Goal: Task Accomplishment & Management: Manage account settings

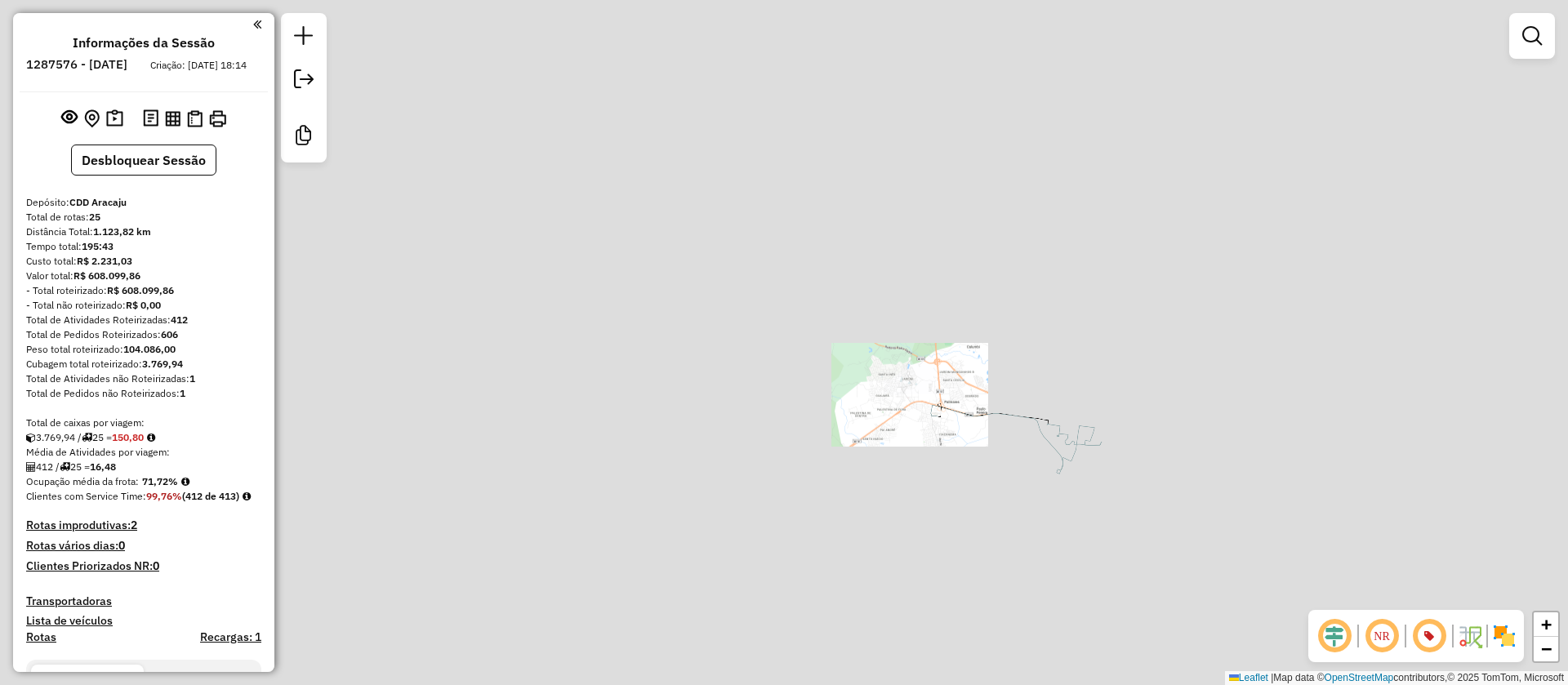
scroll to position [805, 0]
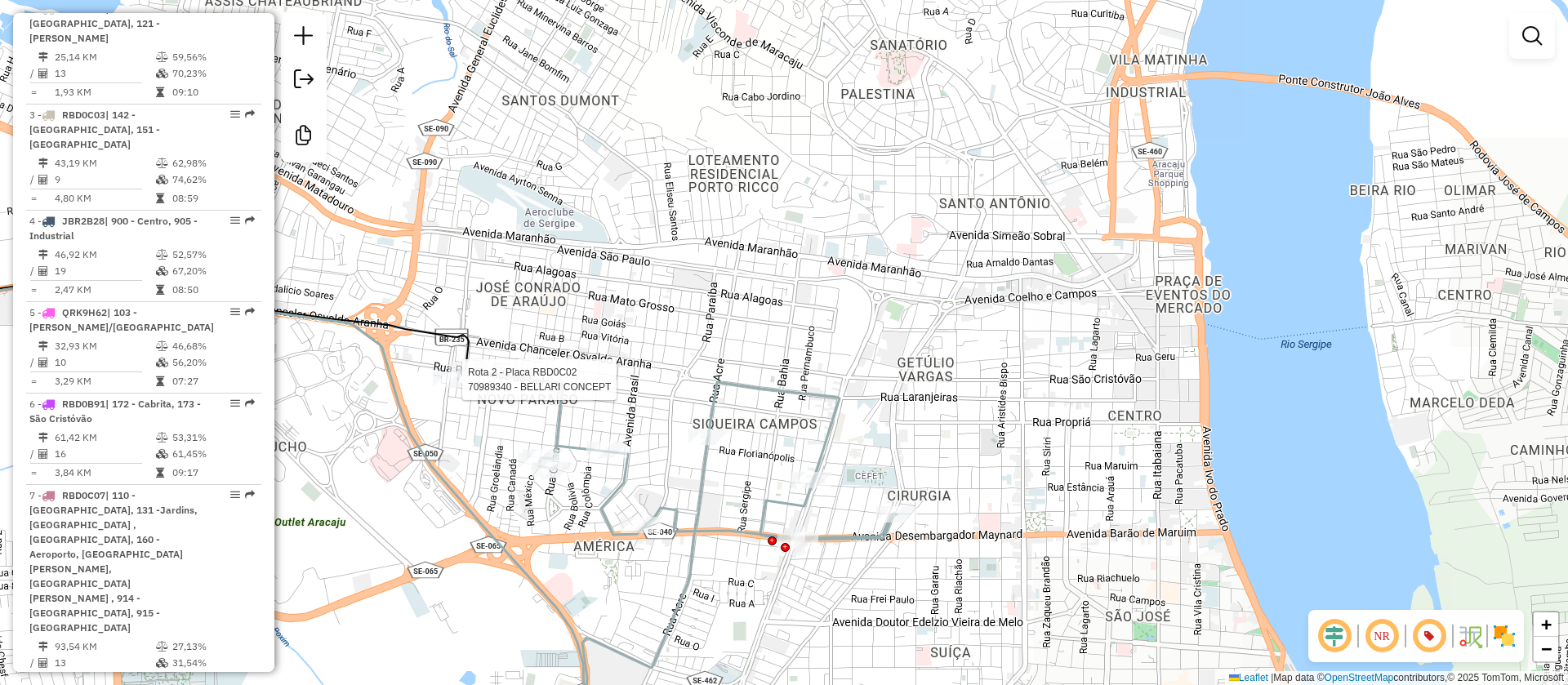
select select "**********"
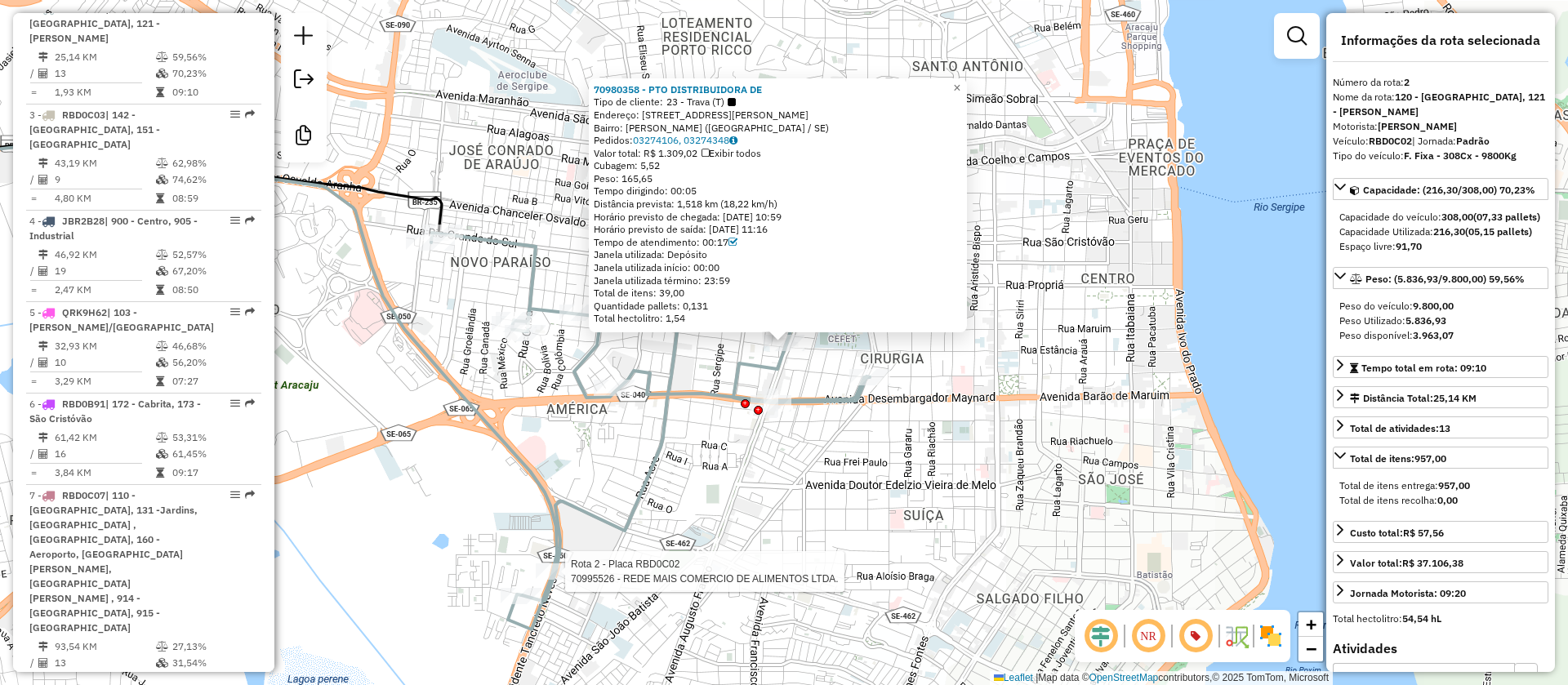
click at [550, 580] on div at bounding box center [559, 571] width 49 height 17
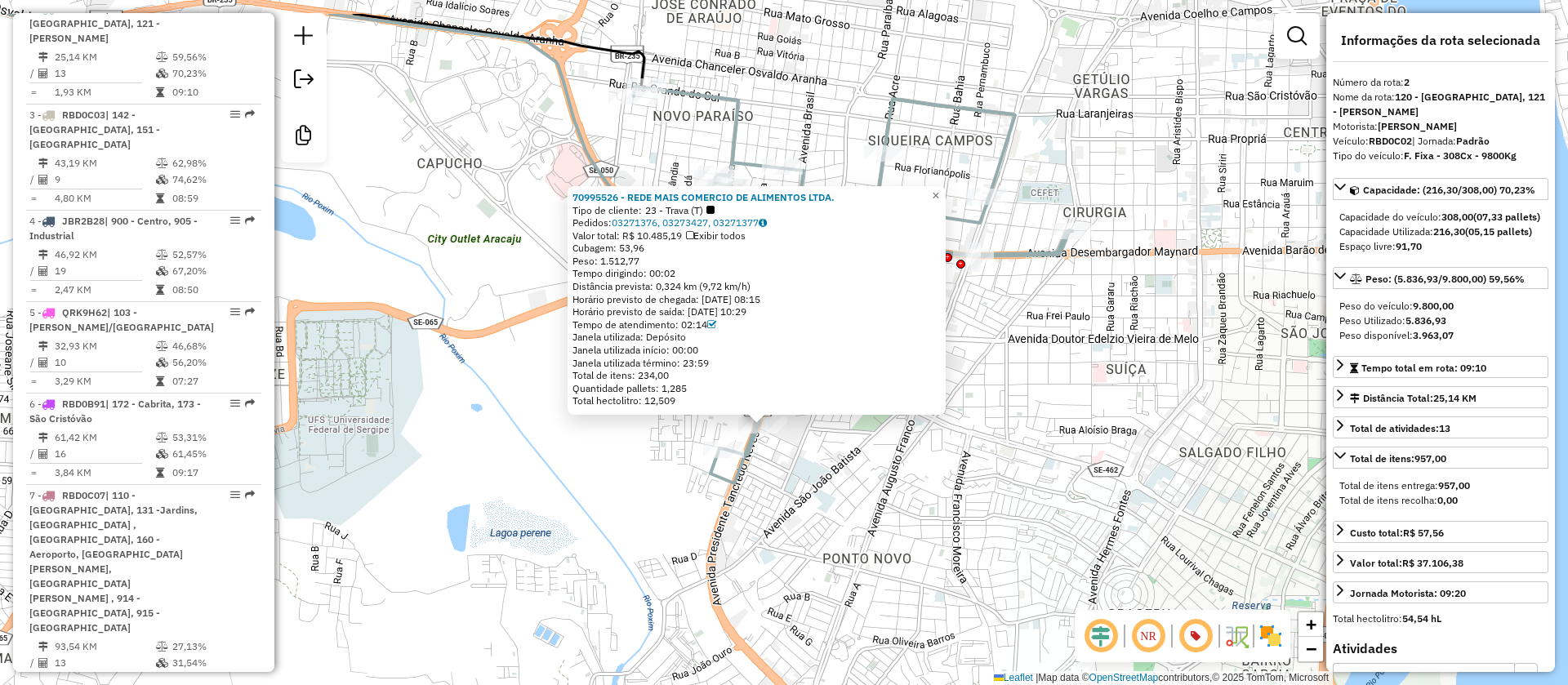
drag, startPoint x: 587, startPoint y: 451, endPoint x: 550, endPoint y: 576, distance: 130.4
click at [552, 597] on div "70995526 - REDE MAIS COMERCIO DE ALIMENTOS LTDA. Tipo de cliente: 23 - Trava (T…" at bounding box center [784, 342] width 1568 height 685
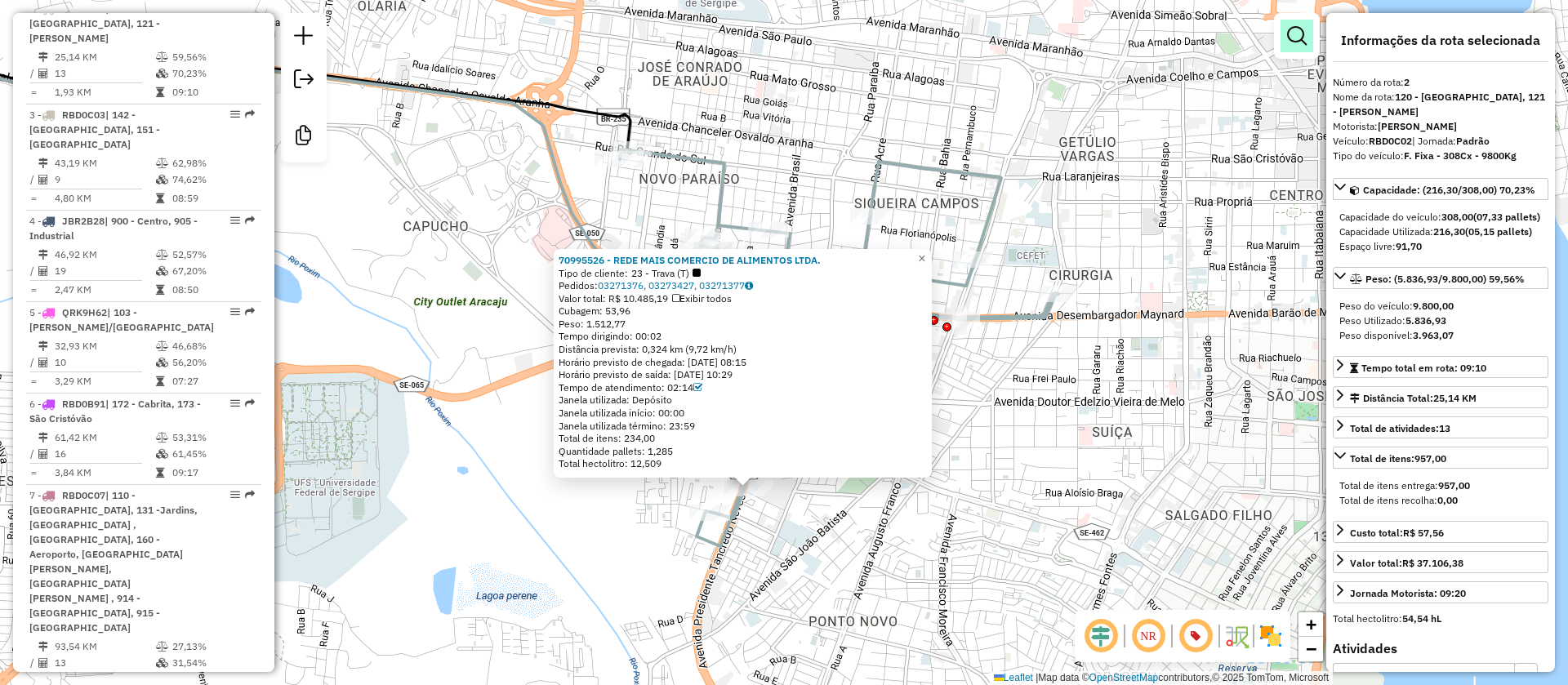
click at [1296, 45] on em at bounding box center [1297, 35] width 19 height 19
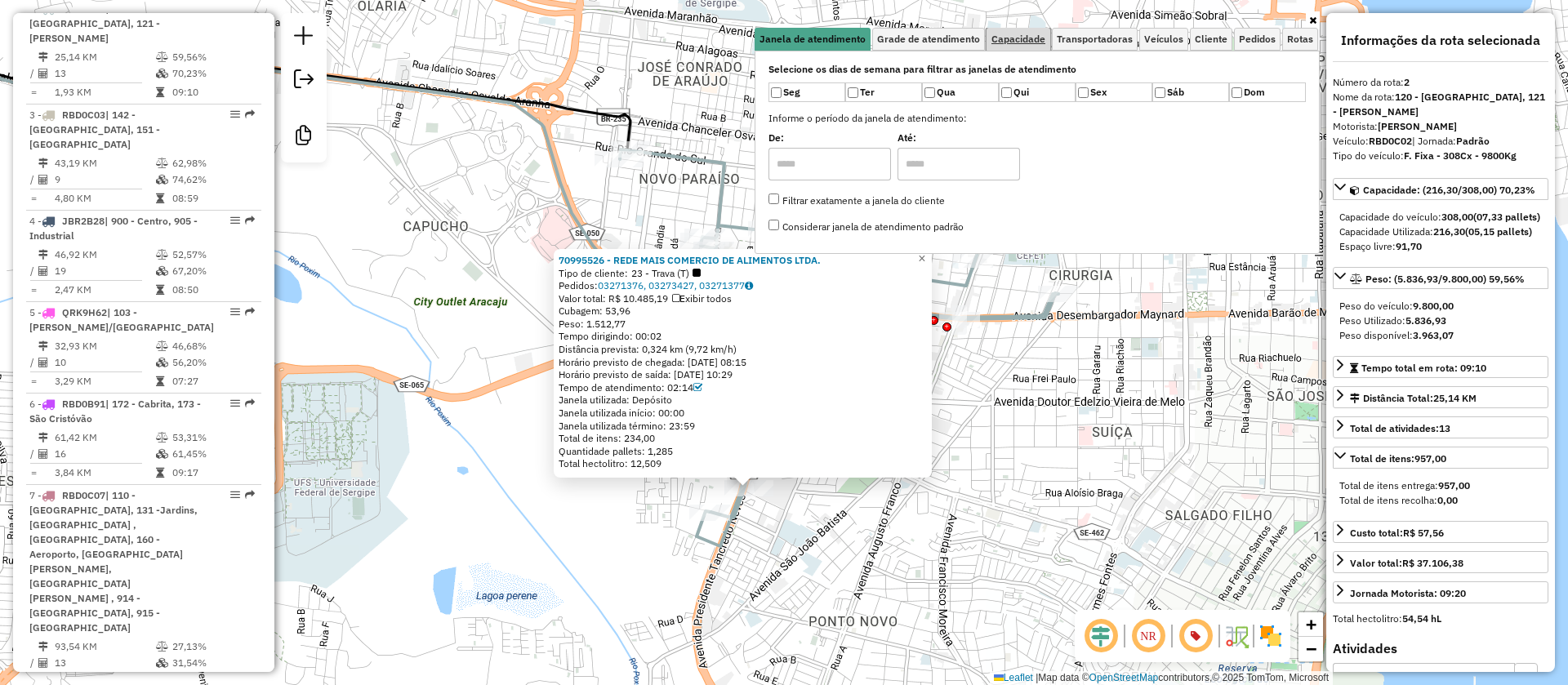
click at [1005, 41] on span "Capacidade" at bounding box center [1018, 39] width 54 height 10
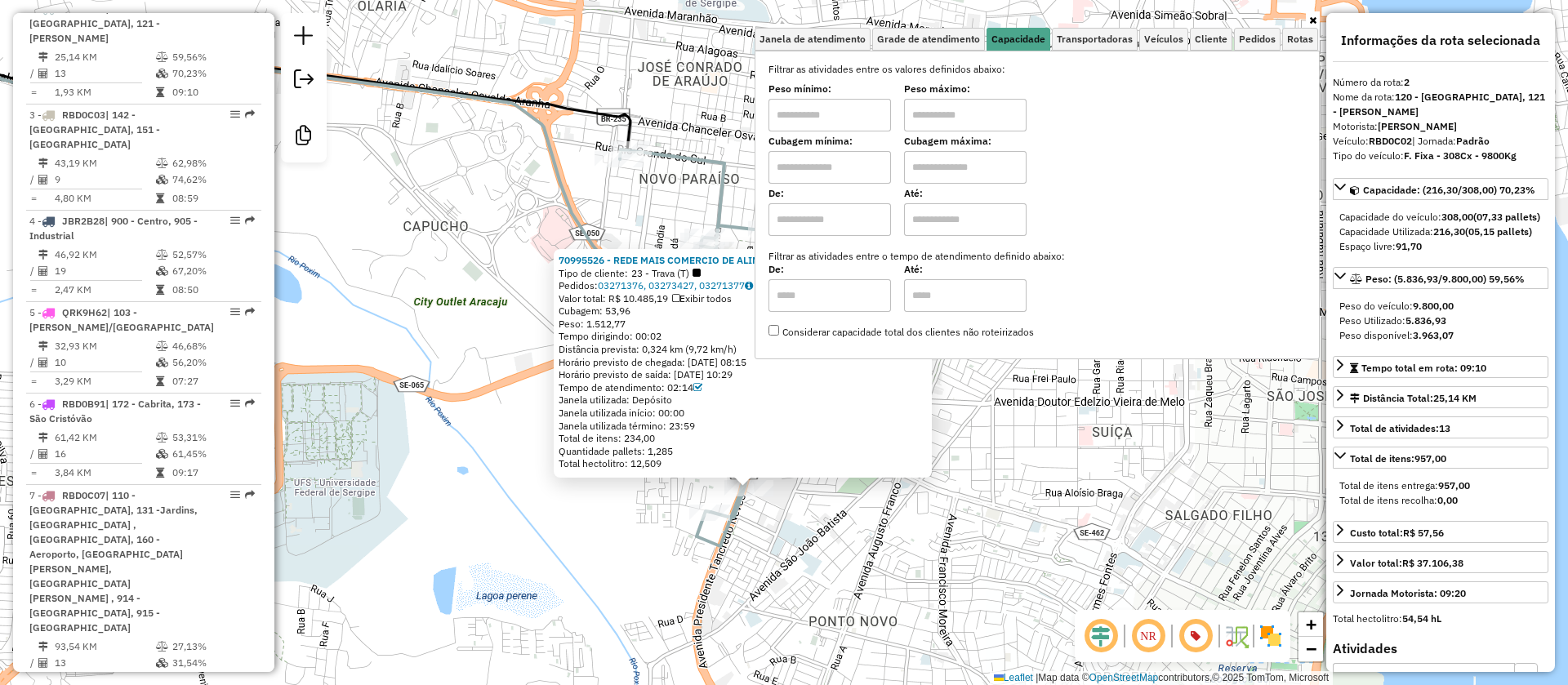
click at [856, 171] on input "text" at bounding box center [830, 168] width 123 height 33
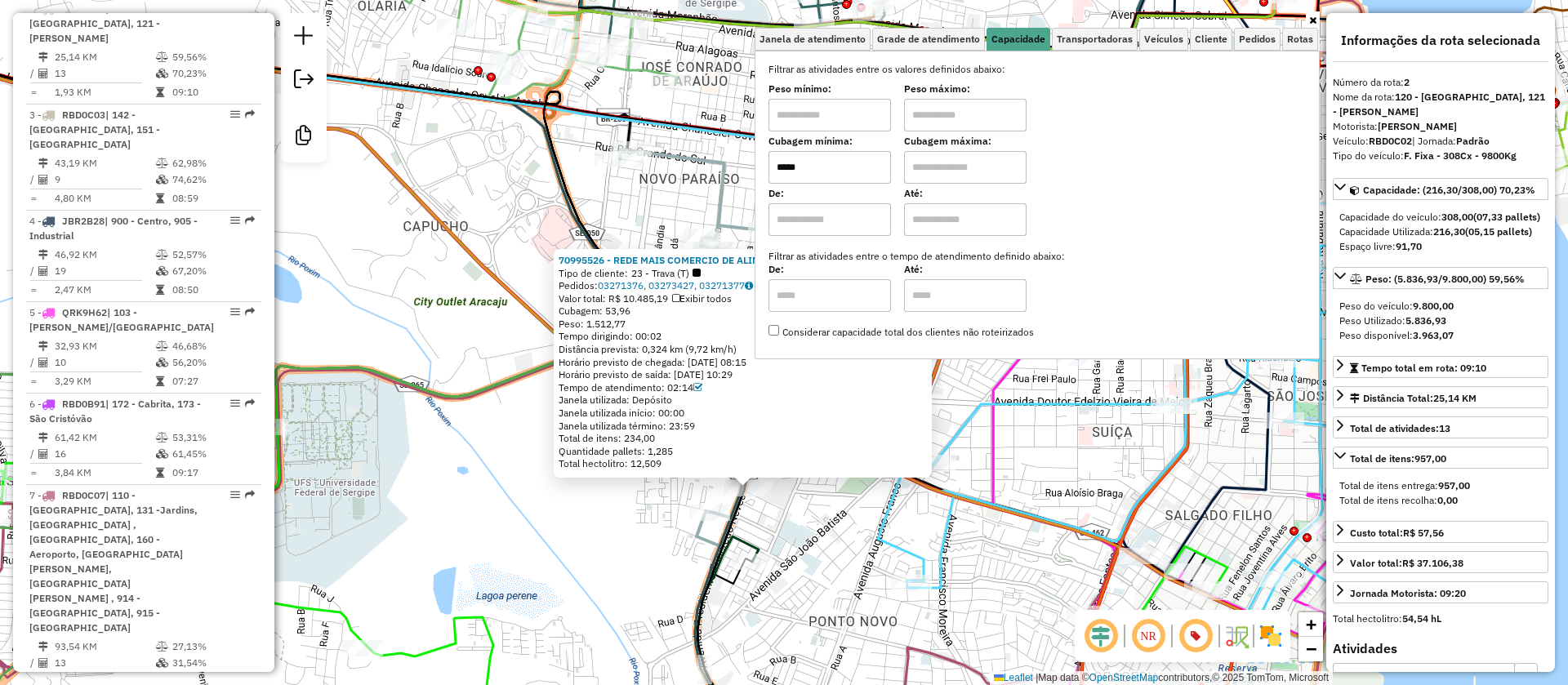
type input "*****"
click at [971, 168] on input "text" at bounding box center [966, 168] width 123 height 33
type input "**********"
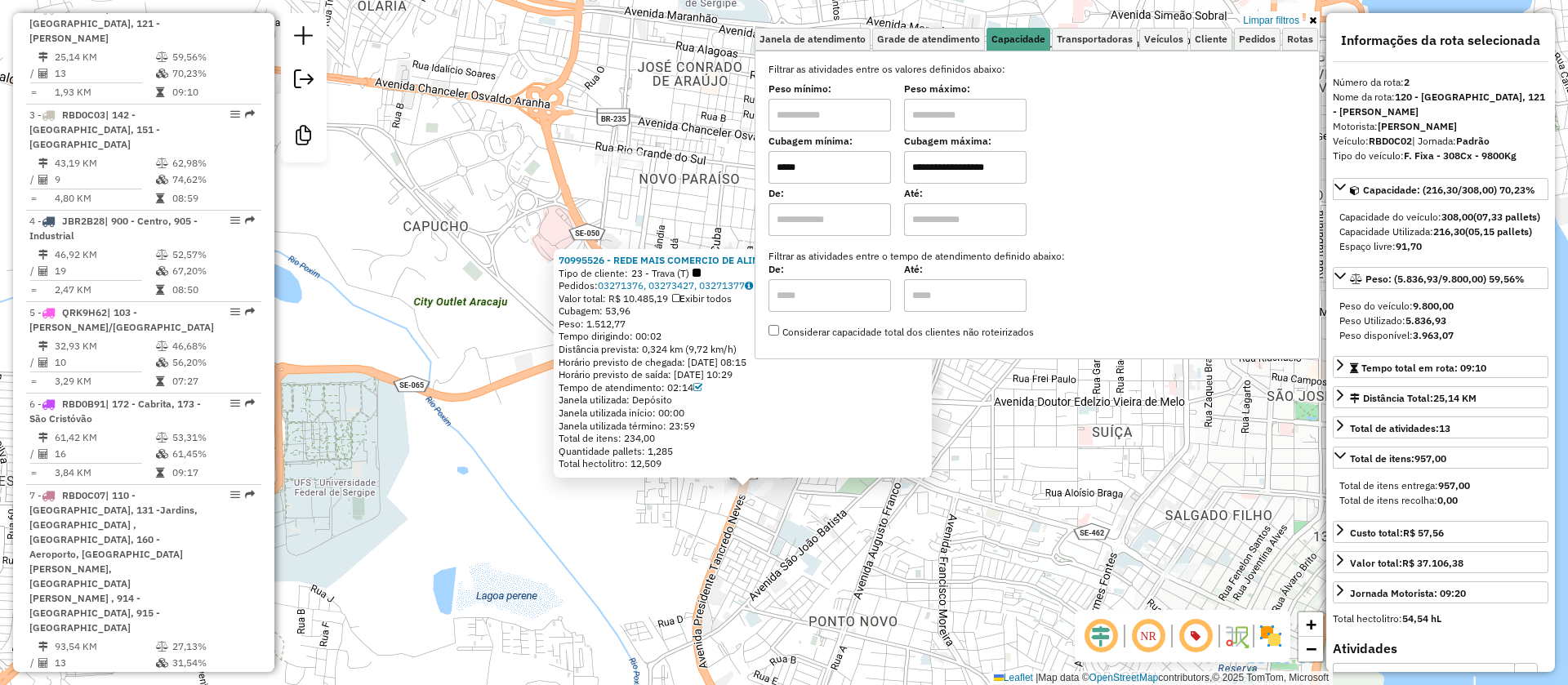
click at [521, 274] on div "70995526 - REDE MAIS COMERCIO DE ALIMENTOS LTDA. Tipo de cliente: 23 - Trava (T…" at bounding box center [784, 342] width 1568 height 685
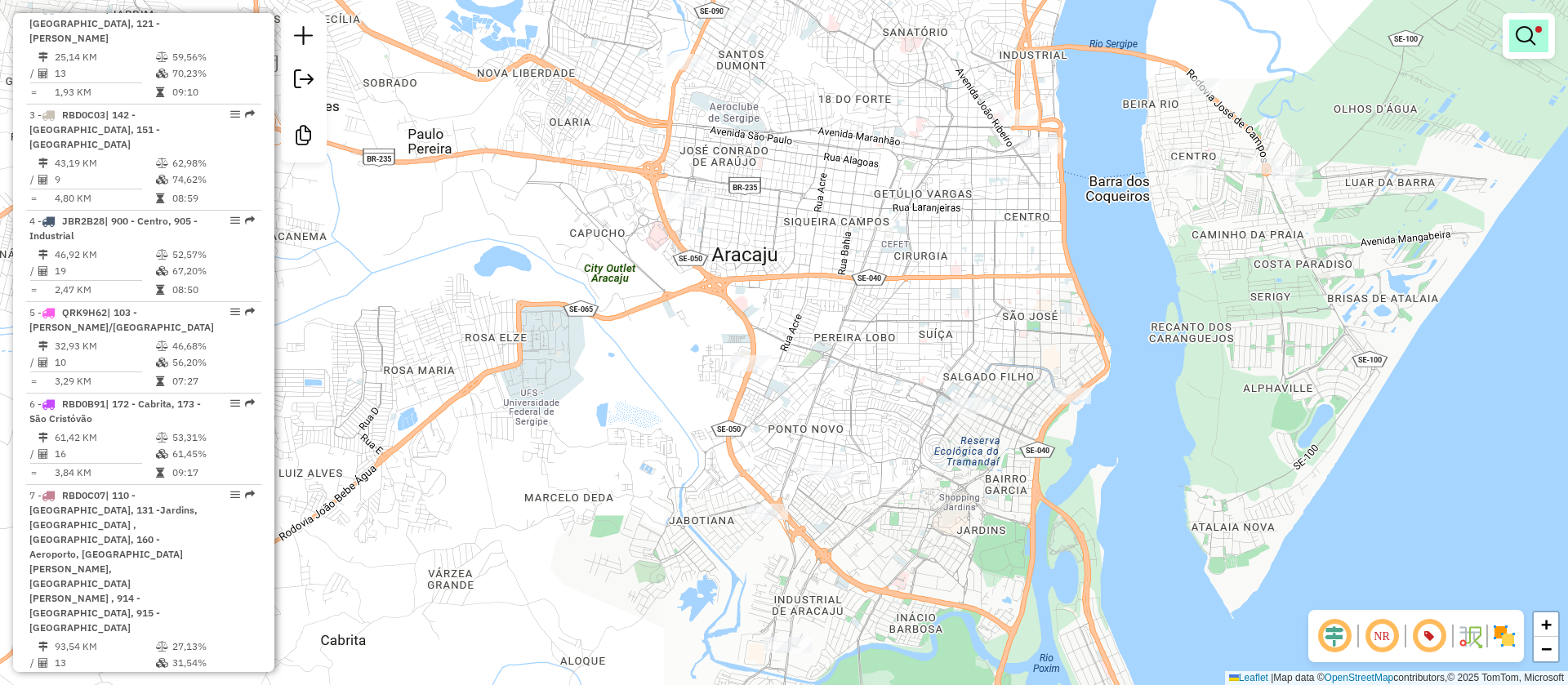
click at [1531, 35] on em at bounding box center [1525, 35] width 19 height 19
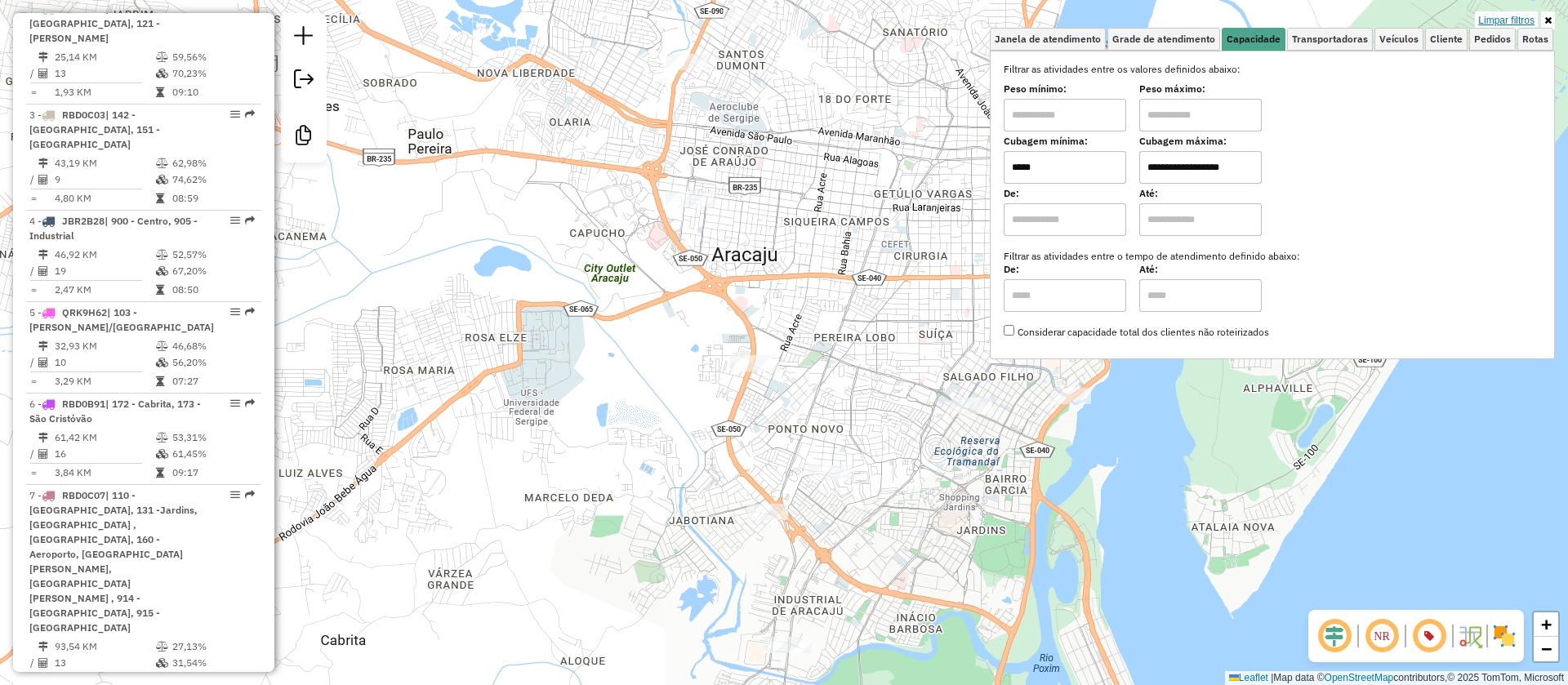
click at [1515, 18] on link "Limpar filtros" at bounding box center [1506, 20] width 63 height 18
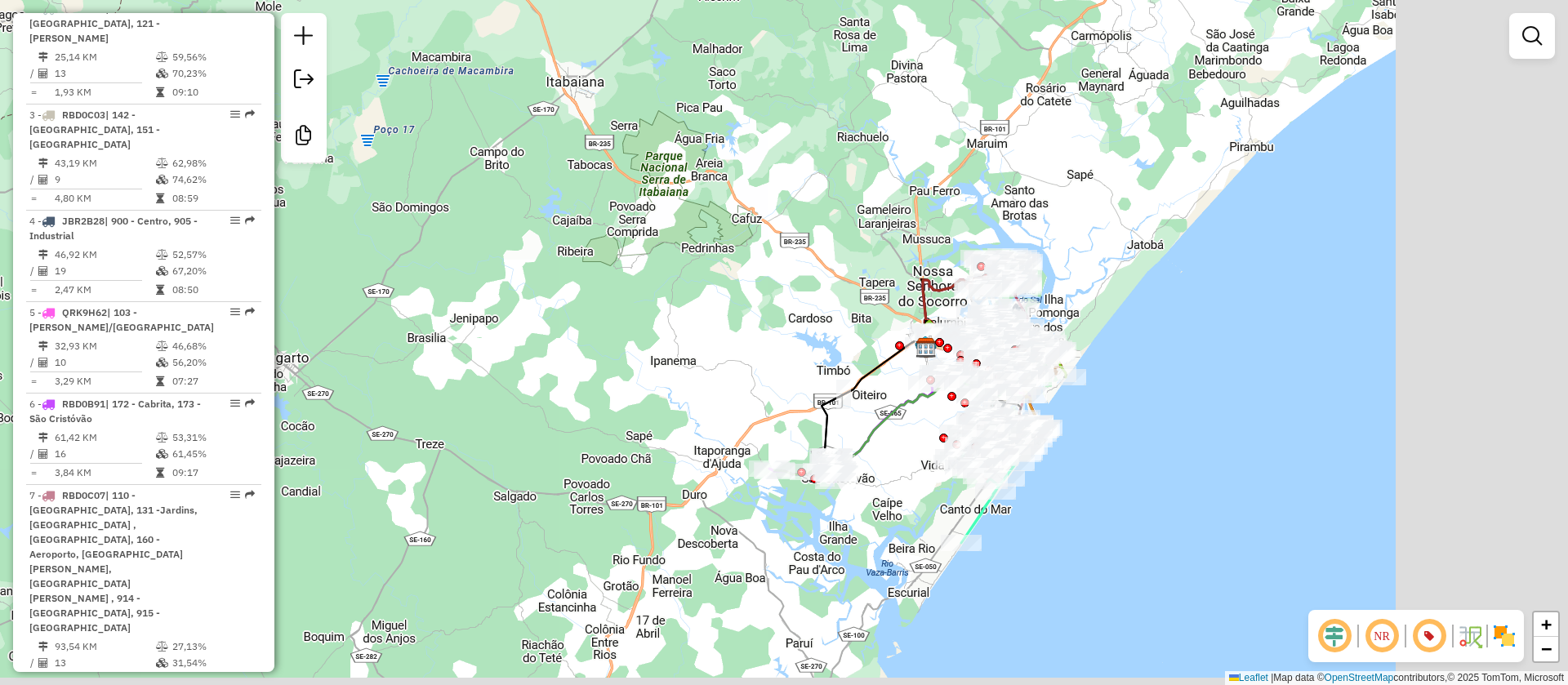
drag, startPoint x: 1320, startPoint y: 365, endPoint x: 1103, endPoint y: 275, distance: 234.9
click at [1103, 275] on div "Janela de atendimento Grade de atendimento Capacidade Transportadoras Veículos …" at bounding box center [784, 342] width 1568 height 685
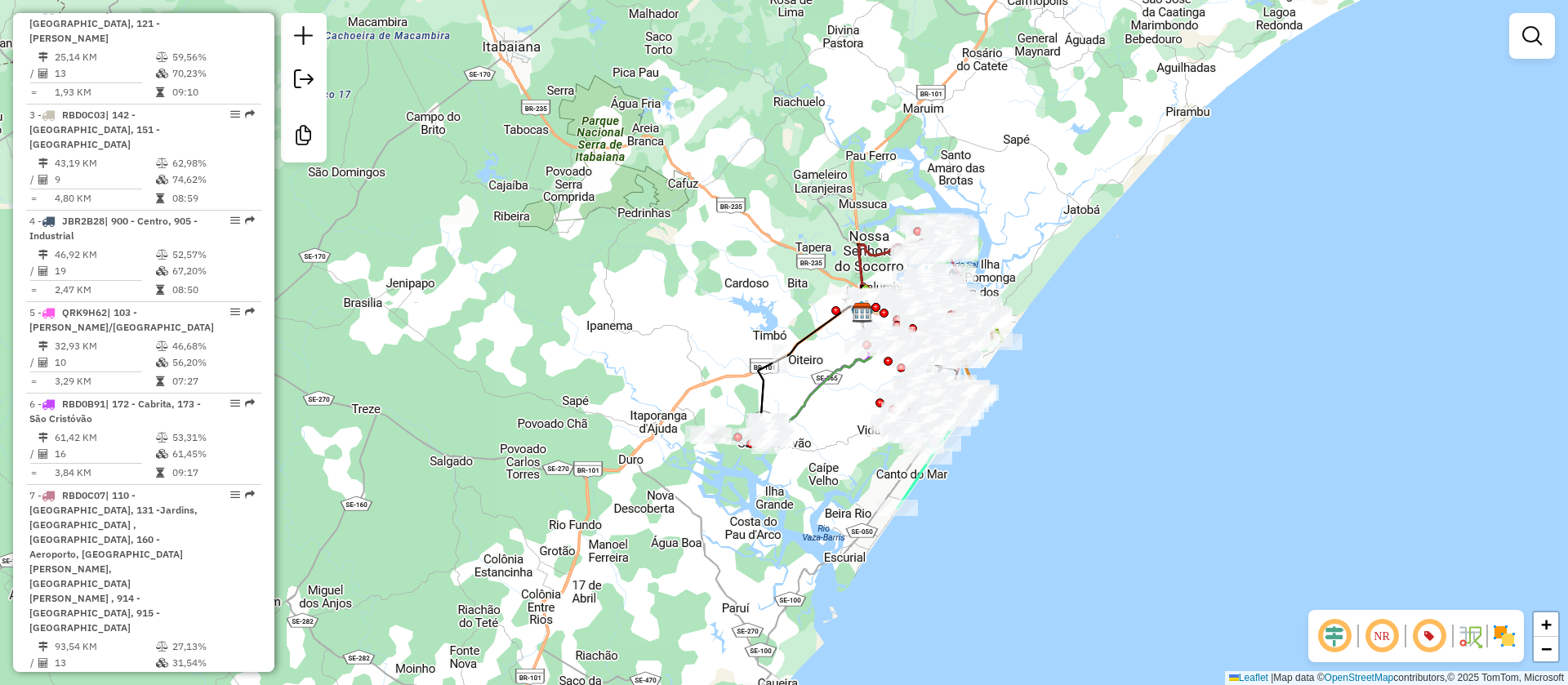
drag, startPoint x: 911, startPoint y: 485, endPoint x: 809, endPoint y: 473, distance: 102.7
click at [913, 485] on icon at bounding box center [926, 459] width 58 height 98
select select "**********"
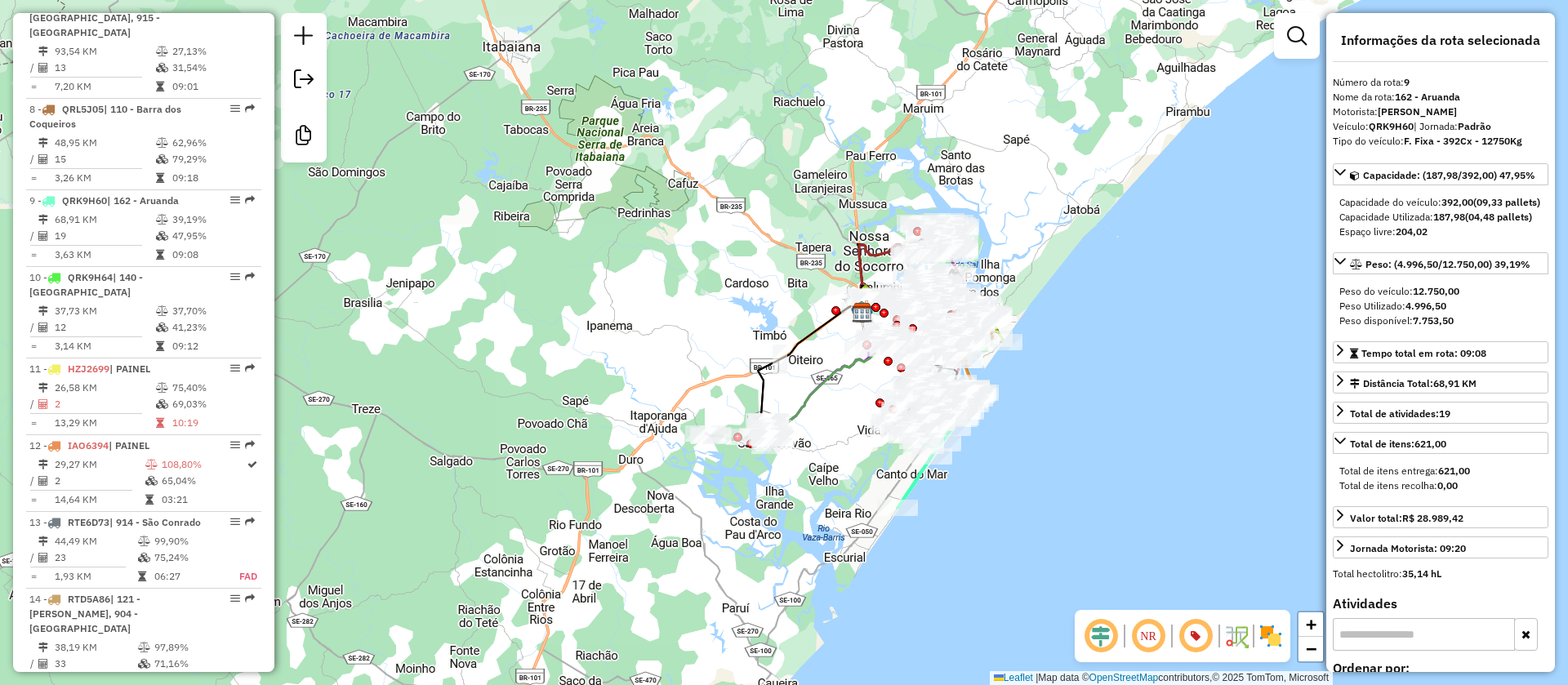
scroll to position [1504, 0]
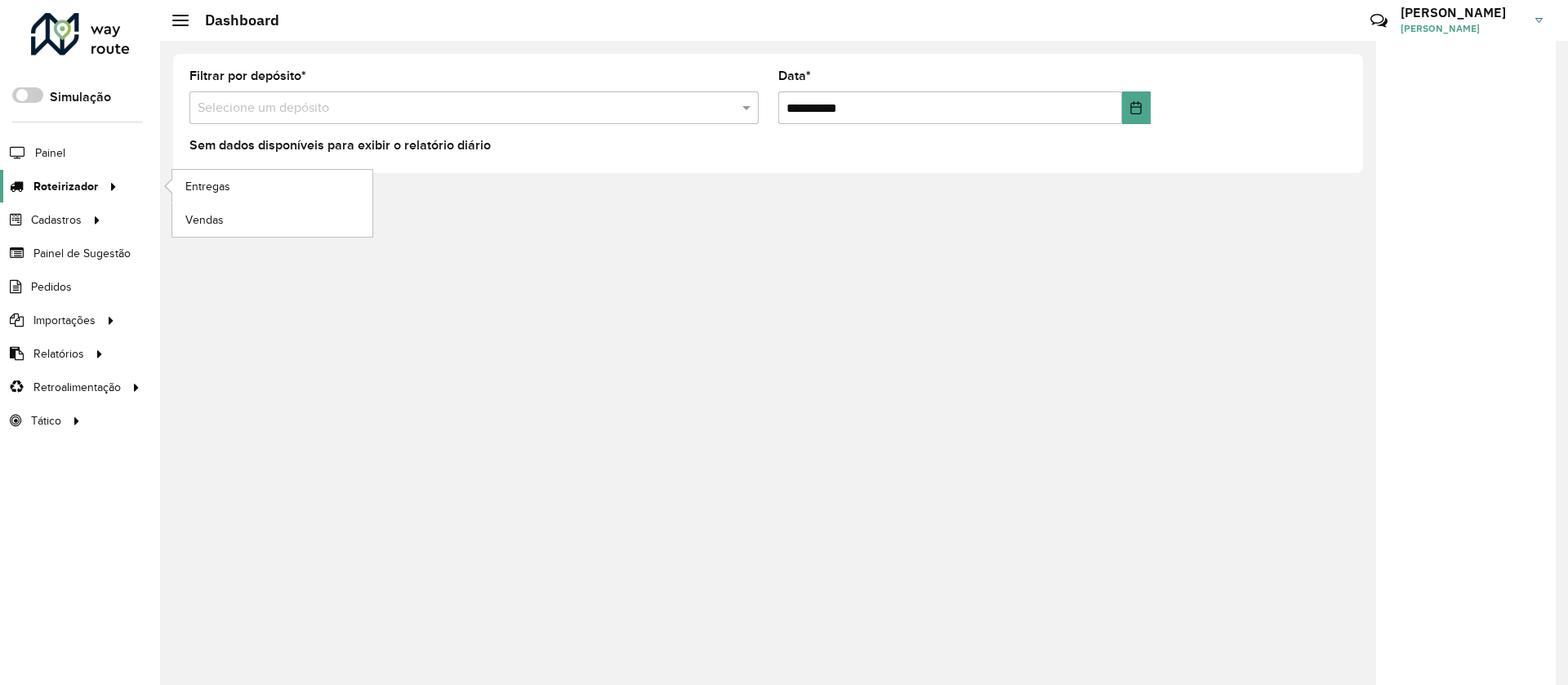
click at [28, 200] on link "Roteirizador" at bounding box center [61, 186] width 123 height 33
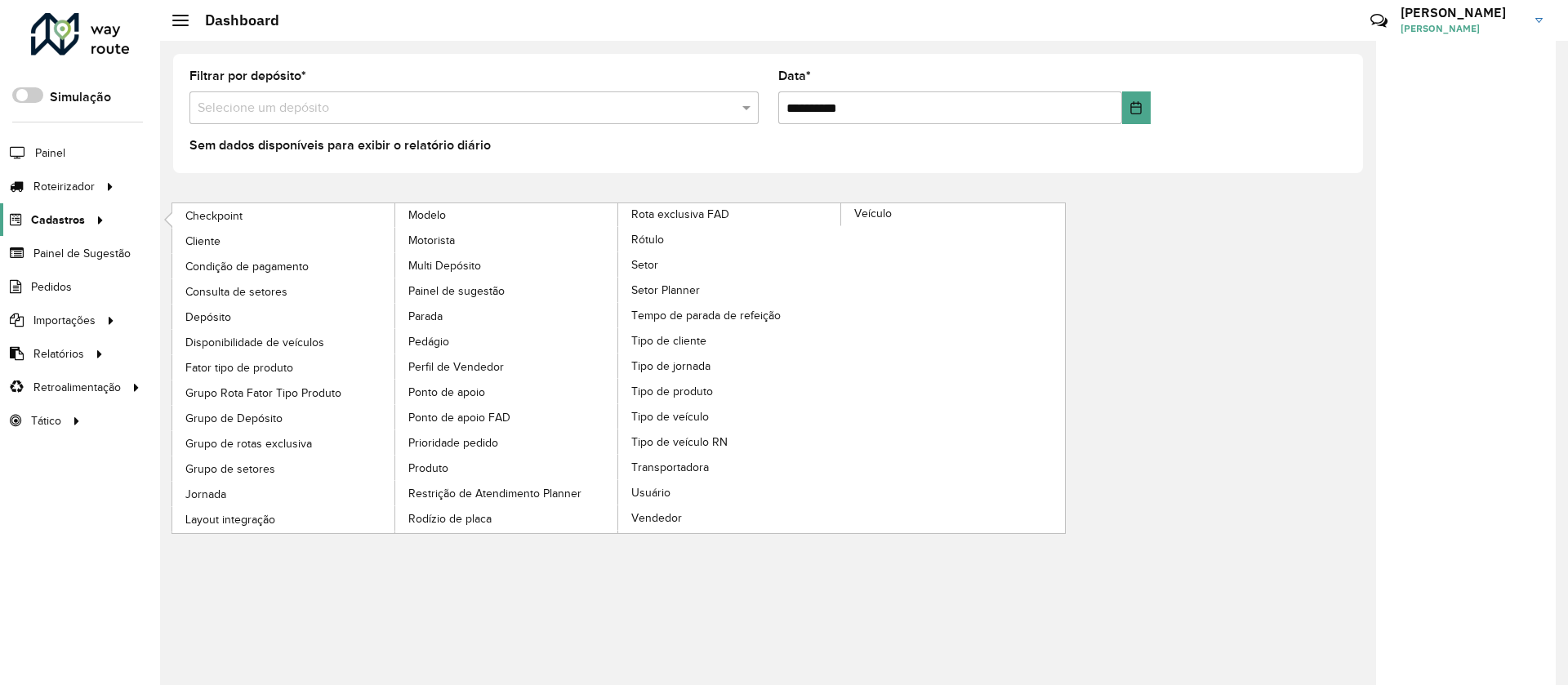
click at [34, 227] on span "Cadastros" at bounding box center [58, 220] width 54 height 17
click at [64, 227] on span "Cadastros" at bounding box center [58, 220] width 54 height 17
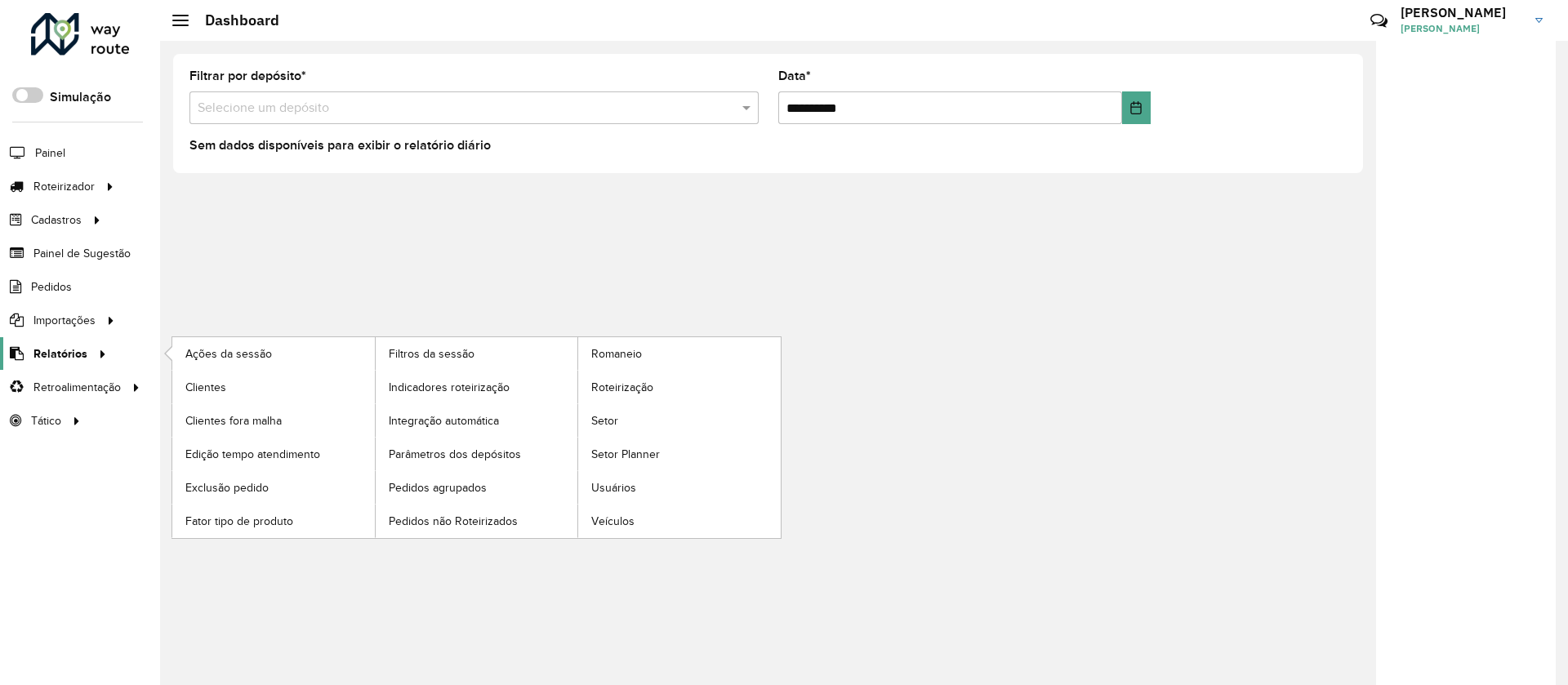
click at [47, 359] on span "Relatórios" at bounding box center [61, 354] width 54 height 17
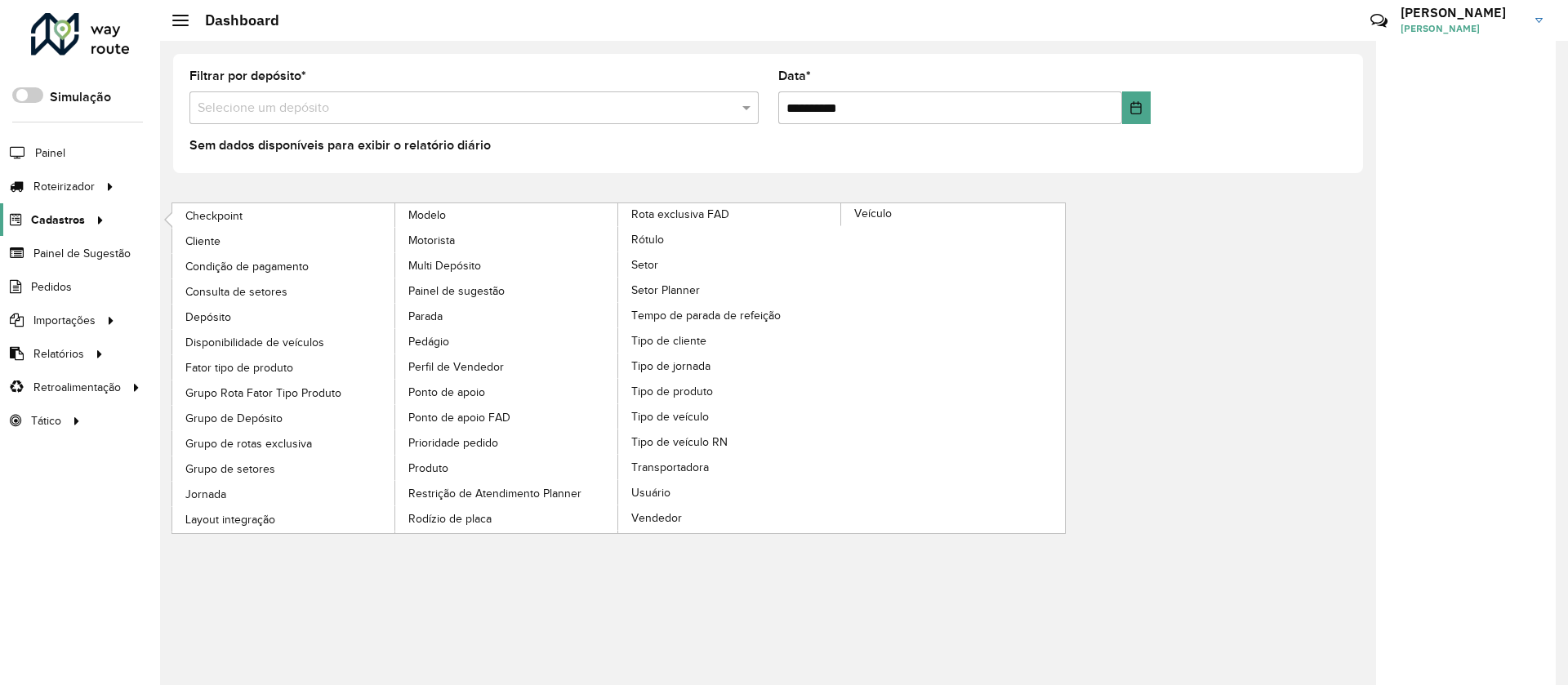
click at [71, 212] on span "Cadastros" at bounding box center [58, 220] width 54 height 17
click at [349, 445] on link "Grupo de rotas exclusiva" at bounding box center [284, 443] width 224 height 25
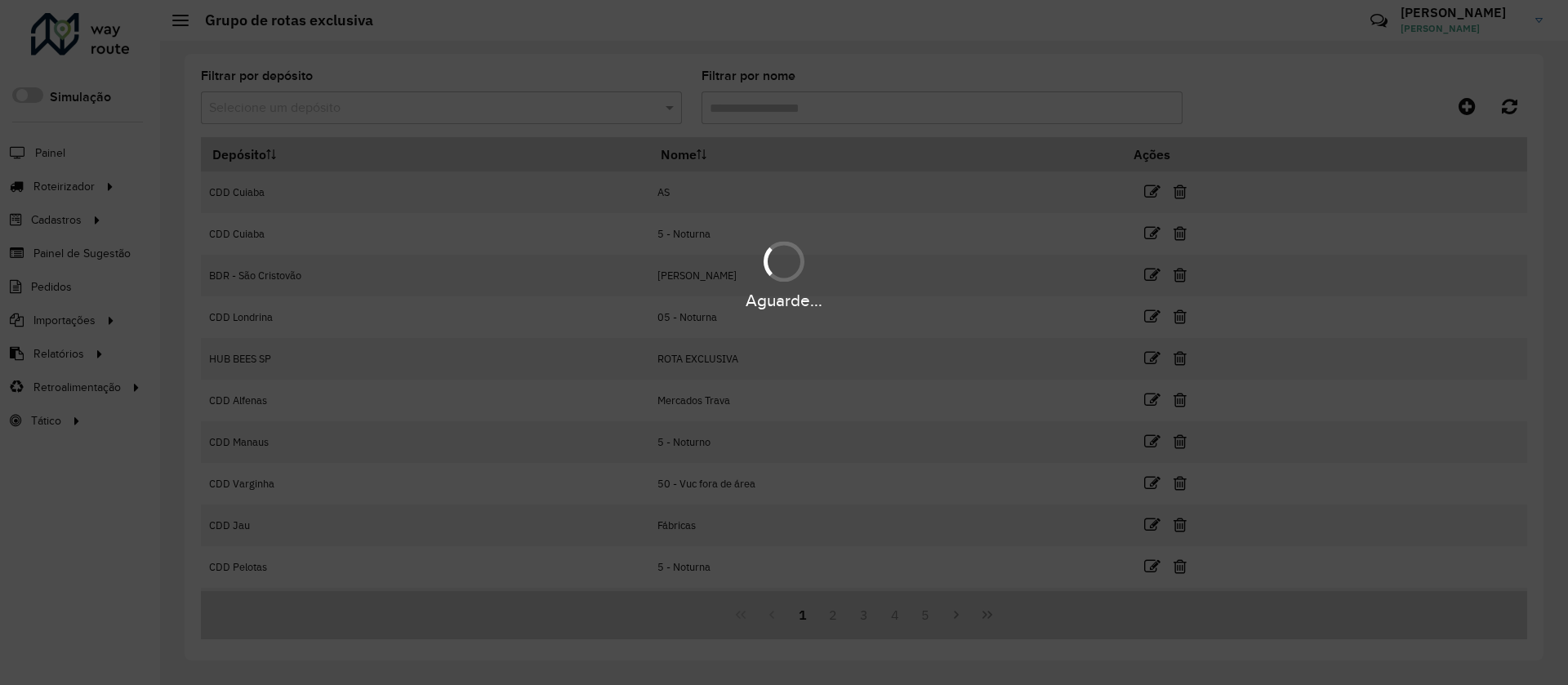
click at [242, 116] on div "Aguarde..." at bounding box center [784, 342] width 1568 height 685
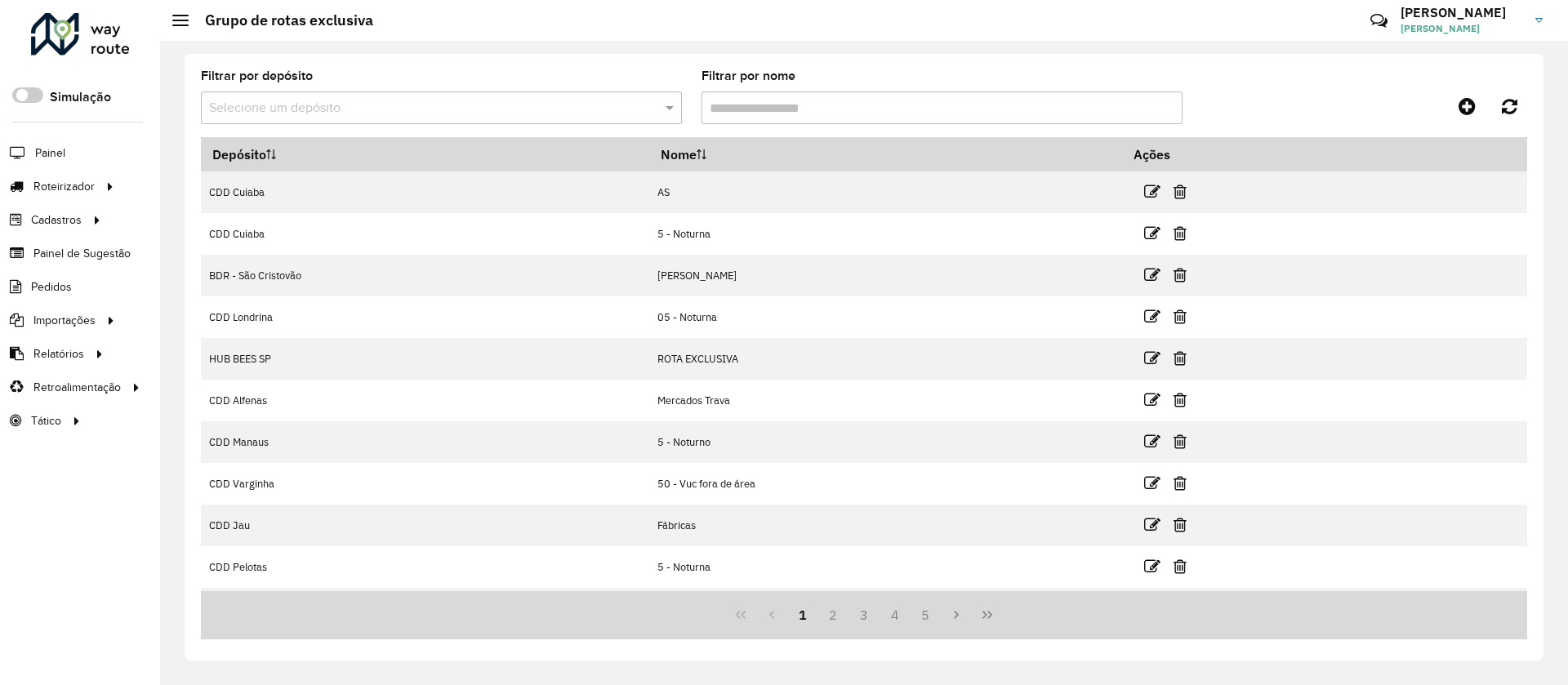
click at [248, 118] on div "Selecione um depósito" at bounding box center [441, 108] width 481 height 33
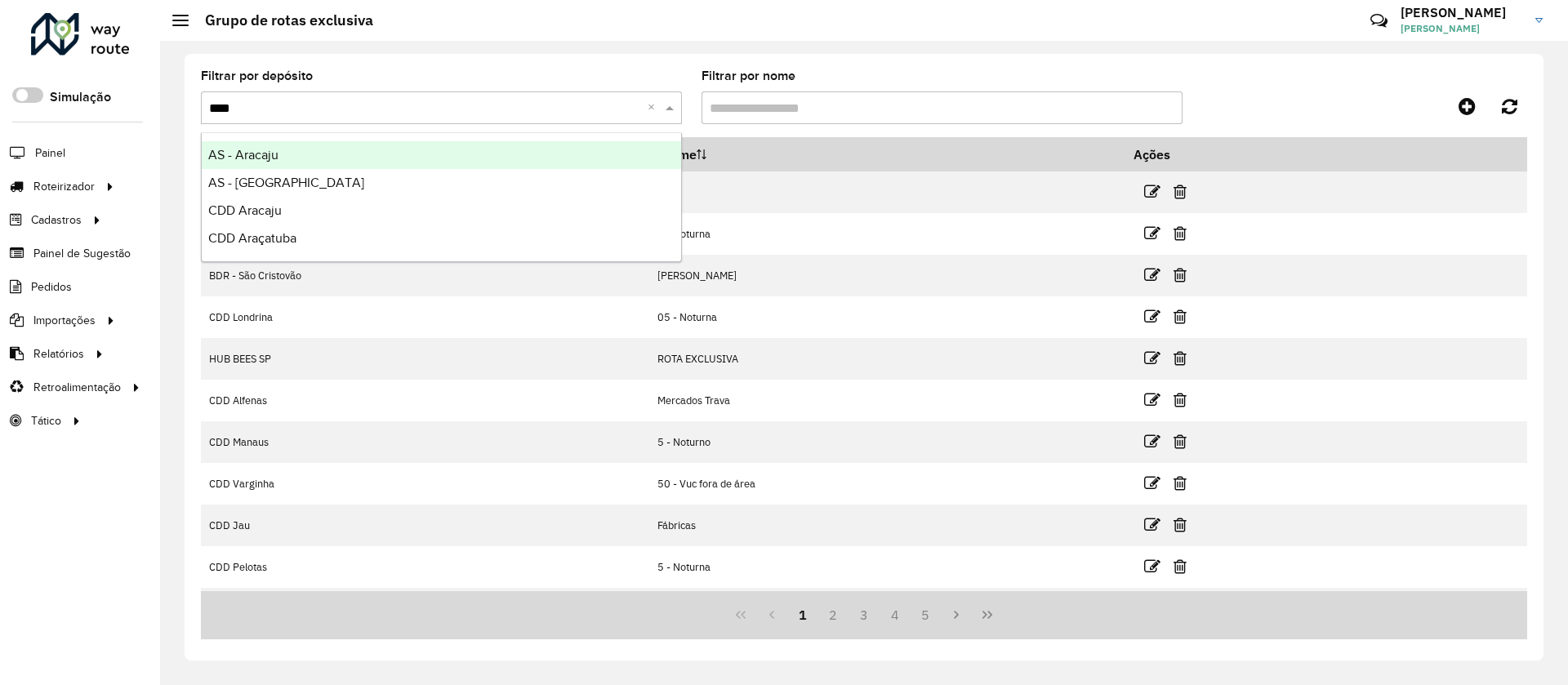
type input "*****"
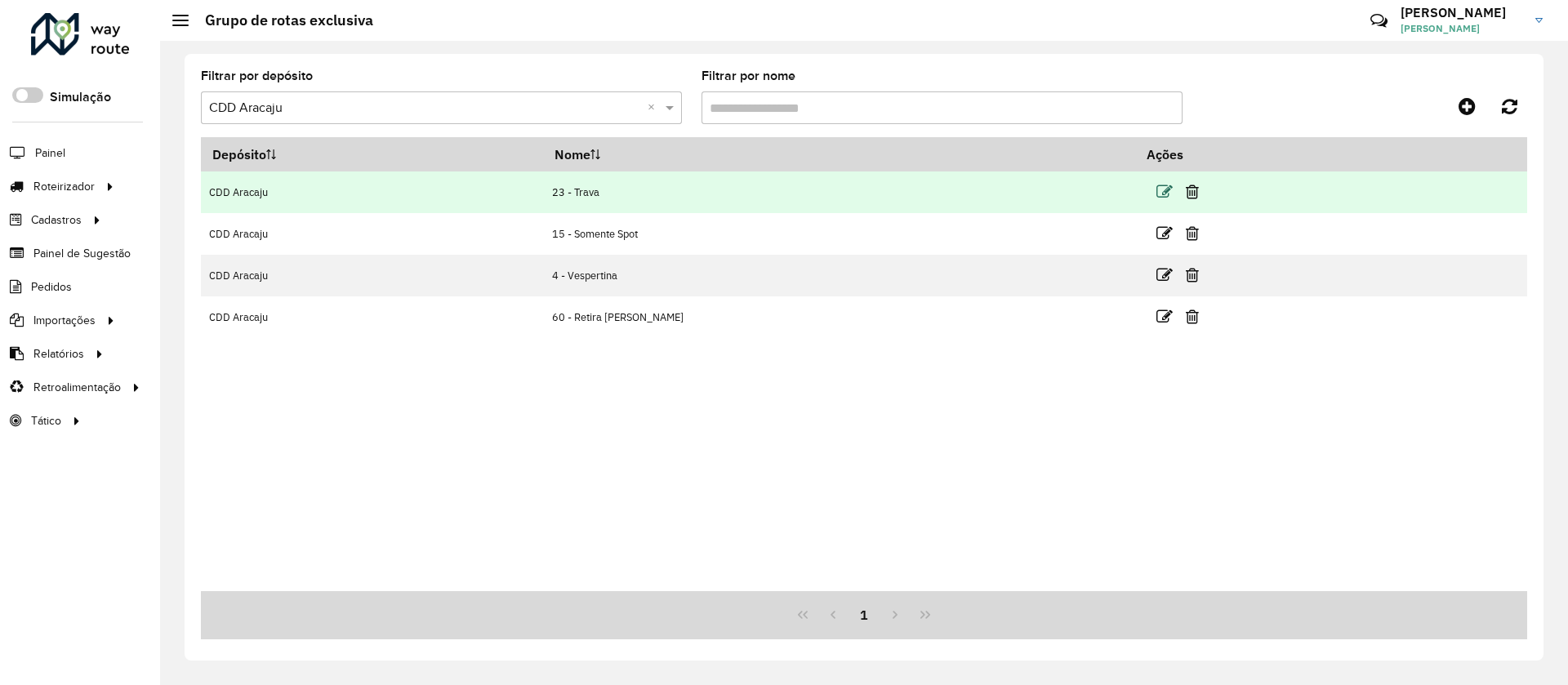
click at [1156, 184] on icon at bounding box center [1165, 192] width 17 height 17
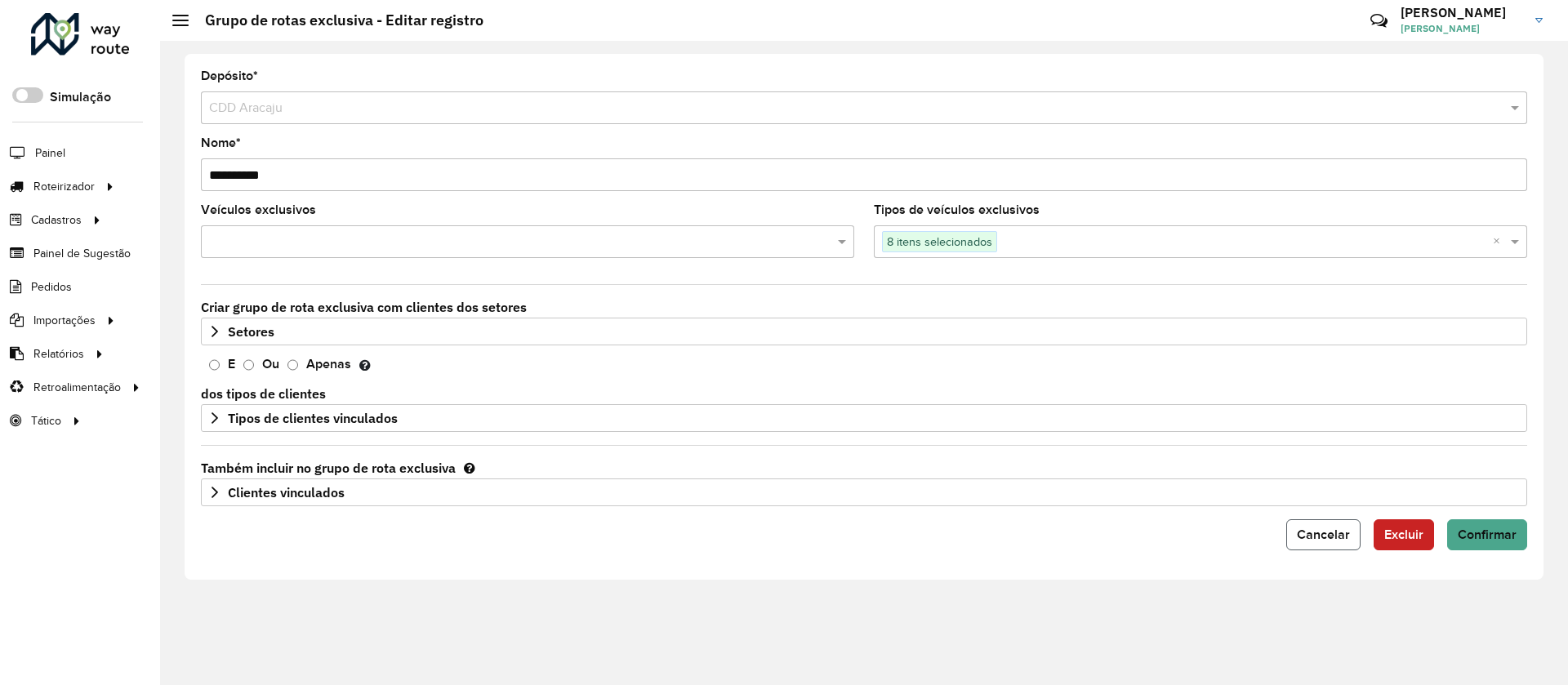
click at [1294, 534] on button "Cancelar" at bounding box center [1323, 535] width 74 height 31
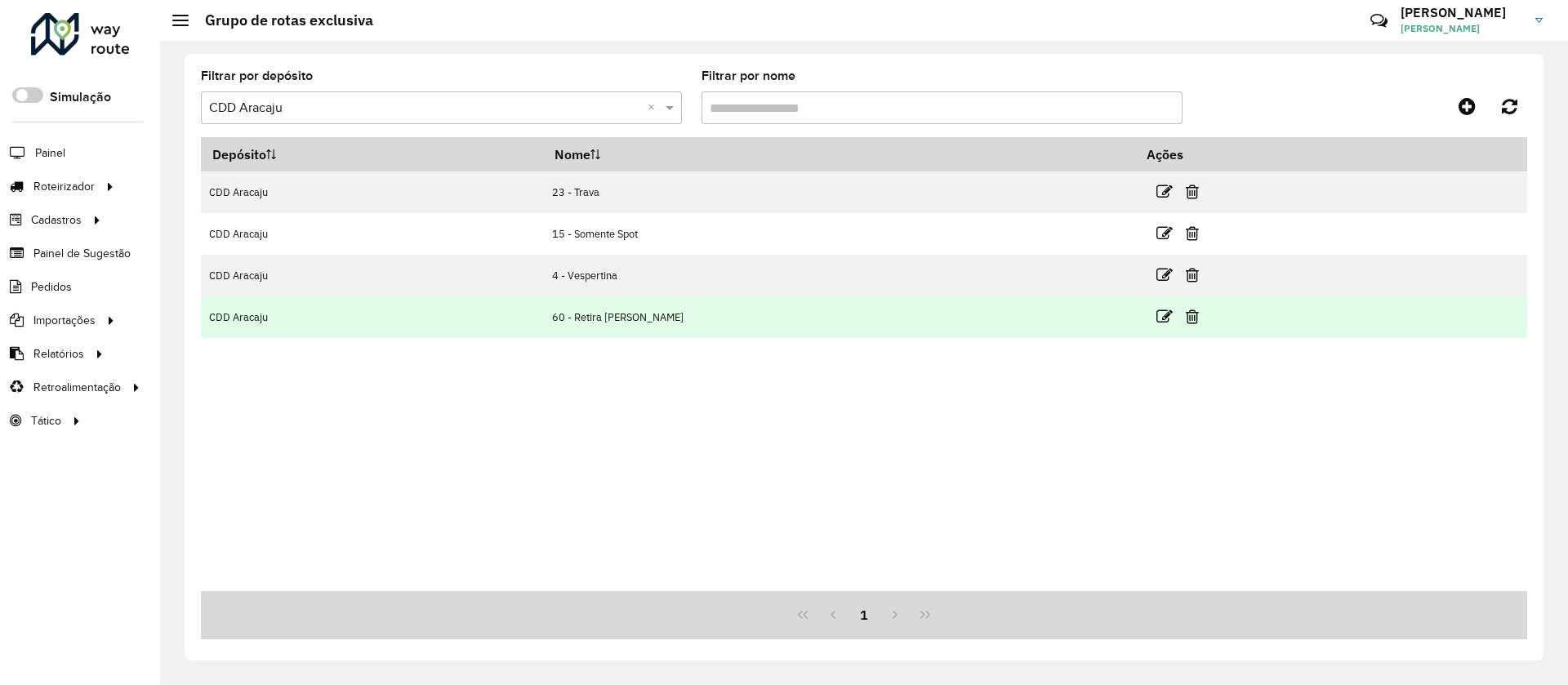
click at [967, 320] on td "60 - Retira PJ Mello" at bounding box center [840, 316] width 592 height 41
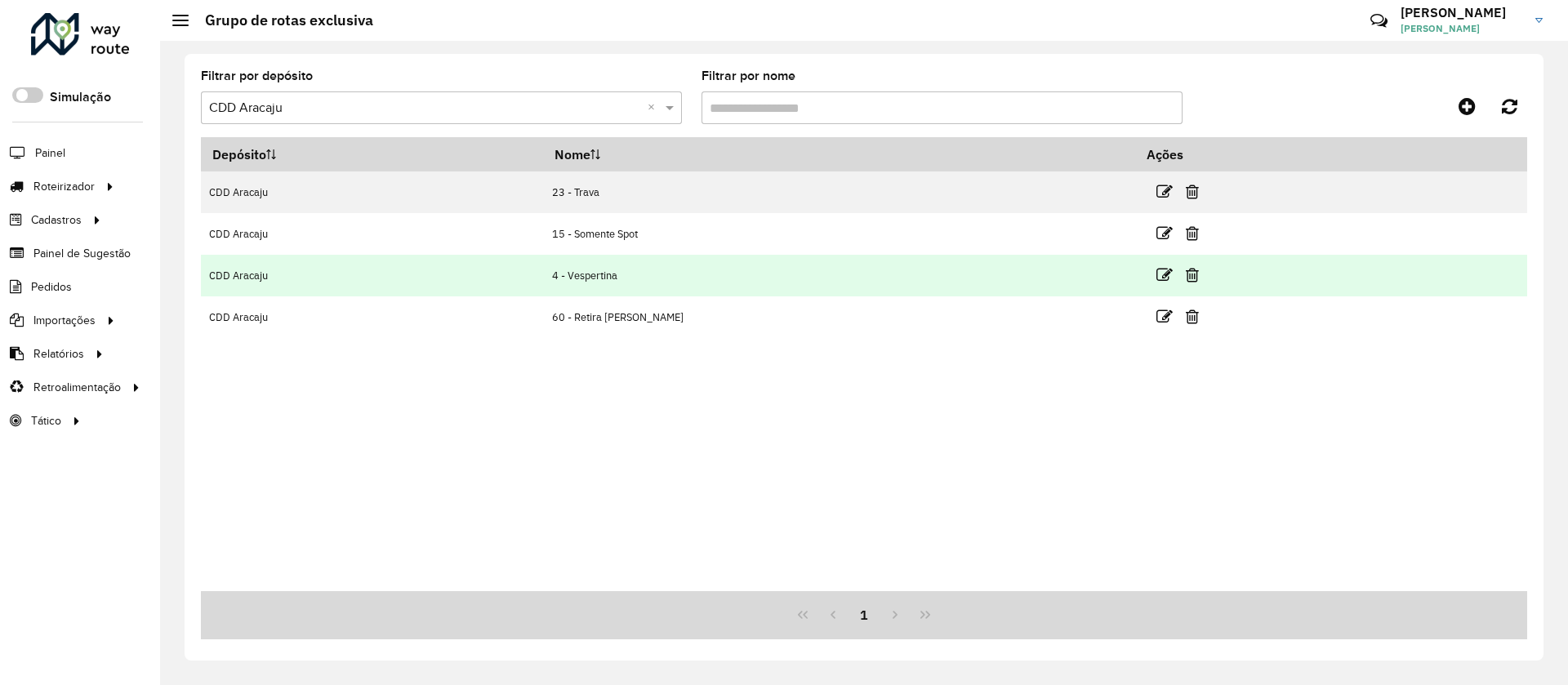
click at [740, 293] on td "4 - Vespertina" at bounding box center [840, 275] width 592 height 41
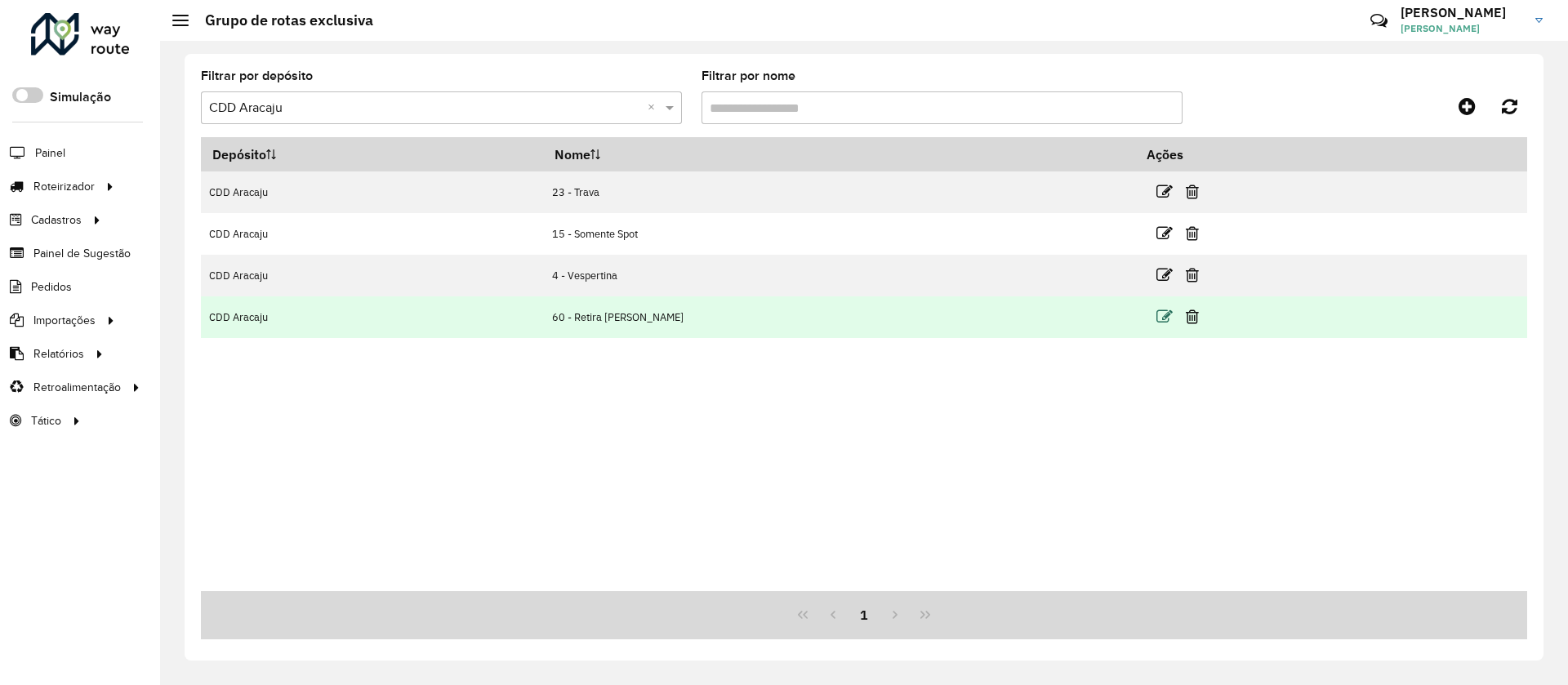
click at [1156, 316] on icon at bounding box center [1165, 317] width 17 height 17
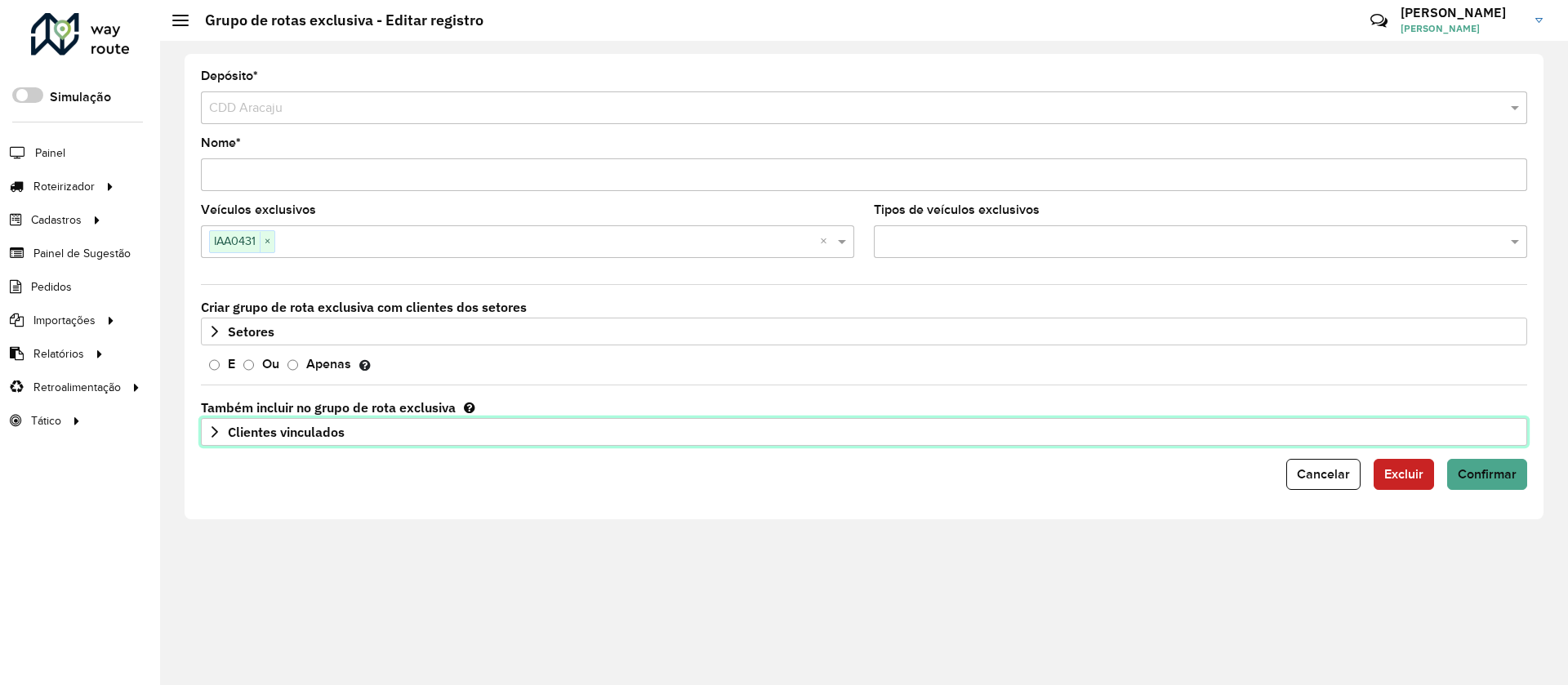
click at [325, 446] on form "Depósito * Selecione um depósito × CDD Aracaju Nome * Veículos exclusivos IAA04…" at bounding box center [864, 281] width 1326 height 420
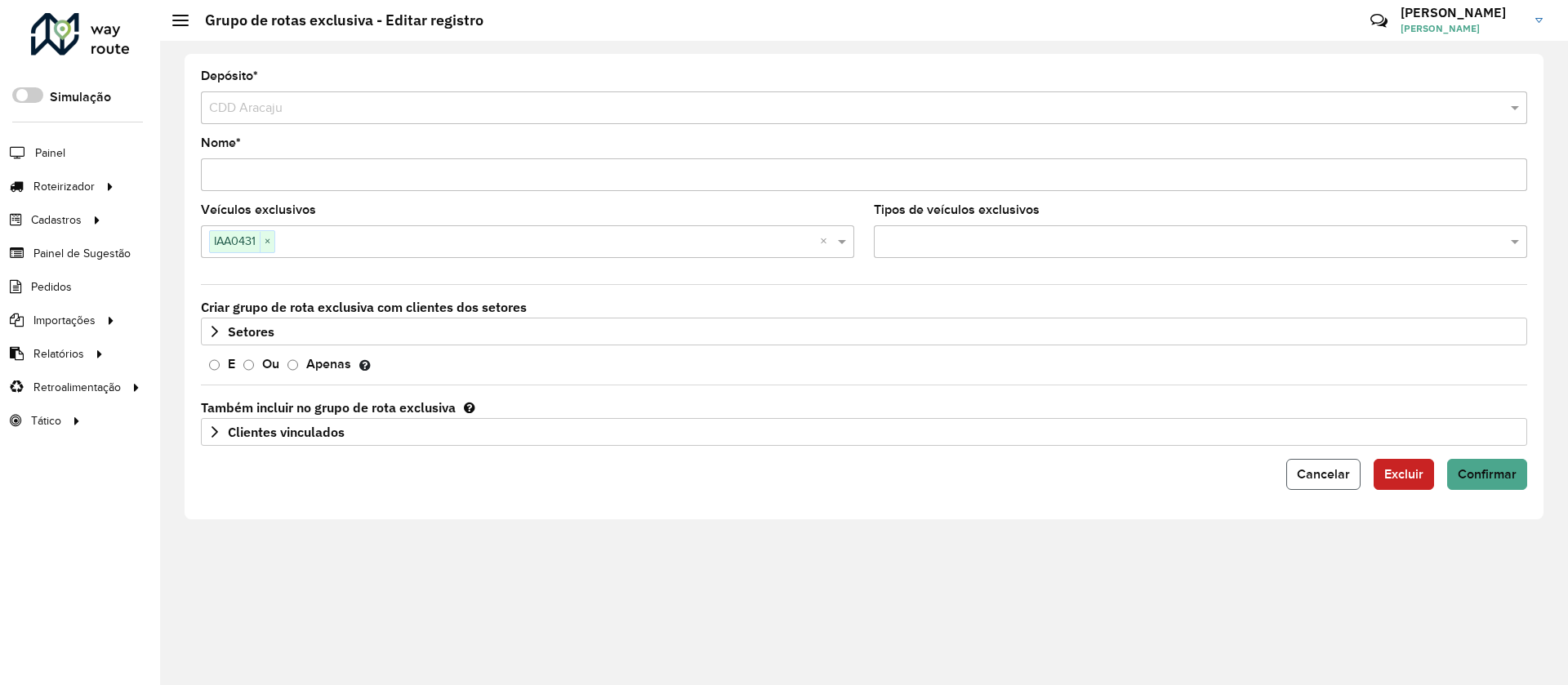
click at [1348, 472] on span "Cancelar" at bounding box center [1323, 473] width 53 height 14
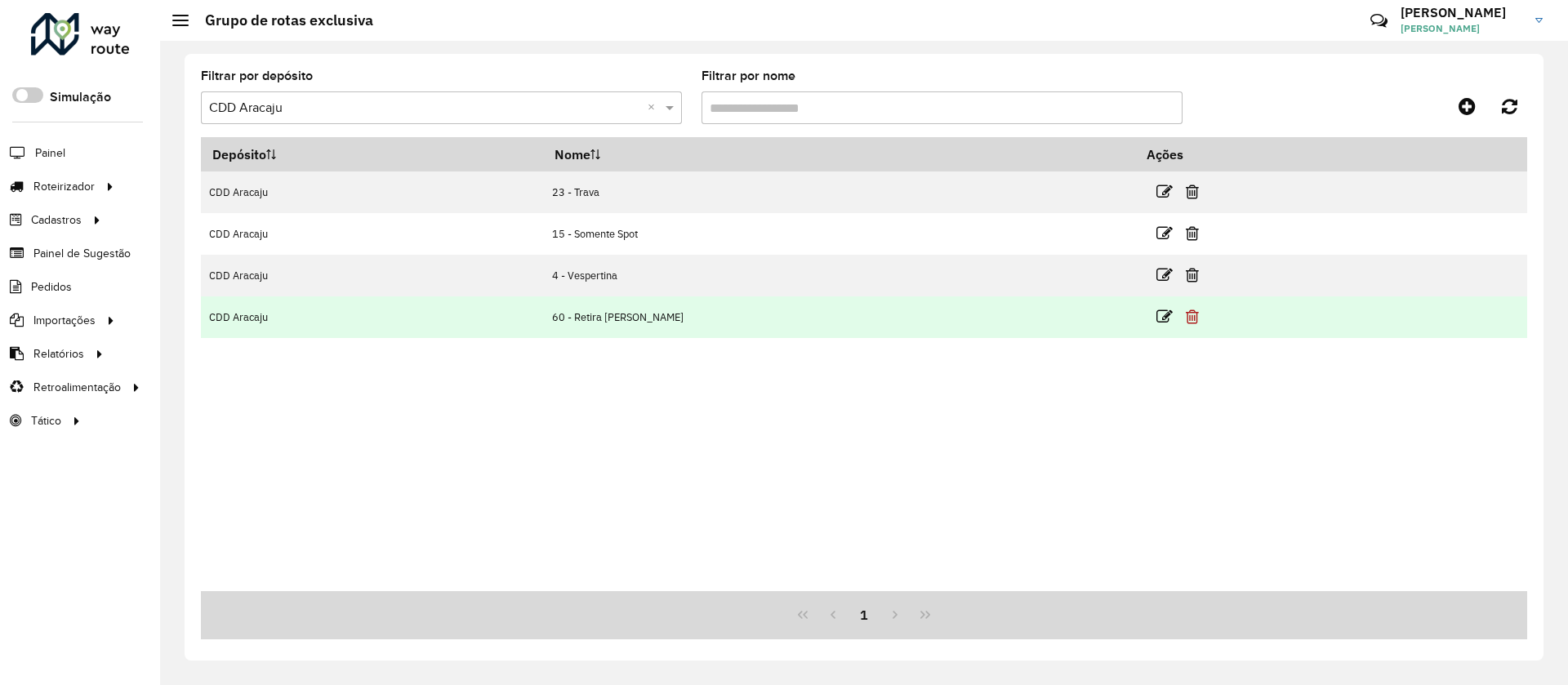
click at [1186, 317] on icon at bounding box center [1192, 317] width 13 height 17
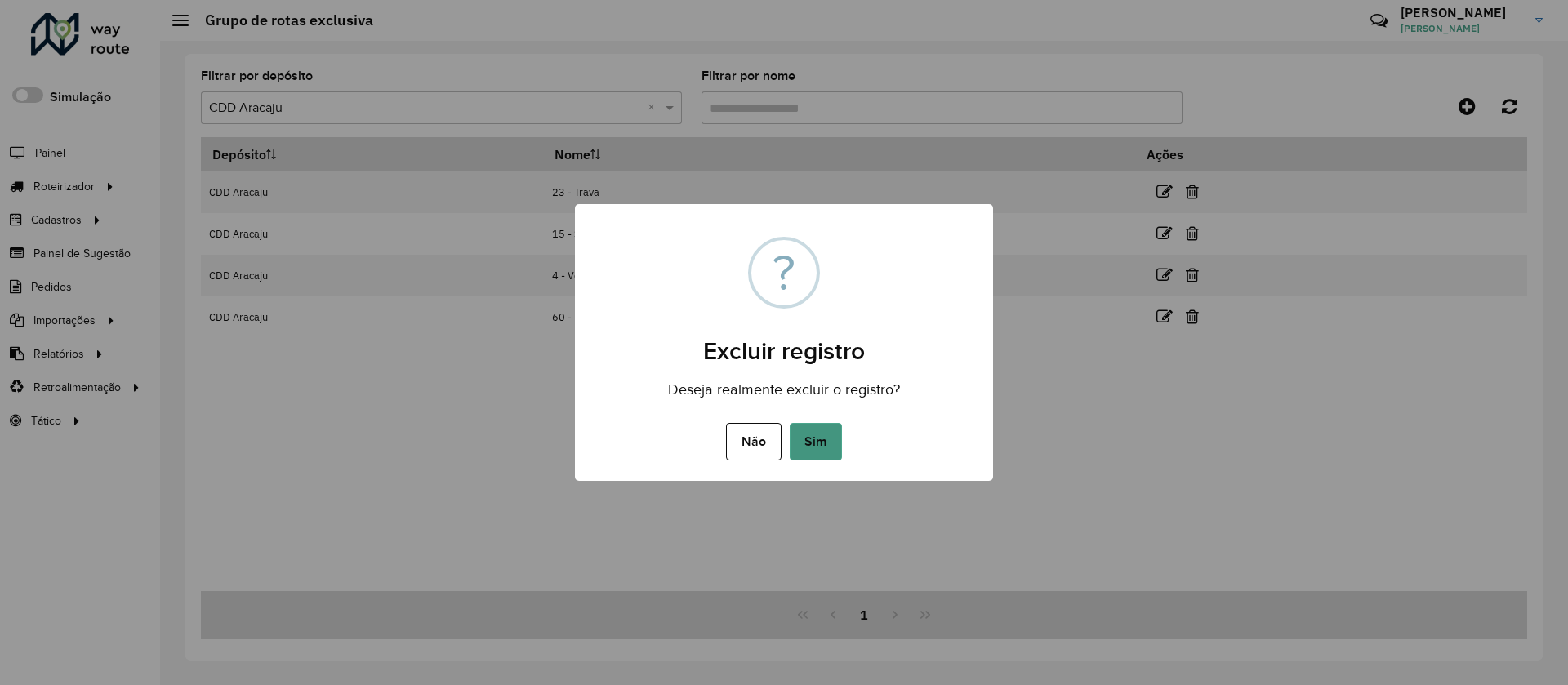
click at [816, 438] on button "Sim" at bounding box center [815, 441] width 52 height 38
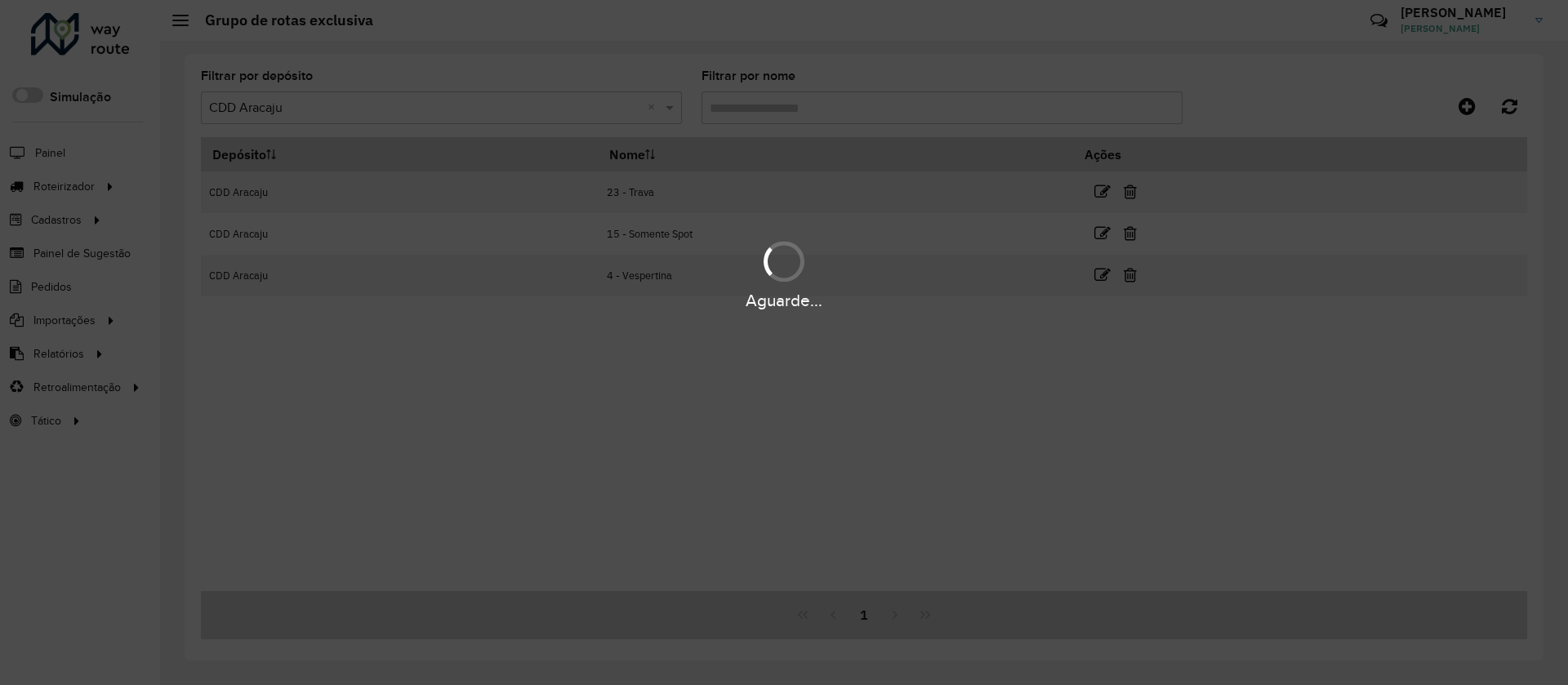
click at [683, 286] on div "Aguarde..." at bounding box center [784, 273] width 1568 height 78
drag, startPoint x: 714, startPoint y: 279, endPoint x: 518, endPoint y: 273, distance: 196.1
click at [503, 279] on div "Aguarde..." at bounding box center [784, 273] width 1568 height 78
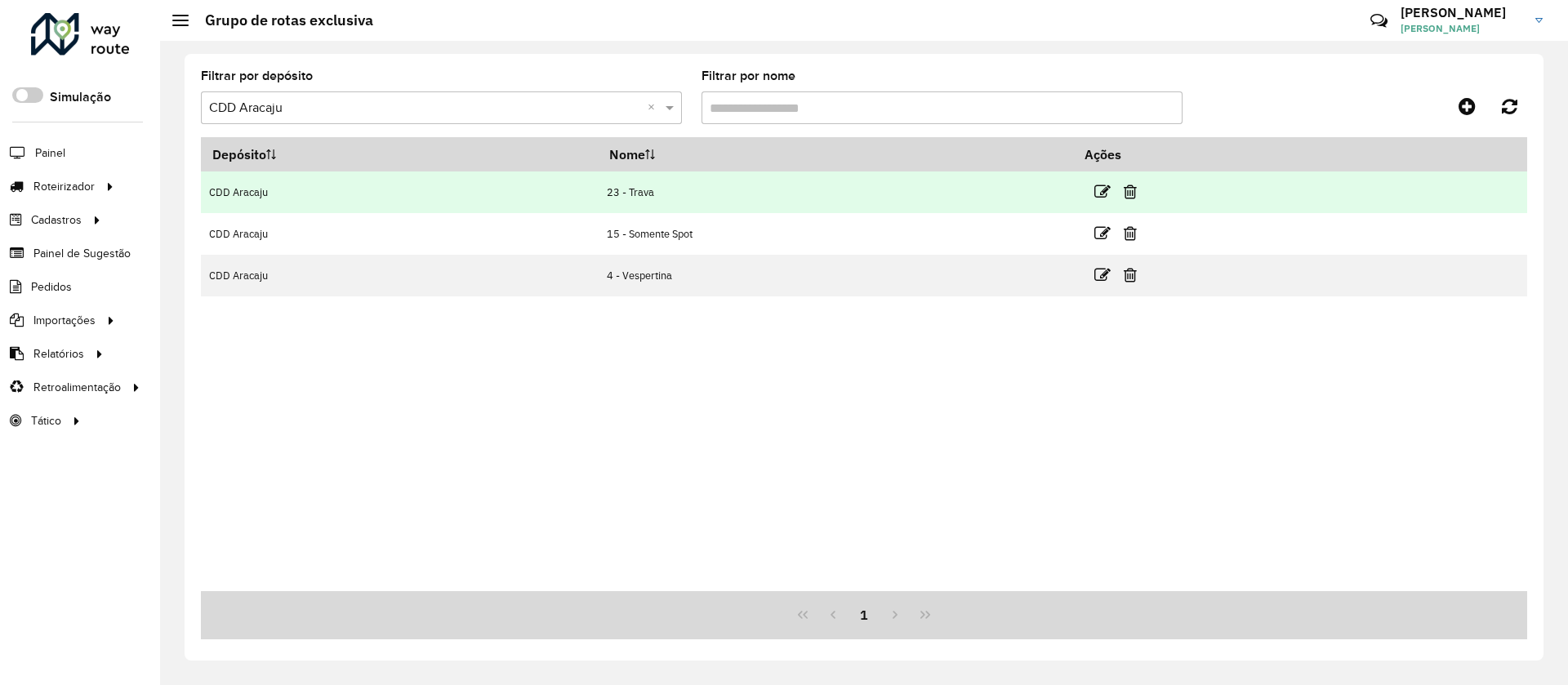
click at [519, 194] on td "CDD Aracaju" at bounding box center [399, 192] width 397 height 41
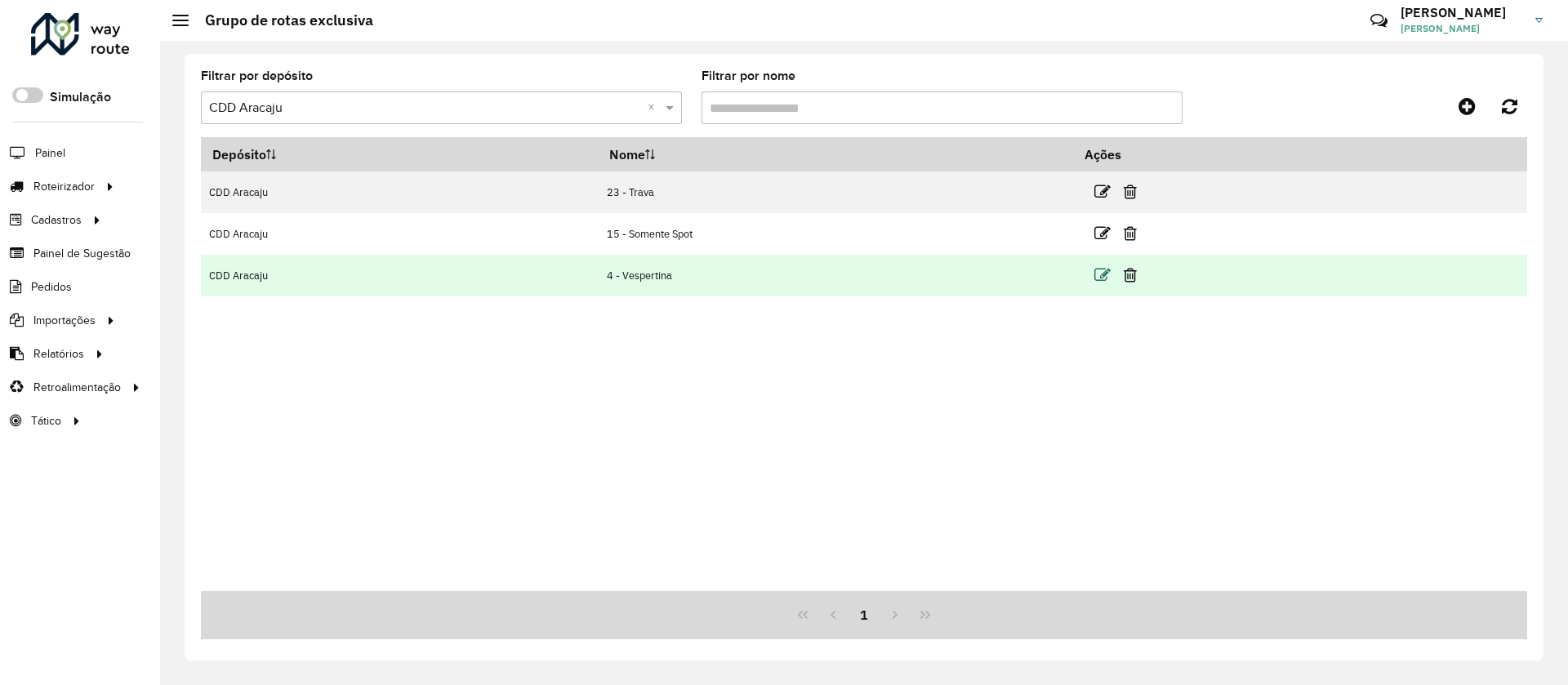
click at [1103, 281] on icon at bounding box center [1102, 275] width 17 height 17
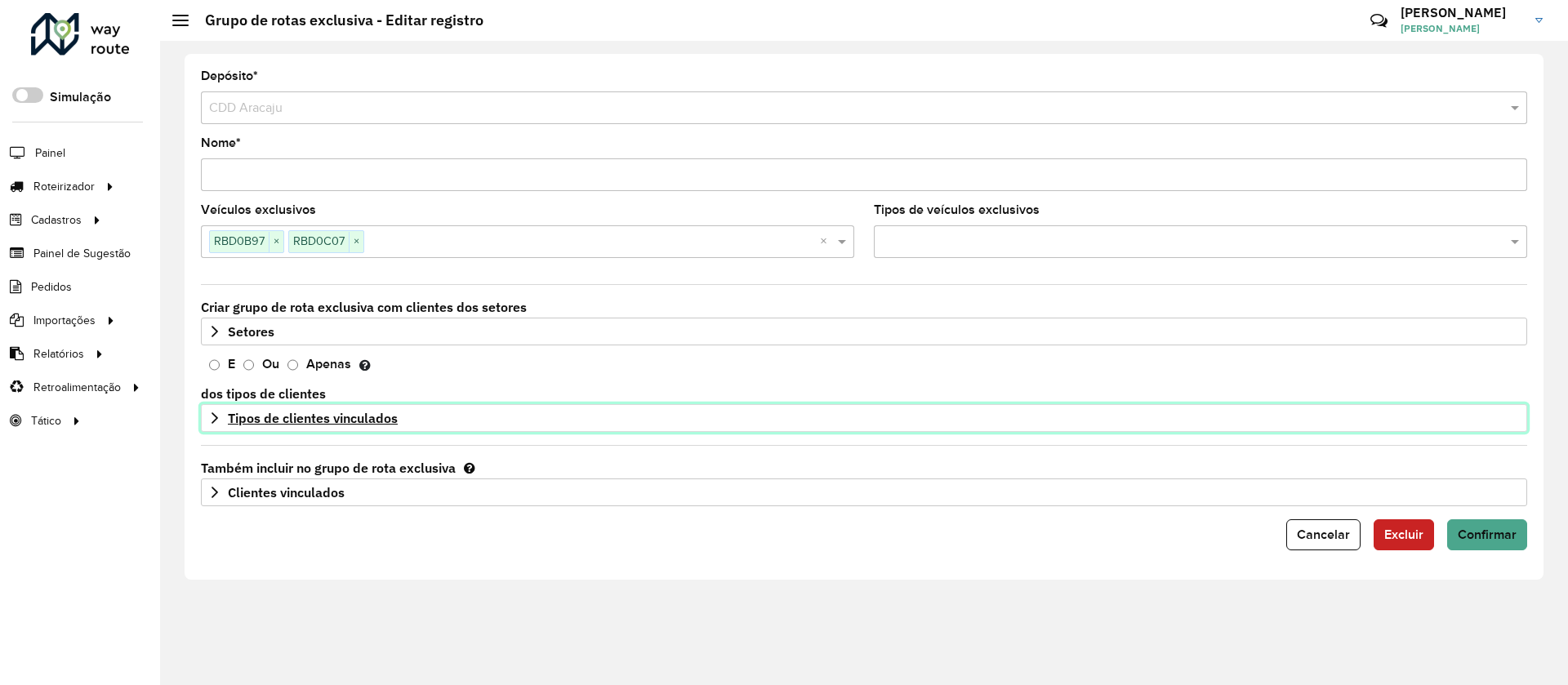
click at [303, 414] on span "Tipos de clientes vinculados" at bounding box center [312, 418] width 170 height 13
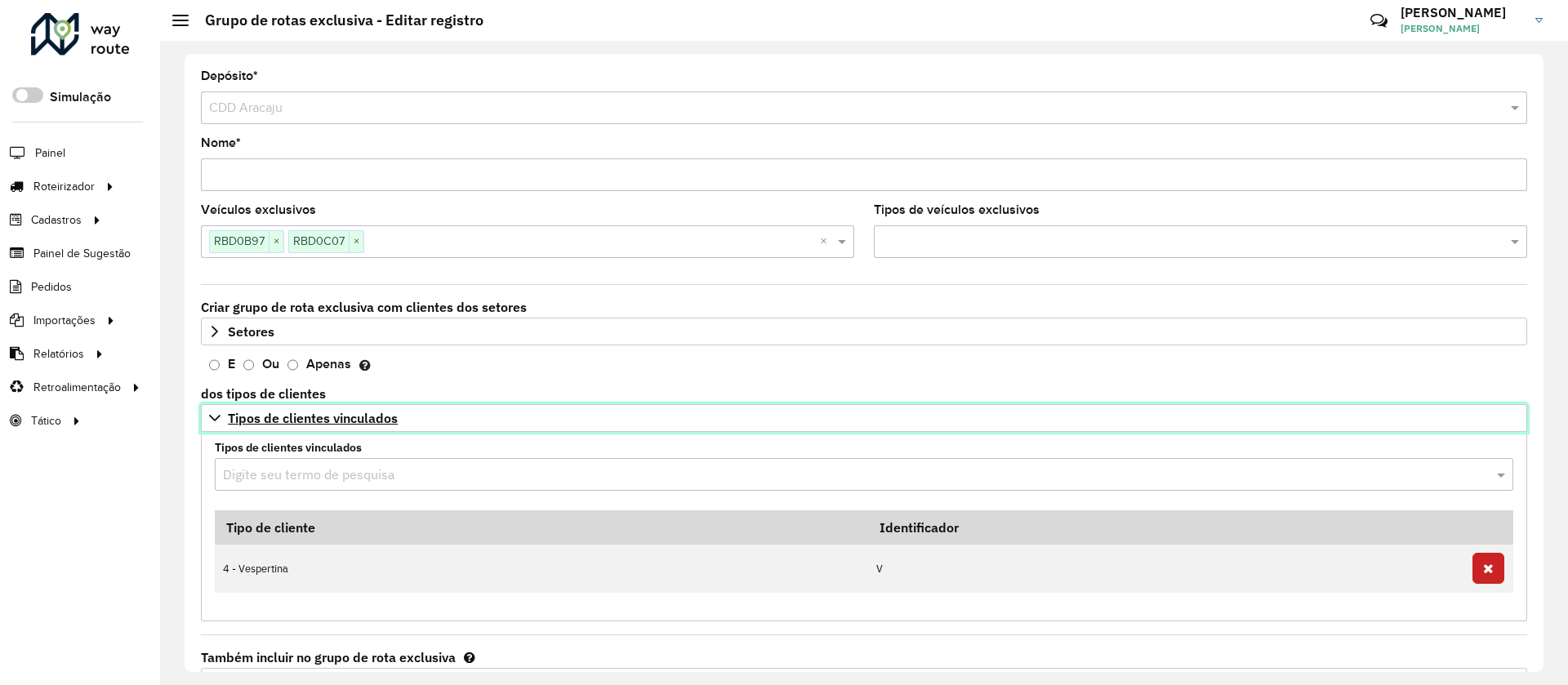
click at [301, 422] on span "Tipos de clientes vinculados" at bounding box center [312, 418] width 170 height 13
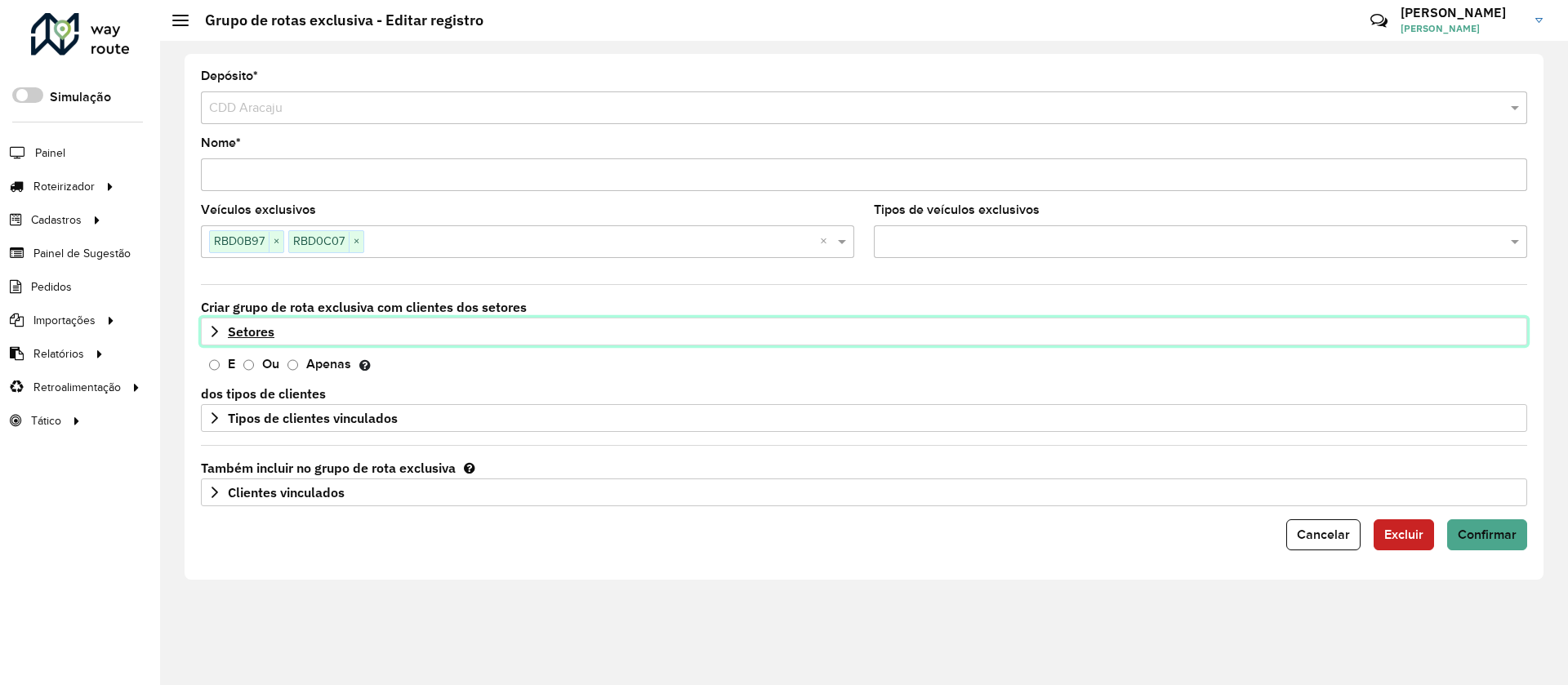
click at [270, 334] on span "Setores" at bounding box center [250, 331] width 47 height 13
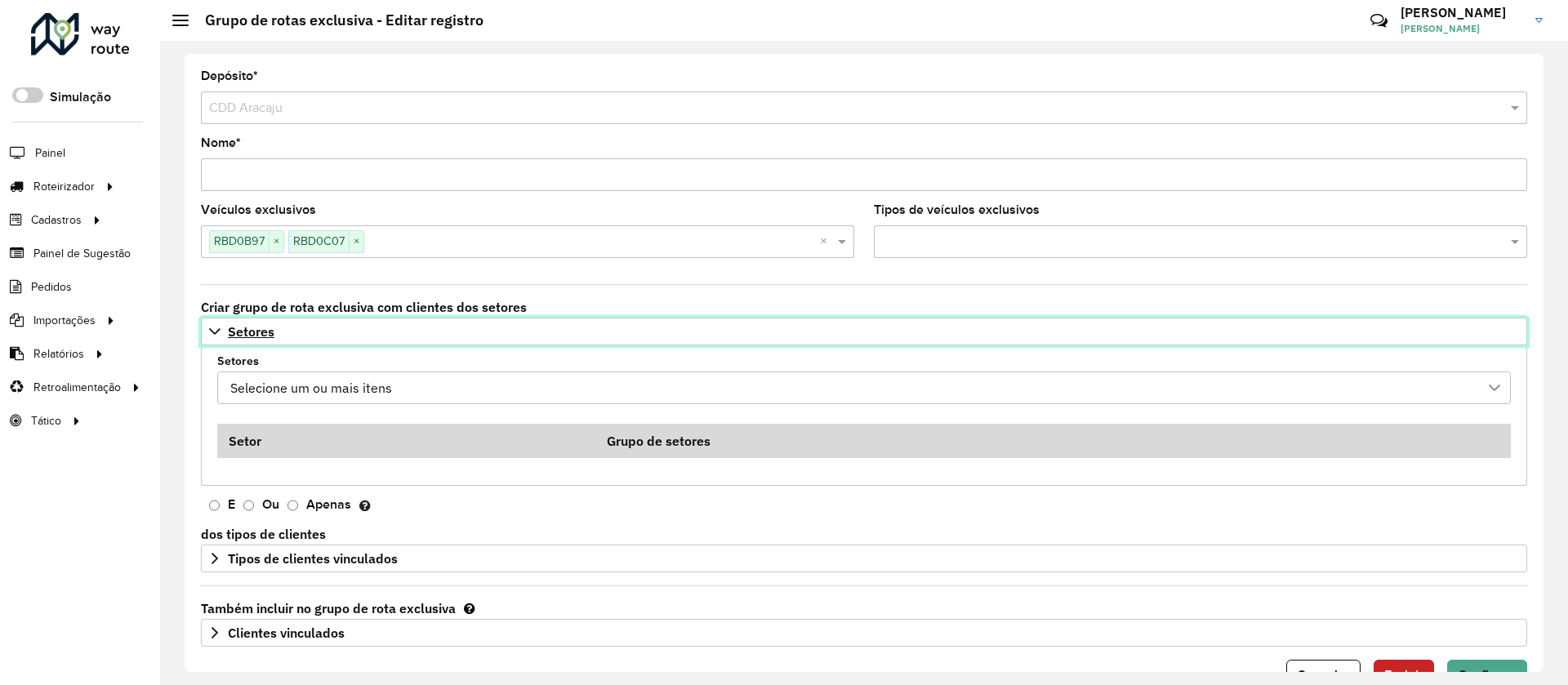
click at [272, 328] on span "Setores" at bounding box center [250, 331] width 47 height 13
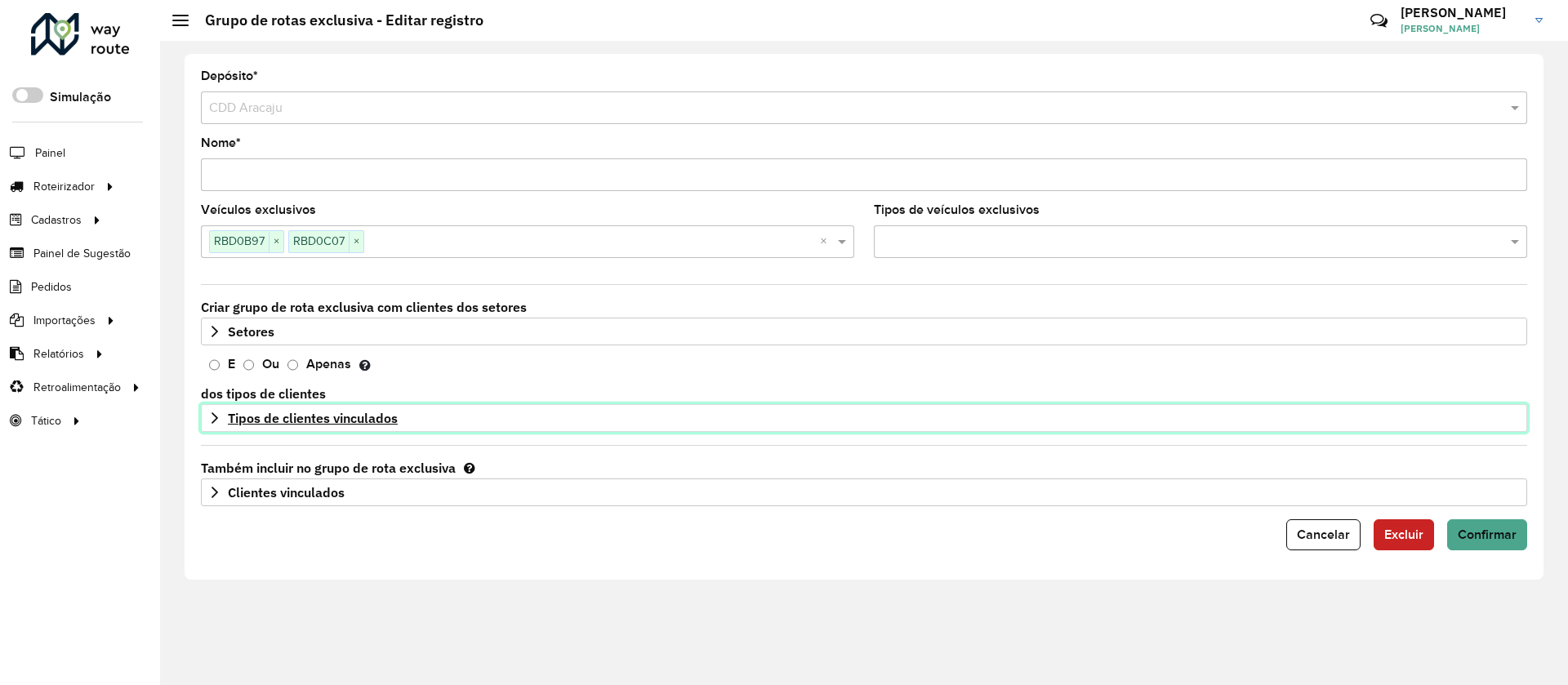
click at [299, 412] on span "Tipos de clientes vinculados" at bounding box center [312, 418] width 170 height 13
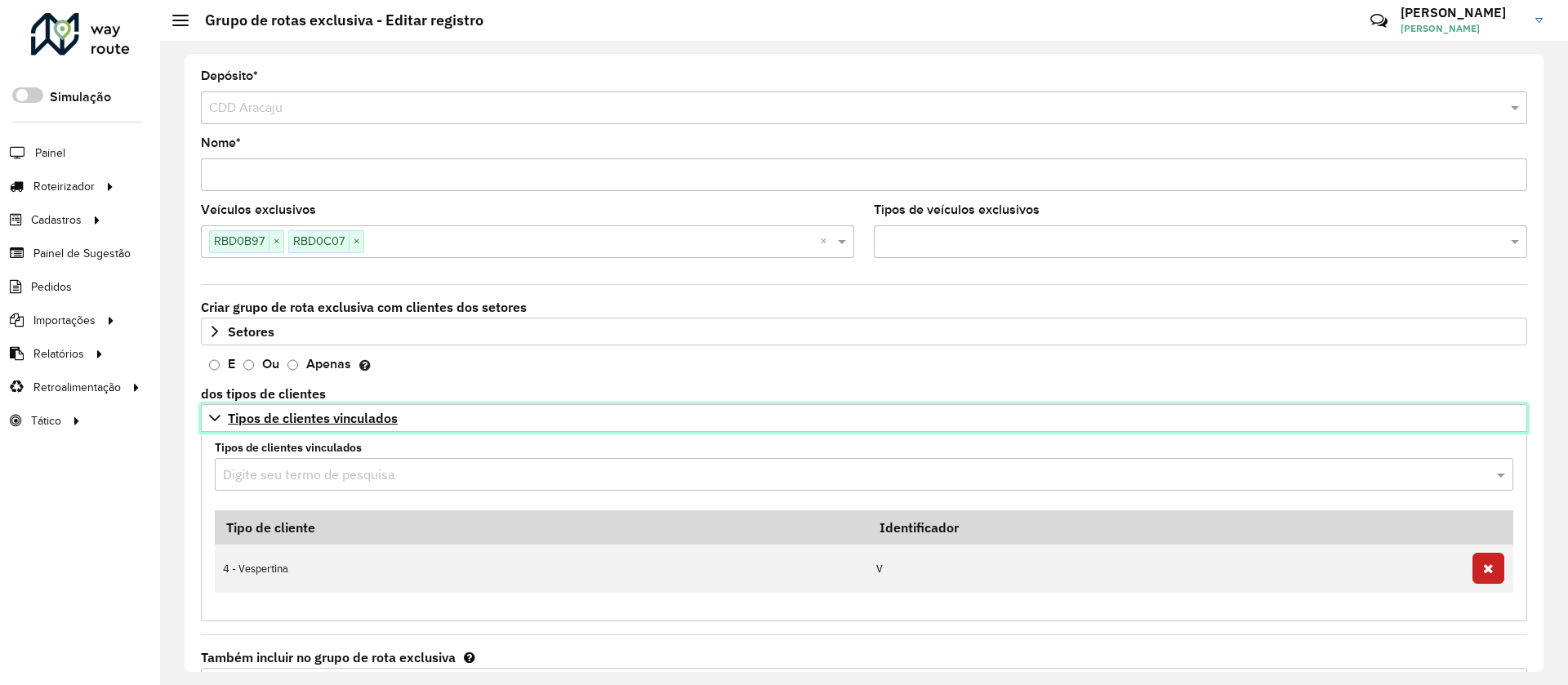
click at [299, 412] on span "Tipos de clientes vinculados" at bounding box center [312, 418] width 170 height 13
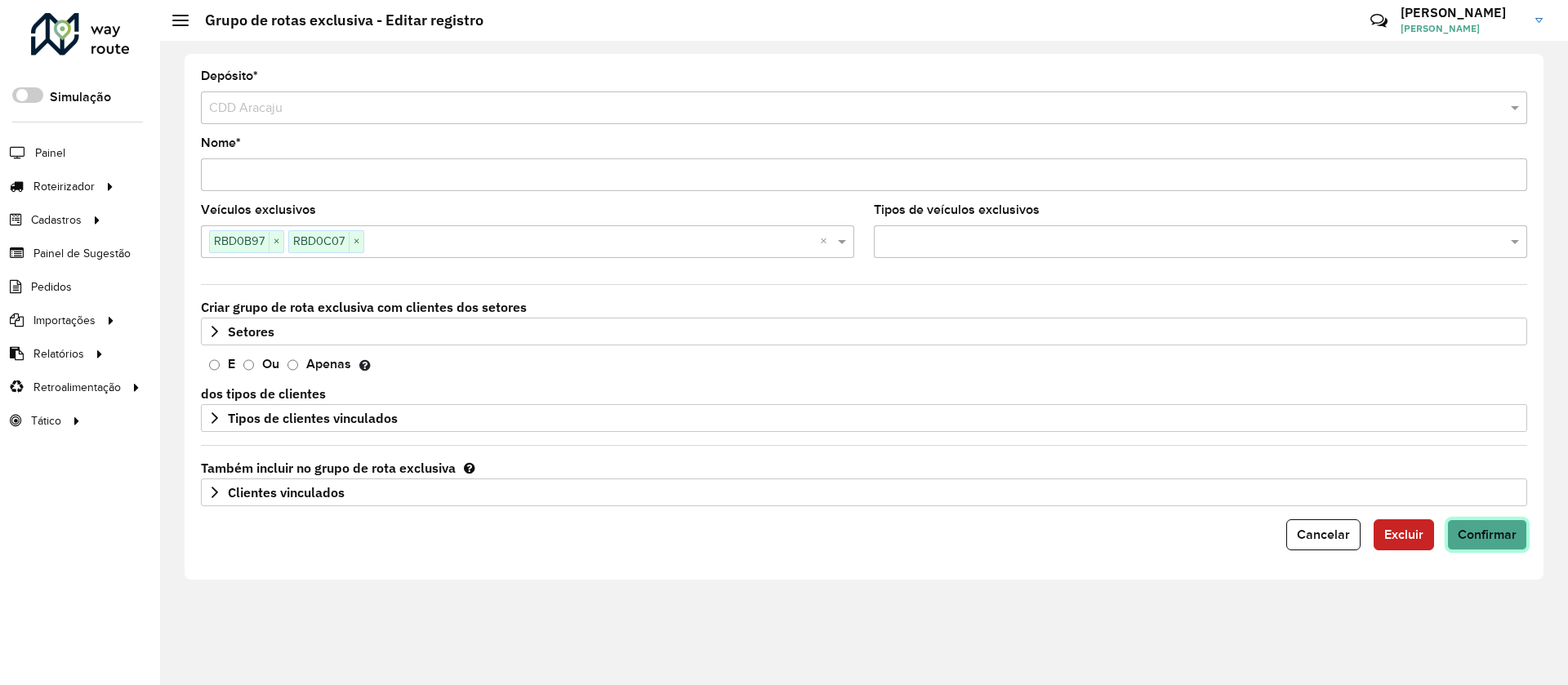
click at [1488, 534] on span "Confirmar" at bounding box center [1487, 534] width 59 height 14
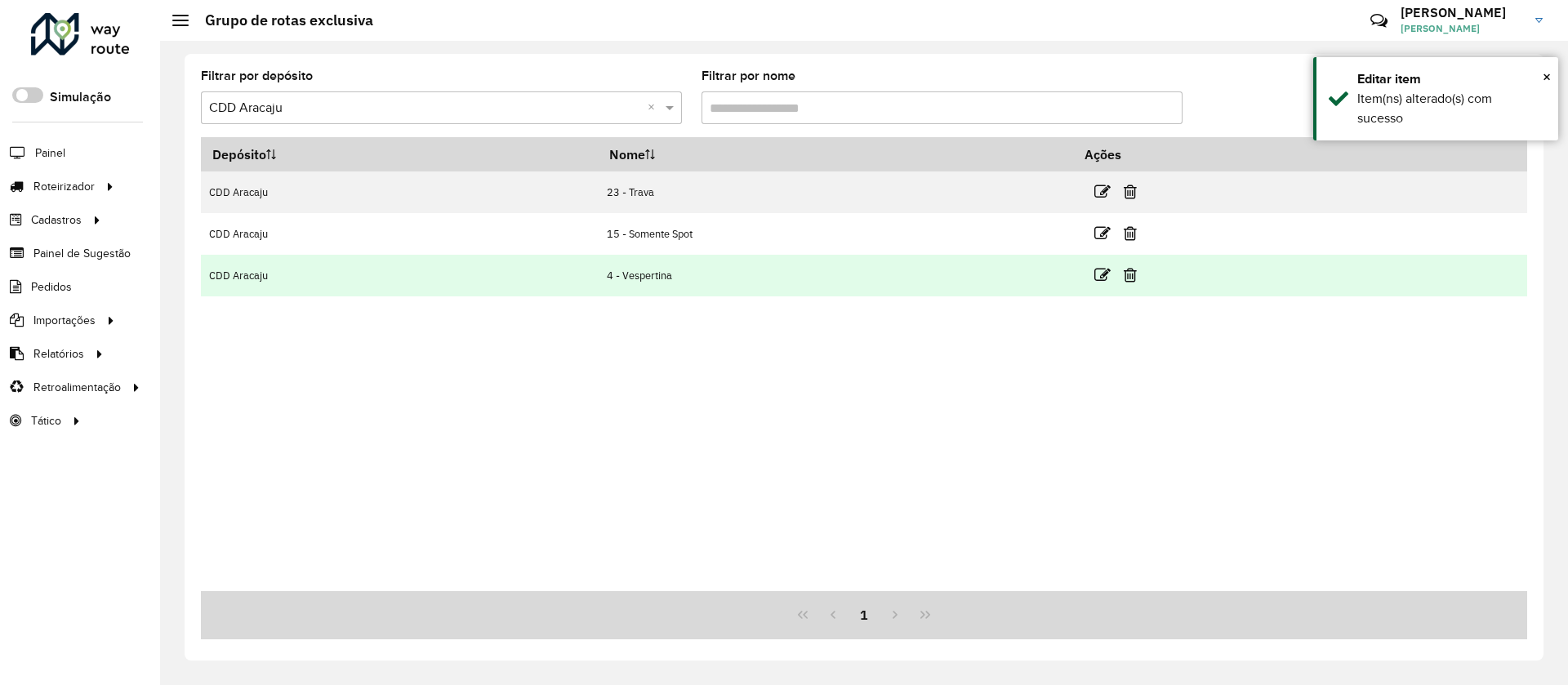
click at [637, 293] on td "4 - Vespertina" at bounding box center [834, 275] width 474 height 41
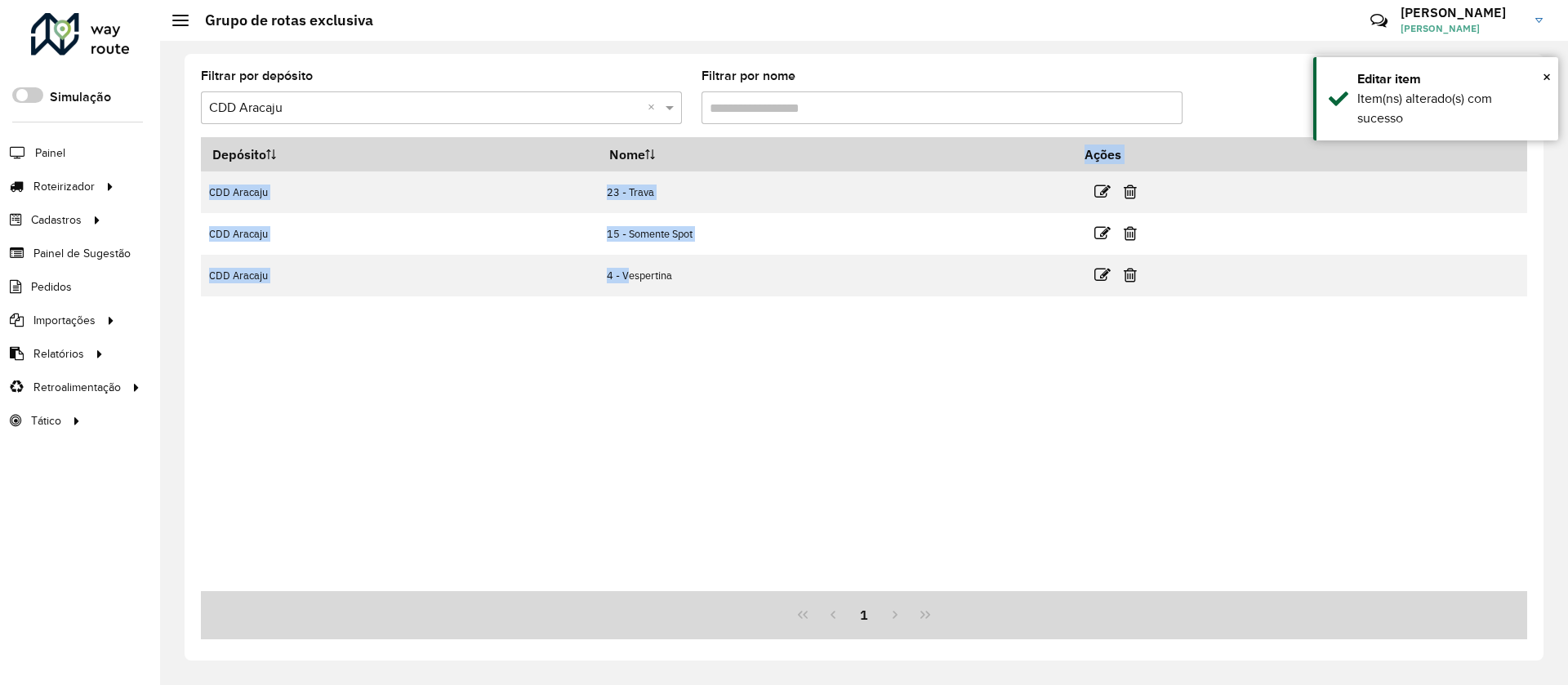
click at [741, 298] on div "Depósito Nome Ações CDD Aracaju 23 - Trava CDD Aracaju 15 - Somente Spot CDD Ar…" at bounding box center [864, 364] width 1326 height 454
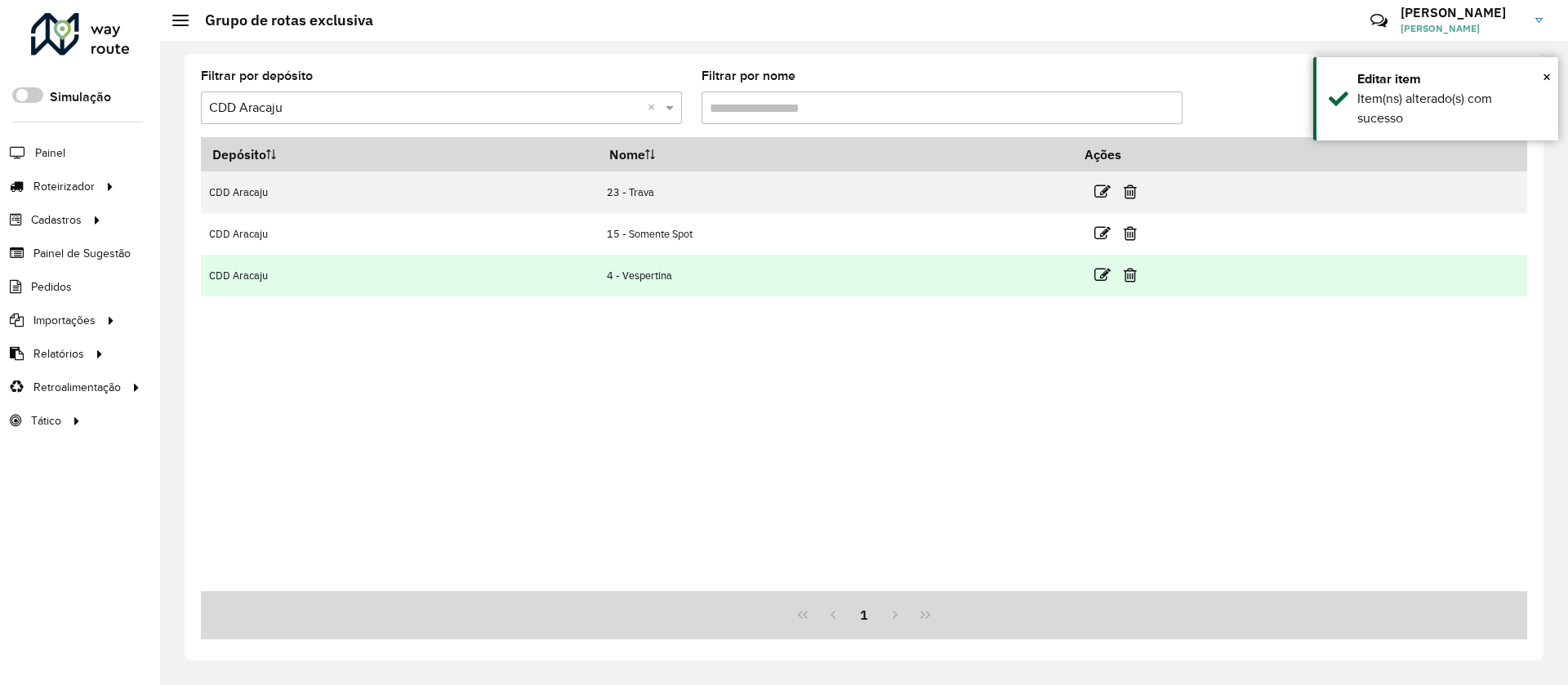
click at [675, 256] on td "4 - Vespertina" at bounding box center [834, 275] width 474 height 41
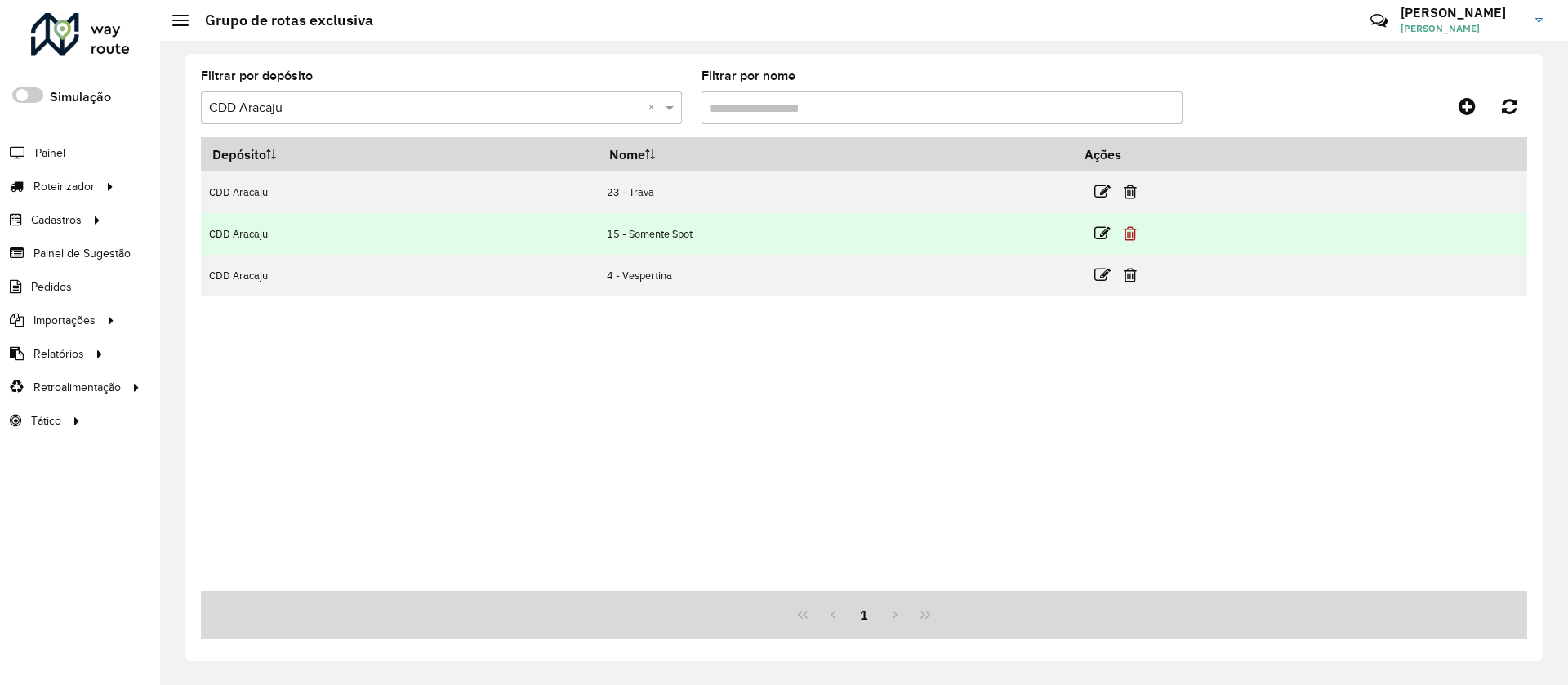
click at [1137, 232] on icon at bounding box center [1130, 234] width 13 height 17
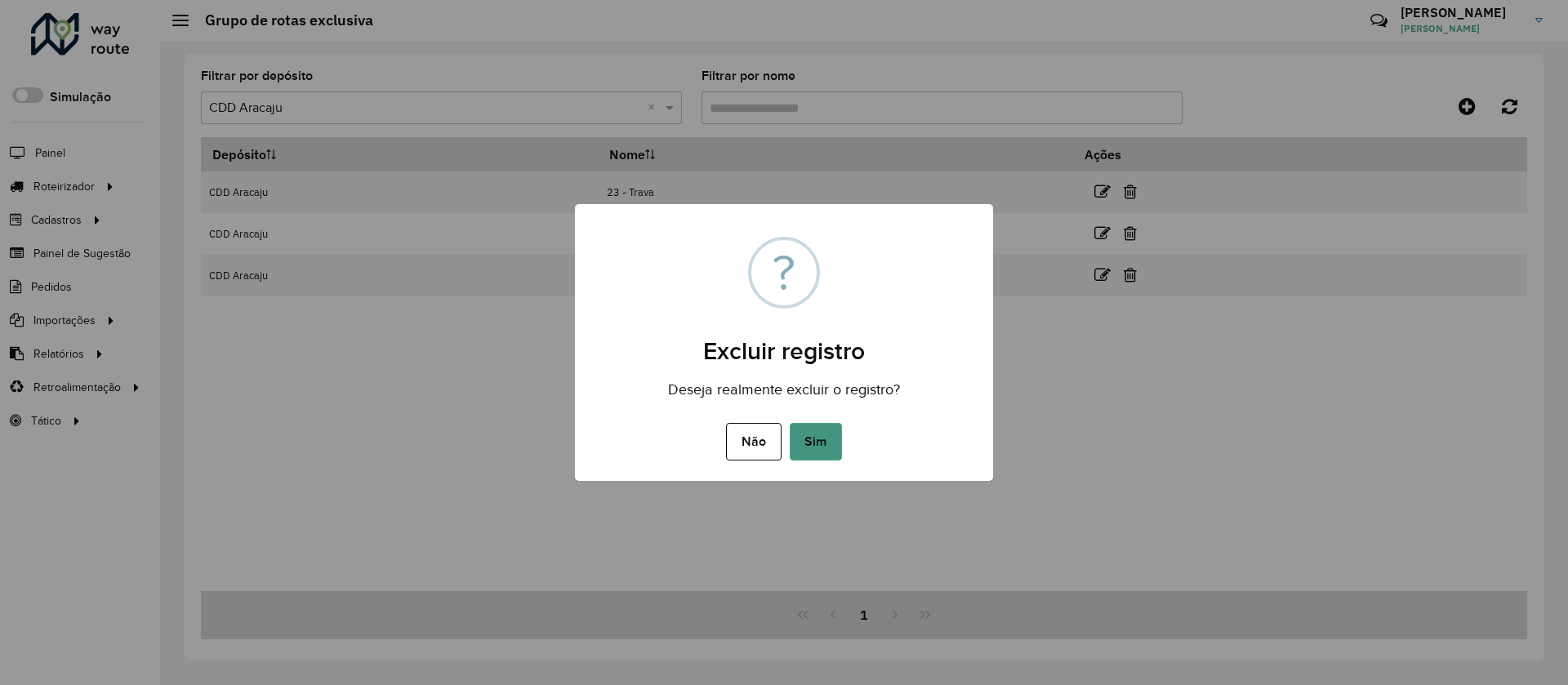
click at [795, 443] on button "Sim" at bounding box center [815, 441] width 52 height 38
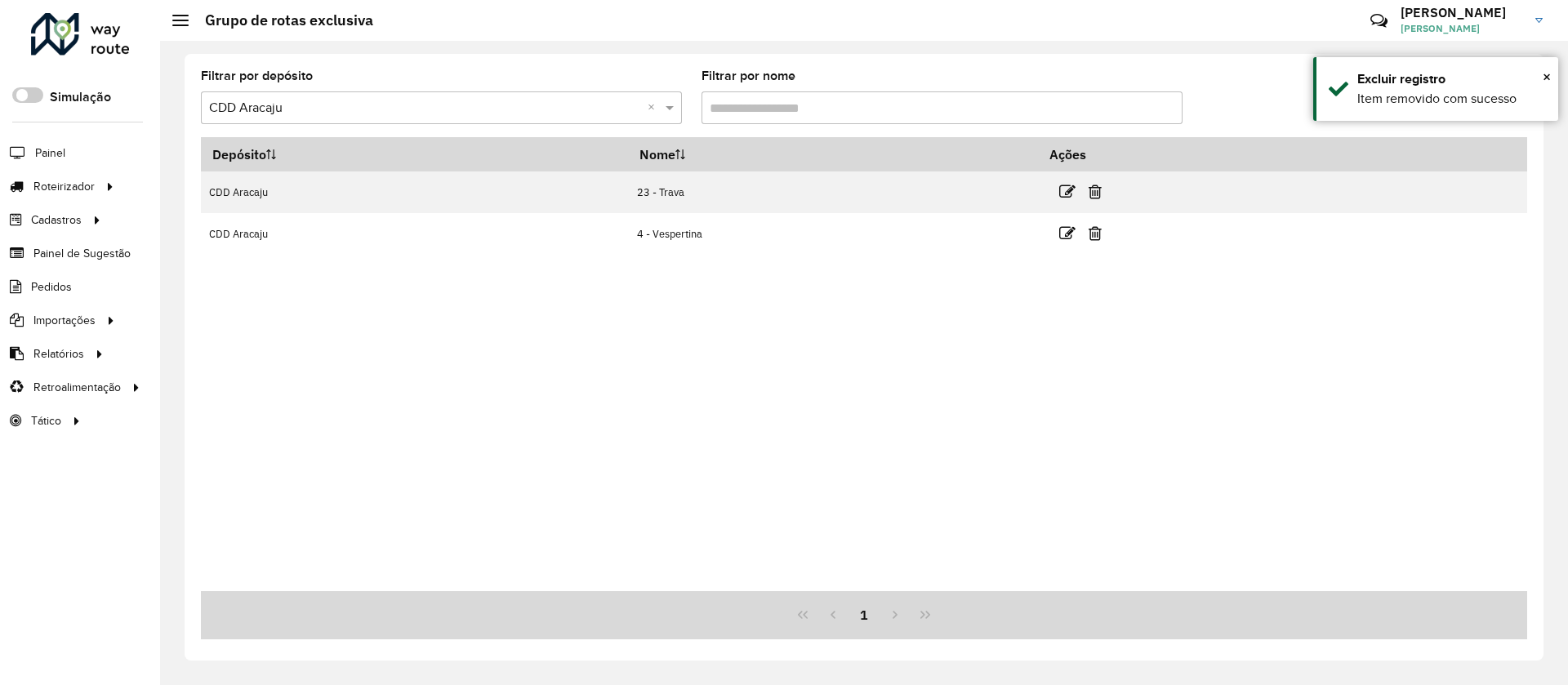
click at [1505, 115] on div "× Excluir registro Item removido com sucesso" at bounding box center [1435, 88] width 245 height 63
click at [1505, 115] on icon at bounding box center [1509, 106] width 16 height 18
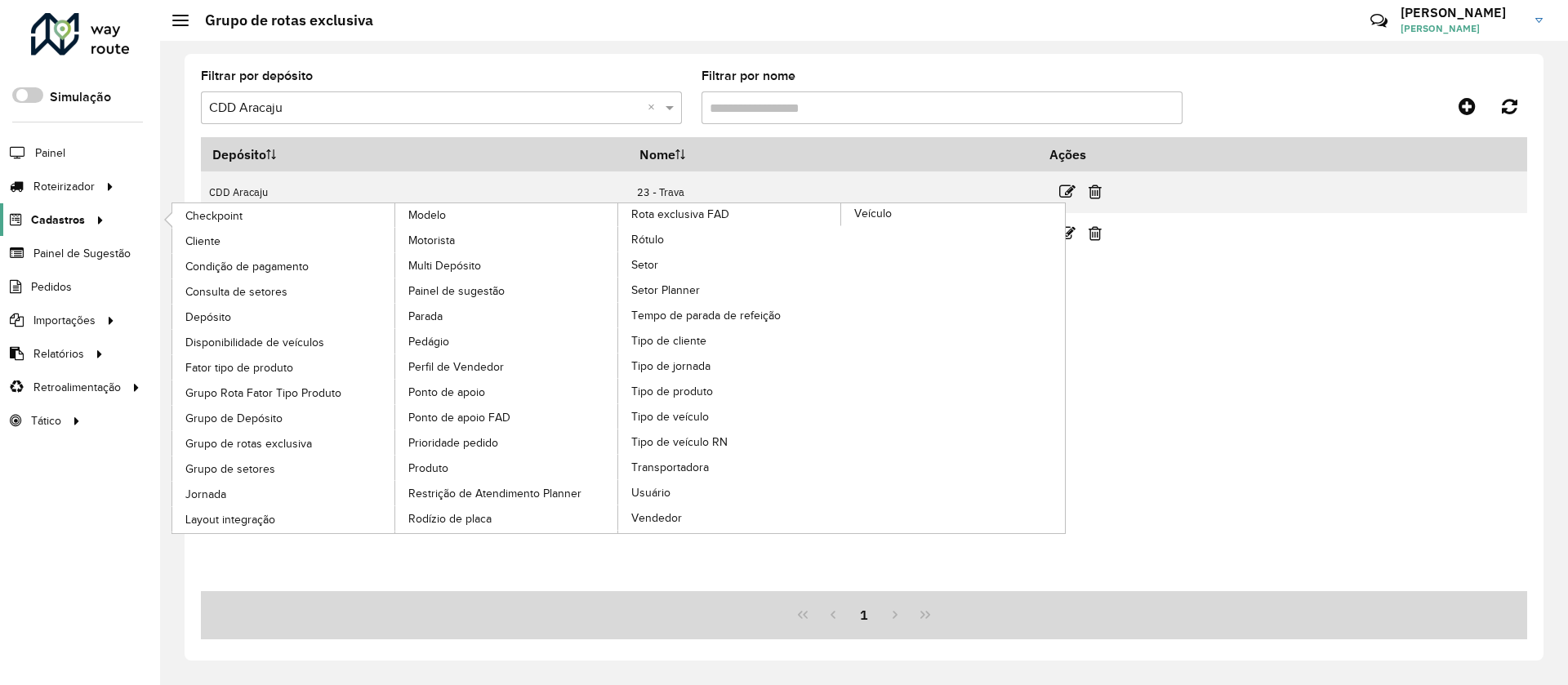
drag, startPoint x: 1433, startPoint y: 11, endPoint x: 83, endPoint y: 216, distance: 1365.5
click at [85, 216] on div at bounding box center [97, 220] width 25 height 17
click at [714, 339] on link "Tipo de cliente" at bounding box center [730, 340] width 224 height 25
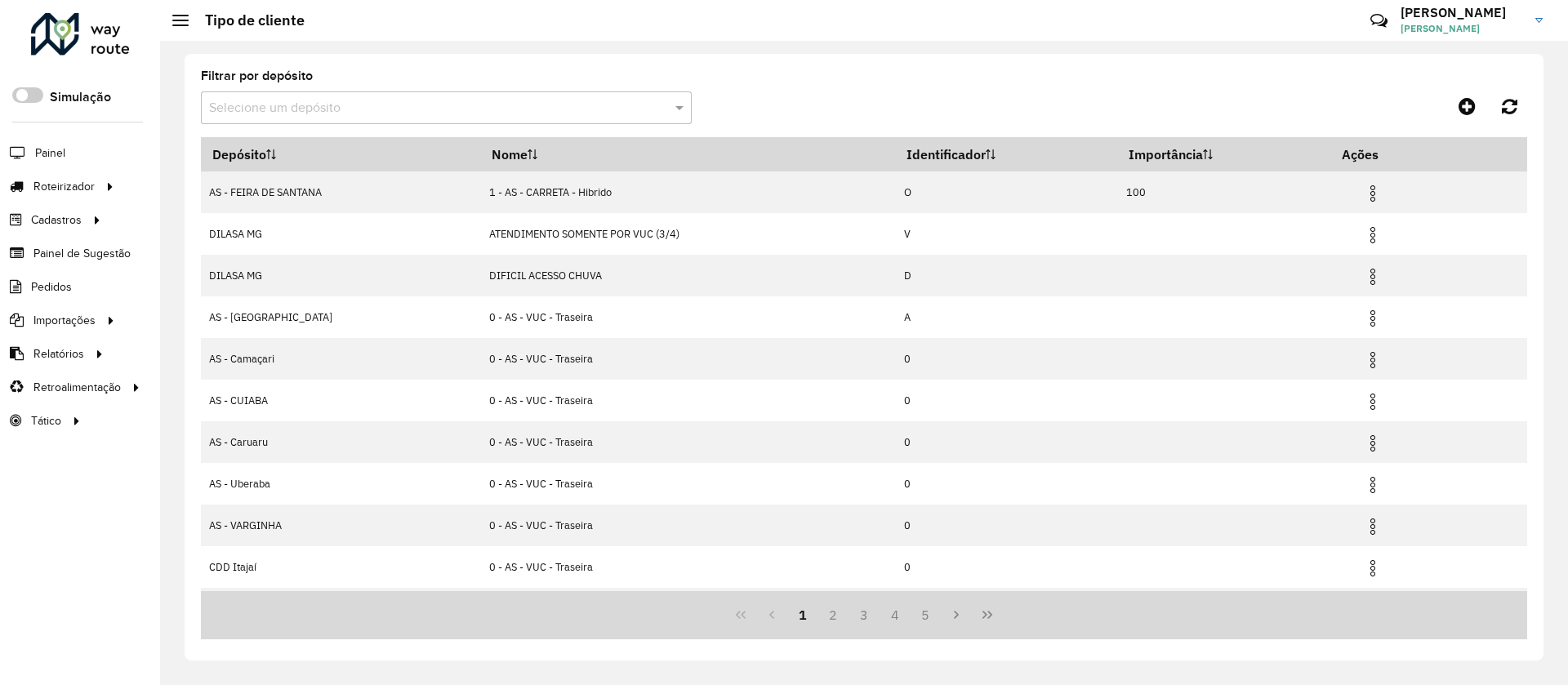
click at [227, 106] on input "text" at bounding box center [430, 108] width 442 height 19
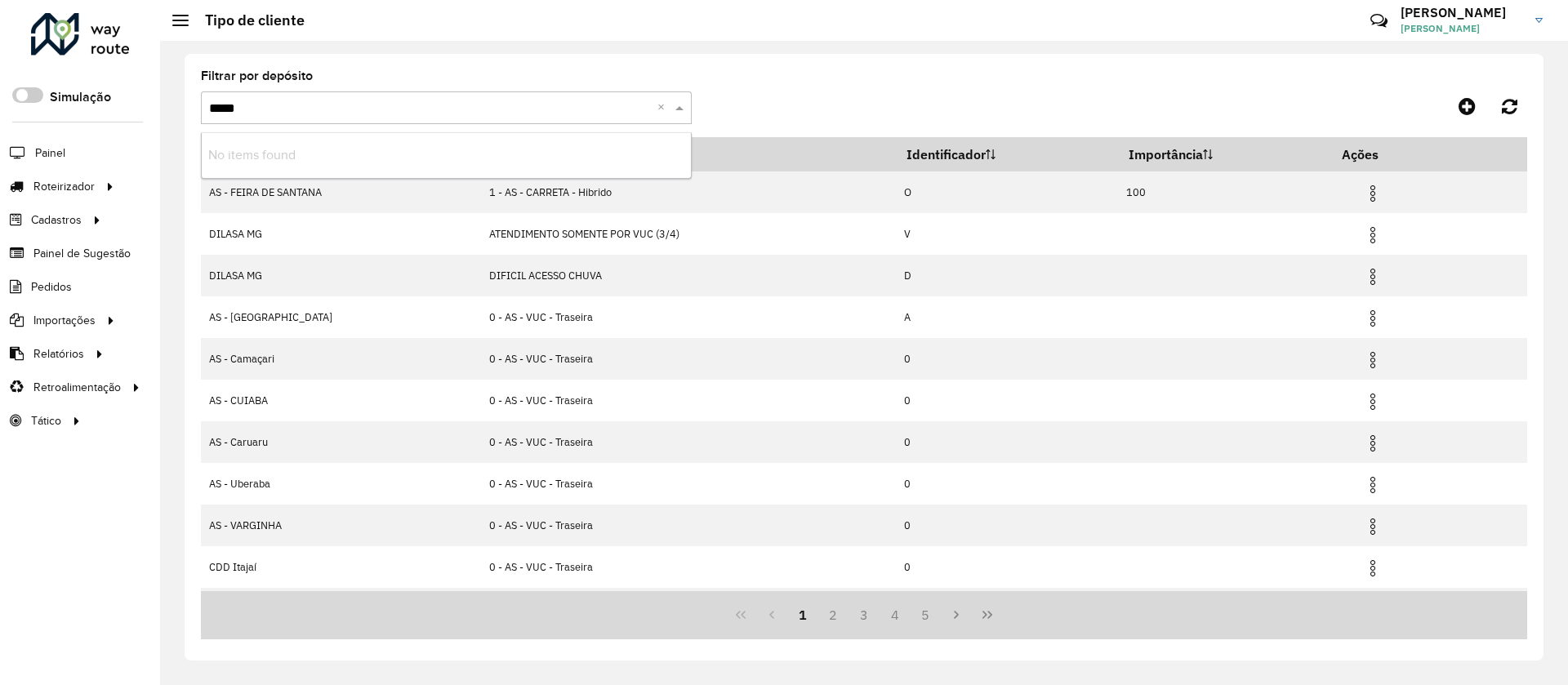
type input "****"
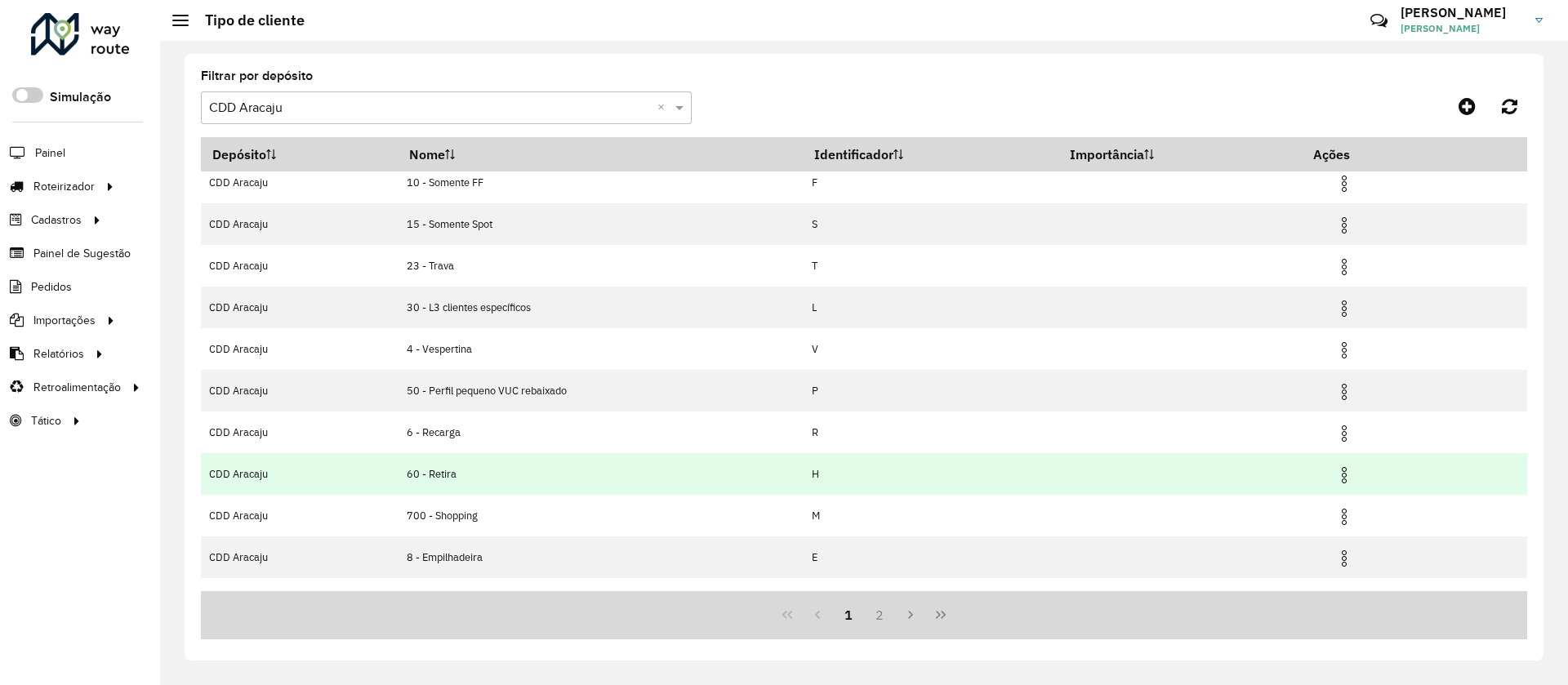
scroll to position [80, 0]
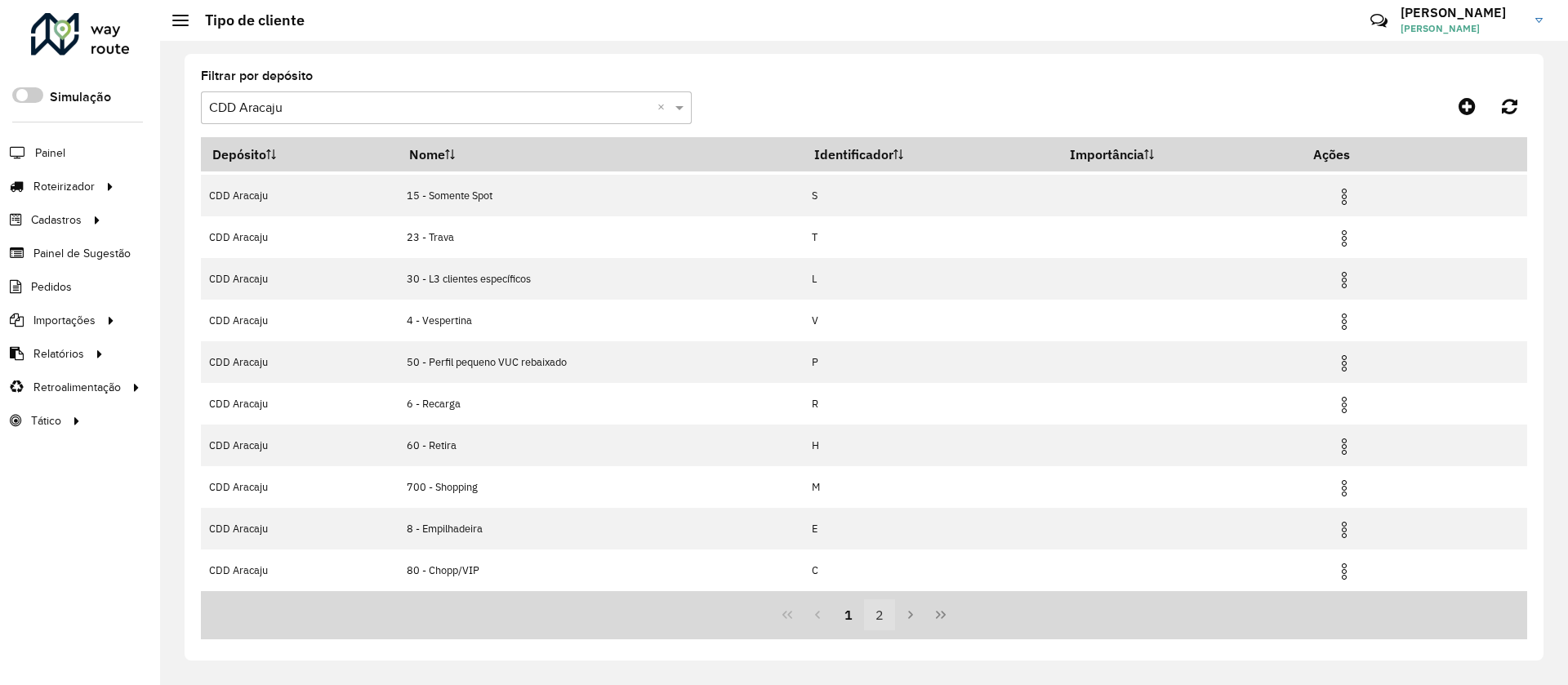
click at [886, 627] on button "2" at bounding box center [879, 615] width 31 height 31
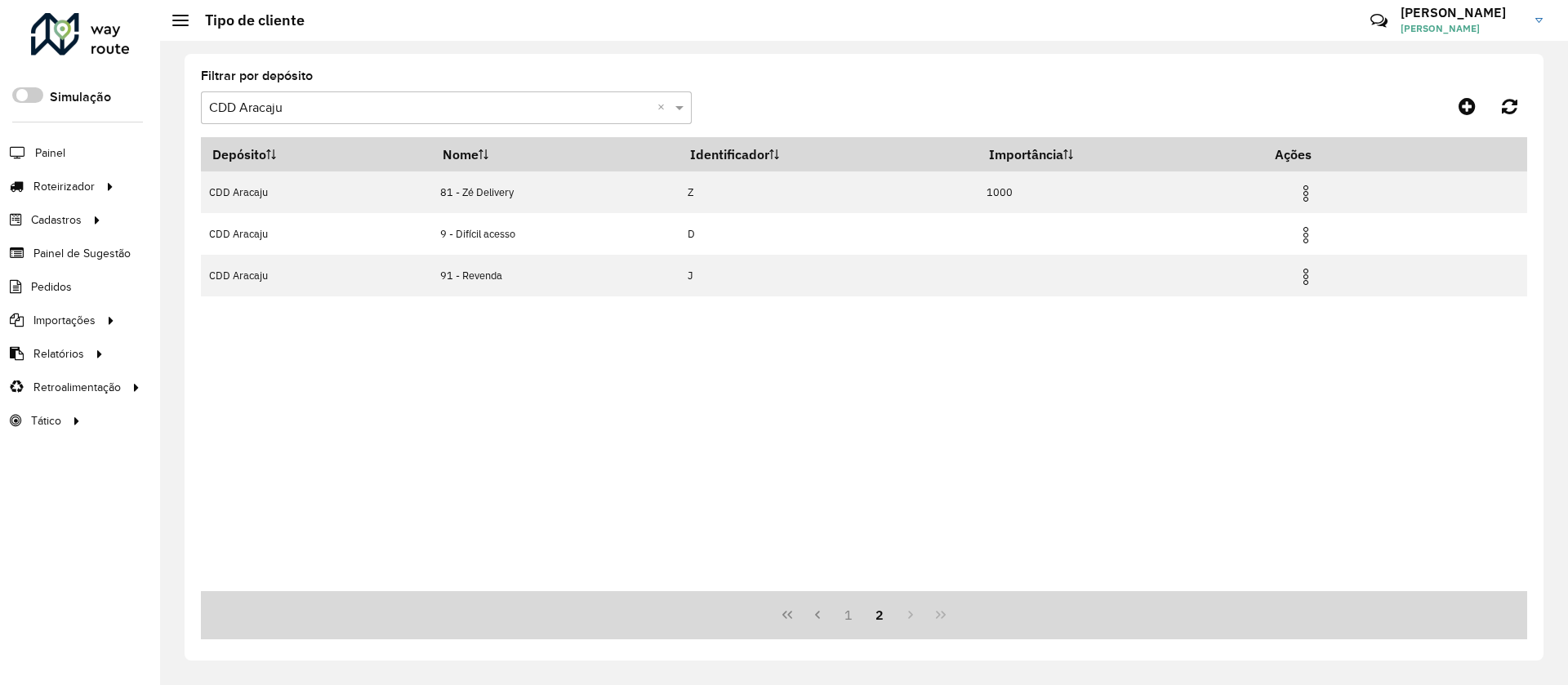
scroll to position [0, 0]
click at [847, 621] on button "1" at bounding box center [848, 615] width 31 height 31
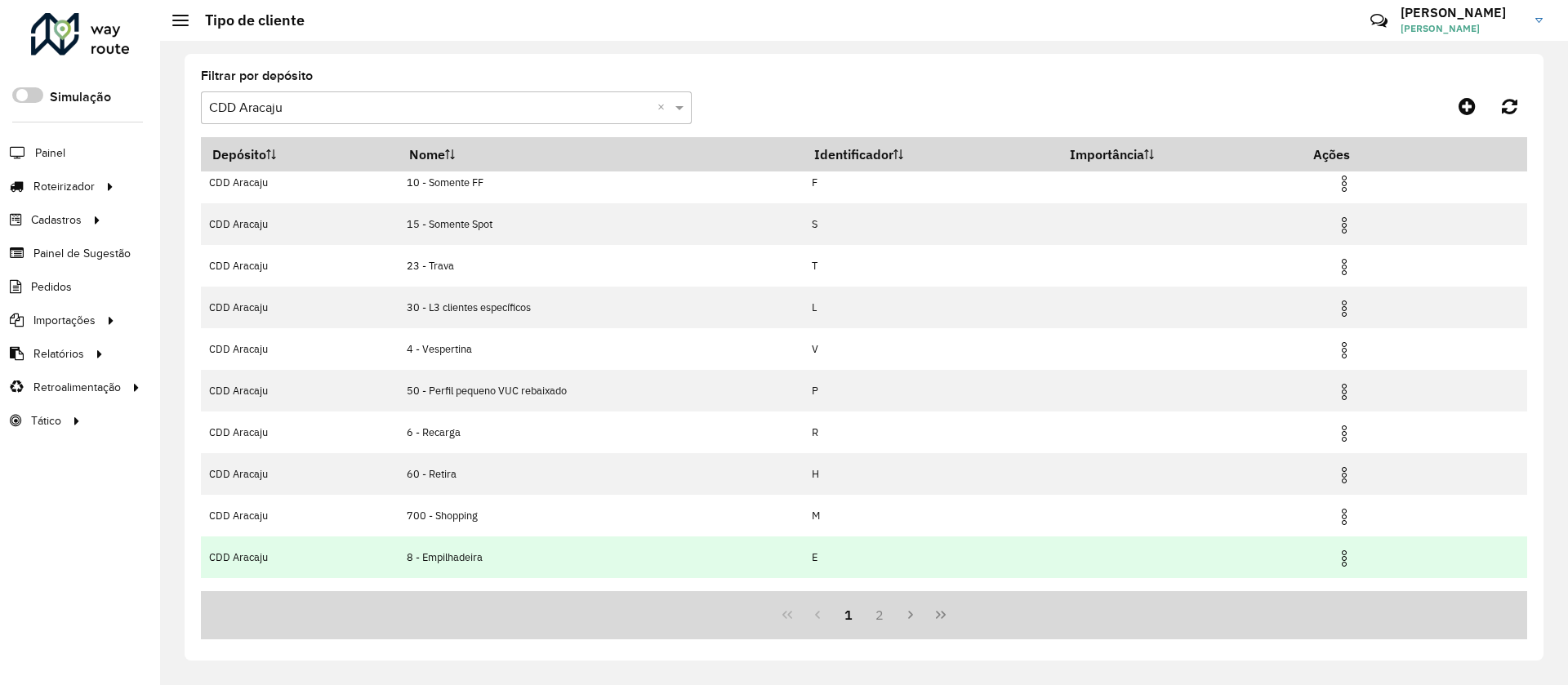
scroll to position [80, 0]
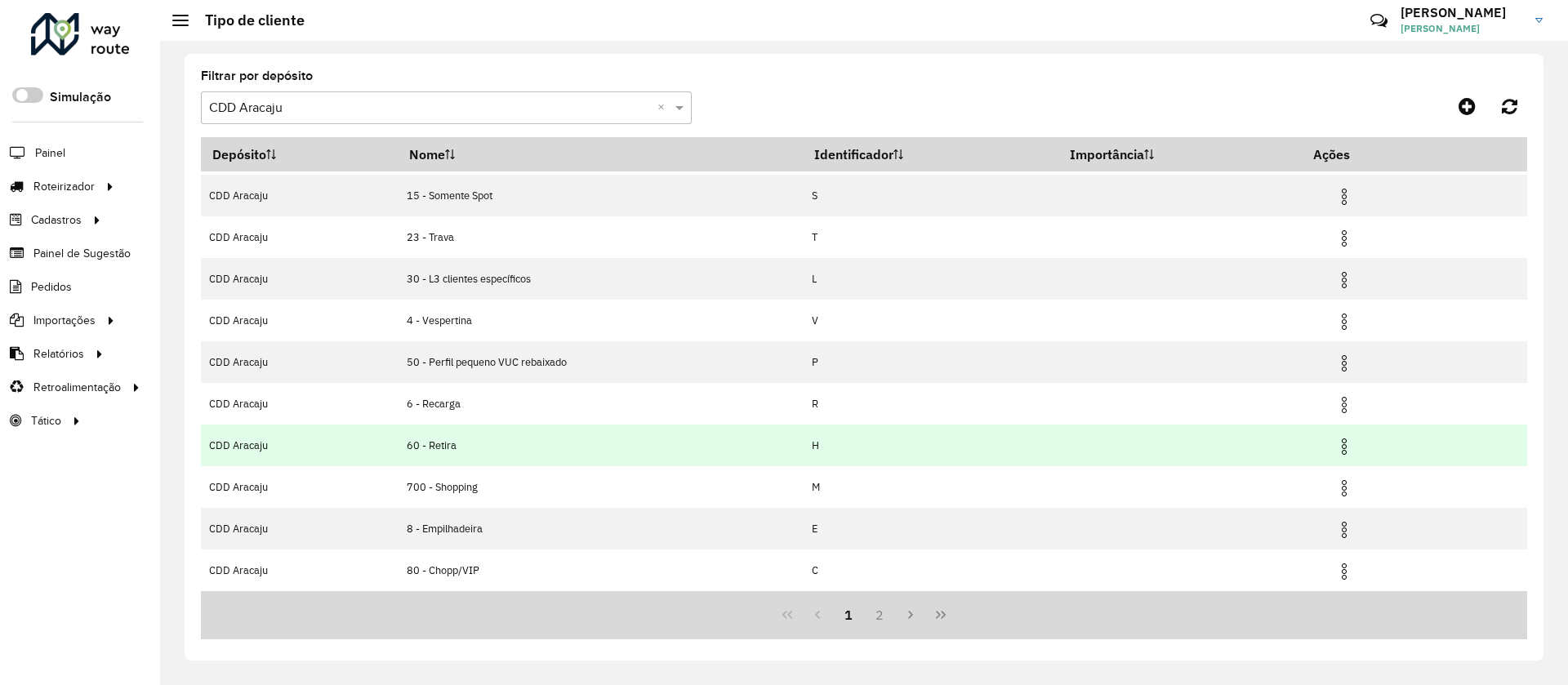
click at [465, 454] on td "60 - Retira" at bounding box center [601, 445] width 406 height 41
click at [1342, 446] on img at bounding box center [1343, 446] width 19 height 19
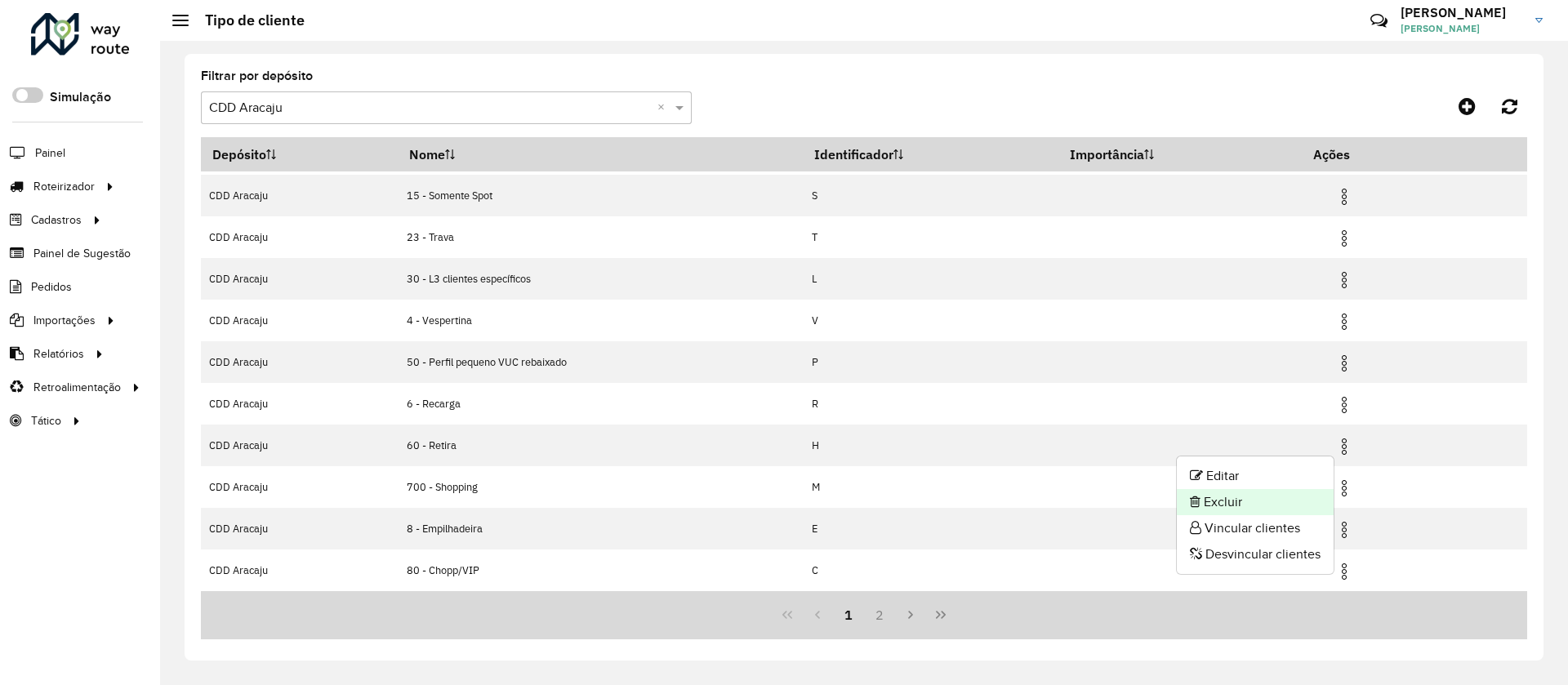
click at [1242, 495] on li "Excluir" at bounding box center [1254, 502] width 157 height 26
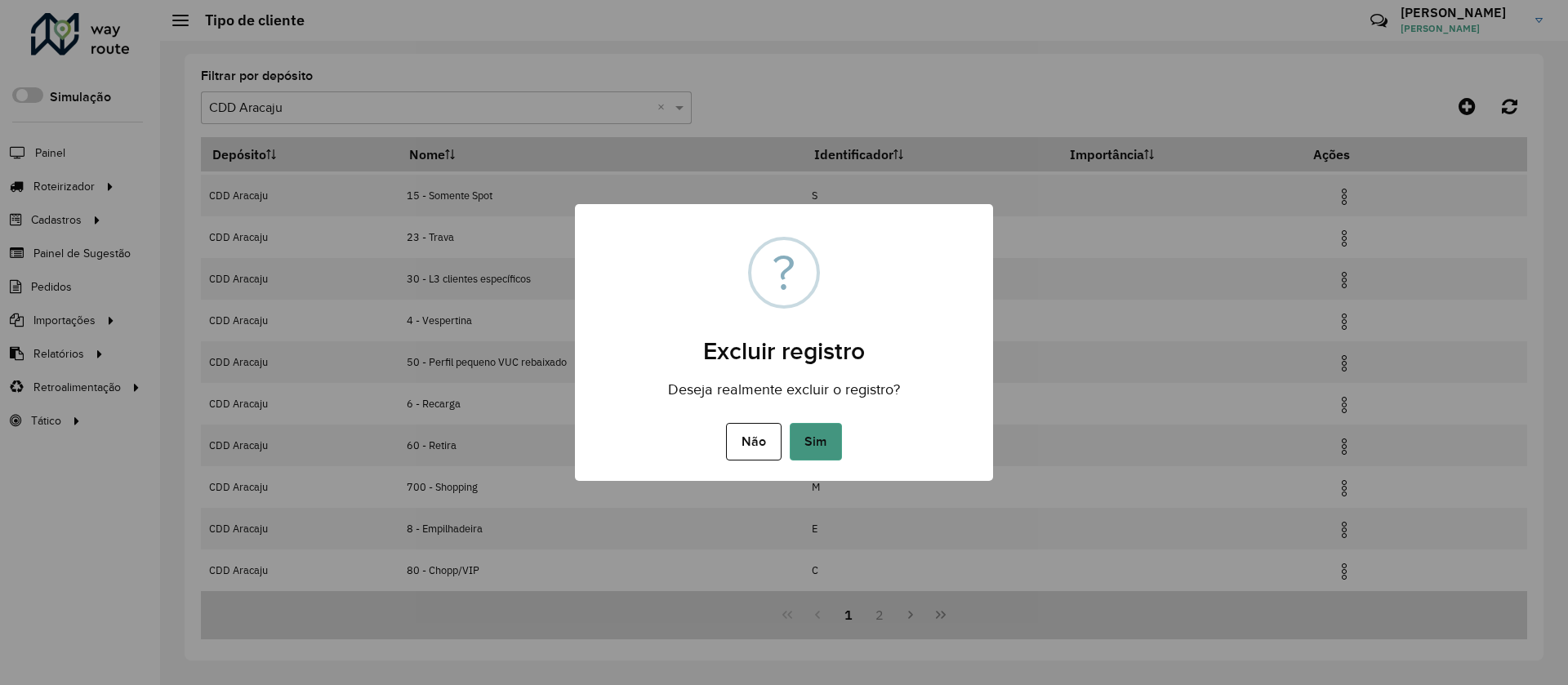
click at [822, 451] on button "Sim" at bounding box center [815, 441] width 52 height 38
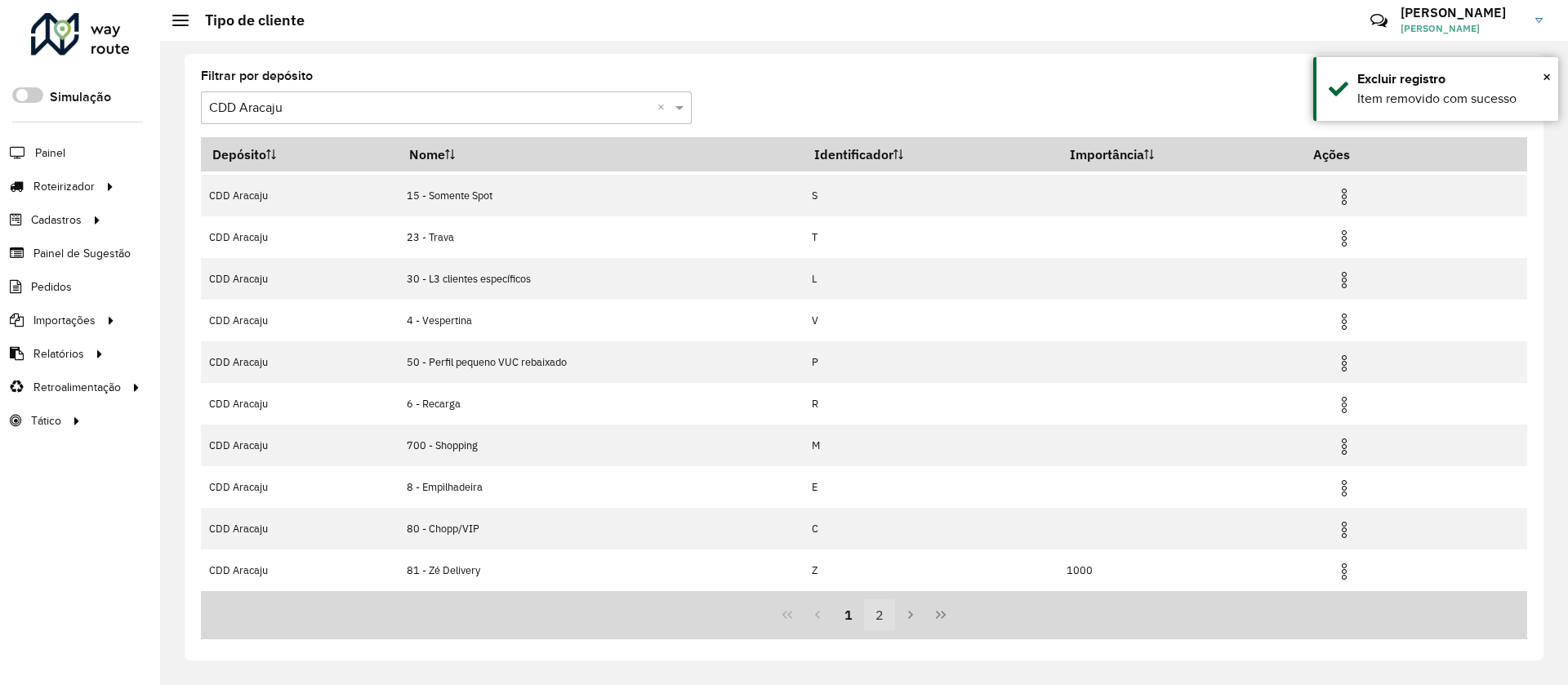
click at [881, 629] on button "2" at bounding box center [879, 615] width 31 height 31
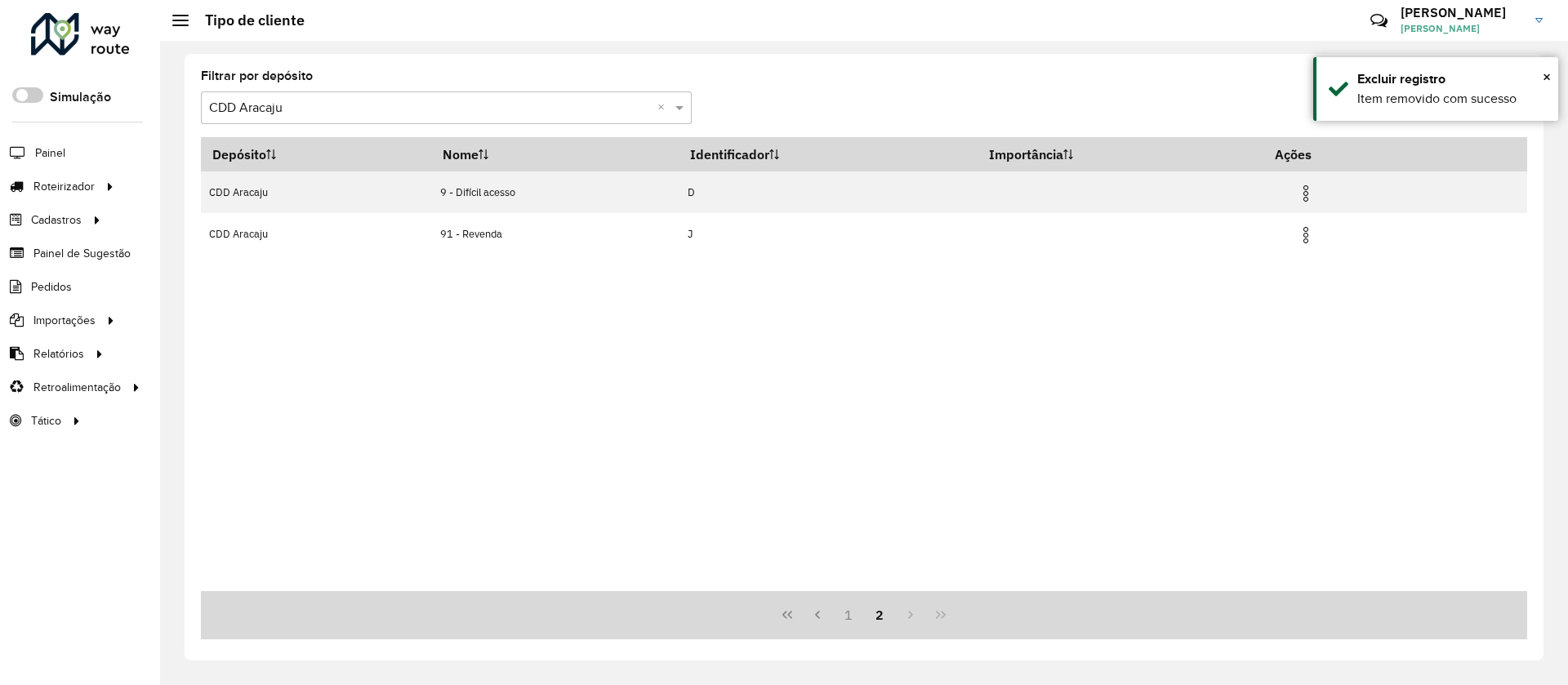
scroll to position [0, 0]
click at [847, 611] on button "1" at bounding box center [848, 615] width 31 height 31
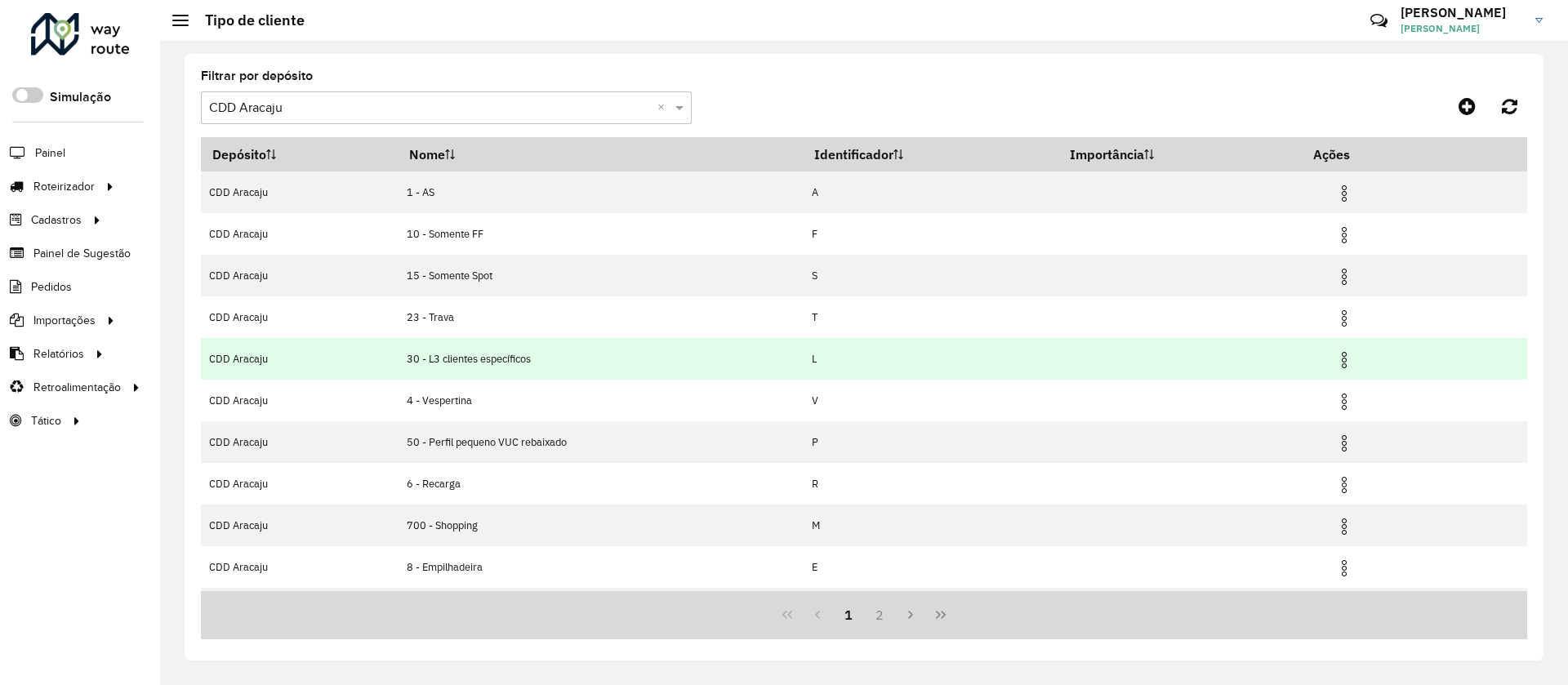
click at [560, 350] on td "30 - L3 clientes específicos" at bounding box center [601, 359] width 406 height 41
click at [1343, 362] on img at bounding box center [1343, 359] width 19 height 19
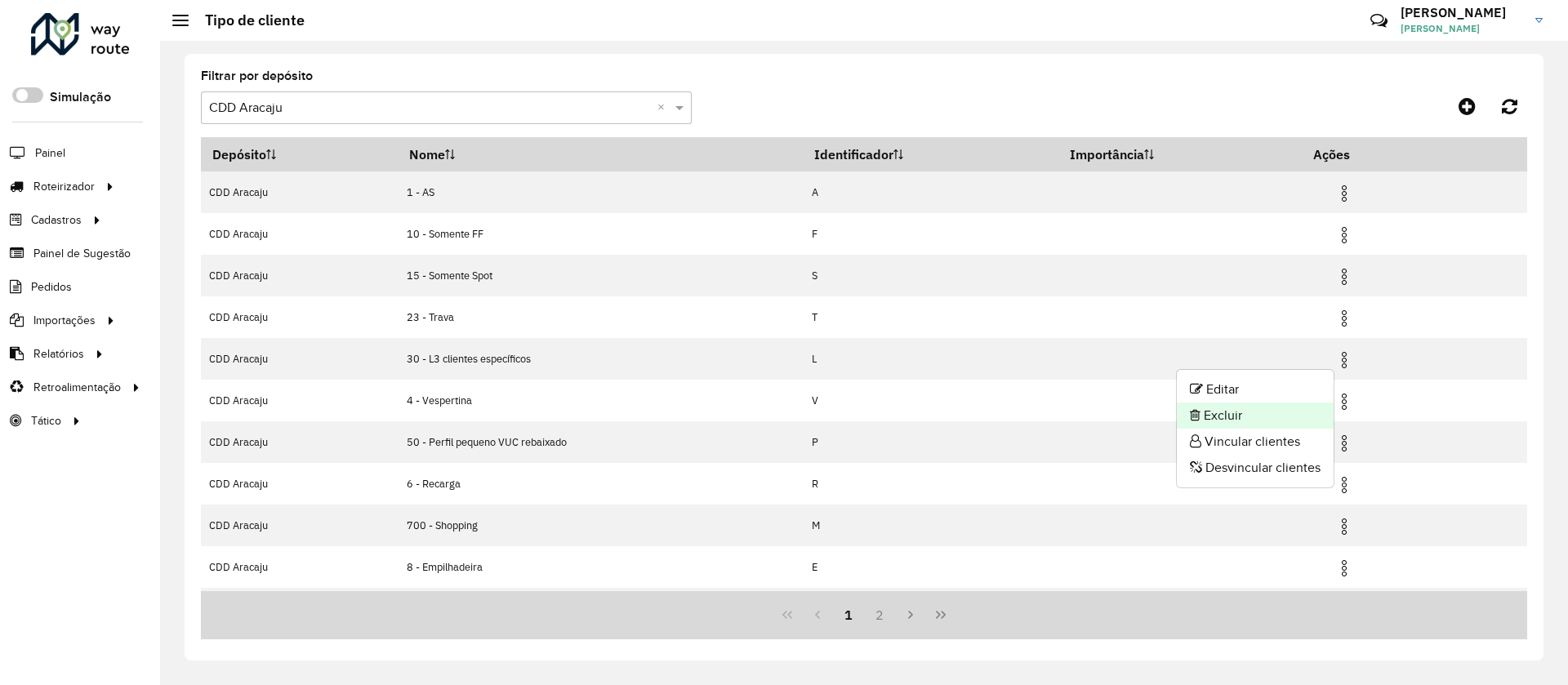
click at [1287, 425] on li "Excluir" at bounding box center [1254, 415] width 157 height 26
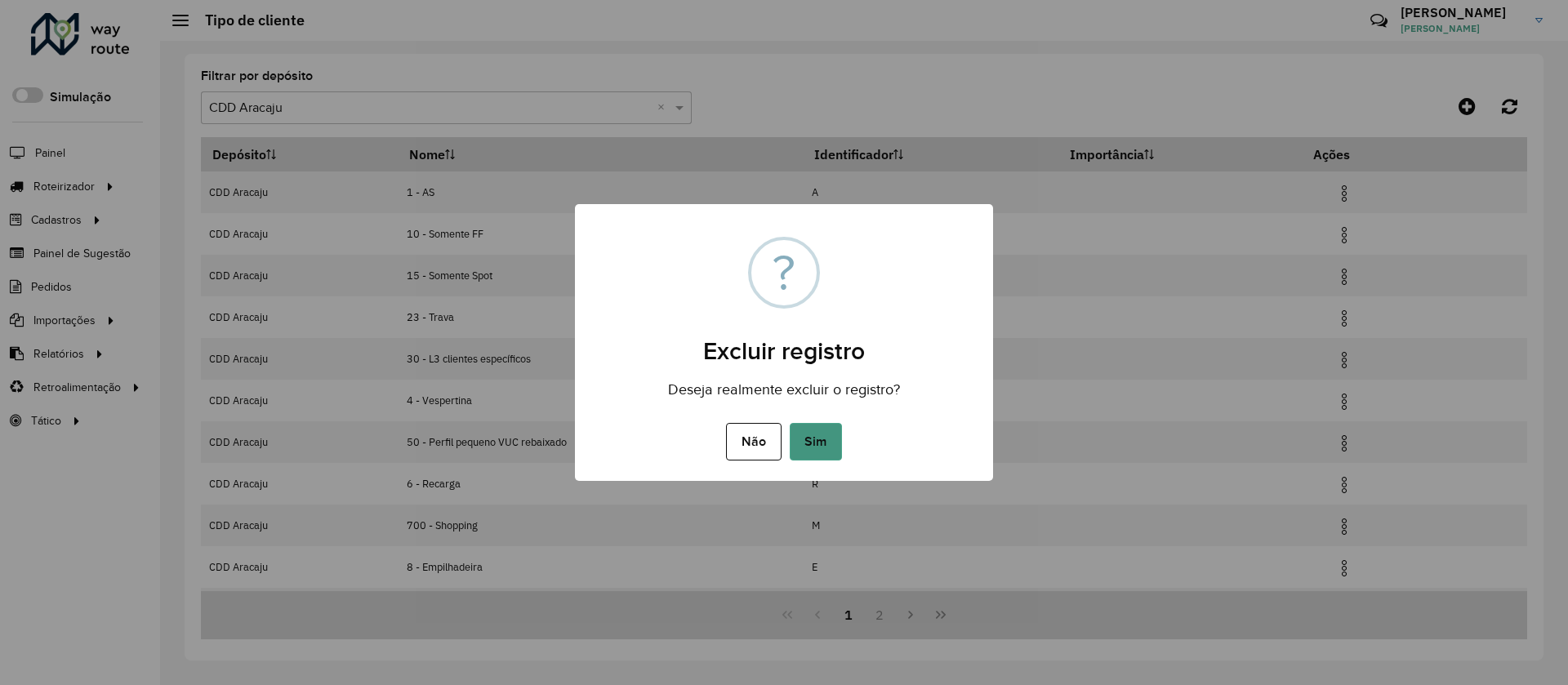
click at [812, 447] on button "Sim" at bounding box center [815, 441] width 52 height 38
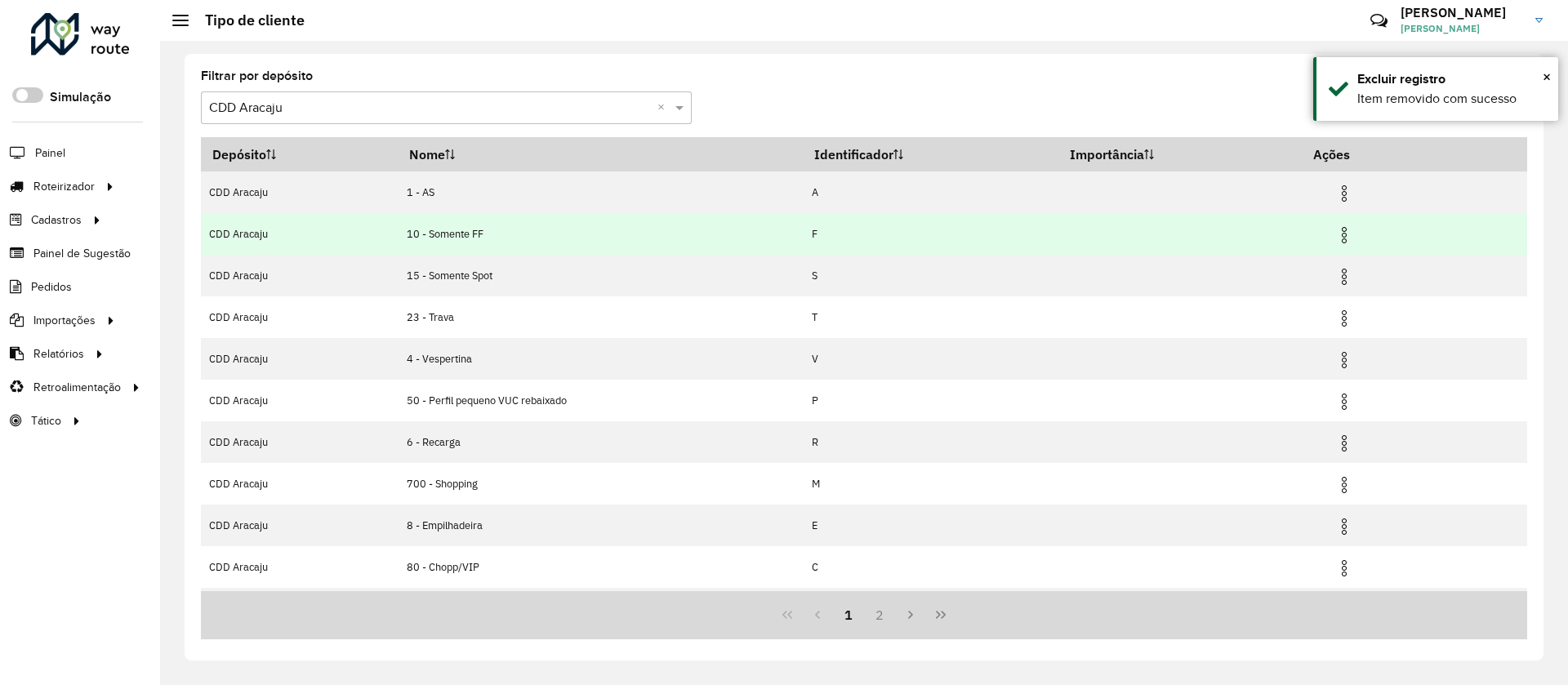
click at [547, 216] on td "10 - Somente FF" at bounding box center [601, 233] width 406 height 41
click at [531, 242] on td "10 - Somente FF" at bounding box center [601, 233] width 406 height 41
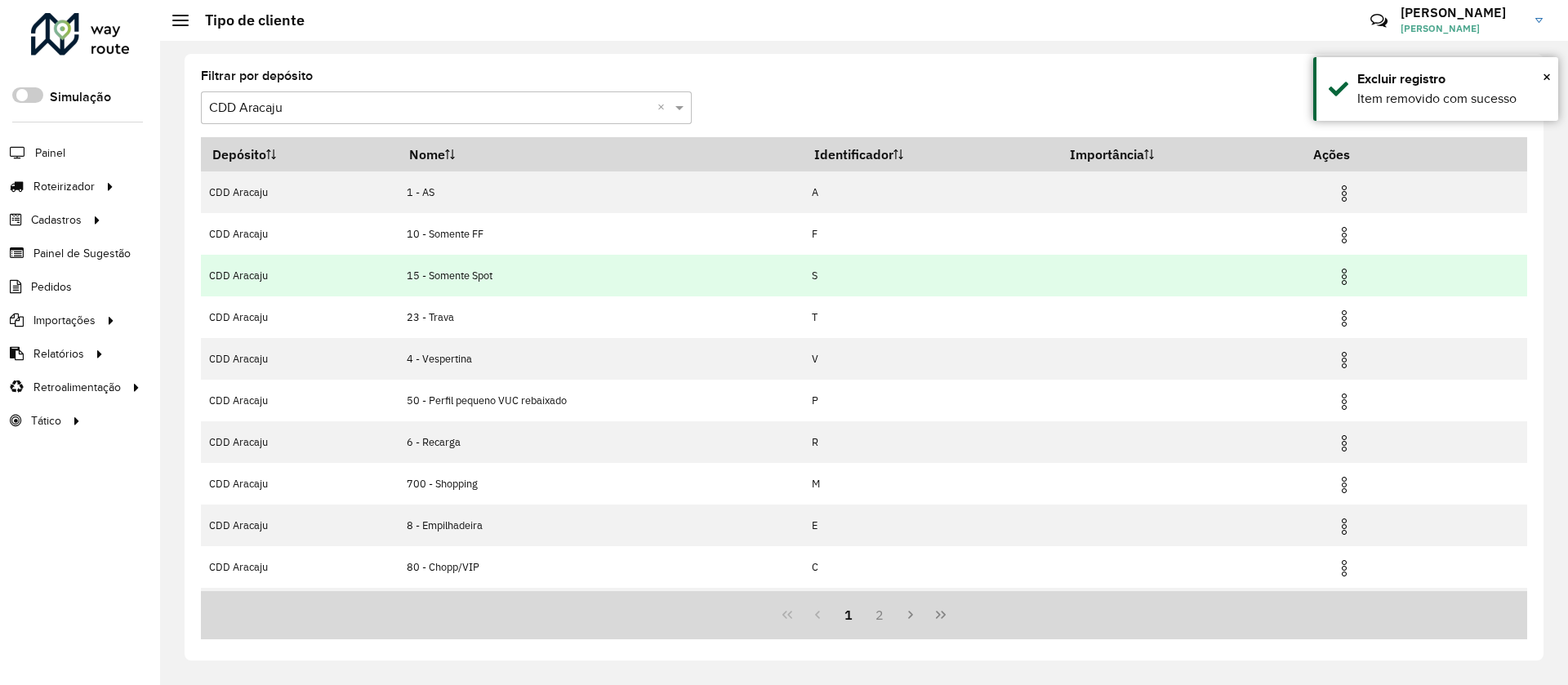
click at [534, 283] on td "15 - Somente Spot" at bounding box center [601, 275] width 406 height 41
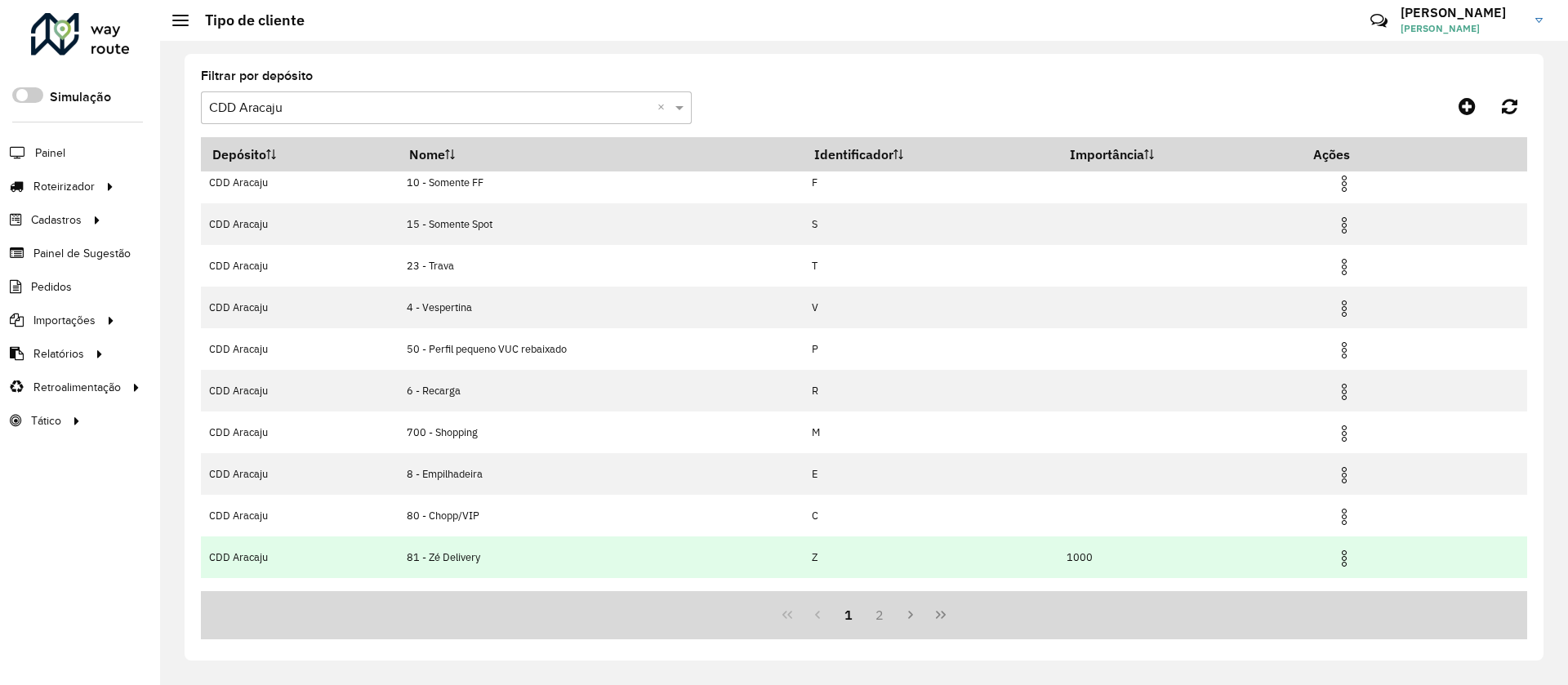
scroll to position [80, 0]
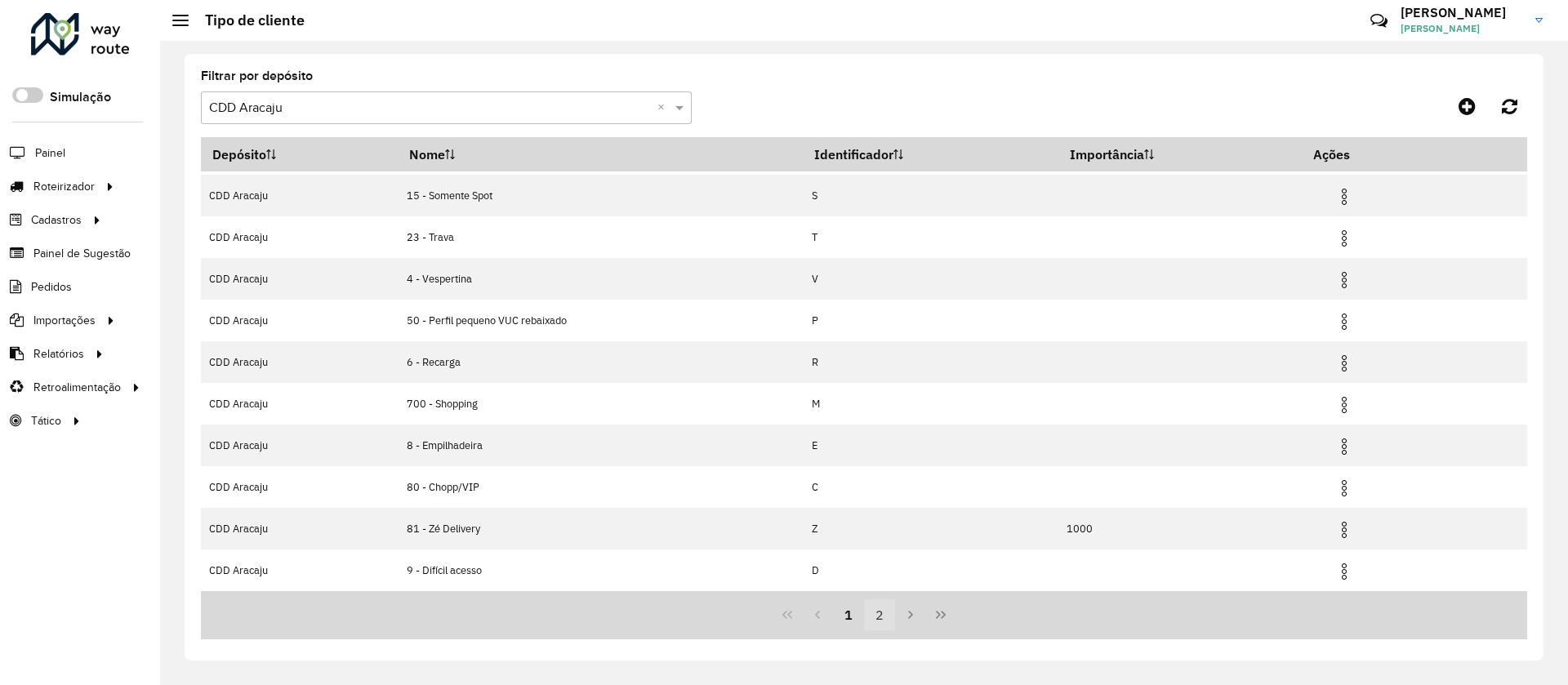
click at [874, 612] on button "2" at bounding box center [879, 615] width 31 height 31
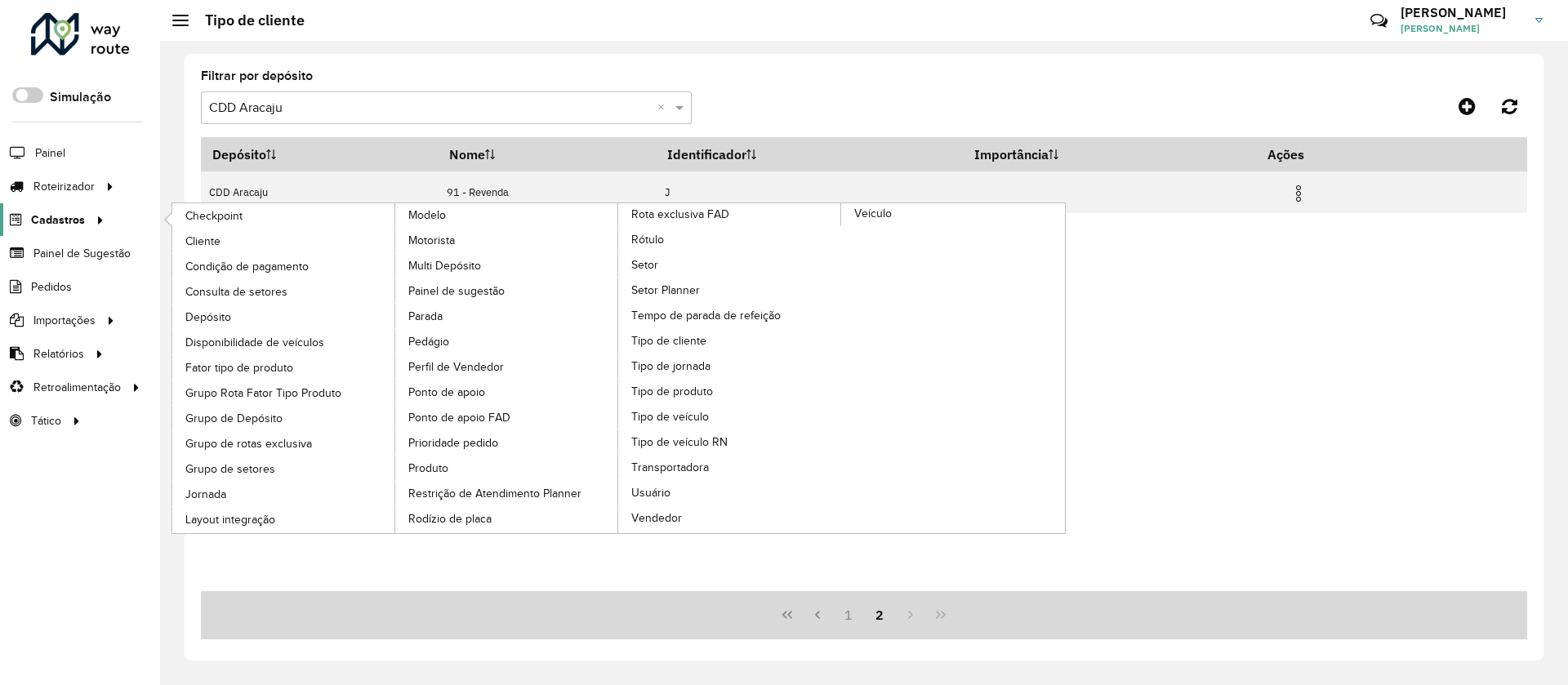
click at [105, 227] on div at bounding box center [97, 220] width 25 height 17
click at [241, 246] on link "Cliente" at bounding box center [284, 240] width 224 height 25
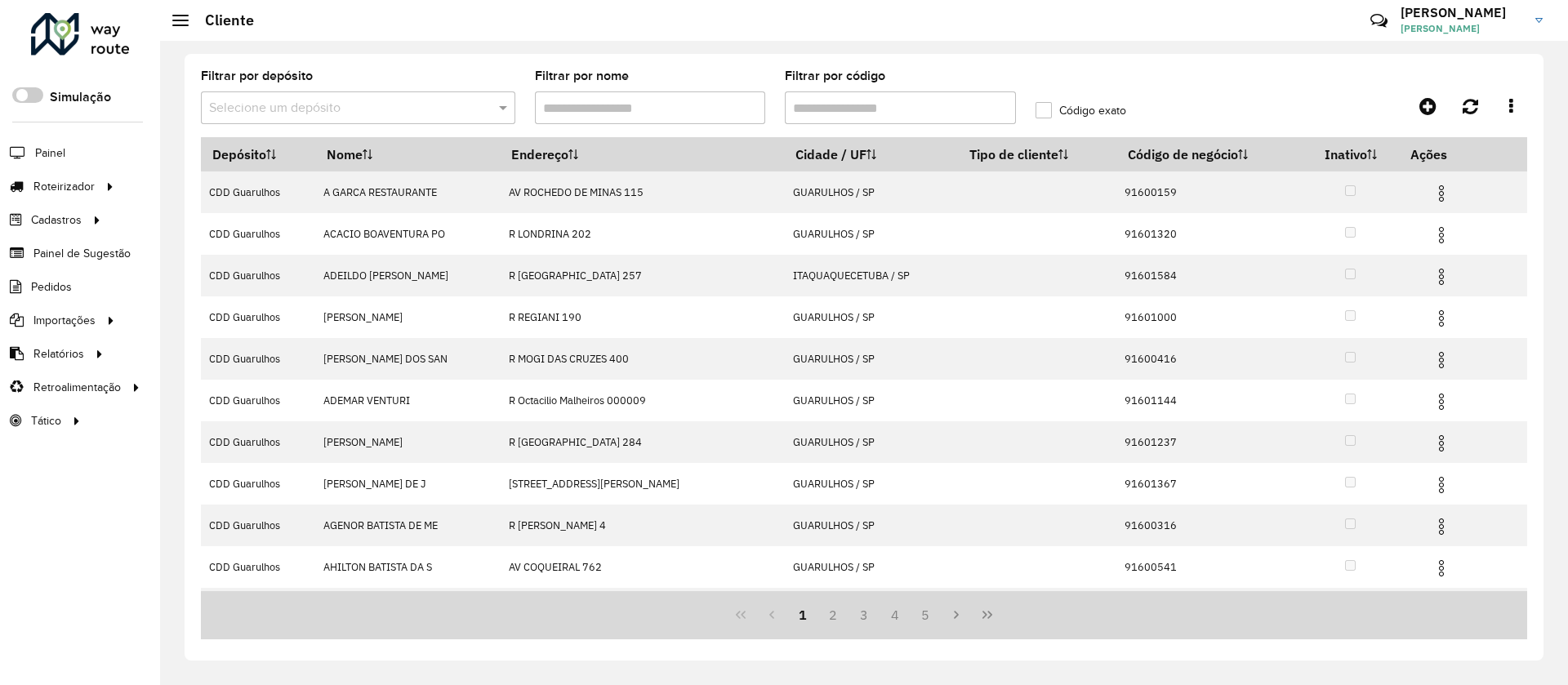
click at [406, 99] on input "text" at bounding box center [341, 108] width 265 height 19
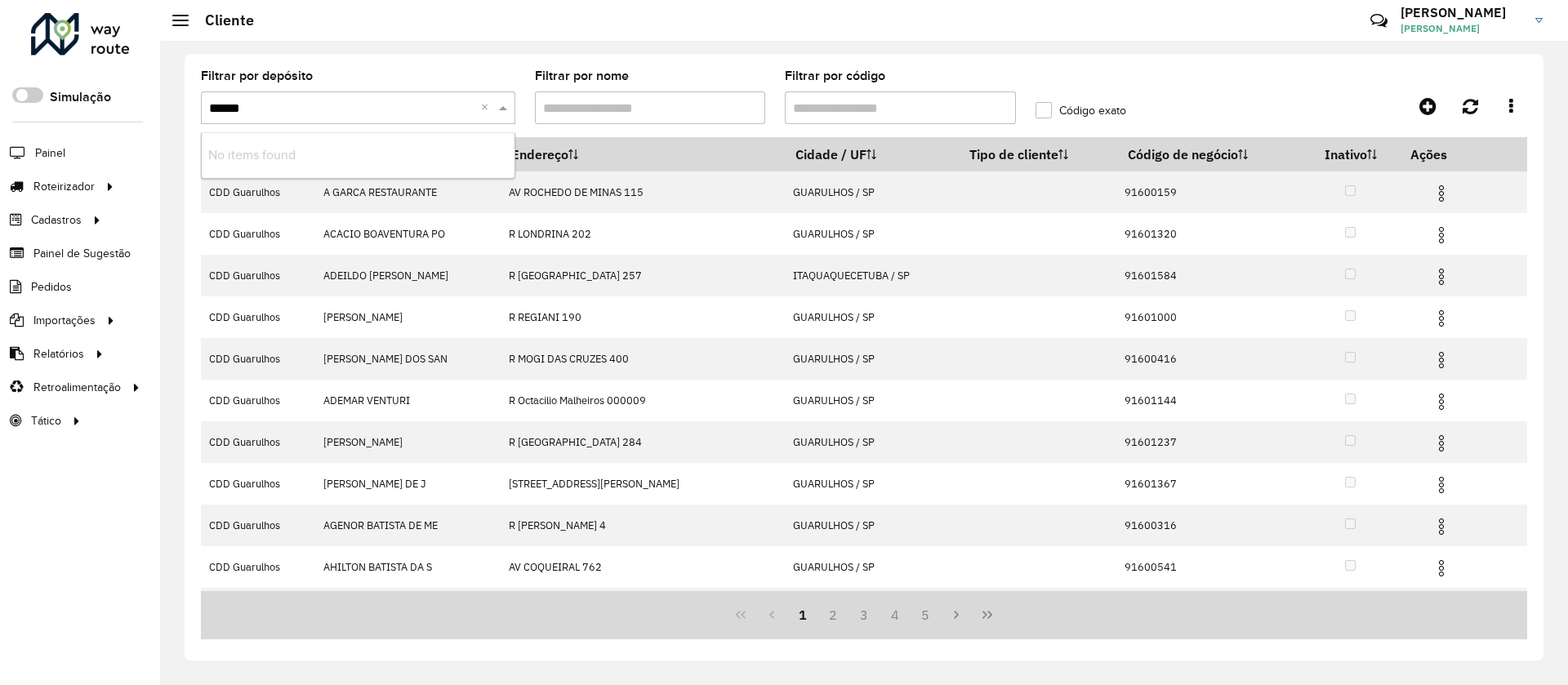
type input "*****"
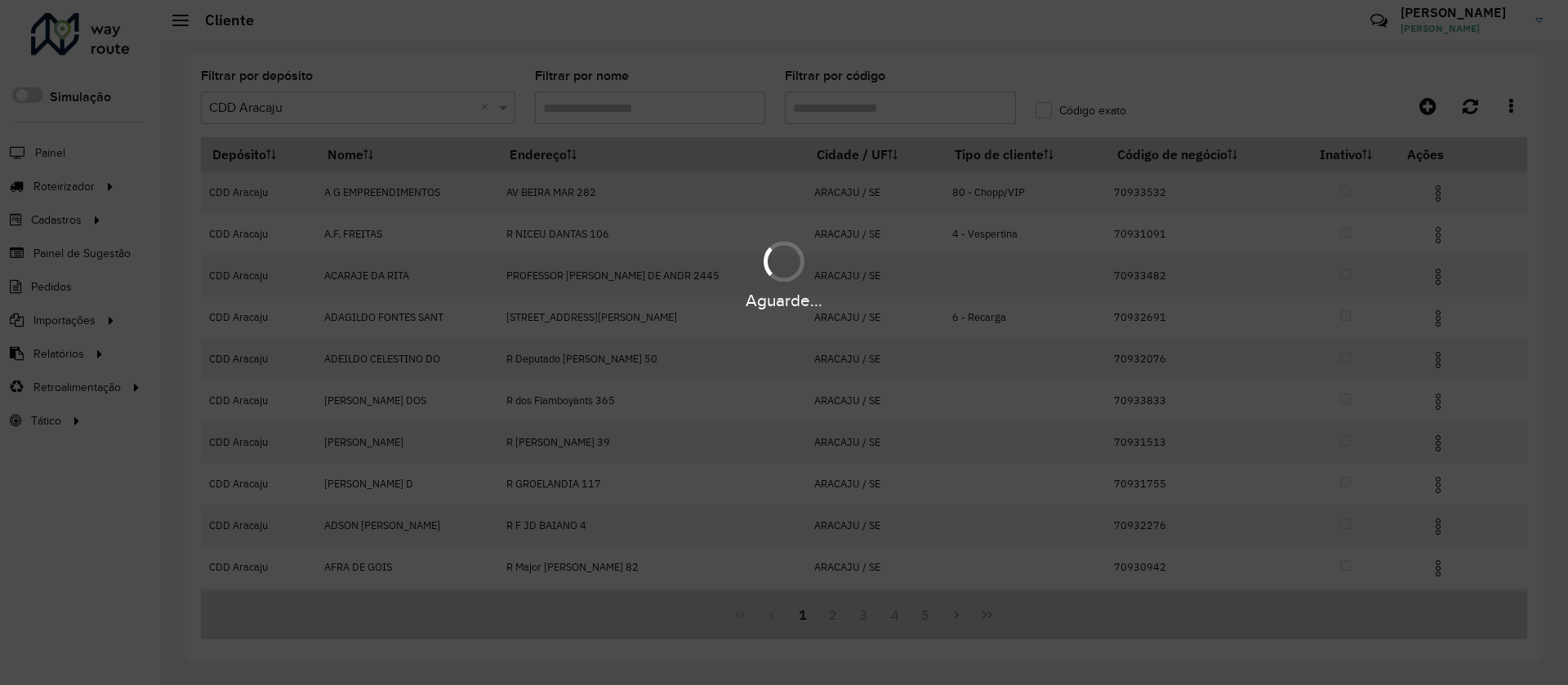
click at [901, 107] on div "Aguarde..." at bounding box center [784, 342] width 1568 height 685
click at [886, 104] on div "Aguarde..." at bounding box center [784, 342] width 1568 height 685
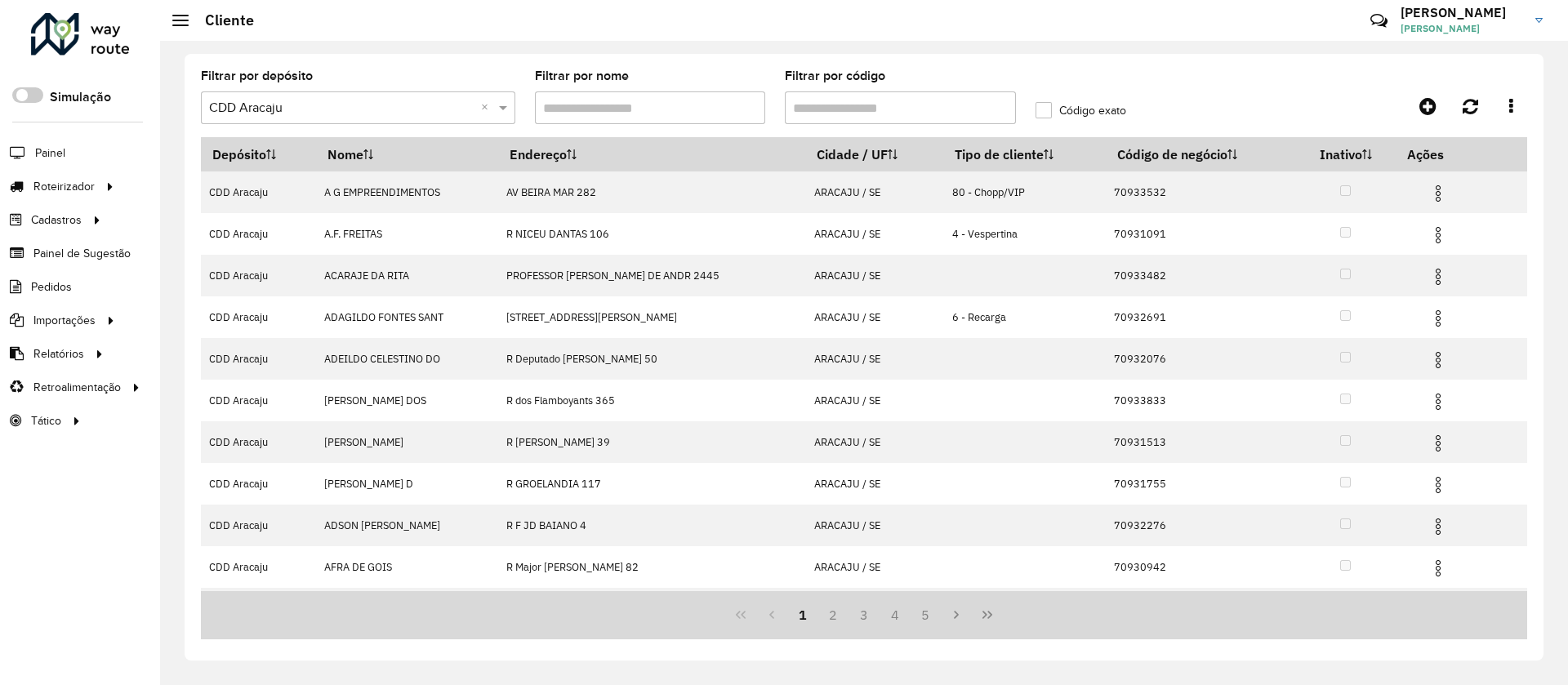
click at [886, 102] on input "Filtrar por código" at bounding box center [900, 108] width 231 height 33
paste input "********"
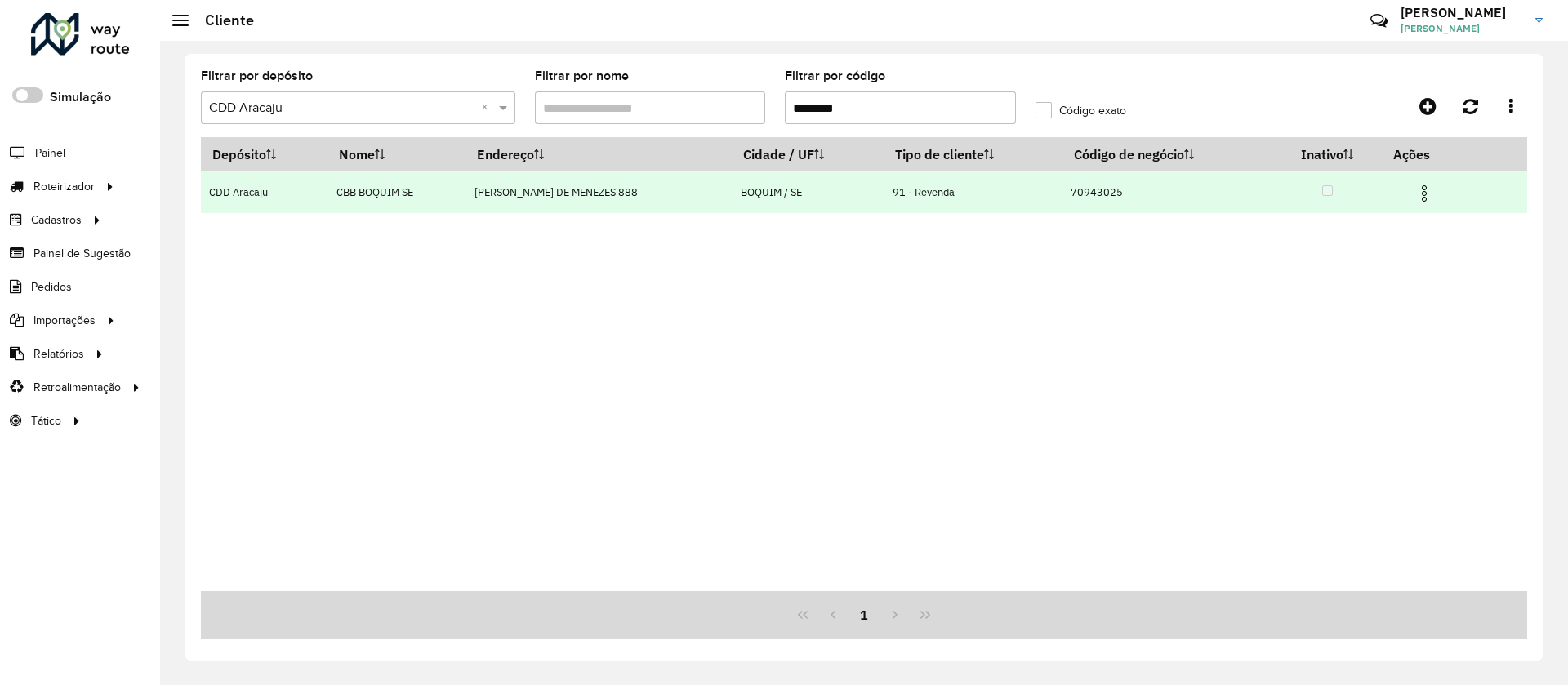
type input "********"
click at [1429, 194] on img at bounding box center [1423, 193] width 19 height 19
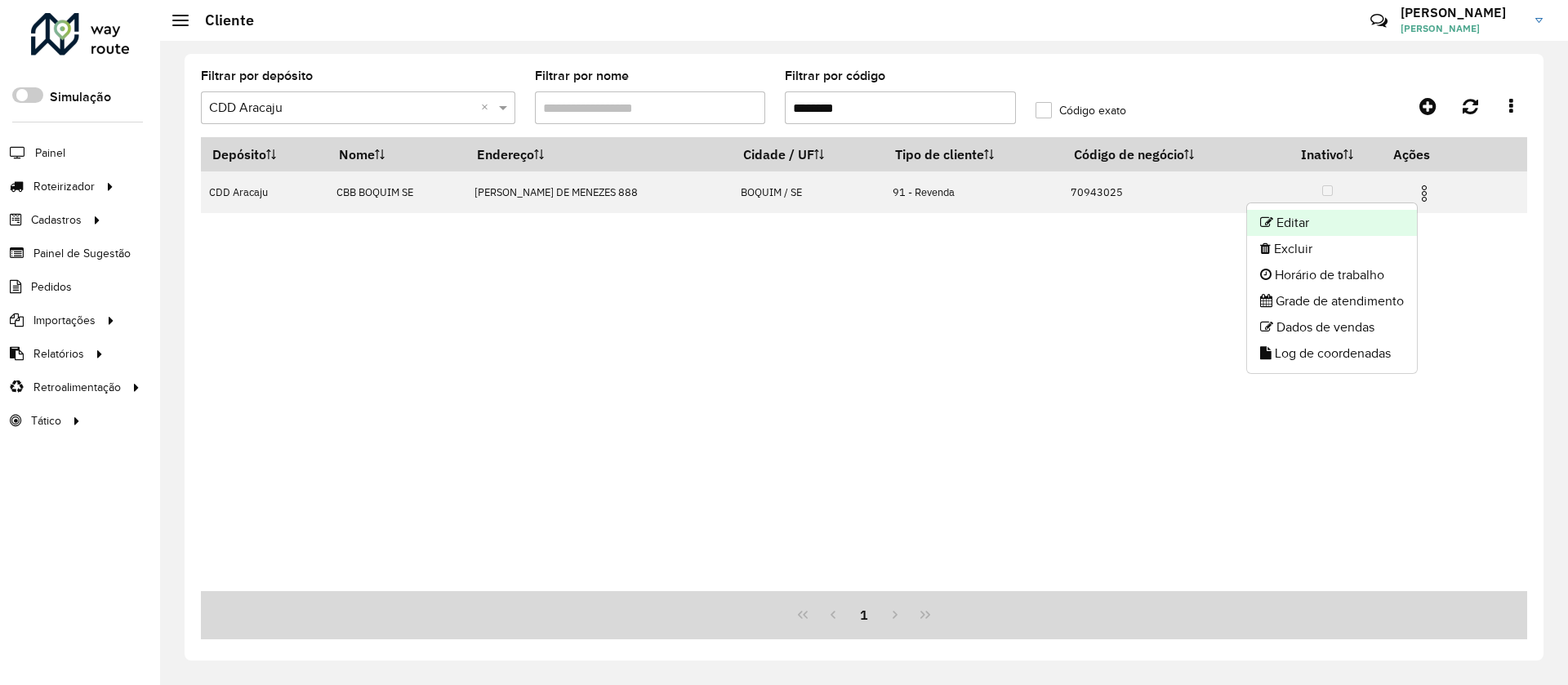
click at [1386, 215] on li "Editar" at bounding box center [1331, 223] width 170 height 26
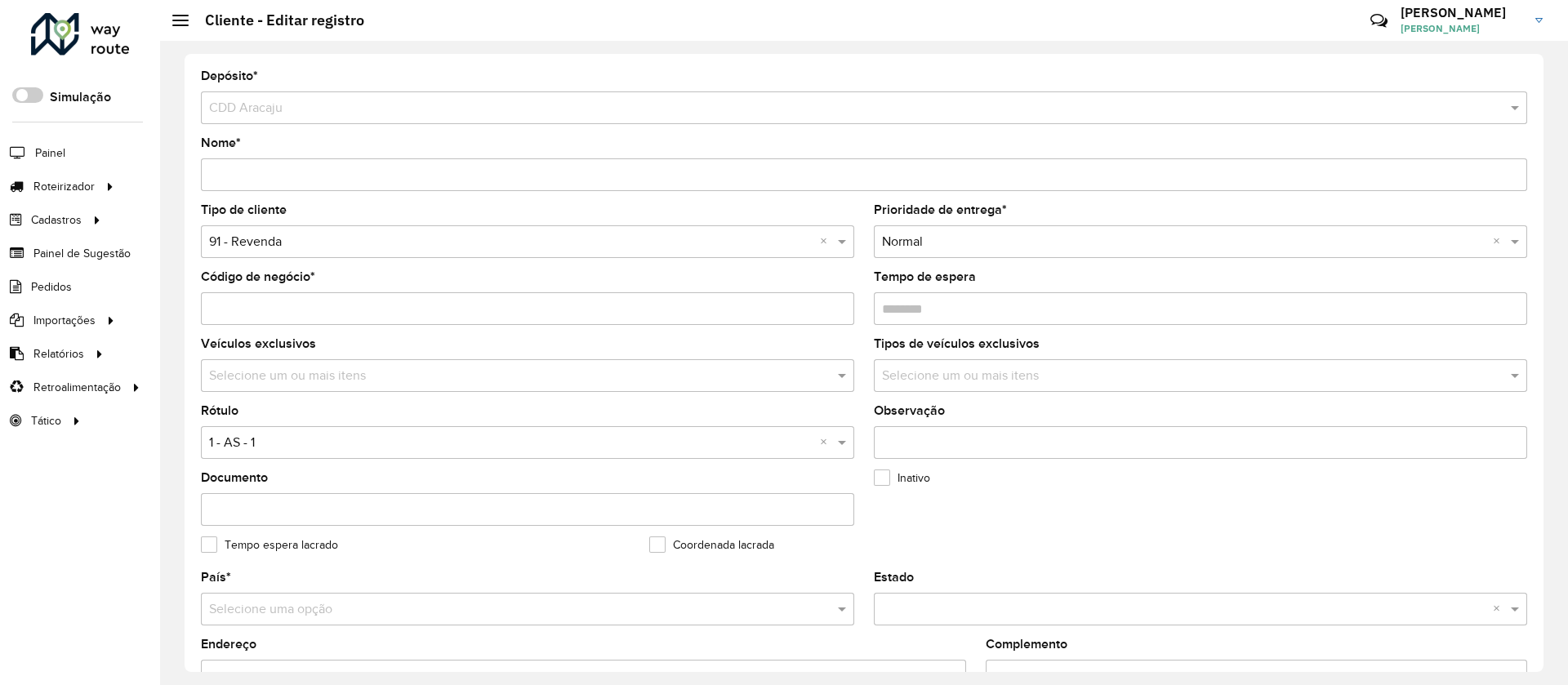
scroll to position [123, 0]
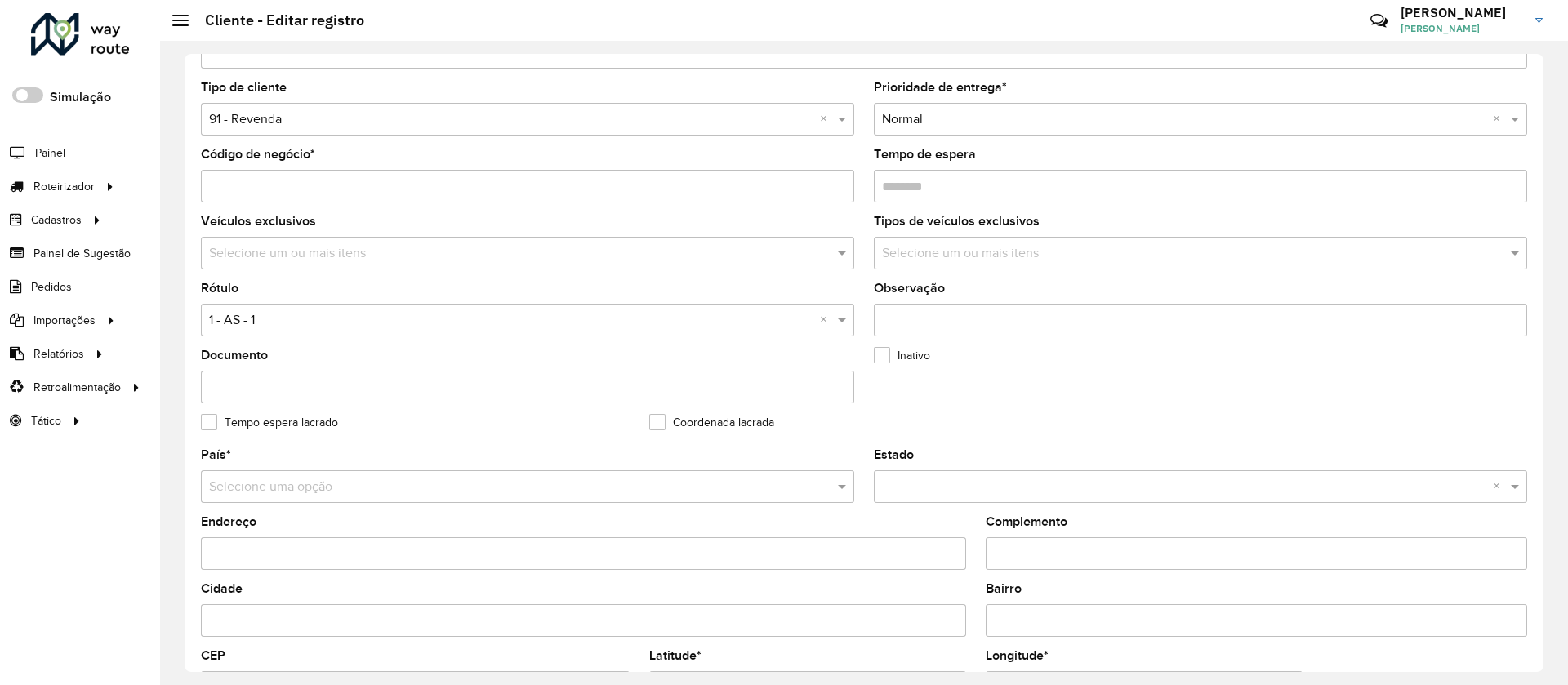
click at [953, 244] on input "text" at bounding box center [1192, 253] width 629 height 19
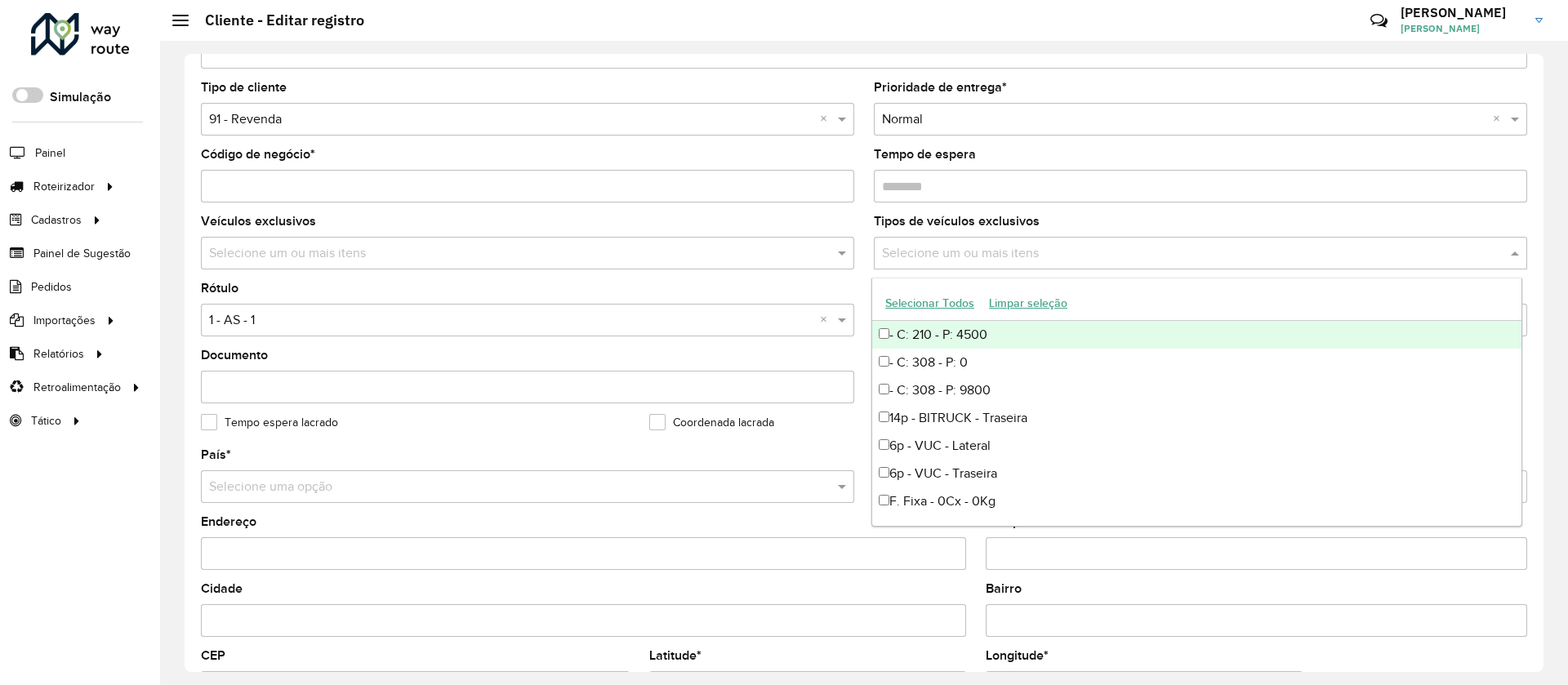
click at [953, 244] on input "text" at bounding box center [1192, 253] width 629 height 19
click at [952, 155] on label "Tempo de espera" at bounding box center [924, 154] width 102 height 19
click at [952, 170] on input "Tempo de espera" at bounding box center [1200, 186] width 653 height 33
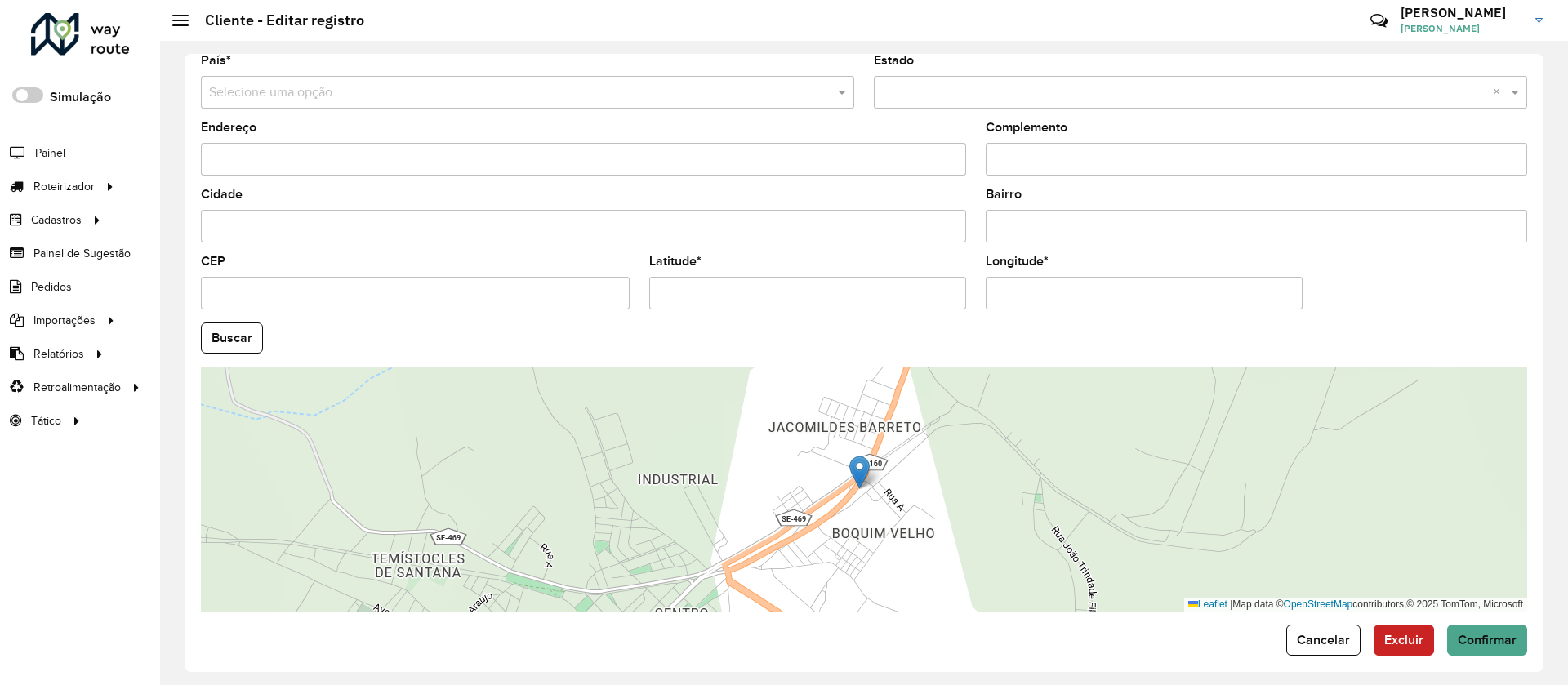
scroll to position [530, 0]
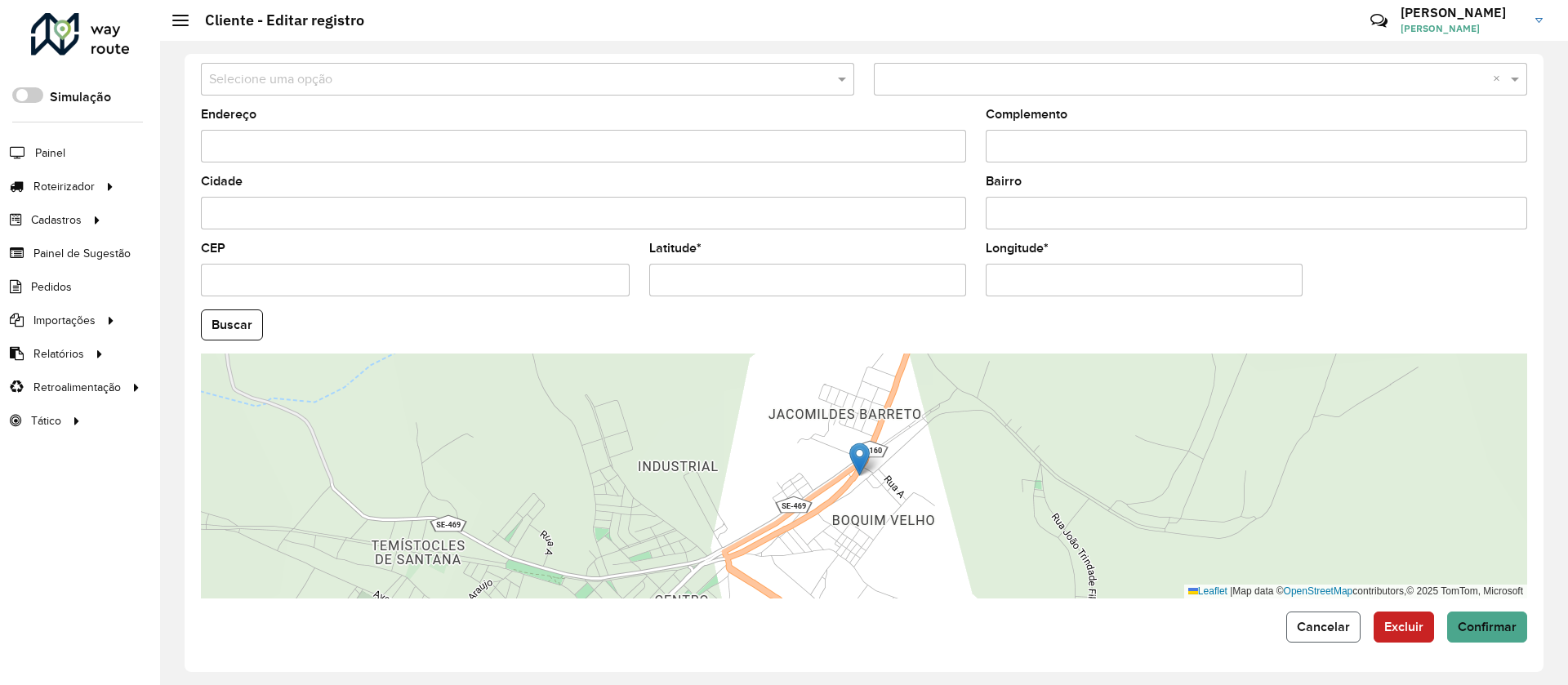
click at [1335, 627] on span "Cancelar" at bounding box center [1323, 626] width 53 height 14
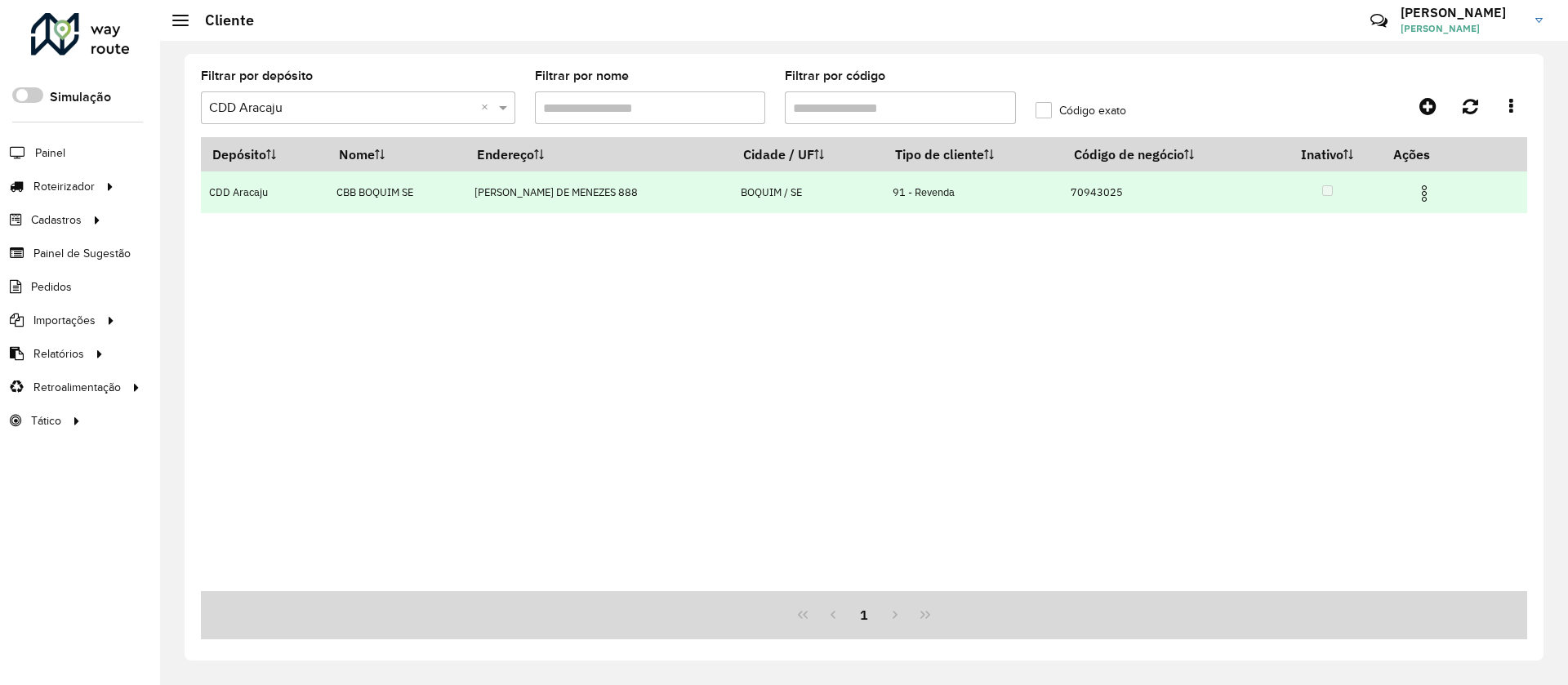
drag, startPoint x: 1429, startPoint y: 201, endPoint x: 1410, endPoint y: 200, distance: 19.0
click at [1429, 203] on img at bounding box center [1423, 193] width 19 height 19
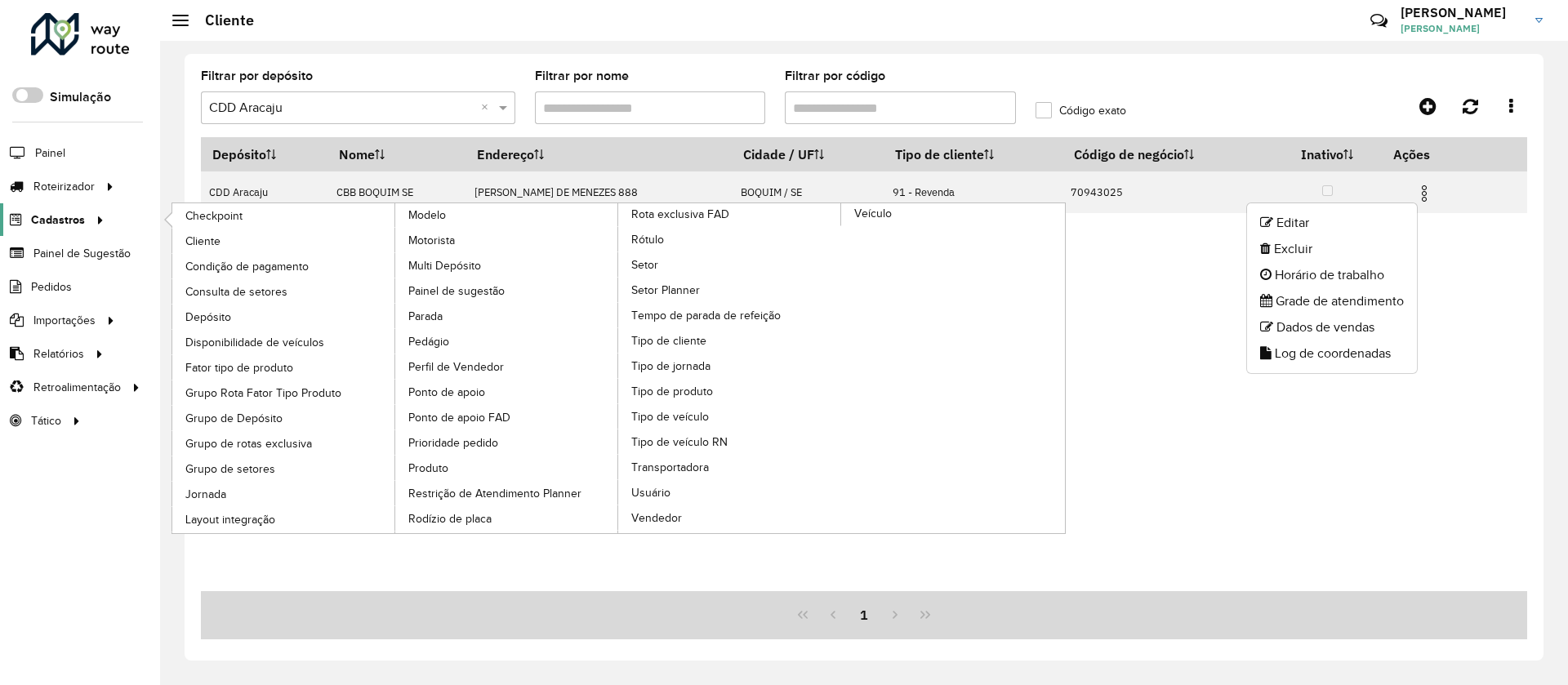
click at [65, 213] on span "Cadastros" at bounding box center [58, 220] width 54 height 17
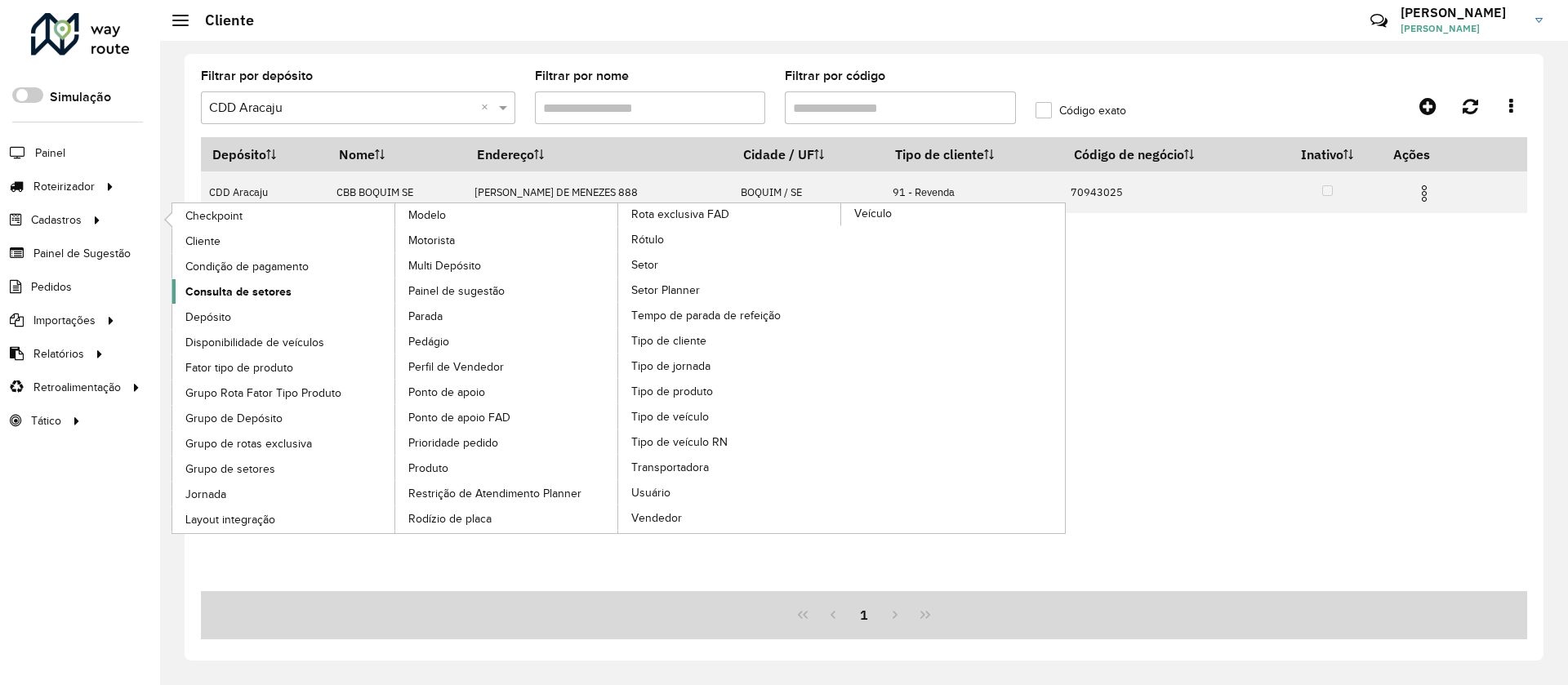
click at [246, 286] on span "Consulta de setores" at bounding box center [238, 292] width 106 height 17
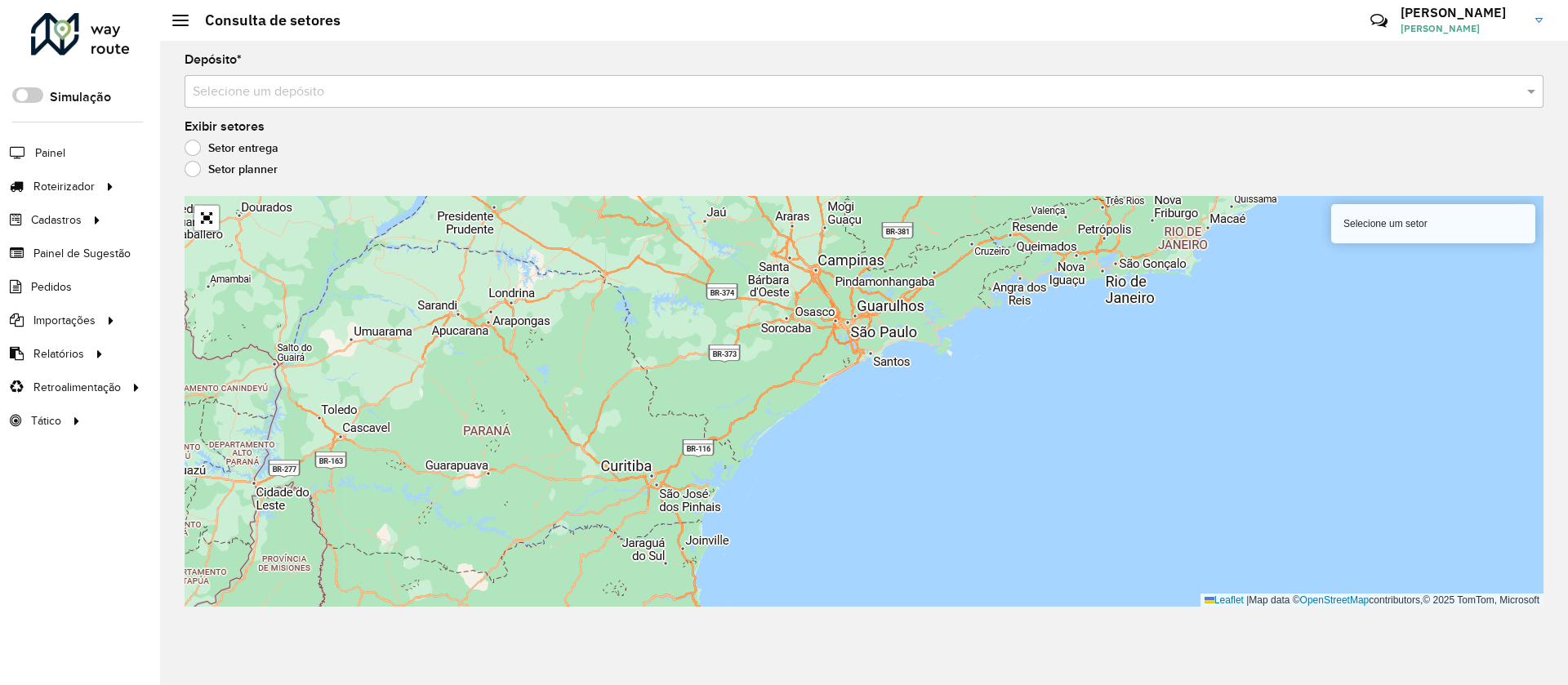
click at [305, 91] on input "text" at bounding box center [847, 92] width 1309 height 19
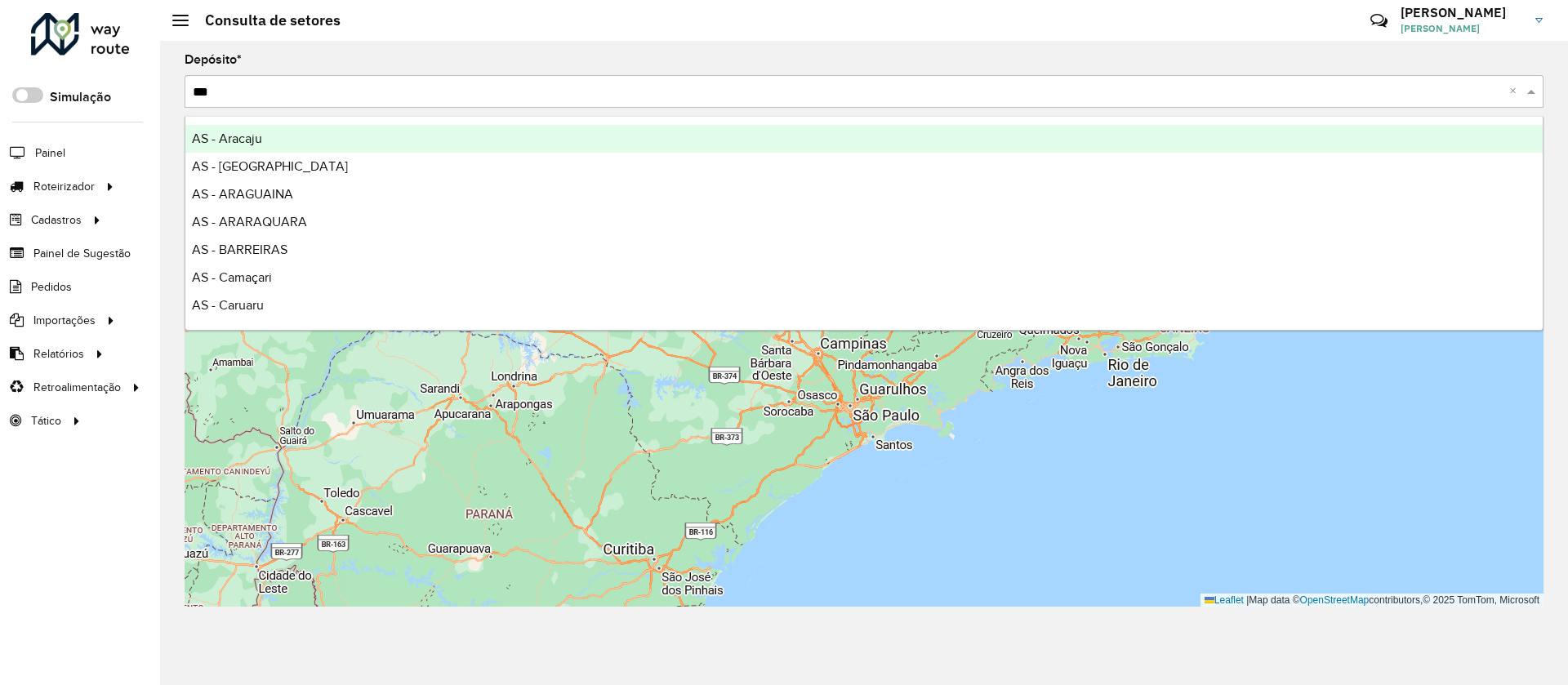
type input "****"
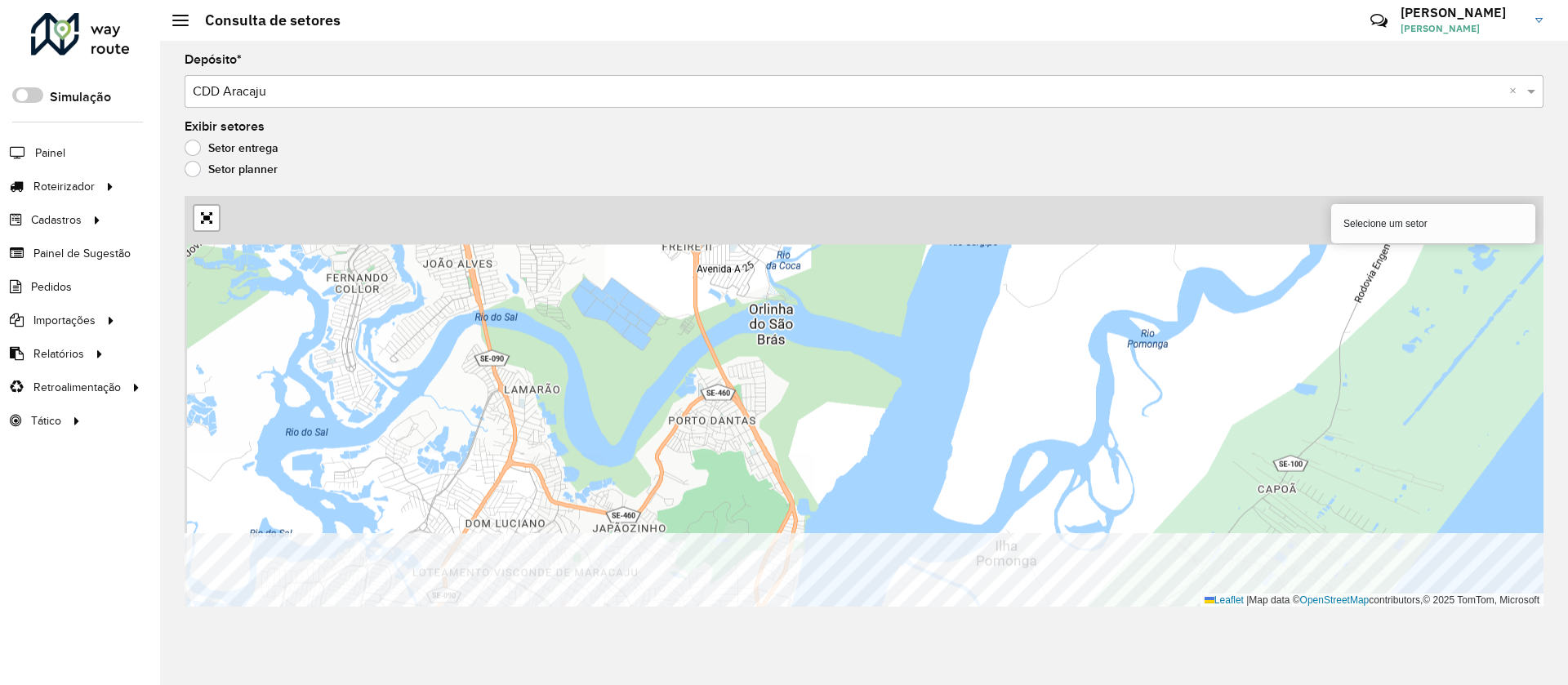
click at [833, 684] on html "Aguarde... Pop-up bloqueado! Seu navegador bloqueou automáticamente a abertura …" at bounding box center [784, 342] width 1568 height 685
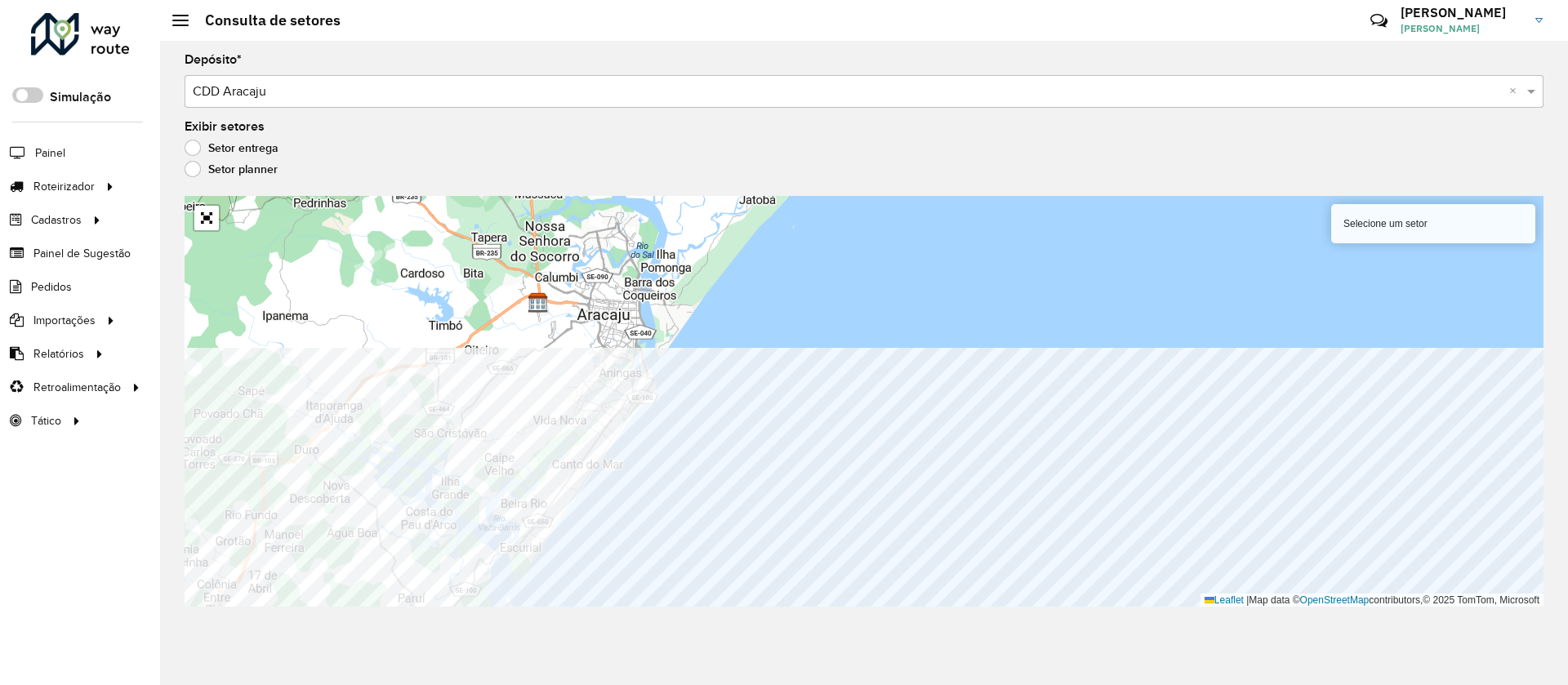
click at [521, 619] on div "Depósito * Selecione um depósito × CDD Aracaju × Exibir setores Setor entrega S…" at bounding box center [864, 363] width 1408 height 645
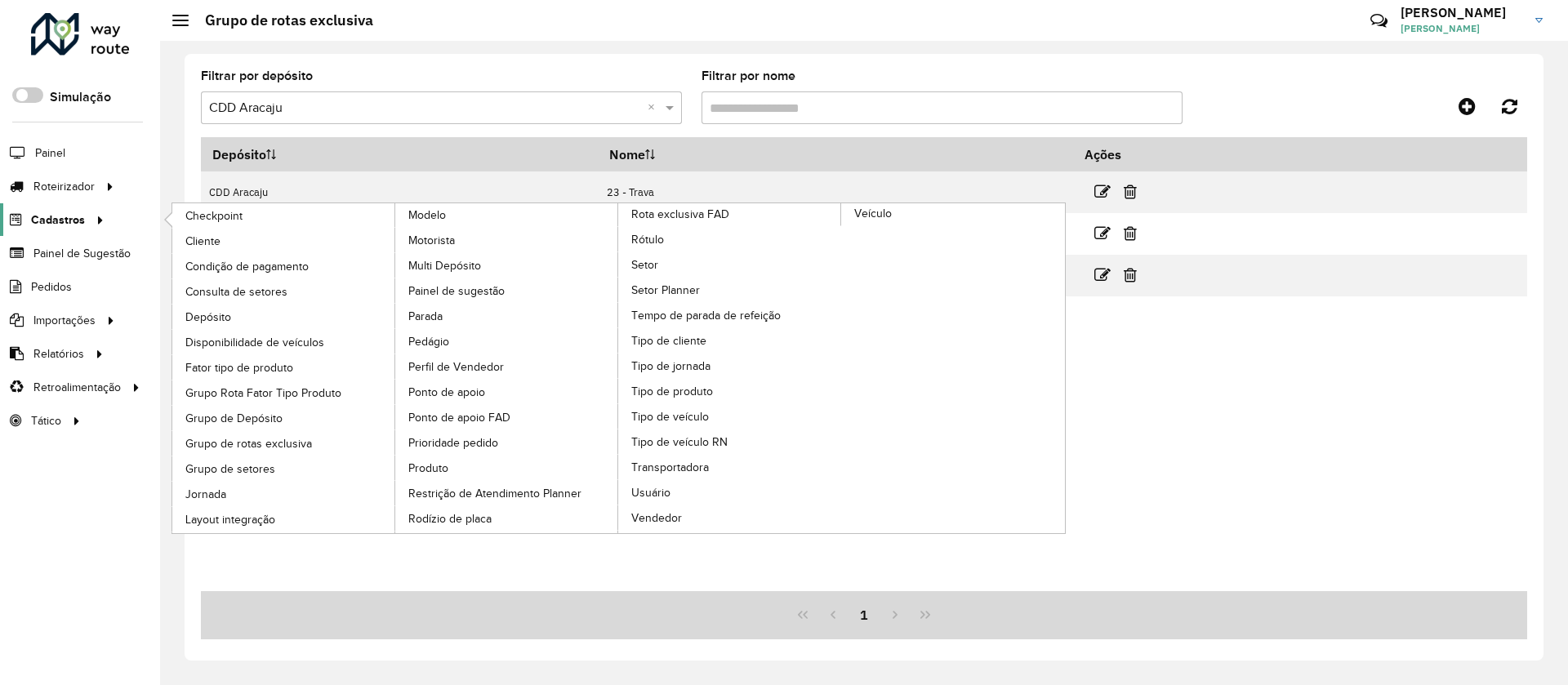
click at [98, 226] on icon at bounding box center [97, 218] width 14 height 25
click at [717, 337] on link "Tipo de cliente" at bounding box center [730, 340] width 224 height 25
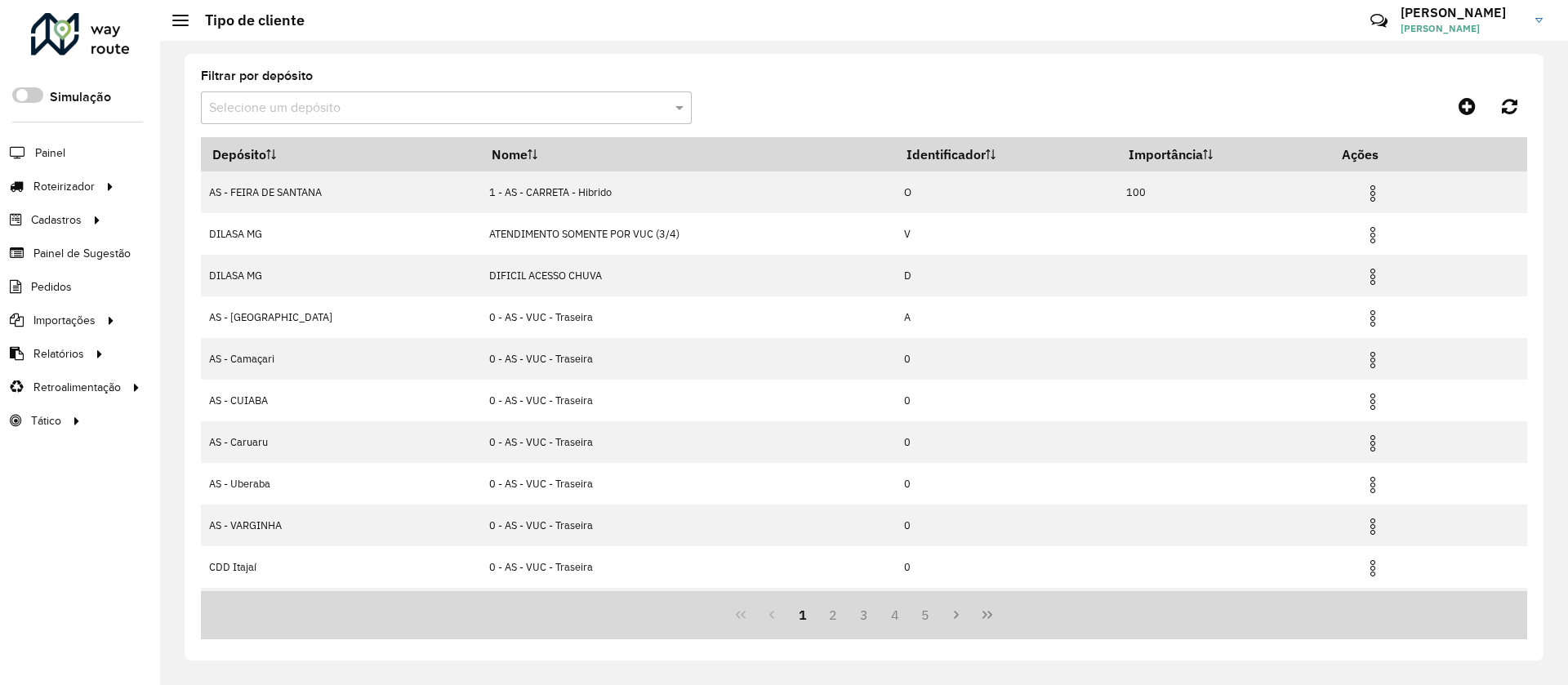
click at [471, 119] on div "Selecione um depósito" at bounding box center [446, 108] width 491 height 33
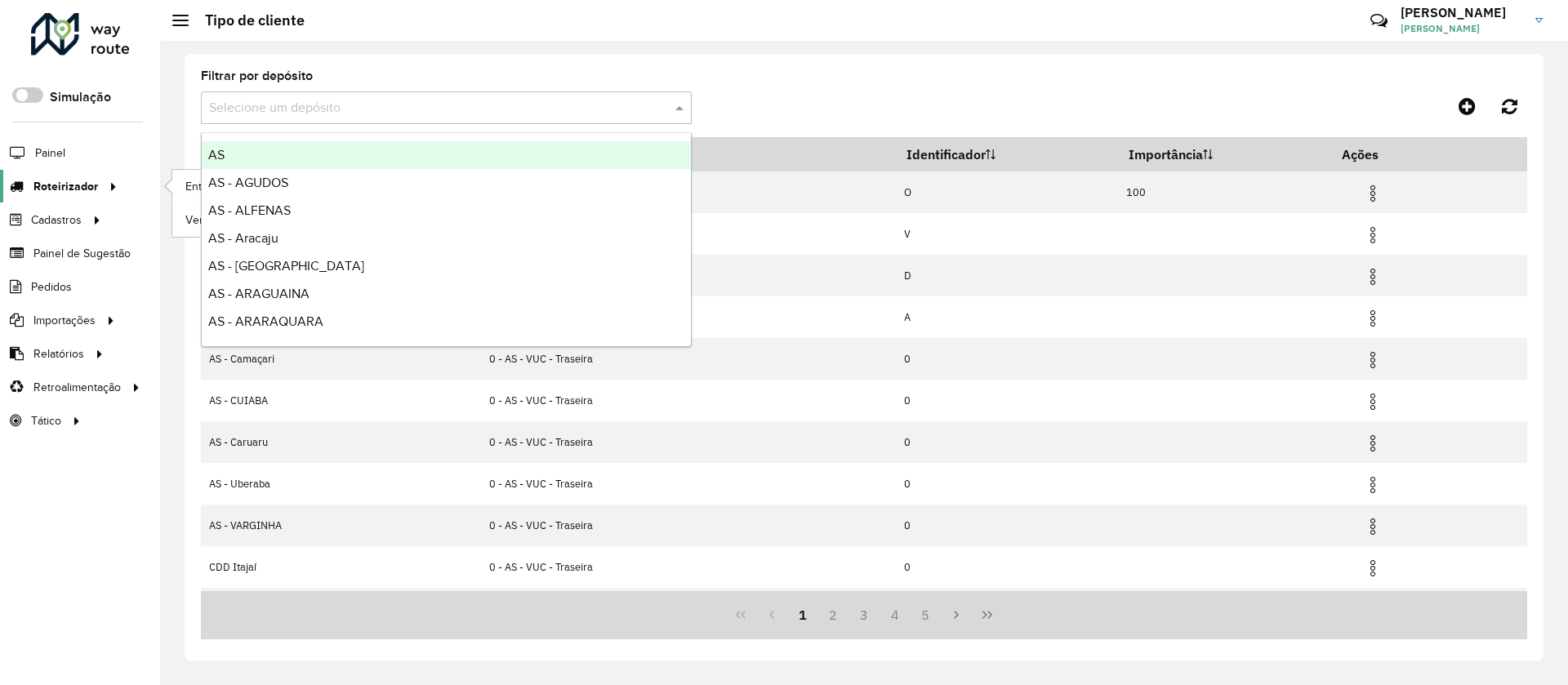
click at [101, 191] on div at bounding box center [110, 186] width 25 height 17
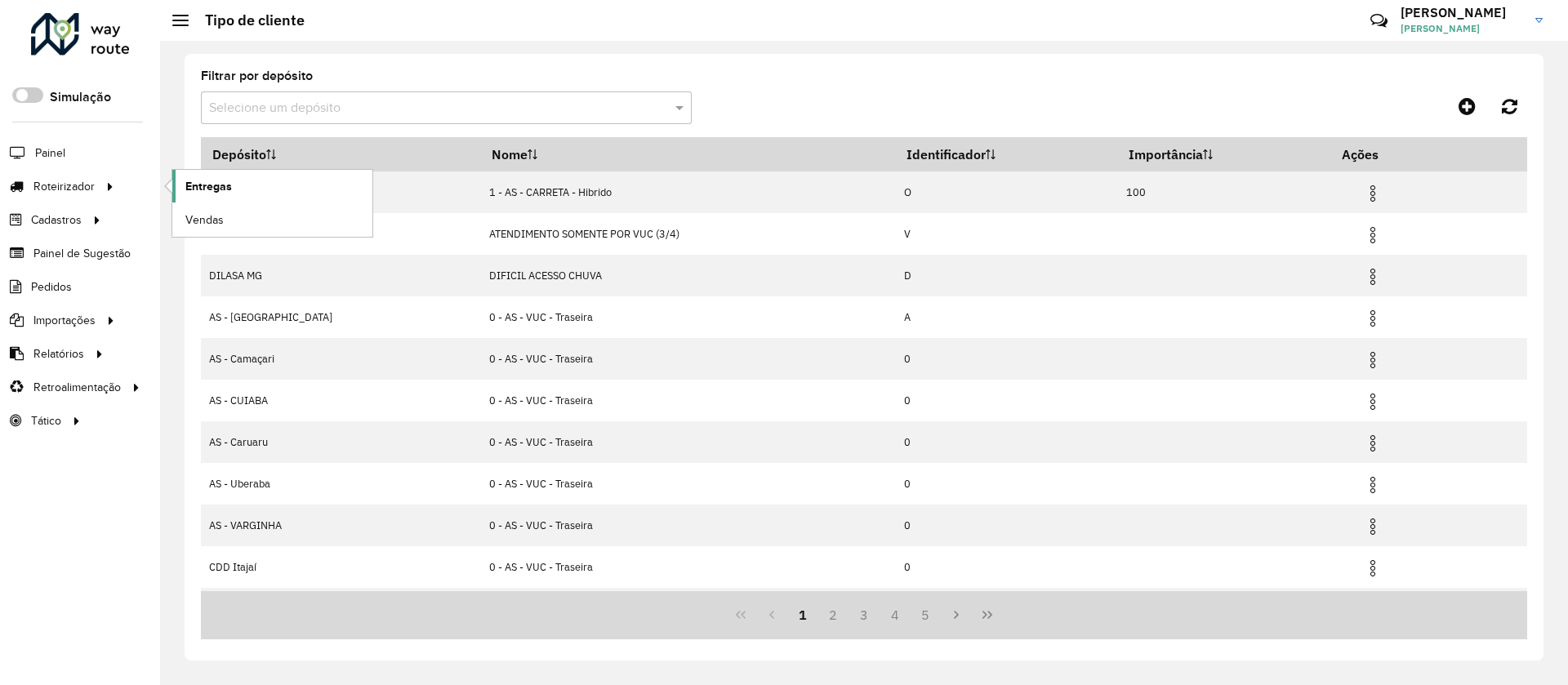
click at [201, 189] on span "Entregas" at bounding box center [208, 186] width 47 height 17
click at [326, 96] on div "Selecione um depósito" at bounding box center [446, 108] width 491 height 33
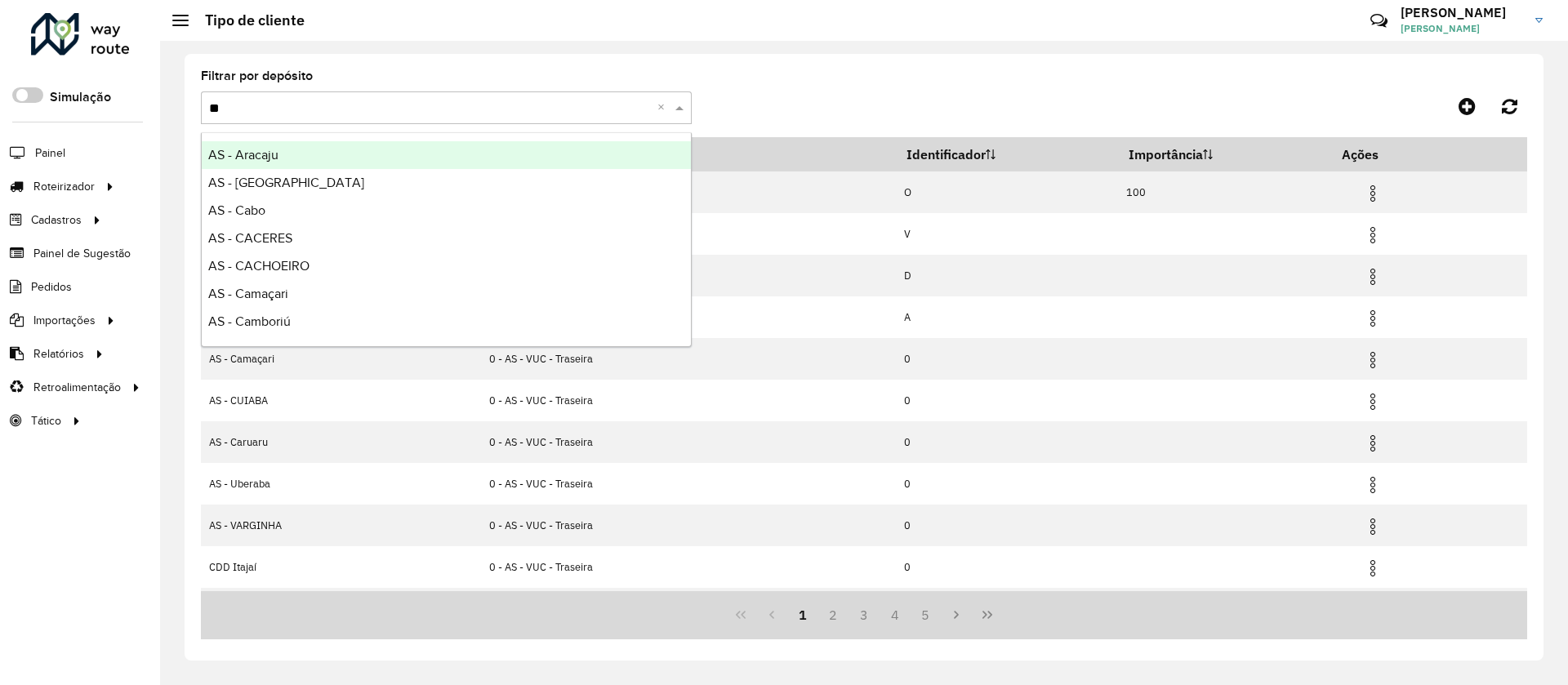
type input "*"
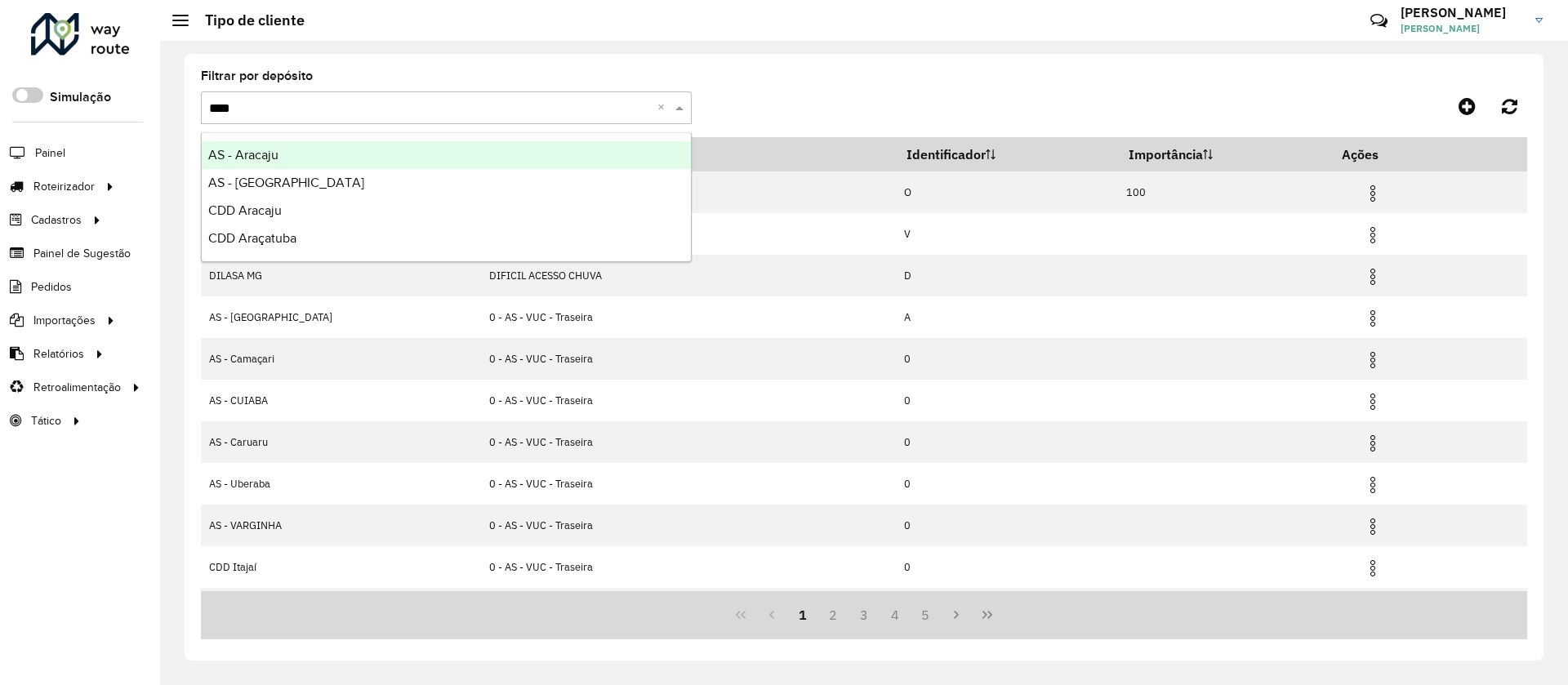
type input "*****"
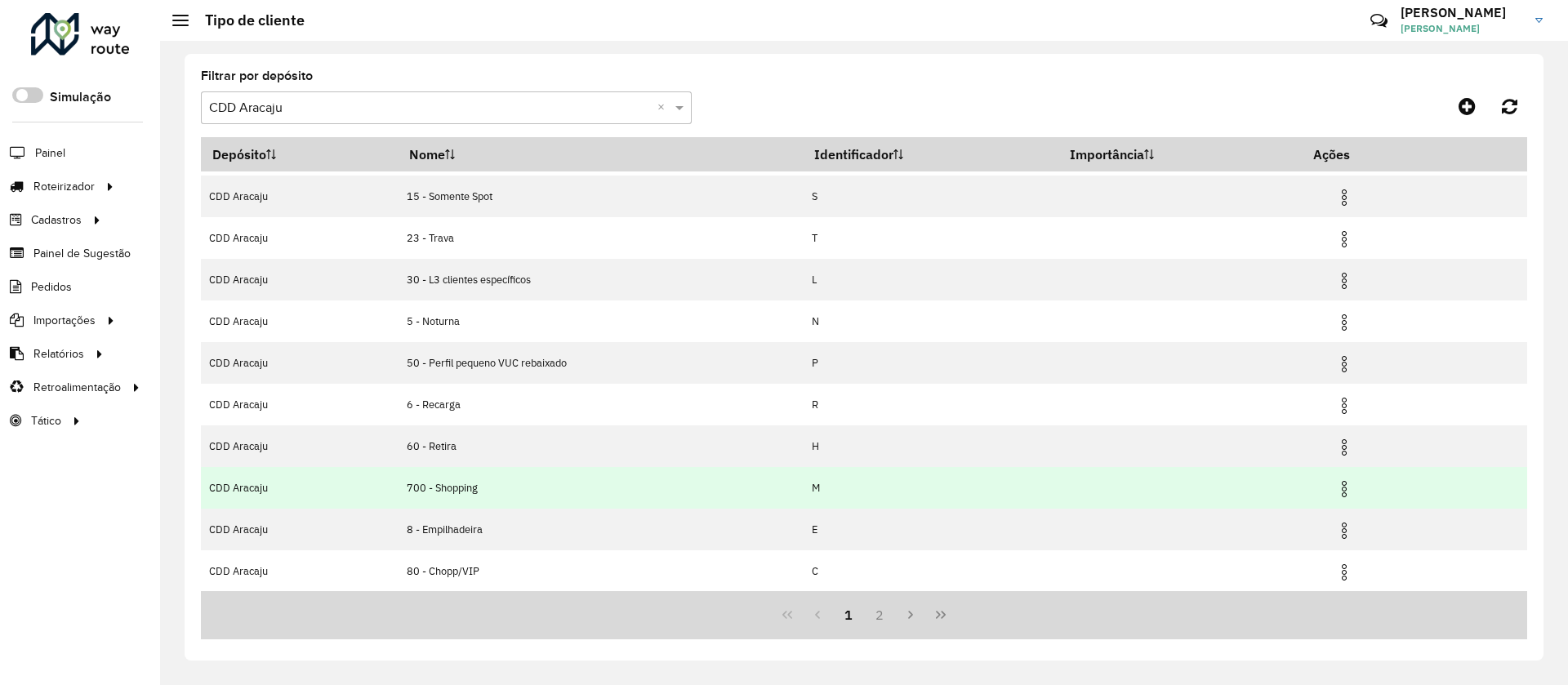
scroll to position [80, 0]
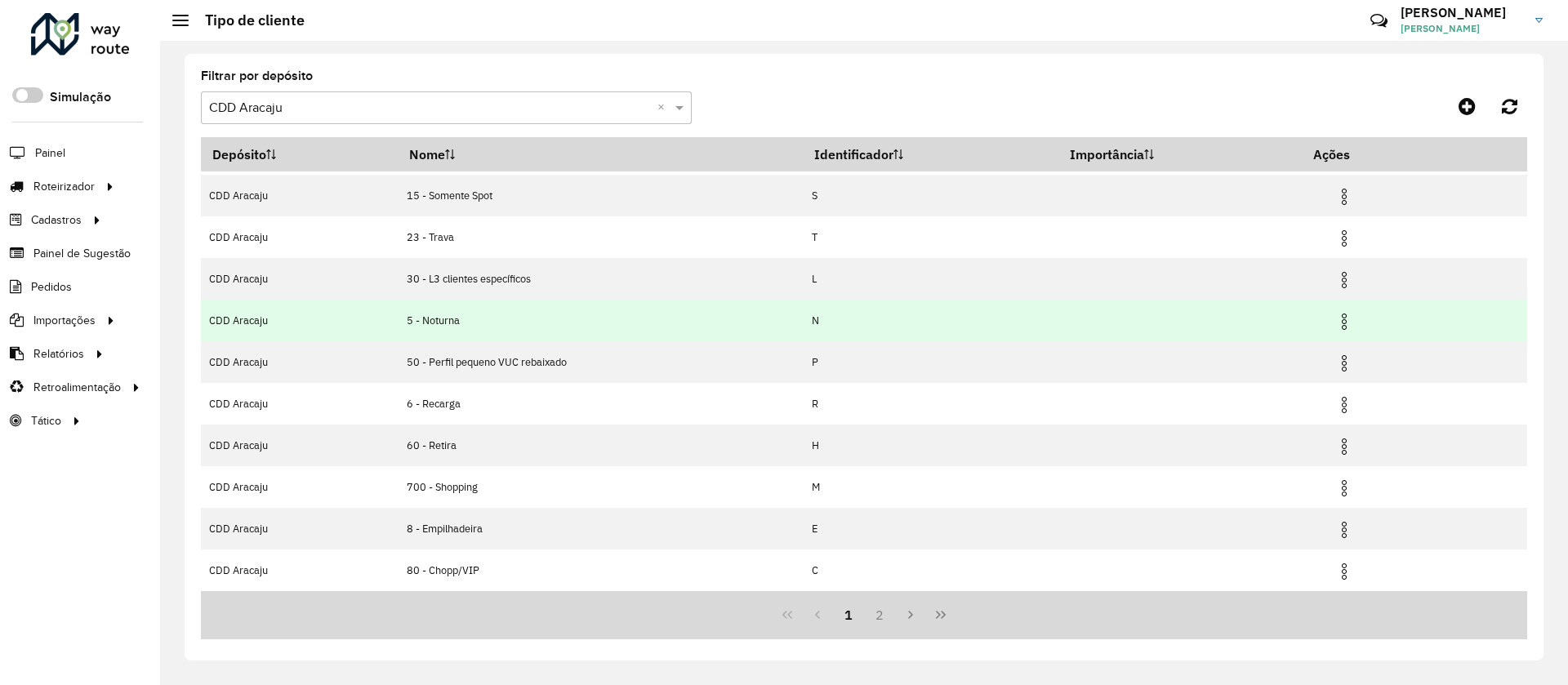
click at [1337, 323] on img at bounding box center [1343, 321] width 19 height 19
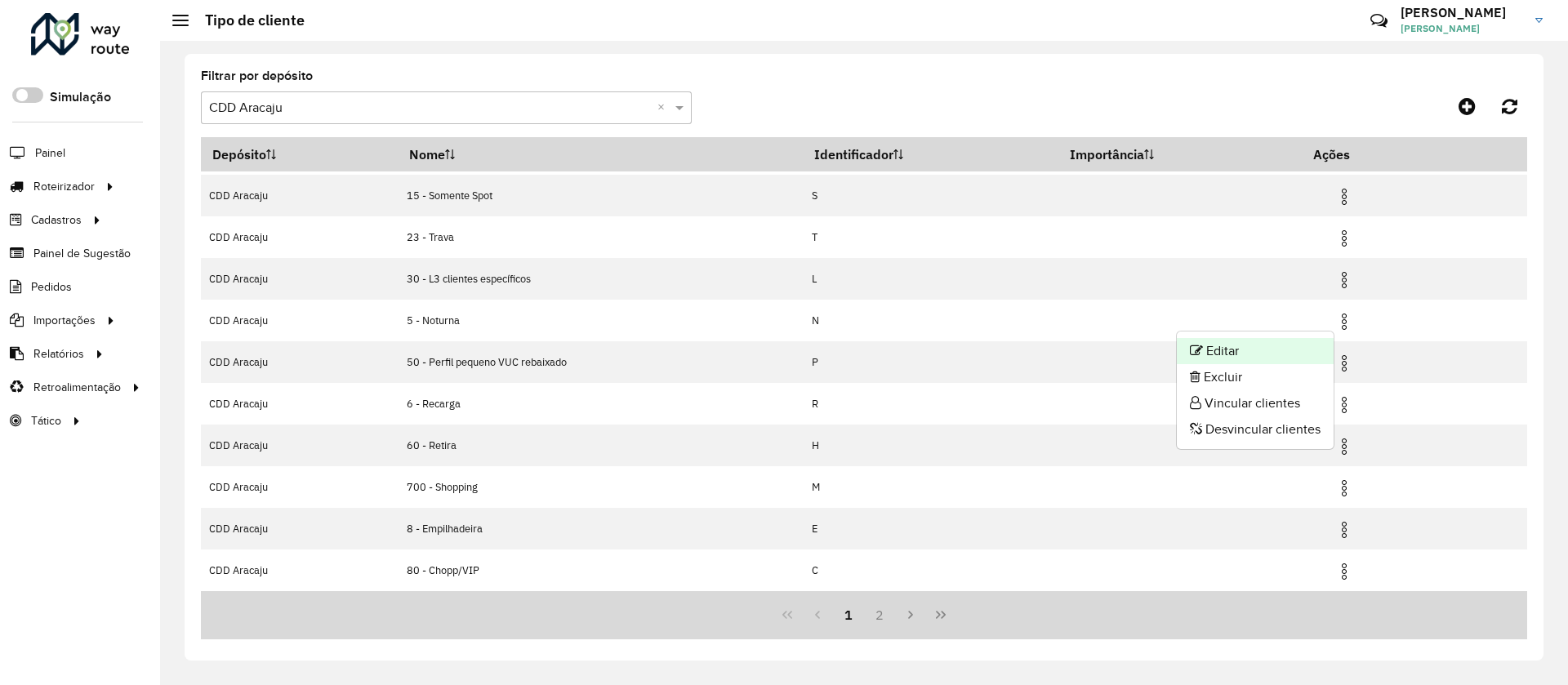
click at [1302, 347] on li "Editar" at bounding box center [1254, 351] width 157 height 26
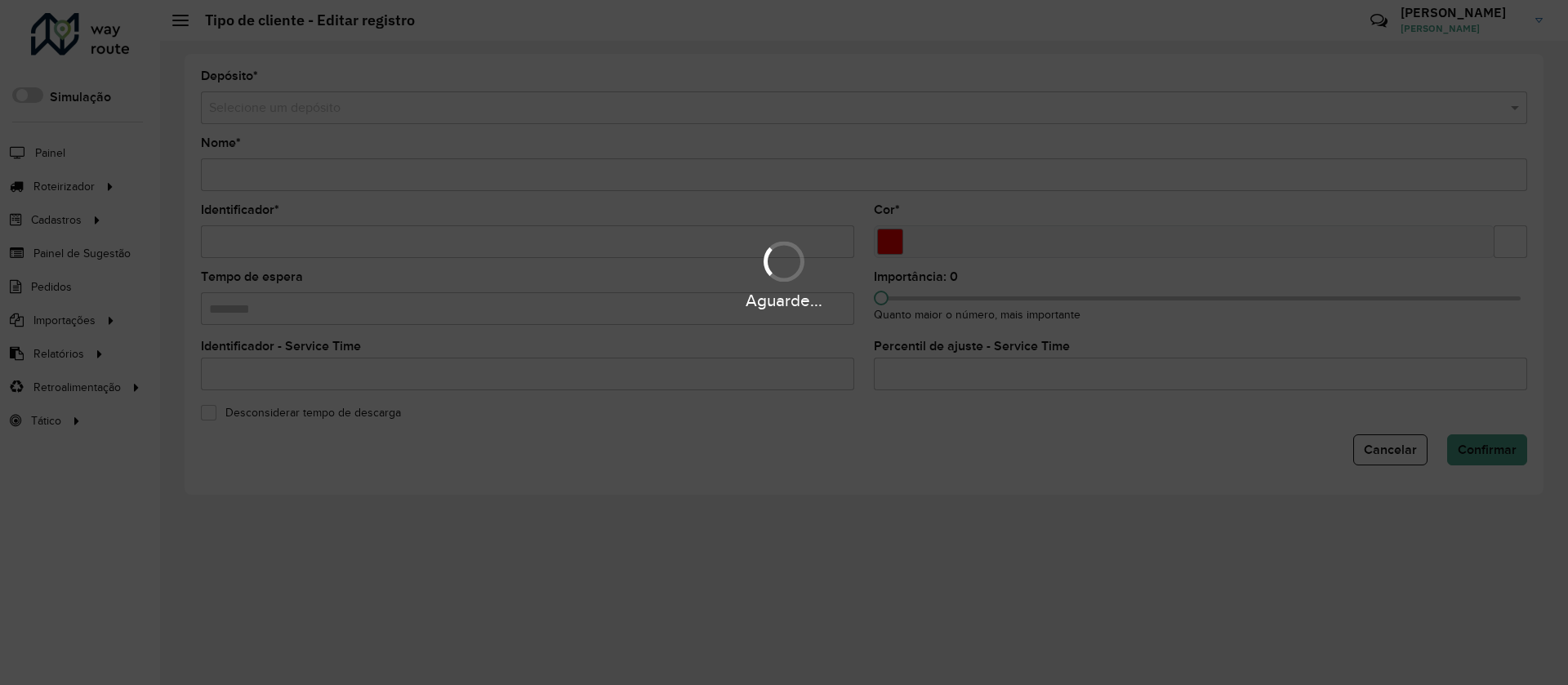
type input "**********"
type input "*"
type input "*******"
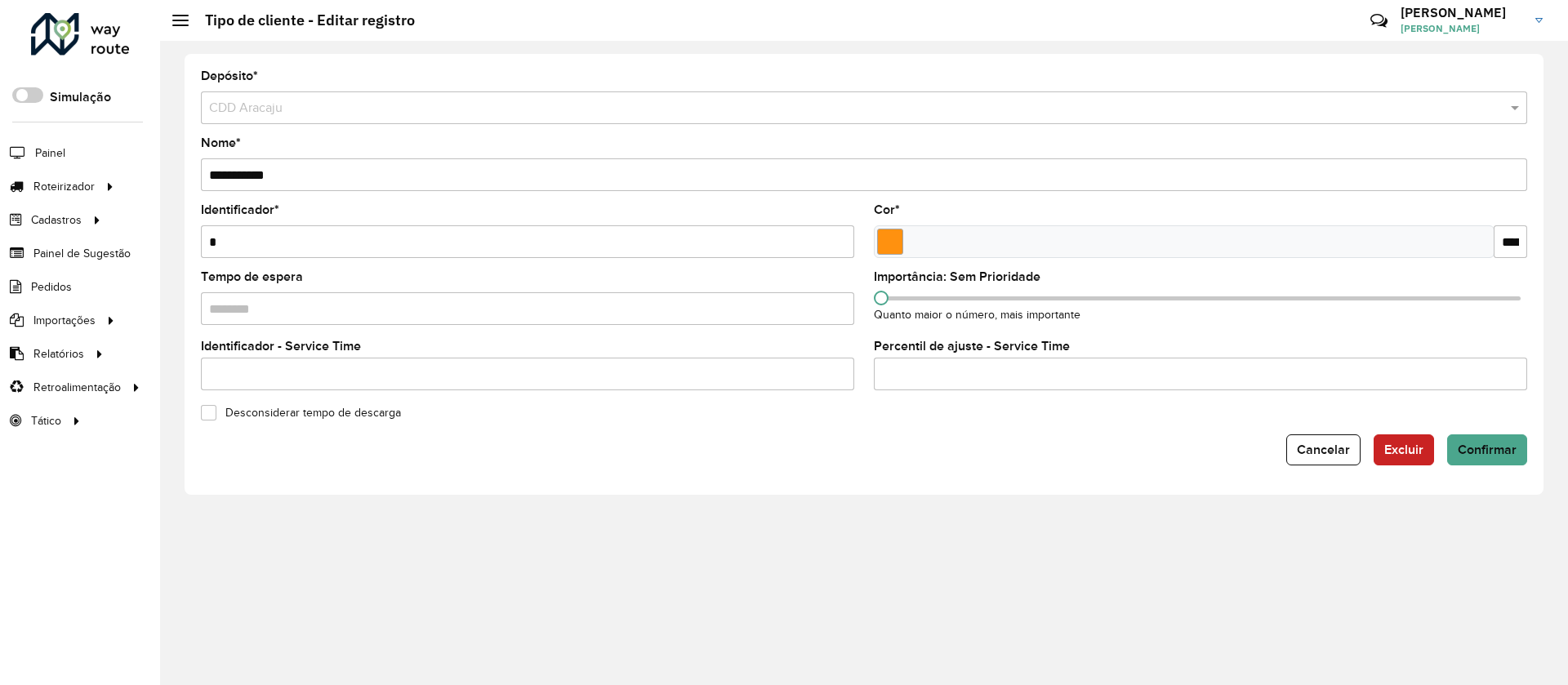
drag, startPoint x: 210, startPoint y: 168, endPoint x: 225, endPoint y: 177, distance: 17.5
click at [211, 168] on input "**********" at bounding box center [864, 175] width 1326 height 33
click at [220, 175] on input "**********" at bounding box center [864, 175] width 1326 height 33
click at [216, 175] on input "**********" at bounding box center [864, 175] width 1326 height 33
drag, startPoint x: 259, startPoint y: 175, endPoint x: 230, endPoint y: 175, distance: 29.0
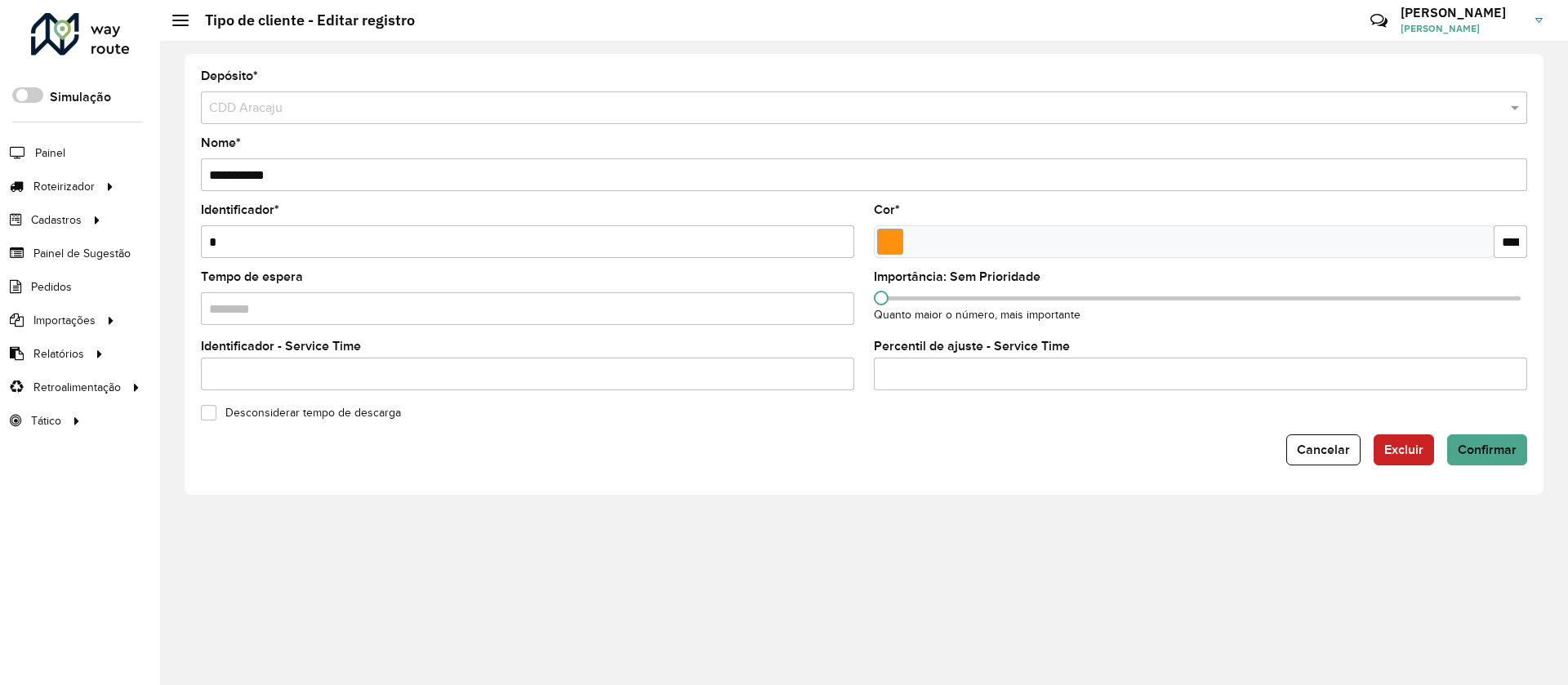
click at [230, 175] on input "**********" at bounding box center [864, 175] width 1326 height 33
click at [225, 175] on input "**********" at bounding box center [864, 175] width 1326 height 33
drag, startPoint x: 227, startPoint y: 177, endPoint x: 309, endPoint y: 172, distance: 82.2
click at [309, 172] on input "**********" at bounding box center [864, 175] width 1326 height 33
type input "**********"
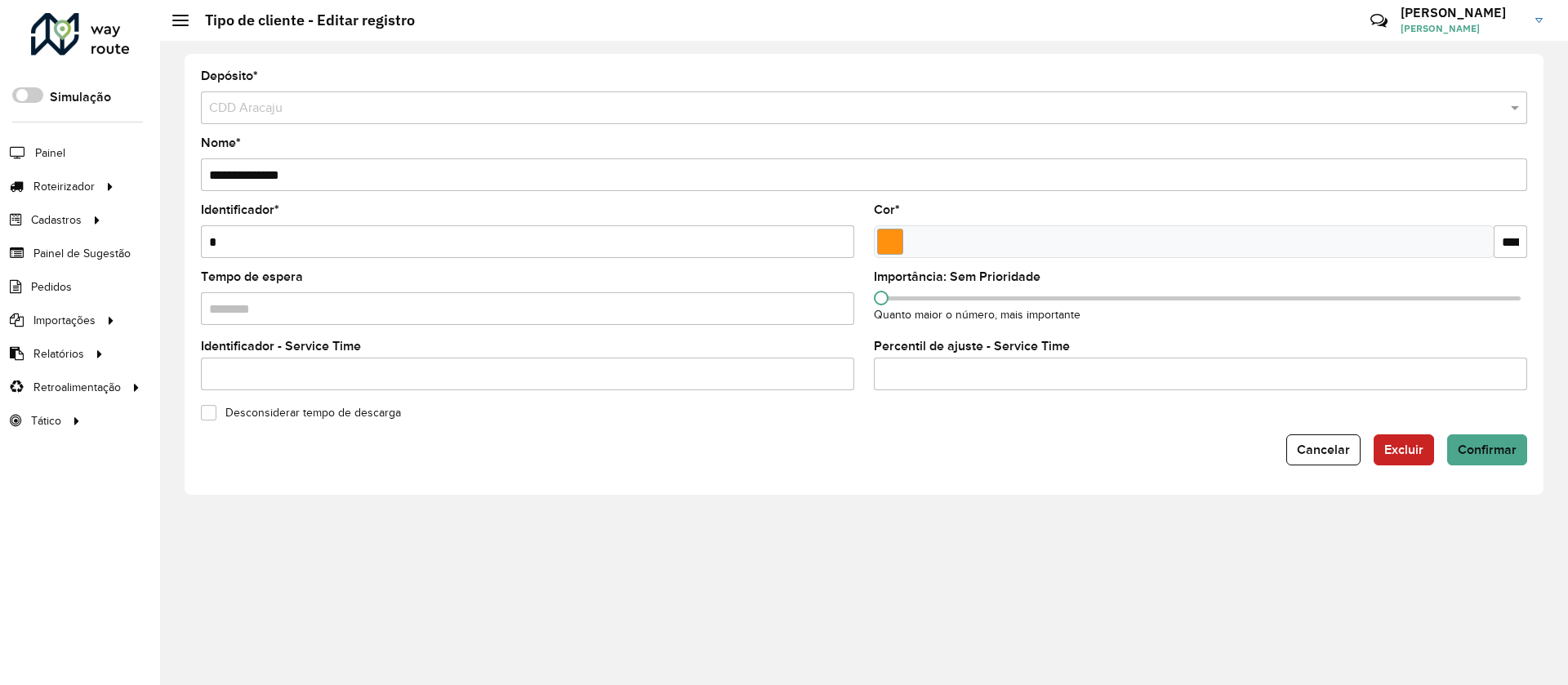
drag, startPoint x: 222, startPoint y: 243, endPoint x: 195, endPoint y: 248, distance: 27.5
click at [193, 246] on formly-field "Identificador * *" at bounding box center [527, 238] width 673 height 67
type input "*"
click at [898, 233] on input "Select a color" at bounding box center [889, 241] width 26 height 26
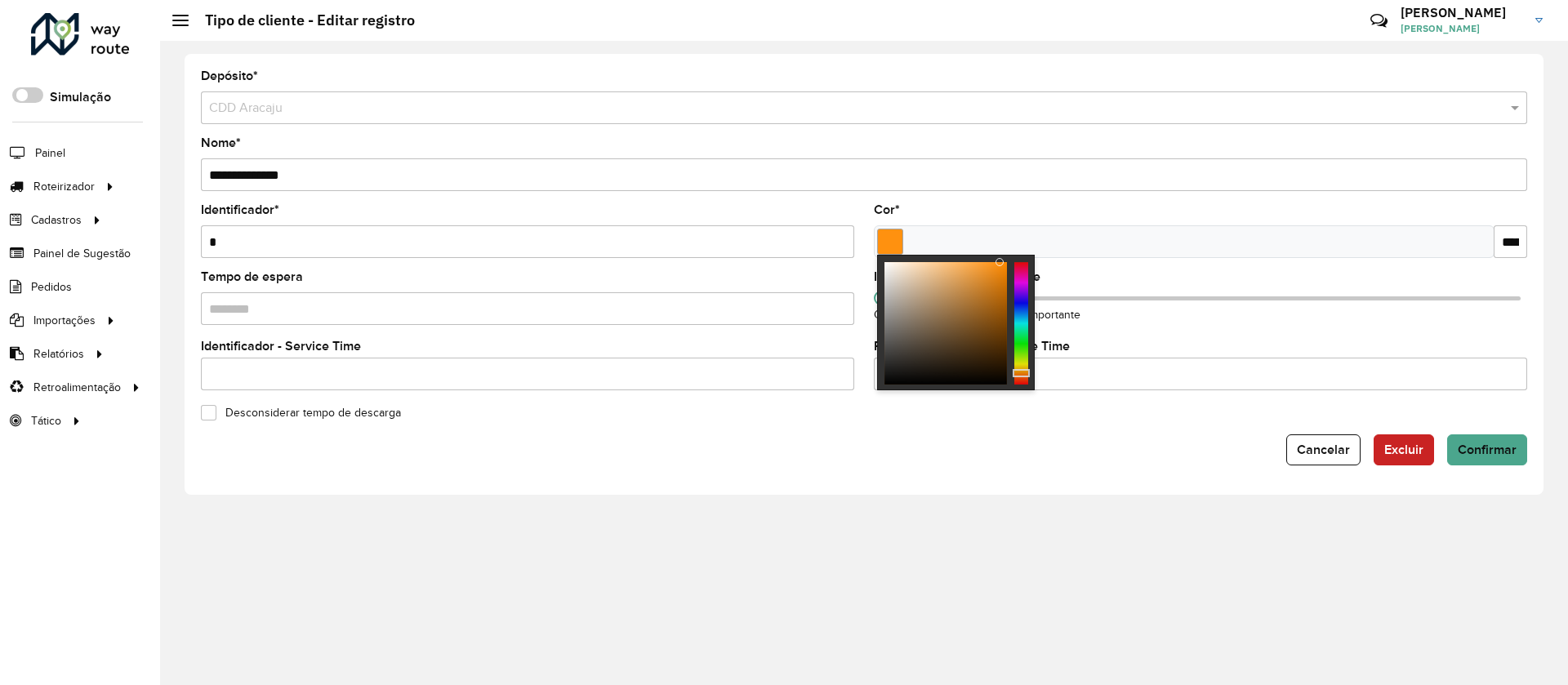
click at [1026, 333] on div at bounding box center [1021, 324] width 14 height 123
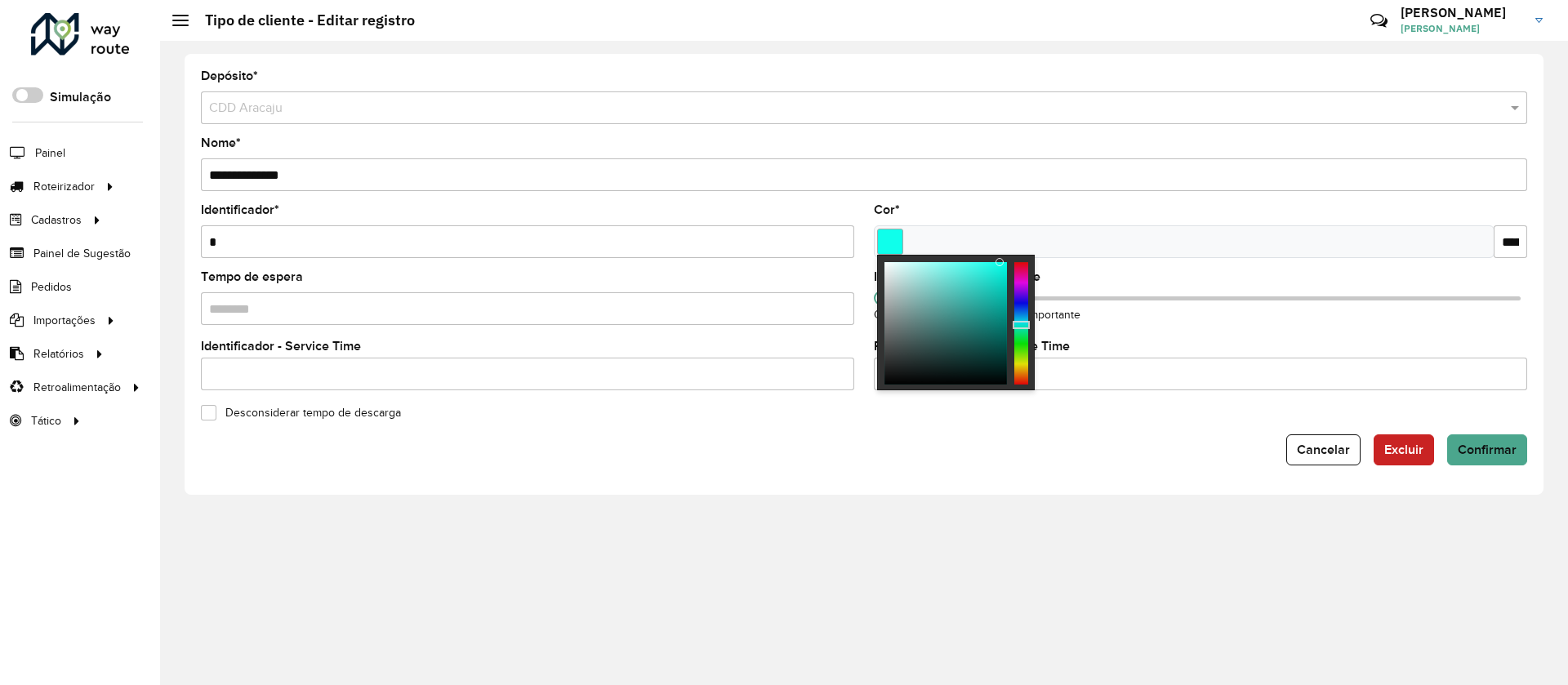
type input "*******"
drag, startPoint x: 1026, startPoint y: 332, endPoint x: 1015, endPoint y: 324, distance: 13.6
click at [1015, 324] on div at bounding box center [1021, 323] width 17 height 8
click at [1488, 448] on span "Confirmar" at bounding box center [1487, 449] width 59 height 14
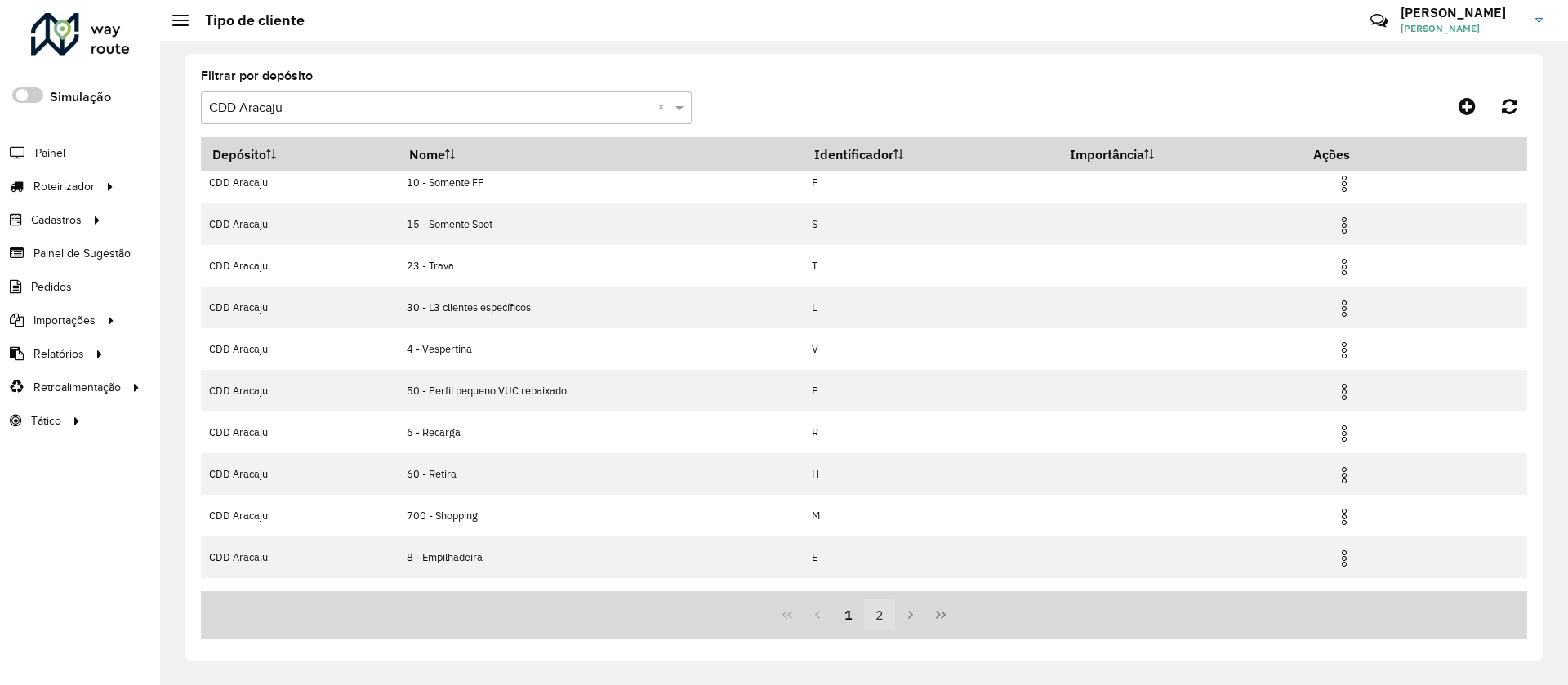
scroll to position [80, 0]
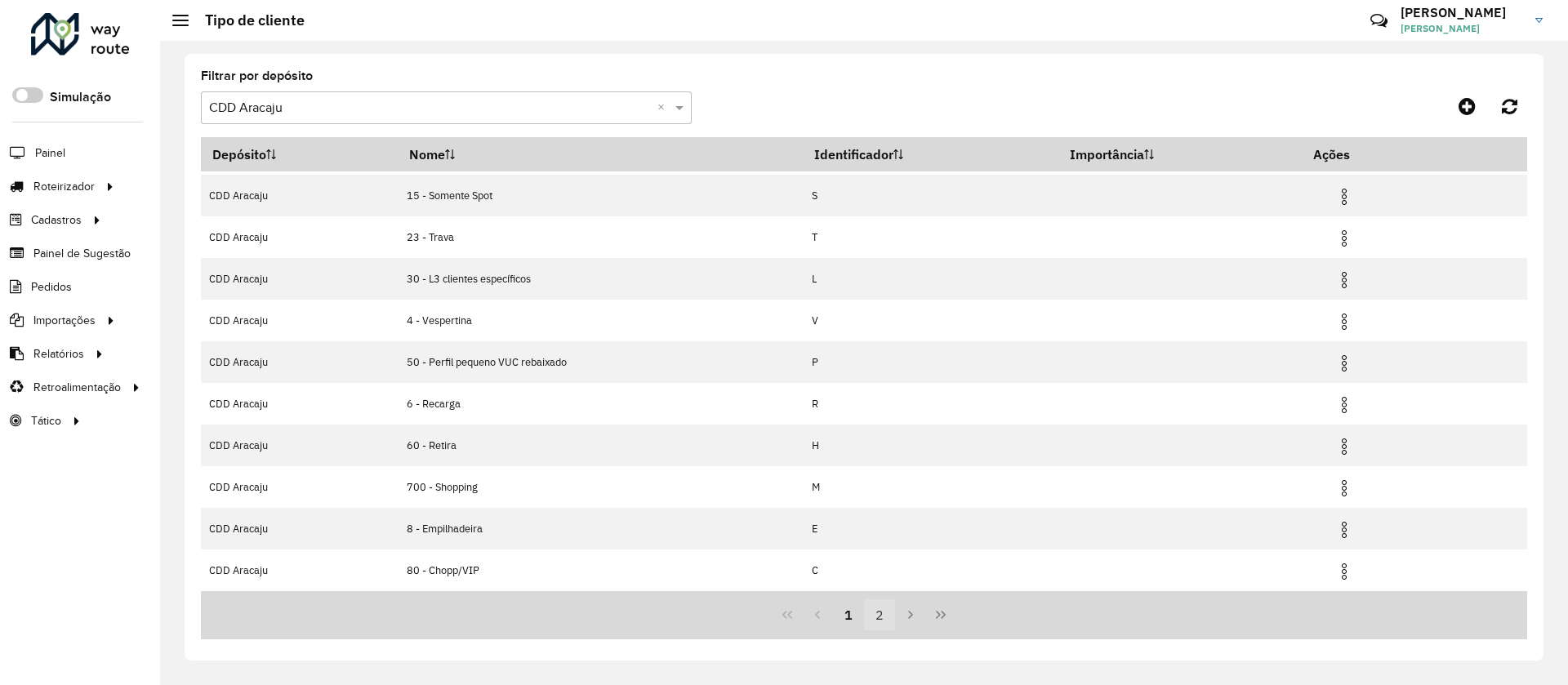
click at [879, 630] on button "2" at bounding box center [879, 615] width 31 height 31
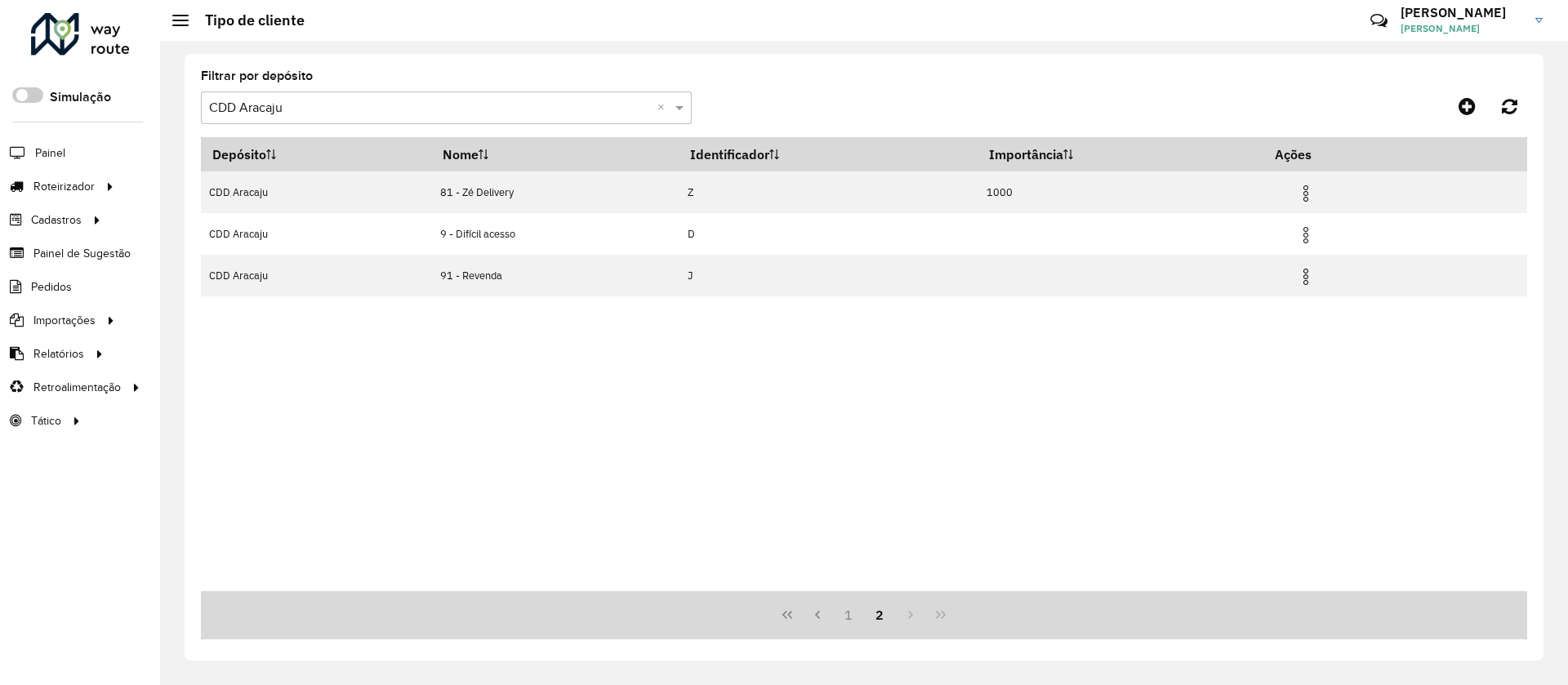
scroll to position [0, 0]
click at [848, 626] on button "1" at bounding box center [848, 615] width 31 height 31
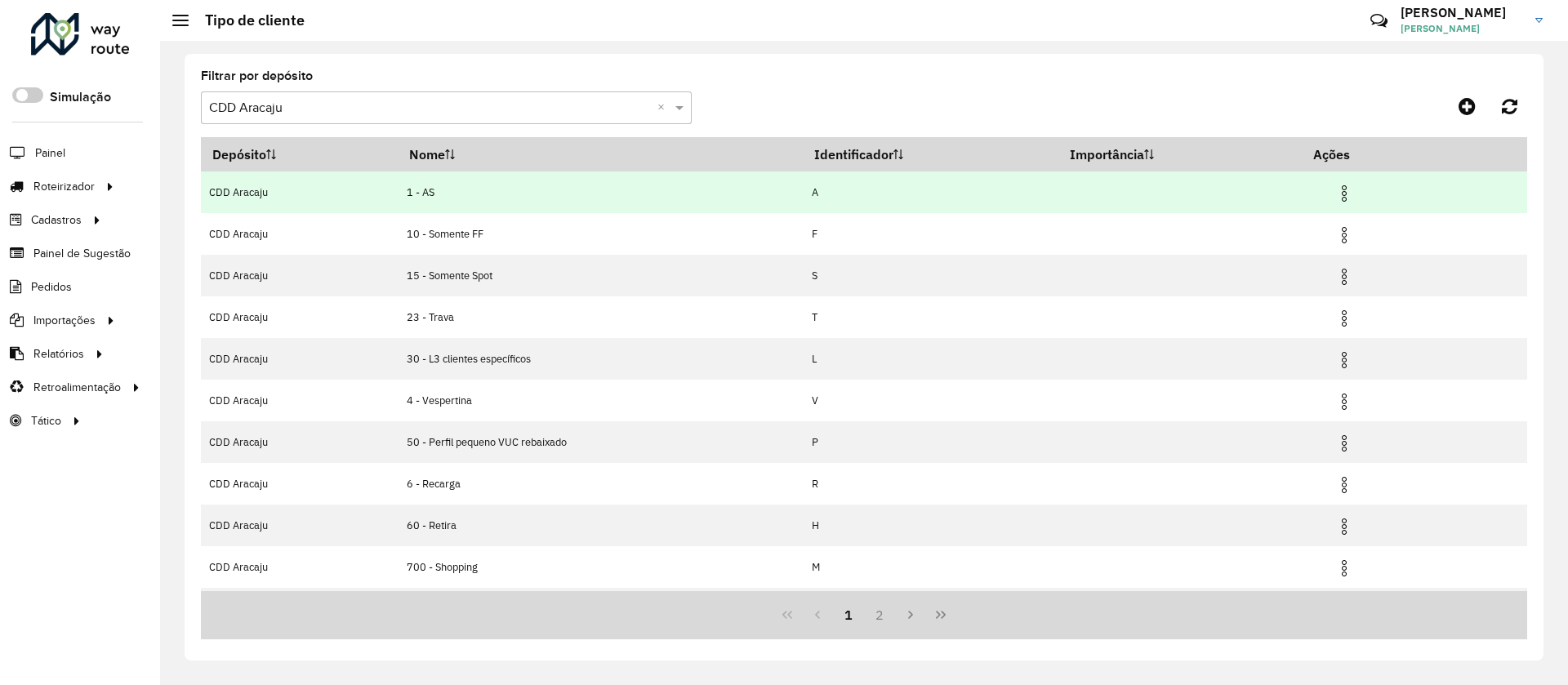
click at [1343, 193] on img at bounding box center [1343, 193] width 19 height 19
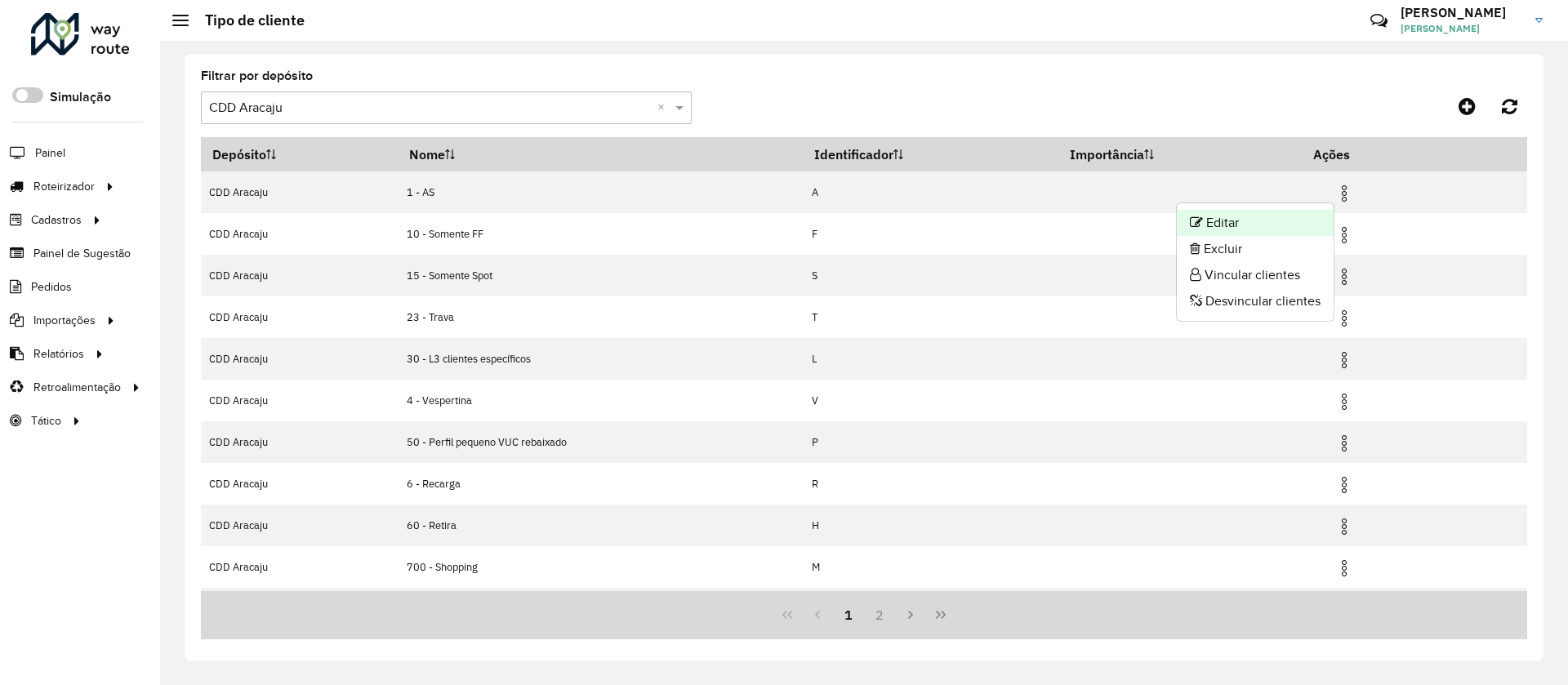
click at [1303, 229] on li "Editar" at bounding box center [1254, 223] width 157 height 26
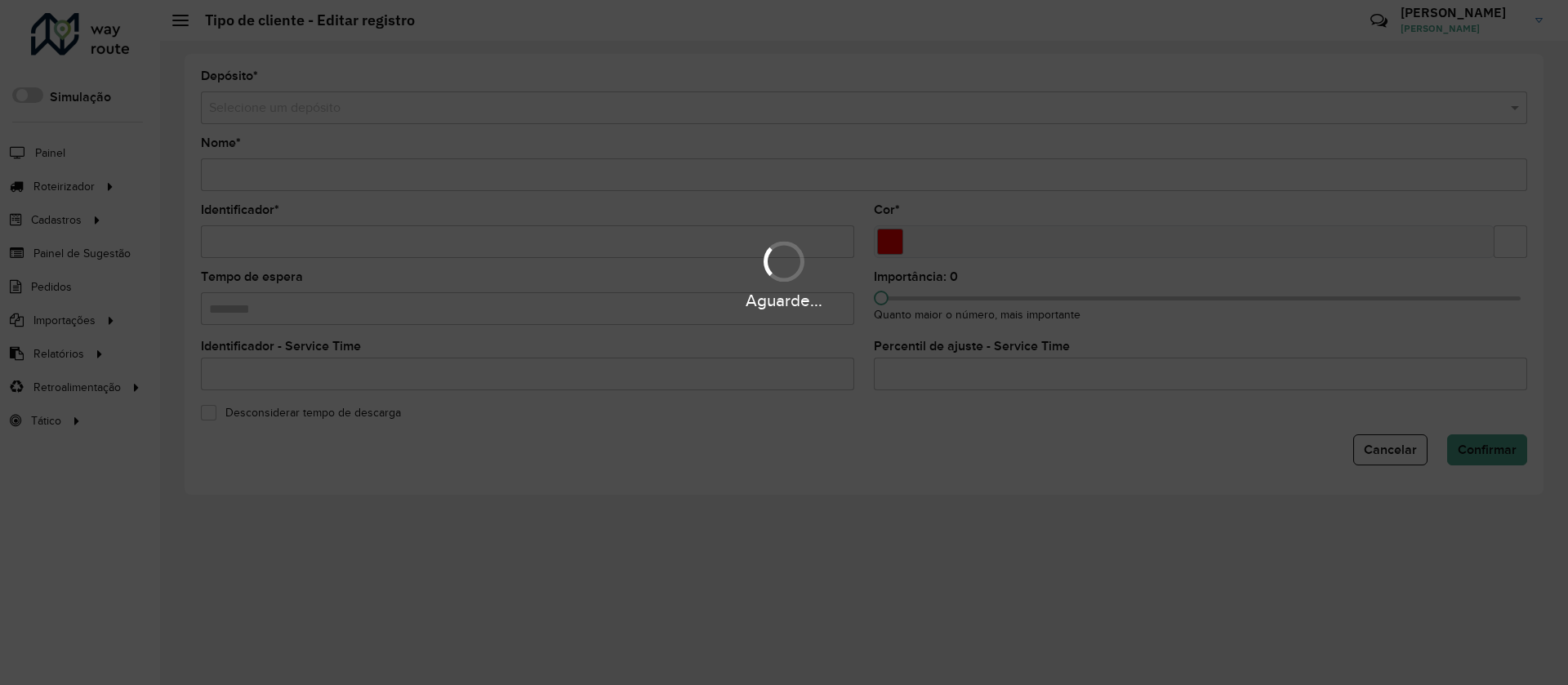
type input "******"
type input "*"
type input "*******"
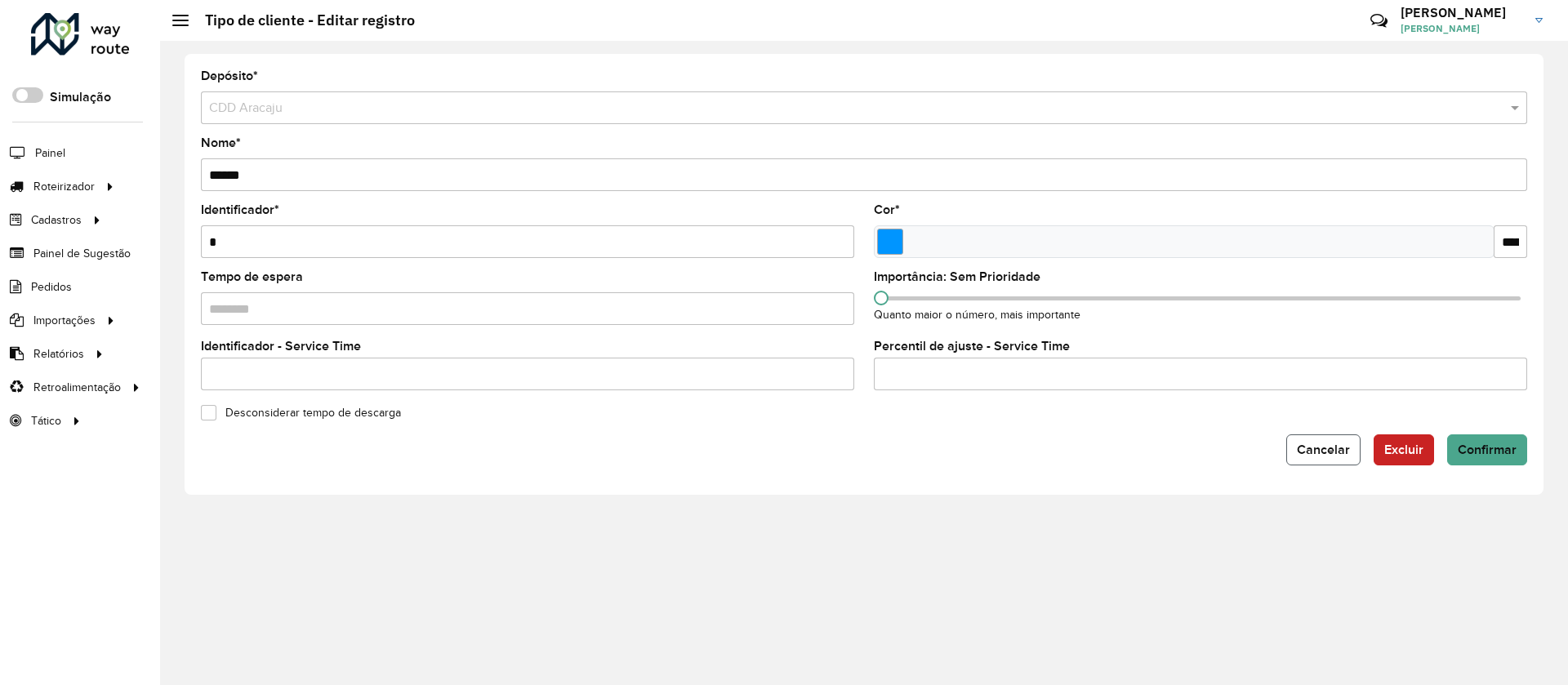
click at [1332, 436] on button "Cancelar" at bounding box center [1323, 450] width 74 height 31
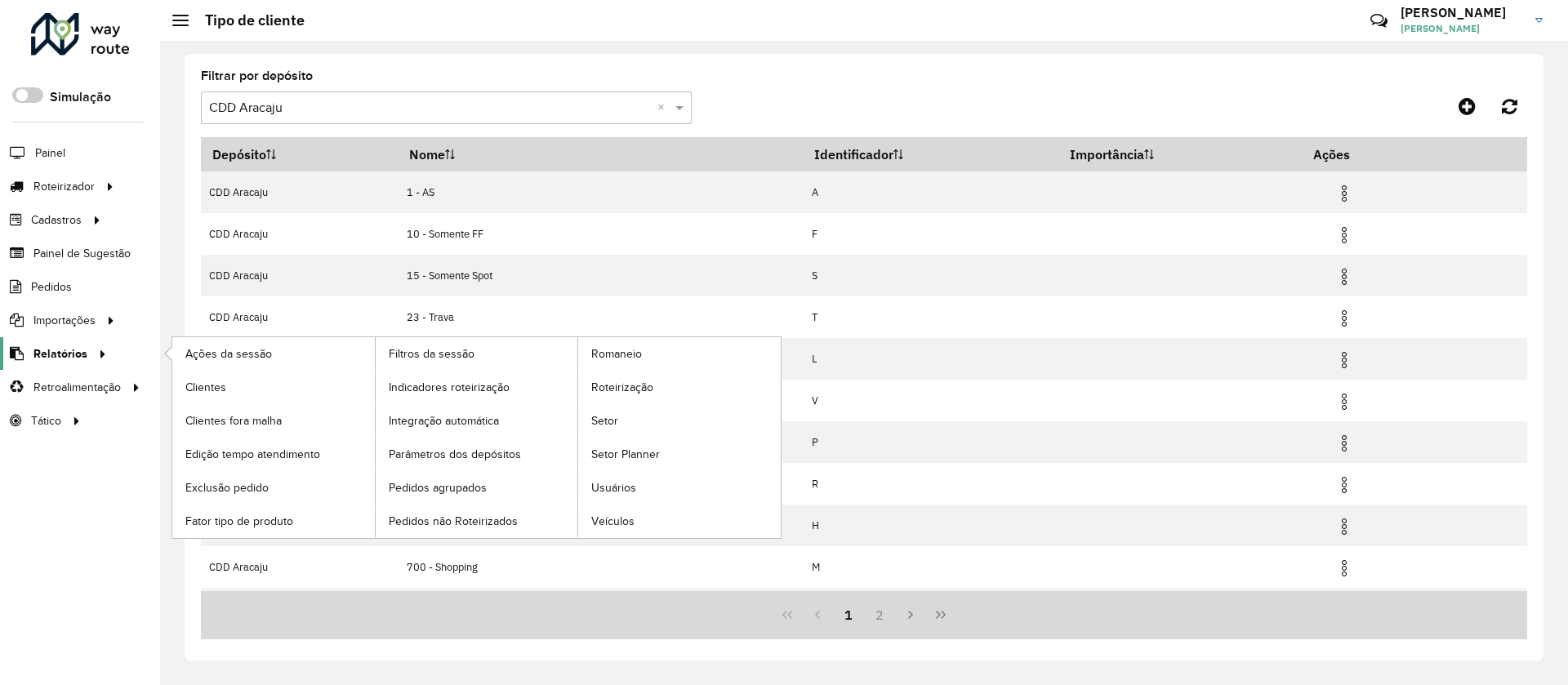
click at [82, 357] on span "Relatórios" at bounding box center [61, 354] width 54 height 17
click at [191, 382] on span "Clientes" at bounding box center [207, 387] width 44 height 17
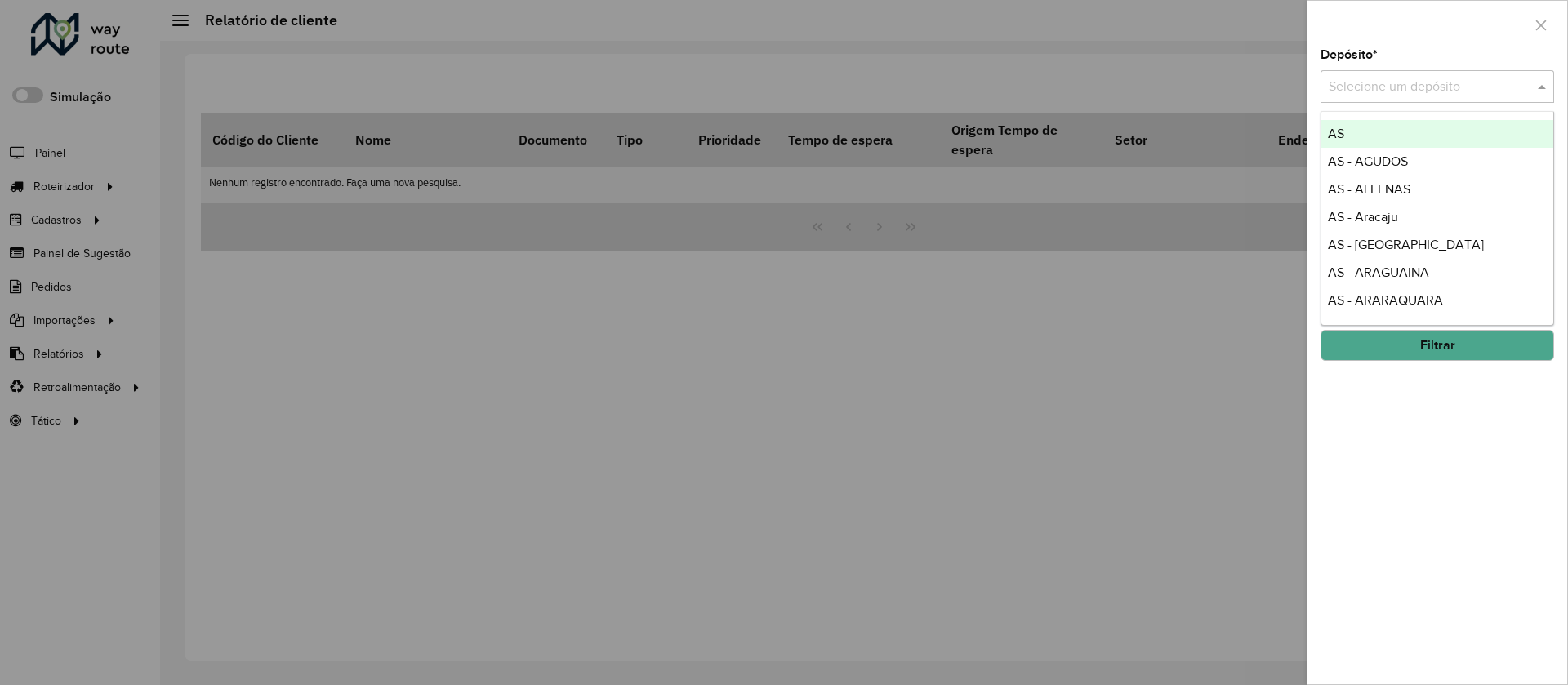
click at [1352, 85] on input "text" at bounding box center [1420, 87] width 184 height 19
type input "*****"
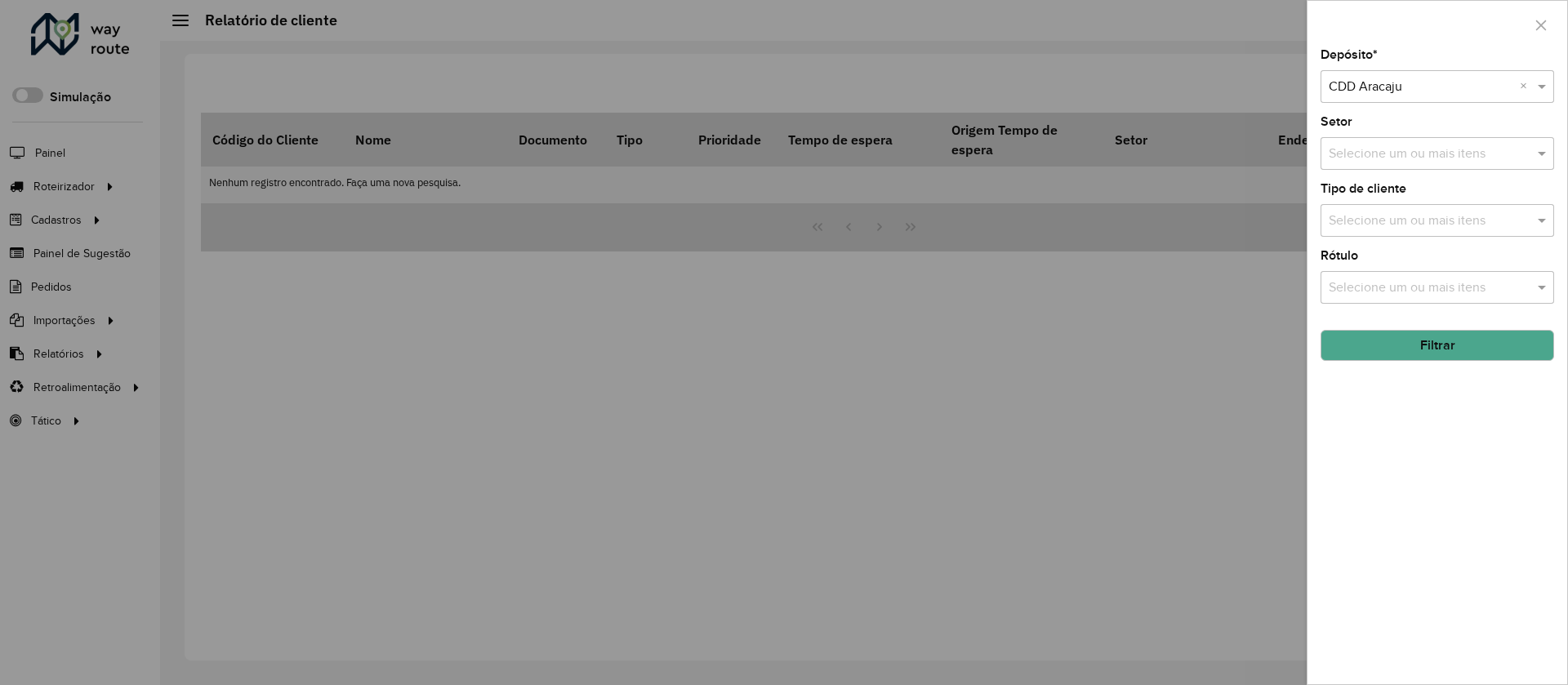
click at [1488, 339] on button "Filtrar" at bounding box center [1437, 346] width 234 height 31
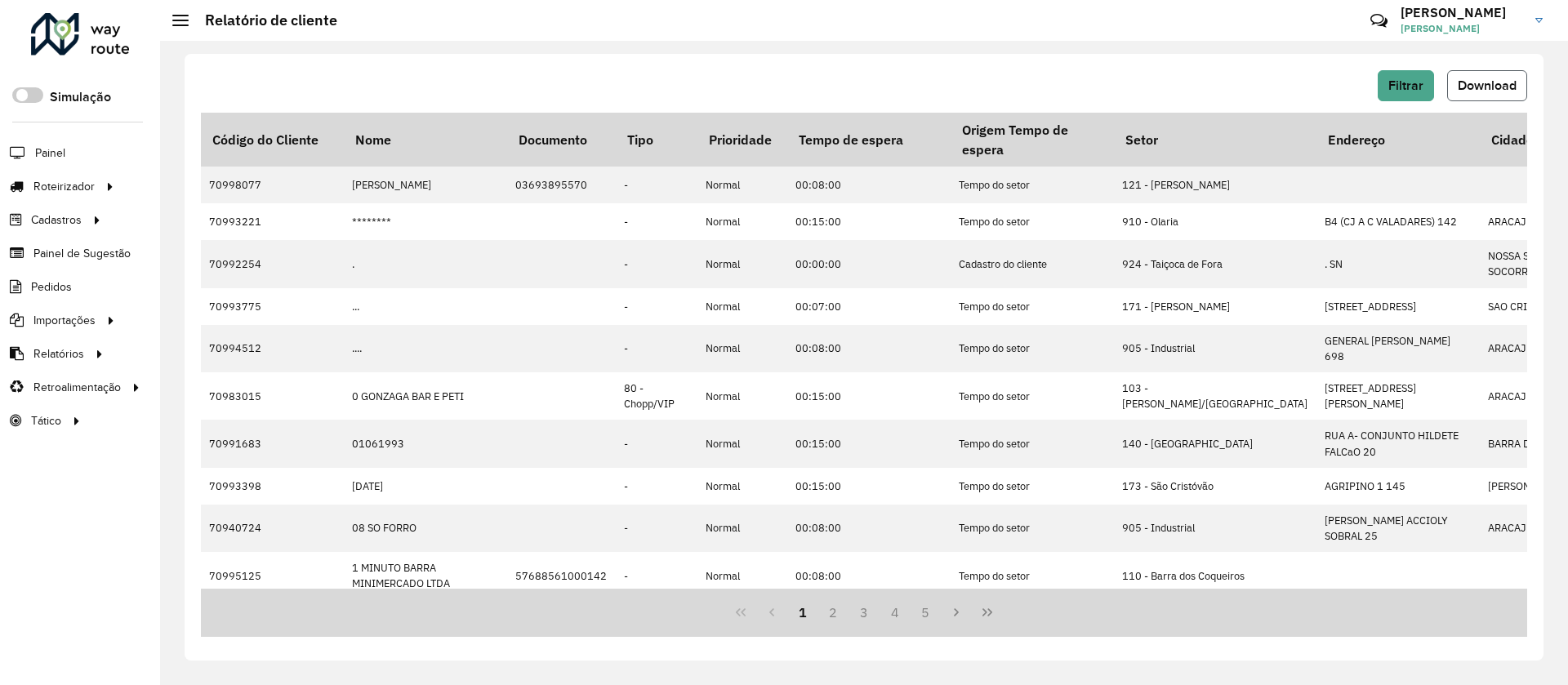
click at [1464, 87] on span "Download" at bounding box center [1487, 84] width 59 height 14
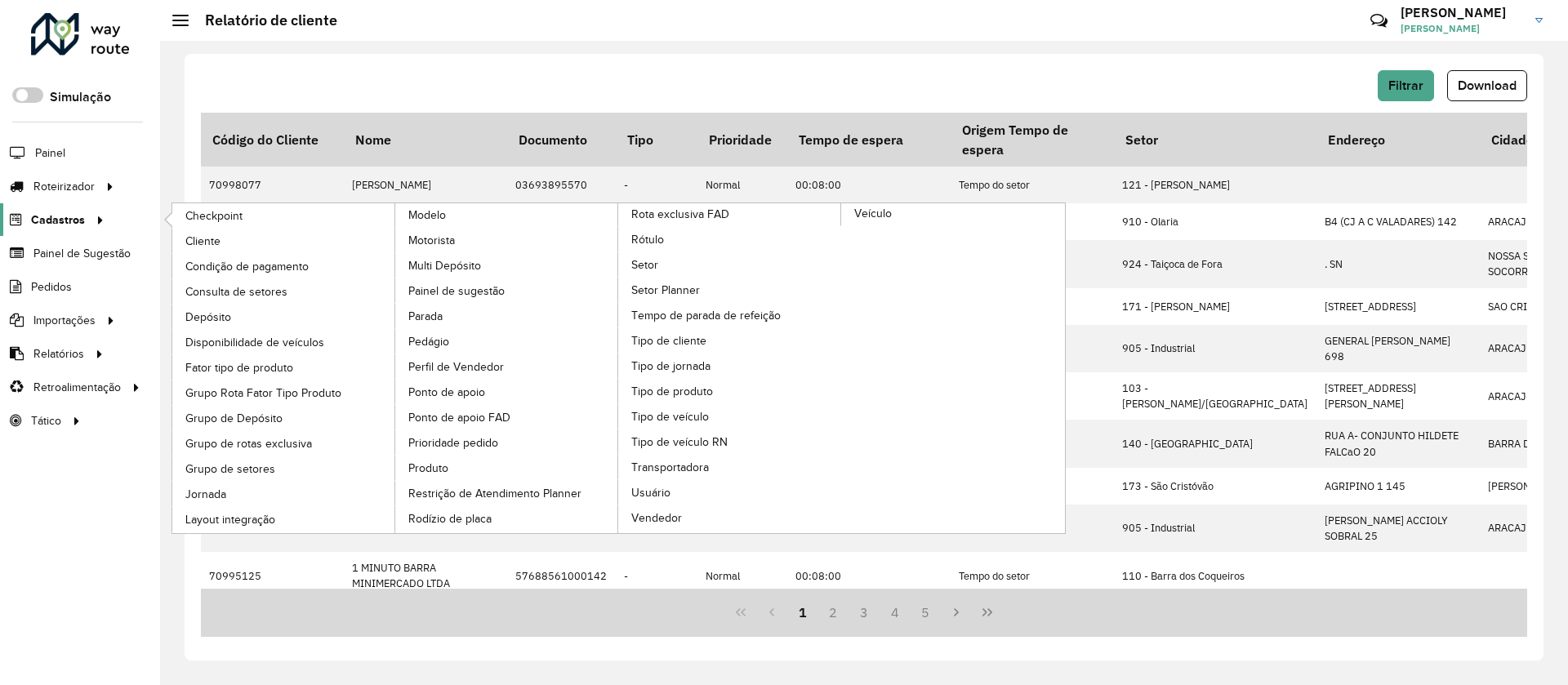
click at [91, 211] on icon at bounding box center [97, 218] width 14 height 25
click at [706, 344] on span "Tipo de cliente" at bounding box center [669, 340] width 78 height 17
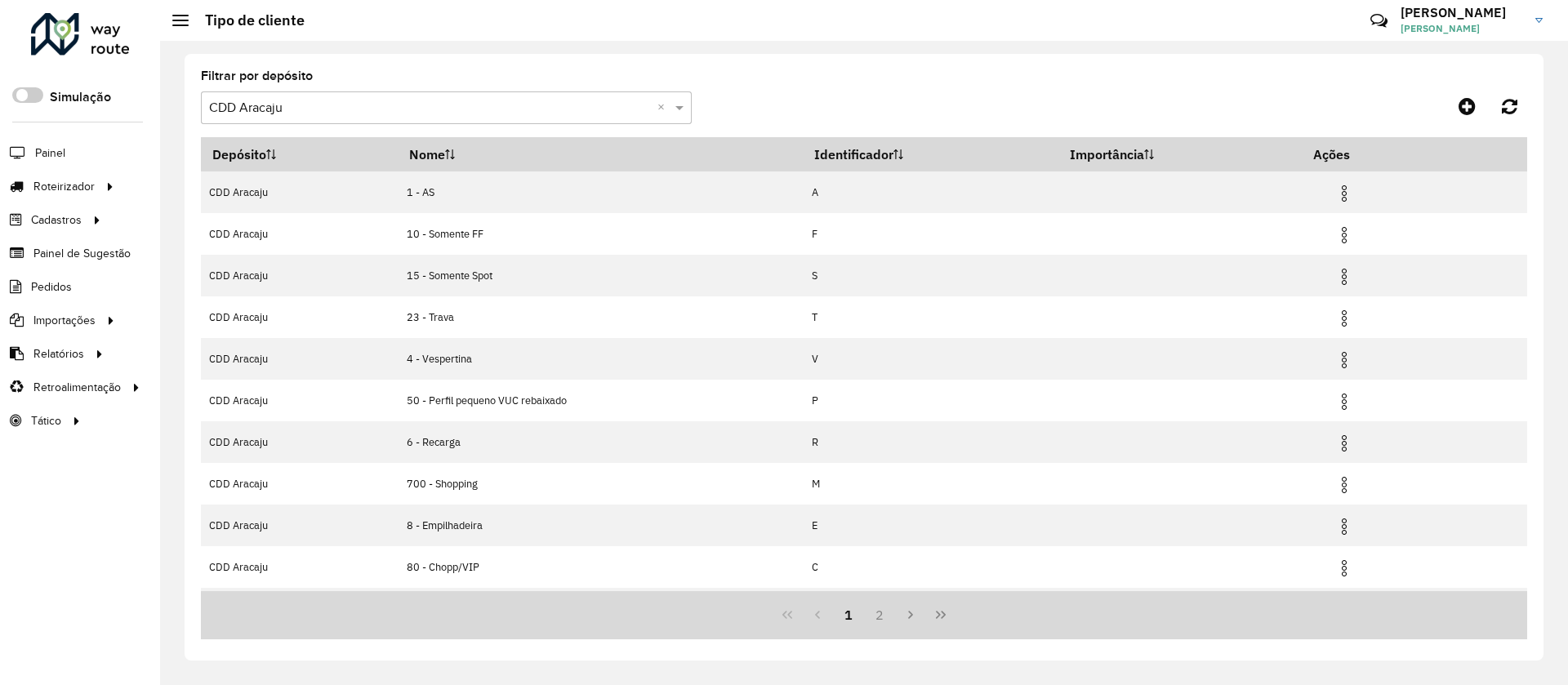
click at [309, 94] on div "Selecione um depósito × CDD Aracaju ×" at bounding box center [446, 108] width 491 height 33
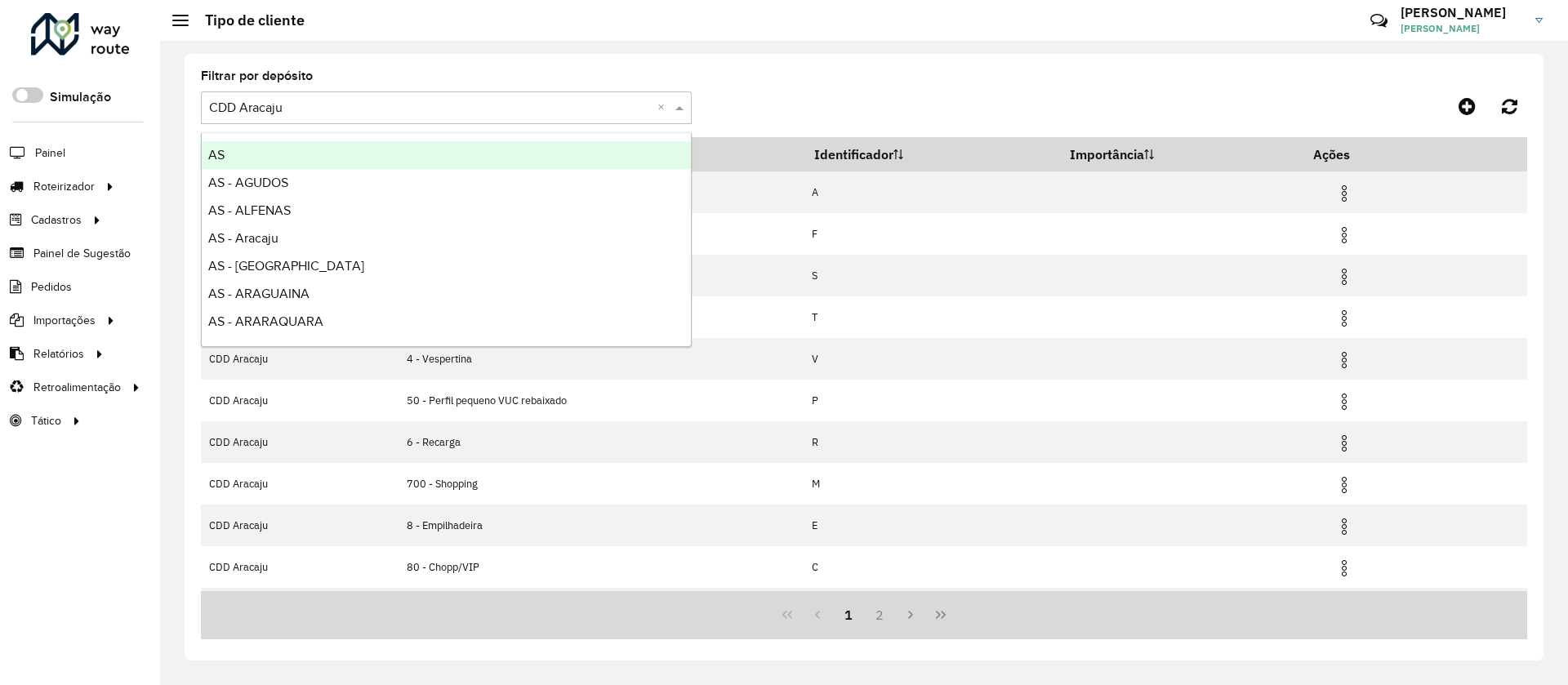
type input "*"
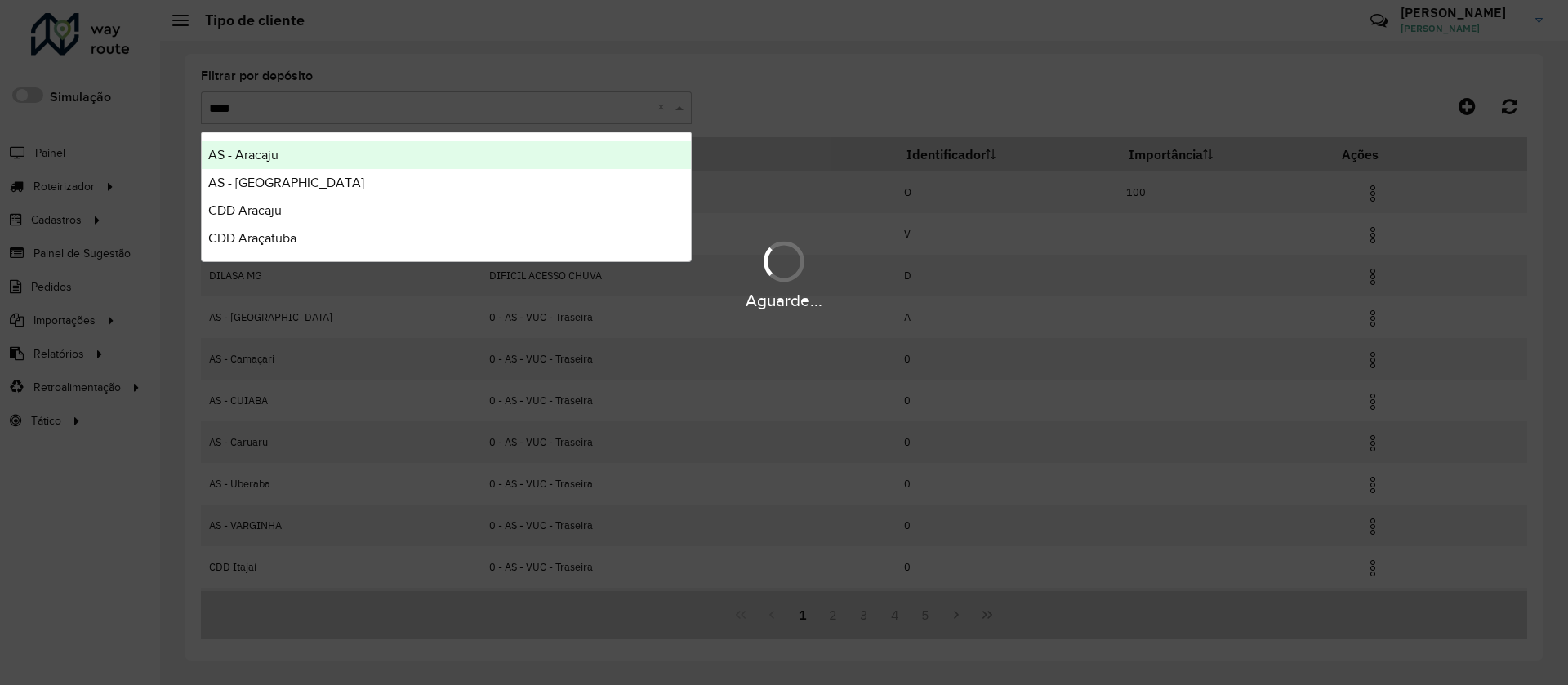
type input "*****"
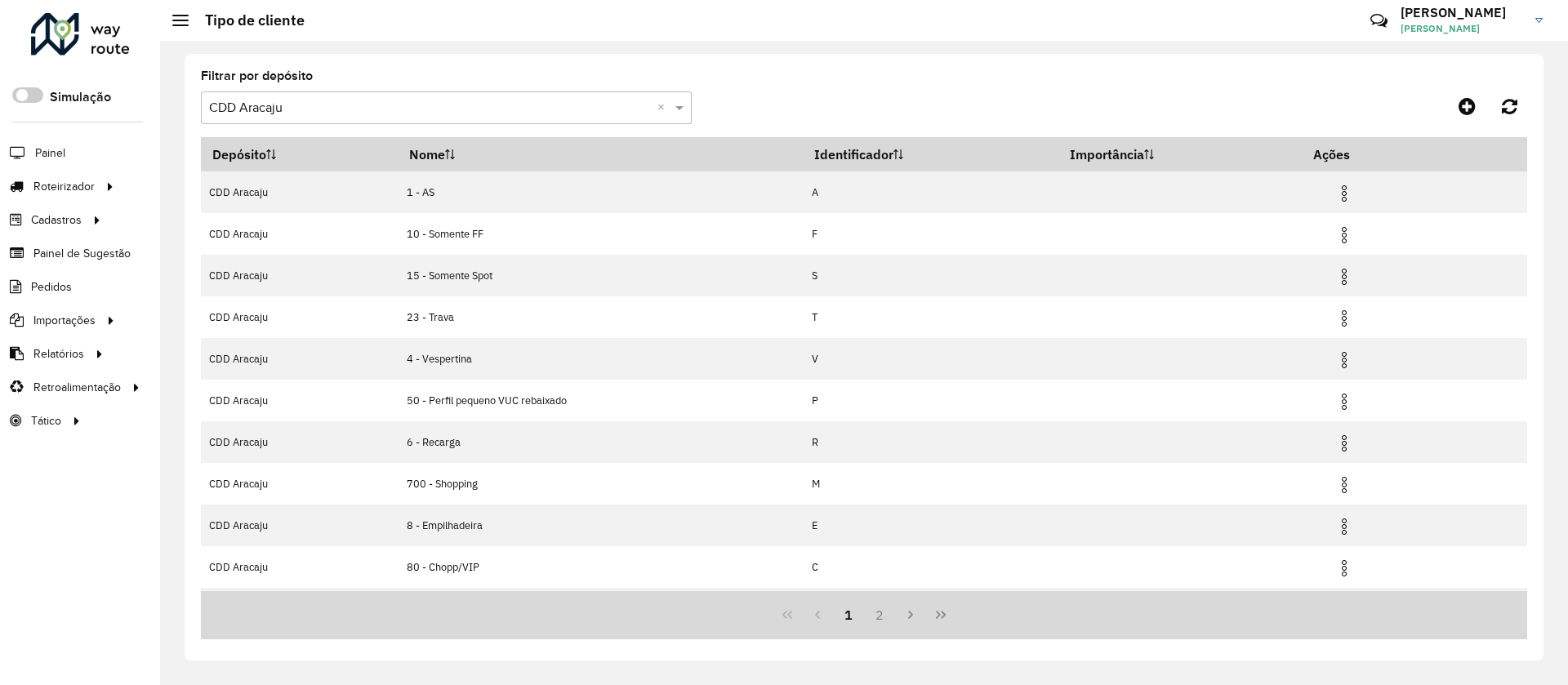
scroll to position [80, 0]
click at [883, 615] on button "2" at bounding box center [879, 615] width 31 height 31
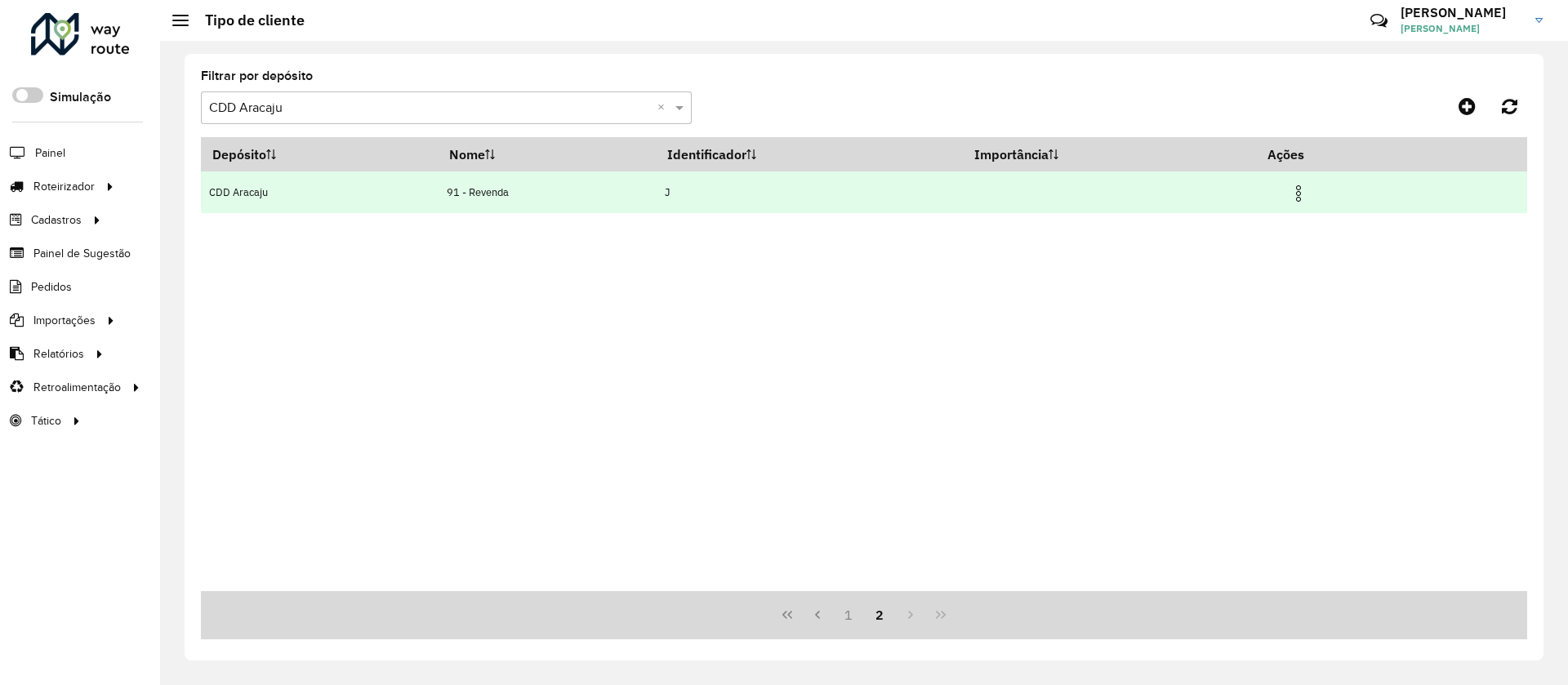
click at [1302, 196] on img at bounding box center [1297, 193] width 19 height 19
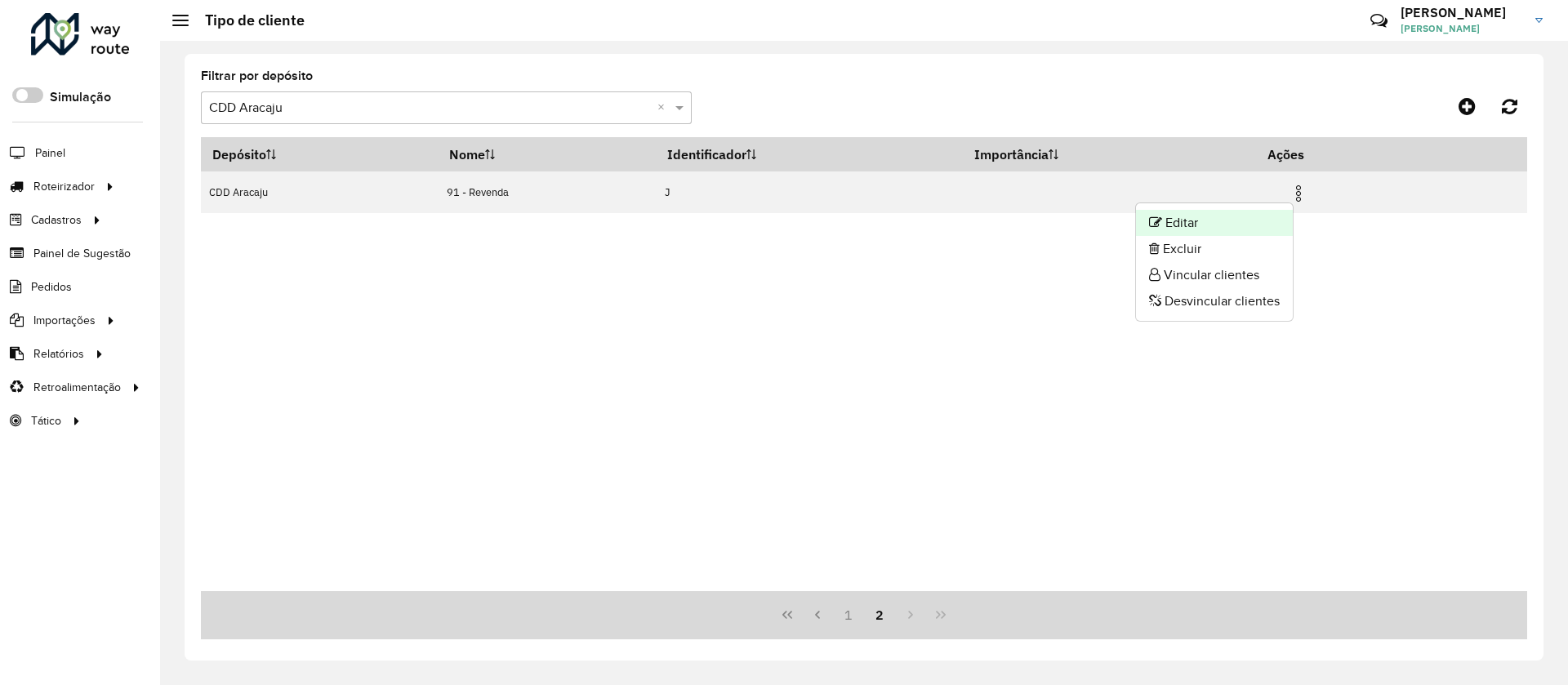
click at [1236, 220] on li "Editar" at bounding box center [1214, 223] width 157 height 26
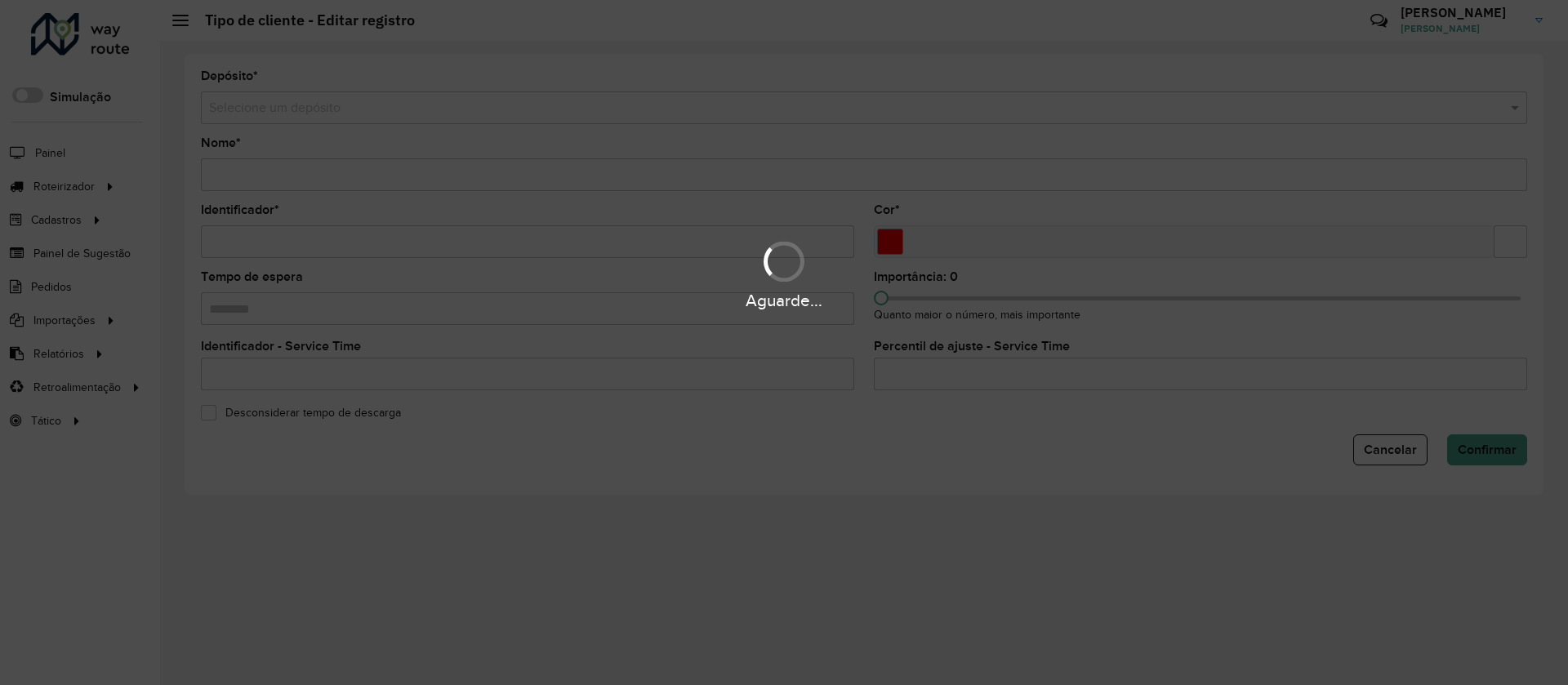
type input "**********"
type input "*"
type input "*******"
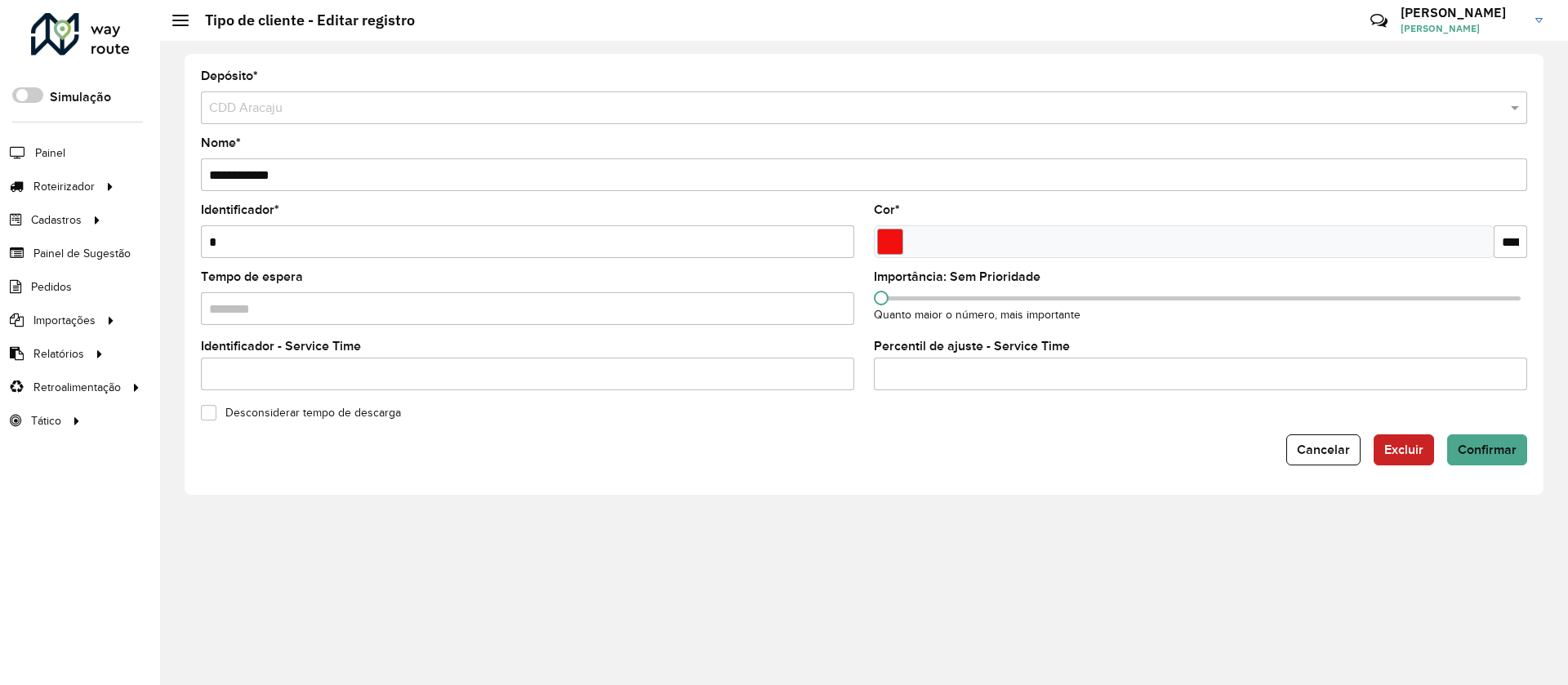
click at [298, 295] on input "Tempo de espera" at bounding box center [527, 309] width 653 height 33
drag, startPoint x: 1121, startPoint y: 316, endPoint x: 873, endPoint y: 328, distance: 248.3
click at [873, 328] on formly-field "Importância: Sem Prioridade Quanto maior o número, mais importante" at bounding box center [1200, 304] width 673 height 67
click at [928, 376] on input "number" at bounding box center [1200, 374] width 653 height 33
click at [1342, 447] on span "Cancelar" at bounding box center [1323, 449] width 53 height 14
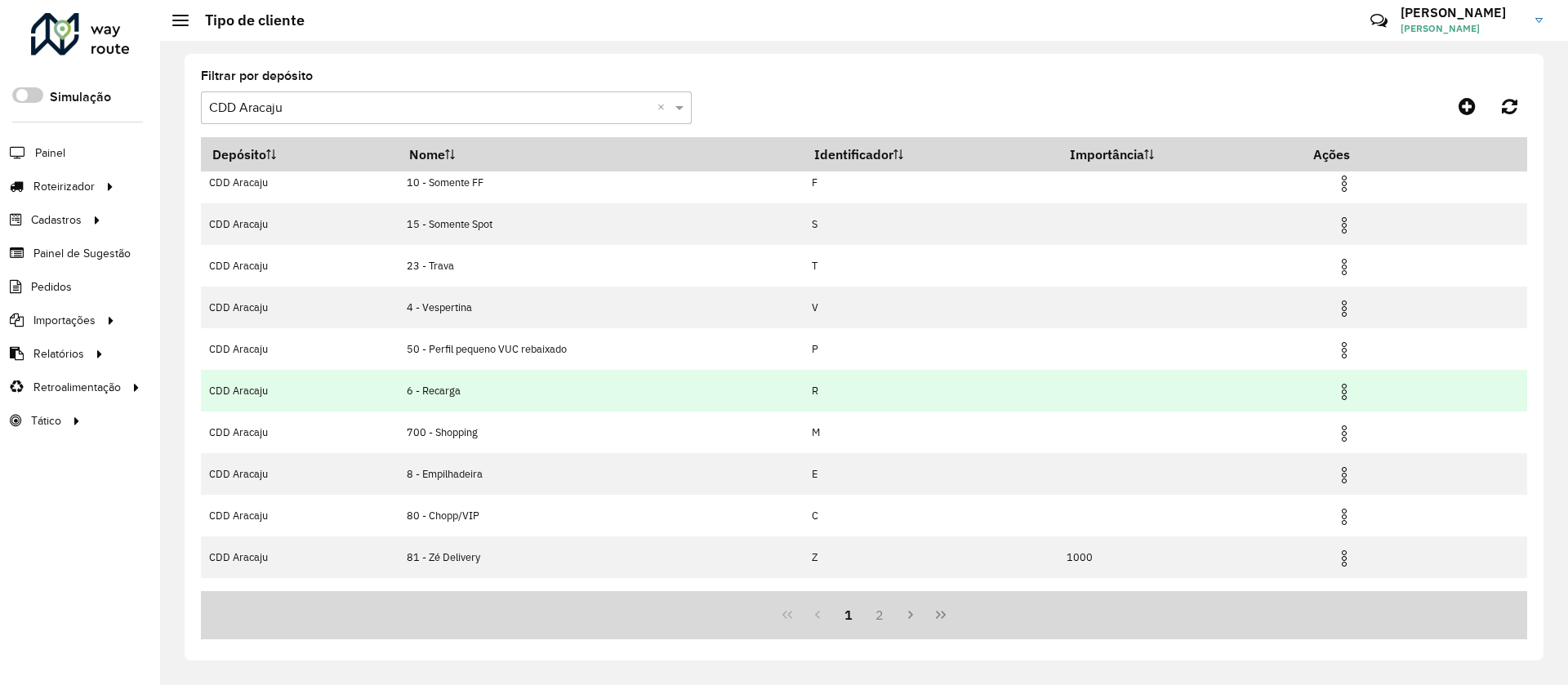
scroll to position [80, 0]
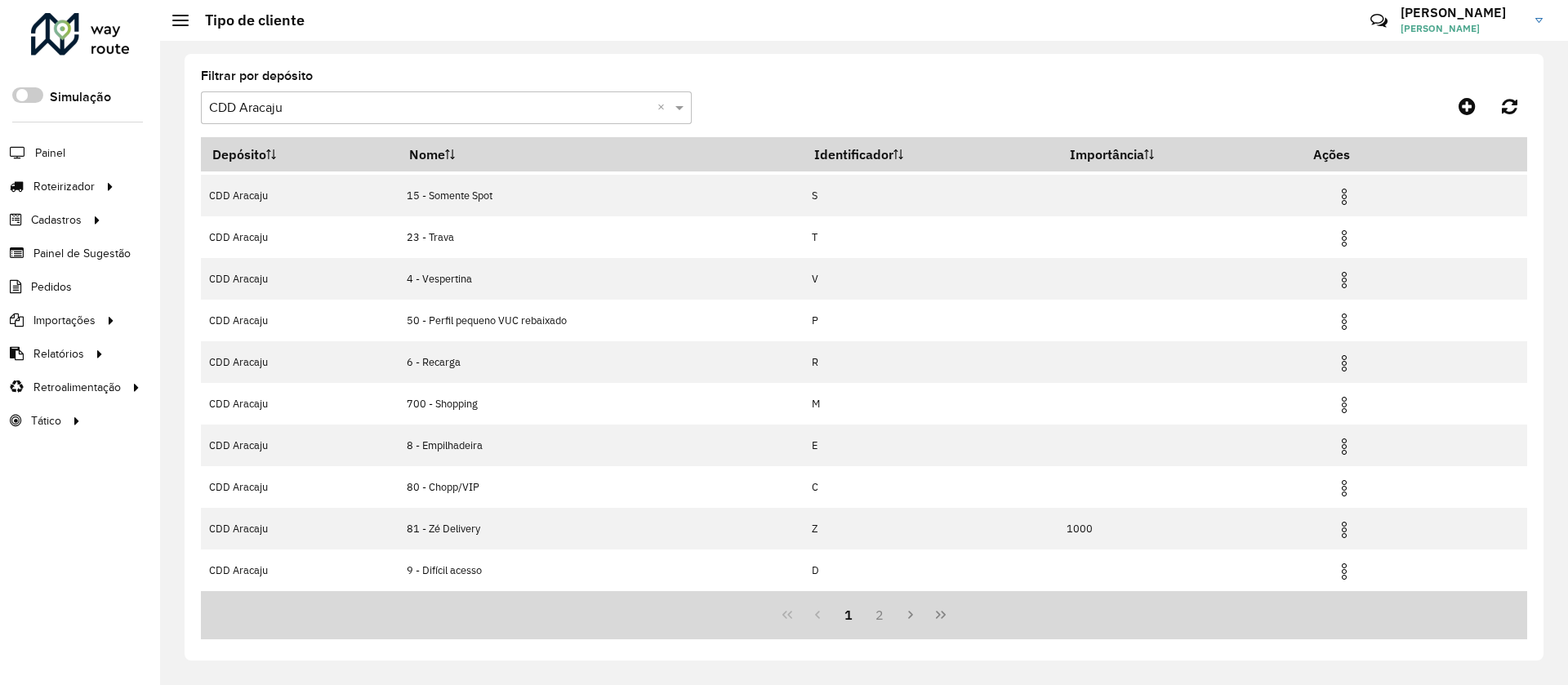
click at [879, 634] on div "1 2" at bounding box center [864, 615] width 1326 height 49
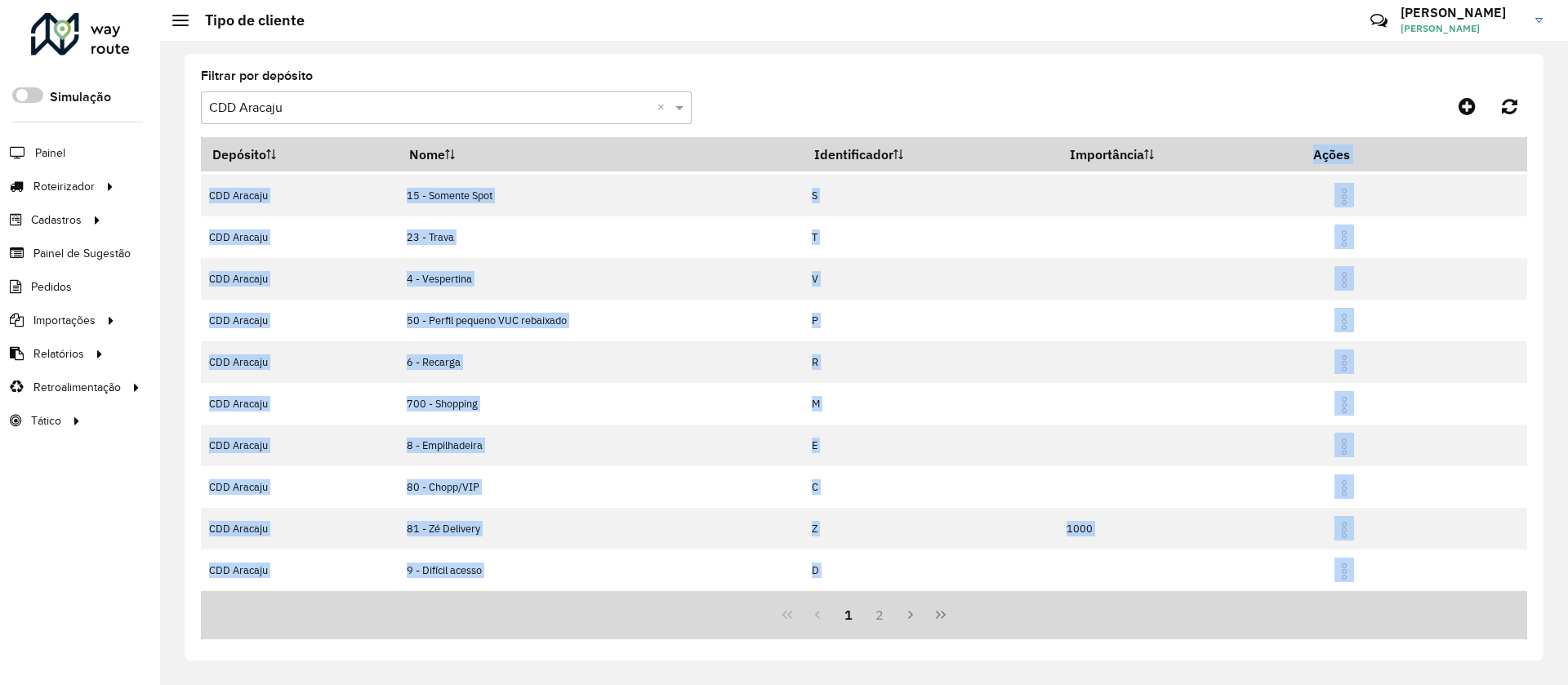
click at [879, 633] on div "1 2" at bounding box center [864, 615] width 1326 height 49
click at [876, 619] on button "2" at bounding box center [879, 615] width 31 height 31
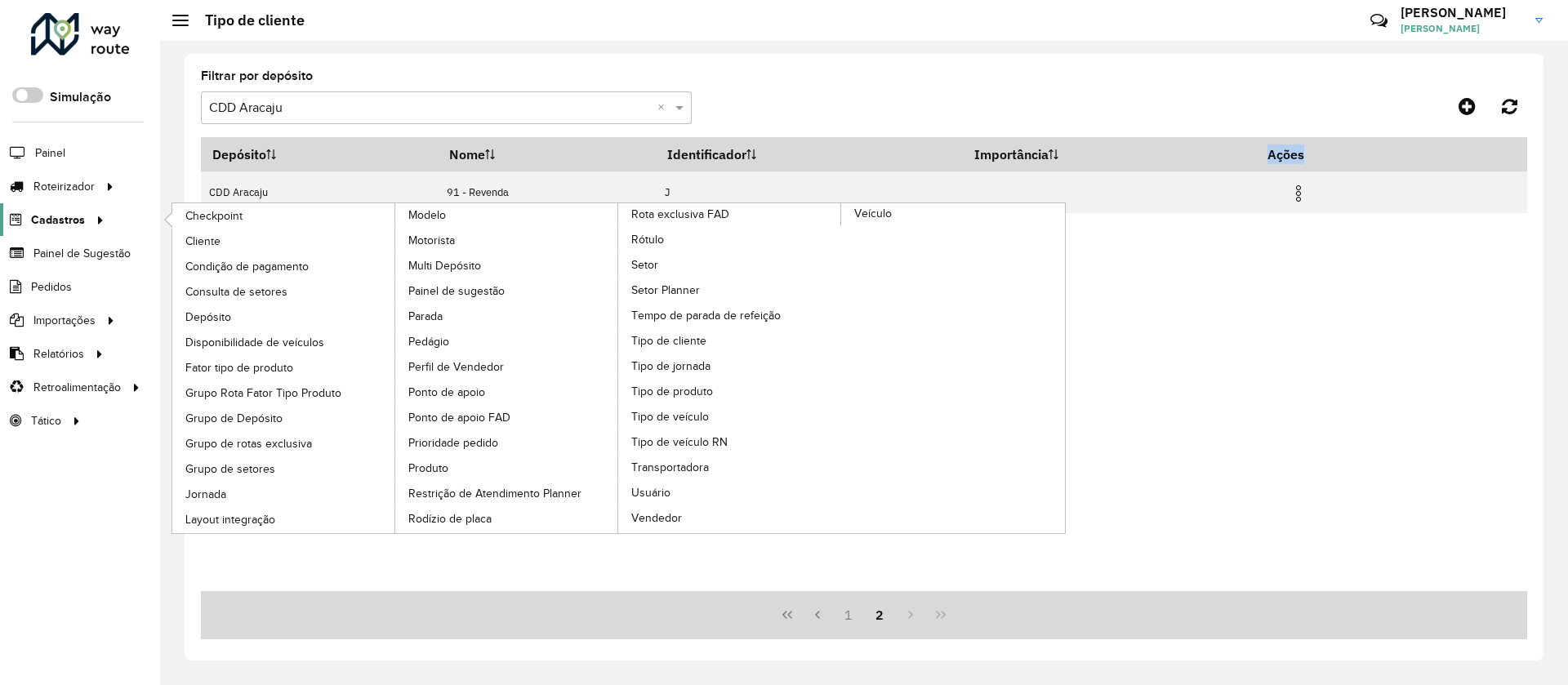
click at [61, 225] on span "Cadastros" at bounding box center [58, 220] width 54 height 17
click at [680, 220] on span "Rota exclusiva FAD" at bounding box center [682, 214] width 103 height 17
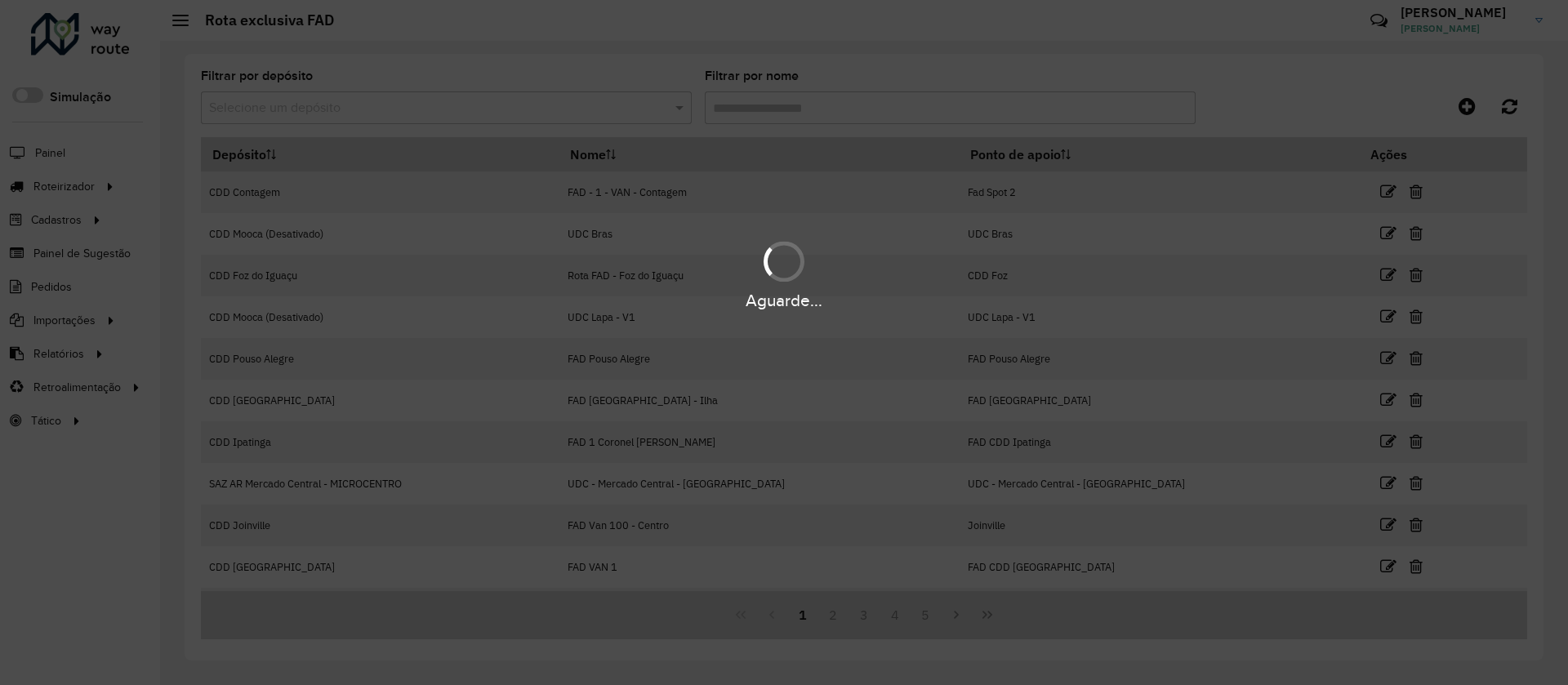
click at [511, 118] on div "Aguarde..." at bounding box center [784, 342] width 1568 height 685
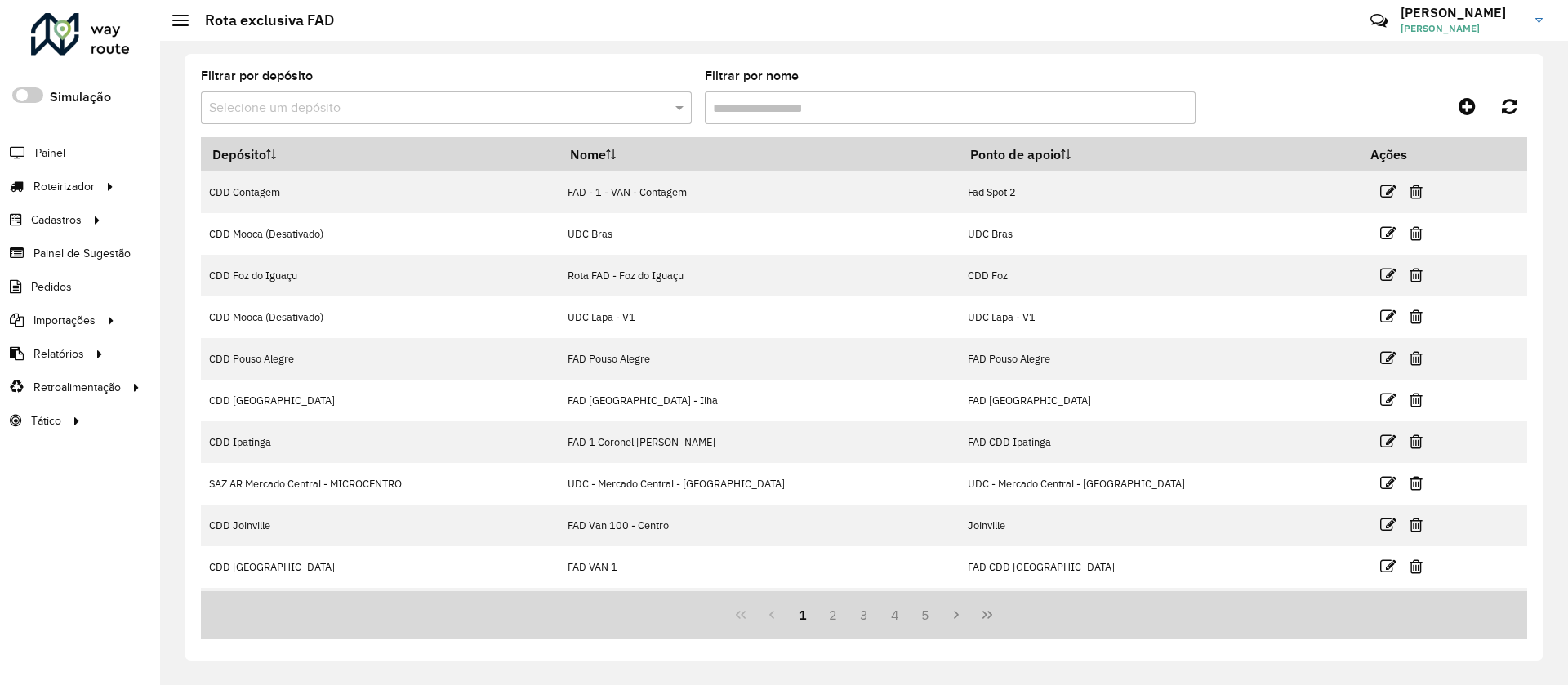
click at [502, 114] on input "text" at bounding box center [430, 108] width 442 height 19
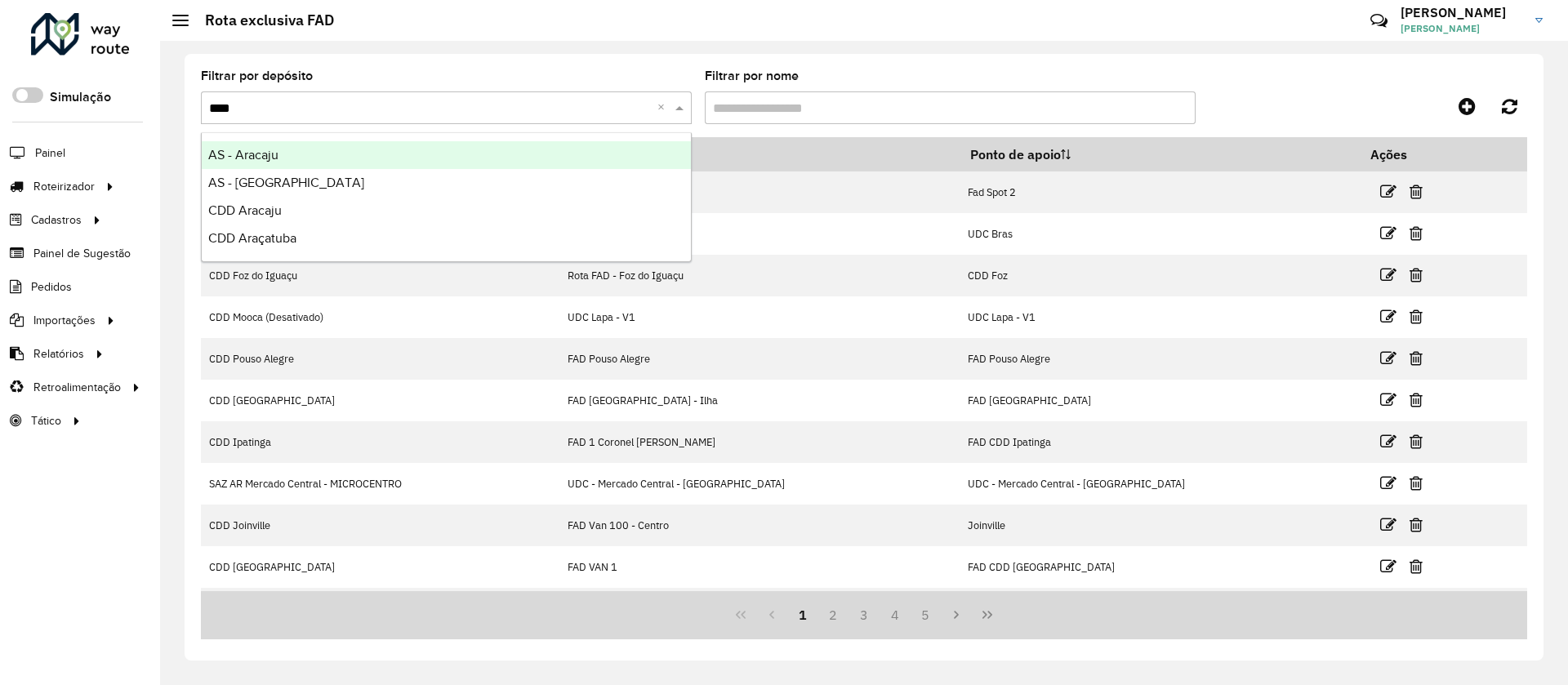
type input "*****"
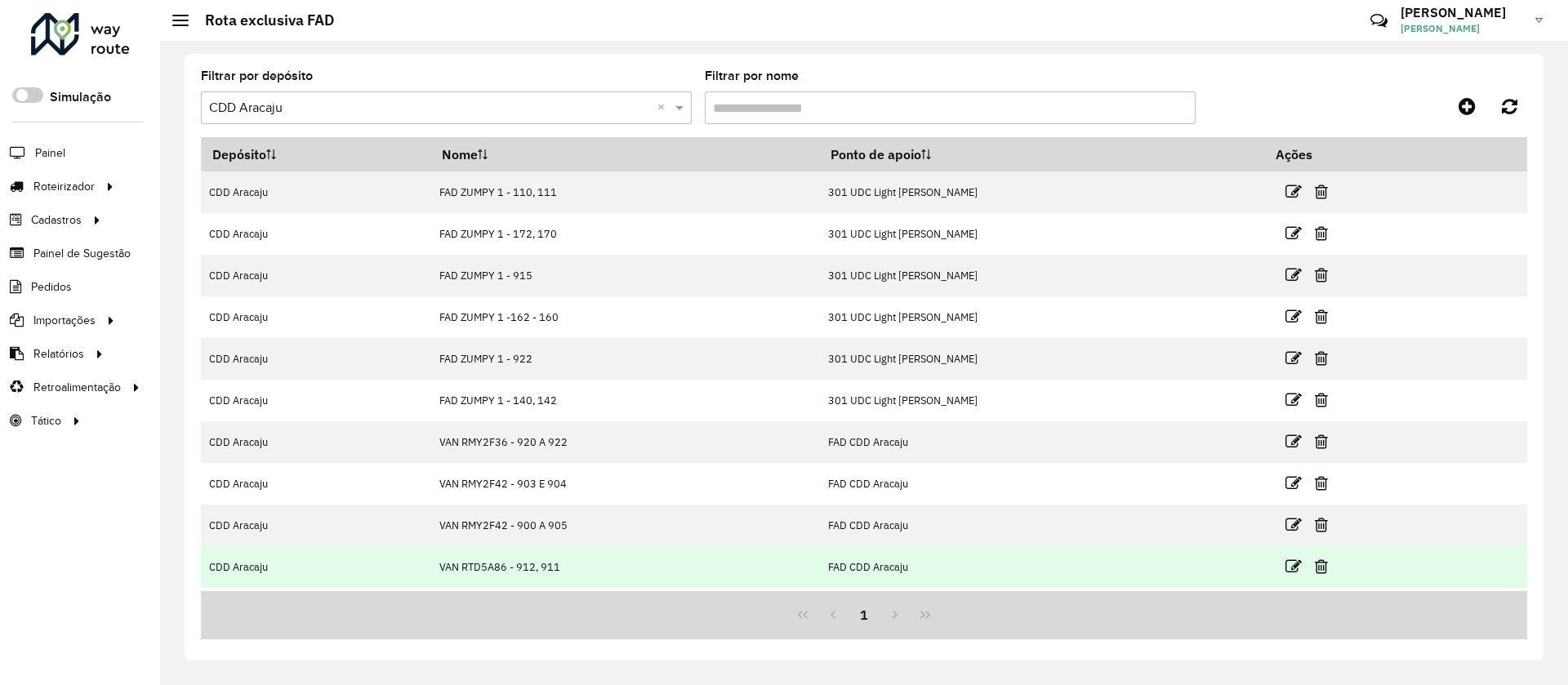
click at [806, 585] on td "VAN RTD5A86 - 912, 911" at bounding box center [625, 567] width 389 height 41
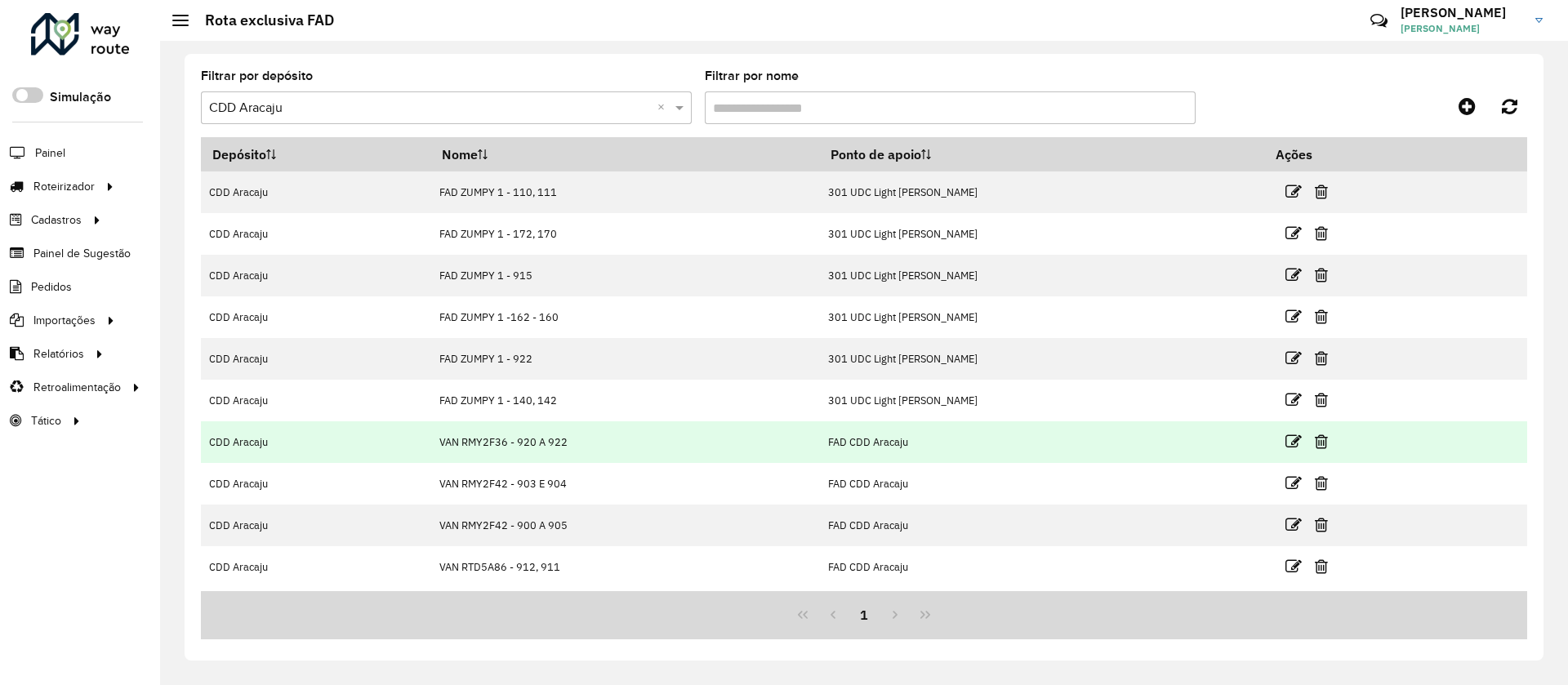
click at [701, 436] on td "VAN RMY2F36 - 920 A 922" at bounding box center [625, 442] width 389 height 41
click at [1296, 435] on icon at bounding box center [1294, 442] width 17 height 17
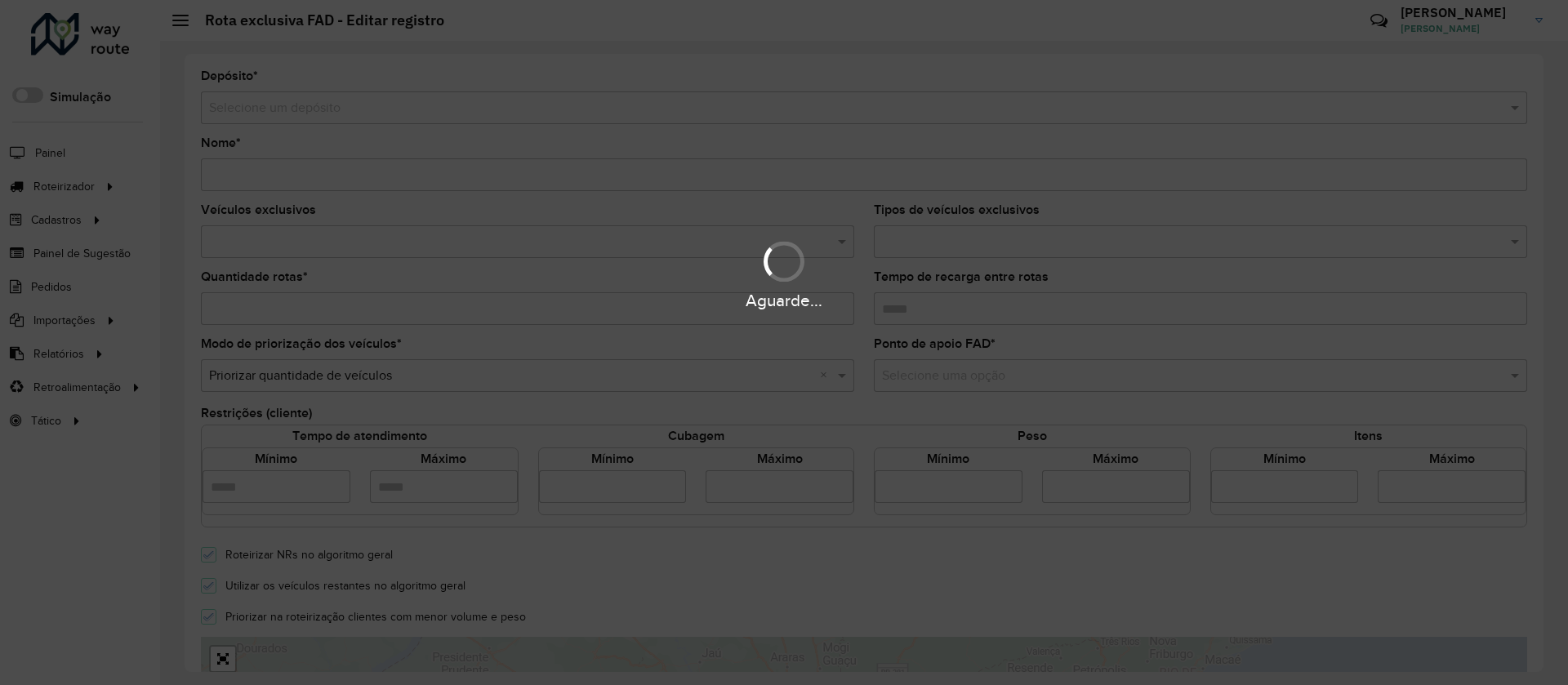
type input "**********"
type input "*"
type input "****"
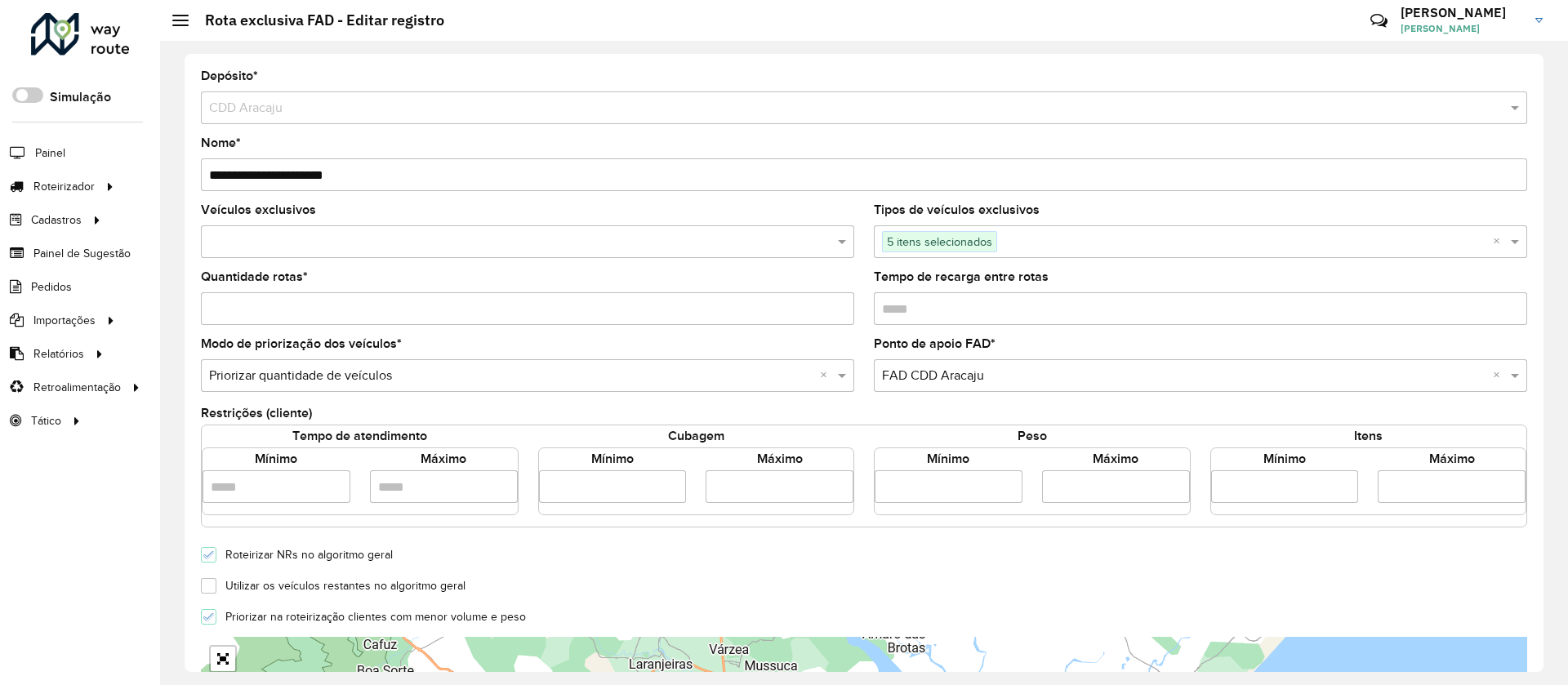
click at [1088, 235] on input "text" at bounding box center [1244, 242] width 496 height 19
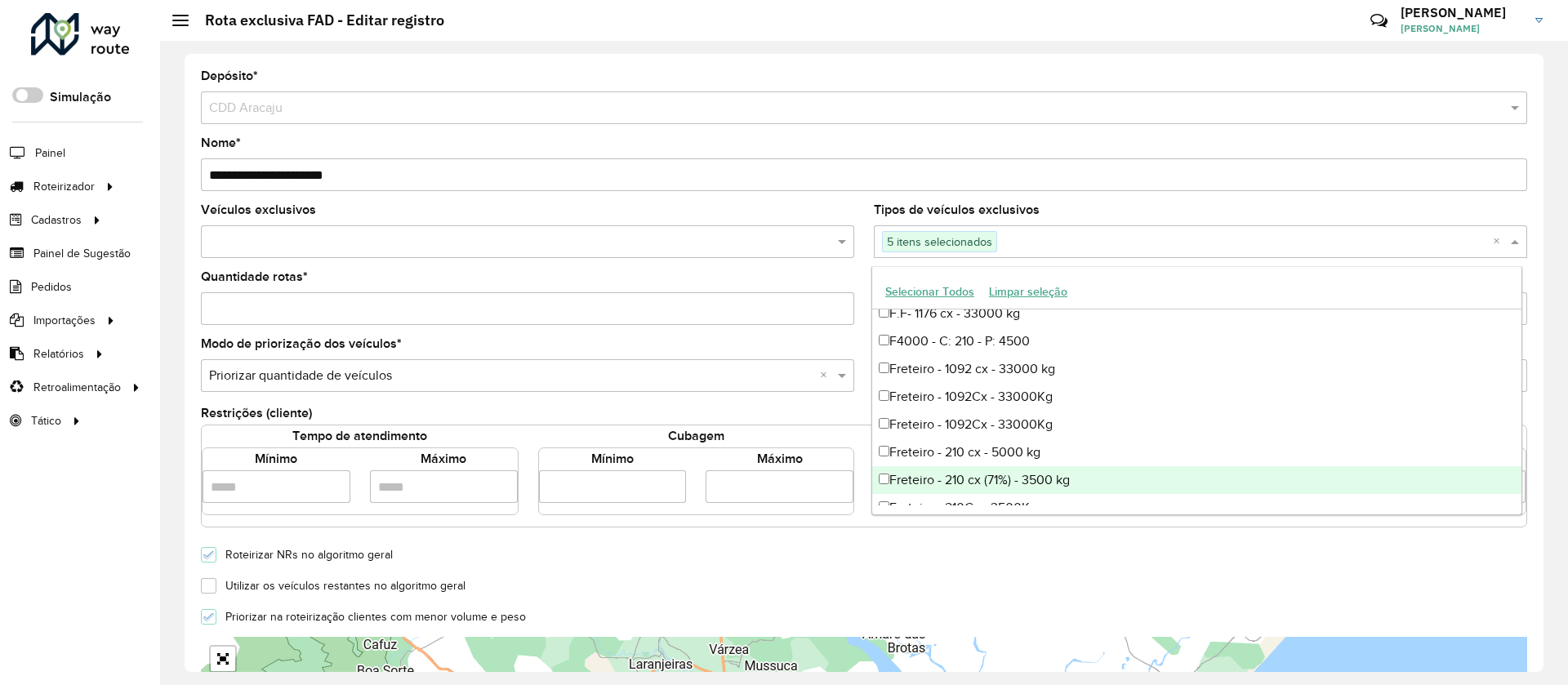
scroll to position [1225, 0]
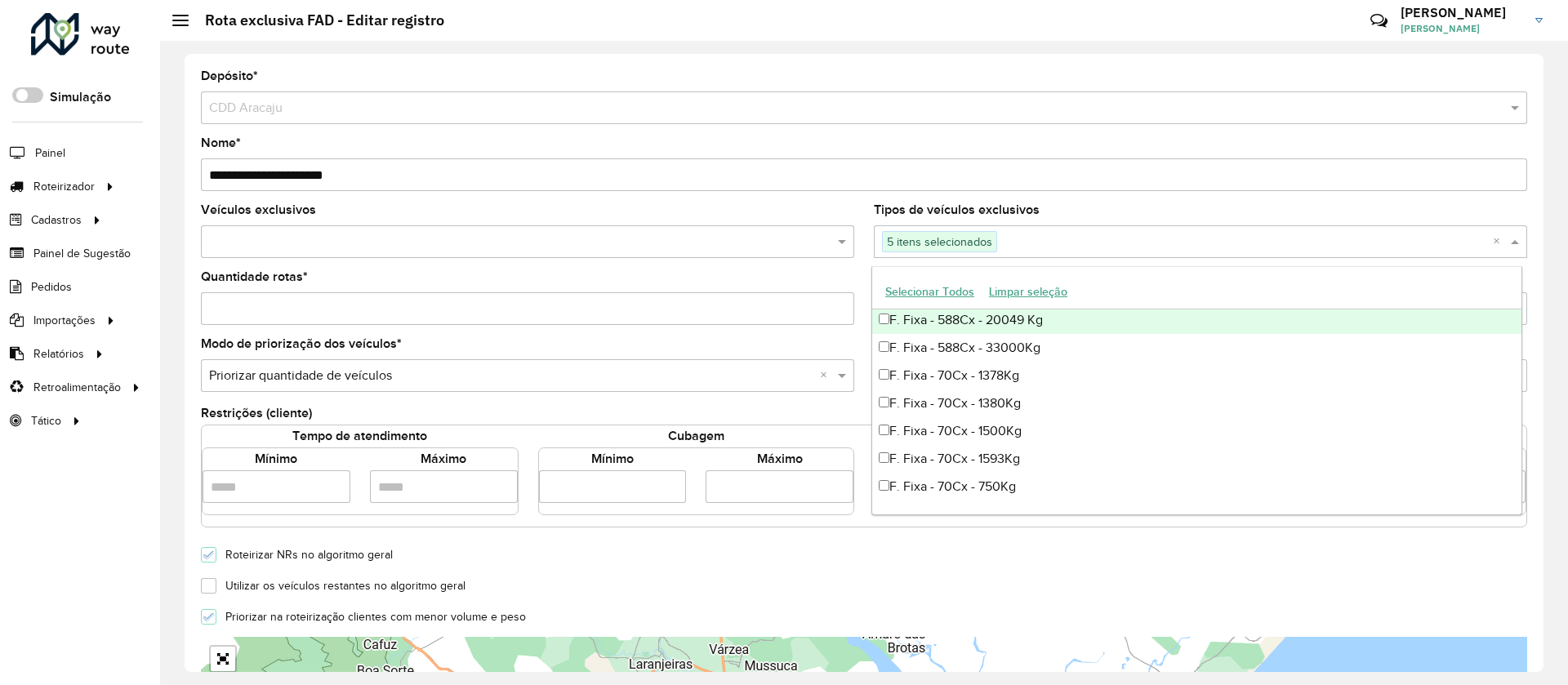
click at [1045, 208] on div "Tipos de veículos exclusivos 5 itens selecionados ×" at bounding box center [1200, 231] width 653 height 54
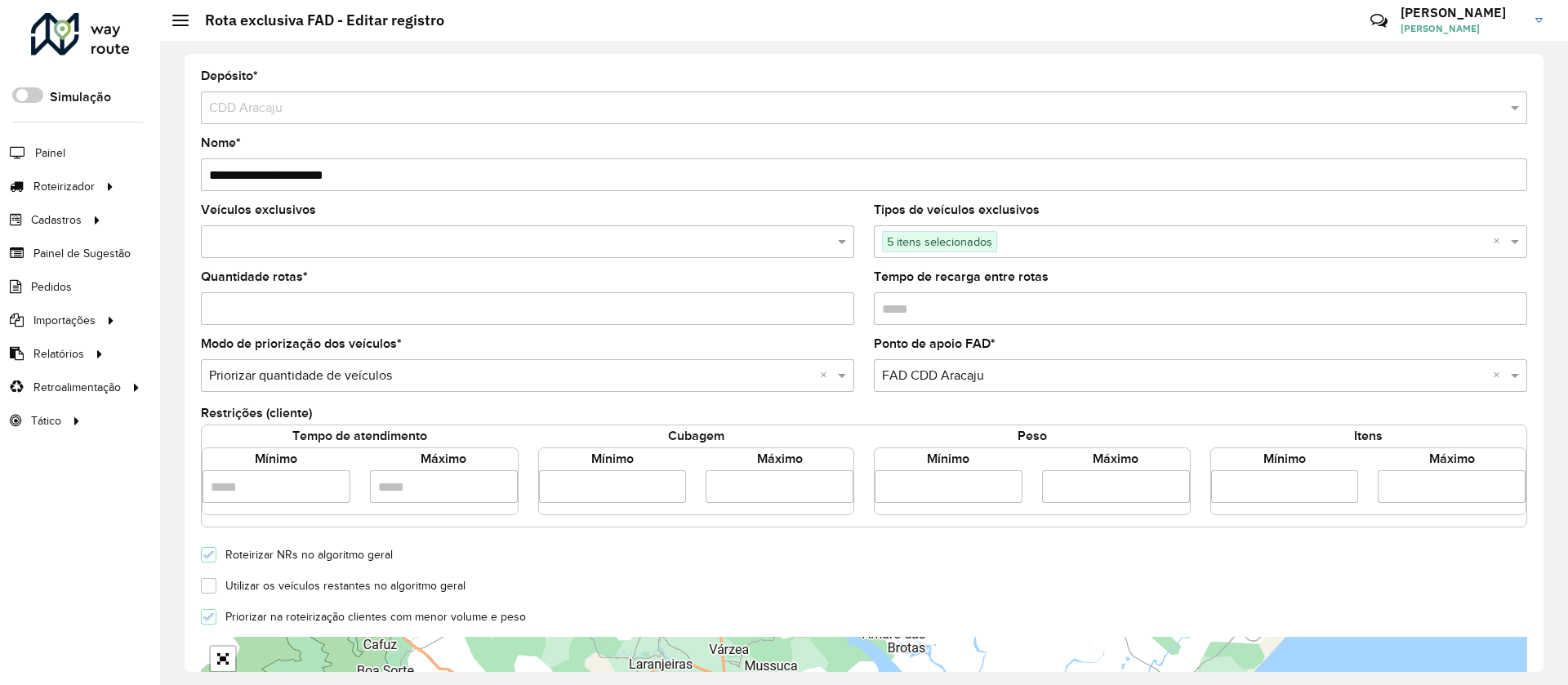
drag, startPoint x: 588, startPoint y: 489, endPoint x: 510, endPoint y: 491, distance: 78.0
click at [510, 491] on div "Tempo de atendimento Mínimo Máximo Cubagem Mínimo **** Máximo **** Peso Mínimo …" at bounding box center [864, 470] width 1344 height 90
type input "****"
click at [720, 342] on div "Modo de priorização dos veículos * Selecione uma opção × Priorizar quantidade d…" at bounding box center [527, 365] width 653 height 54
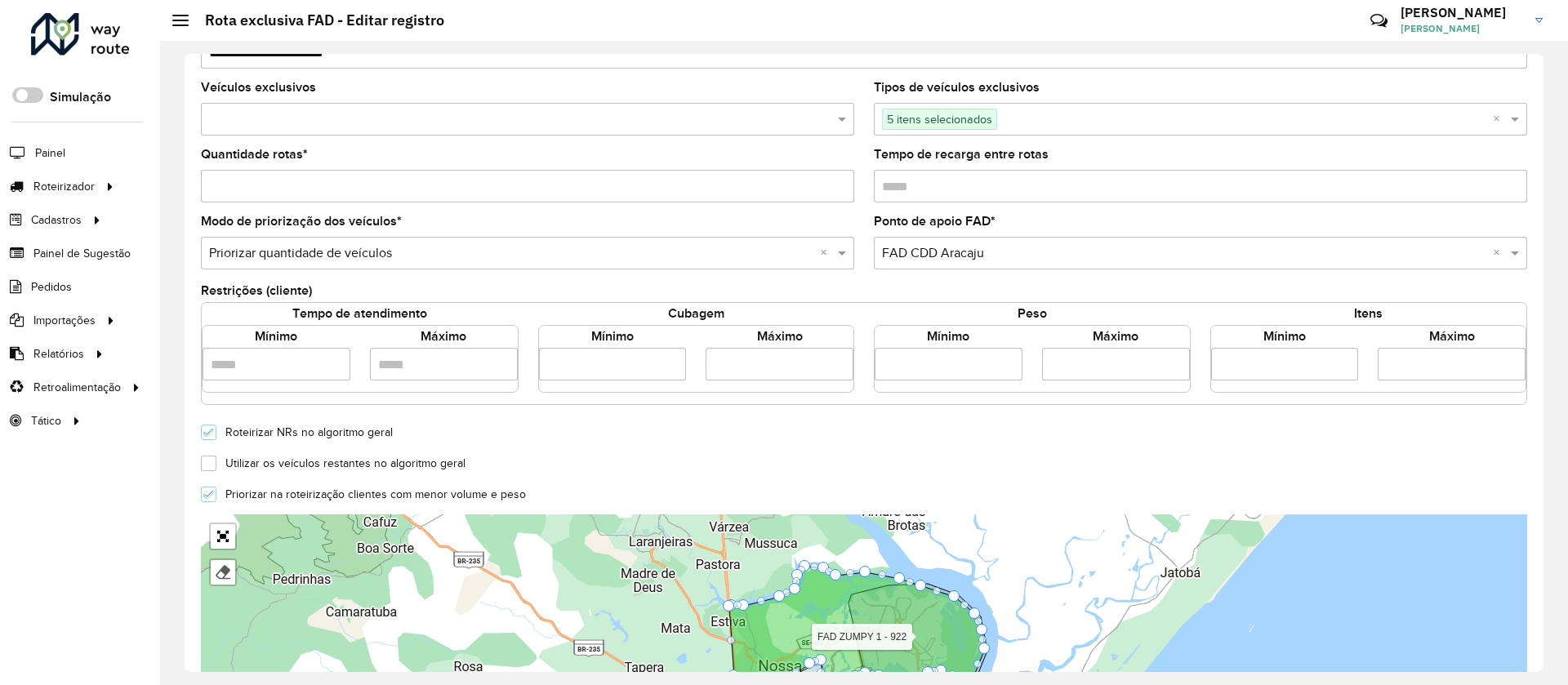
click at [757, 414] on form "**********" at bounding box center [864, 454] width 1326 height 1012
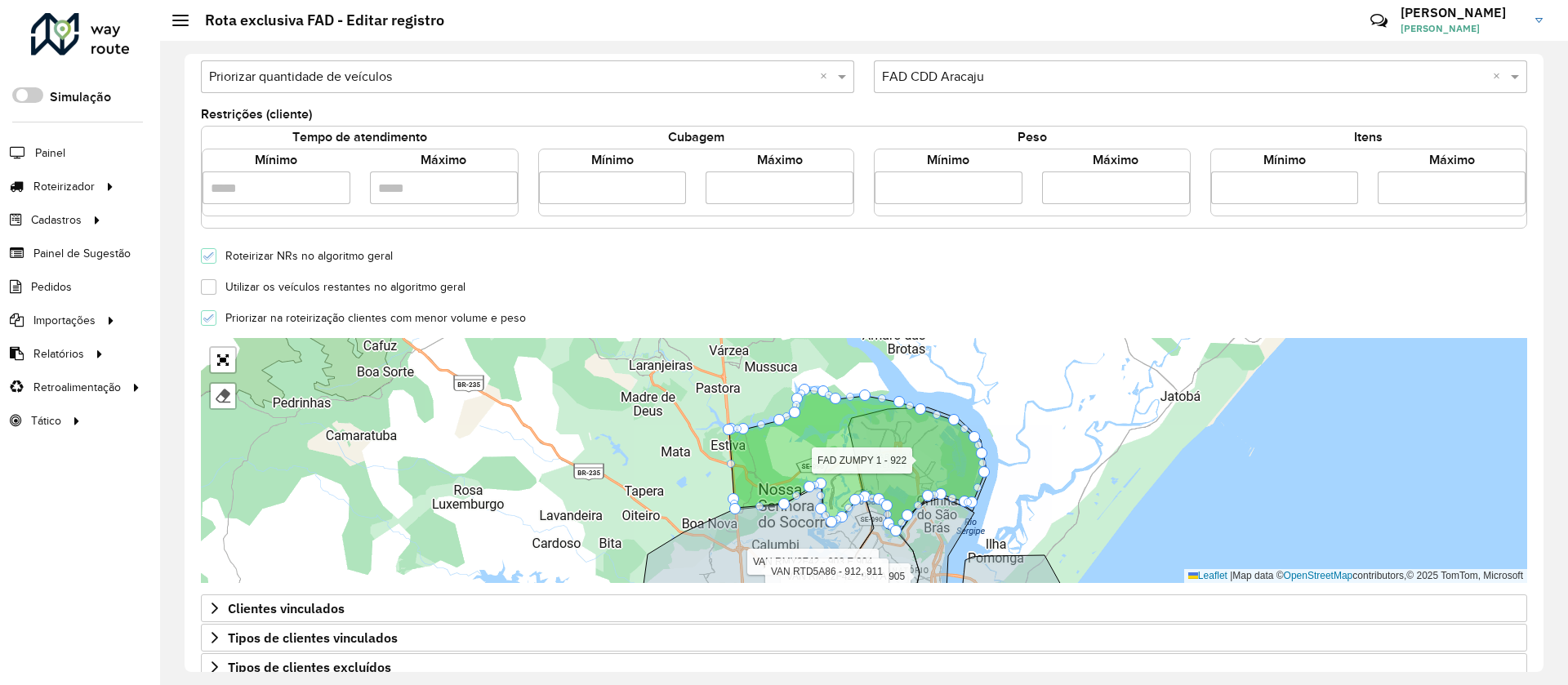
scroll to position [440, 0]
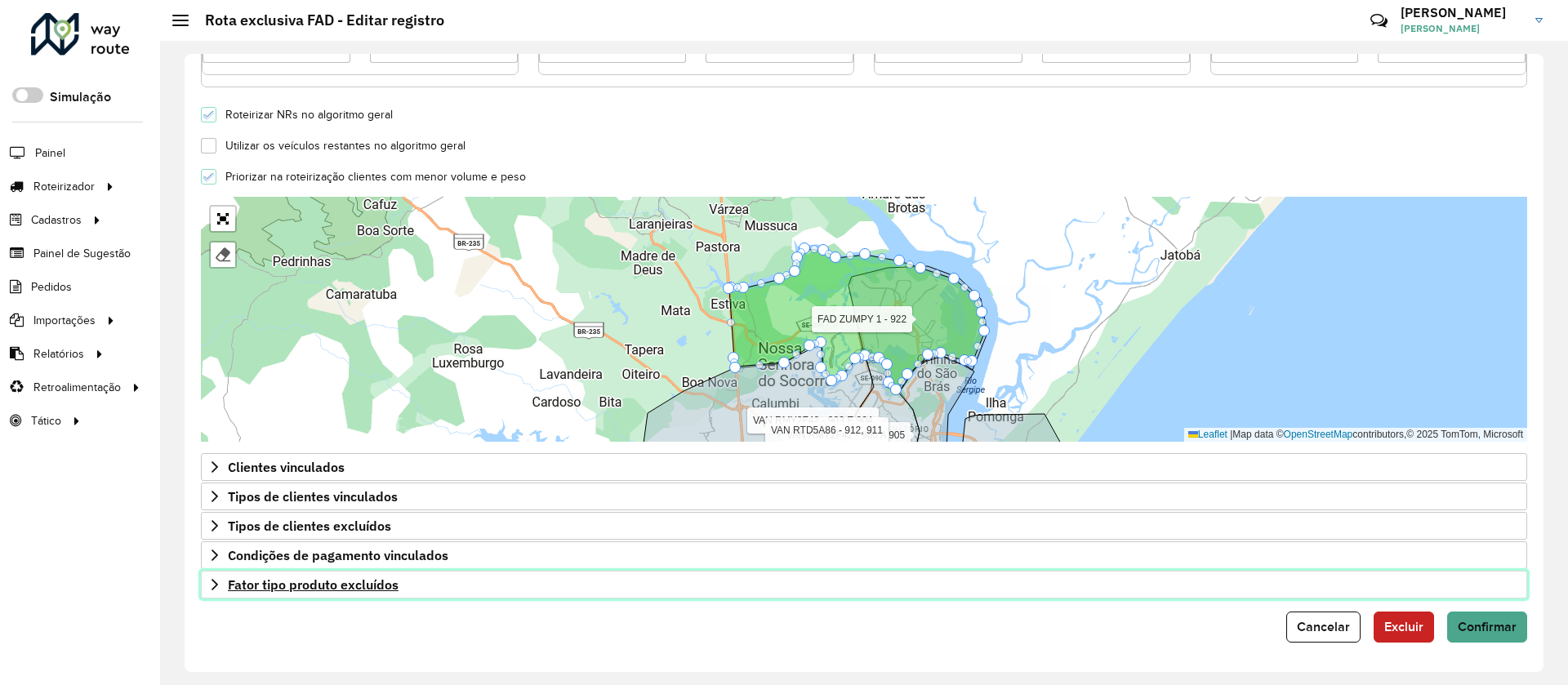
click at [318, 579] on span "Fator tipo produto excluídos" at bounding box center [313, 585] width 171 height 13
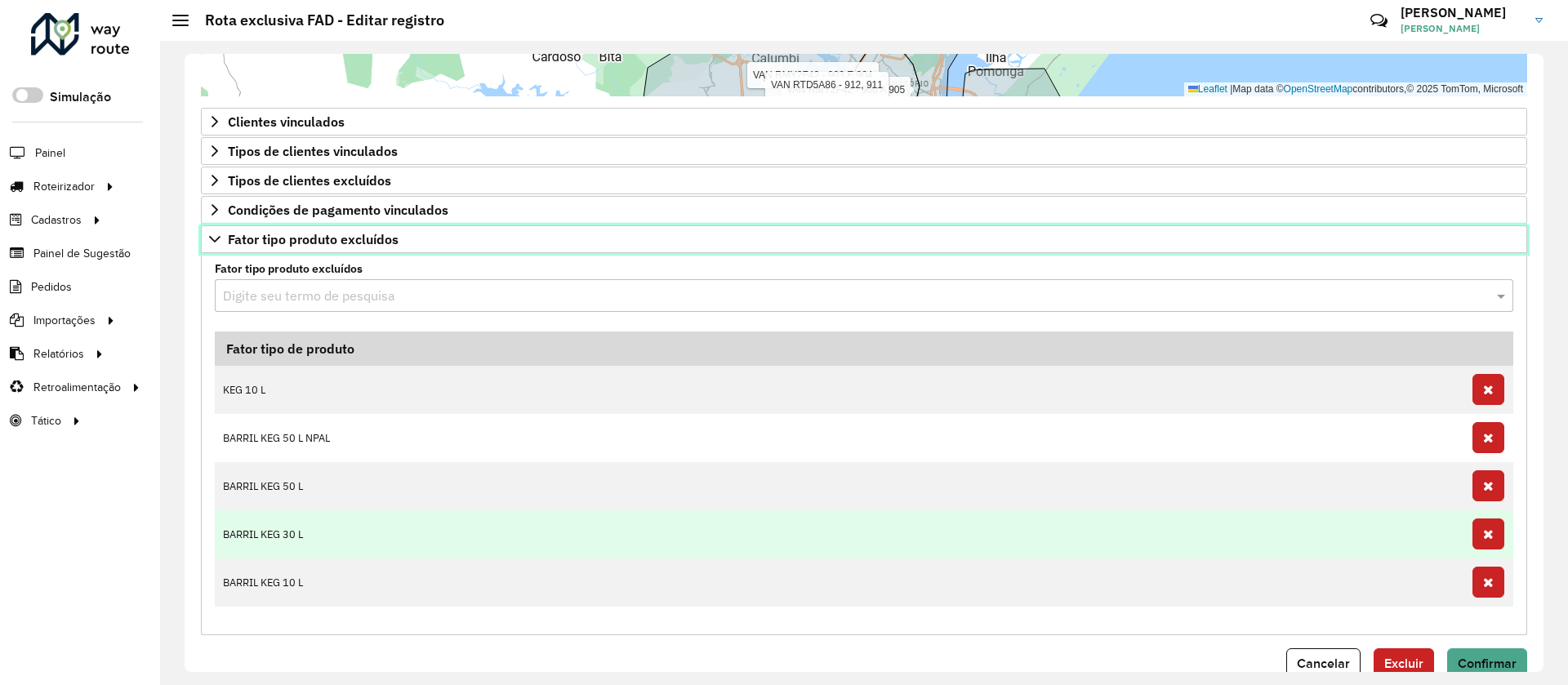
scroll to position [808, 0]
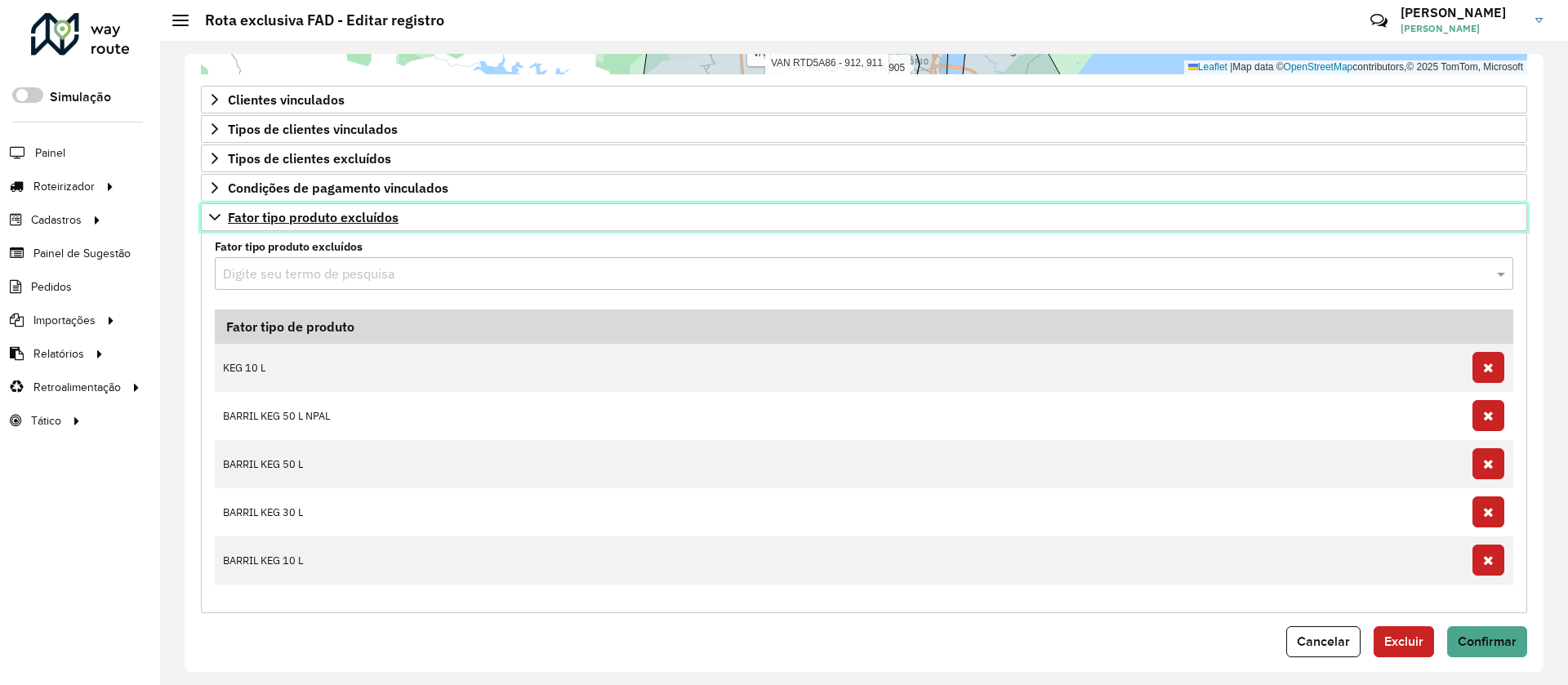
click at [372, 221] on span "Fator tipo produto excluídos" at bounding box center [313, 217] width 171 height 13
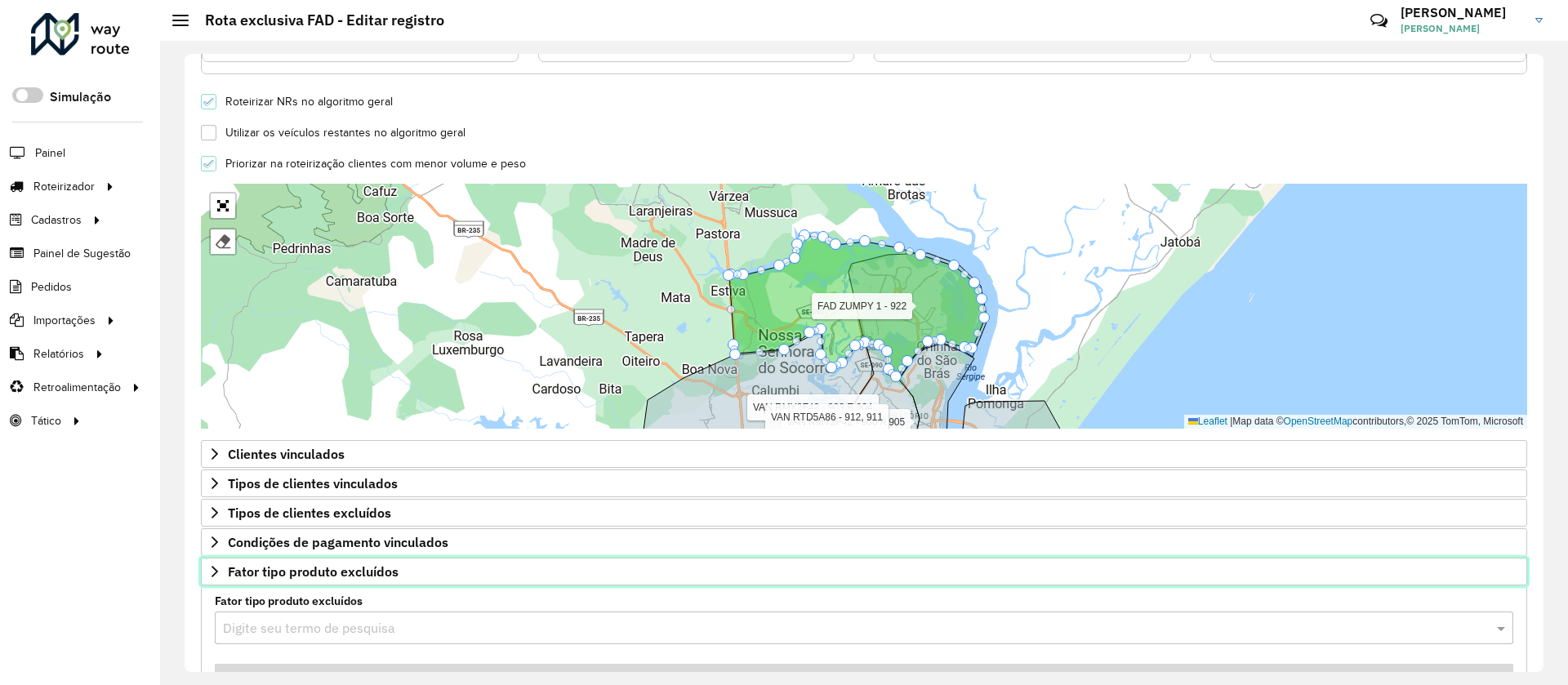
scroll to position [440, 0]
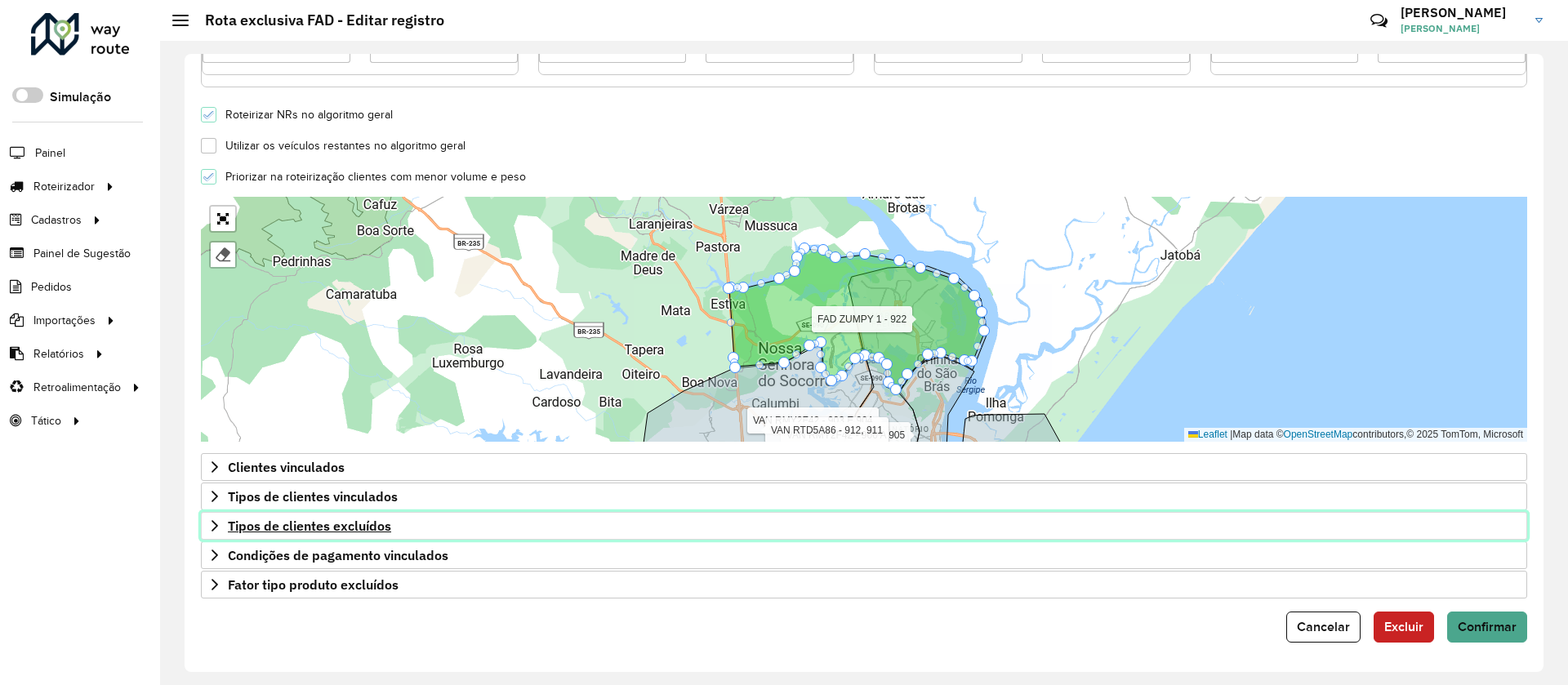
click at [343, 532] on span "Tipos de clientes excluídos" at bounding box center [309, 525] width 163 height 13
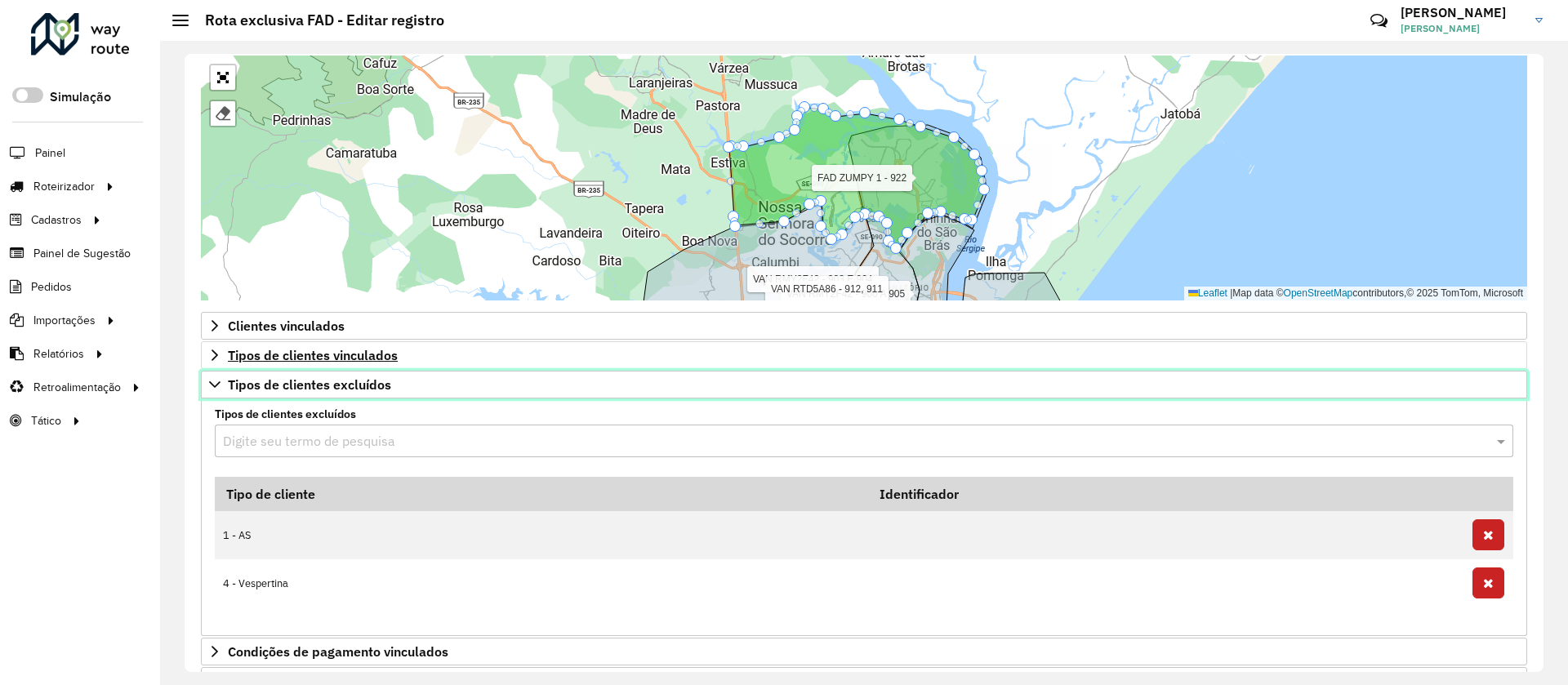
scroll to position [669, 0]
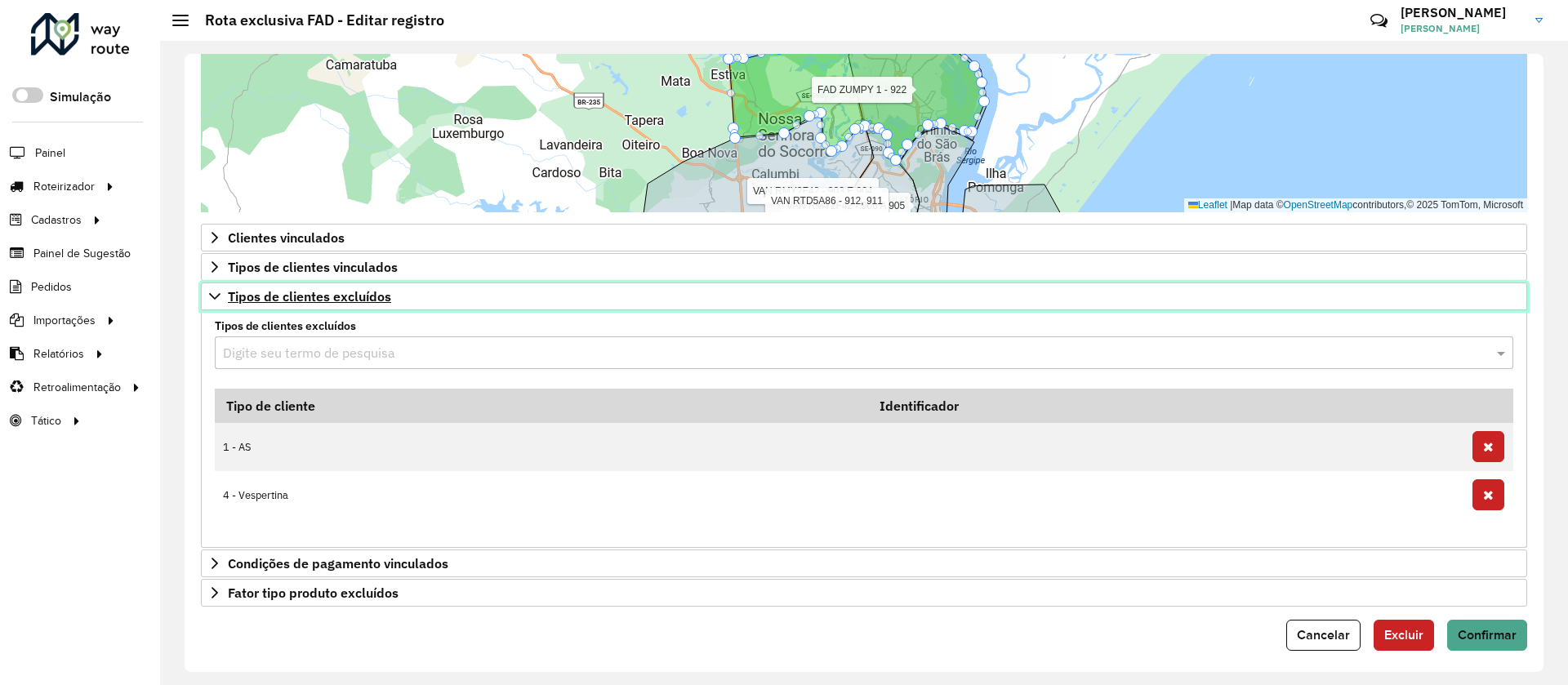
click at [308, 297] on span "Tipos de clientes excluídos" at bounding box center [309, 296] width 163 height 13
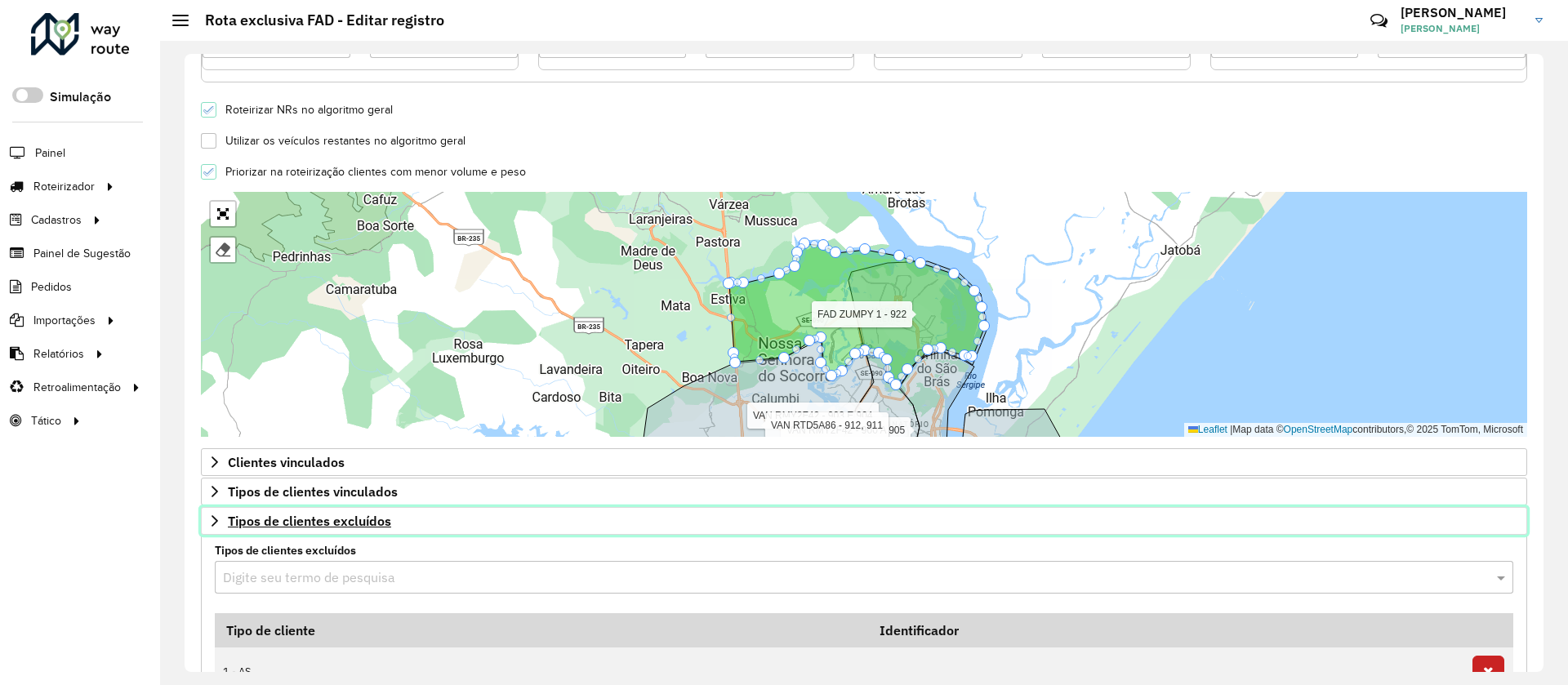
scroll to position [440, 0]
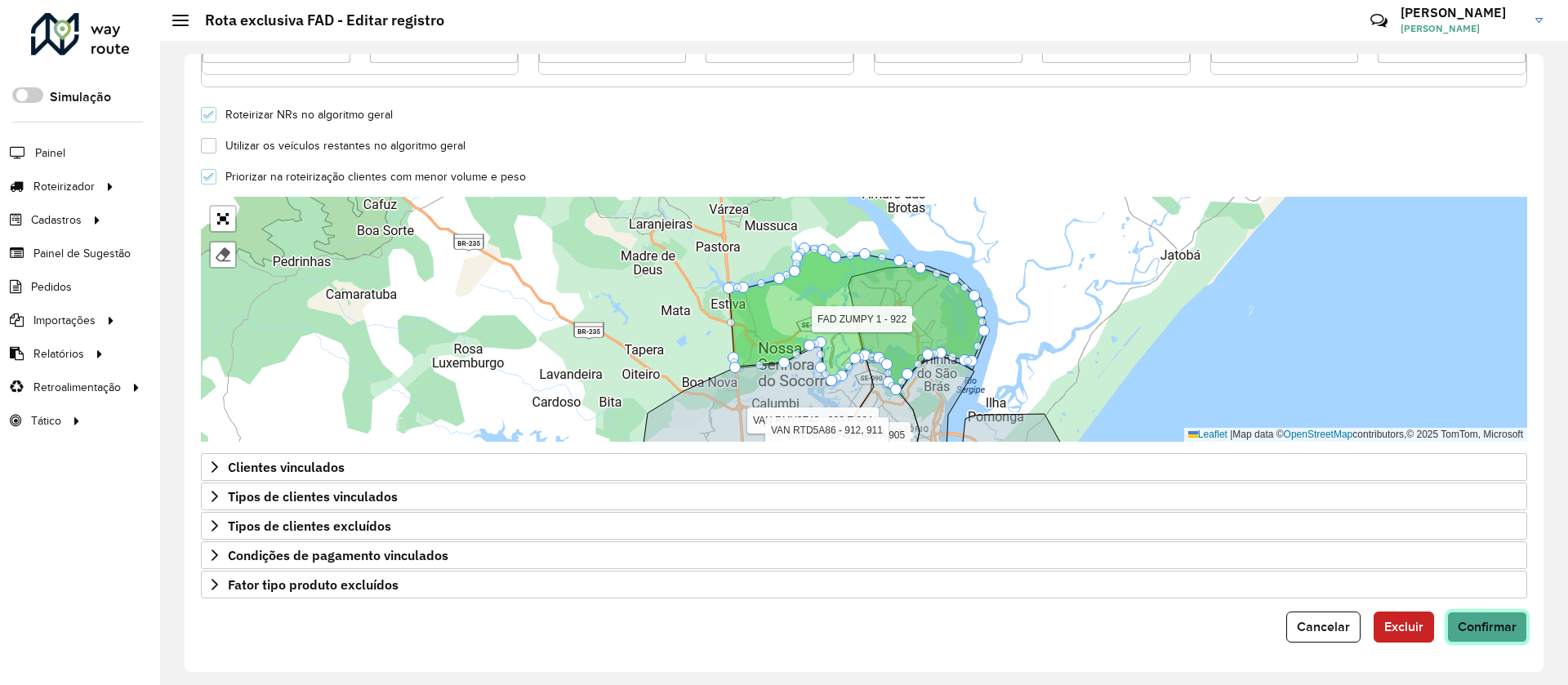
click at [1458, 631] on span "Confirmar" at bounding box center [1487, 626] width 59 height 14
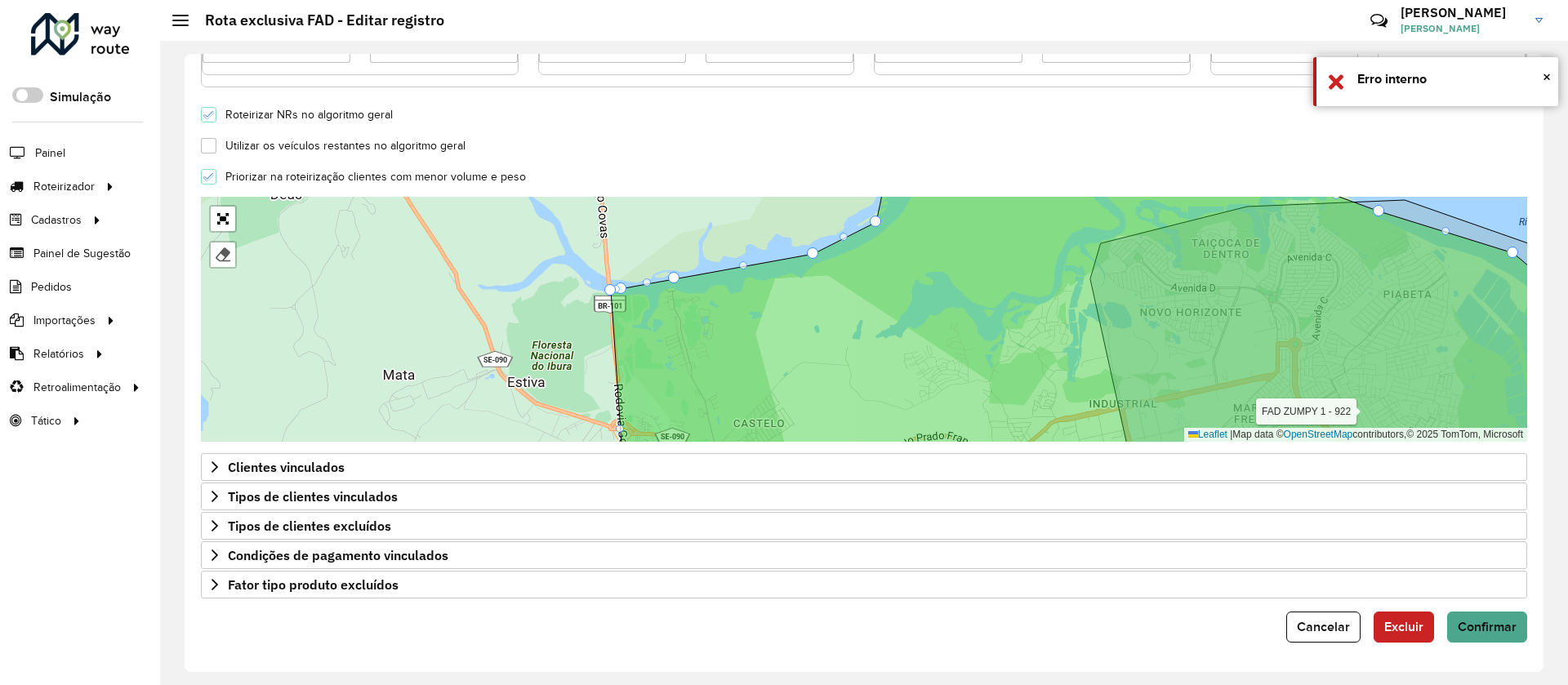
drag, startPoint x: 670, startPoint y: 292, endPoint x: 676, endPoint y: 278, distance: 15.2
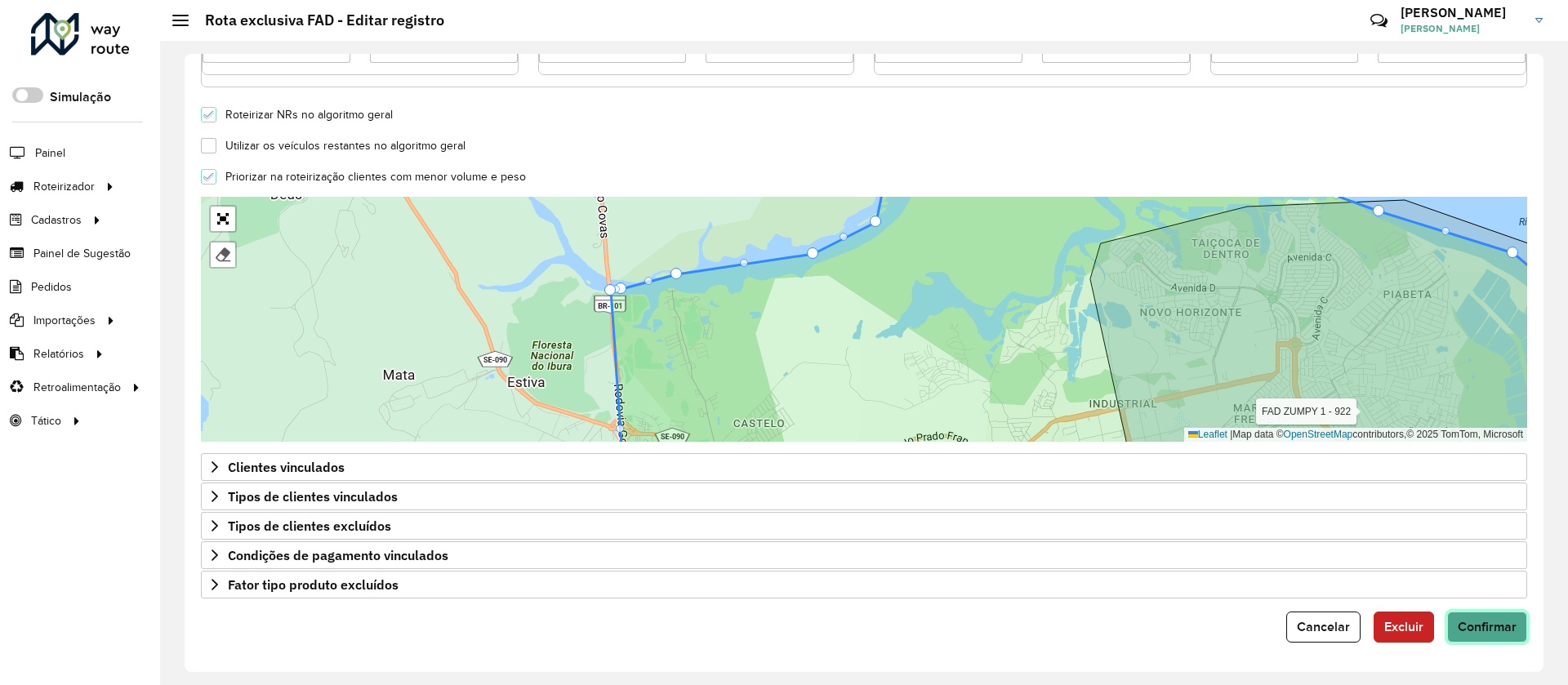
click at [1473, 622] on span "Confirmar" at bounding box center [1487, 626] width 59 height 14
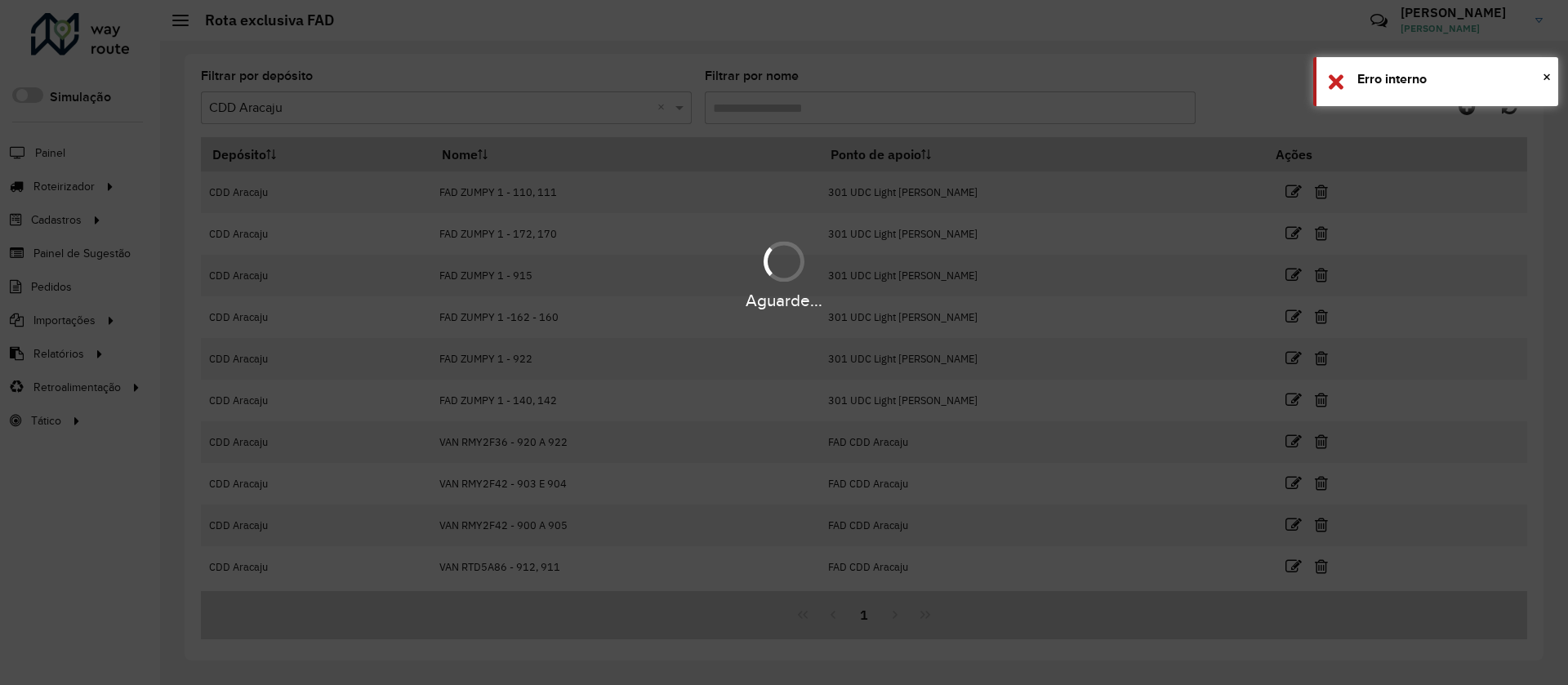
drag, startPoint x: 1556, startPoint y: 80, endPoint x: 1035, endPoint y: 5, distance: 526.4
click at [1556, 81] on div "× Erro interno" at bounding box center [1435, 81] width 245 height 49
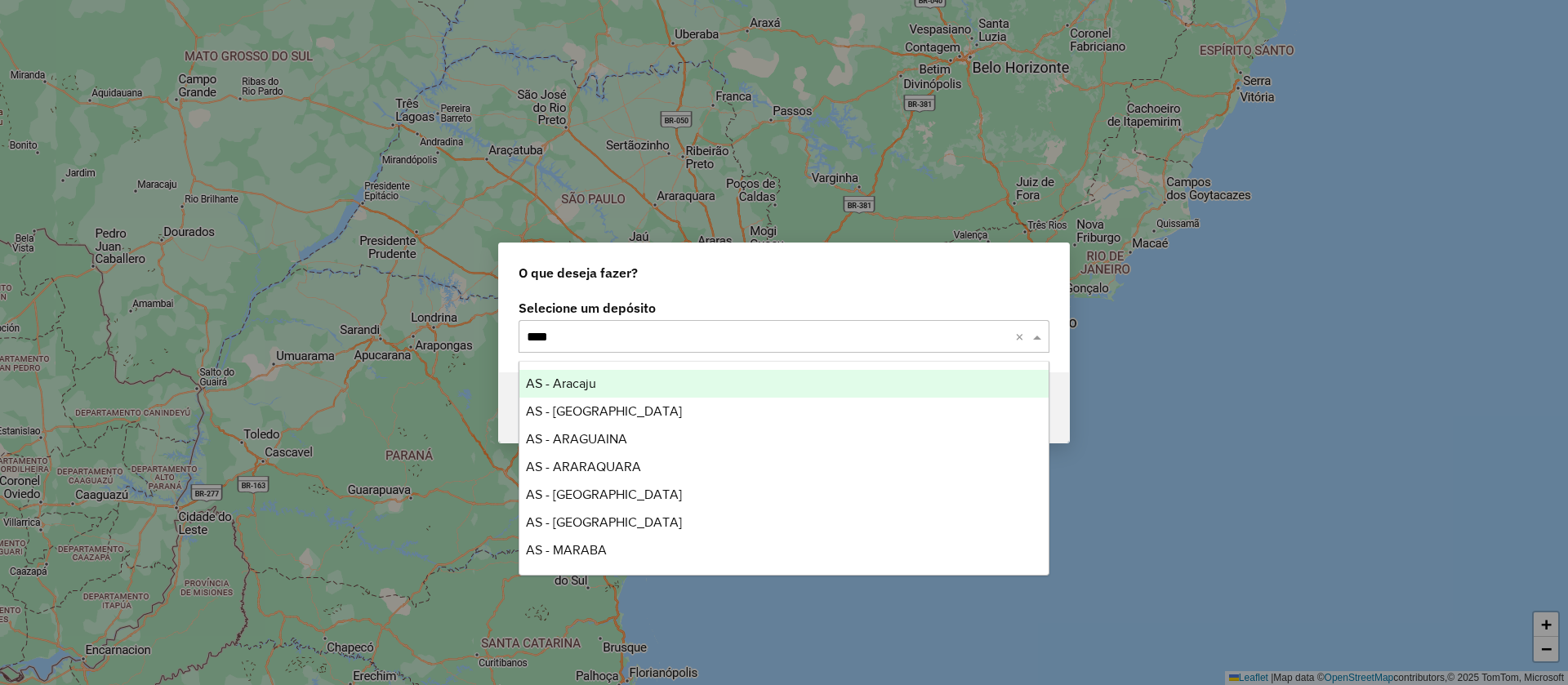
type input "*****"
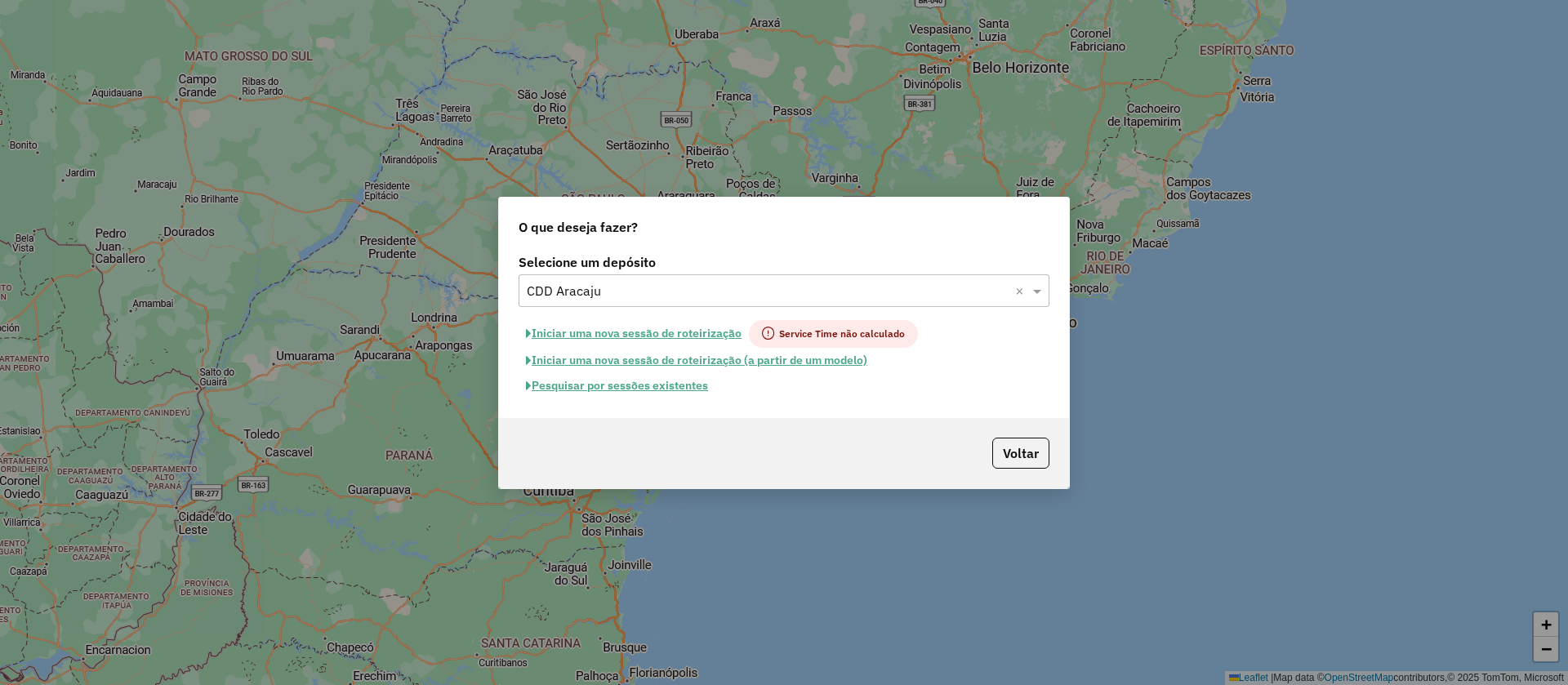
click at [611, 385] on button "Pesquisar por sessões existentes" at bounding box center [617, 386] width 197 height 26
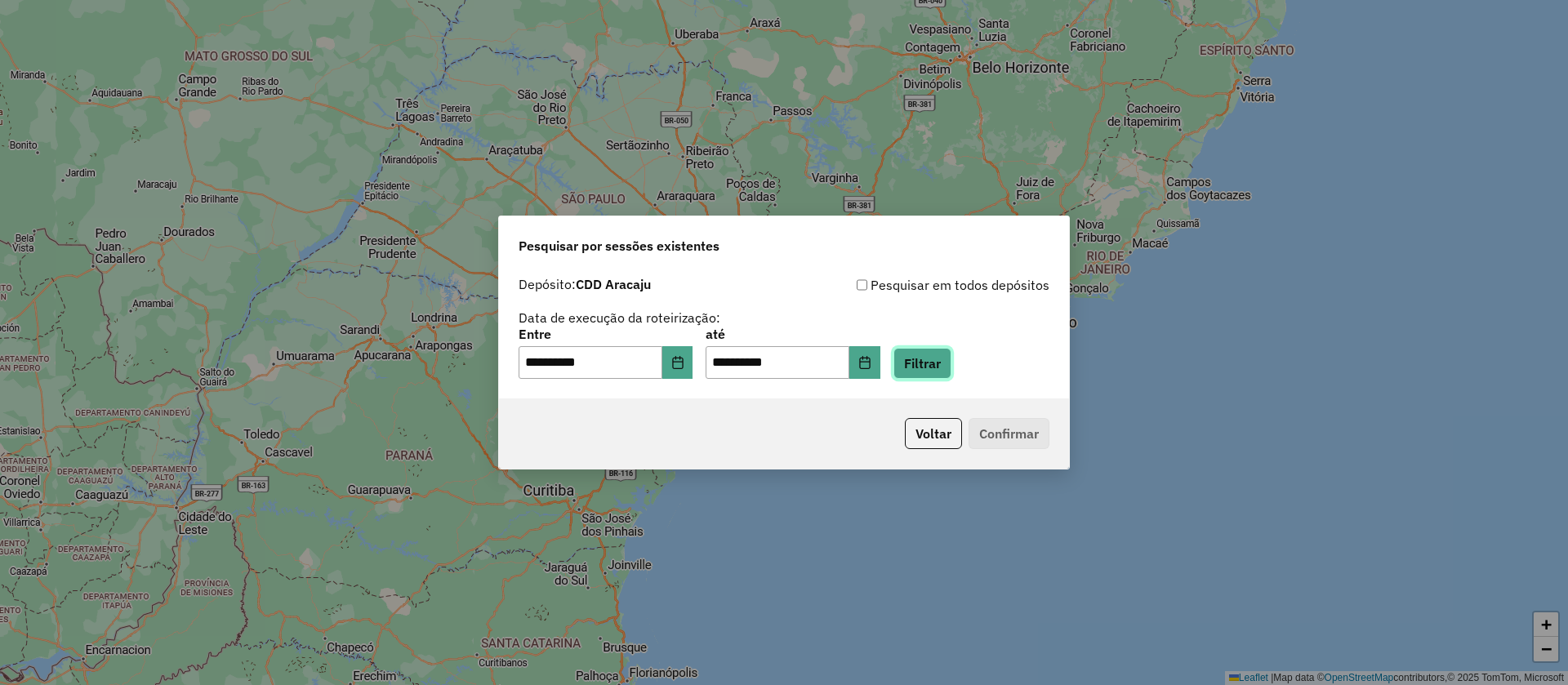
click at [952, 377] on button "Filtrar" at bounding box center [922, 363] width 58 height 31
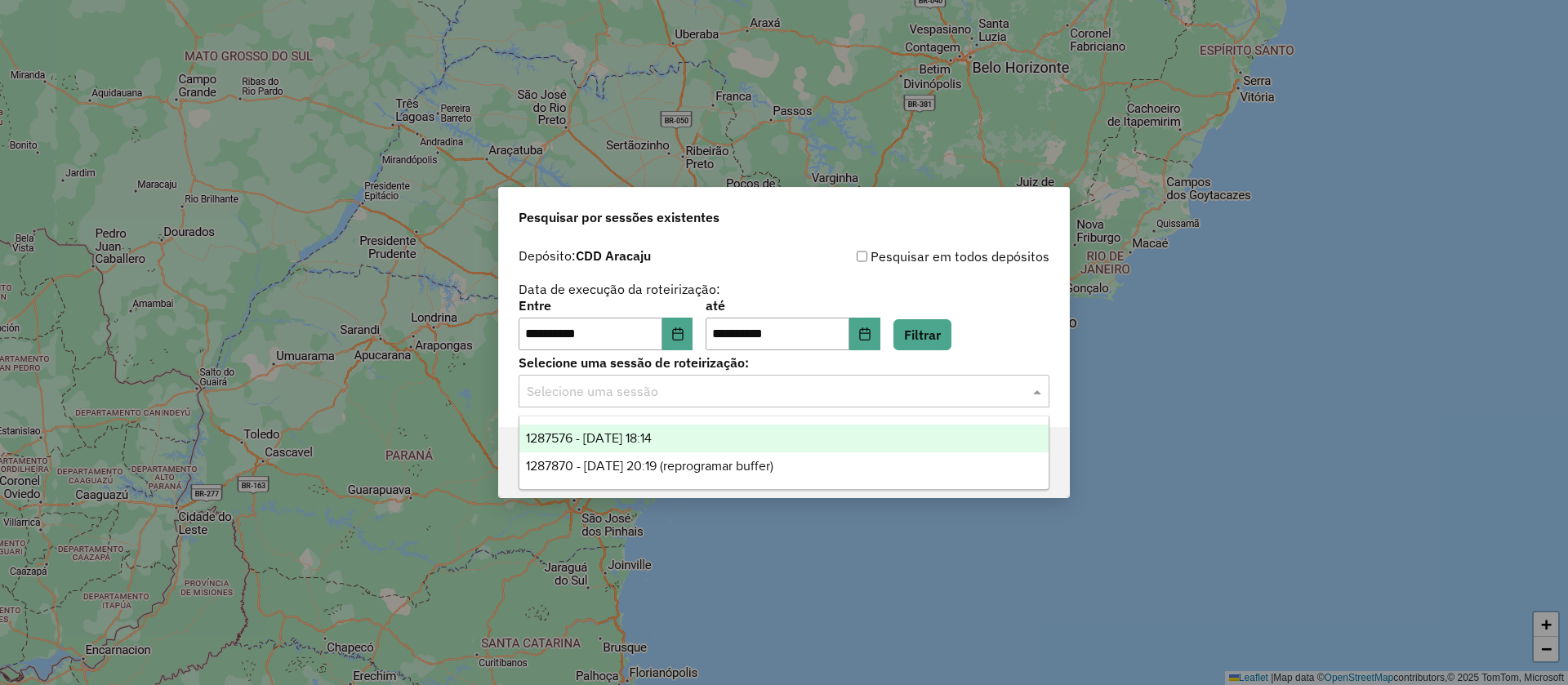
click at [838, 400] on input "text" at bounding box center [767, 392] width 481 height 19
click at [783, 435] on div "1287576 - 03/10/2025 18:14" at bounding box center [783, 438] width 529 height 28
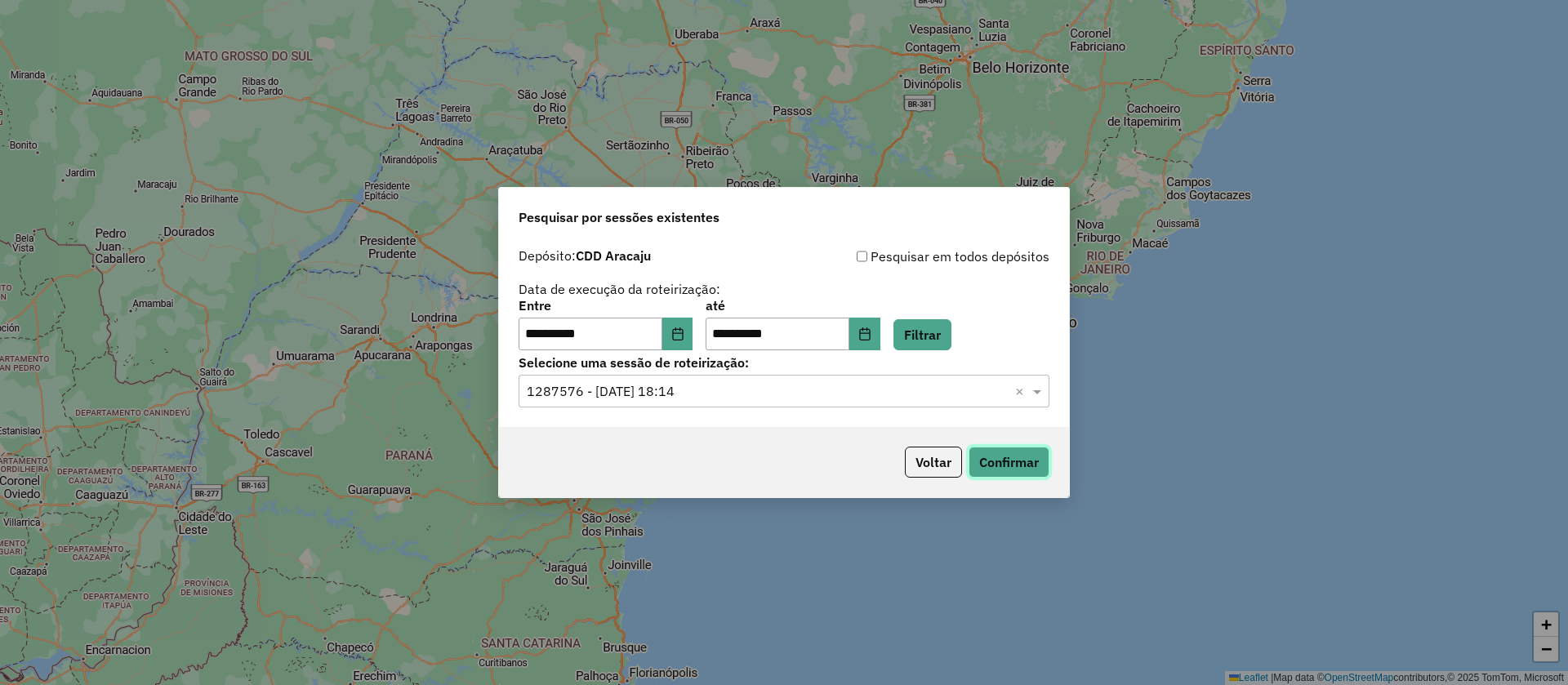
click at [999, 459] on button "Confirmar" at bounding box center [1009, 462] width 81 height 31
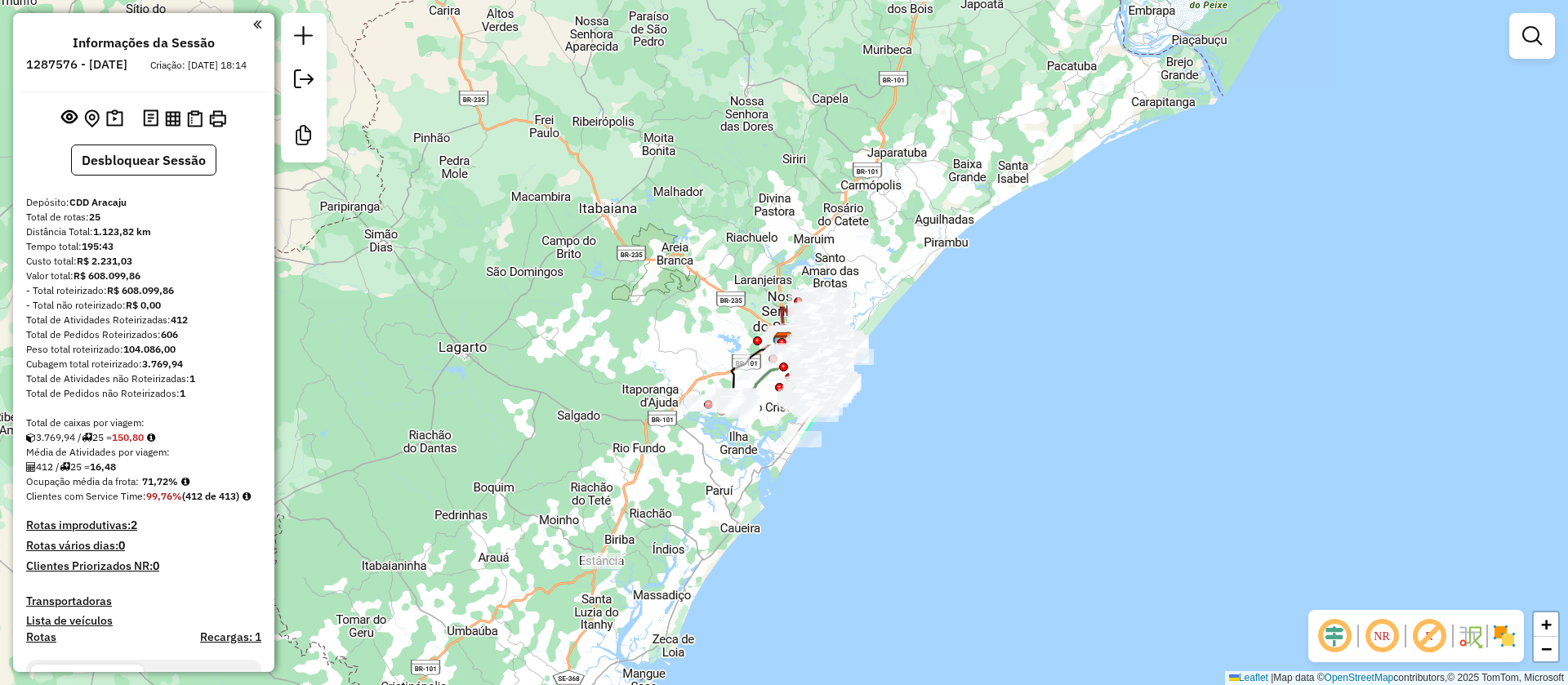
drag, startPoint x: 1430, startPoint y: 637, endPoint x: 1467, endPoint y: 626, distance: 38.6
click at [1431, 636] on em at bounding box center [1429, 635] width 39 height 39
click at [1507, 637] on img at bounding box center [1504, 636] width 26 height 26
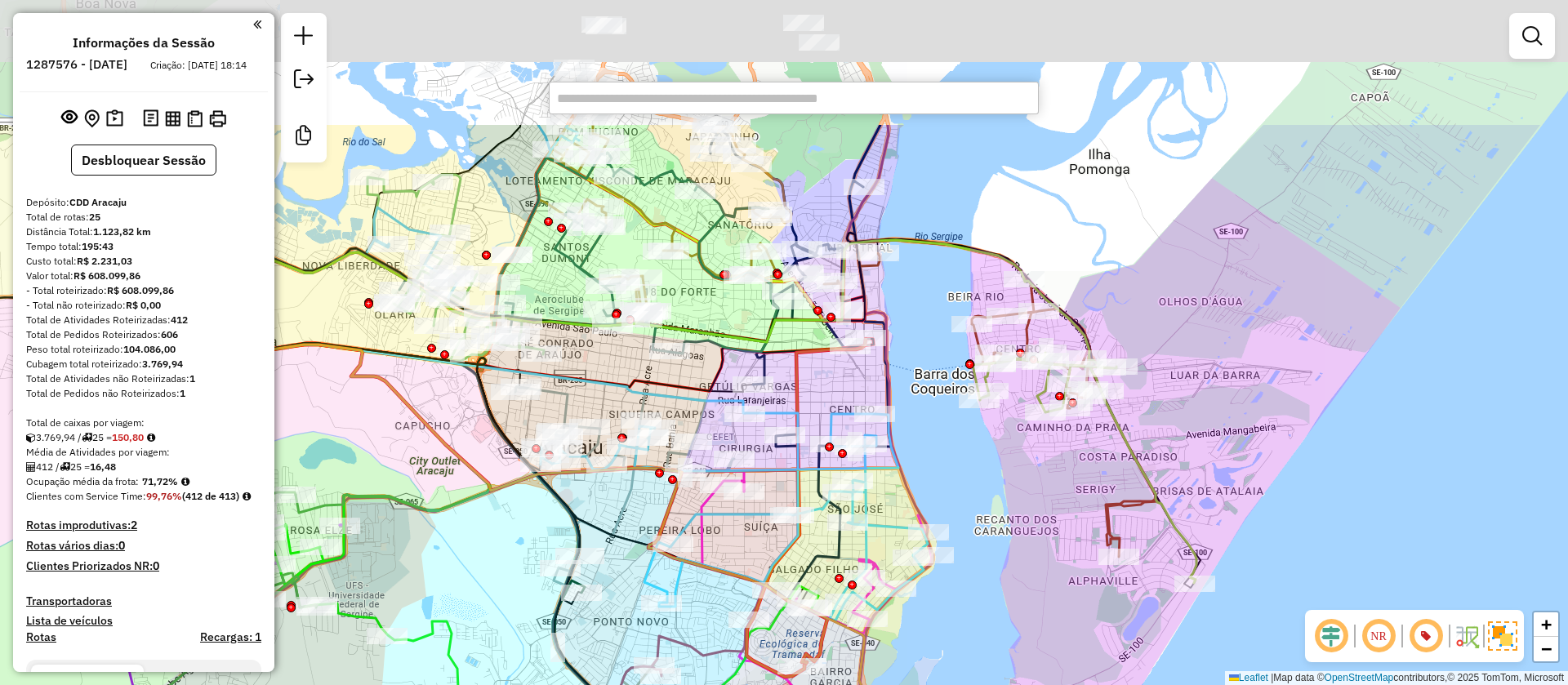
drag, startPoint x: 897, startPoint y: 449, endPoint x: 864, endPoint y: 638, distance: 191.9
click at [864, 638] on icon at bounding box center [467, 518] width 833 height 416
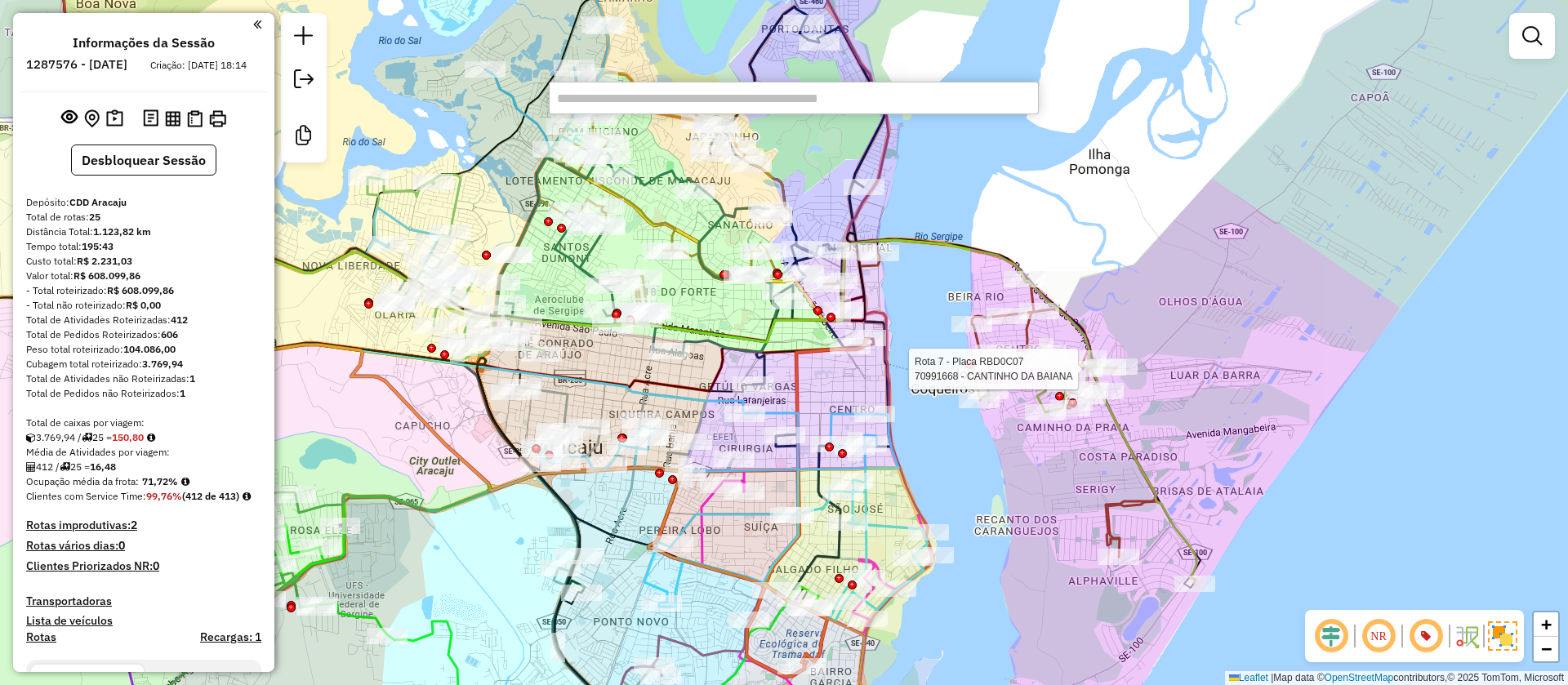
select select "**********"
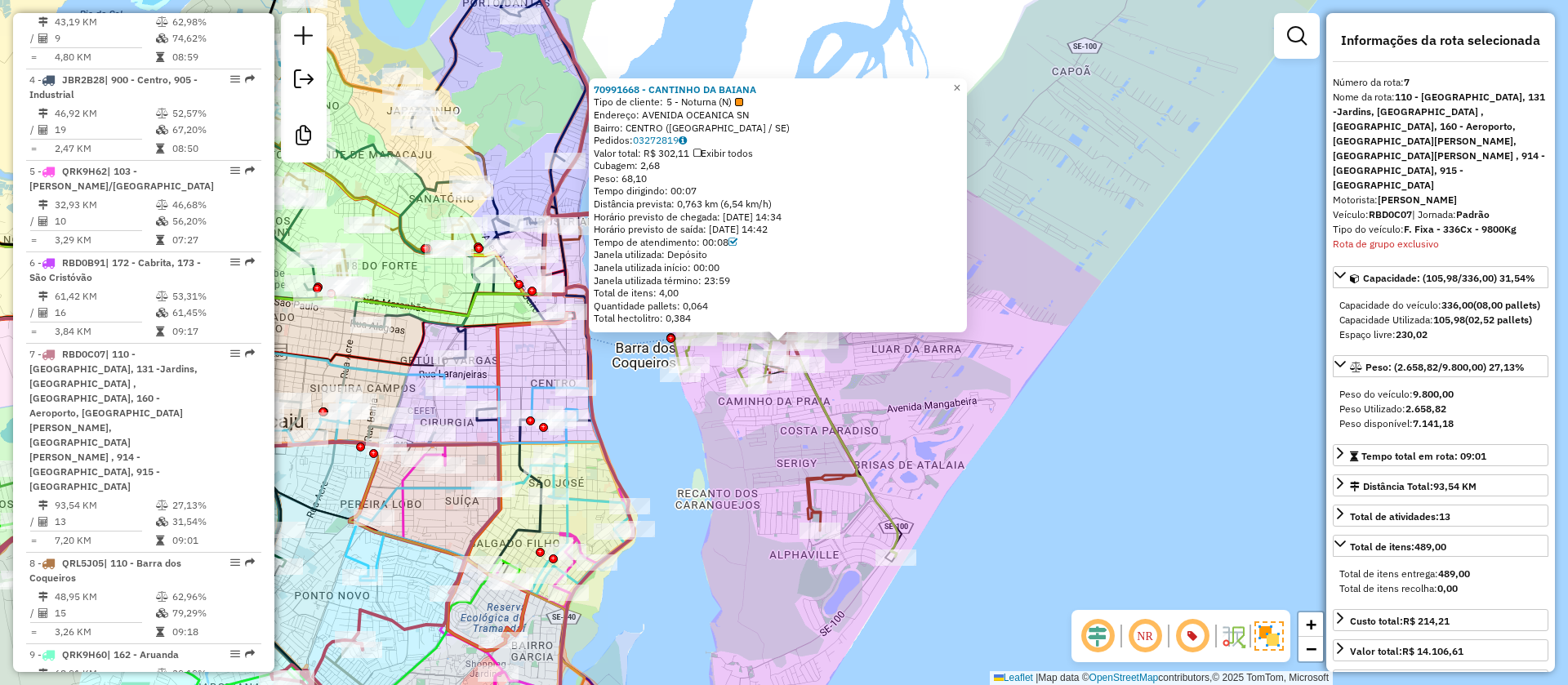
scroll to position [1263, 0]
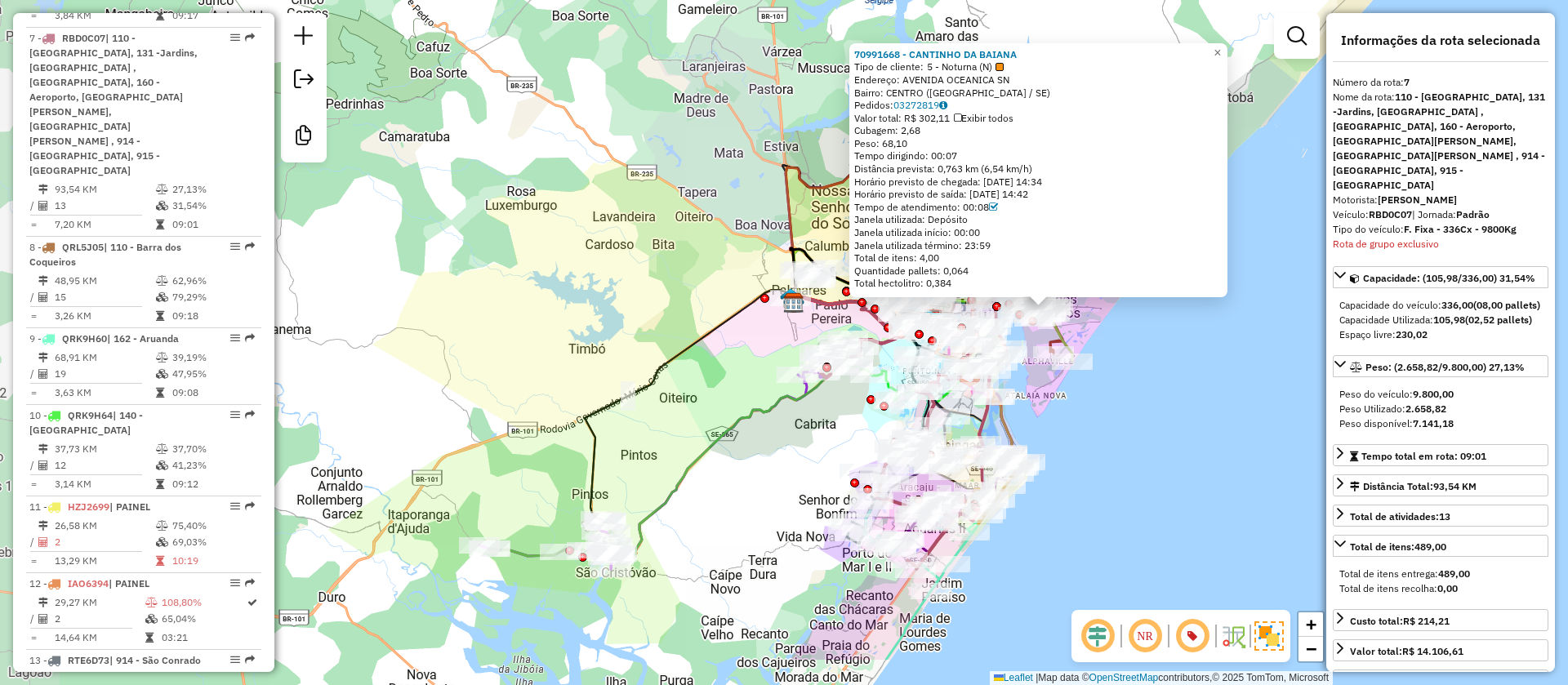
drag, startPoint x: 955, startPoint y: 619, endPoint x: 1123, endPoint y: 535, distance: 187.8
click at [1123, 535] on div "70991668 - CANTINHO DA BAIANA Tipo de cliente: 5 - Noturna (N) Endereço: AVENID…" at bounding box center [784, 342] width 1568 height 685
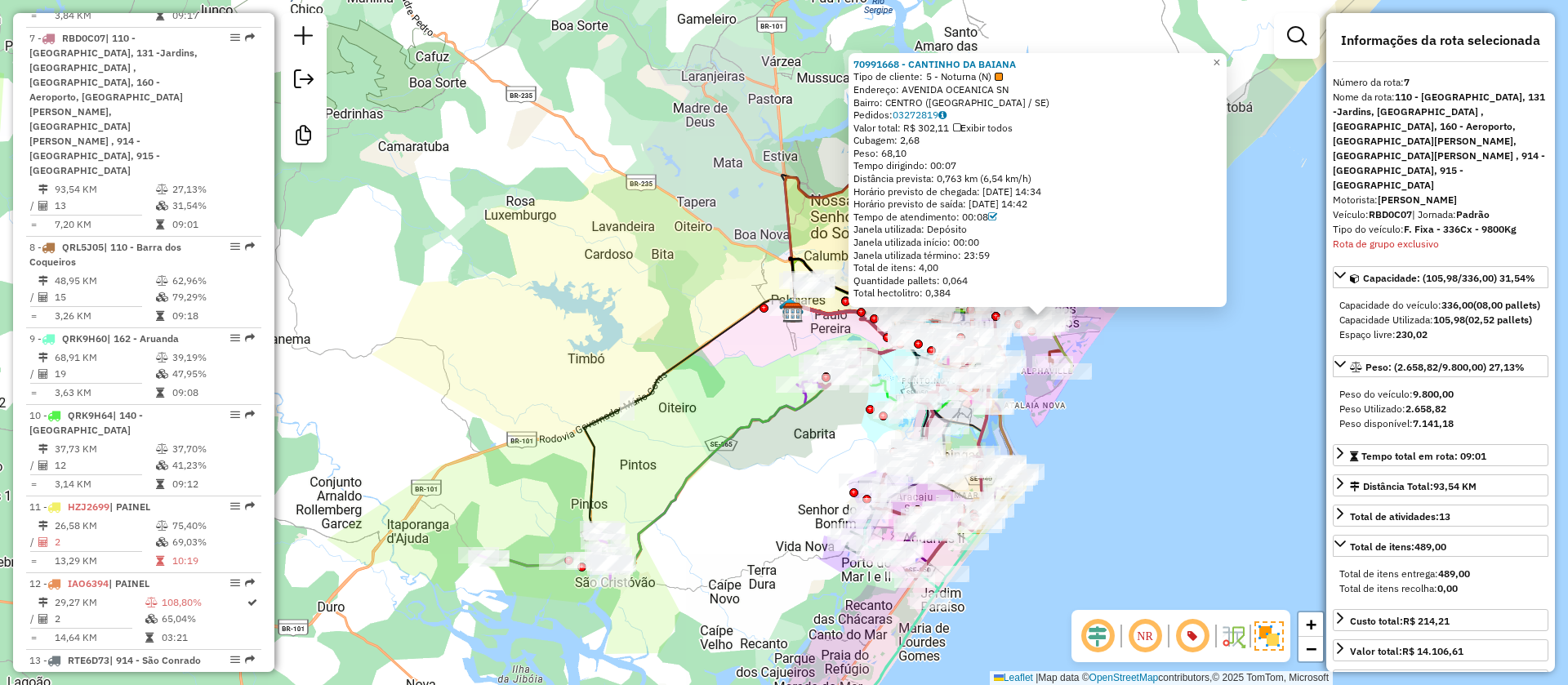
click at [1121, 480] on div "70991668 - CANTINHO DA BAIANA Tipo de cliente: 5 - Noturna (N) Endereço: AVENID…" at bounding box center [784, 342] width 1568 height 685
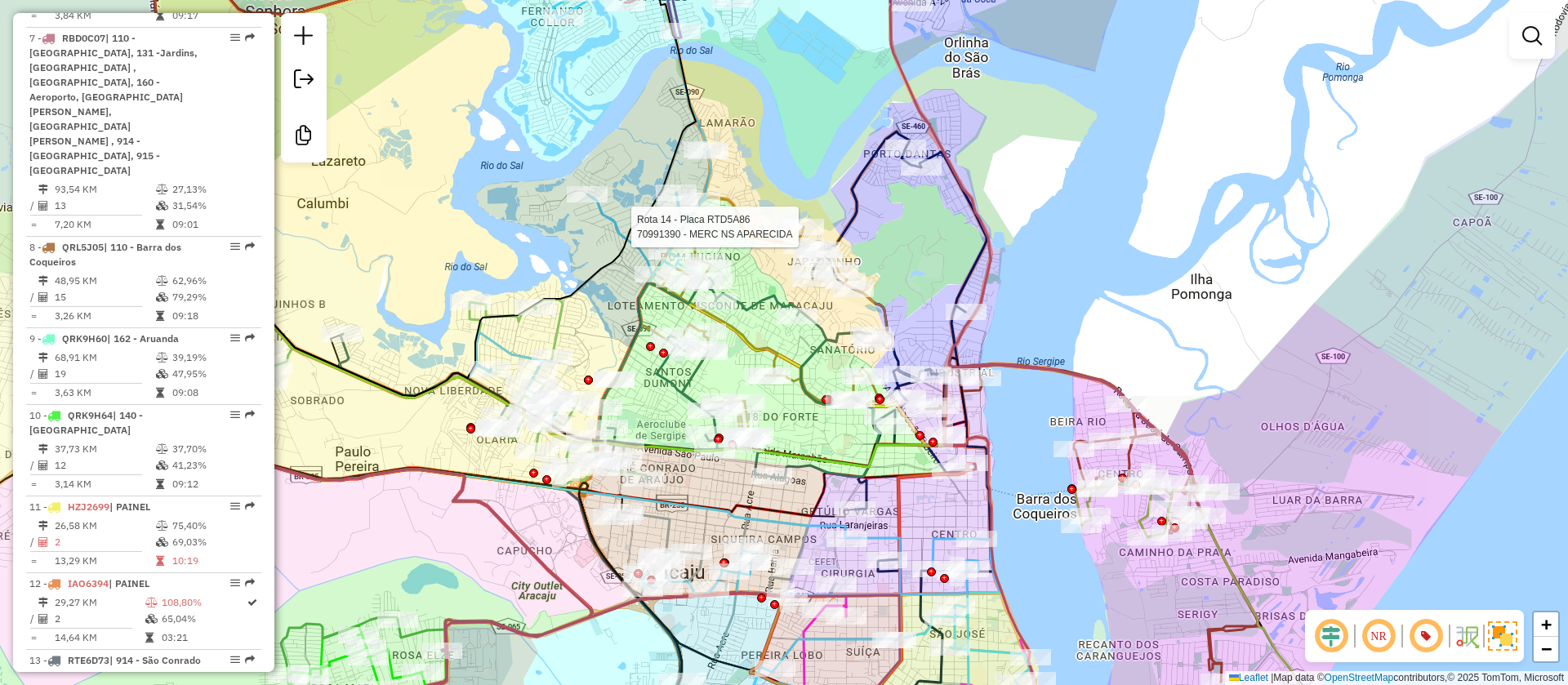
select select "**********"
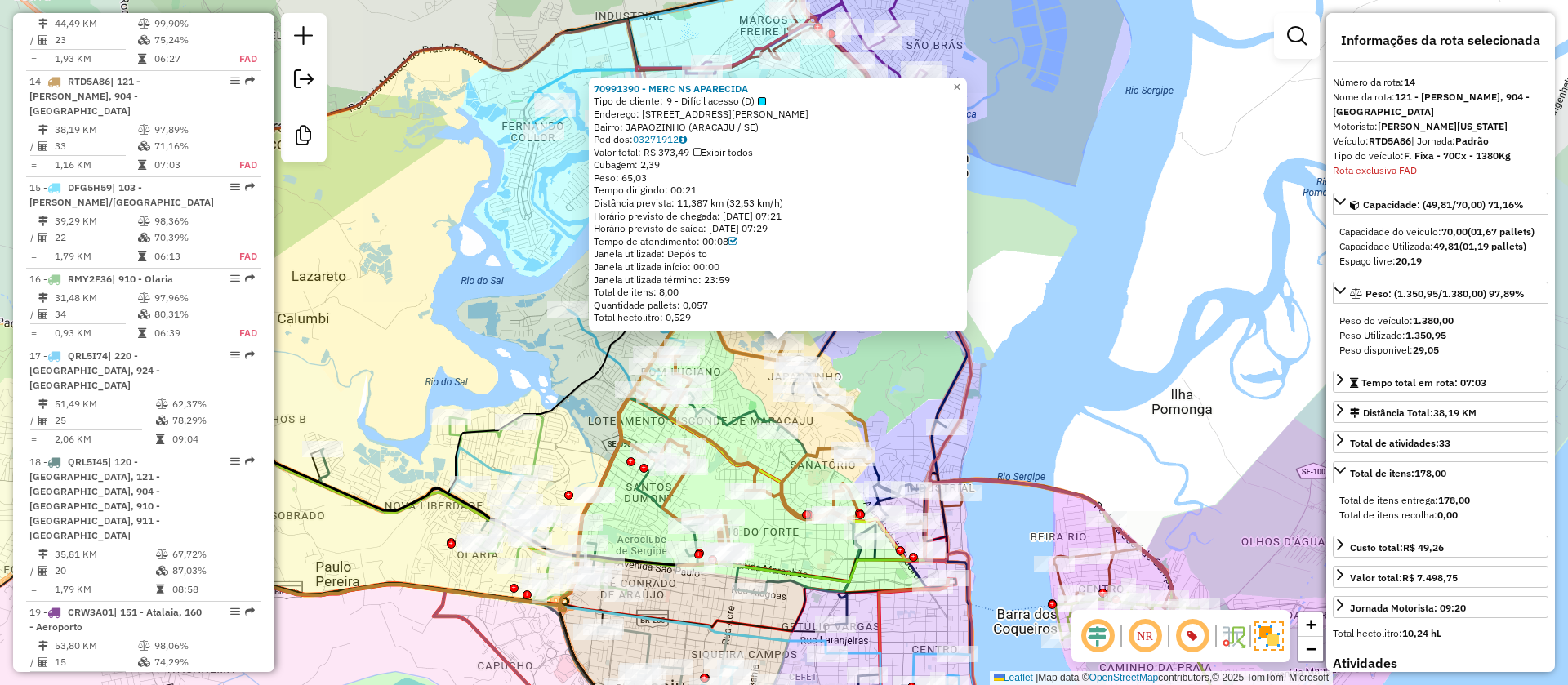
scroll to position [1917, 0]
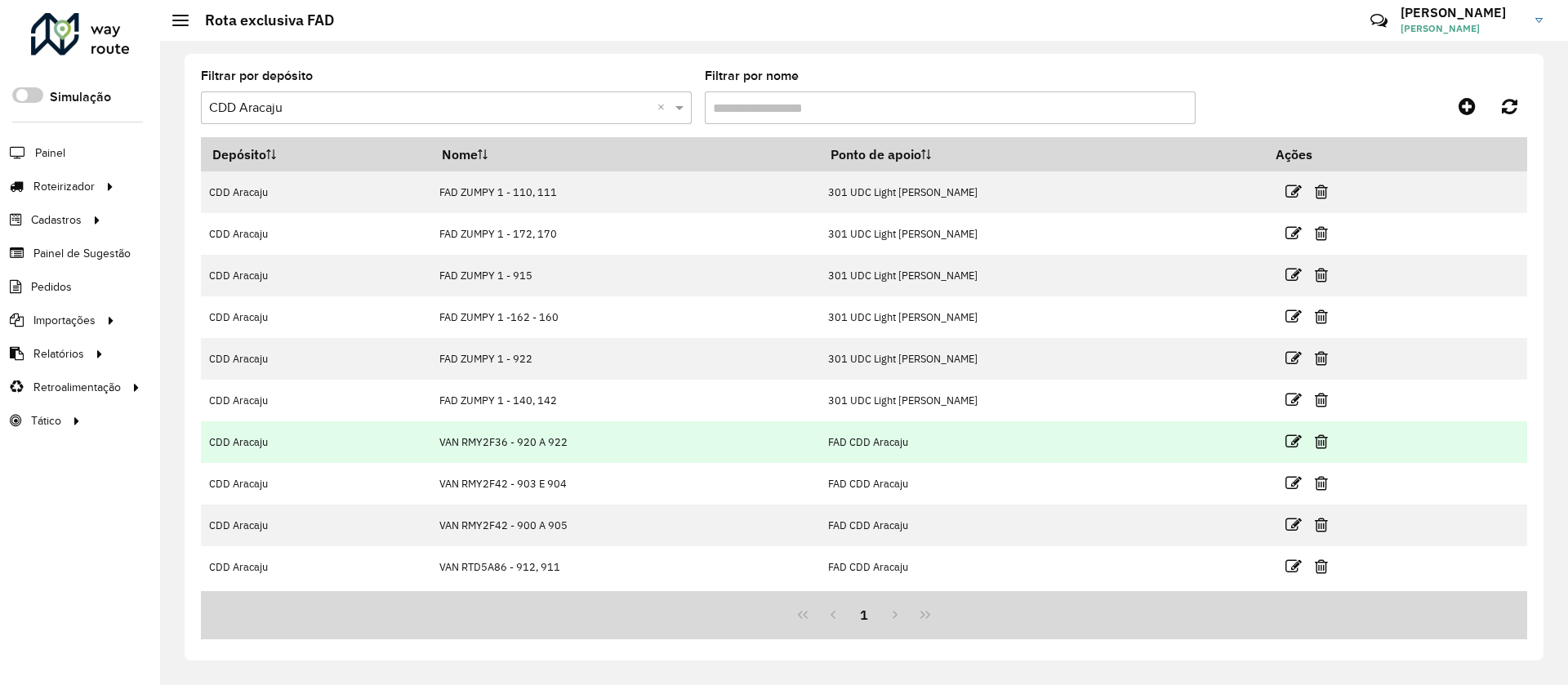
click at [568, 438] on td "VAN RMY2F36 - 920 A 922" at bounding box center [625, 442] width 389 height 41
click at [1297, 437] on icon at bounding box center [1294, 442] width 17 height 17
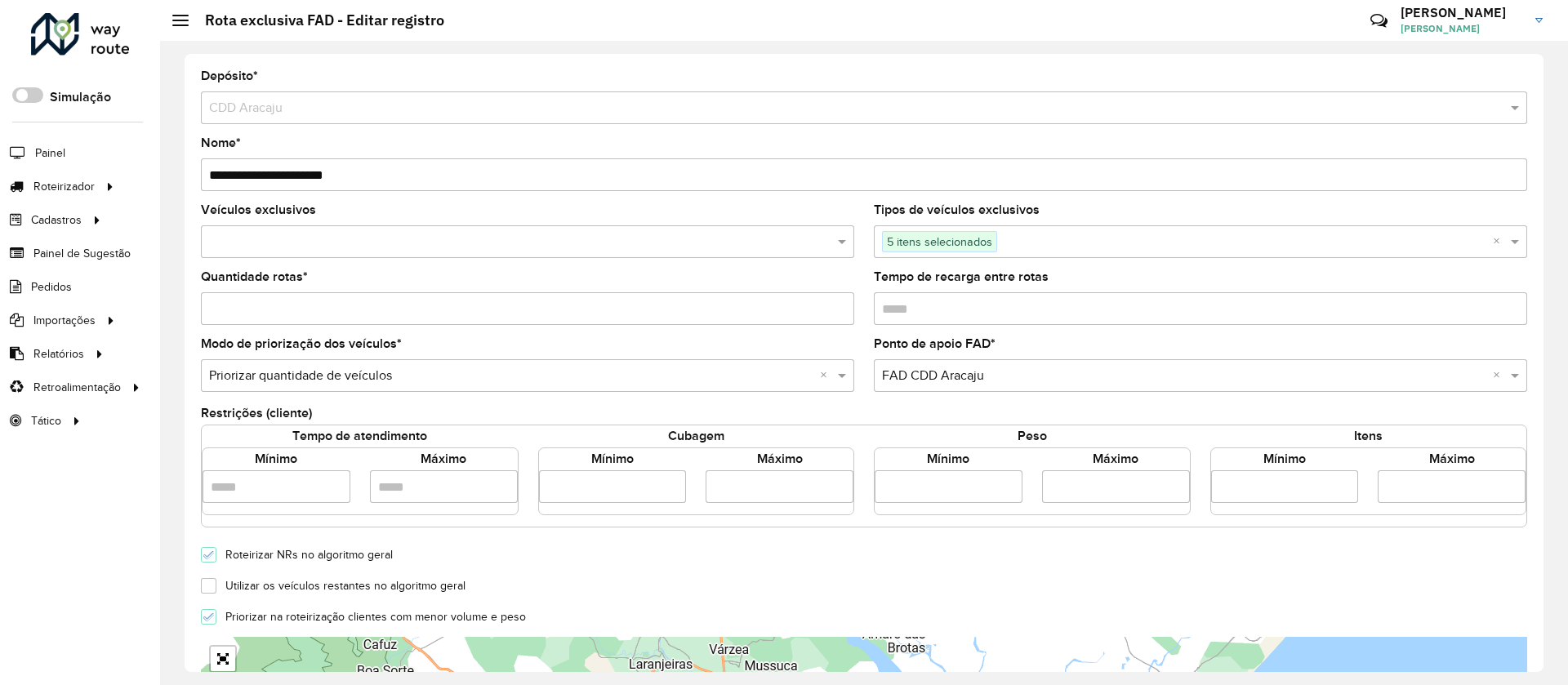
drag, startPoint x: 599, startPoint y: 489, endPoint x: 522, endPoint y: 499, distance: 77.6
click at [525, 502] on div "Tempo de atendimento Mínimo Máximo Cubagem Mínimo **** Máximo **** Peso Mínimo …" at bounding box center [864, 470] width 1344 height 90
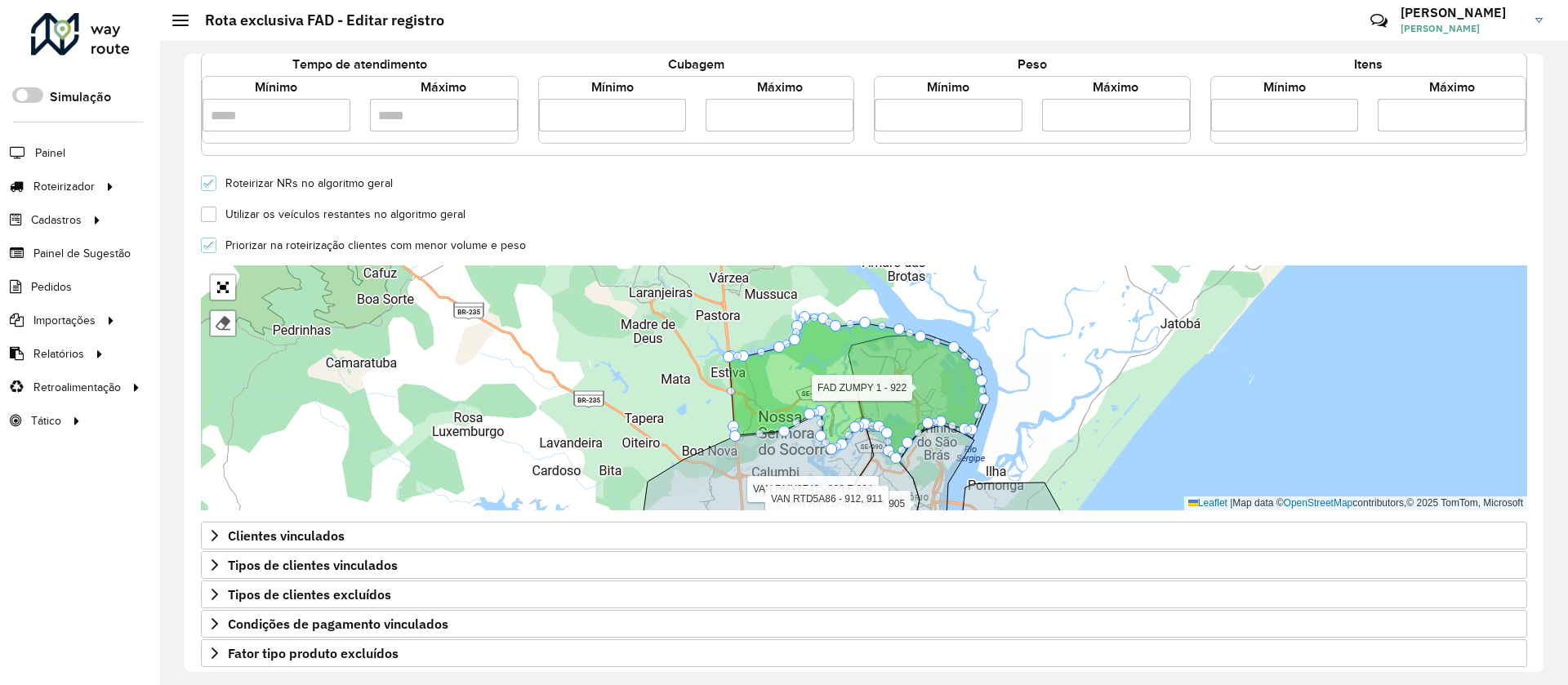
scroll to position [440, 0]
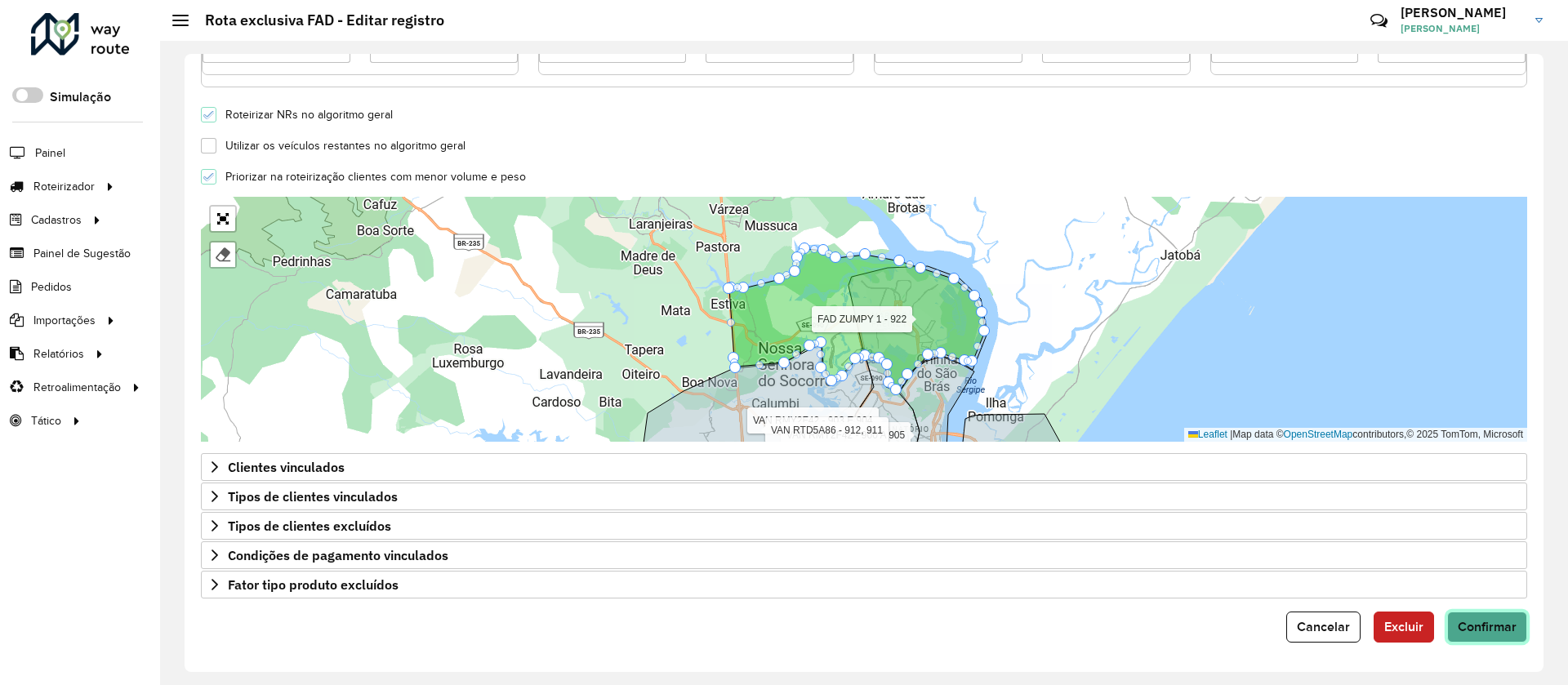
click at [1496, 635] on button "Confirmar" at bounding box center [1486, 627] width 80 height 31
click at [668, 146] on div "Utilizar os veículos restantes no algoritmo geral" at bounding box center [864, 144] width 1346 height 19
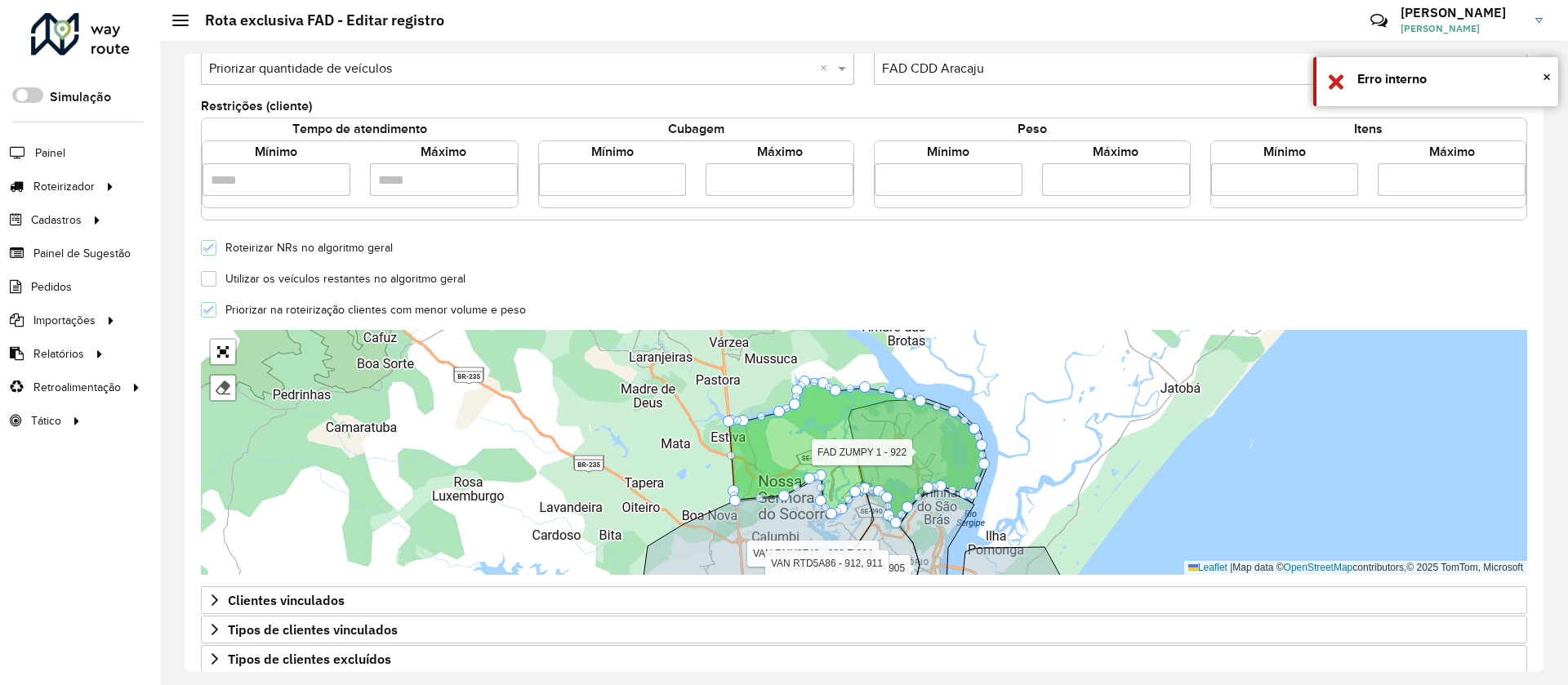
scroll to position [195, 0]
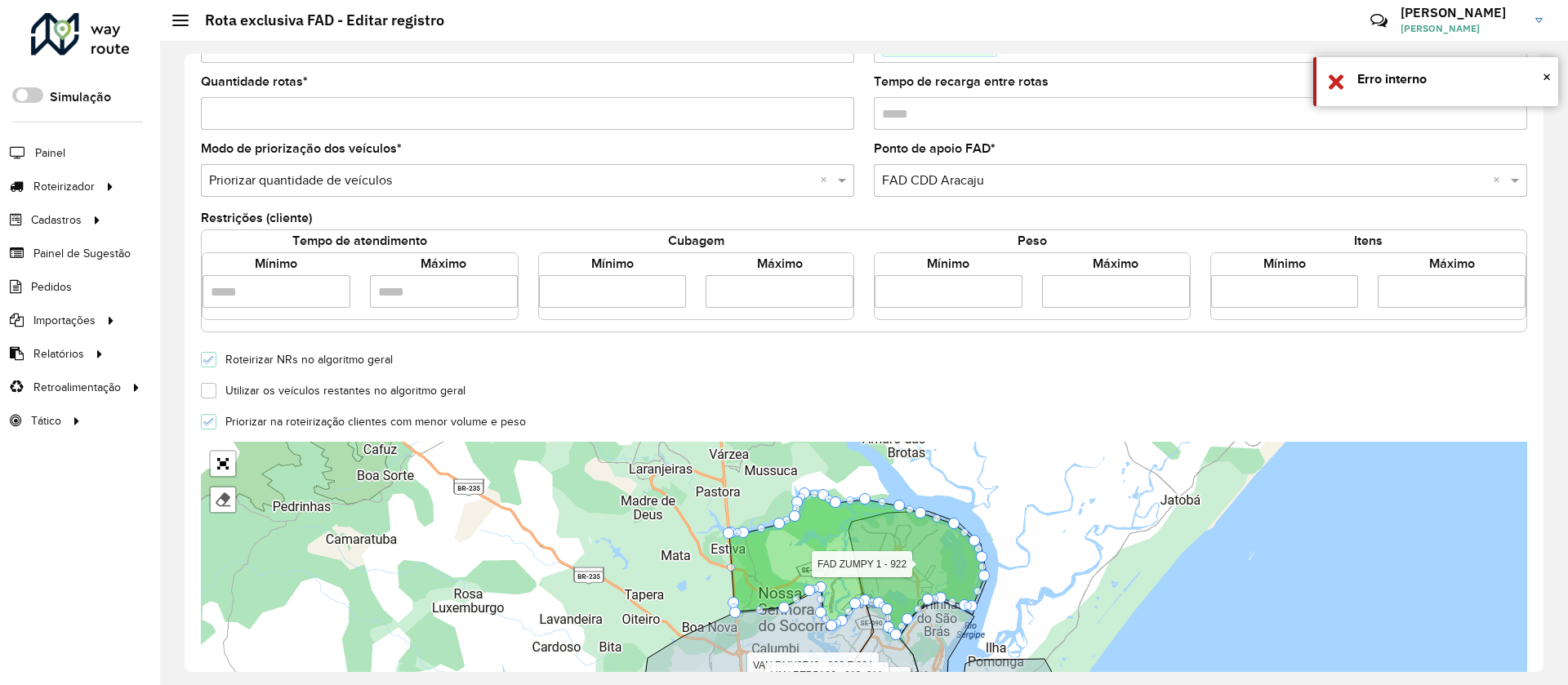
click at [577, 294] on input "****" at bounding box center [613, 292] width 148 height 33
click at [601, 284] on input "****" at bounding box center [613, 292] width 148 height 33
drag, startPoint x: 576, startPoint y: 293, endPoint x: 564, endPoint y: 296, distance: 12.4
click at [564, 296] on input "****" at bounding box center [613, 292] width 148 height 33
type input "****"
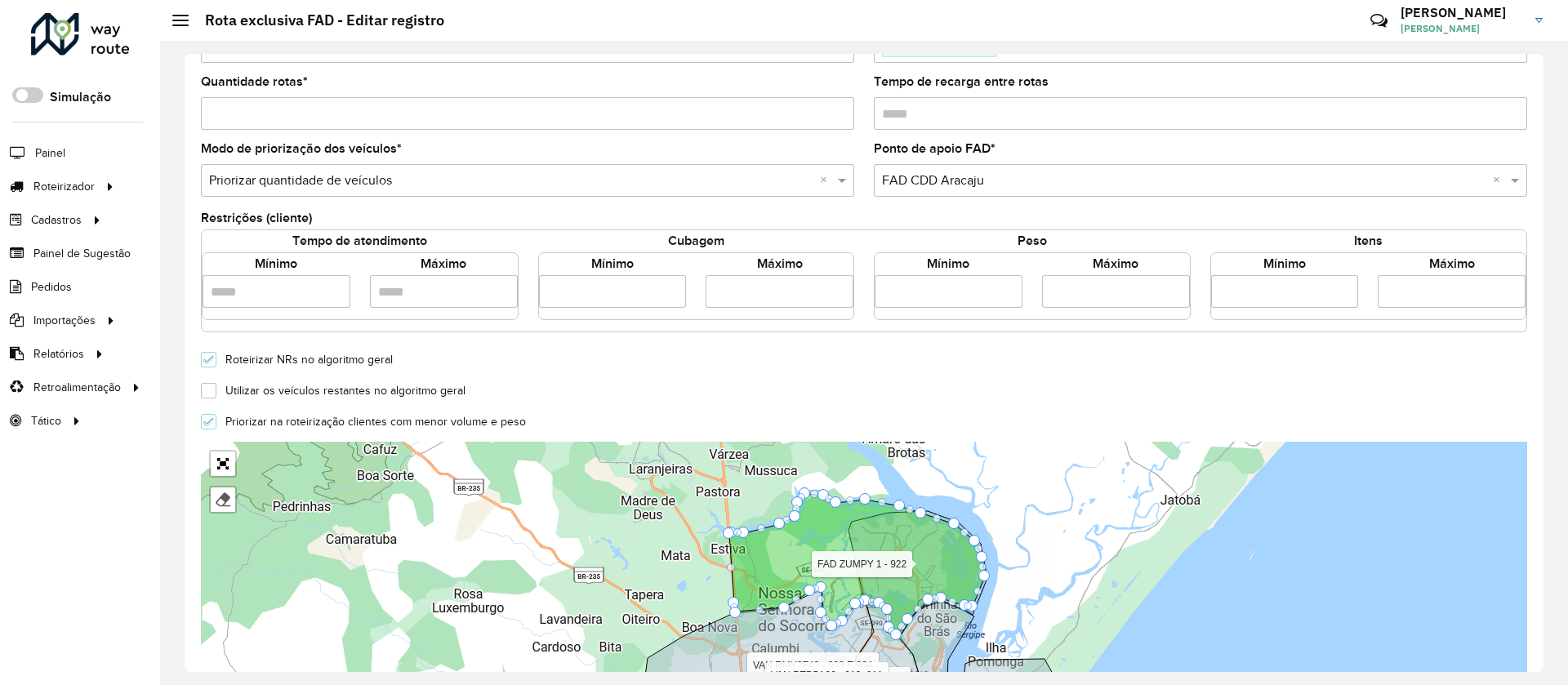
click at [734, 286] on input "****" at bounding box center [778, 292] width 148 height 33
click at [742, 298] on input "****" at bounding box center [778, 292] width 148 height 33
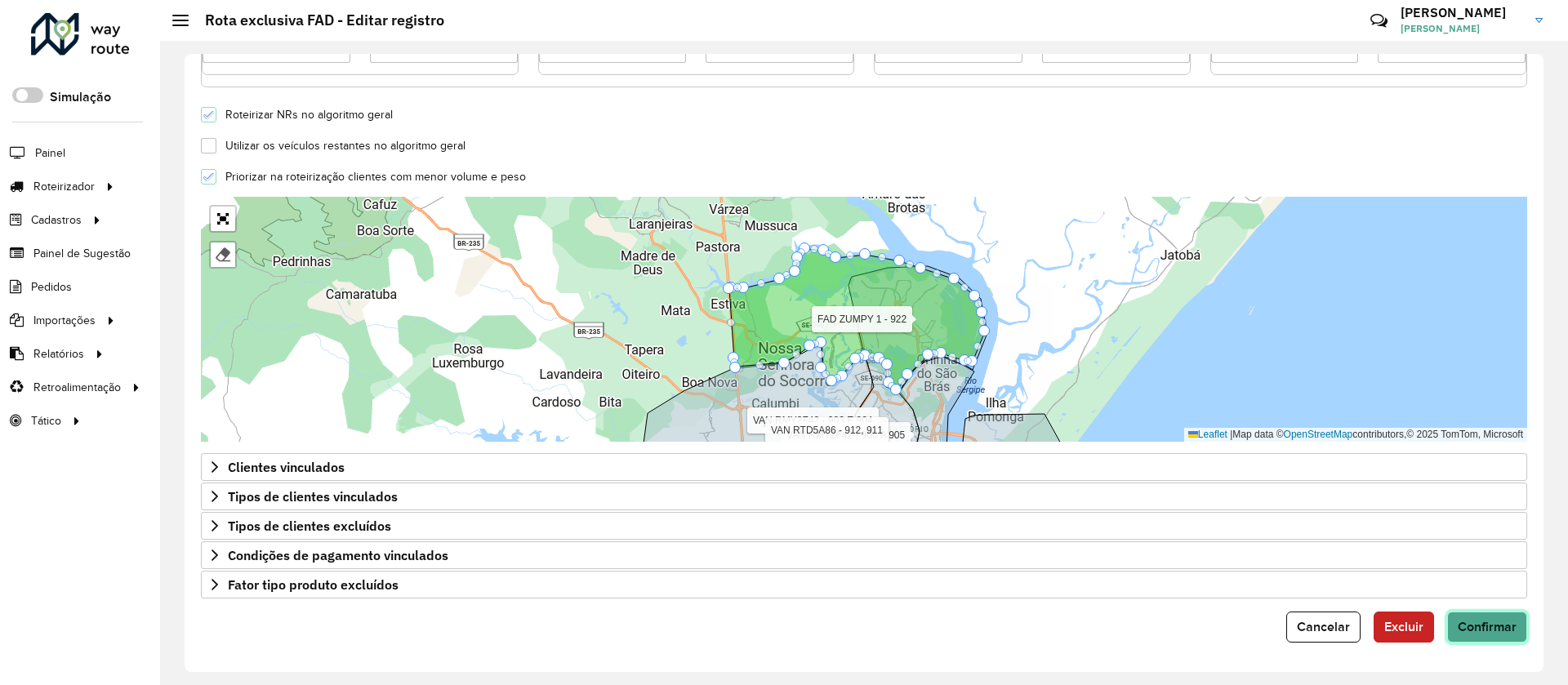
click at [1499, 616] on button "Confirmar" at bounding box center [1486, 627] width 80 height 31
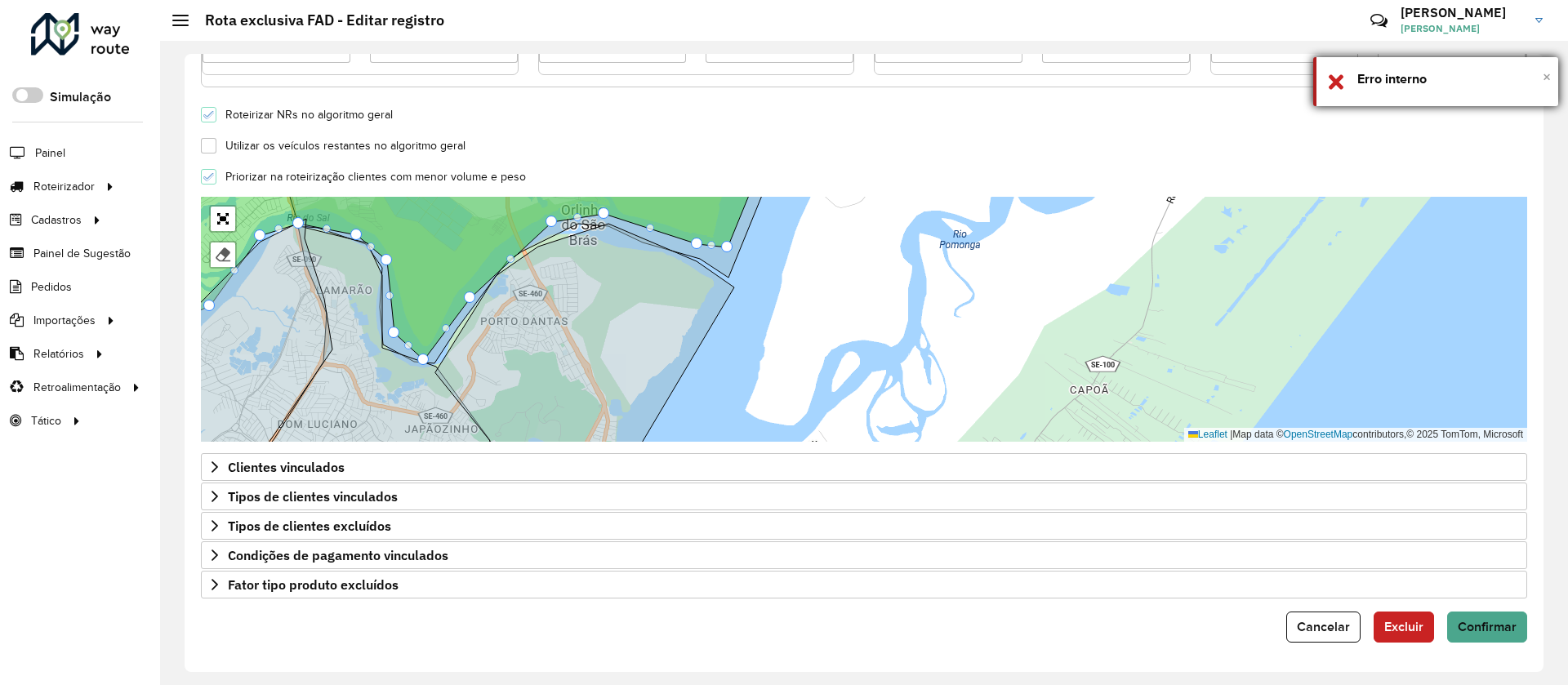
click at [1545, 72] on span "×" at bounding box center [1546, 77] width 8 height 18
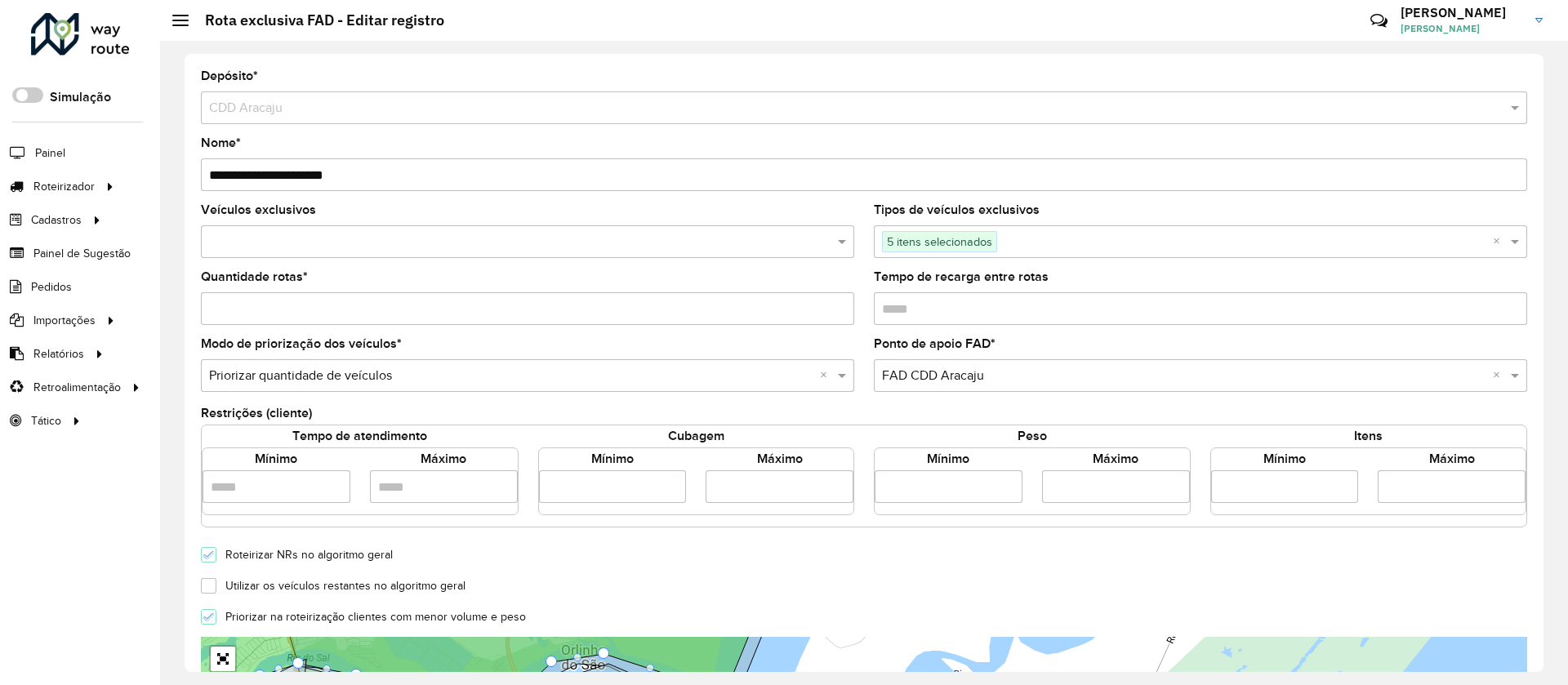
click at [402, 175] on input "**********" at bounding box center [864, 175] width 1326 height 33
click at [1043, 251] on div "5 itens selecionados" at bounding box center [1183, 242] width 619 height 29
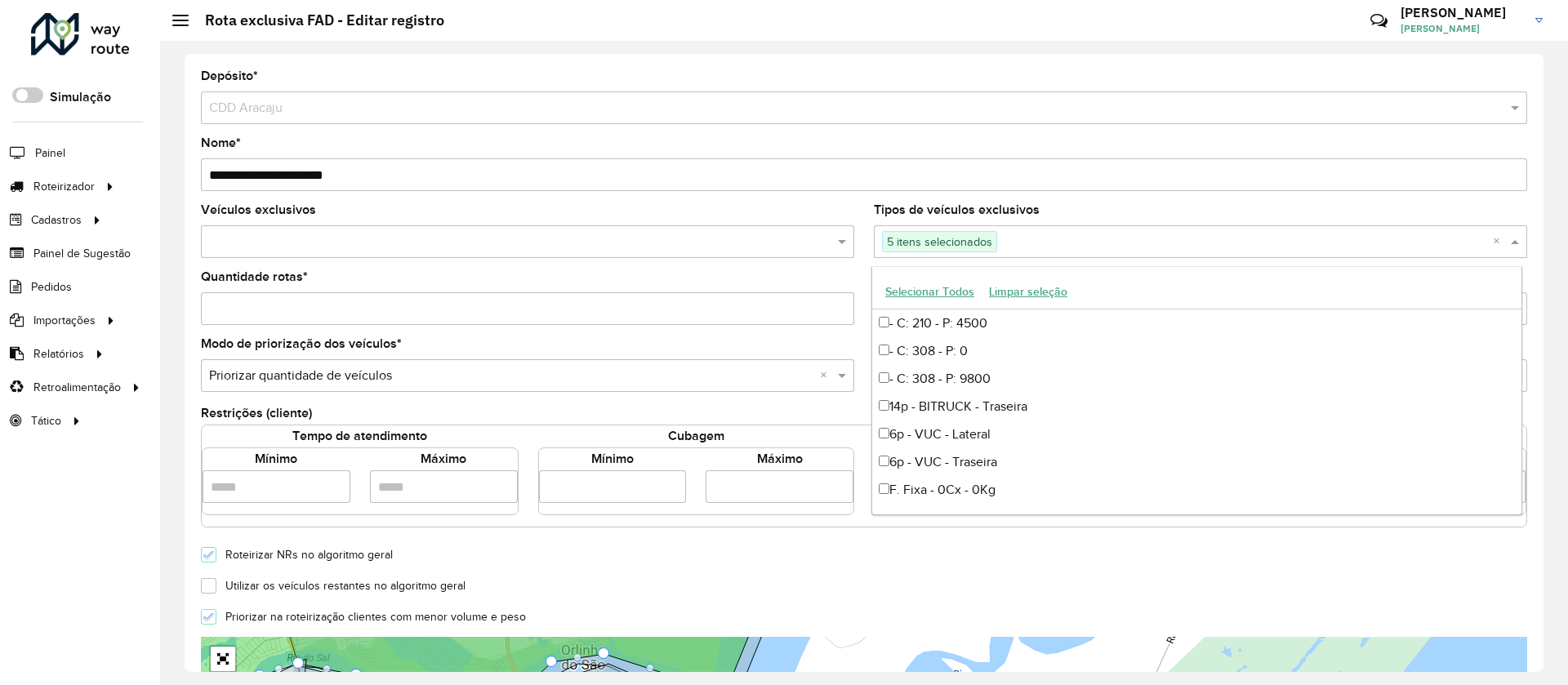
scroll to position [1388, 0]
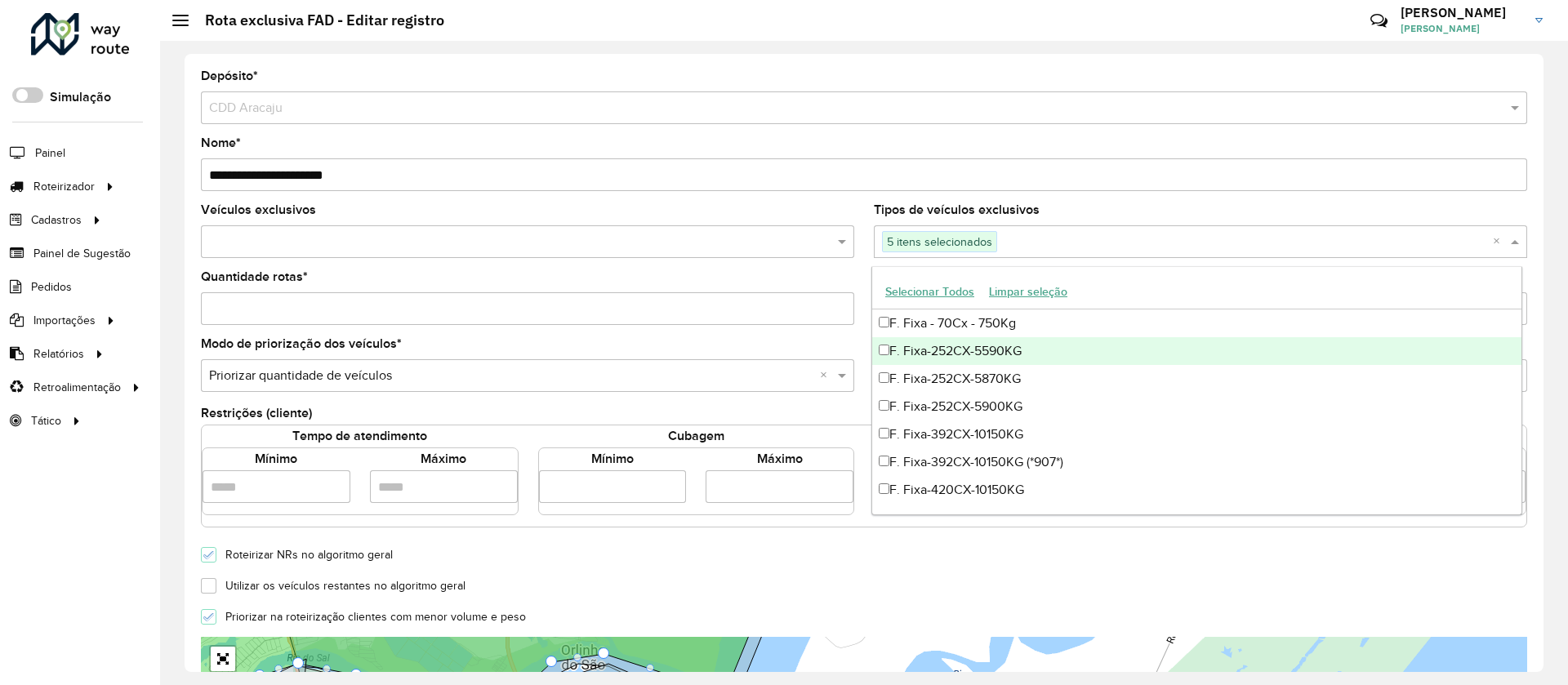
click at [1001, 340] on div "F. Fixa-252CX-5590KG" at bounding box center [1197, 351] width 649 height 28
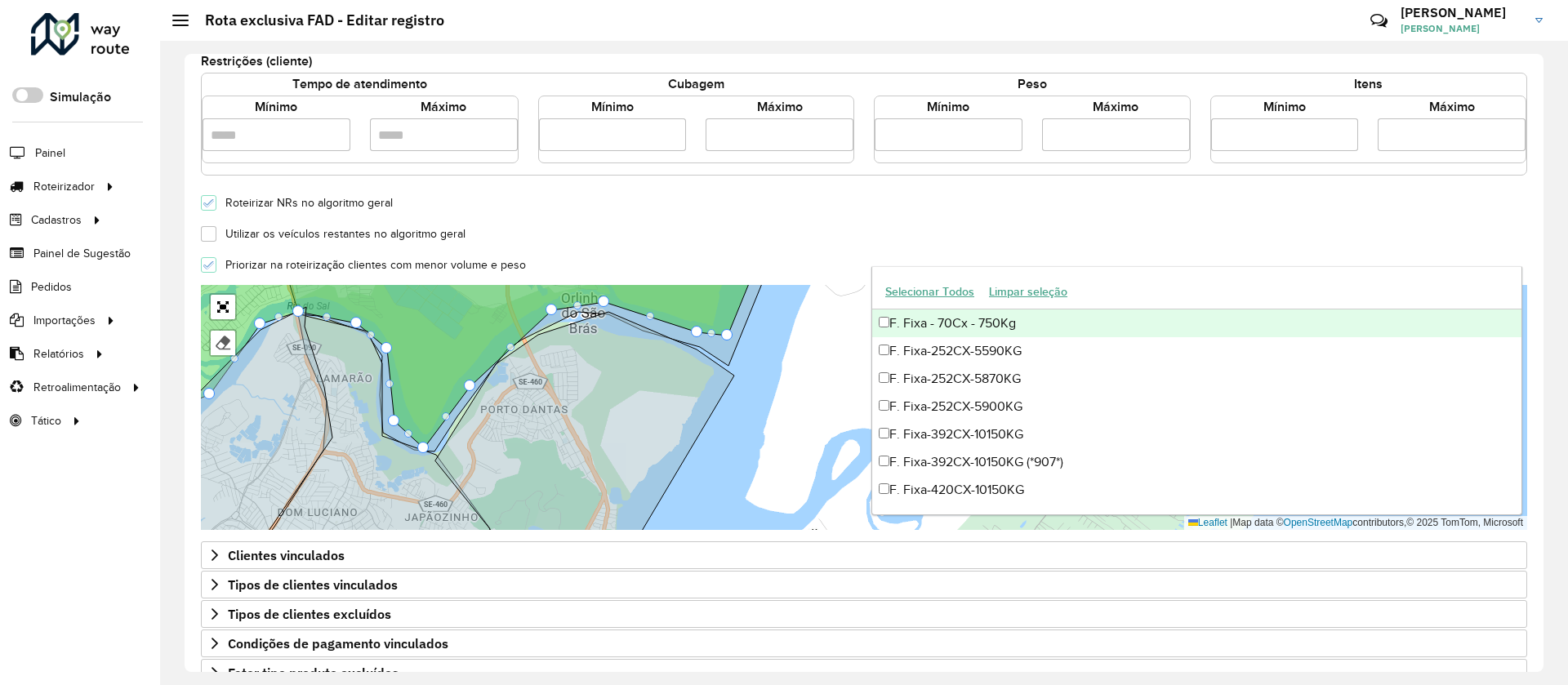
scroll to position [368, 0]
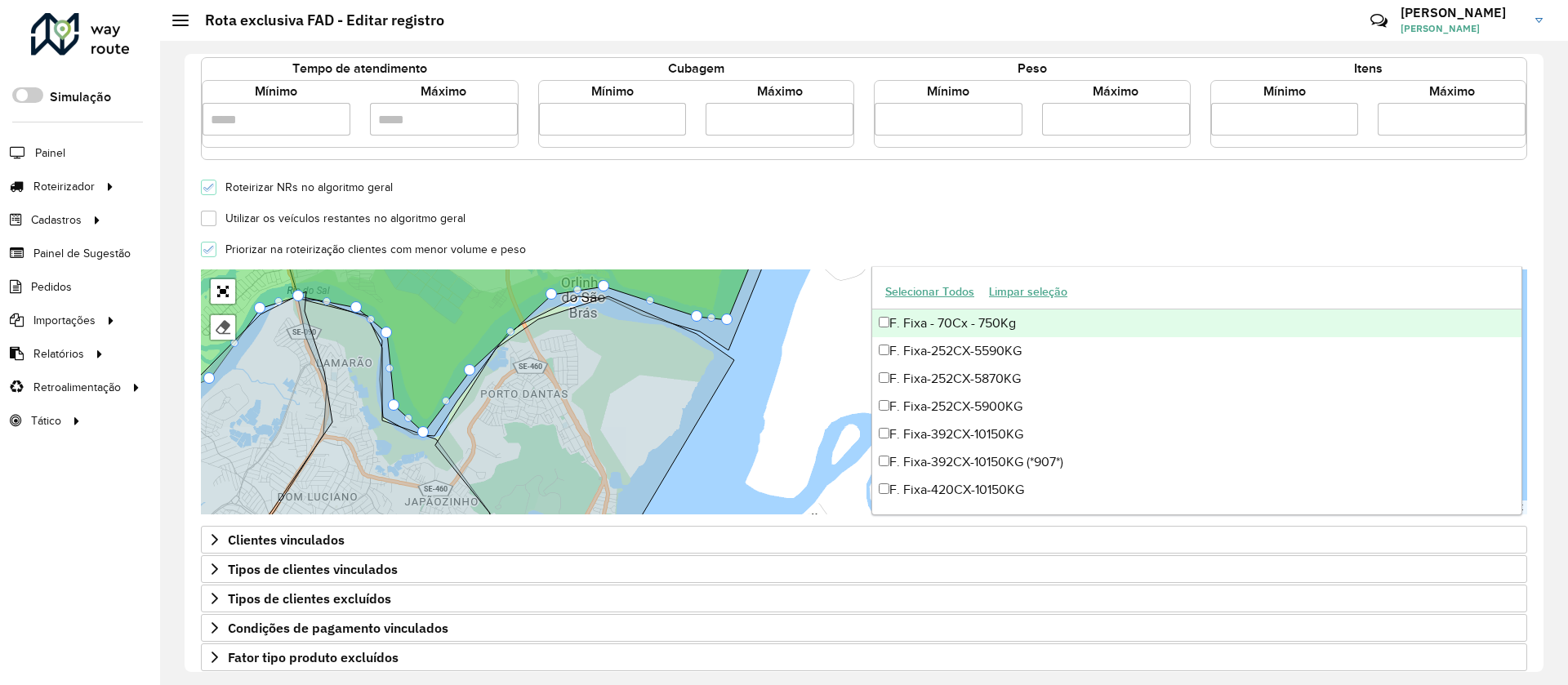
click at [659, 223] on div "Utilizar os veículos restantes no algoritmo geral" at bounding box center [864, 216] width 1346 height 19
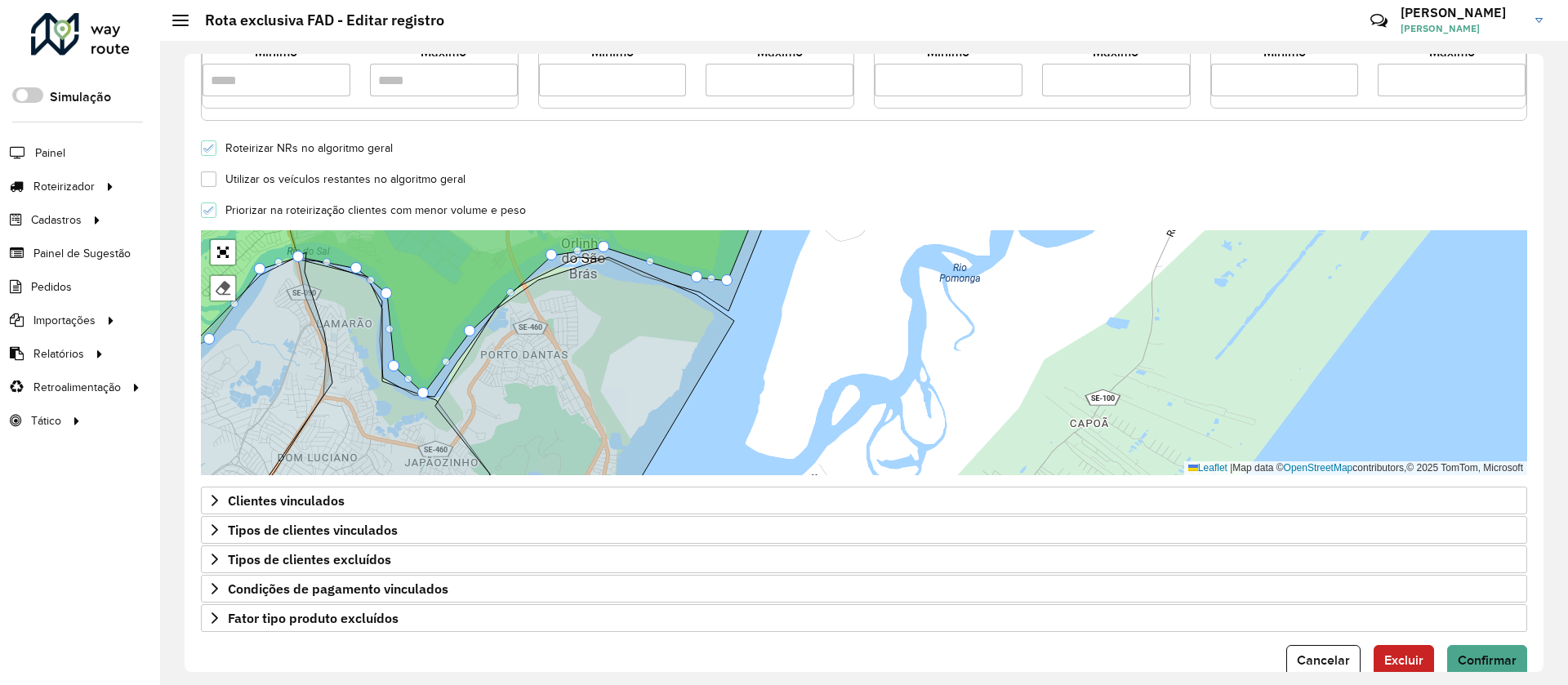
scroll to position [440, 0]
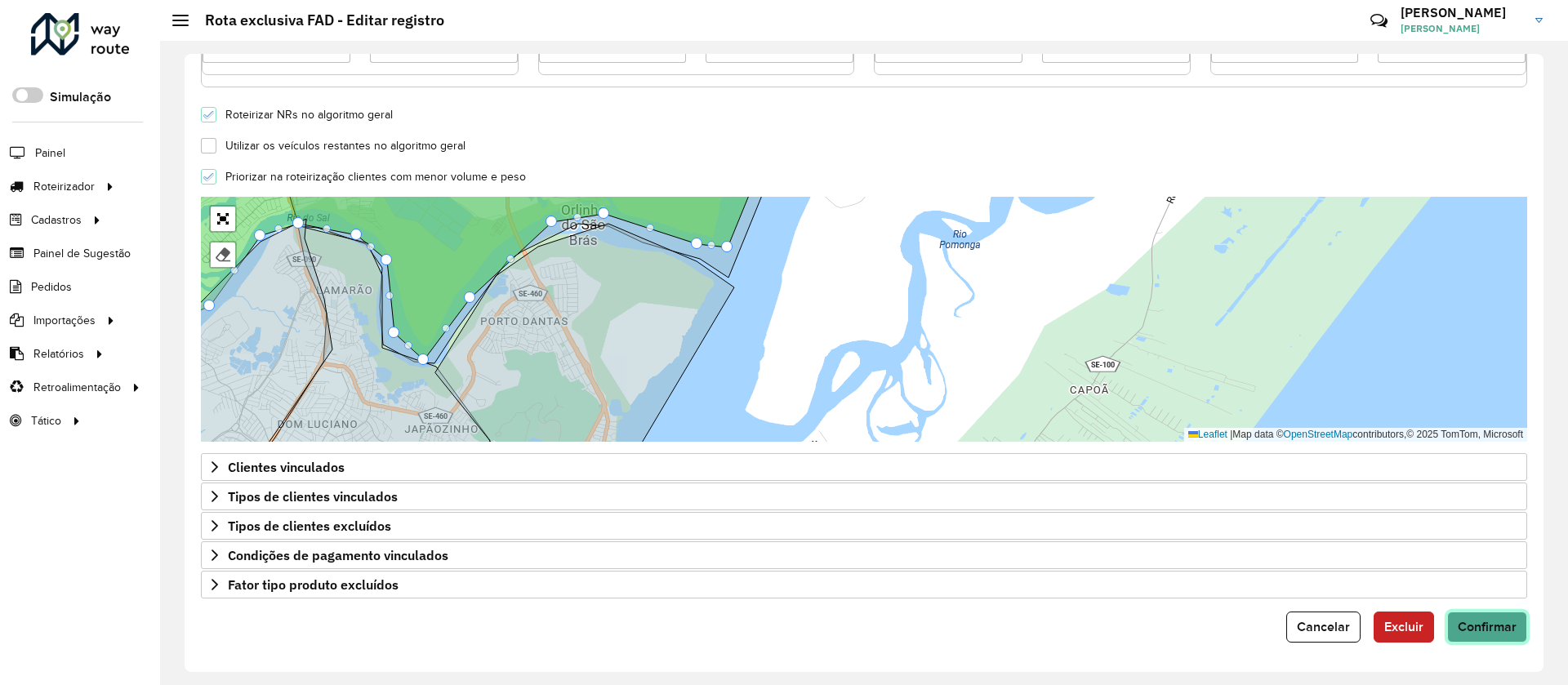
click at [1477, 639] on button "Confirmar" at bounding box center [1486, 627] width 80 height 31
click at [1350, 618] on button "Cancelar" at bounding box center [1323, 627] width 74 height 31
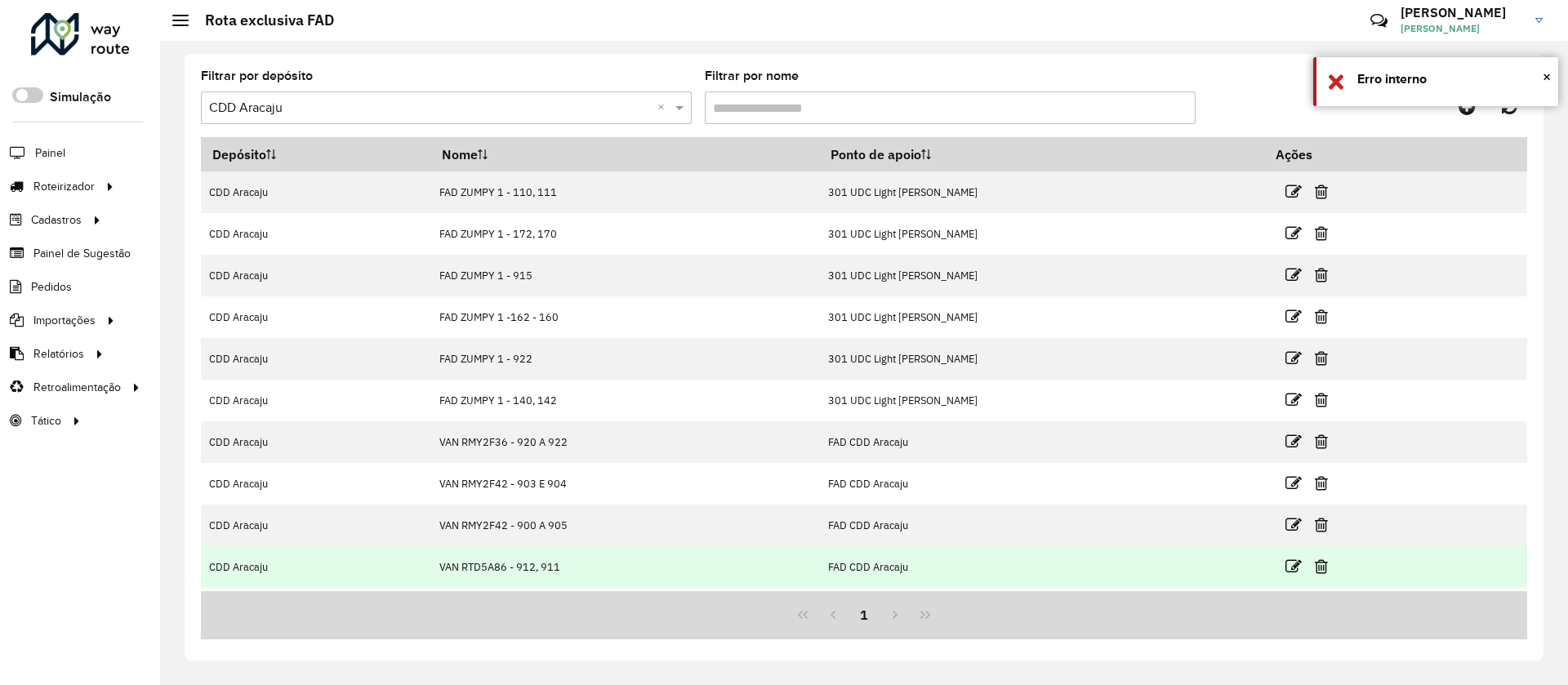
click at [1297, 576] on link at bounding box center [1294, 567] width 17 height 22
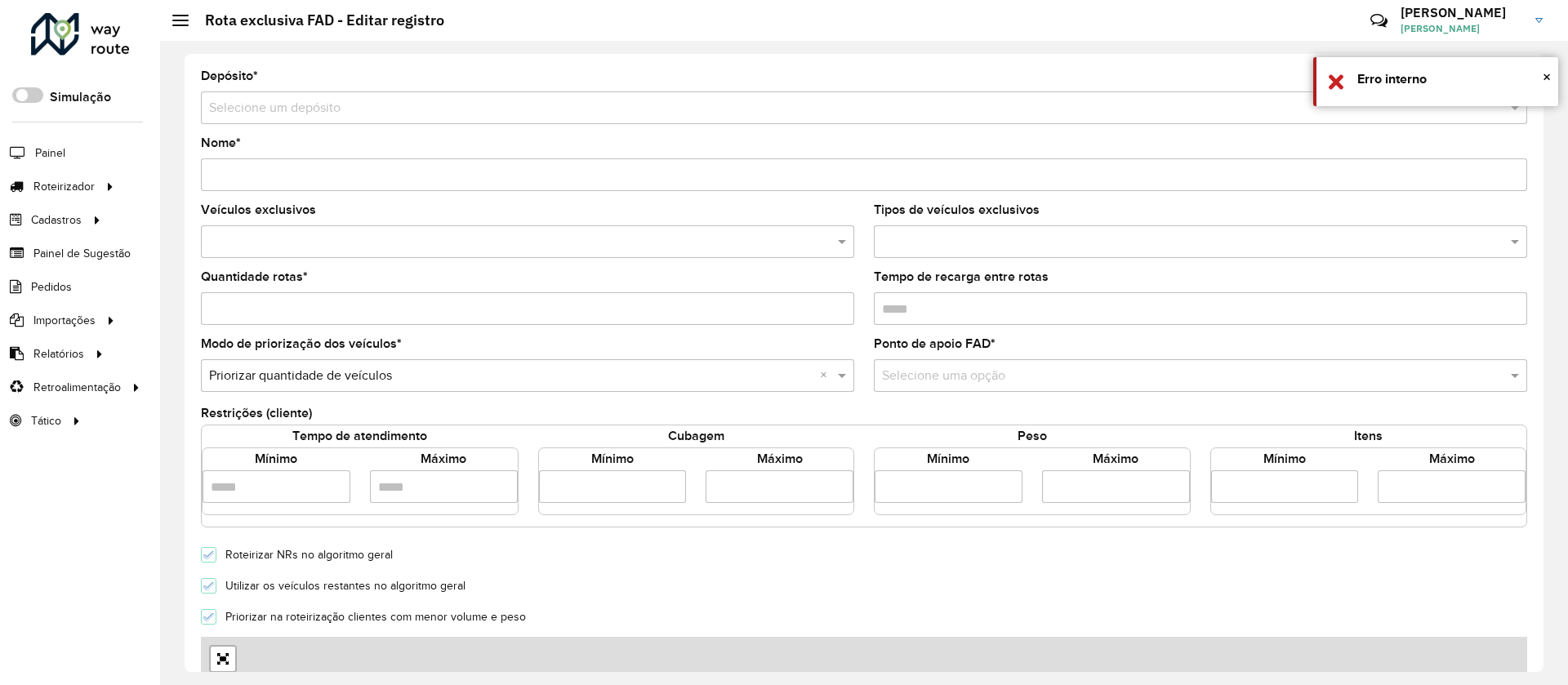
type input "**********"
type input "*"
type input "****"
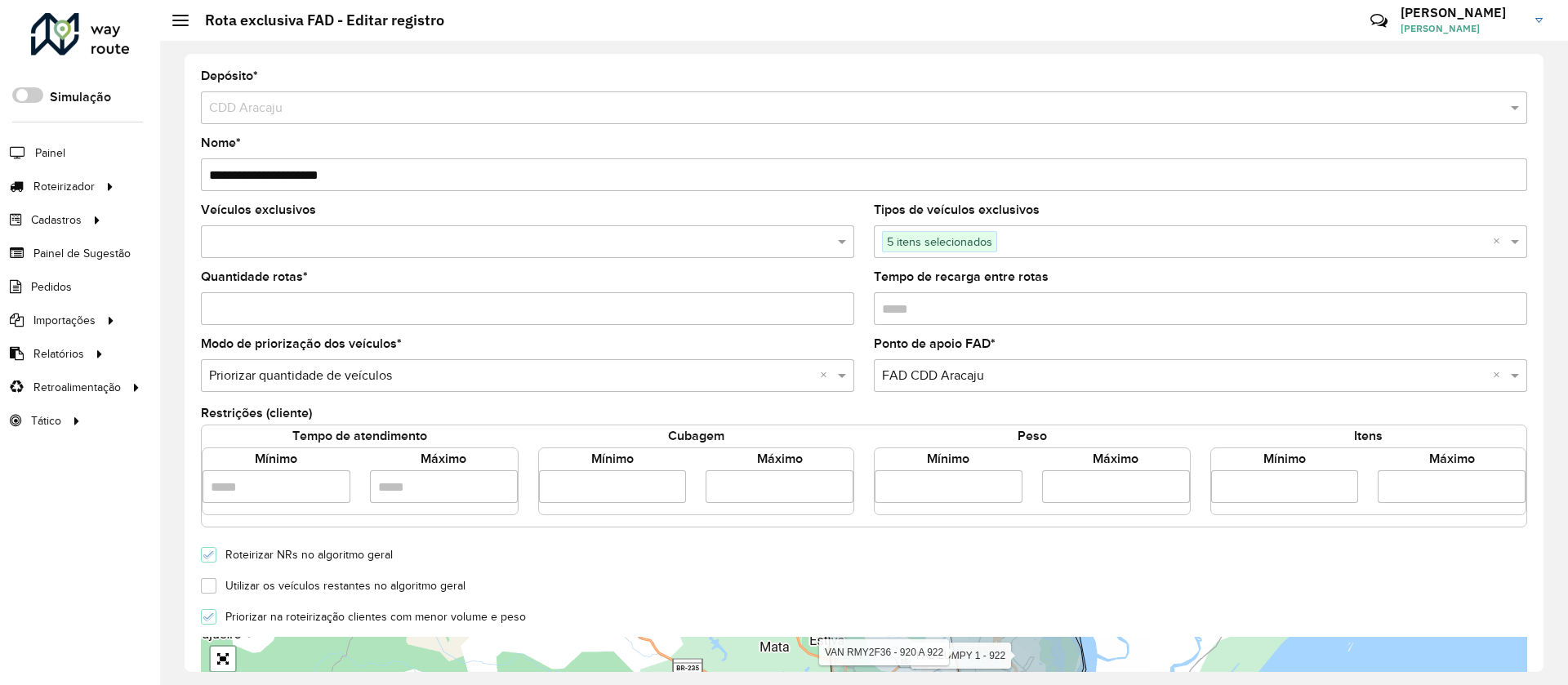
drag, startPoint x: 586, startPoint y: 487, endPoint x: 525, endPoint y: 494, distance: 61.4
click at [525, 494] on div "Tempo de atendimento Mínimo Máximo Cubagem Mínimo **** Máximo **** Peso Mínimo …" at bounding box center [864, 470] width 1344 height 90
type input "****"
click at [718, 523] on div "Tempo de atendimento Mínimo Máximo Cubagem Mínimo **** Máximo **** Peso Mínimo …" at bounding box center [864, 476] width 1326 height 103
click at [750, 484] on input "****" at bounding box center [778, 487] width 148 height 33
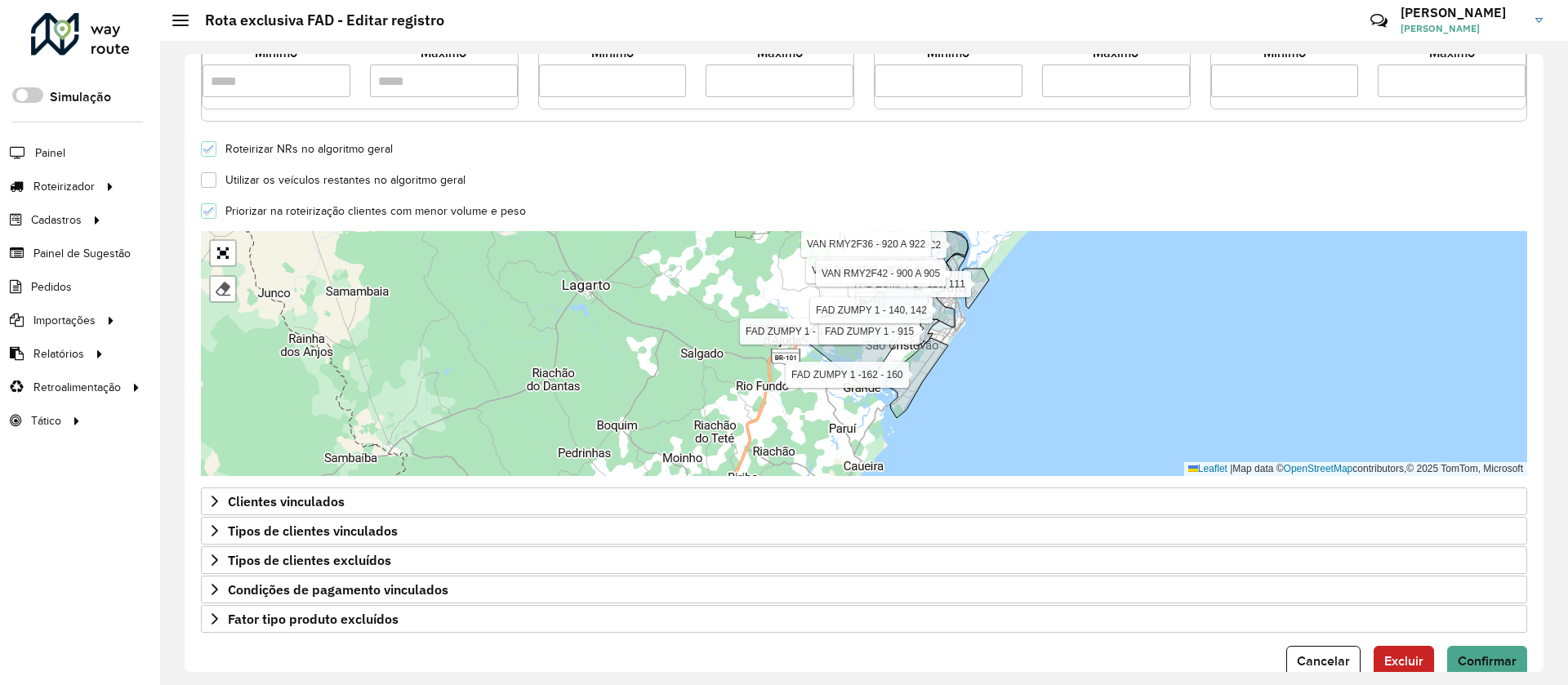
scroll to position [440, 0]
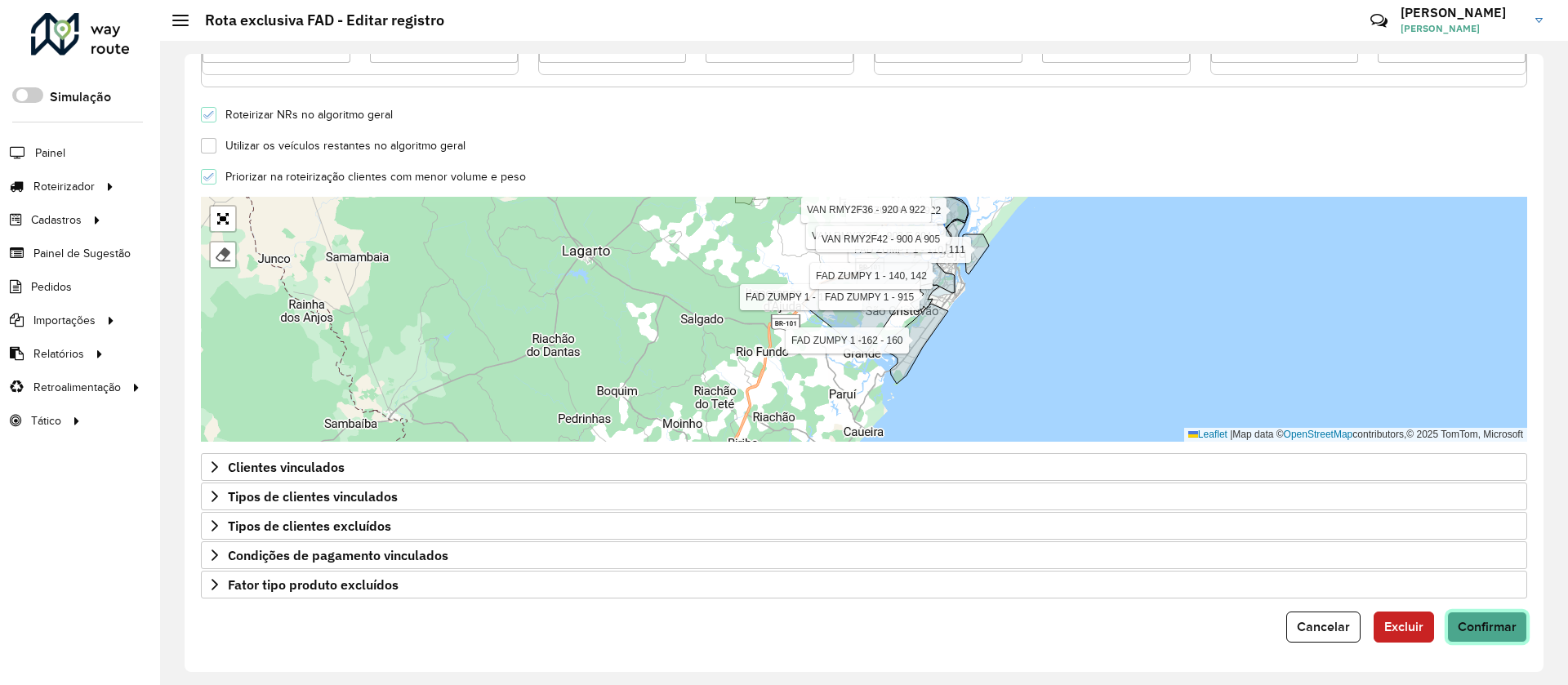
click at [1473, 630] on span "Confirmar" at bounding box center [1487, 626] width 59 height 14
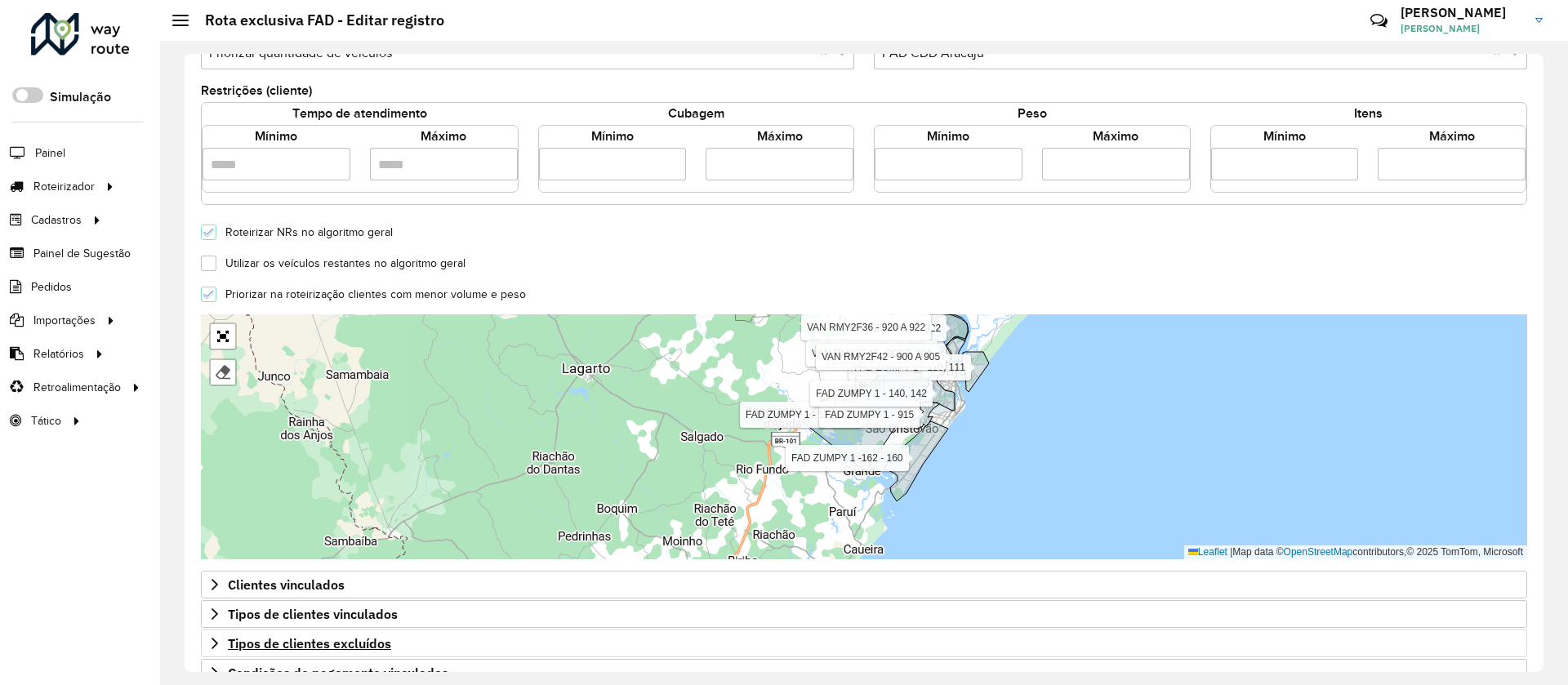
scroll to position [195, 0]
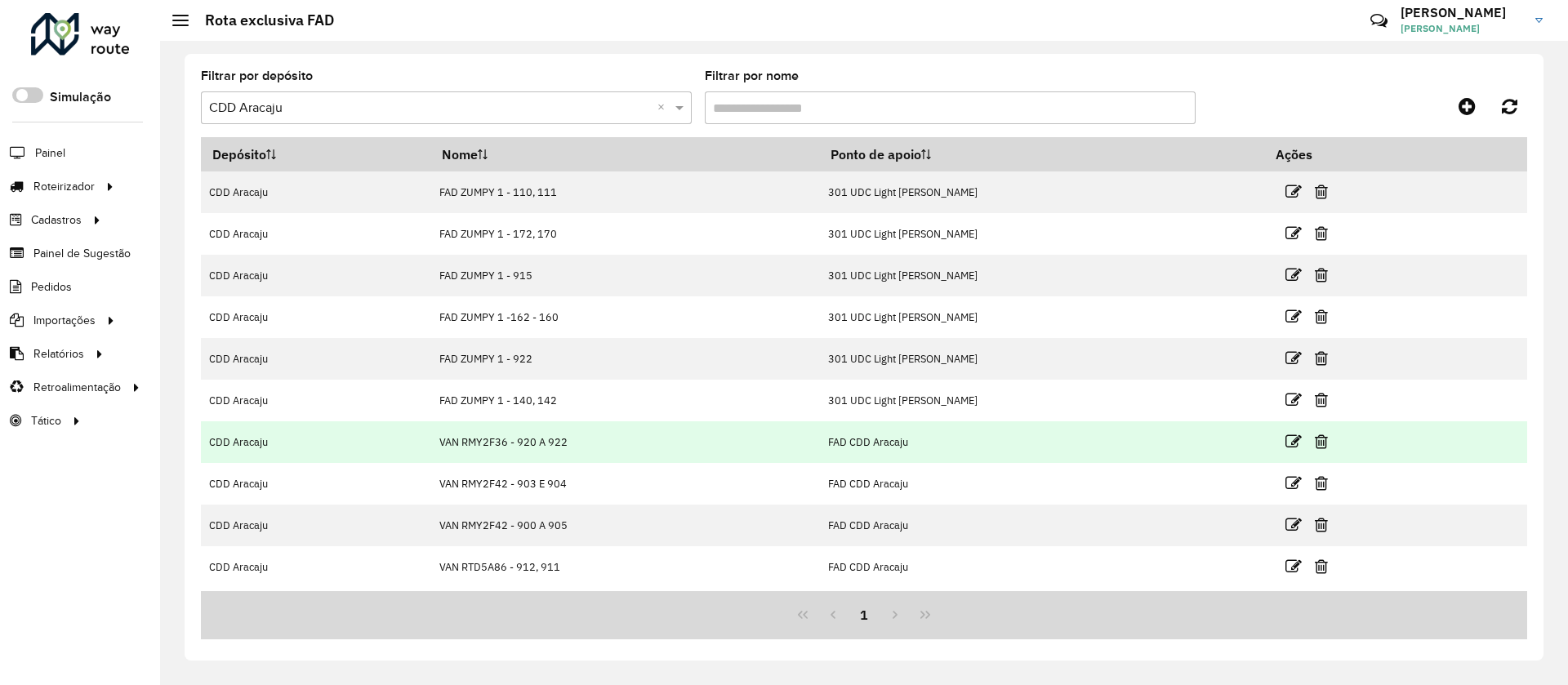
click at [668, 440] on td "VAN RMY2F36 - 920 A 922" at bounding box center [625, 442] width 389 height 41
click at [1287, 444] on icon at bounding box center [1294, 442] width 17 height 17
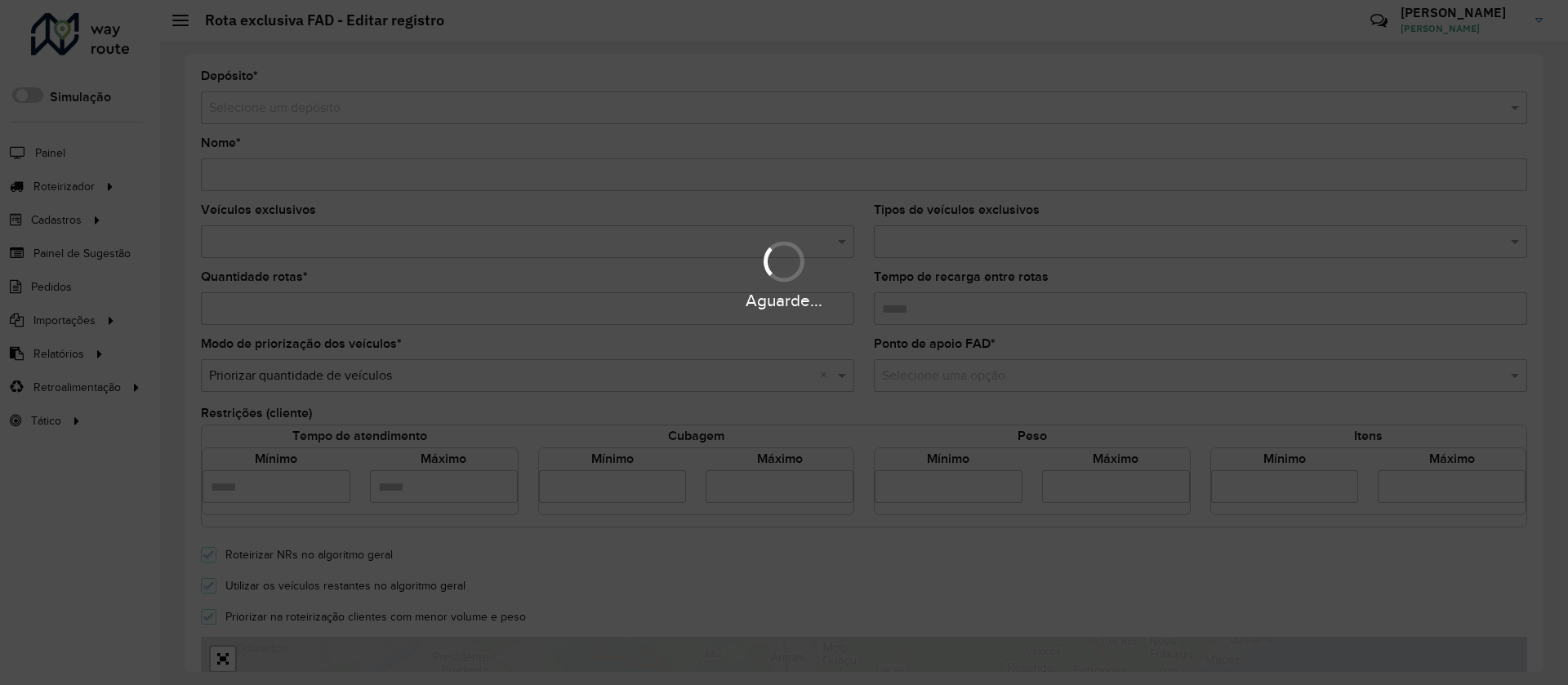
type input "**********"
type input "*"
type input "****"
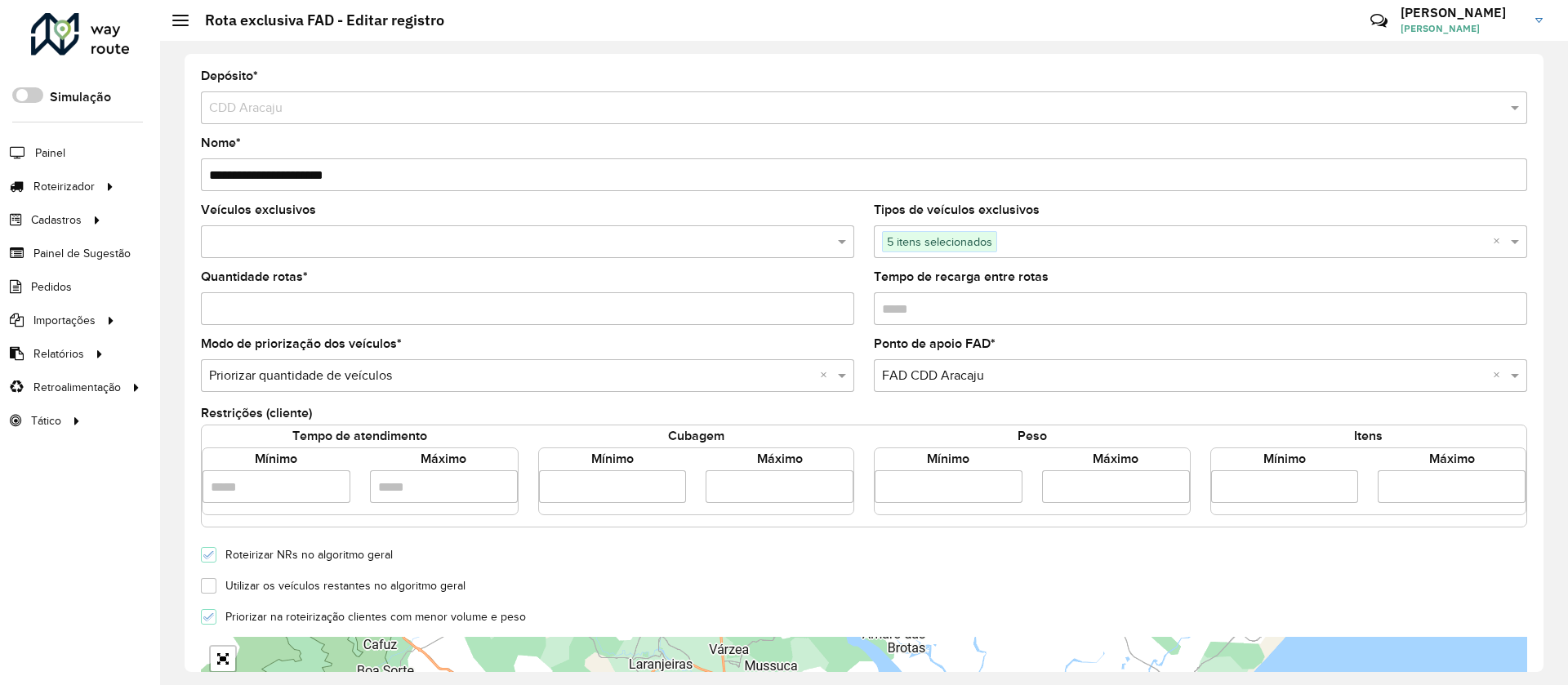
drag, startPoint x: 588, startPoint y: 484, endPoint x: 529, endPoint y: 492, distance: 59.5
click at [529, 492] on div "Mínimo ****" at bounding box center [613, 477] width 168 height 52
type input "****"
click at [657, 340] on div "Modo de priorização dos veículos * Selecione uma opção × Priorizar quantidade d…" at bounding box center [527, 365] width 653 height 54
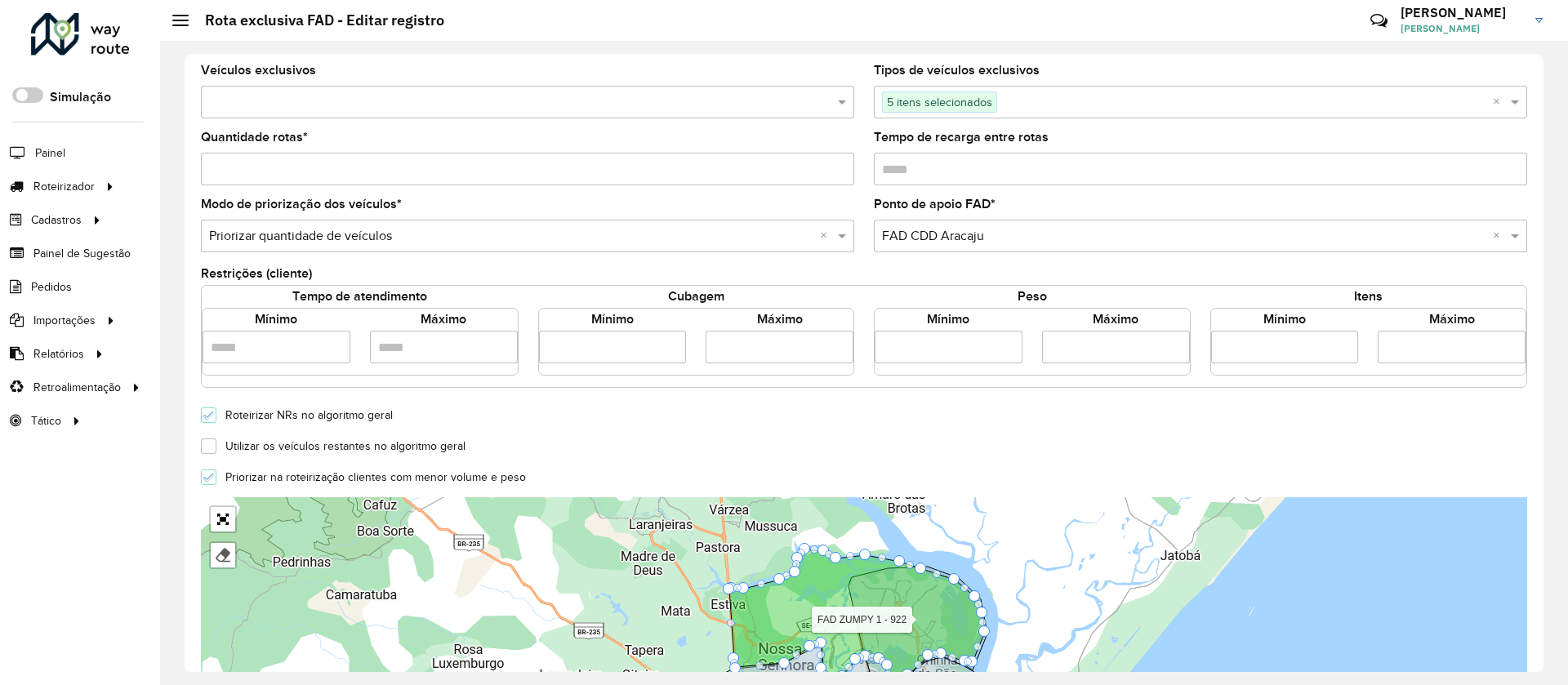
scroll to position [440, 0]
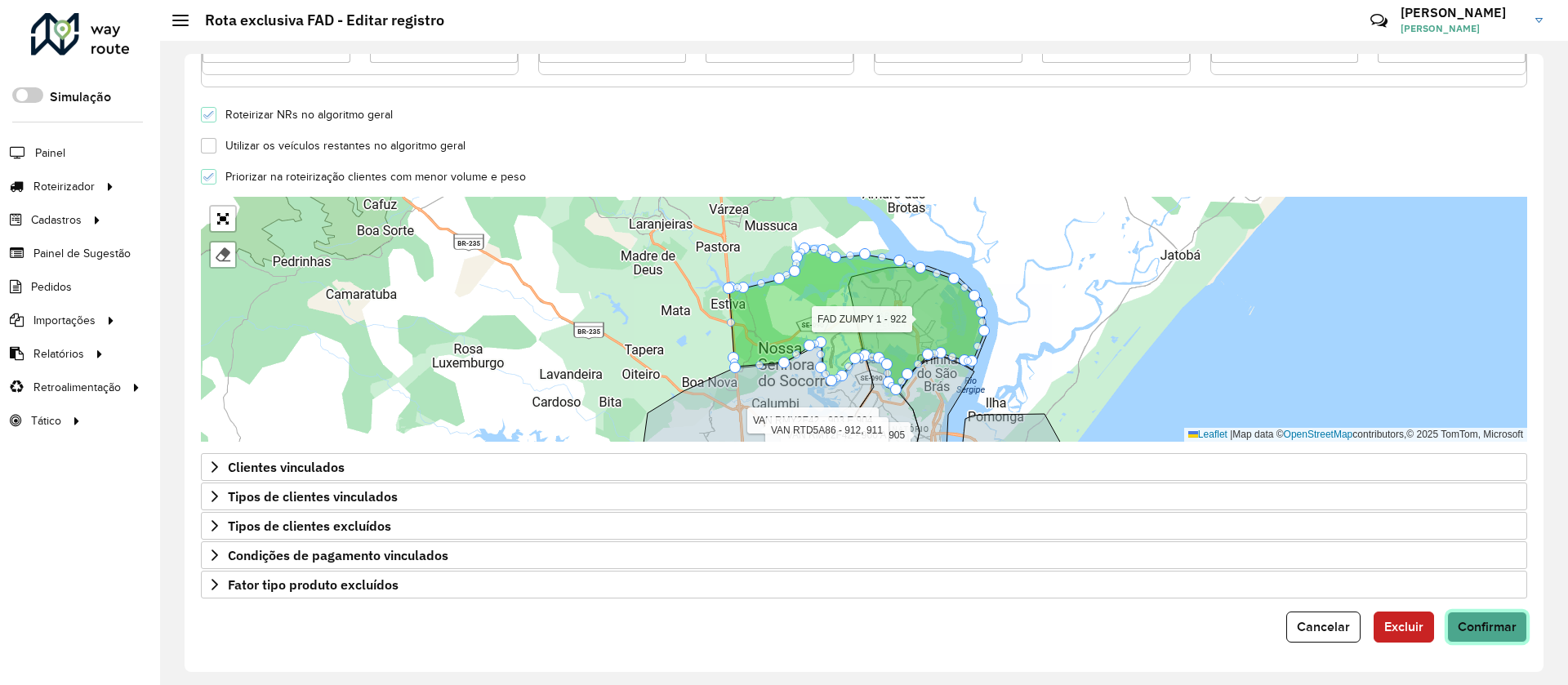
click at [1474, 641] on button "Confirmar" at bounding box center [1486, 627] width 80 height 31
click at [1344, 636] on button "Cancelar" at bounding box center [1323, 627] width 74 height 31
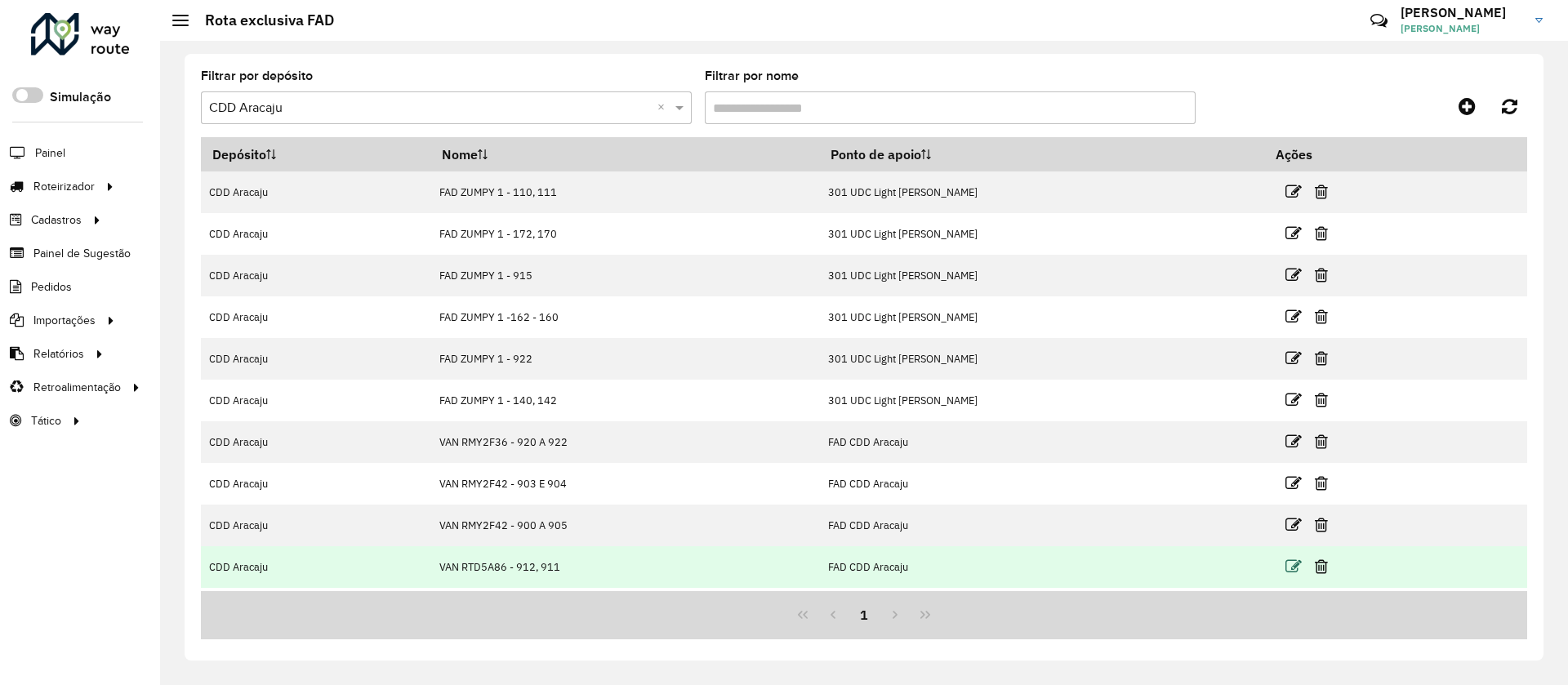
click at [1292, 562] on icon at bounding box center [1294, 567] width 17 height 17
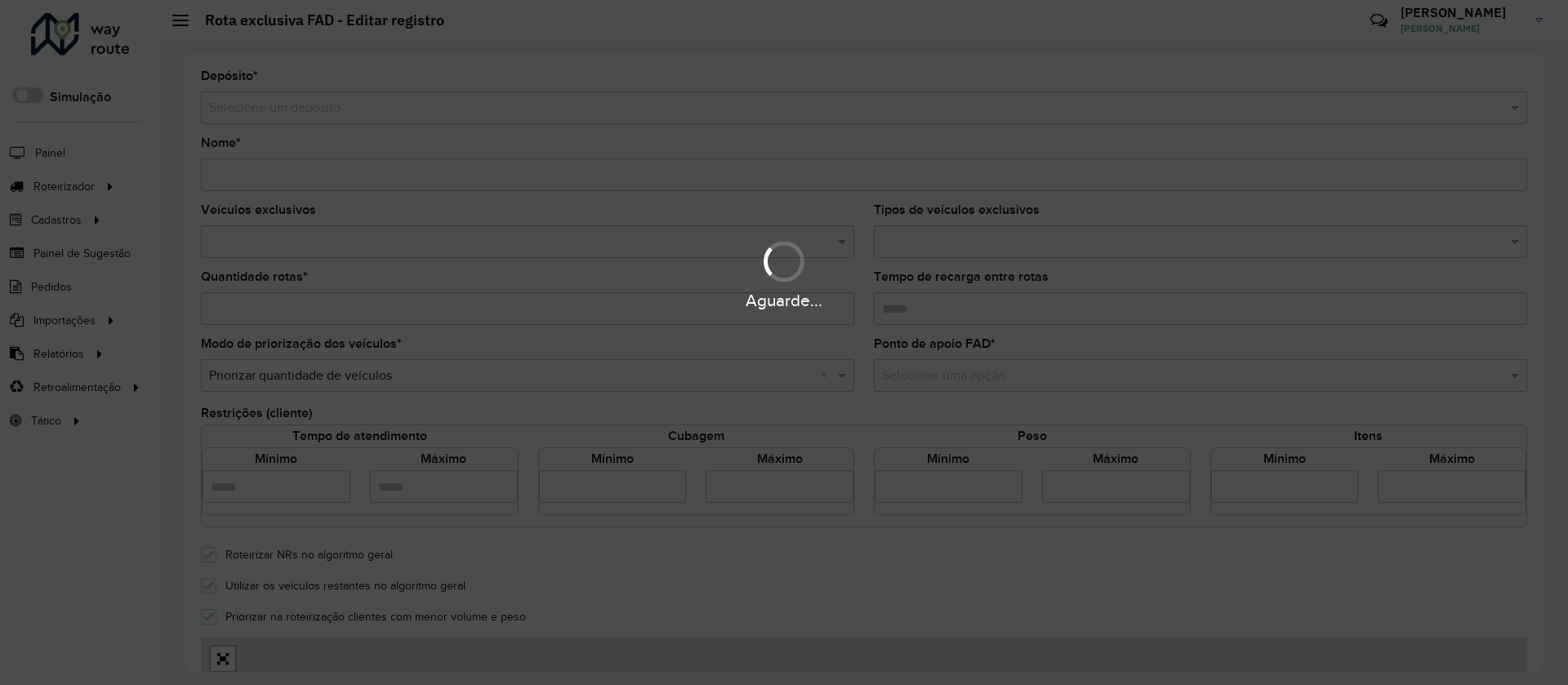
type input "**********"
type input "*"
type input "****"
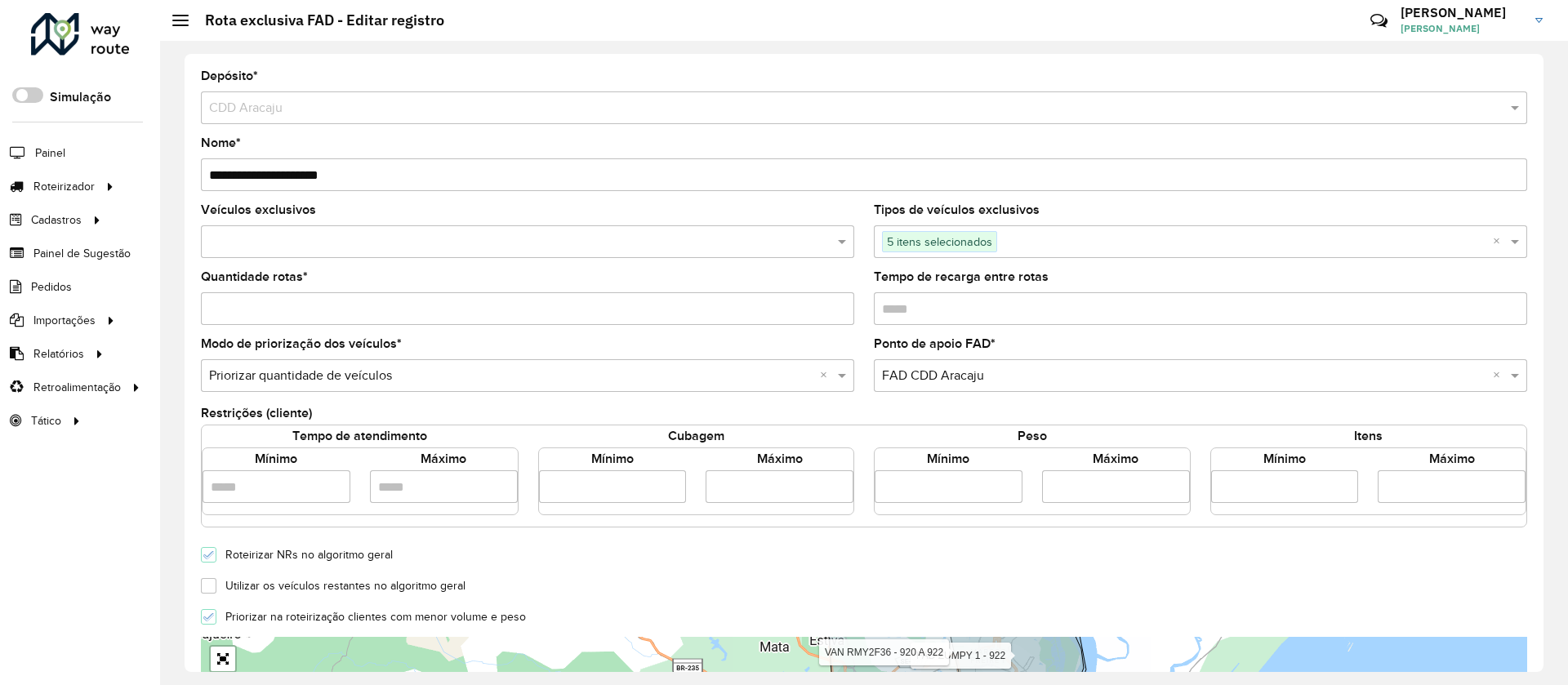
click at [594, 482] on input "****" at bounding box center [613, 487] width 148 height 33
drag, startPoint x: 578, startPoint y: 483, endPoint x: 527, endPoint y: 496, distance: 52.6
click at [525, 496] on div "Tempo de atendimento Mínimo Máximo Cubagem Mínimo **** Máximo **** Peso Mínimo …" at bounding box center [864, 470] width 1344 height 90
type input "****"
drag, startPoint x: 571, startPoint y: 520, endPoint x: 581, endPoint y: 543, distance: 25.1
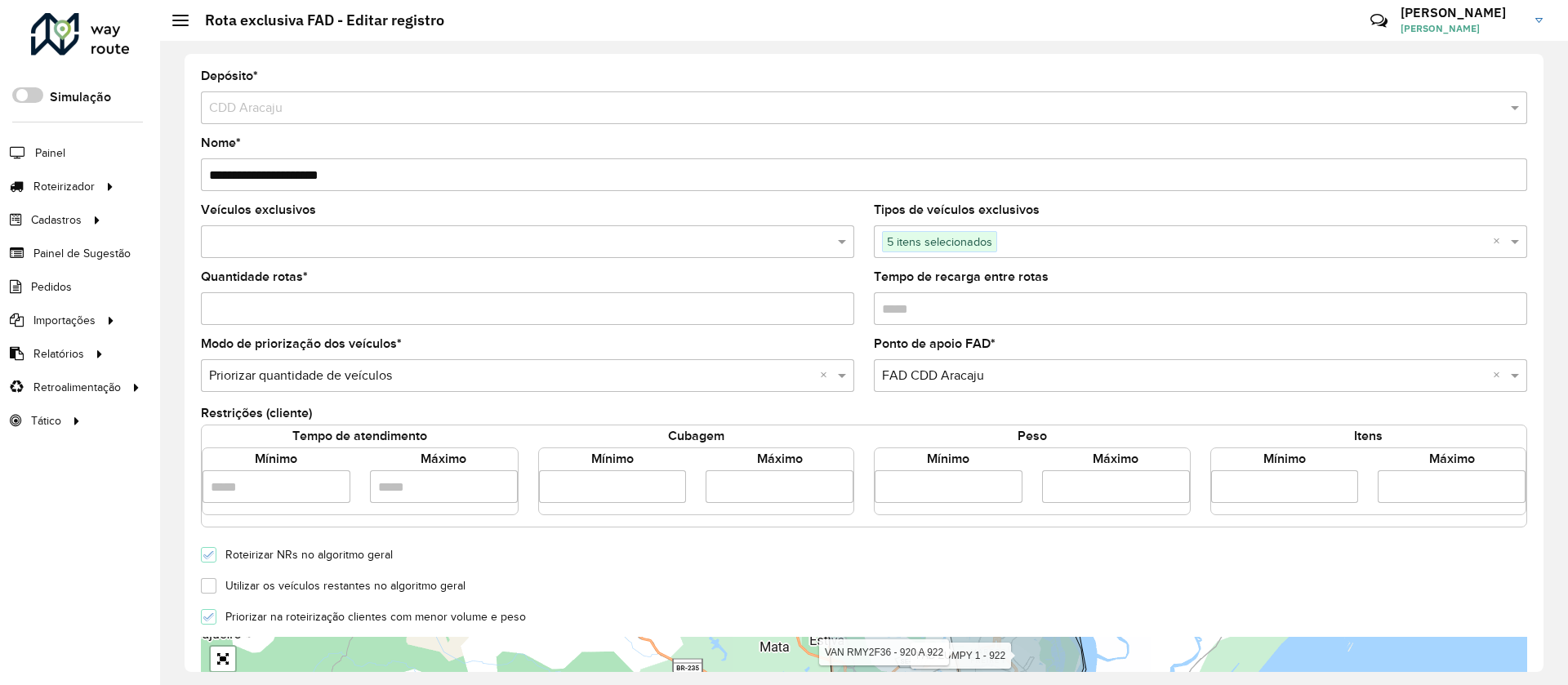
click at [574, 523] on div "Tempo de atendimento Mínimo Máximo Cubagem Mínimo **** Máximo **** Peso Mínimo …" at bounding box center [864, 476] width 1326 height 103
click at [591, 492] on input "****" at bounding box center [613, 487] width 148 height 33
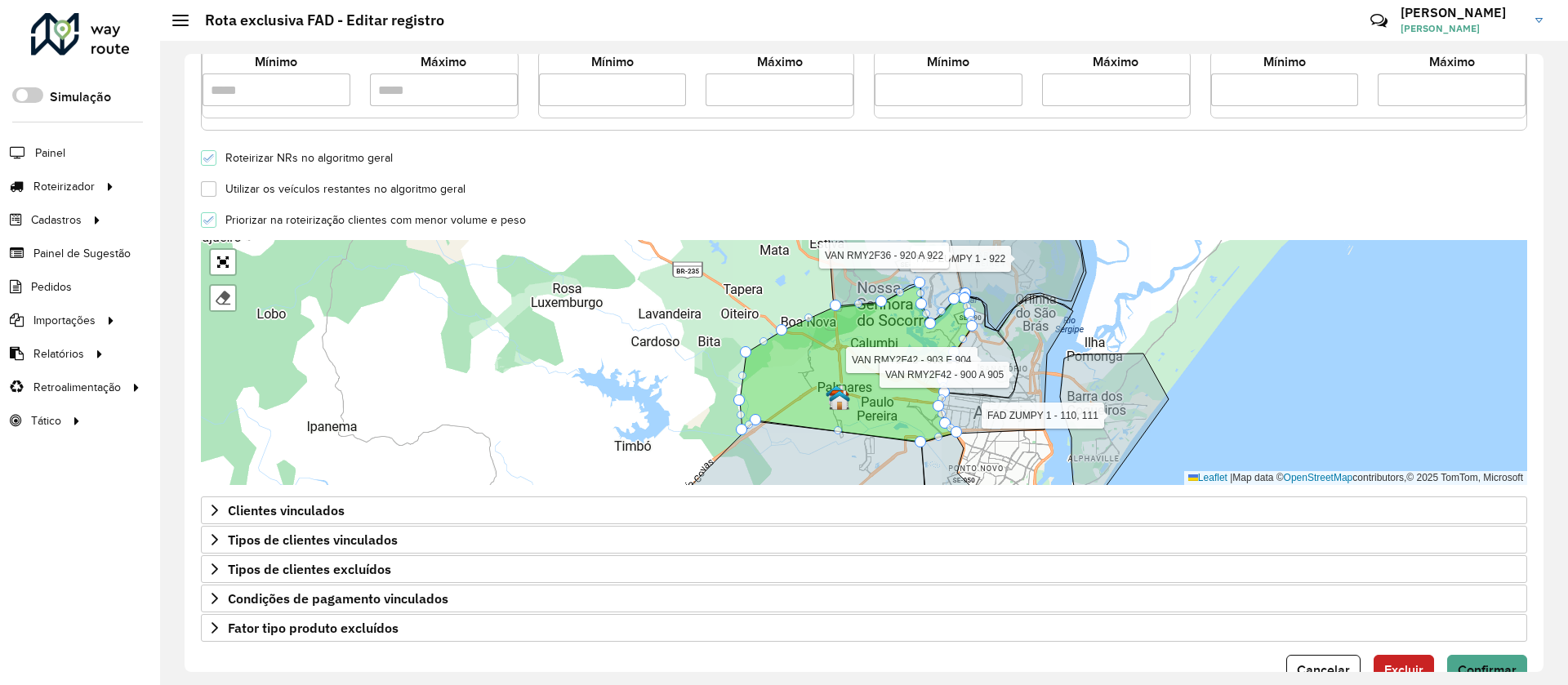
scroll to position [440, 0]
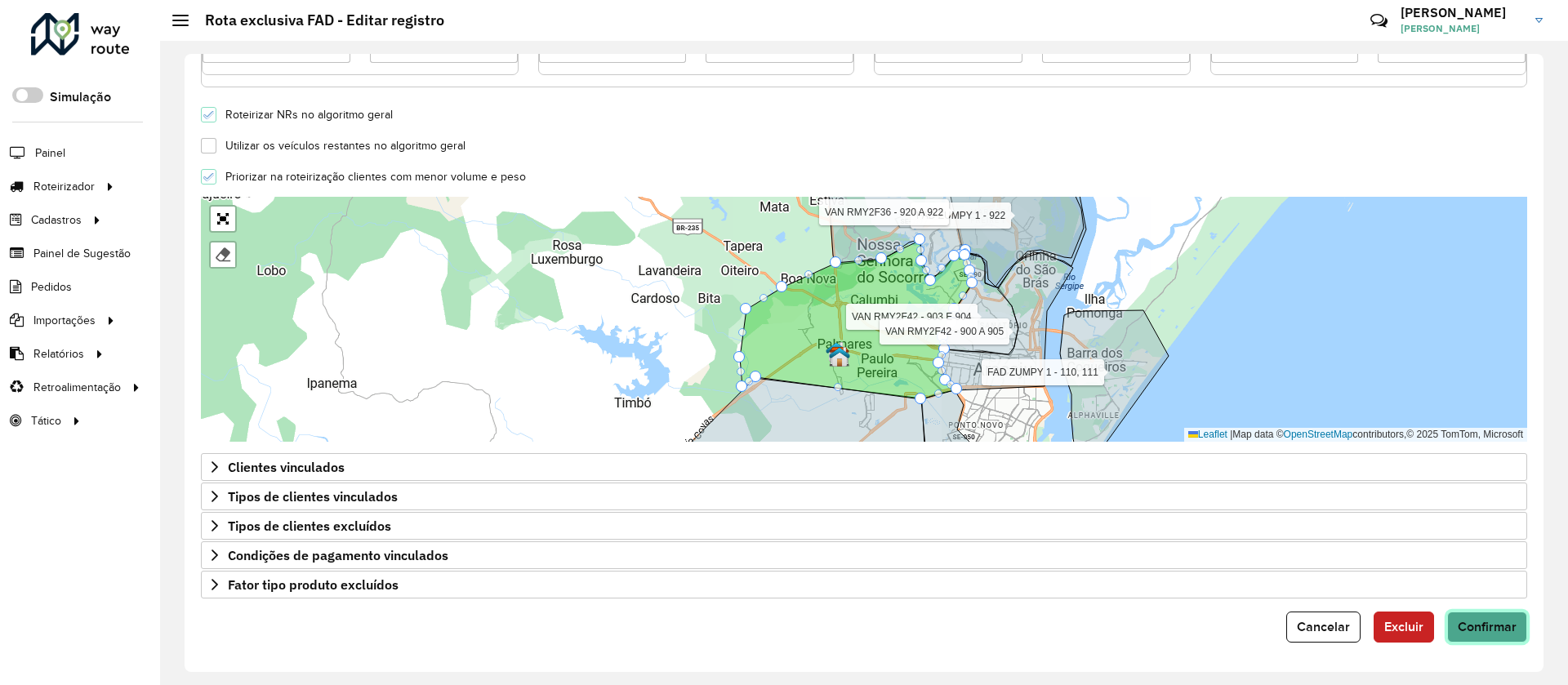
click at [1467, 631] on span "Confirmar" at bounding box center [1487, 626] width 59 height 14
click at [1315, 620] on span "Cancelar" at bounding box center [1323, 626] width 53 height 14
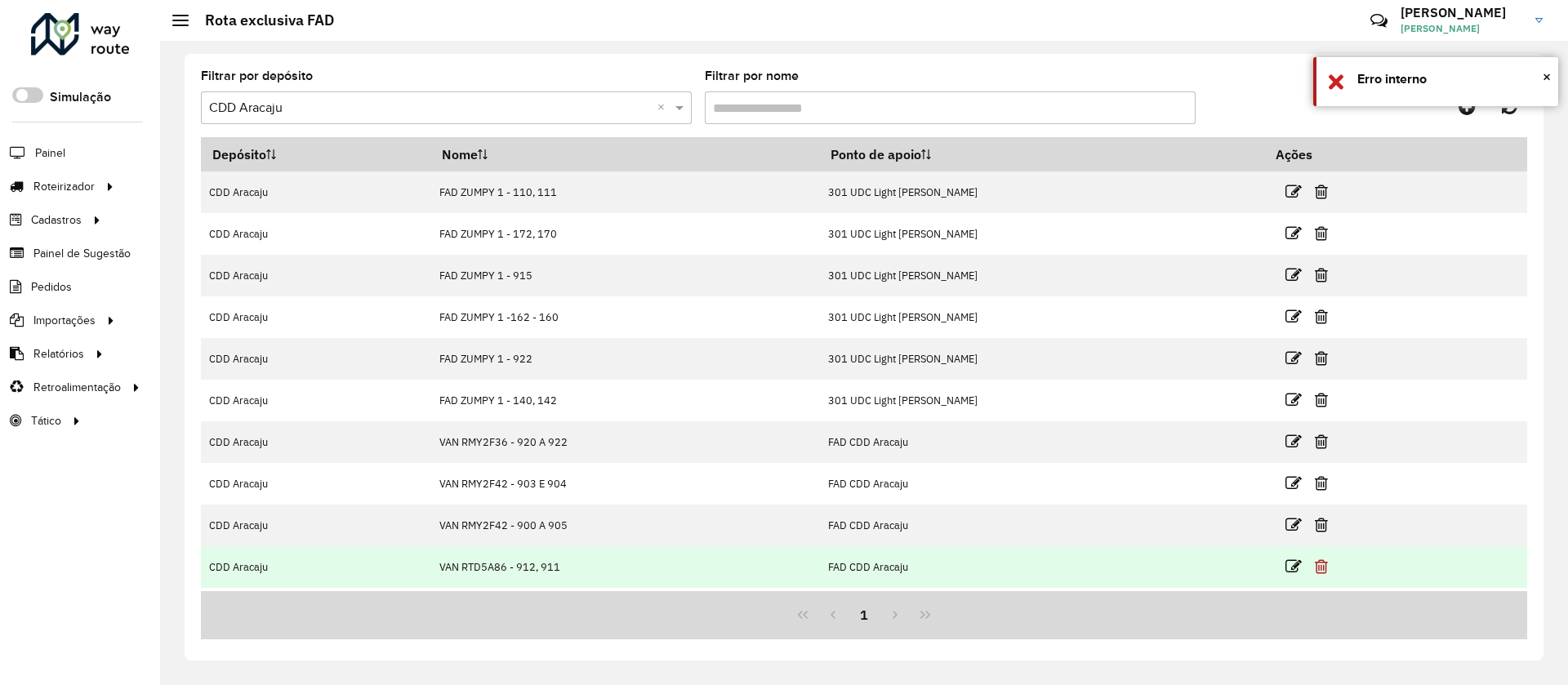
click at [1321, 573] on icon at bounding box center [1321, 567] width 13 height 17
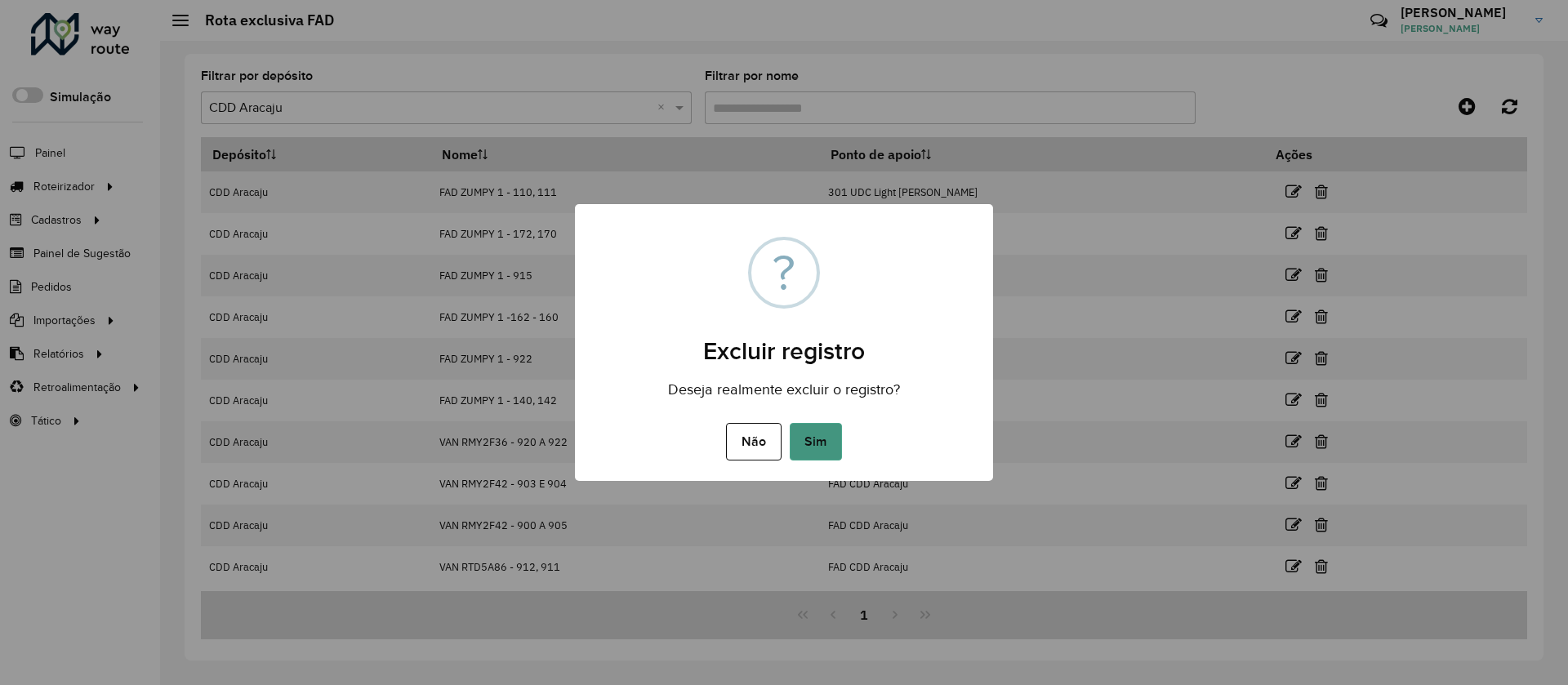
click at [823, 443] on button "Sim" at bounding box center [815, 441] width 52 height 38
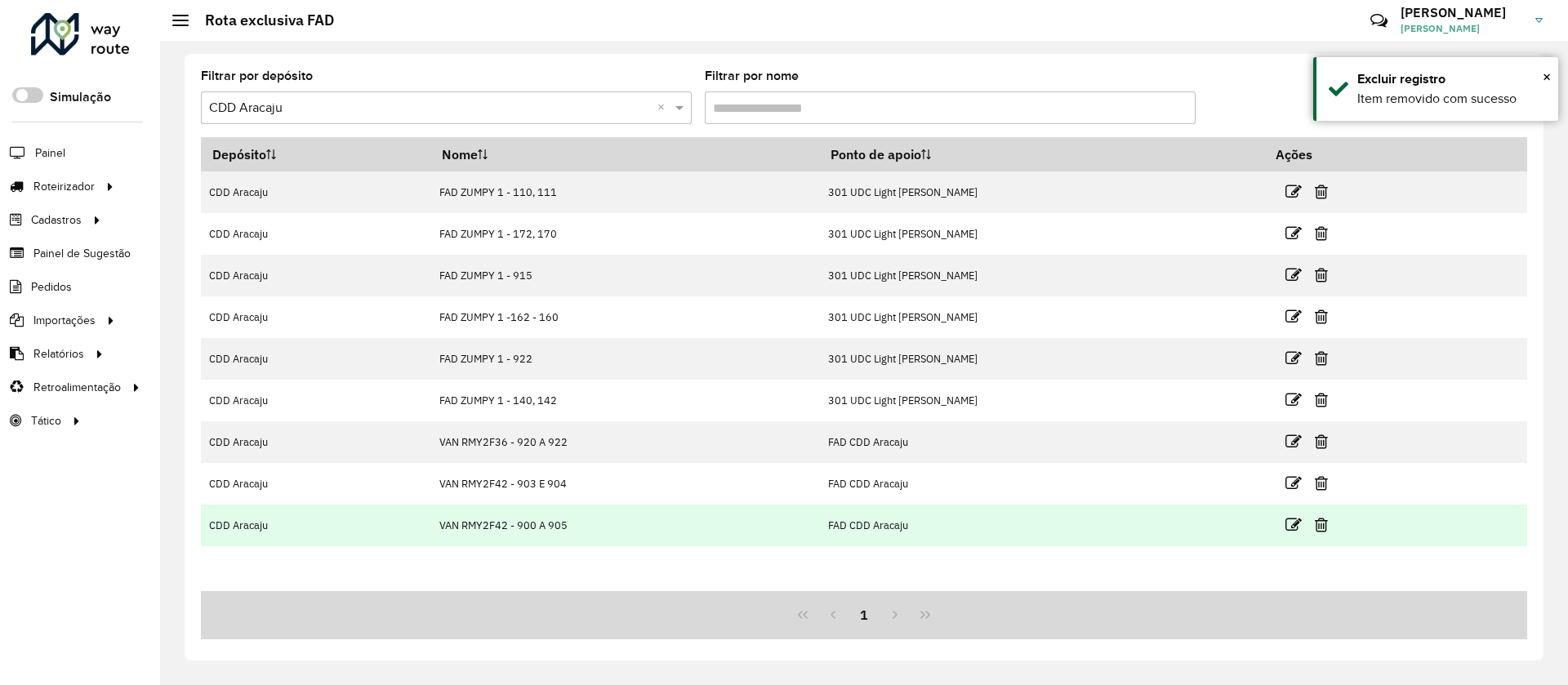
click at [1332, 519] on td at bounding box center [1313, 525] width 98 height 41
click at [1333, 523] on td at bounding box center [1313, 525] width 98 height 41
click at [1324, 527] on icon at bounding box center [1321, 525] width 13 height 17
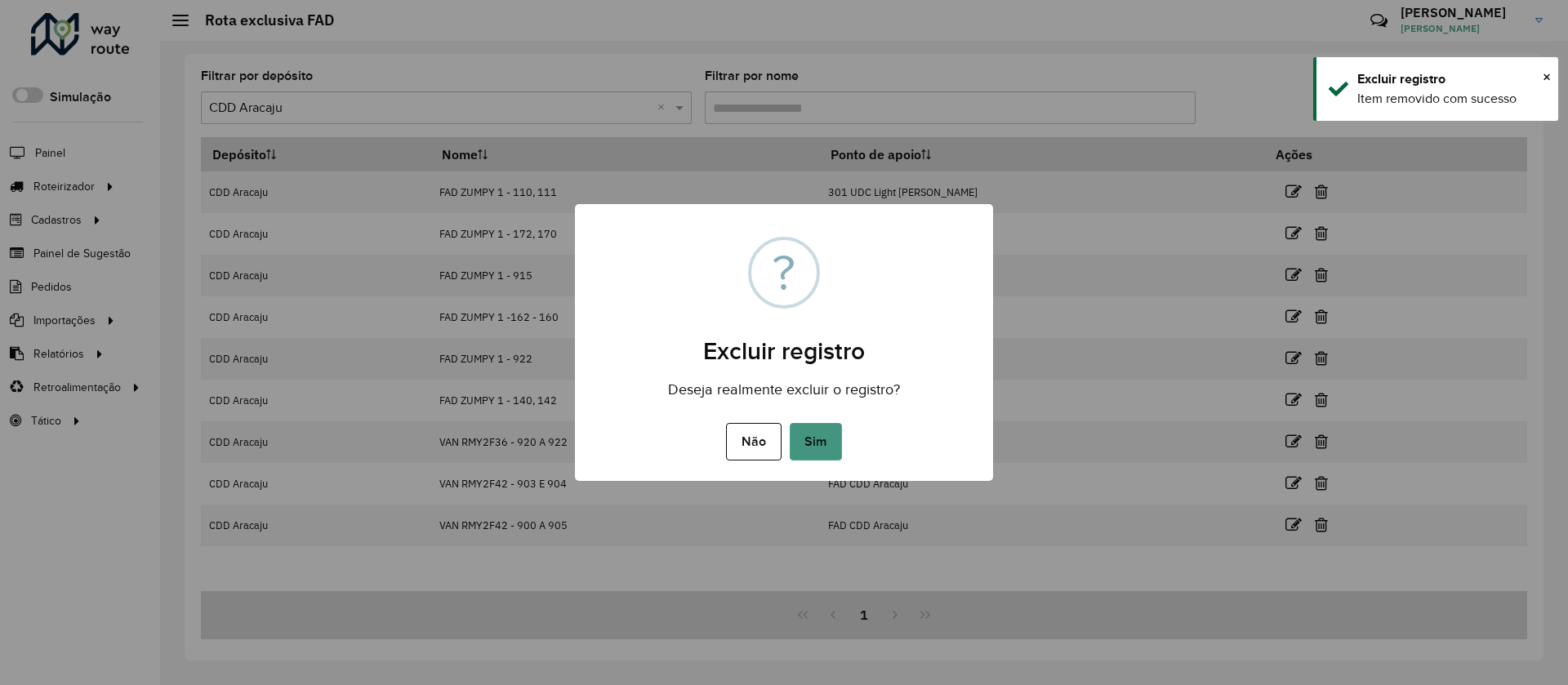
click at [823, 453] on button "Sim" at bounding box center [815, 441] width 52 height 38
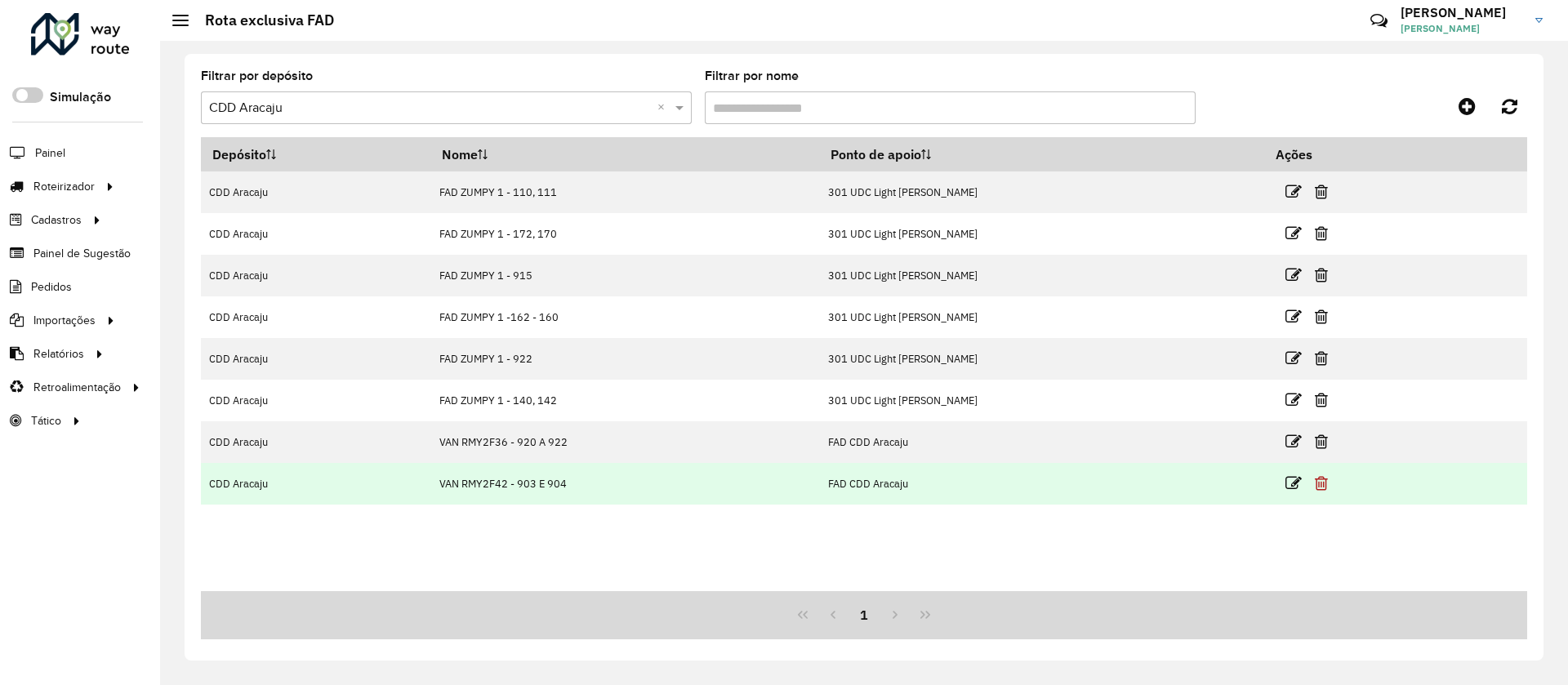
click at [1322, 485] on icon at bounding box center [1321, 483] width 13 height 17
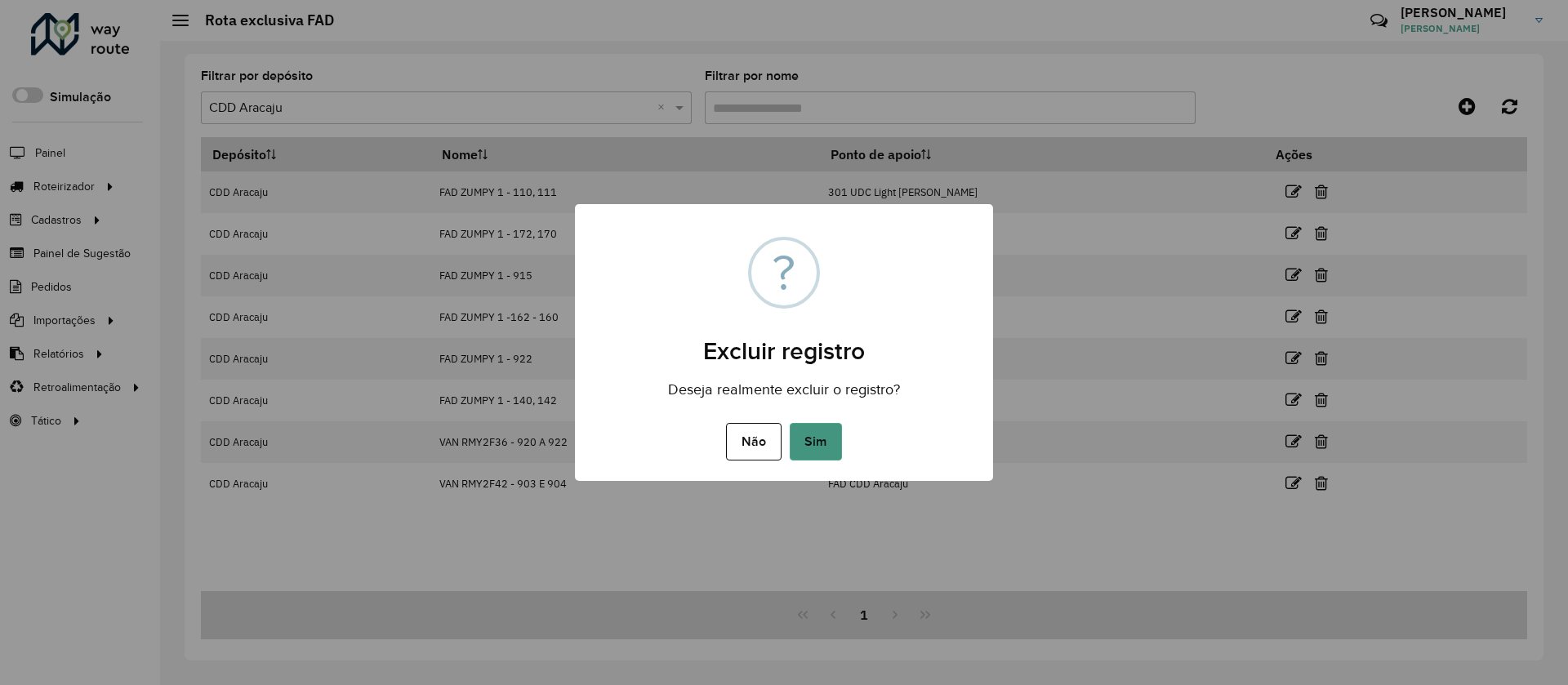
click at [808, 443] on button "Sim" at bounding box center [815, 441] width 52 height 38
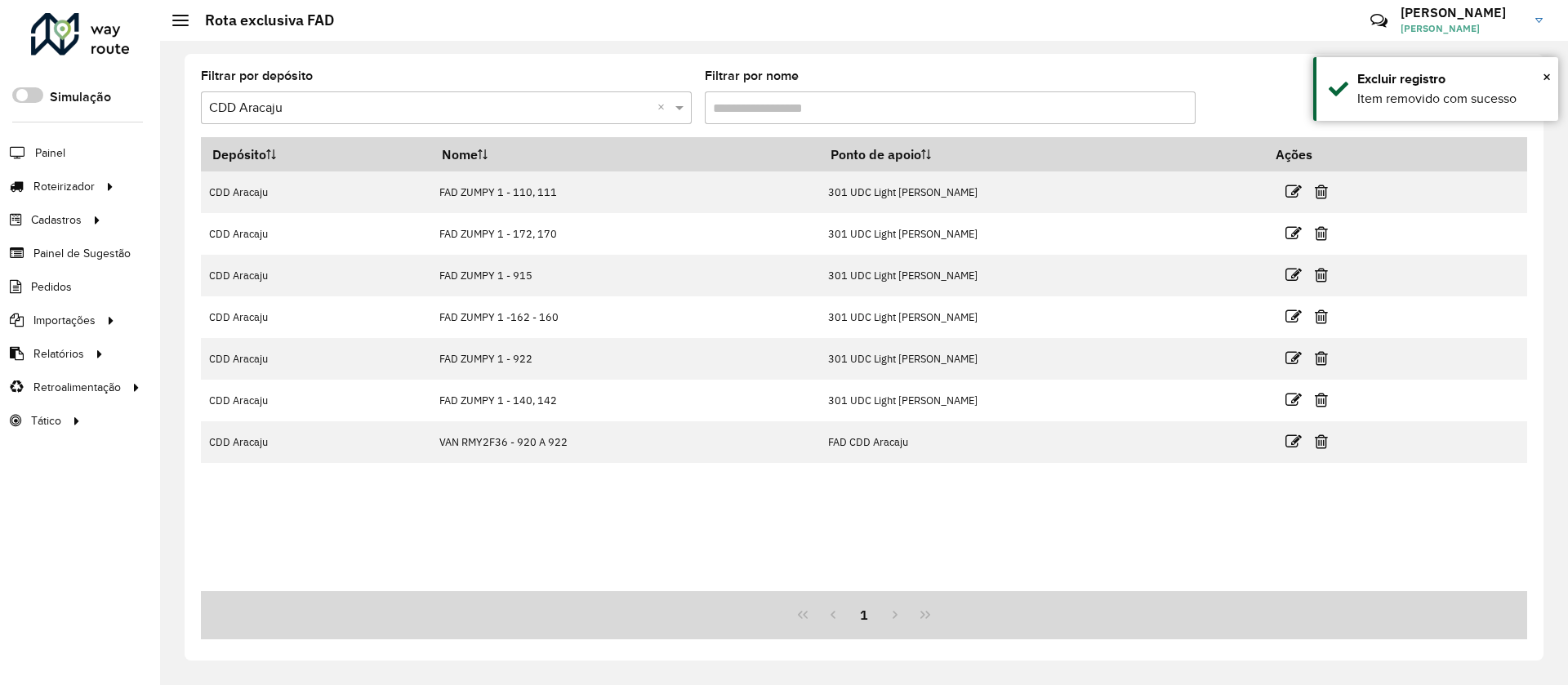
click at [1319, 444] on icon at bounding box center [1321, 442] width 13 height 17
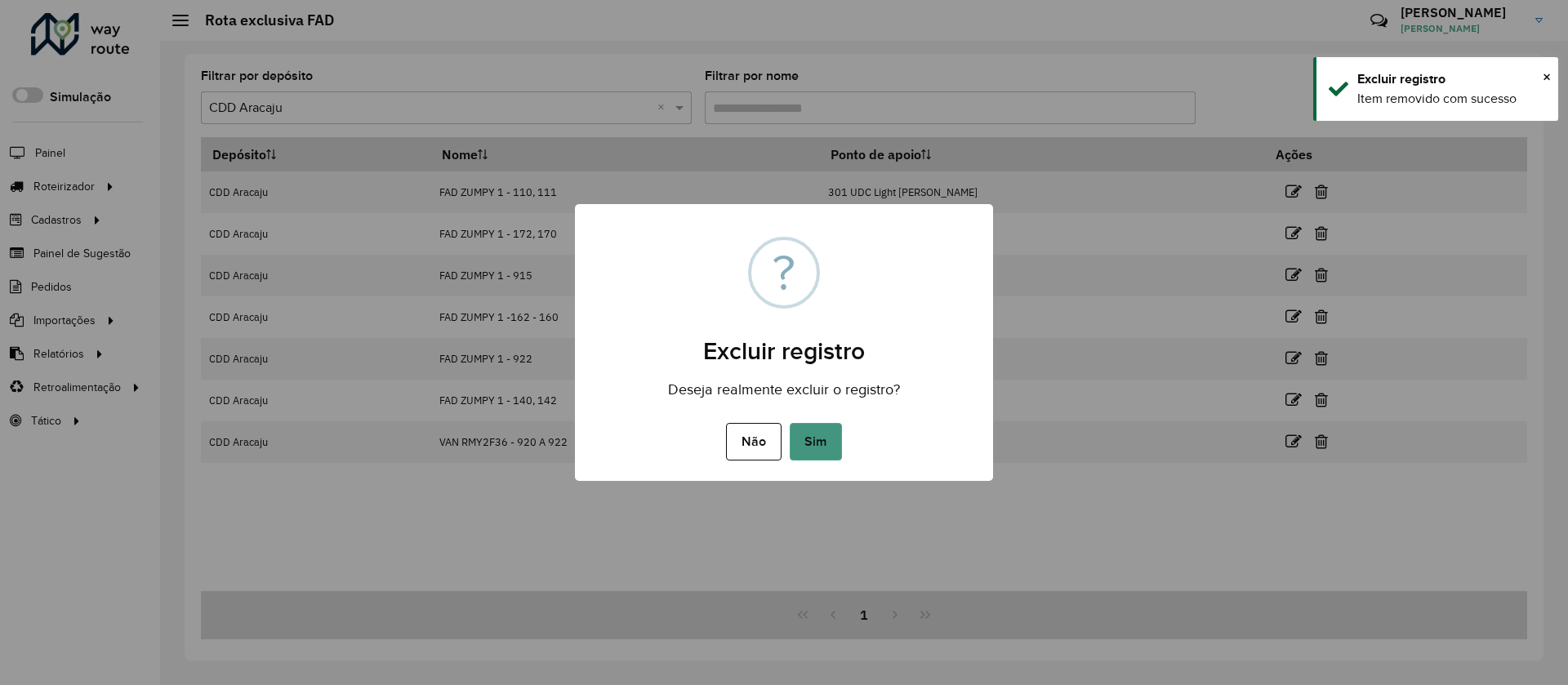
click at [825, 428] on button "Sim" at bounding box center [815, 441] width 52 height 38
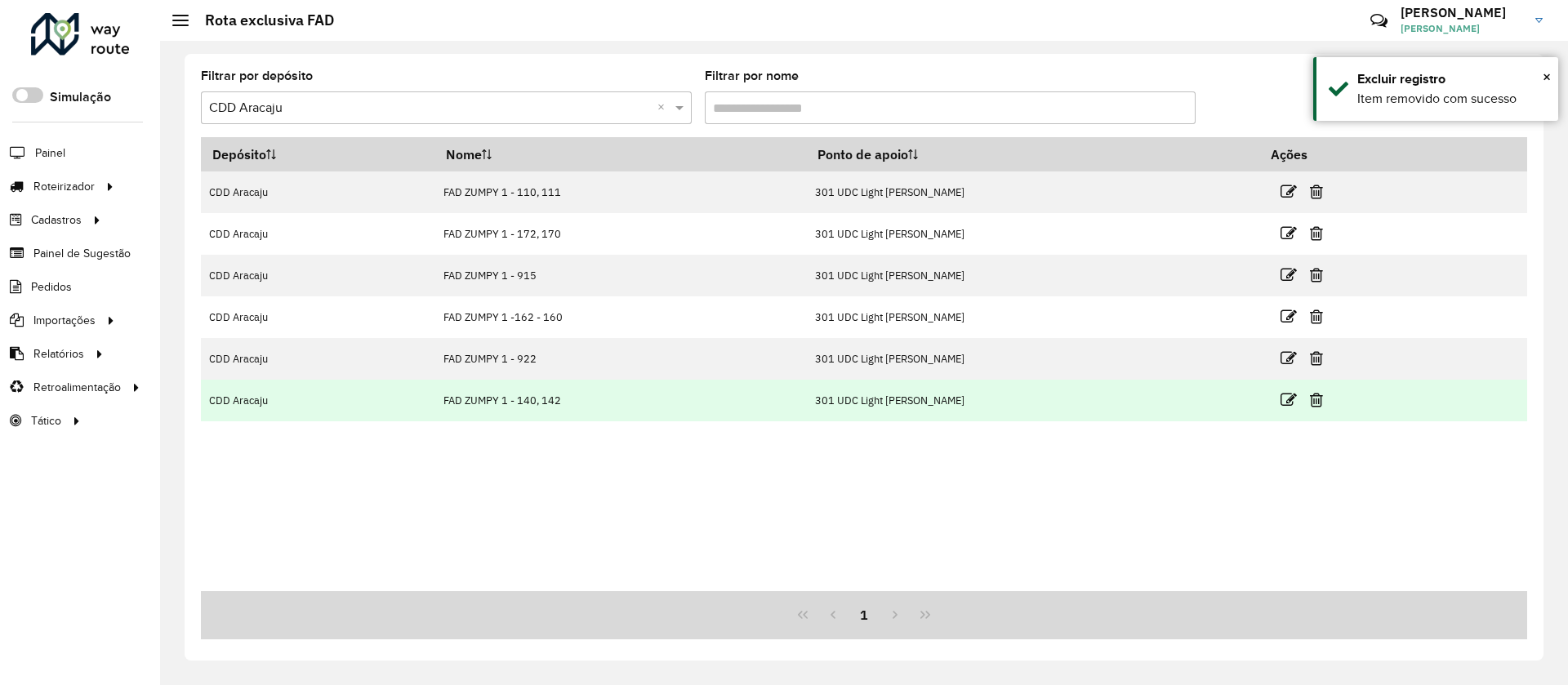
drag, startPoint x: 417, startPoint y: 384, endPoint x: 650, endPoint y: 411, distance: 234.6
click at [650, 411] on tr "CDD Aracaju FAD ZUMPY 1 - 140, 142 301 UDC Light Siqueira Campos" at bounding box center [864, 400] width 1326 height 41
click at [568, 397] on td "FAD ZUMPY 1 - 140, 142" at bounding box center [621, 400] width 370 height 41
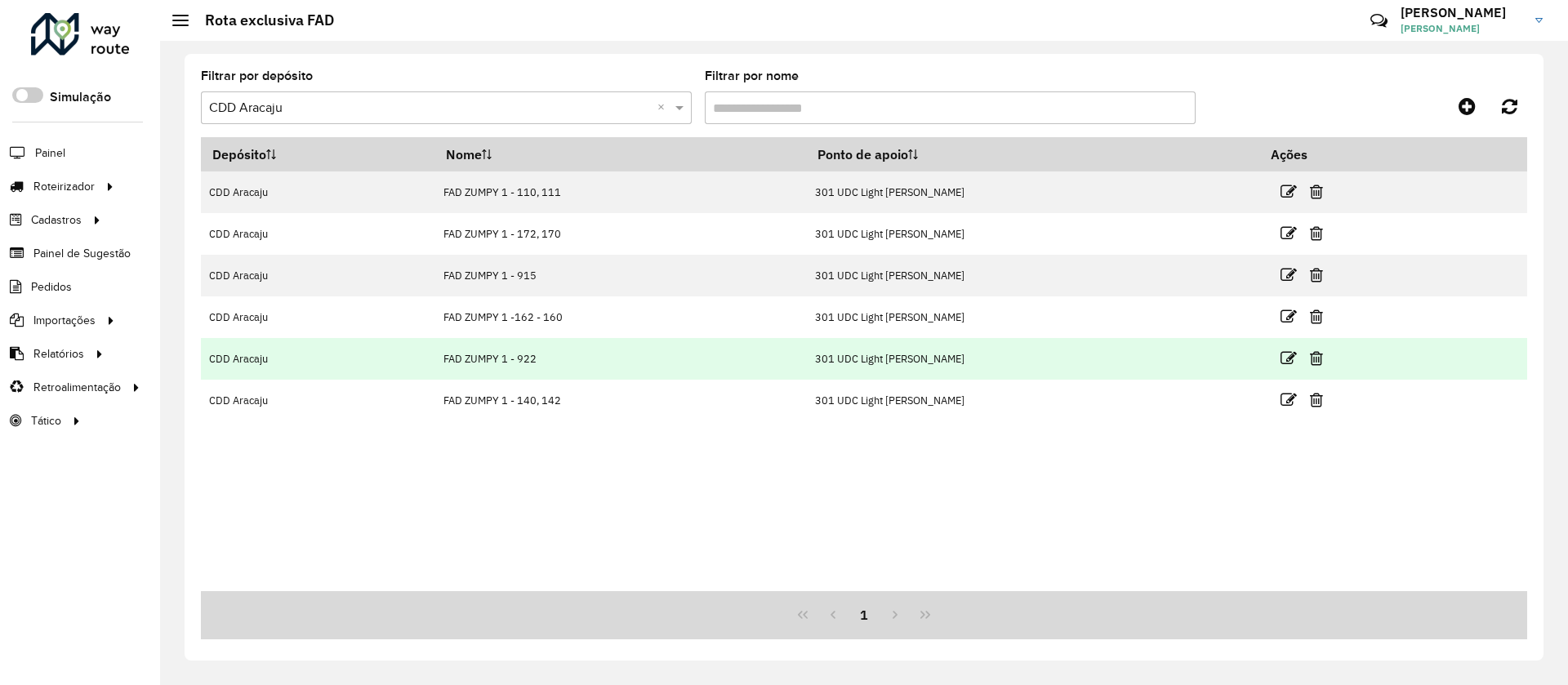
drag, startPoint x: 553, startPoint y: 362, endPoint x: 413, endPoint y: 360, distance: 140.0
click at [413, 360] on tr "CDD Aracaju FAD ZUMPY 1 - 922 301 UDC Light Siqueira Campos" at bounding box center [864, 359] width 1326 height 41
click at [436, 359] on td "CDD Aracaju" at bounding box center [318, 359] width 235 height 41
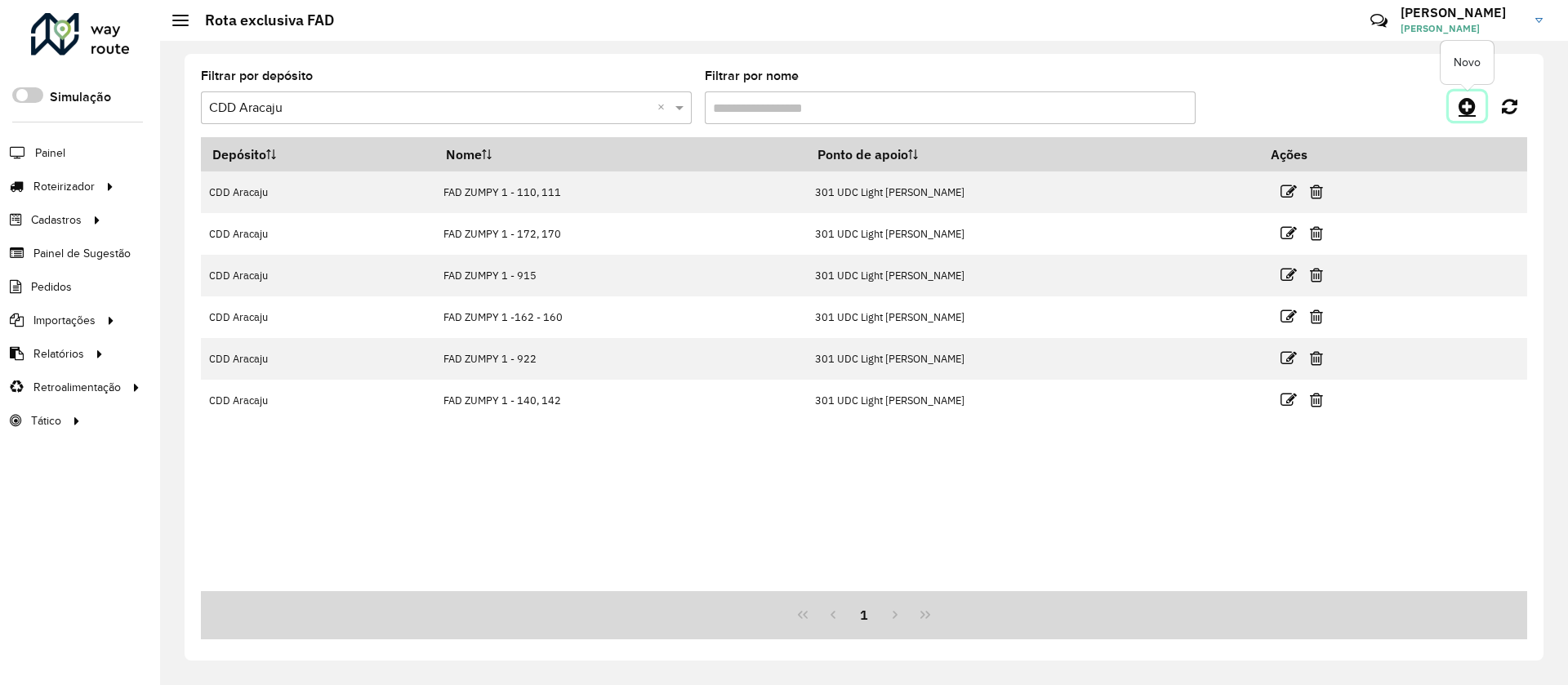
click at [1459, 114] on icon at bounding box center [1467, 105] width 17 height 19
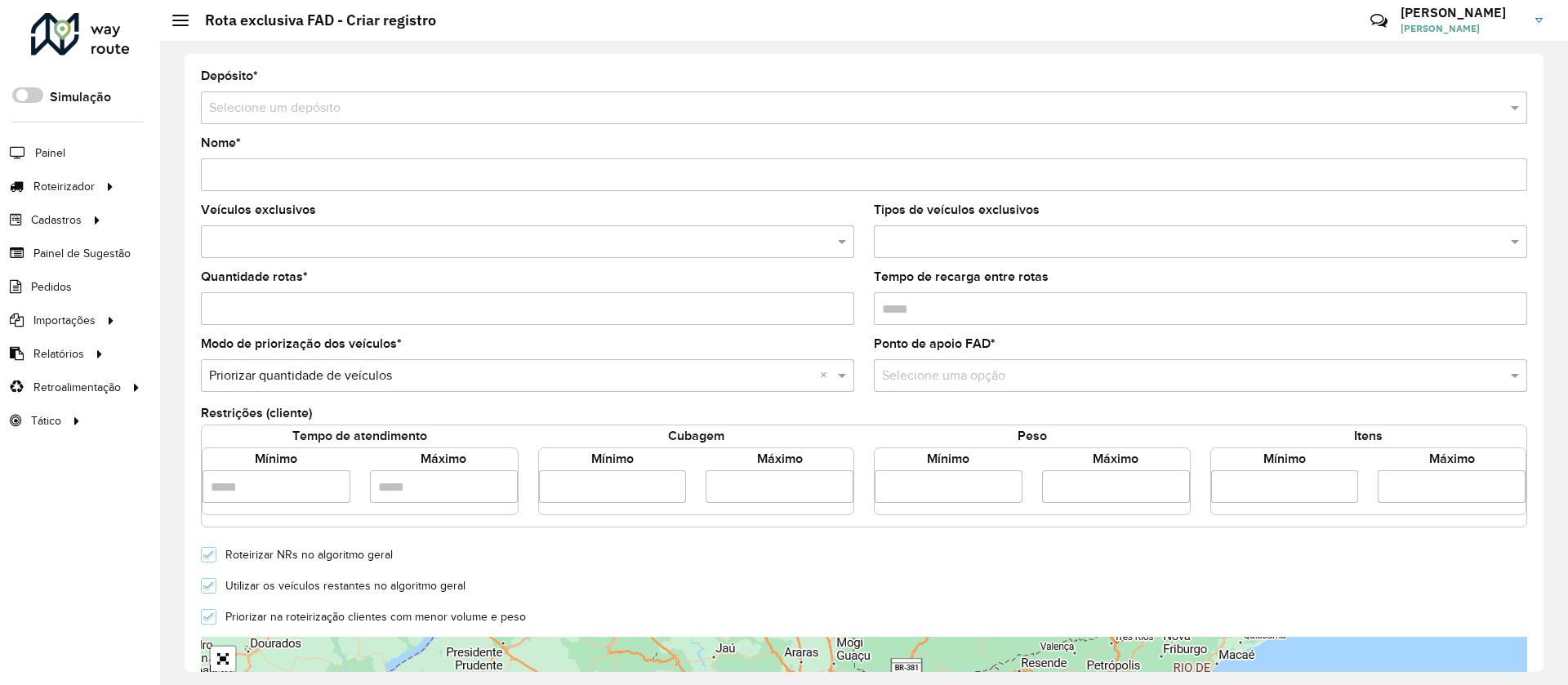
click at [269, 110] on input "text" at bounding box center [847, 108] width 1277 height 19
type input "****"
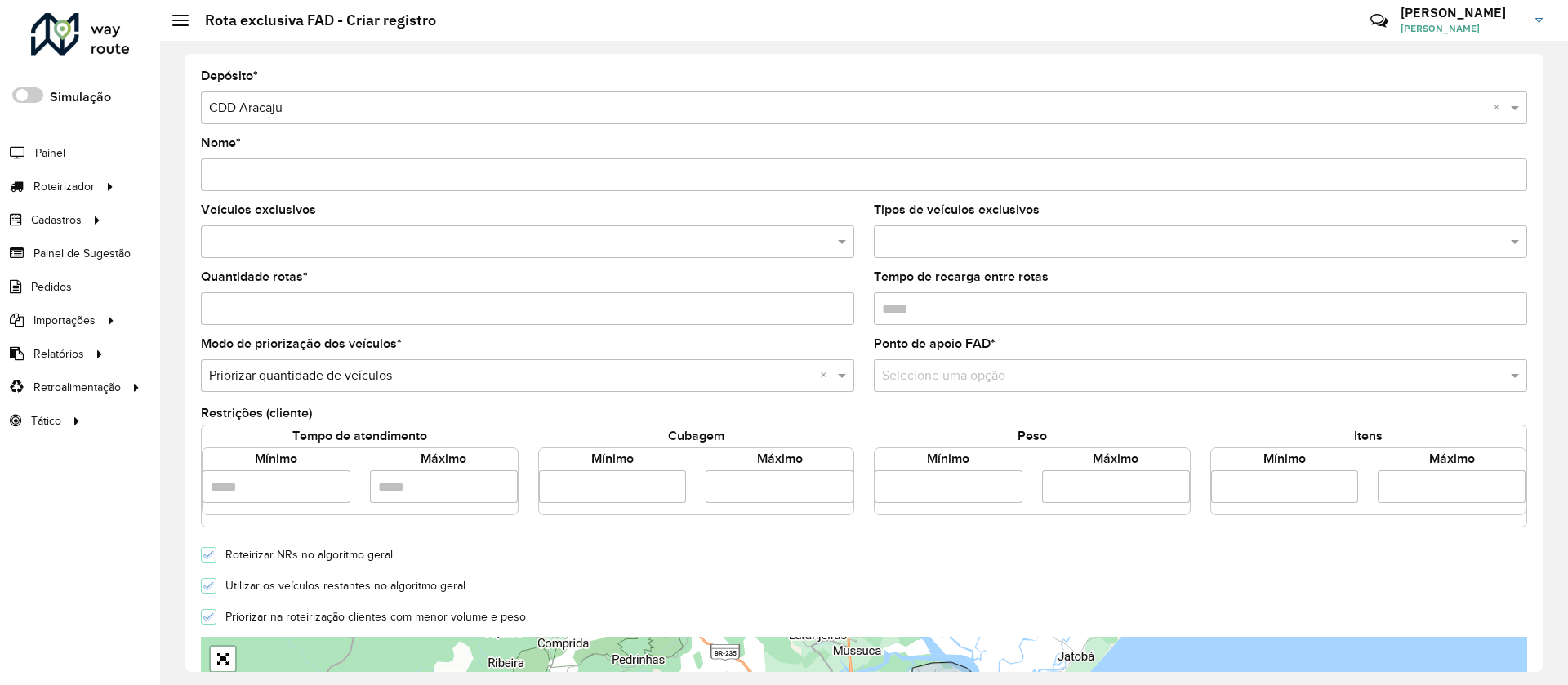
click at [323, 161] on input "Nome *" at bounding box center [864, 175] width 1326 height 33
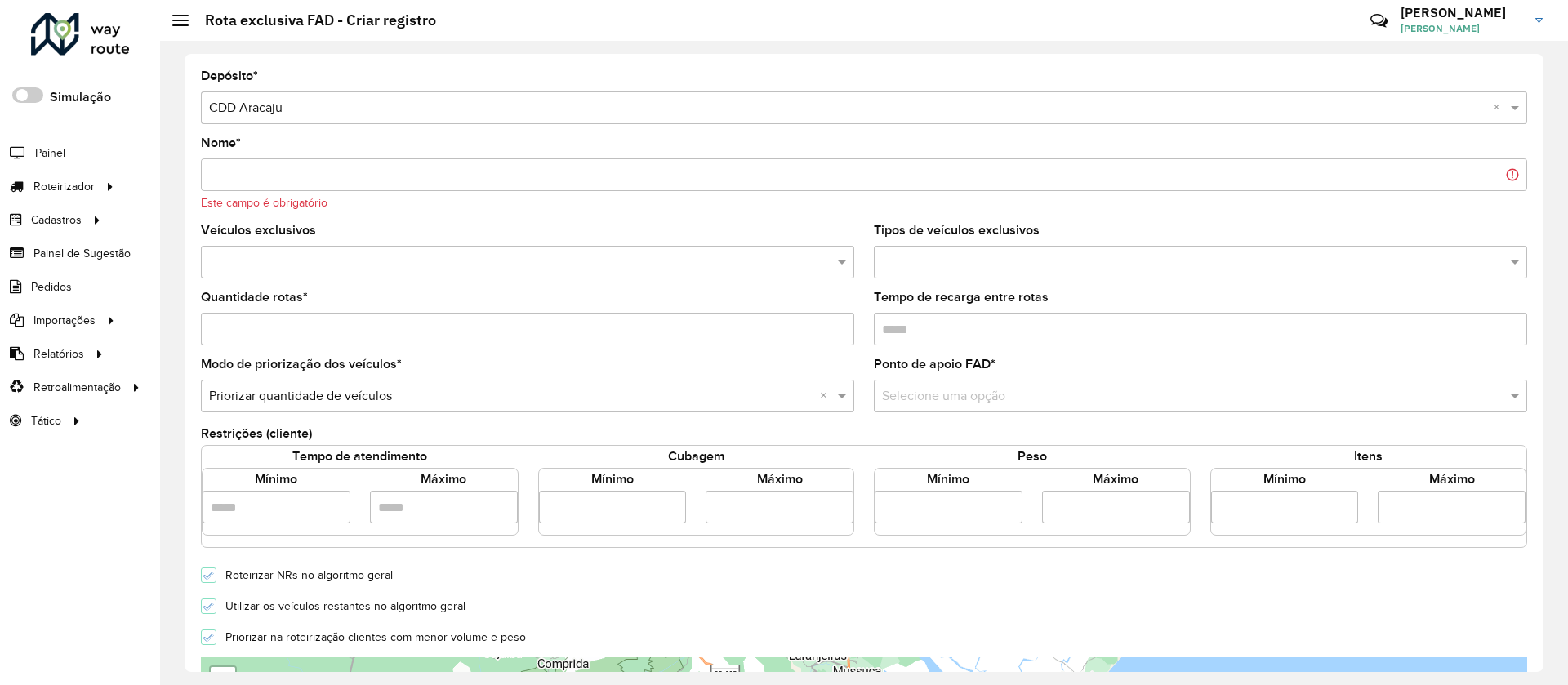
paste input "*******"
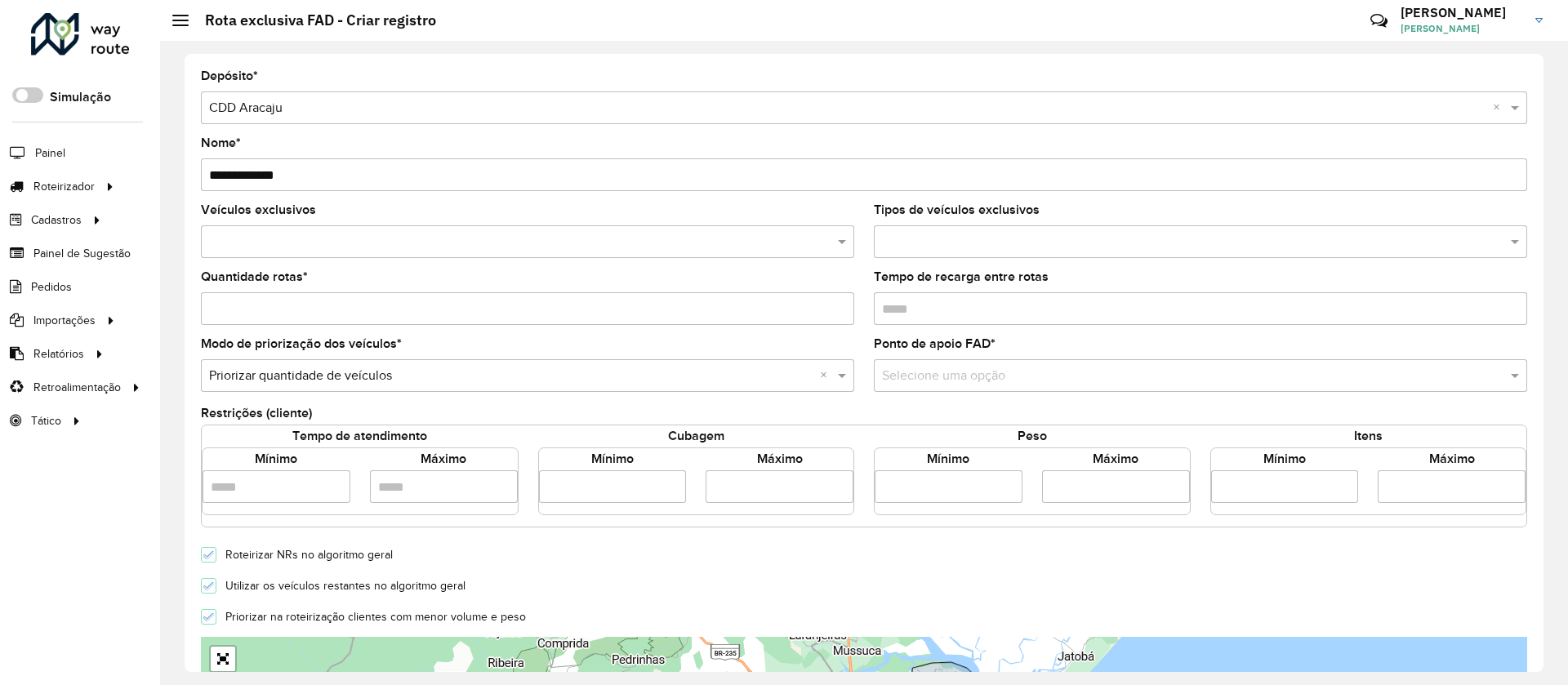
type input "**********"
click at [326, 245] on input "text" at bounding box center [520, 242] width 629 height 19
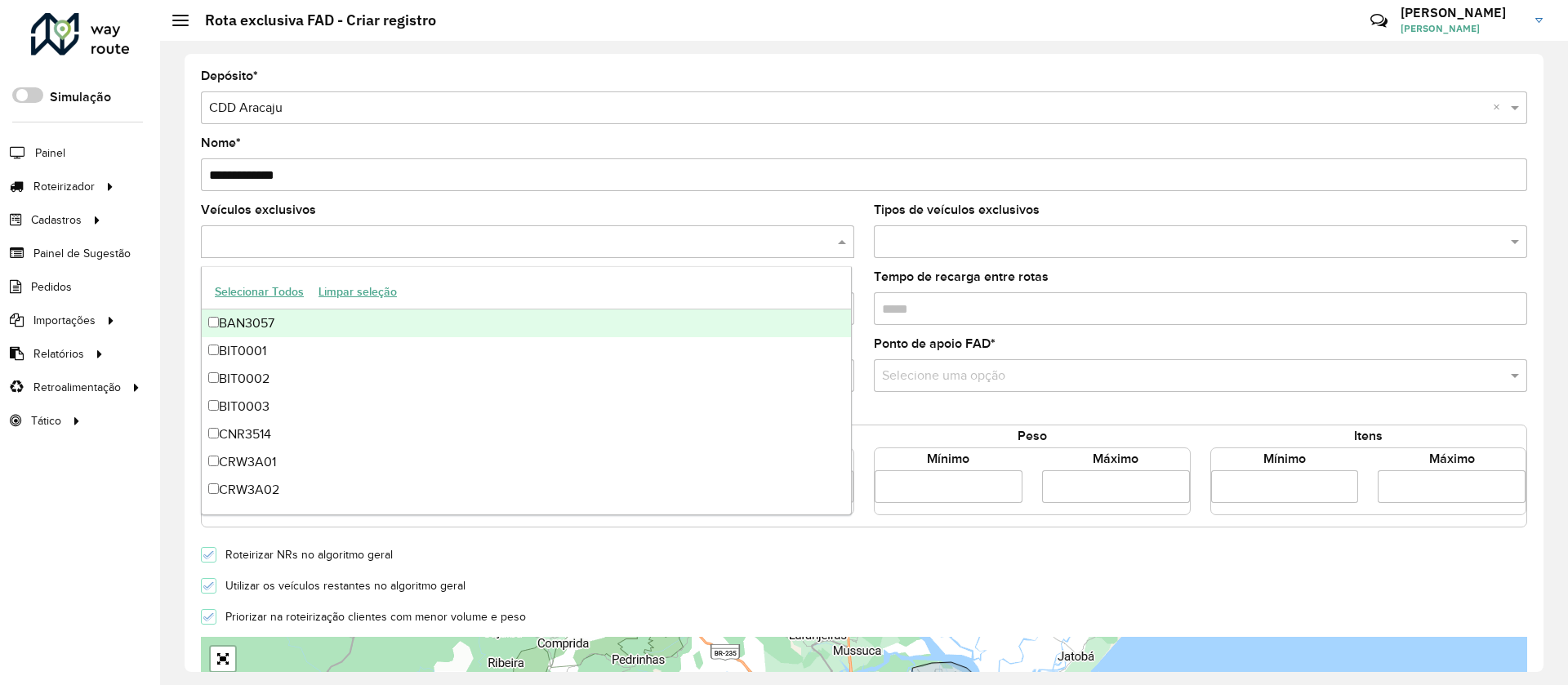
click at [344, 198] on form "**********" at bounding box center [864, 577] width 1326 height 1012
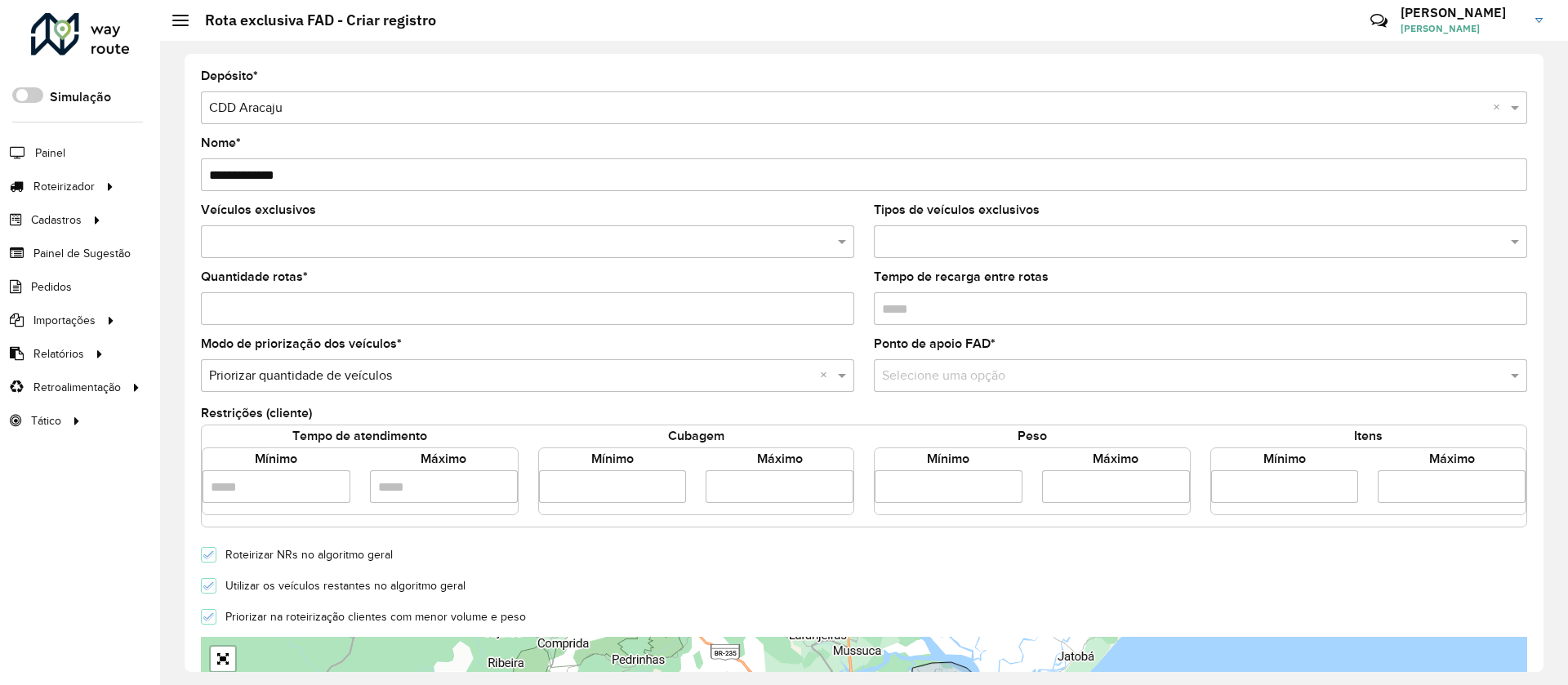
click at [325, 247] on input "text" at bounding box center [520, 242] width 629 height 19
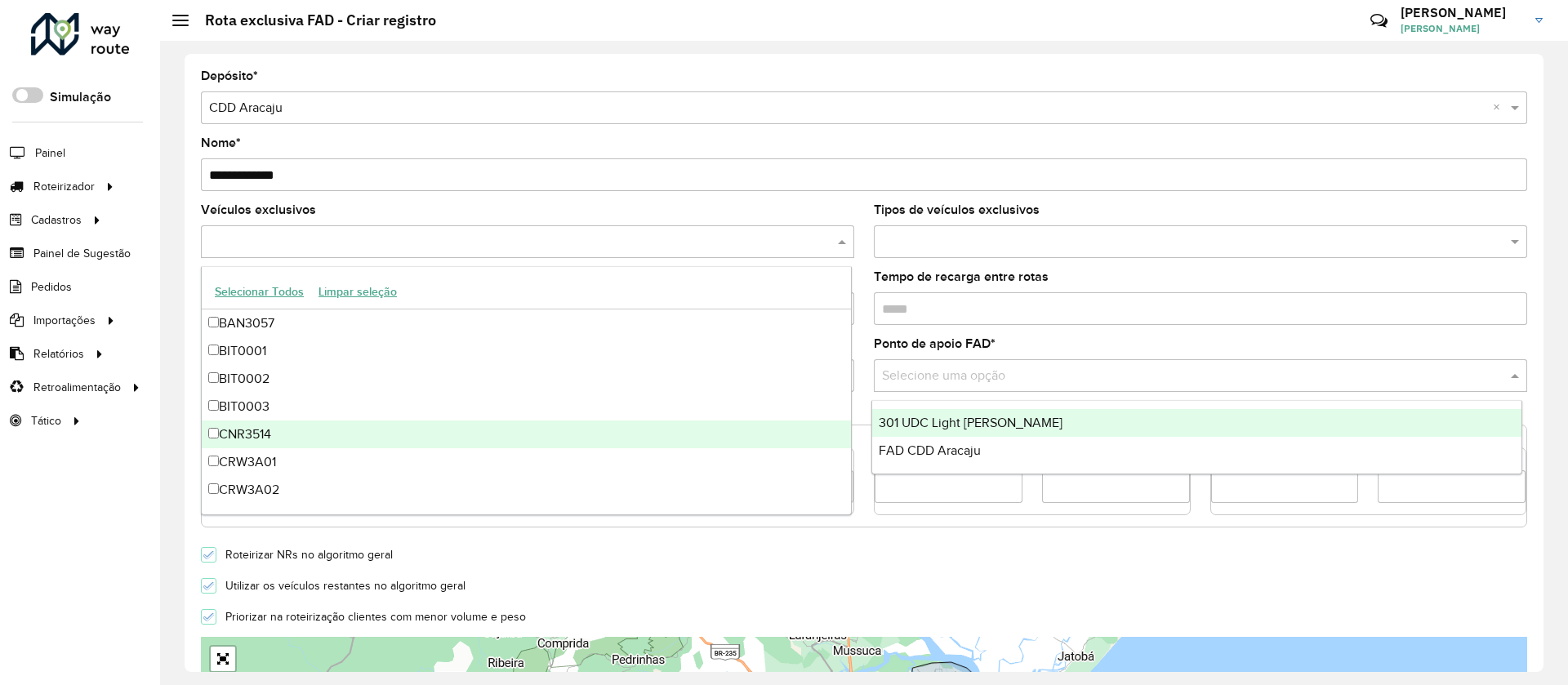
click at [903, 375] on input "text" at bounding box center [1184, 376] width 604 height 19
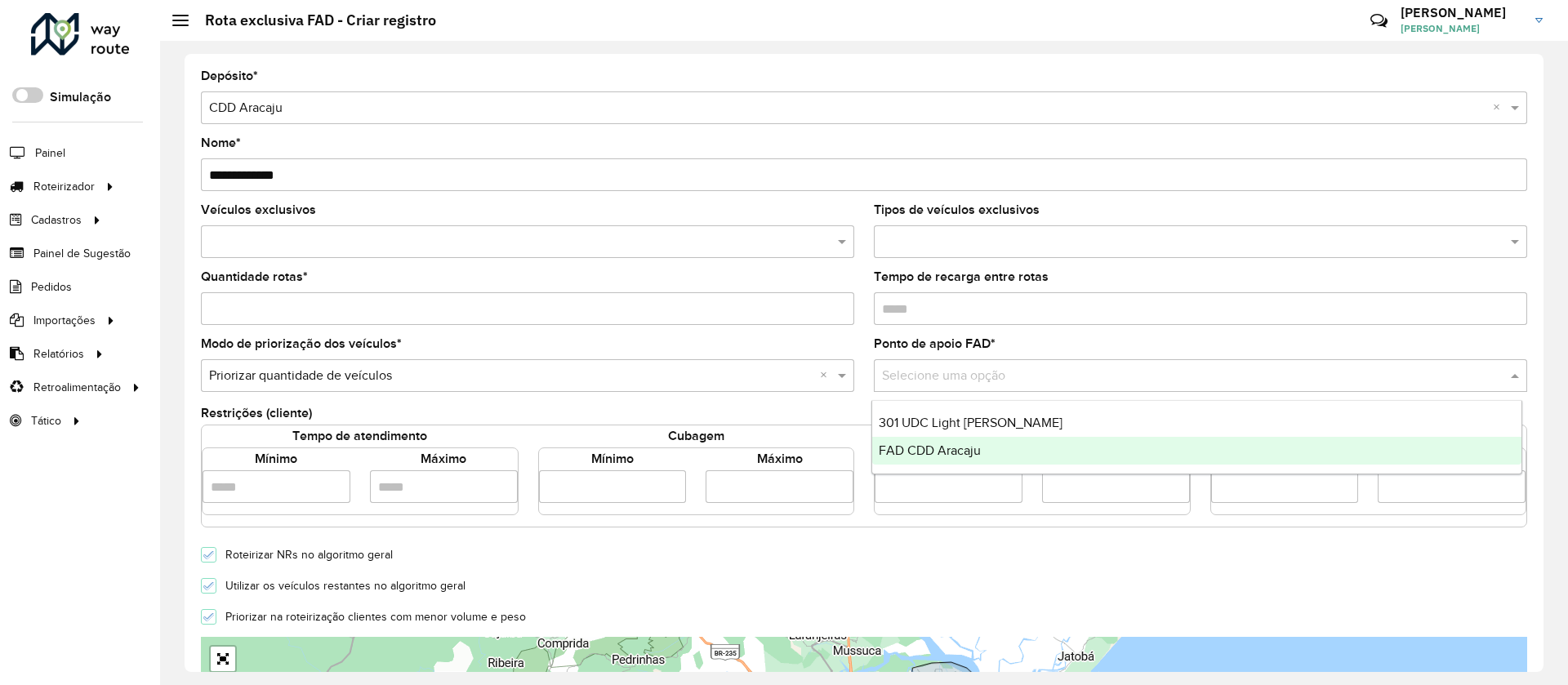
click at [963, 454] on span "FAD CDD Aracaju" at bounding box center [929, 450] width 102 height 14
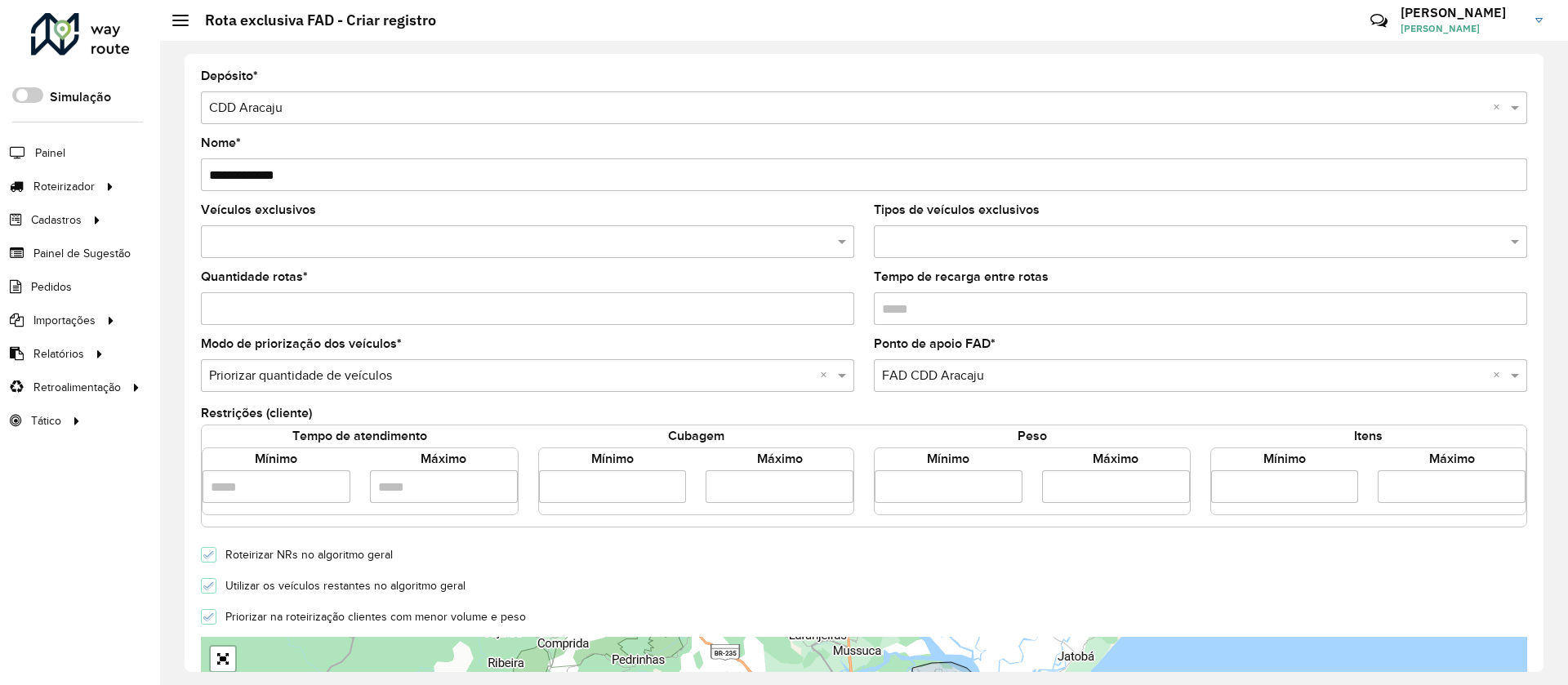
click at [609, 462] on label "Mínimo" at bounding box center [613, 459] width 42 height 19
click at [611, 480] on input "number" at bounding box center [613, 487] width 148 height 33
type input "****"
click at [744, 492] on input "number" at bounding box center [778, 487] width 148 height 33
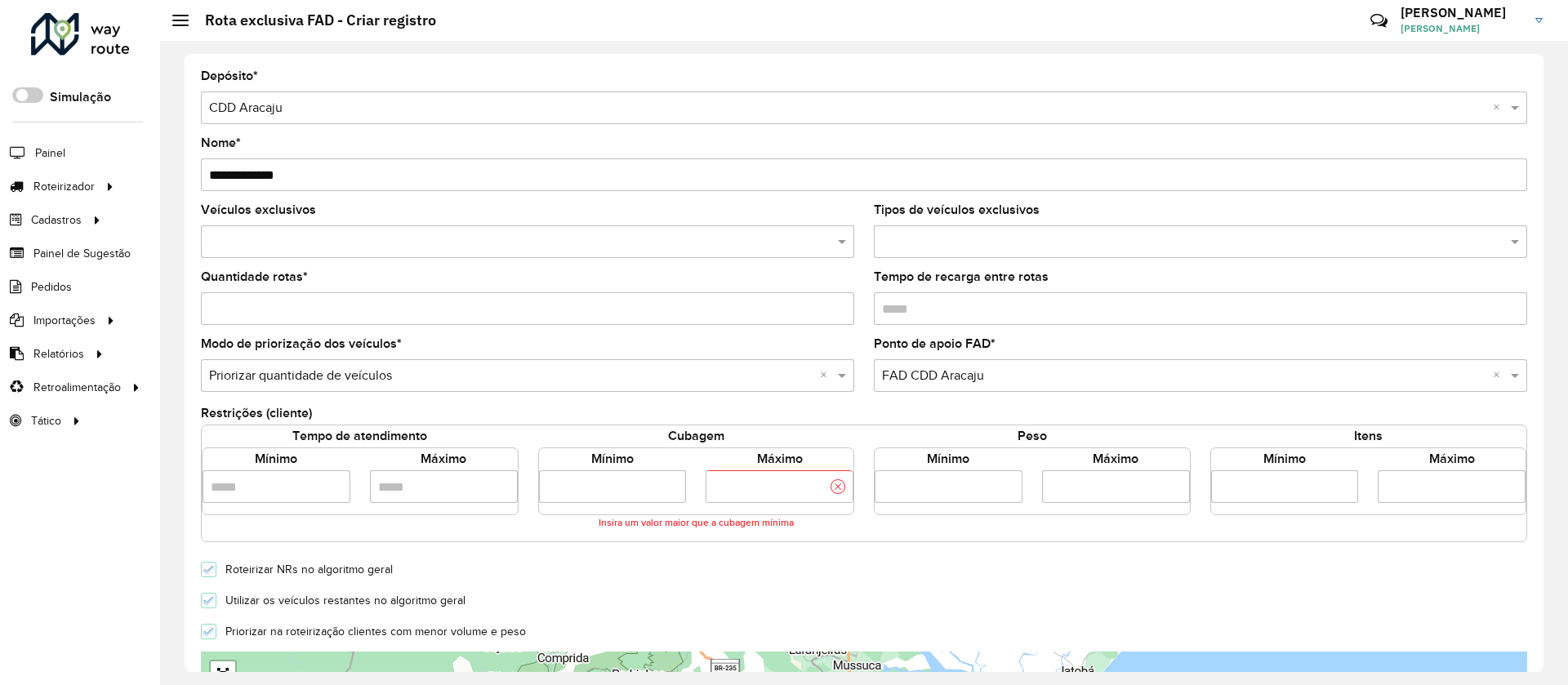
type input "****"
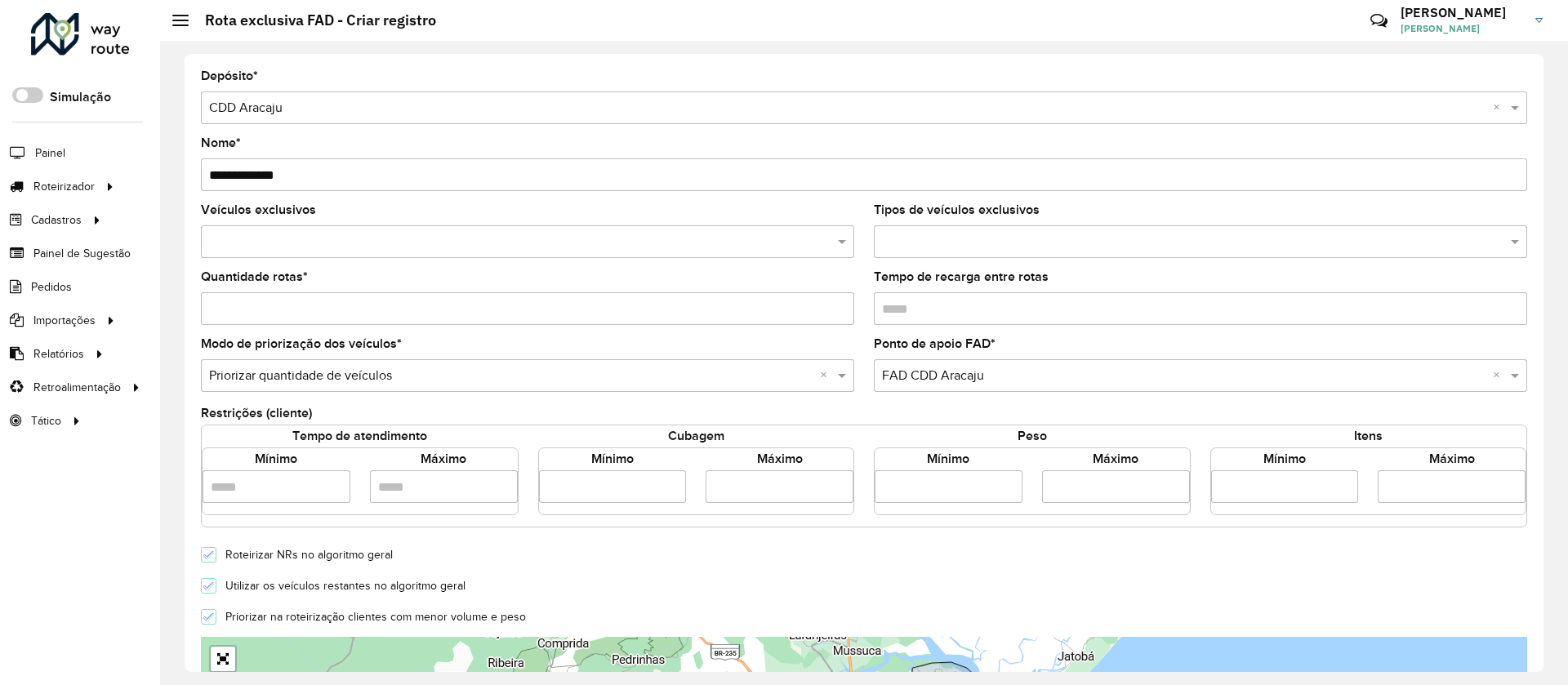
click at [800, 569] on form "**********" at bounding box center [864, 577] width 1326 height 1012
click at [255, 583] on label "Utilizar os veículos restantes no algoritmo geral" at bounding box center [341, 586] width 248 height 11
click at [332, 311] on input "Quantidade rotas *" at bounding box center [527, 309] width 653 height 33
type input "*"
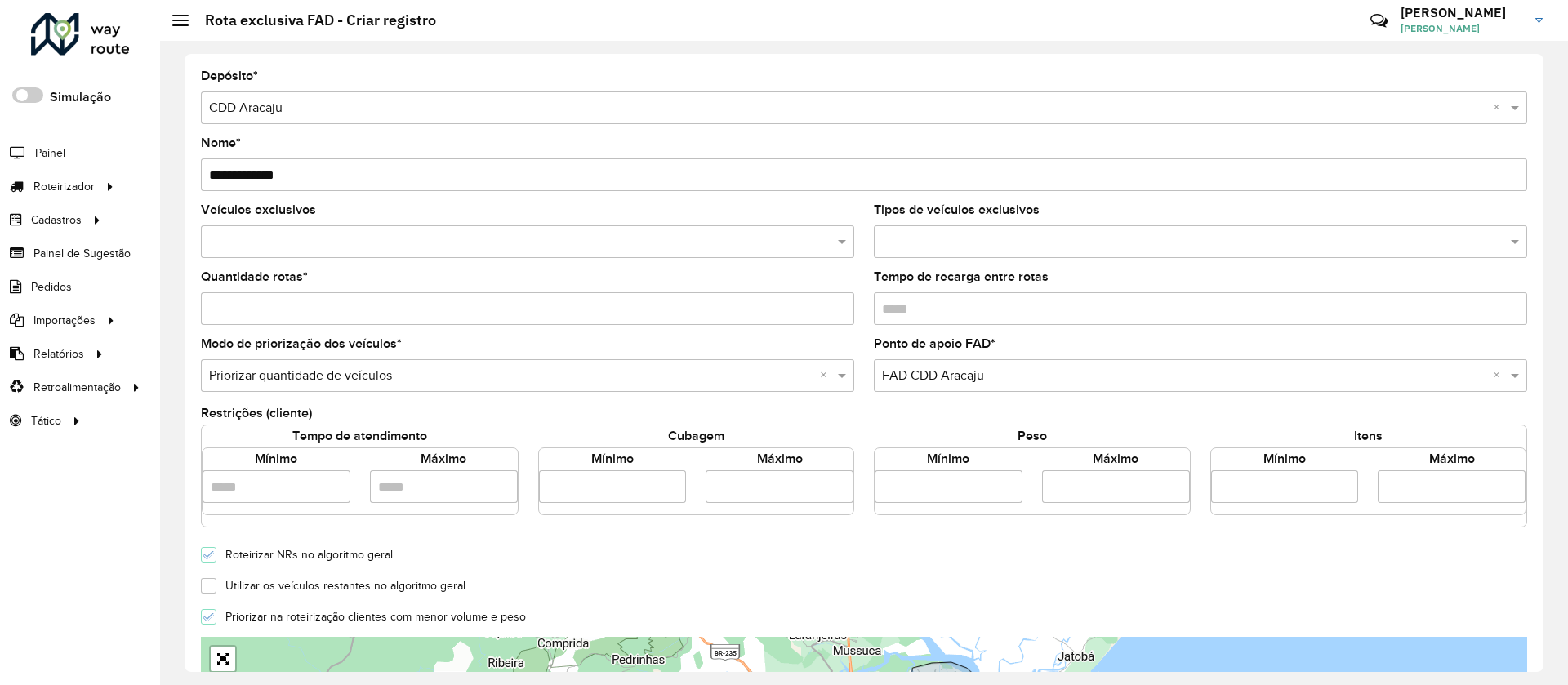
click at [312, 236] on input "text" at bounding box center [520, 242] width 629 height 19
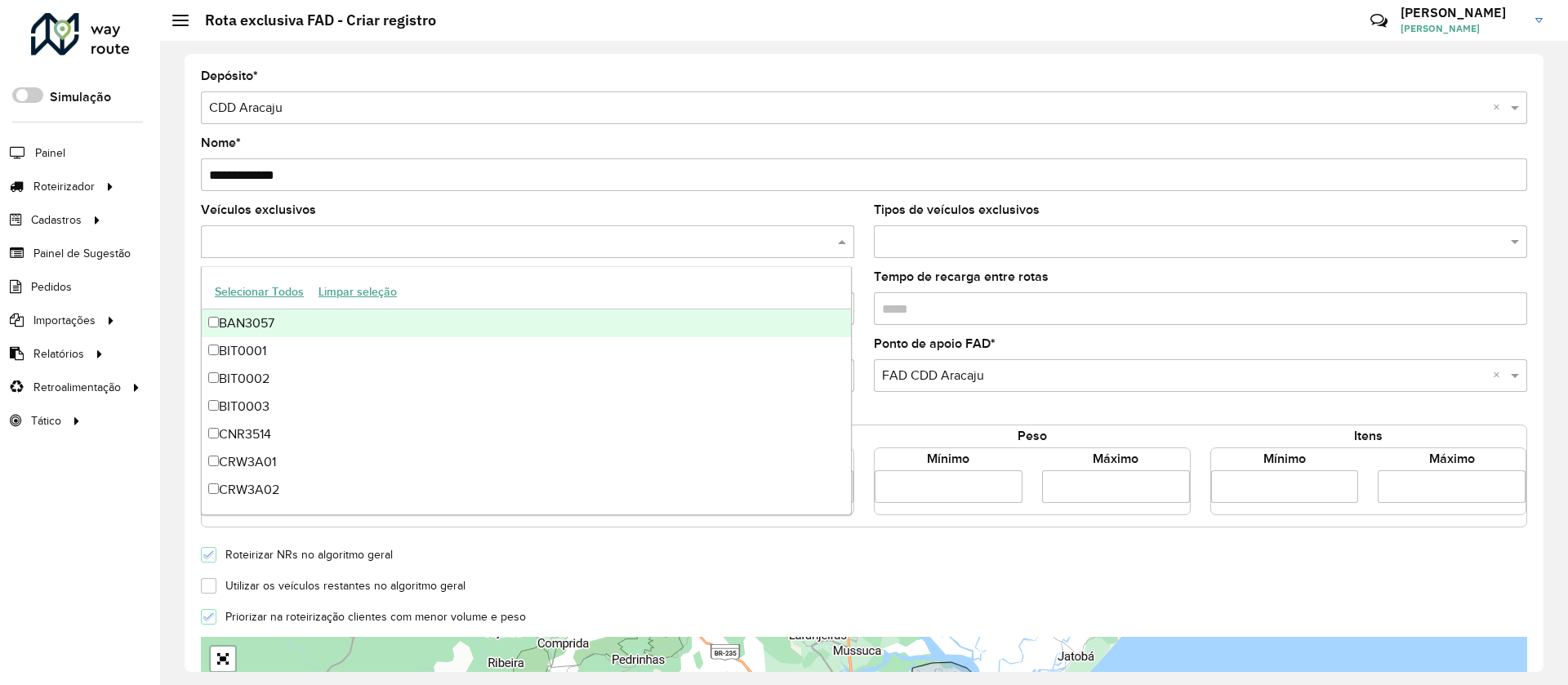
paste input "*******"
type input "*******"
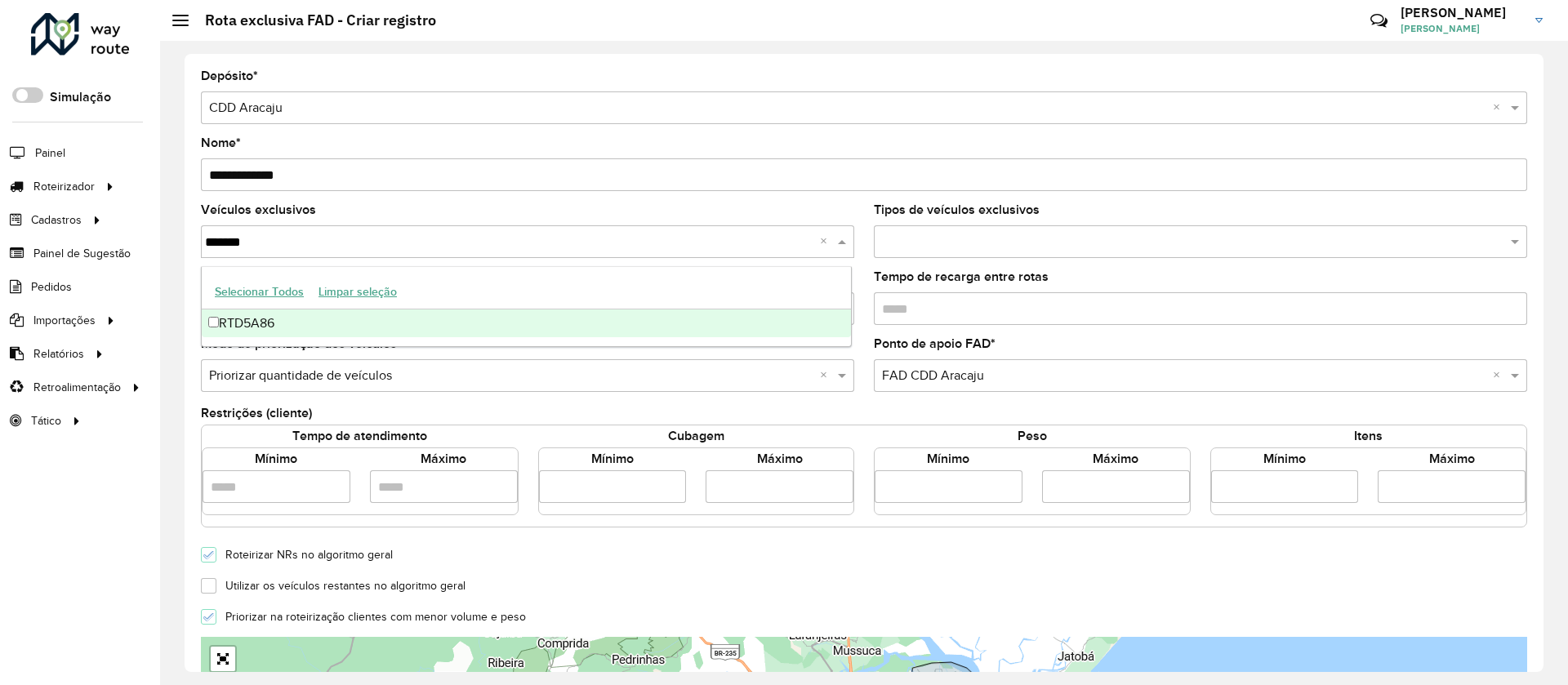
click at [414, 319] on div "RTD5A86" at bounding box center [526, 324] width 649 height 28
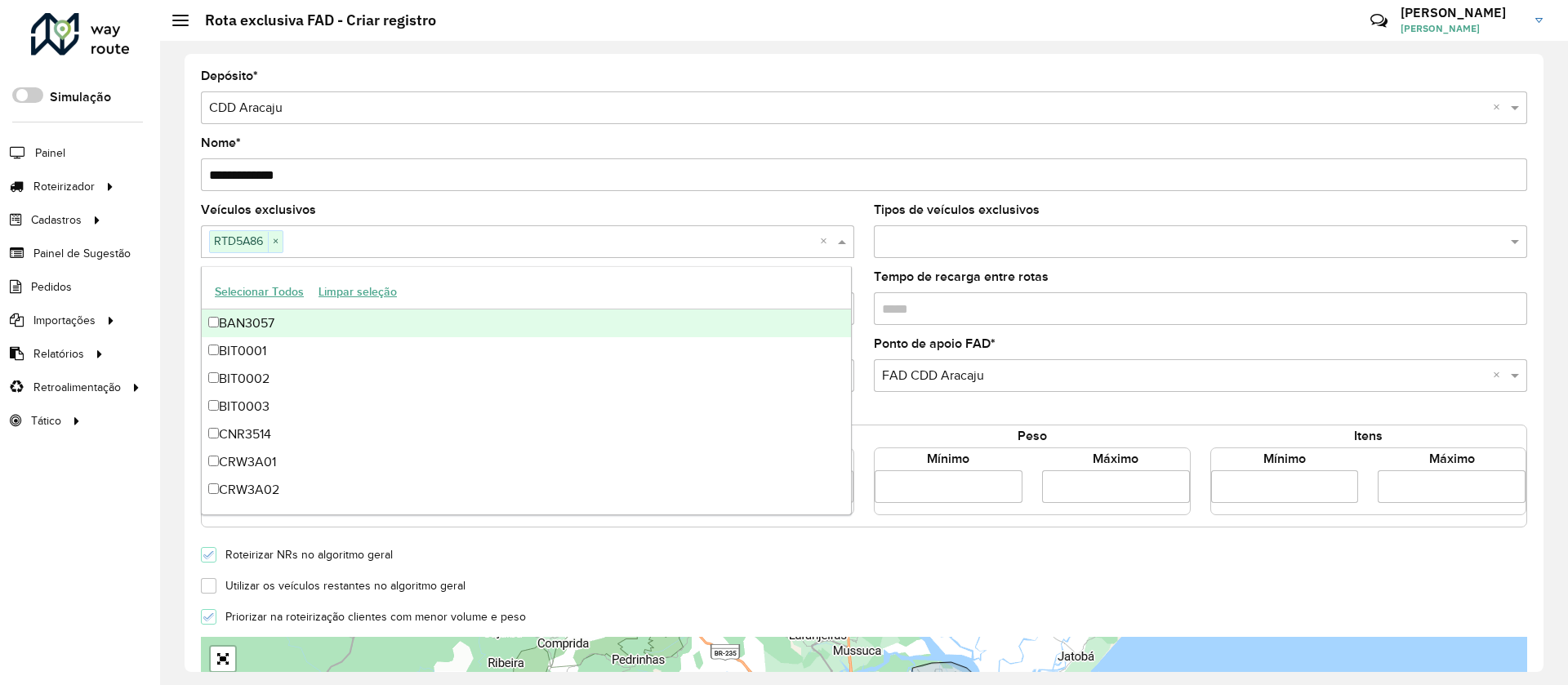
click at [453, 215] on div "Veículos exclusivos RTD5A86 × ×" at bounding box center [527, 231] width 653 height 54
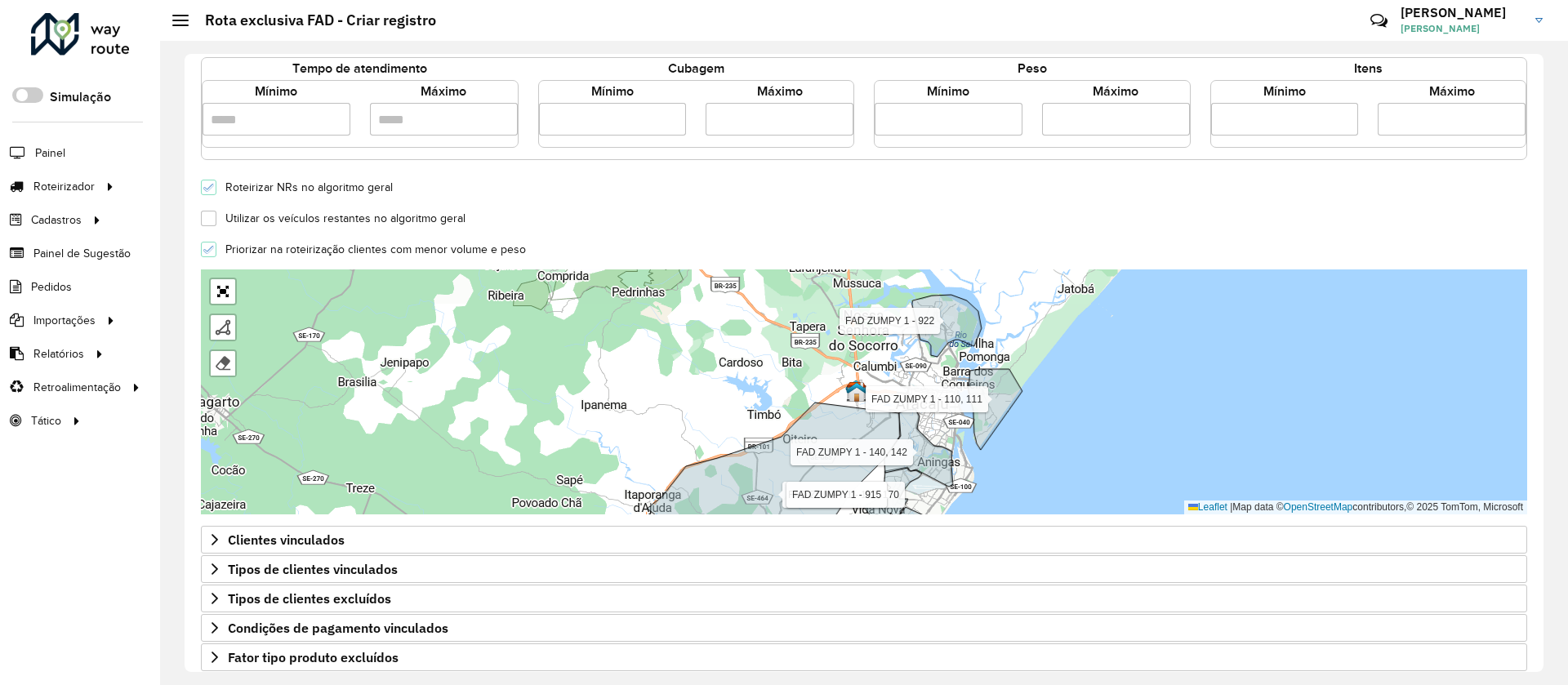
scroll to position [440, 0]
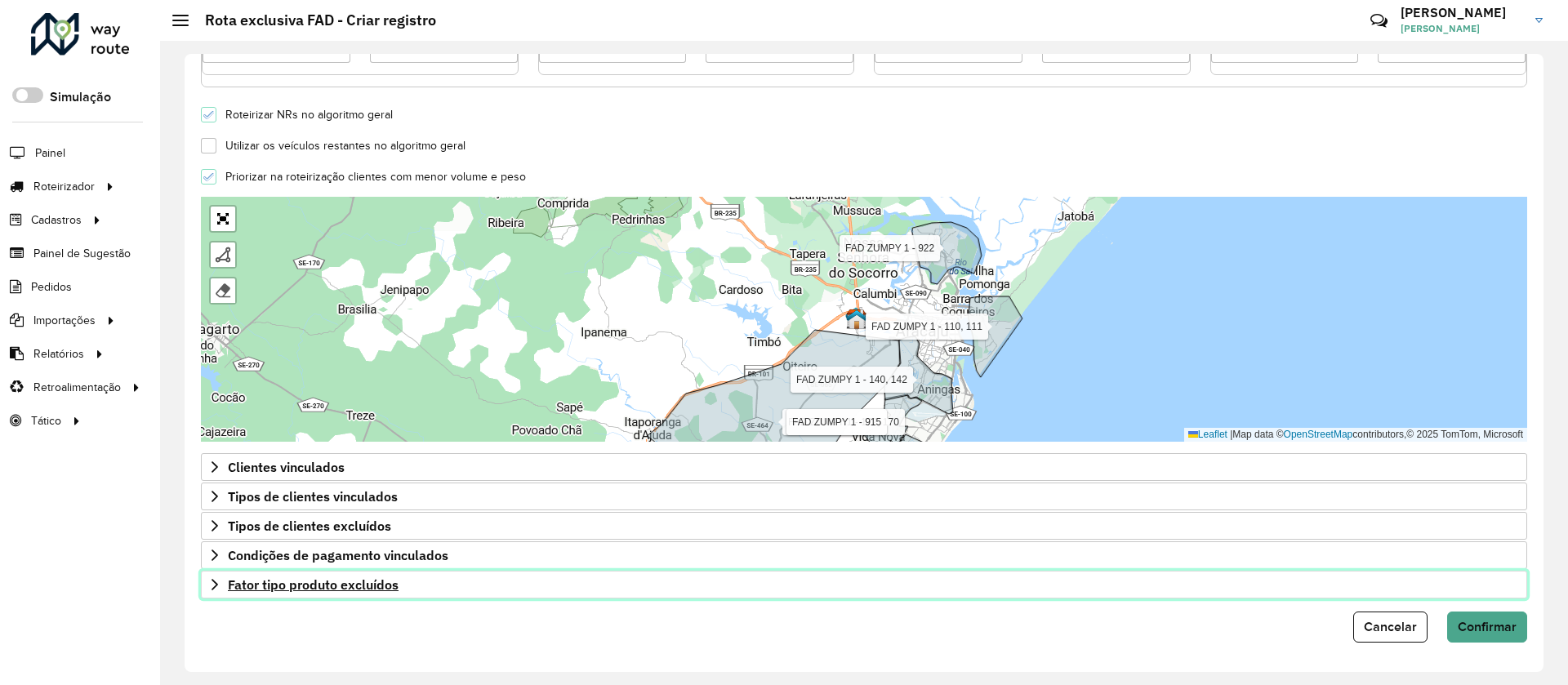
click at [337, 590] on span "Fator tipo produto excluídos" at bounding box center [313, 585] width 171 height 13
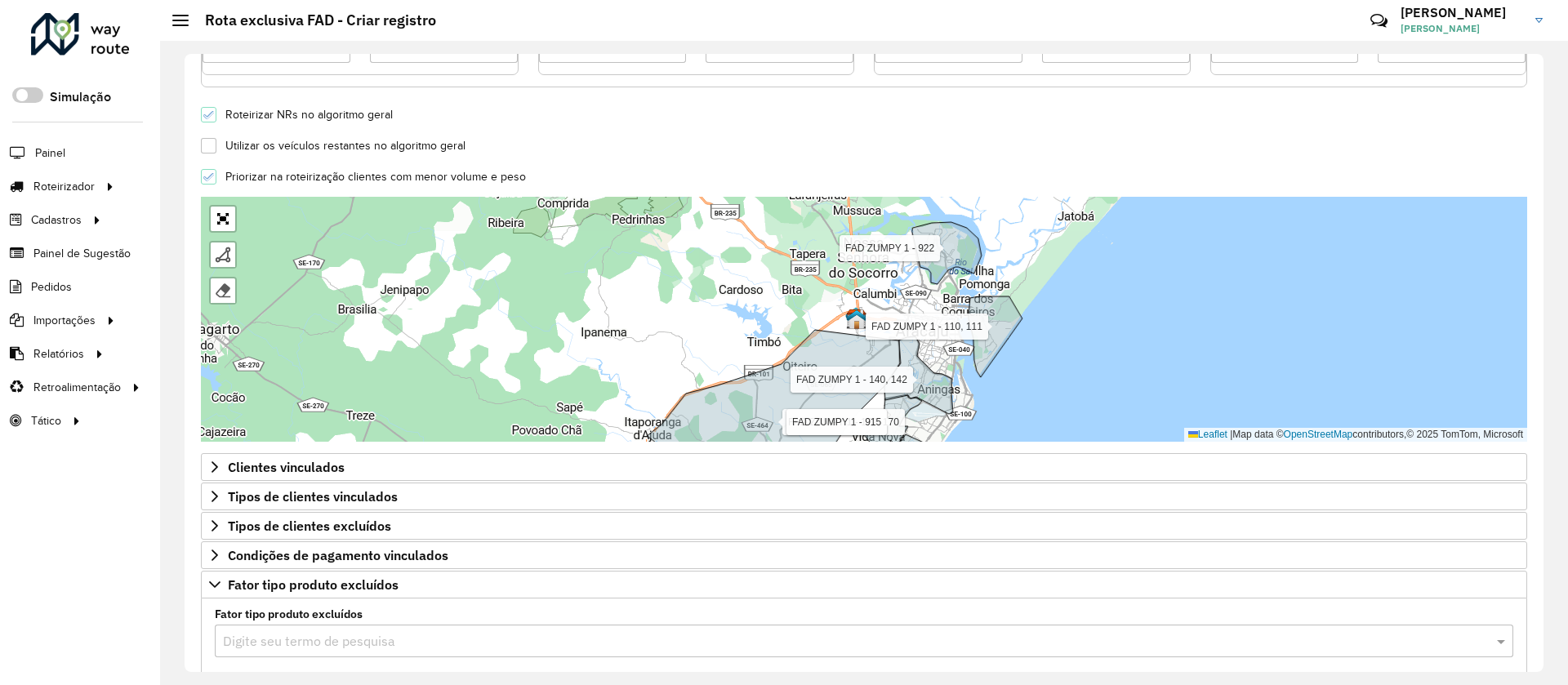
click at [507, 632] on input "text" at bounding box center [847, 641] width 1250 height 19
type input "***"
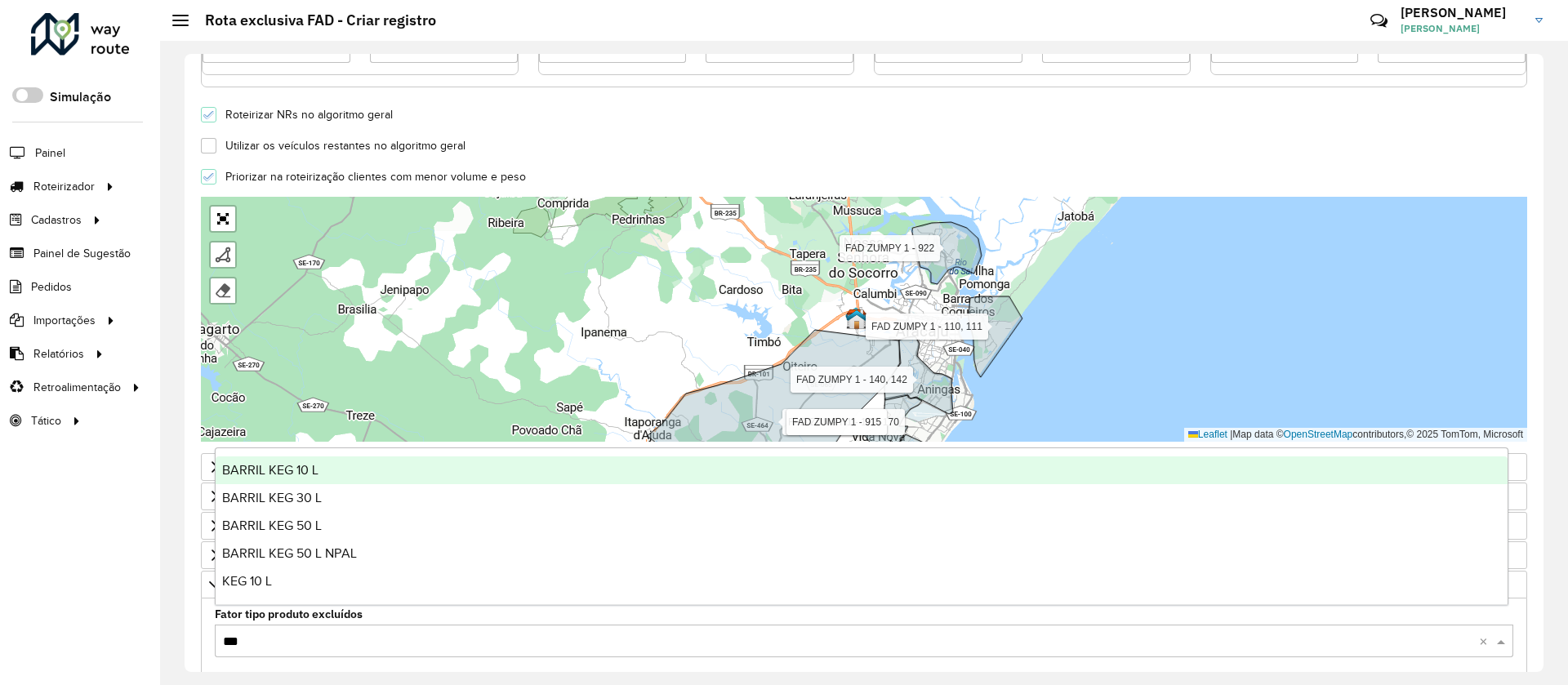
click at [301, 473] on span "BARRIL KEG 10 L" at bounding box center [270, 470] width 96 height 14
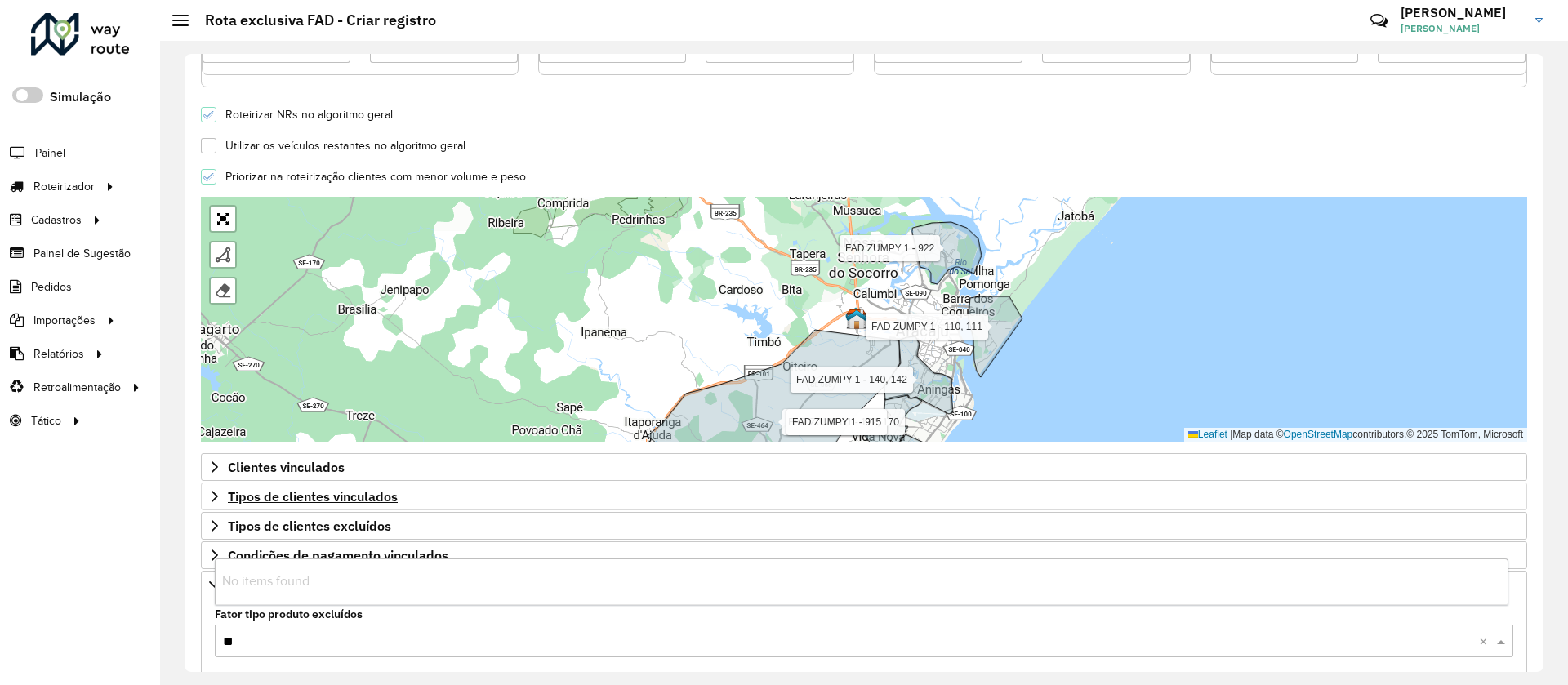
type input "***"
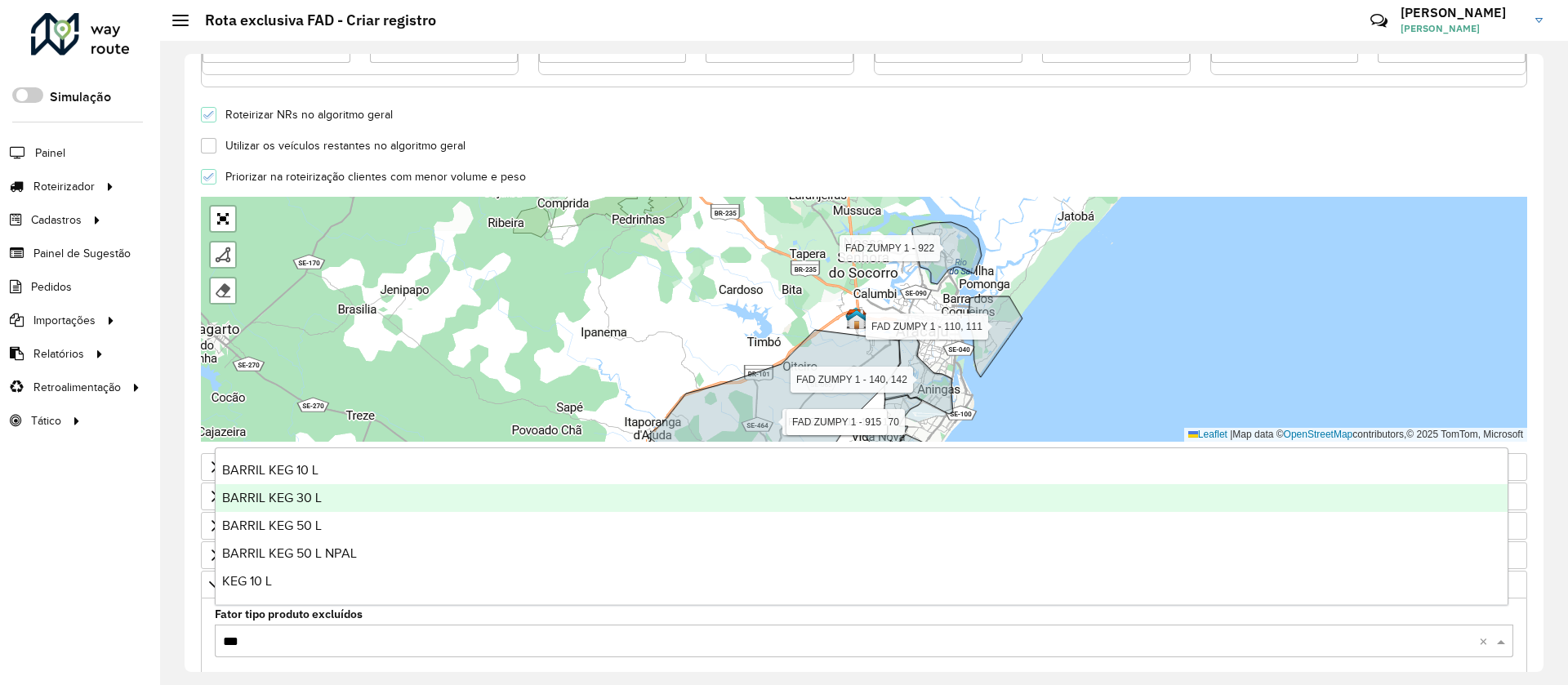
click at [345, 496] on div "BARRIL KEG 30 L" at bounding box center [861, 498] width 1292 height 28
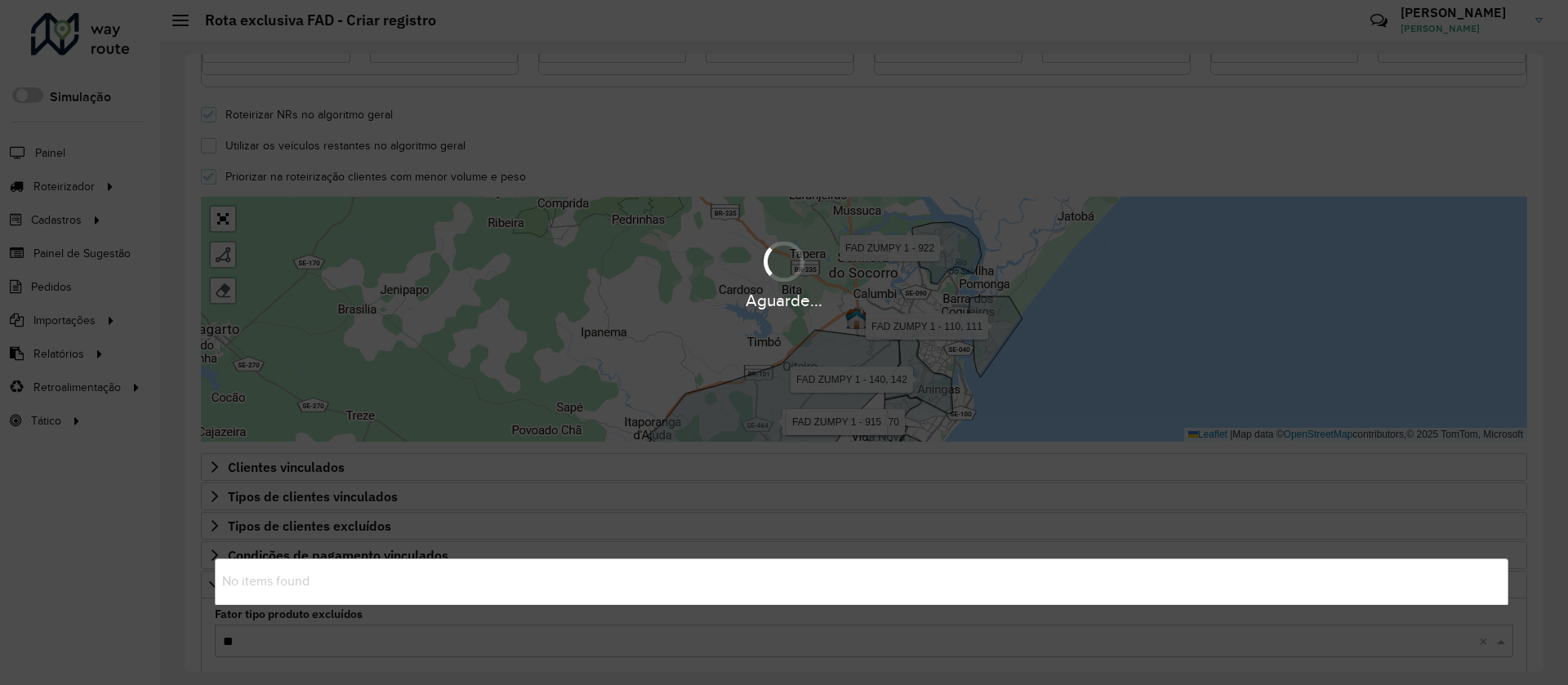
type input "***"
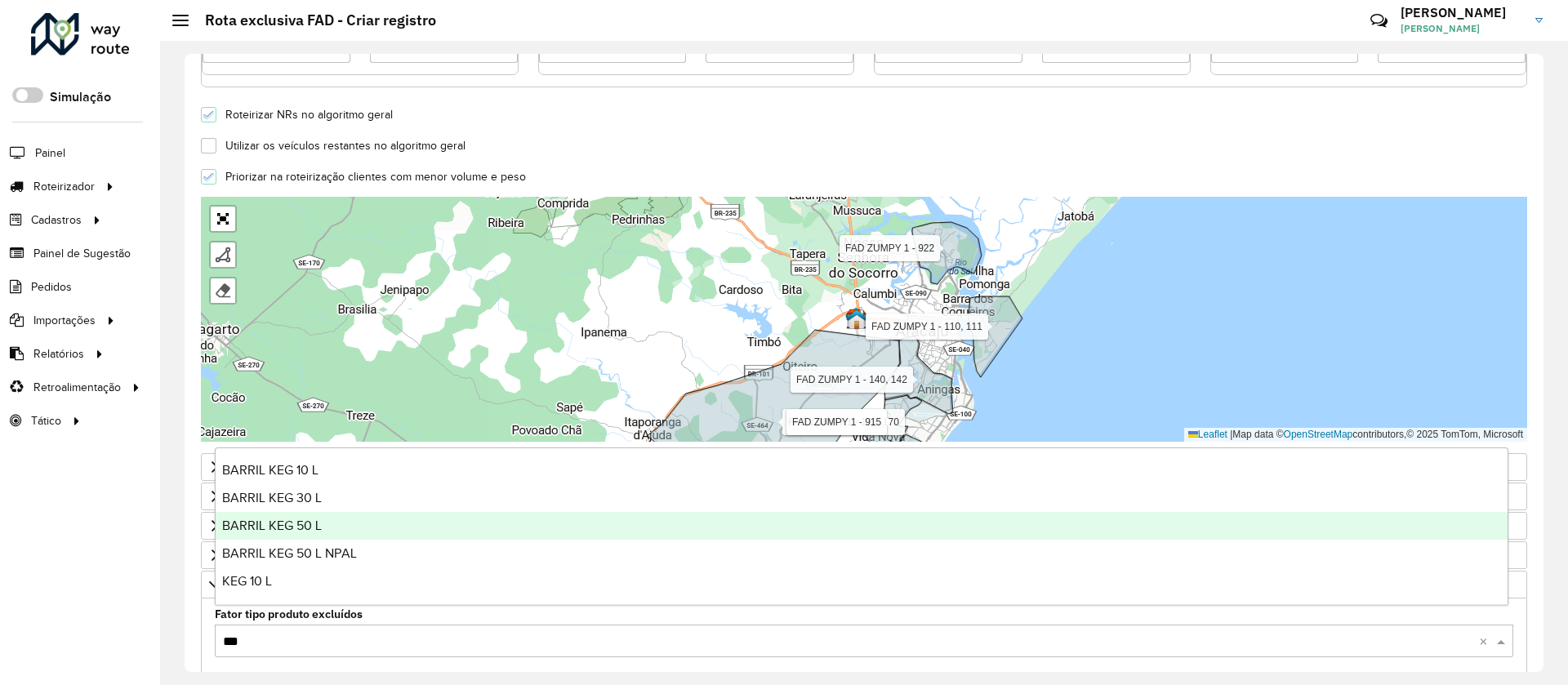
click at [337, 524] on div "BARRIL KEG 50 L" at bounding box center [861, 525] width 1292 height 28
type input "***"
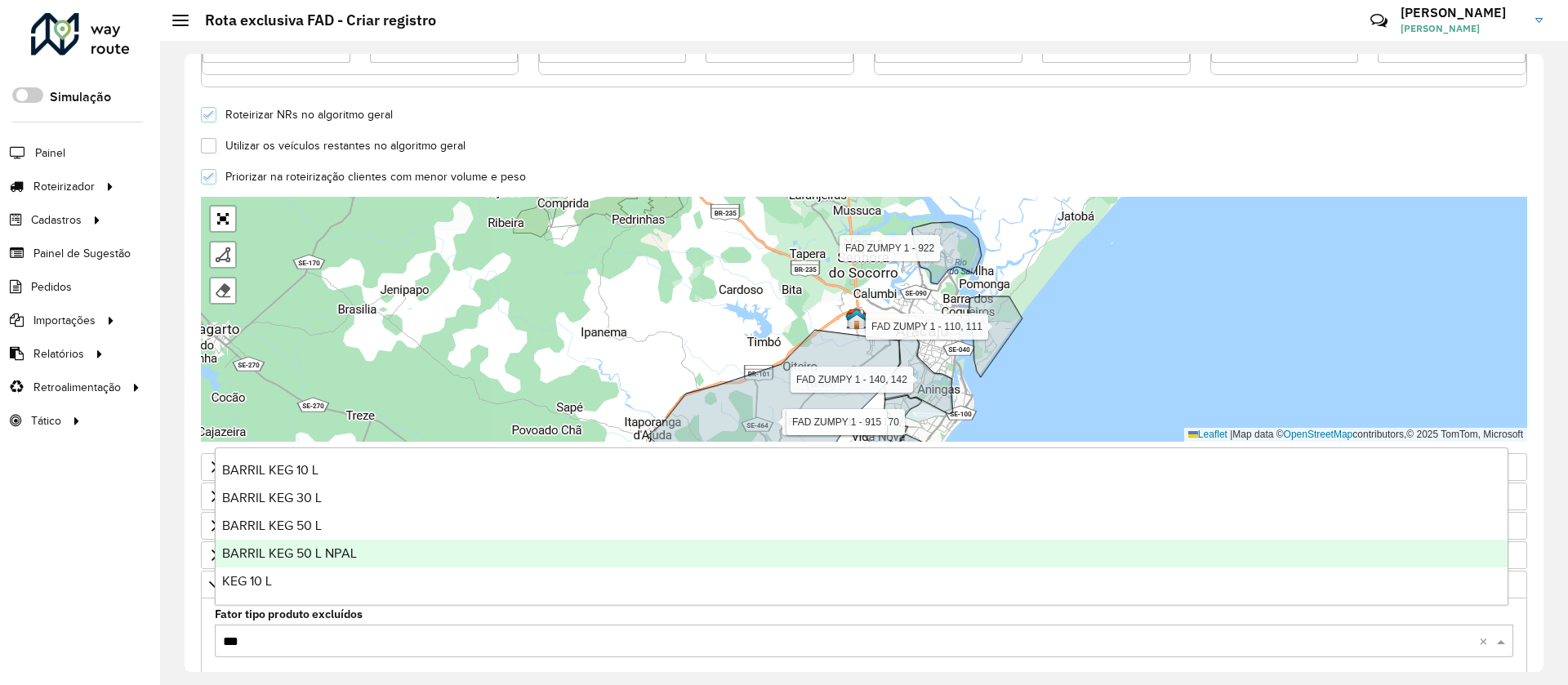
click at [351, 561] on div "BARRIL KEG 50 L NPAL" at bounding box center [861, 554] width 1292 height 28
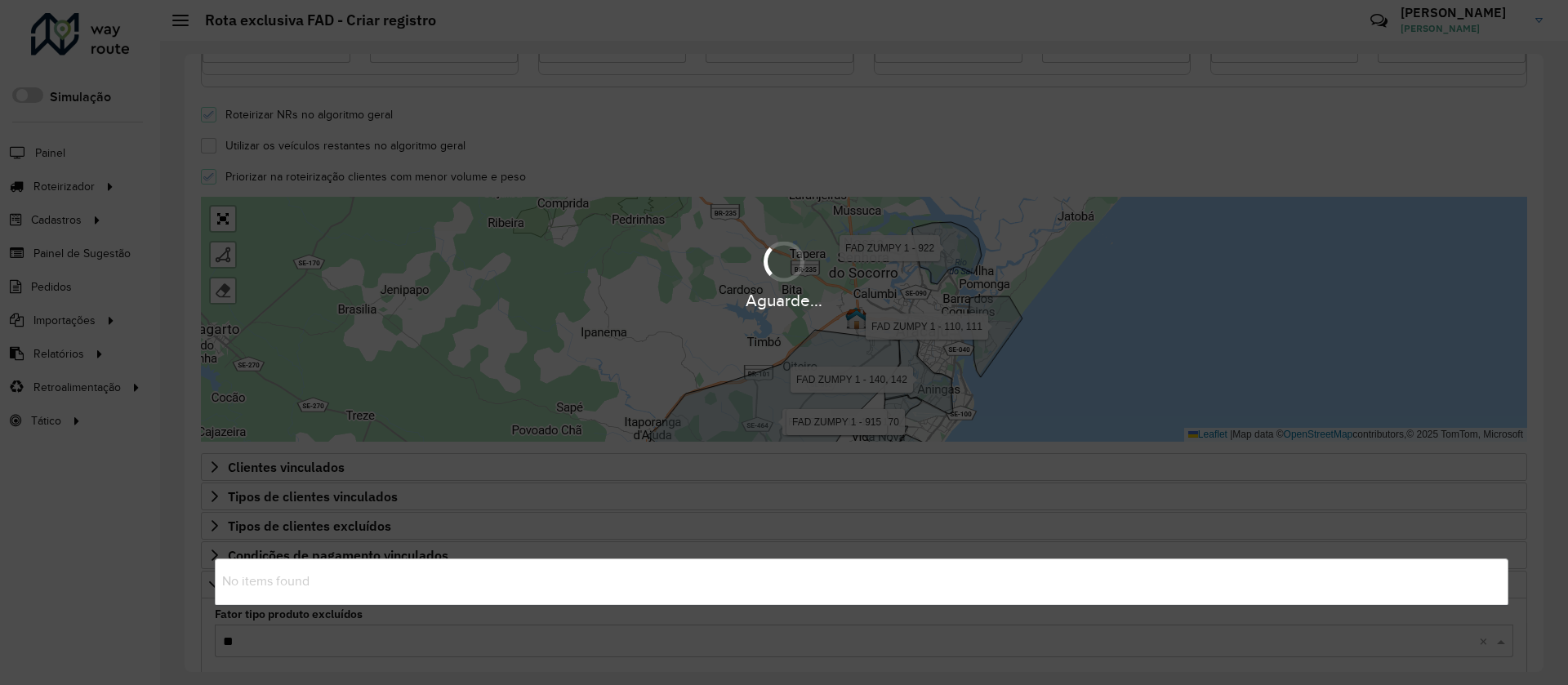
type input "***"
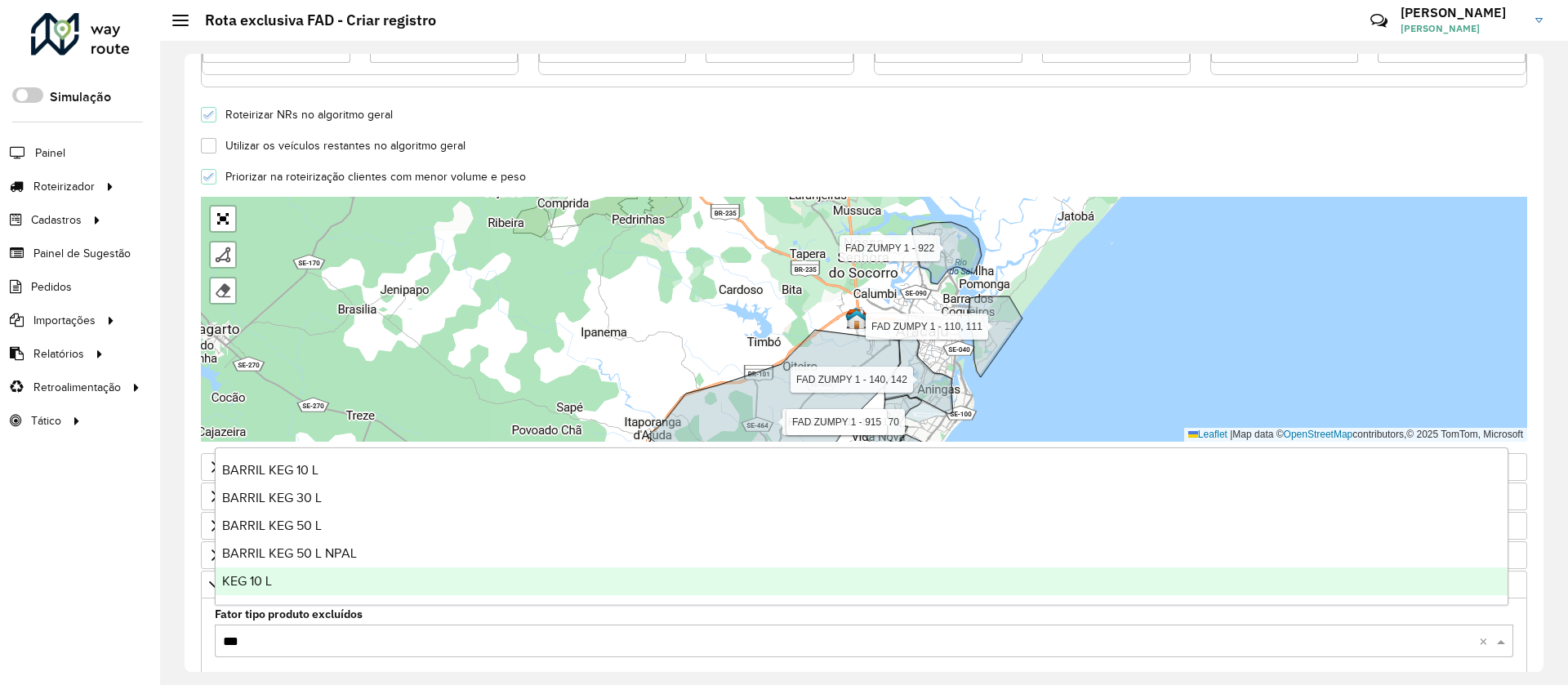
click at [343, 570] on div "KEG 10 L" at bounding box center [861, 581] width 1292 height 28
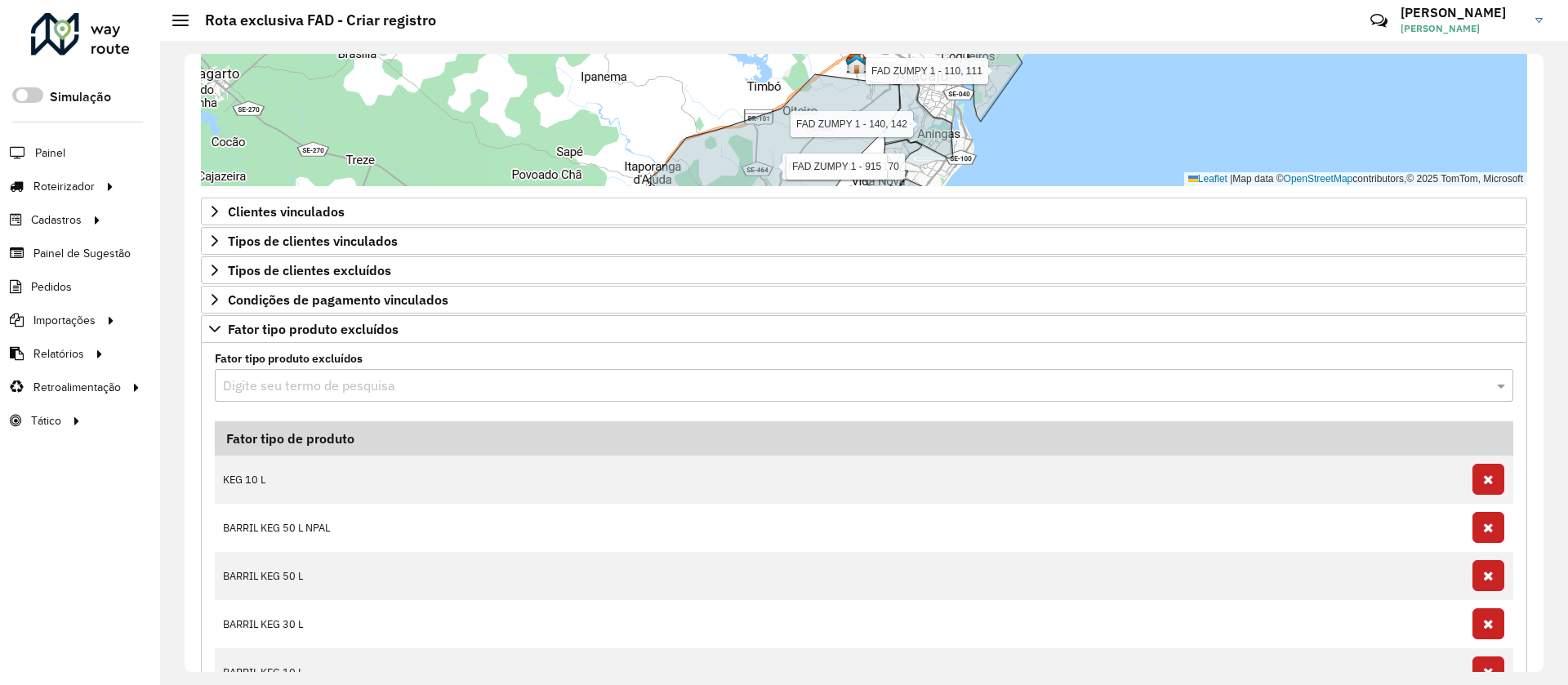
scroll to position [823, 0]
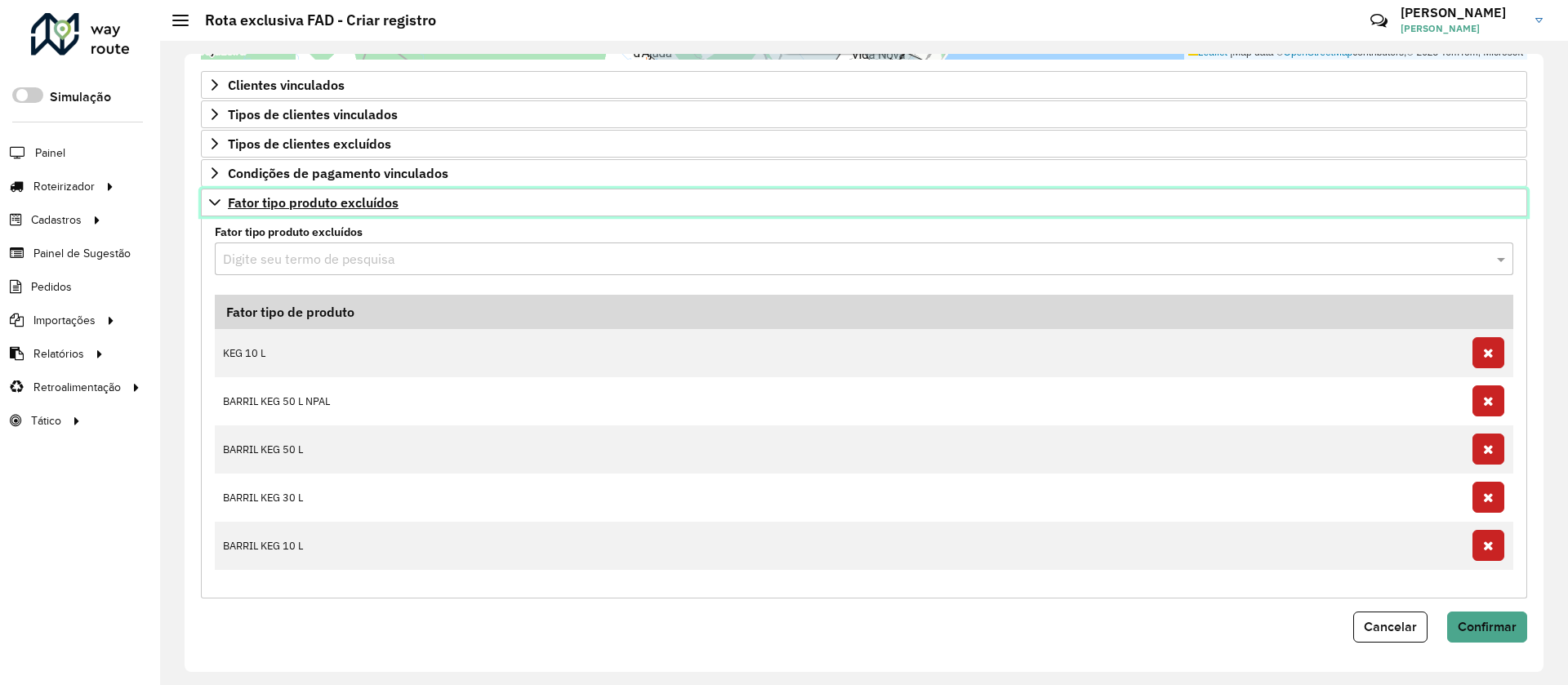
click at [346, 204] on span "Fator tipo produto excluídos" at bounding box center [313, 203] width 171 height 13
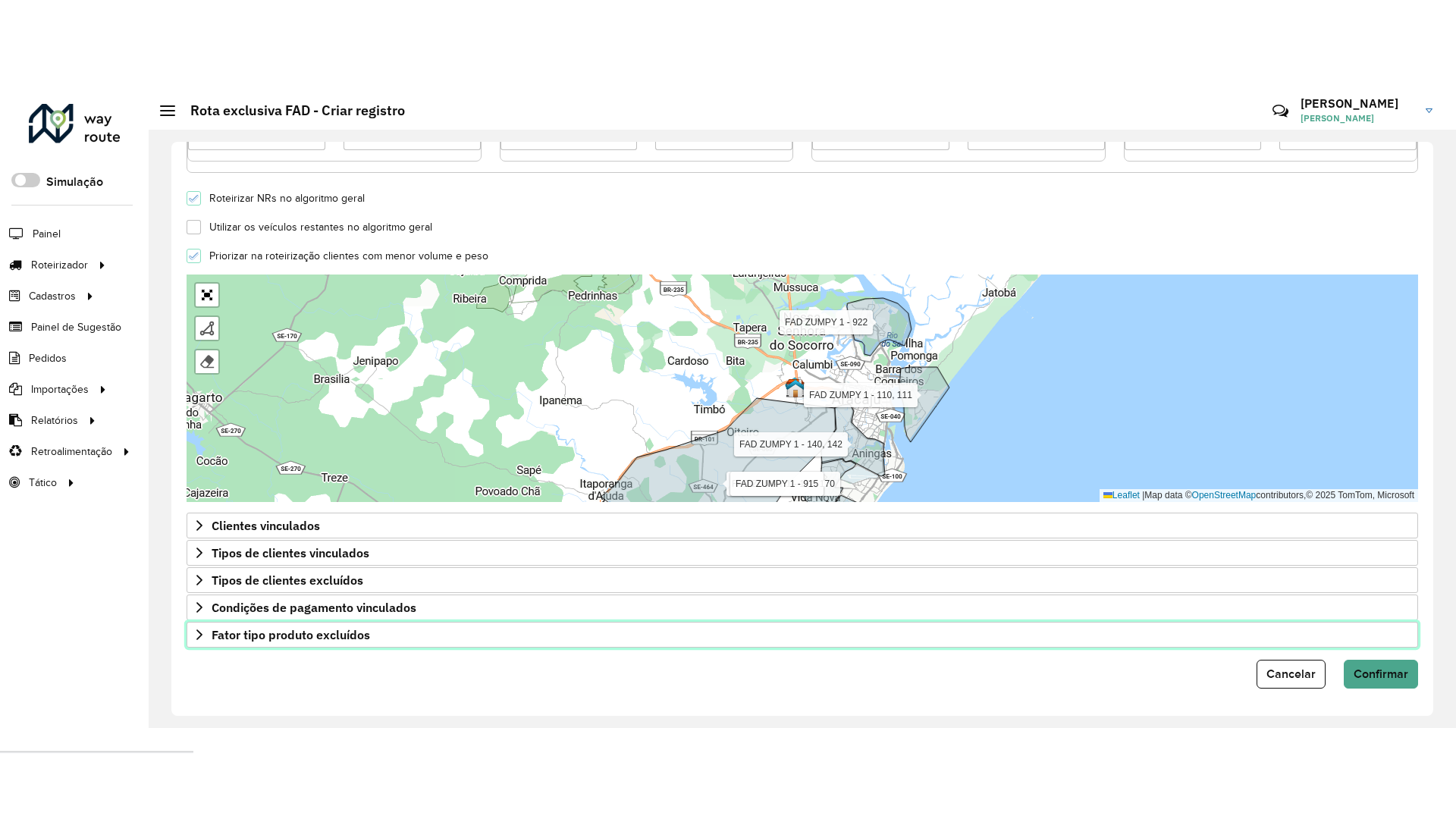
scroll to position [409, 0]
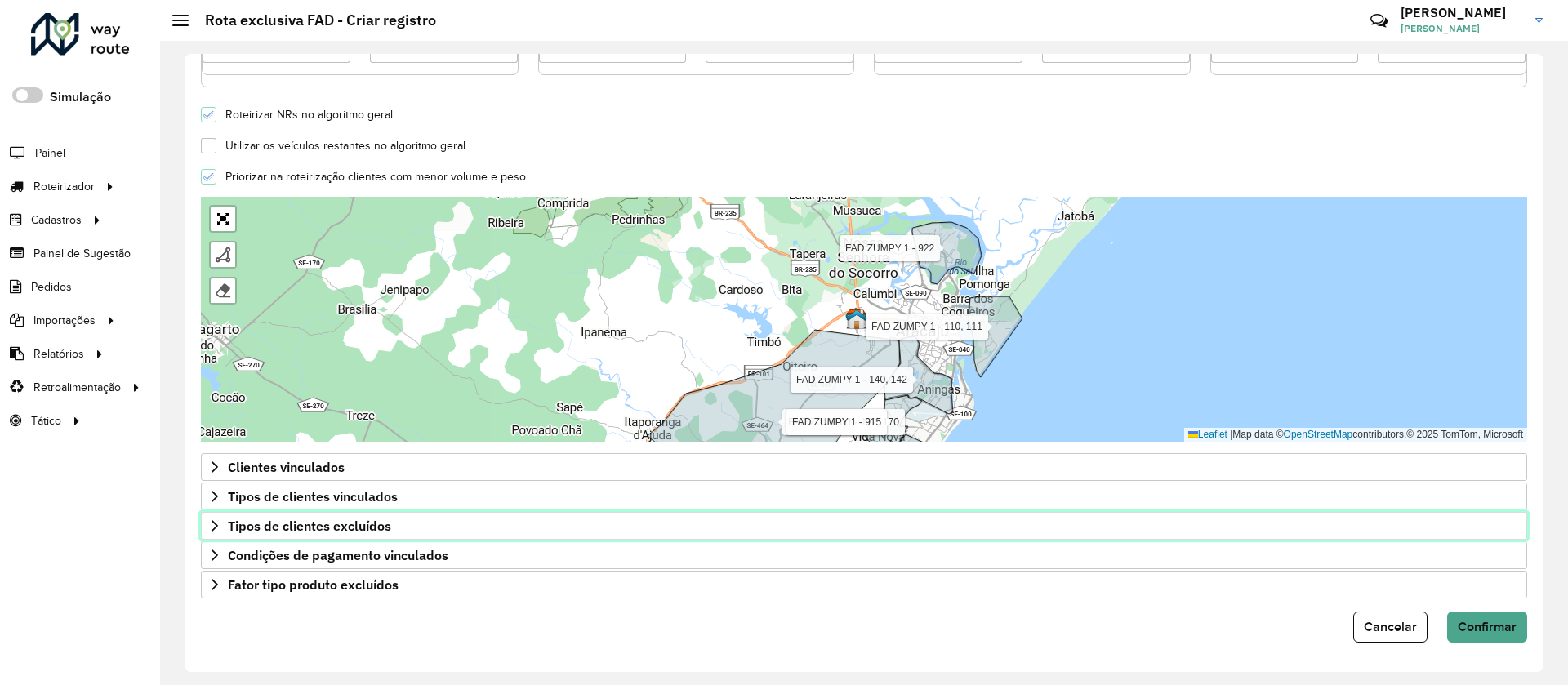
click at [391, 526] on span "Tipos de clientes excluídos" at bounding box center [309, 525] width 163 height 13
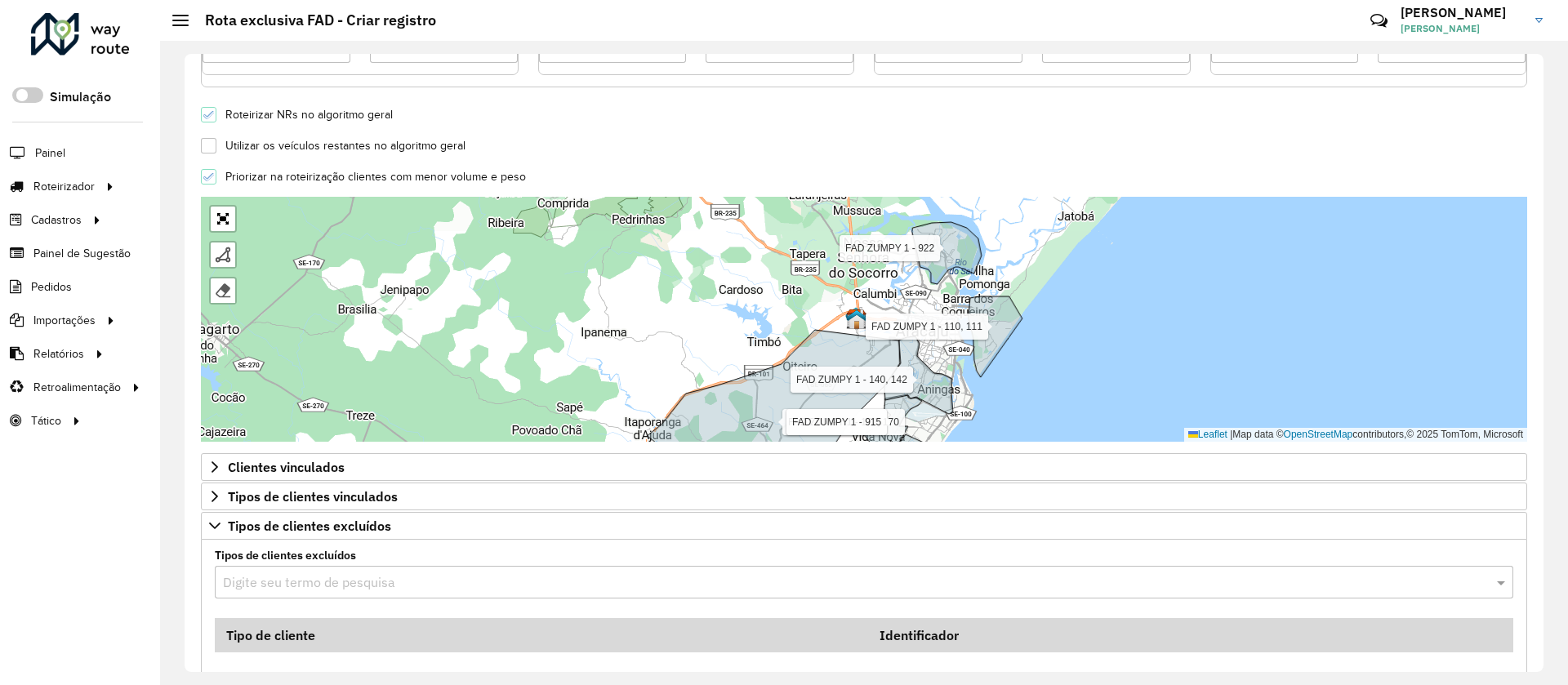
click at [304, 574] on input "text" at bounding box center [847, 582] width 1250 height 19
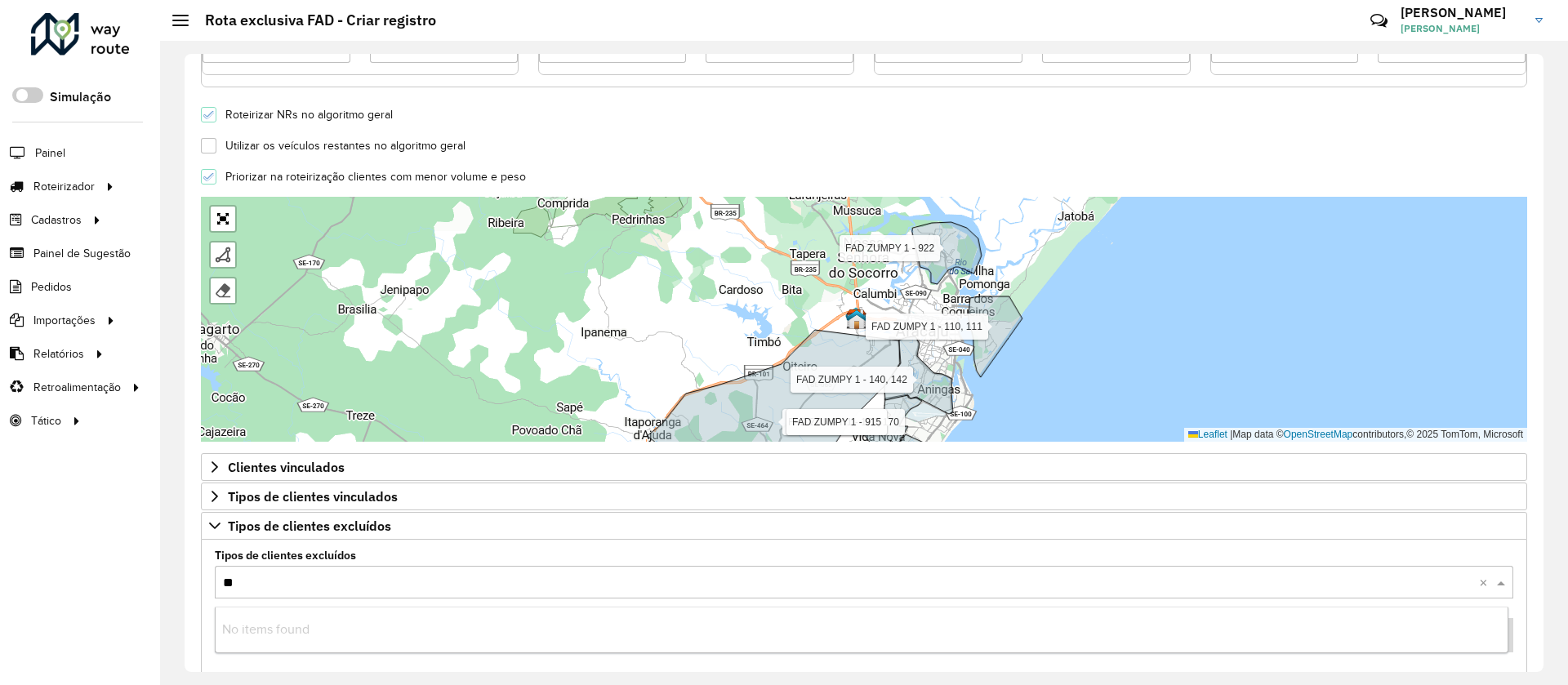
type input "***"
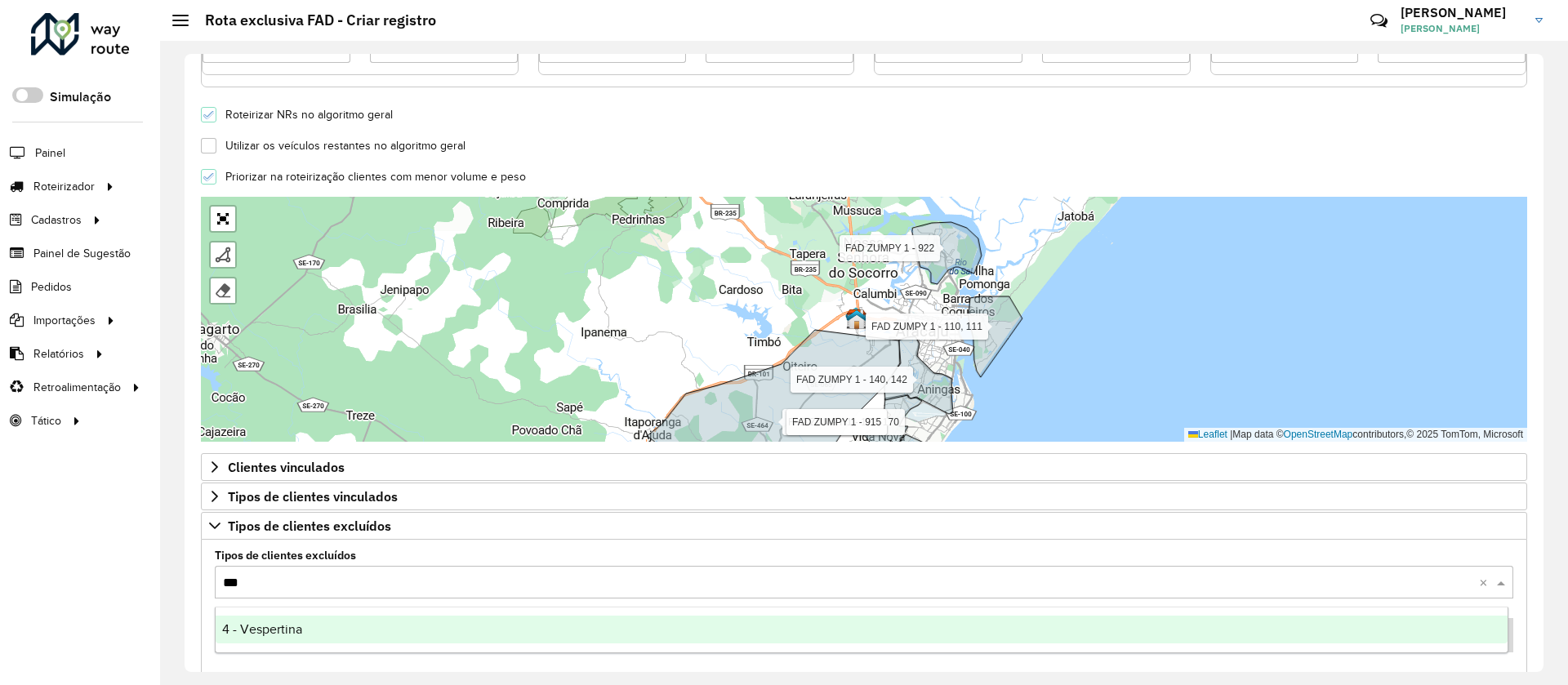
click at [284, 623] on span "4 - Vespertina" at bounding box center [261, 629] width 80 height 14
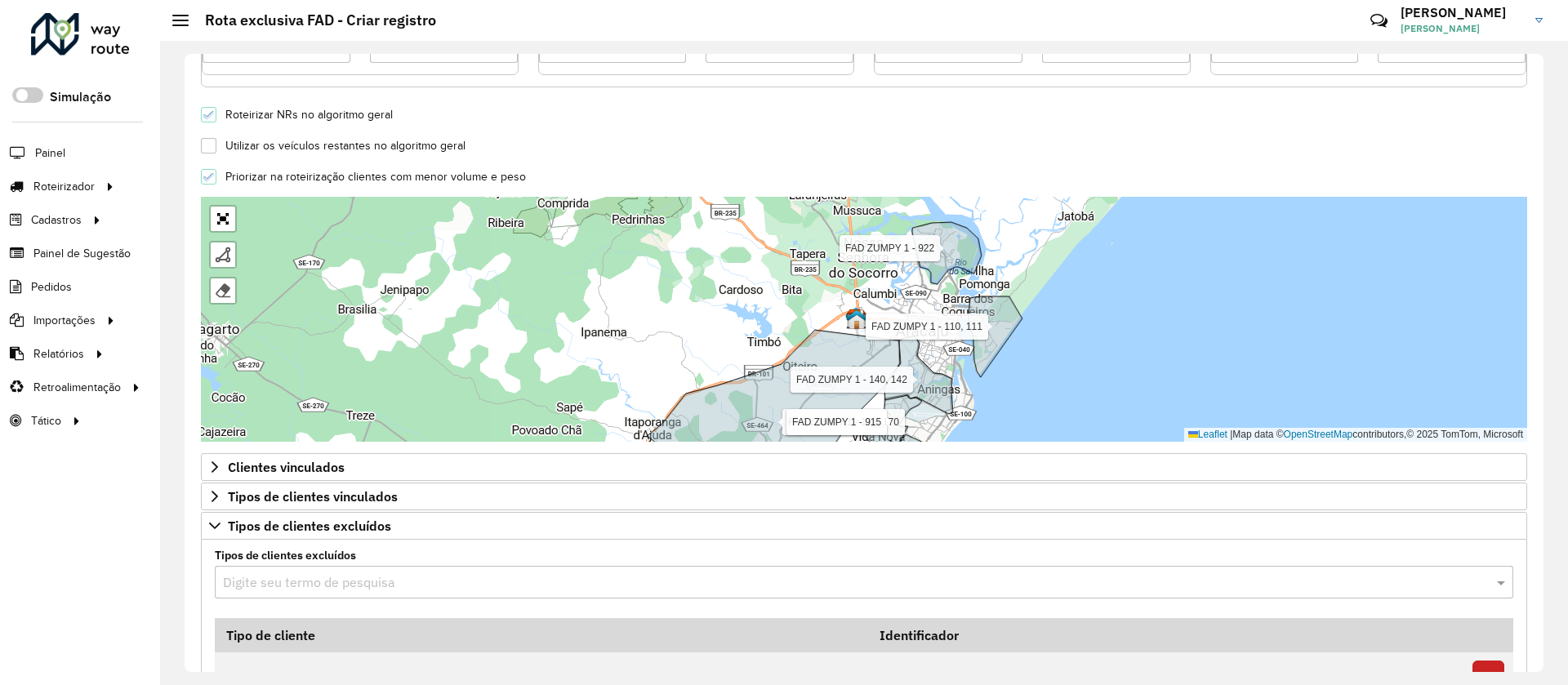
type input "*"
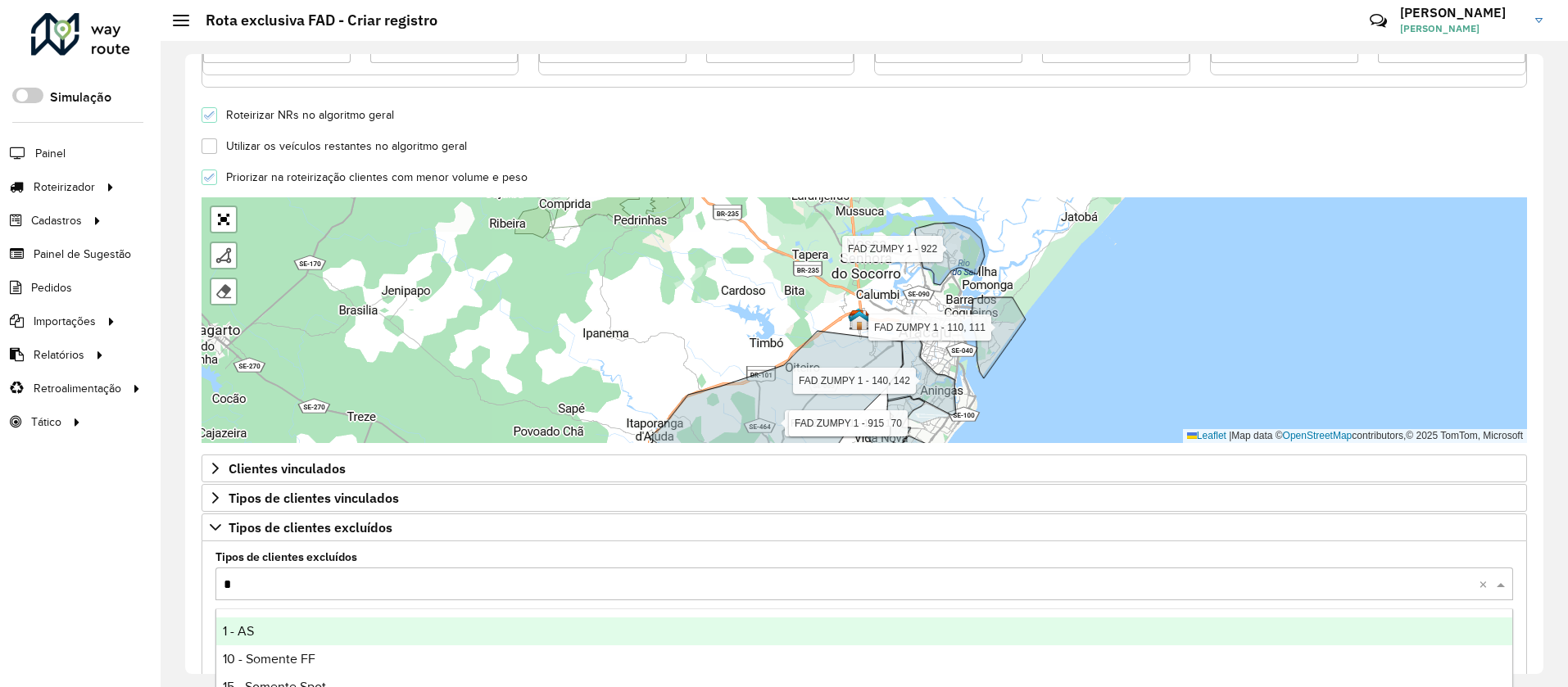
click at [285, 624] on div "1 - AS" at bounding box center [864, 631] width 1296 height 28
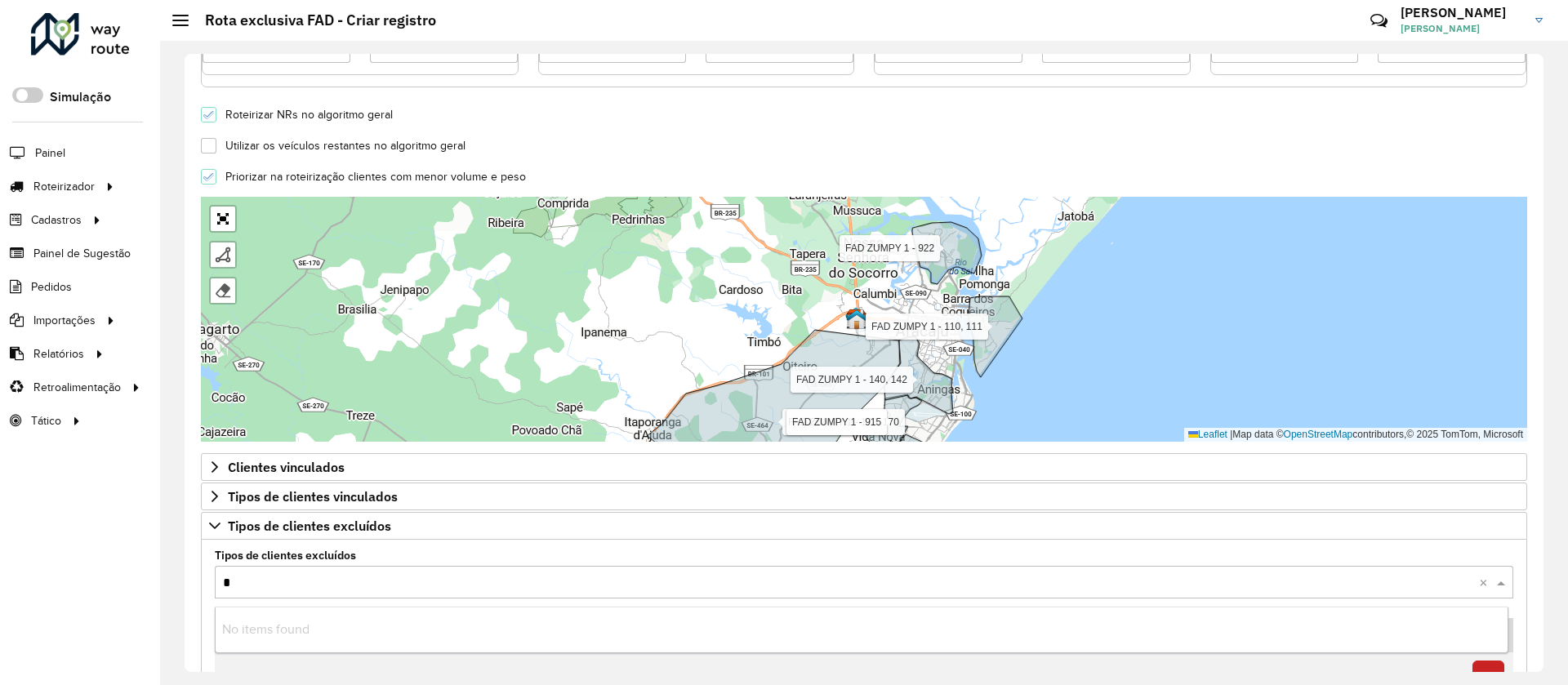
type input "**"
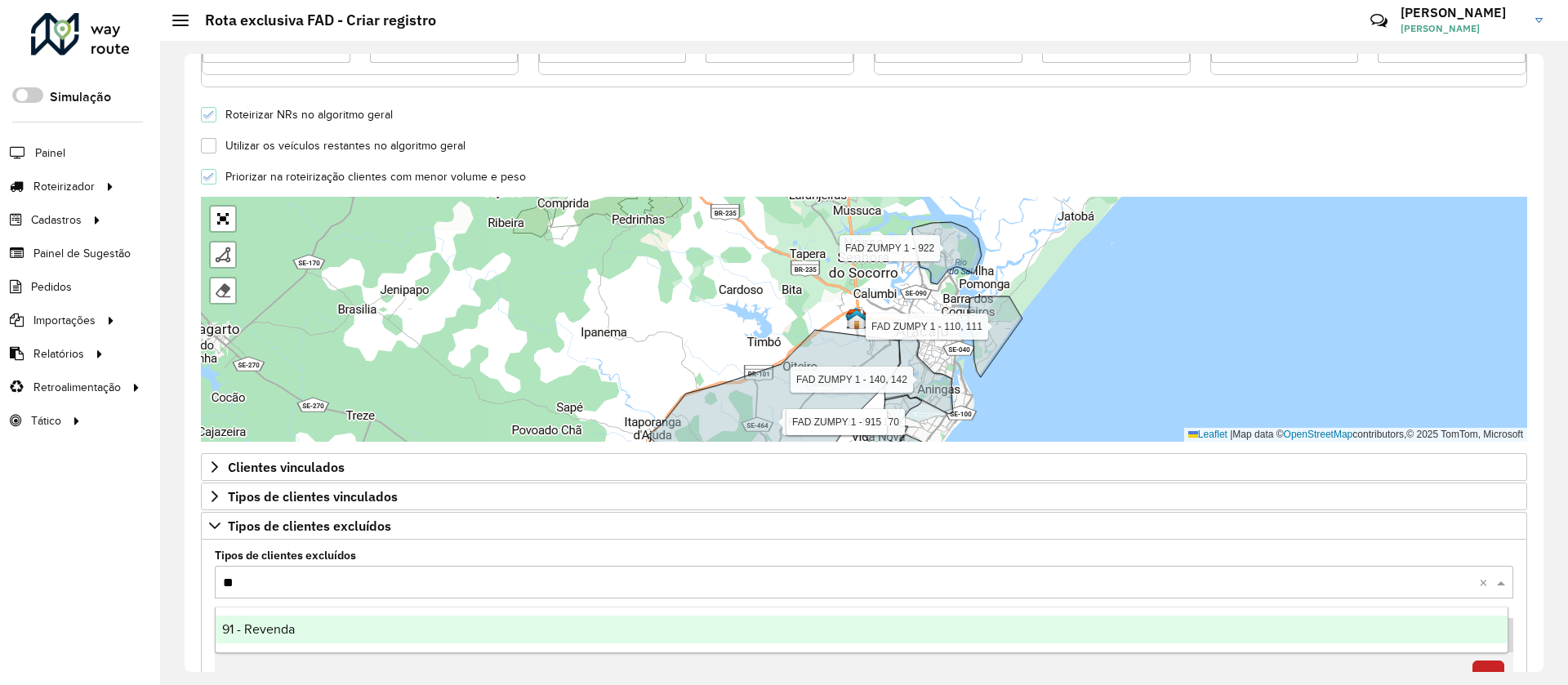
click at [280, 627] on span "91 - Revenda" at bounding box center [258, 629] width 72 height 14
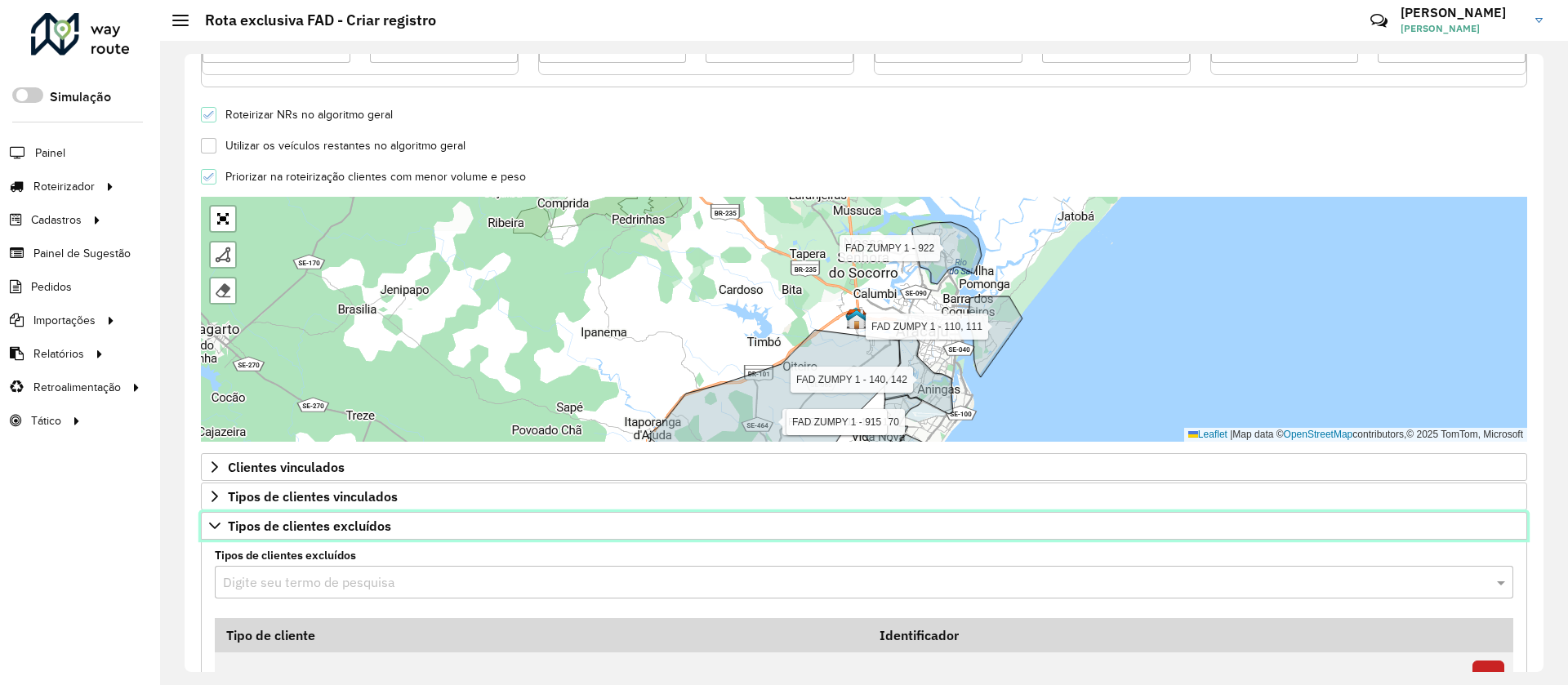
click at [332, 526] on span "Tipos de clientes excluídos" at bounding box center [309, 525] width 163 height 13
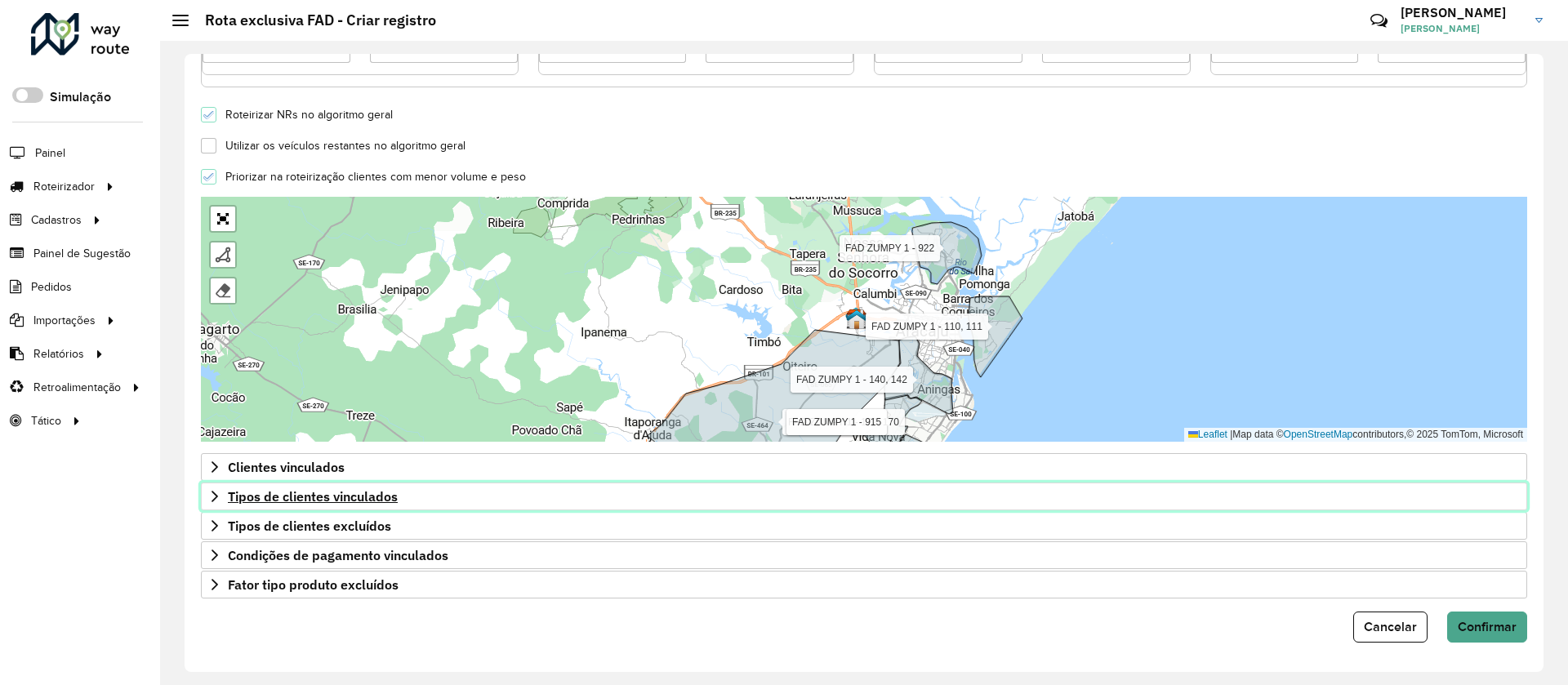
click at [360, 502] on span "Tipos de clientes vinculados" at bounding box center [312, 496] width 170 height 13
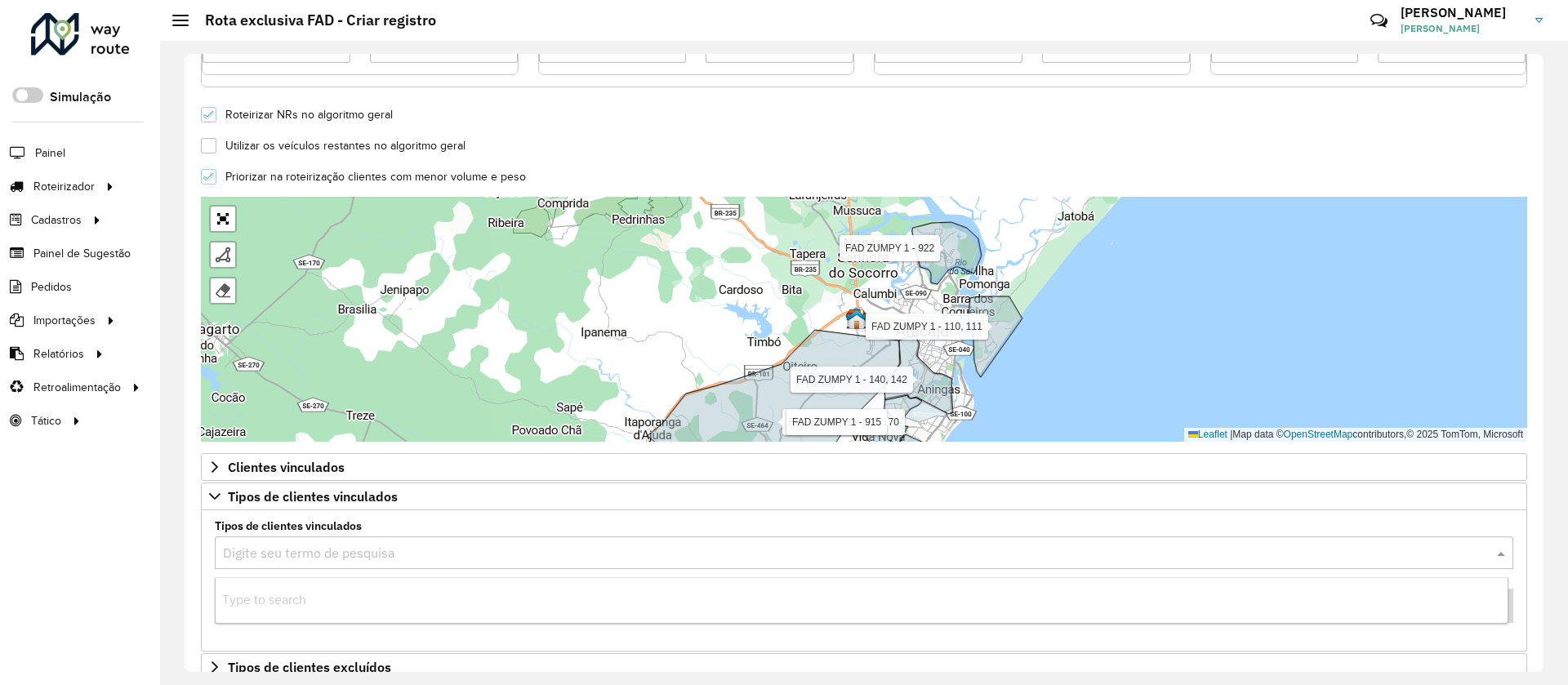
click at [403, 554] on input "text" at bounding box center [847, 553] width 1250 height 19
type input "*"
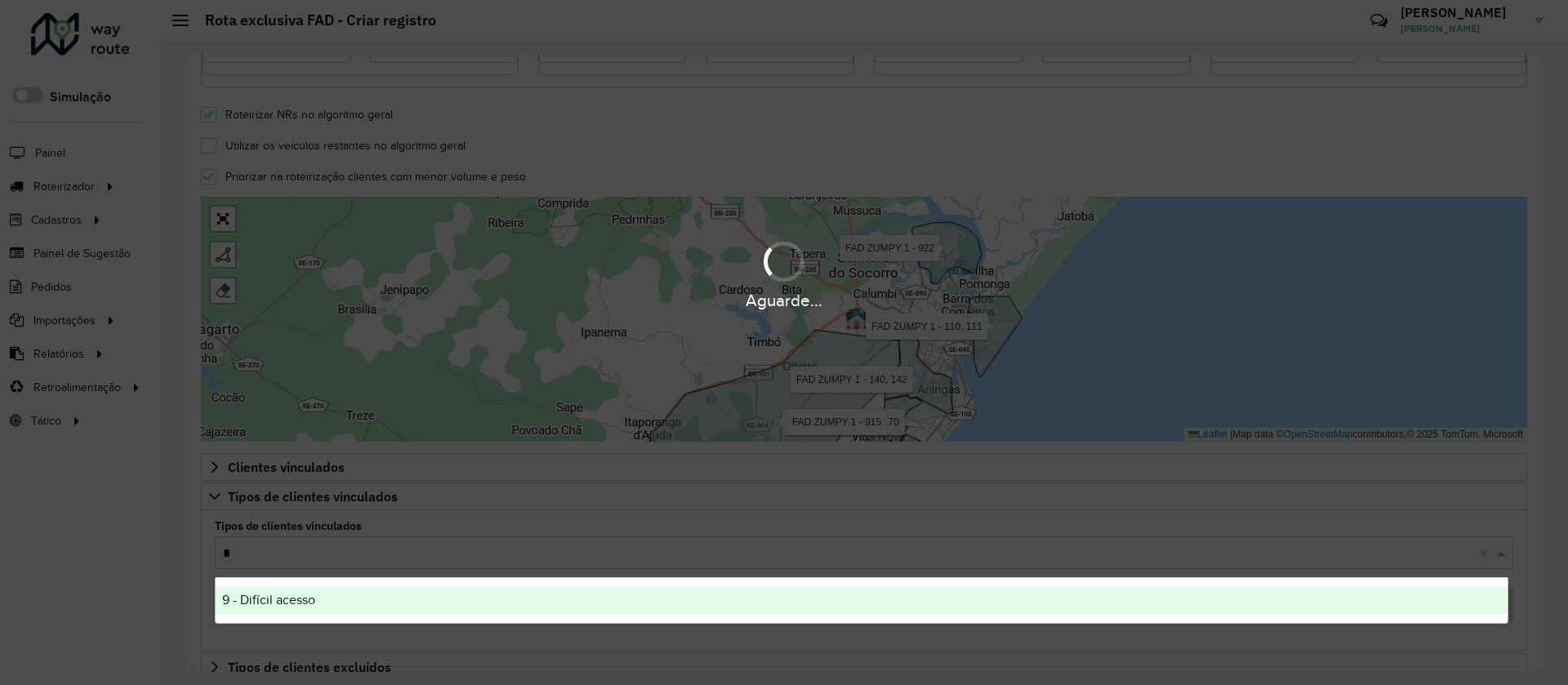
click at [383, 600] on div "9 - Difícil acesso" at bounding box center [861, 600] width 1292 height 28
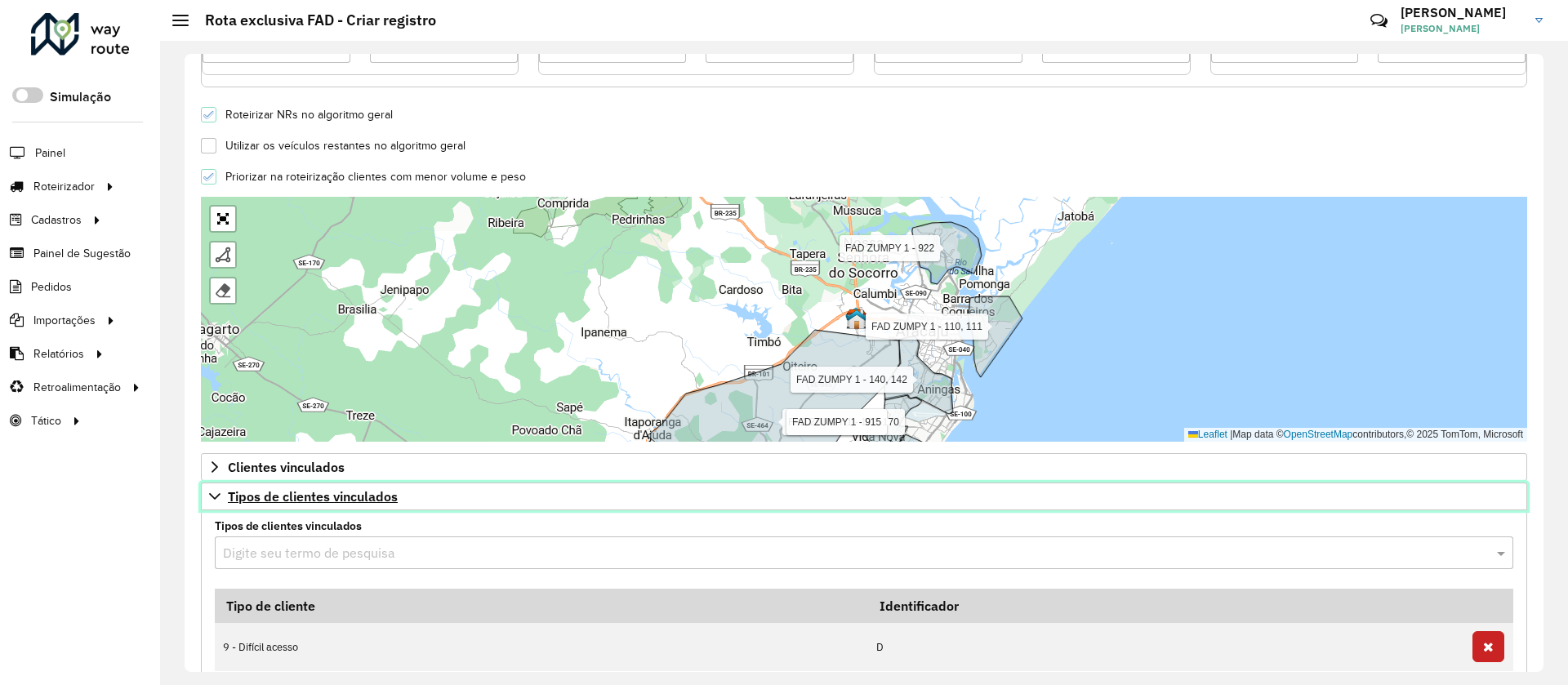
click at [415, 494] on link "Tipos de clientes vinculados" at bounding box center [864, 496] width 1326 height 28
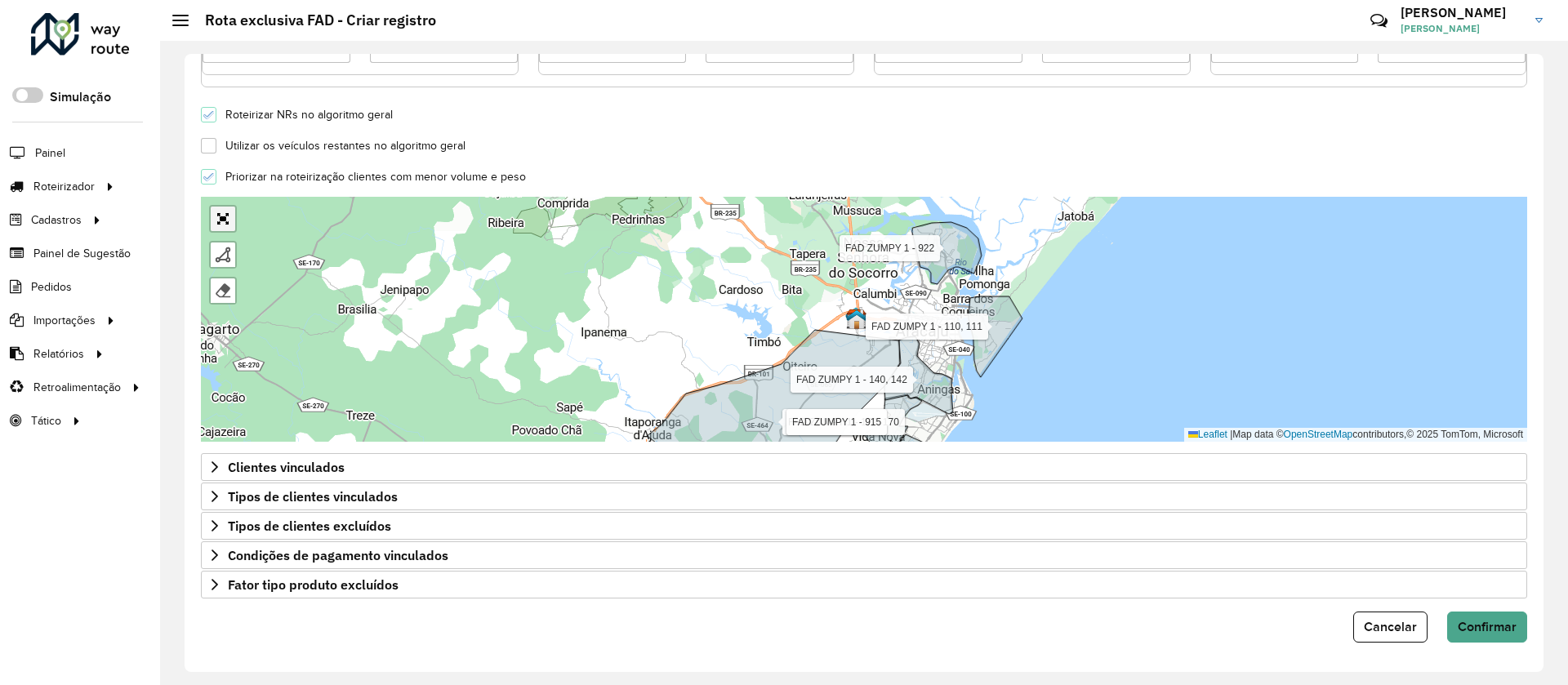
click at [226, 221] on link "Abrir mapa em tela cheia" at bounding box center [223, 218] width 25 height 25
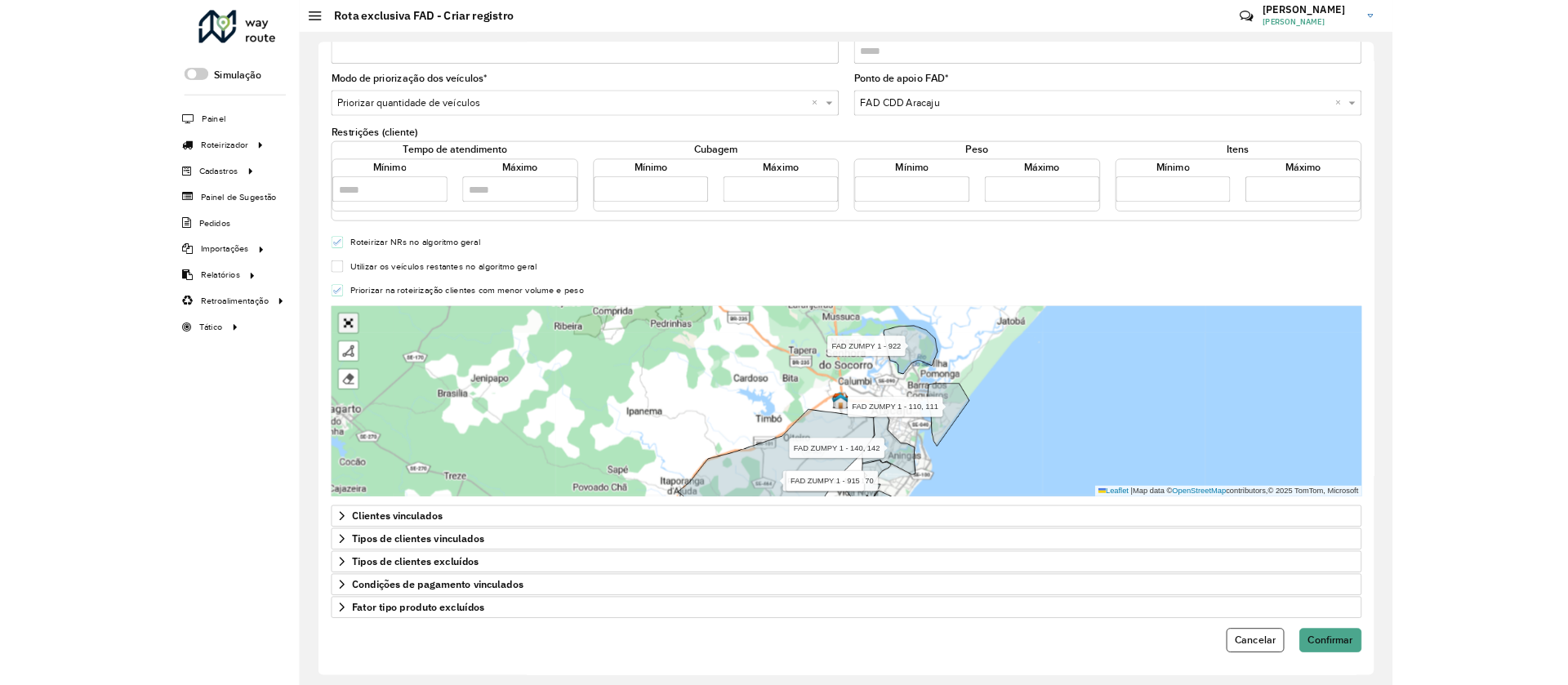
scroll to position [0, 0]
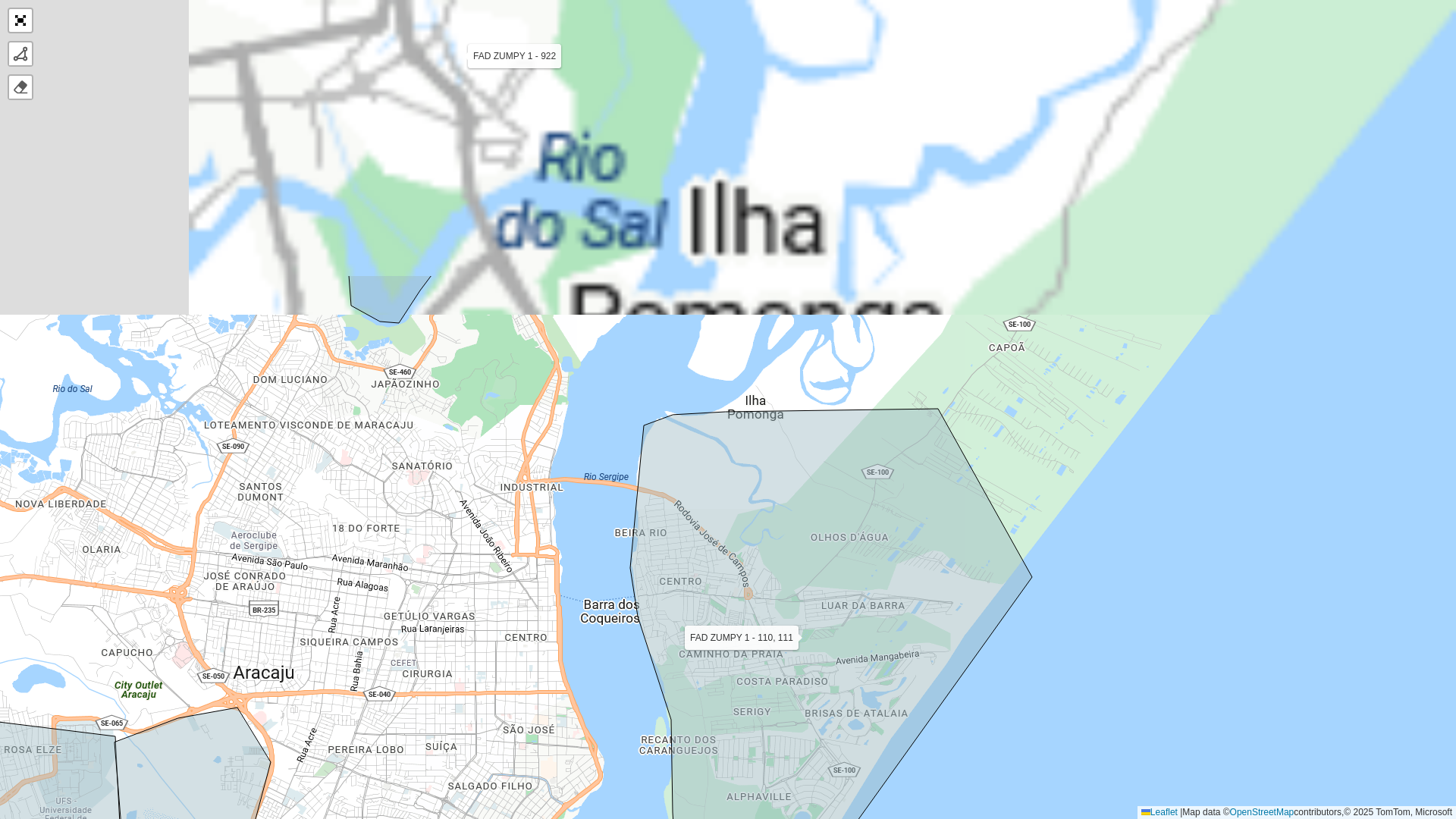
drag, startPoint x: 605, startPoint y: 439, endPoint x: 602, endPoint y: 703, distance: 264.0
click at [602, 635] on div "FAD ZUMPY 1 - 110, 111 FAD ZUMPY 1 - 172, 170 FAD ZUMPY 1 - 915 FAD ZUMPY 1 -16…" at bounding box center [728, 410] width 1456 height 819
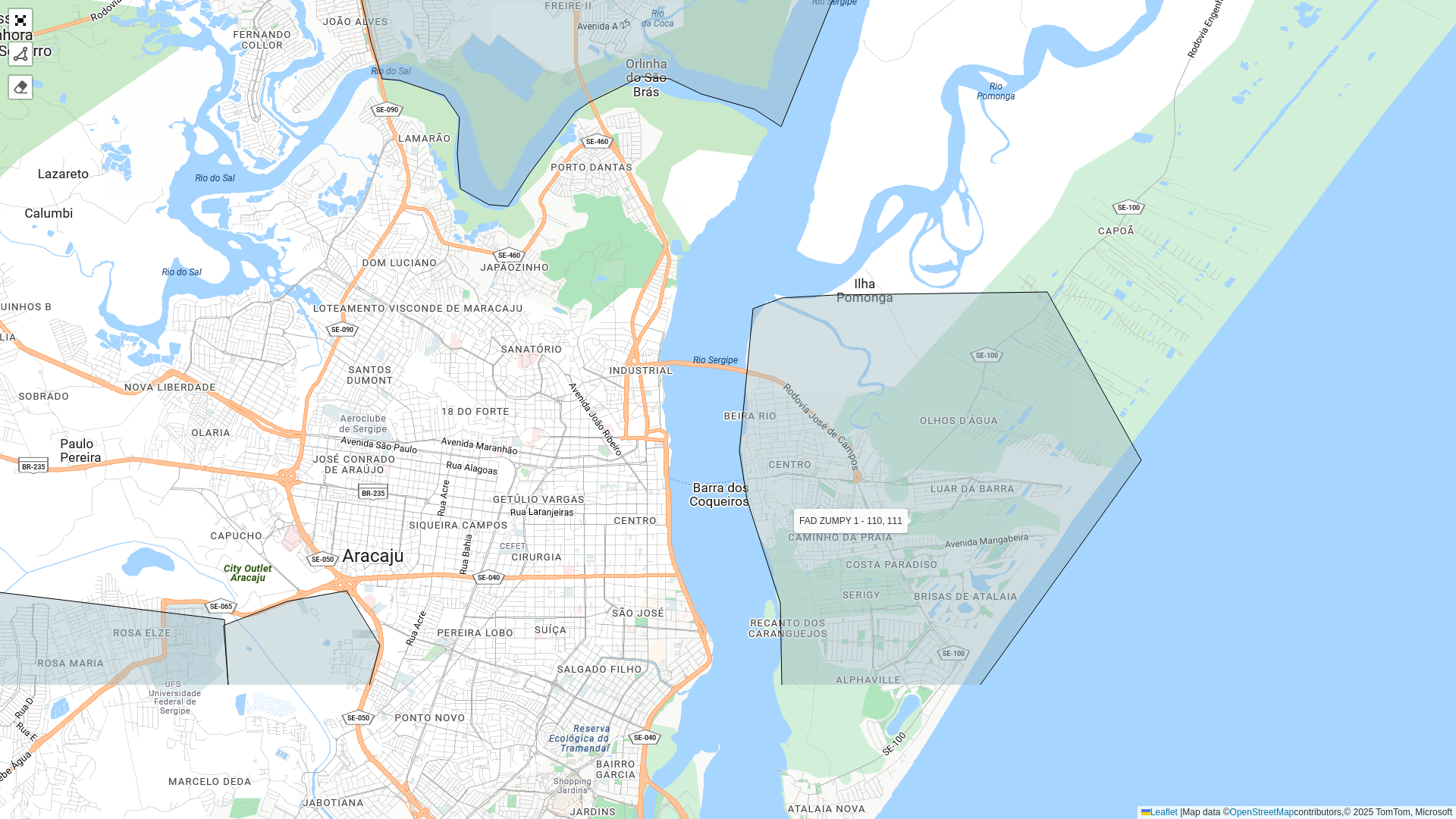
drag, startPoint x: 650, startPoint y: 500, endPoint x: 749, endPoint y: 304, distance: 219.6
click at [749, 304] on div "FAD ZUMPY 1 - 110, 111 FAD ZUMPY 1 - 172, 170 FAD ZUMPY 1 - 915 FAD ZUMPY 1 -16…" at bounding box center [728, 410] width 1456 height 819
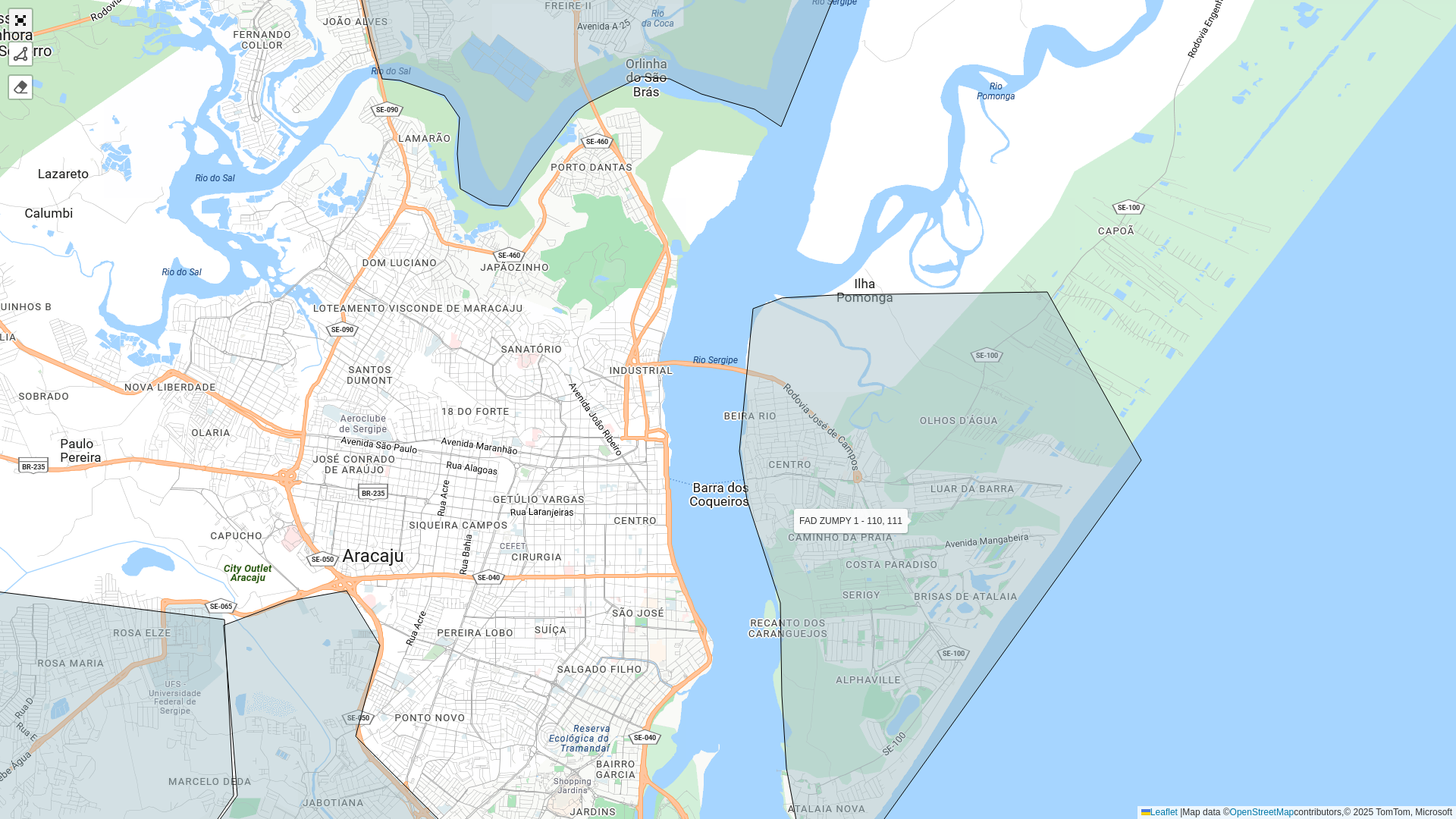
click at [14, 26] on link "Abrir mapa em tela cheia" at bounding box center [20, 20] width 23 height 23
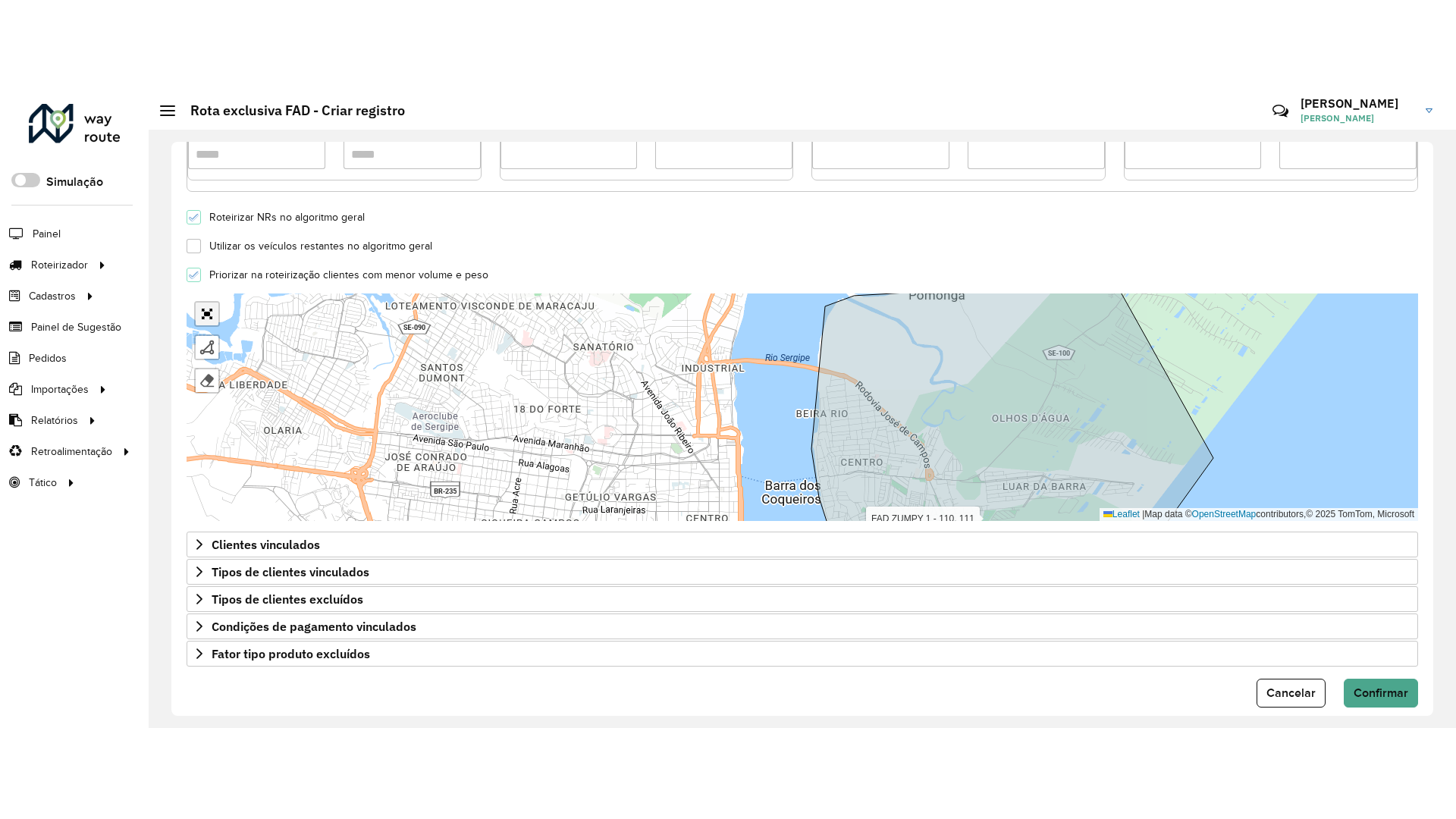
scroll to position [409, 0]
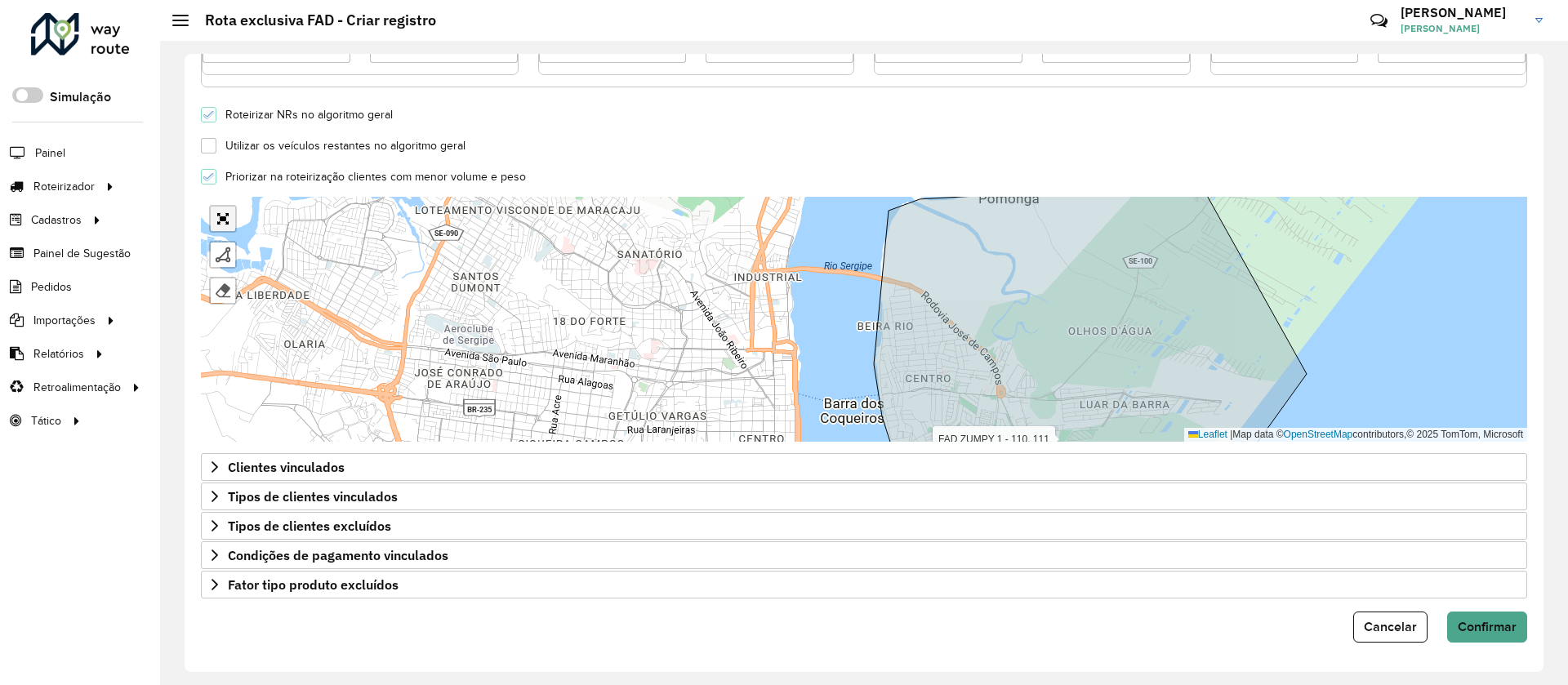
click at [225, 212] on link "Abrir mapa em tela cheia" at bounding box center [223, 218] width 25 height 25
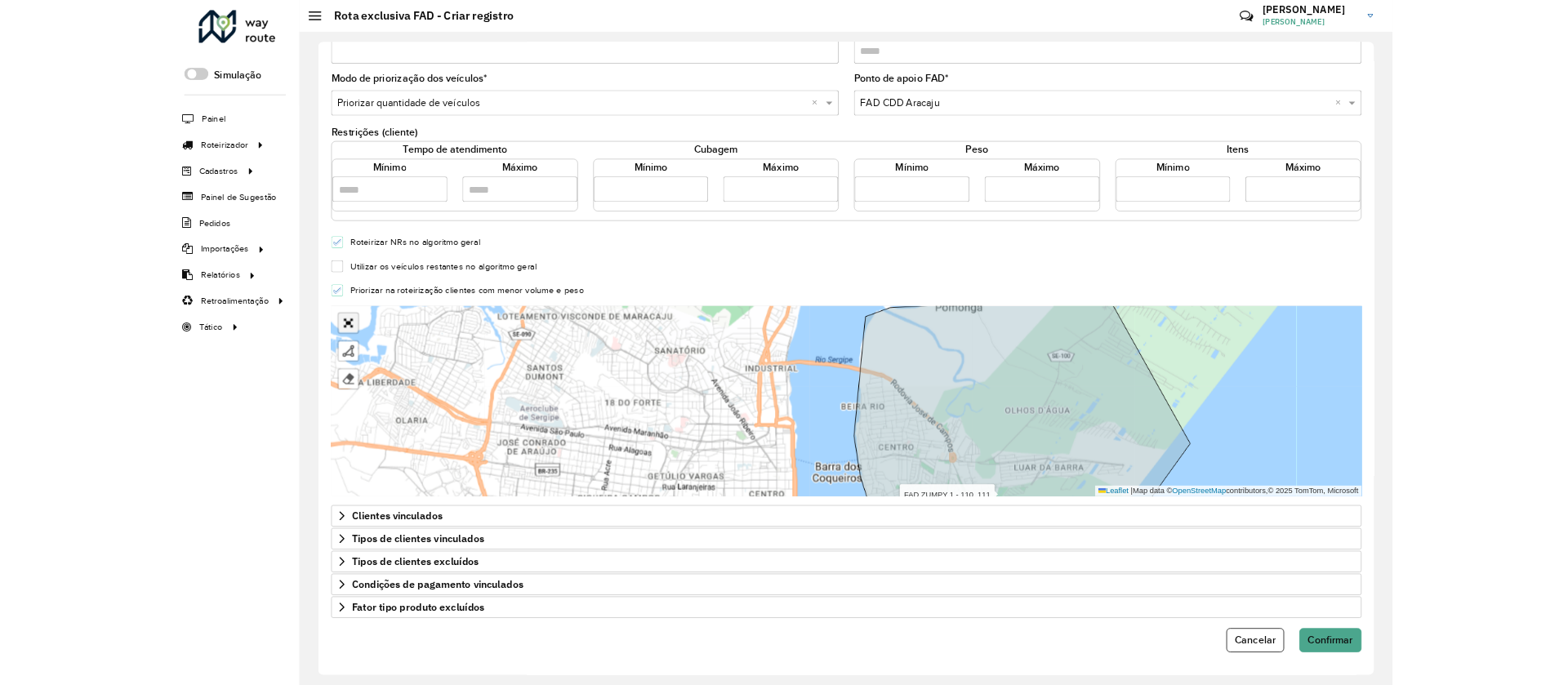
scroll to position [0, 0]
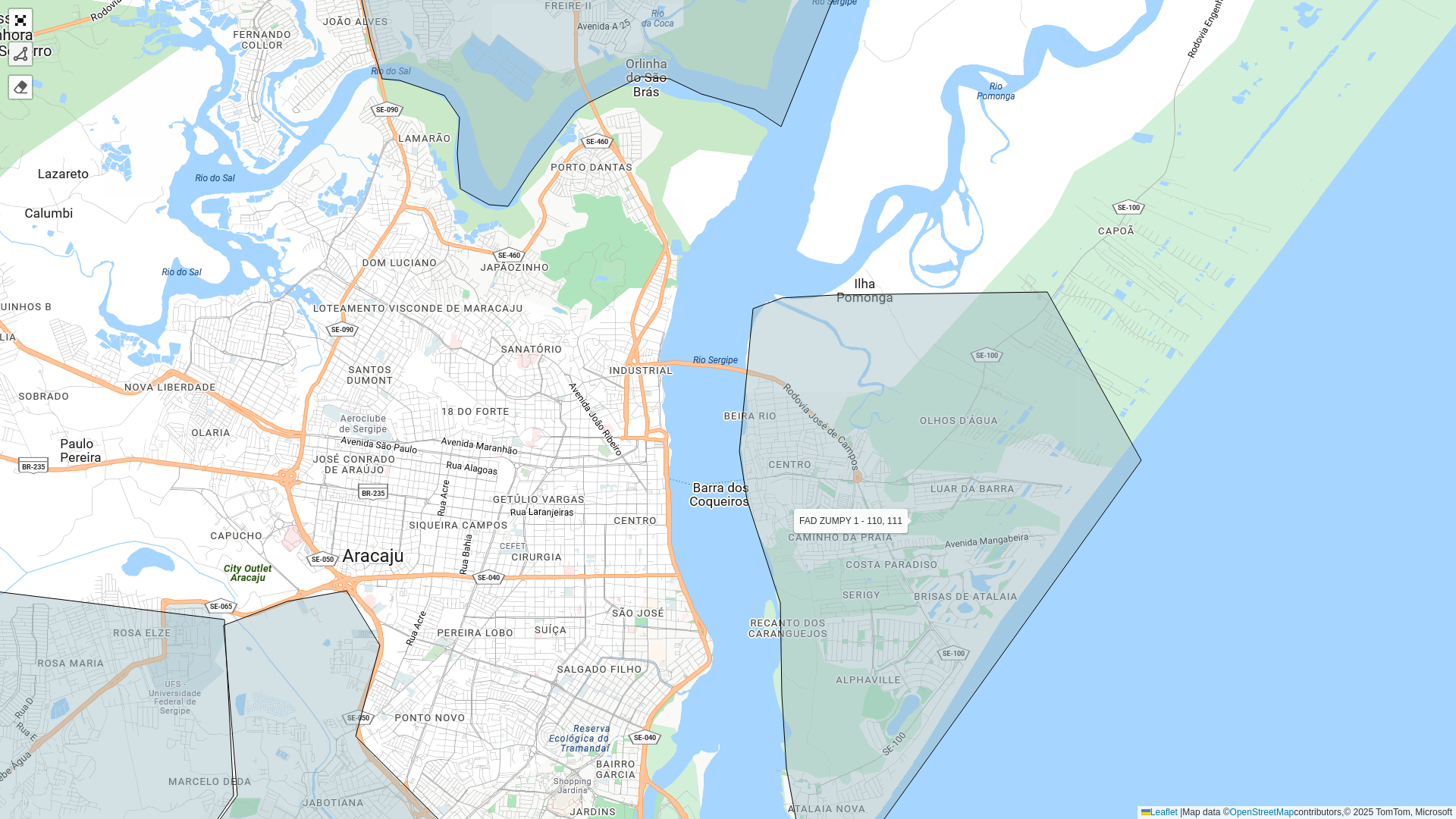
click at [23, 58] on div at bounding box center [20, 54] width 15 height 15
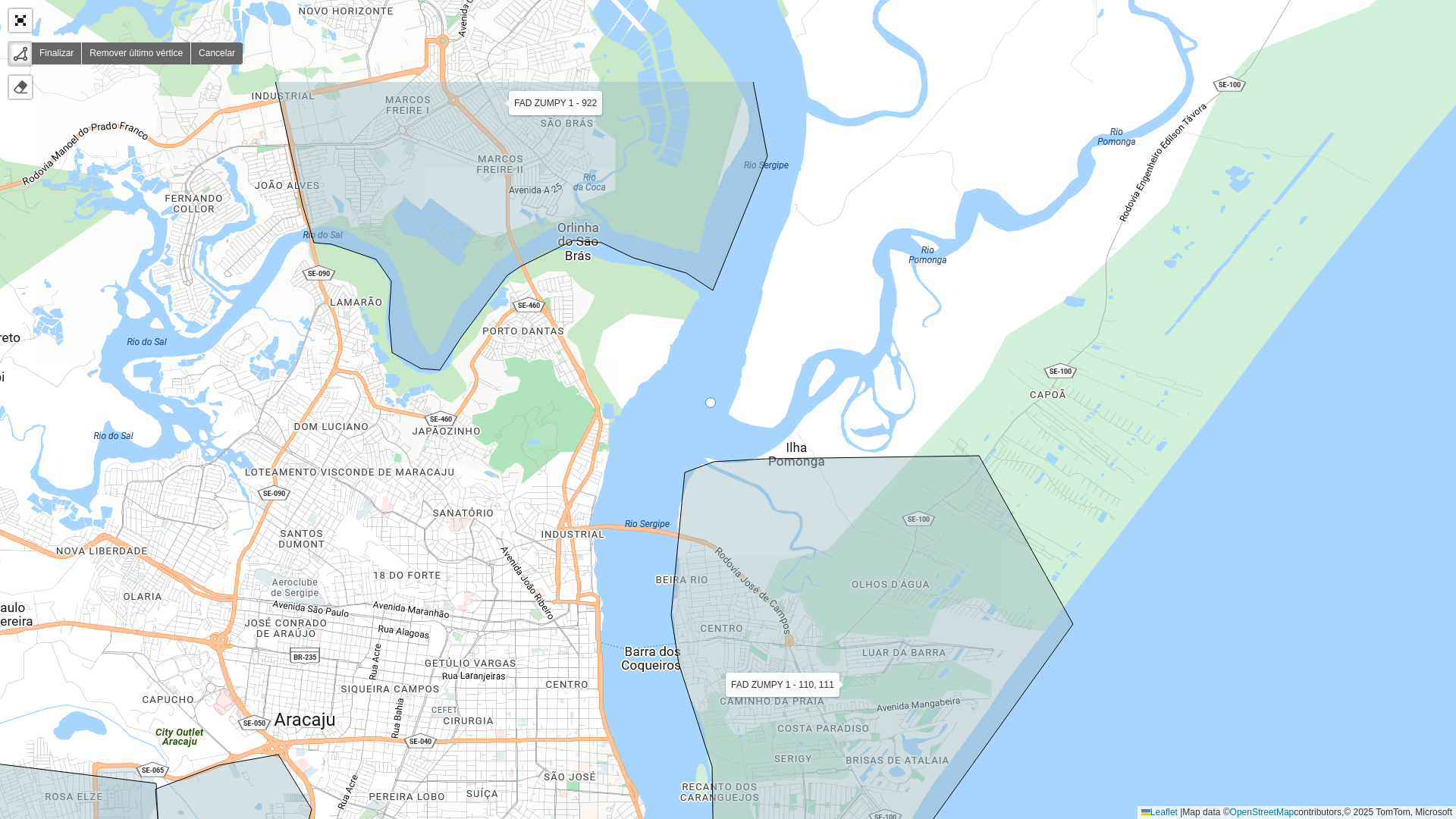
drag, startPoint x: 780, startPoint y: 236, endPoint x: 712, endPoint y: 399, distance: 176.6
click at [712, 399] on div "FAD ZUMPY 1 - 110, 111 FAD ZUMPY 1 - 172, 170 FAD ZUMPY 1 - 915 FAD ZUMPY 1 -16…" at bounding box center [728, 410] width 1456 height 819
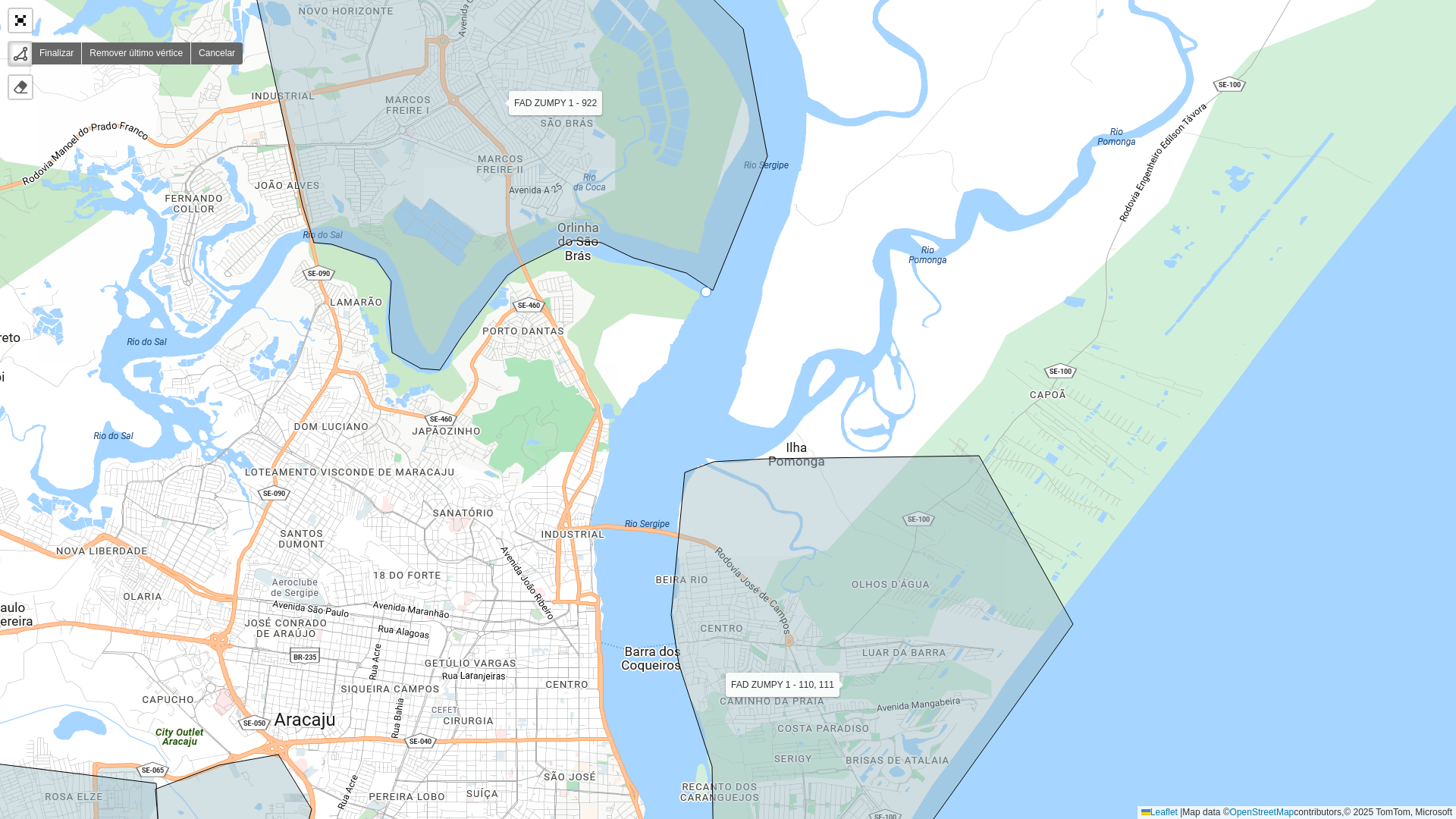
click at [707, 293] on div "FAD ZUMPY 1 - 110, 111 FAD ZUMPY 1 - 172, 170 FAD ZUMPY 1 - 915 FAD ZUMPY 1 -16…" at bounding box center [728, 410] width 1456 height 819
click at [679, 275] on icon at bounding box center [692, 284] width 28 height 17
click at [597, 249] on div "FAD ZUMPY 1 - 110, 111 FAD ZUMPY 1 - 172, 170 FAD ZUMPY 1 - 915 FAD ZUMPY 1 -16…" at bounding box center [728, 410] width 1456 height 819
click at [546, 257] on div "FAD ZUMPY 1 - 110, 111 FAD ZUMPY 1 - 172, 170 FAD ZUMPY 1 - 915 FAD ZUMPY 1 -16…" at bounding box center [728, 410] width 1456 height 819
click at [509, 272] on icon at bounding box center [510, 144] width 515 height 453
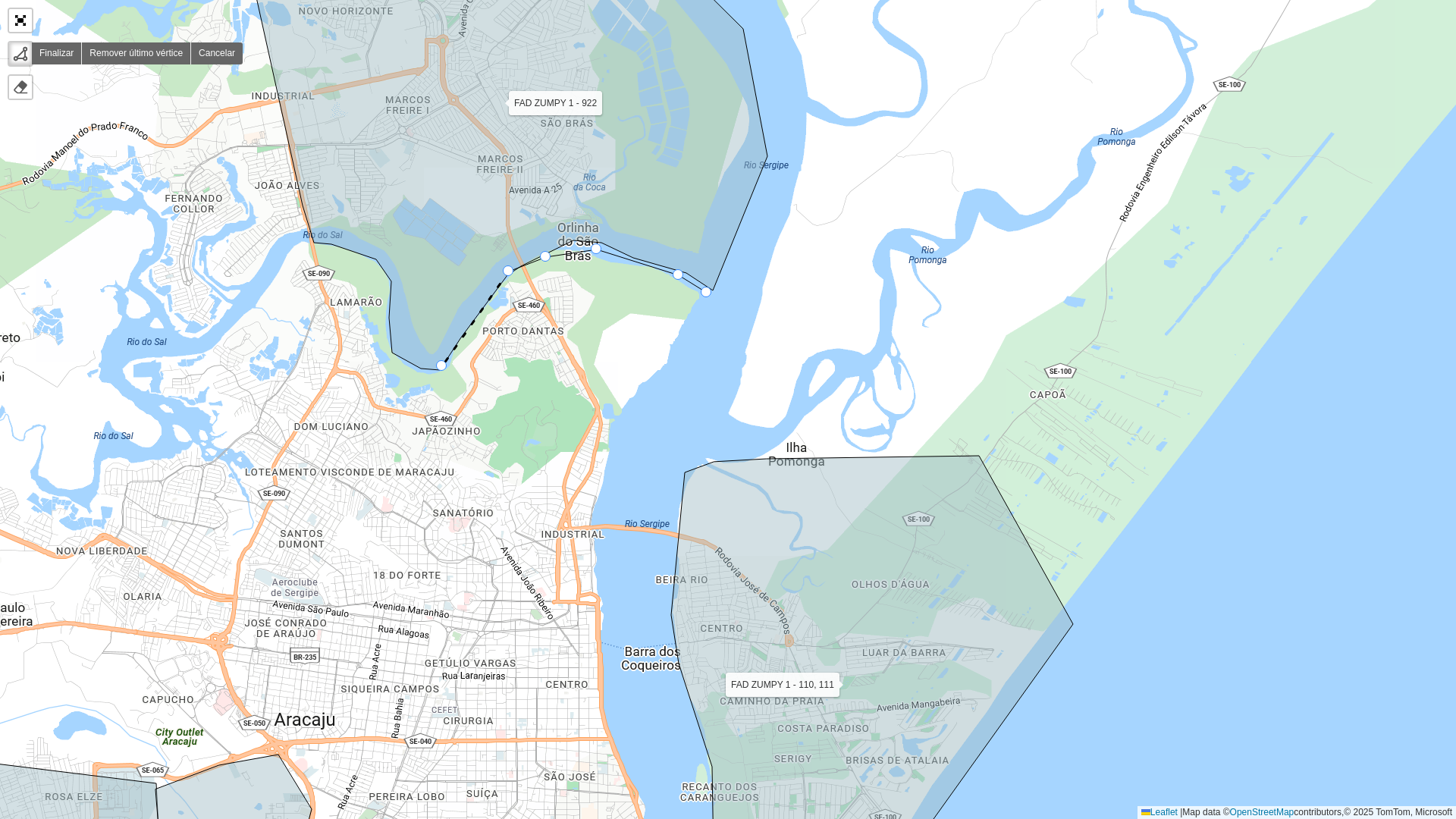
click at [441, 366] on icon at bounding box center [510, 144] width 515 height 453
click at [461, 412] on icon at bounding box center [451, 388] width 20 height 45
click at [502, 434] on icon at bounding box center [482, 424] width 41 height 24
click at [537, 508] on div "FAD ZUMPY 1 - 110, 111 FAD ZUMPY 1 - 172, 170 FAD ZUMPY 1 - 915 FAD ZUMPY 1 -16…" at bounding box center [728, 410] width 1456 height 819
click at [463, 635] on div "FAD ZUMPY 1 - 110, 111 FAD ZUMPY 1 - 172, 170 FAD ZUMPY 1 - 915 FAD ZUMPY 1 -16…" at bounding box center [728, 410] width 1456 height 819
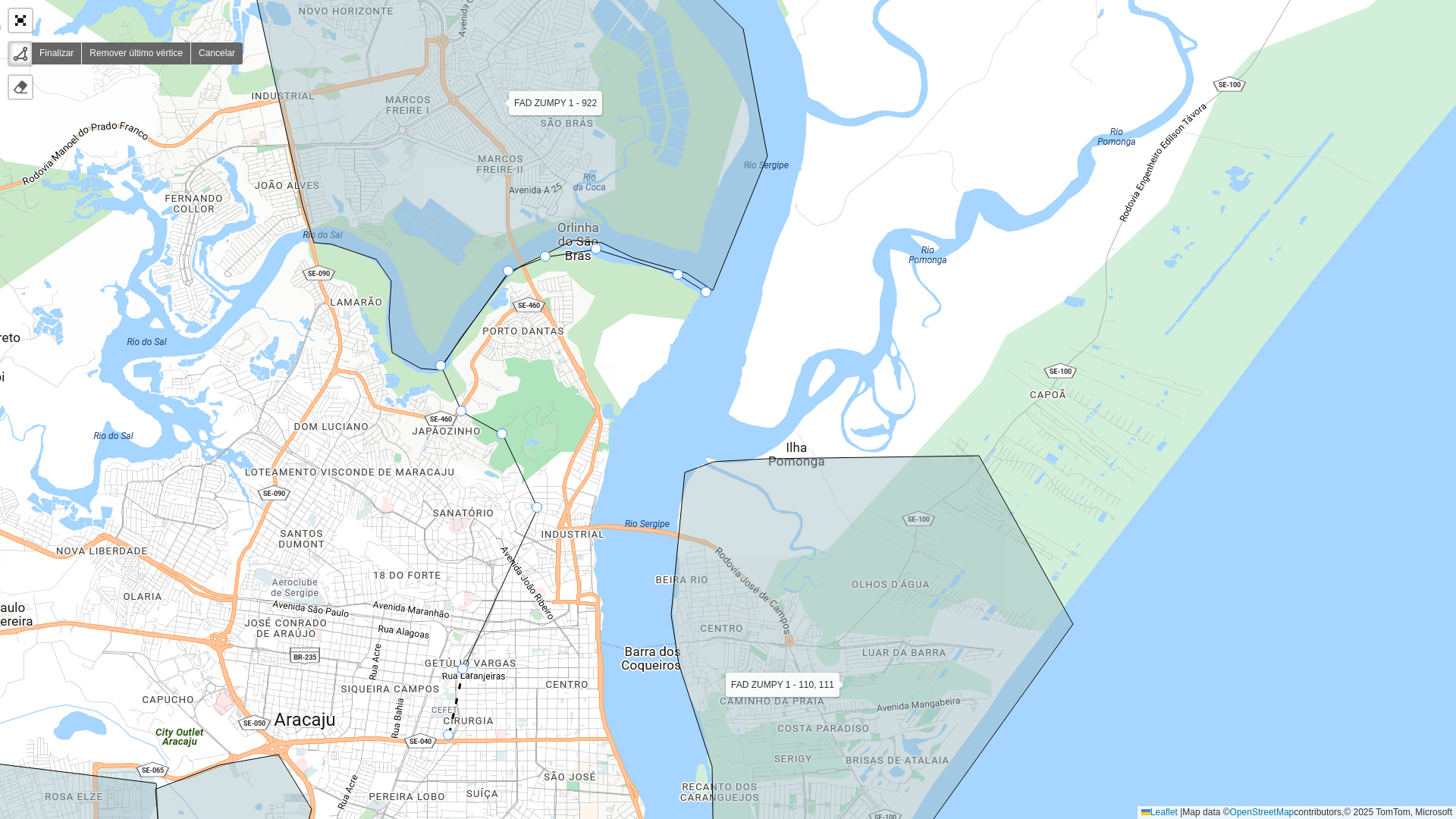
click at [449, 635] on div "FAD ZUMPY 1 - 110, 111 FAD ZUMPY 1 - 172, 170 FAD ZUMPY 1 - 915 FAD ZUMPY 1 -16…" at bounding box center [728, 410] width 1456 height 819
click at [610, 635] on div "FAD ZUMPY 1 - 110, 111 FAD ZUMPY 1 - 172, 170 FAD ZUMPY 1 - 915 FAD ZUMPY 1 -16…" at bounding box center [728, 410] width 1456 height 819
click at [593, 571] on div "FAD ZUMPY 1 - 110, 111 FAD ZUMPY 1 - 172, 170 FAD ZUMPY 1 - 915 FAD ZUMPY 1 -16…" at bounding box center [728, 410] width 1456 height 819
click at [608, 443] on div "FAD ZUMPY 1 - 110, 111 FAD ZUMPY 1 - 172, 170 FAD ZUMPY 1 - 915 FAD ZUMPY 1 -16…" at bounding box center [728, 410] width 1456 height 819
click at [703, 294] on div at bounding box center [706, 292] width 10 height 10
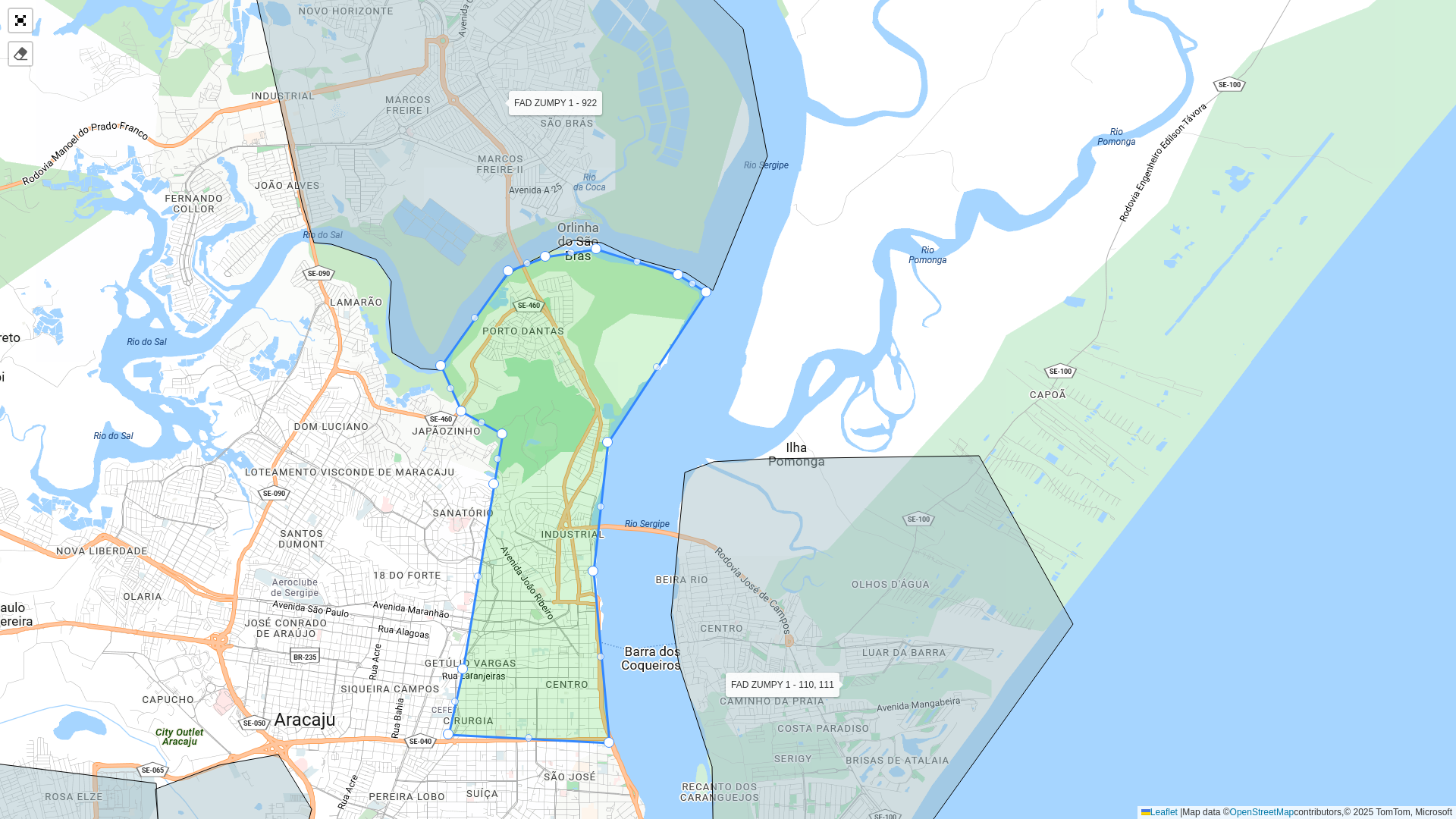
drag, startPoint x: 540, startPoint y: 506, endPoint x: 496, endPoint y: 482, distance: 50.1
drag, startPoint x: 593, startPoint y: 571, endPoint x: 604, endPoint y: 600, distance: 31.0
click at [660, 370] on div "FAD ZUMPY 1 - 110, 111 FAD ZUMPY 1 - 172, 170 FAD ZUMPY 1 - 915 FAD ZUMPY 1 -16…" at bounding box center [728, 410] width 1456 height 819
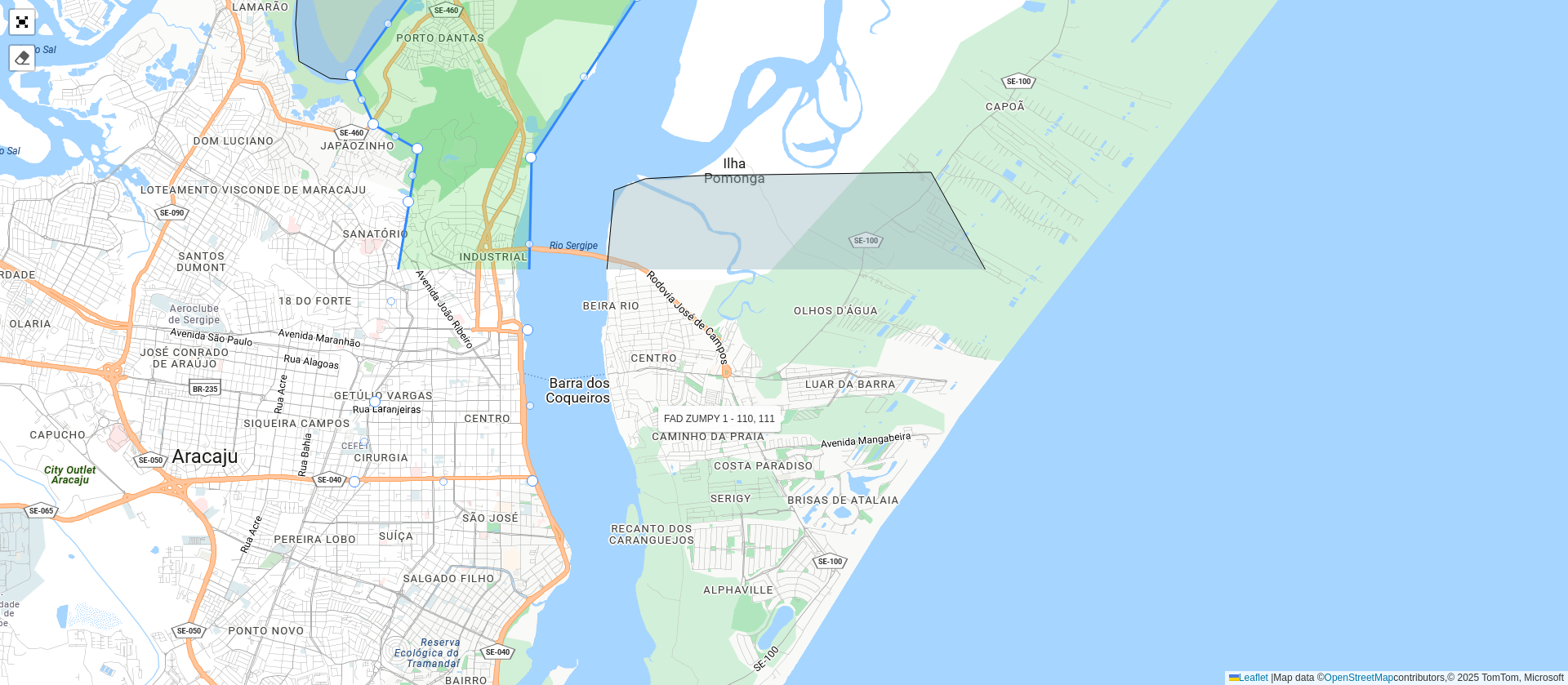
scroll to position [440, 0]
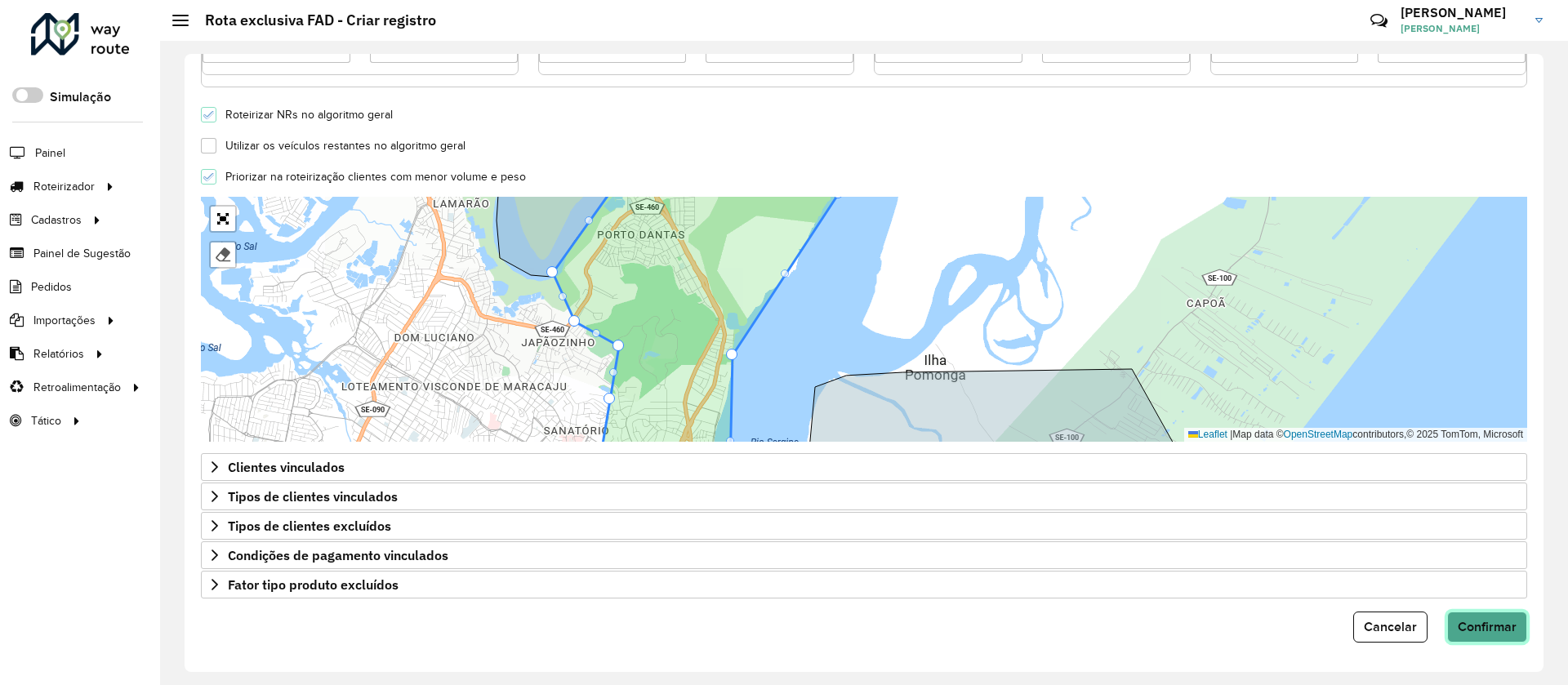
click at [1513, 631] on button "Confirmar" at bounding box center [1486, 627] width 80 height 31
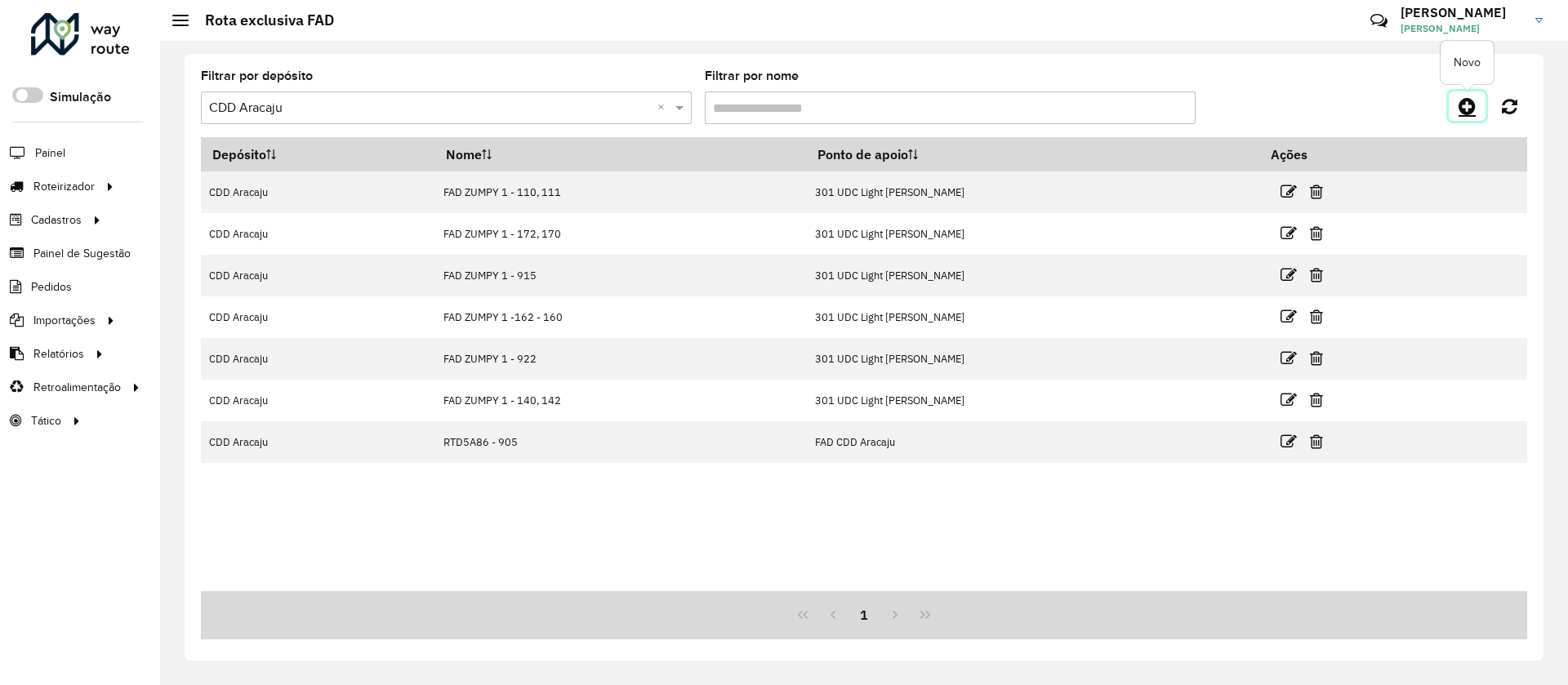
click at [1453, 108] on link at bounding box center [1467, 106] width 37 height 29
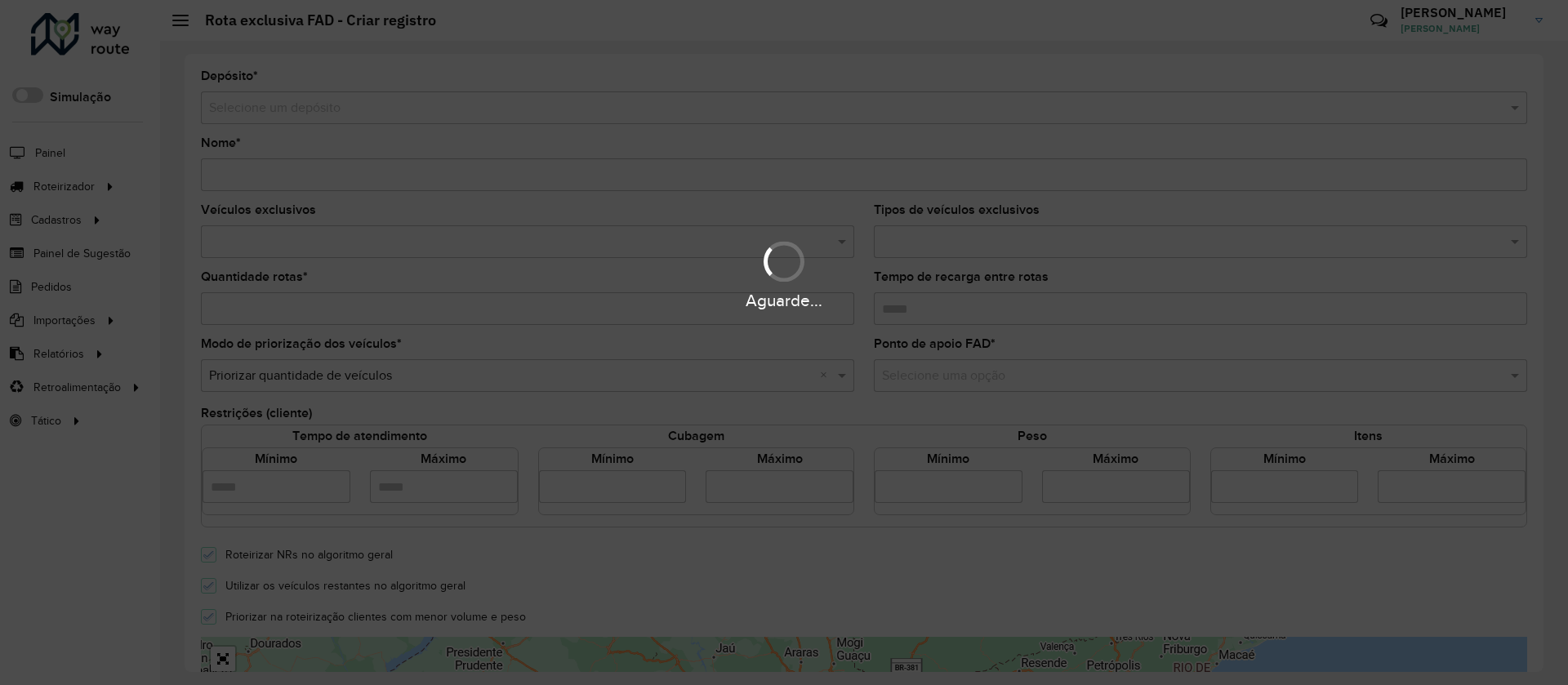
click at [239, 120] on div "Aguarde..." at bounding box center [784, 342] width 1568 height 685
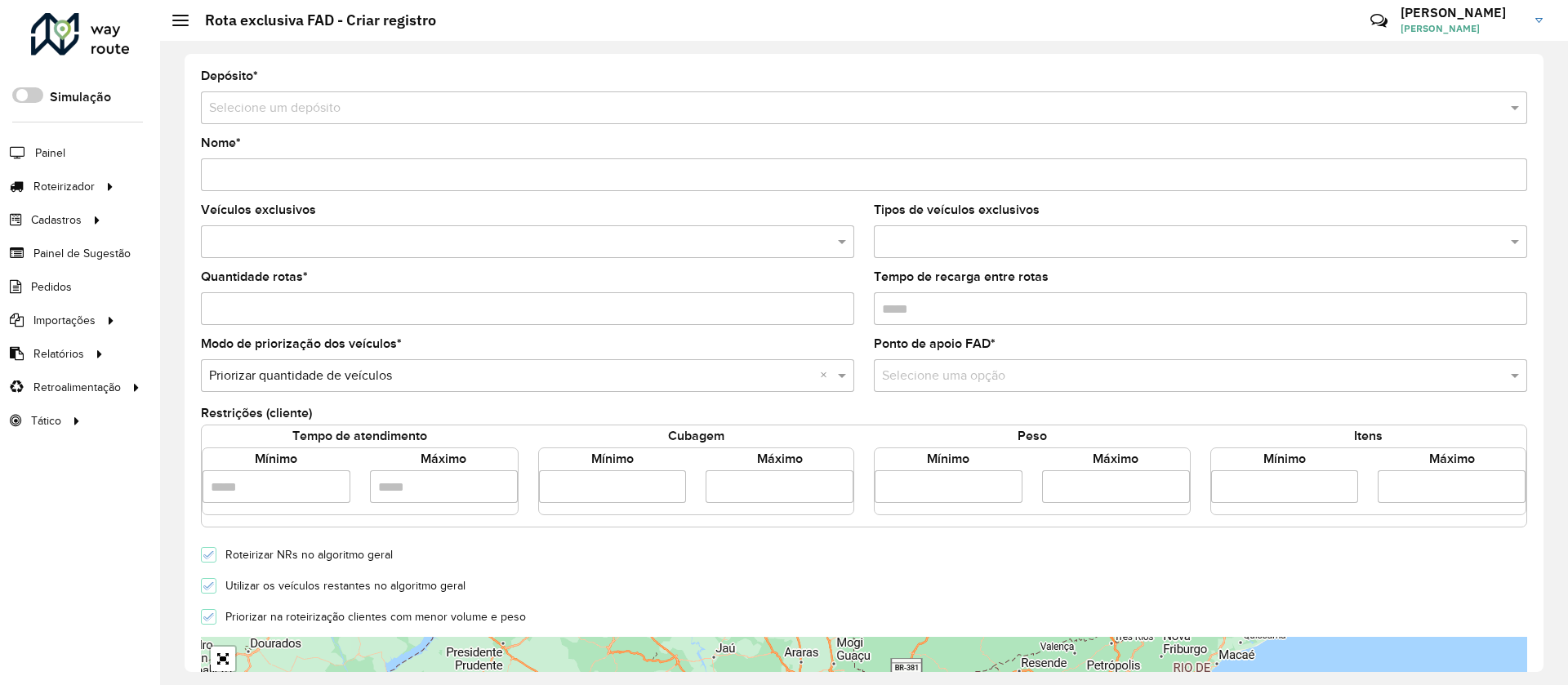
click at [236, 110] on input "text" at bounding box center [847, 108] width 1277 height 19
type input "****"
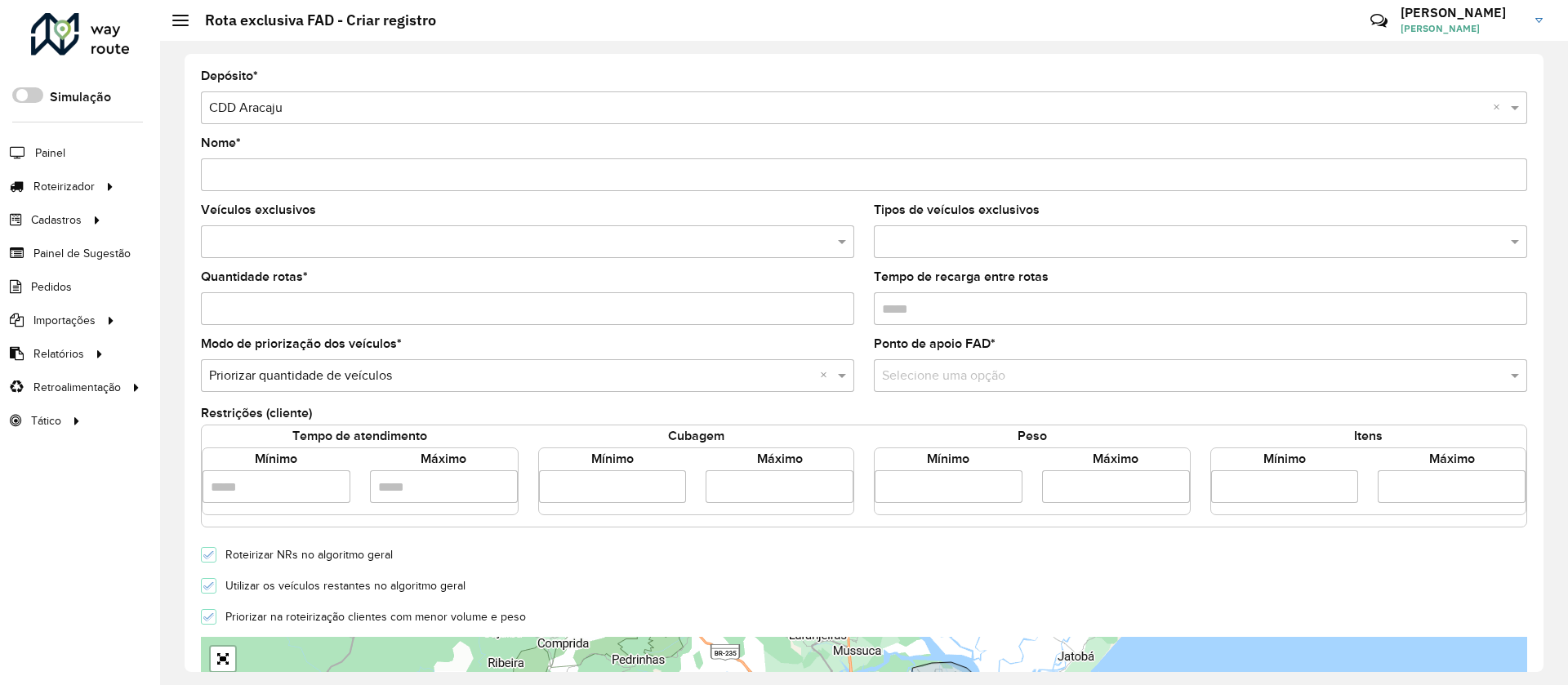
click at [268, 170] on input "Nome *" at bounding box center [864, 175] width 1326 height 33
paste input "*******"
type input "**********"
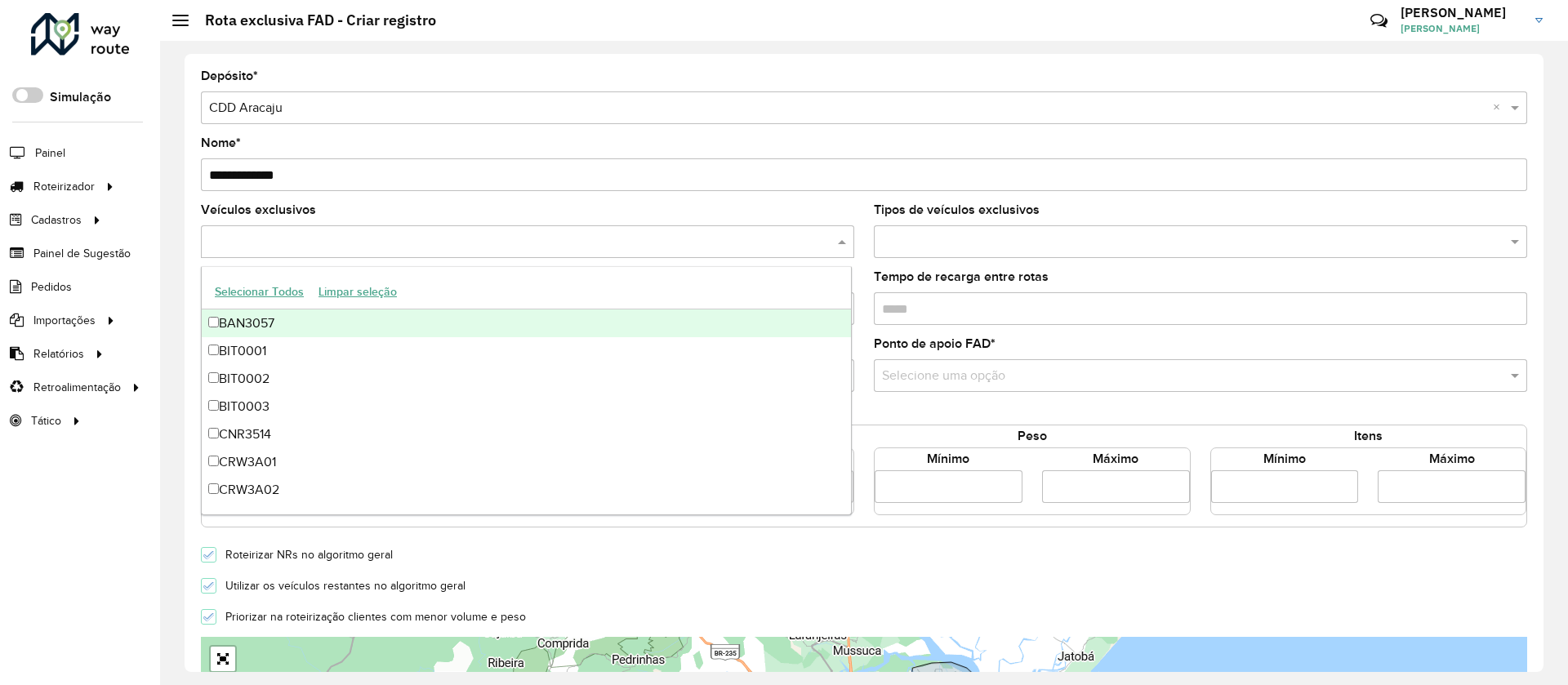
click at [333, 234] on input "text" at bounding box center [520, 242] width 629 height 19
paste input "*******"
type input "*******"
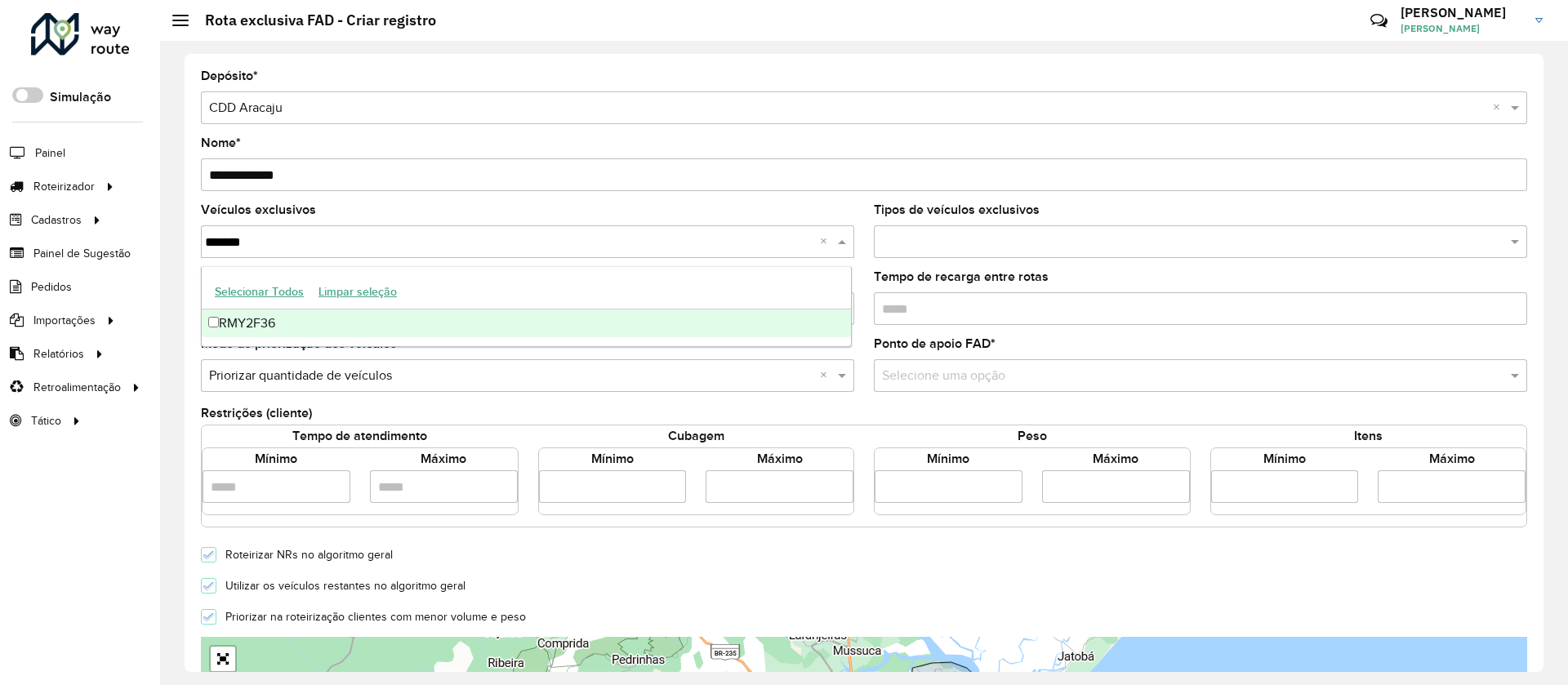
click at [291, 317] on div "RMY2F36" at bounding box center [526, 324] width 649 height 28
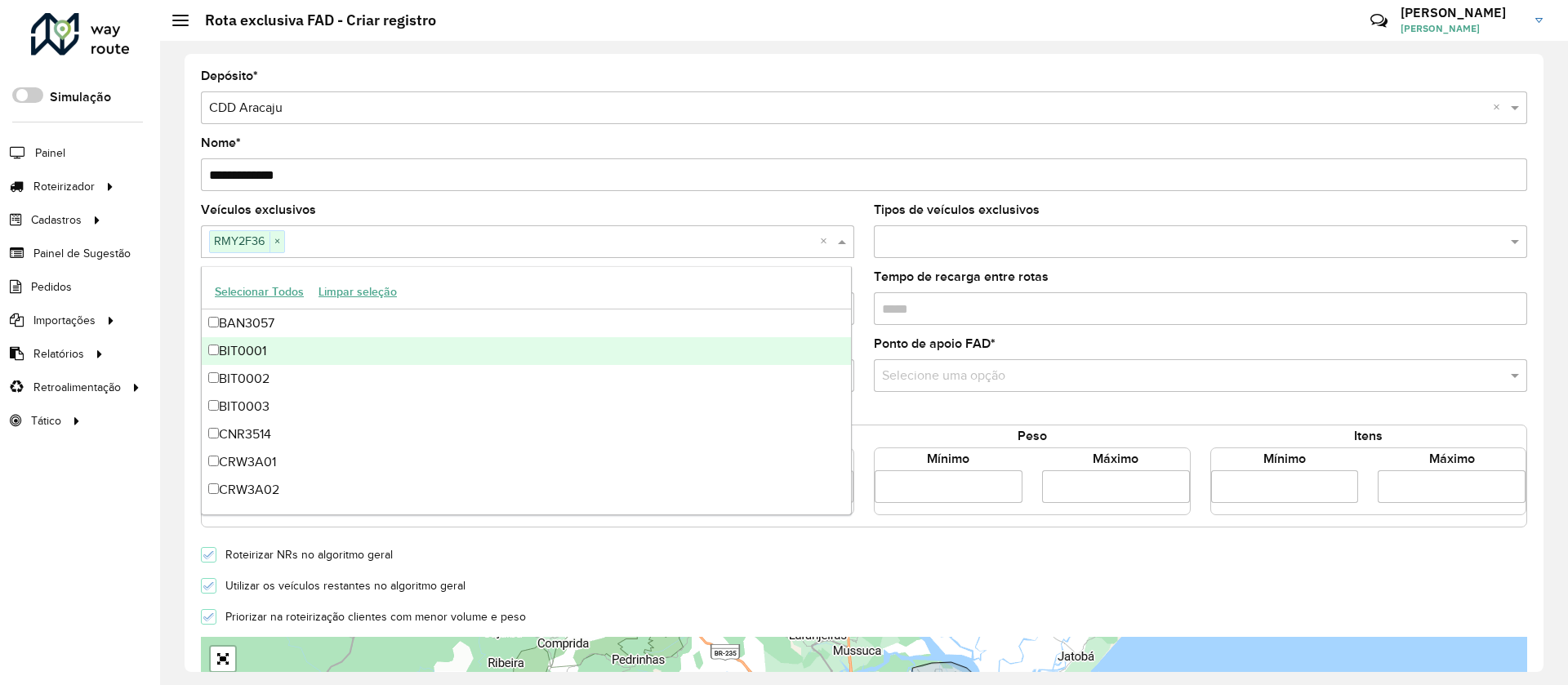
click at [908, 274] on label "Tempo de recarga entre rotas" at bounding box center [961, 276] width 175 height 19
click at [908, 293] on input "Tempo de recarga entre rotas" at bounding box center [1200, 309] width 653 height 33
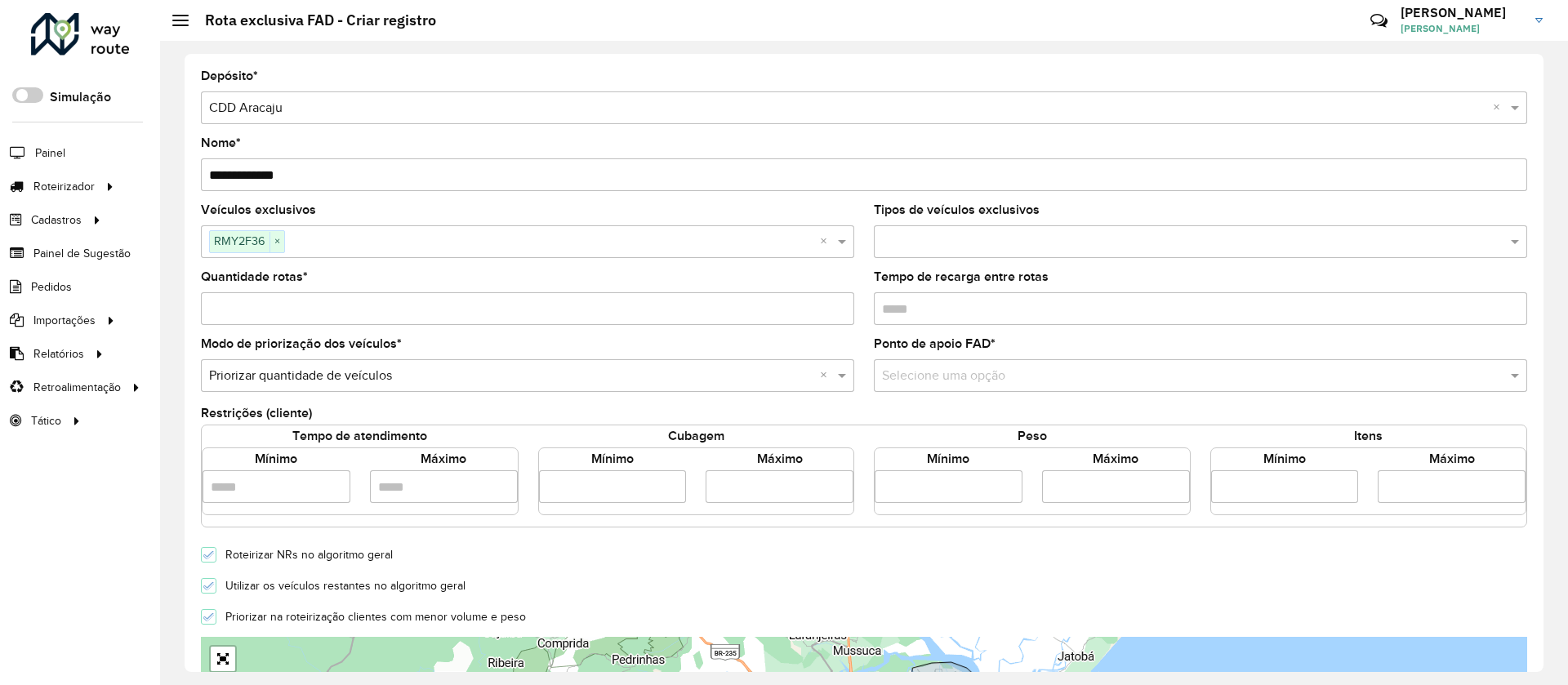
click at [932, 370] on input "text" at bounding box center [1184, 376] width 604 height 19
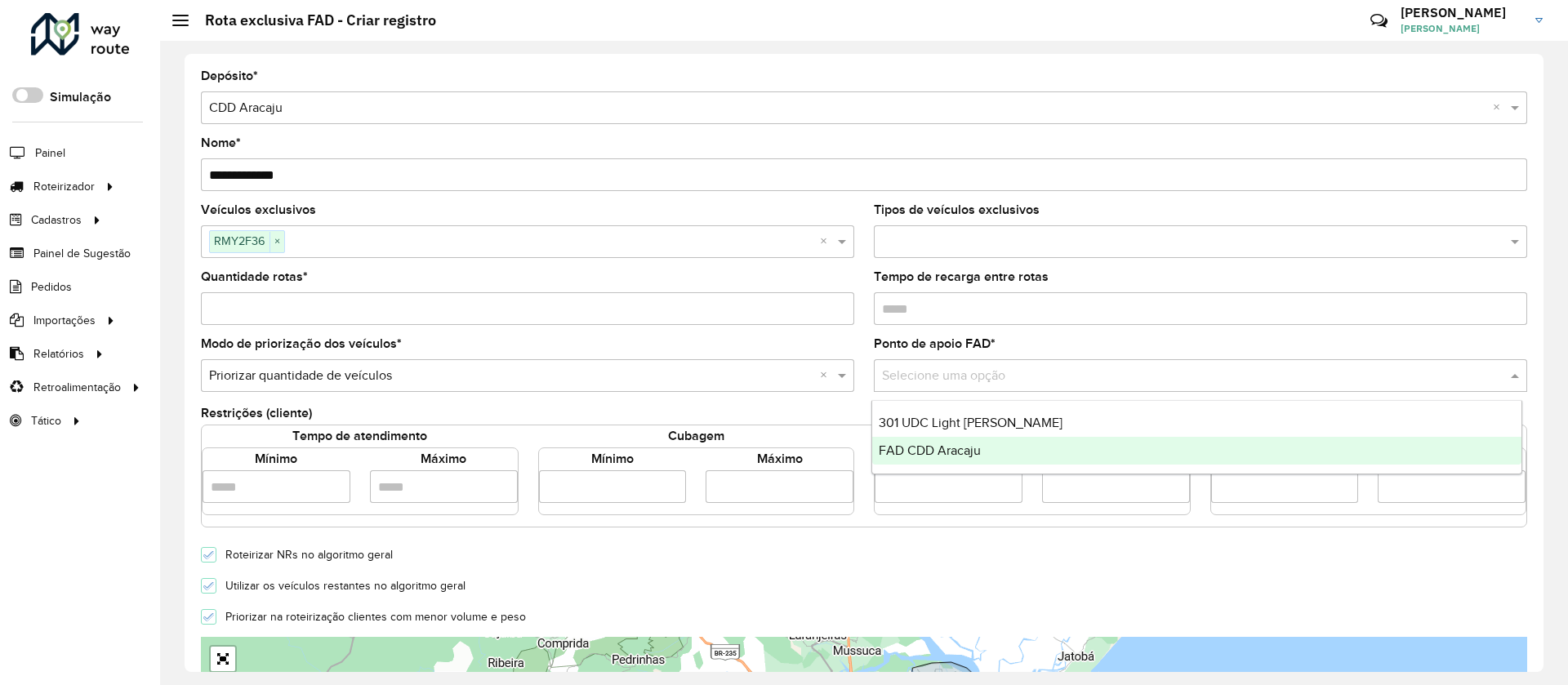
click at [917, 442] on div "FAD CDD Aracaju" at bounding box center [1197, 450] width 649 height 28
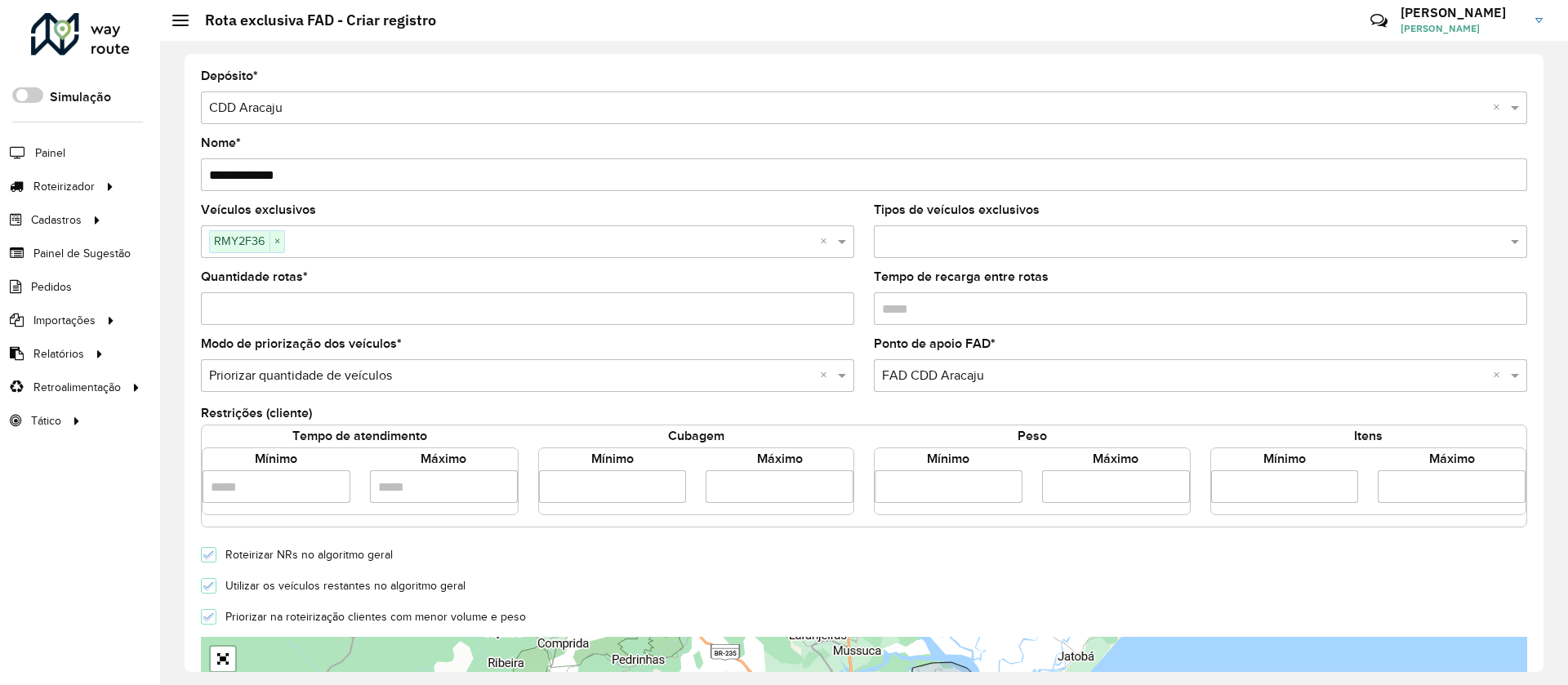
click at [325, 285] on div "Quantidade rotas *" at bounding box center [527, 298] width 653 height 54
click at [318, 311] on input "Quantidade rotas *" at bounding box center [527, 309] width 653 height 33
type input "*"
click at [587, 492] on input "number" at bounding box center [613, 487] width 148 height 33
type input "****"
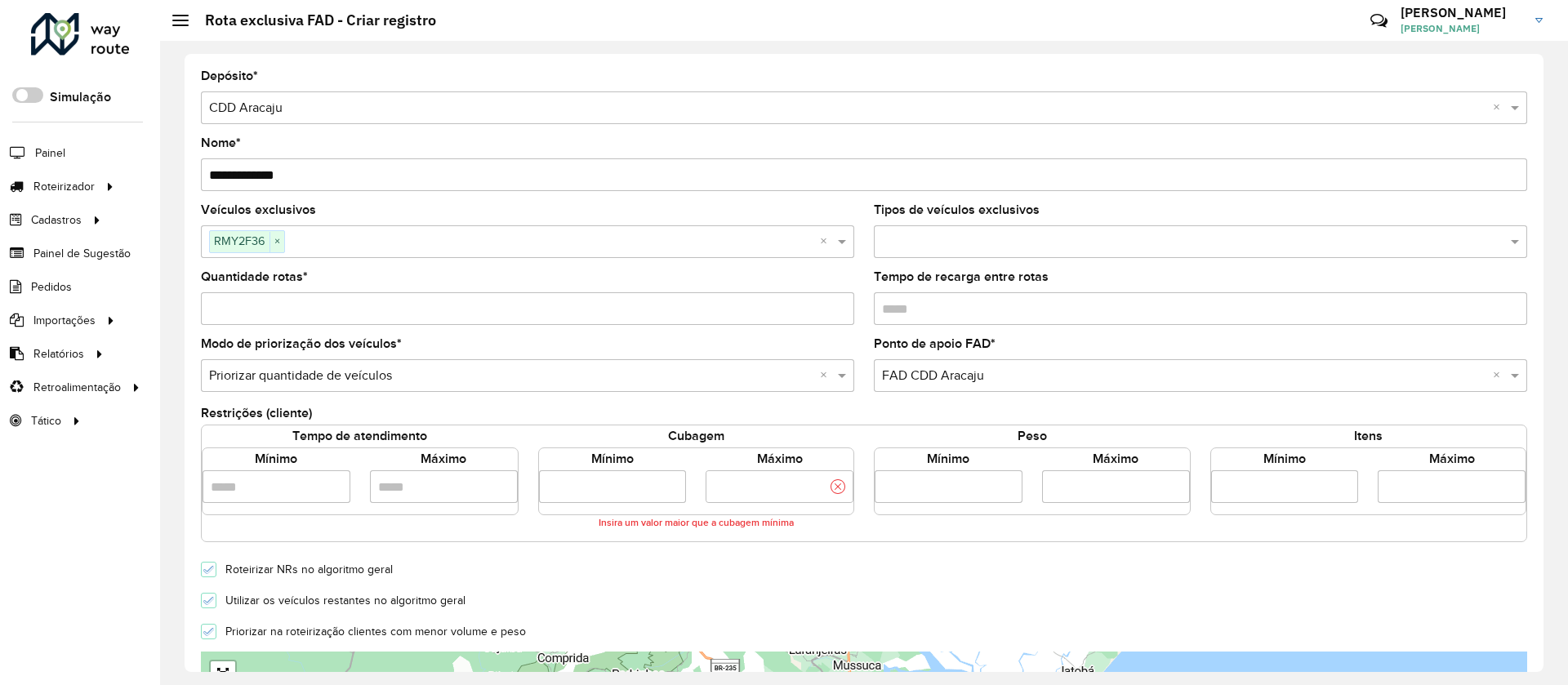
click at [746, 489] on input "number" at bounding box center [778, 487] width 148 height 33
type input "****"
click at [723, 602] on form "**********" at bounding box center [864, 584] width 1326 height 1027
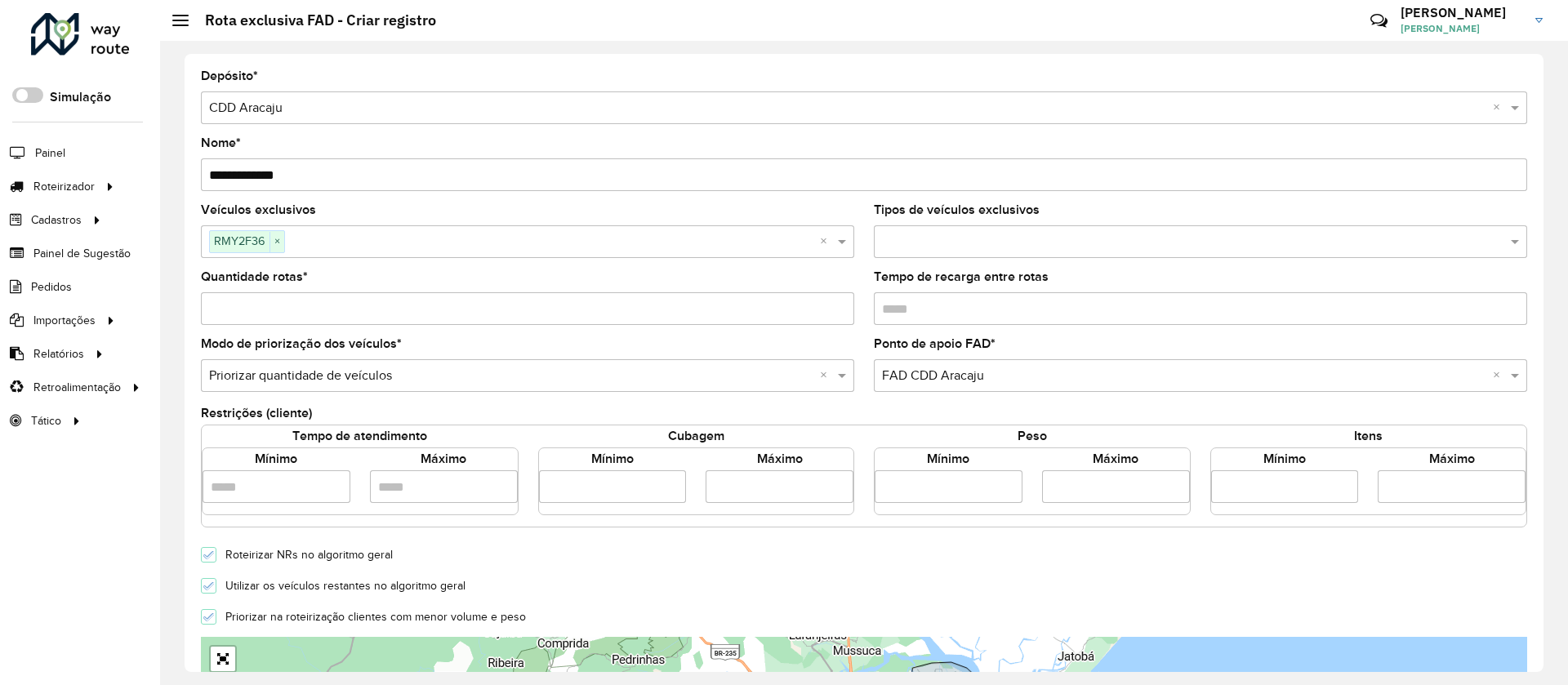
click at [207, 591] on div at bounding box center [208, 586] width 16 height 16
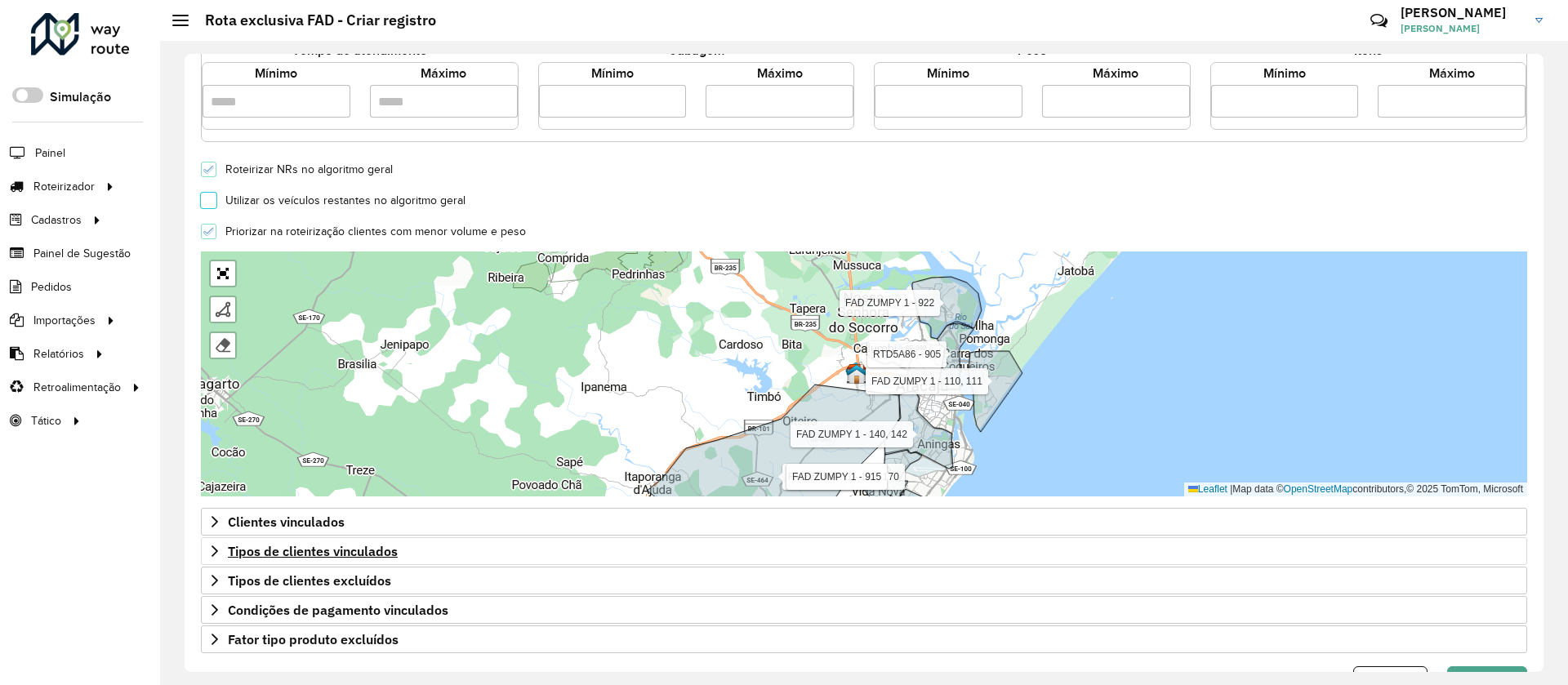
scroll to position [440, 0]
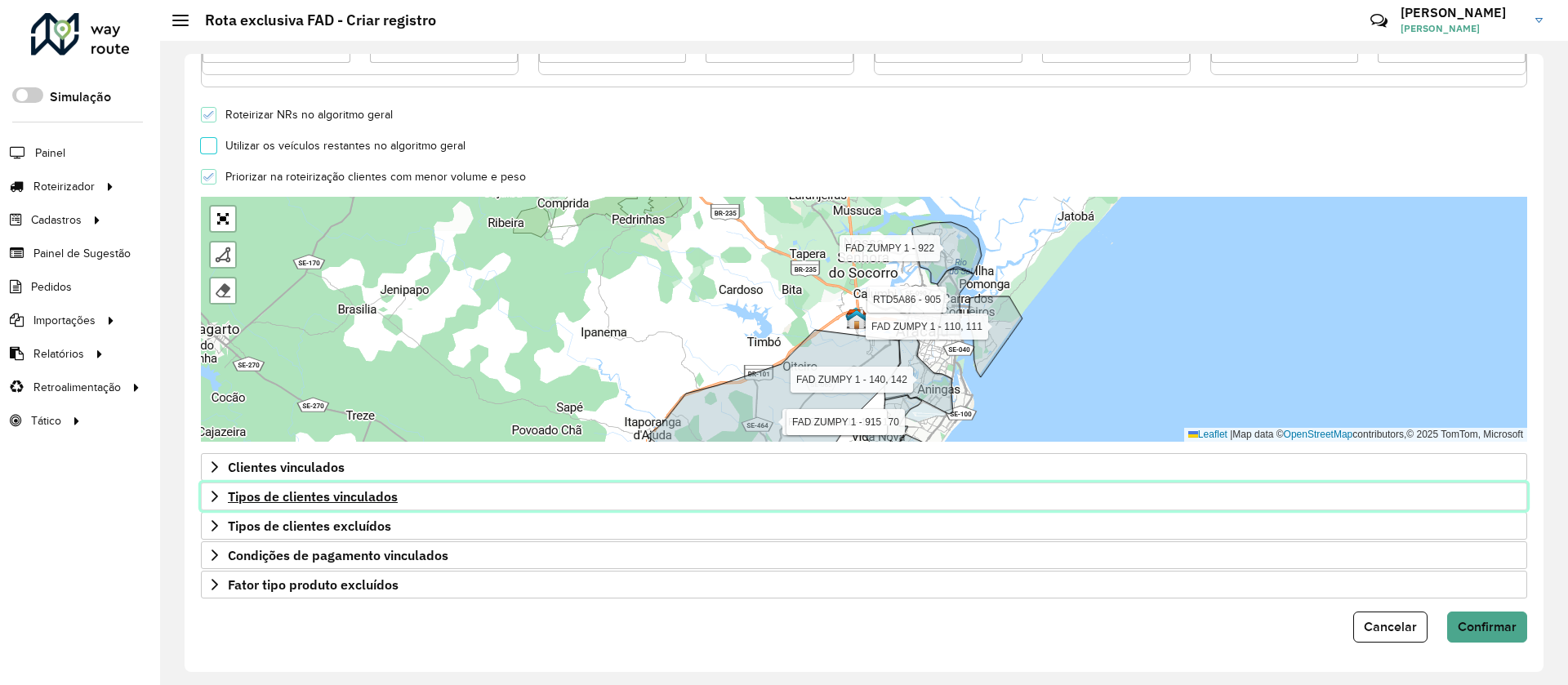
click at [306, 500] on span "Tipos de clientes vinculados" at bounding box center [312, 496] width 170 height 13
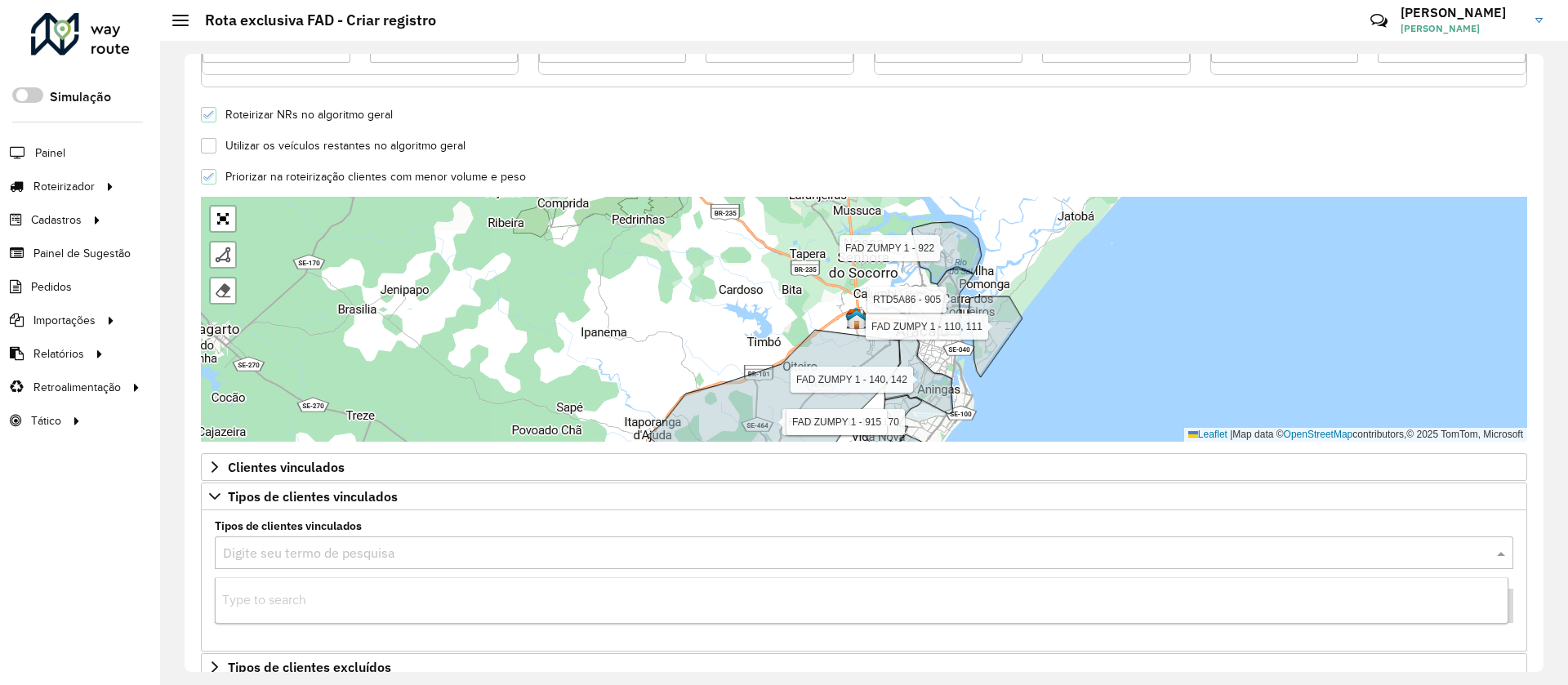
click at [339, 548] on input "text" at bounding box center [847, 553] width 1250 height 19
type input "*"
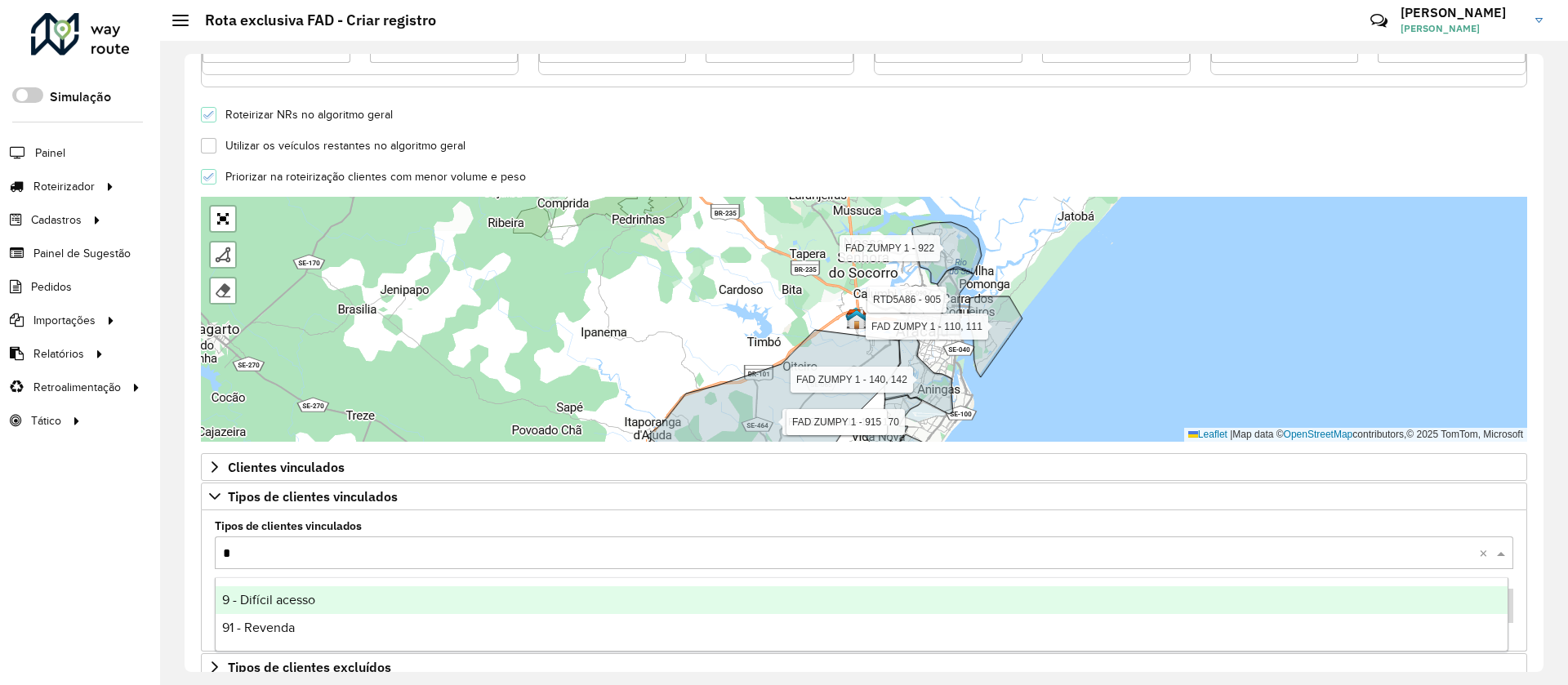
click at [325, 591] on div "9 - Difícil acesso" at bounding box center [861, 600] width 1292 height 28
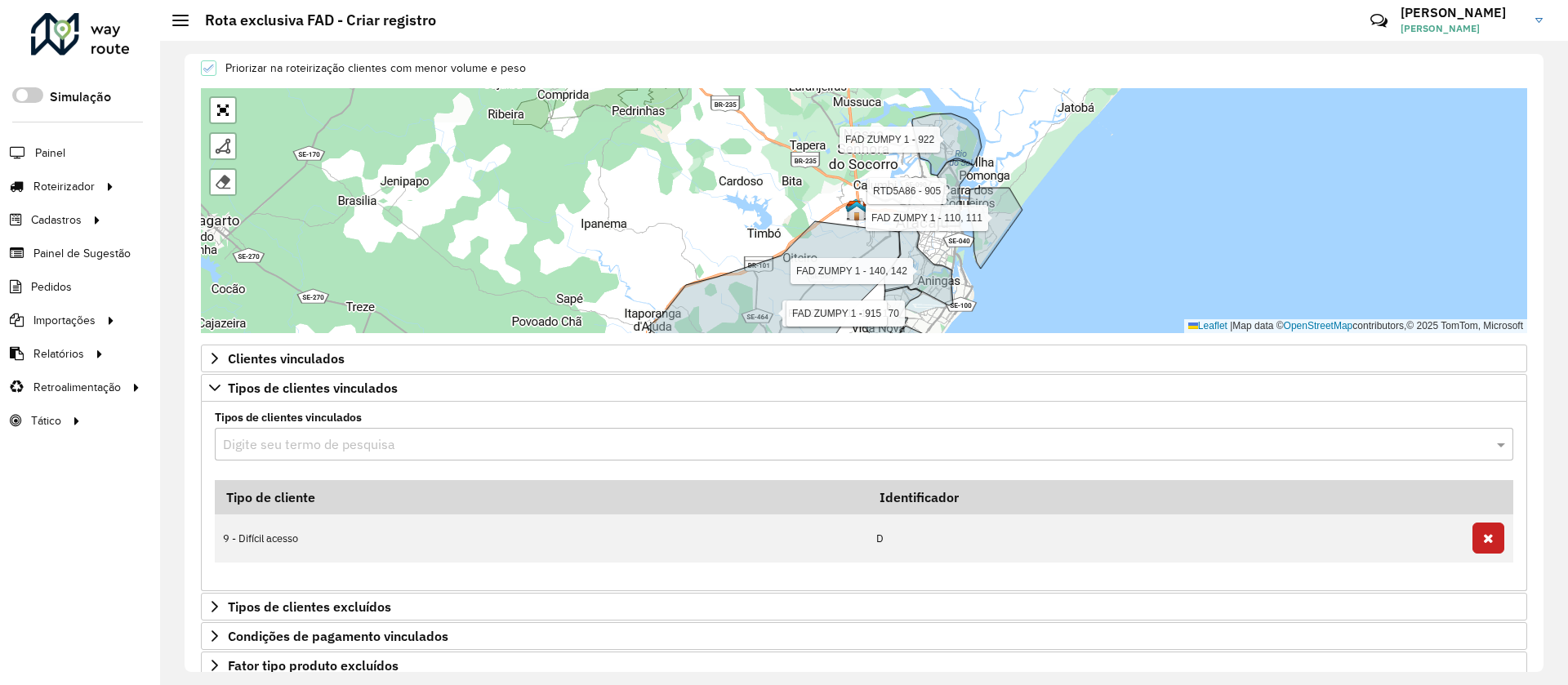
scroll to position [630, 0]
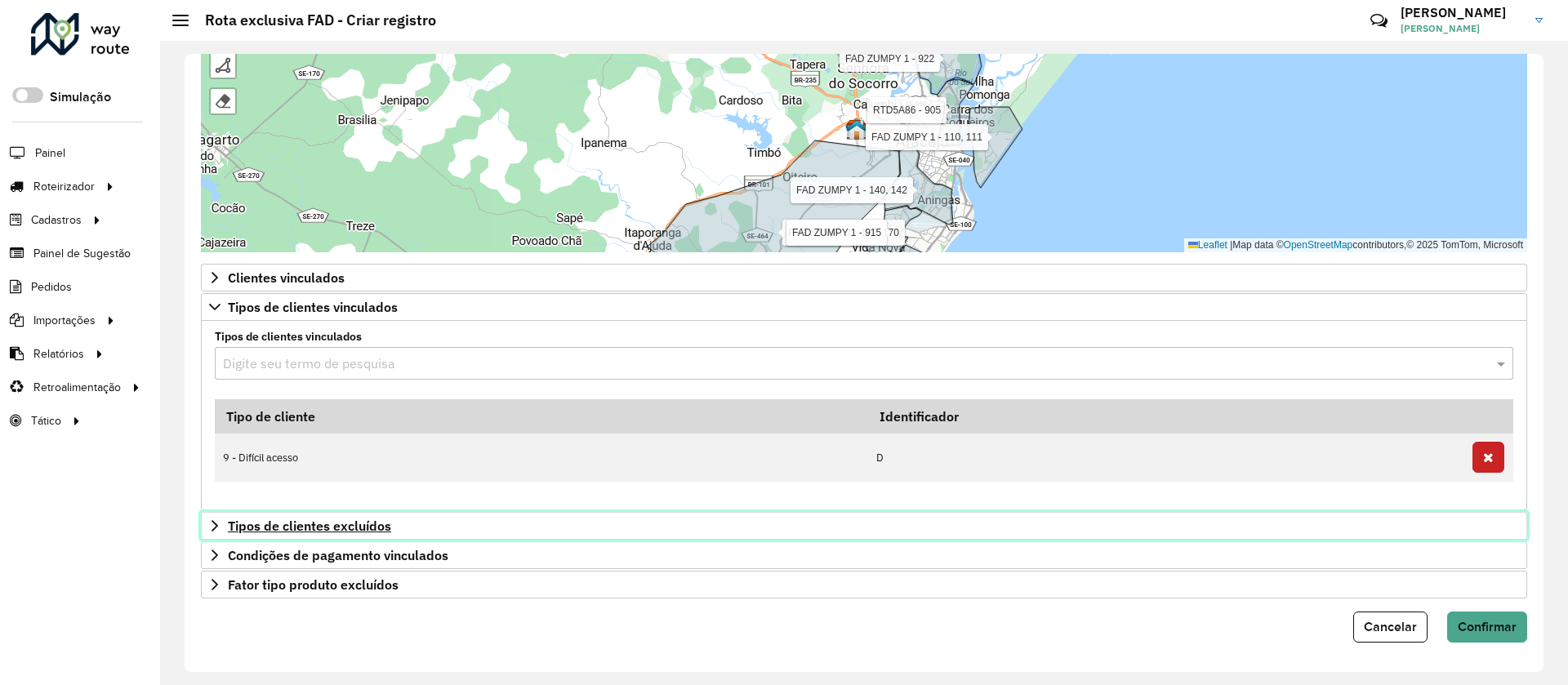
click at [323, 531] on span "Tipos de clientes excluídos" at bounding box center [309, 525] width 163 height 13
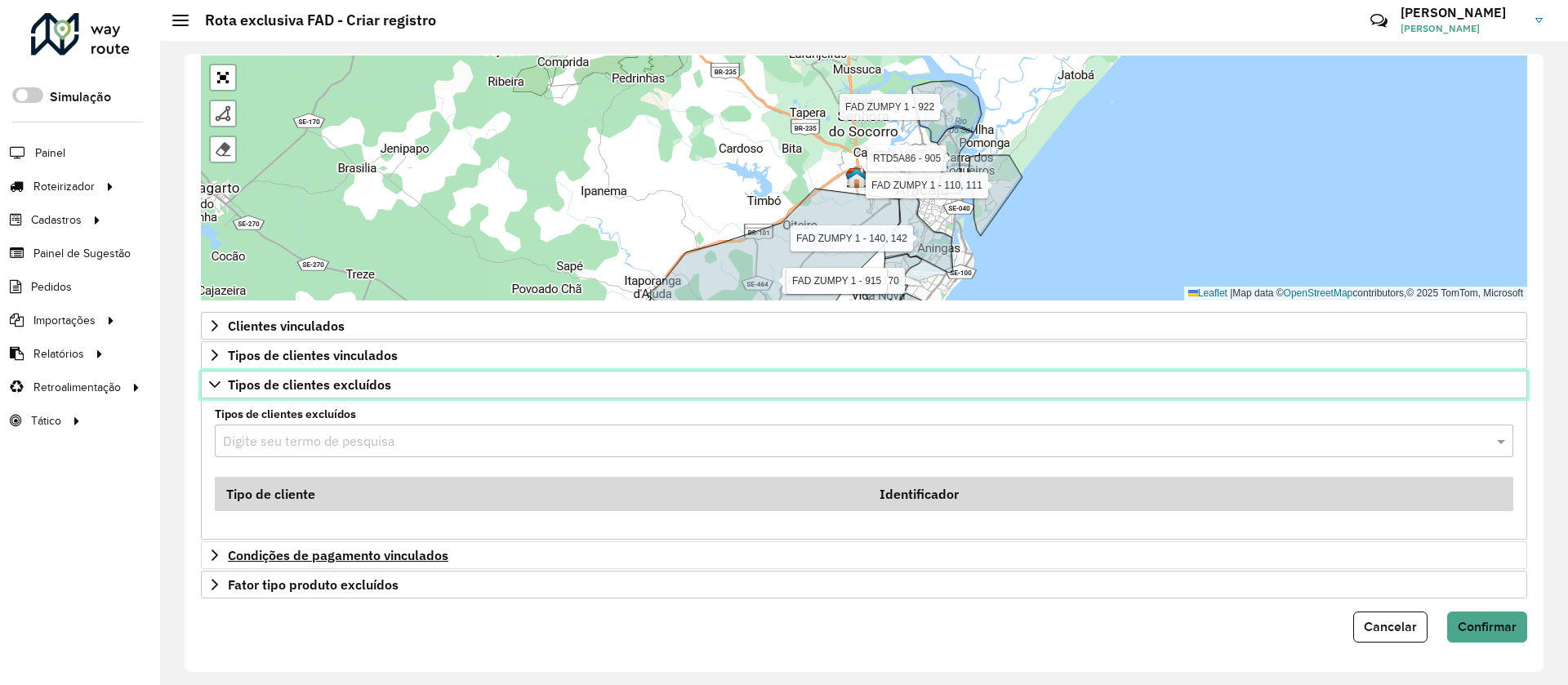
scroll to position [581, 0]
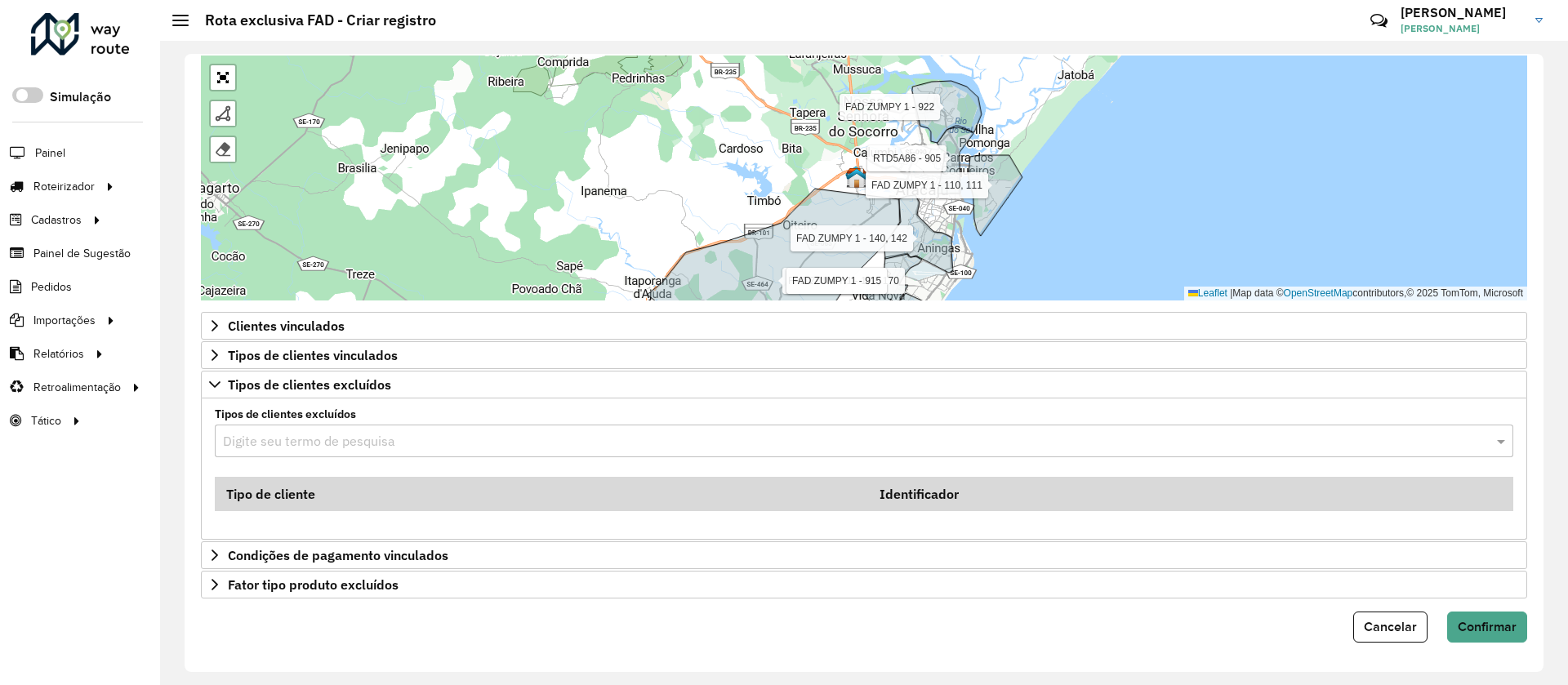
click at [300, 442] on input "text" at bounding box center [847, 441] width 1250 height 19
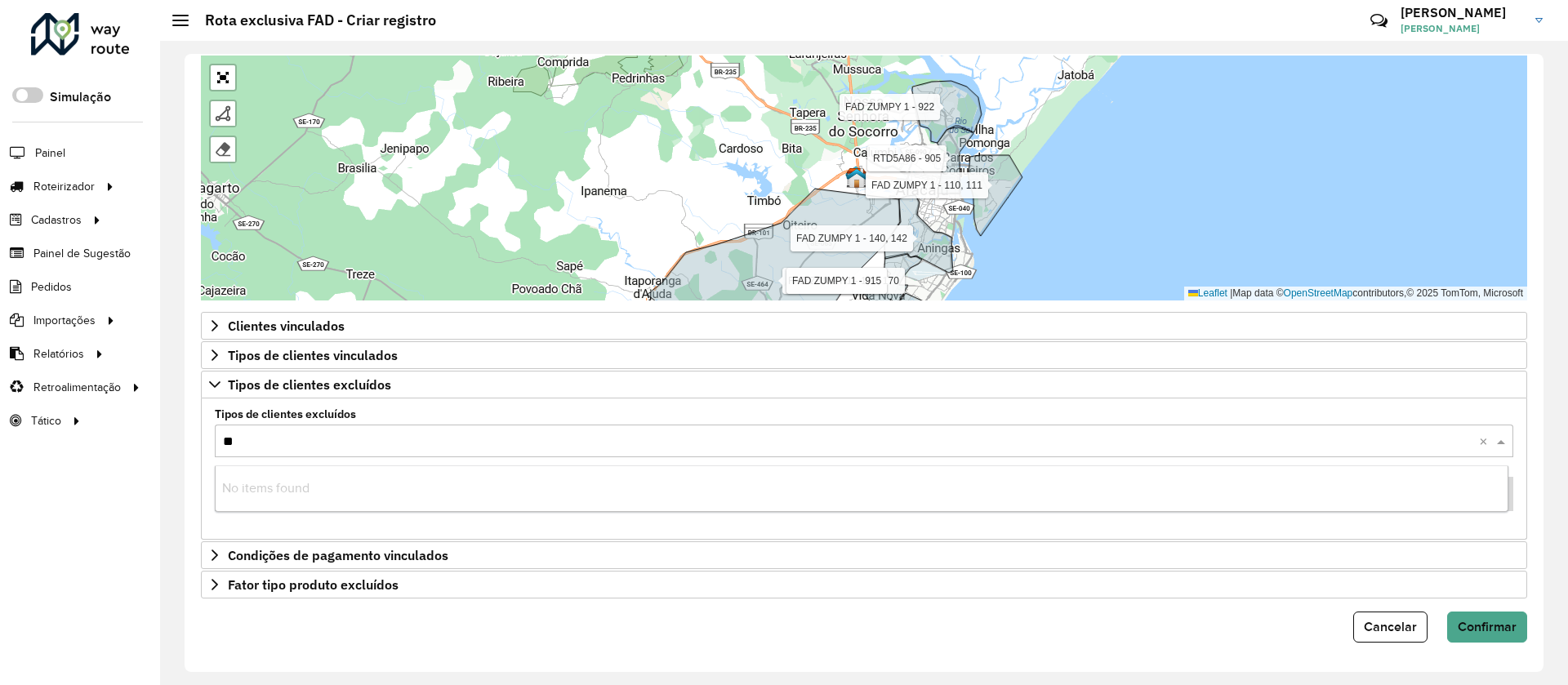
type input "***"
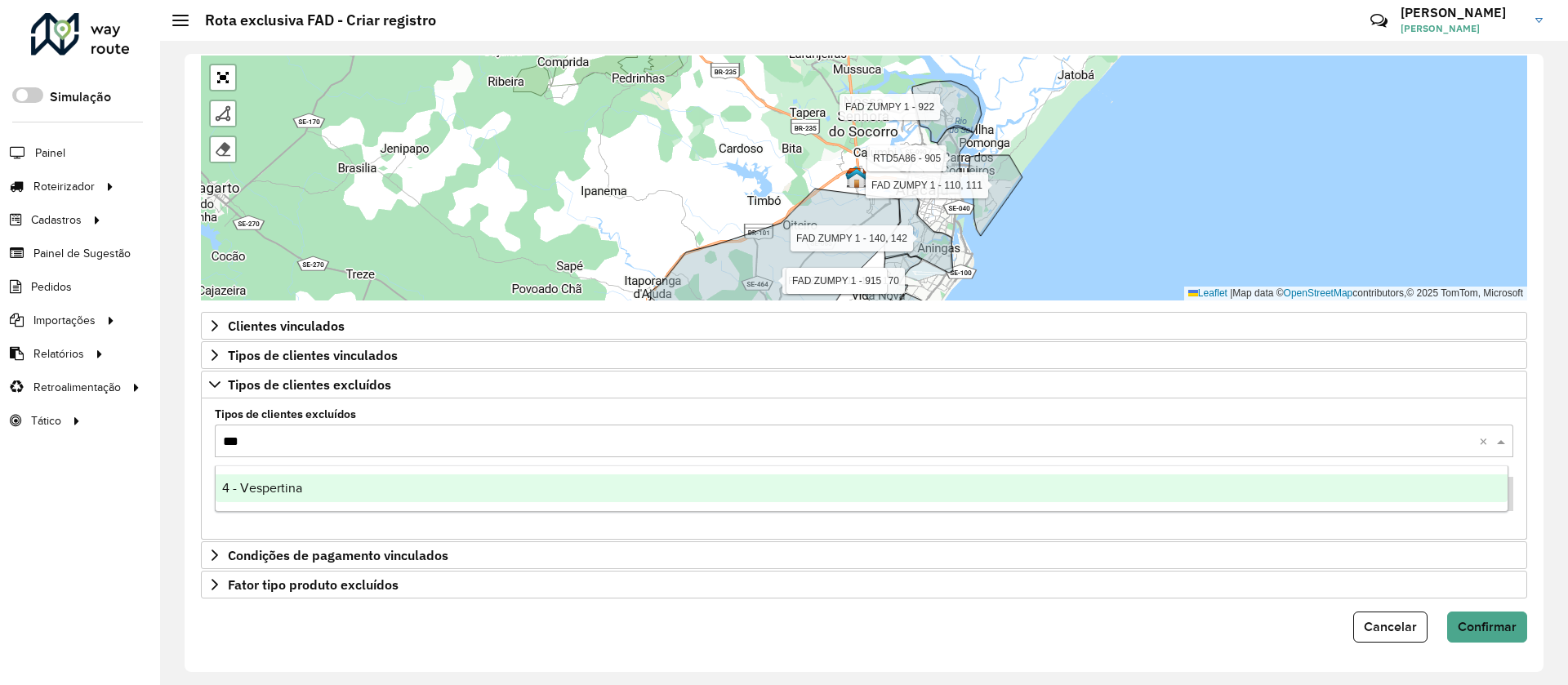
click at [277, 493] on span "4 - Vespertina" at bounding box center [261, 488] width 80 height 14
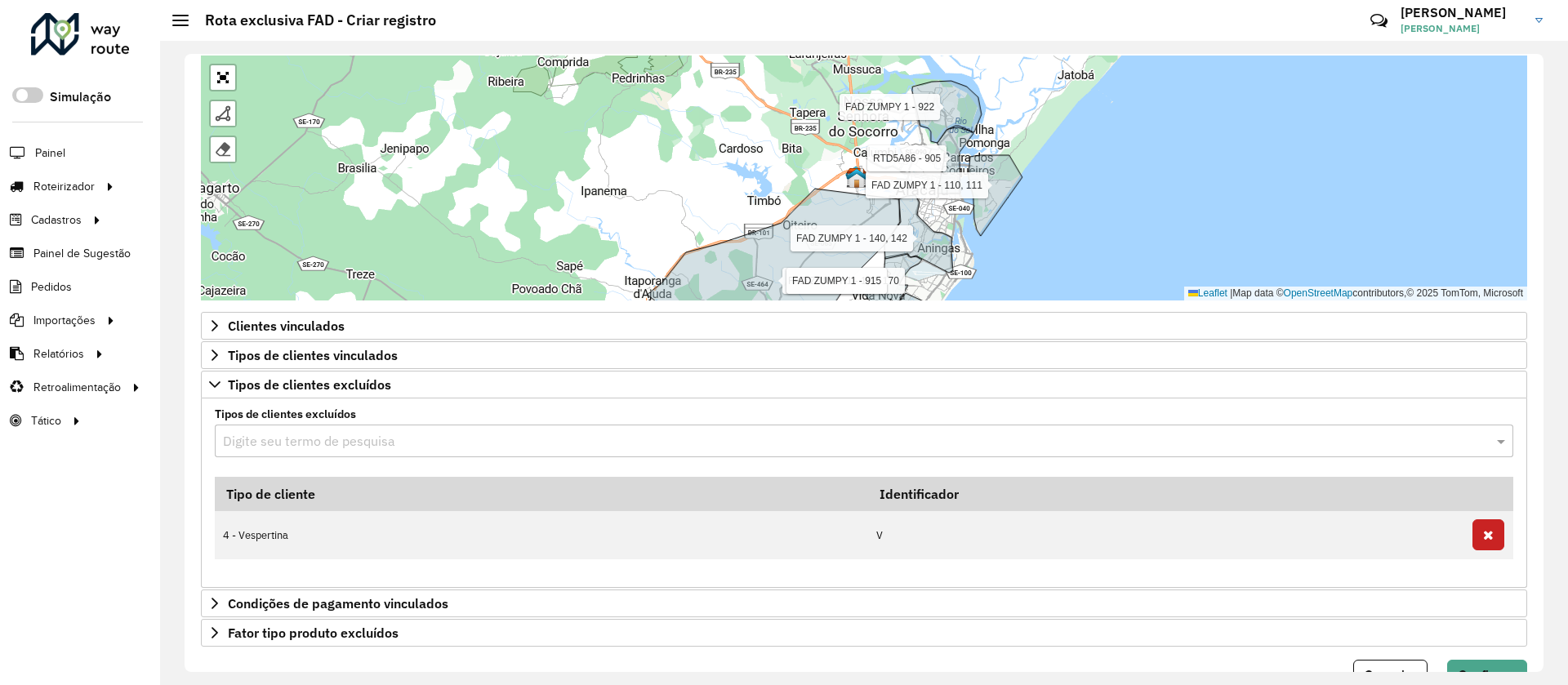
type input "*"
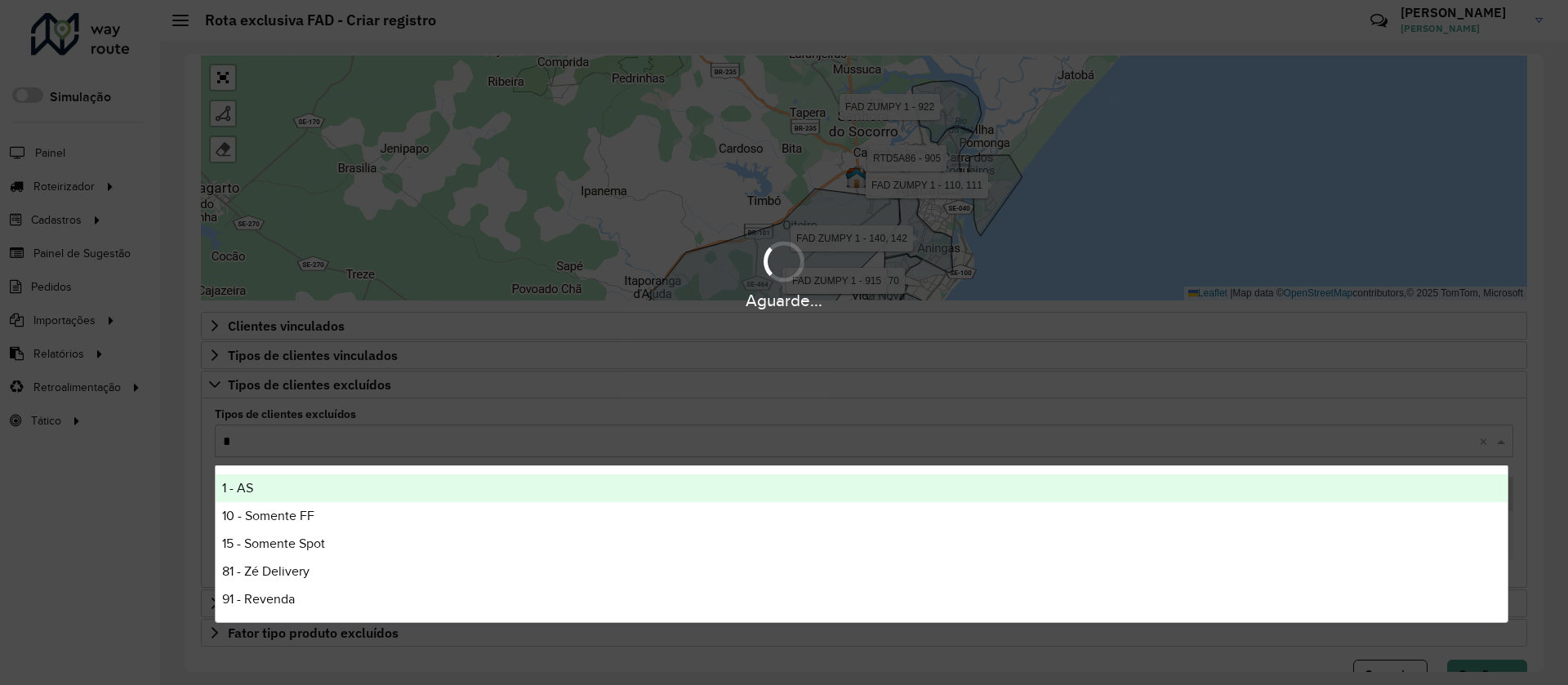
click at [277, 496] on div "1 - AS" at bounding box center [861, 488] width 1292 height 28
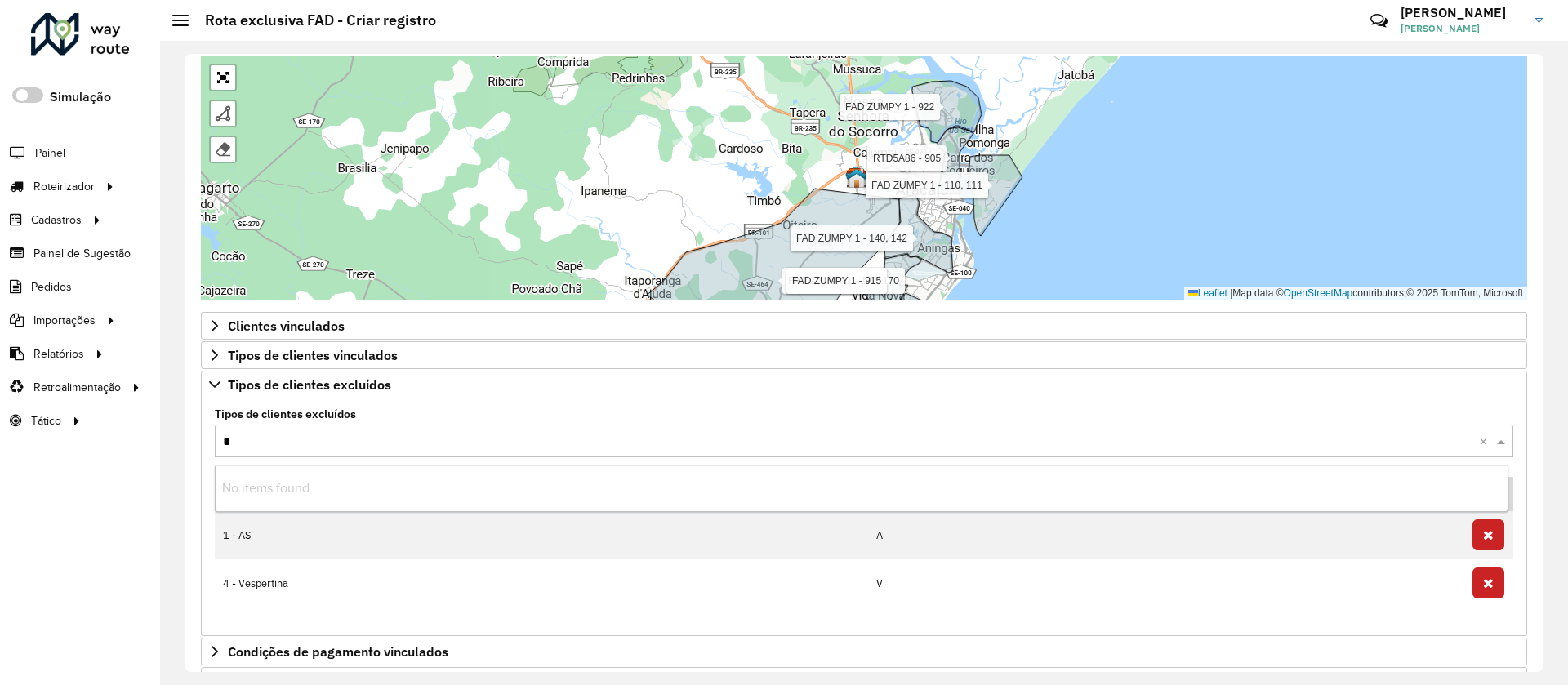
type input "**"
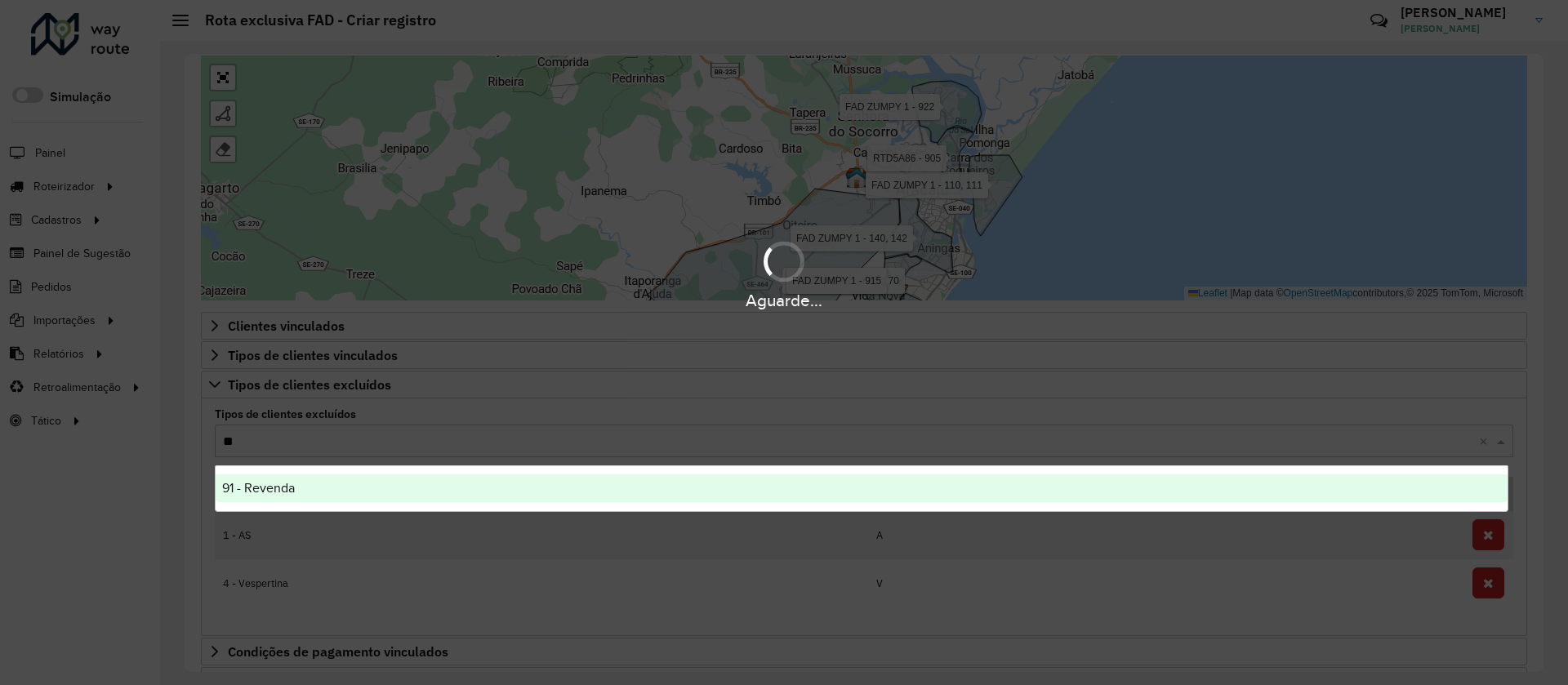
click at [279, 495] on div "91 - Revenda" at bounding box center [861, 488] width 1292 height 28
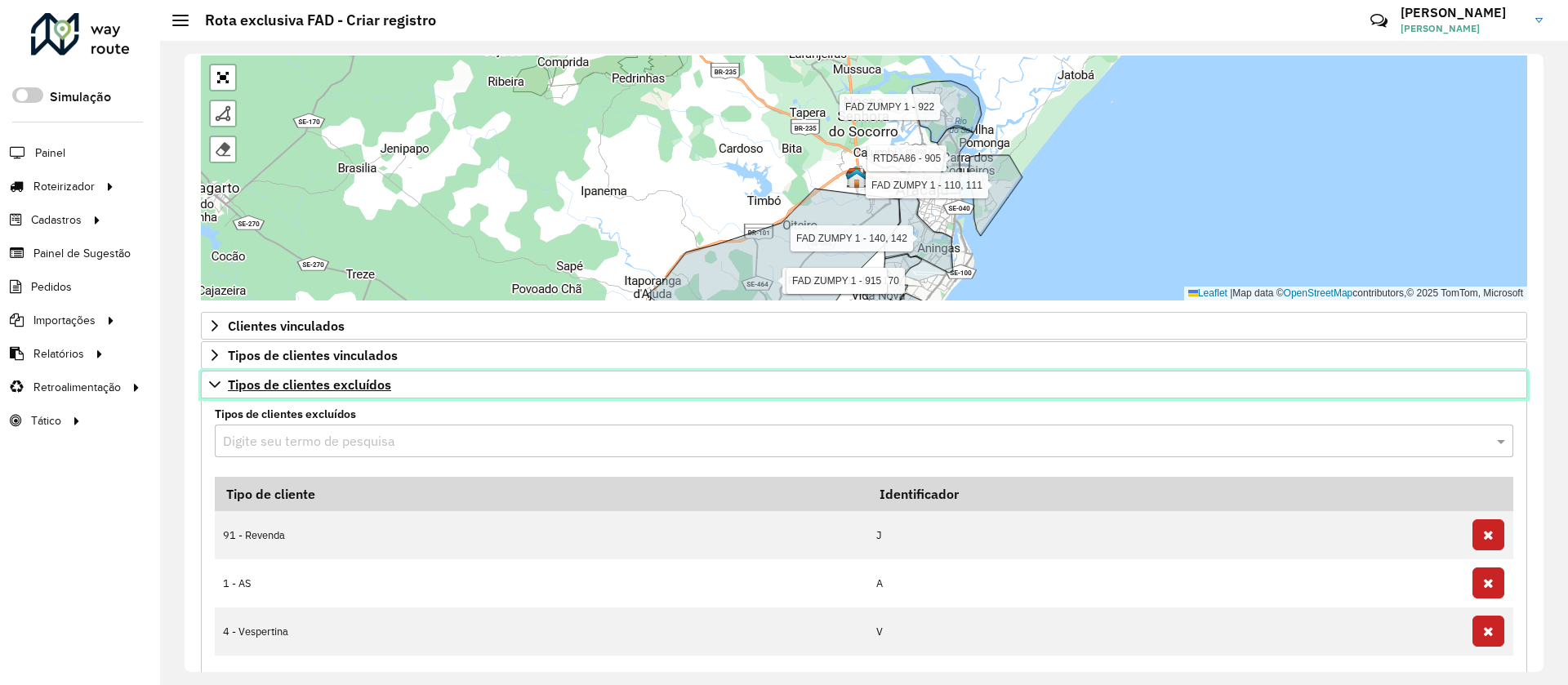
click at [332, 383] on span "Tipos de clientes excluídos" at bounding box center [309, 384] width 163 height 13
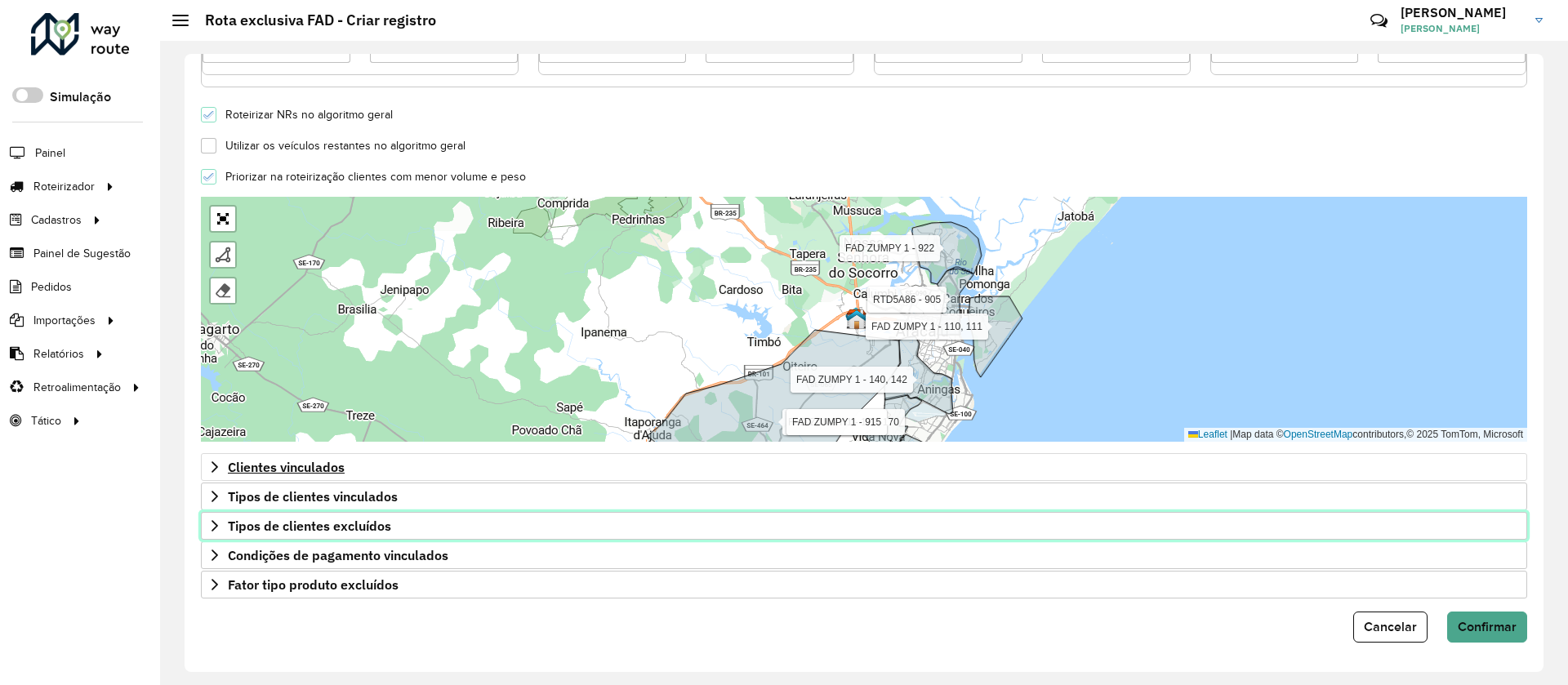
scroll to position [440, 0]
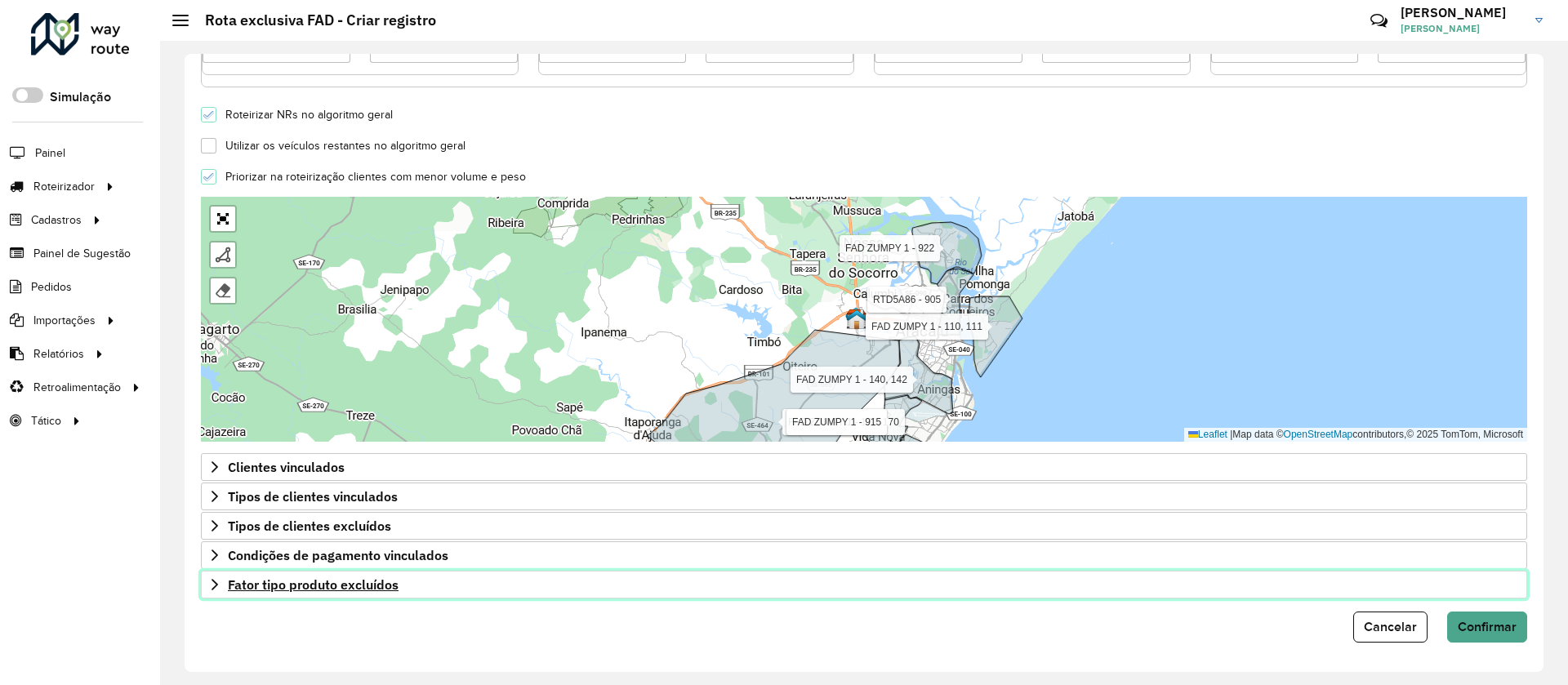
click at [325, 598] on link "Fator tipo produto excluídos" at bounding box center [864, 585] width 1326 height 28
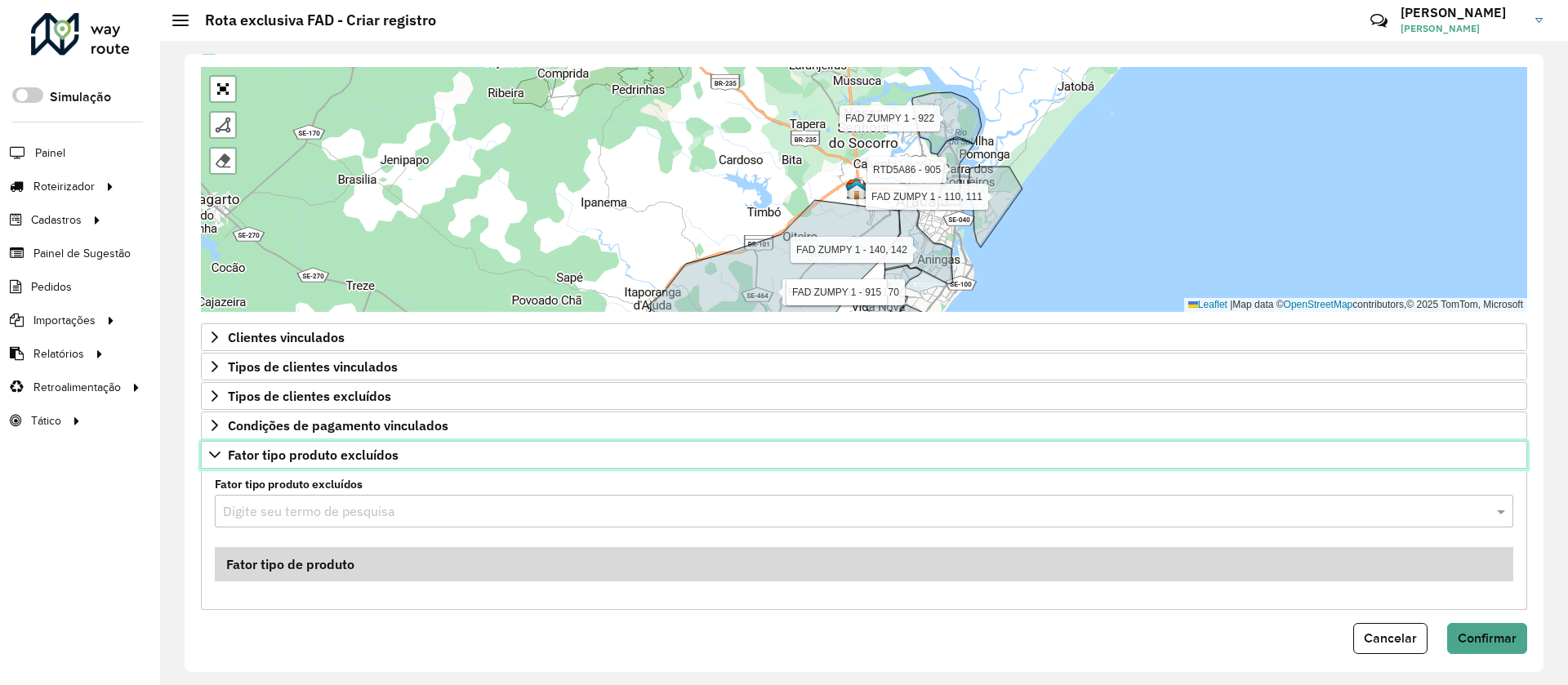
scroll to position [581, 0]
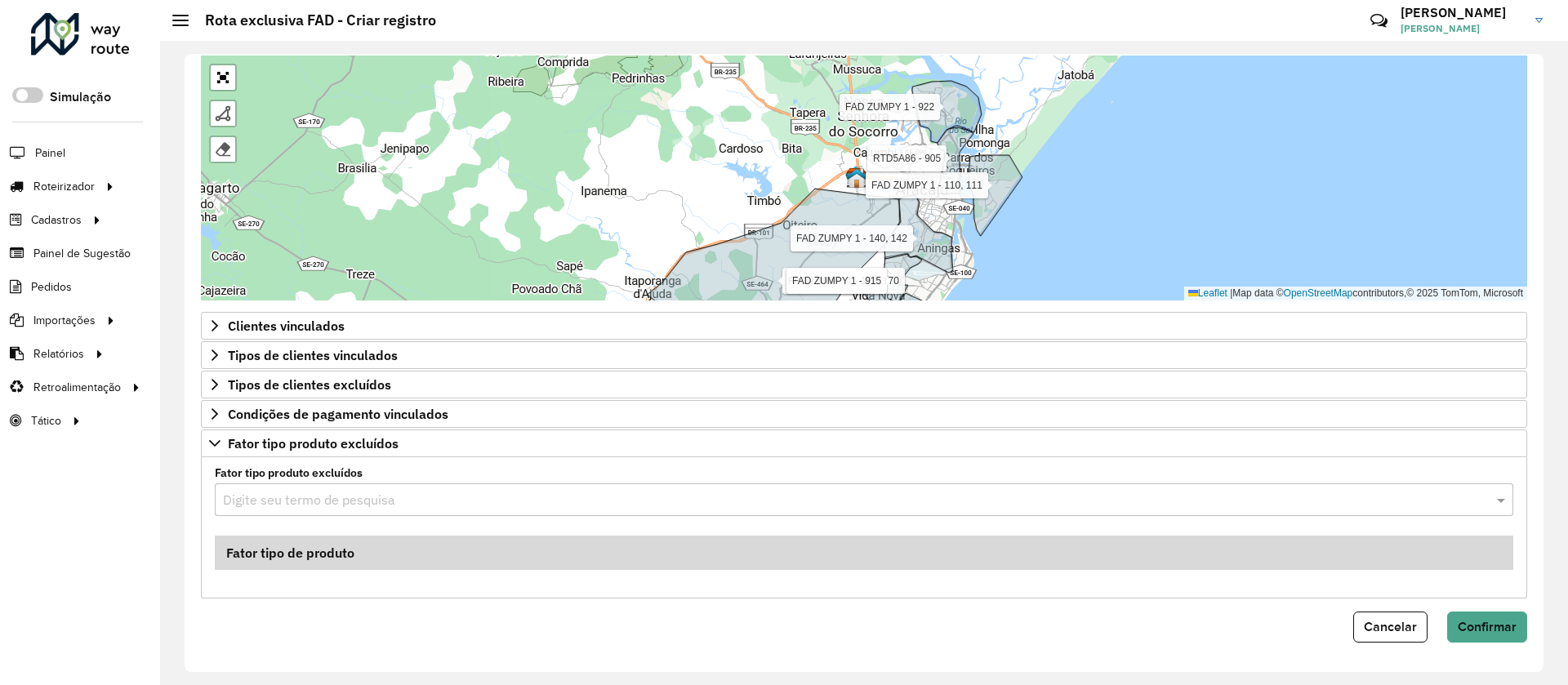
click at [335, 499] on input "text" at bounding box center [847, 500] width 1250 height 19
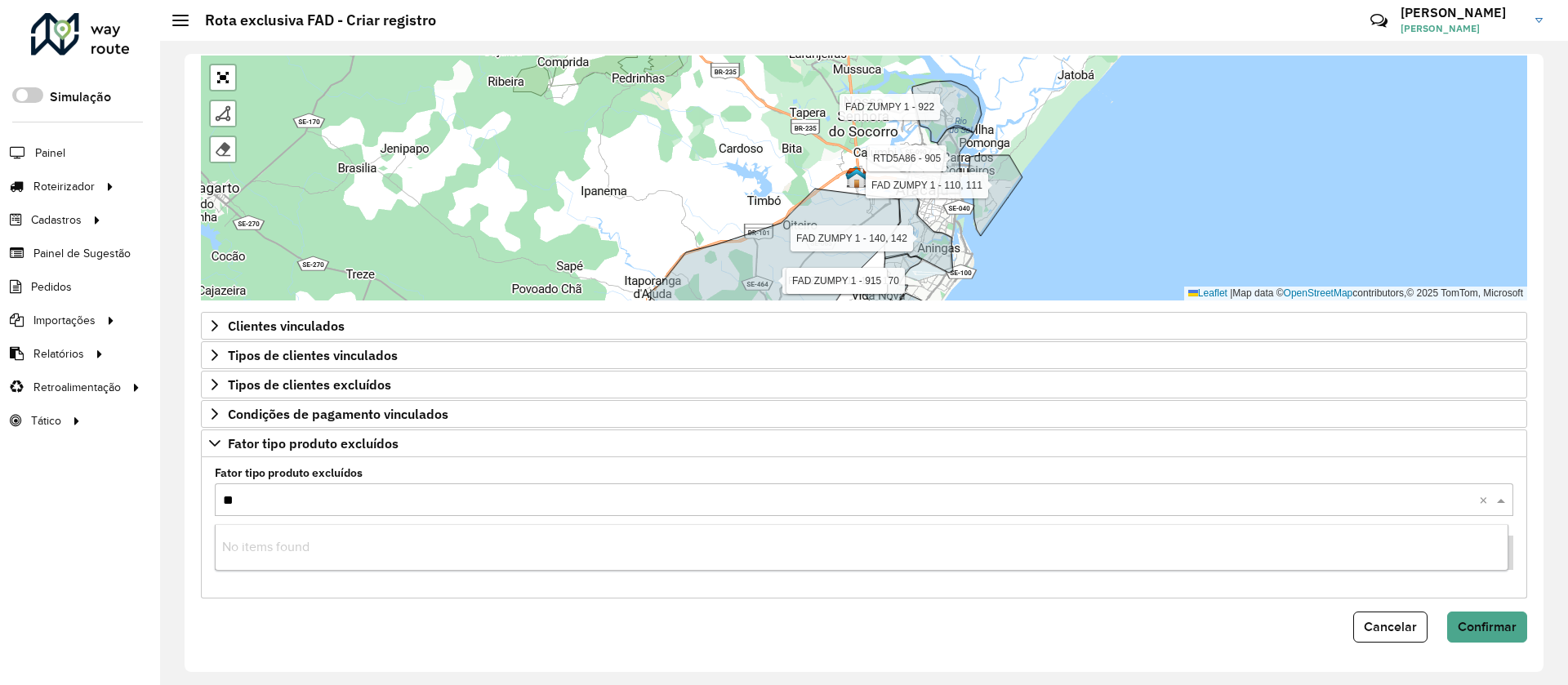
type input "***"
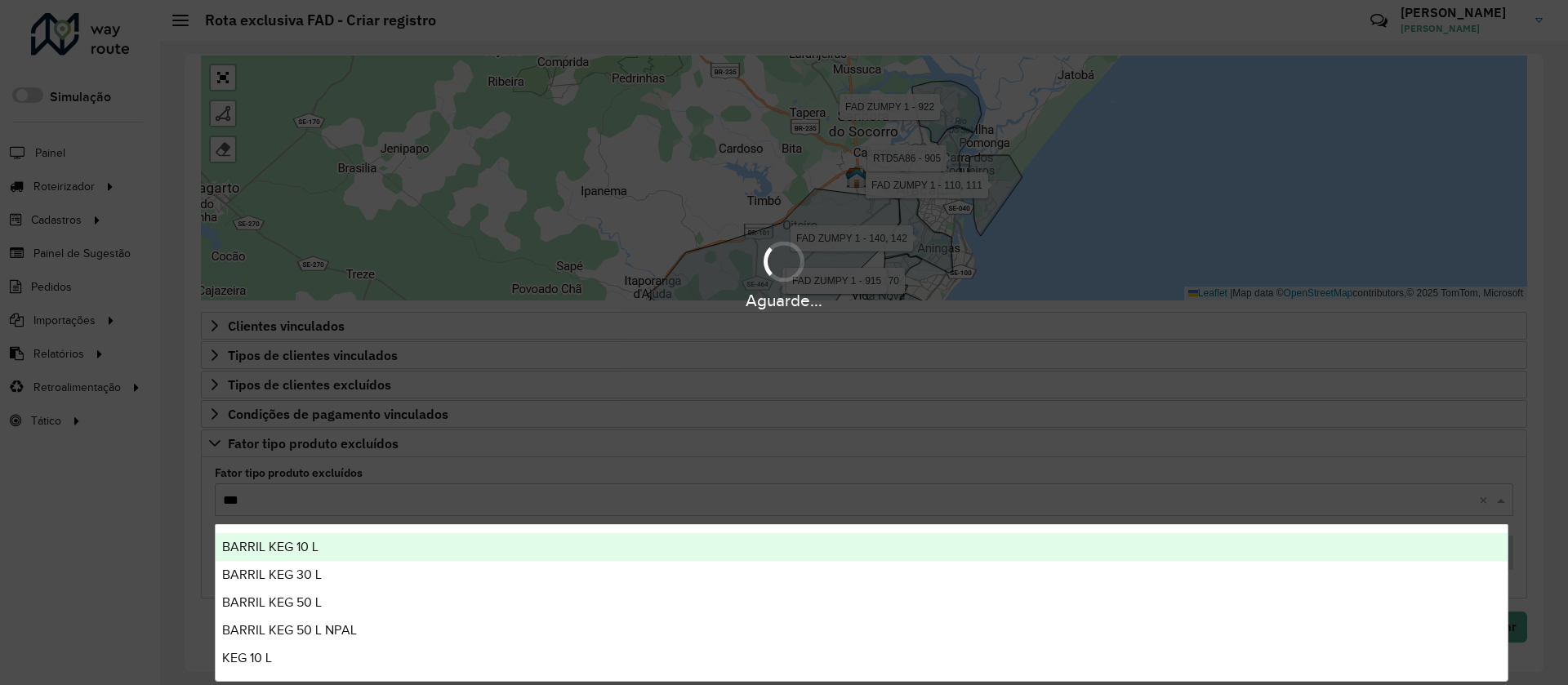
click at [294, 541] on span "BARRIL KEG 10 L" at bounding box center [270, 547] width 96 height 14
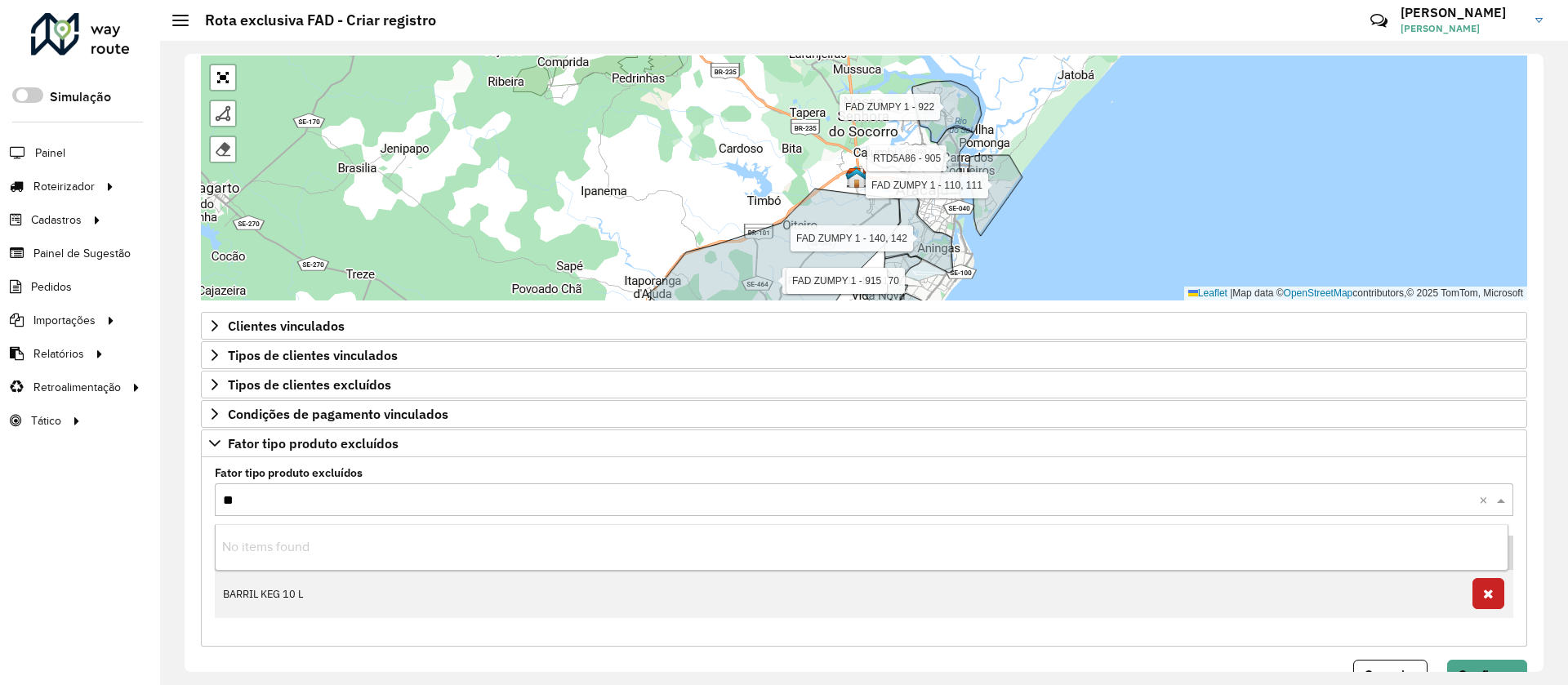
type input "***"
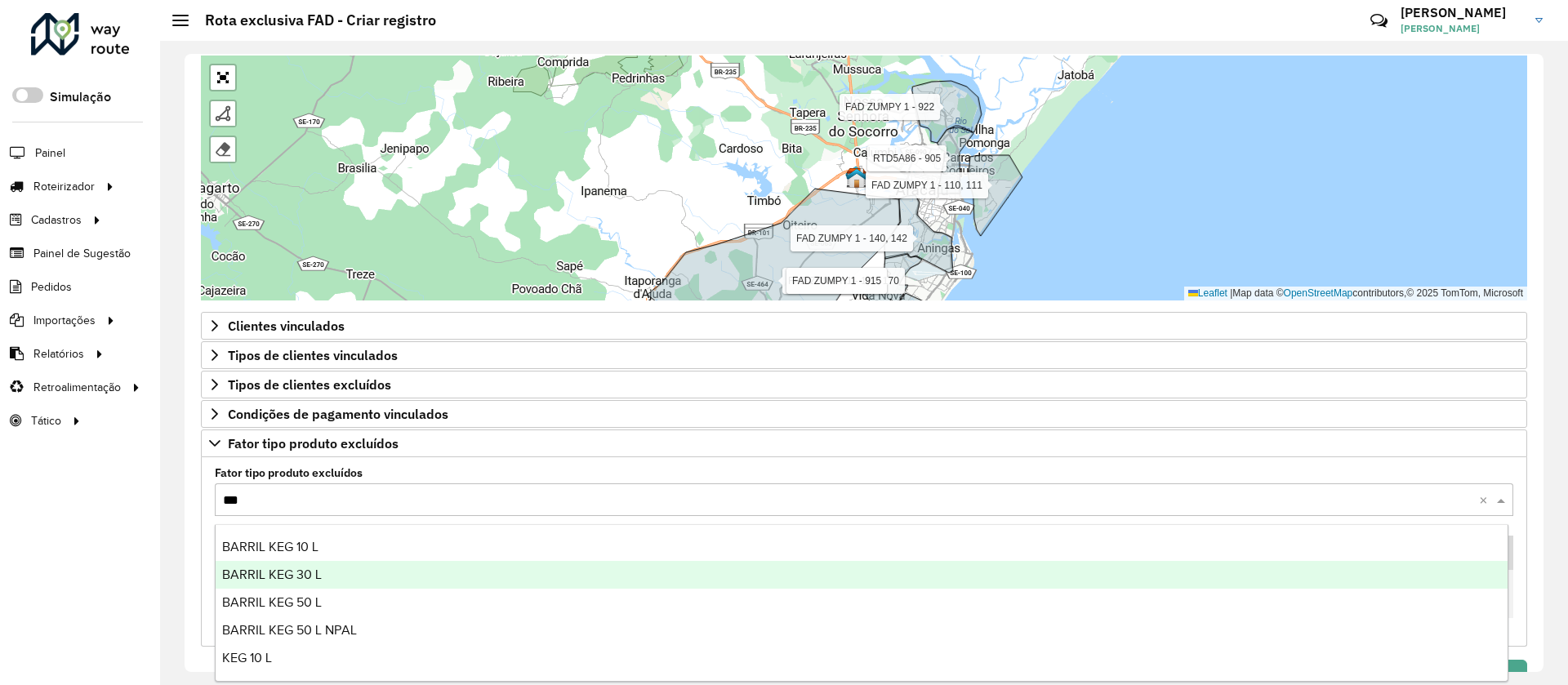
click at [303, 570] on span "BARRIL KEG 30 L" at bounding box center [271, 574] width 100 height 14
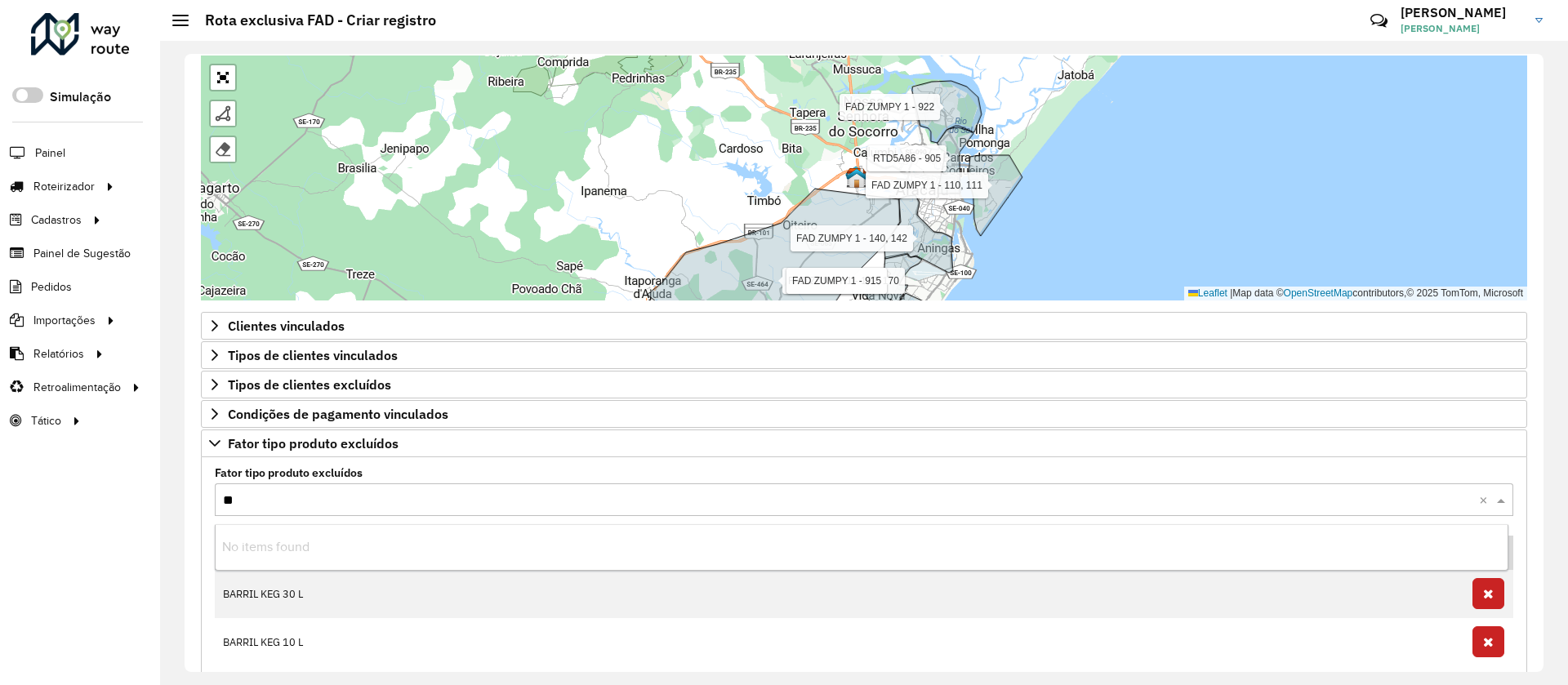
type input "***"
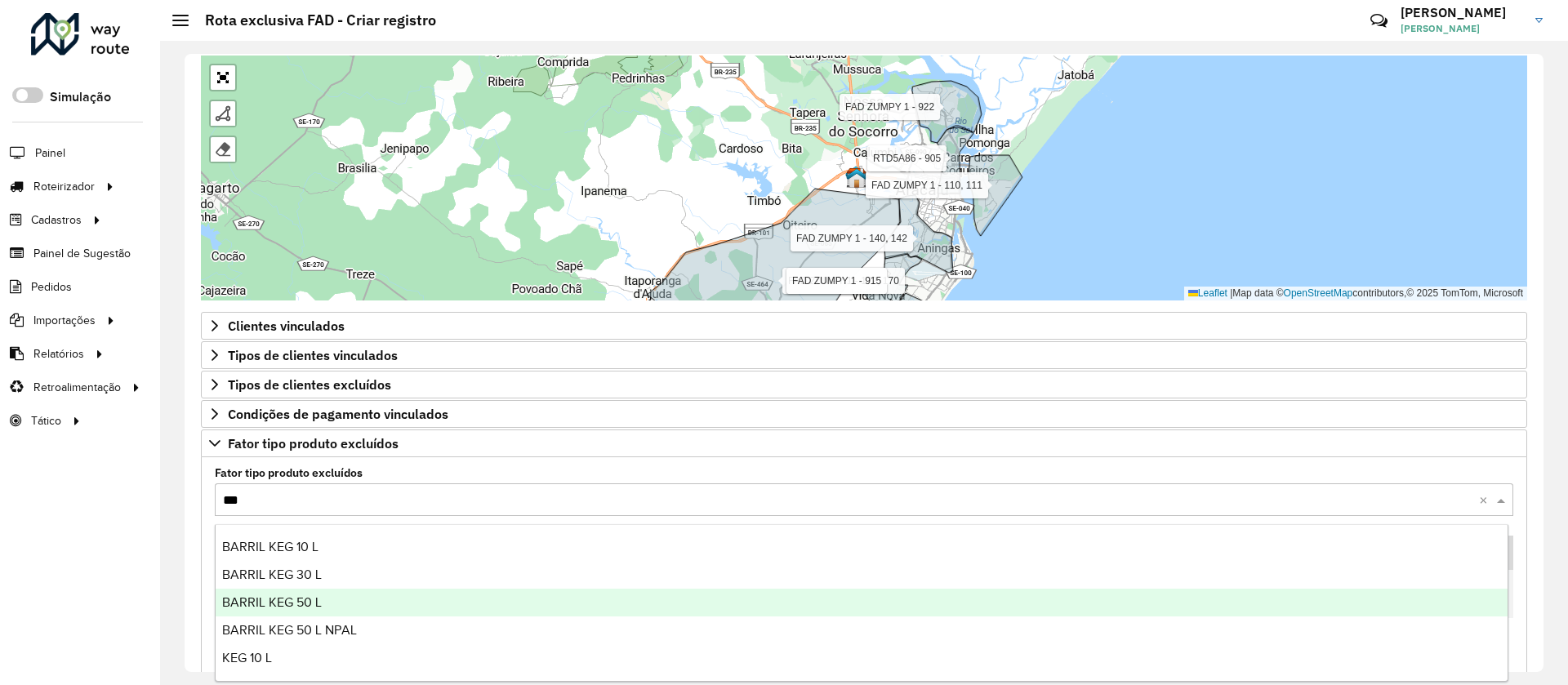
click at [317, 593] on div "BARRIL KEG 50 L" at bounding box center [861, 602] width 1292 height 28
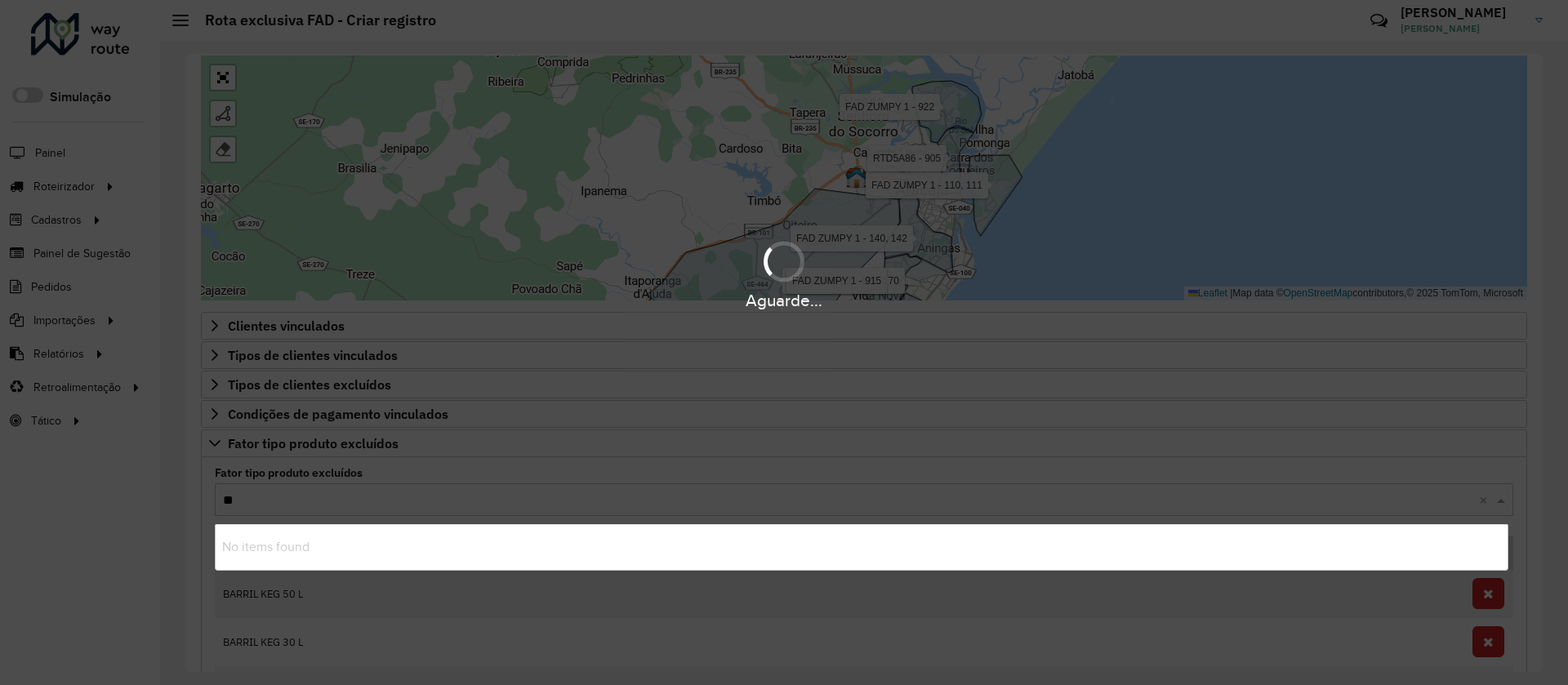
type input "***"
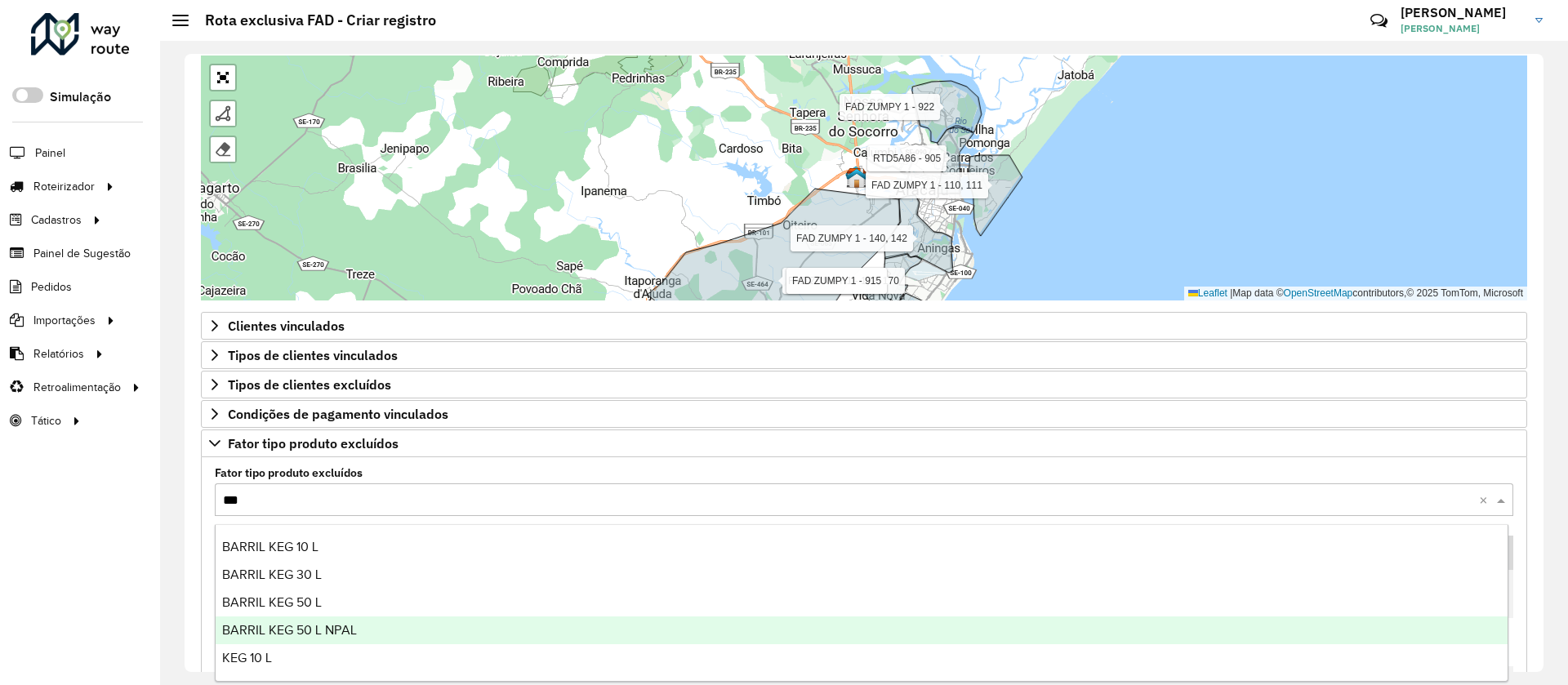
click at [359, 634] on div "BARRIL KEG 50 L NPAL" at bounding box center [861, 630] width 1292 height 28
type input "***"
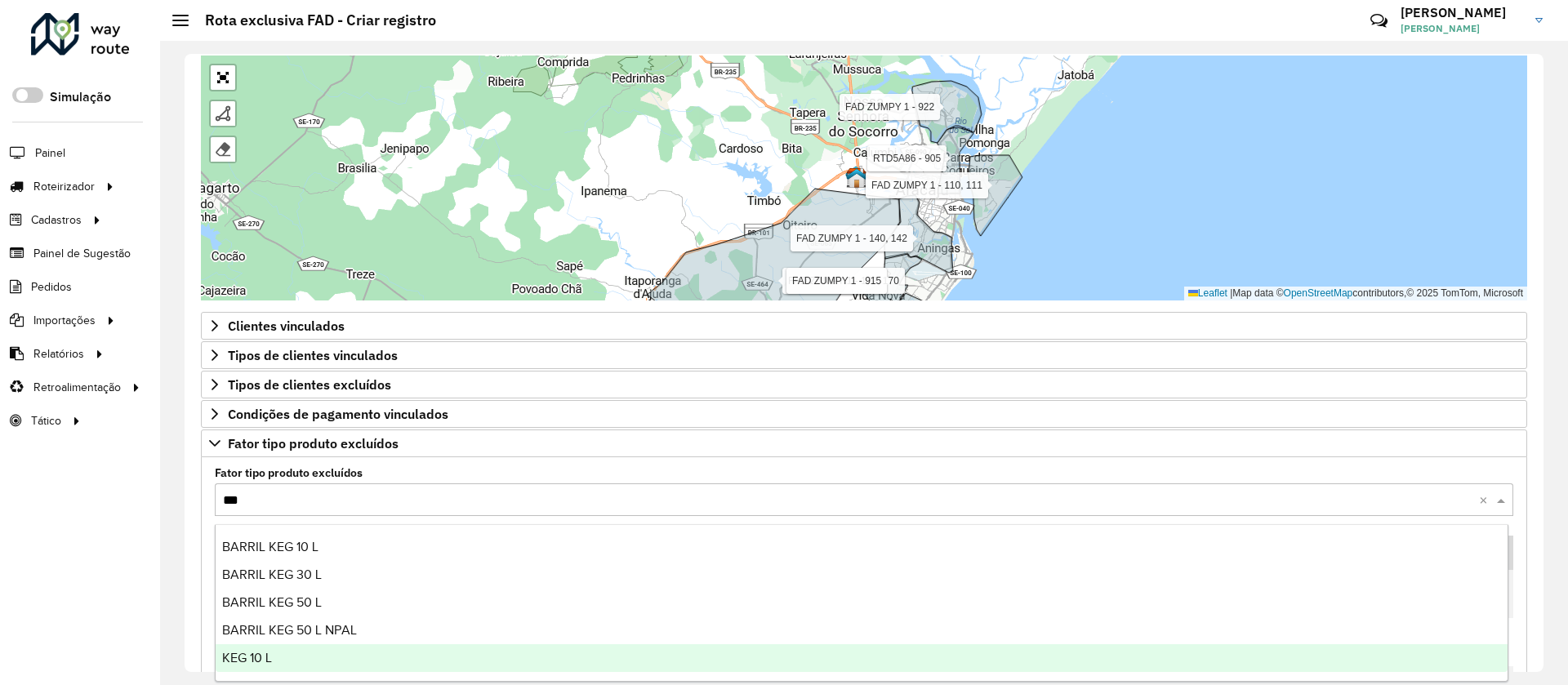
click at [315, 654] on div "KEG 10 L" at bounding box center [861, 658] width 1292 height 28
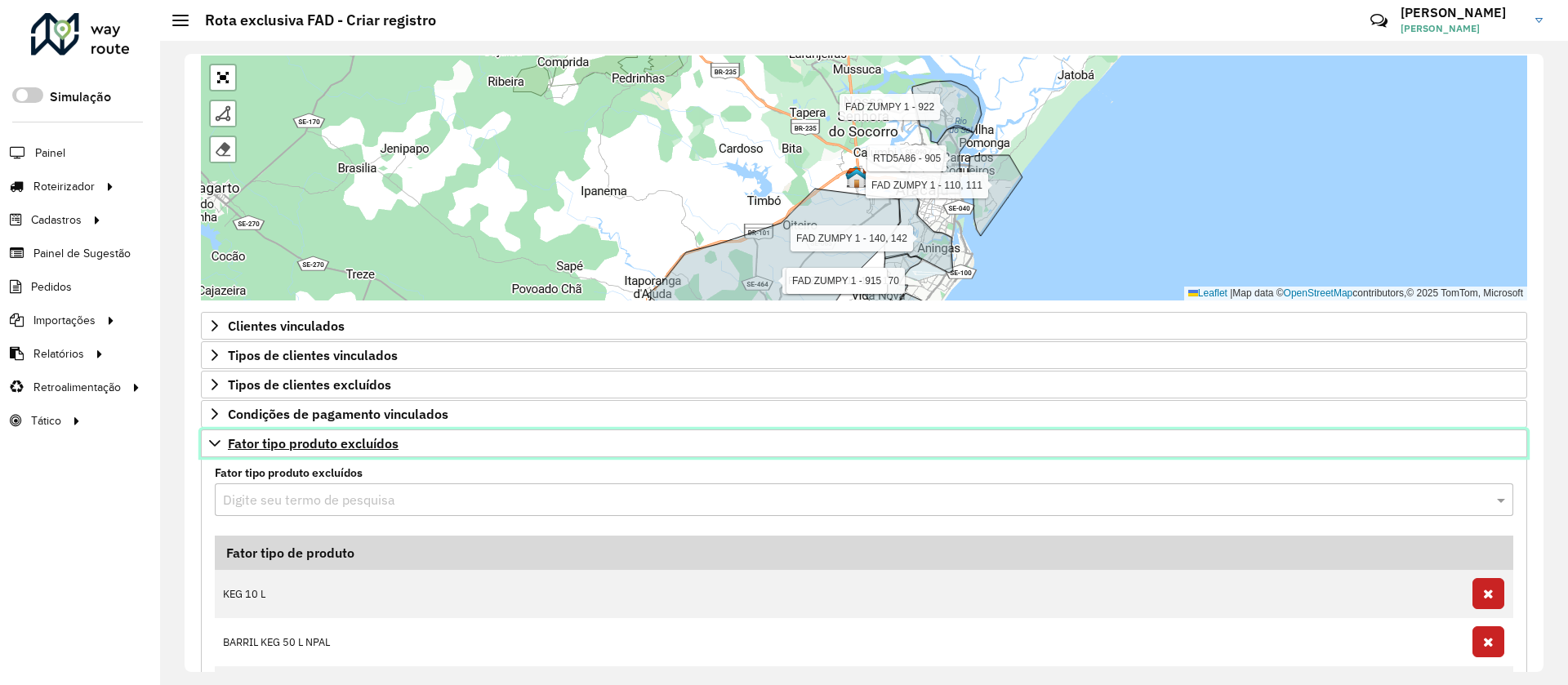
click at [267, 436] on span "Fator tipo produto excluídos" at bounding box center [313, 443] width 171 height 13
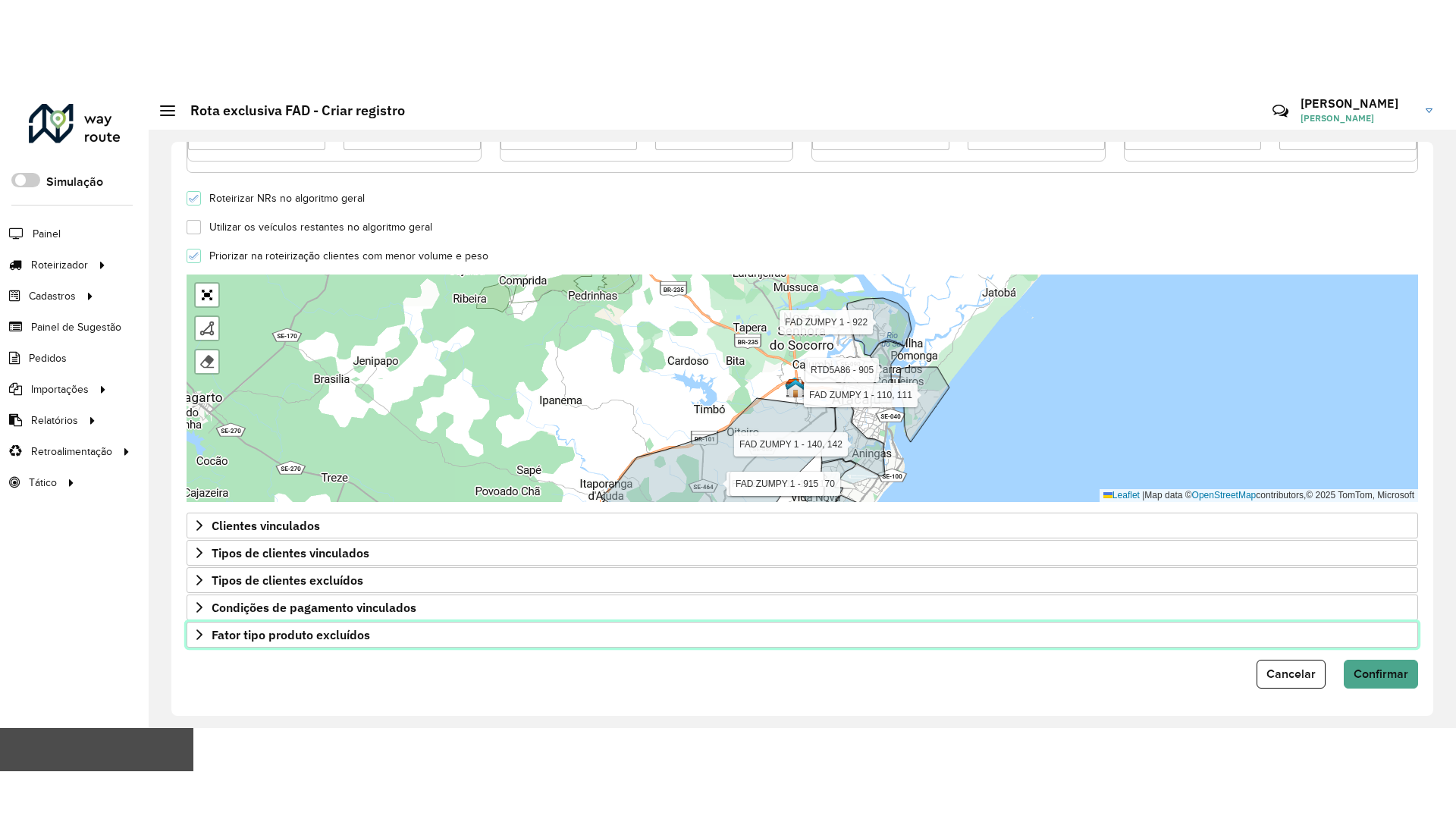
scroll to position [409, 0]
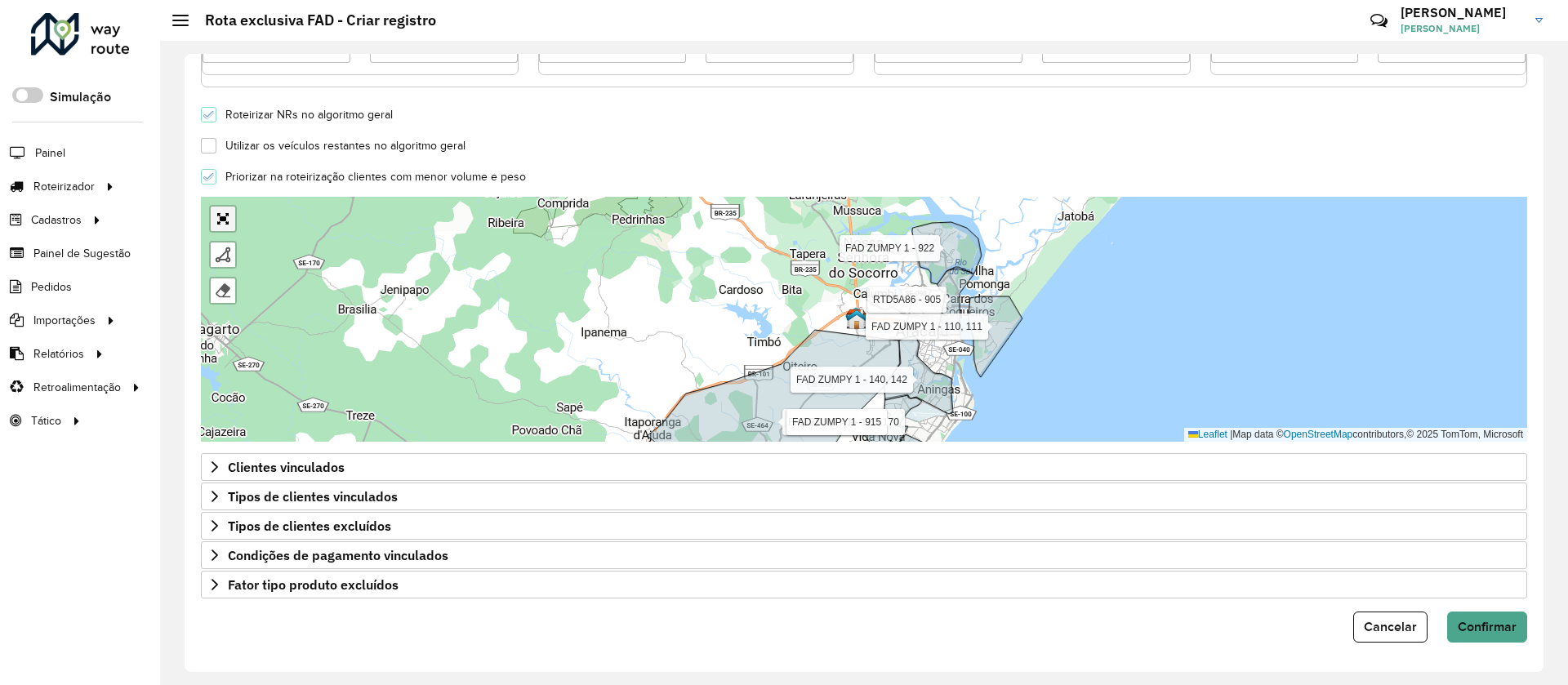
click at [226, 222] on link "Abrir mapa em tela cheia" at bounding box center [223, 218] width 25 height 25
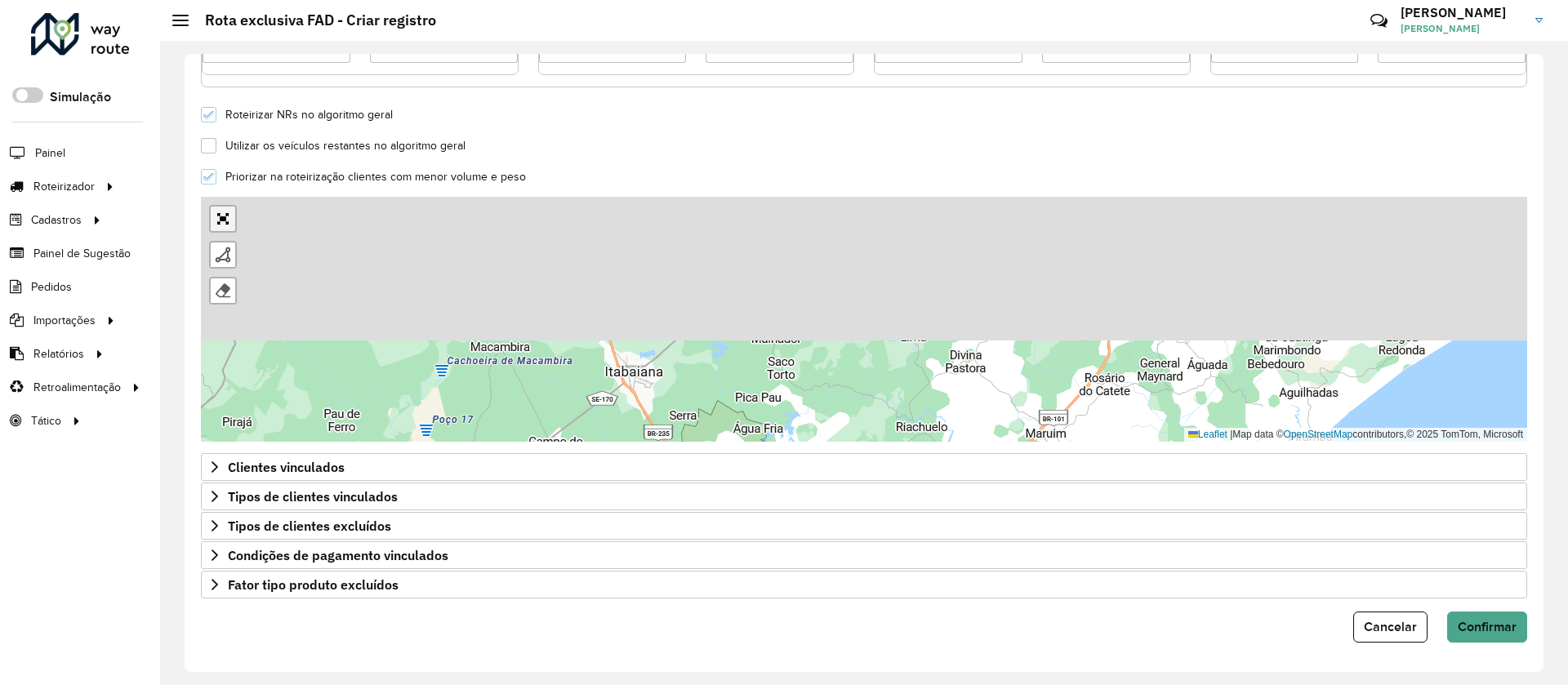
scroll to position [0, 0]
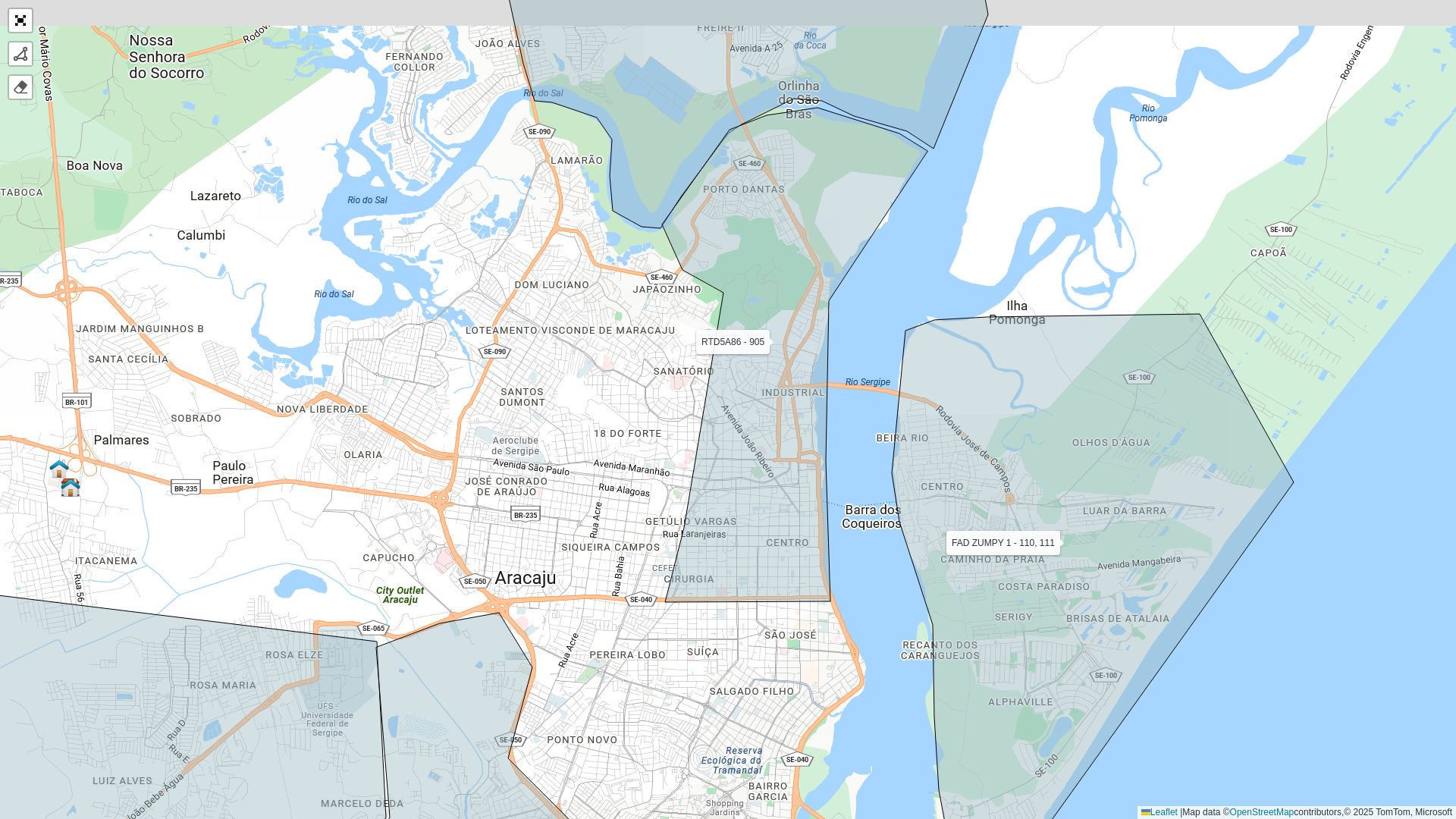
drag, startPoint x: 700, startPoint y: 622, endPoint x: 691, endPoint y: 697, distance: 75.5
click at [691, 635] on div "FAD ZUMPY 1 - 110, 111 FAD ZUMPY 1 - 172, 170 FAD ZUMPY 1 - 915 FAD ZUMPY 1 -16…" at bounding box center [728, 410] width 1456 height 819
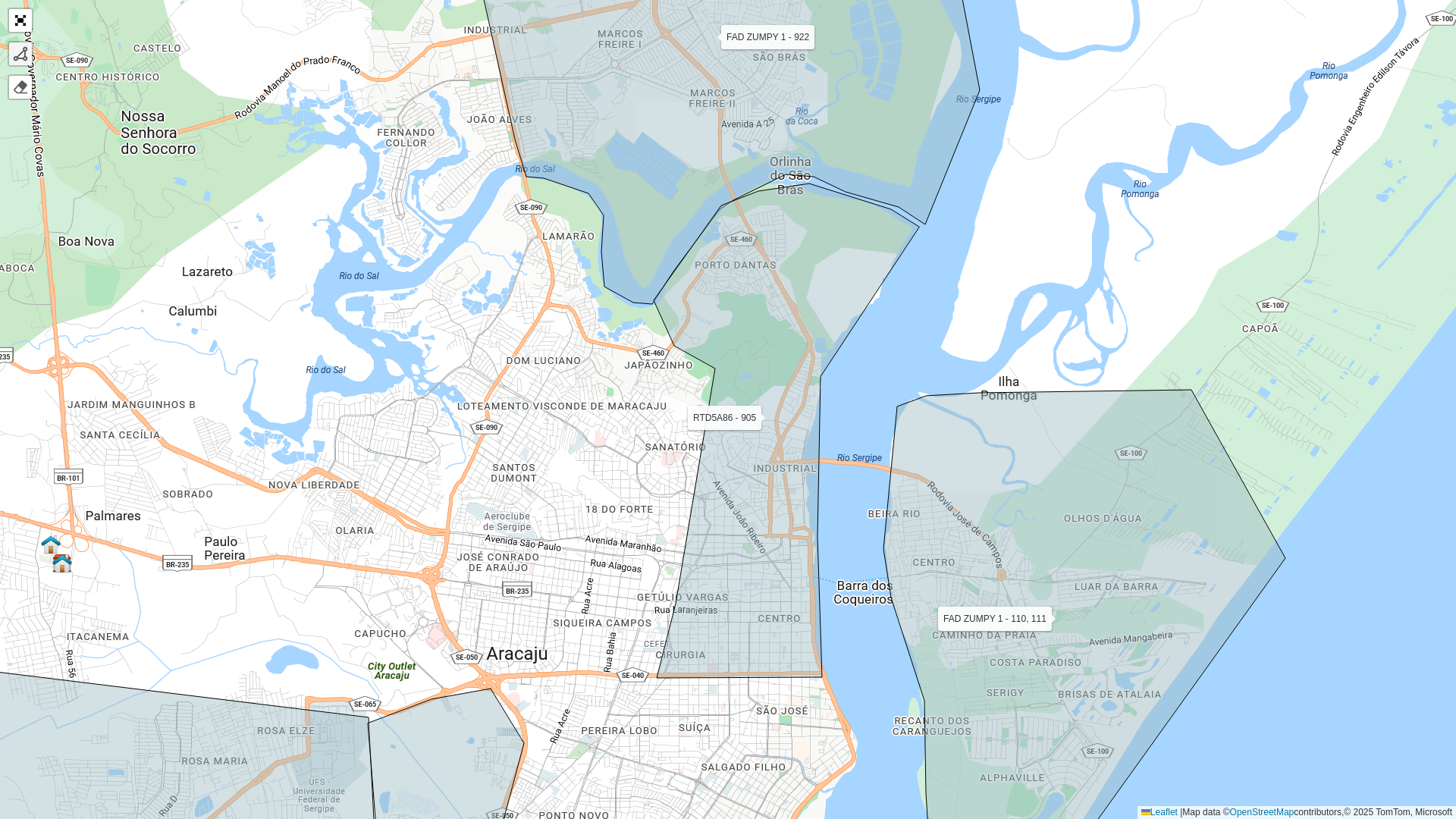
click at [17, 61] on link at bounding box center [20, 54] width 23 height 23
click at [658, 322] on div "FAD ZUMPY 1 - 110, 111 FAD ZUMPY 1 - 172, 170 FAD ZUMPY 1 - 915 FAD ZUMPY 1 -16…" at bounding box center [728, 410] width 1456 height 819
click at [555, 283] on icon at bounding box center [606, 301] width 103 height 38
click at [485, 400] on icon at bounding box center [520, 341] width 70 height 117
click at [434, 587] on div "FAD ZUMPY 1 - 110, 111 FAD ZUMPY 1 - 172, 170 FAD ZUMPY 1 - 915 FAD ZUMPY 1 -16…" at bounding box center [728, 410] width 1456 height 819
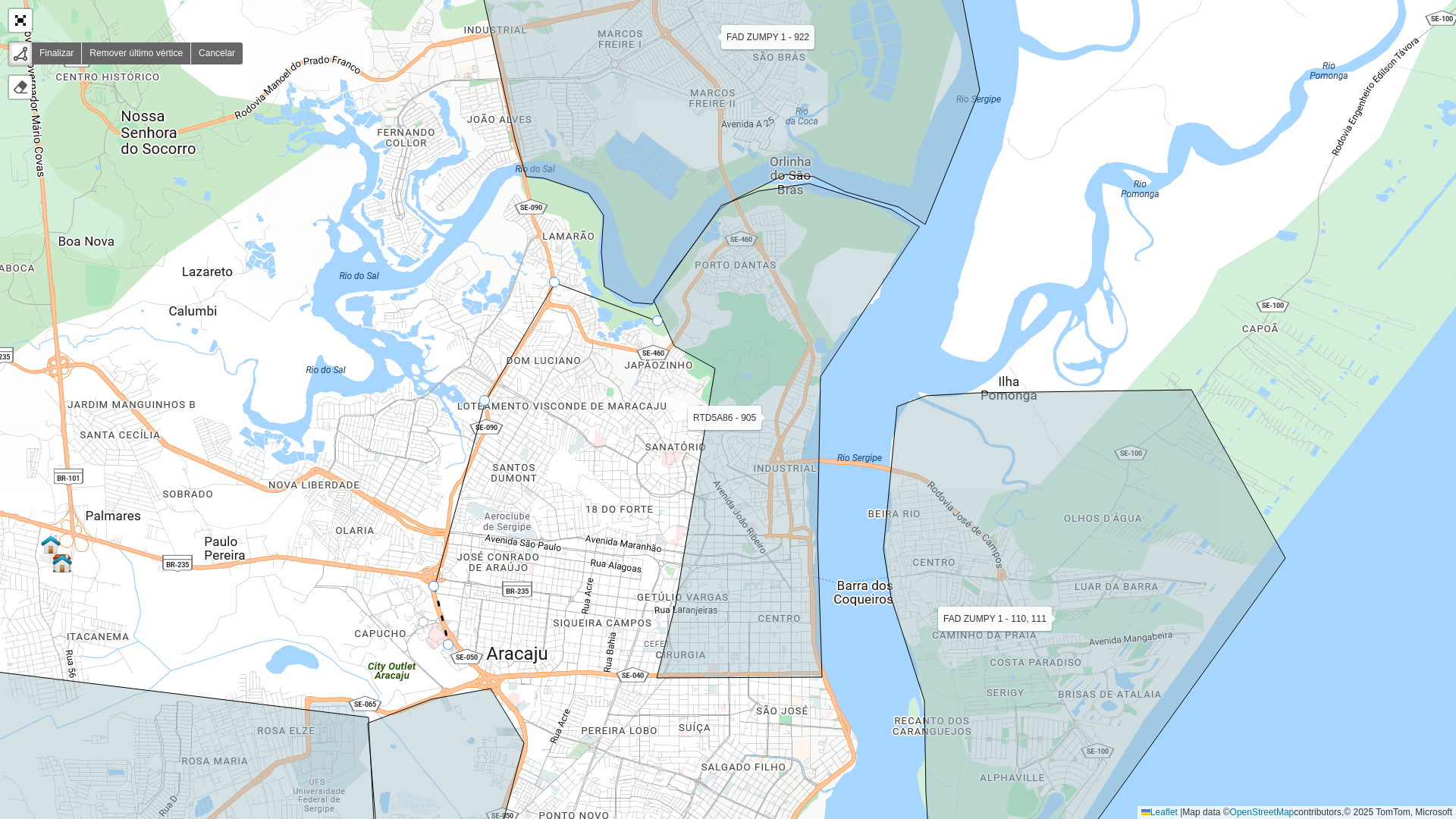
click at [449, 635] on div "FAD ZUMPY 1 - 110, 111 FAD ZUMPY 1 - 172, 170 FAD ZUMPY 1 - 915 FAD ZUMPY 1 -16…" at bounding box center [728, 410] width 1456 height 819
click at [495, 635] on div "FAD ZUMPY 1 - 110, 111 FAD ZUMPY 1 - 172, 170 FAD ZUMPY 1 - 915 FAD ZUMPY 1 -16…" at bounding box center [728, 410] width 1456 height 819
click at [653, 635] on div "FAD ZUMPY 1 - 110, 111 FAD ZUMPY 1 - 172, 170 FAD ZUMPY 1 - 915 FAD ZUMPY 1 -16…" at bounding box center [728, 410] width 1456 height 819
click at [714, 370] on icon at bounding box center [684, 521] width 61 height 301
click at [661, 320] on div at bounding box center [657, 320] width 10 height 10
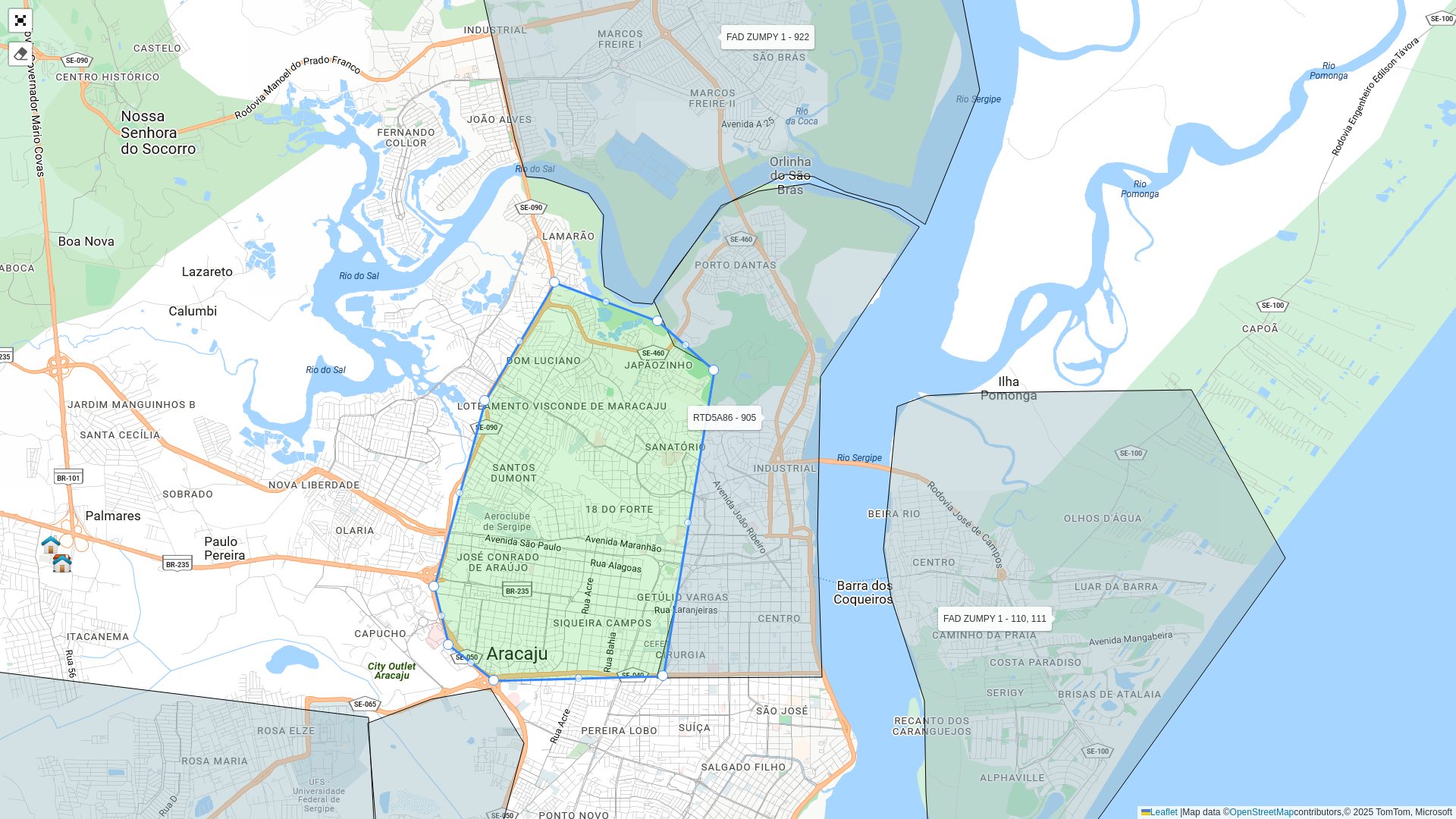
drag, startPoint x: 652, startPoint y: 673, endPoint x: 662, endPoint y: 676, distance: 10.4
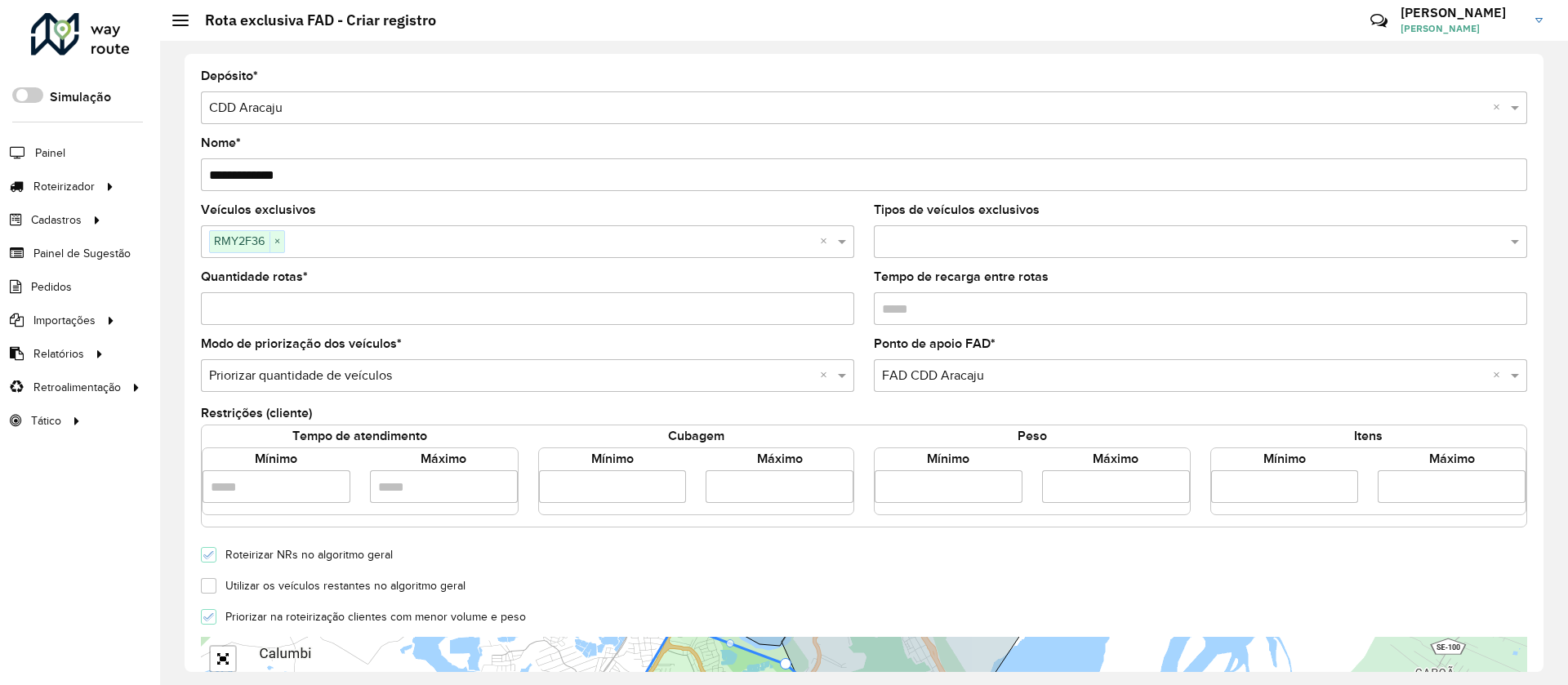
drag, startPoint x: 250, startPoint y: 175, endPoint x: 168, endPoint y: 183, distance: 82.4
click at [168, 183] on div "**********" at bounding box center [864, 363] width 1408 height 645
paste input "text"
click at [282, 244] on span "×" at bounding box center [277, 241] width 15 height 19
type input "**********"
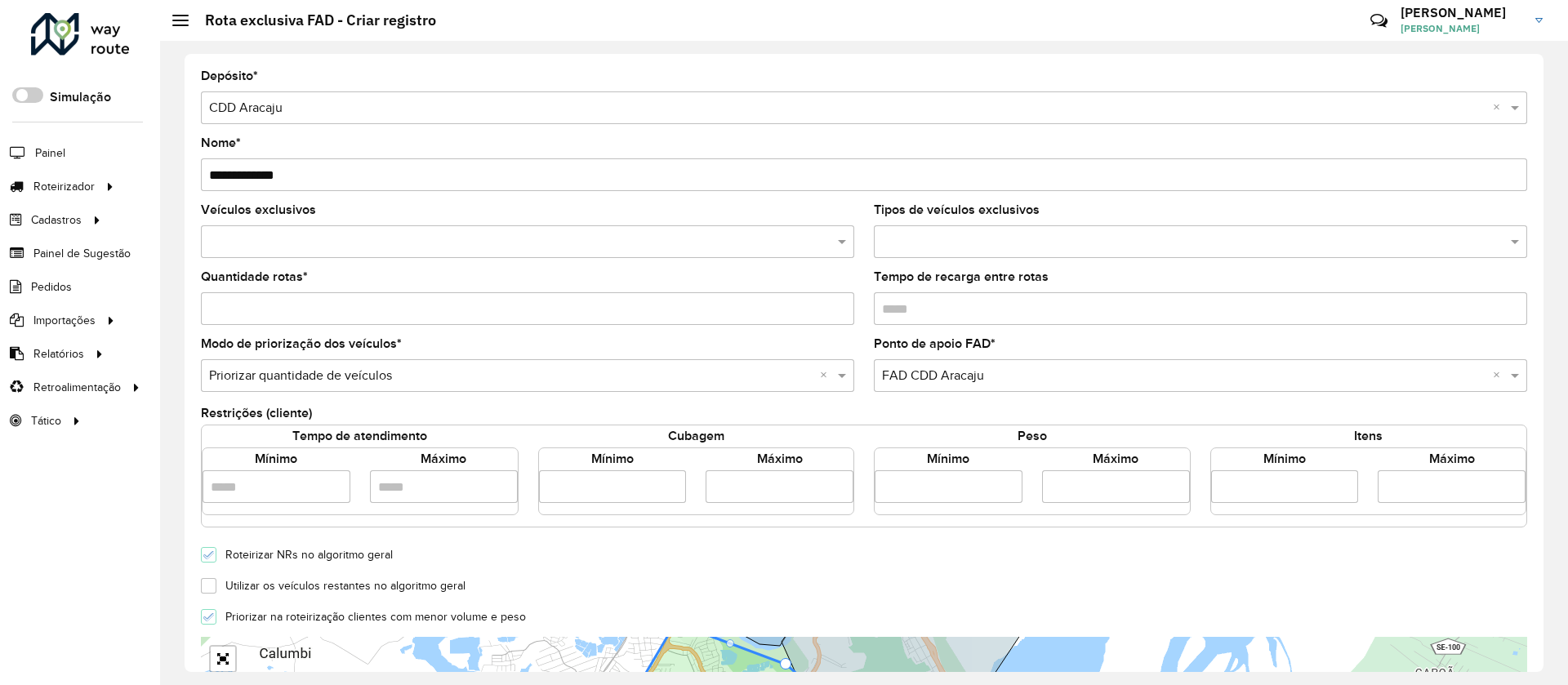
paste input "*******"
type input "*******"
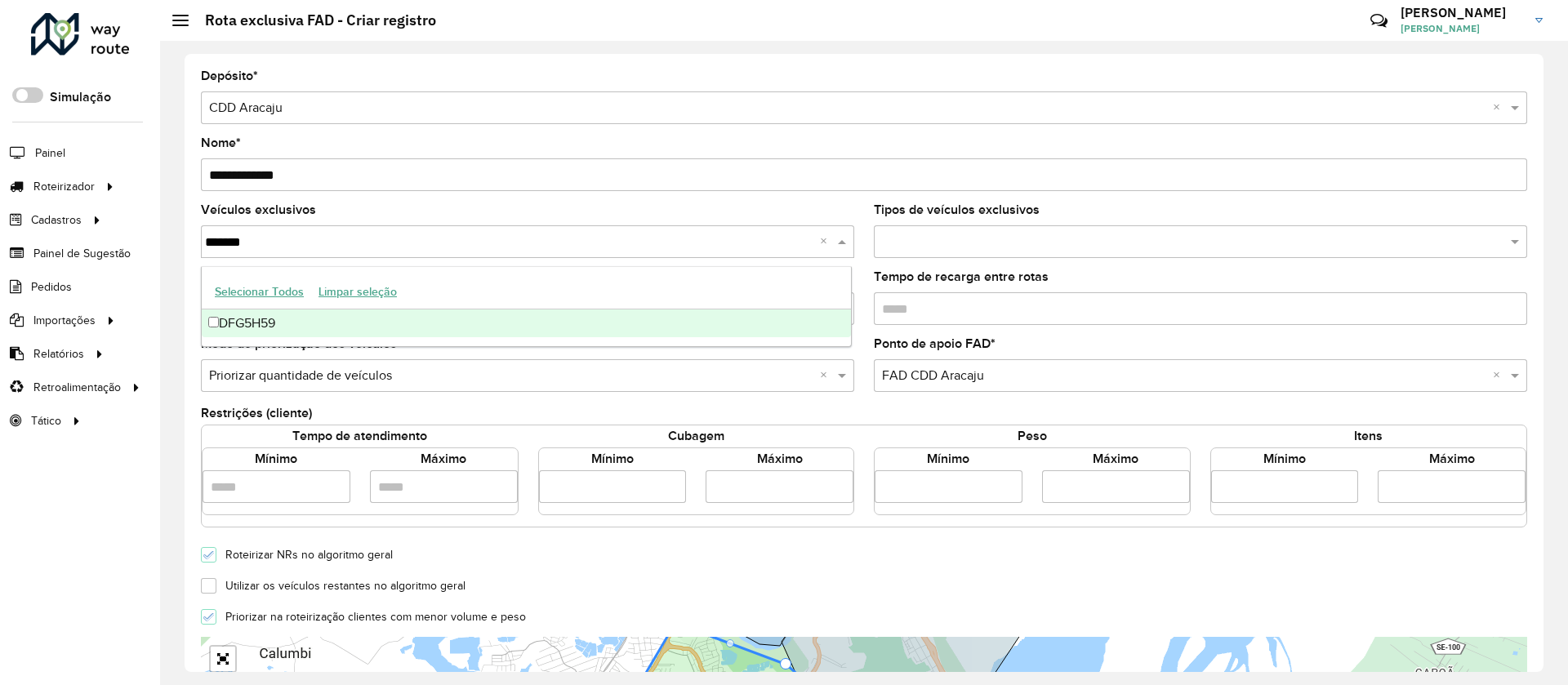
click at [270, 318] on div "DFG5H59" at bounding box center [526, 324] width 649 height 28
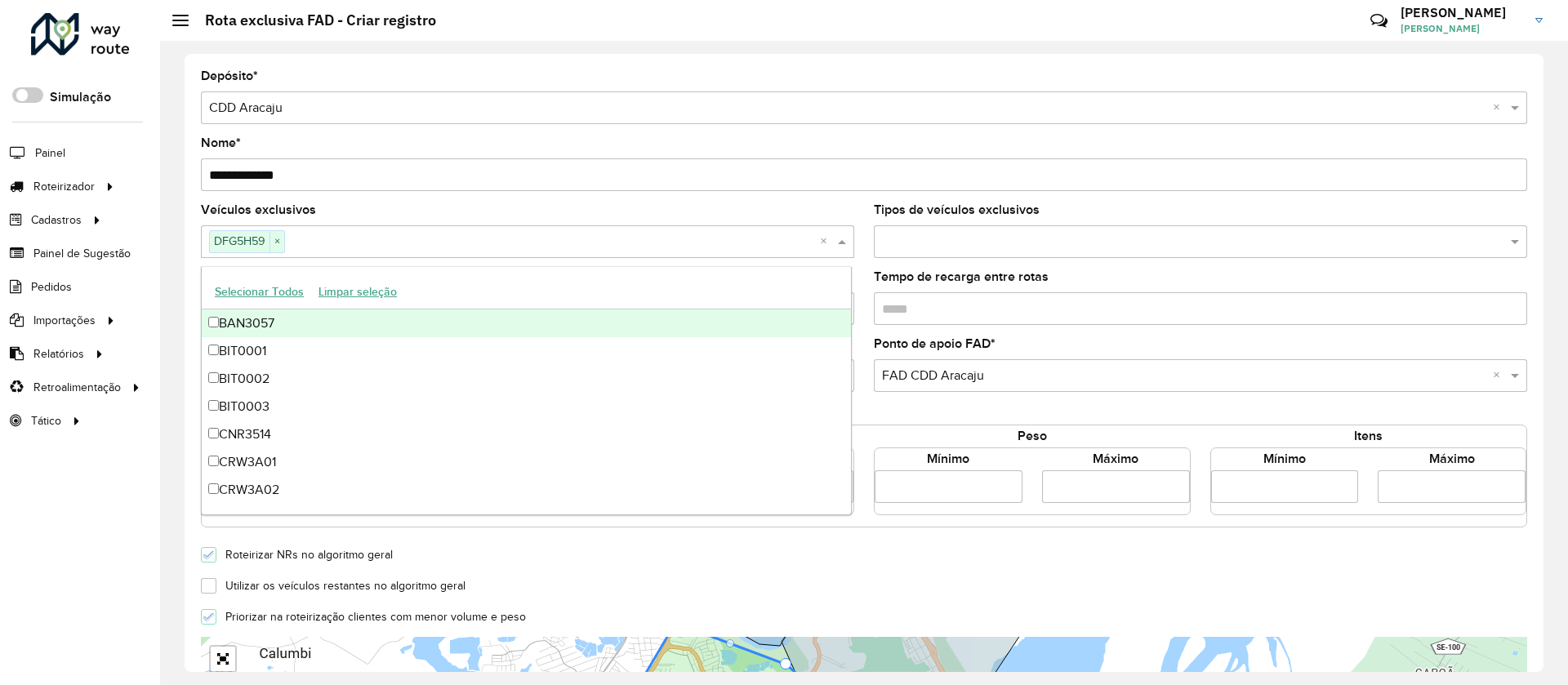
click at [477, 205] on div "Veículos exclusivos DFG5H59 × ×" at bounding box center [527, 231] width 653 height 54
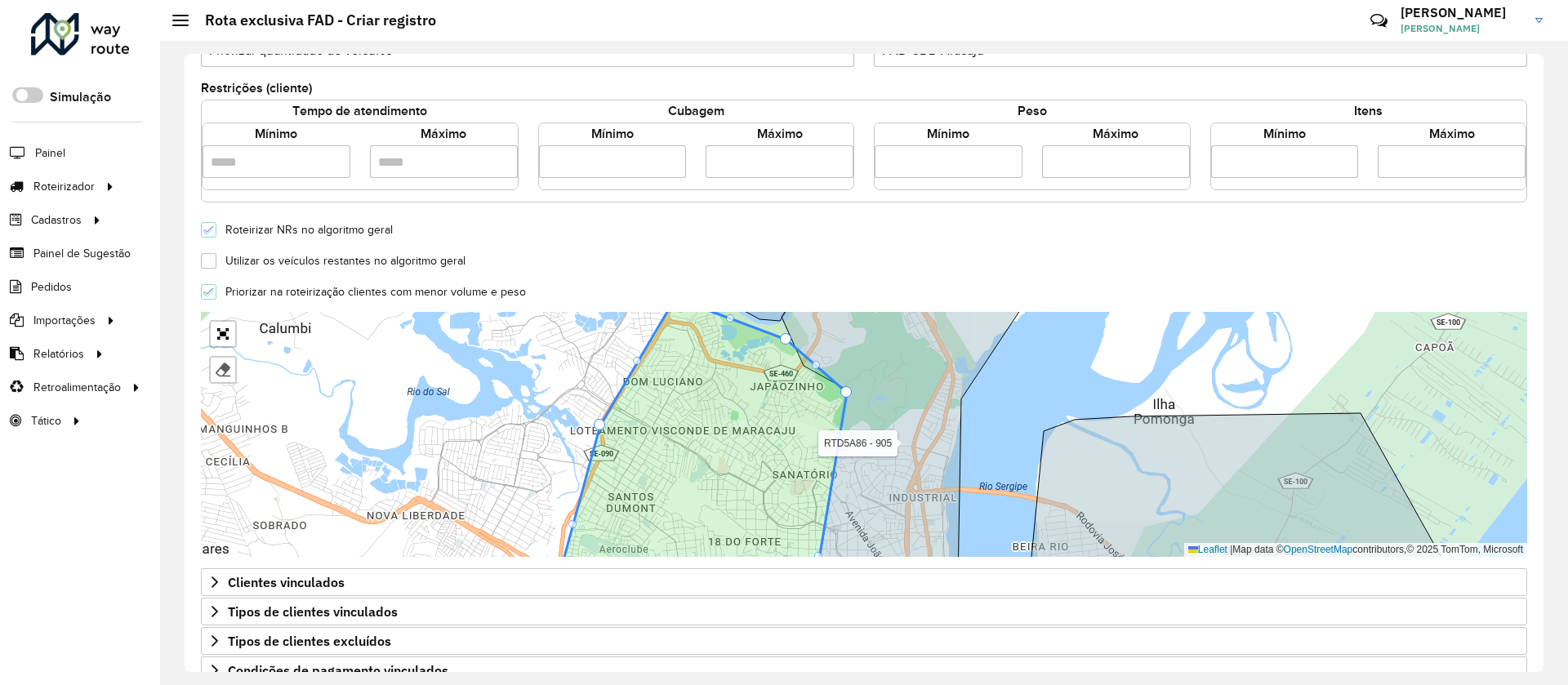
scroll to position [440, 0]
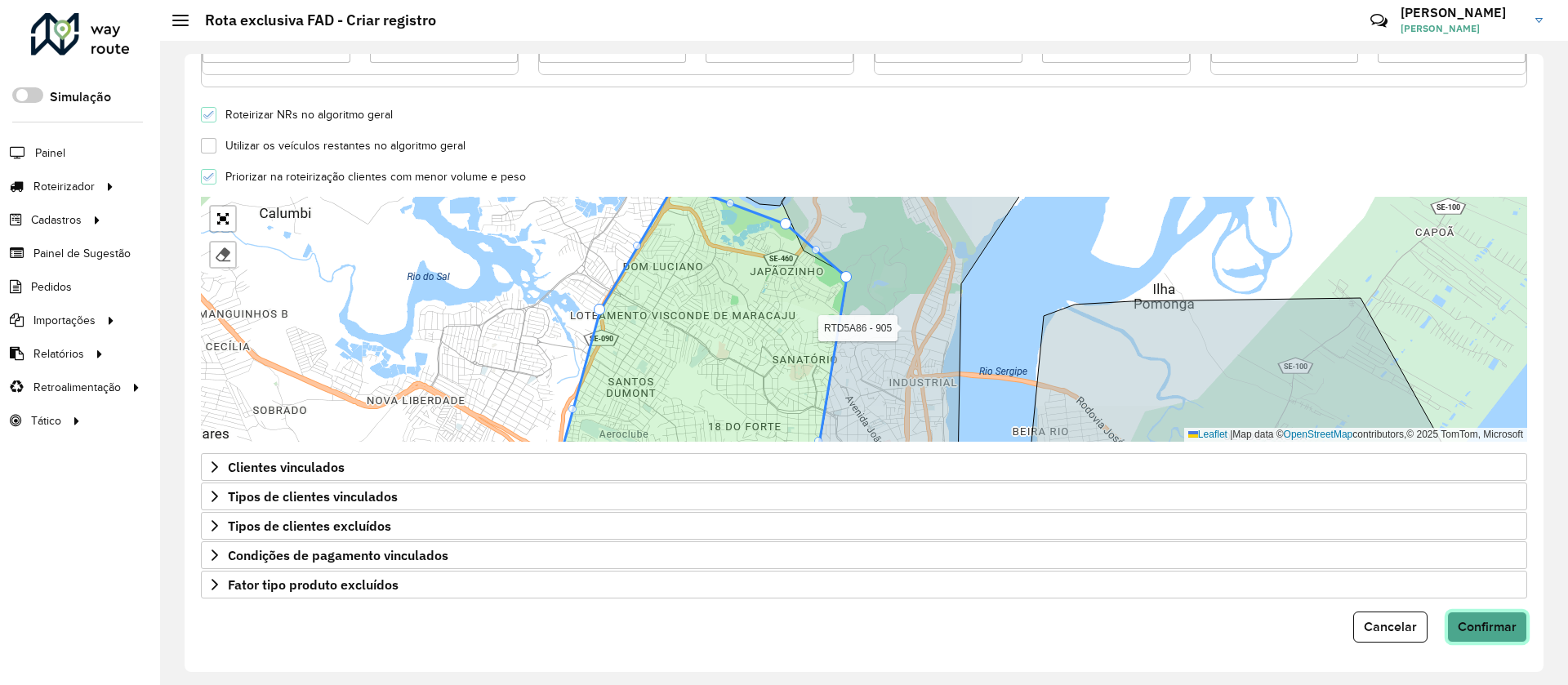
click at [1509, 640] on button "Confirmar" at bounding box center [1486, 627] width 80 height 31
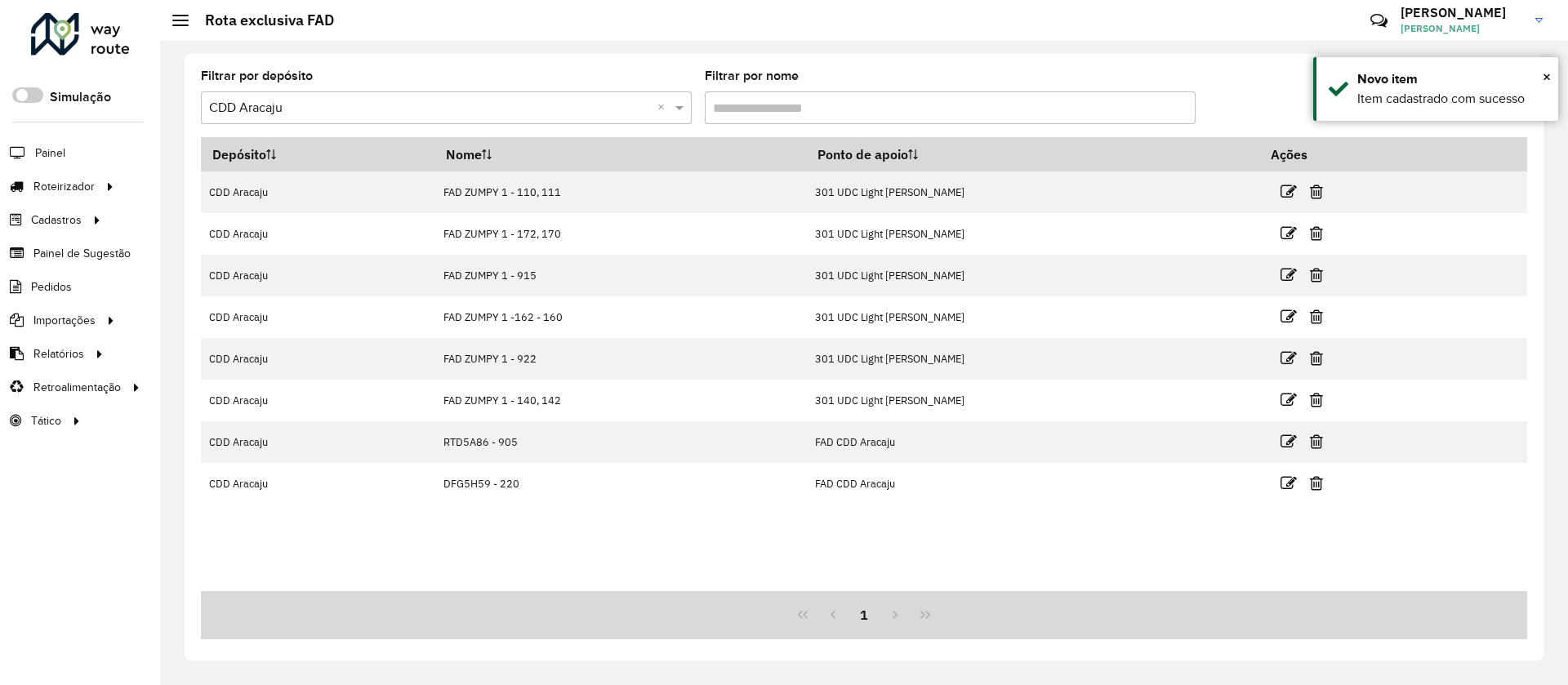
drag, startPoint x: 1551, startPoint y: 70, endPoint x: 1516, endPoint y: 11, distance: 68.6
click at [1552, 71] on div "× Novo item Item cadastrado com sucesso" at bounding box center [1435, 88] width 245 height 63
click at [1474, 97] on icon at bounding box center [1467, 105] width 17 height 19
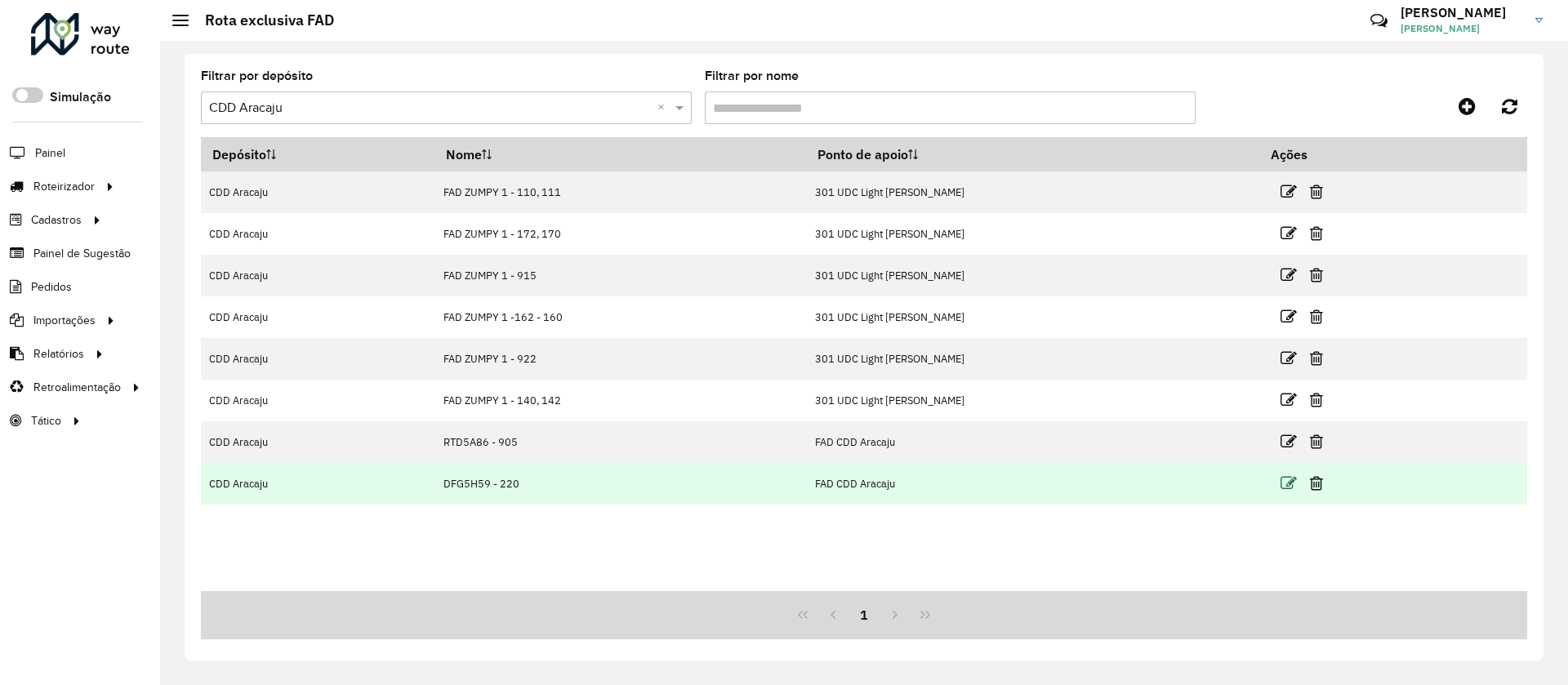
click at [1281, 483] on icon at bounding box center [1288, 483] width 17 height 17
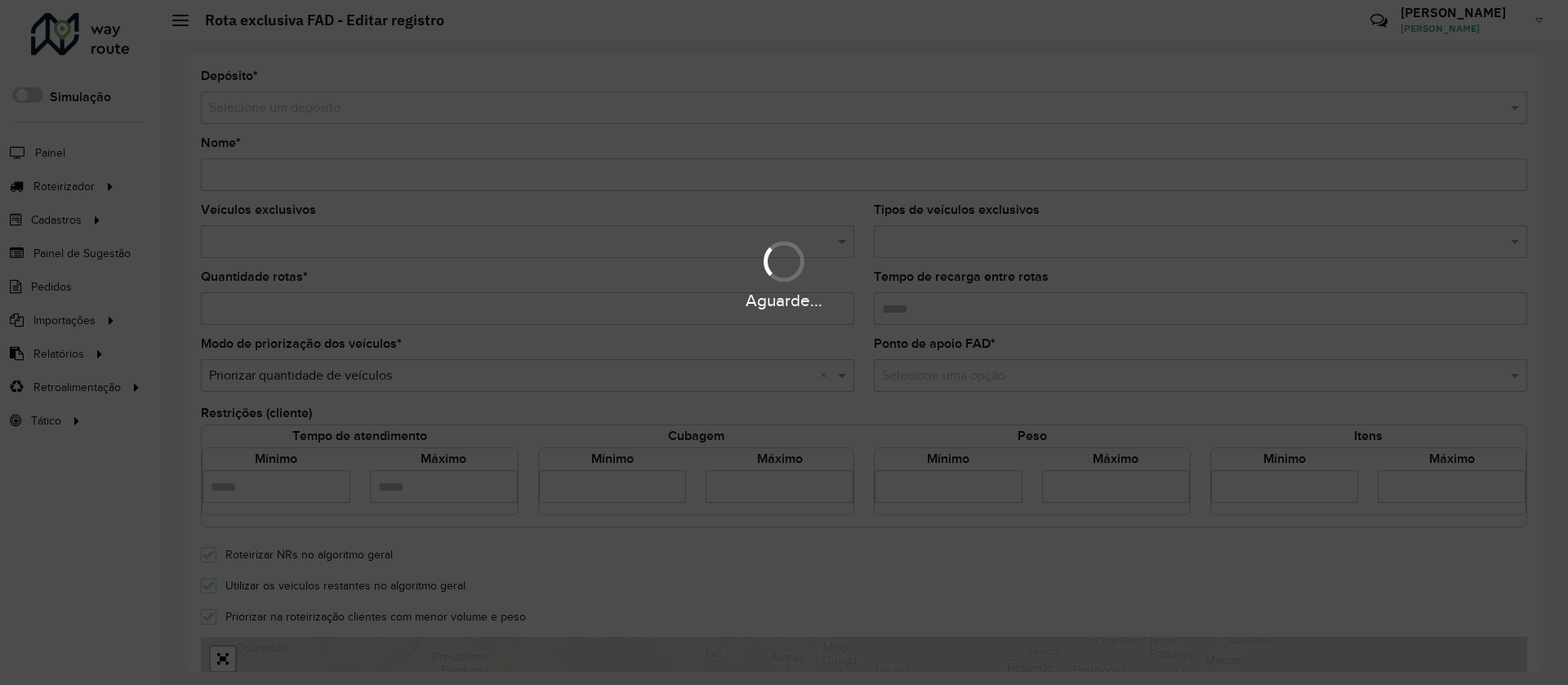
type input "**********"
type input "*"
type input "****"
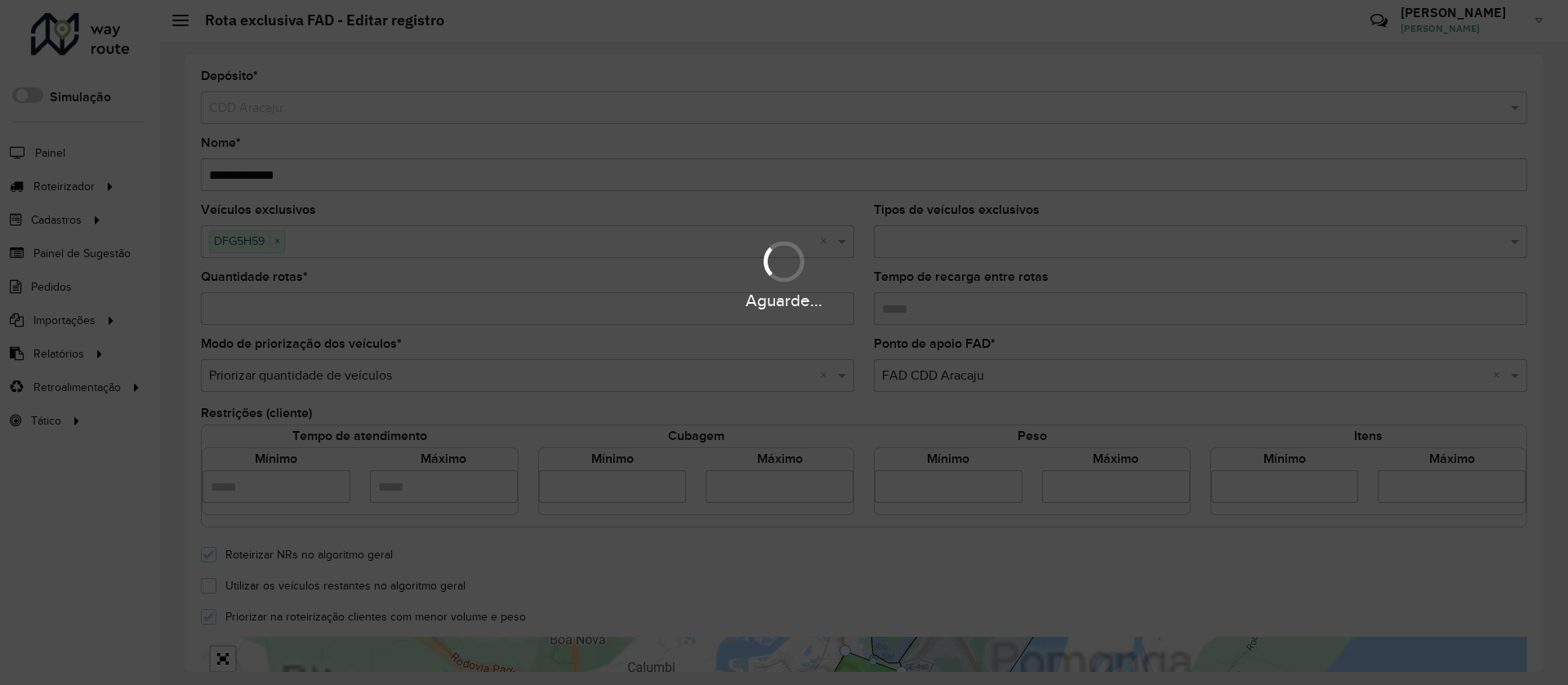
click at [289, 174] on input "**********" at bounding box center [864, 175] width 1326 height 33
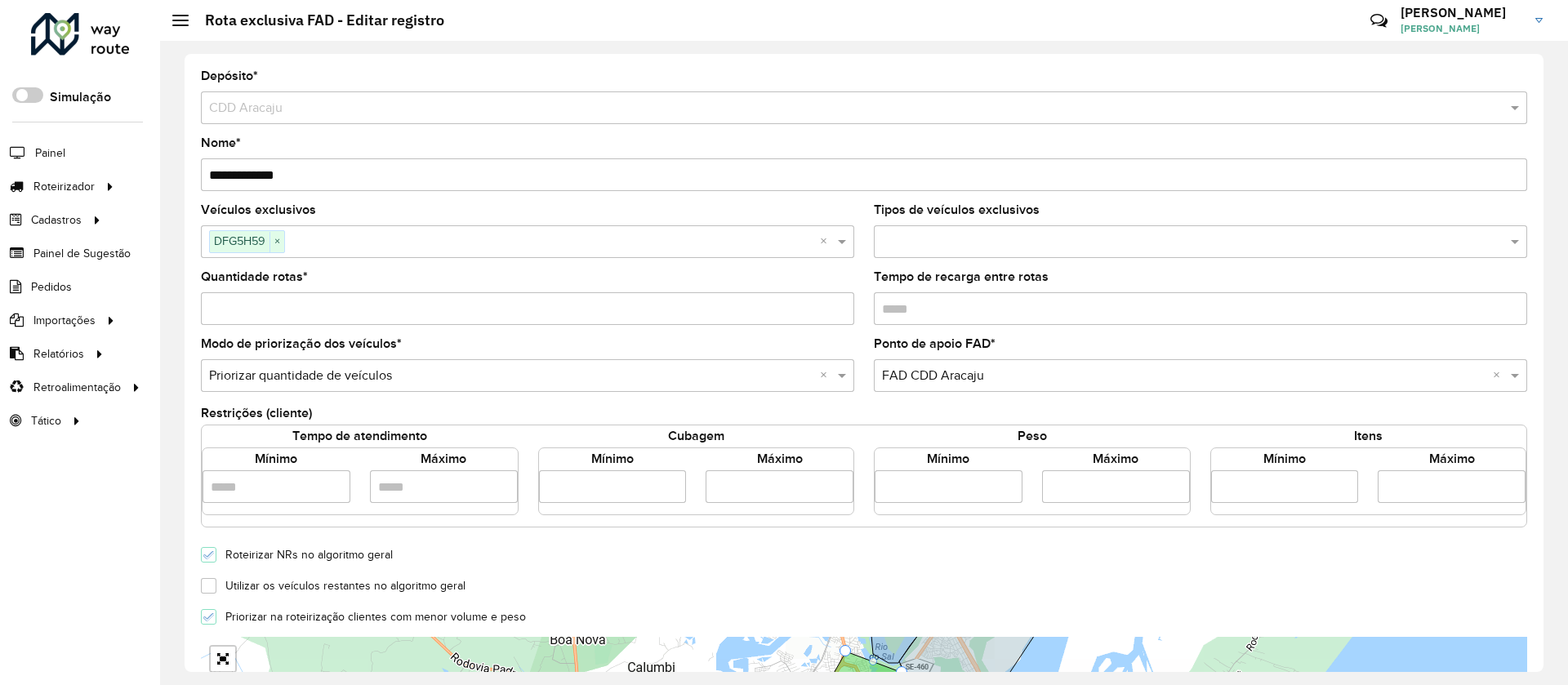
drag, startPoint x: 276, startPoint y: 171, endPoint x: 351, endPoint y: 193, distance: 78.2
click at [351, 191] on form "**********" at bounding box center [864, 577] width 1326 height 1012
type input "**********"
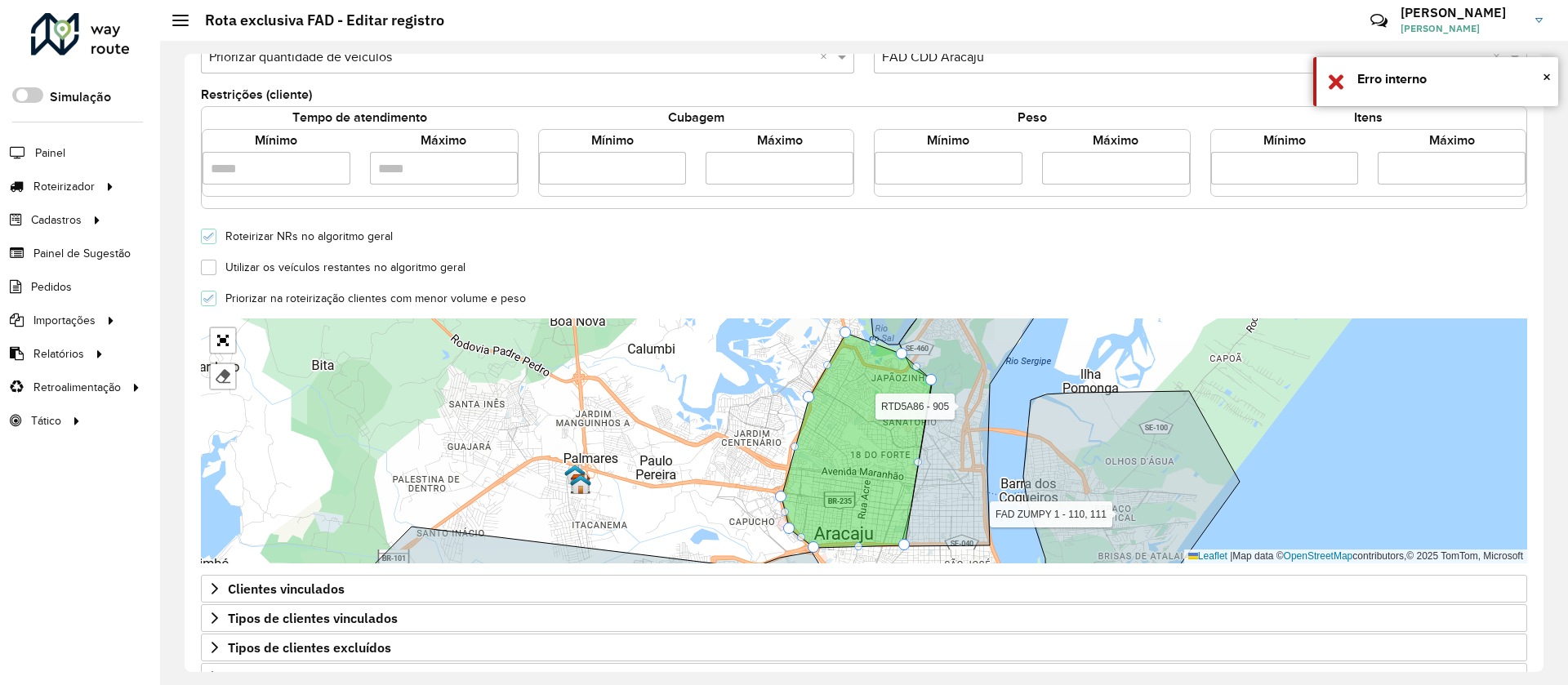
scroll to position [440, 0]
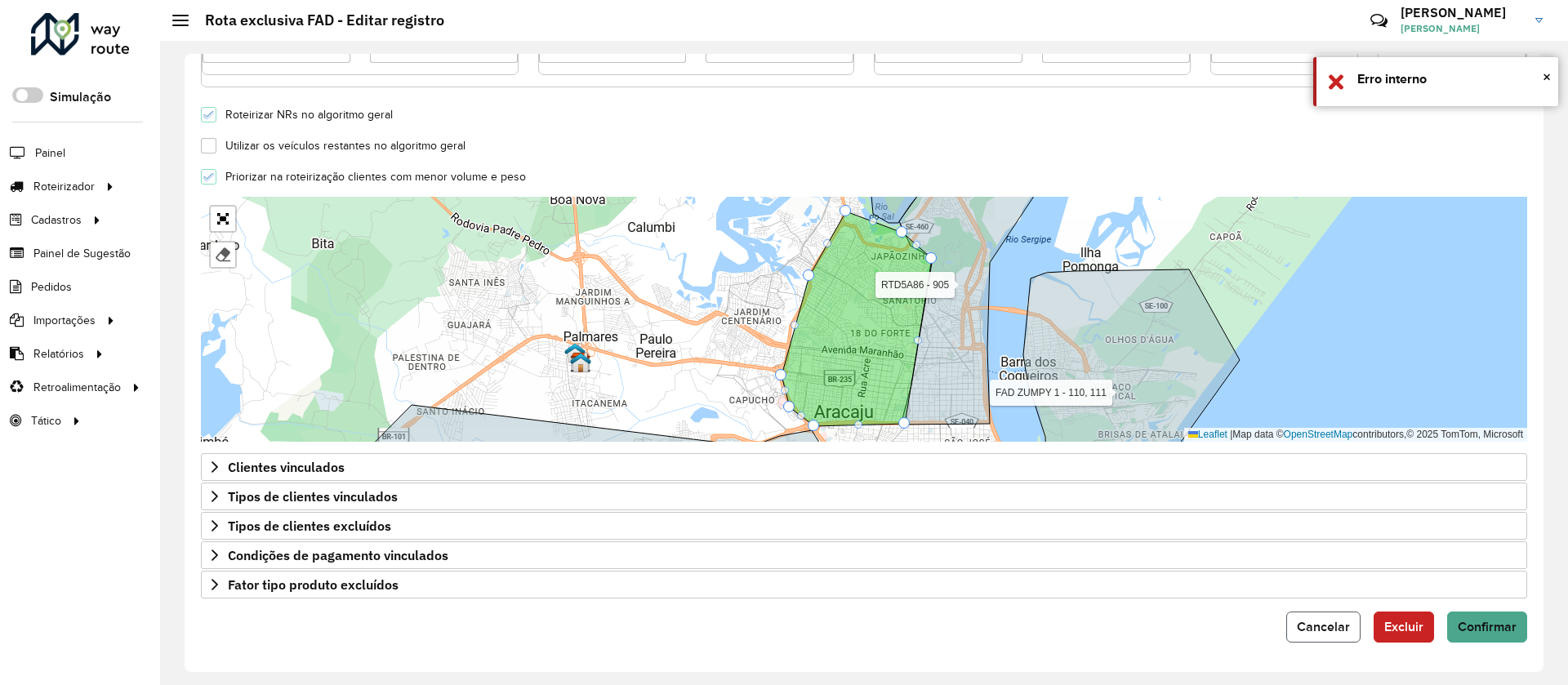
click at [1309, 640] on button "Cancelar" at bounding box center [1323, 627] width 74 height 31
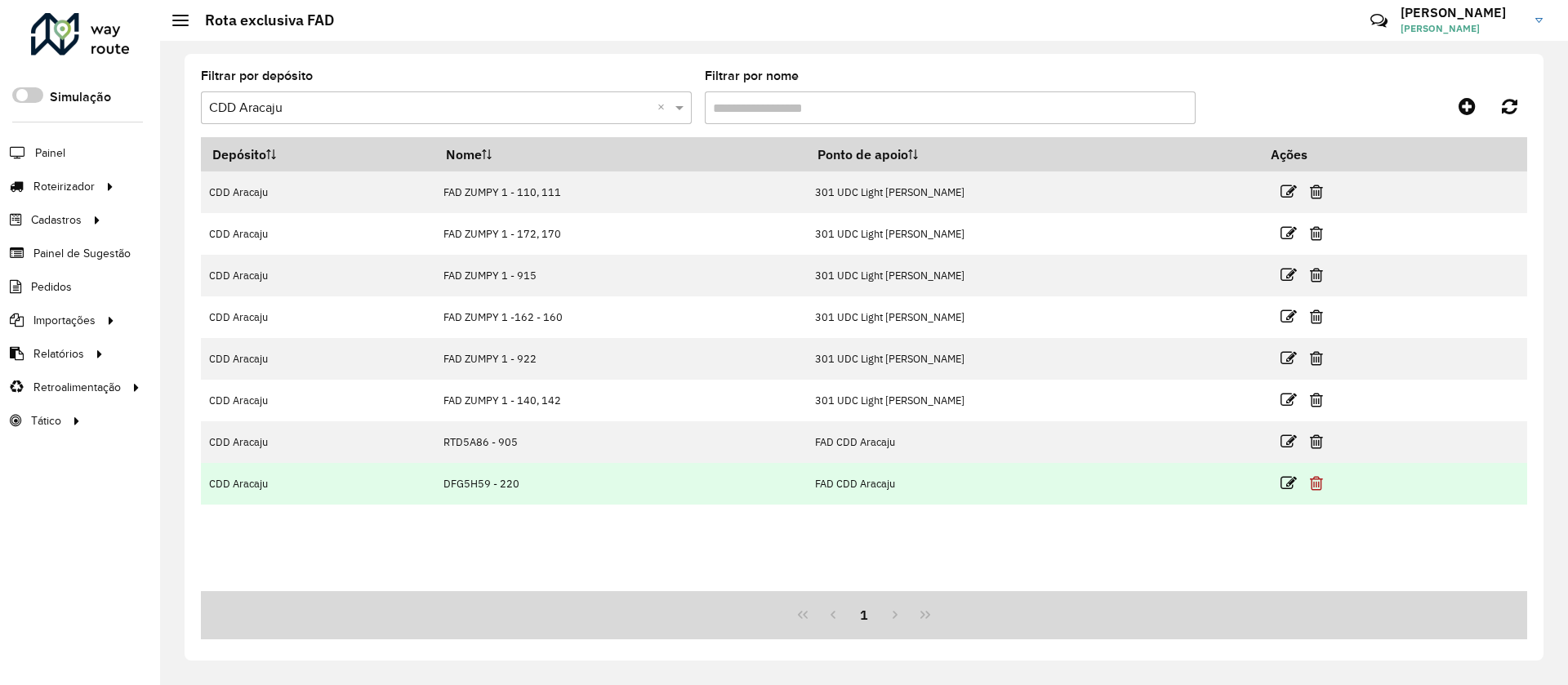
click at [1320, 489] on icon at bounding box center [1316, 483] width 13 height 17
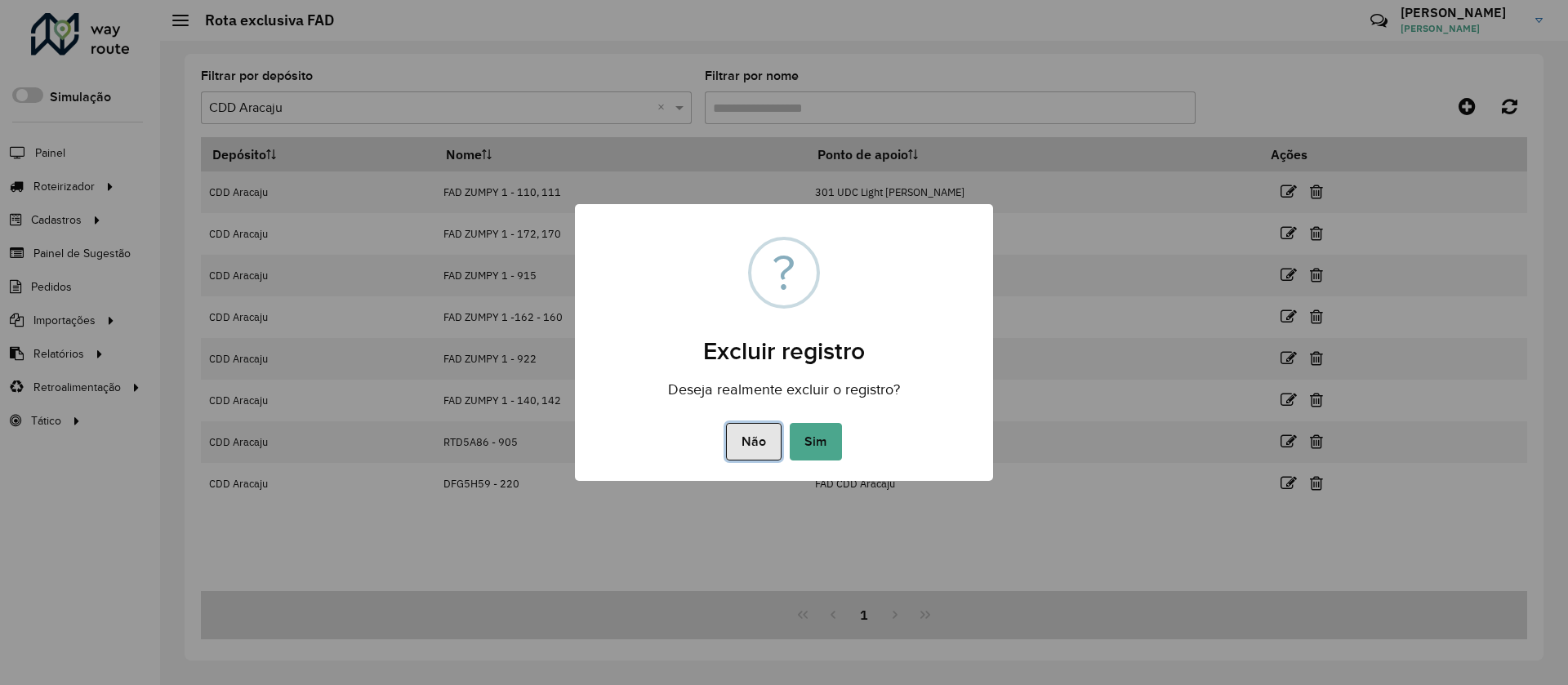
click at [756, 432] on button "Não" at bounding box center [754, 441] width 55 height 38
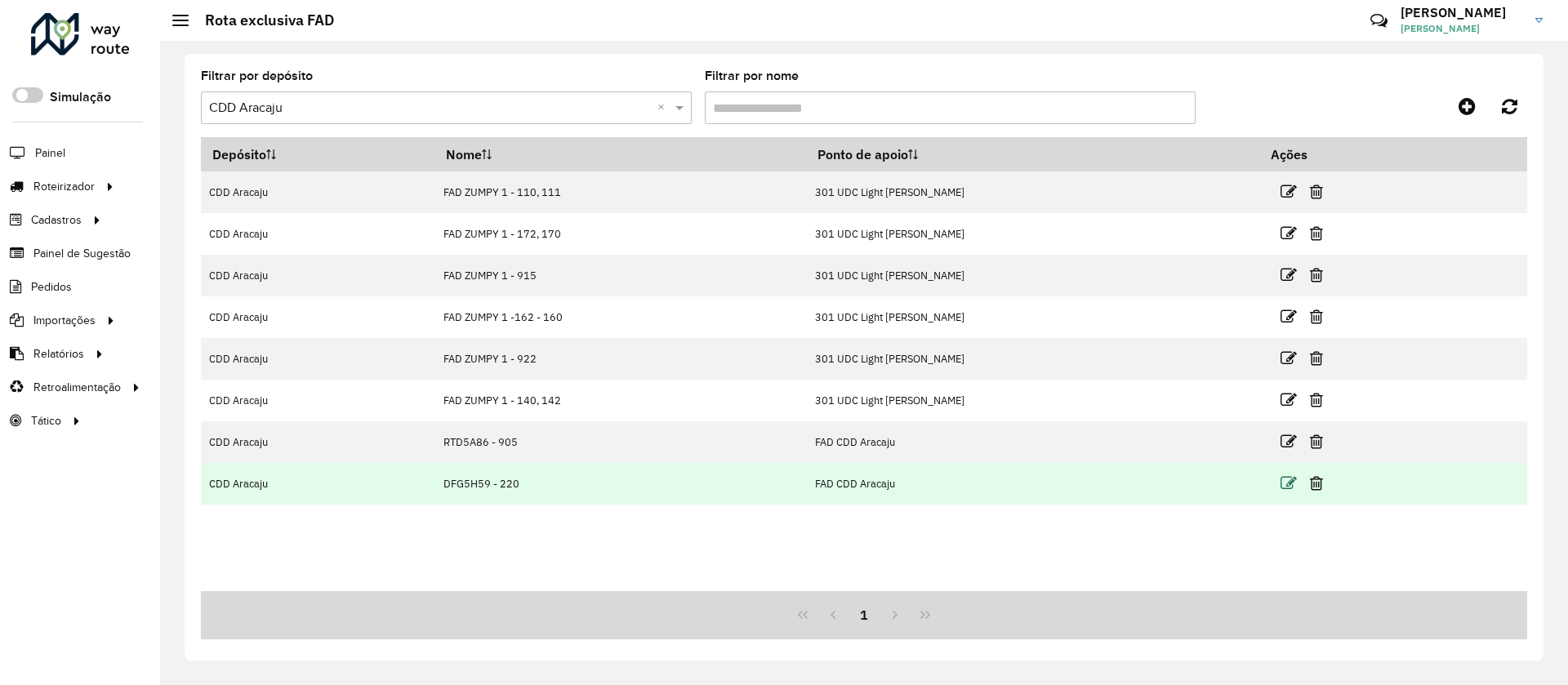
click at [1288, 491] on icon at bounding box center [1288, 483] width 17 height 17
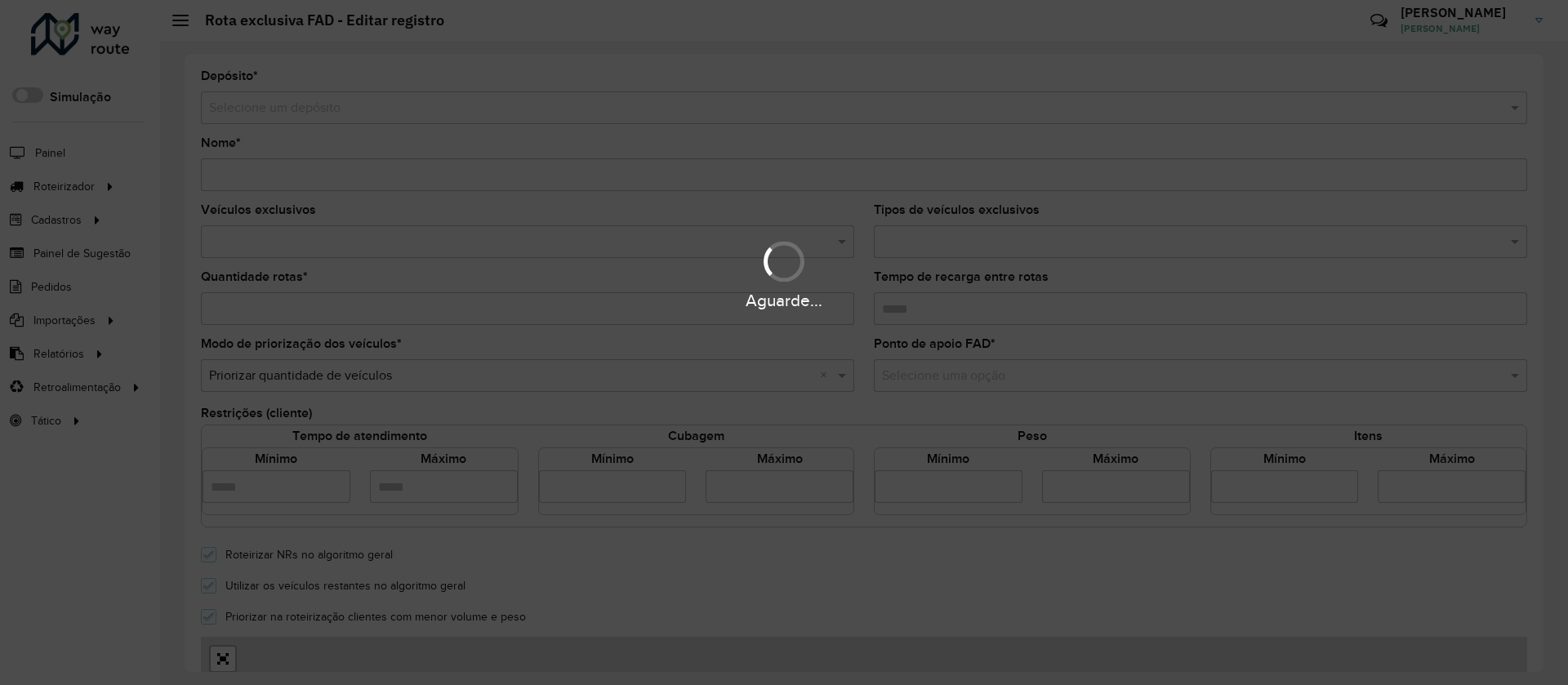
type input "**********"
type input "*"
type input "****"
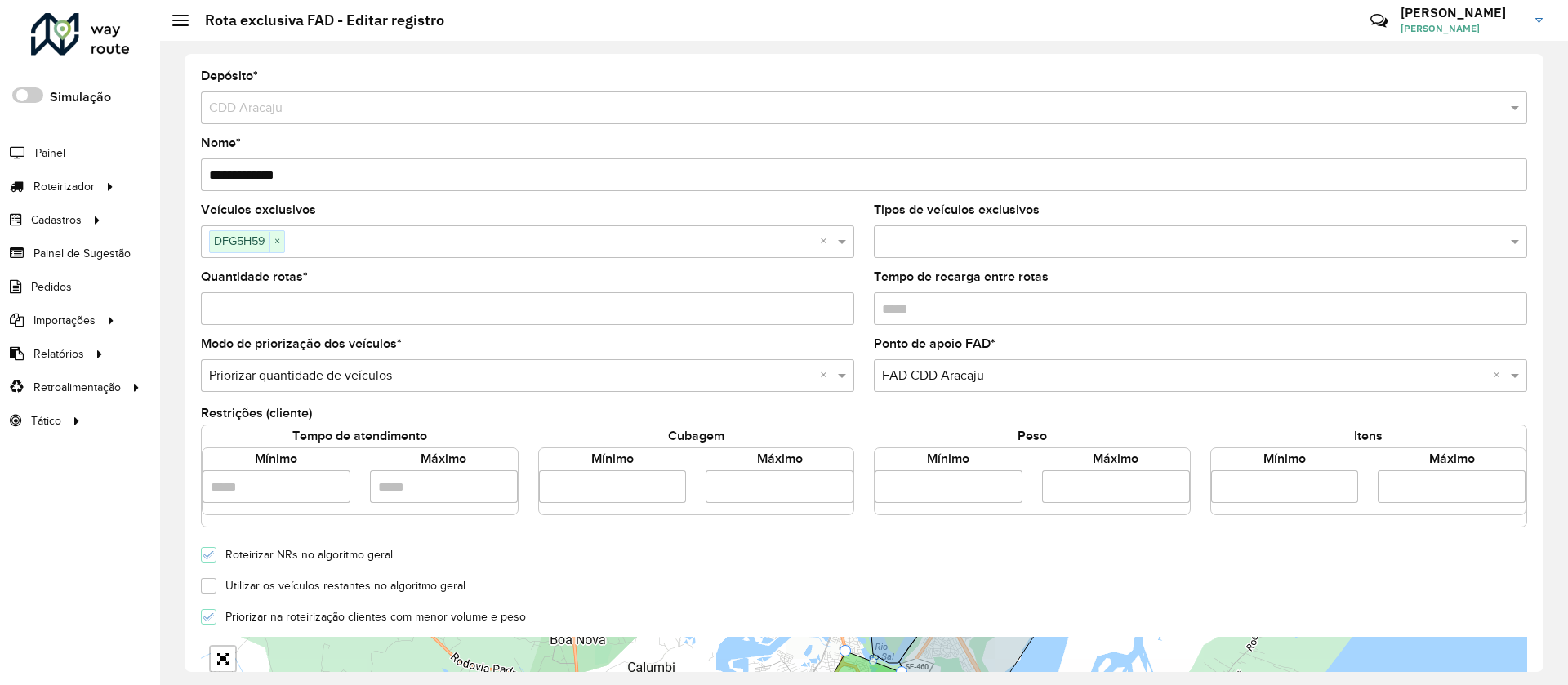
click at [311, 172] on input "**********" at bounding box center [864, 175] width 1326 height 33
type input "*******"
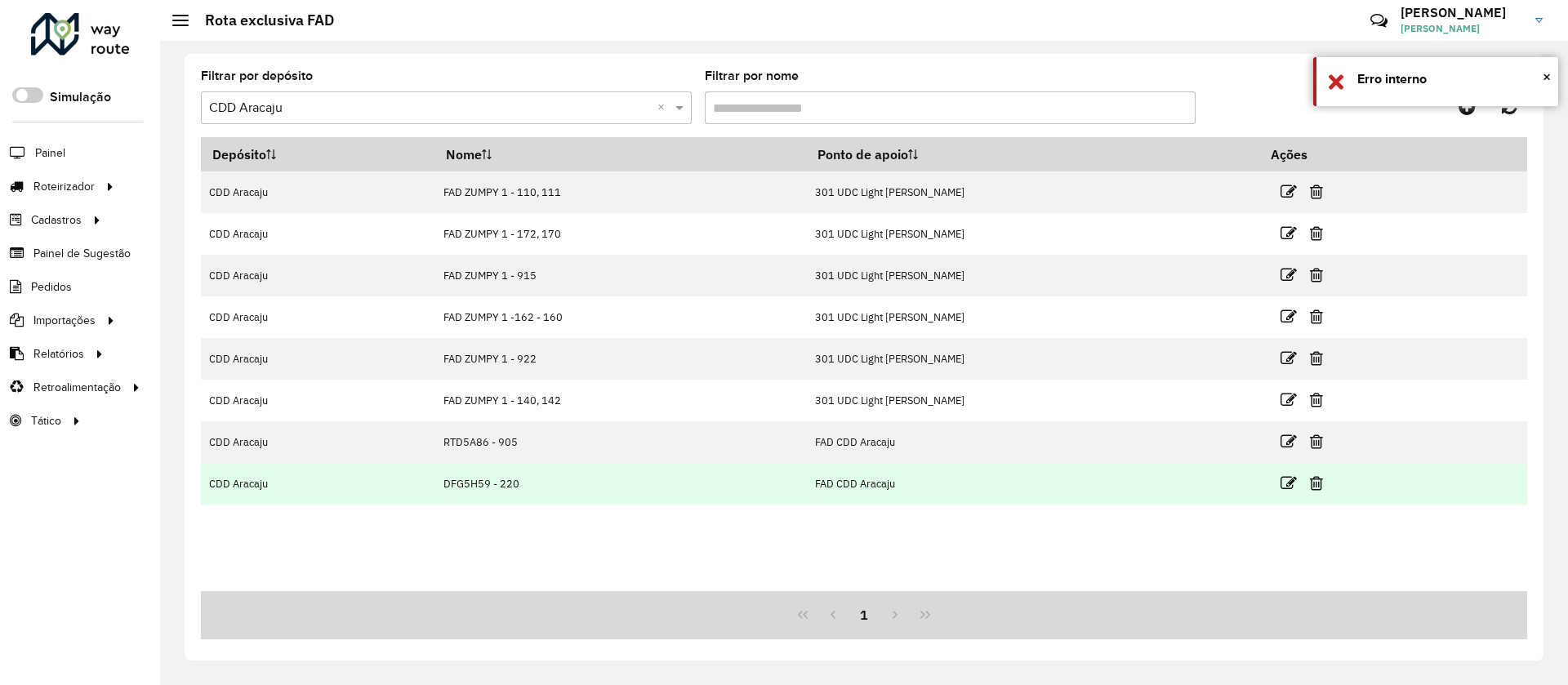
click at [1306, 489] on td at bounding box center [1309, 483] width 98 height 41
click at [1321, 483] on icon at bounding box center [1316, 483] width 13 height 17
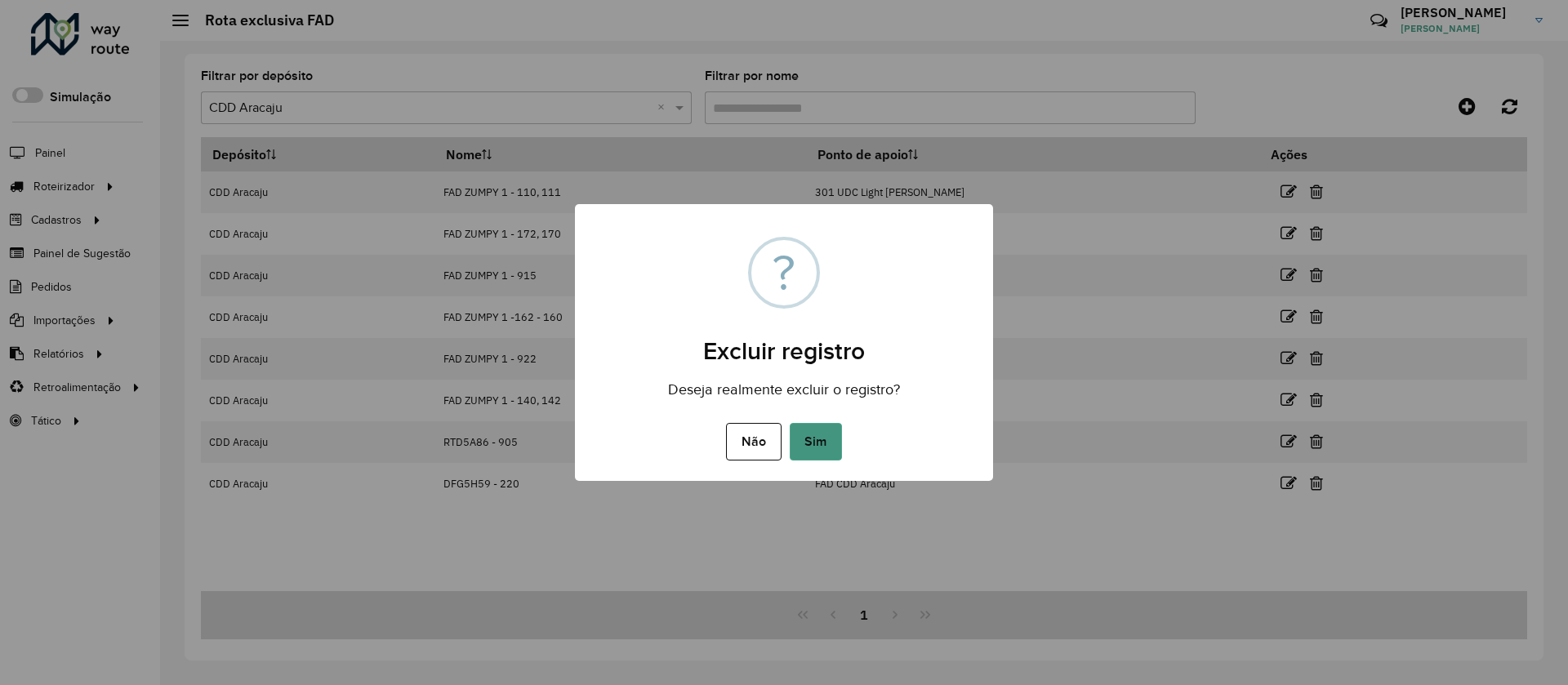
click at [826, 446] on button "Sim" at bounding box center [815, 441] width 52 height 38
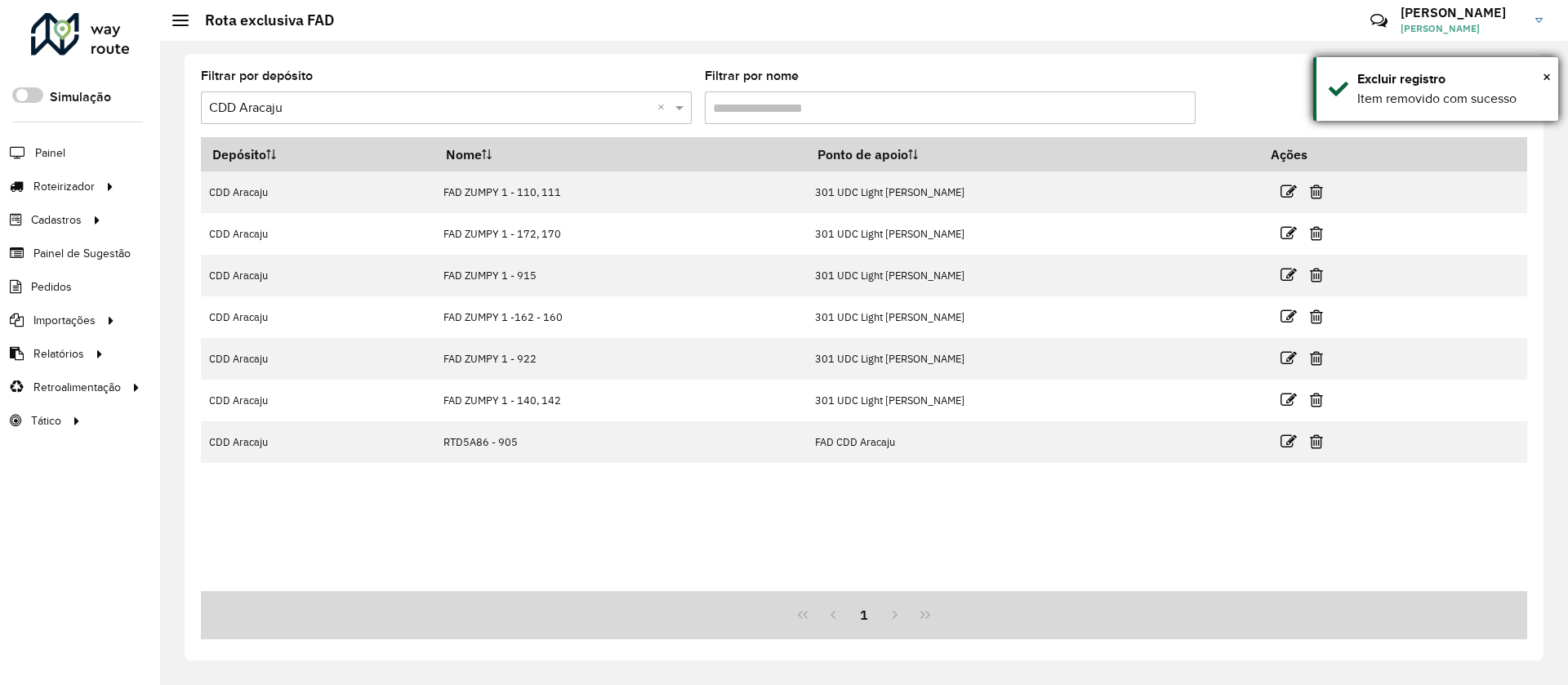
click at [1540, 74] on div "Excluir registro" at bounding box center [1452, 79] width 189 height 19
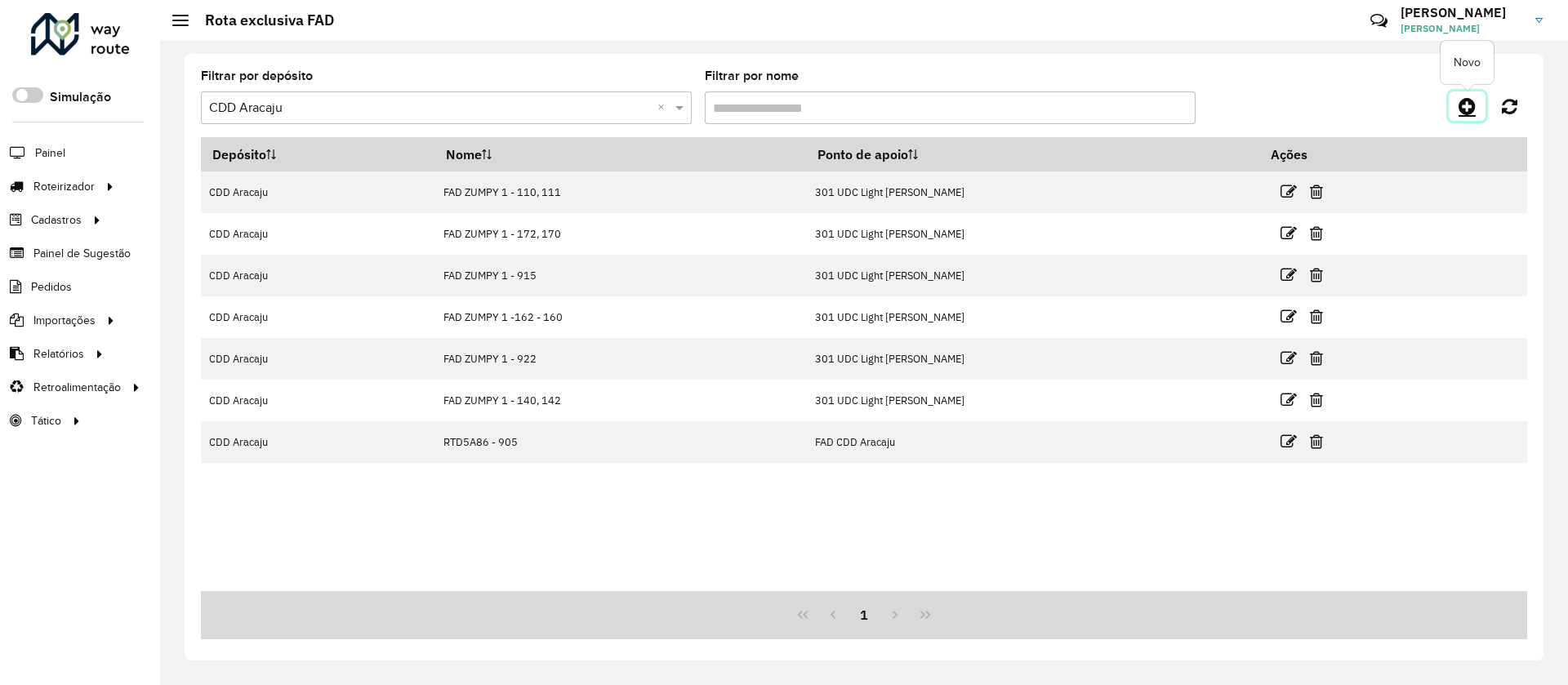
click at [1463, 103] on icon at bounding box center [1467, 105] width 17 height 19
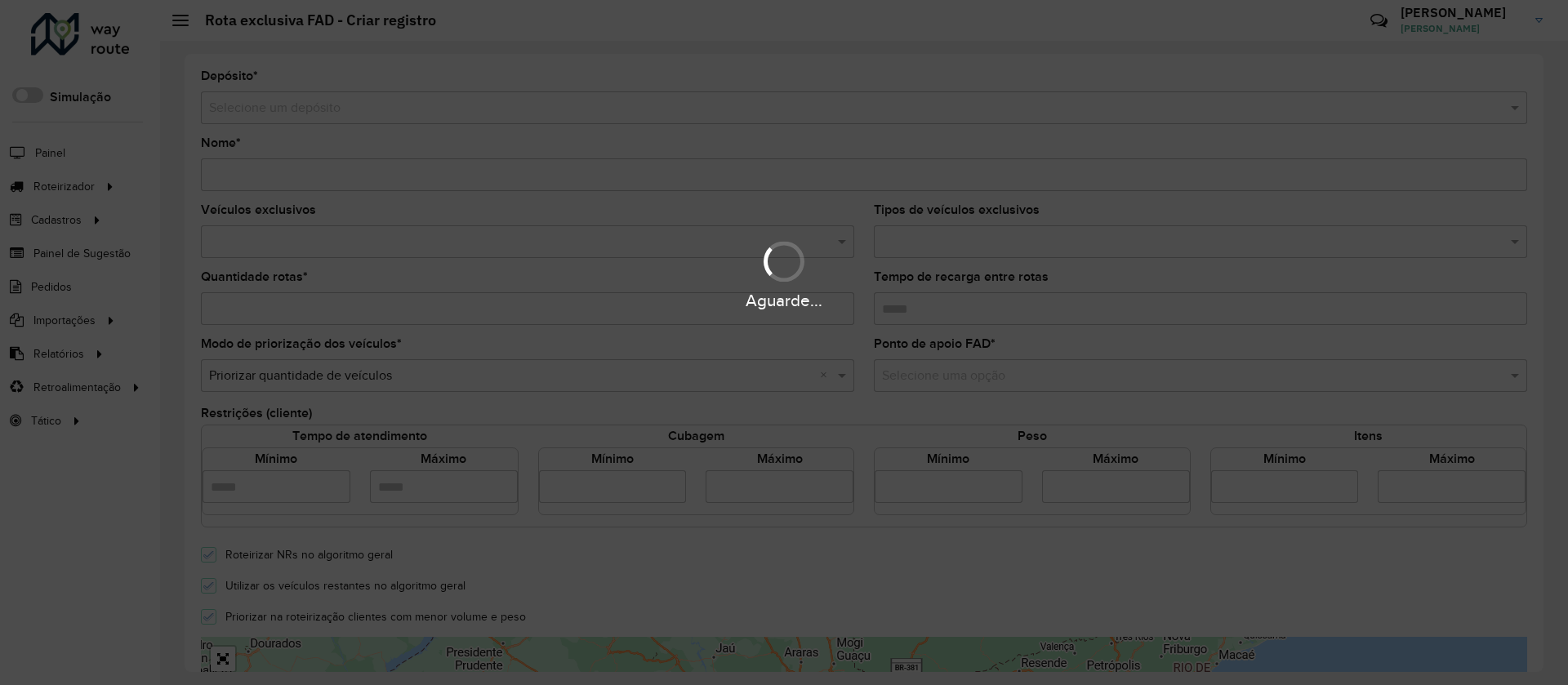
click at [262, 110] on div "Aguarde..." at bounding box center [784, 342] width 1568 height 685
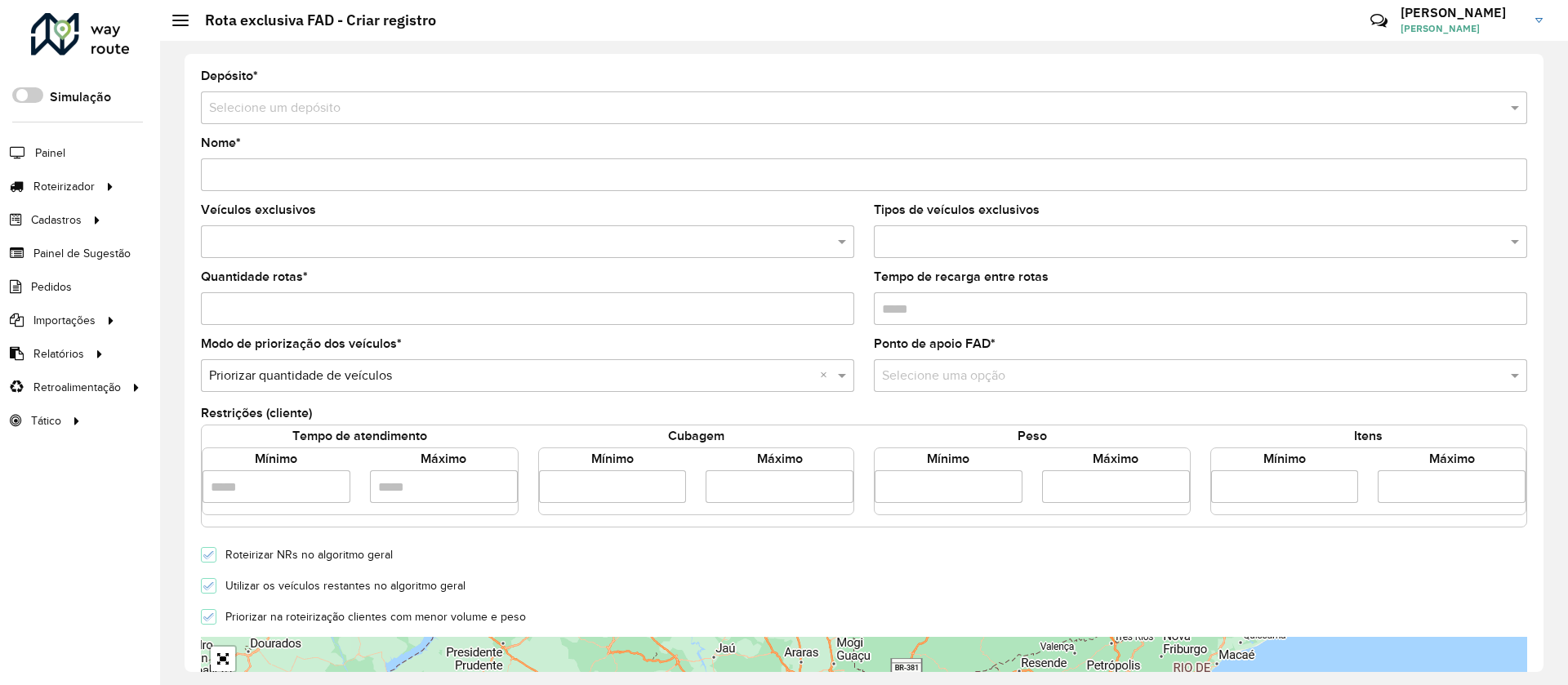
click at [262, 110] on input "text" at bounding box center [847, 108] width 1277 height 19
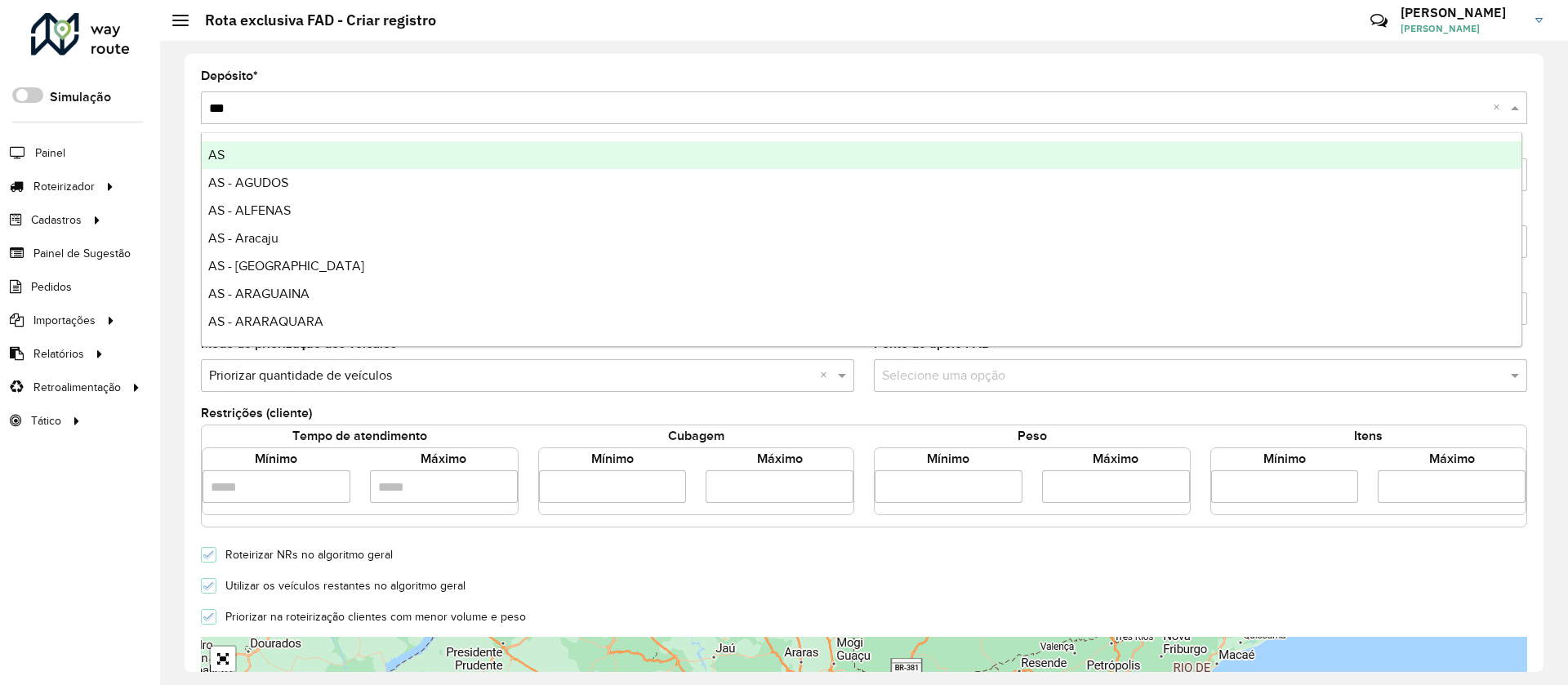
type input "****"
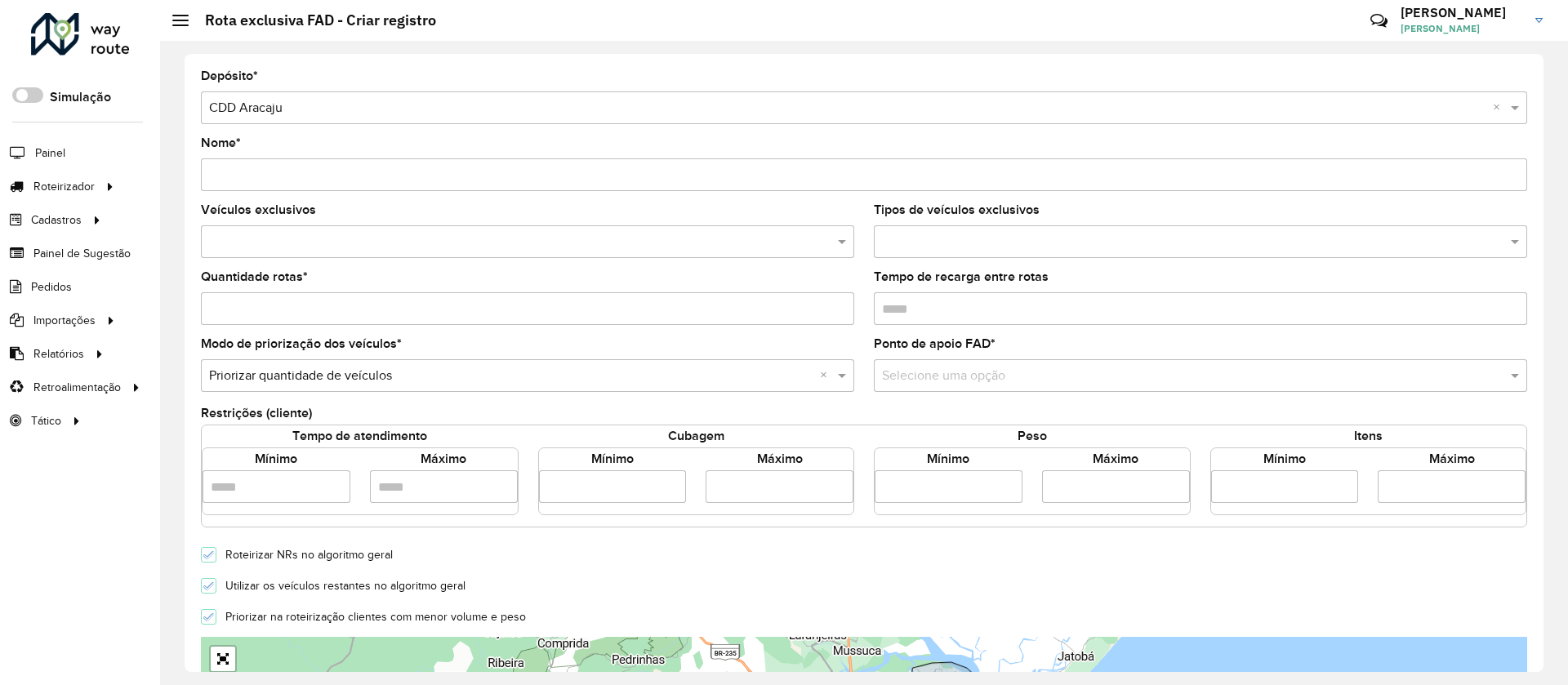
click at [312, 179] on input "Nome *" at bounding box center [864, 175] width 1326 height 33
paste input "*******"
type input "**********"
click at [377, 241] on input "text" at bounding box center [520, 242] width 629 height 19
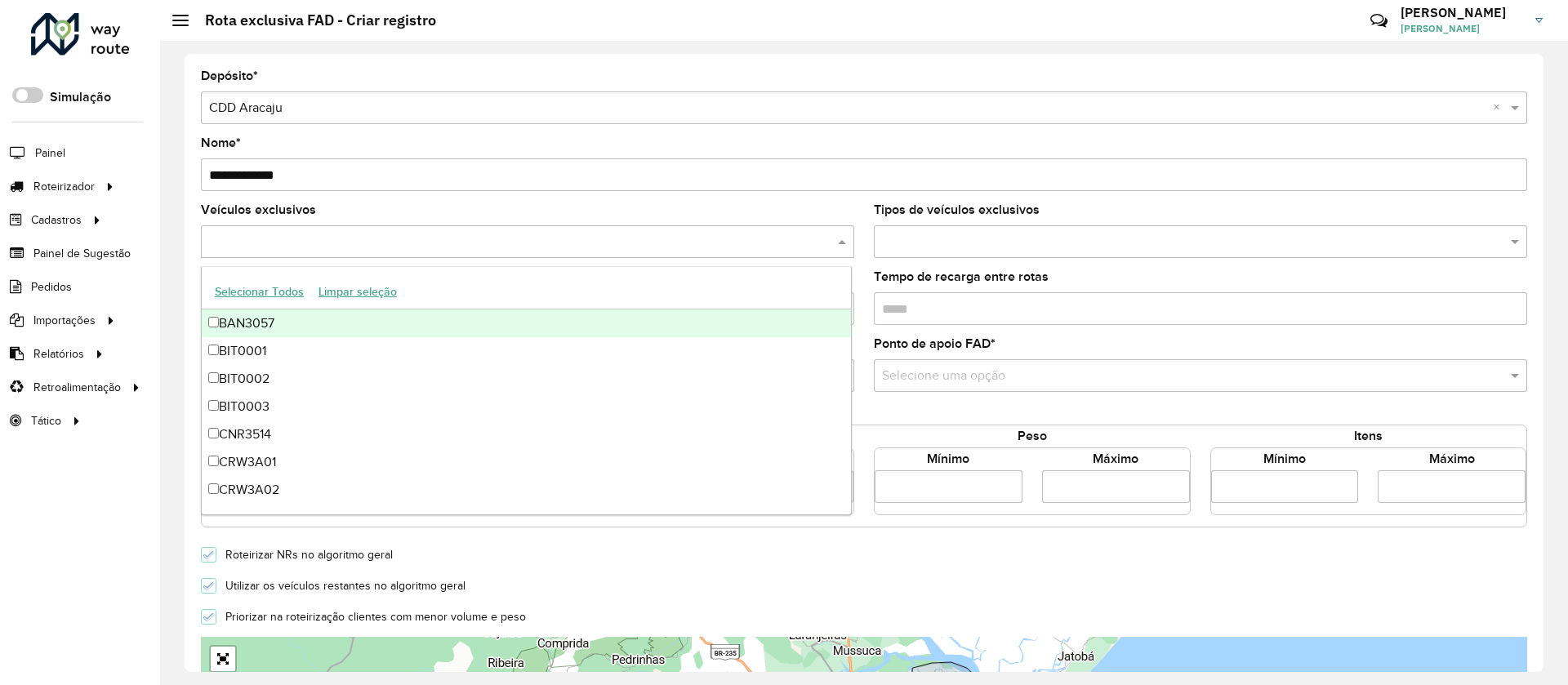
paste input "*******"
type input "*******"
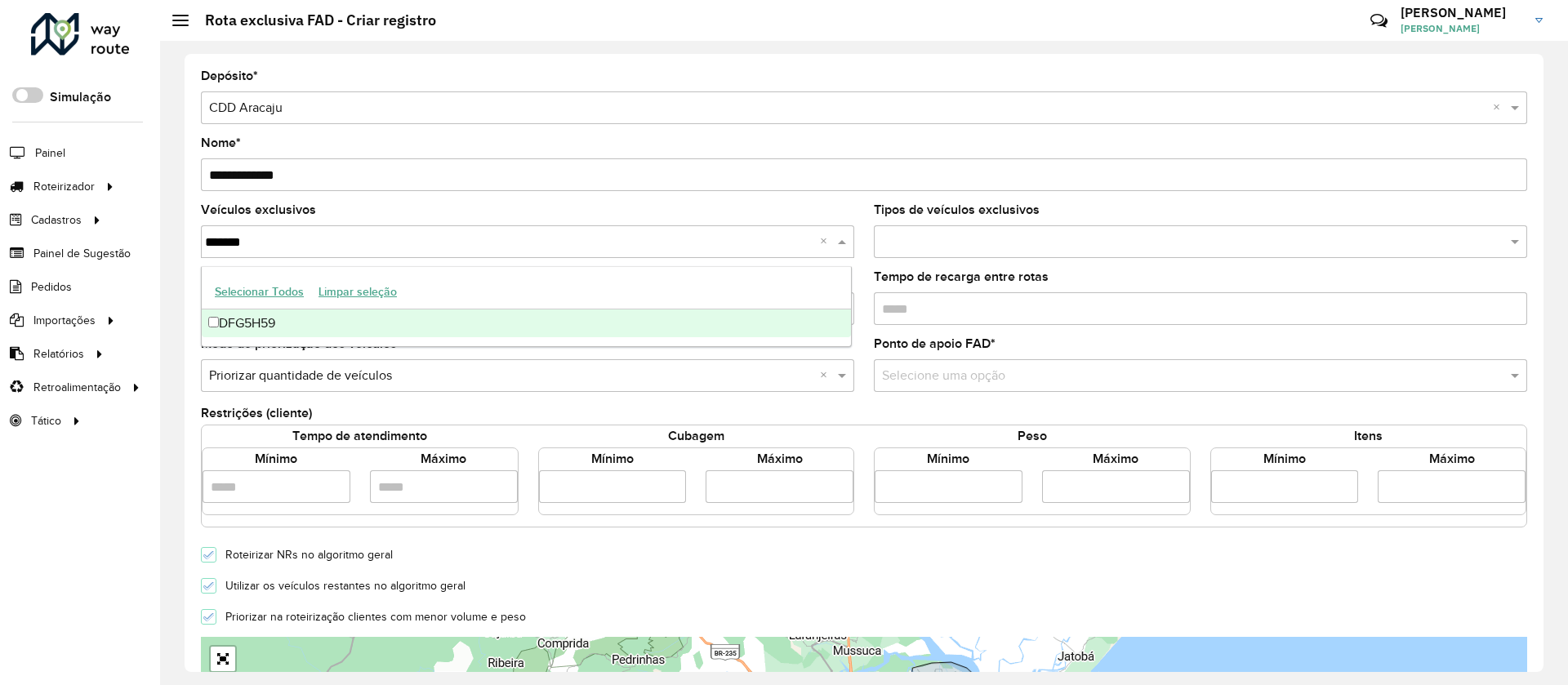
click at [254, 316] on div "DFG5H59" at bounding box center [526, 324] width 649 height 28
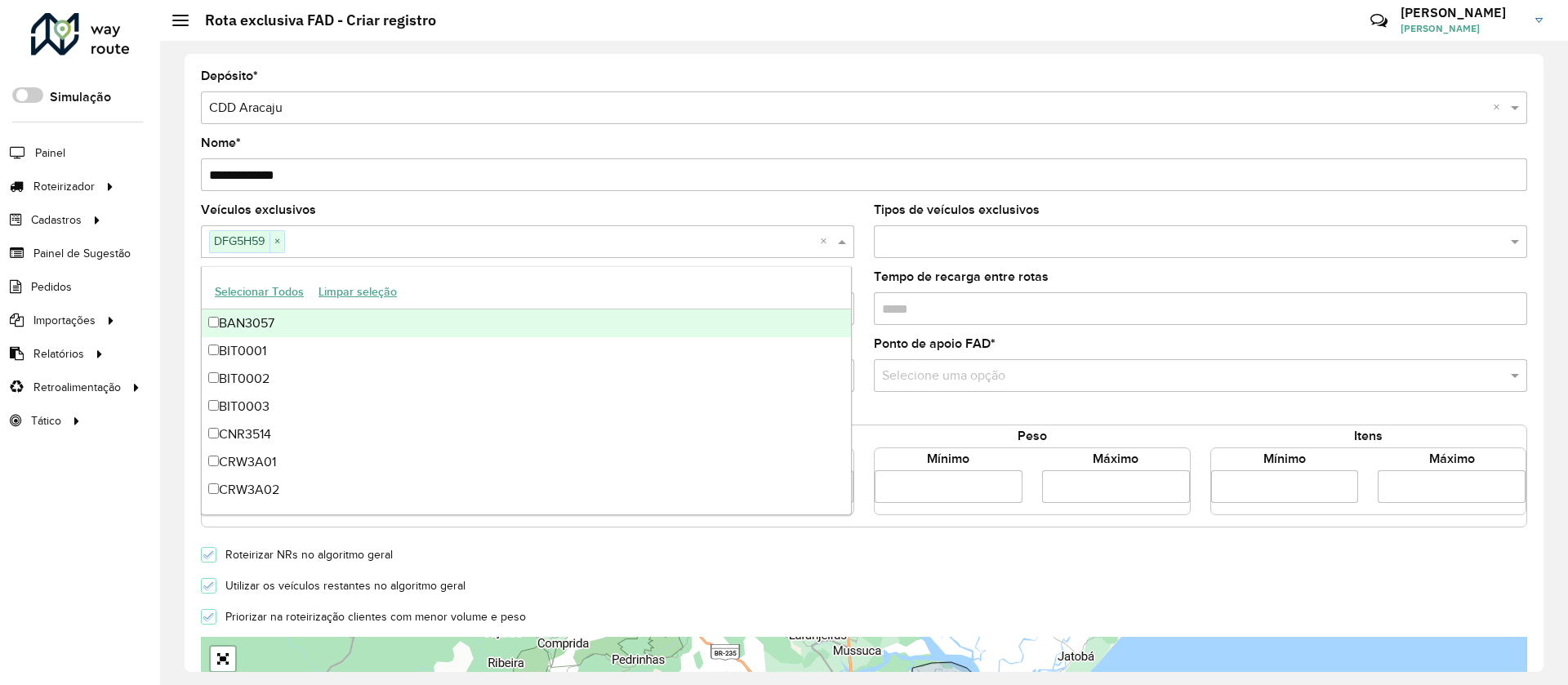
click at [761, 210] on div "Veículos exclusivos DFG5H59 × ×" at bounding box center [527, 231] width 653 height 54
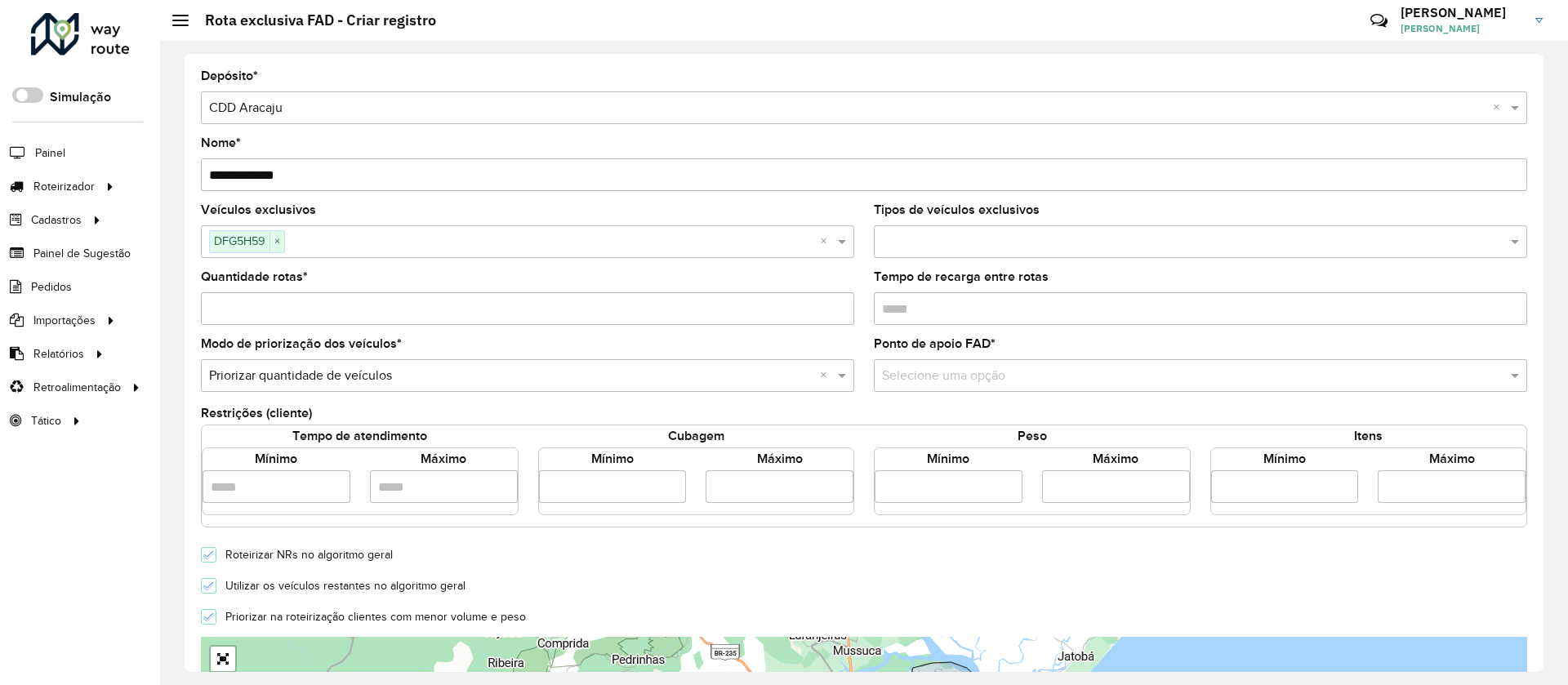
click at [904, 371] on input "text" at bounding box center [1184, 376] width 604 height 19
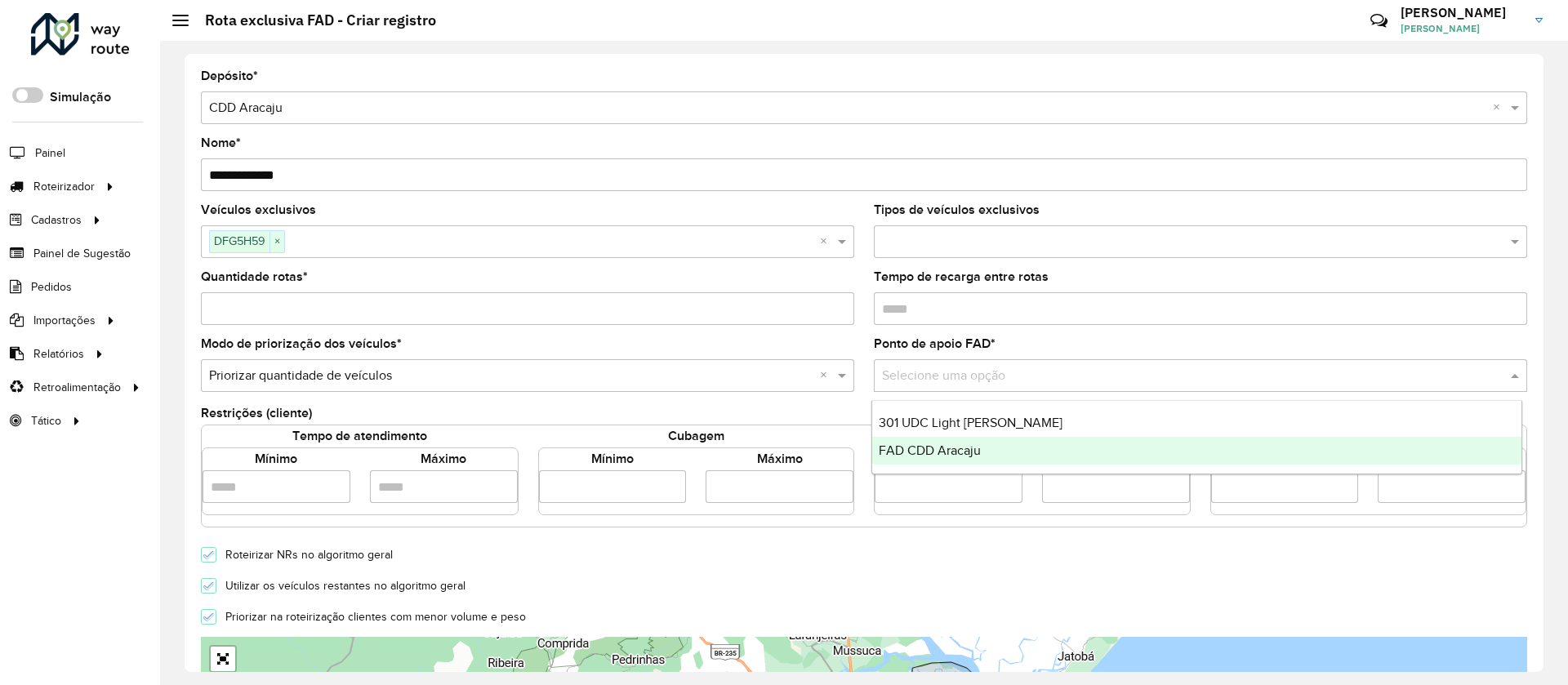
click at [951, 456] on span "FAD CDD Aracaju" at bounding box center [929, 450] width 102 height 14
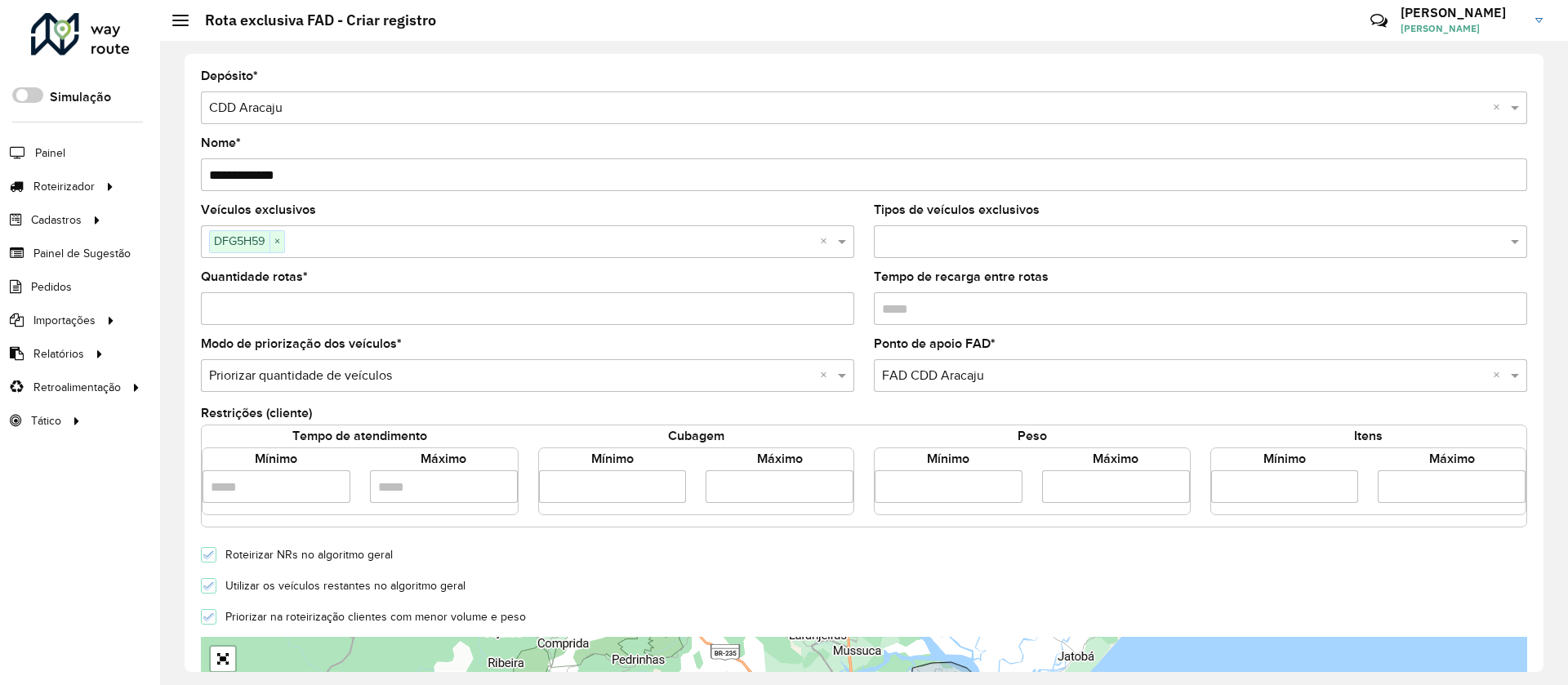
click at [602, 490] on input "number" at bounding box center [613, 487] width 148 height 33
type input "****"
click at [720, 483] on input "number" at bounding box center [778, 487] width 148 height 33
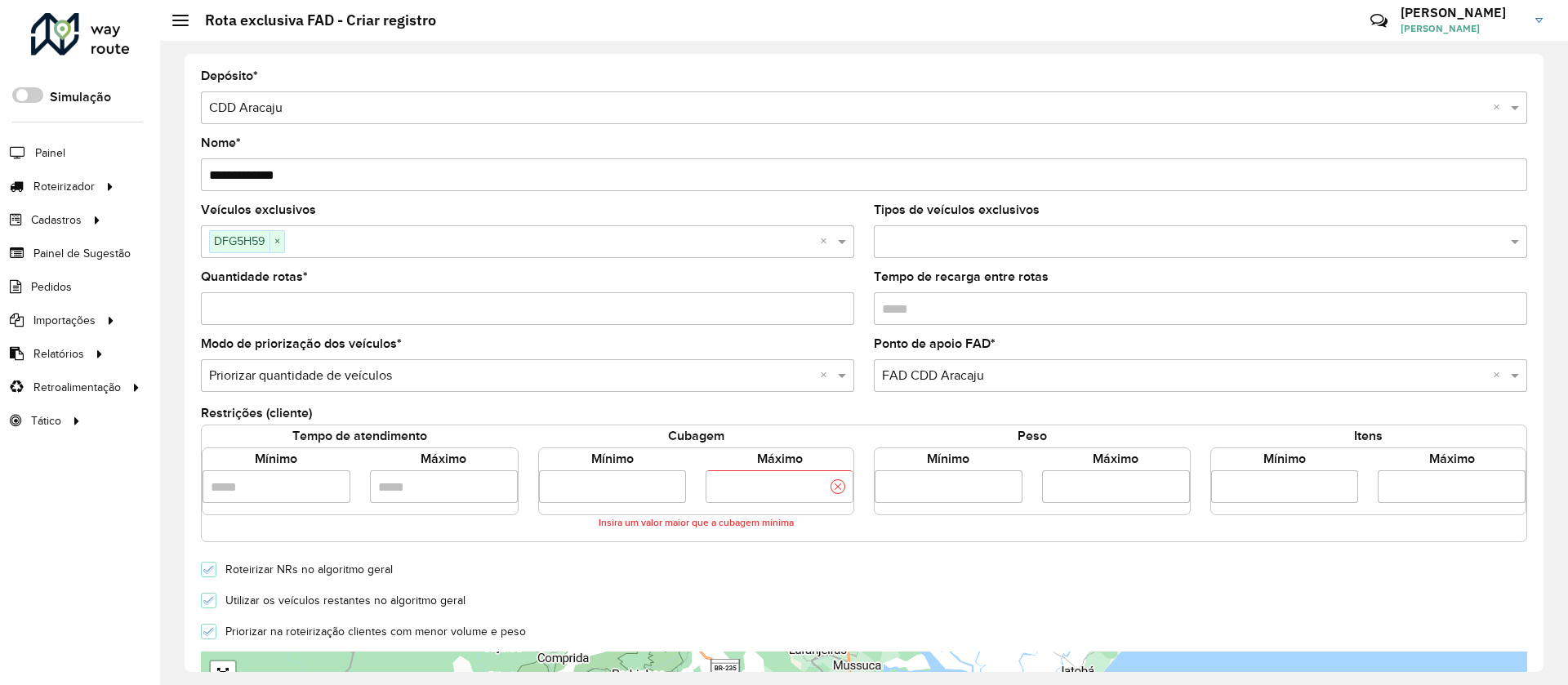
type input "****"
click at [725, 558] on div "Roteirizar NRs no algoritmo geral" at bounding box center [864, 568] width 1346 height 19
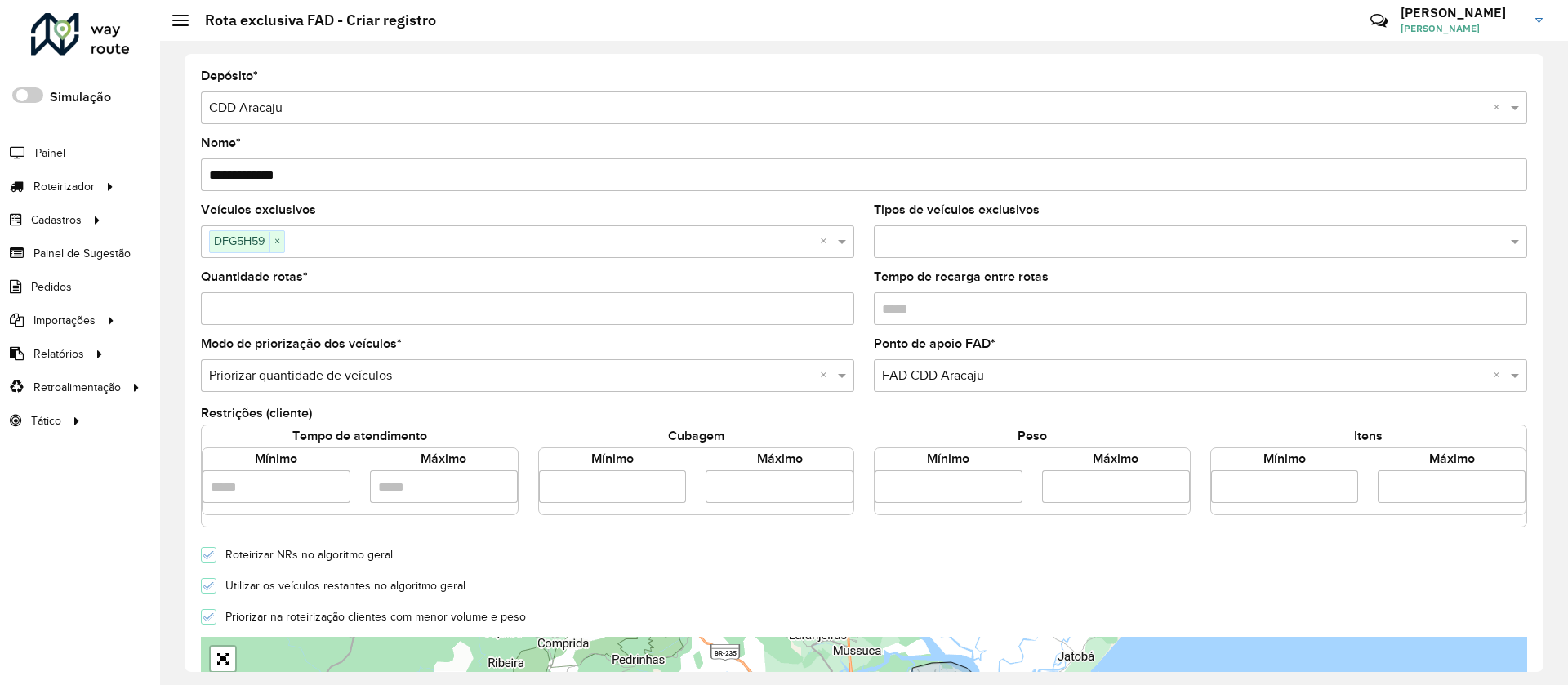
click at [250, 579] on p-checkbox "Utilizar os veículos restantes no algoritmo geral" at bounding box center [333, 587] width 265 height 17
drag, startPoint x: 213, startPoint y: 580, endPoint x: 229, endPoint y: 580, distance: 16.0
click at [213, 582] on icon at bounding box center [209, 586] width 11 height 11
click at [479, 309] on input "Quantidade rotas *" at bounding box center [527, 309] width 653 height 33
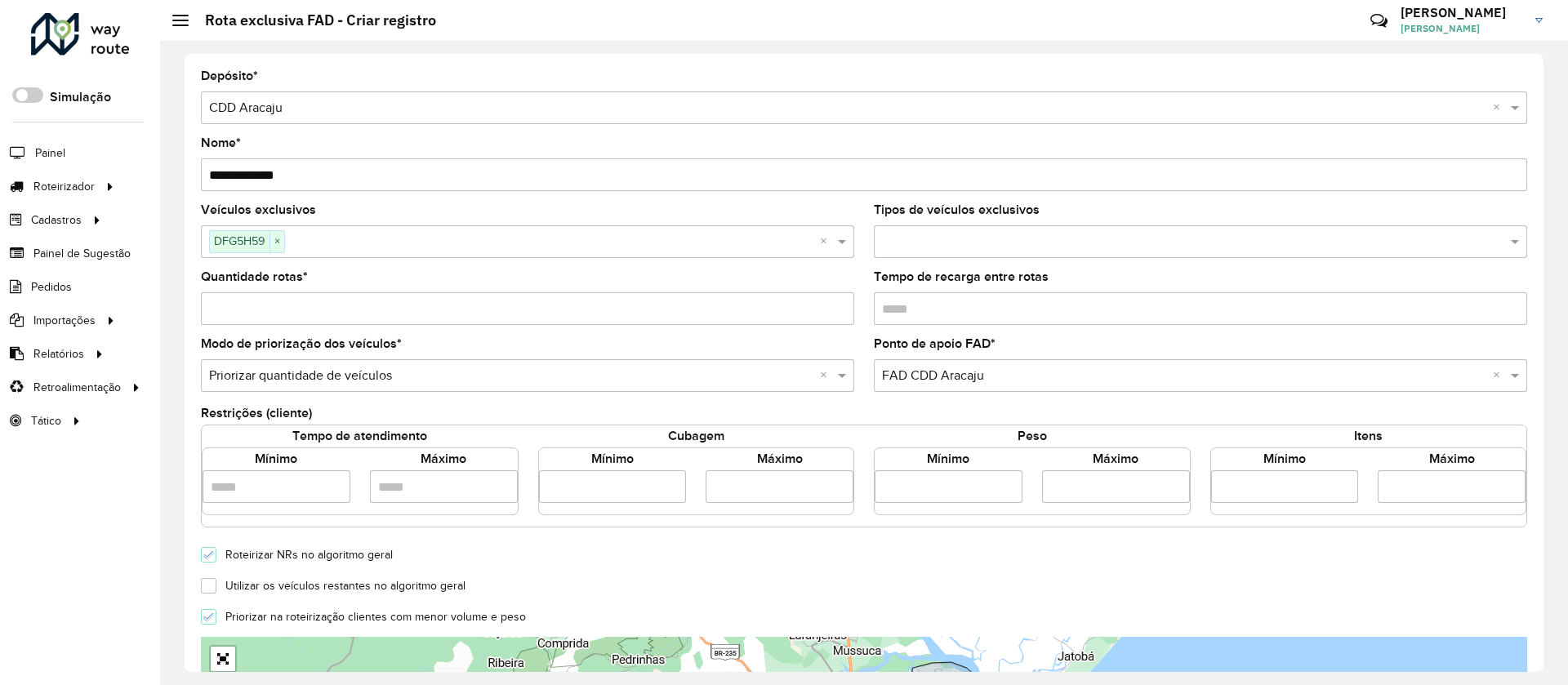
type input "*"
click at [503, 272] on div "Quantidade rotas * *" at bounding box center [527, 298] width 653 height 54
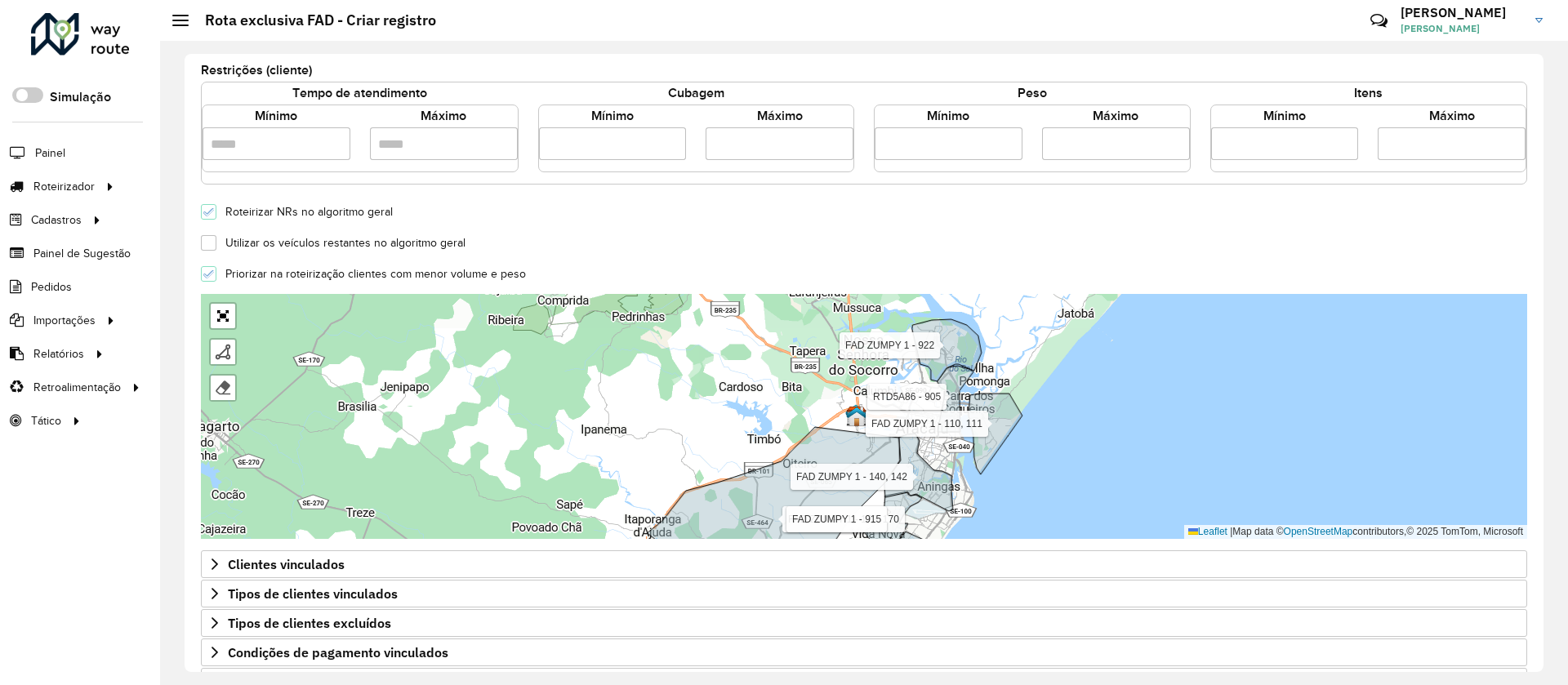
scroll to position [440, 0]
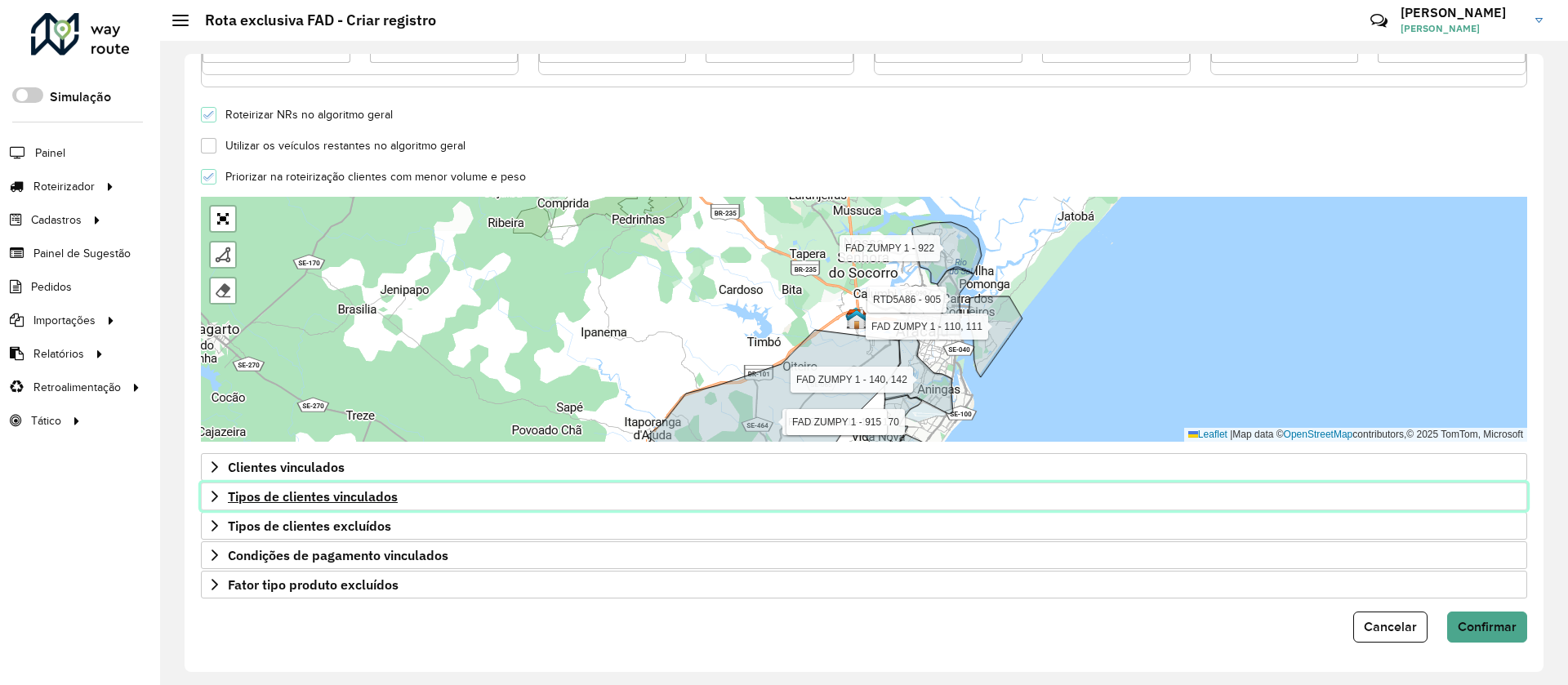
click at [350, 503] on span "Tipos de clientes vinculados" at bounding box center [312, 496] width 170 height 13
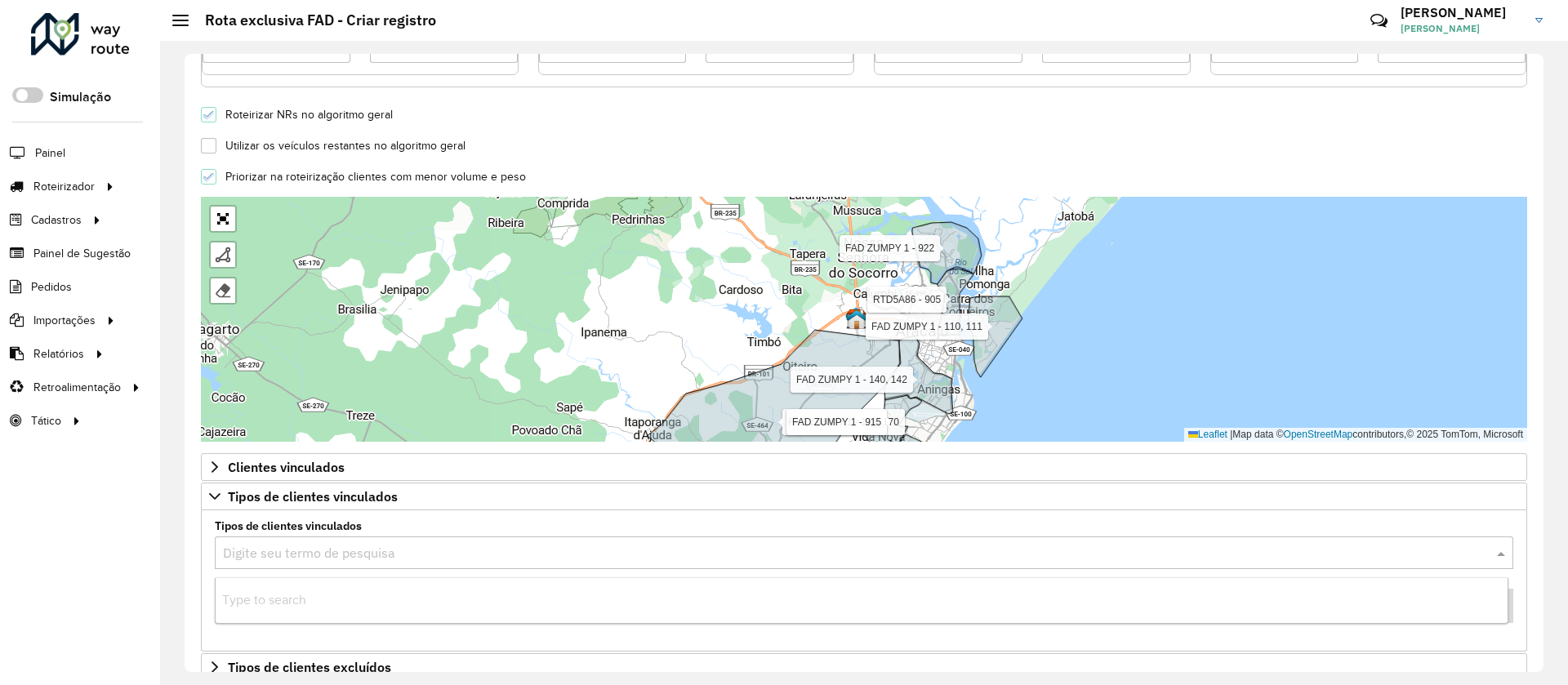
click at [361, 547] on input "text" at bounding box center [847, 553] width 1250 height 19
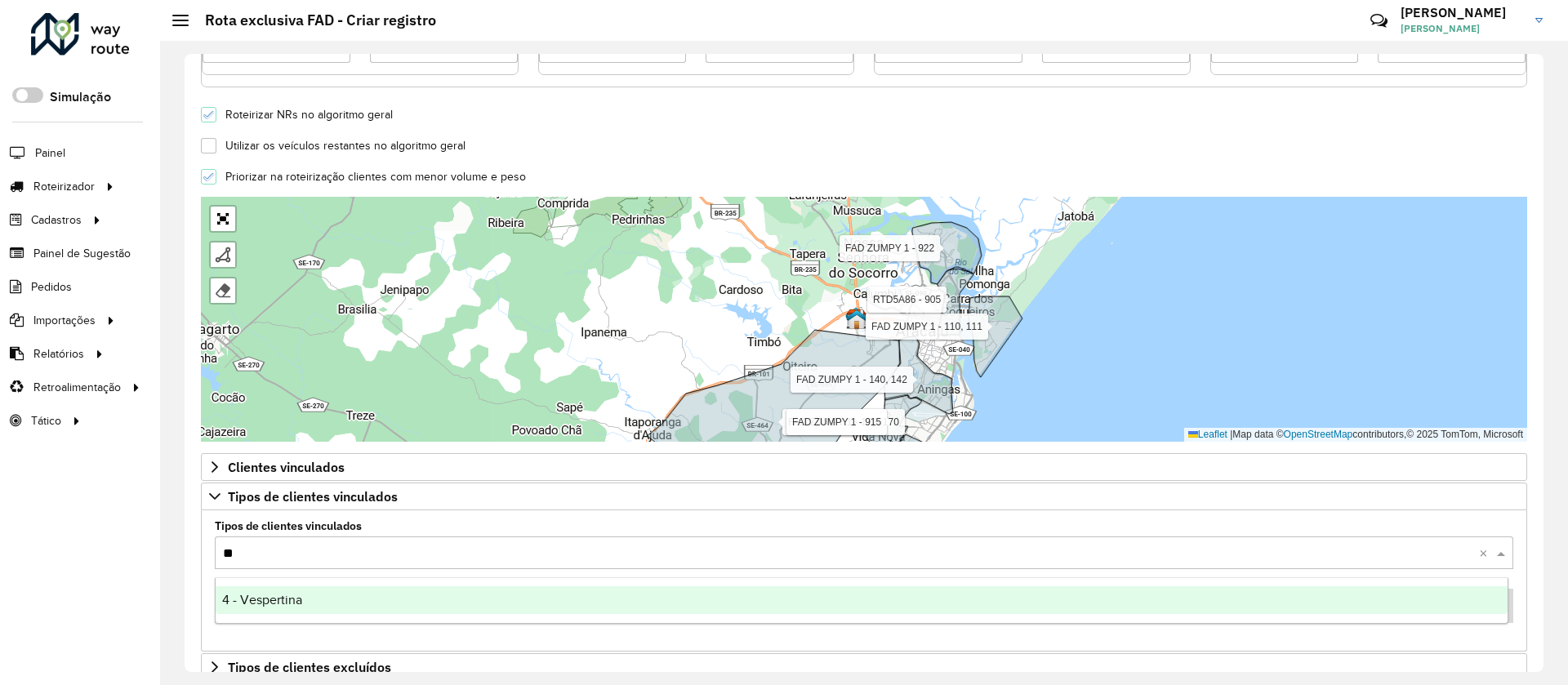
type input "*"
click at [288, 597] on span "9 - Difícil acesso" at bounding box center [269, 600] width 94 height 14
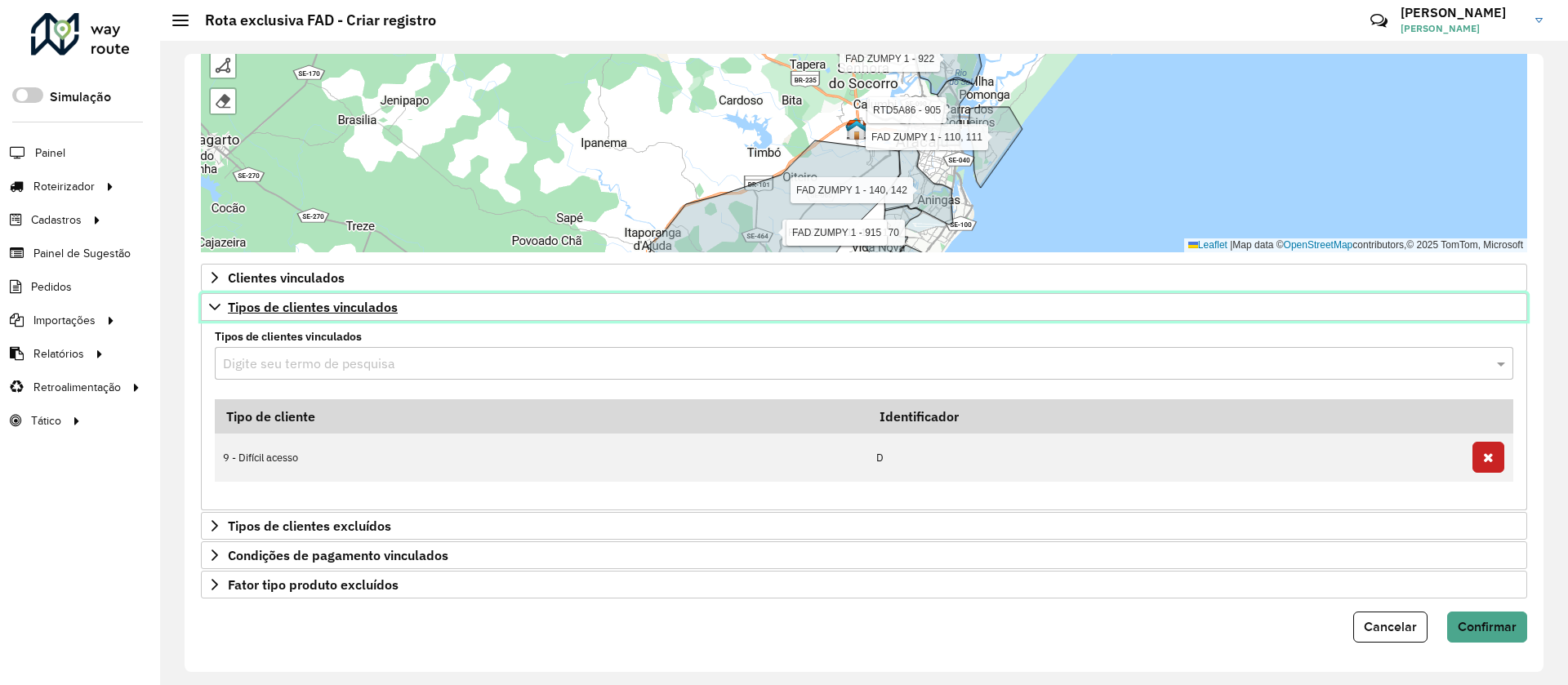
click at [315, 304] on span "Tipos de clientes vinculados" at bounding box center [312, 307] width 170 height 13
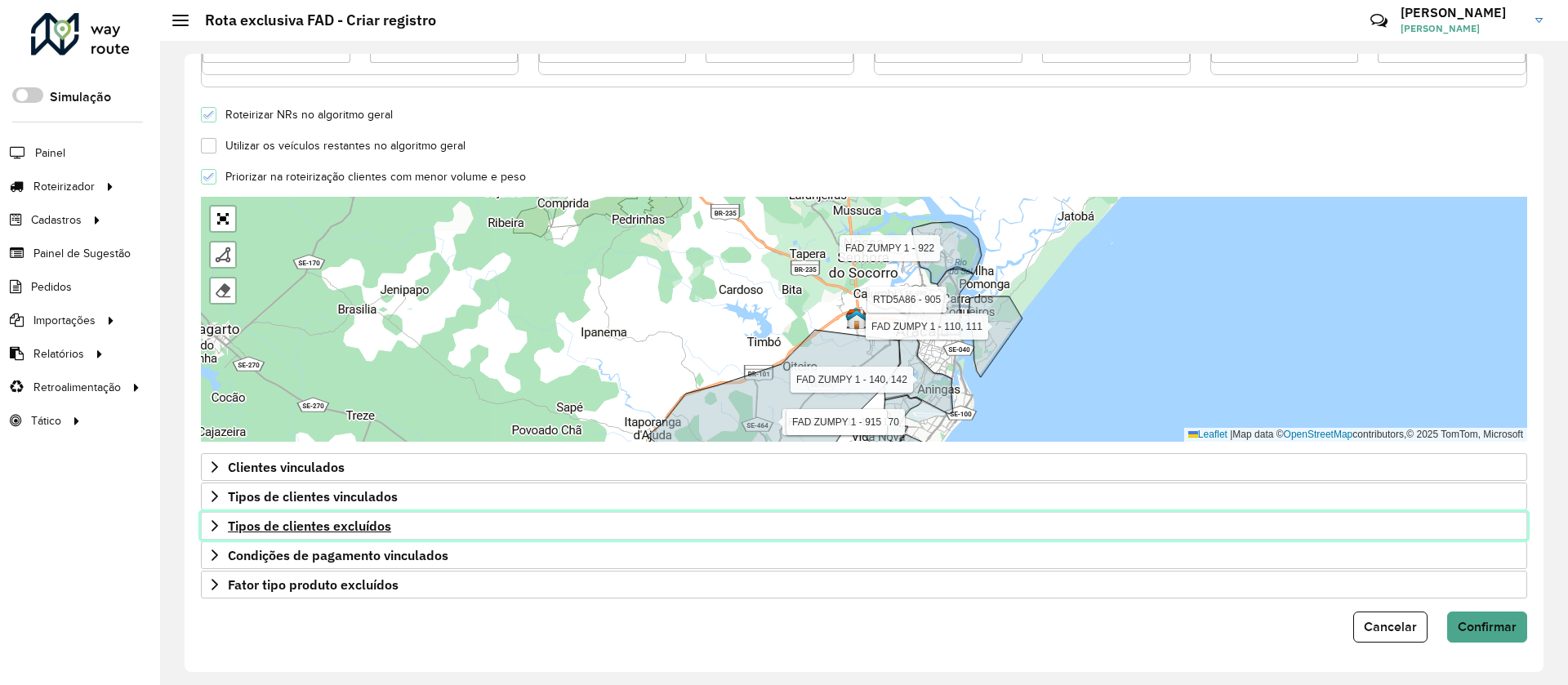
click at [322, 533] on span "Tipos de clientes excluídos" at bounding box center [309, 525] width 163 height 13
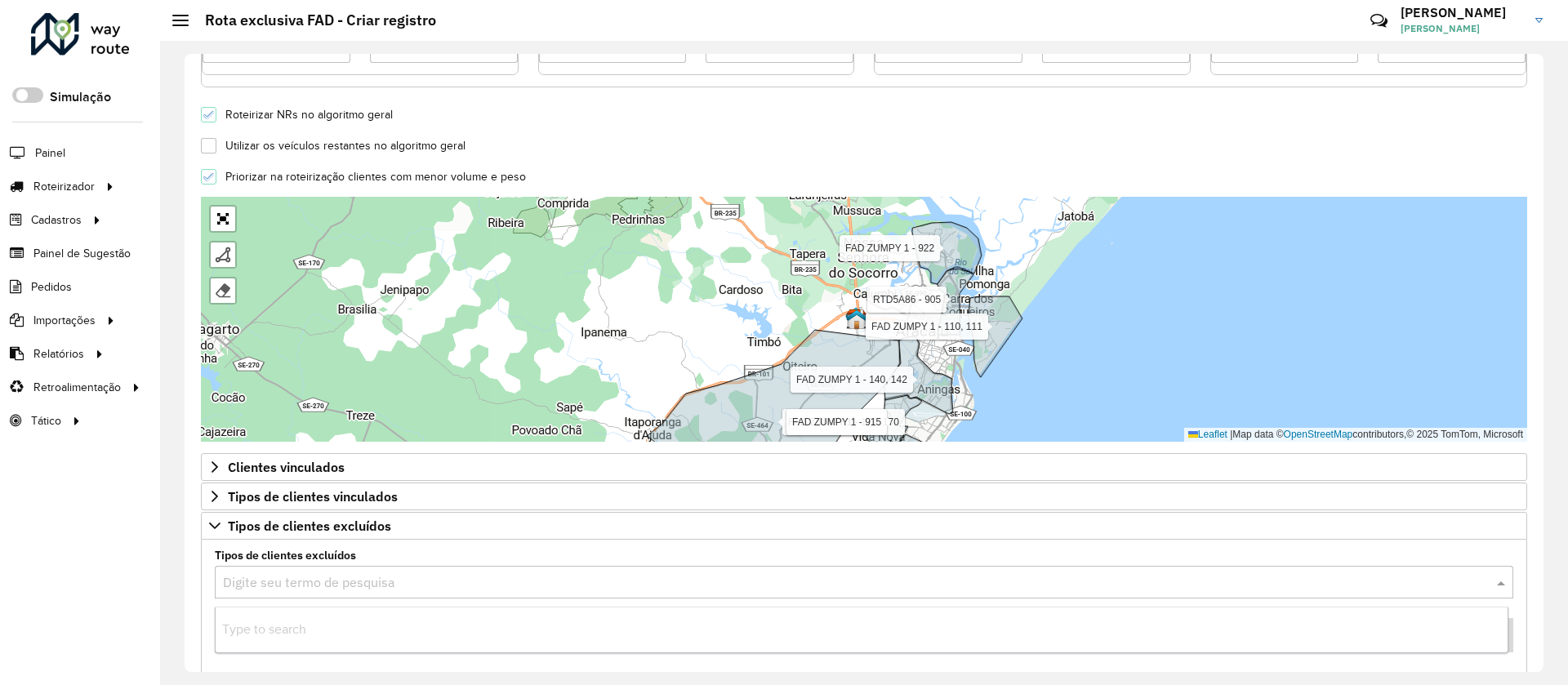
click at [299, 581] on input "text" at bounding box center [847, 582] width 1250 height 19
type input "*"
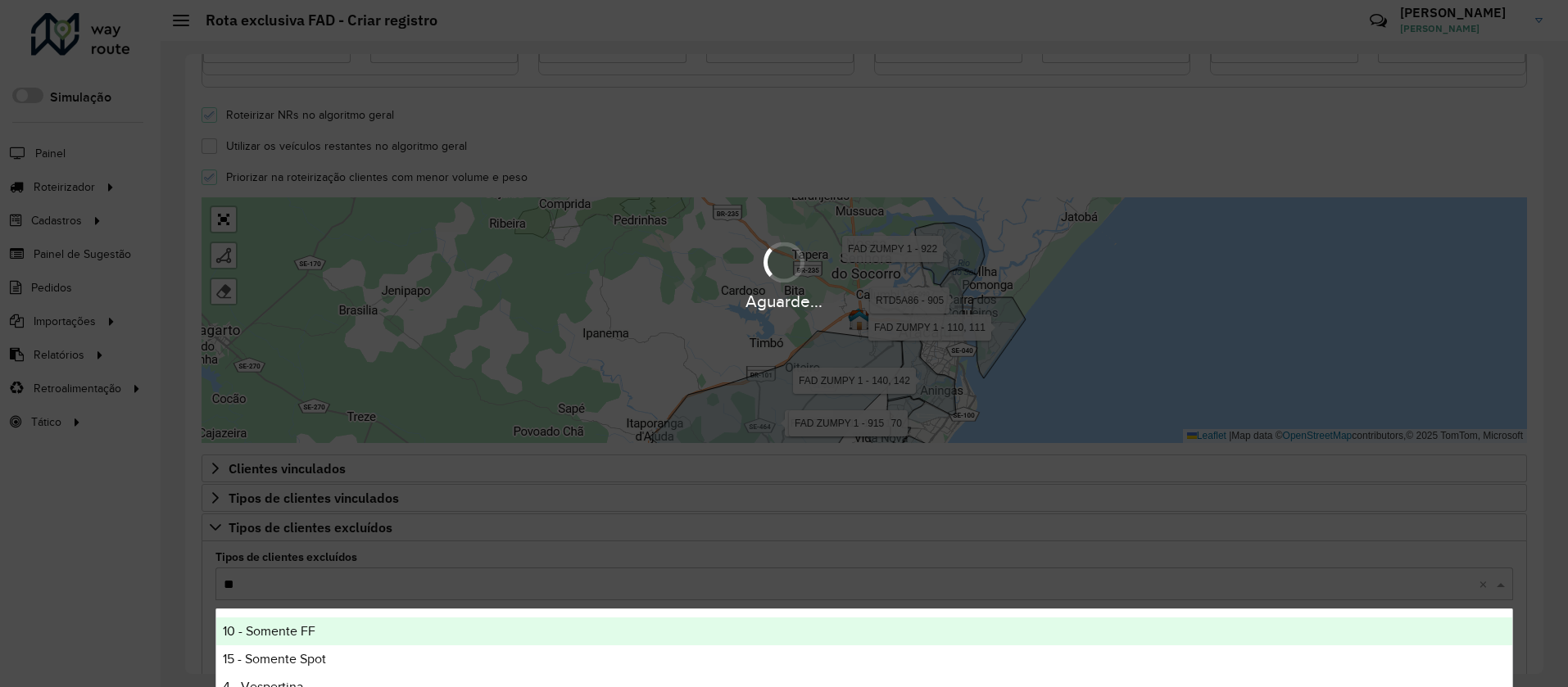
type input "***"
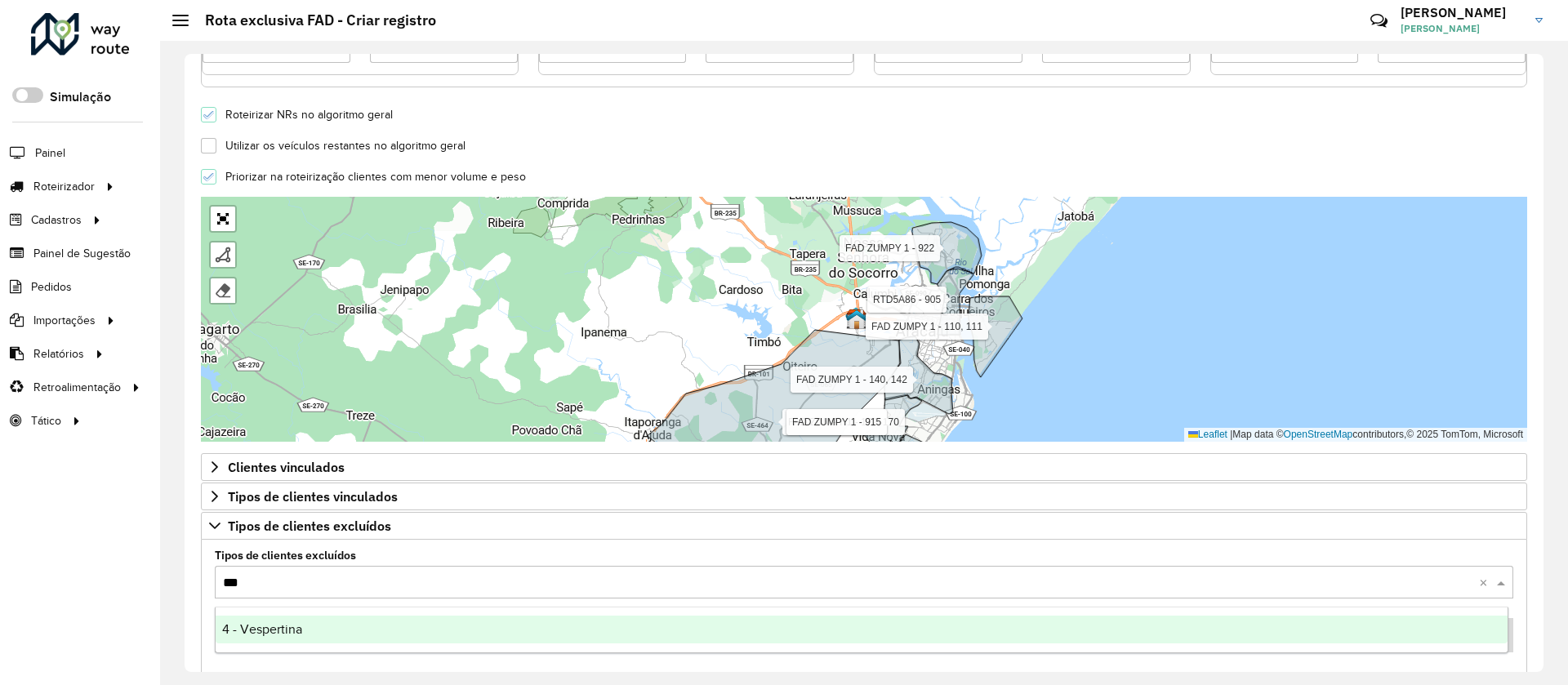
click at [300, 635] on span "4 - Vespertina" at bounding box center [261, 629] width 80 height 14
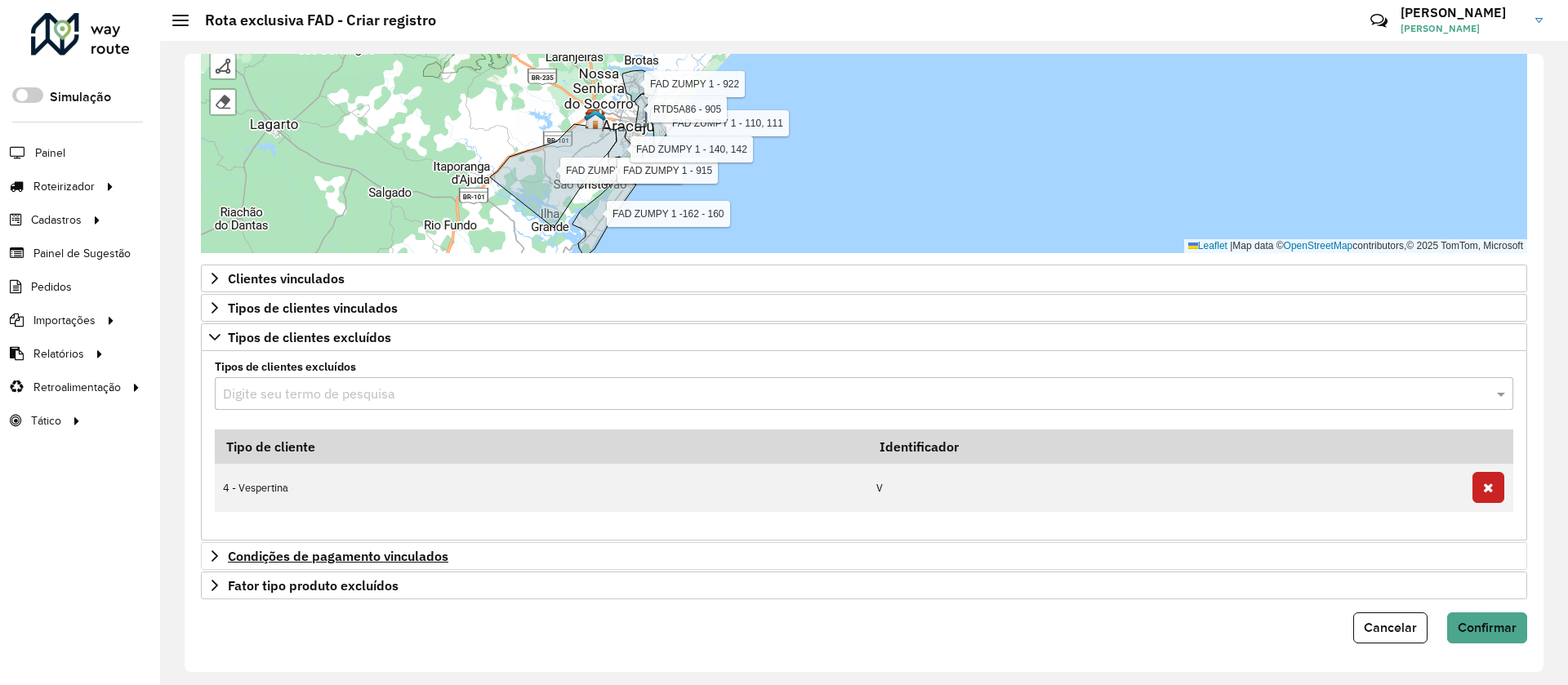
scroll to position [630, 0]
type input "*"
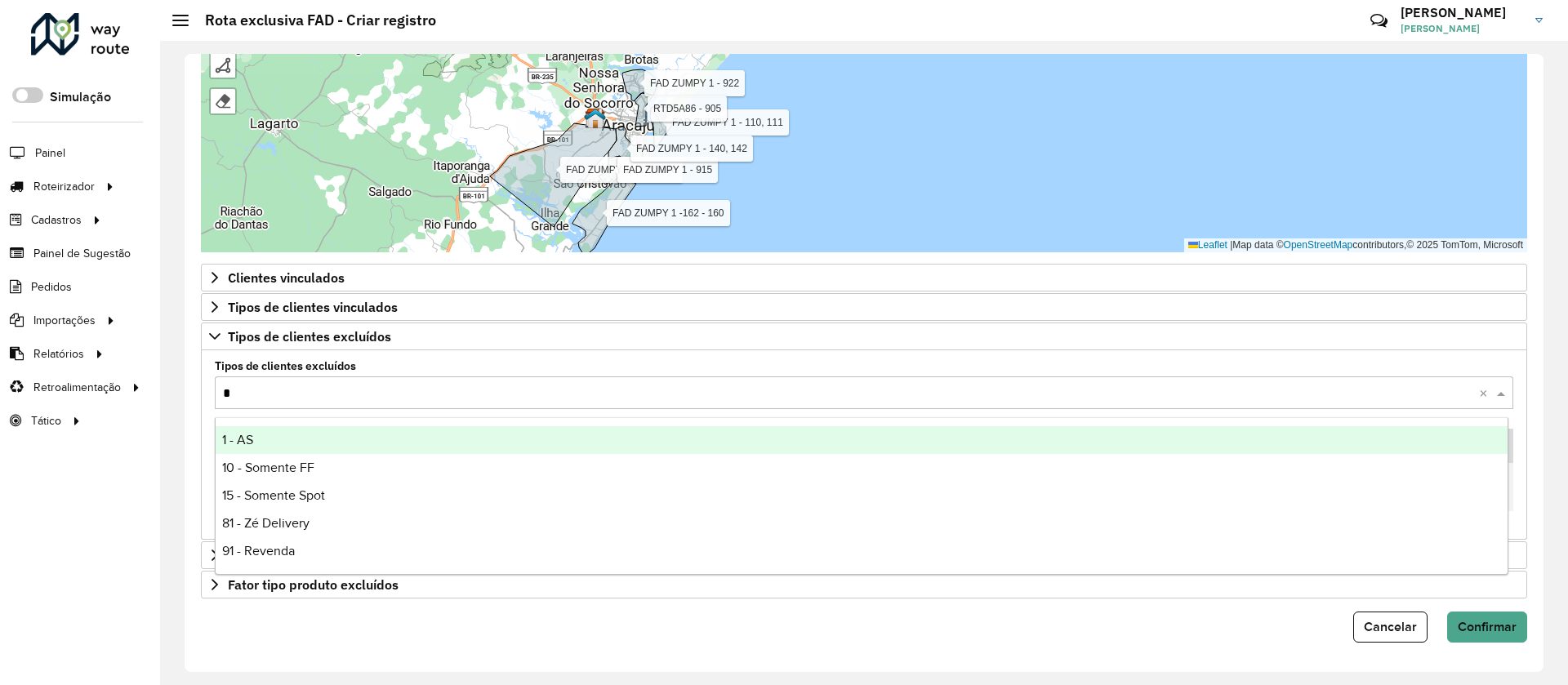
click at [286, 434] on div "1 - AS" at bounding box center [861, 440] width 1292 height 28
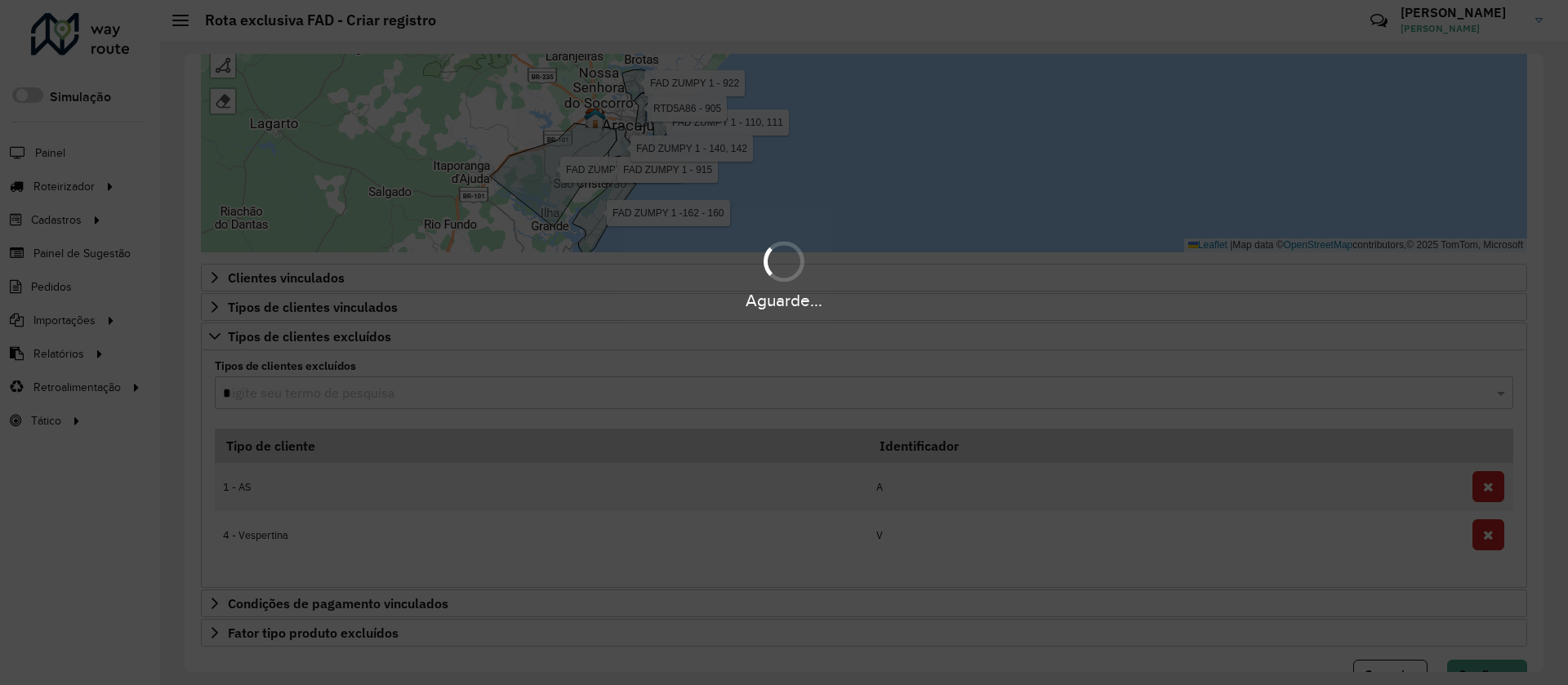
type input "**"
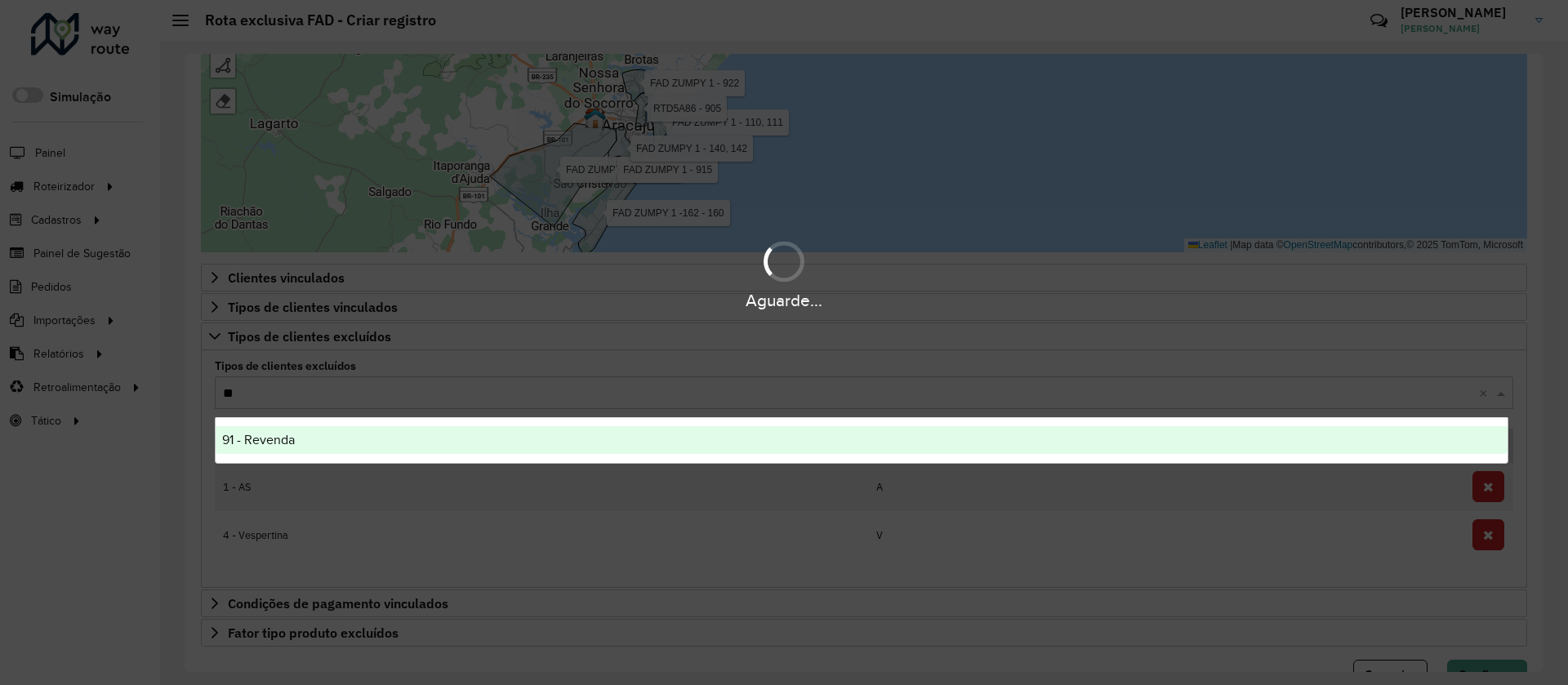
click at [308, 442] on div "91 - Revenda" at bounding box center [861, 440] width 1292 height 28
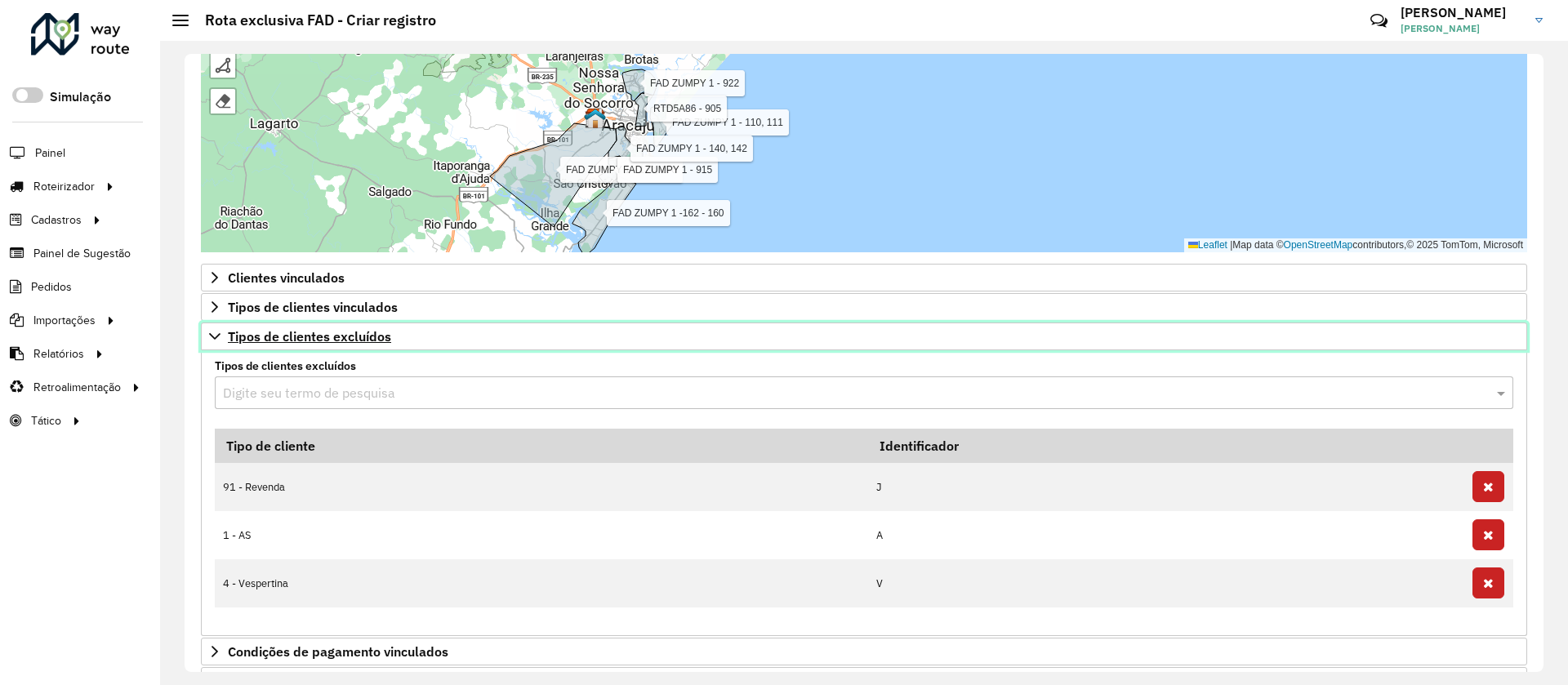
click at [310, 339] on span "Tipos de clientes excluídos" at bounding box center [309, 337] width 163 height 13
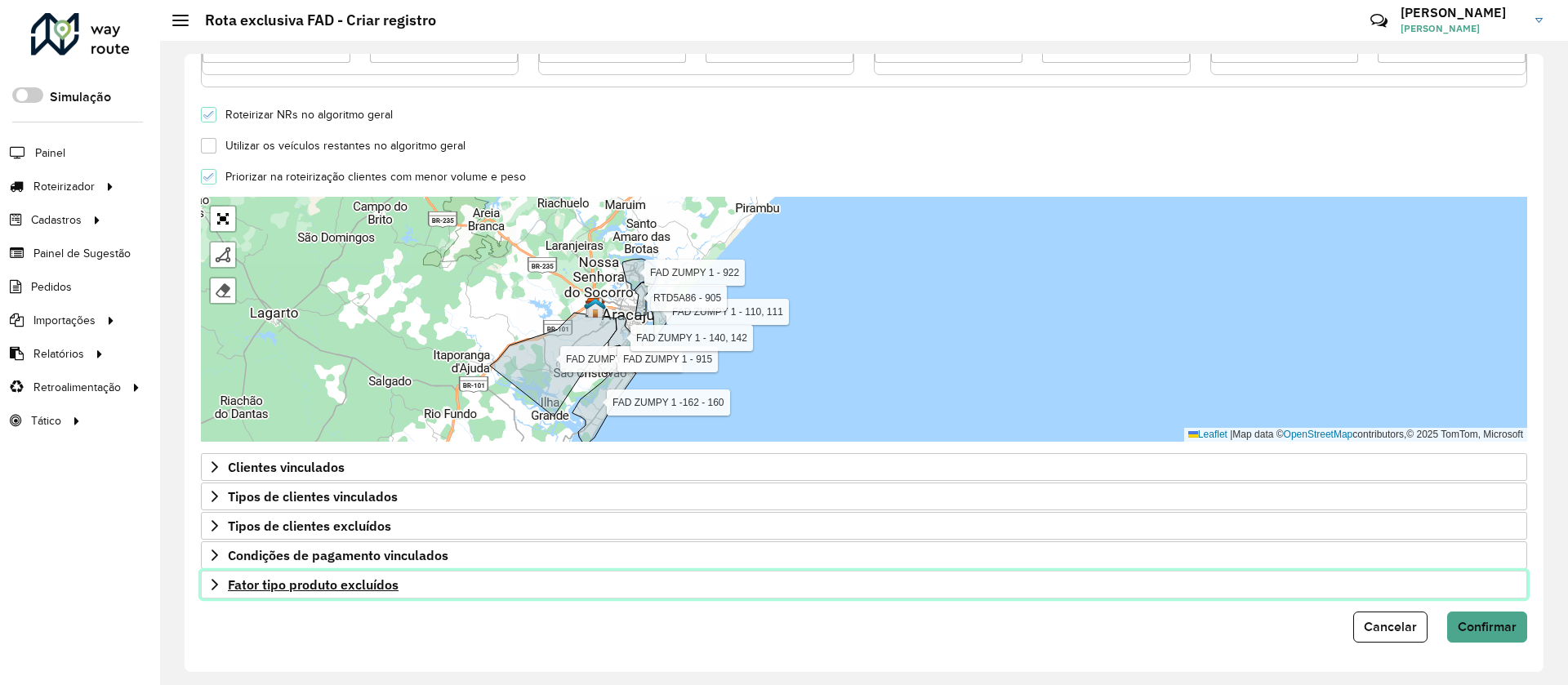
click at [396, 586] on span "Fator tipo produto excluídos" at bounding box center [313, 585] width 171 height 13
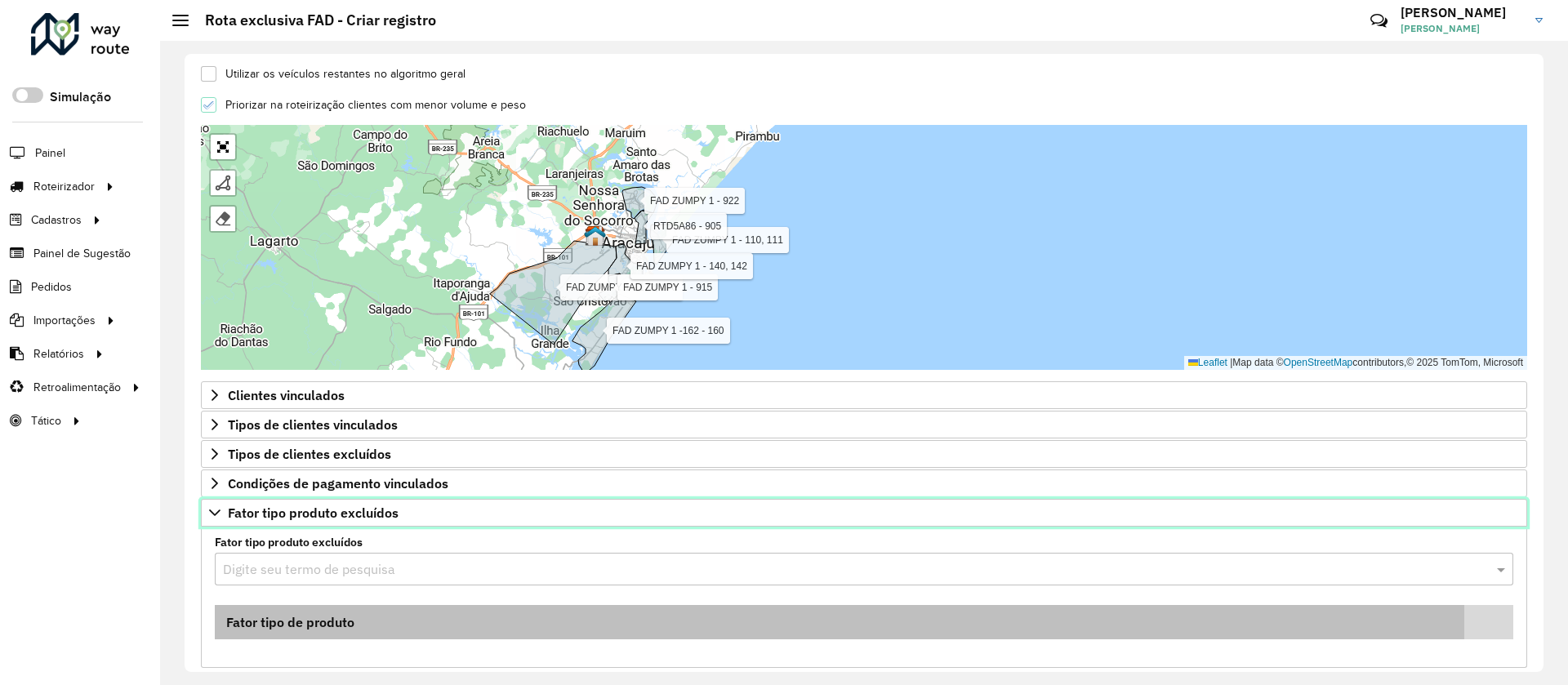
scroll to position [580, 0]
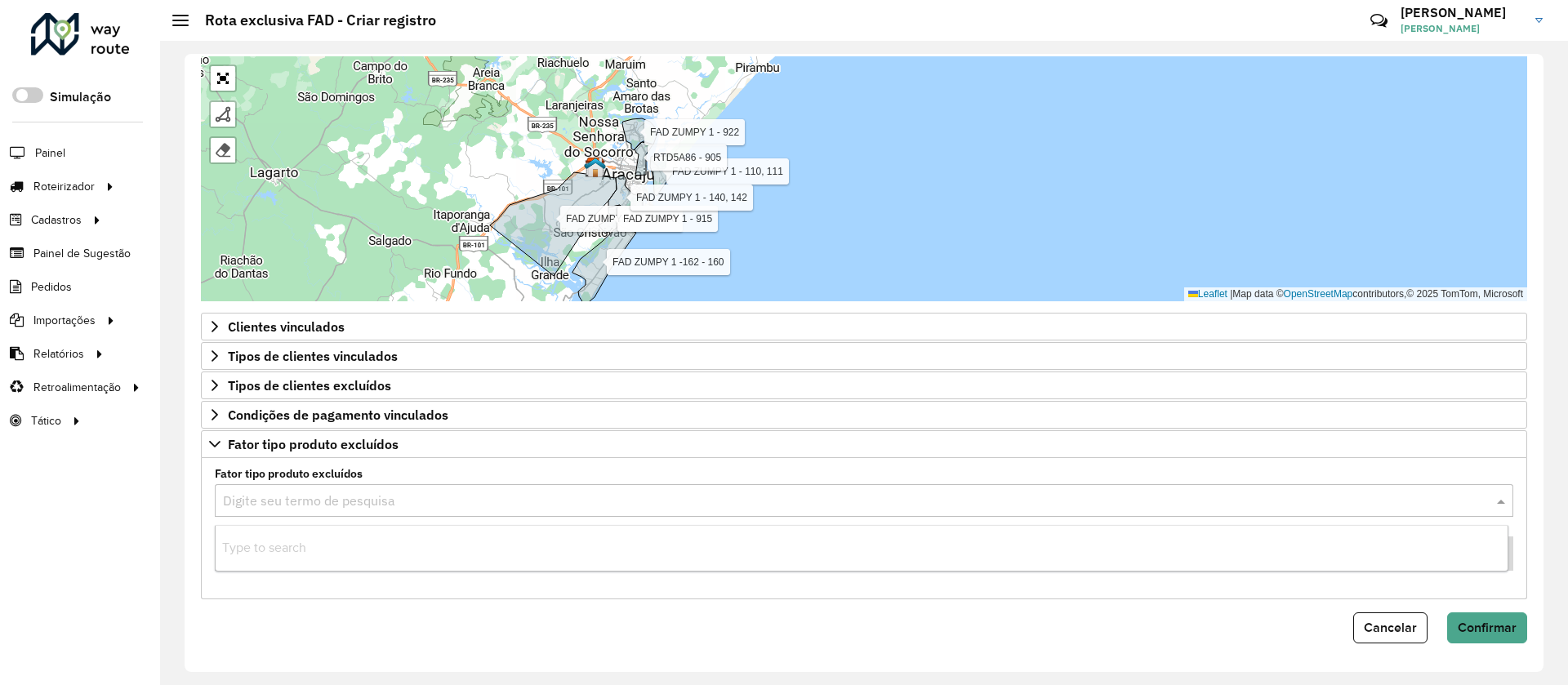
click at [348, 499] on input "text" at bounding box center [847, 501] width 1250 height 19
type input "***"
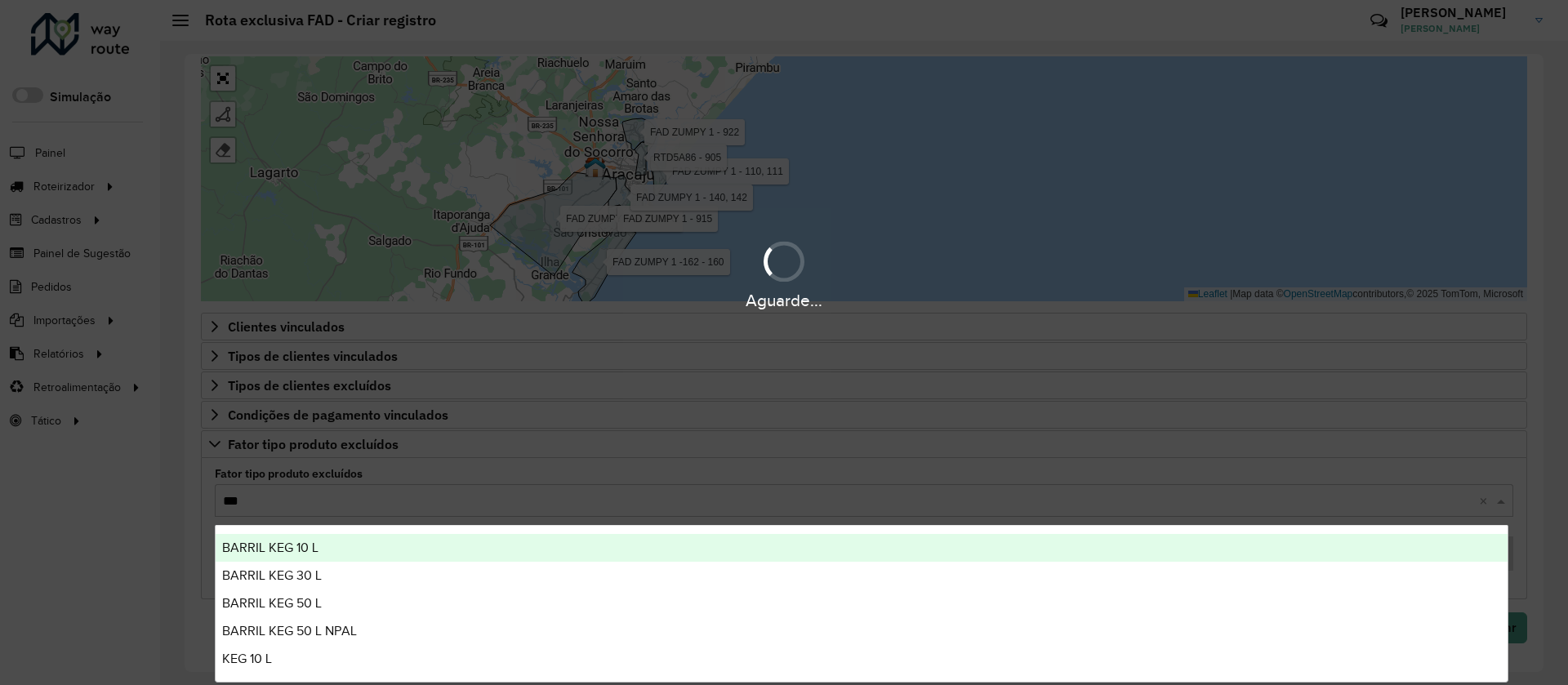
click at [366, 548] on div "BARRIL KEG 10 L" at bounding box center [861, 547] width 1292 height 28
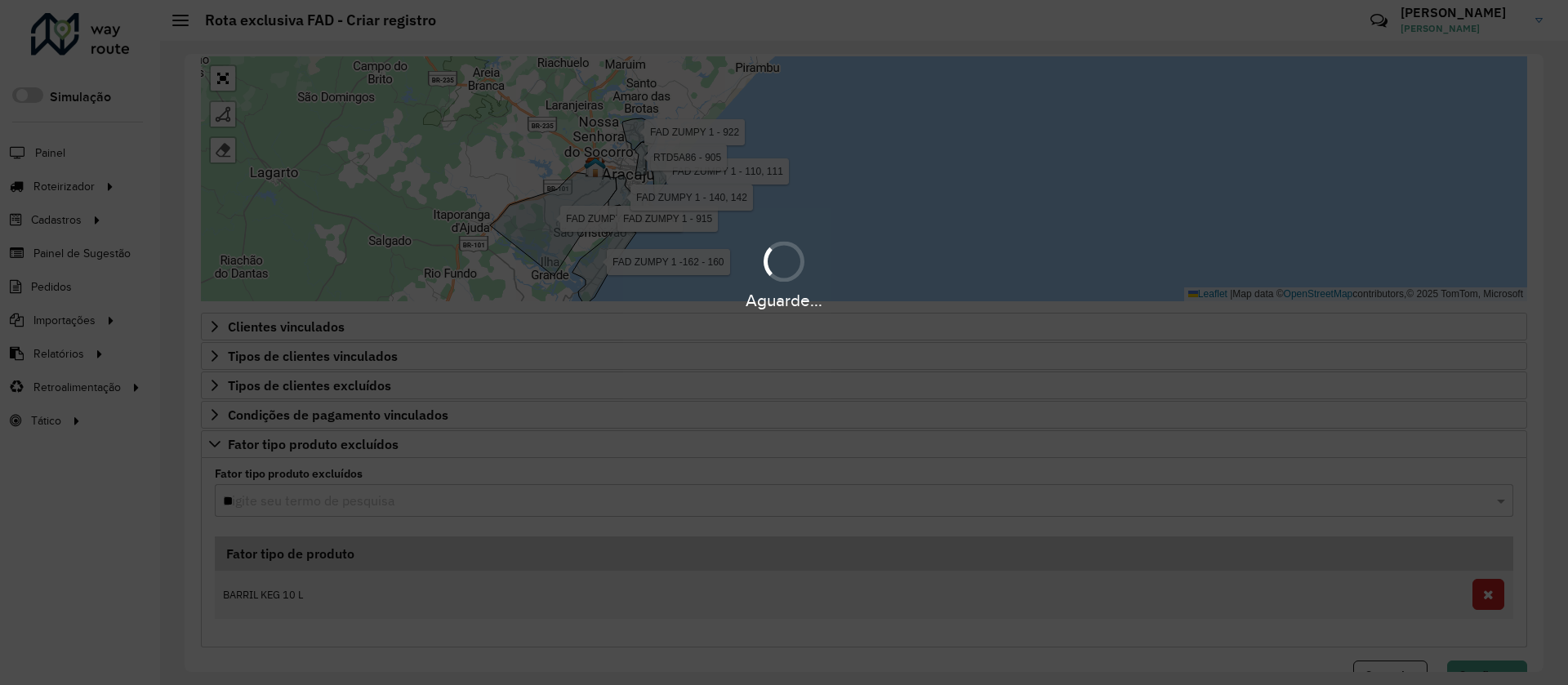
type input "***"
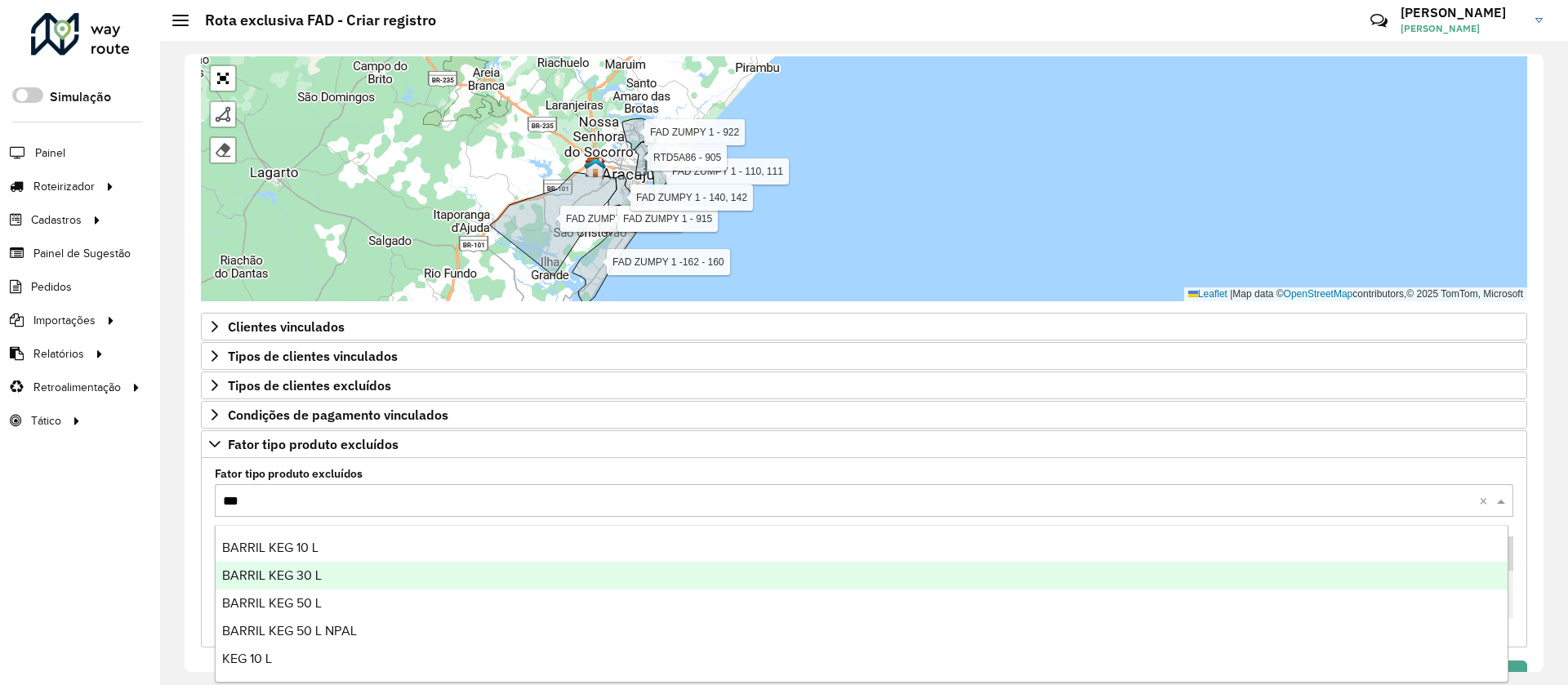
click at [352, 579] on div "BARRIL KEG 30 L" at bounding box center [861, 576] width 1292 height 28
type input "***"
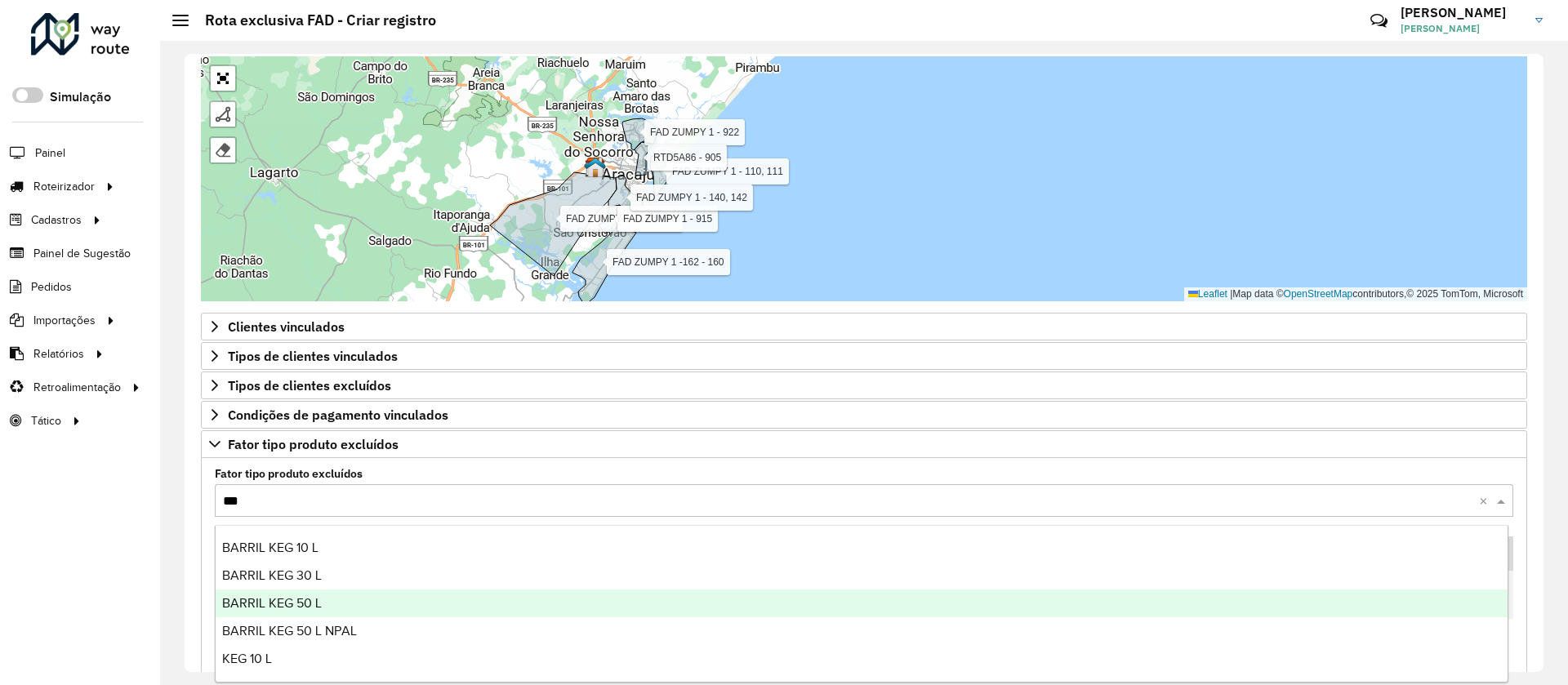
click at [370, 608] on div "BARRIL KEG 50 L" at bounding box center [861, 603] width 1292 height 28
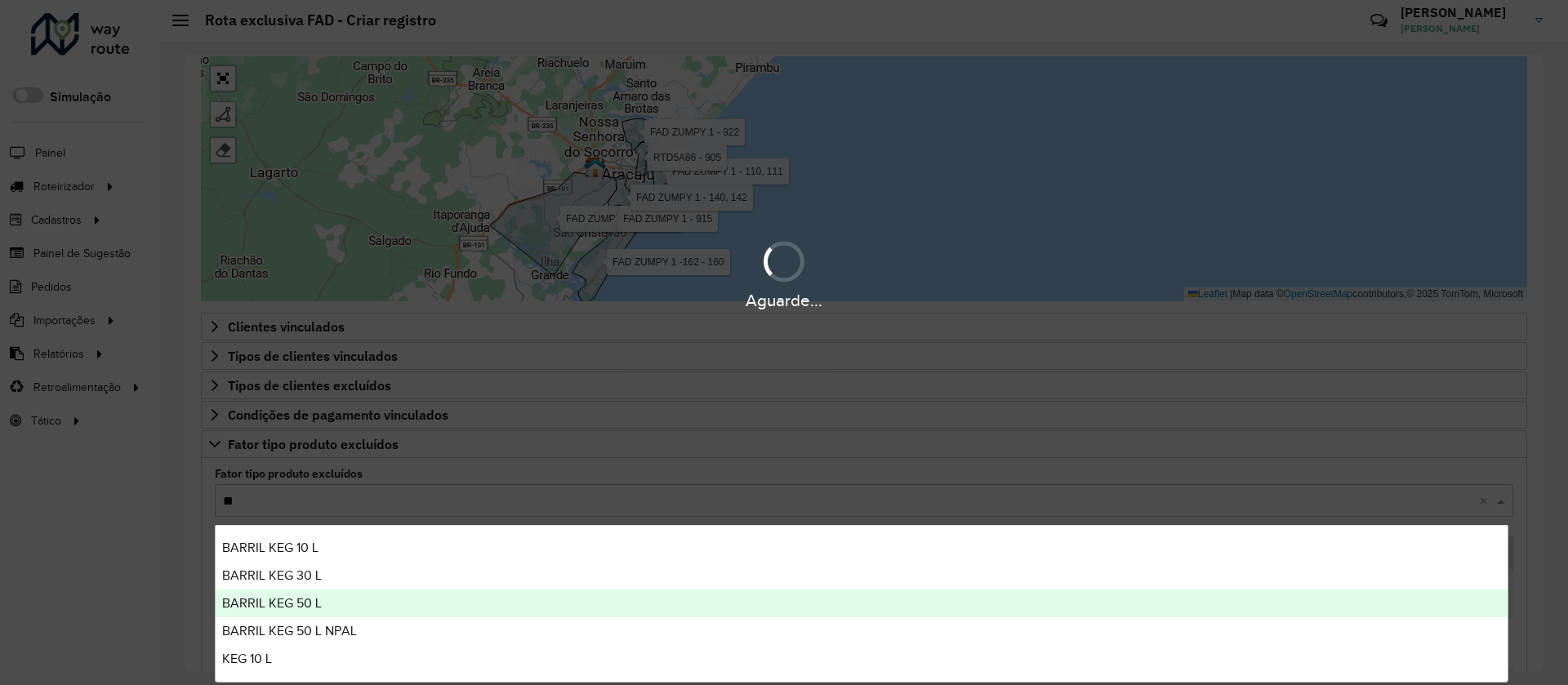
type input "***"
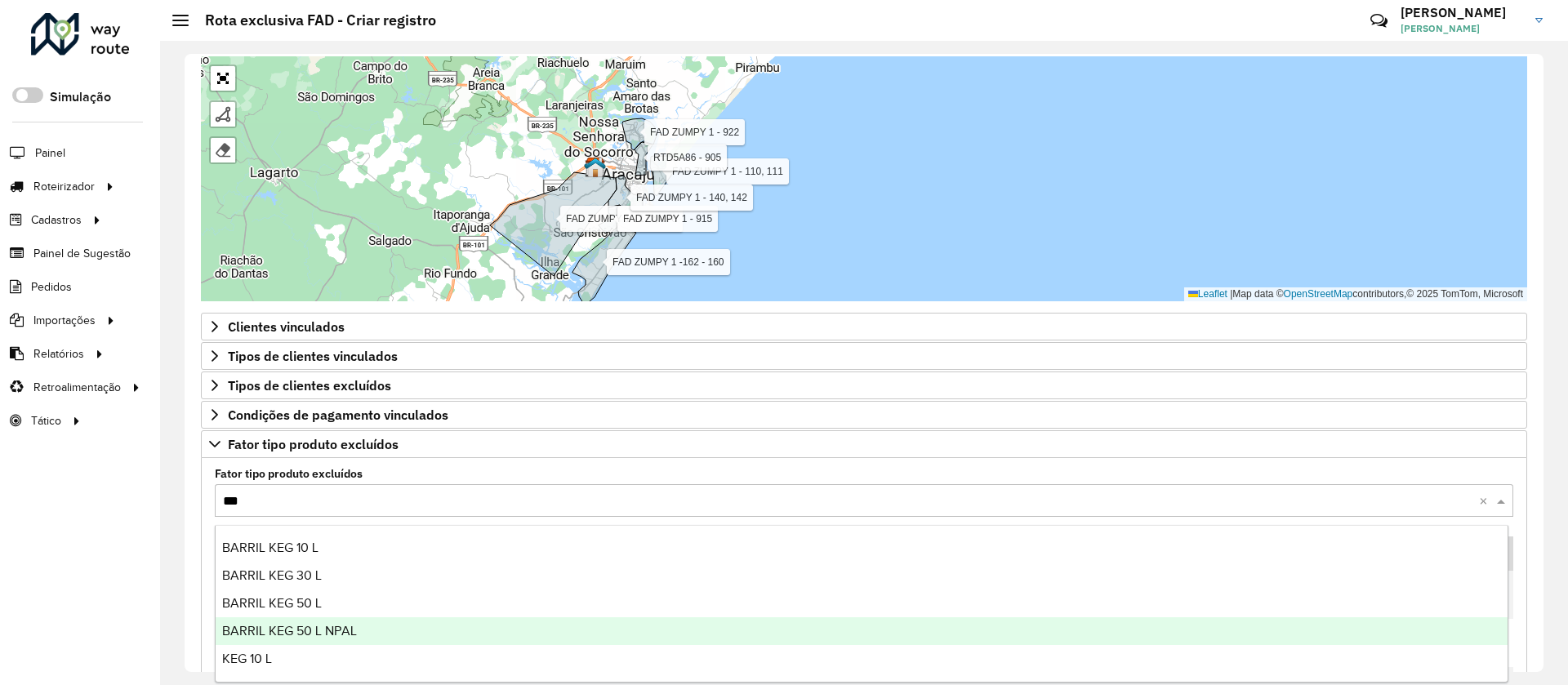
click at [400, 631] on div "BARRIL KEG 50 L NPAL" at bounding box center [861, 631] width 1292 height 28
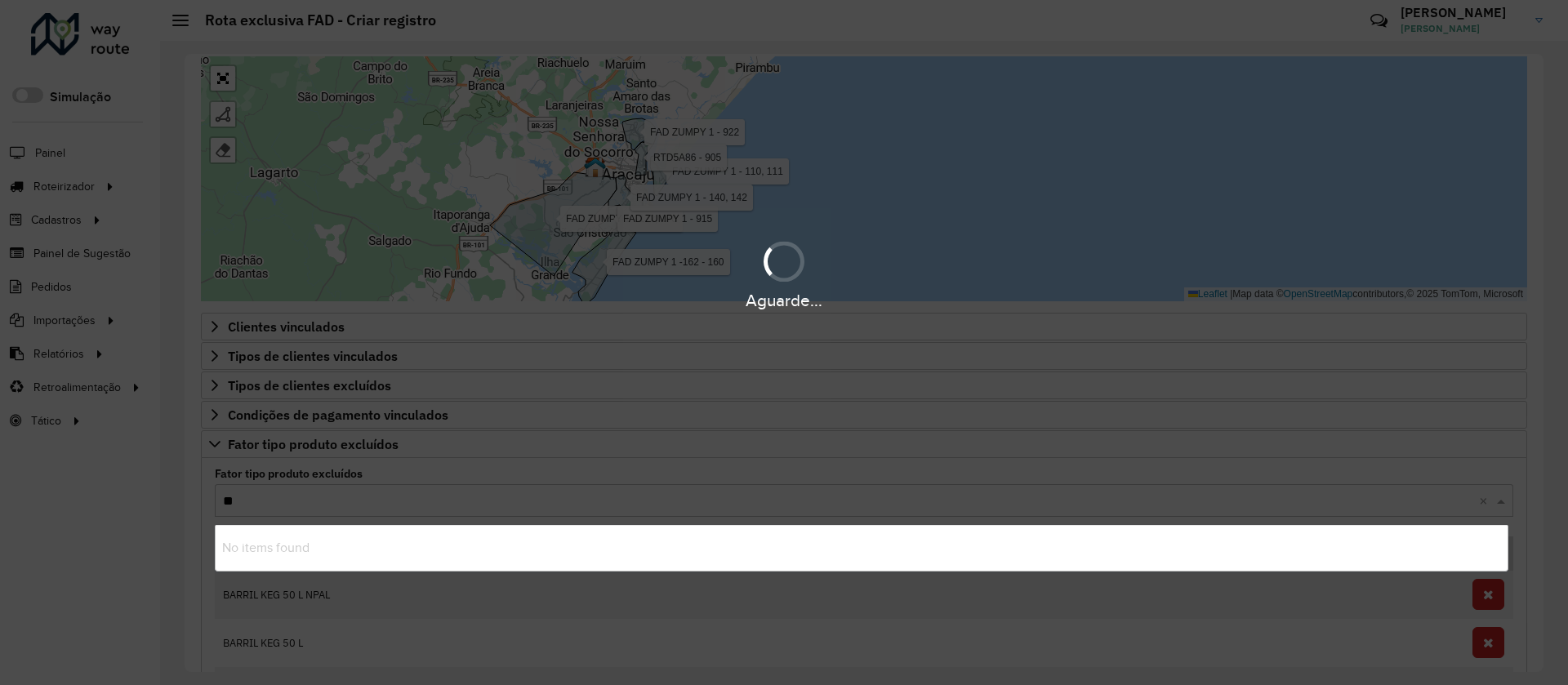
type input "***"
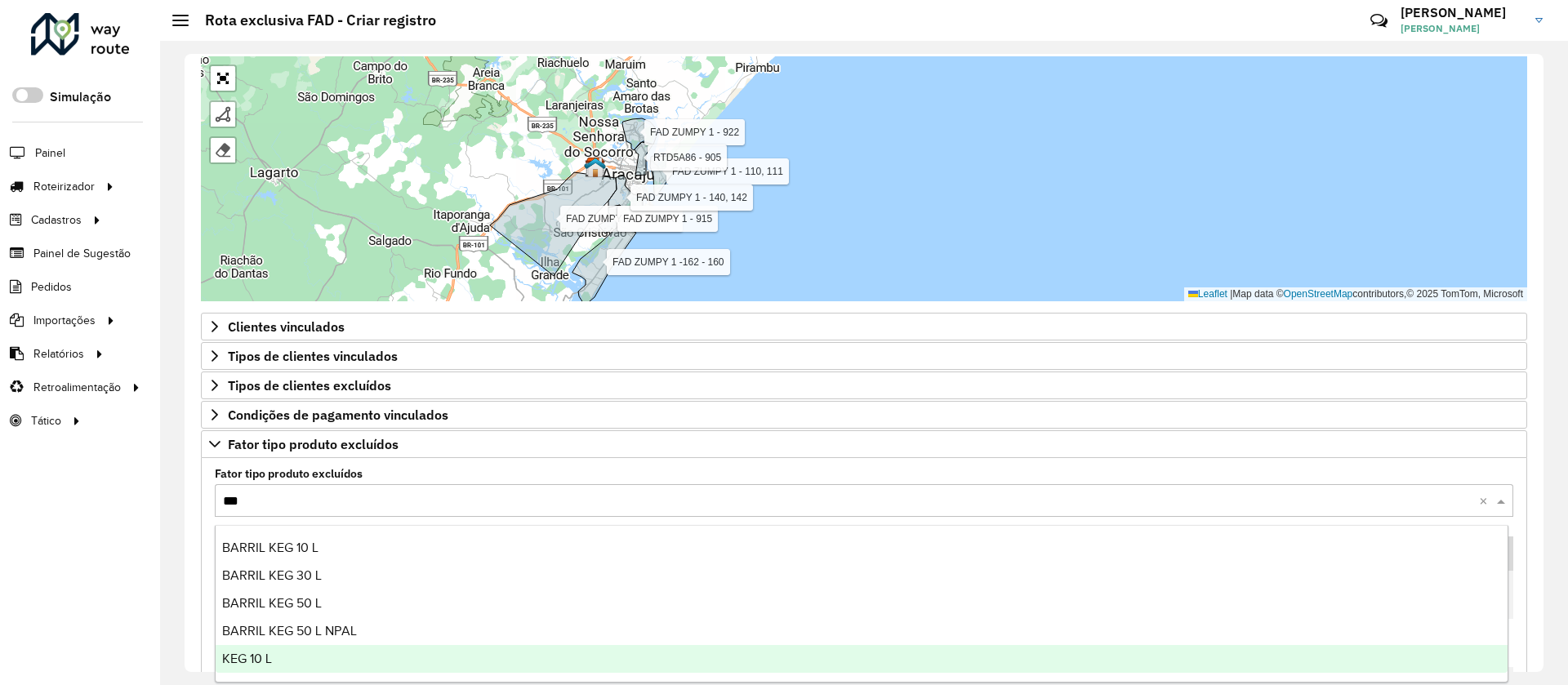
click at [322, 652] on div "KEG 10 L" at bounding box center [861, 659] width 1292 height 28
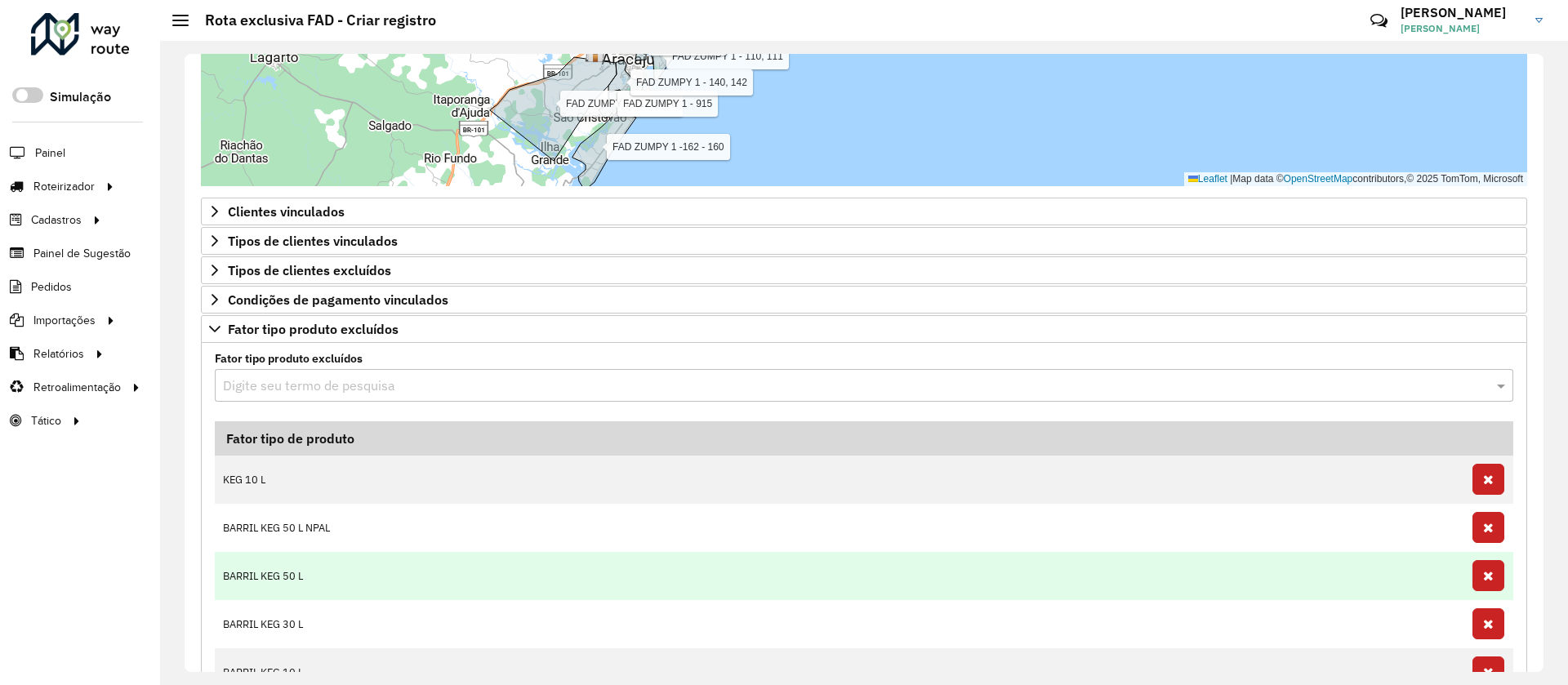
scroll to position [823, 0]
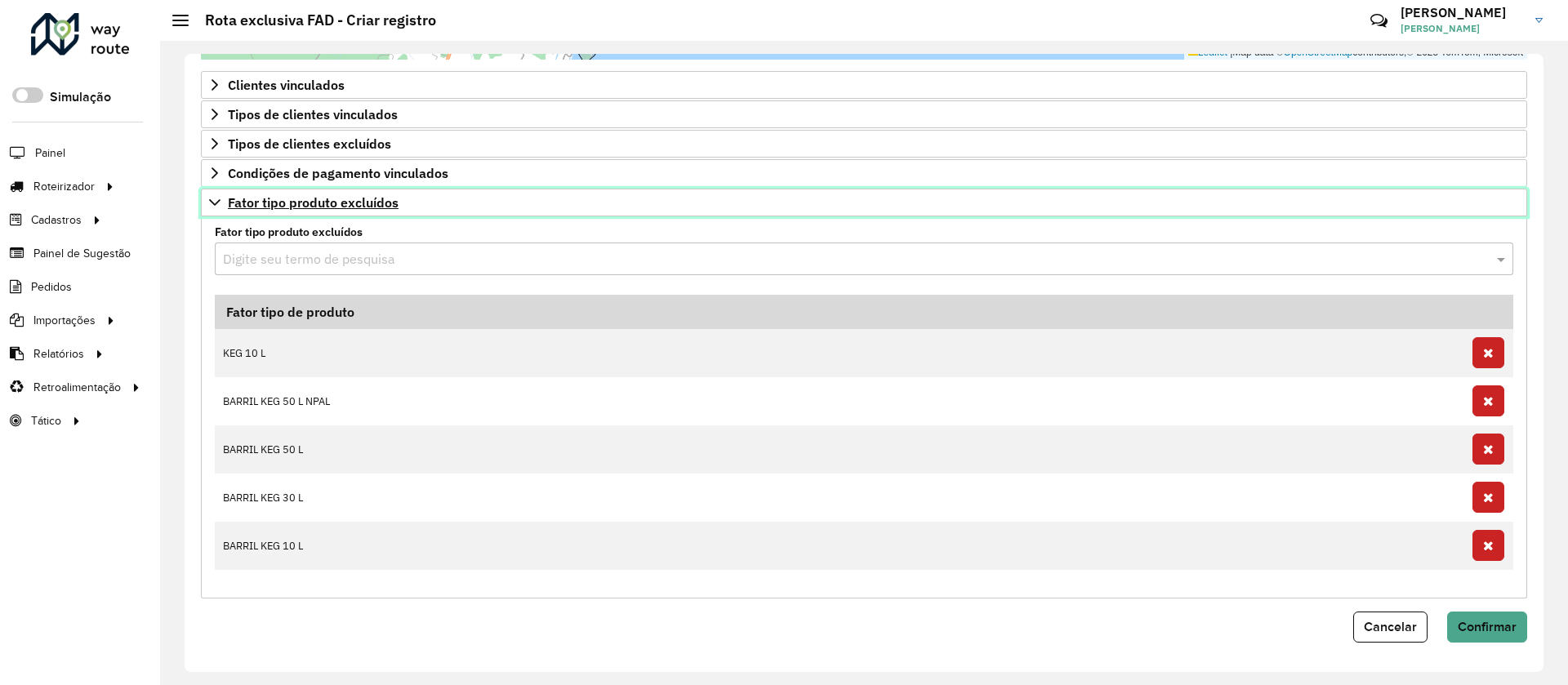
click at [301, 202] on span "Fator tipo produto excluídos" at bounding box center [313, 203] width 171 height 13
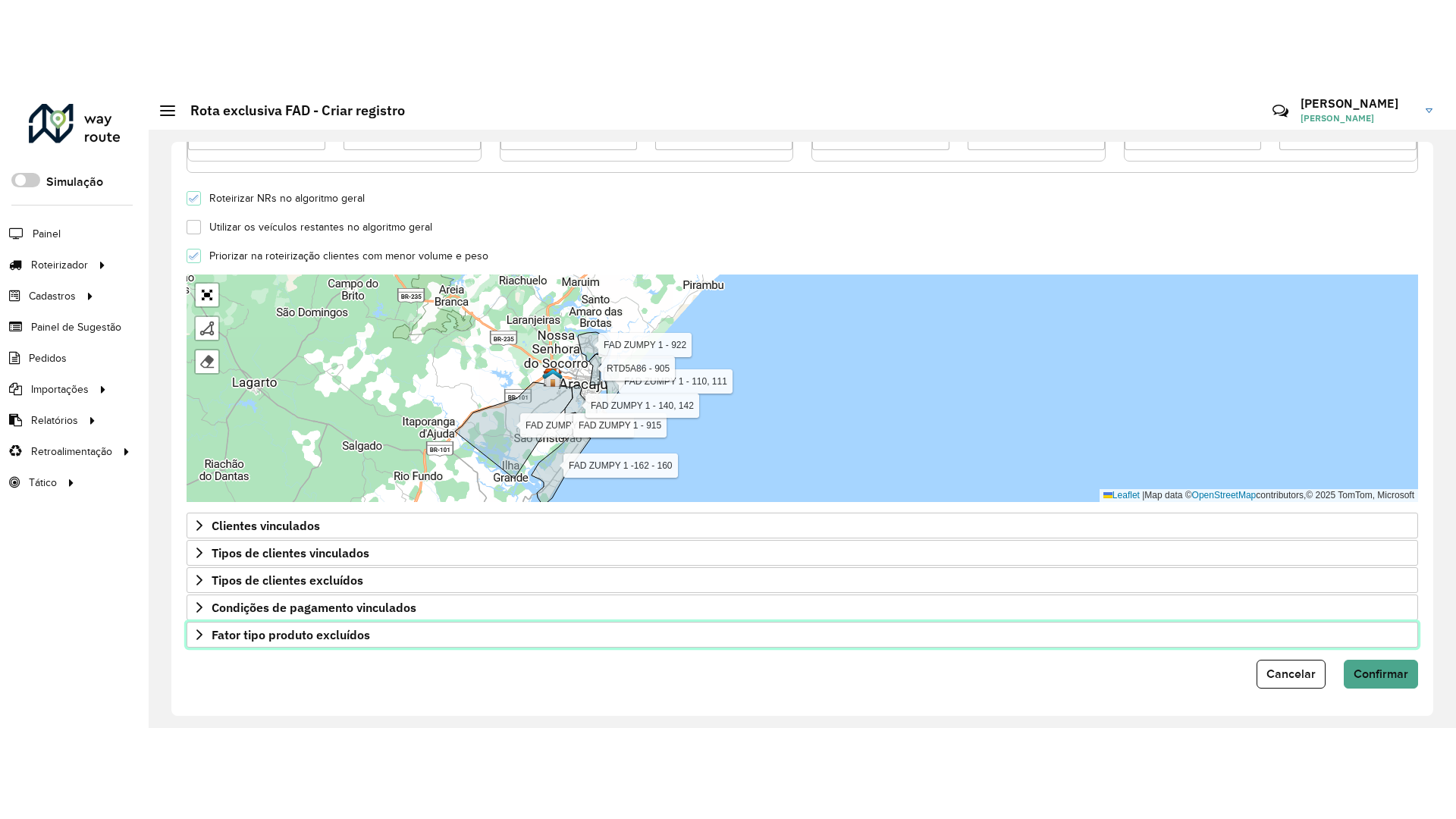
scroll to position [409, 0]
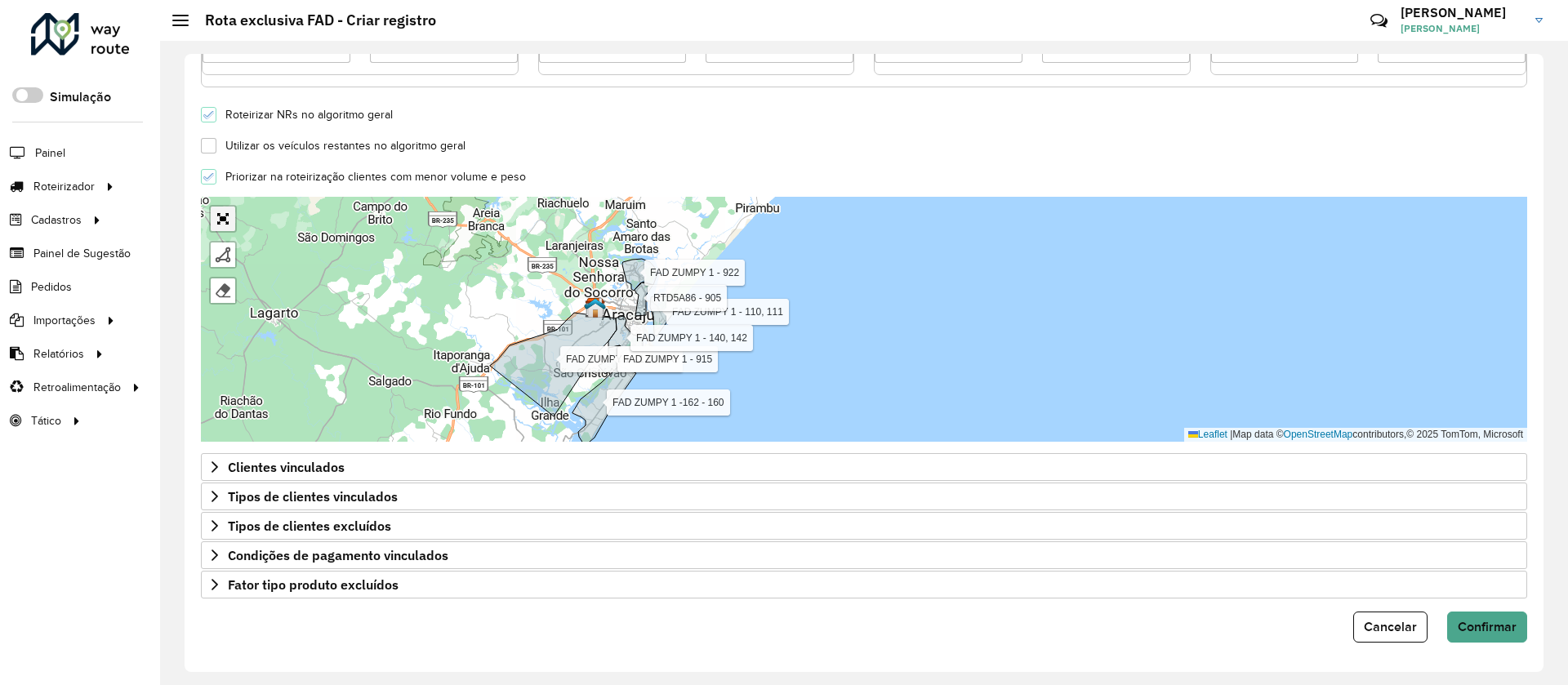
click at [226, 218] on link "Abrir mapa em tela cheia" at bounding box center [223, 218] width 25 height 25
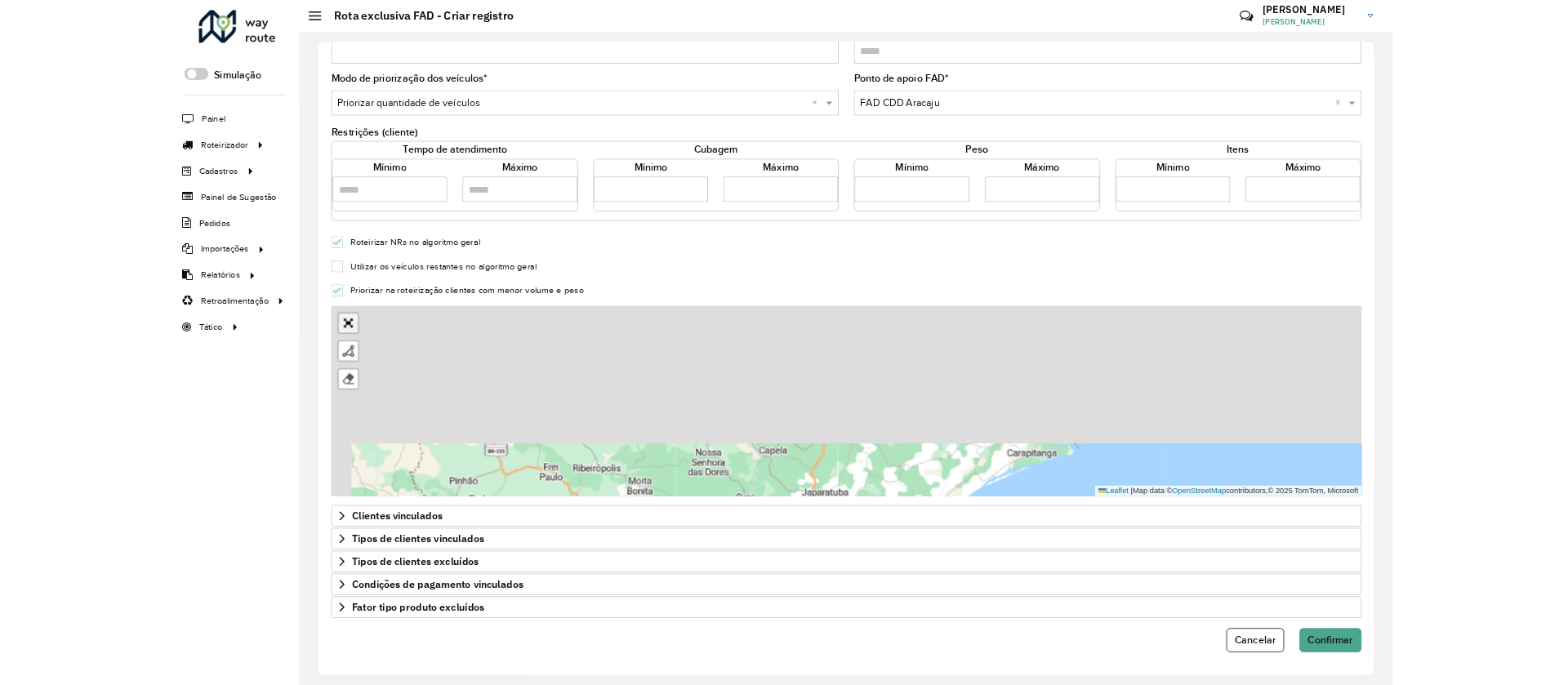
scroll to position [0, 0]
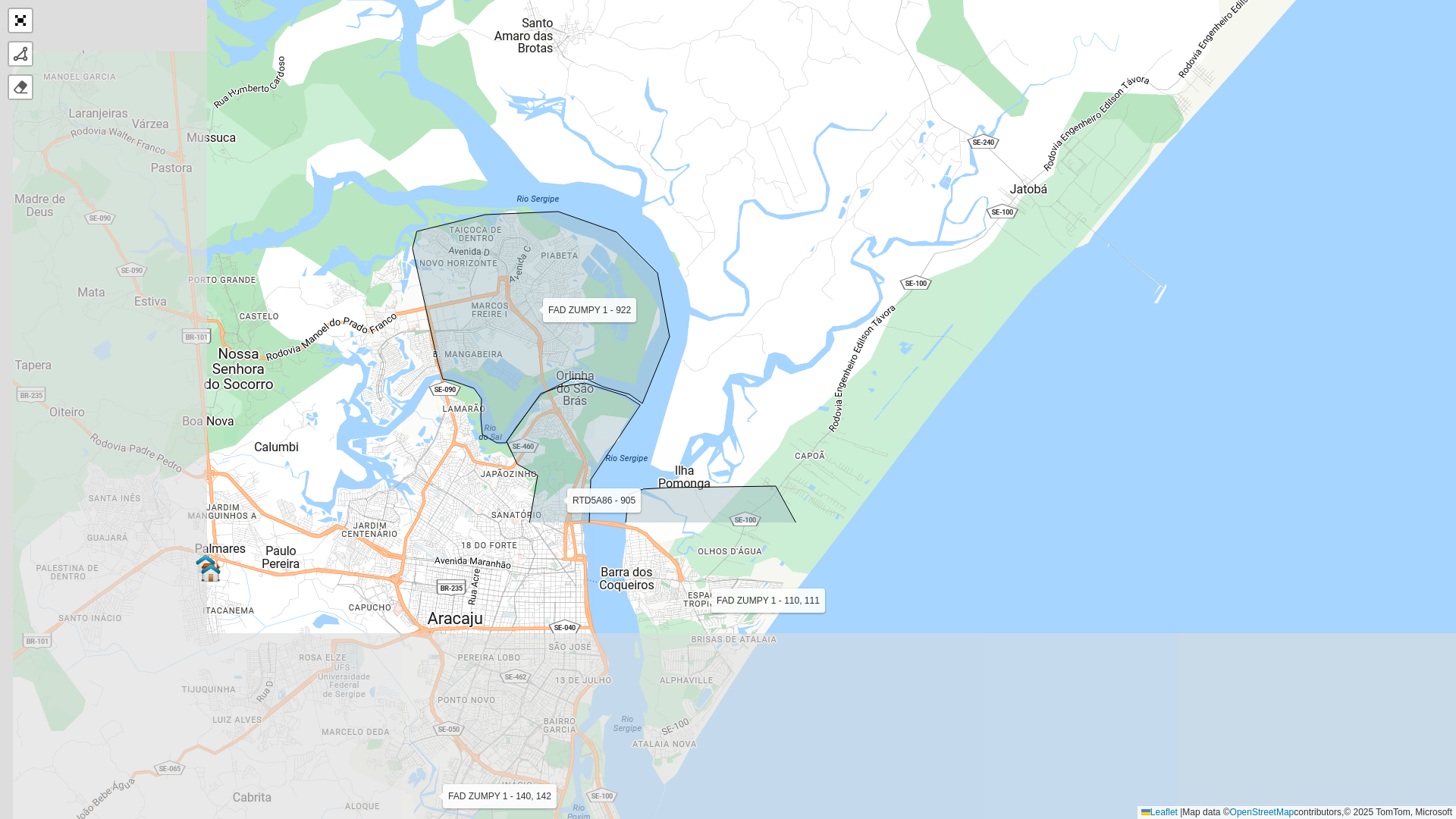
drag, startPoint x: 447, startPoint y: 586, endPoint x: 711, endPoint y: 213, distance: 457.0
click at [704, 205] on div "FAD ZUMPY 1 - 110, 111 FAD ZUMPY 1 - 172, 170 FAD ZUMPY 1 - 915 FAD ZUMPY 1 -16…" at bounding box center [728, 410] width 1456 height 819
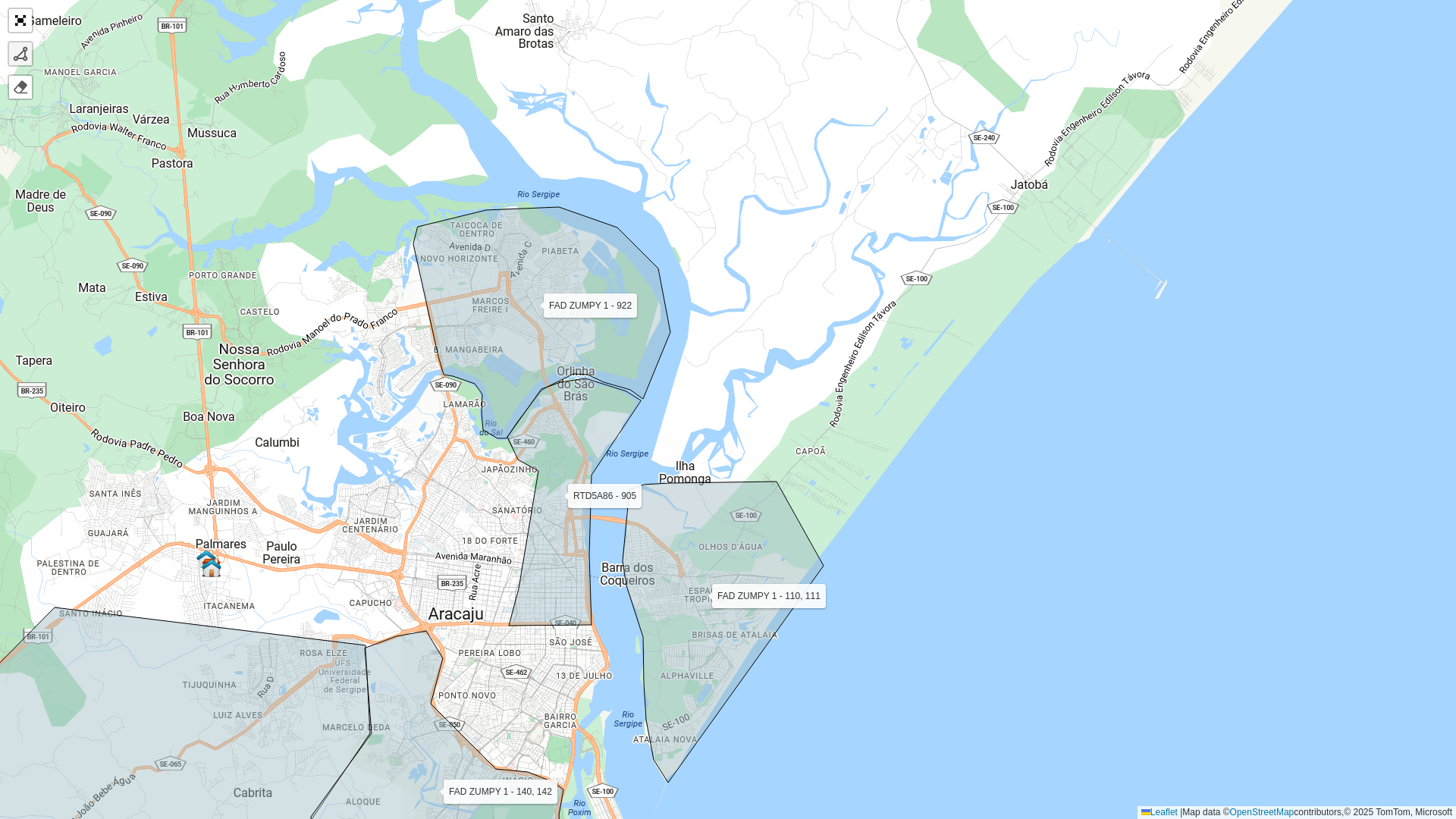
click at [24, 59] on div at bounding box center [20, 54] width 15 height 15
click at [519, 455] on icon at bounding box center [574, 501] width 134 height 247
click at [508, 465] on div "FAD ZUMPY 1 - 110, 111 FAD ZUMPY 1 - 172, 170 FAD ZUMPY 1 - 915 FAD ZUMPY 1 -16…" at bounding box center [728, 410] width 1456 height 819
click at [493, 447] on div "FAD ZUMPY 1 - 110, 111 FAD ZUMPY 1 - 172, 170 FAD ZUMPY 1 - 915 FAD ZUMPY 1 -16…" at bounding box center [728, 410] width 1456 height 819
click at [456, 424] on div "FAD ZUMPY 1 - 110, 111 FAD ZUMPY 1 - 172, 170 FAD ZUMPY 1 - 915 FAD ZUMPY 1 -16…" at bounding box center [728, 410] width 1456 height 819
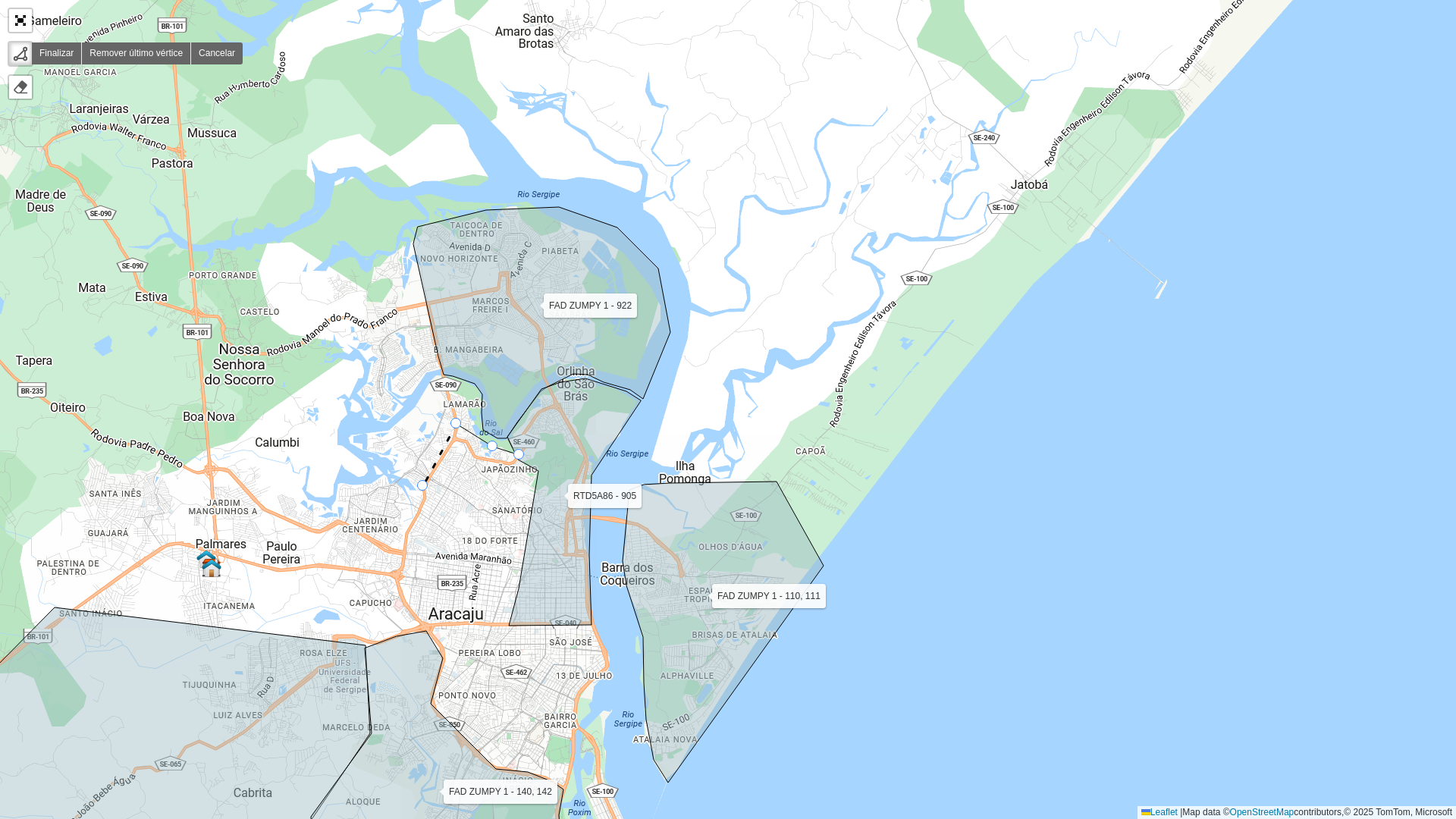
click at [423, 486] on div "FAD ZUMPY 1 - 110, 111 FAD ZUMPY 1 - 172, 170 FAD ZUMPY 1 - 915 FAD ZUMPY 1 -16…" at bounding box center [728, 410] width 1456 height 819
click at [426, 502] on icon at bounding box center [425, 494] width 3 height 16
click at [404, 539] on div "FAD ZUMPY 1 - 110, 111 FAD ZUMPY 1 - 172, 170 FAD ZUMPY 1 - 915 FAD ZUMPY 1 -16…" at bounding box center [728, 410] width 1456 height 819
drag, startPoint x: 398, startPoint y: 579, endPoint x: 403, endPoint y: 593, distance: 14.9
click at [397, 579] on div "FAD ZUMPY 1 - 110, 111 FAD ZUMPY 1 - 172, 170 FAD ZUMPY 1 - 915 FAD ZUMPY 1 -16…" at bounding box center [728, 410] width 1456 height 819
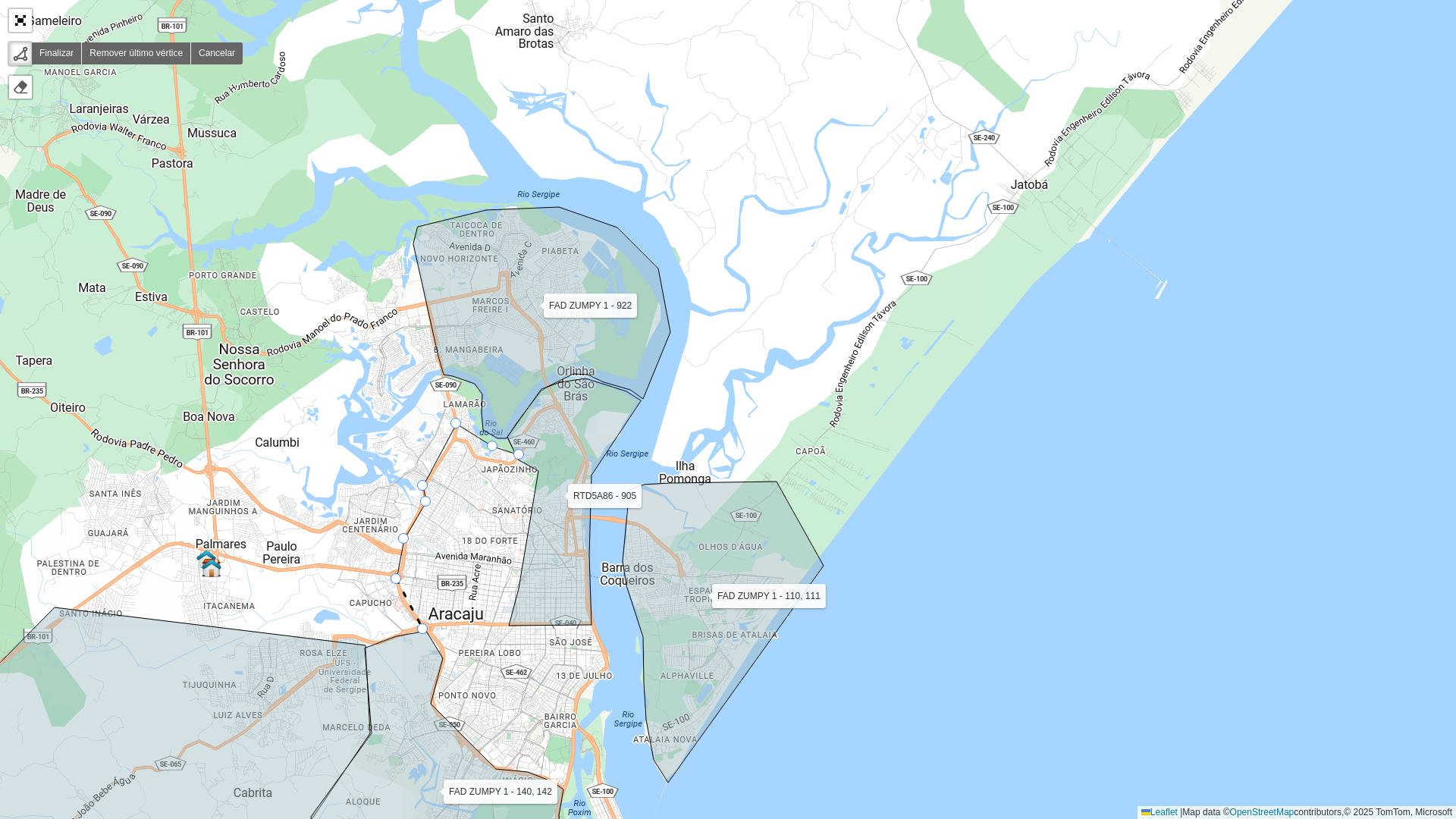
click at [423, 629] on div "FAD ZUMPY 1 - 110, 111 FAD ZUMPY 1 - 172, 170 FAD ZUMPY 1 - 915 FAD ZUMPY 1 -16…" at bounding box center [728, 410] width 1456 height 819
click at [513, 627] on div "FAD ZUMPY 1 - 110, 111 FAD ZUMPY 1 - 172, 170 FAD ZUMPY 1 - 915 FAD ZUMPY 1 -16…" at bounding box center [728, 410] width 1456 height 819
click at [538, 472] on icon at bounding box center [574, 501] width 134 height 247
click at [515, 450] on div at bounding box center [519, 454] width 10 height 10
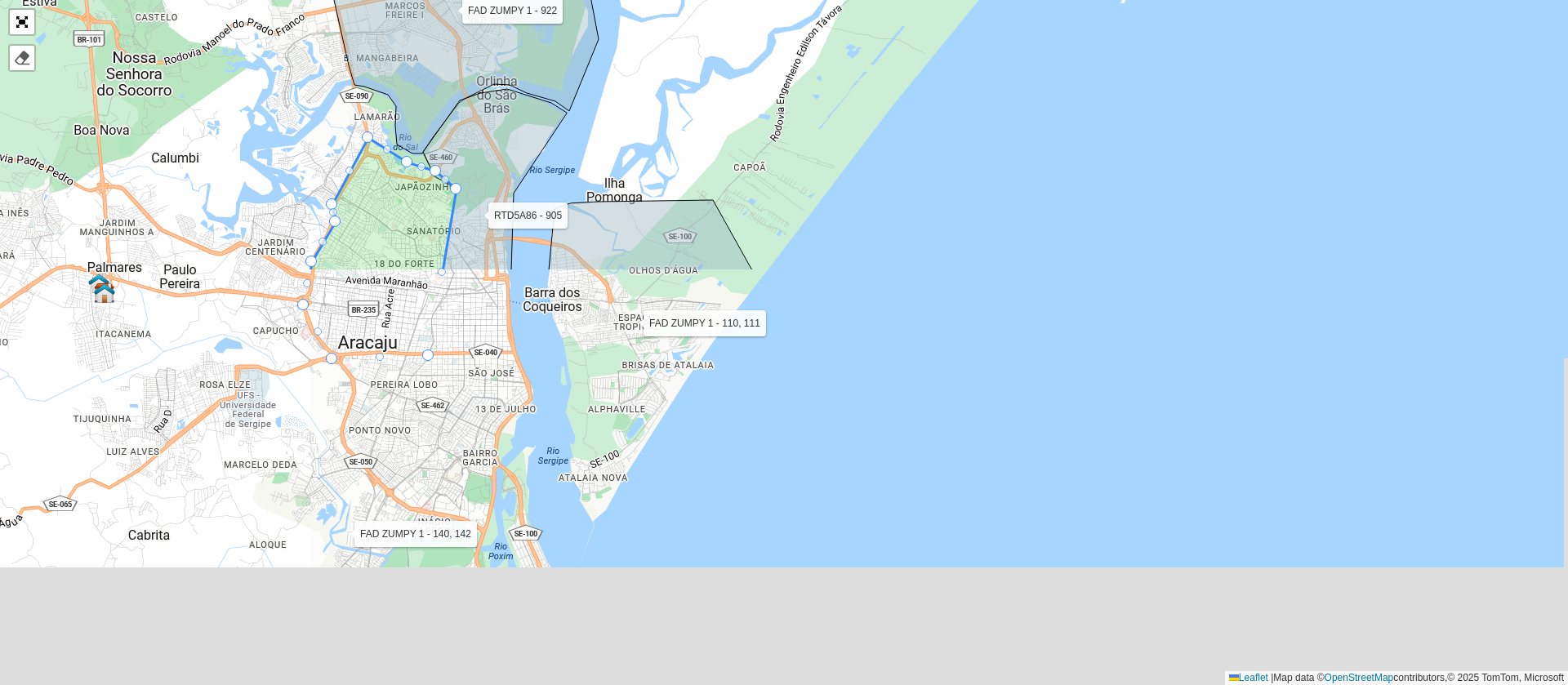
scroll to position [440, 0]
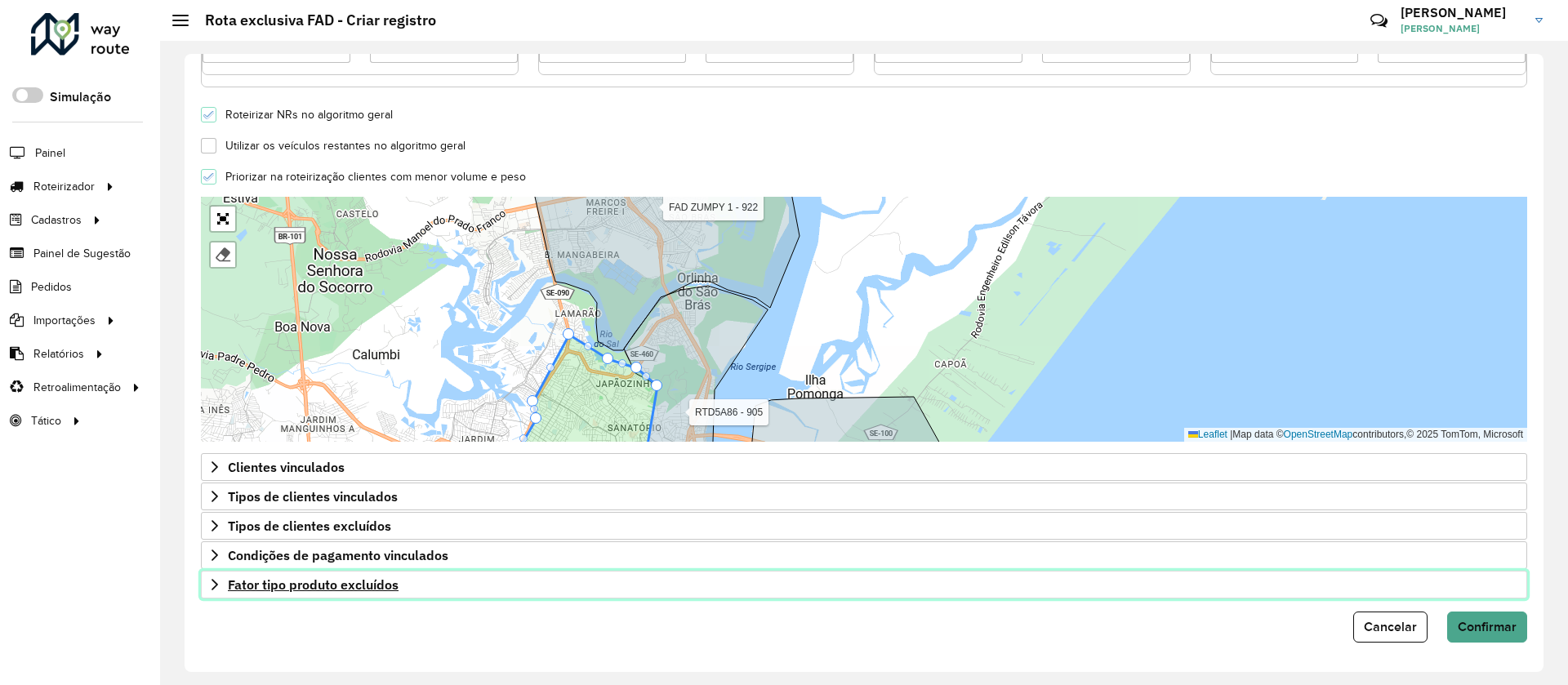
click at [372, 579] on span "Fator tipo produto excluídos" at bounding box center [313, 585] width 171 height 13
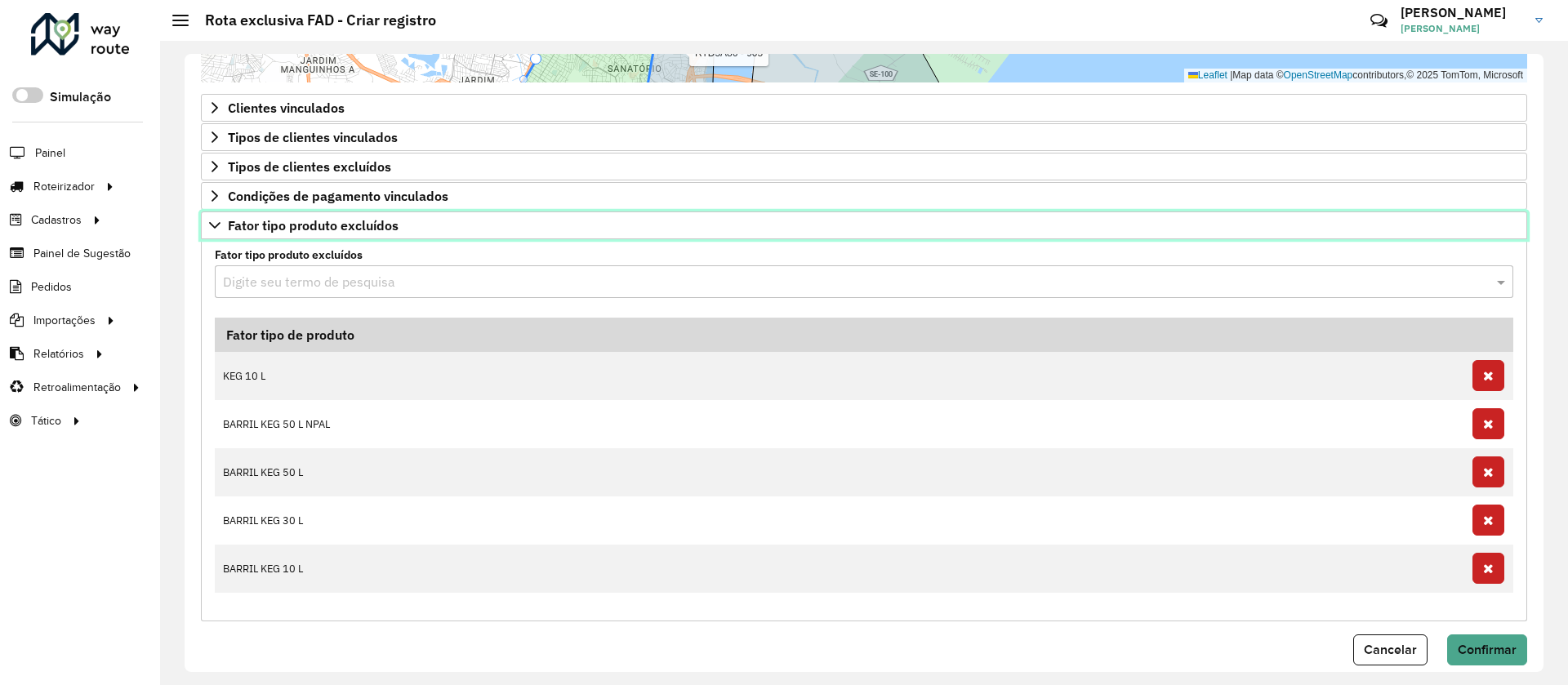
scroll to position [823, 0]
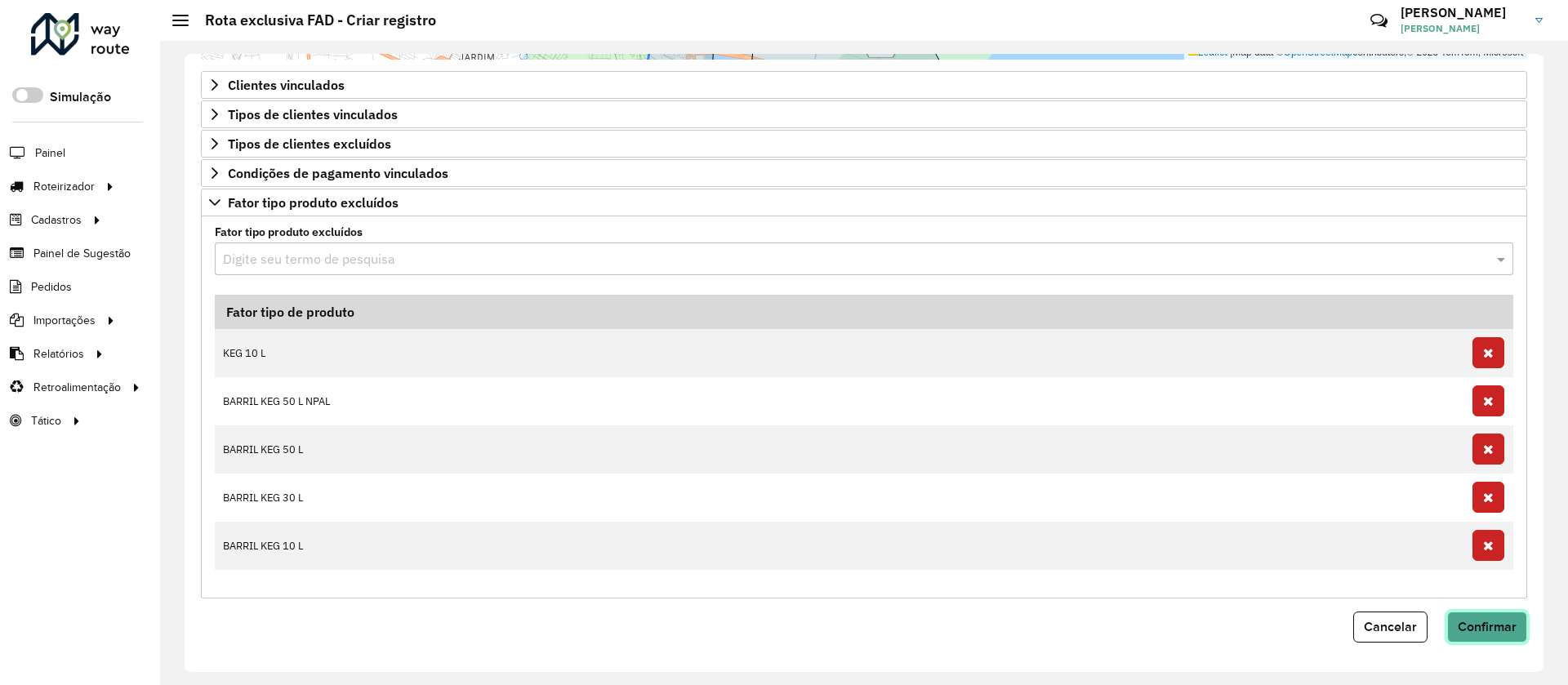
click at [1477, 628] on span "Confirmar" at bounding box center [1487, 626] width 59 height 14
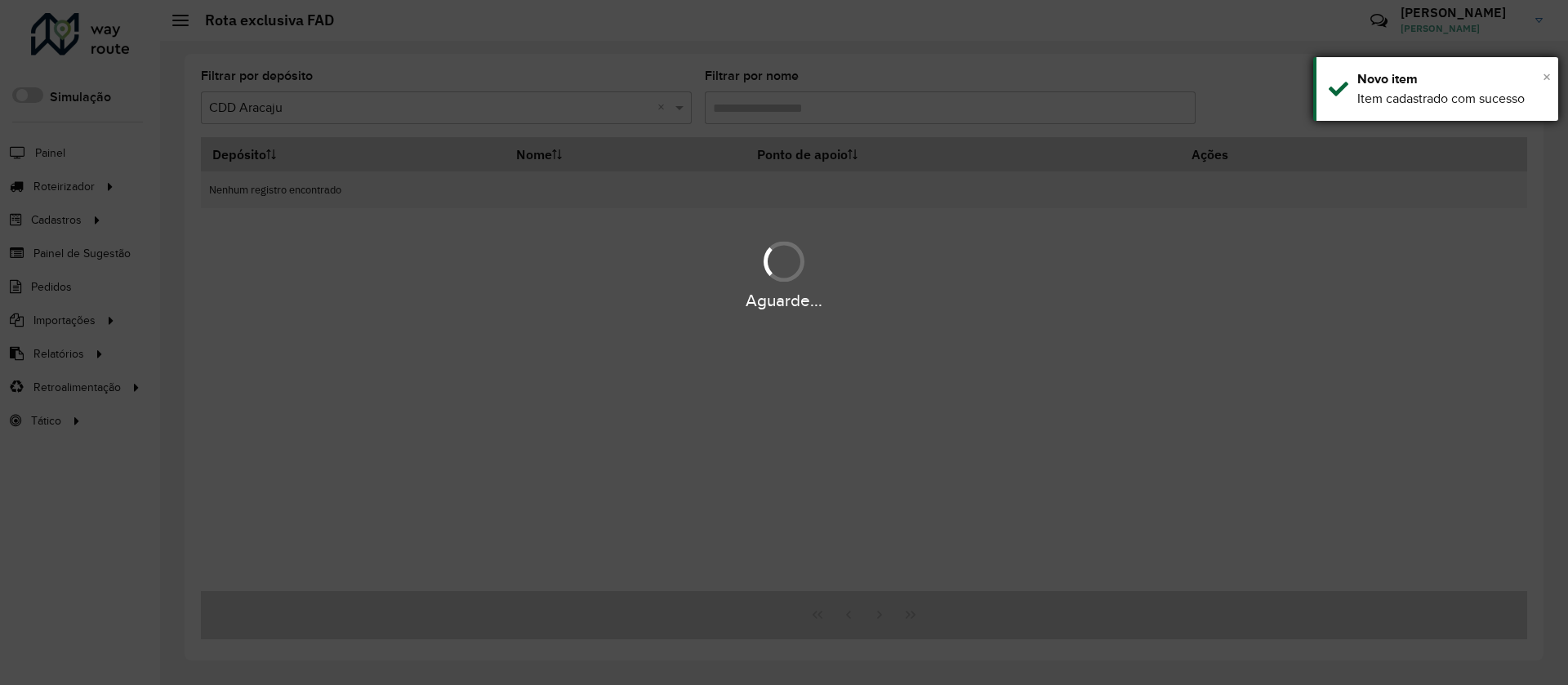
click at [1545, 77] on span "×" at bounding box center [1546, 77] width 8 height 18
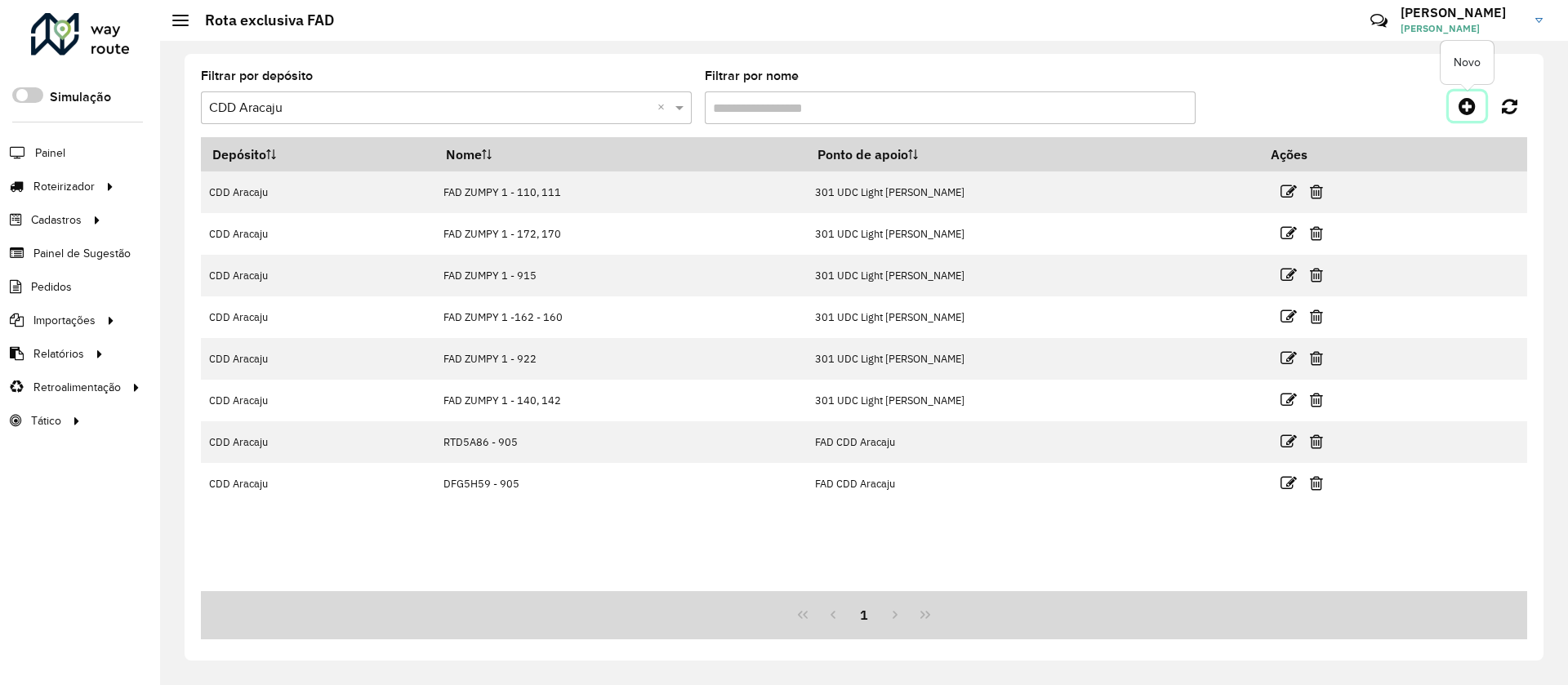
drag, startPoint x: 1466, startPoint y: 111, endPoint x: 1389, endPoint y: 103, distance: 77.4
click at [1466, 113] on icon at bounding box center [1467, 105] width 17 height 19
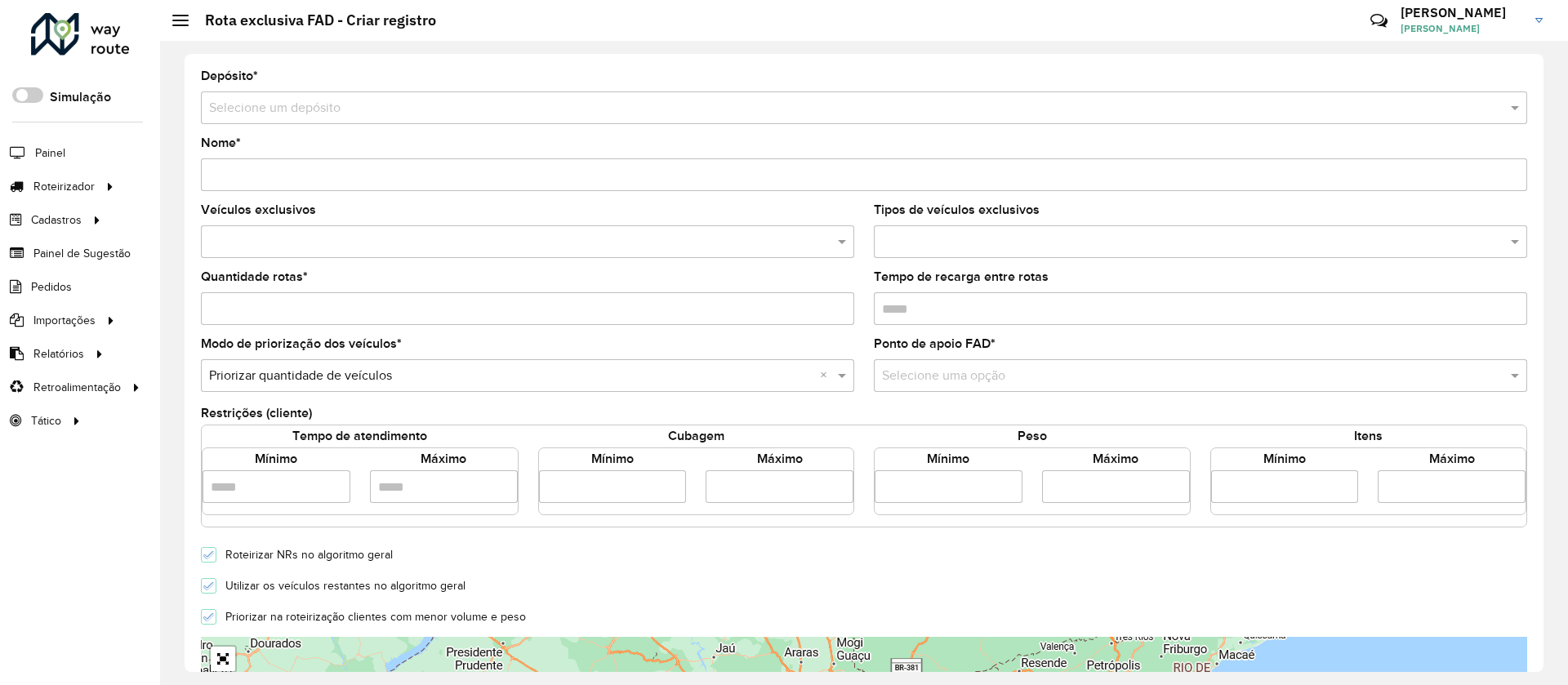
click at [282, 113] on input "text" at bounding box center [847, 108] width 1277 height 19
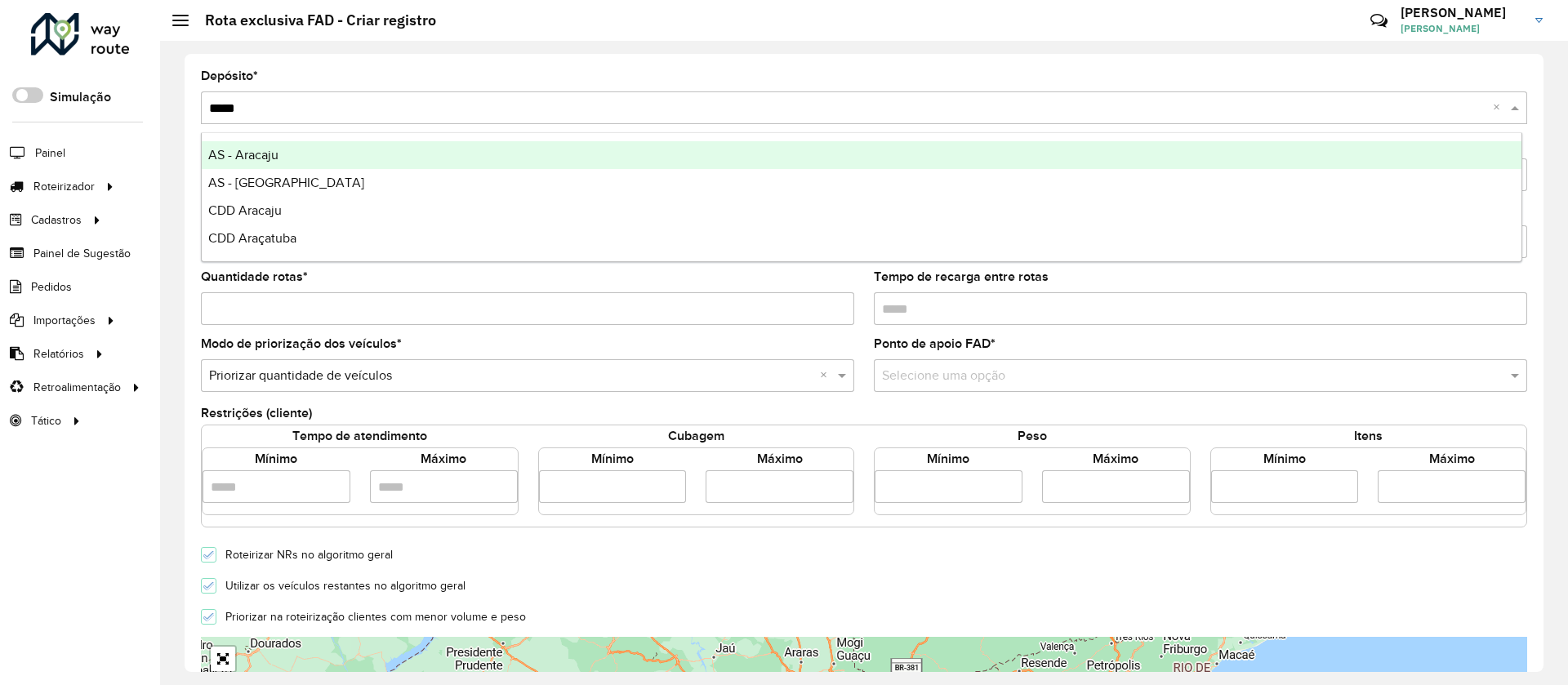
type input "****"
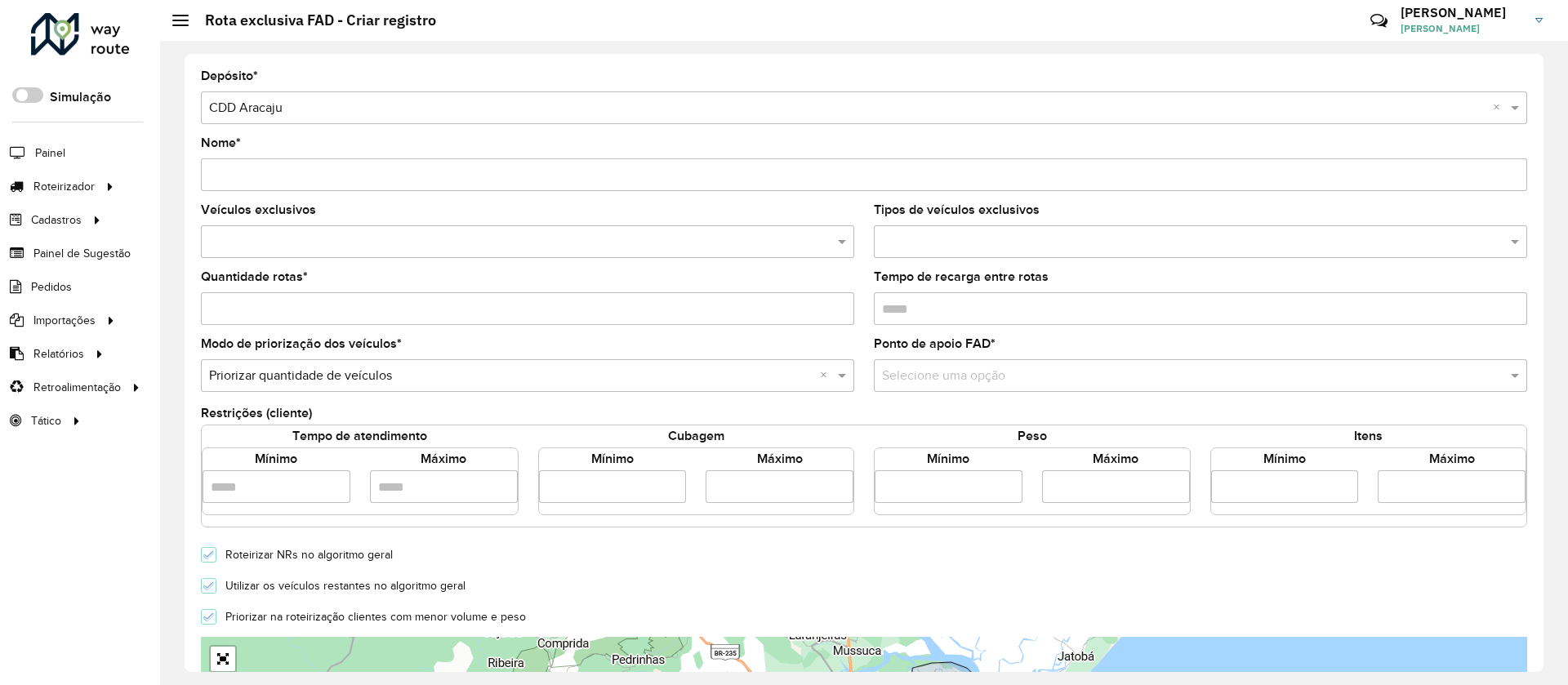
click at [295, 181] on input "Nome *" at bounding box center [864, 175] width 1326 height 33
paste input "*******"
type input "**********"
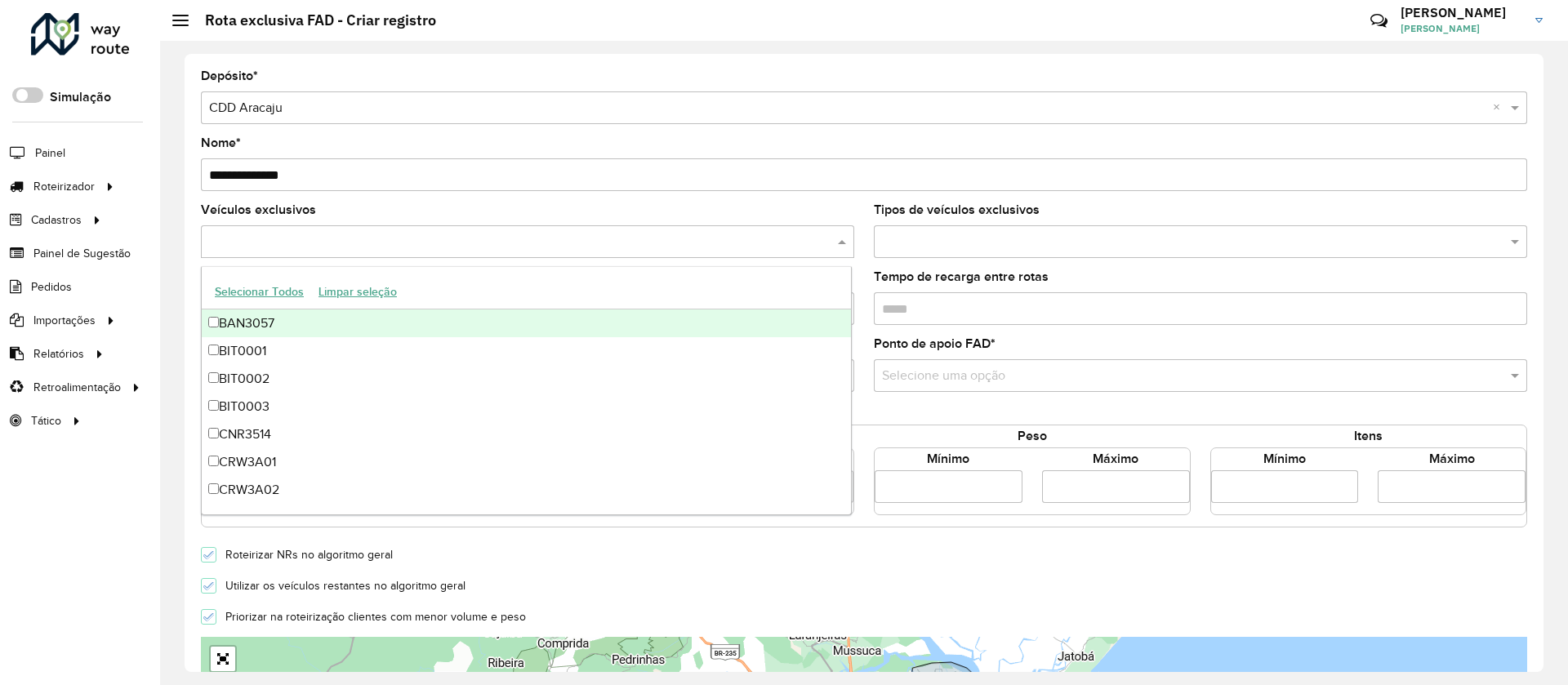
click at [348, 239] on input "text" at bounding box center [520, 242] width 629 height 19
paste input "*******"
type input "*******"
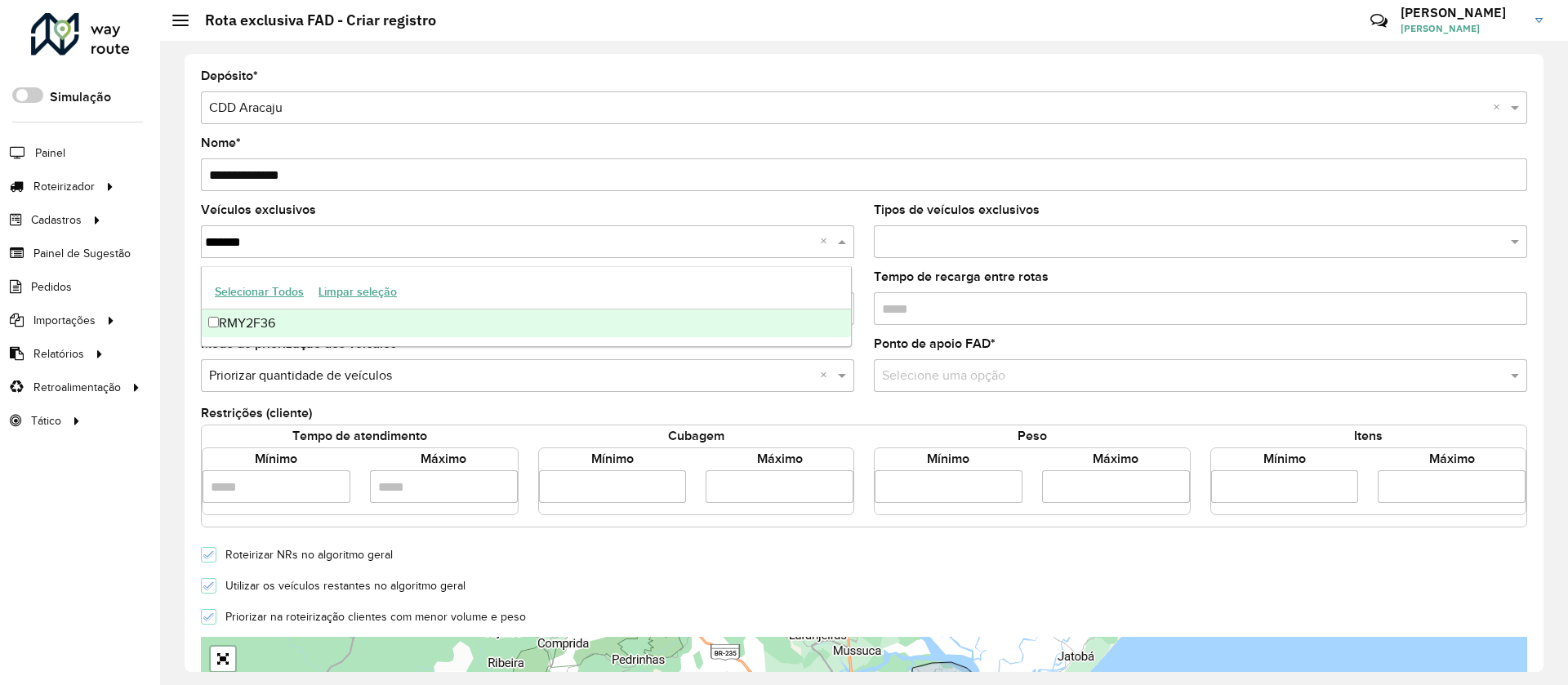
click at [248, 324] on div "RMY2F36" at bounding box center [526, 324] width 649 height 28
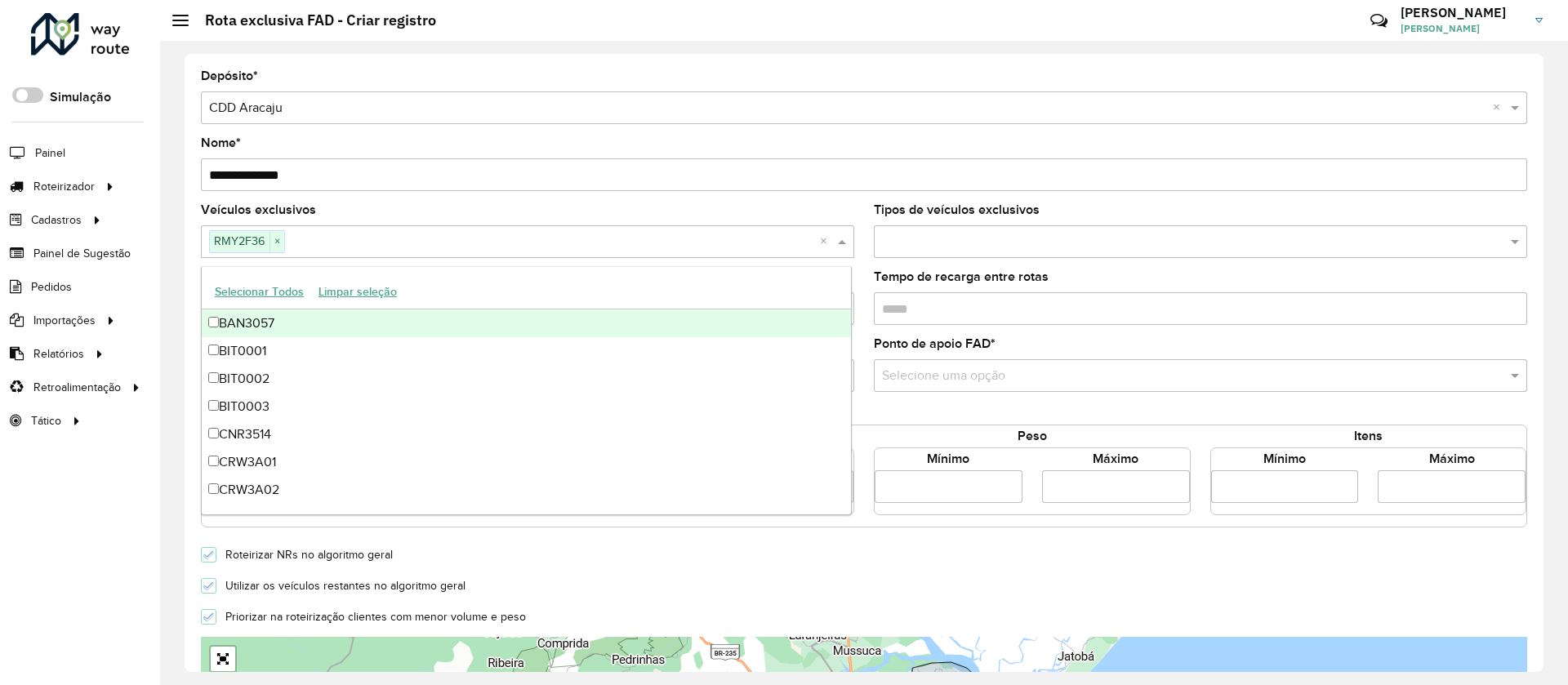
click at [783, 211] on div "Veículos exclusivos RMY2F36 × ×" at bounding box center [527, 231] width 653 height 54
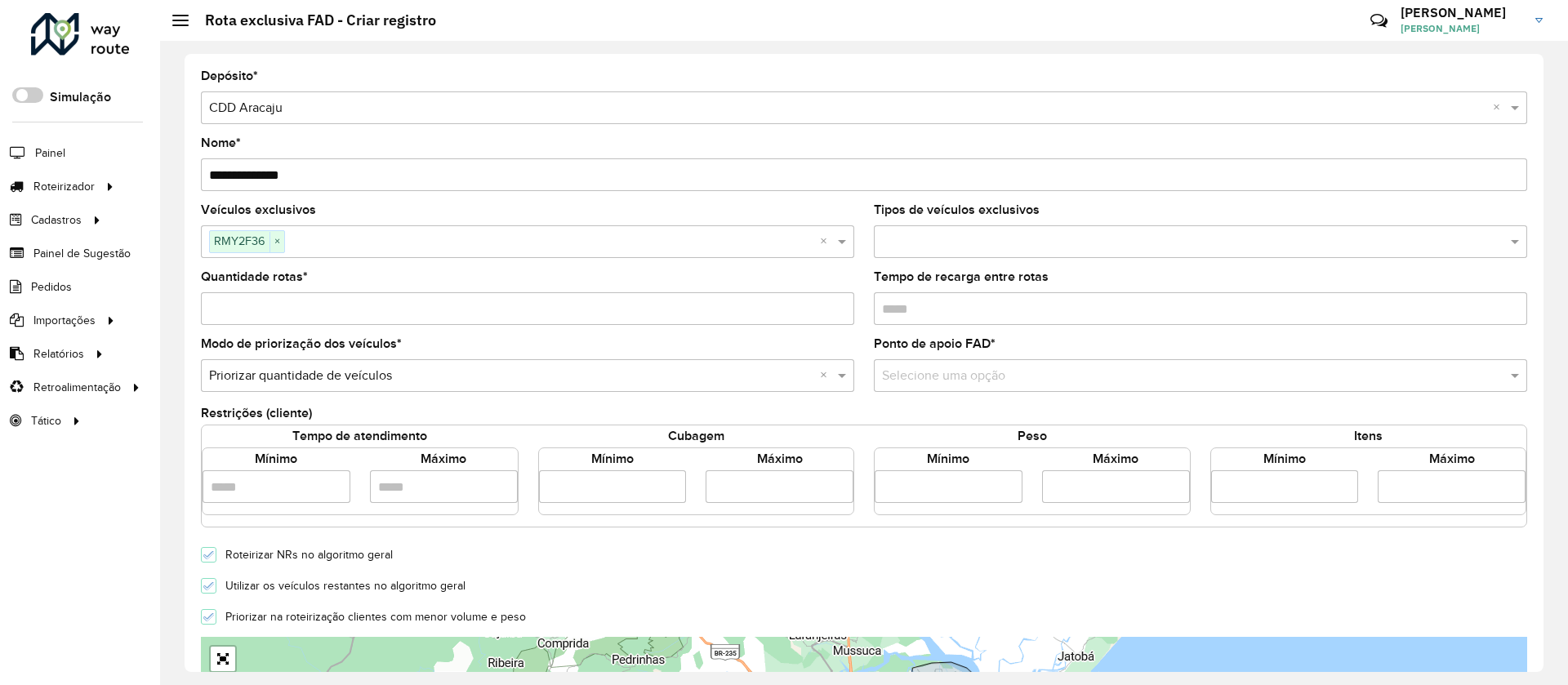
click at [436, 325] on formly-field "Quantidade rotas *" at bounding box center [527, 304] width 673 height 67
click at [440, 307] on input "Quantidade rotas *" at bounding box center [527, 309] width 653 height 33
type input "*"
click at [944, 367] on input "text" at bounding box center [1184, 376] width 604 height 19
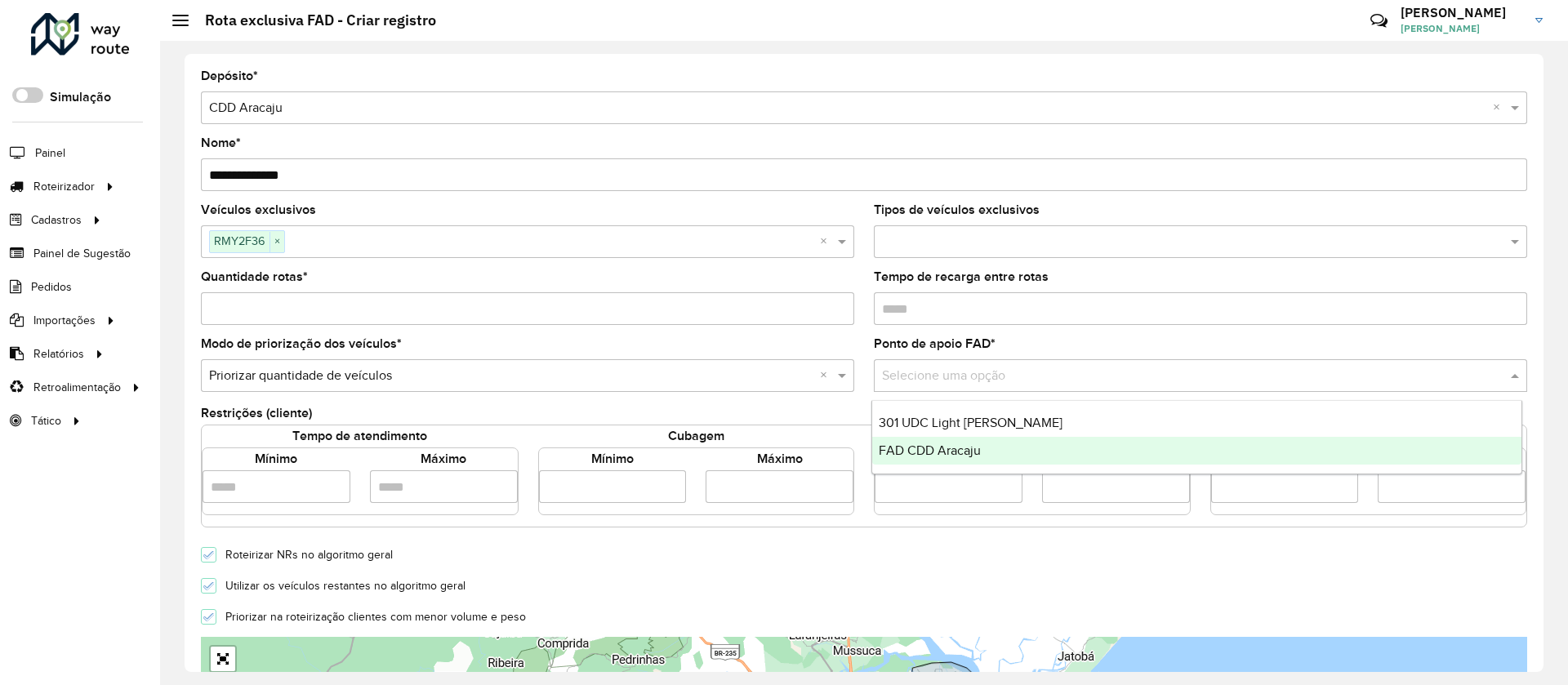
click at [966, 441] on div "FAD CDD Aracaju" at bounding box center [1197, 450] width 649 height 28
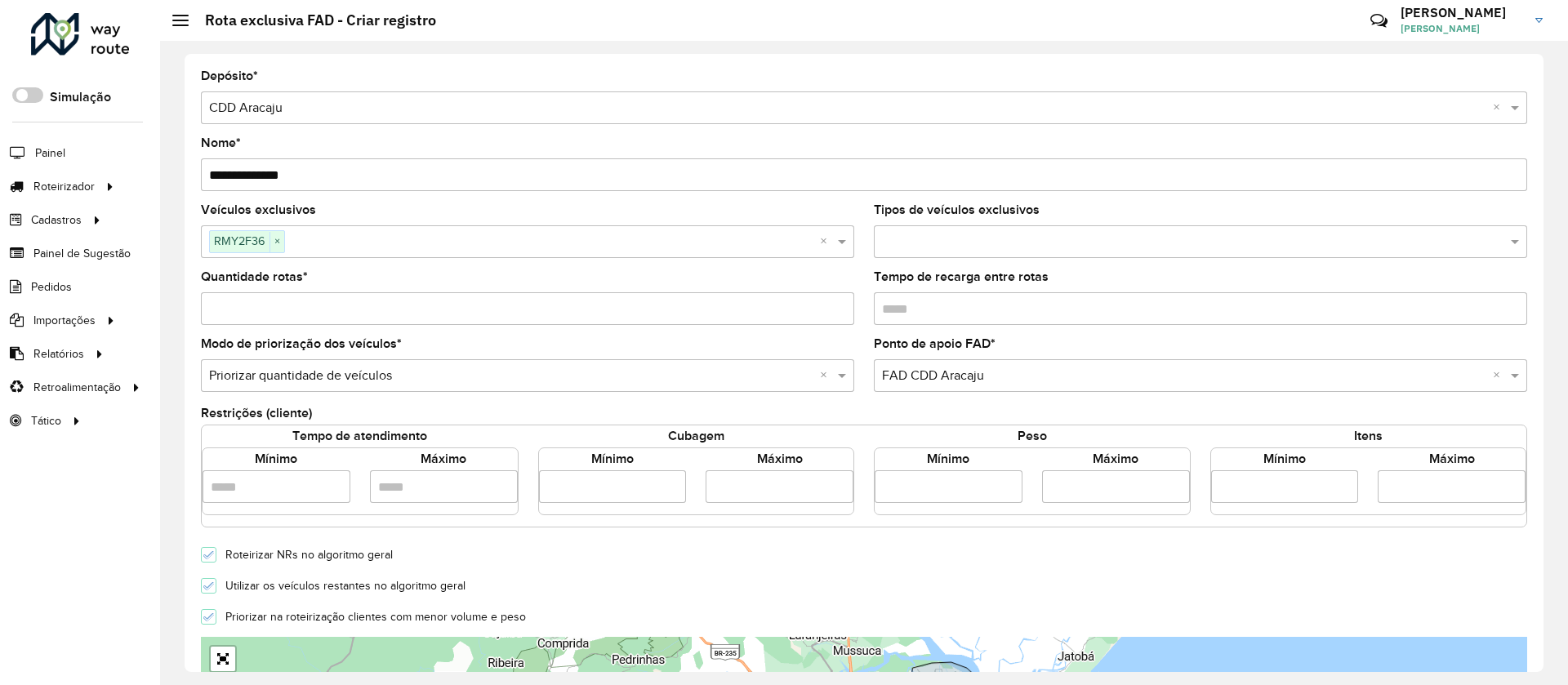
click at [626, 489] on input "number" at bounding box center [613, 487] width 148 height 33
type input "****"
click at [753, 487] on input "number" at bounding box center [778, 487] width 148 height 33
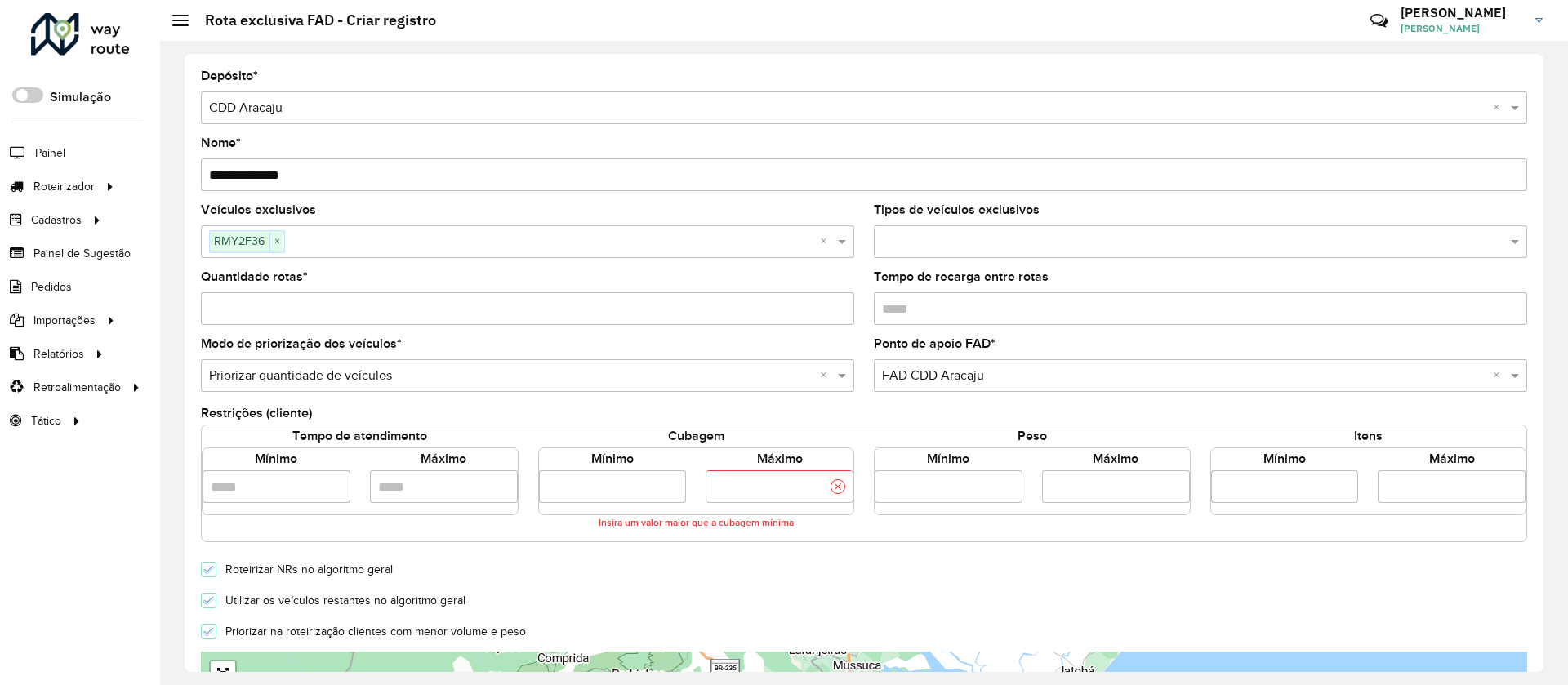
type input "****"
click at [766, 556] on form "**********" at bounding box center [864, 584] width 1326 height 1027
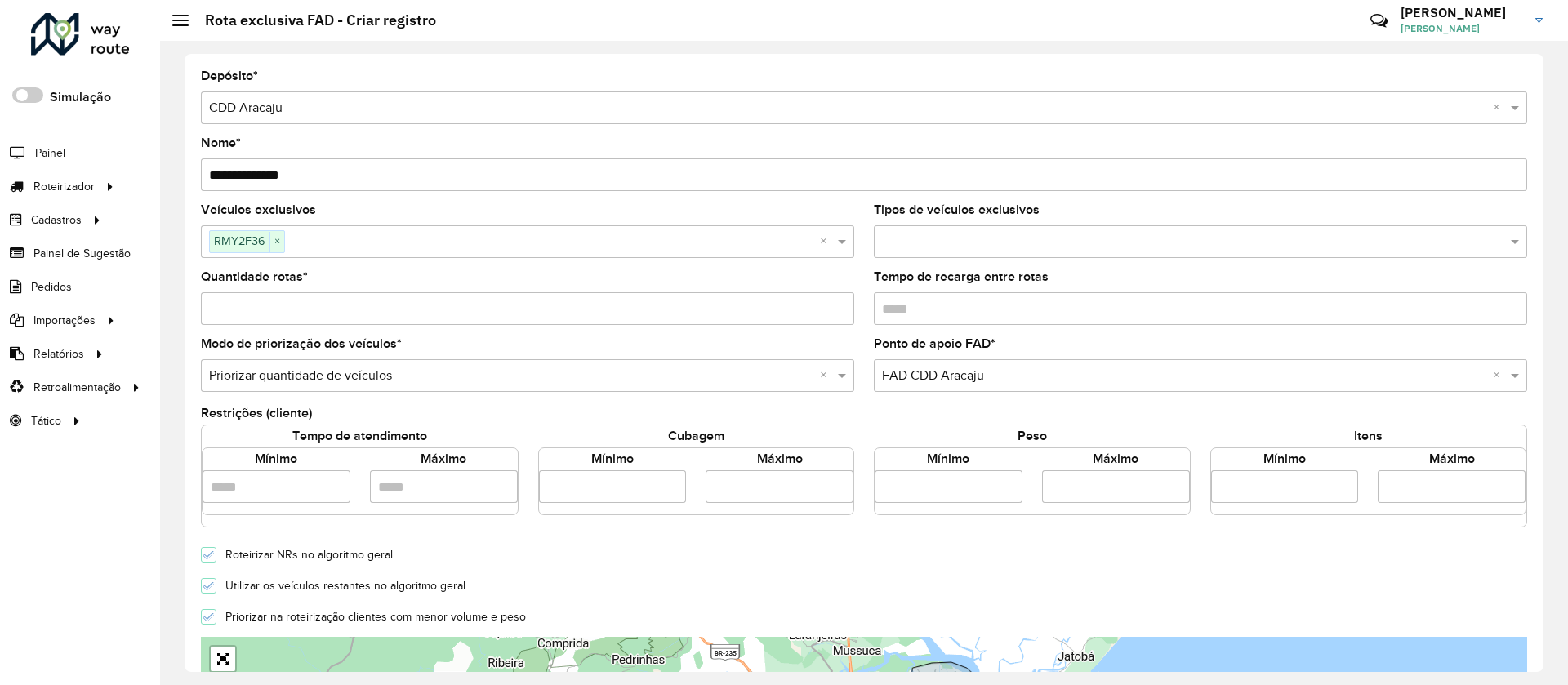
click at [213, 594] on form "**********" at bounding box center [864, 577] width 1326 height 1012
click at [210, 584] on icon at bounding box center [209, 586] width 11 height 11
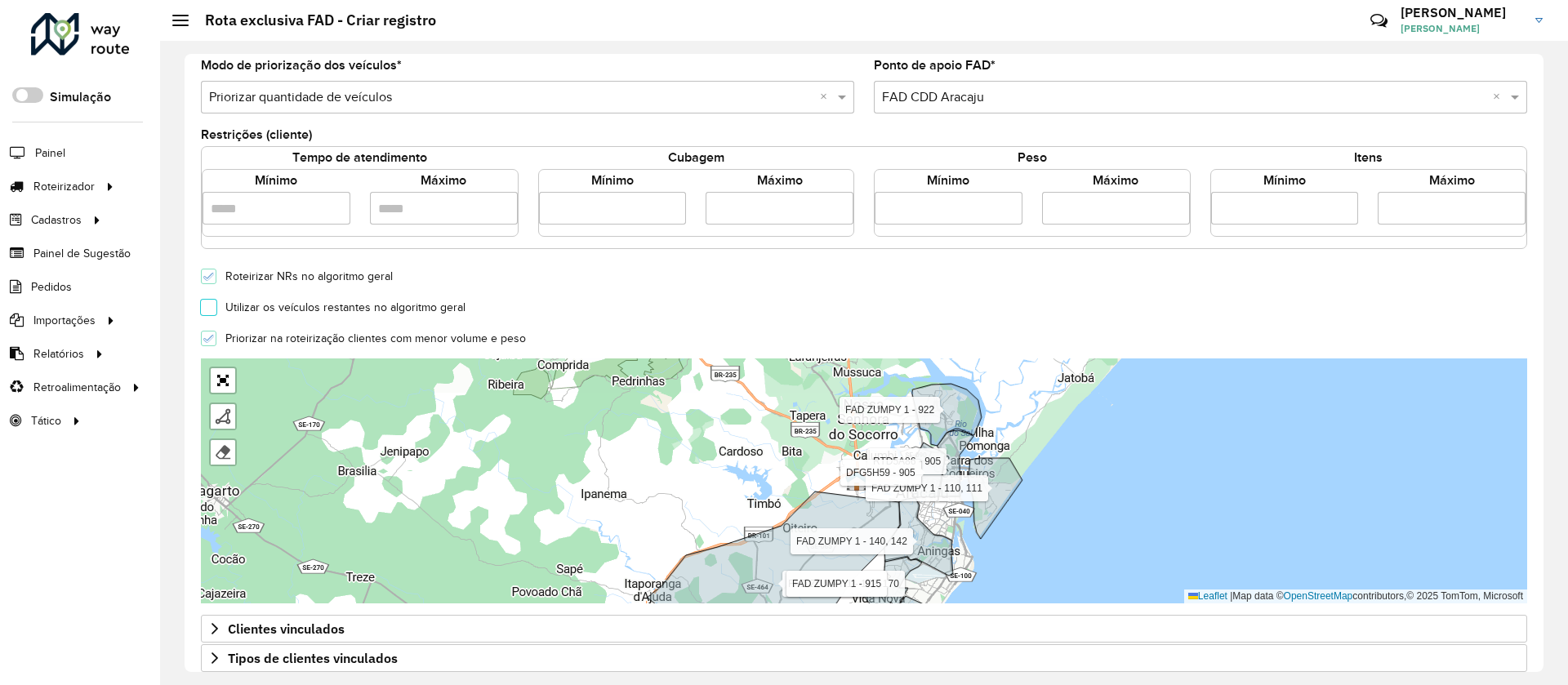
scroll to position [440, 0]
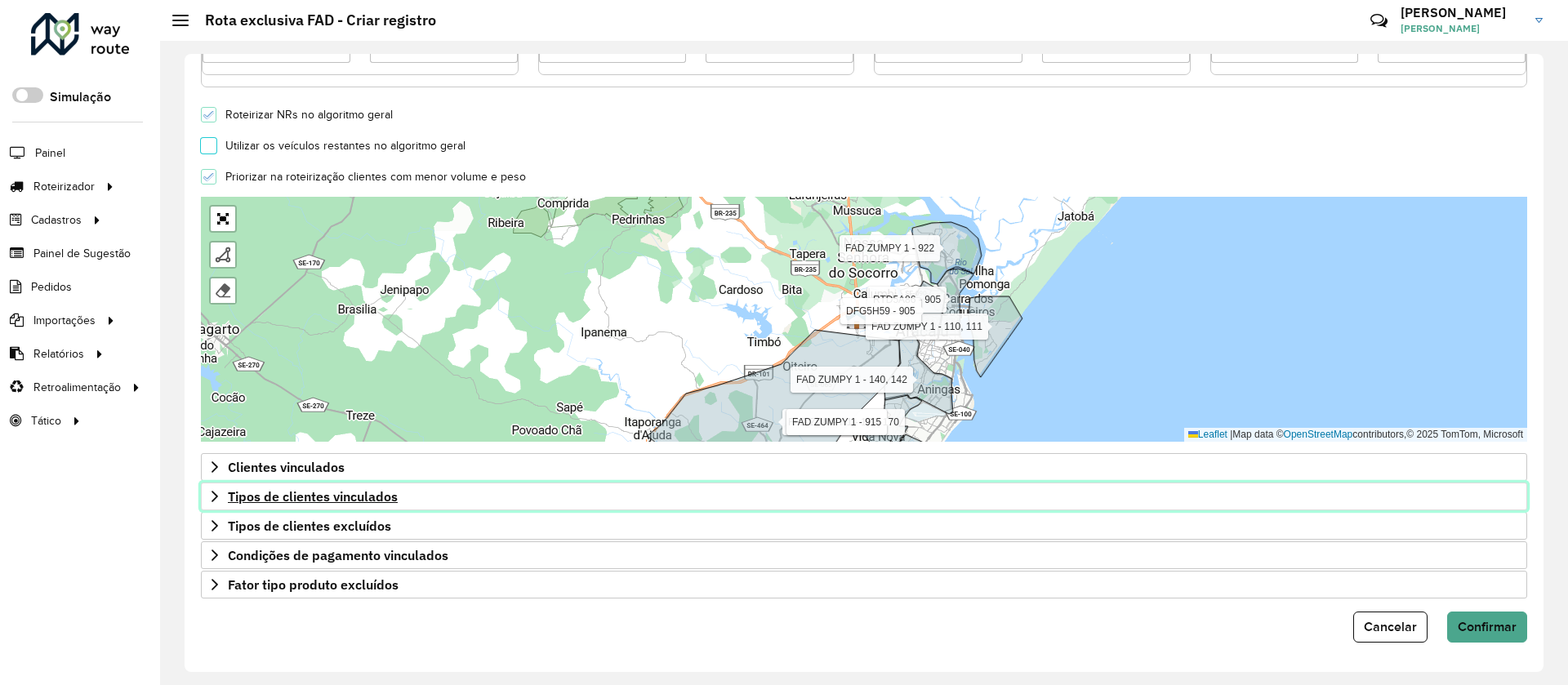
click at [370, 500] on span "Tipos de clientes vinculados" at bounding box center [312, 496] width 170 height 13
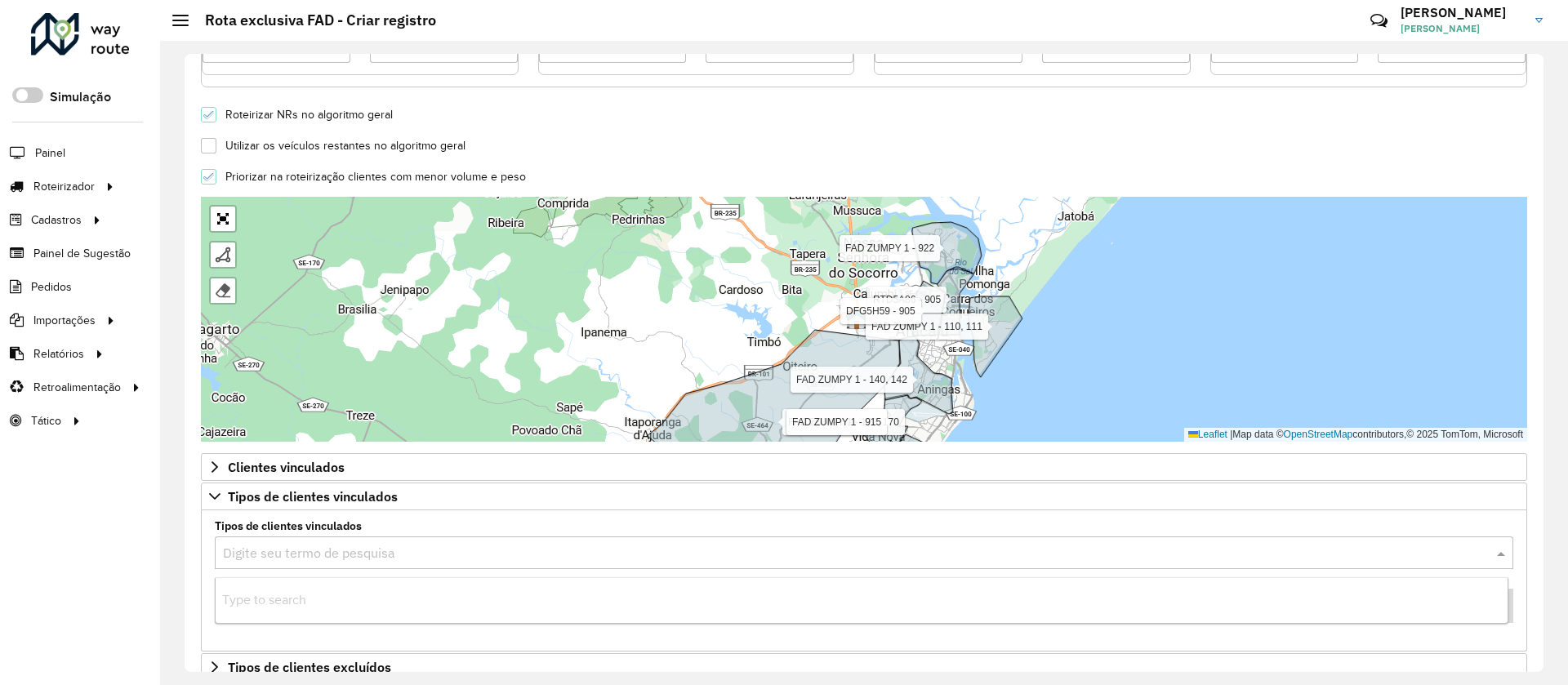
click at [418, 549] on input "text" at bounding box center [847, 553] width 1250 height 19
type input "*"
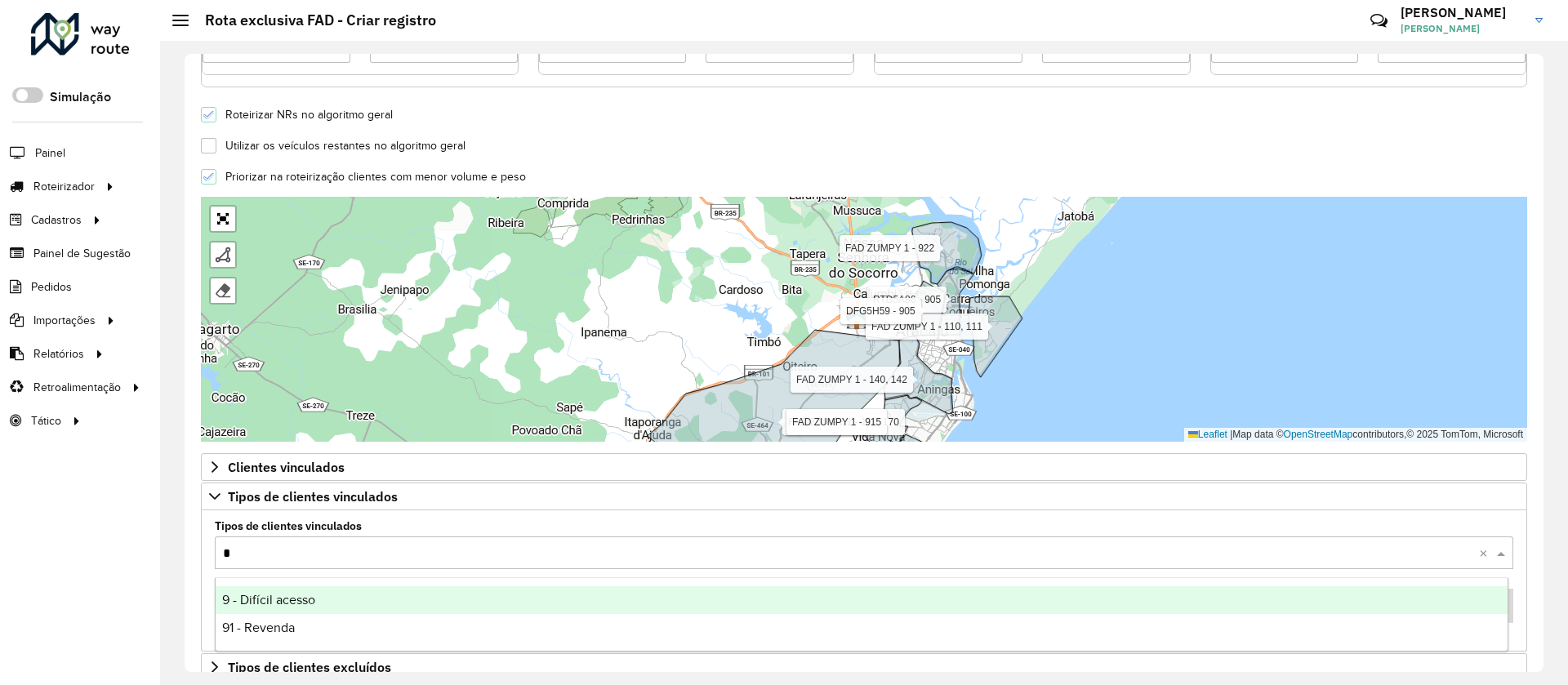
click at [406, 606] on div "9 - Difícil acesso" at bounding box center [861, 600] width 1292 height 28
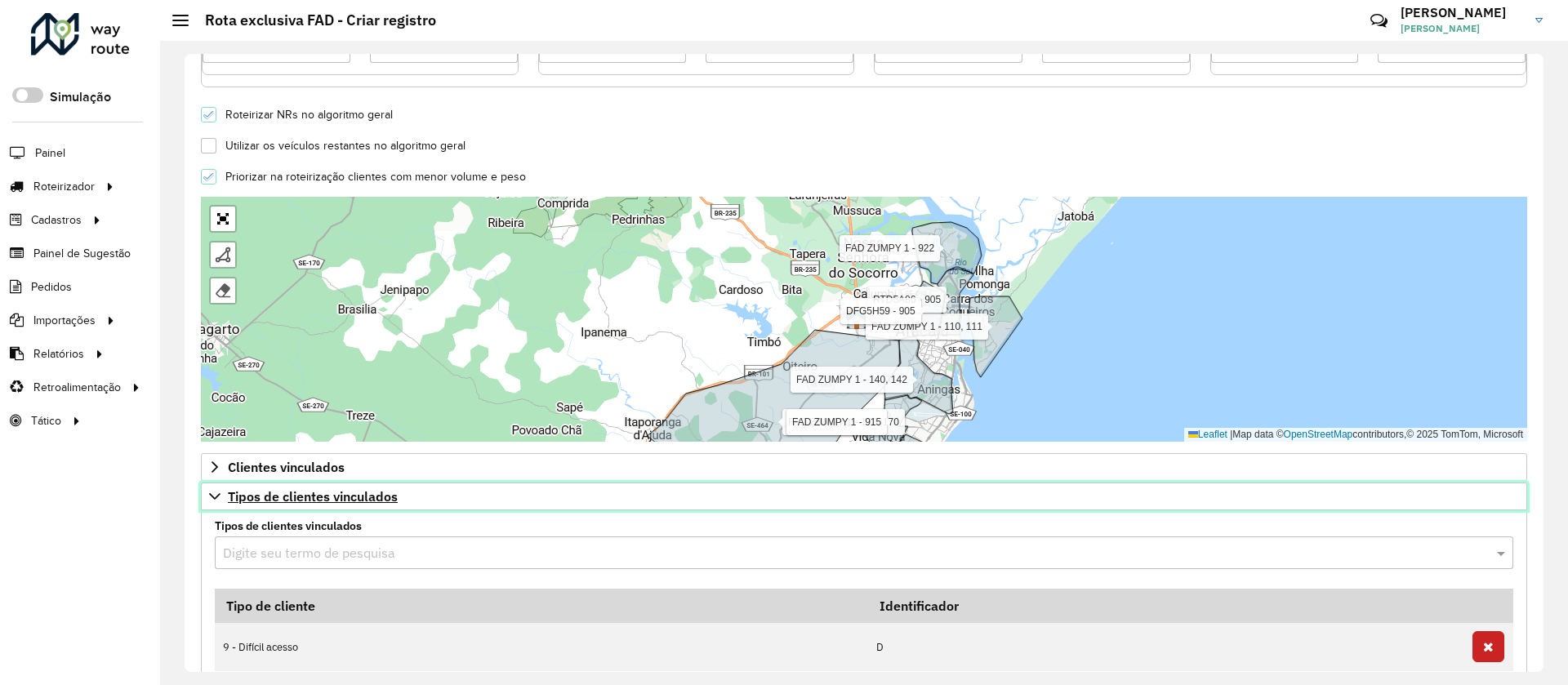
click at [371, 493] on span "Tipos de clientes vinculados" at bounding box center [312, 496] width 170 height 13
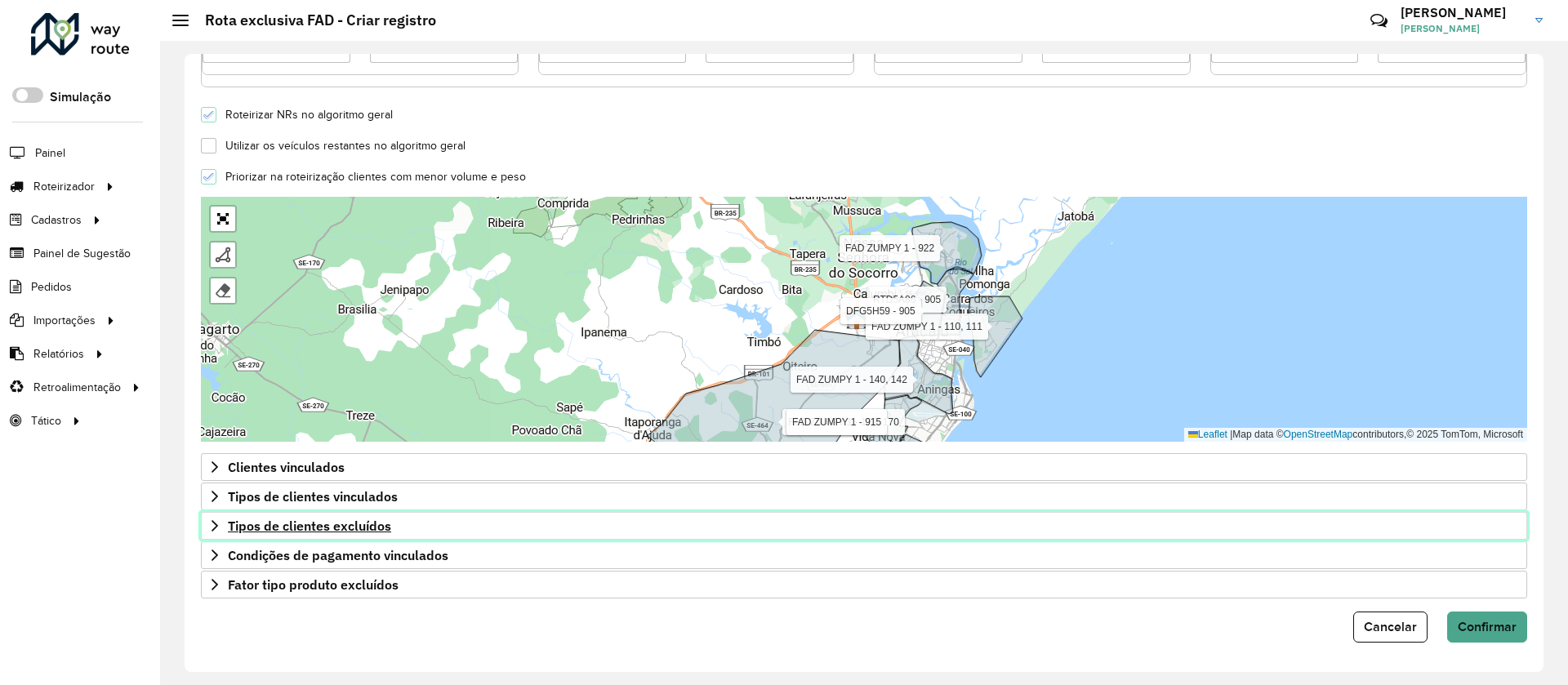
click at [377, 530] on span "Tipos de clientes excluídos" at bounding box center [309, 525] width 163 height 13
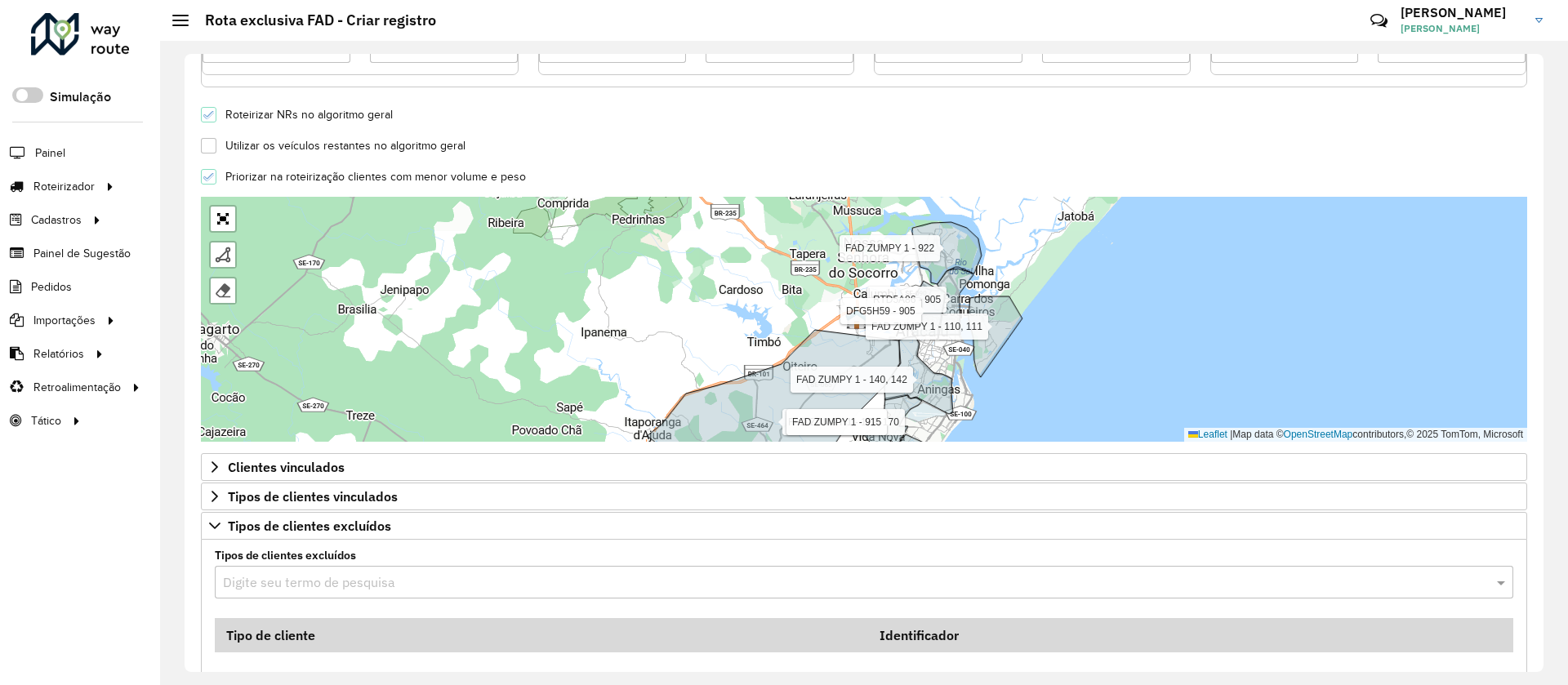
click at [391, 573] on input "text" at bounding box center [847, 582] width 1250 height 19
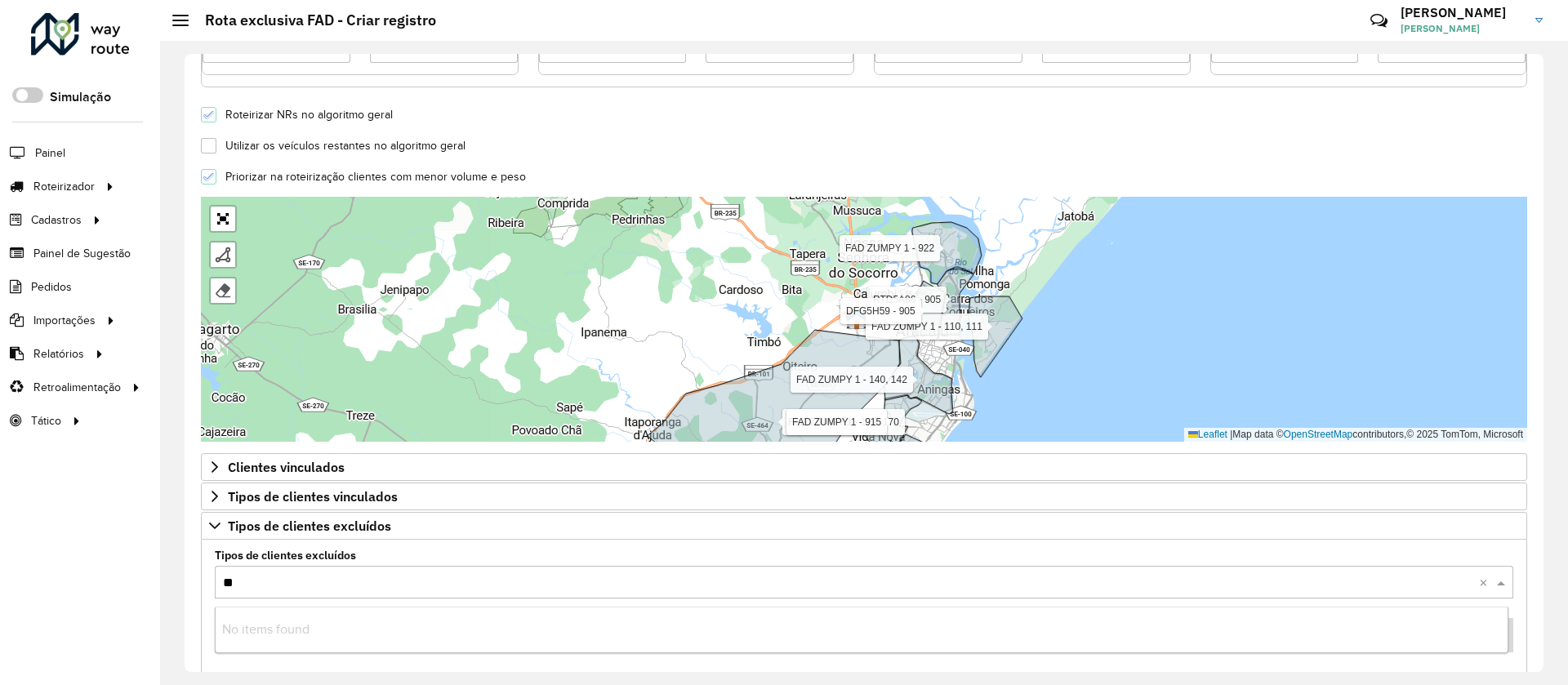
type input "***"
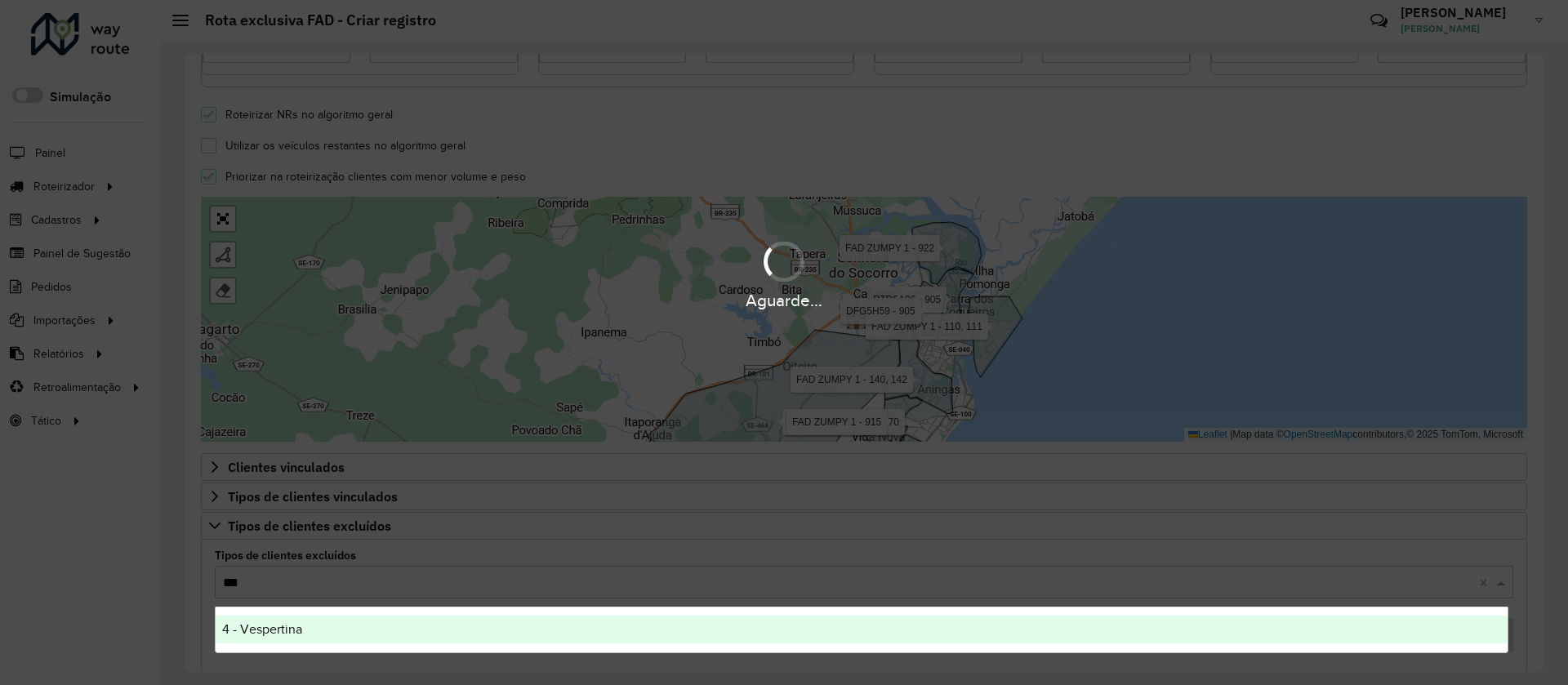
click at [281, 625] on span "4 - Vespertina" at bounding box center [261, 629] width 80 height 14
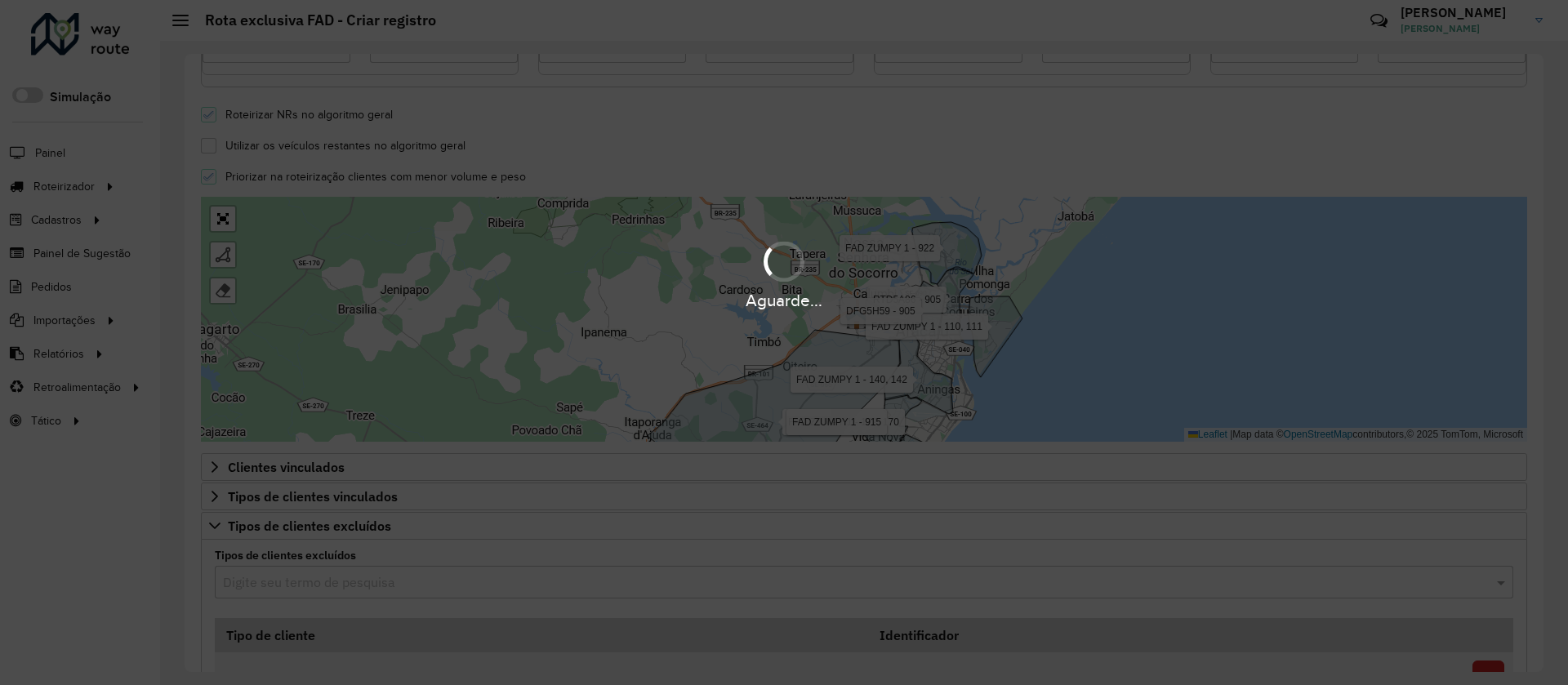
type input "*"
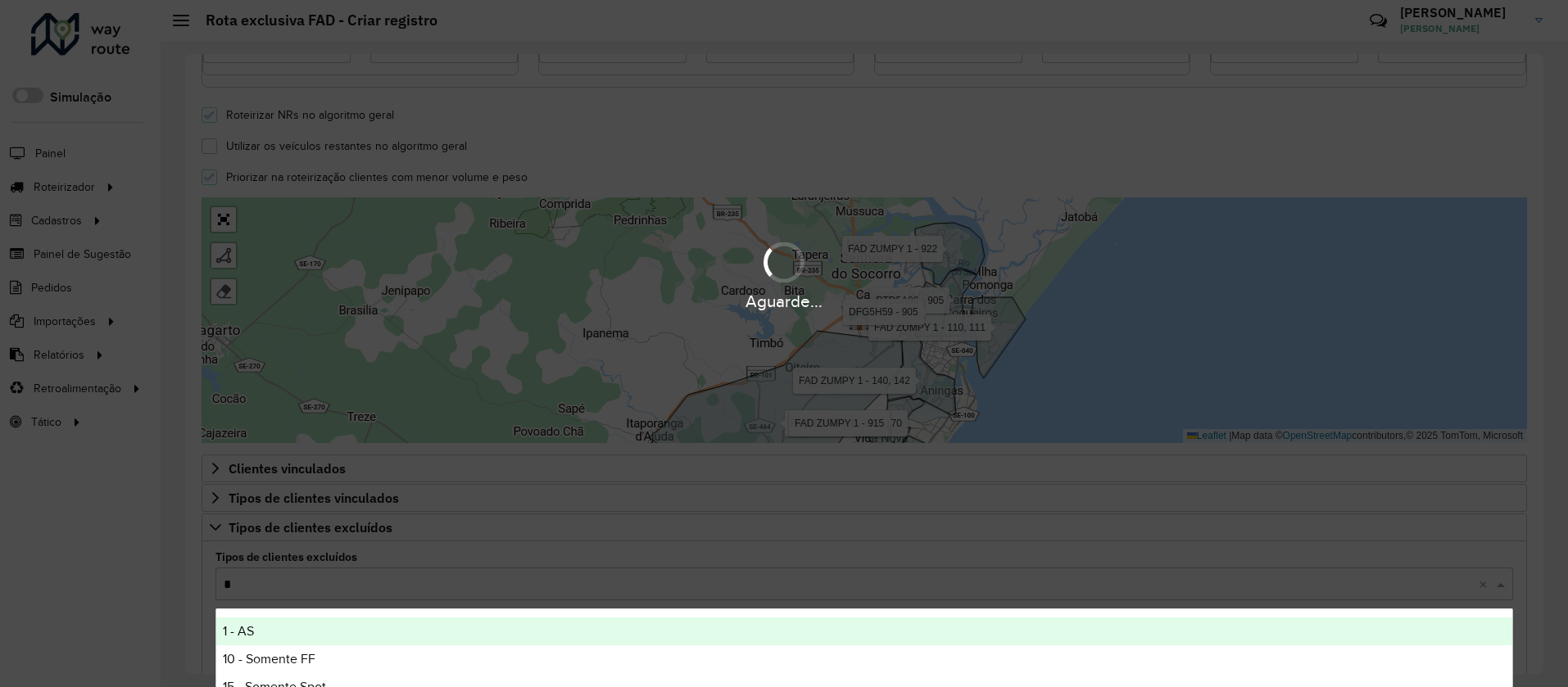
click at [269, 623] on div "1 - AS" at bounding box center [864, 631] width 1296 height 28
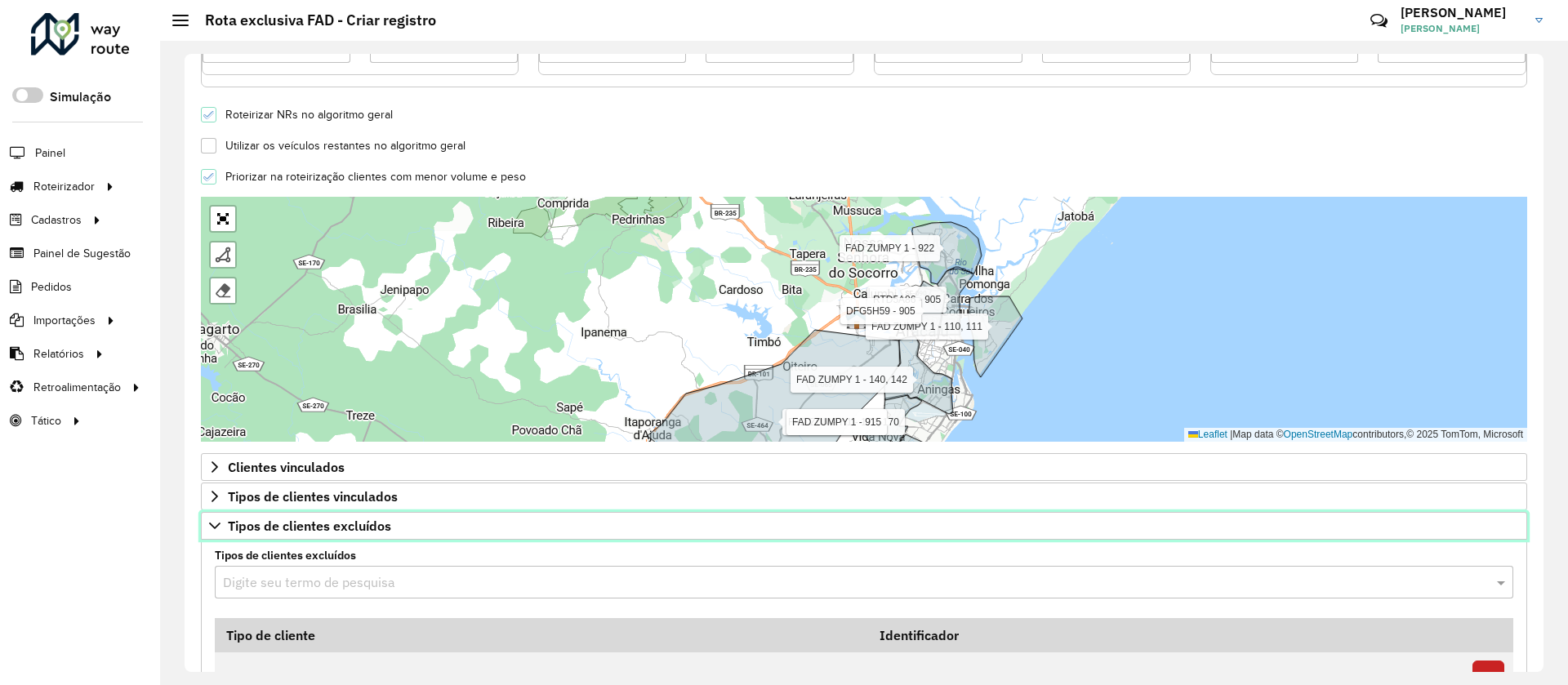
click at [300, 527] on span "Tipos de clientes excluídos" at bounding box center [309, 525] width 163 height 13
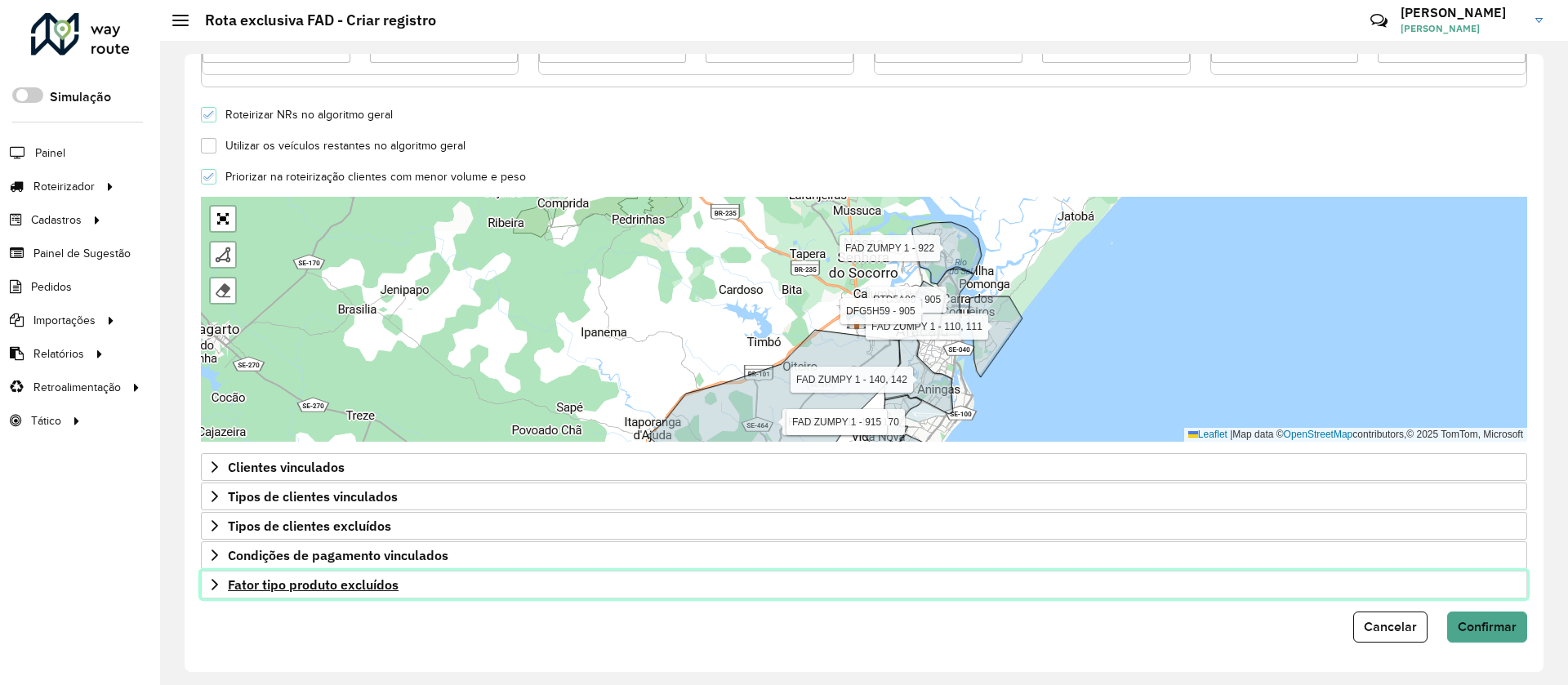
click at [344, 598] on link "Fator tipo produto excluídos" at bounding box center [864, 585] width 1326 height 28
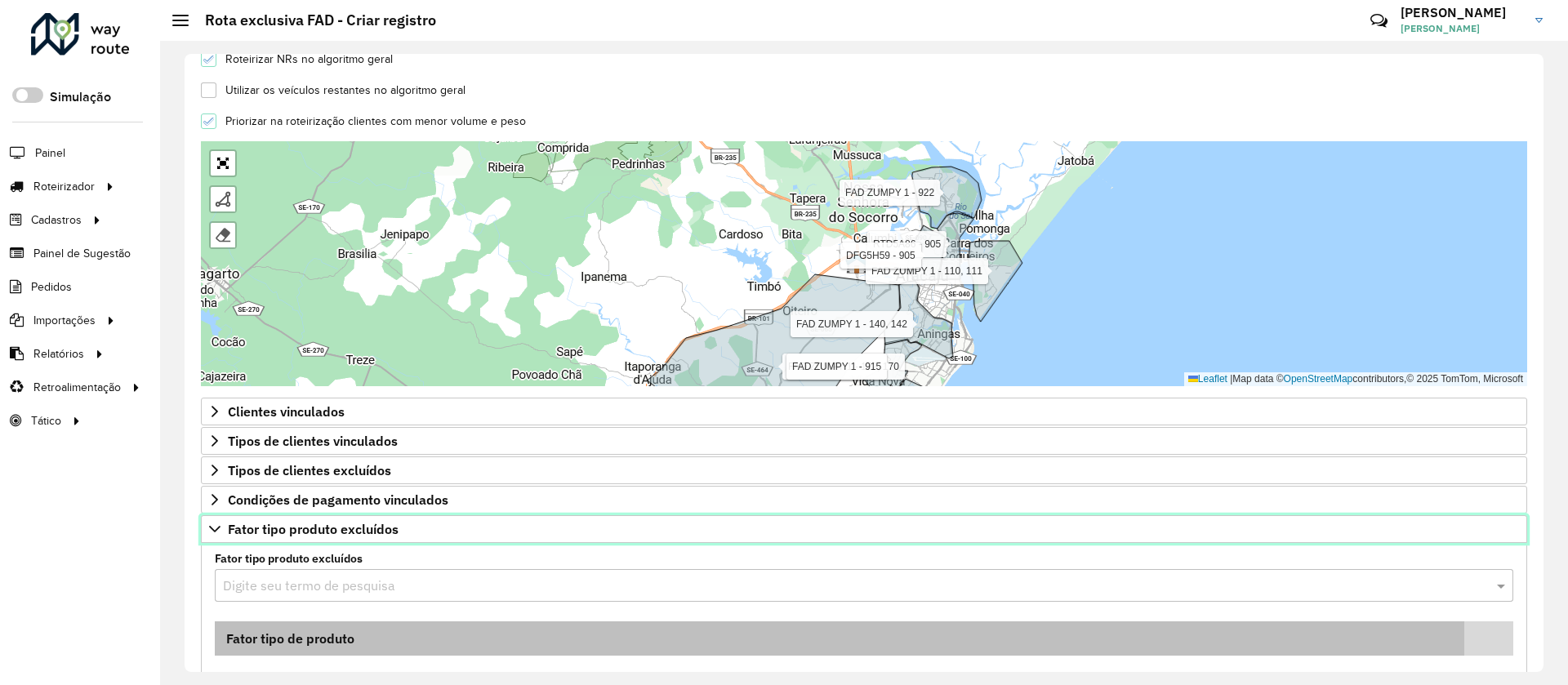
scroll to position [580, 0]
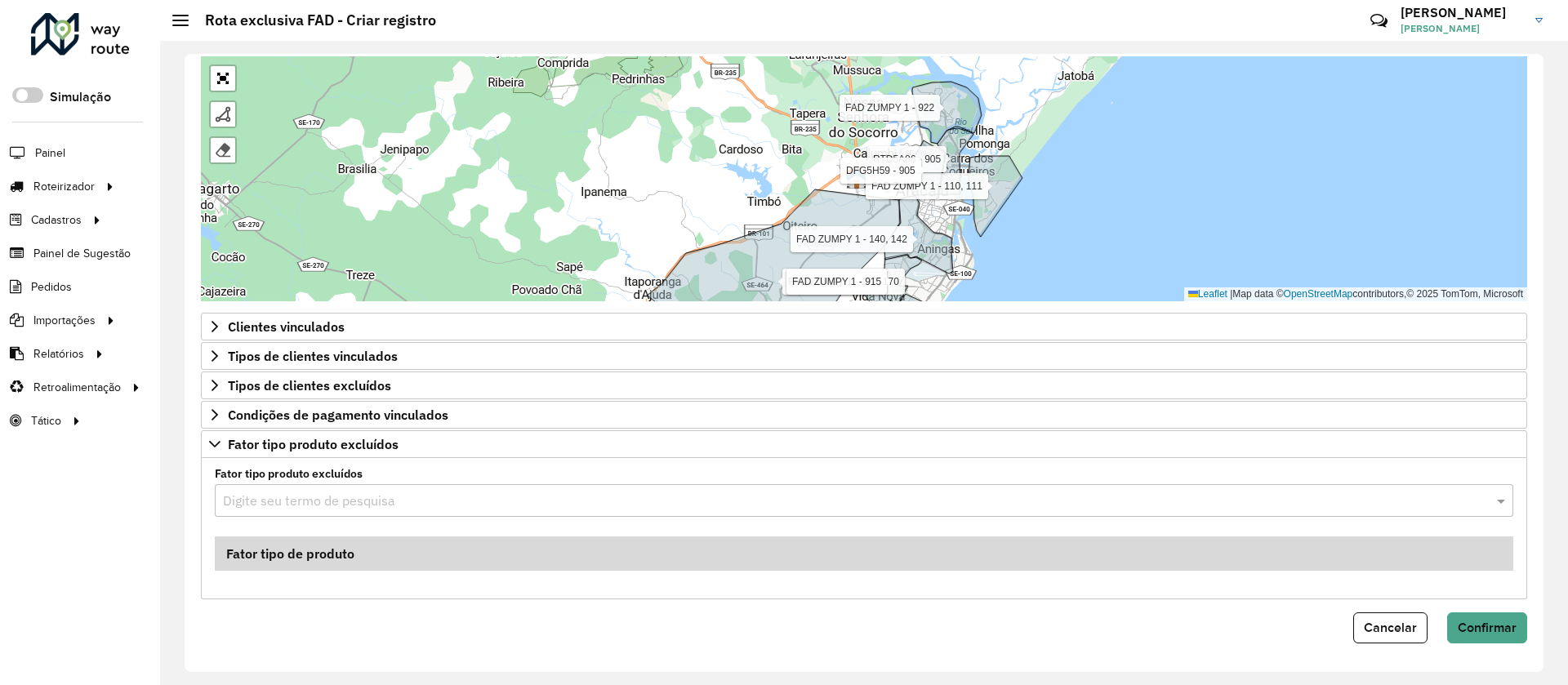
click at [378, 506] on input "text" at bounding box center [847, 501] width 1250 height 19
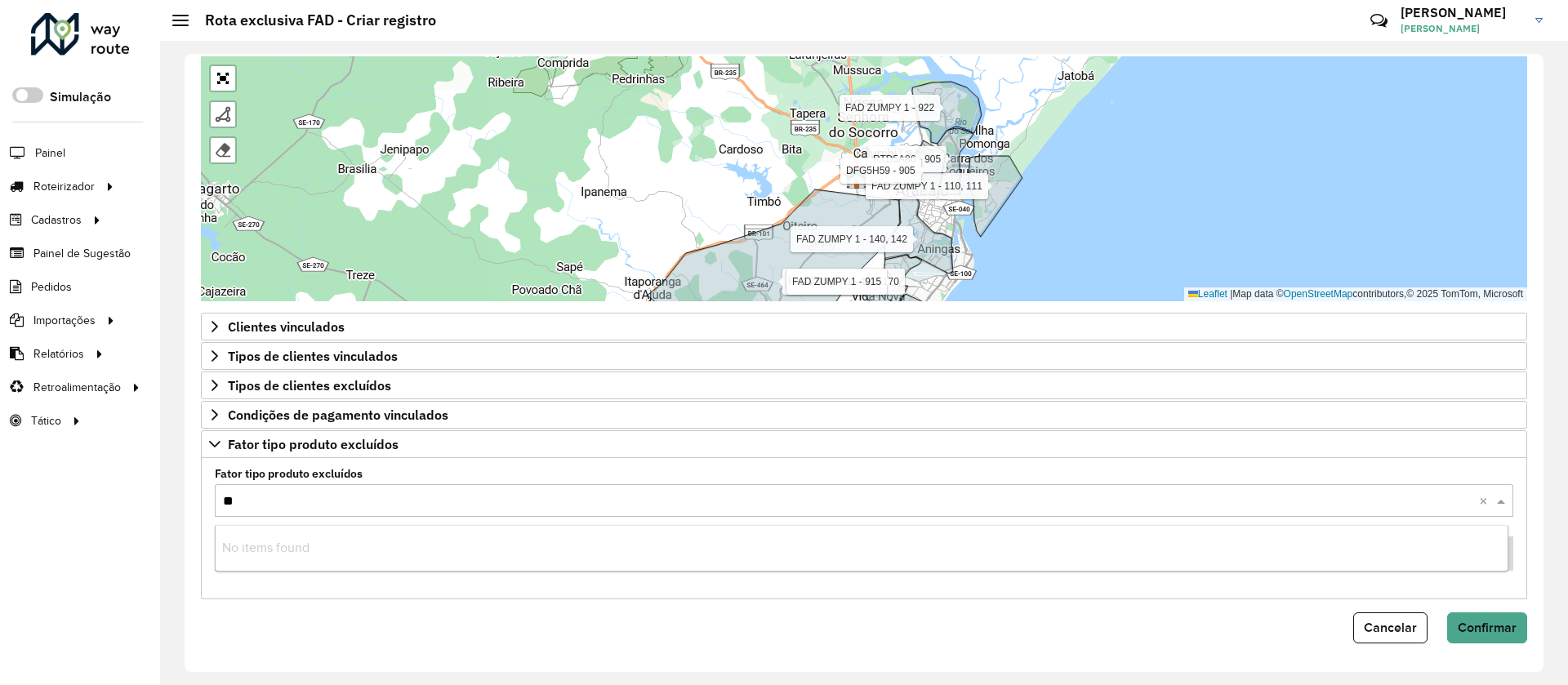
type input "***"
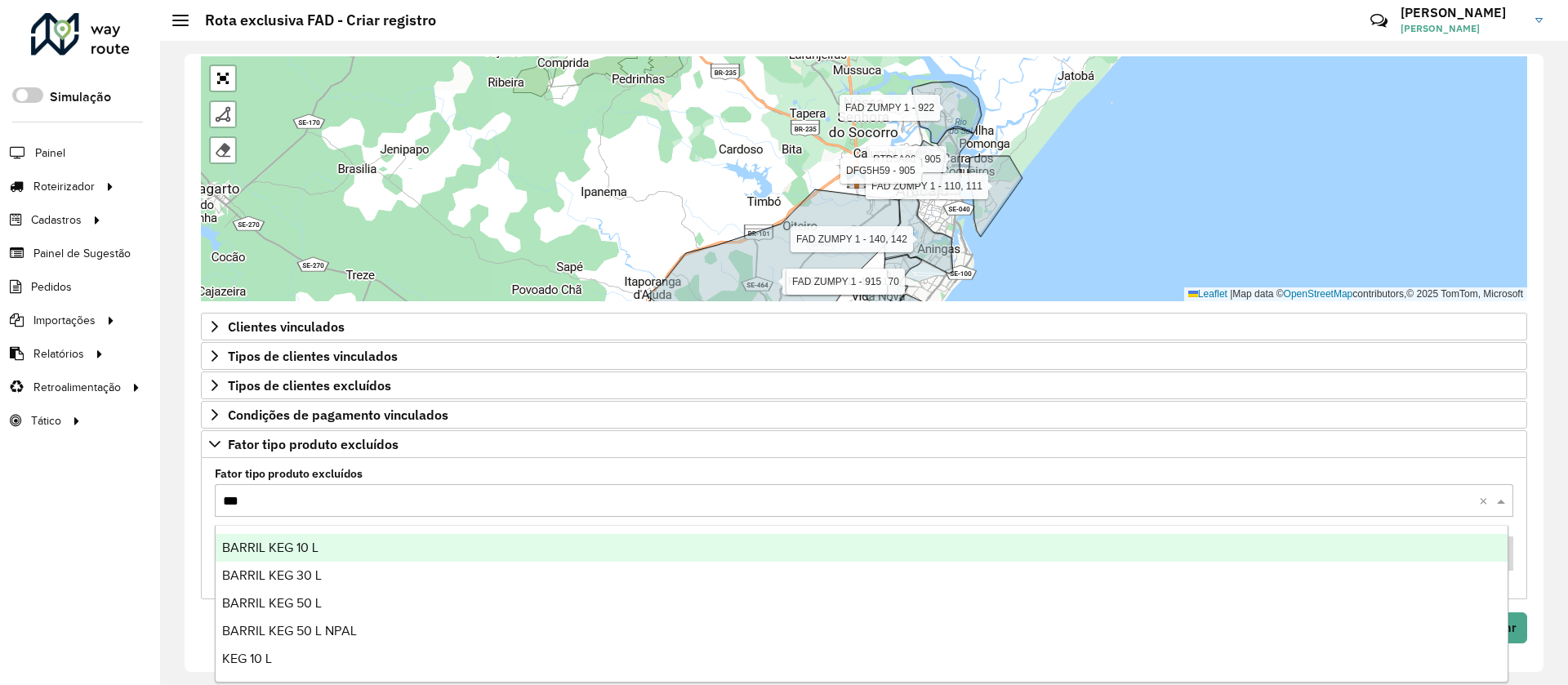
click at [283, 545] on span "BARRIL KEG 10 L" at bounding box center [270, 547] width 96 height 14
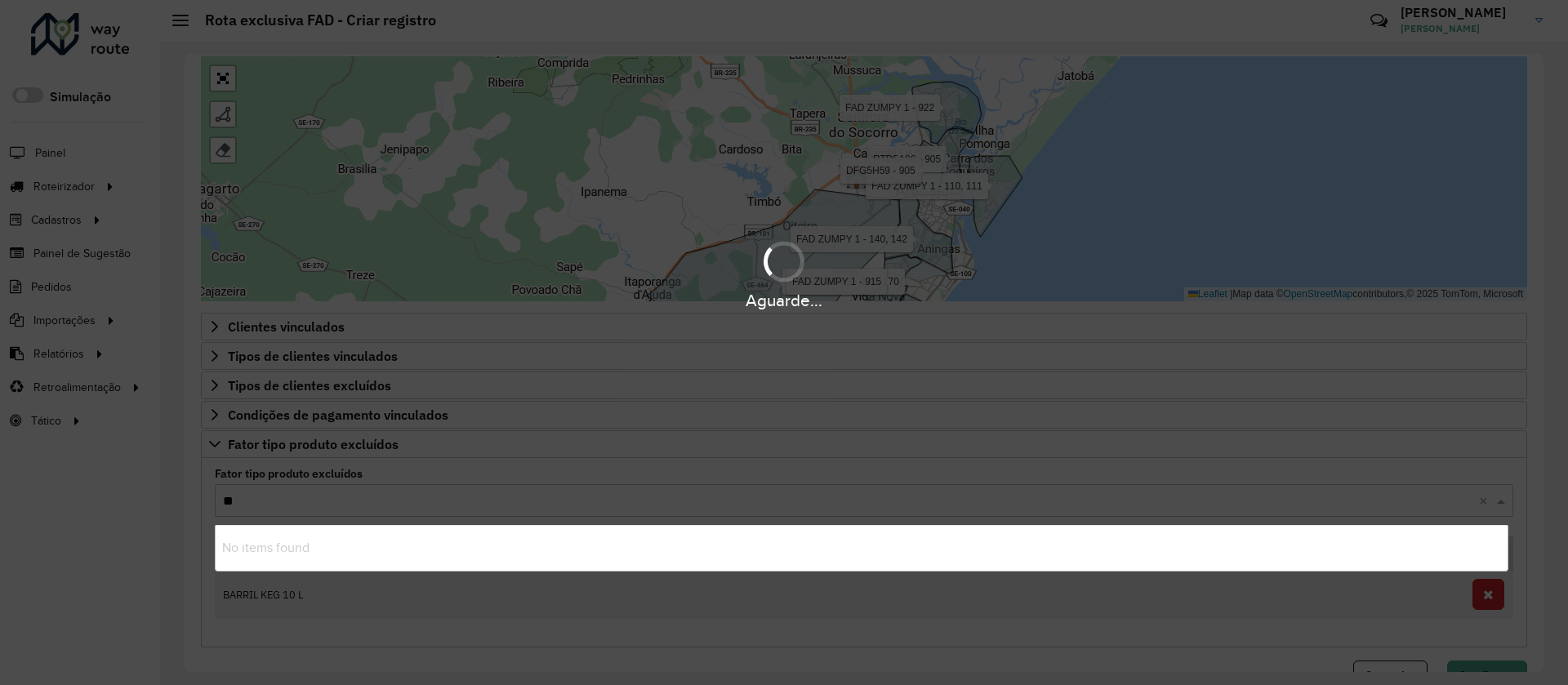
type input "***"
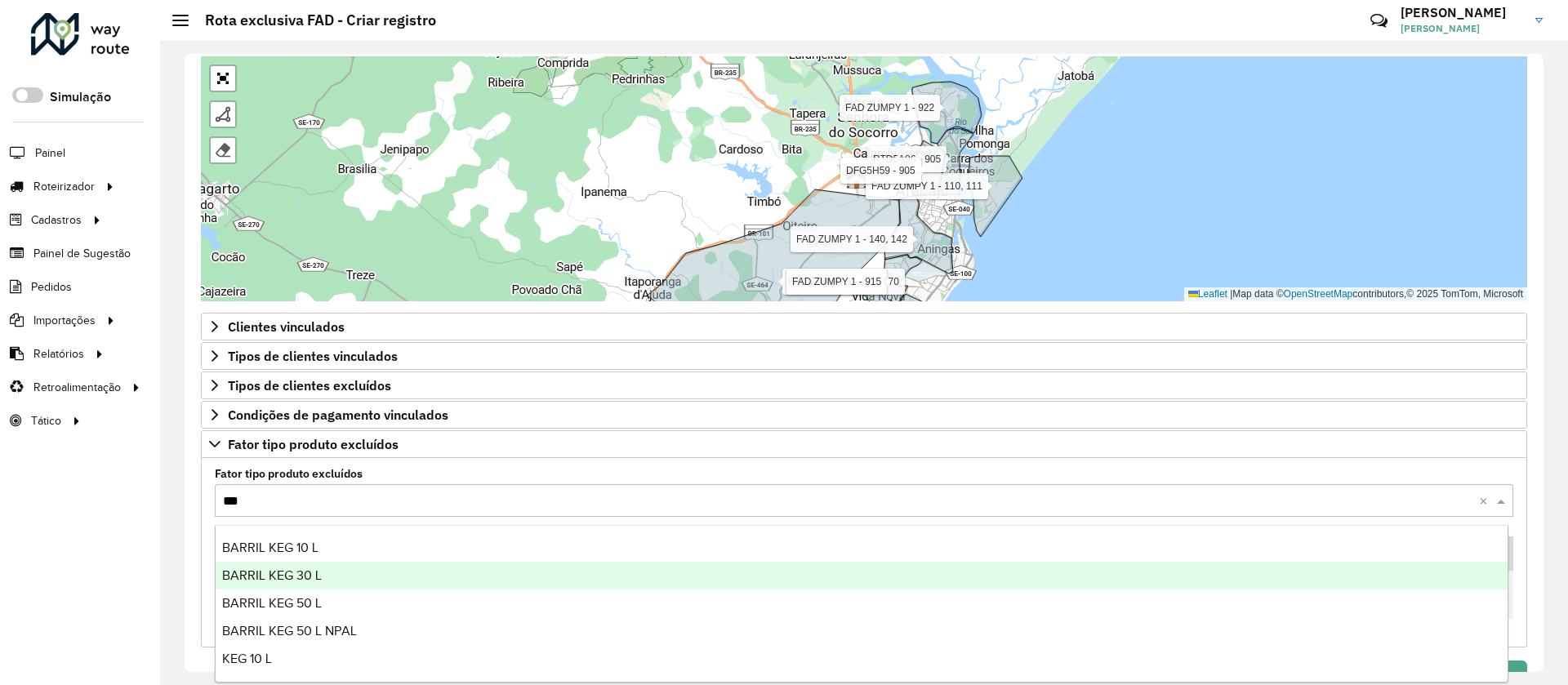
click at [343, 569] on div "BARRIL KEG 30 L" at bounding box center [861, 576] width 1292 height 28
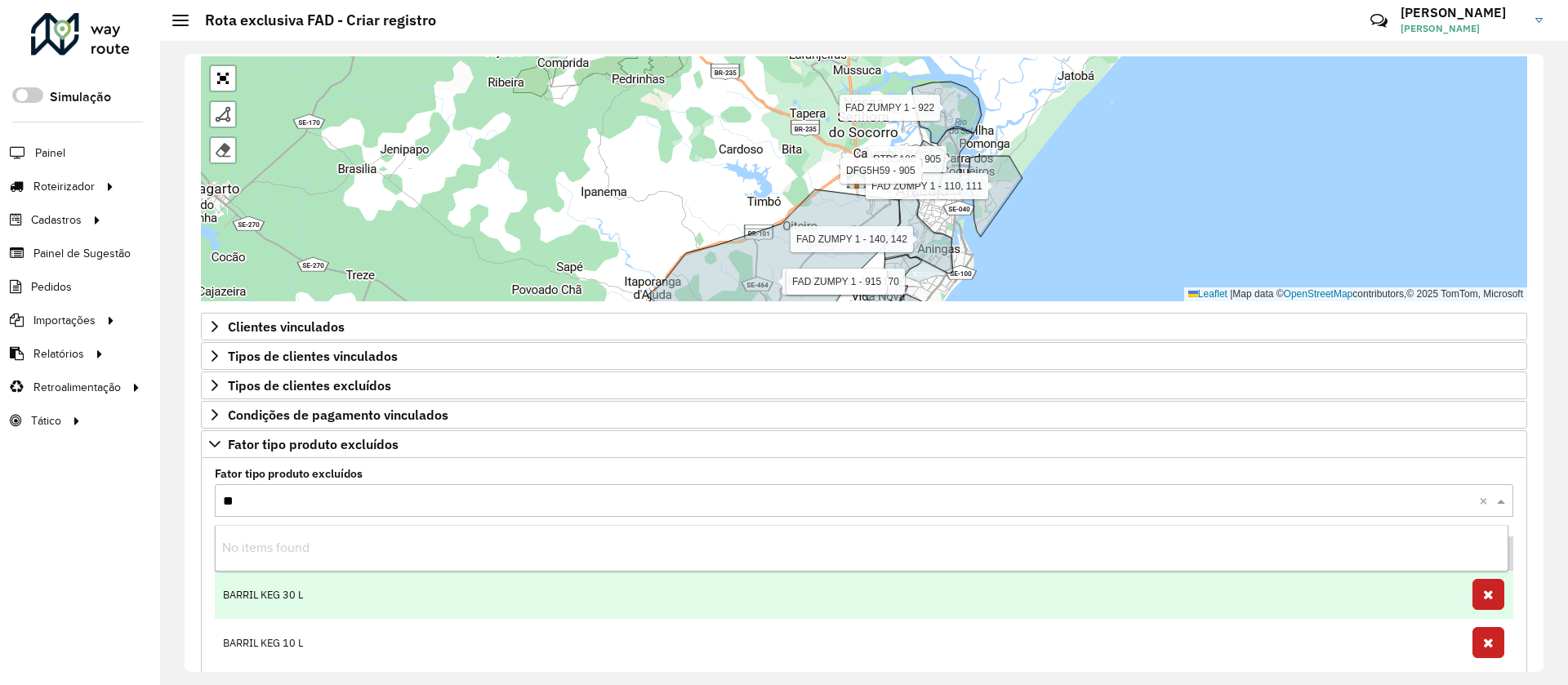
type input "***"
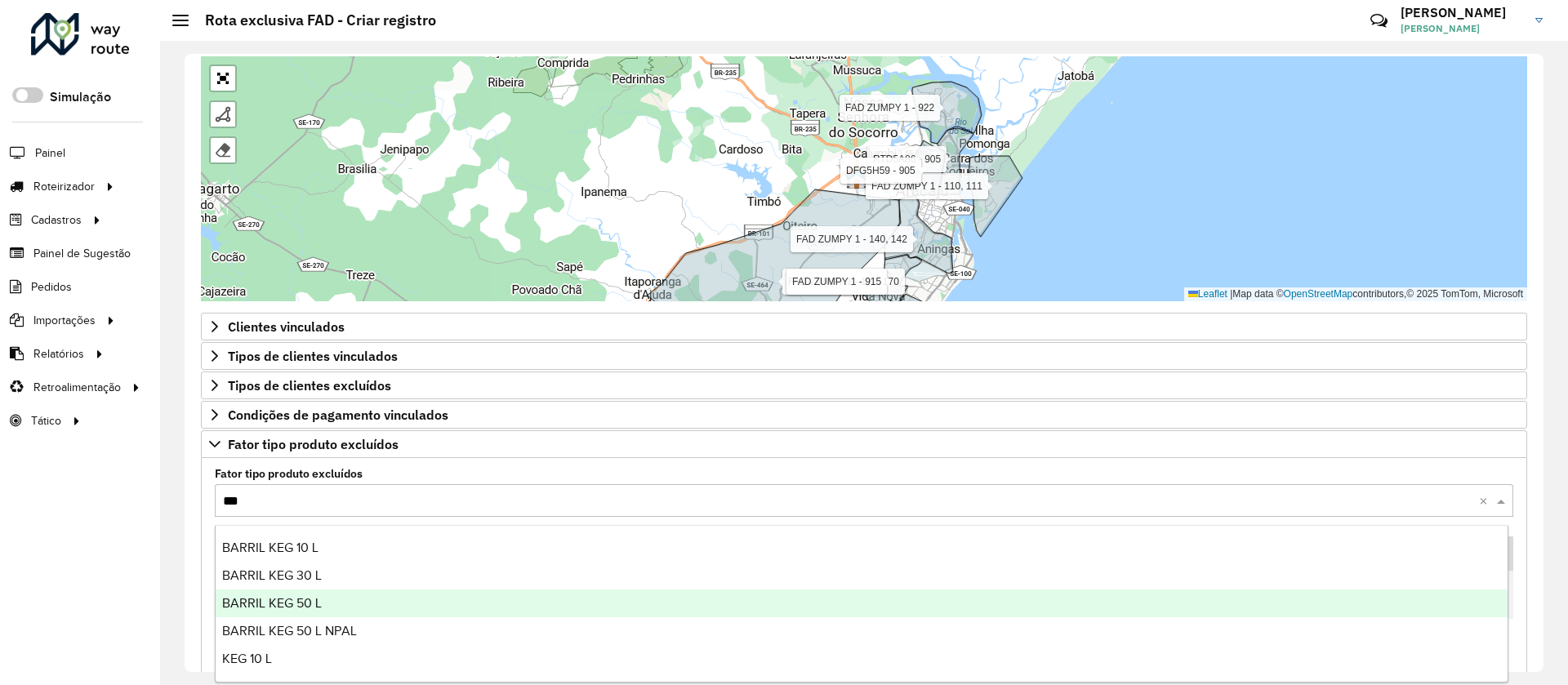
click at [326, 601] on div "BARRIL KEG 50 L" at bounding box center [861, 603] width 1292 height 28
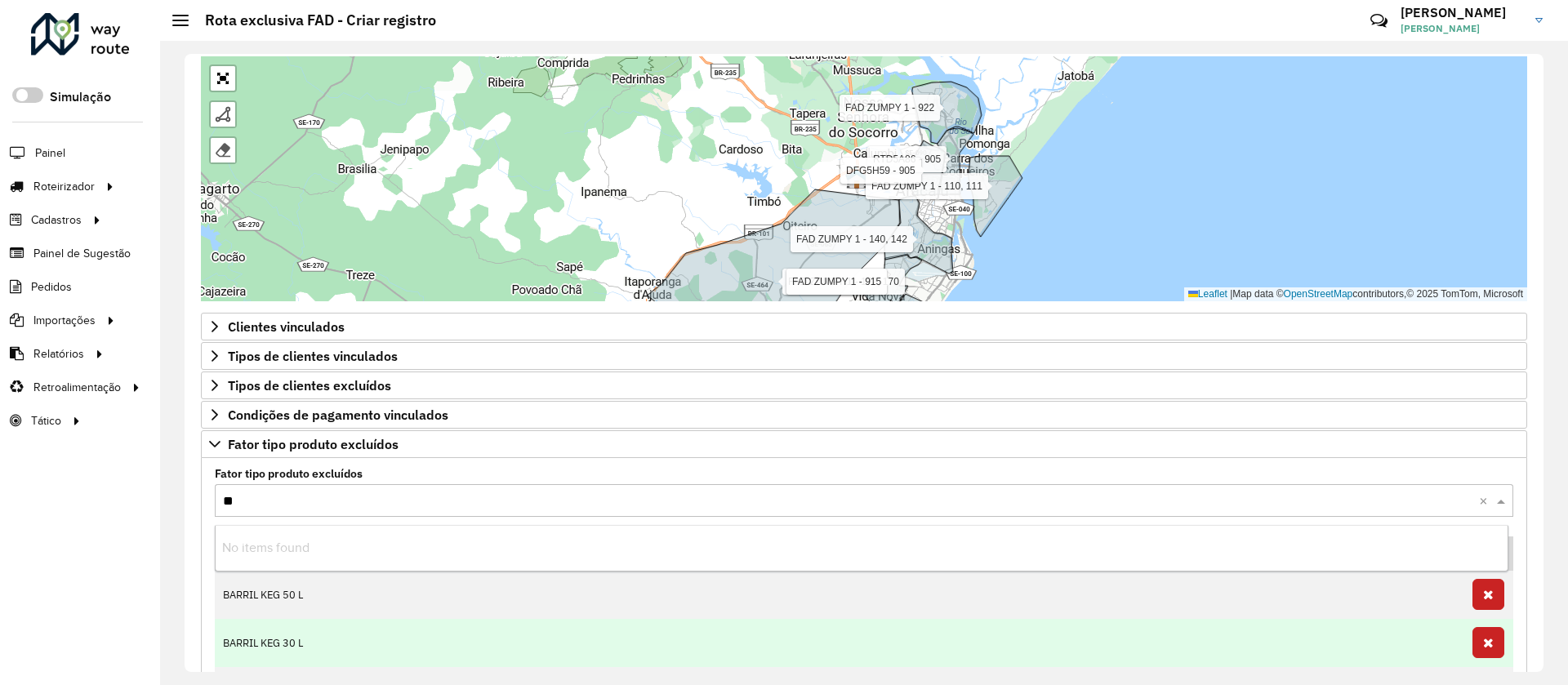
type input "***"
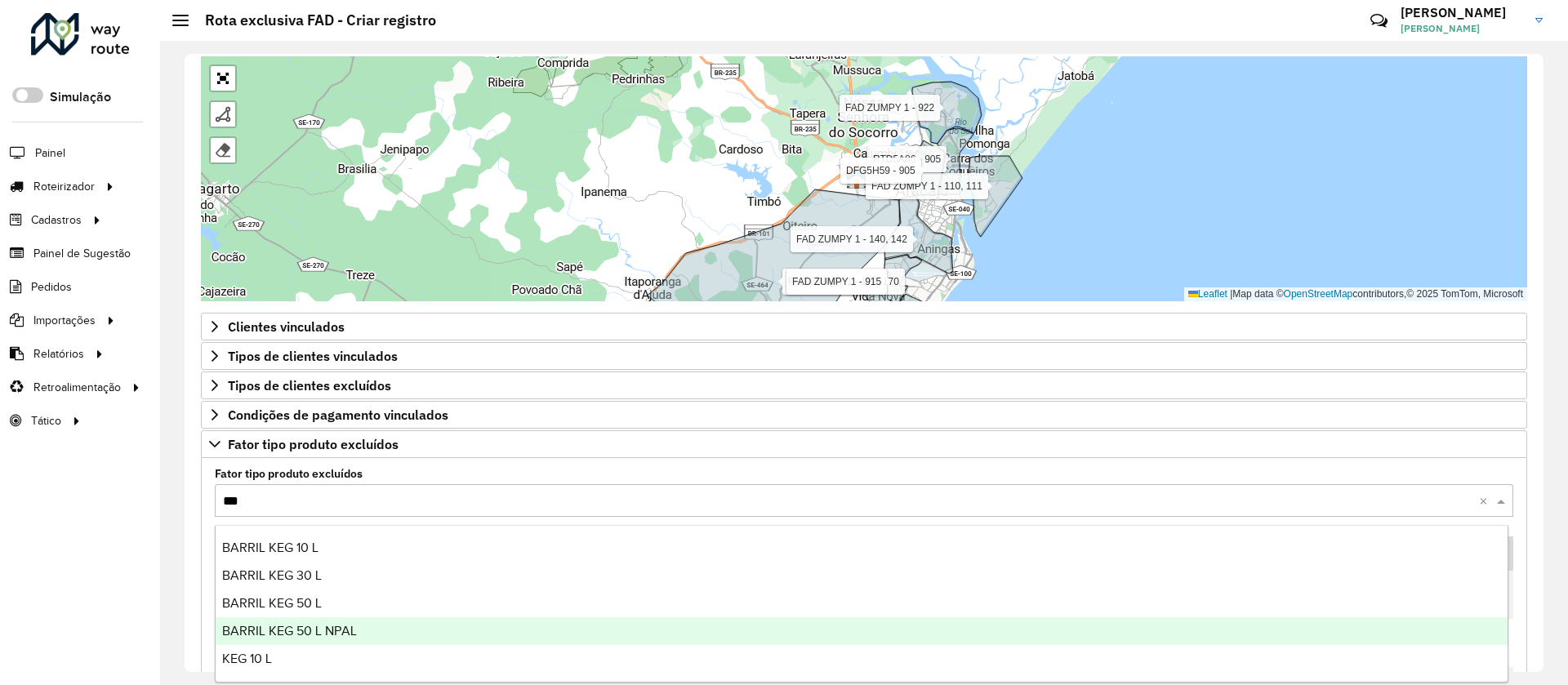
click at [326, 630] on span "BARRIL KEG 50 L NPAL" at bounding box center [289, 630] width 135 height 14
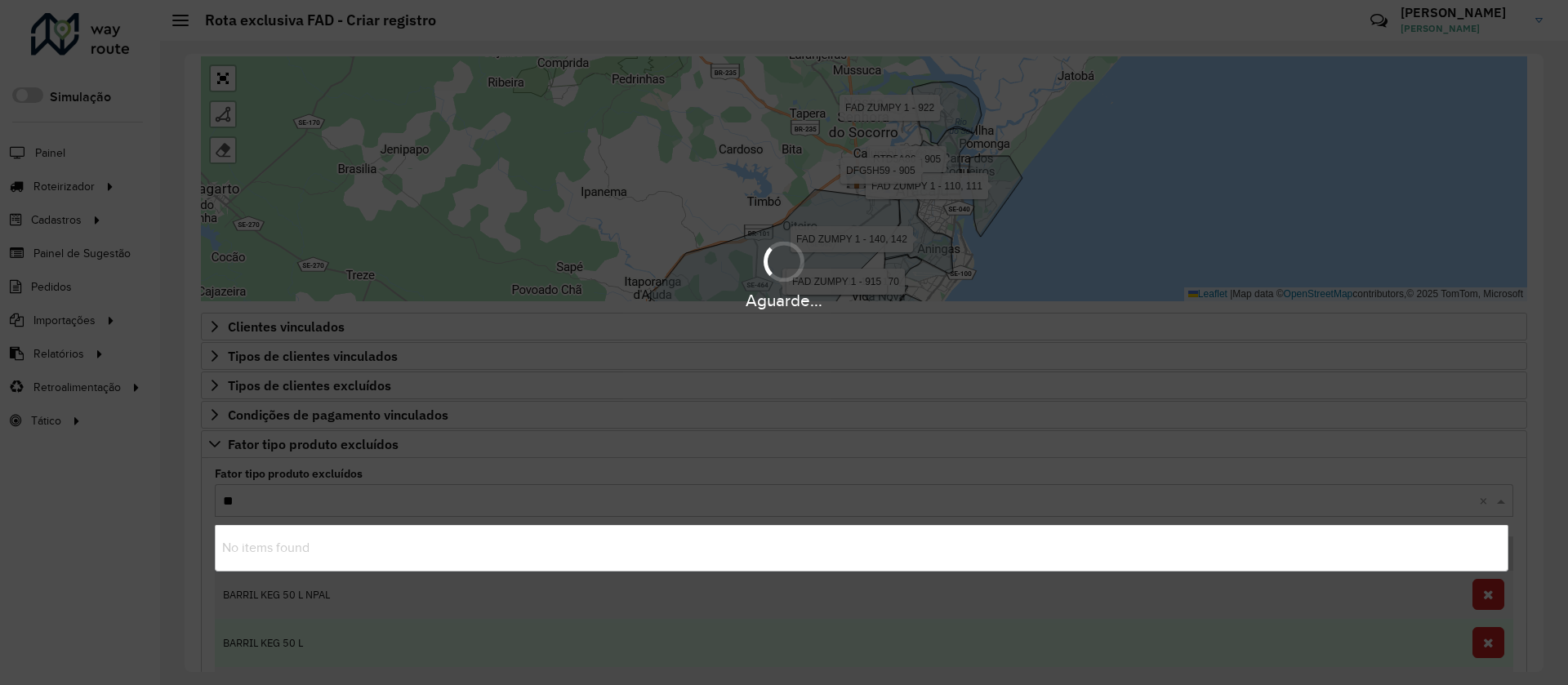
type input "***"
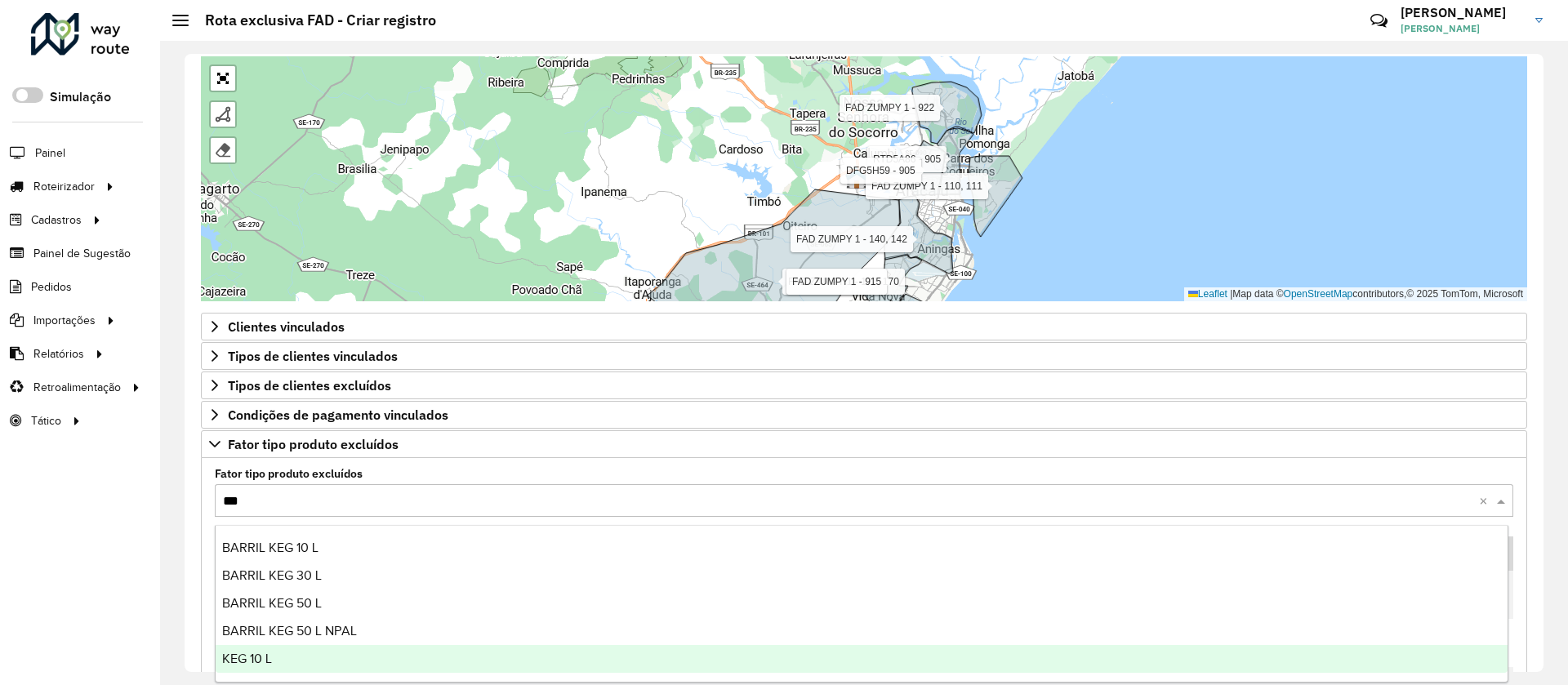
click at [281, 646] on div "KEG 10 L" at bounding box center [861, 659] width 1292 height 28
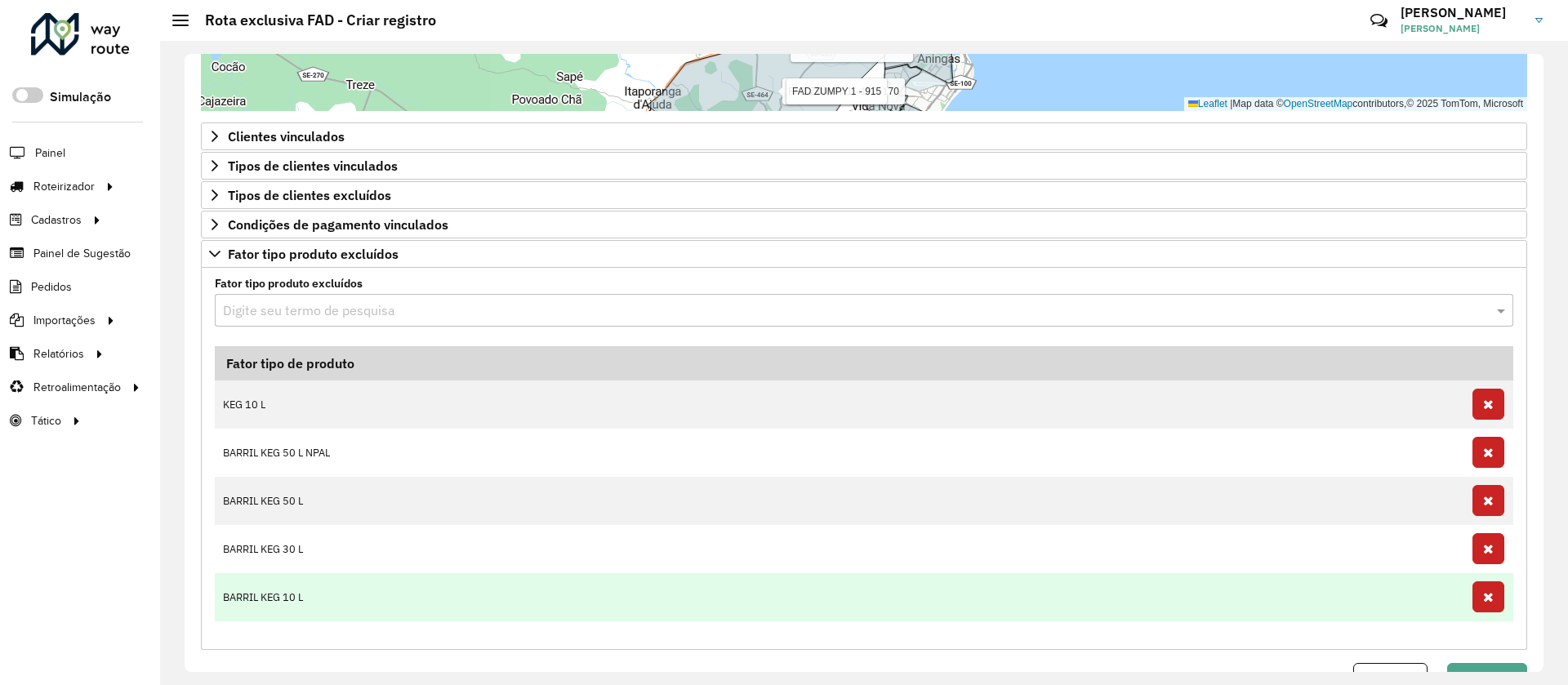
scroll to position [823, 0]
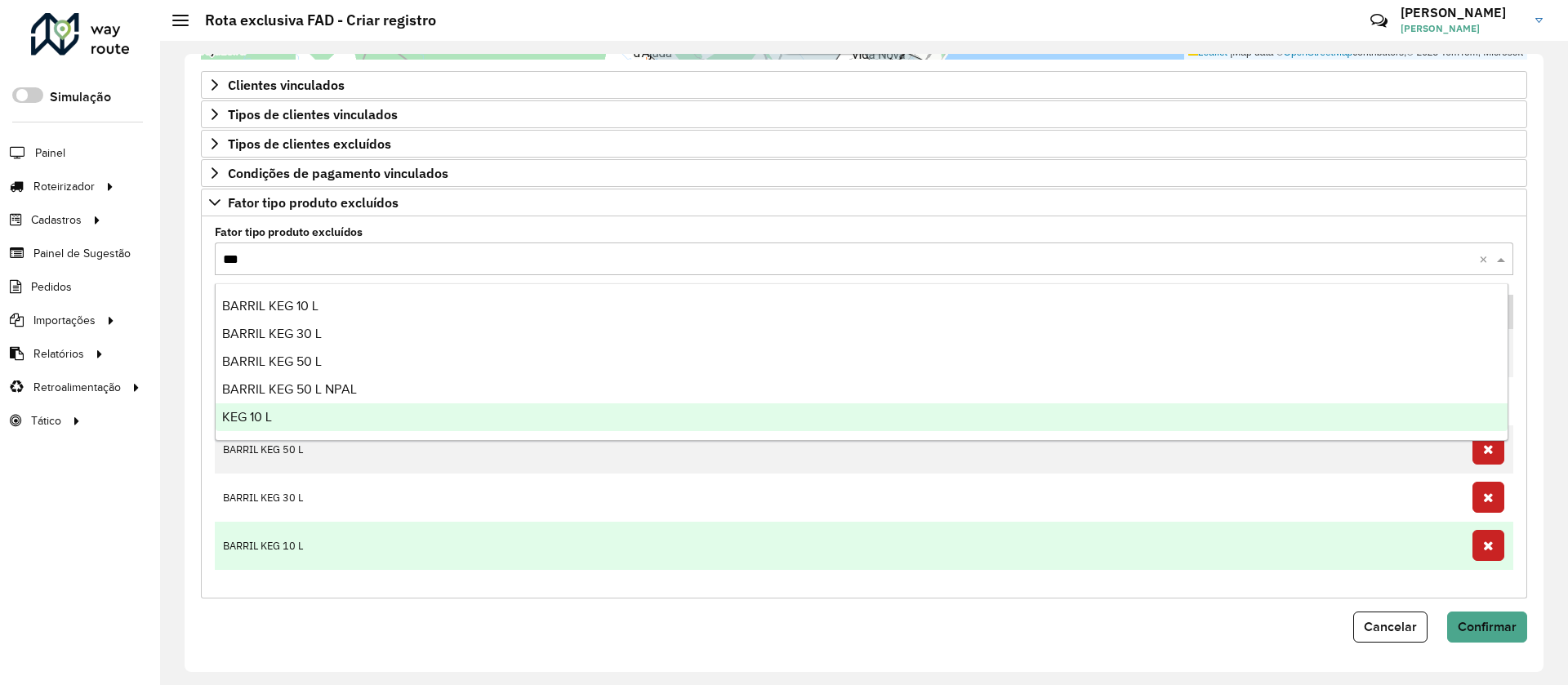
type input "***"
click at [353, 539] on td "BARRIL KEG 10 L" at bounding box center [839, 546] width 1250 height 49
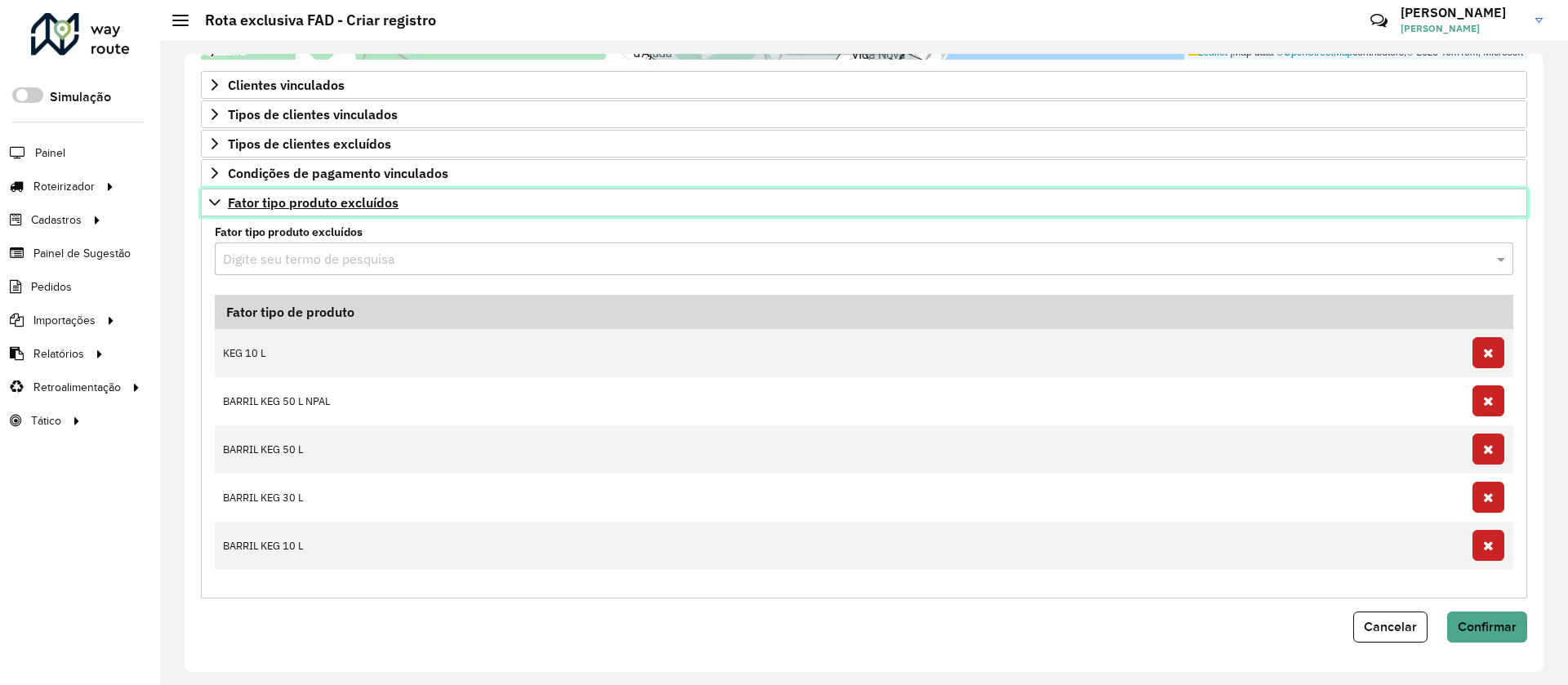
click at [317, 196] on span "Fator tipo produto excluídos" at bounding box center [313, 203] width 171 height 13
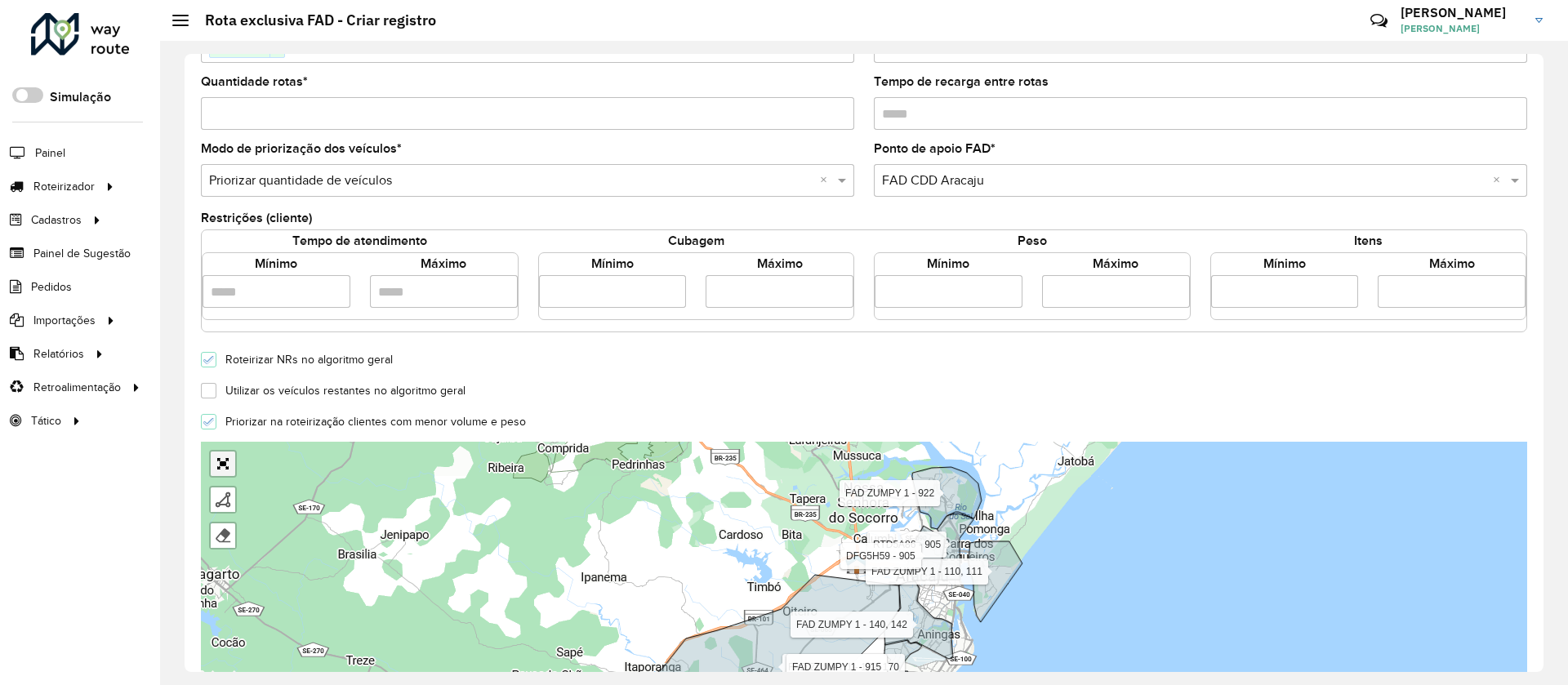
click at [215, 470] on div "FAD ZUMPY 1 - 110, 111 FAD ZUMPY 1 - 172, 170 FAD ZUMPY 1 - 915 FAD ZUMPY 1 -16…" at bounding box center [864, 564] width 1326 height 245
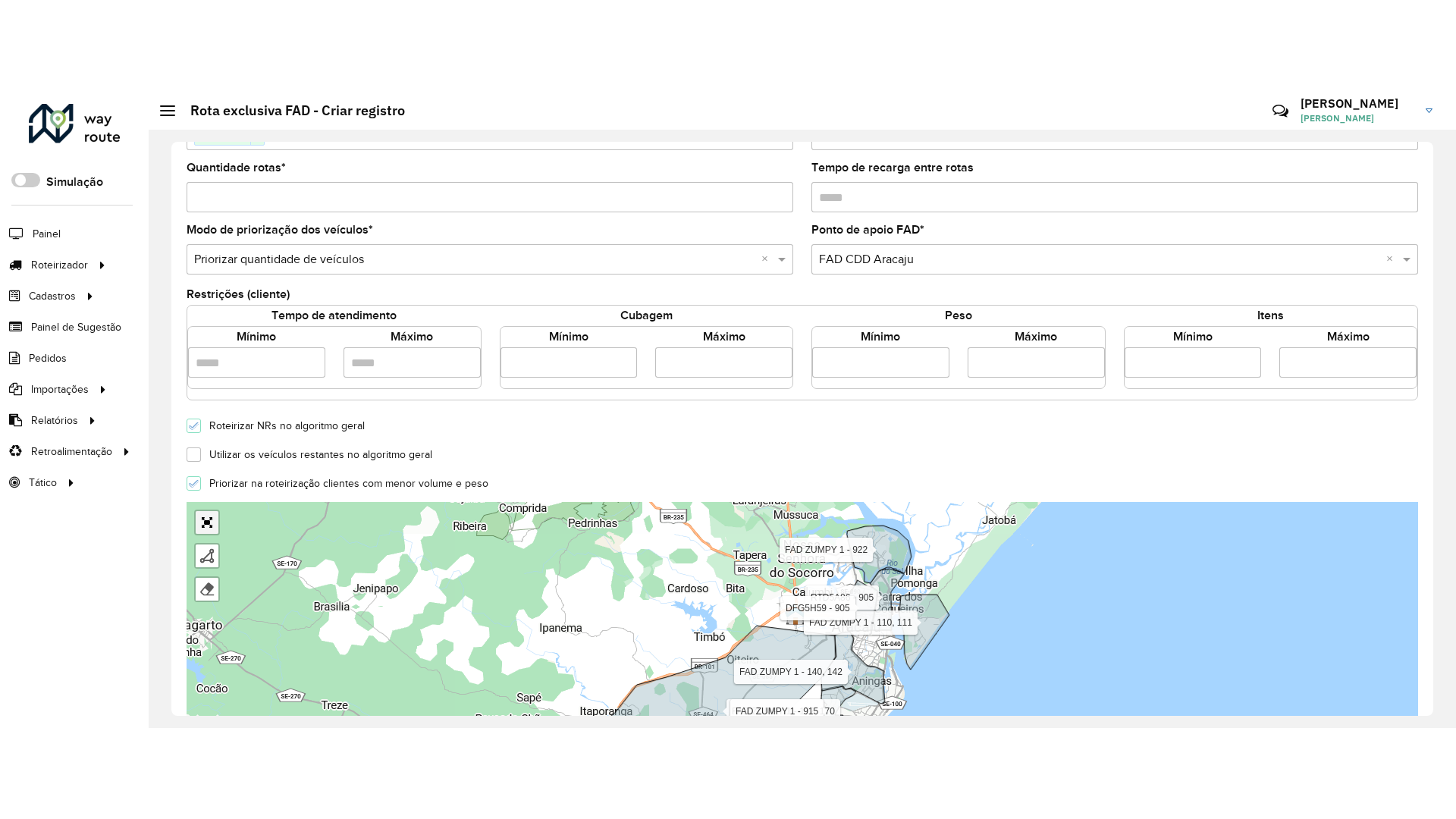
scroll to position [195, 0]
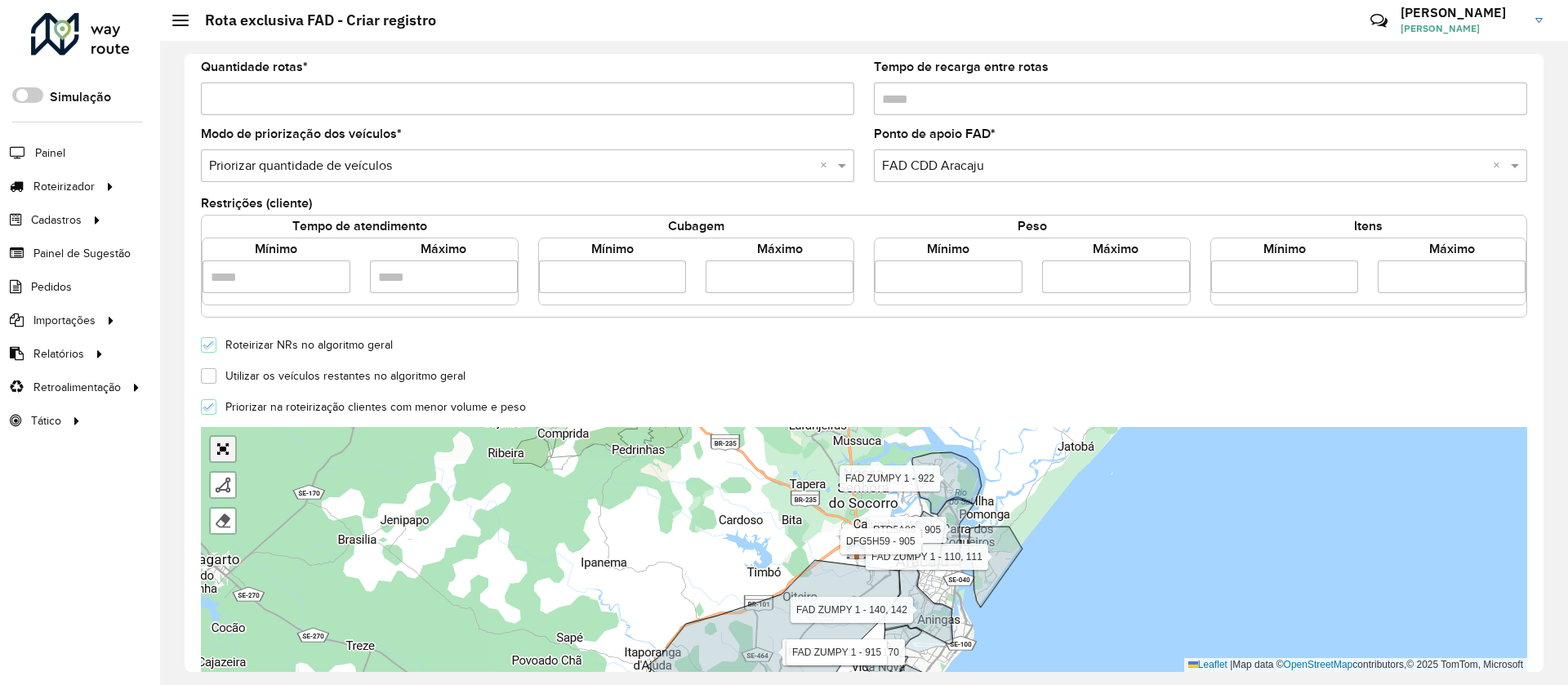
click at [233, 439] on link "Abrir mapa em tela cheia" at bounding box center [223, 448] width 25 height 25
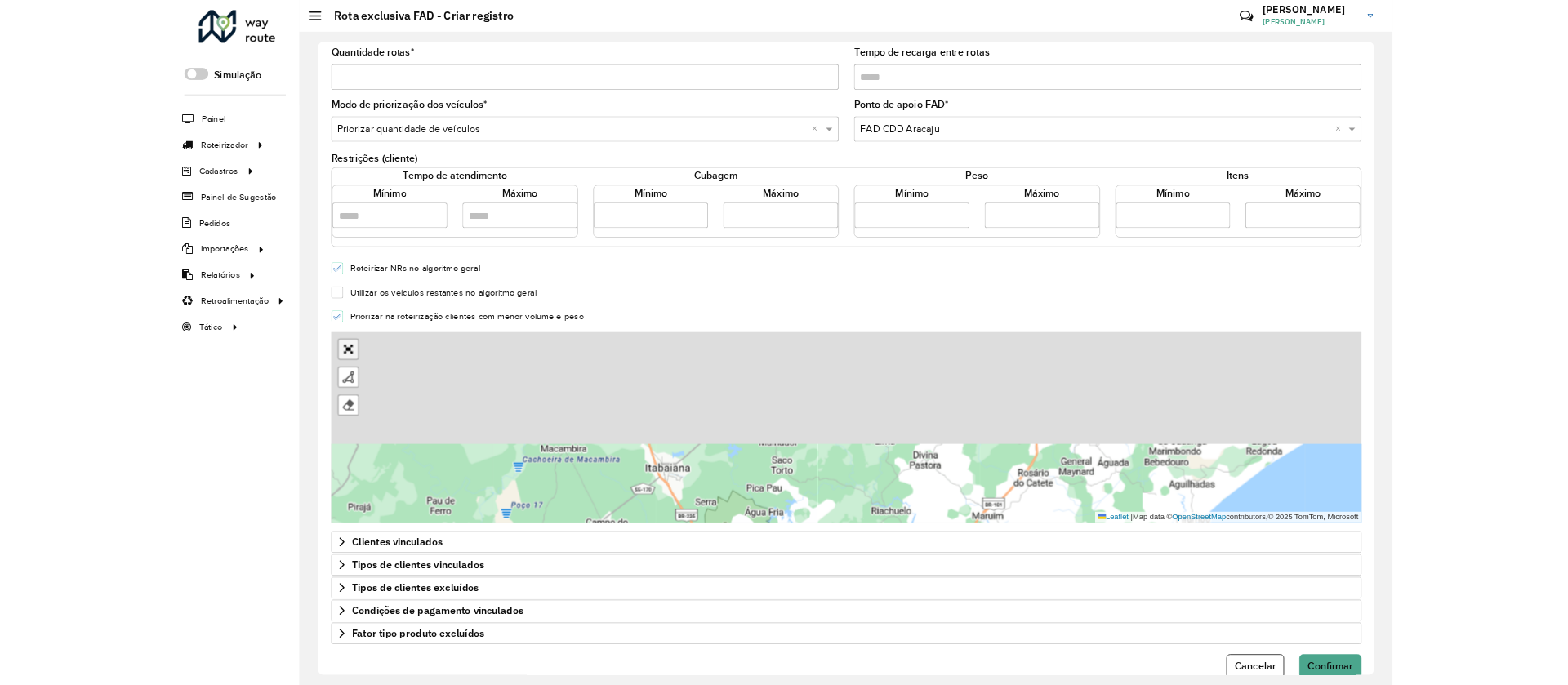
scroll to position [0, 0]
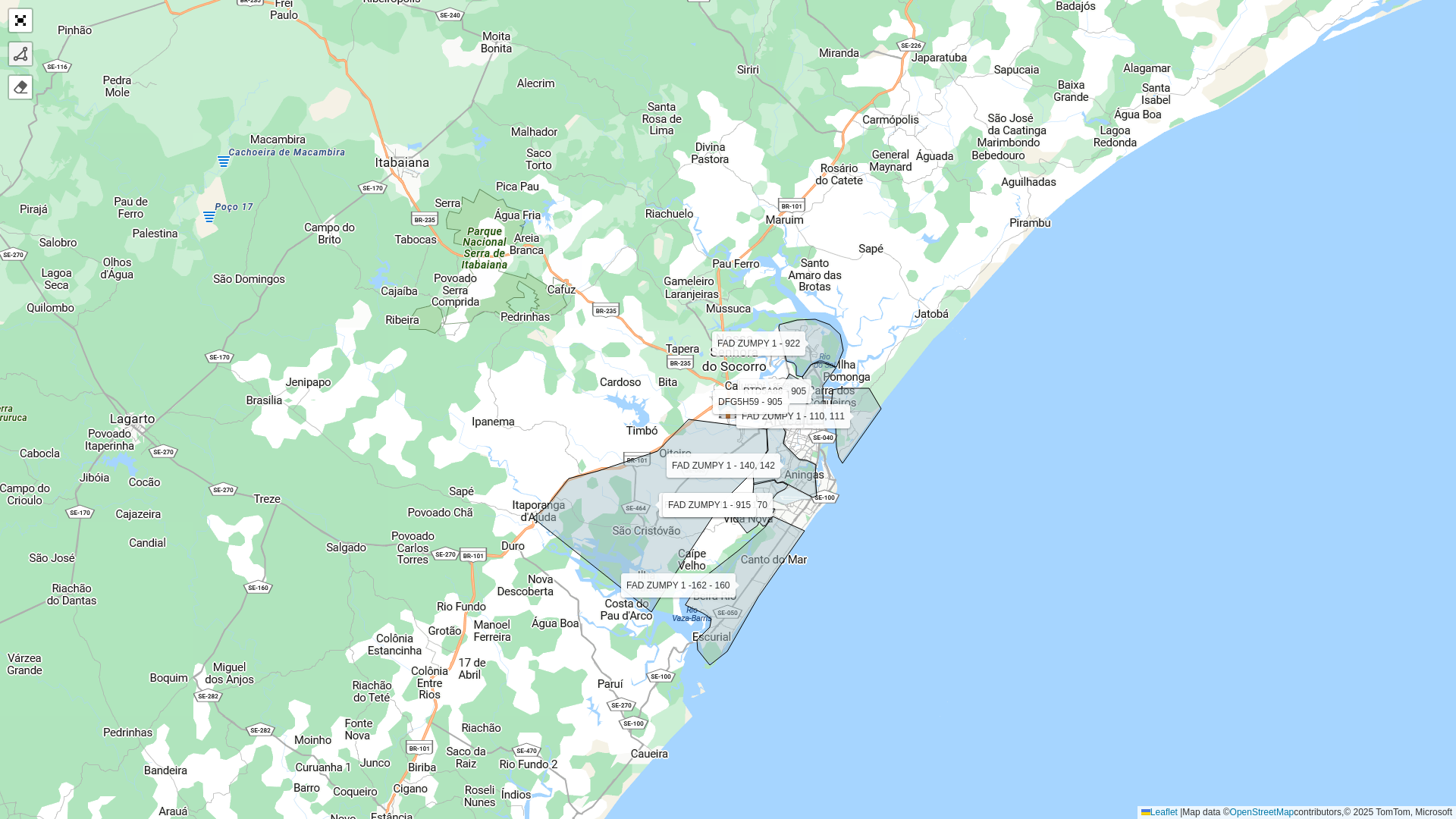
drag, startPoint x: 20, startPoint y: 59, endPoint x: 117, endPoint y: 55, distance: 97.1
click at [20, 59] on div at bounding box center [20, 54] width 15 height 15
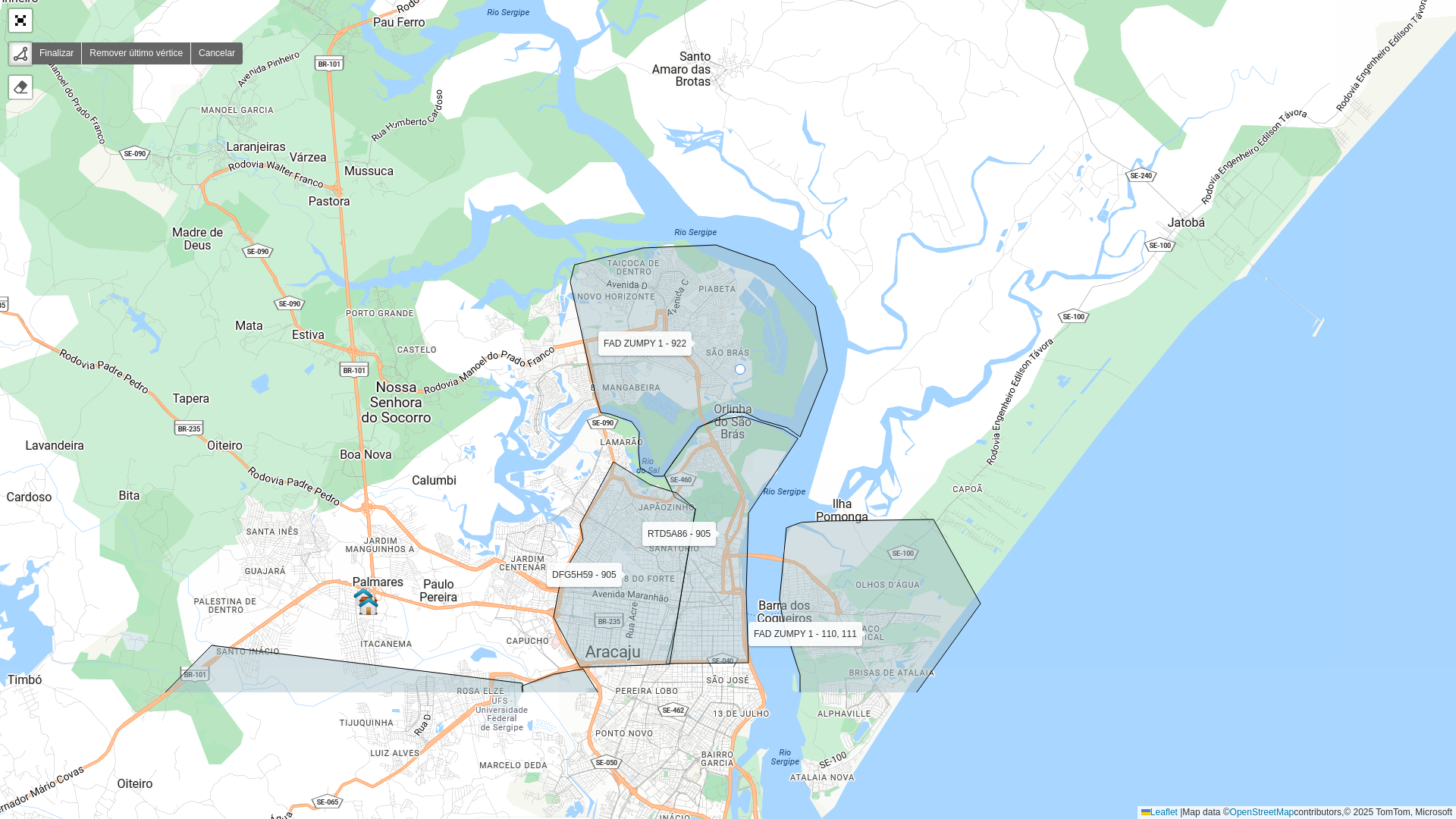
drag, startPoint x: 960, startPoint y: 579, endPoint x: 717, endPoint y: 375, distance: 317.3
click at [717, 375] on icon at bounding box center [699, 361] width 257 height 232
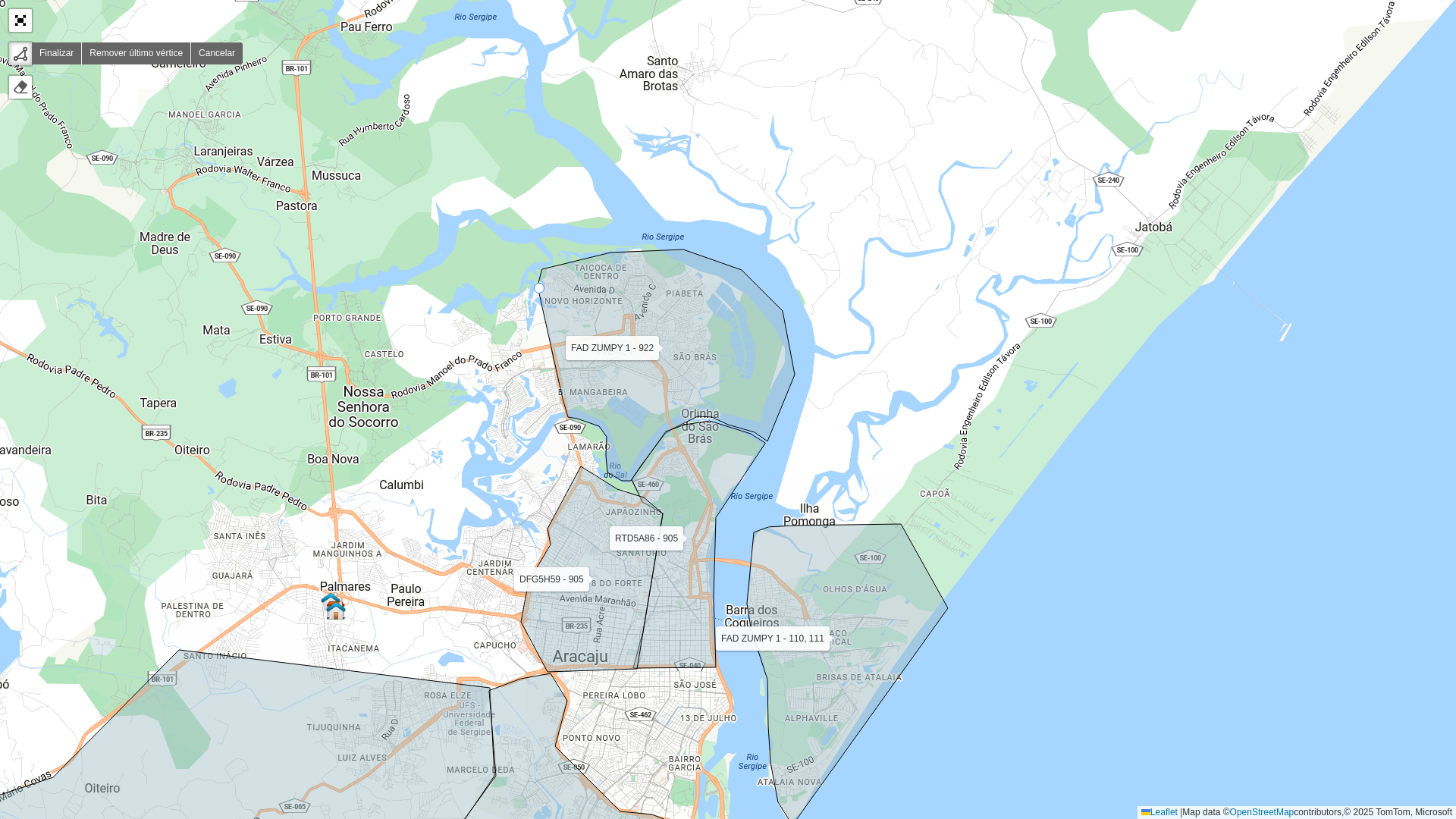
click at [539, 289] on icon at bounding box center [666, 365] width 257 height 232
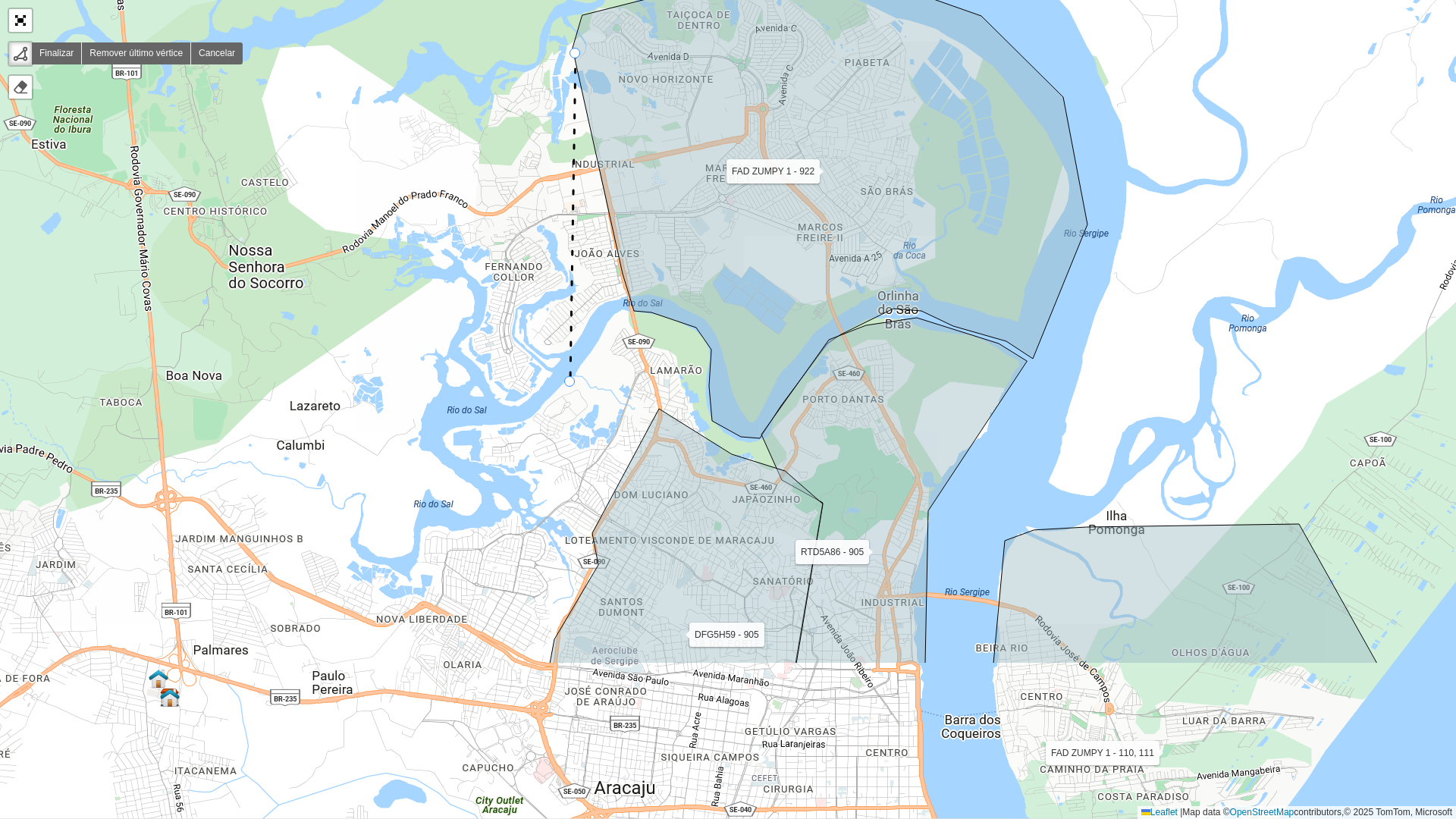
drag, startPoint x: 569, startPoint y: 621, endPoint x: 570, endPoint y: 384, distance: 237.0
click at [570, 384] on div "FAD ZUMPY 1 - 110, 111 FAD ZUMPY 1 - 172, 170 FAD ZUMPY 1 - 915 FAD ZUMPY 1 -16…" at bounding box center [728, 410] width 1456 height 819
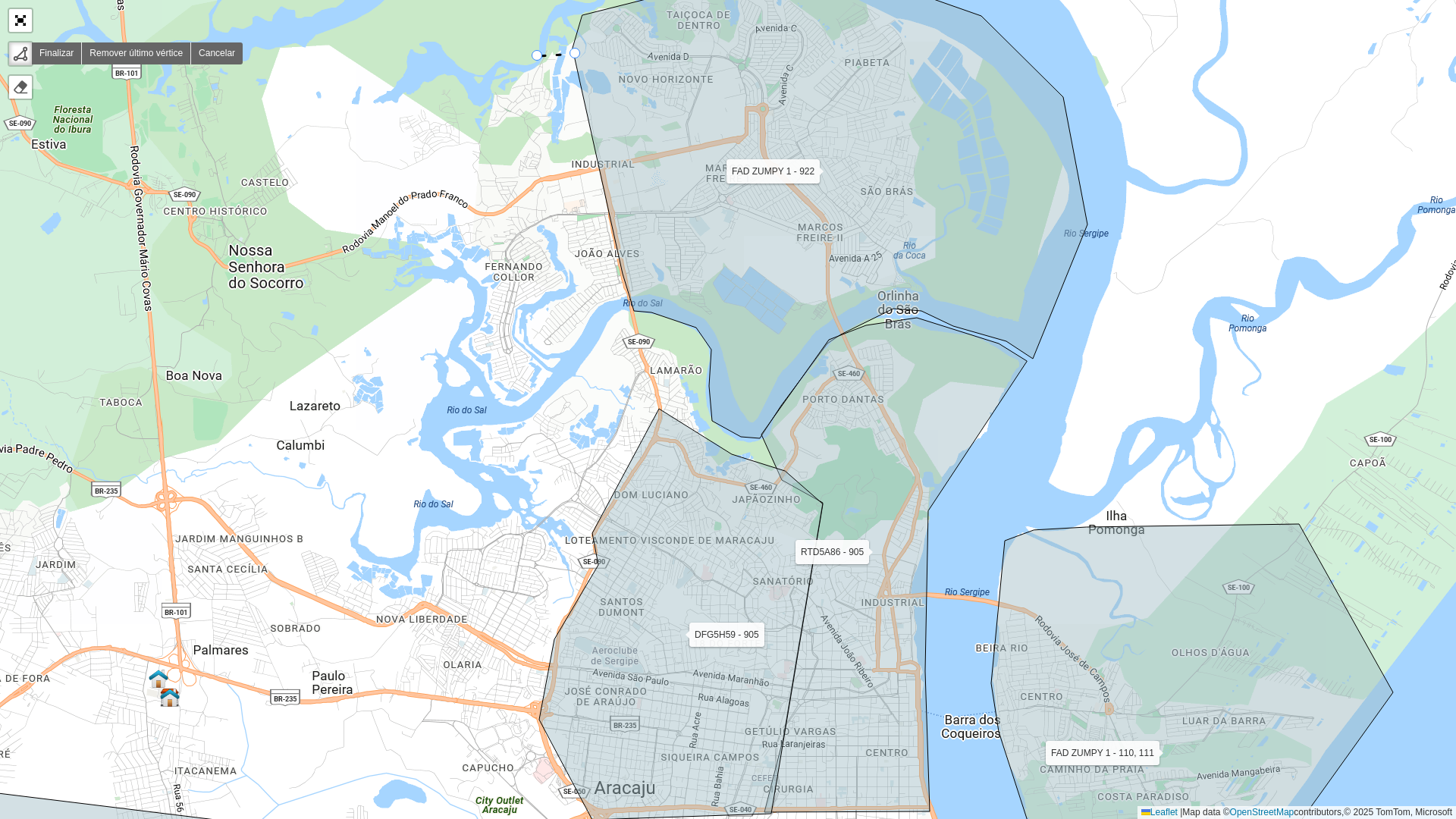
click at [537, 56] on div "FAD ZUMPY 1 - 110, 111 FAD ZUMPY 1 - 172, 170 FAD ZUMPY 1 - 915 FAD ZUMPY 1 -16…" at bounding box center [728, 410] width 1456 height 819
click at [399, 131] on div "FAD ZUMPY 1 - 110, 111 FAD ZUMPY 1 - 172, 170 FAD ZUMPY 1 - 915 FAD ZUMPY 1 -16…" at bounding box center [728, 410] width 1456 height 819
click at [453, 266] on div "FAD ZUMPY 1 - 110, 111 FAD ZUMPY 1 - 172, 170 FAD ZUMPY 1 - 915 FAD ZUMPY 1 -16…" at bounding box center [728, 410] width 1456 height 819
click at [349, 510] on div "FAD ZUMPY 1 - 110, 111 FAD ZUMPY 1 - 172, 170 FAD ZUMPY 1 - 915 FAD ZUMPY 1 -16…" at bounding box center [728, 410] width 1456 height 819
click at [296, 581] on div "FAD ZUMPY 1 - 110, 111 FAD ZUMPY 1 - 172, 170 FAD ZUMPY 1 - 915 FAD ZUMPY 1 -16…" at bounding box center [728, 410] width 1456 height 819
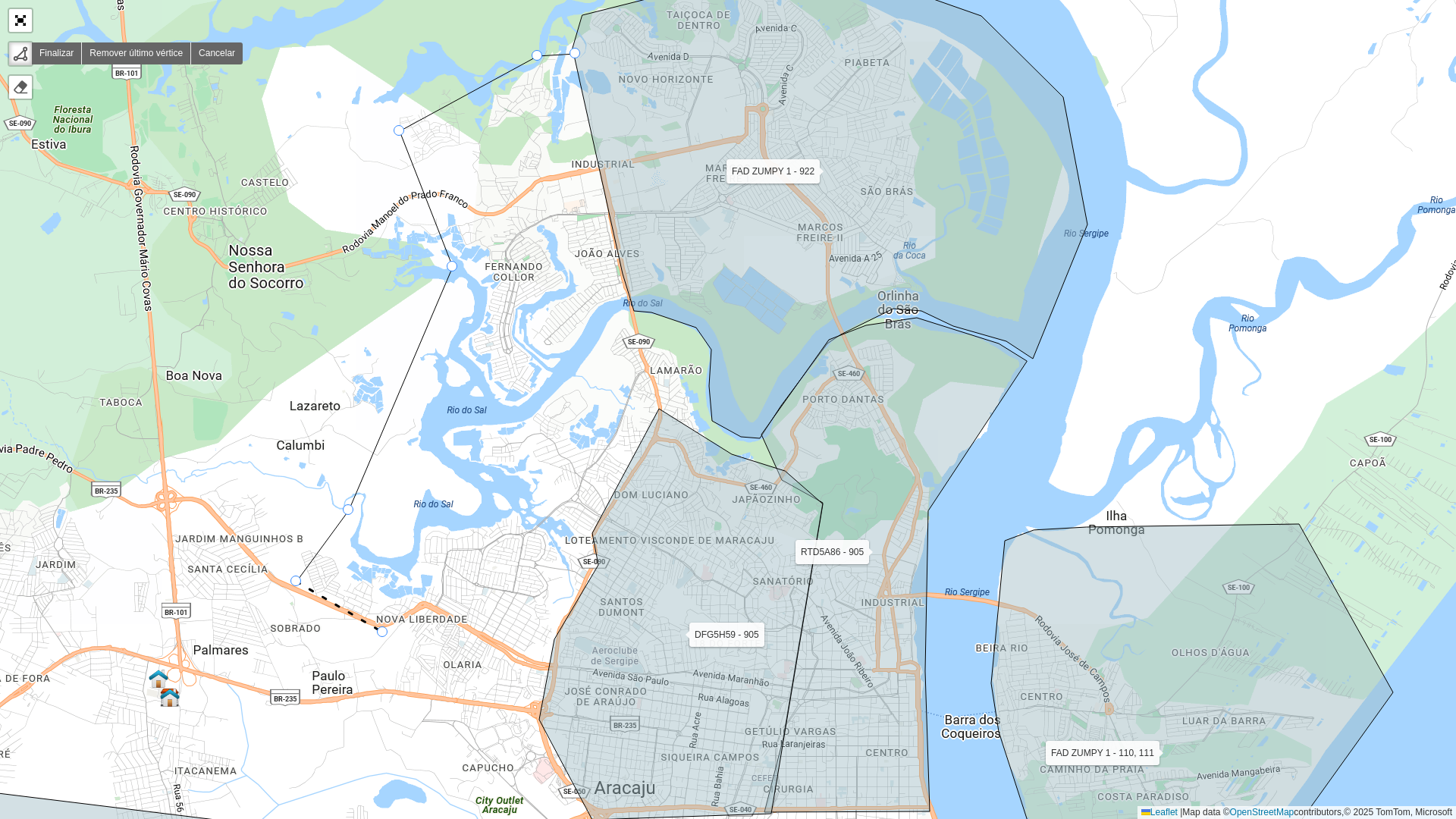
click at [381, 632] on div "FAD ZUMPY 1 - 110, 111 FAD ZUMPY 1 - 172, 170 FAD ZUMPY 1 - 915 FAD ZUMPY 1 -16…" at bounding box center [728, 410] width 1456 height 819
drag, startPoint x: 434, startPoint y: 604, endPoint x: 459, endPoint y: 624, distance: 32.0
click at [434, 605] on div "FAD ZUMPY 1 - 110, 111 FAD ZUMPY 1 - 172, 170 FAD ZUMPY 1 - 915 FAD ZUMPY 1 -16…" at bounding box center [728, 410] width 1456 height 819
click at [553, 635] on icon at bounding box center [494, 641] width 119 height 72
click at [601, 561] on icon at bounding box center [577, 618] width 48 height 115
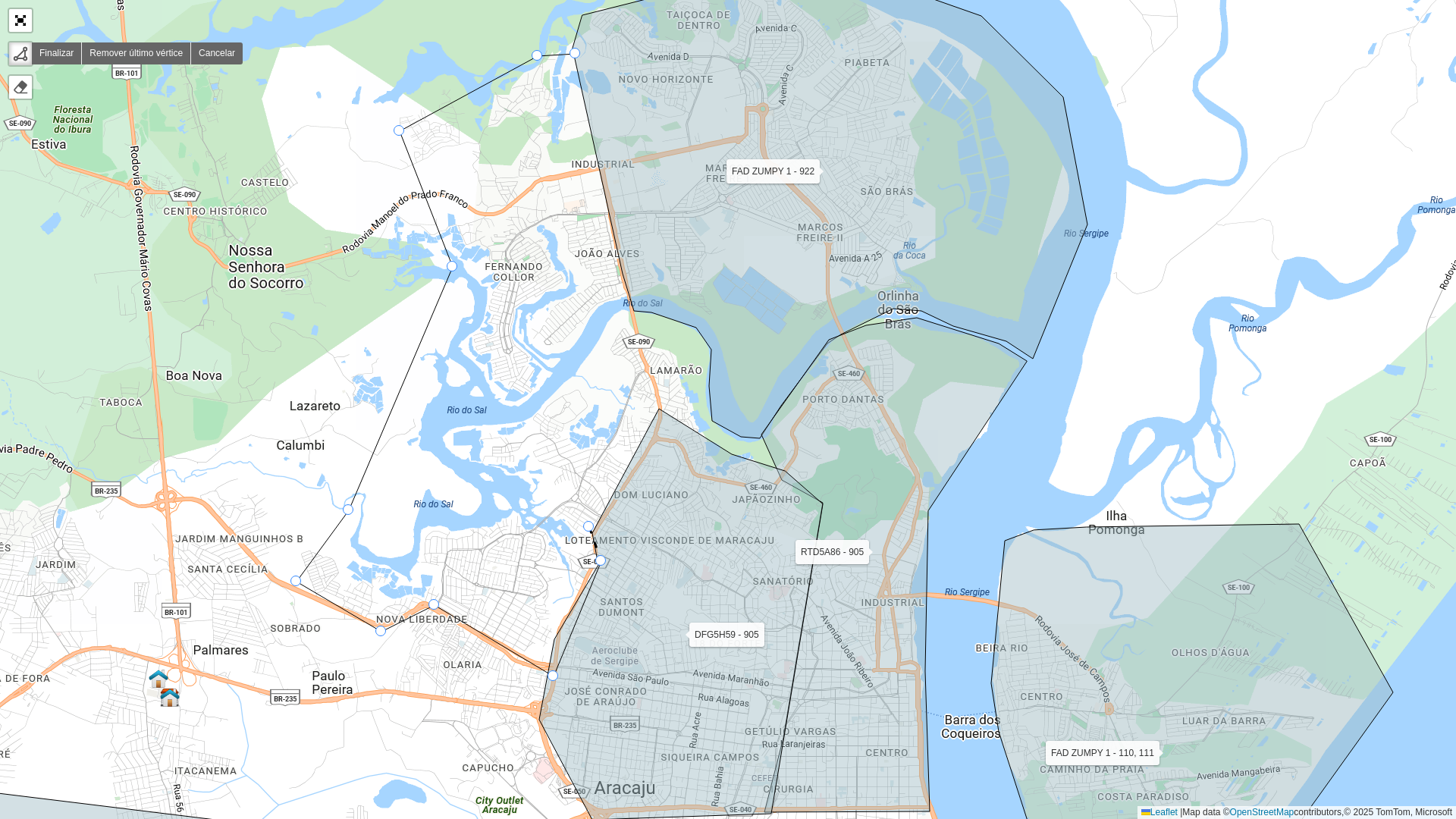
click at [589, 527] on div "FAD ZUMPY 1 - 110, 111 FAD ZUMPY 1 - 172, 170 FAD ZUMPY 1 - 915 FAD ZUMPY 1 -16…" at bounding box center [728, 410] width 1456 height 819
click at [655, 417] on icon at bounding box center [680, 614] width 284 height 411
click at [582, 57] on icon at bounding box center [829, 207] width 515 height 463
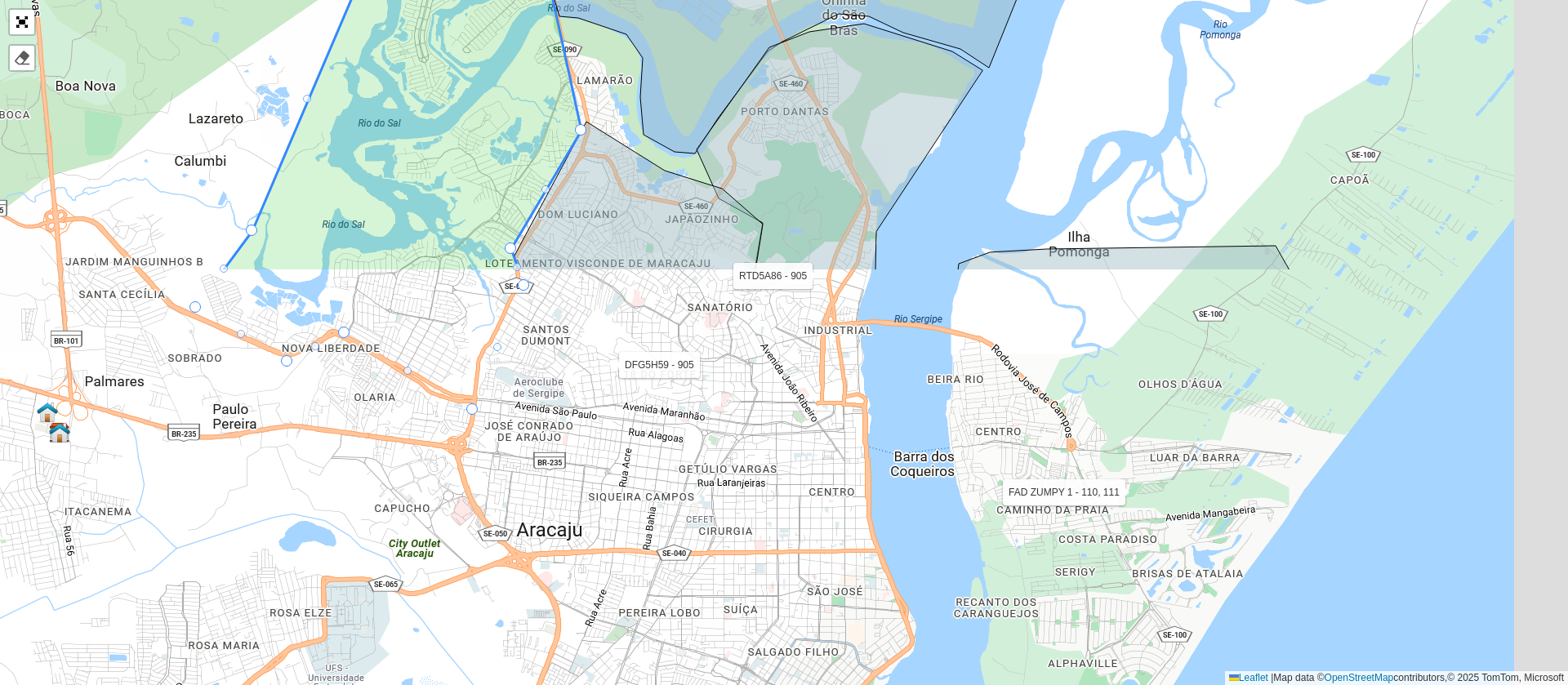
scroll to position [440, 0]
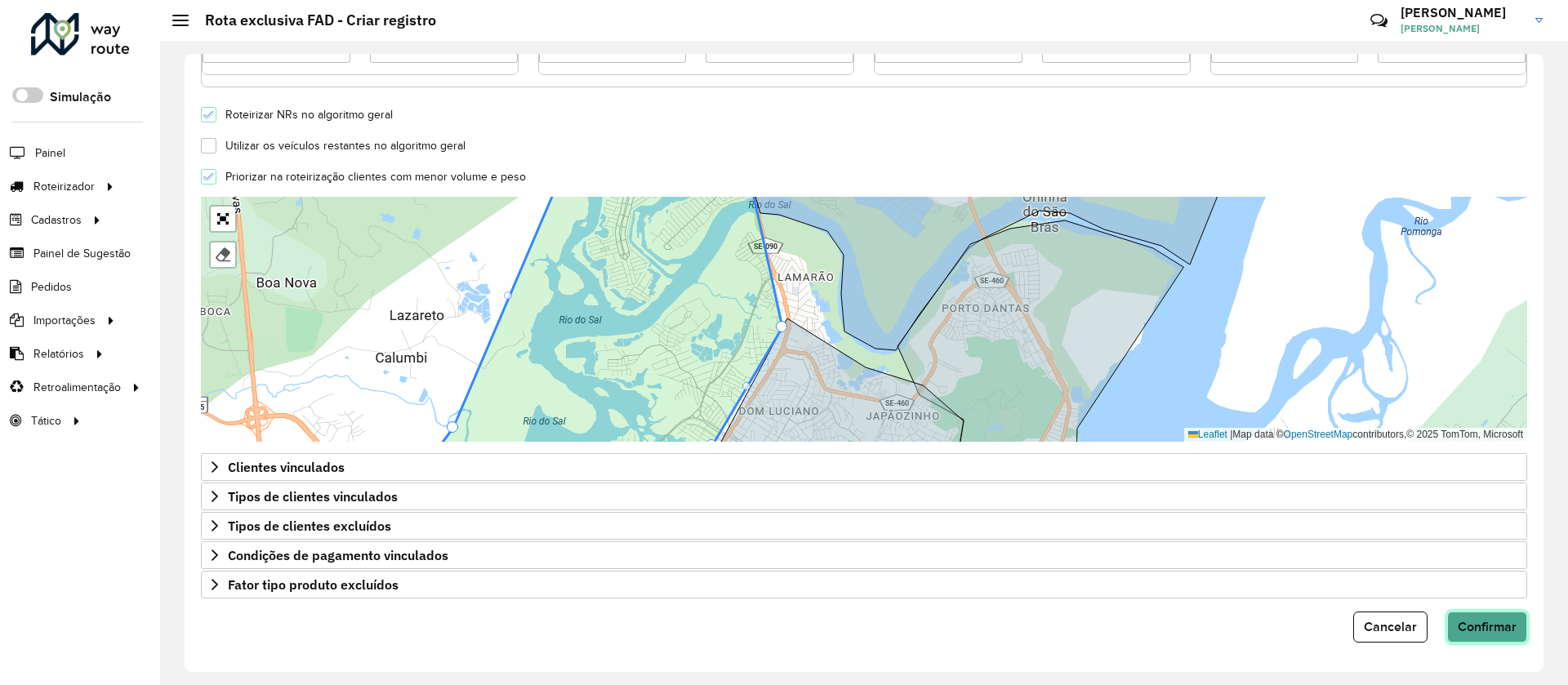
click at [1492, 622] on span "Confirmar" at bounding box center [1487, 626] width 59 height 14
click at [1477, 636] on button "Confirmar" at bounding box center [1486, 627] width 80 height 31
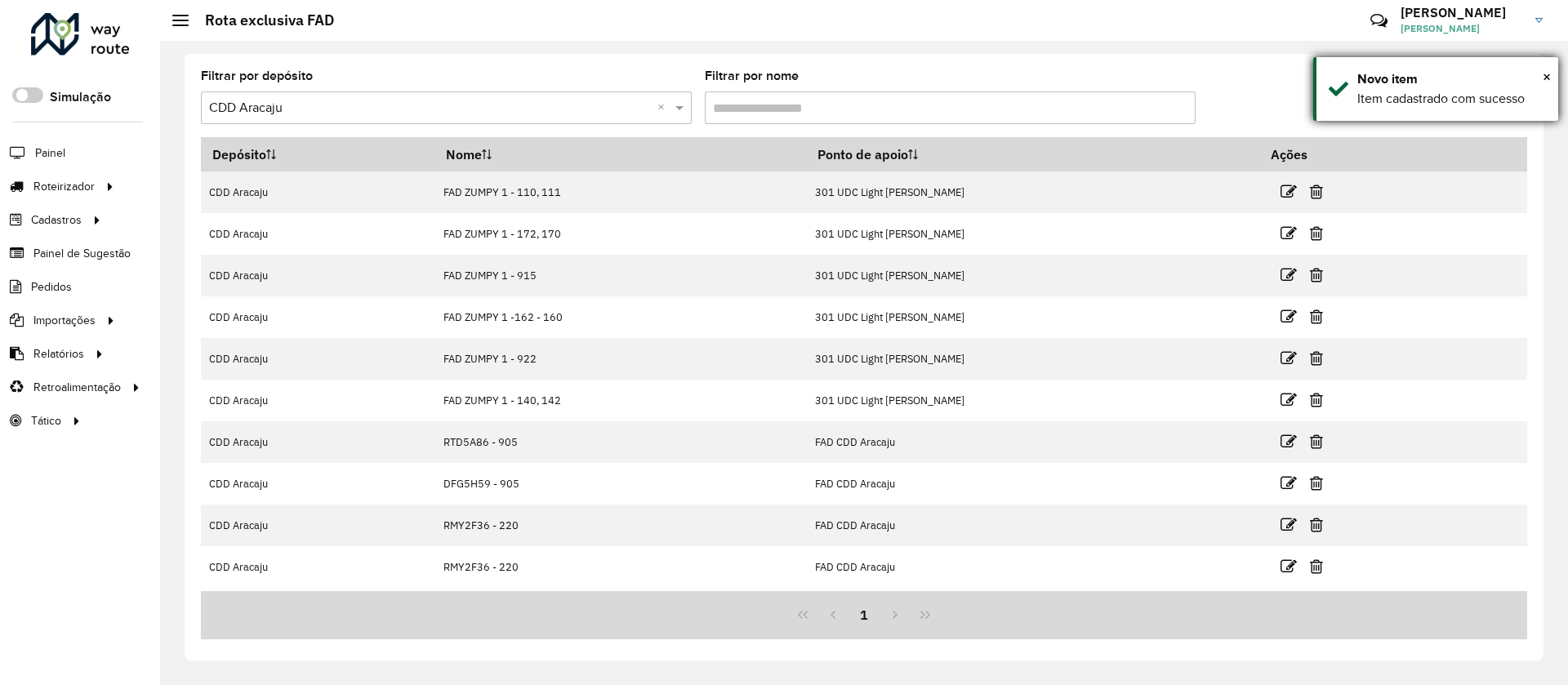
click at [1552, 62] on div "× Novo item Item cadastrado com sucesso" at bounding box center [1435, 88] width 245 height 63
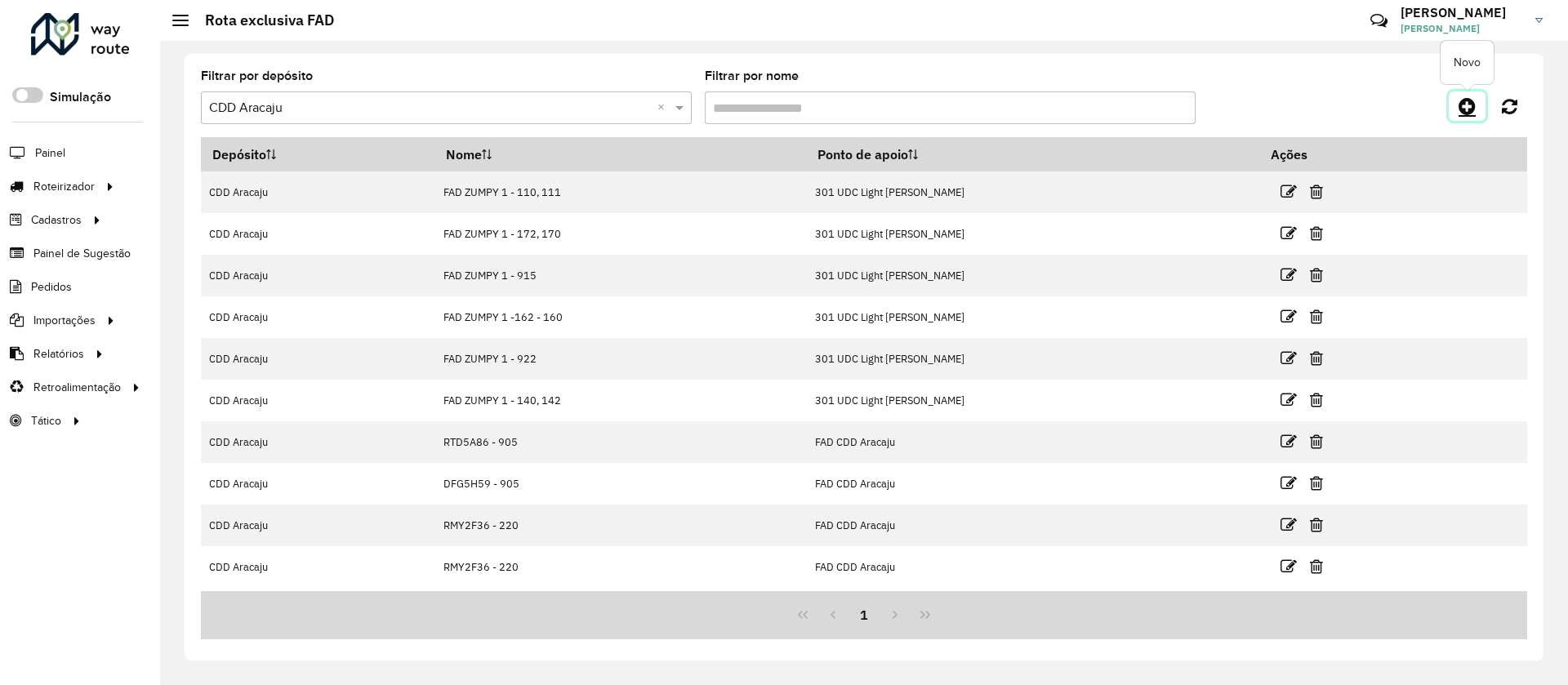
click at [1468, 116] on link at bounding box center [1467, 106] width 37 height 29
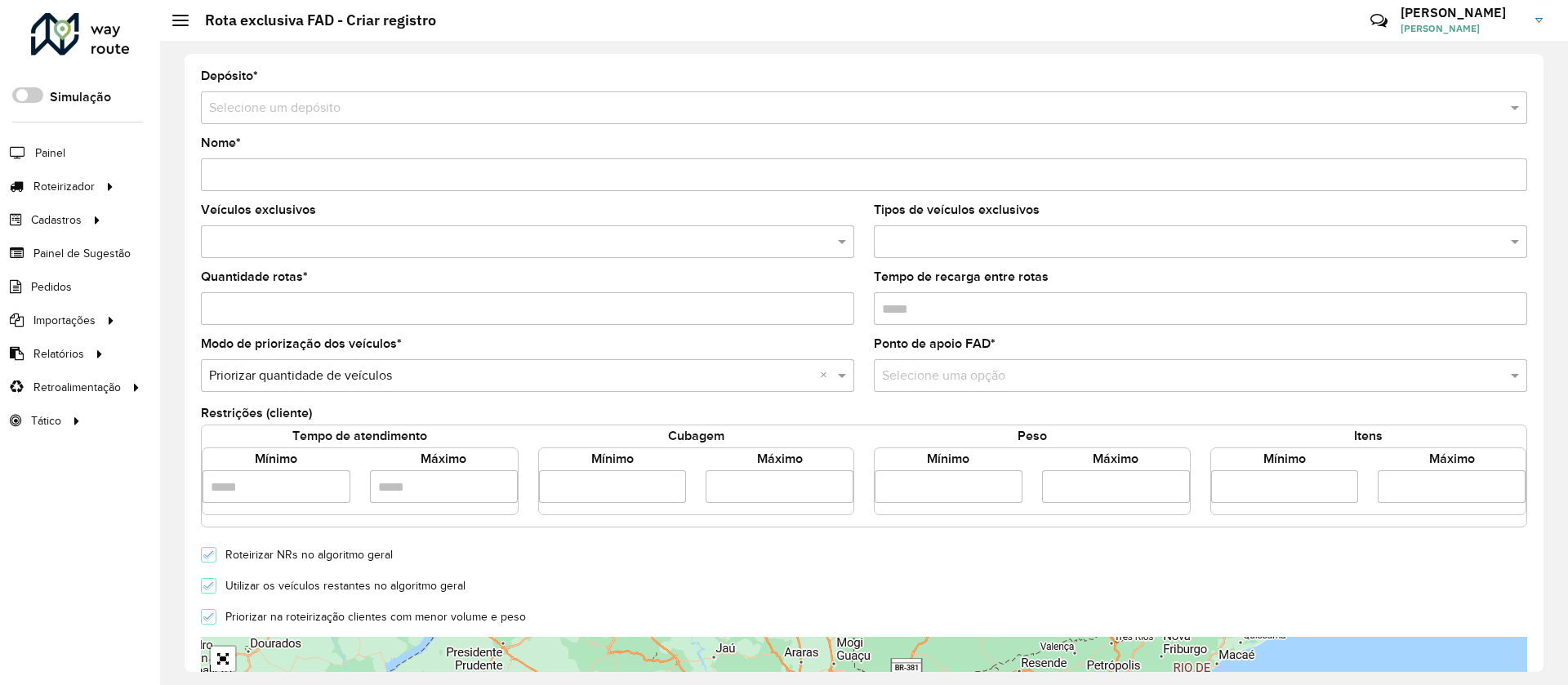
click at [329, 128] on form "Depósito * Selecione um depósito Nome * Veículos exclusivos Tipos de veículos e…" at bounding box center [864, 577] width 1326 height 1012
click at [322, 112] on input "text" at bounding box center [847, 108] width 1277 height 19
type input "****"
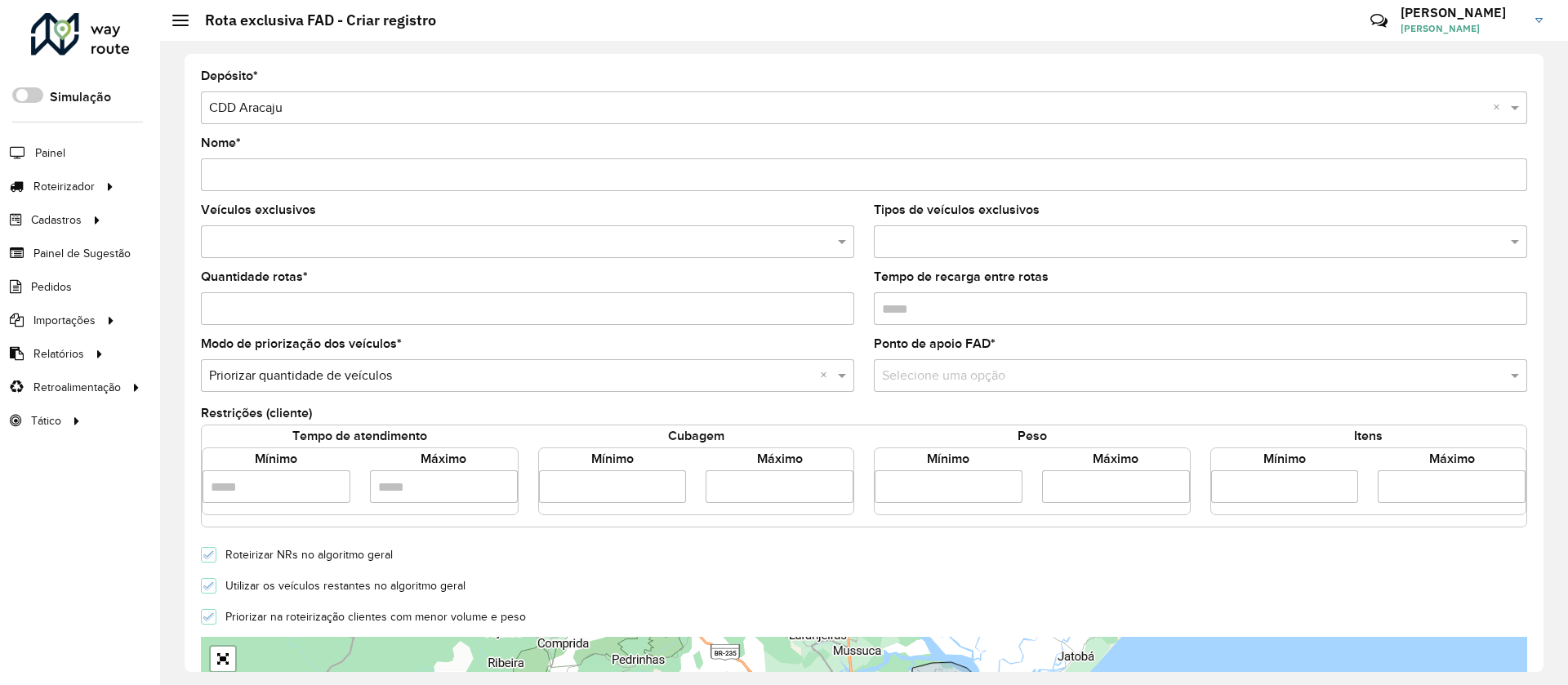
click at [322, 164] on input "Nome *" at bounding box center [864, 175] width 1326 height 33
paste input "*******"
click at [370, 147] on div "Nome * *******" at bounding box center [864, 164] width 1326 height 54
click at [355, 188] on input "*******" at bounding box center [864, 175] width 1326 height 33
type input "**********"
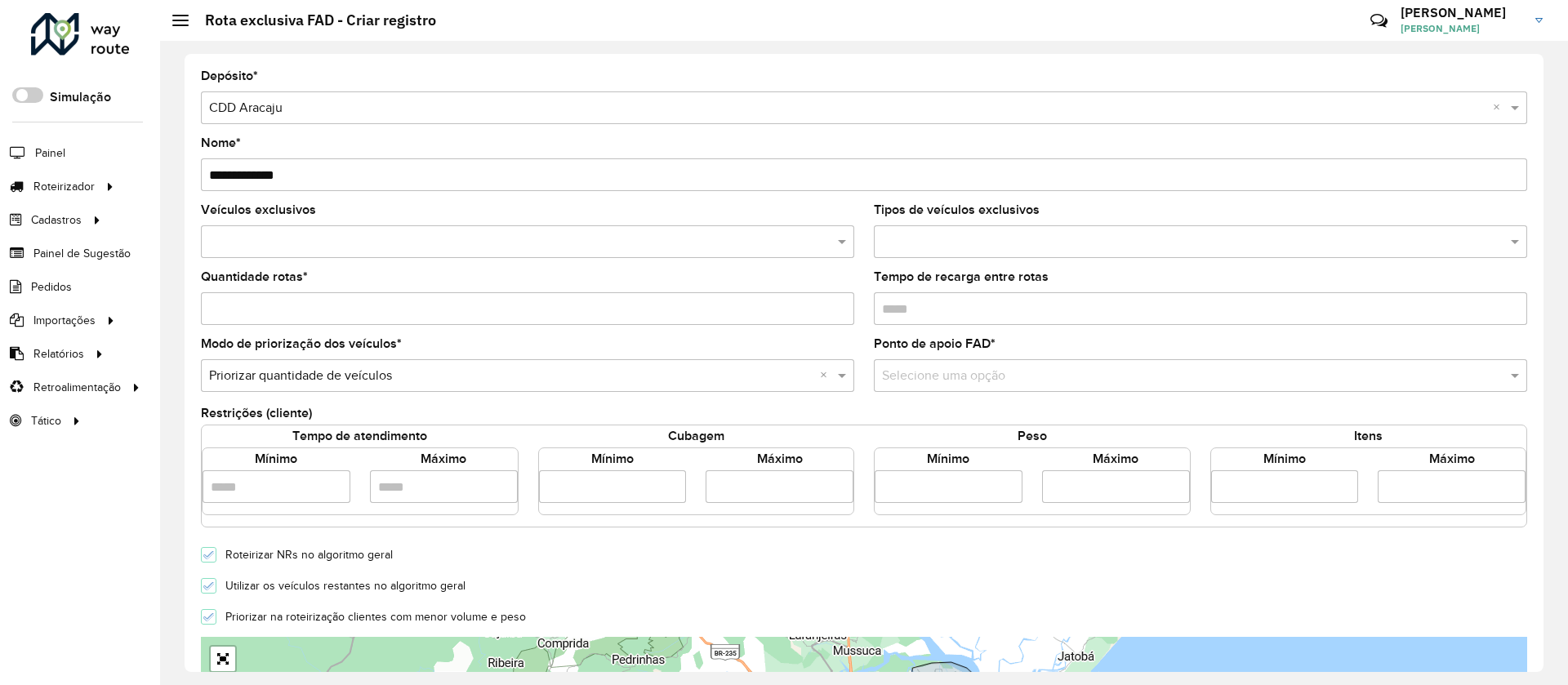
click at [378, 238] on input "text" at bounding box center [520, 242] width 629 height 19
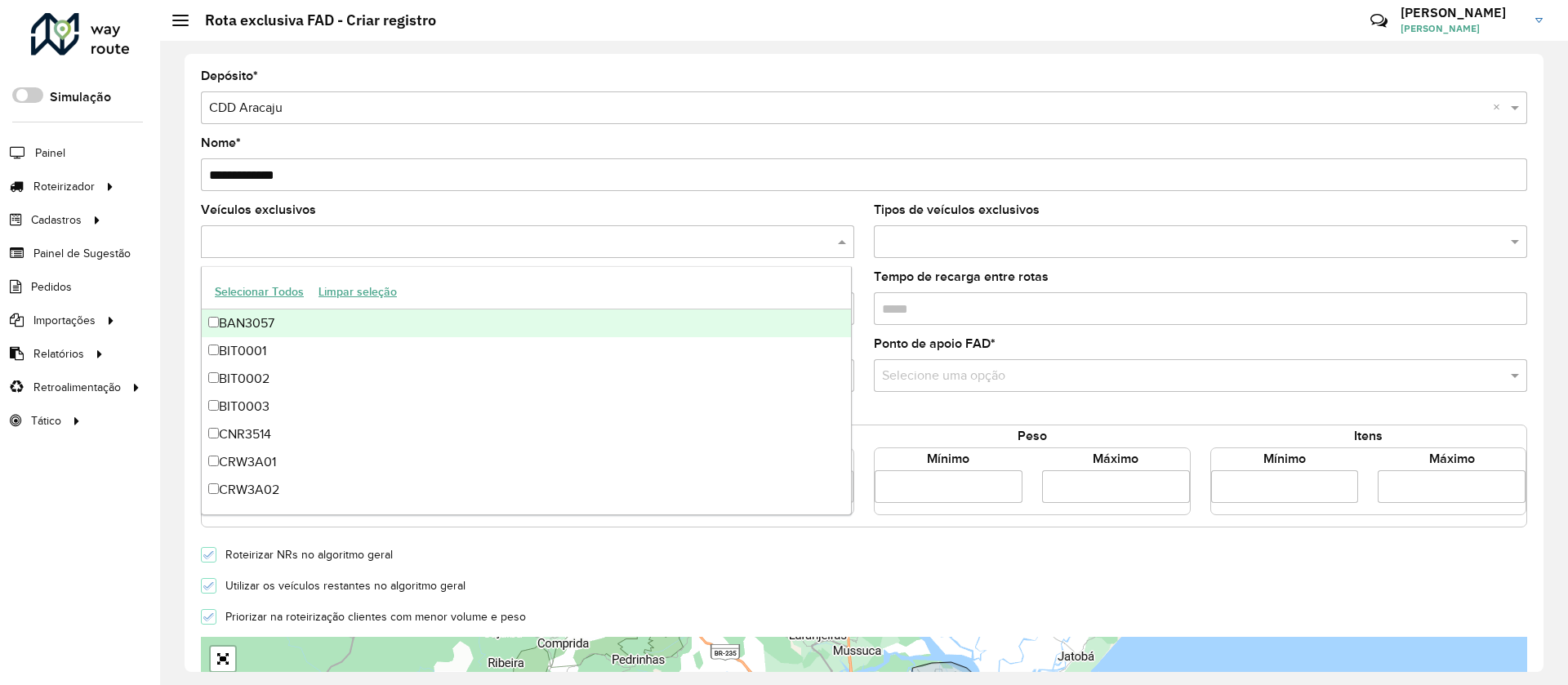
paste input "*******"
type input "*******"
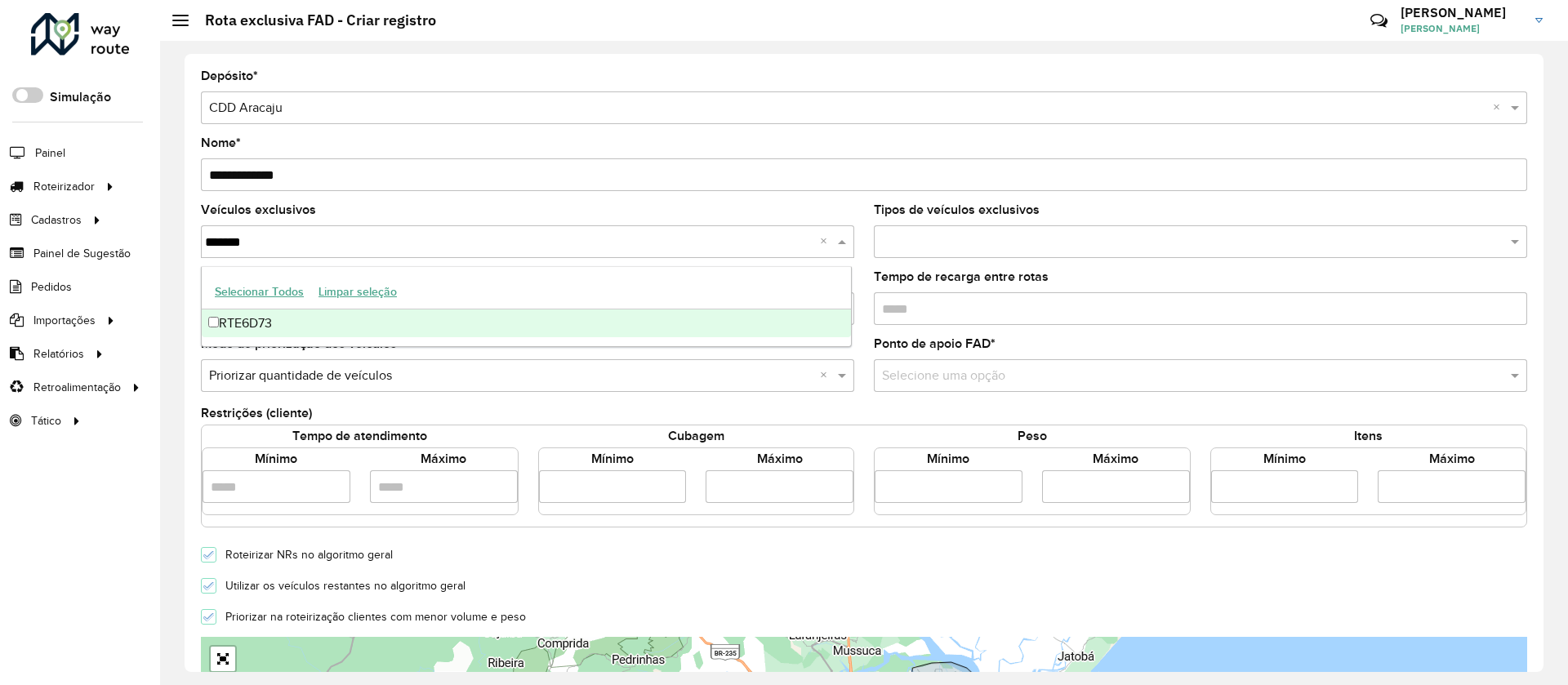
click at [342, 337] on ng-dropdown-panel "Selecionar Todos Limpar seleção RTE6D73" at bounding box center [526, 306] width 651 height 81
click at [324, 330] on div "RTE6D73" at bounding box center [526, 324] width 649 height 28
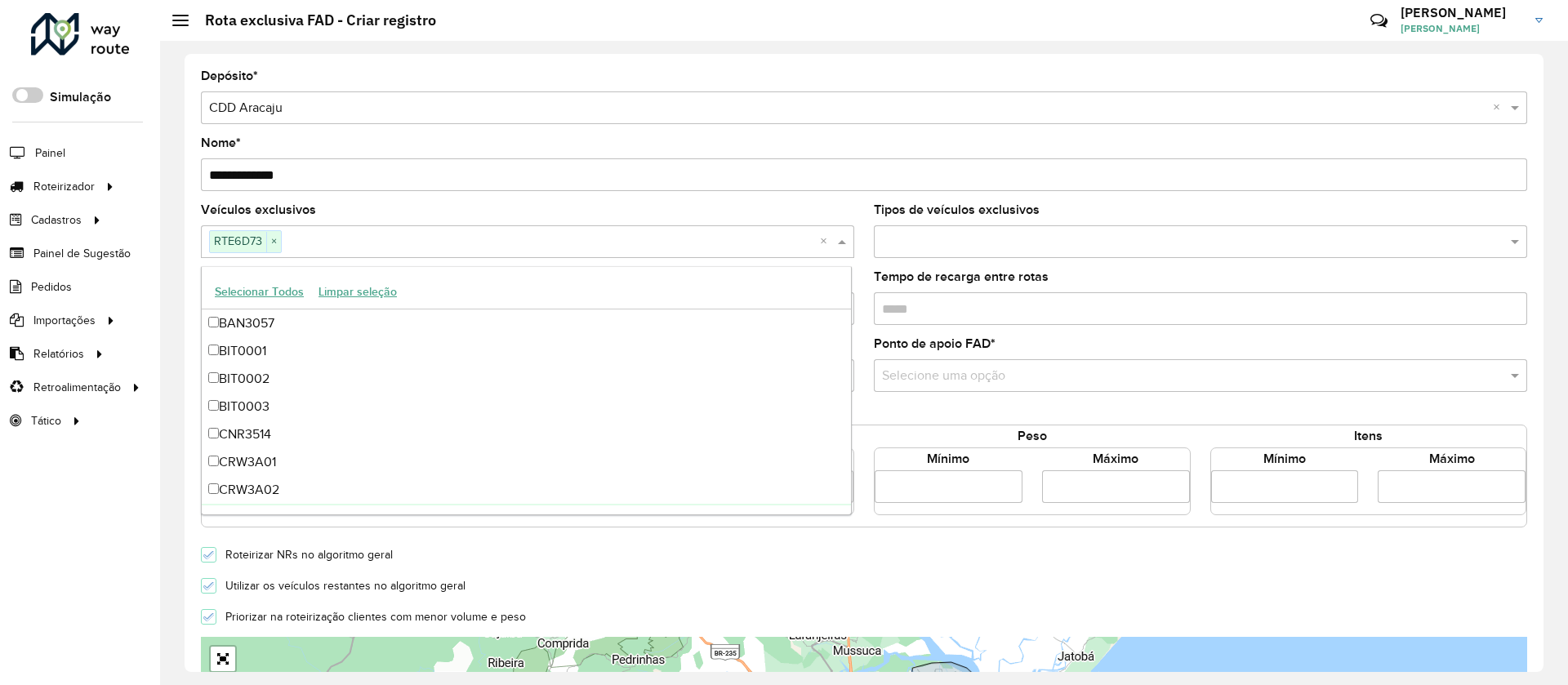
click at [744, 580] on div "Utilizar os veículos restantes no algoritmo geral" at bounding box center [864, 584] width 1346 height 19
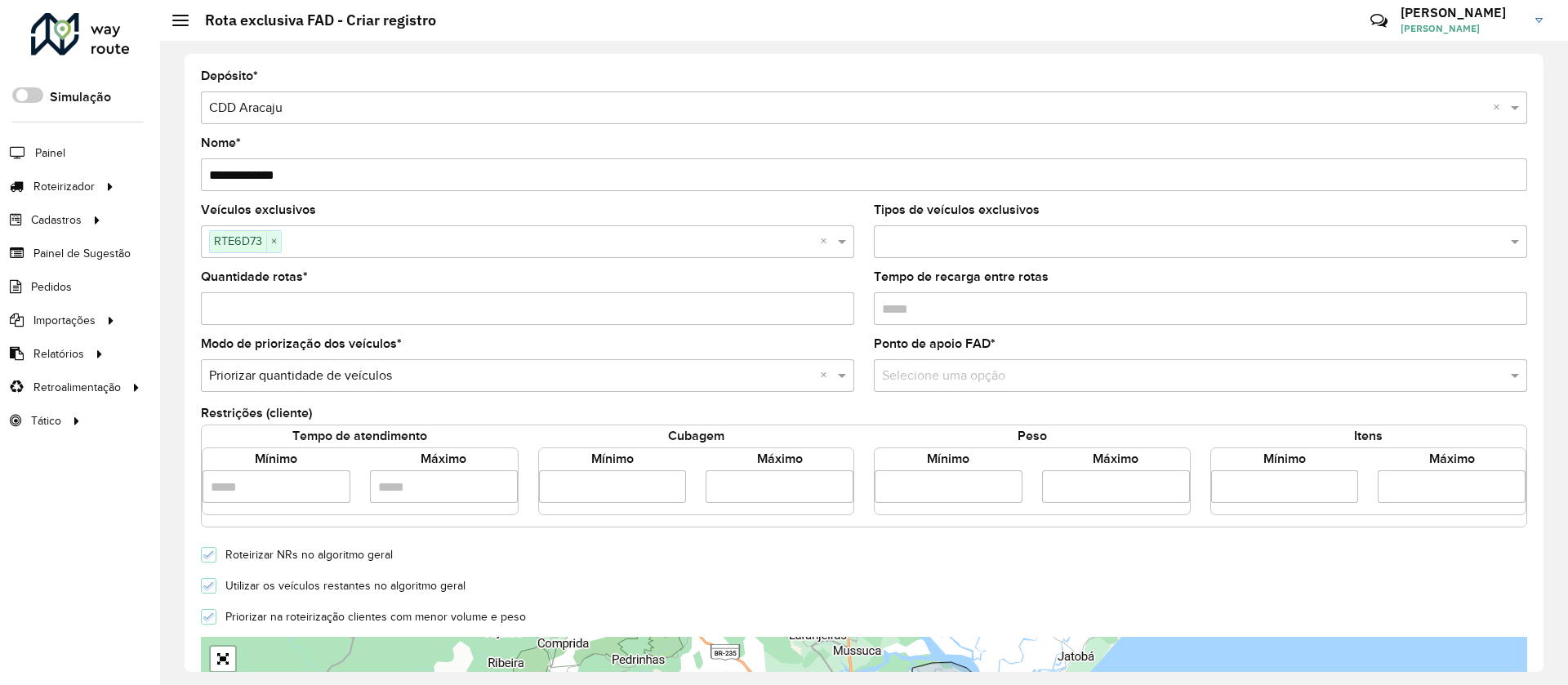
click at [602, 490] on input "number" at bounding box center [613, 487] width 148 height 33
type input "****"
click at [757, 496] on input "number" at bounding box center [778, 487] width 148 height 33
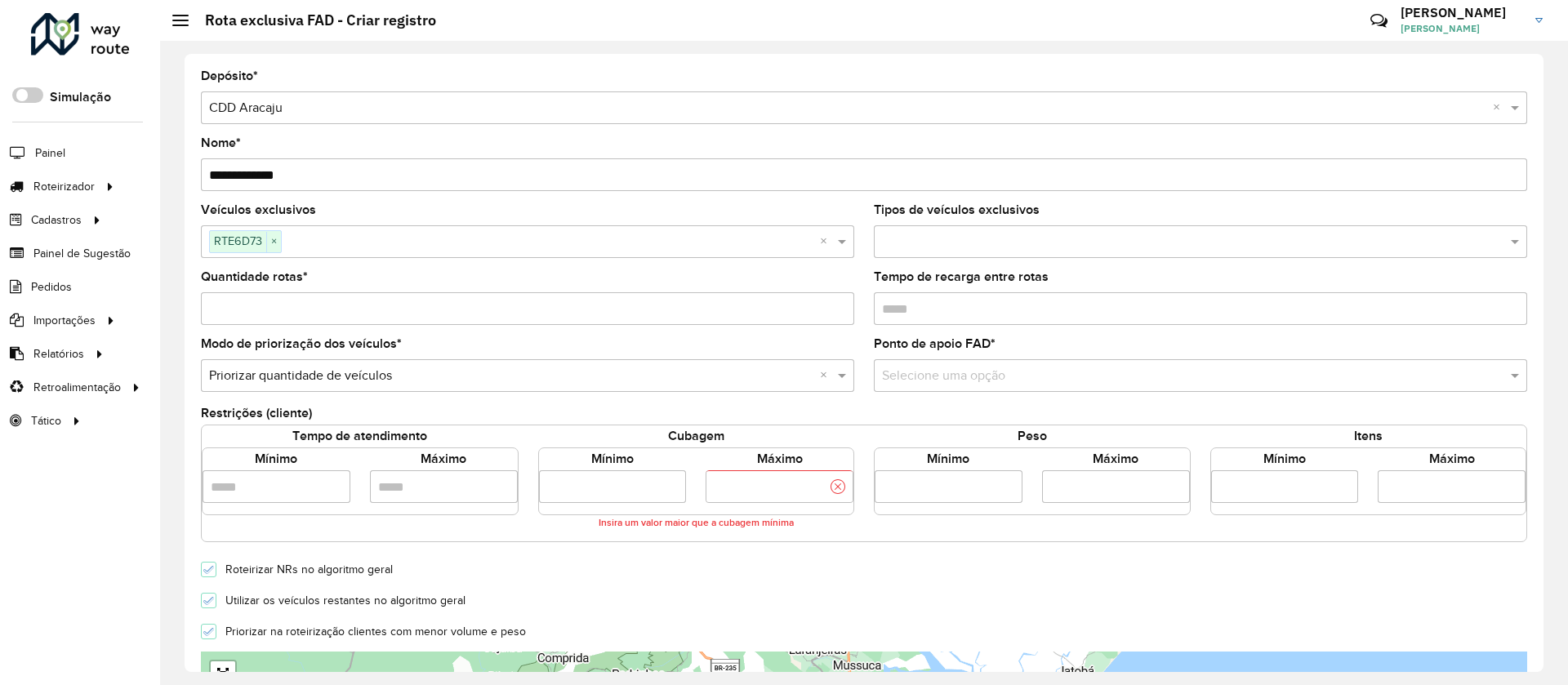
type input "****"
click at [710, 591] on div "Utilizar os veículos restantes no algoritmo geral" at bounding box center [864, 599] width 1346 height 19
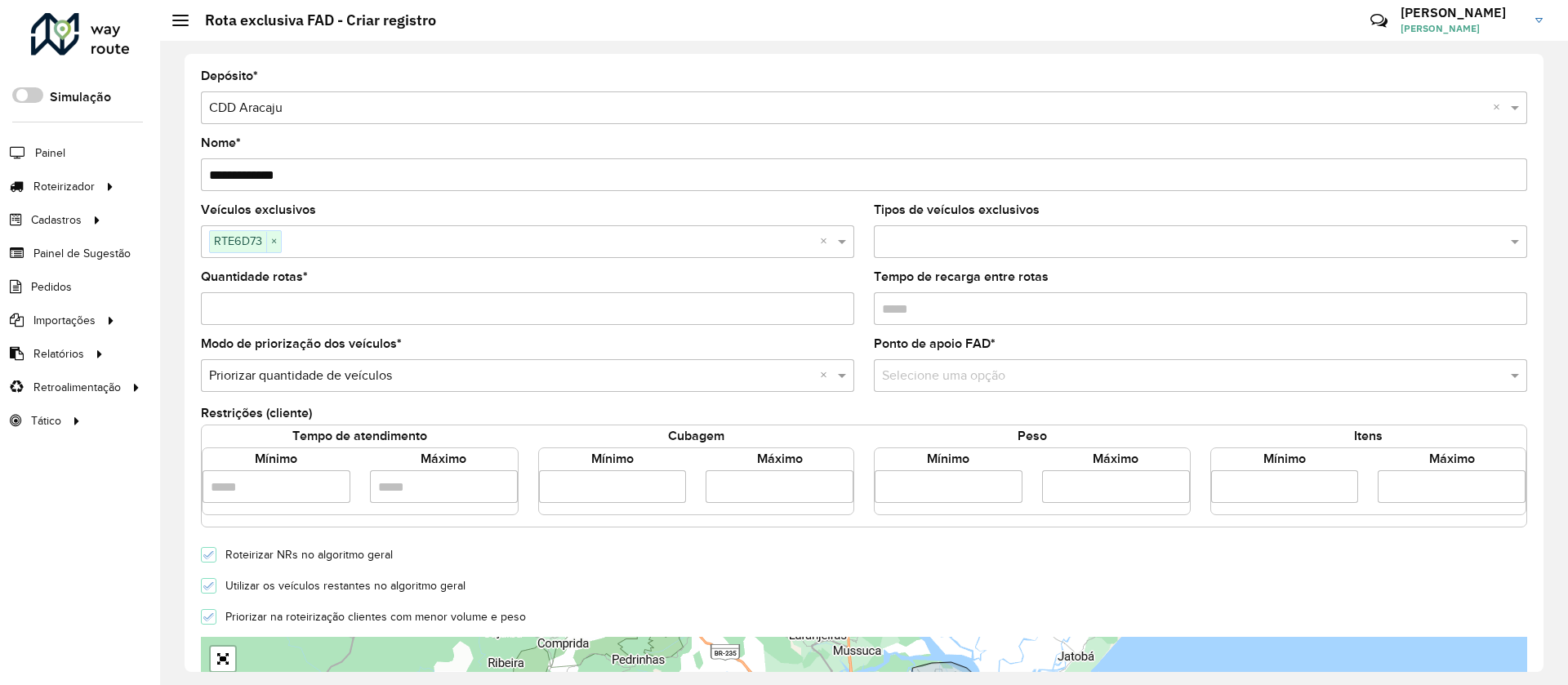
click at [205, 589] on icon at bounding box center [209, 586] width 11 height 11
click at [997, 317] on input "Tempo de recarga entre rotas" at bounding box center [1200, 309] width 653 height 33
click at [1004, 367] on input "text" at bounding box center [1184, 376] width 604 height 19
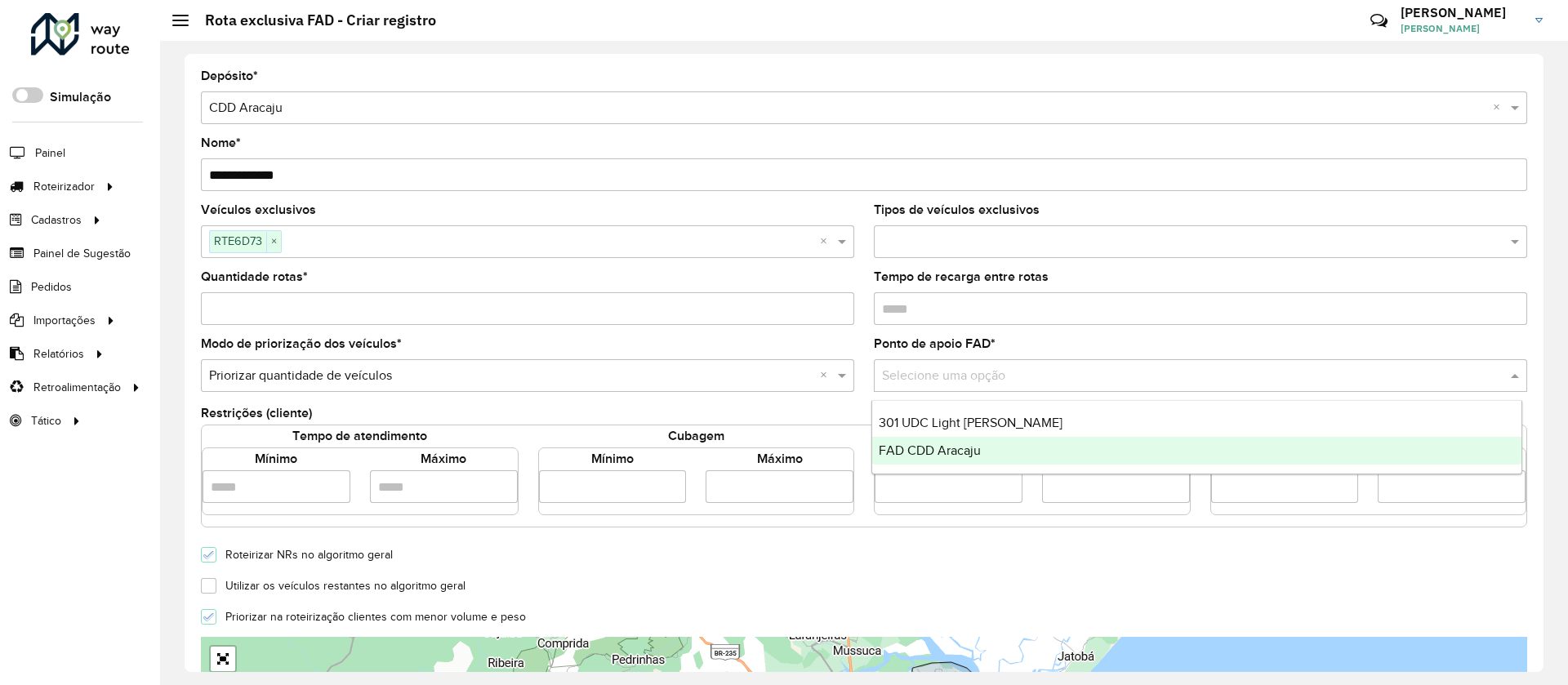
click at [933, 444] on span "FAD CDD Aracaju" at bounding box center [929, 450] width 102 height 14
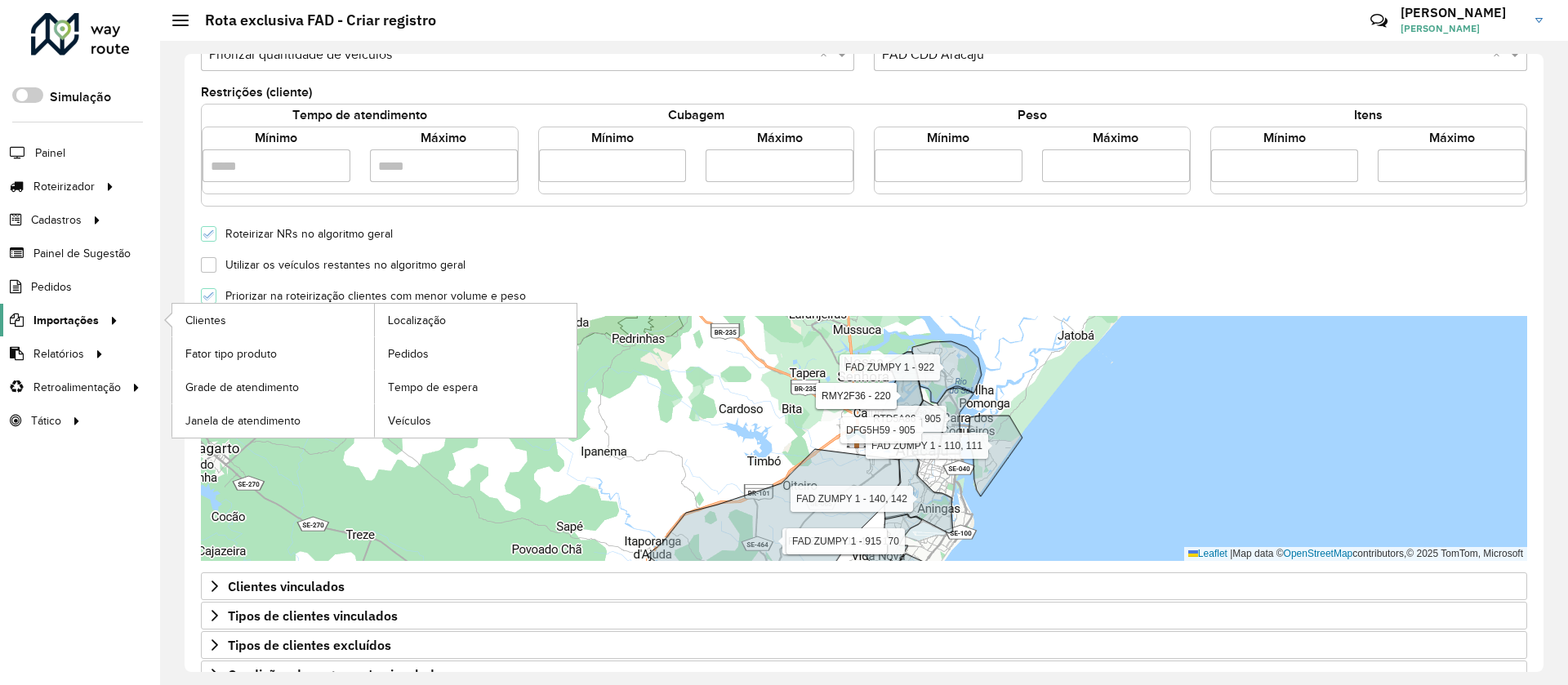
scroll to position [368, 0]
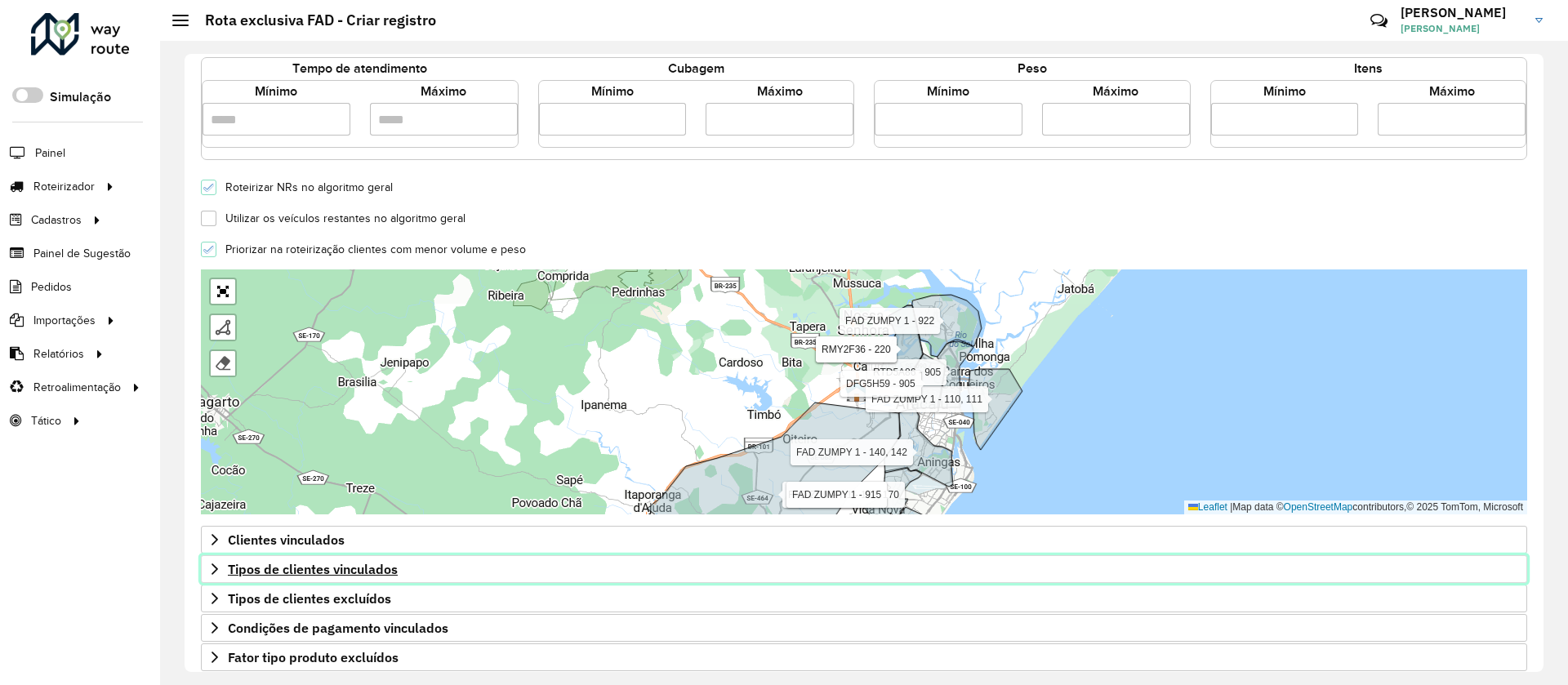
click at [399, 569] on link "Tipos de clientes vinculados" at bounding box center [864, 569] width 1326 height 28
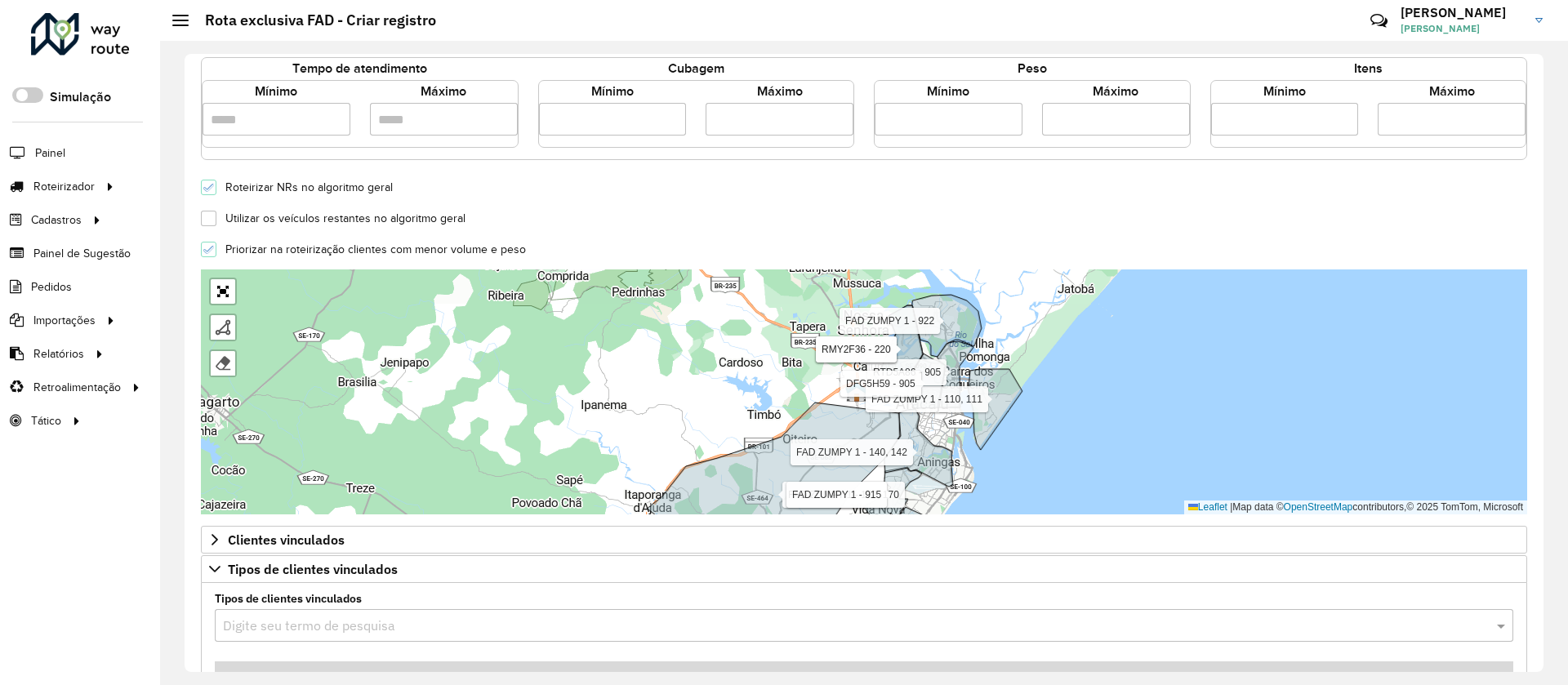
click at [652, 625] on input "text" at bounding box center [847, 625] width 1250 height 19
type input "*"
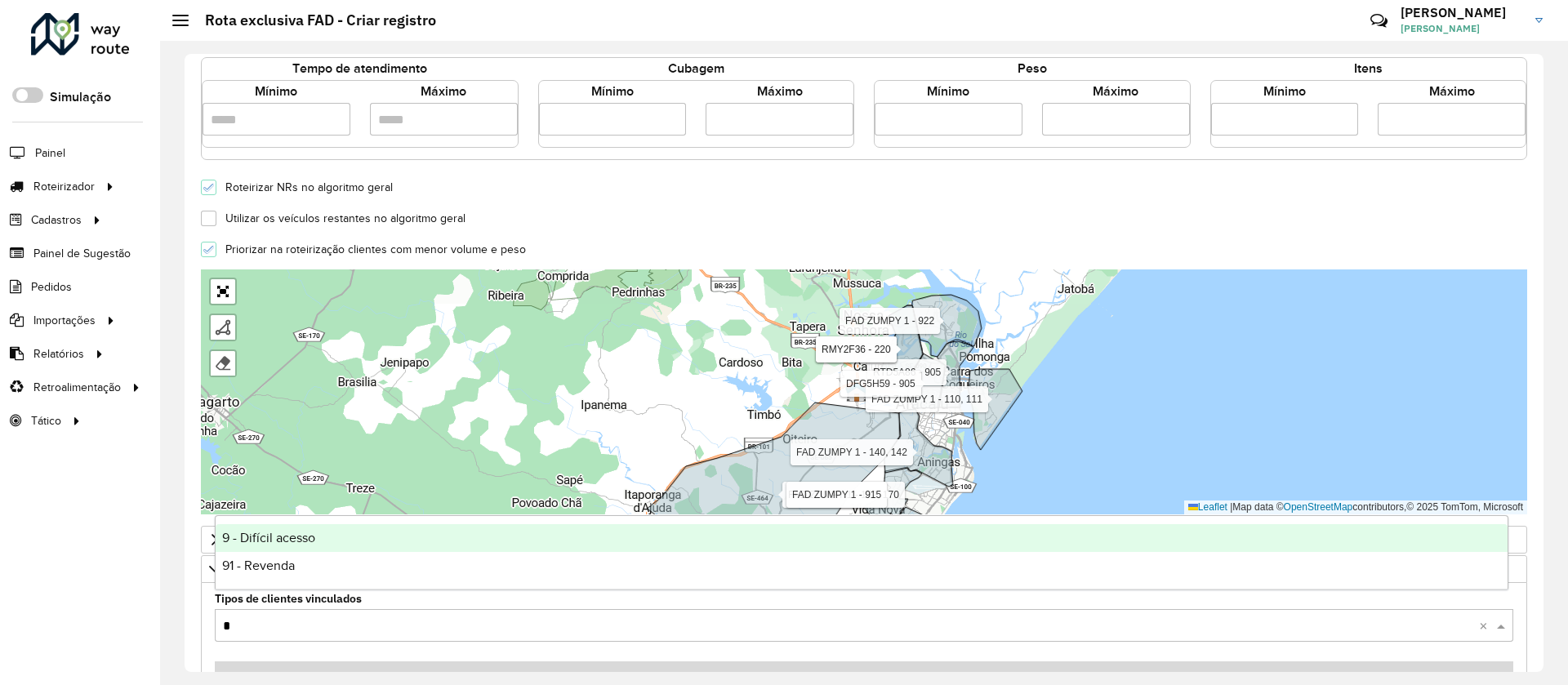
click at [316, 540] on div "9 - Difícil acesso" at bounding box center [861, 538] width 1292 height 28
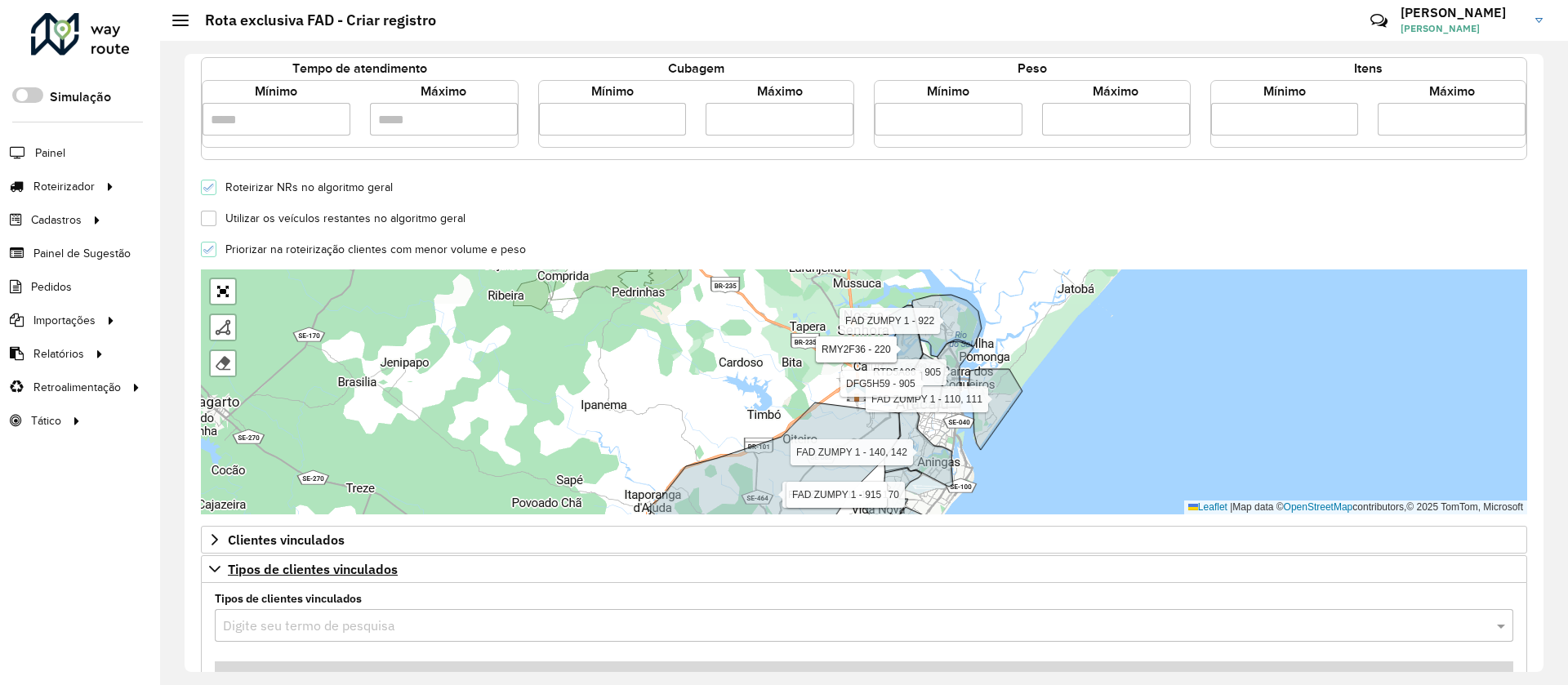
scroll to position [630, 0]
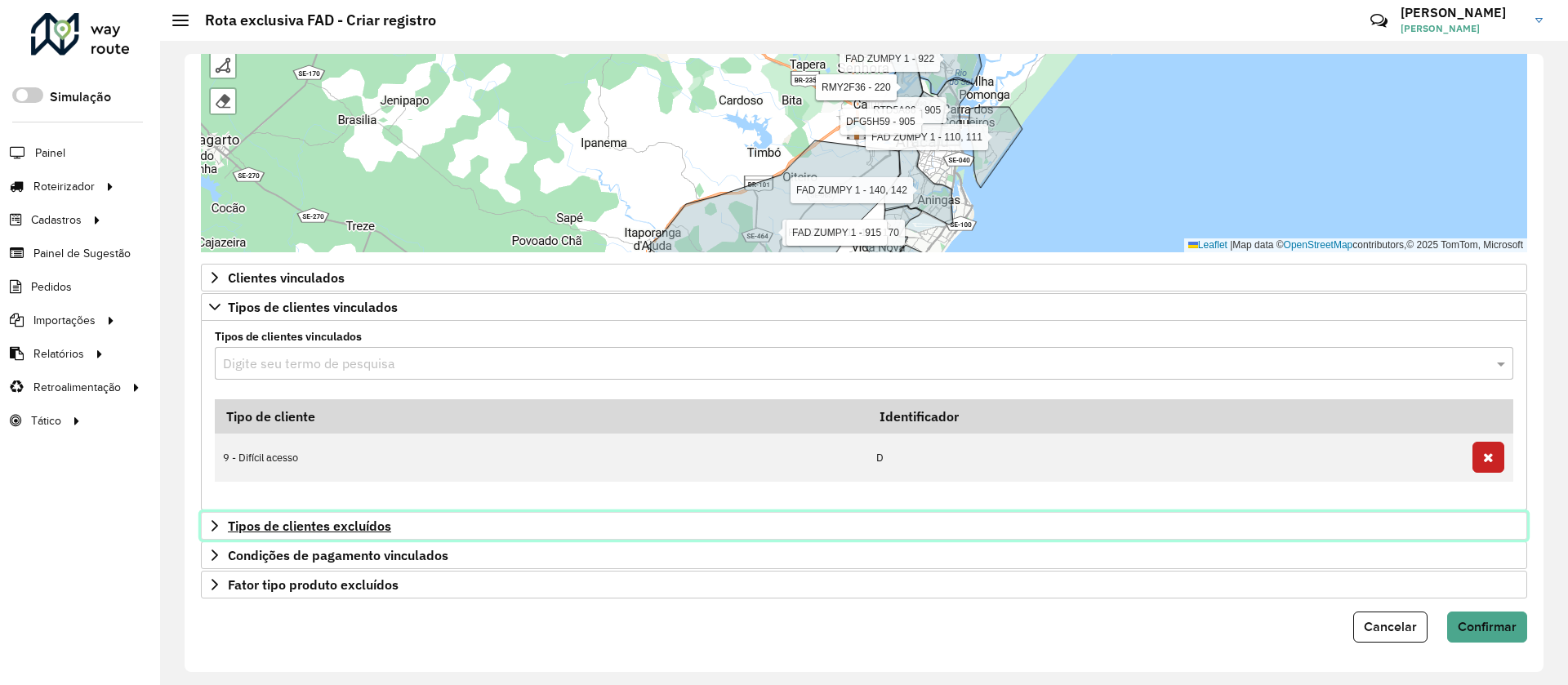
click at [288, 525] on span "Tipos de clientes excluídos" at bounding box center [309, 525] width 163 height 13
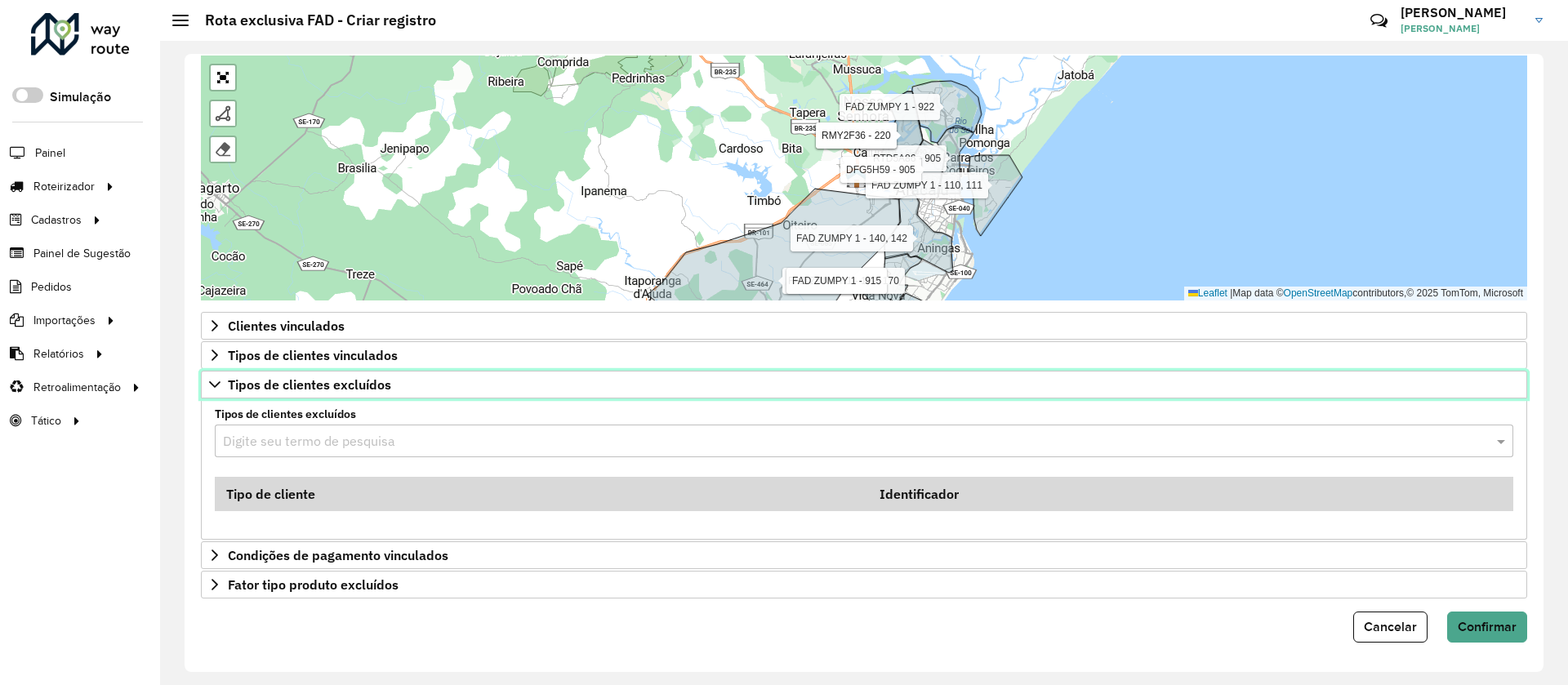
scroll to position [581, 0]
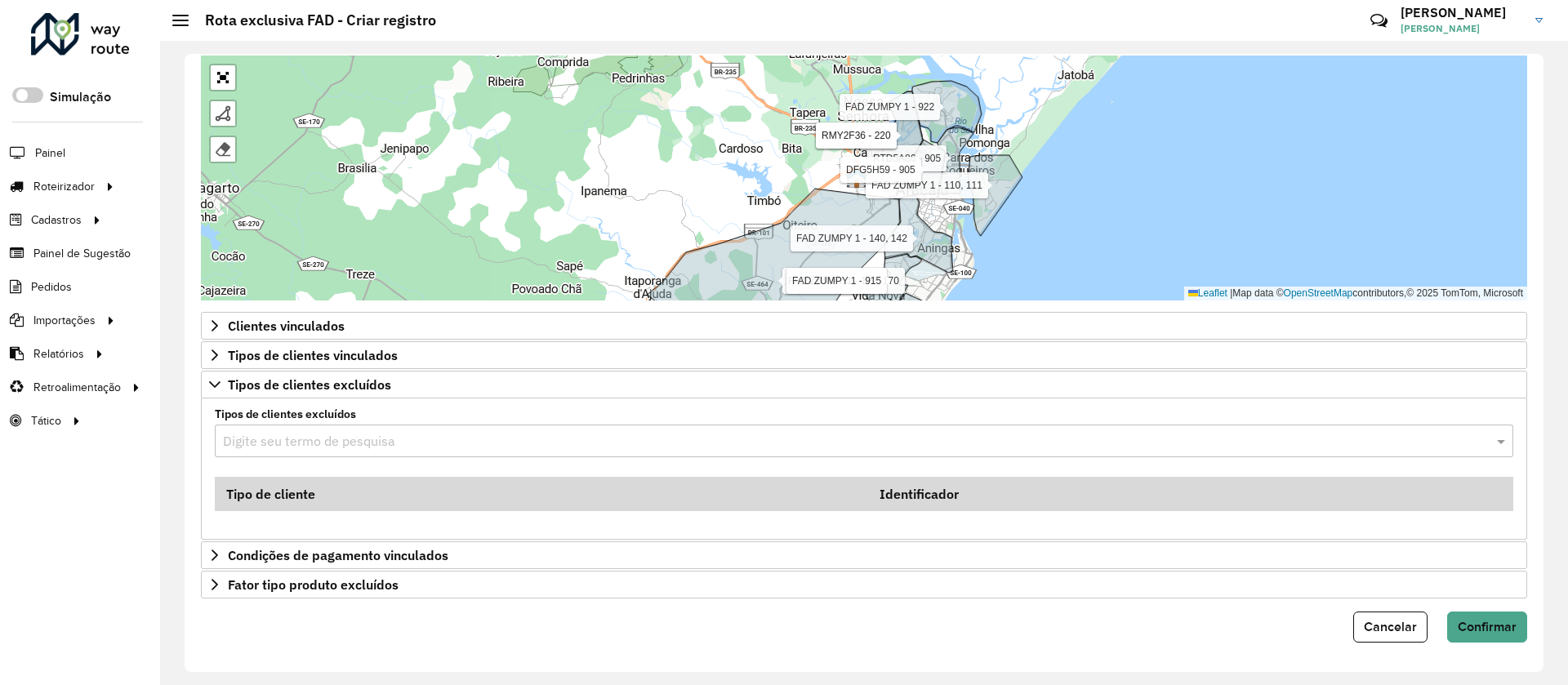
click at [276, 442] on input "text" at bounding box center [847, 441] width 1250 height 19
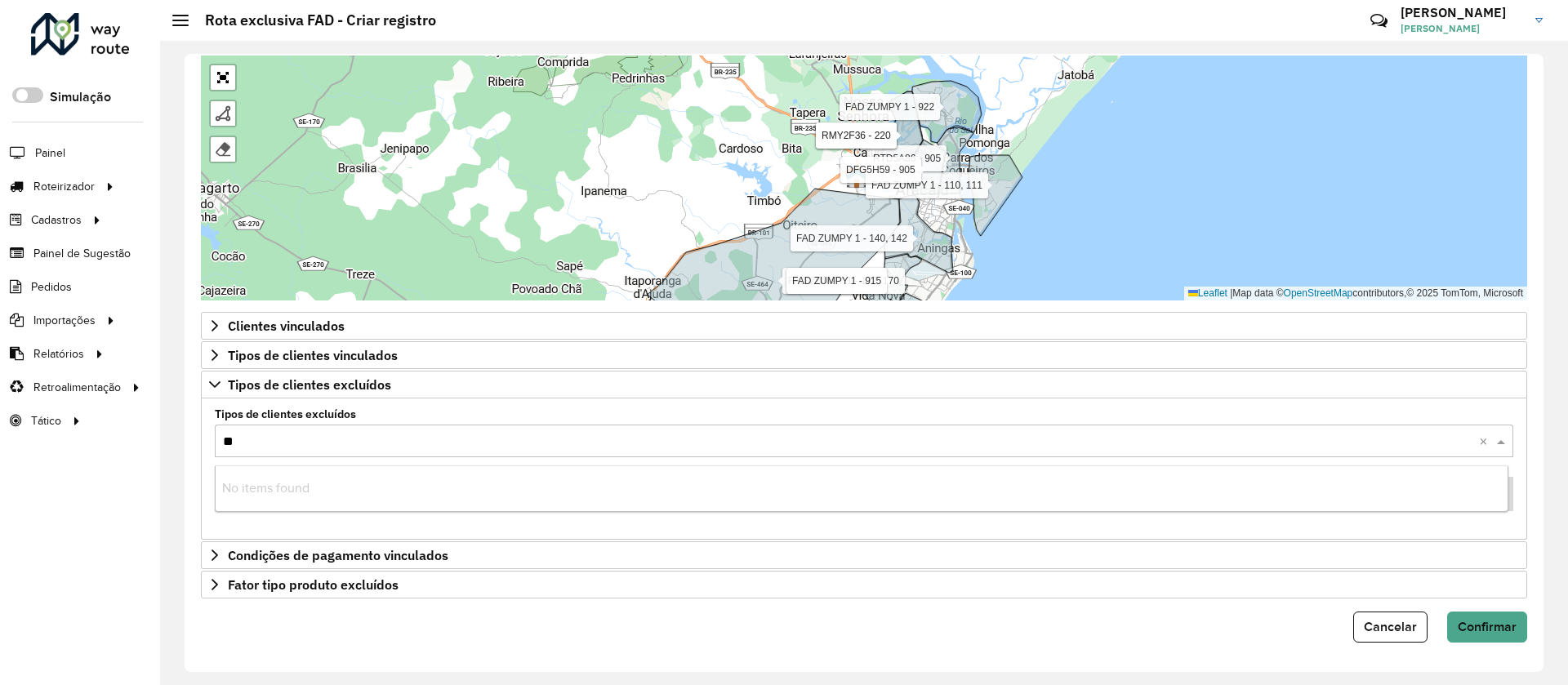
type input "***"
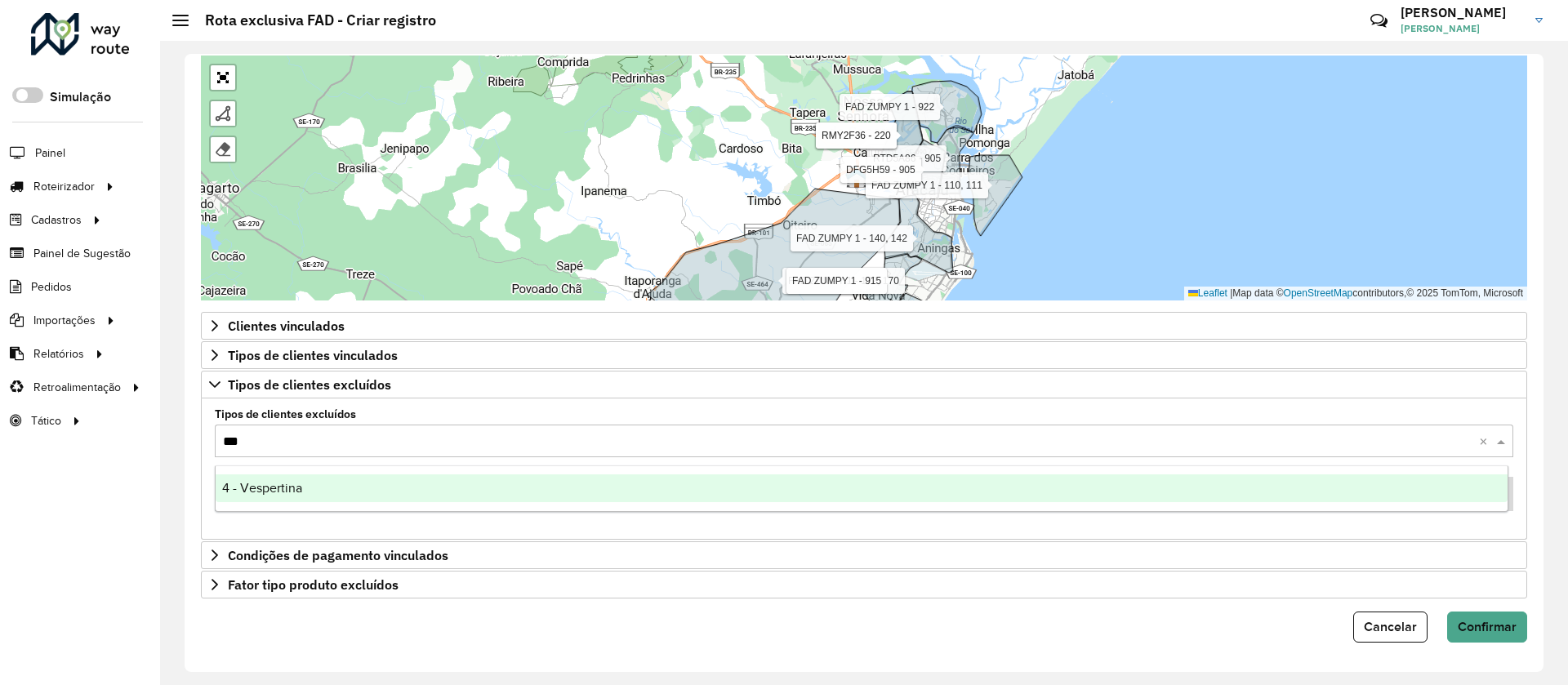
click at [262, 485] on span "4 - Vespertina" at bounding box center [261, 488] width 80 height 14
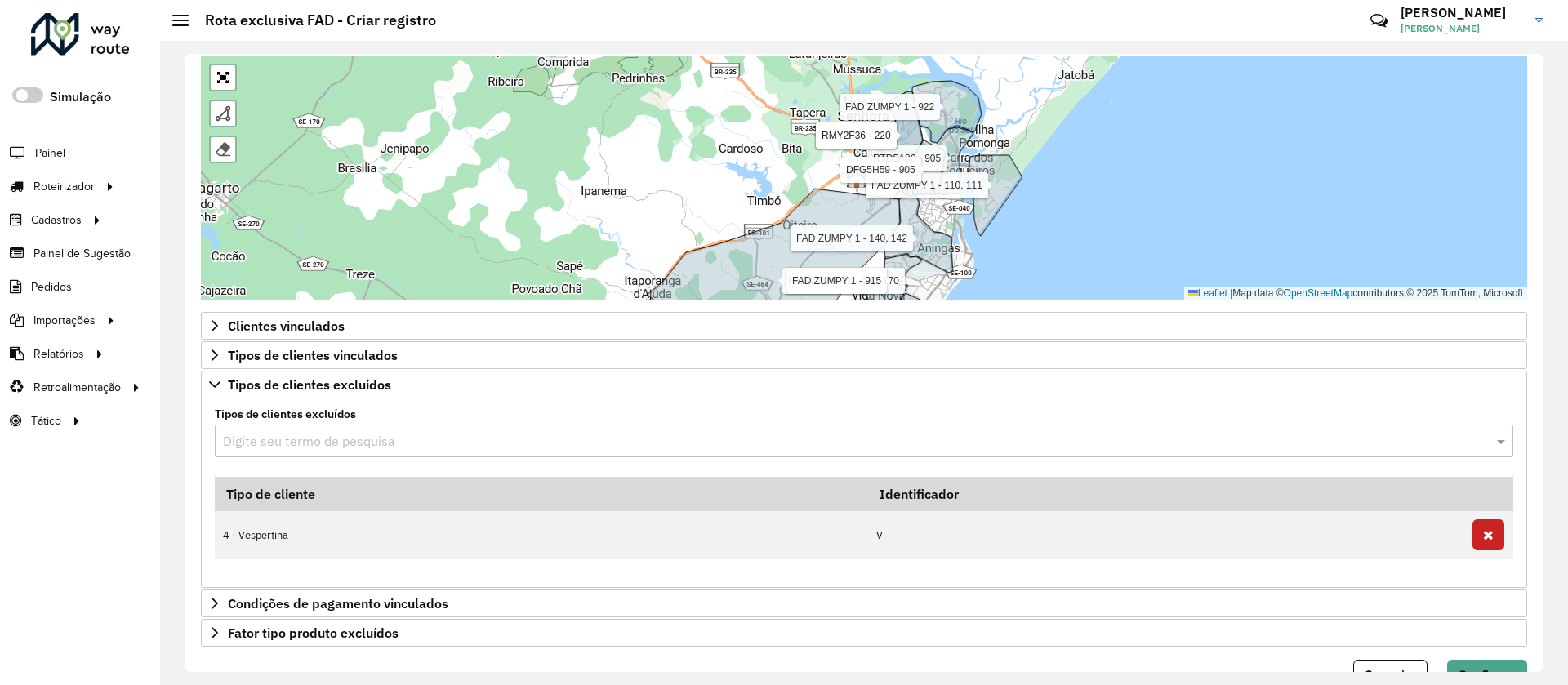
type input "*"
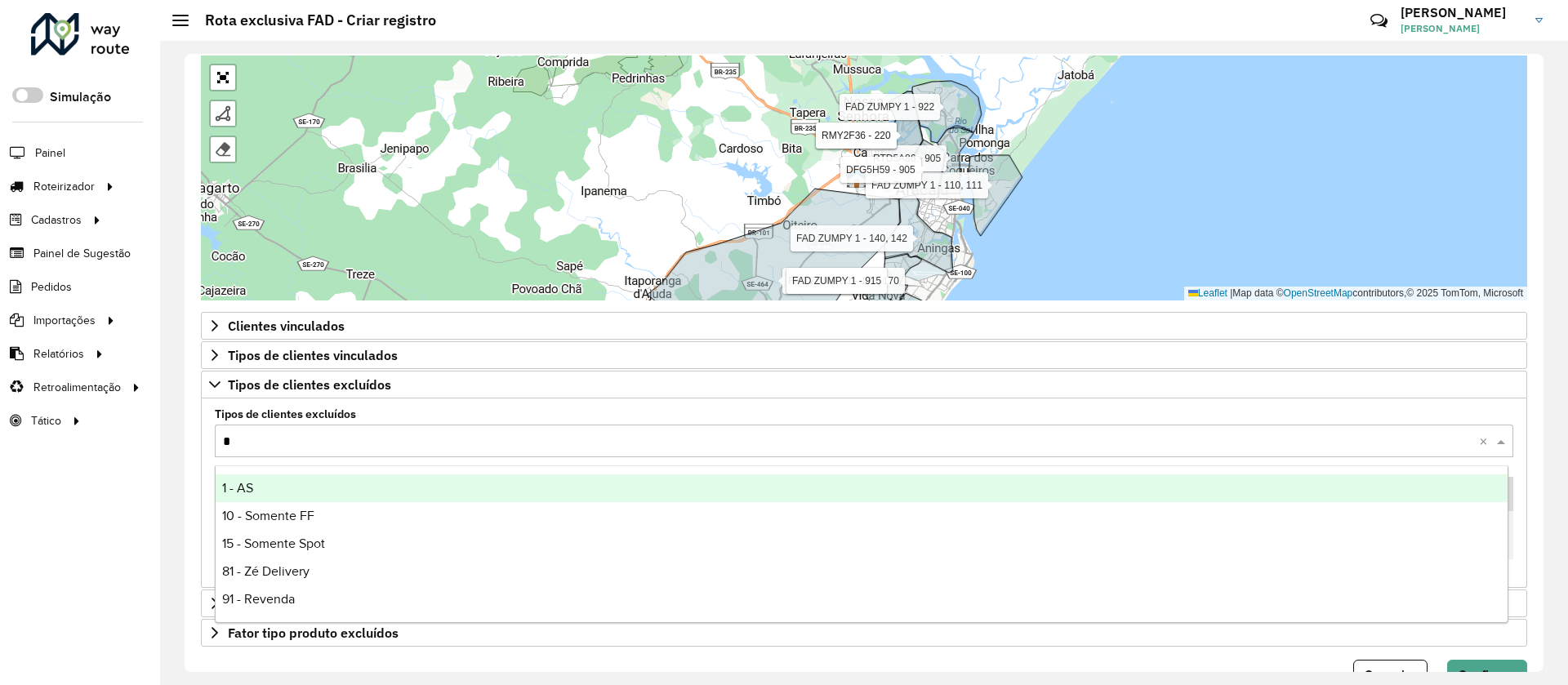
click at [250, 490] on span "1 - AS" at bounding box center [237, 488] width 31 height 14
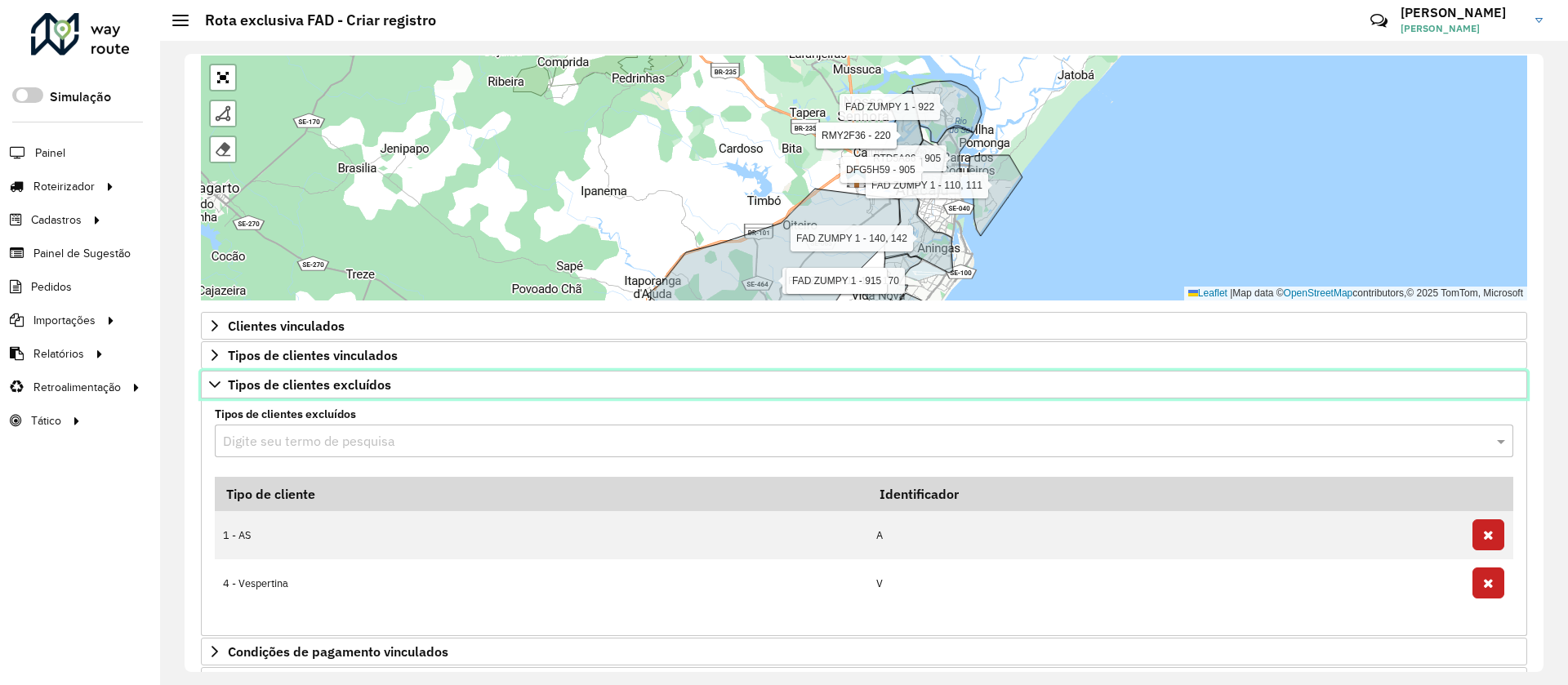
click at [284, 390] on span "Tipos de clientes excluídos" at bounding box center [309, 384] width 163 height 13
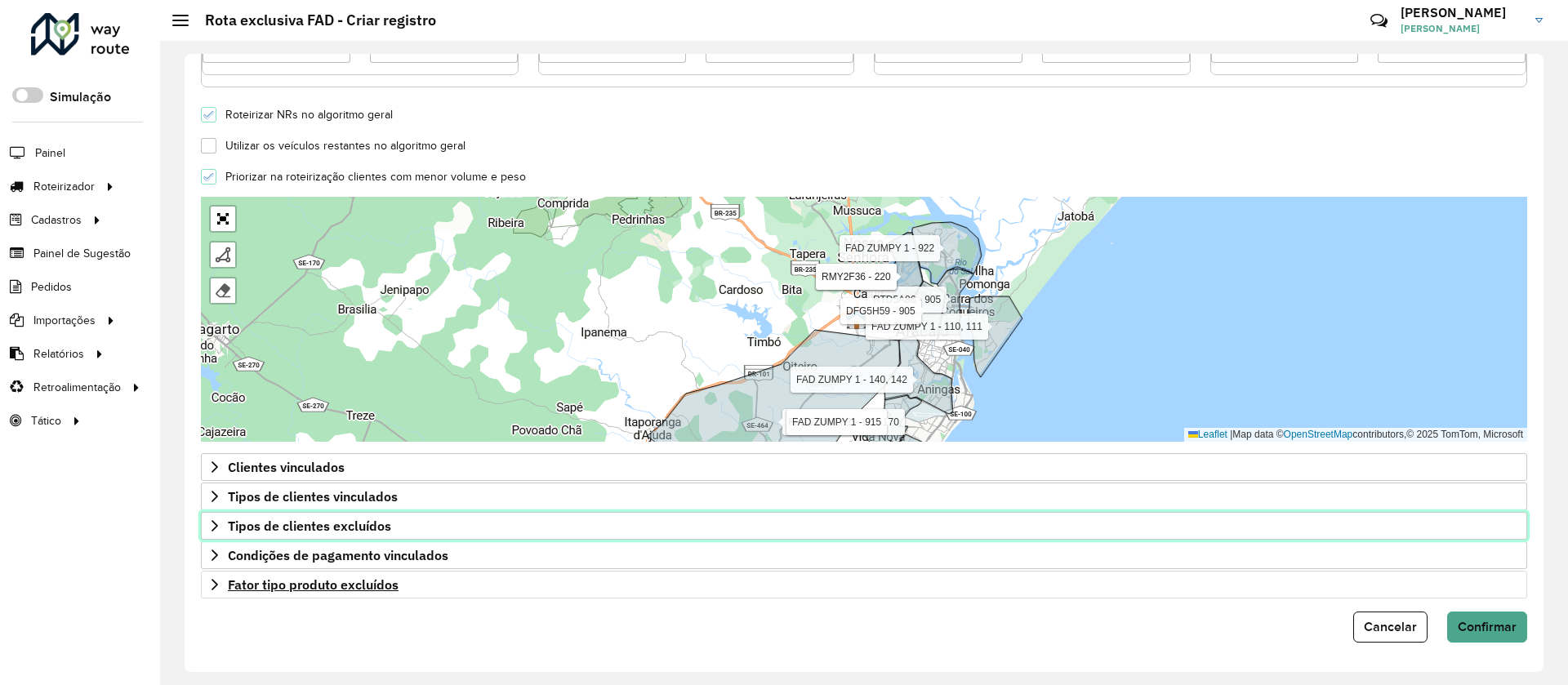
scroll to position [440, 0]
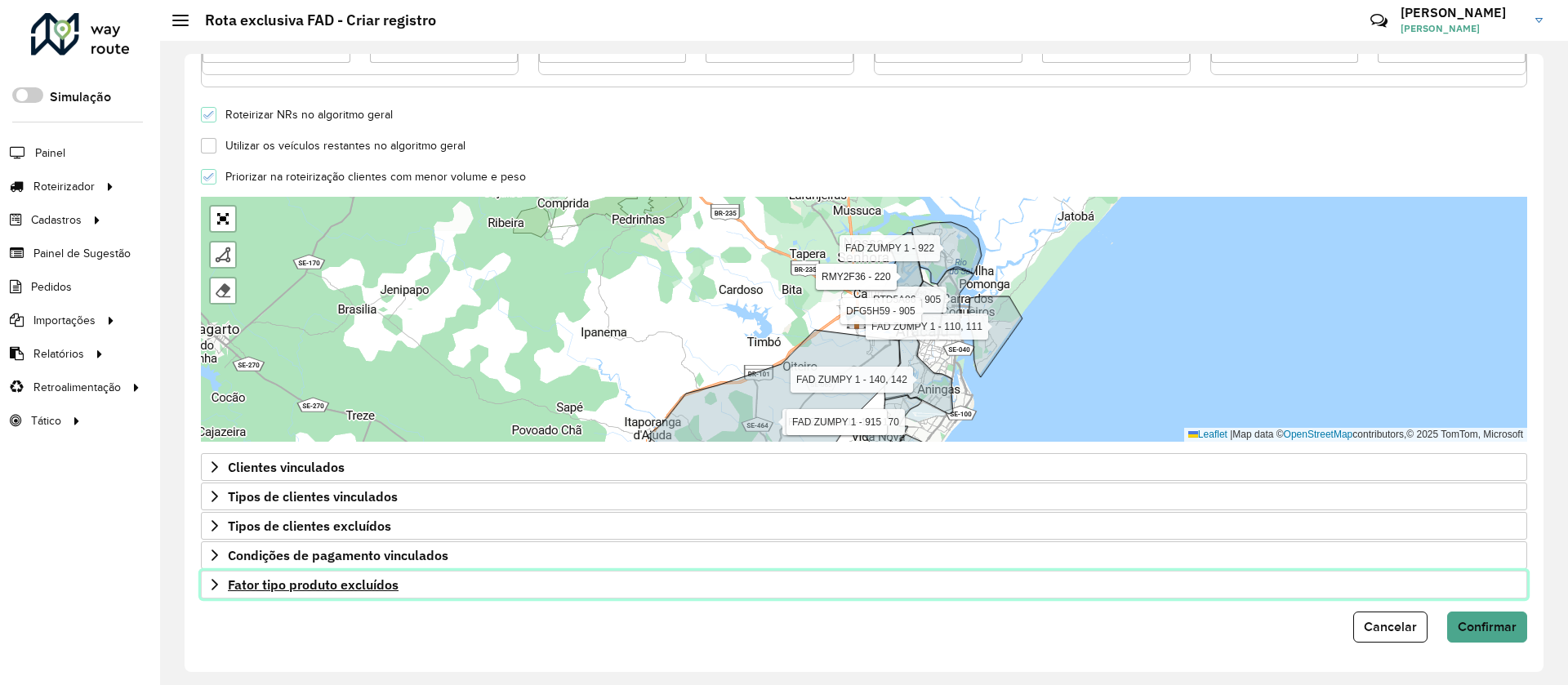
click at [314, 593] on link "Fator tipo produto excluídos" at bounding box center [864, 585] width 1326 height 28
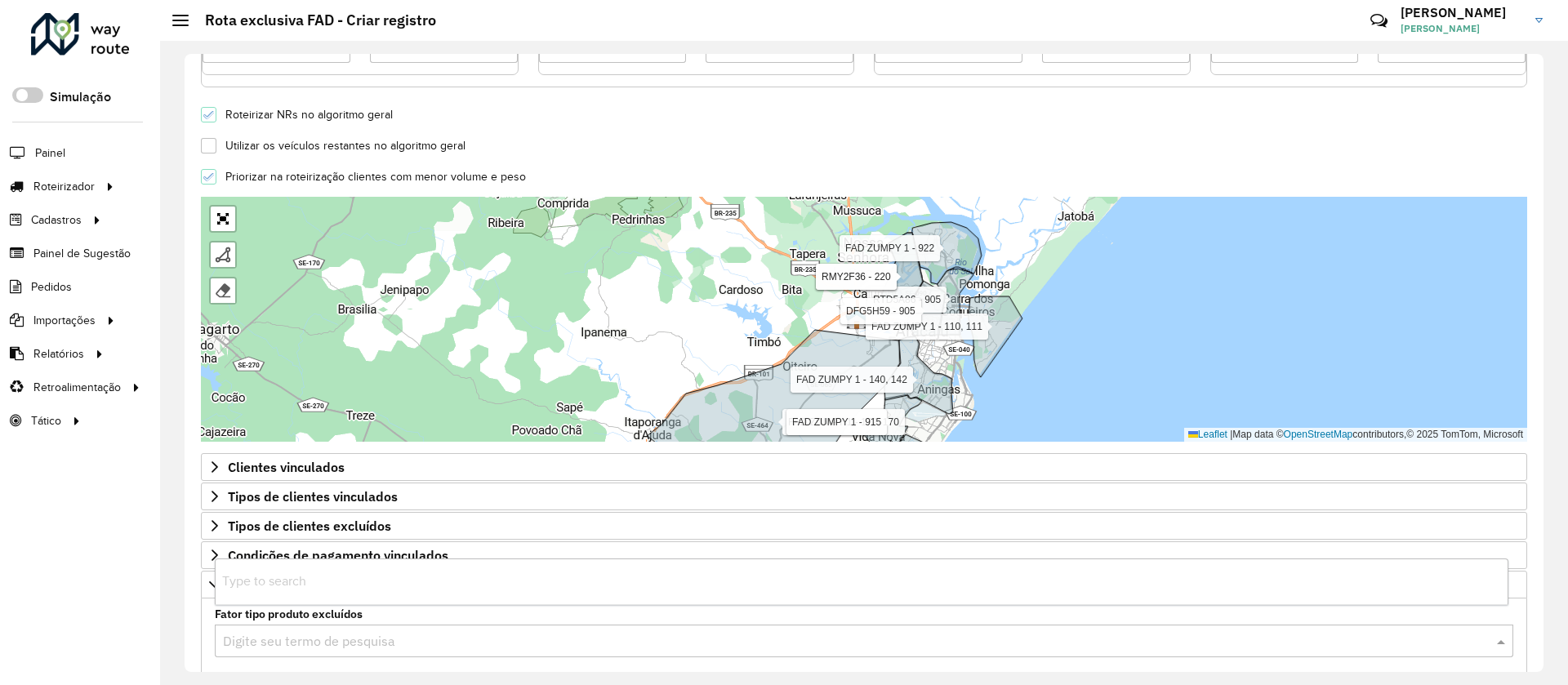
click at [325, 638] on input "text" at bounding box center [847, 641] width 1250 height 19
type input "***"
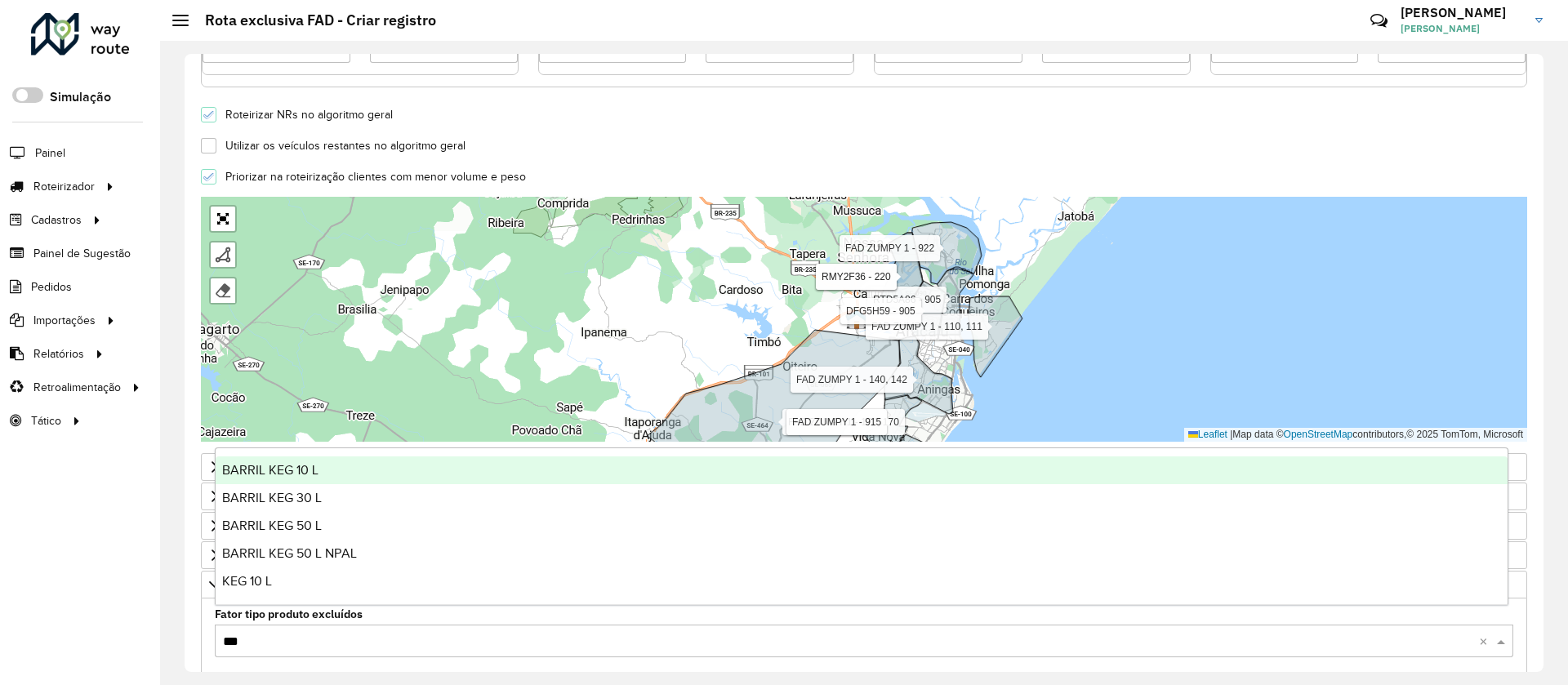
click at [322, 465] on div "BARRIL KEG 10 L" at bounding box center [861, 470] width 1292 height 28
type input "***"
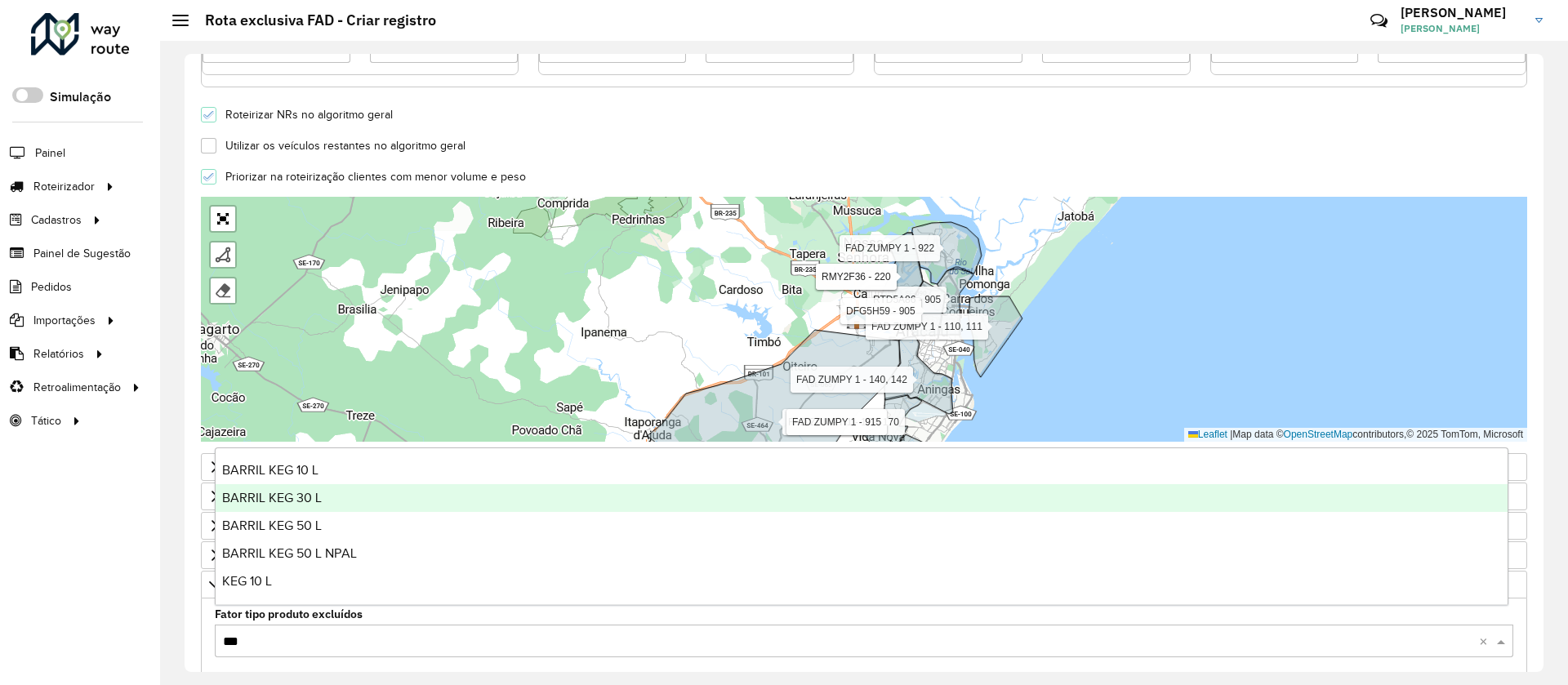
click at [314, 488] on div "BARRIL KEG 30 L" at bounding box center [861, 498] width 1292 height 28
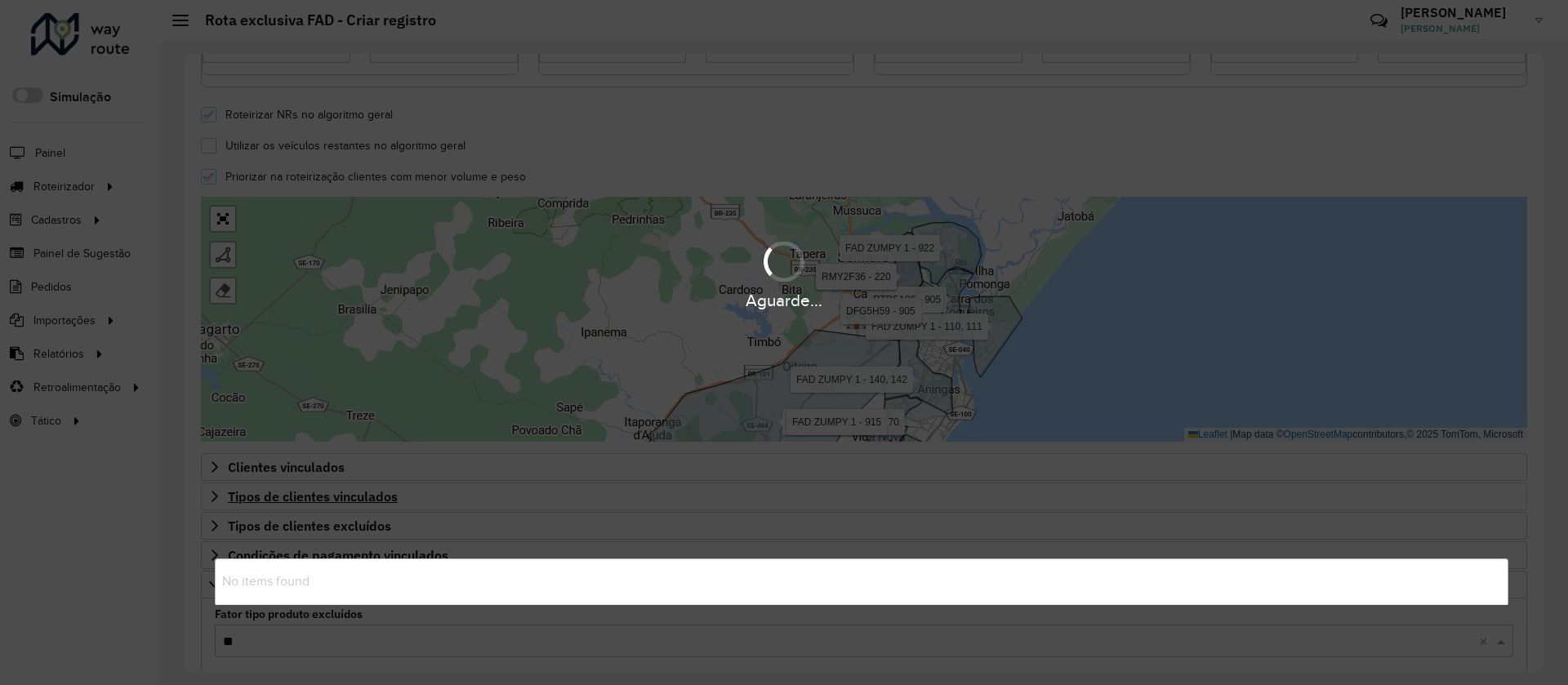
type input "***"
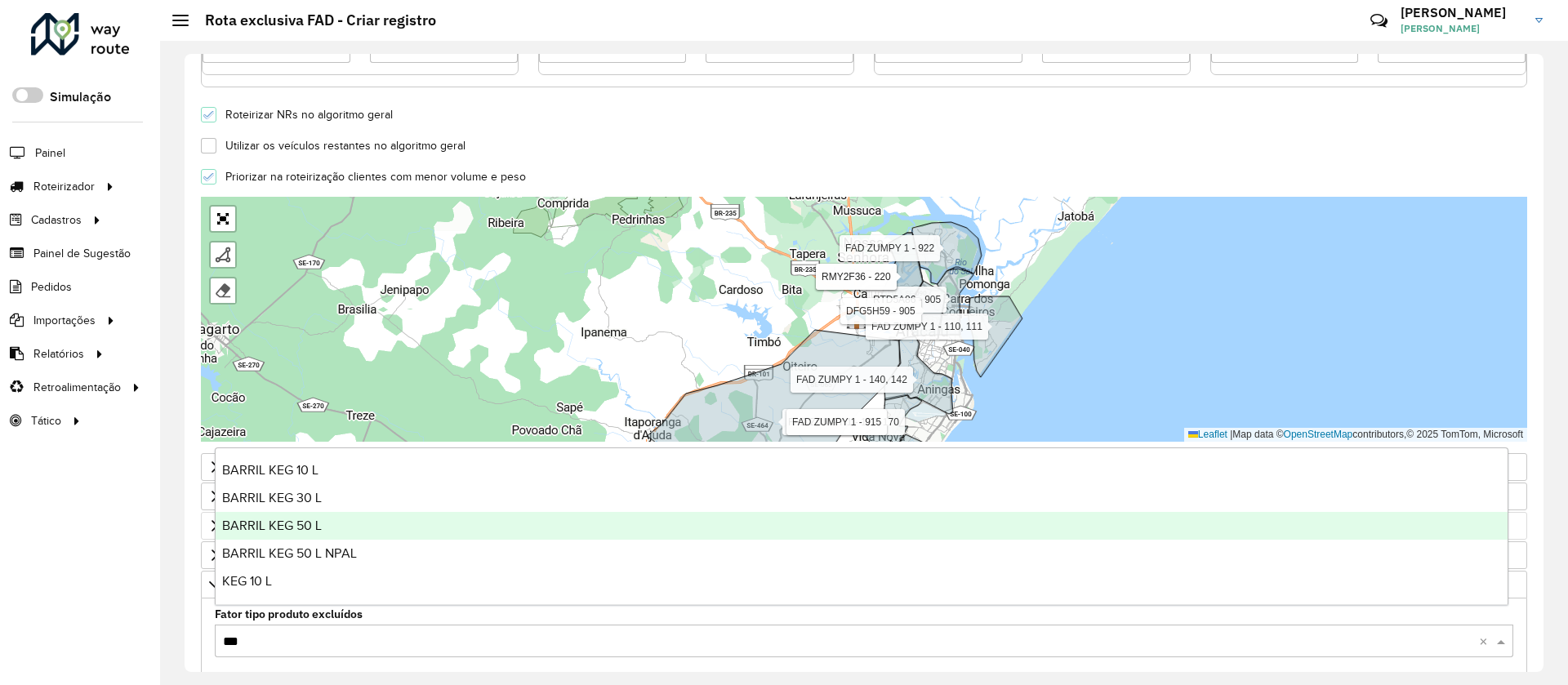
click at [362, 528] on div "BARRIL KEG 50 L" at bounding box center [861, 525] width 1292 height 28
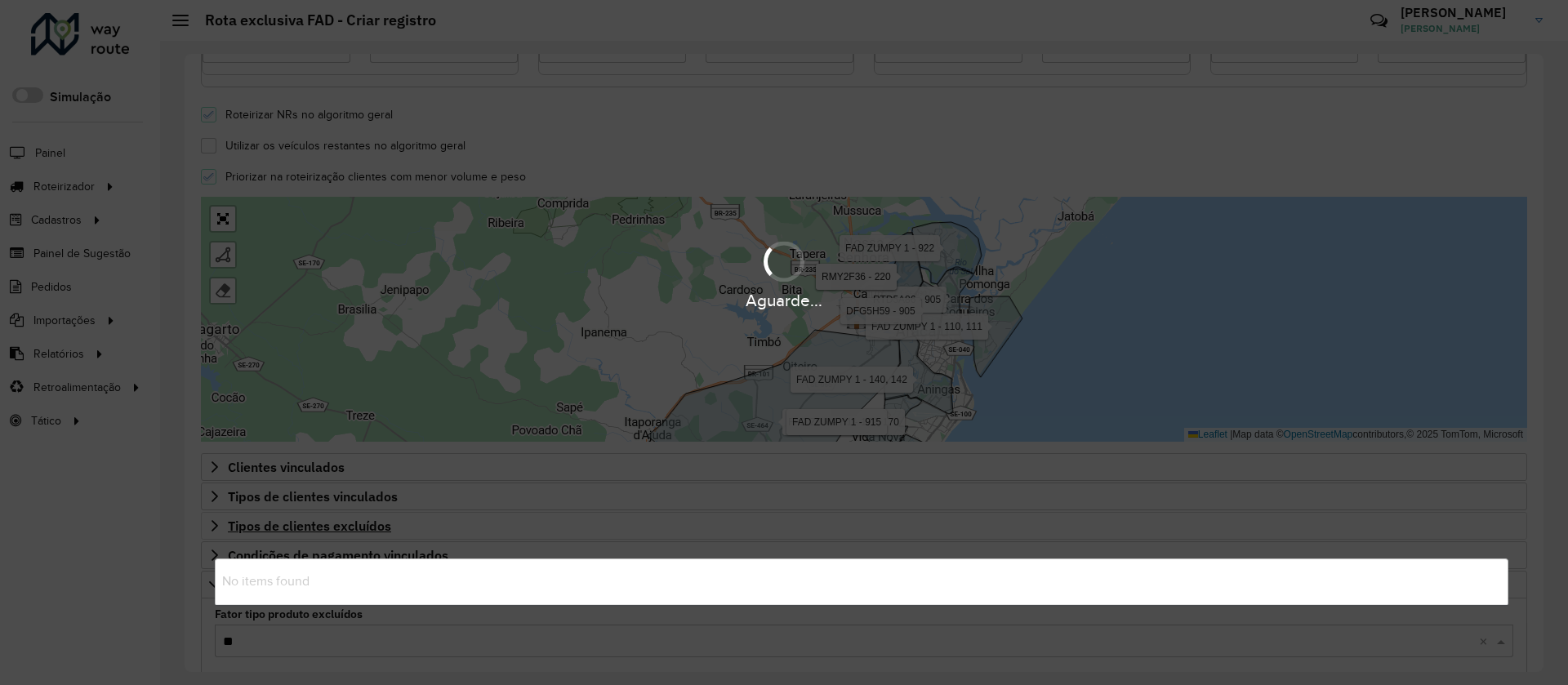
type input "***"
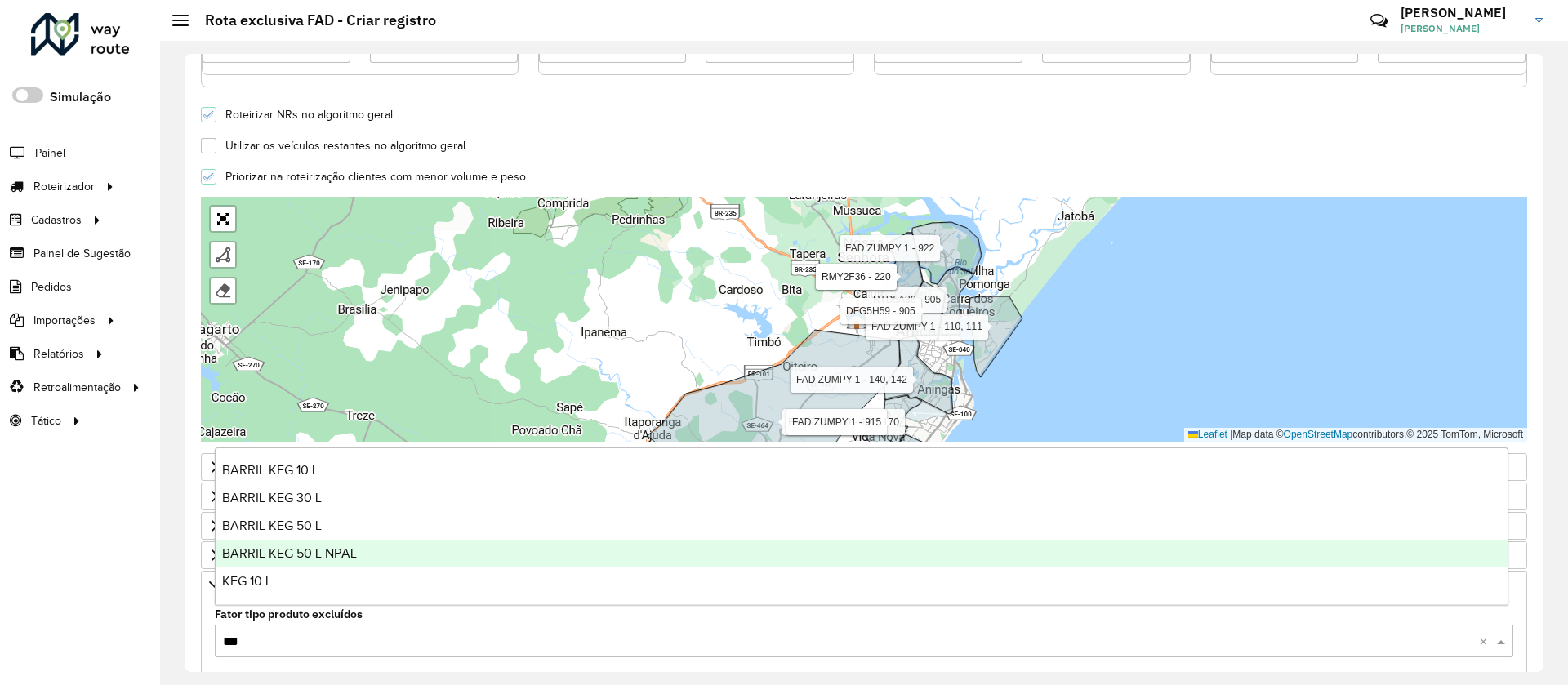
click at [331, 547] on span "BARRIL KEG 50 L NPAL" at bounding box center [289, 553] width 135 height 14
type input "***"
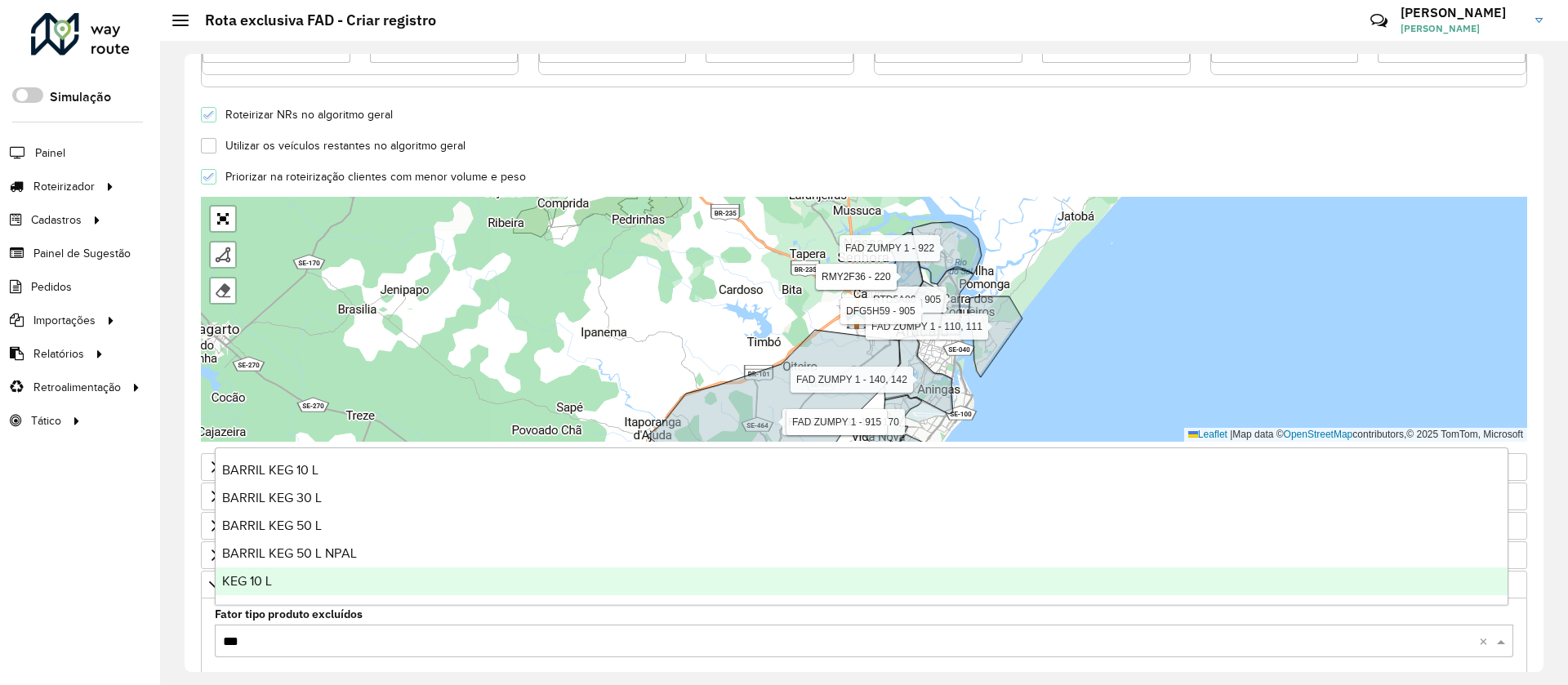
click at [329, 575] on div "KEG 10 L" at bounding box center [861, 581] width 1292 height 28
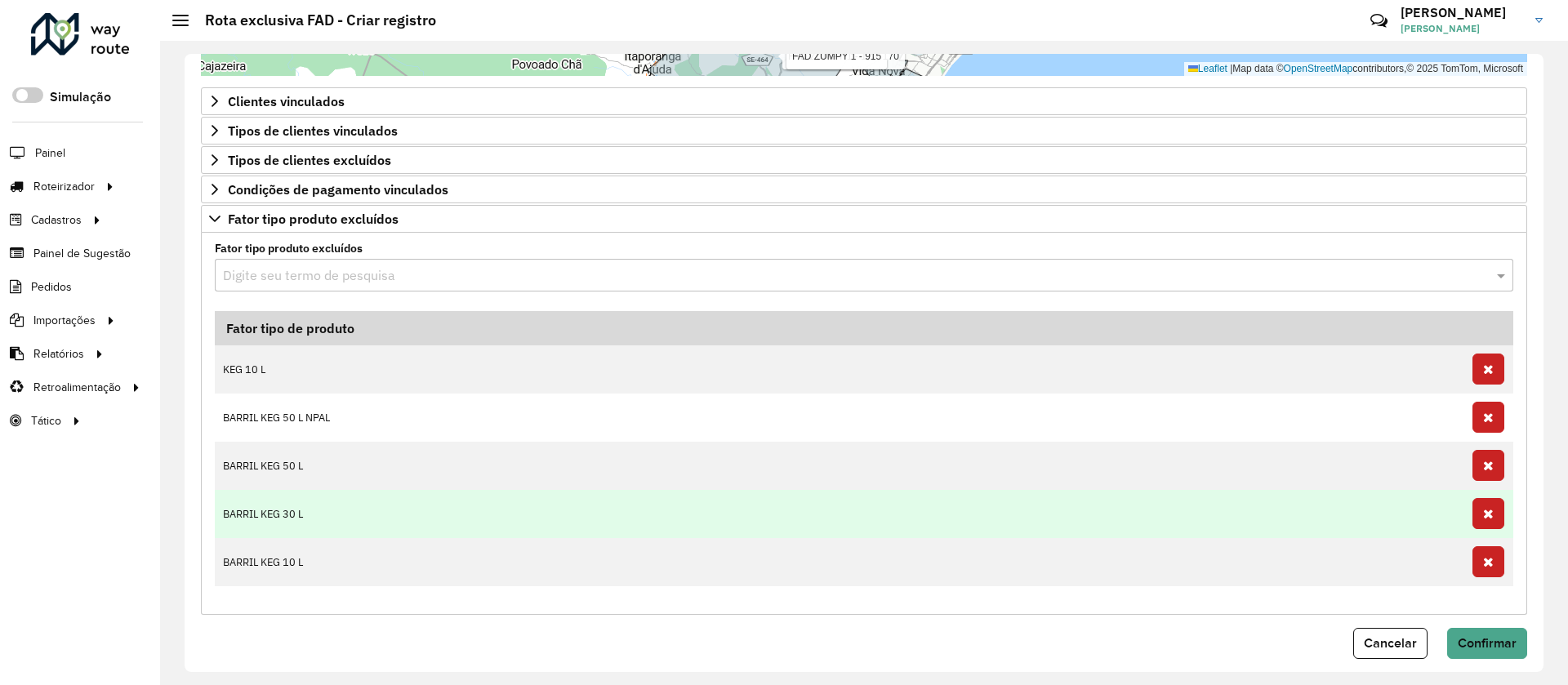
scroll to position [823, 0]
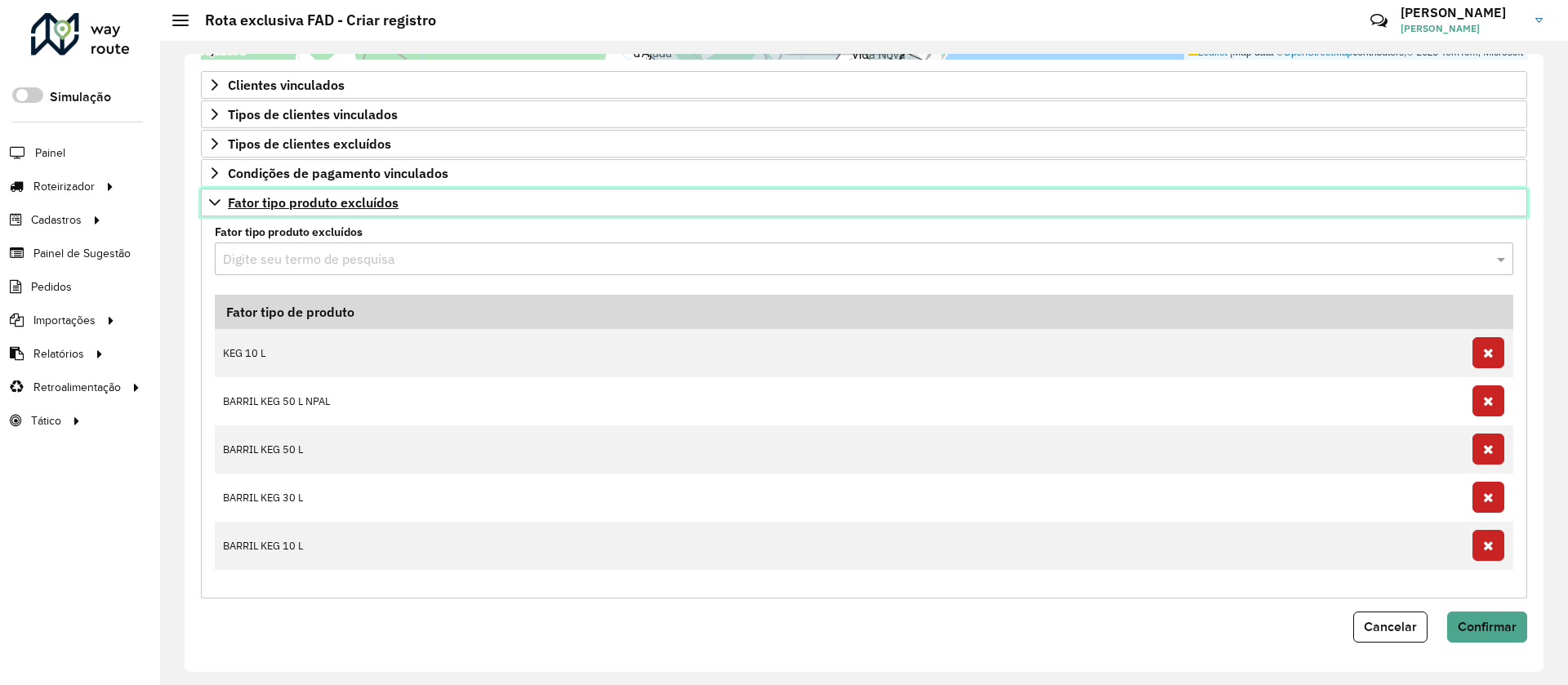
click at [296, 199] on span "Fator tipo produto excluídos" at bounding box center [313, 203] width 171 height 13
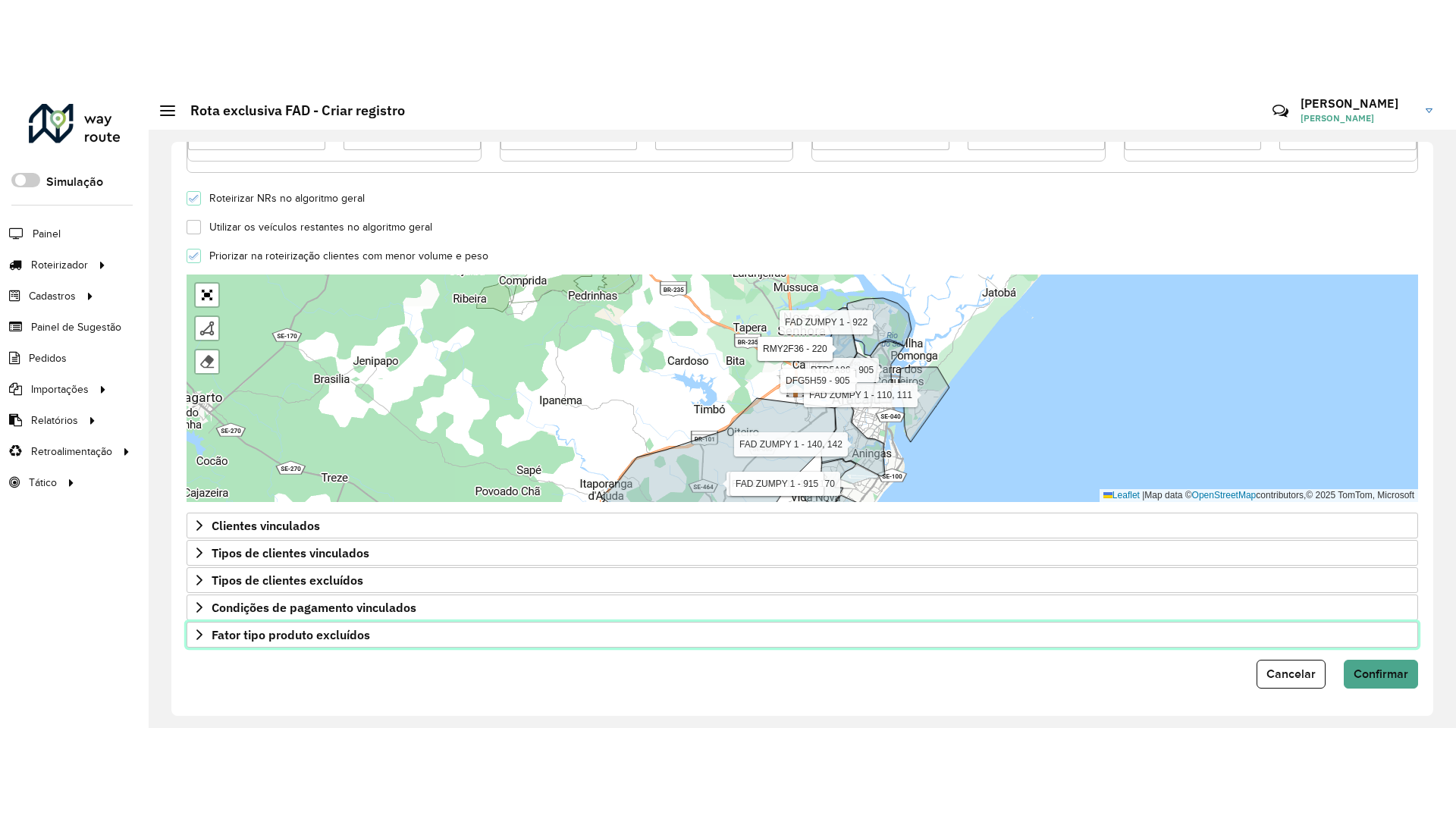
scroll to position [409, 0]
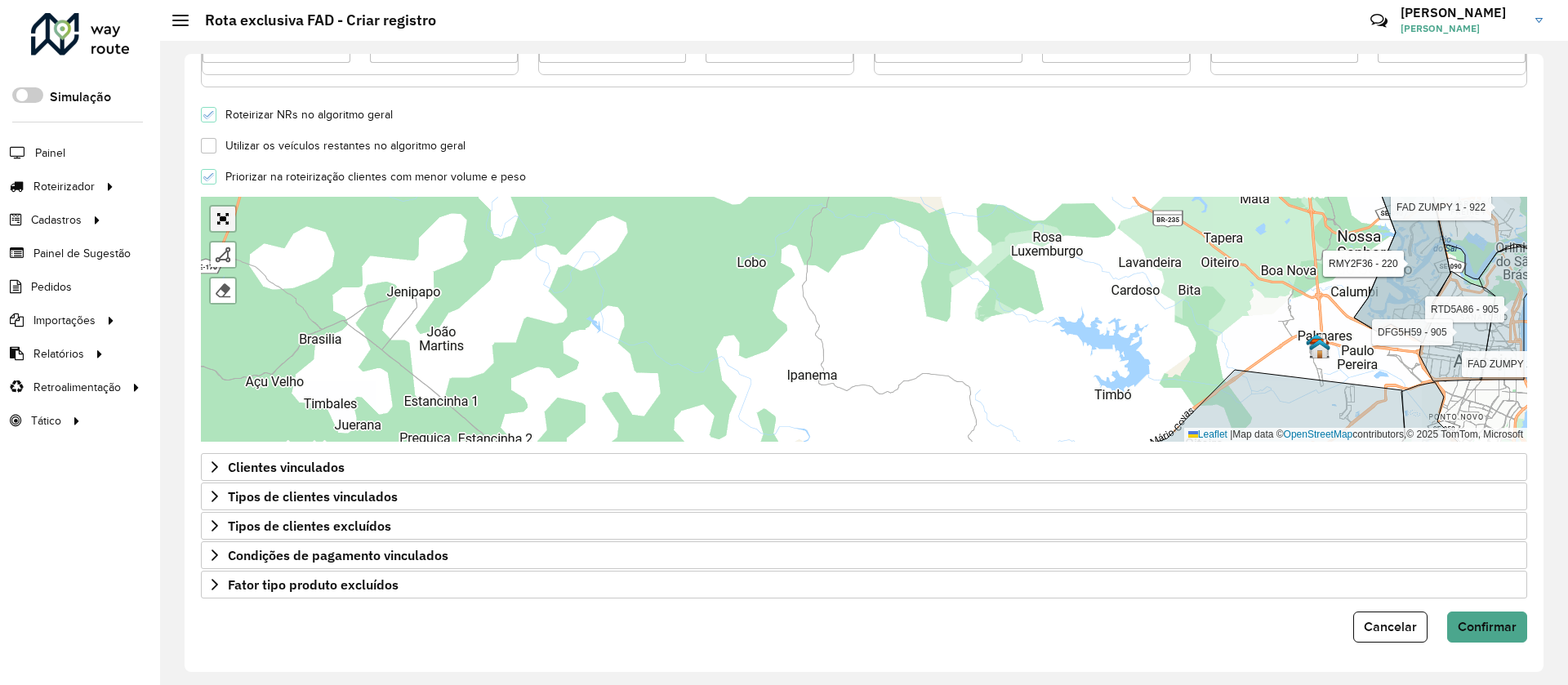
click at [222, 213] on link "Abrir mapa em tela cheia" at bounding box center [223, 218] width 25 height 25
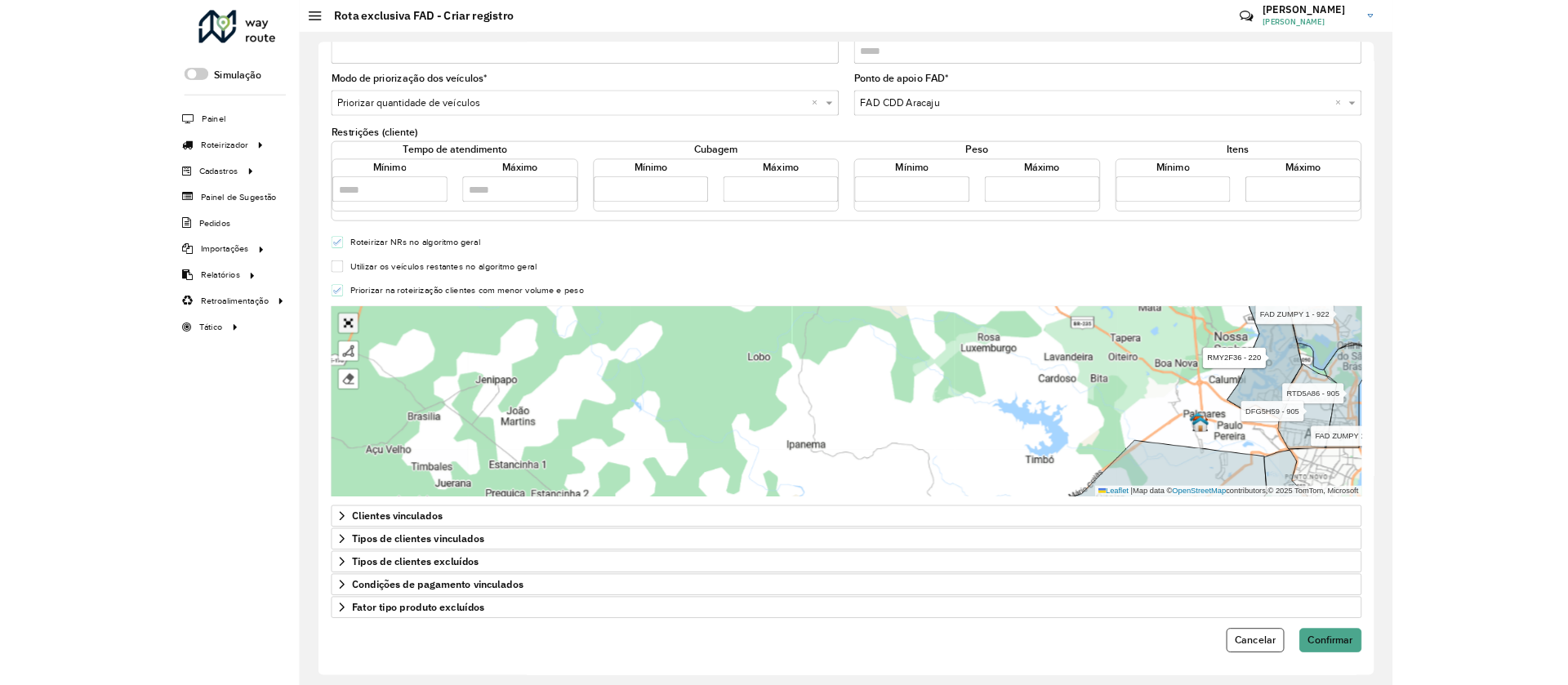
scroll to position [0, 0]
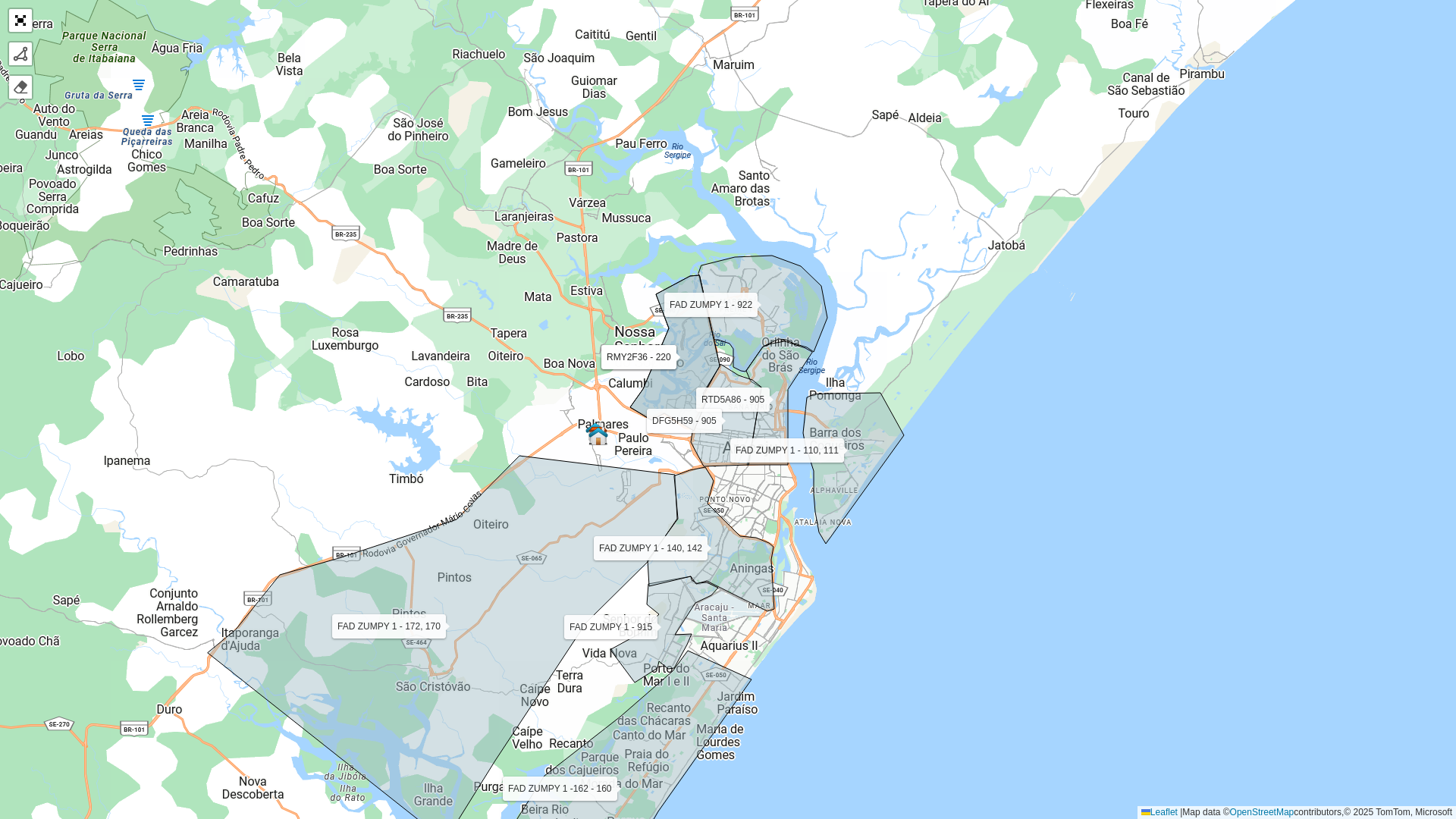
drag, startPoint x: 903, startPoint y: 438, endPoint x: 349, endPoint y: 435, distance: 554.0
click at [349, 435] on div "FAD ZUMPY 1 - 110, 111 FAD ZUMPY 1 - 172, 170 FAD ZUMPY 1 - 915 FAD ZUMPY 1 -16…" at bounding box center [728, 410] width 1456 height 819
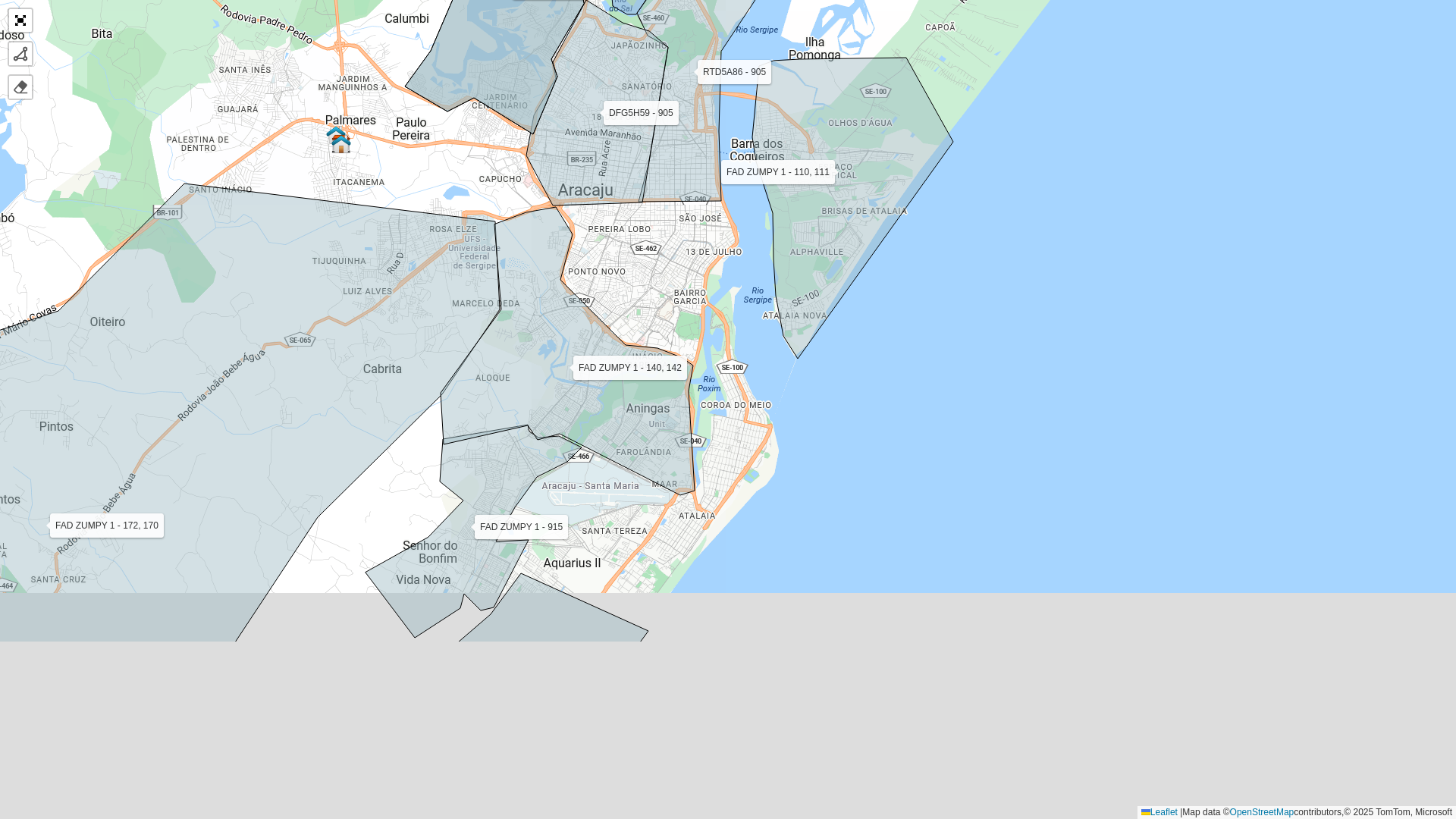
drag, startPoint x: 746, startPoint y: 495, endPoint x: 780, endPoint y: 364, distance: 135.3
click at [780, 364] on div "FAD ZUMPY 1 - 110, 111 FAD ZUMPY 1 - 172, 170 FAD ZUMPY 1 - 915 FAD ZUMPY 1 -16…" at bounding box center [728, 410] width 1456 height 819
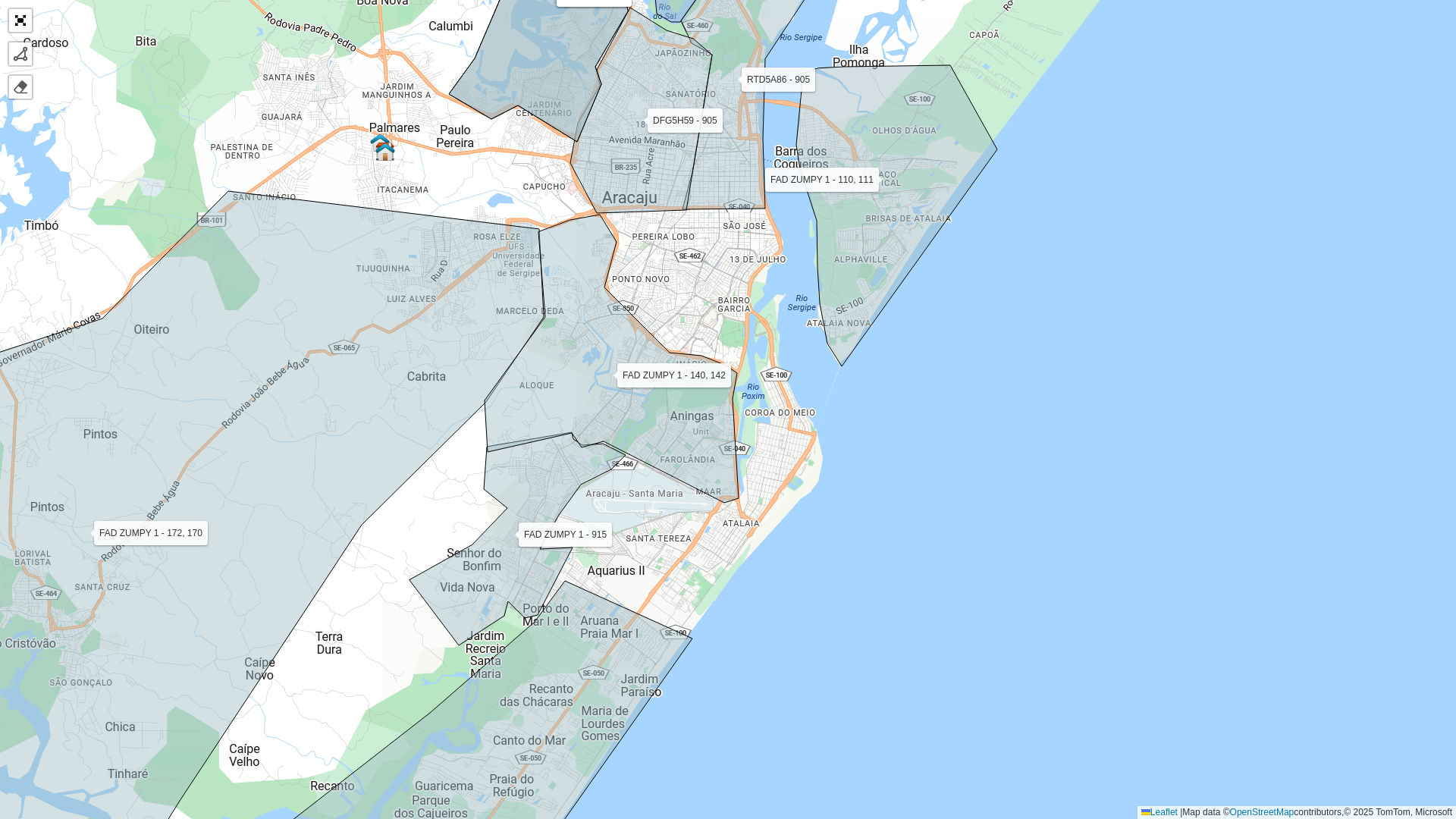
drag, startPoint x: 826, startPoint y: 523, endPoint x: 852, endPoint y: 691, distance: 170.0
click at [852, 635] on div "FAD ZUMPY 1 - 110, 111 FAD ZUMPY 1 - 172, 170 FAD ZUMPY 1 - 915 FAD ZUMPY 1 -16…" at bounding box center [728, 410] width 1456 height 819
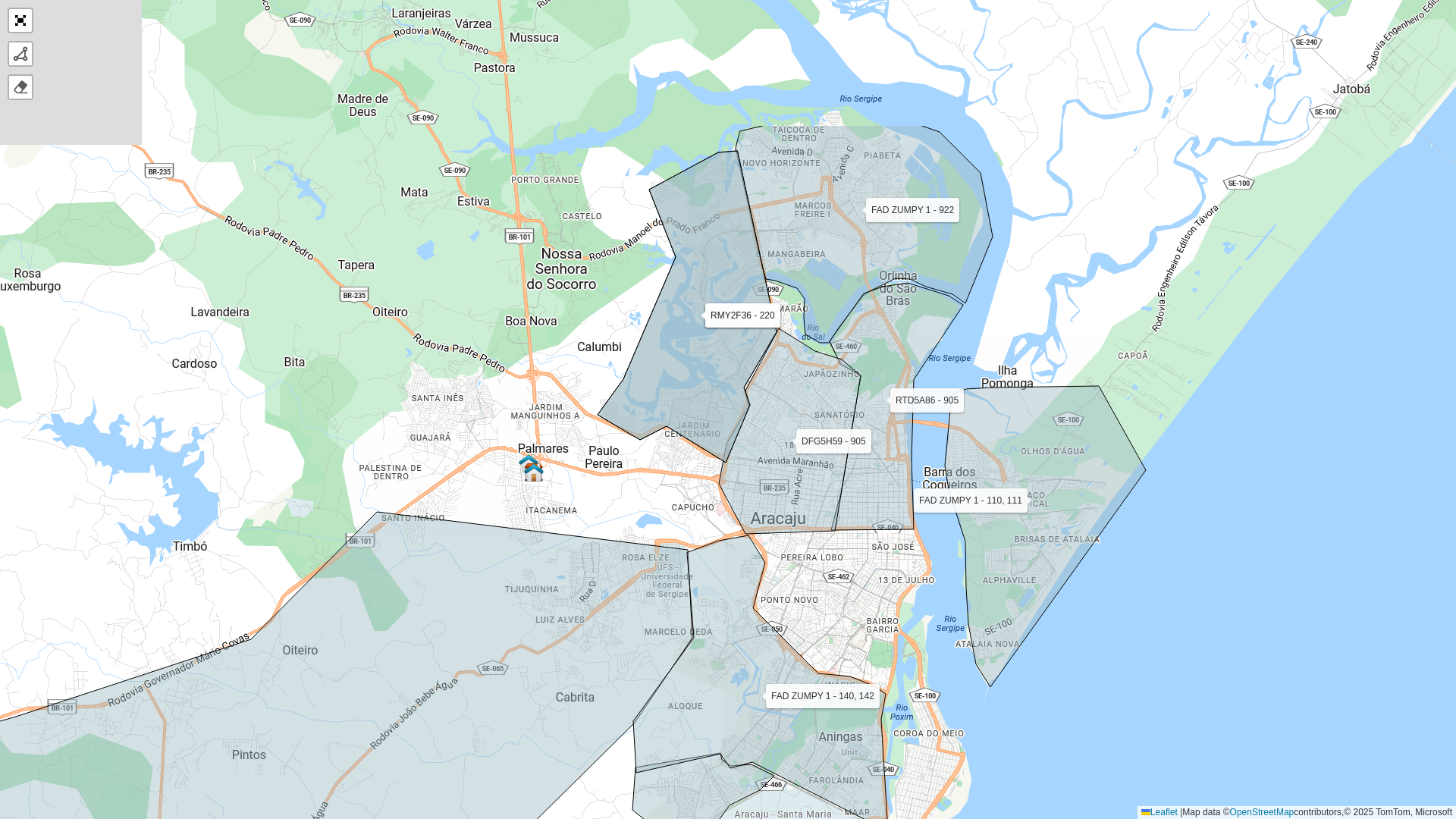
drag, startPoint x: 290, startPoint y: 266, endPoint x: 351, endPoint y: 353, distance: 106.3
click at [351, 353] on div "FAD ZUMPY 1 - 110, 111 FAD ZUMPY 1 - 172, 170 FAD ZUMPY 1 - 915 FAD ZUMPY 1 -16…" at bounding box center [728, 410] width 1456 height 819
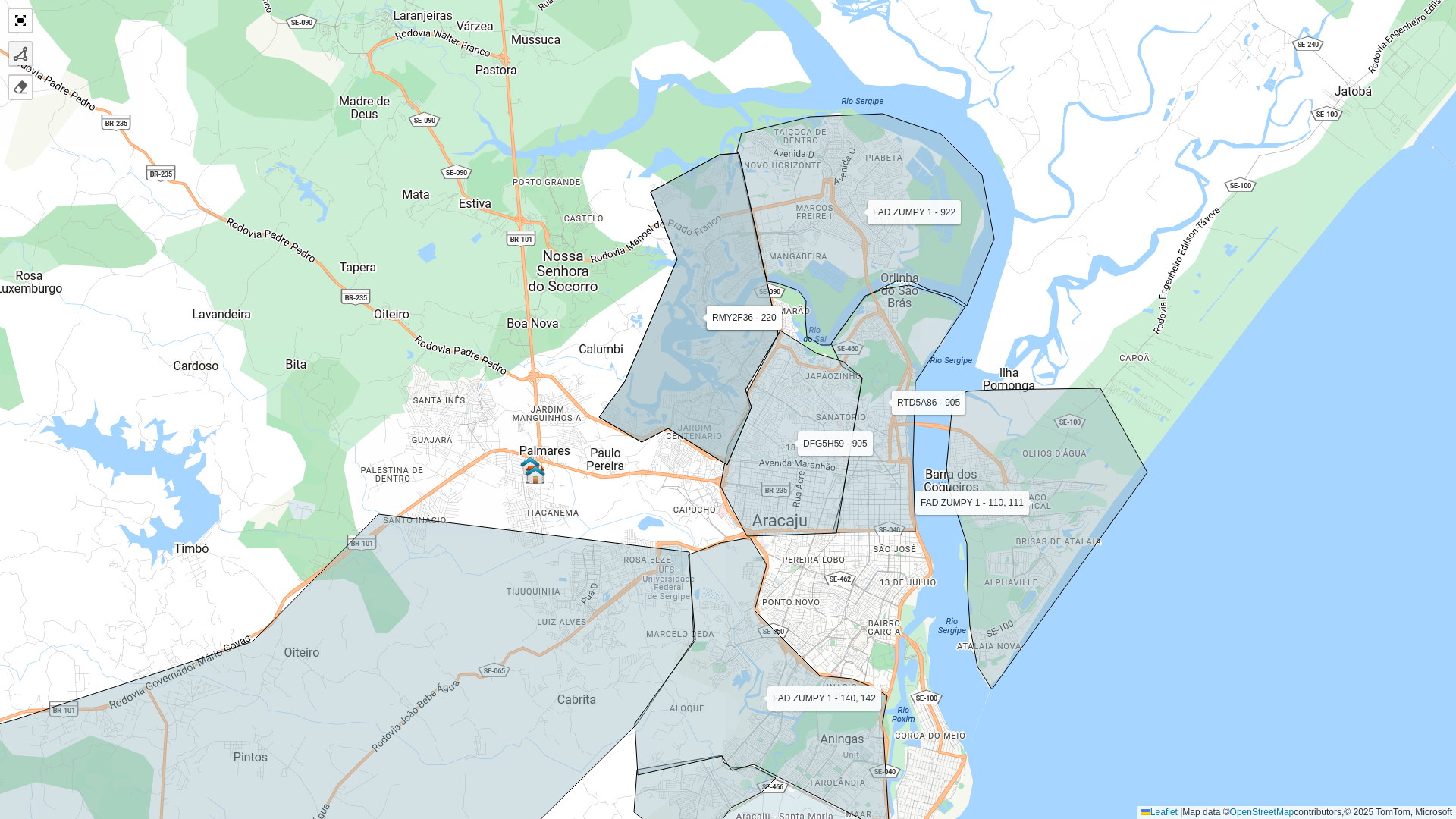
click at [24, 57] on div at bounding box center [20, 54] width 15 height 15
click at [591, 317] on div "FAD ZUMPY 1 - 110, 111 FAD ZUMPY 1 - 172, 170 FAD ZUMPY 1 - 915 FAD ZUMPY 1 -16…" at bounding box center [728, 410] width 1456 height 819
click at [350, 347] on icon at bounding box center [470, 332] width 241 height 31
click at [347, 521] on div "FAD ZUMPY 1 - 110, 111 FAD ZUMPY 1 - 172, 170 FAD ZUMPY 1 - 915 FAD ZUMPY 1 -16…" at bounding box center [728, 410] width 1456 height 819
click at [577, 537] on icon at bounding box center [462, 530] width 230 height 17
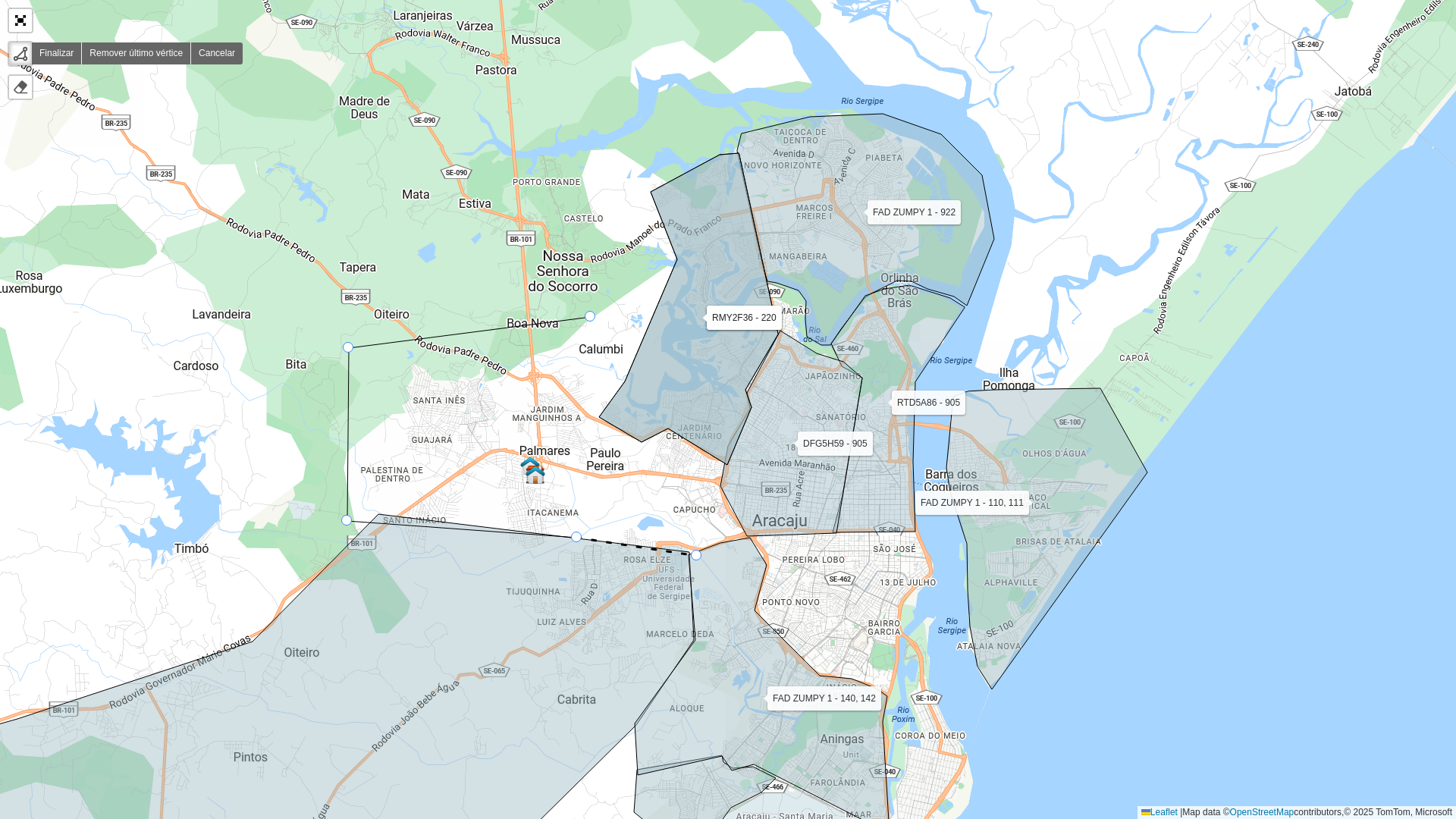
click at [696, 555] on icon at bounding box center [761, 681] width 254 height 288
click at [643, 442] on icon at bounding box center [669, 498] width 54 height 113
click at [603, 418] on icon at bounding box center [622, 430] width 40 height 24
click at [590, 317] on div at bounding box center [590, 316] width 10 height 10
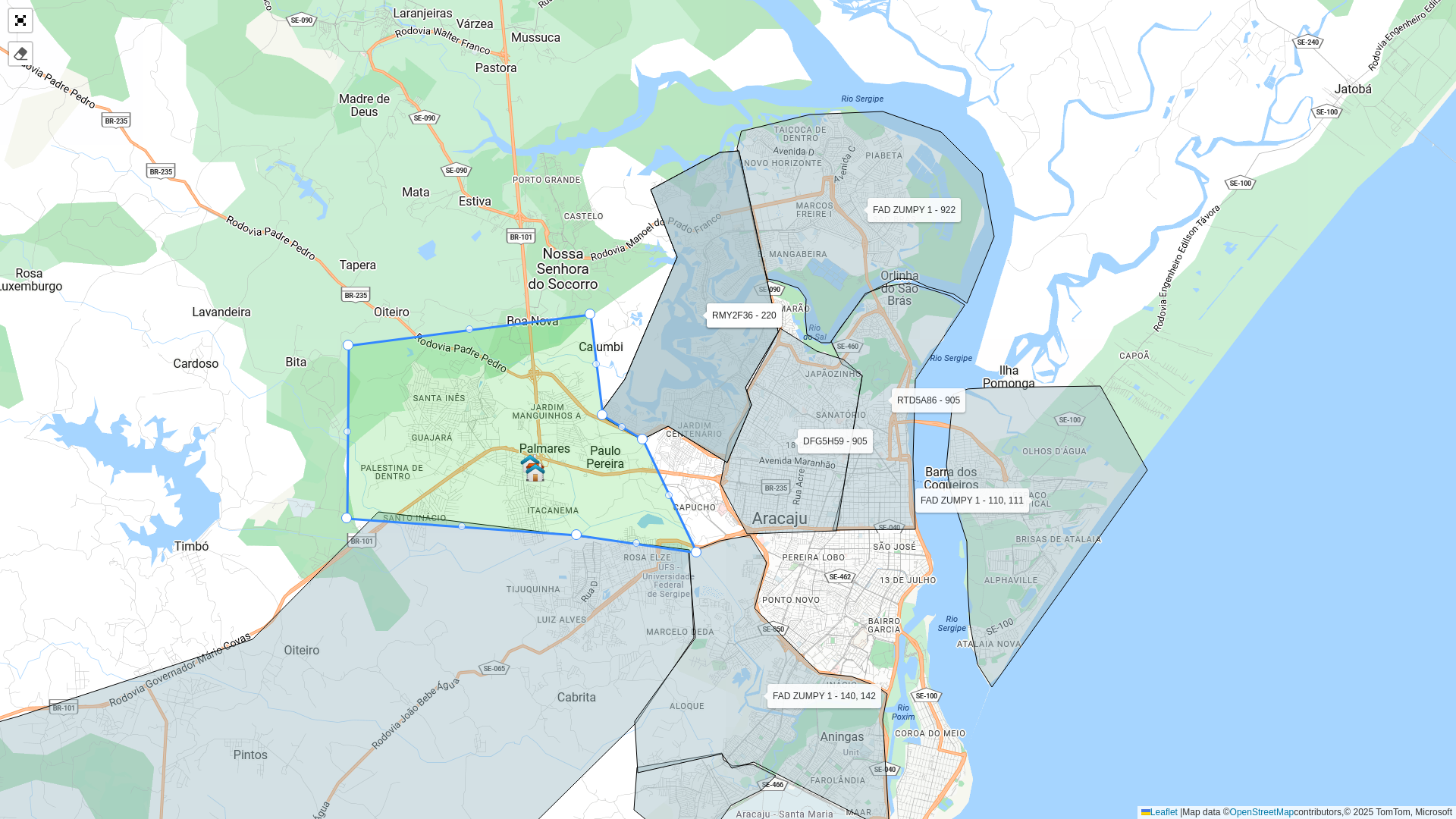
drag, startPoint x: 402, startPoint y: 415, endPoint x: 448, endPoint y: 306, distance: 118.3
click at [448, 315] on icon at bounding box center [522, 434] width 350 height 238
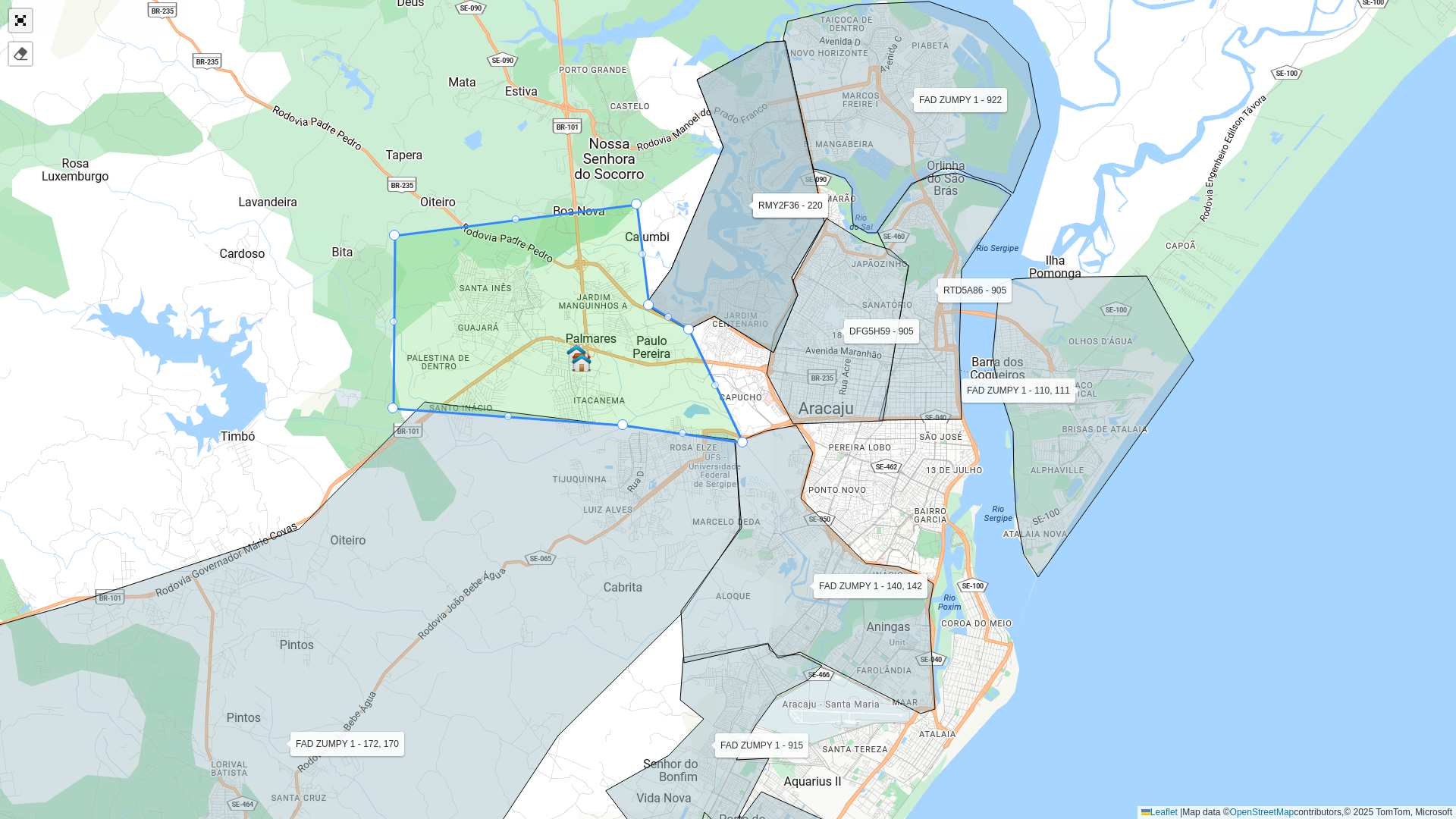
click at [10, 15] on link "Abrir mapa em tela cheia" at bounding box center [20, 20] width 23 height 23
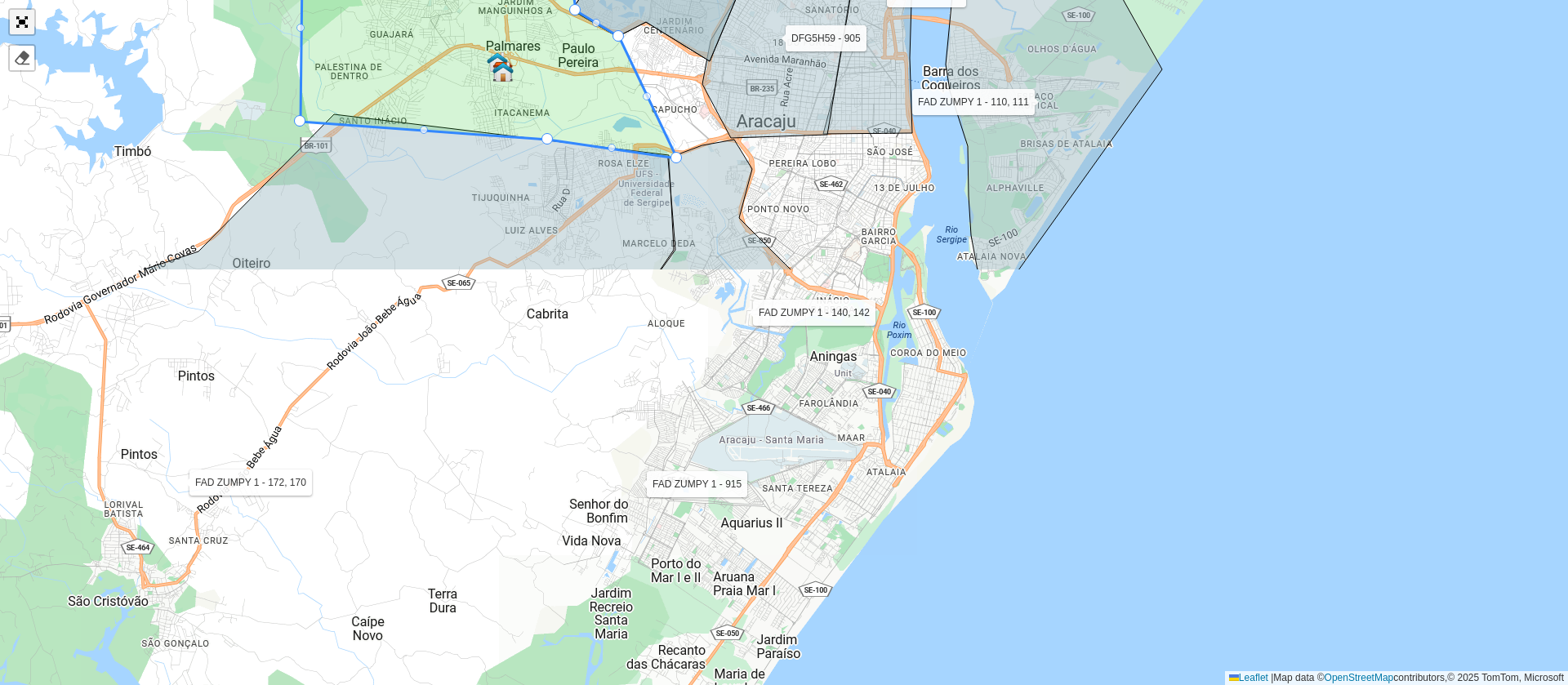
scroll to position [440, 0]
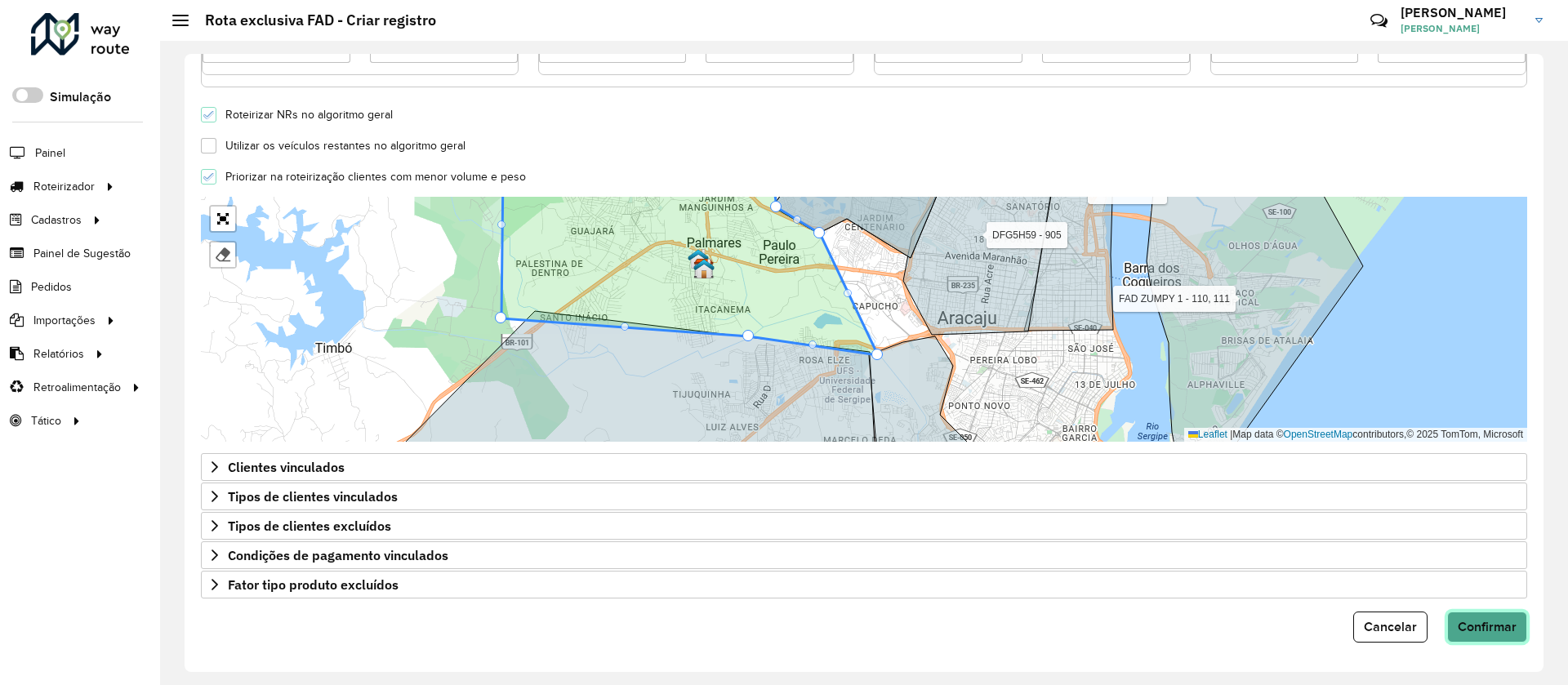
drag, startPoint x: 1474, startPoint y: 638, endPoint x: 1306, endPoint y: 608, distance: 170.7
click at [1475, 640] on button "Confirmar" at bounding box center [1486, 627] width 80 height 31
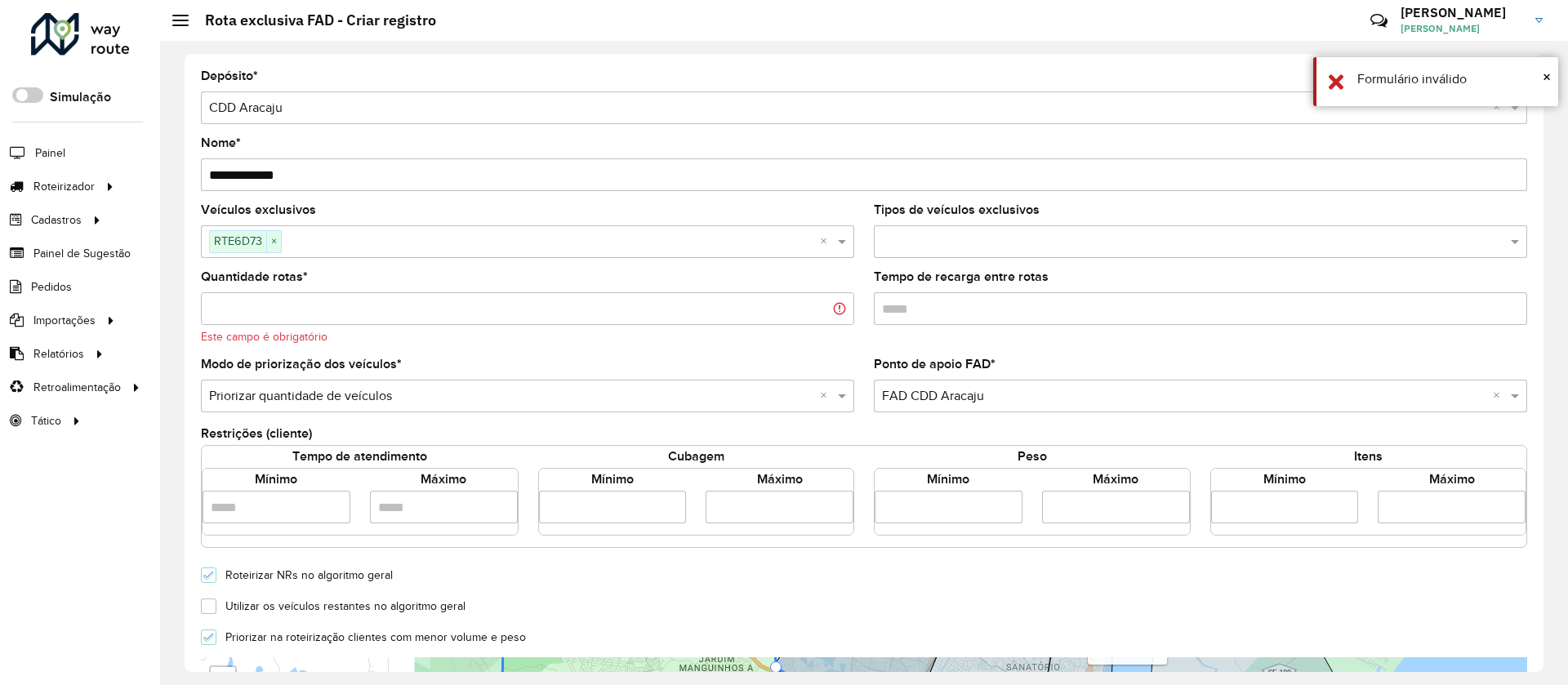
click at [287, 312] on input "Quantidade rotas *" at bounding box center [527, 309] width 653 height 33
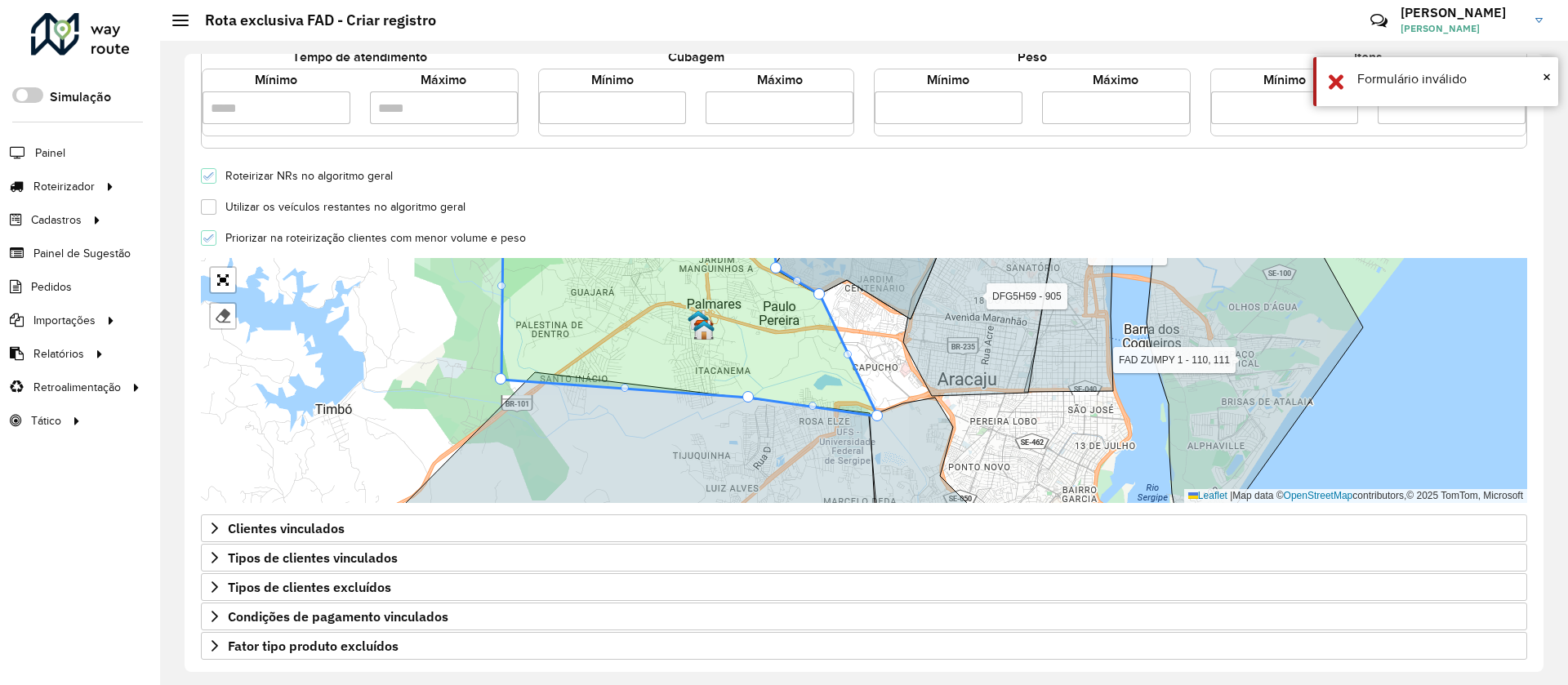
scroll to position [440, 0]
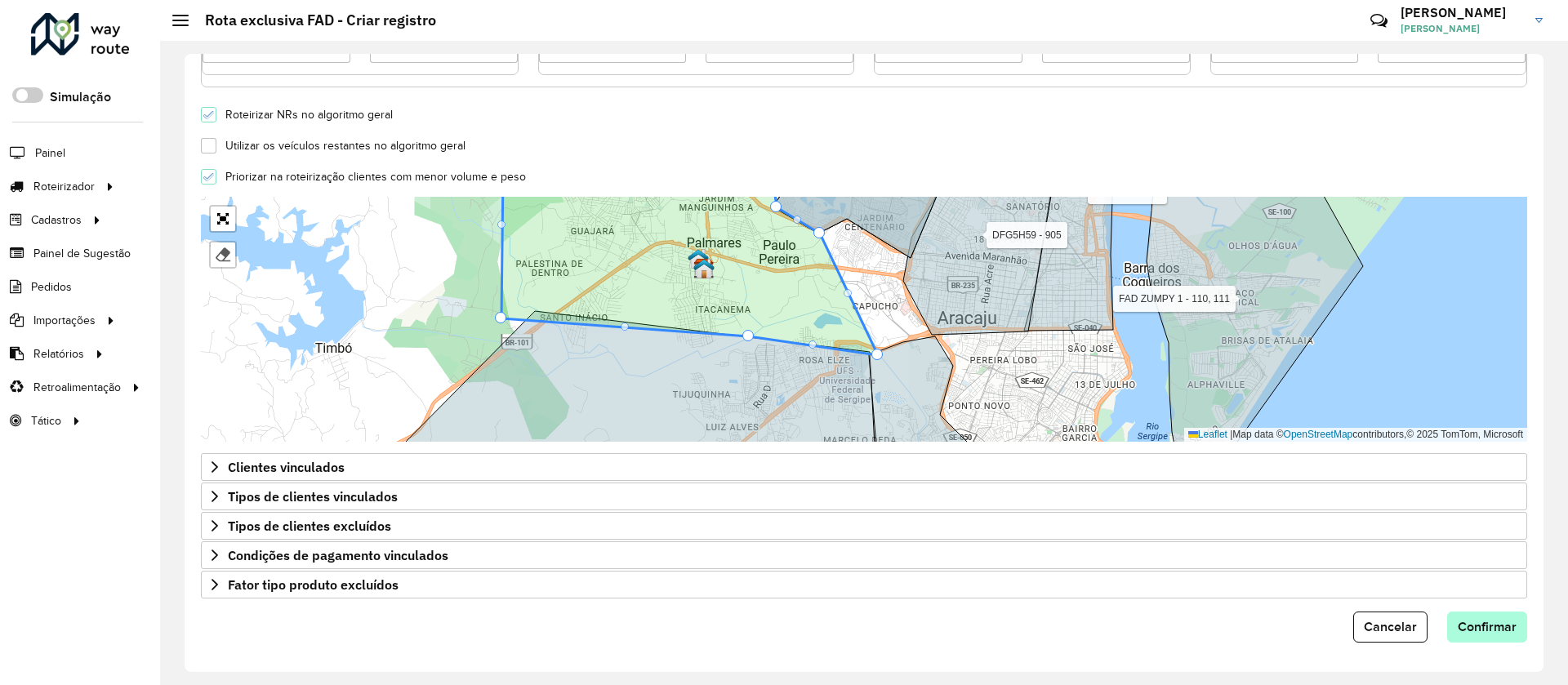
type input "*"
drag, startPoint x: 1488, startPoint y: 635, endPoint x: 1181, endPoint y: 553, distance: 317.8
click at [1485, 635] on button "Confirmar" at bounding box center [1486, 627] width 80 height 31
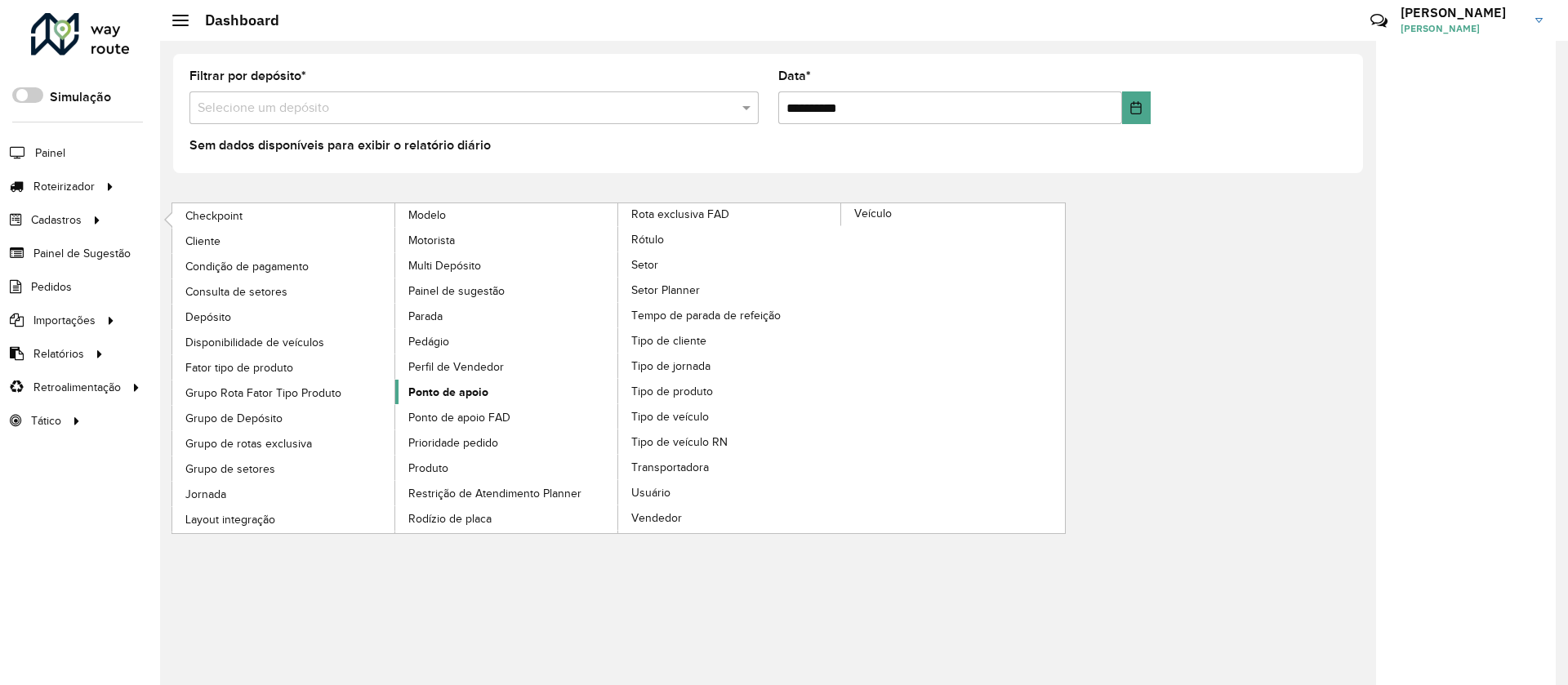
click at [463, 381] on link "Ponto de apoio" at bounding box center [507, 392] width 224 height 25
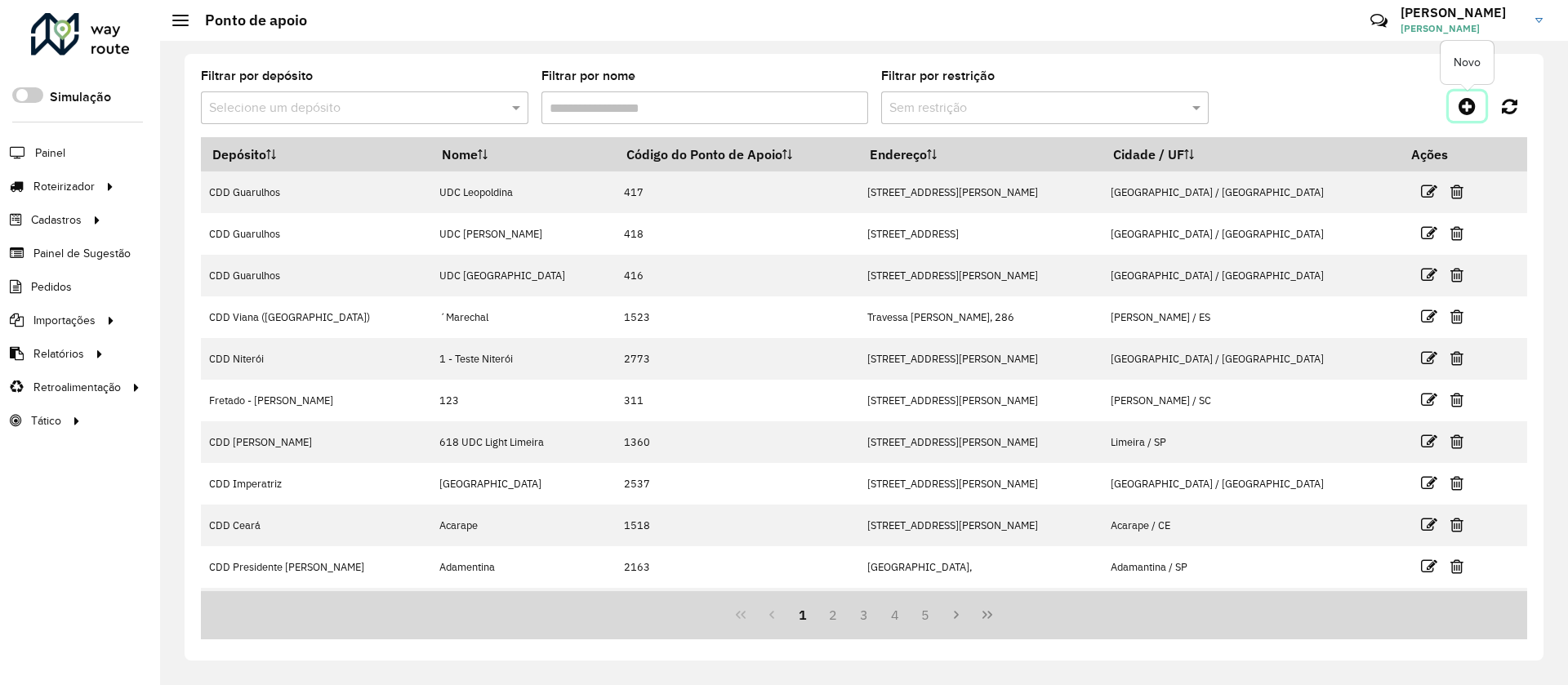
drag, startPoint x: 1463, startPoint y: 105, endPoint x: 1288, endPoint y: 46, distance: 184.7
click at [1463, 105] on icon at bounding box center [1467, 105] width 17 height 19
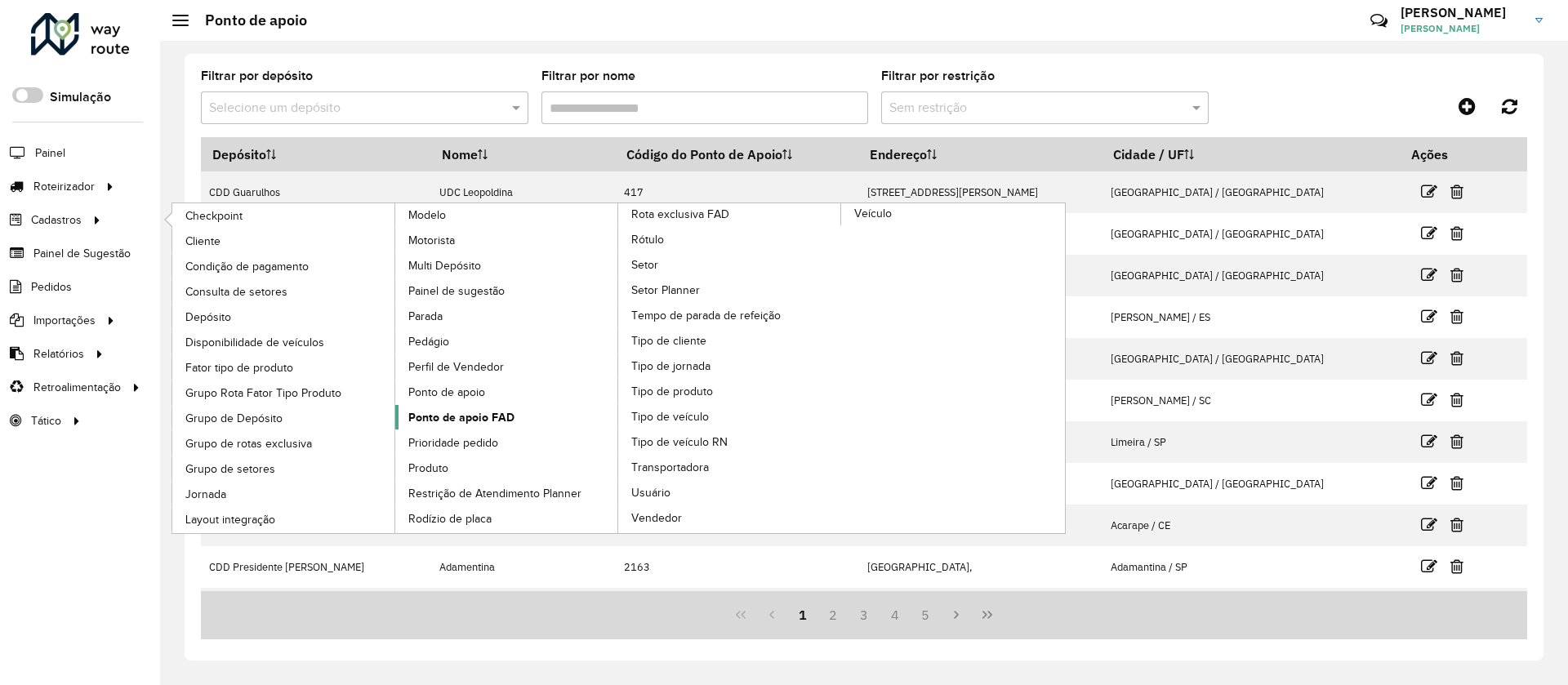
click at [519, 415] on link "Ponto de apoio FAD" at bounding box center [507, 417] width 224 height 25
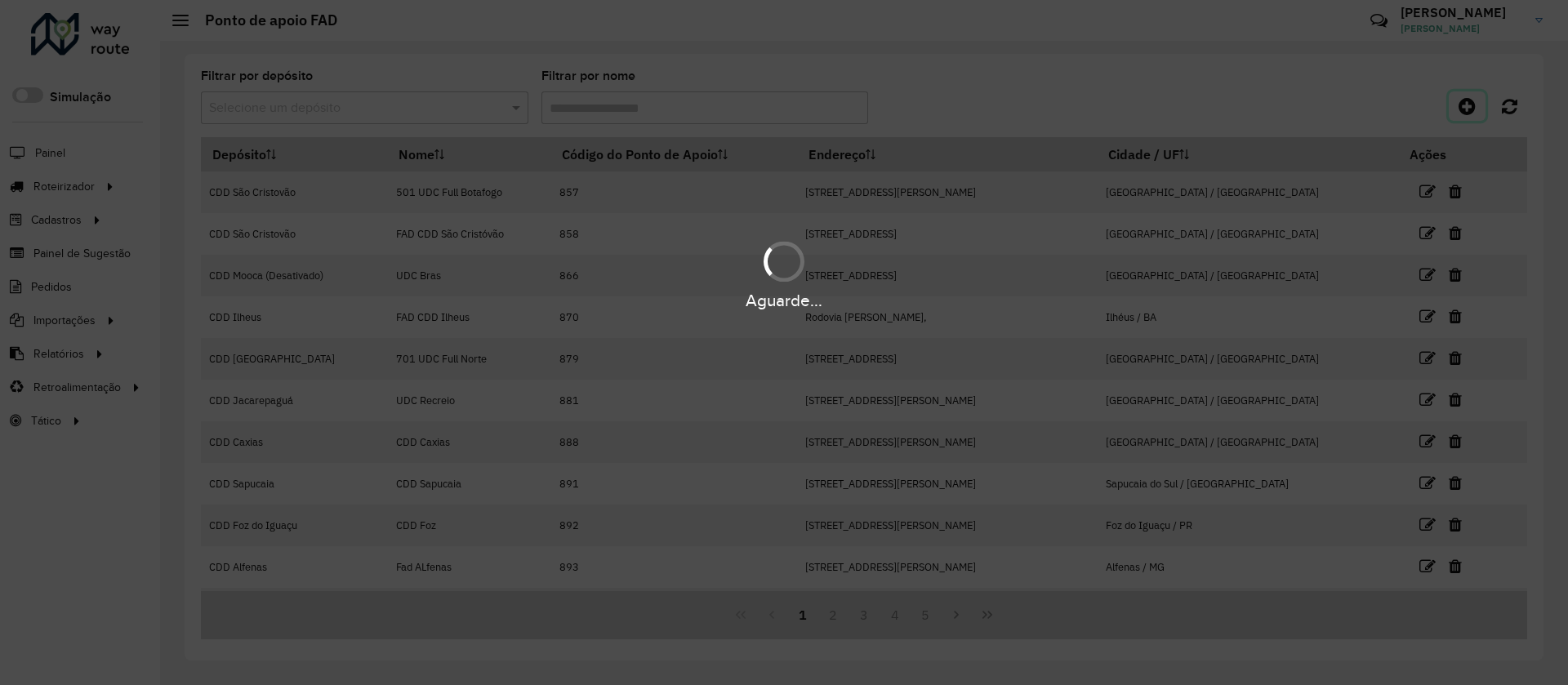
click at [1465, 115] on icon at bounding box center [1467, 105] width 17 height 19
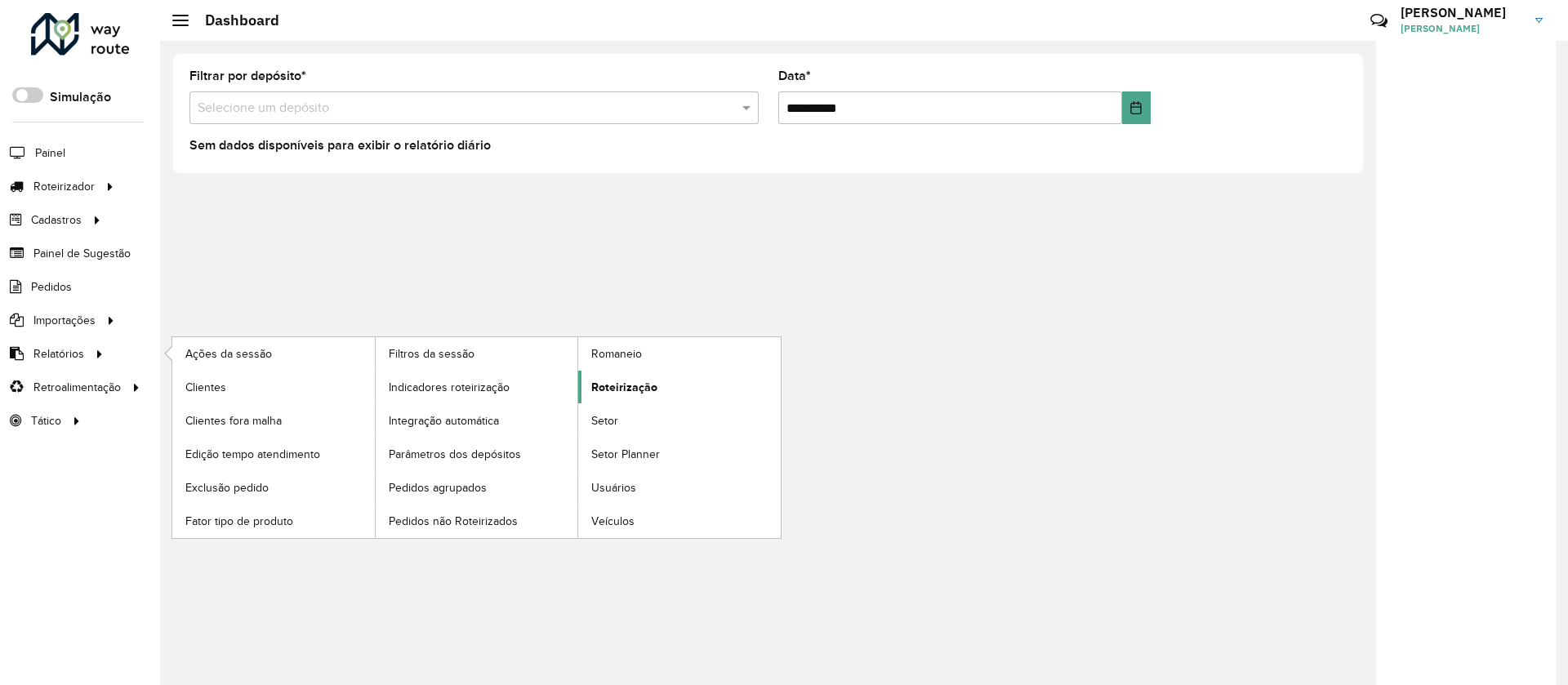
click at [637, 390] on span "Roteirização" at bounding box center [624, 387] width 66 height 17
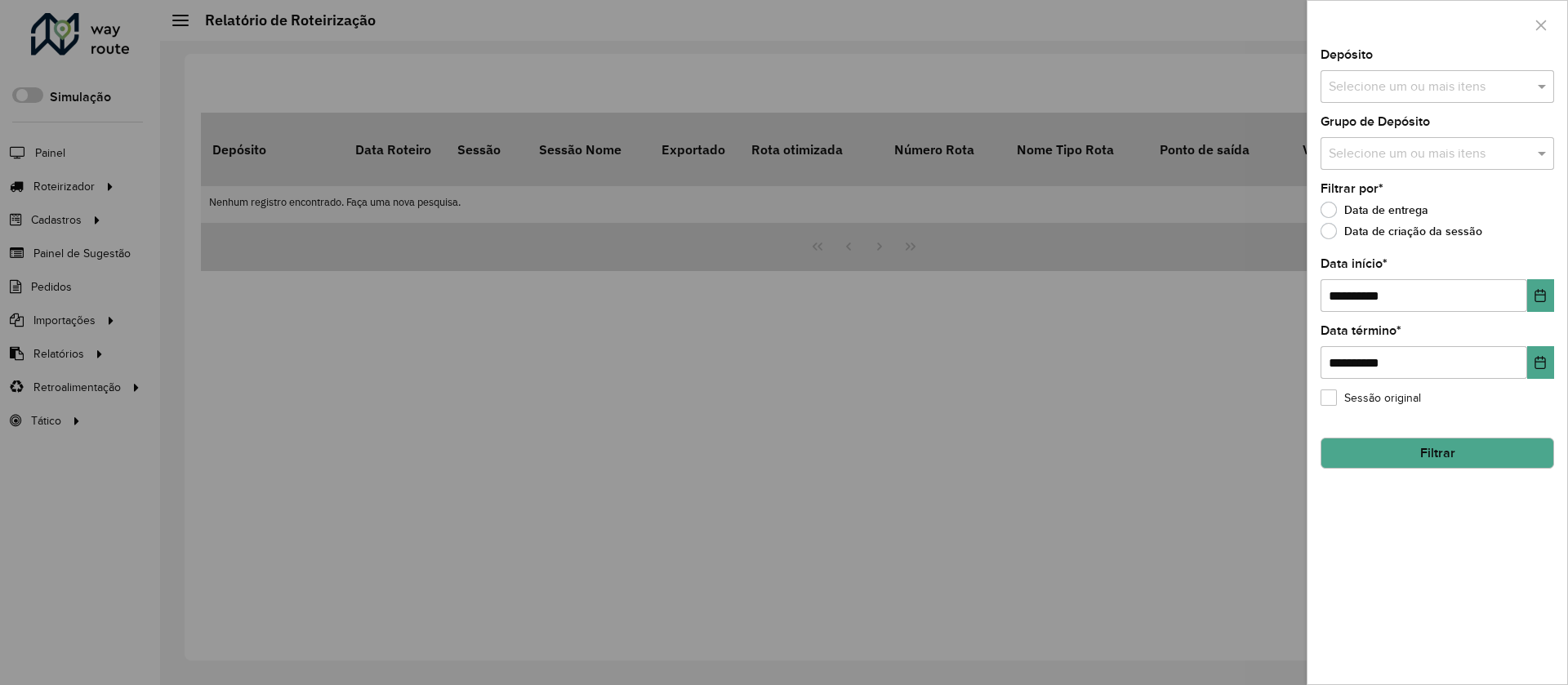
click at [1360, 98] on div "Selecione um ou mais itens" at bounding box center [1437, 87] width 234 height 33
type input "****"
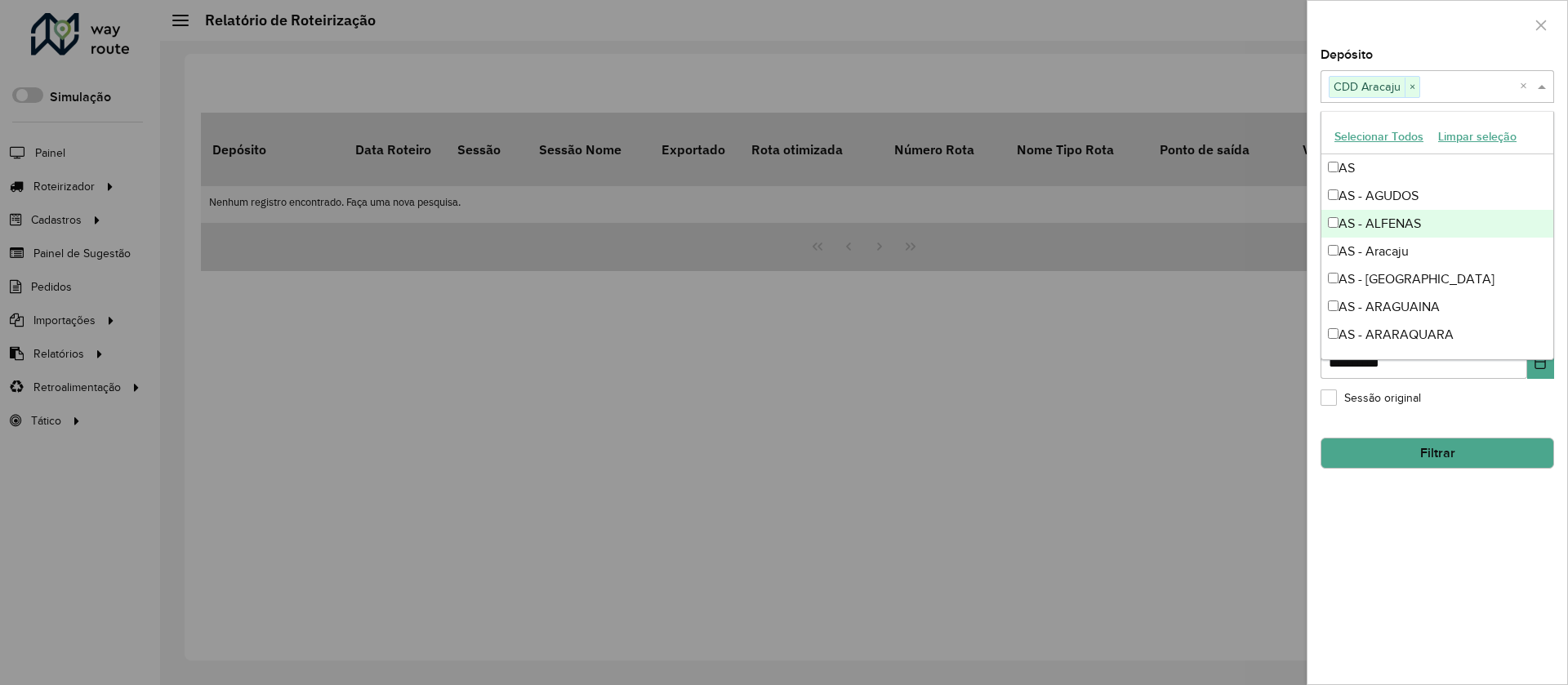
click at [1413, 50] on div "Depósito Selecione um ou mais itens CDD Aracaju × ×" at bounding box center [1437, 75] width 234 height 54
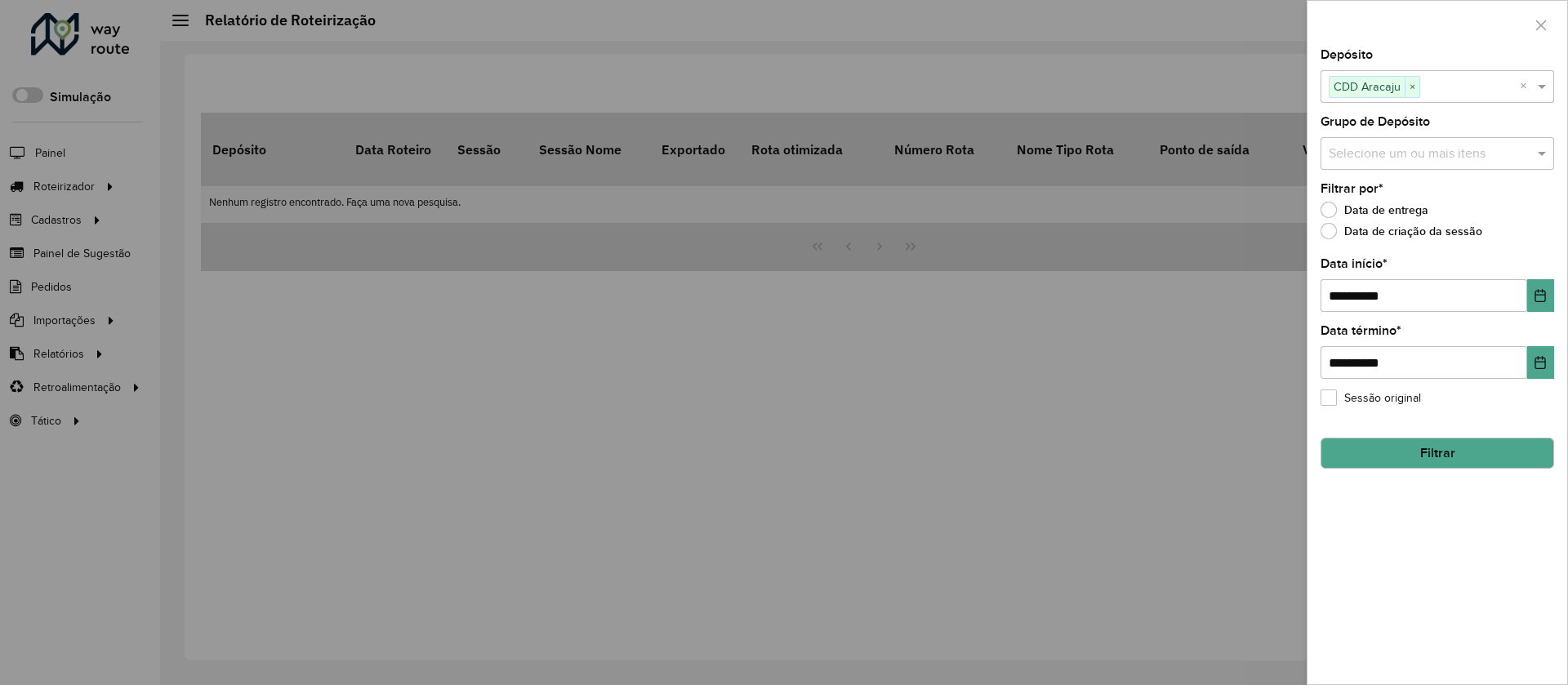
click at [1439, 449] on button "Filtrar" at bounding box center [1437, 453] width 234 height 31
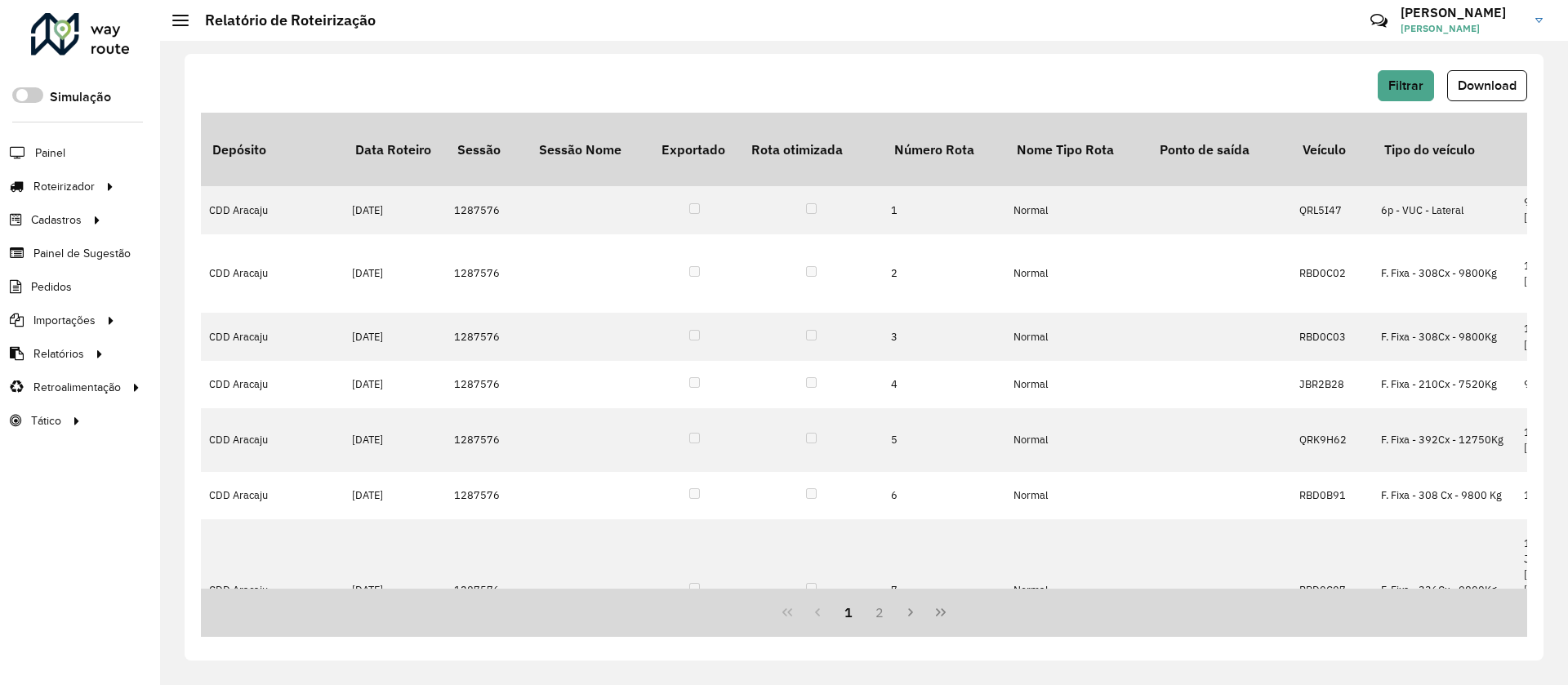
click at [1470, 86] on span "Download" at bounding box center [1487, 84] width 59 height 14
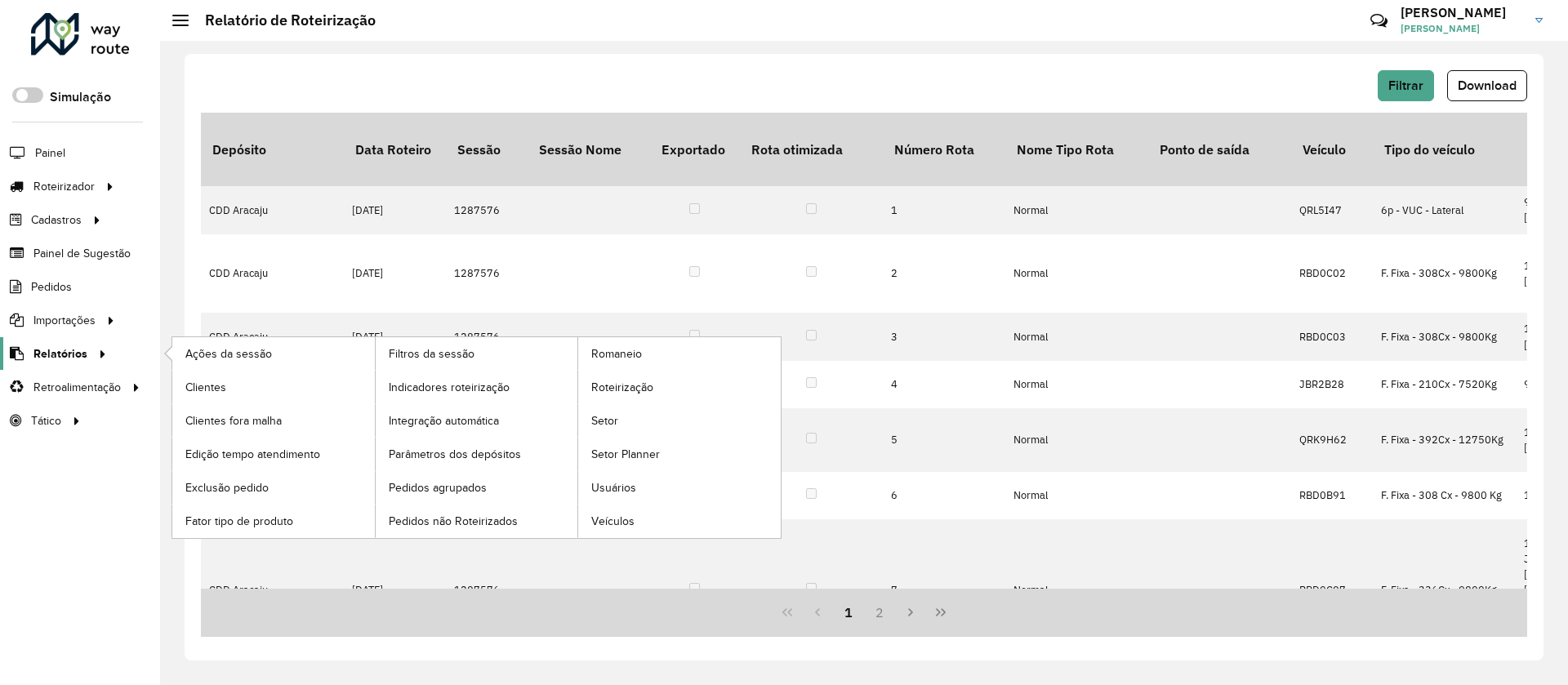
click at [54, 357] on span "Relatórios" at bounding box center [61, 354] width 54 height 17
click at [676, 425] on link "Setor" at bounding box center [679, 421] width 203 height 33
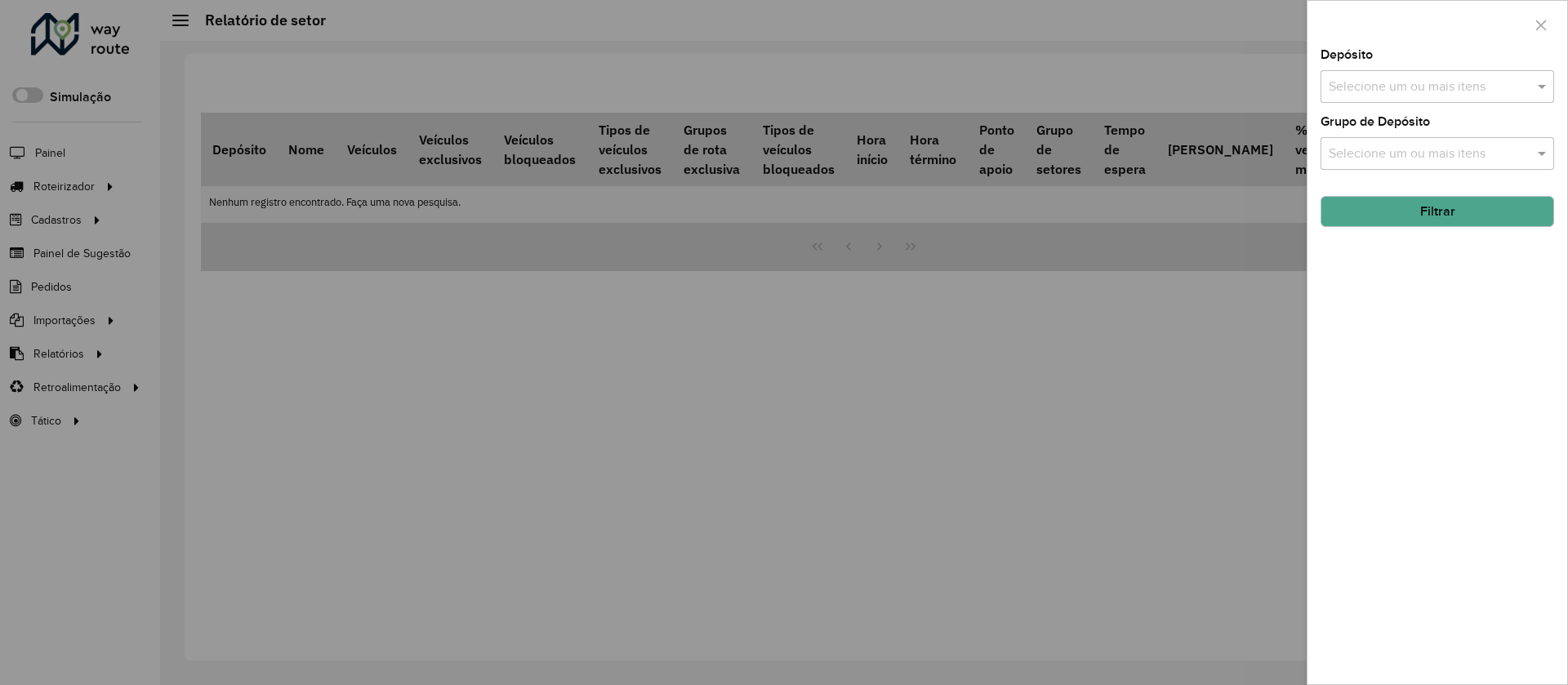
click at [1340, 87] on input "text" at bounding box center [1429, 87] width 209 height 19
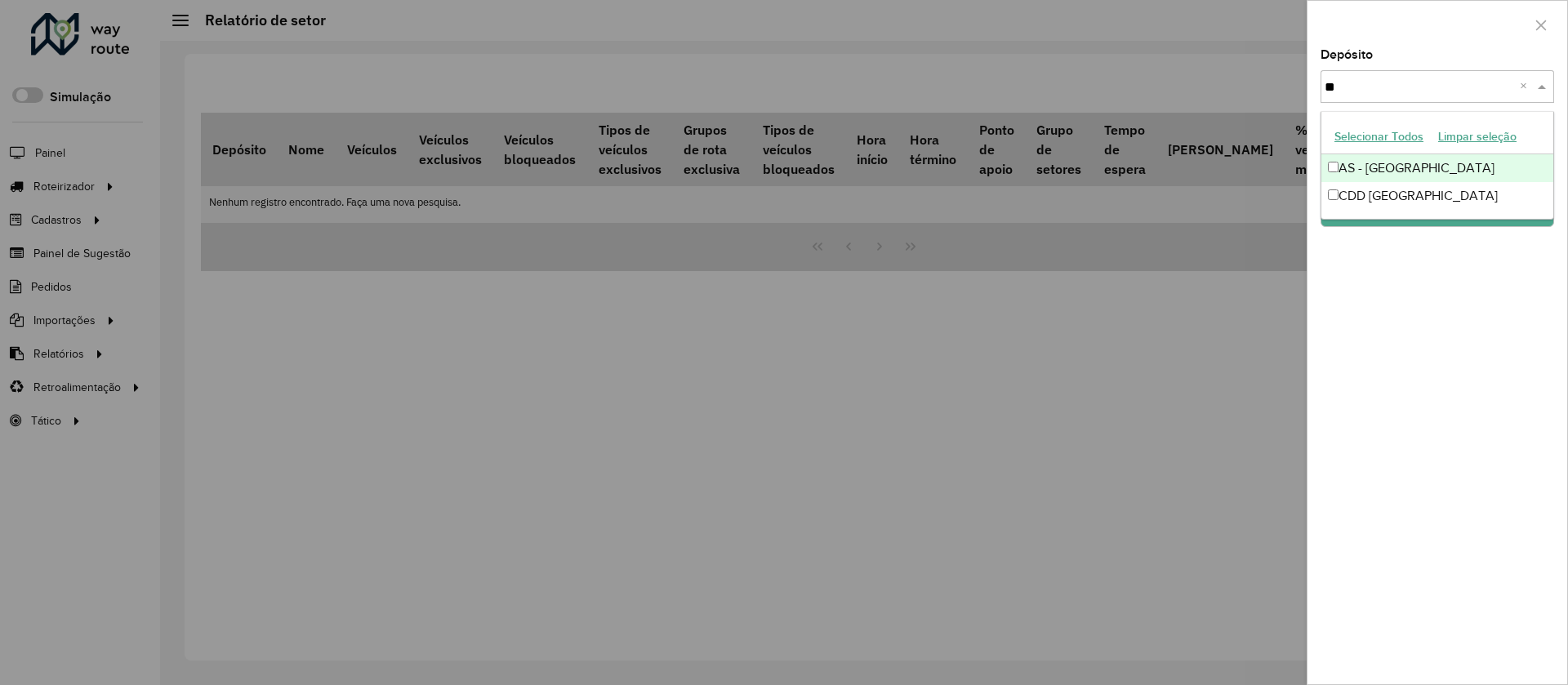
type input "*"
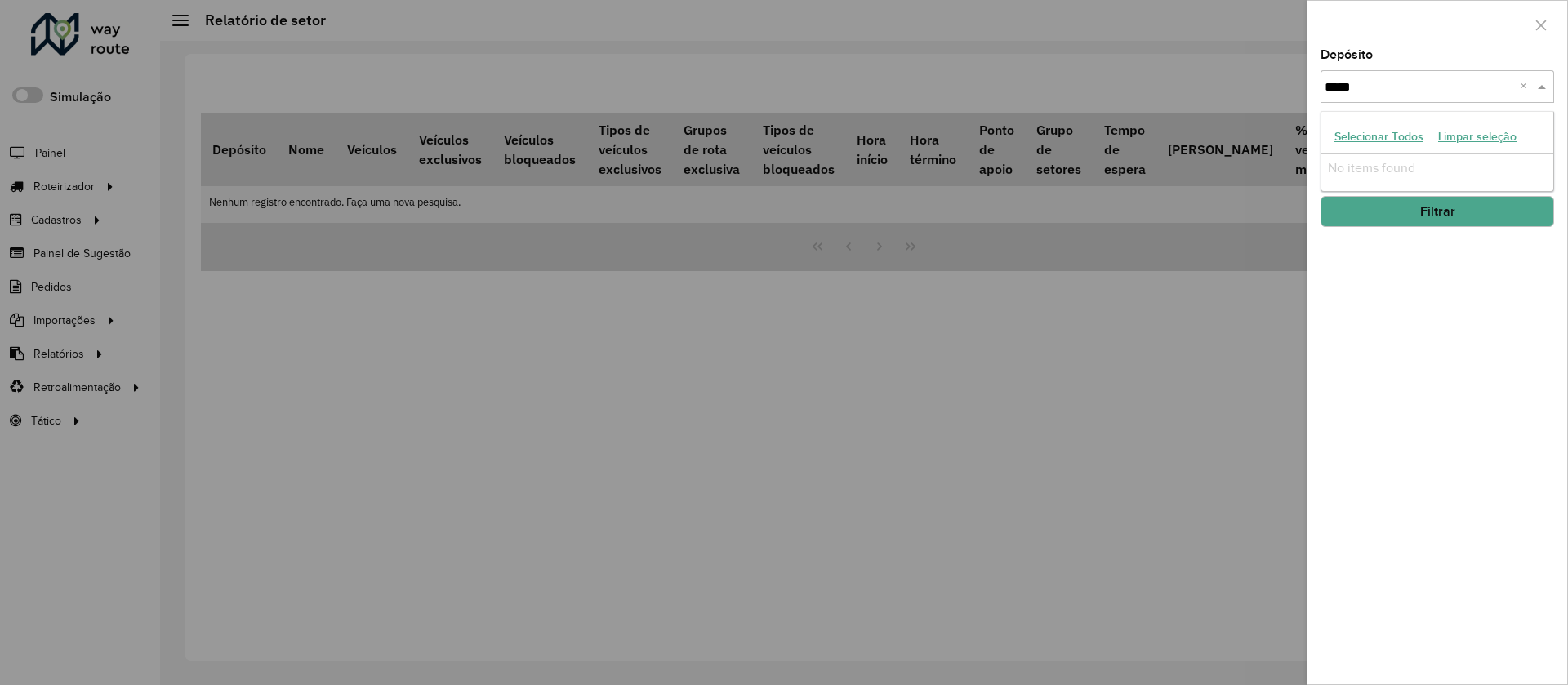
type input "****"
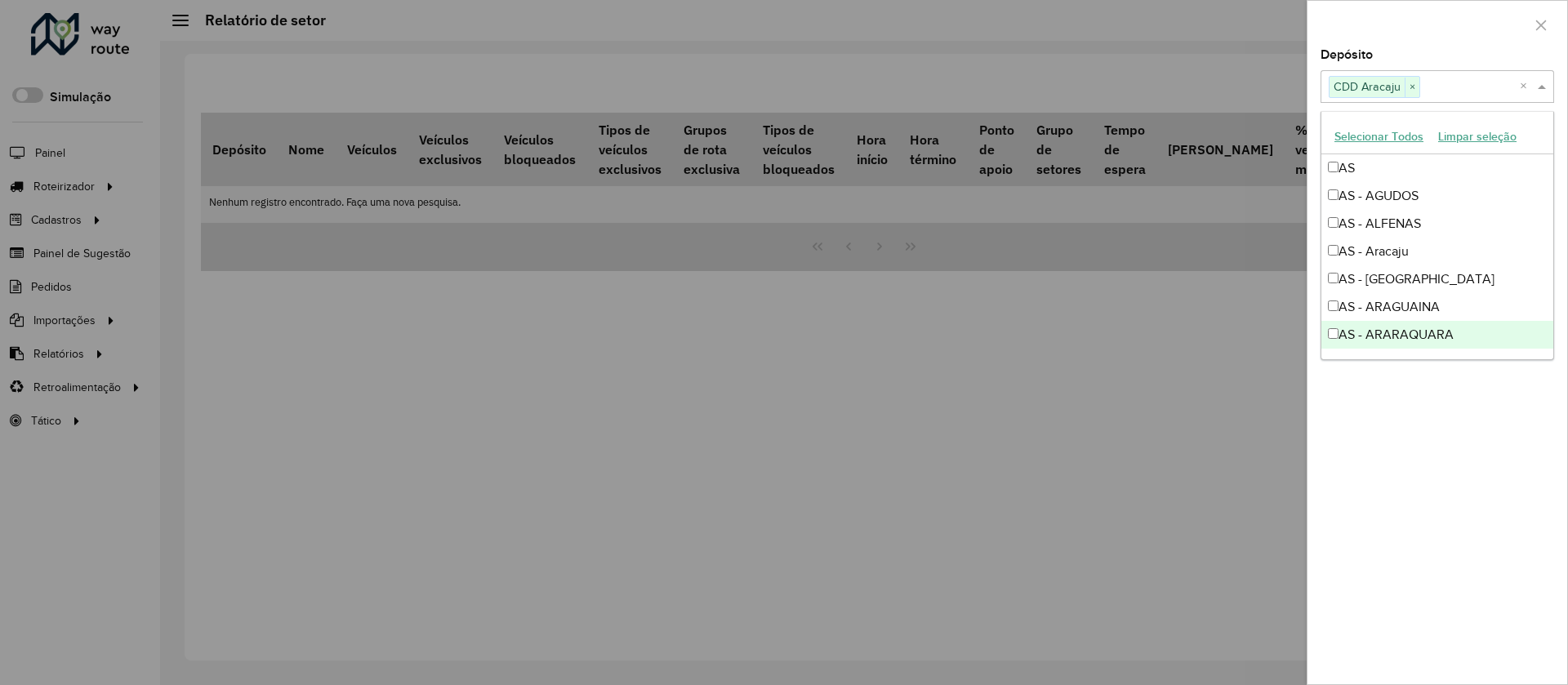
click at [1506, 490] on div "Depósito Selecione um ou mais itens CDD Aracaju × × Grupo de Depósito Selecione…" at bounding box center [1437, 366] width 259 height 635
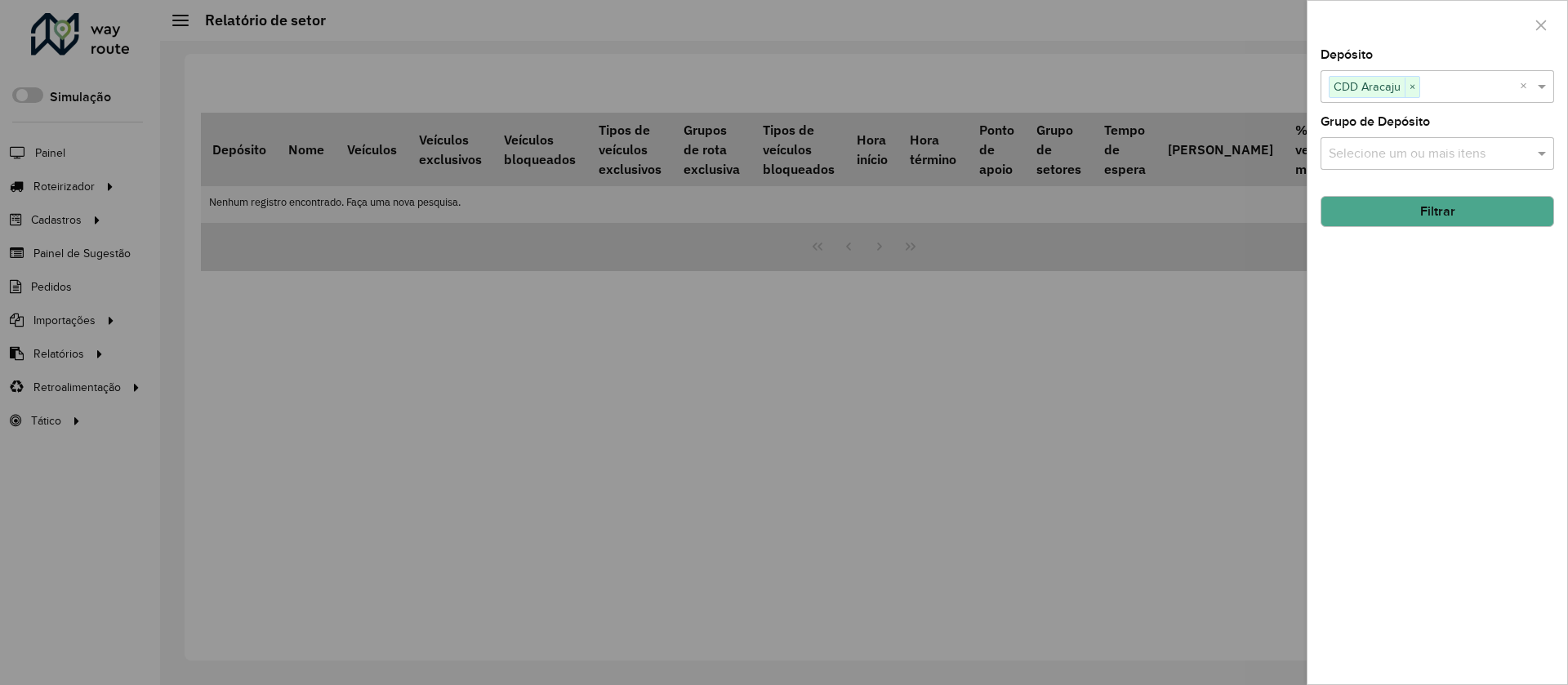
click at [1493, 218] on button "Filtrar" at bounding box center [1437, 212] width 234 height 31
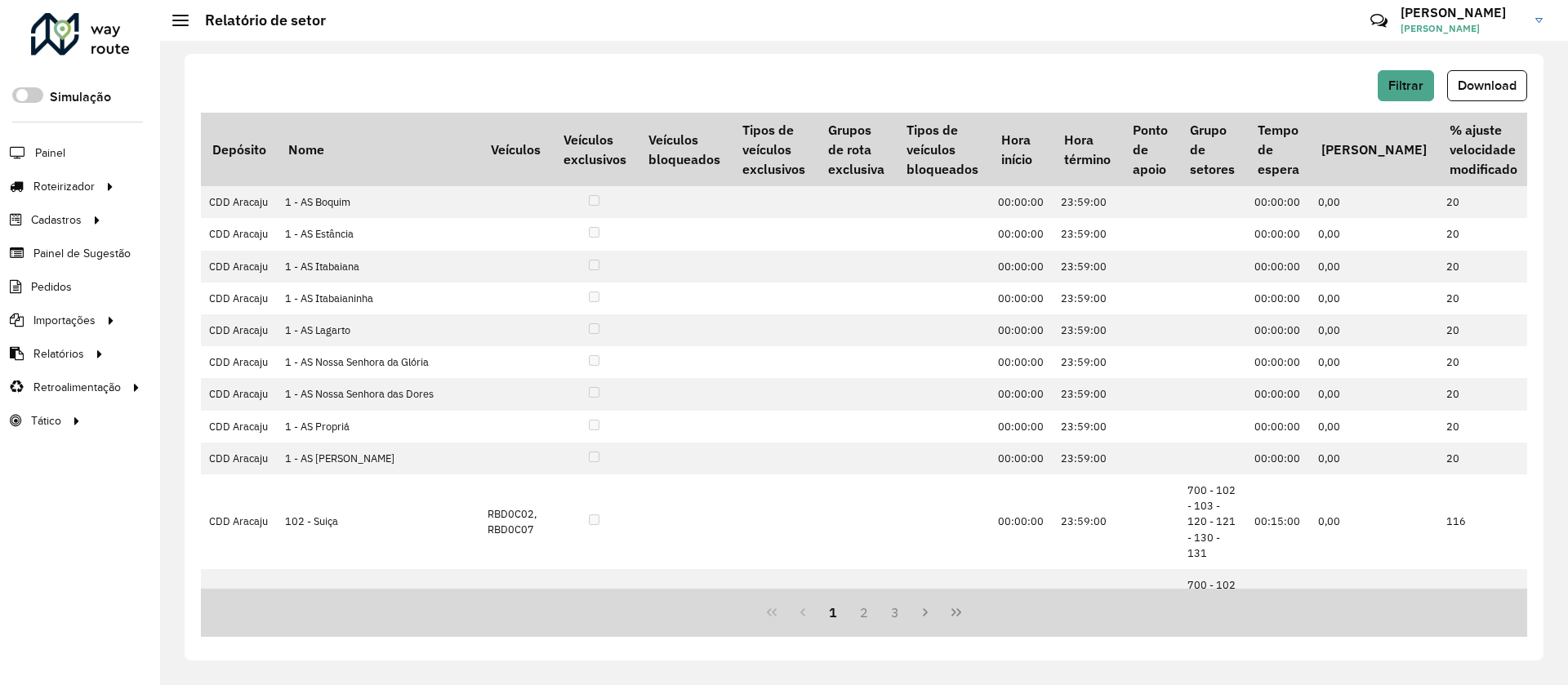
click at [1485, 78] on span "Download" at bounding box center [1487, 84] width 59 height 14
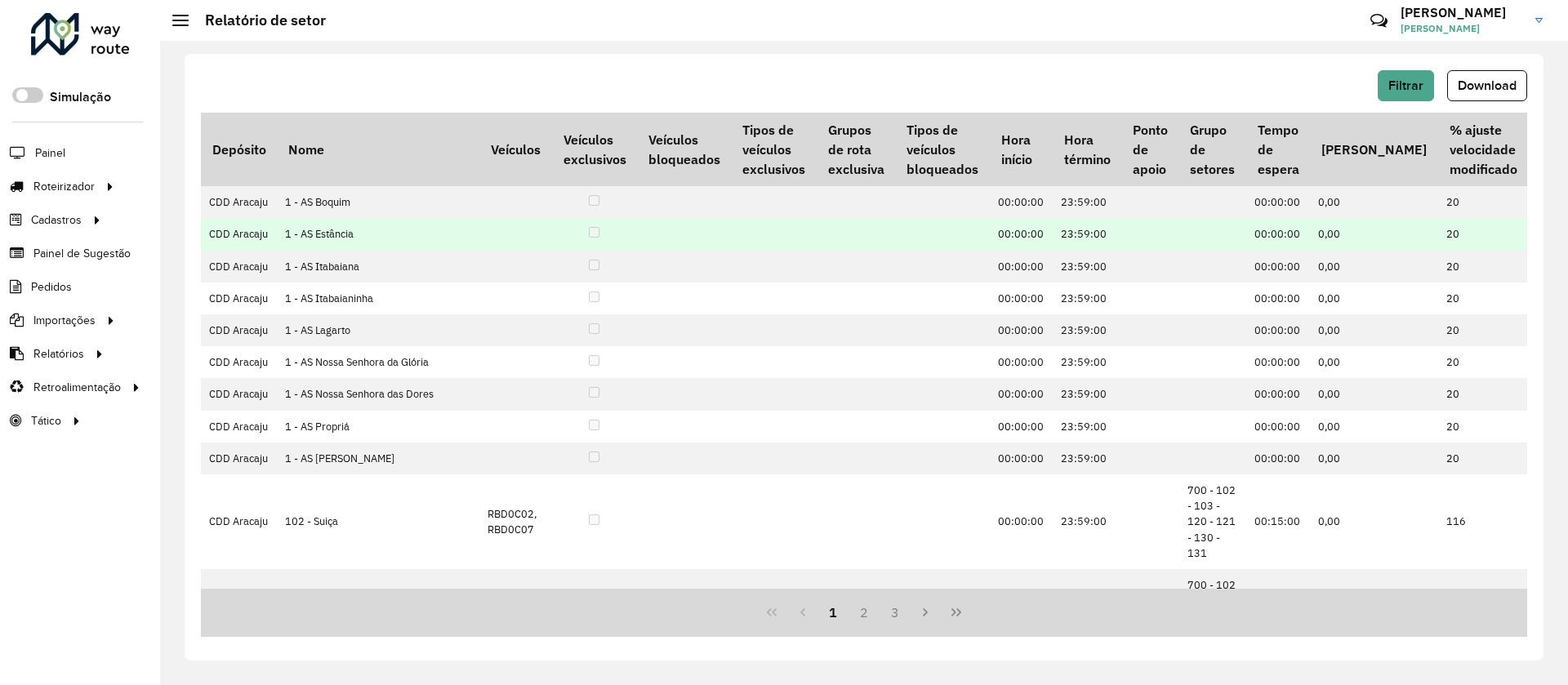
click at [817, 250] on td at bounding box center [856, 234] width 78 height 32
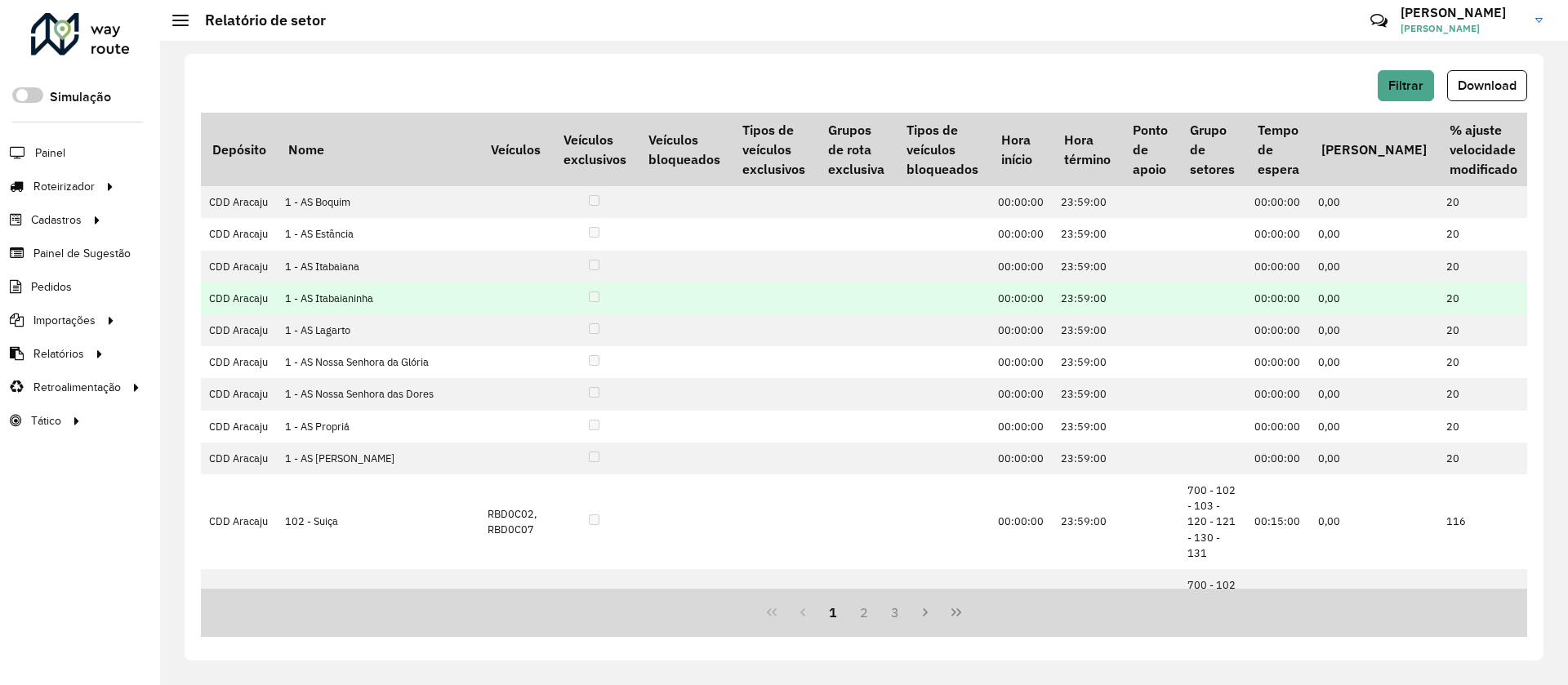
drag, startPoint x: 720, startPoint y: 337, endPoint x: 461, endPoint y: 144, distance: 323.0
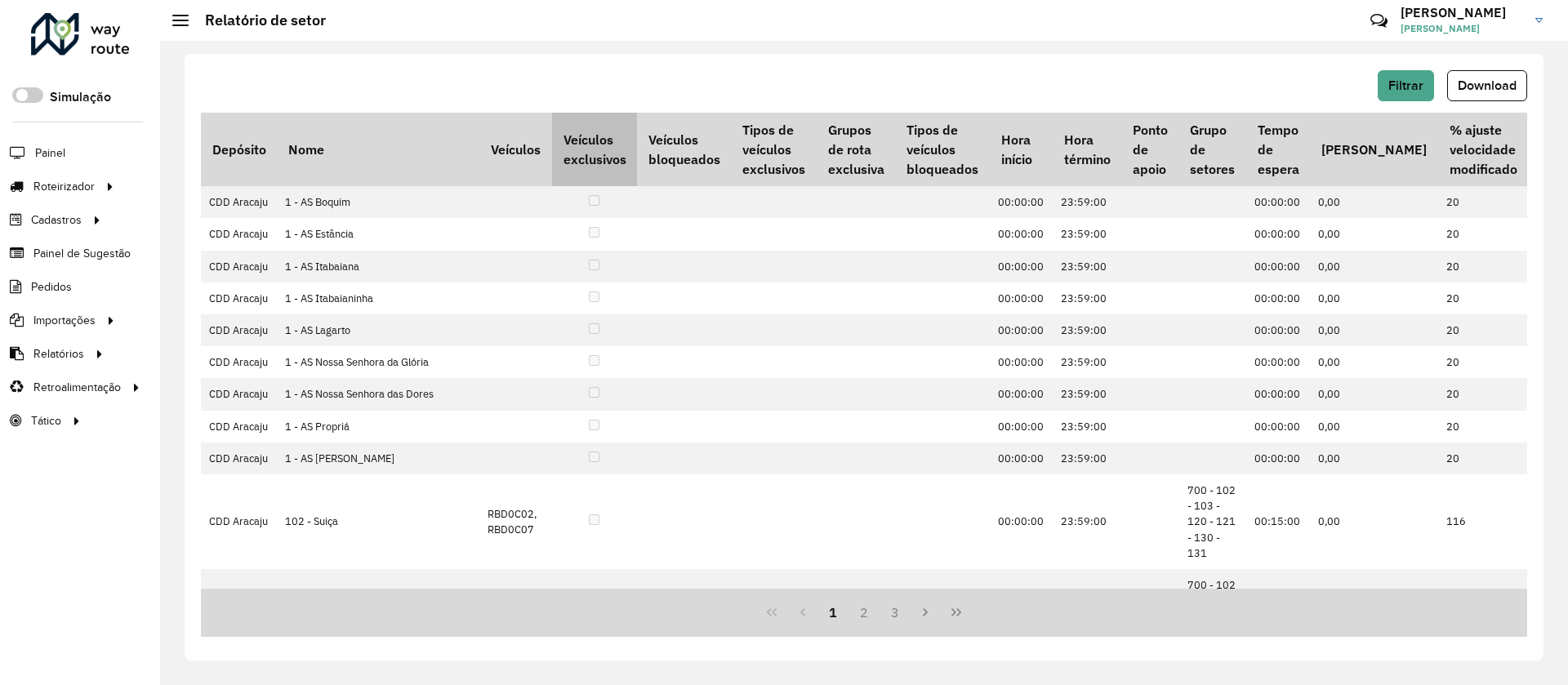
click at [817, 315] on td at bounding box center [856, 298] width 78 height 32
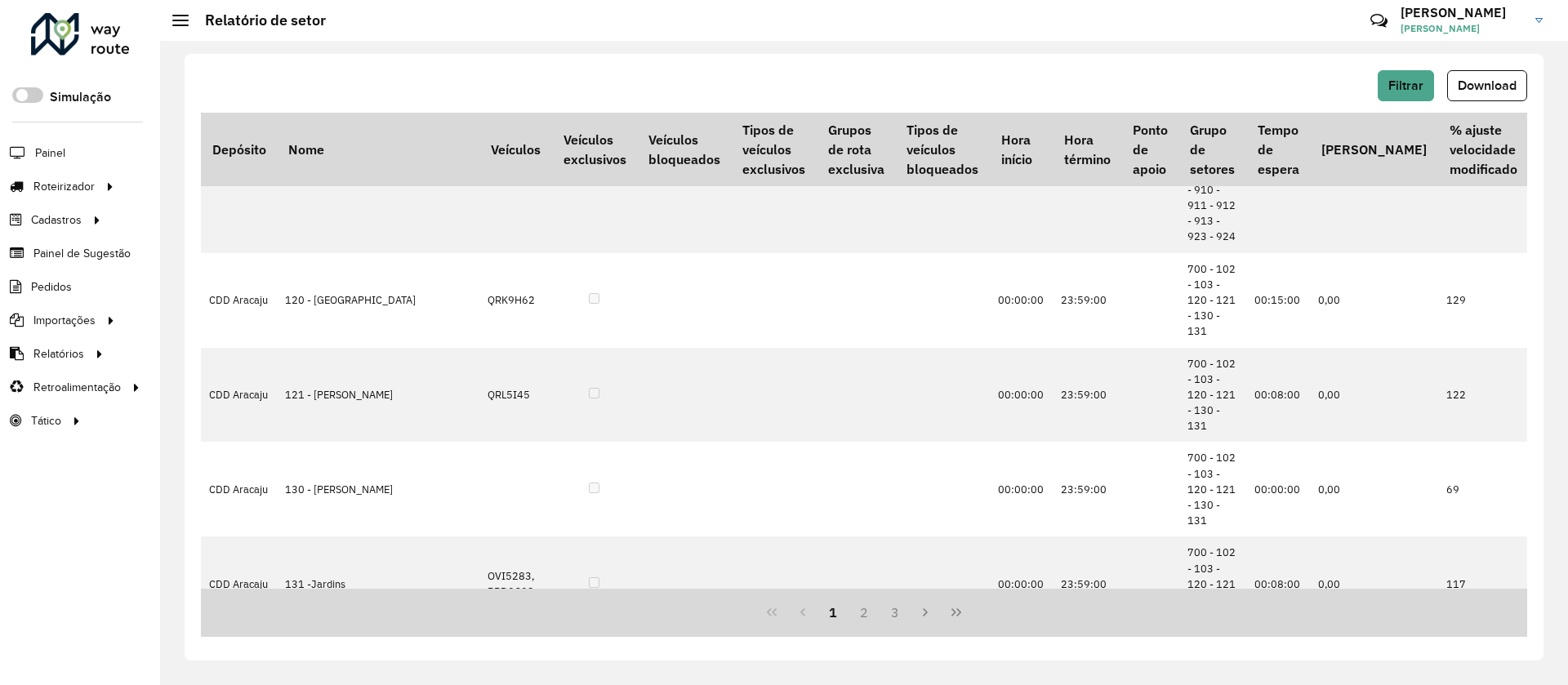
scroll to position [1225, 0]
